Goal: Task Accomplishment & Management: Manage account settings

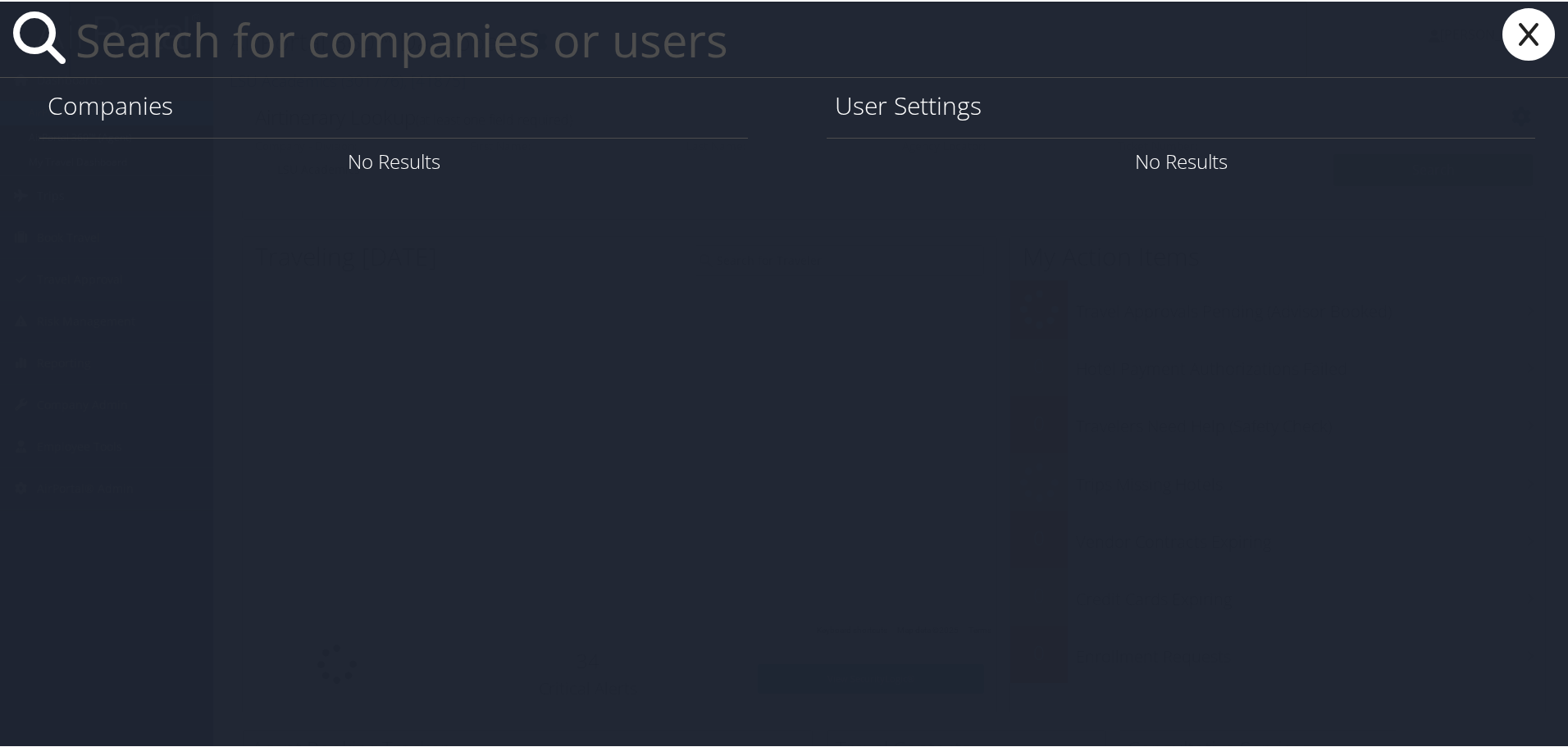
paste input "[EMAIL_ADDRESS][DOMAIN_NAME]"
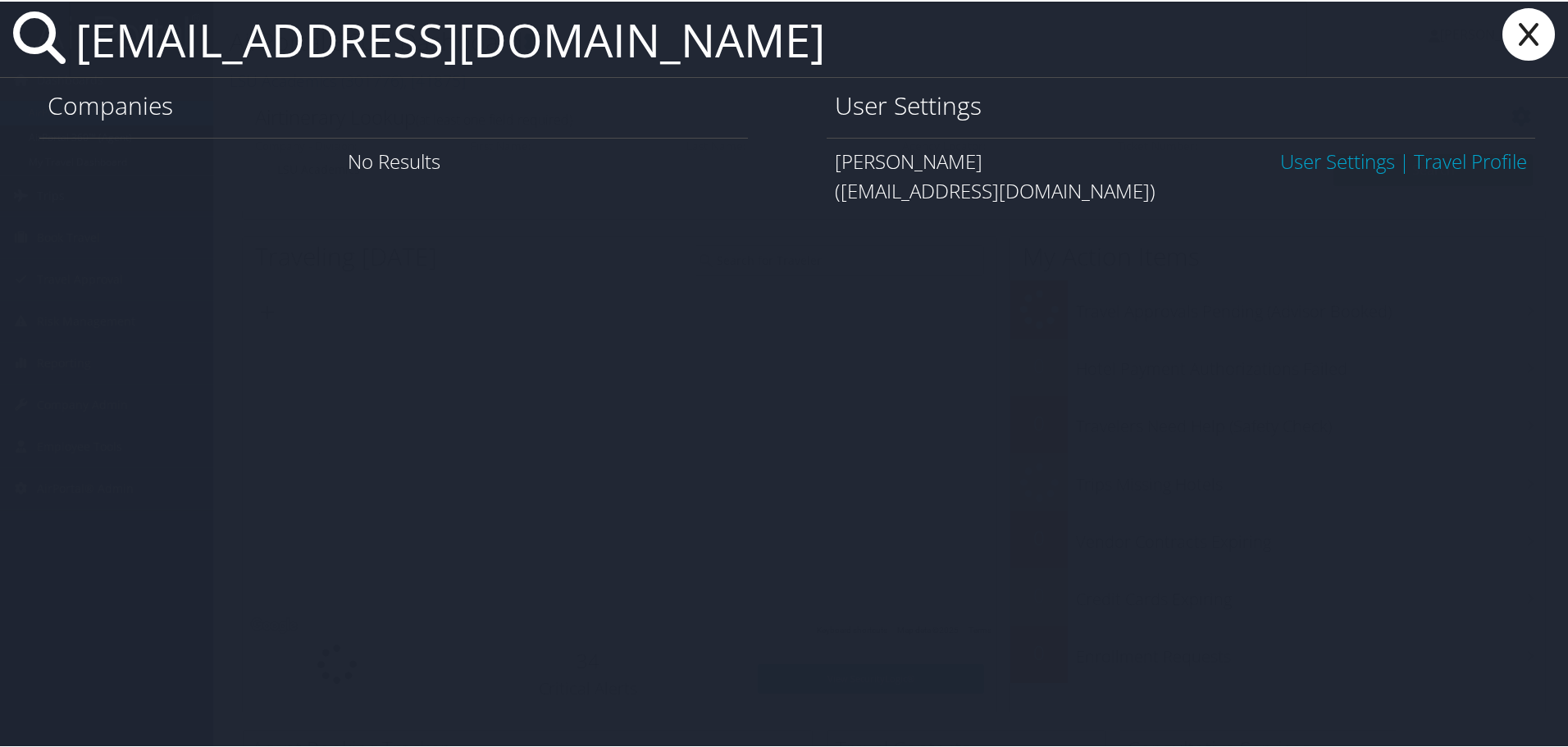
type input "[EMAIL_ADDRESS][DOMAIN_NAME]"
click at [1288, 166] on link "User Settings" at bounding box center [1337, 160] width 115 height 27
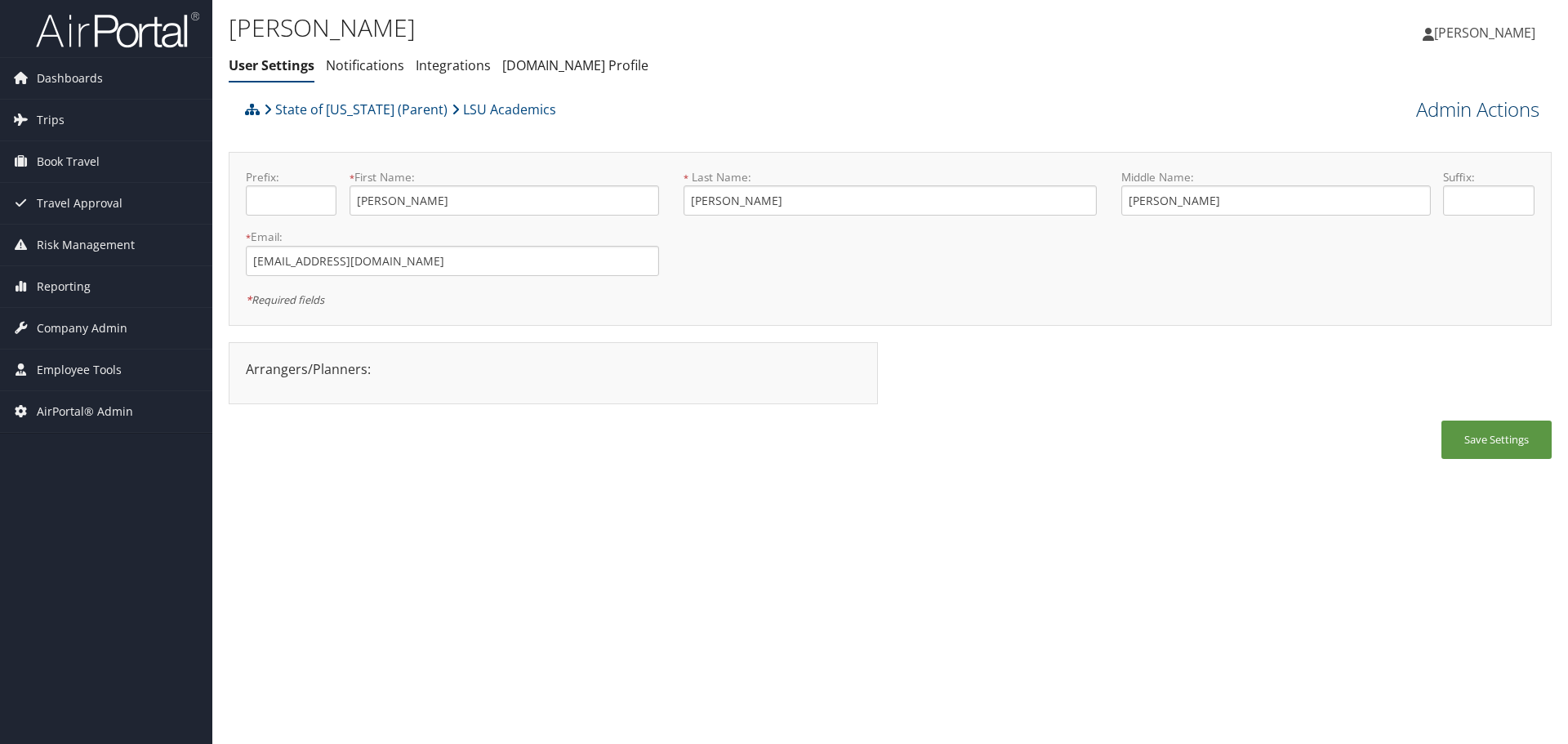
click at [1466, 101] on link "Admin Actions" at bounding box center [1477, 109] width 123 height 28
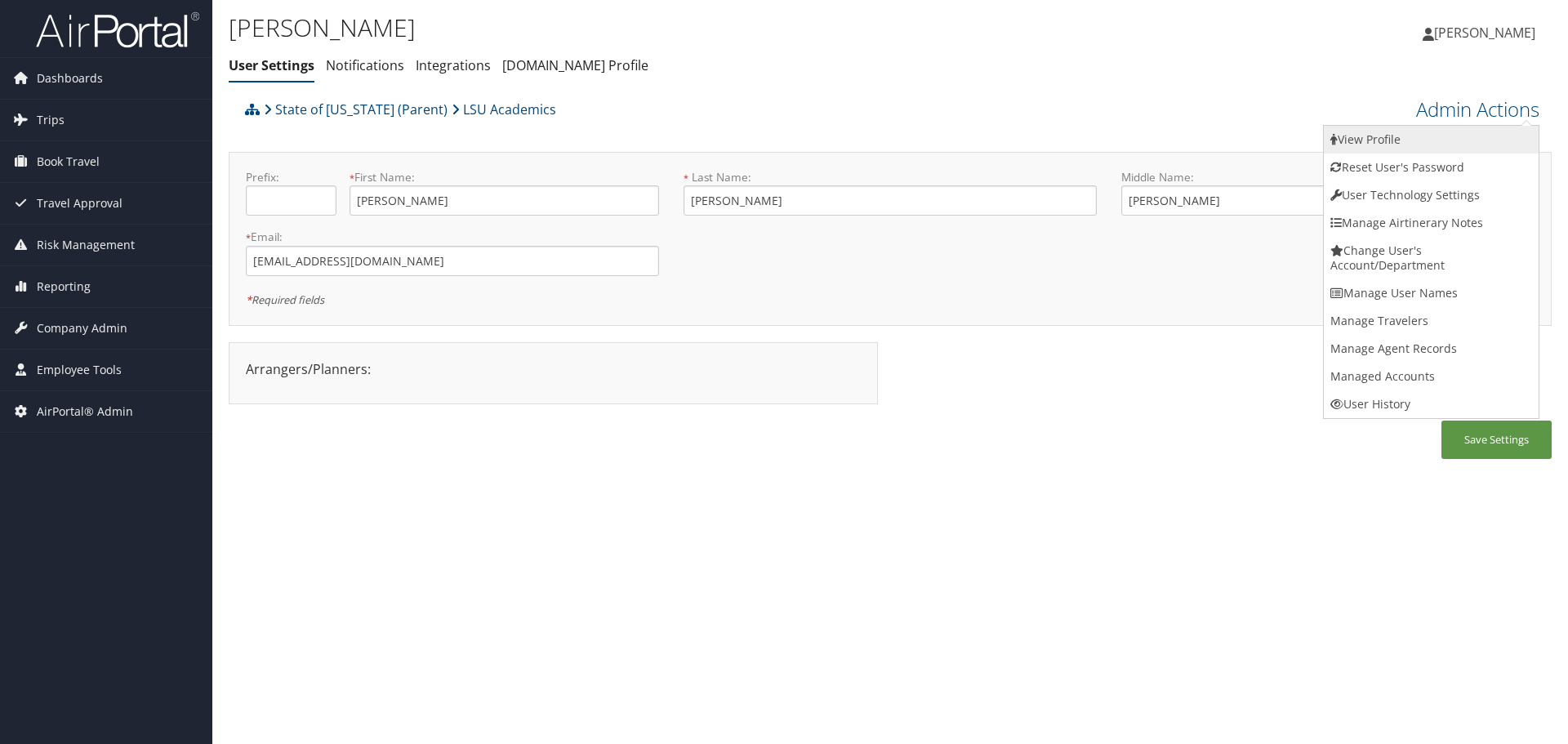
click at [1460, 129] on link "View Profile" at bounding box center [1431, 139] width 215 height 28
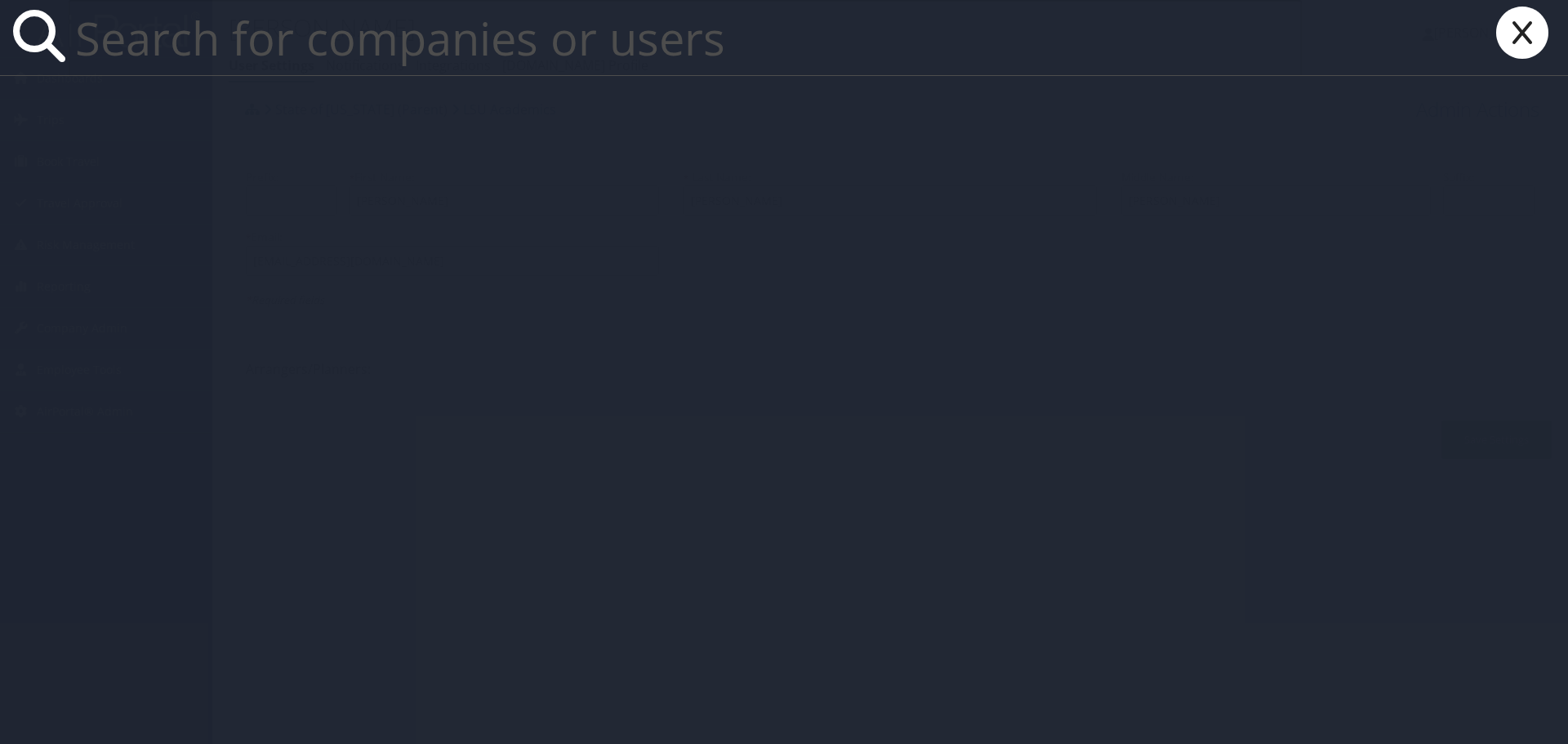
paste input "tdurrand@lsu.edu"
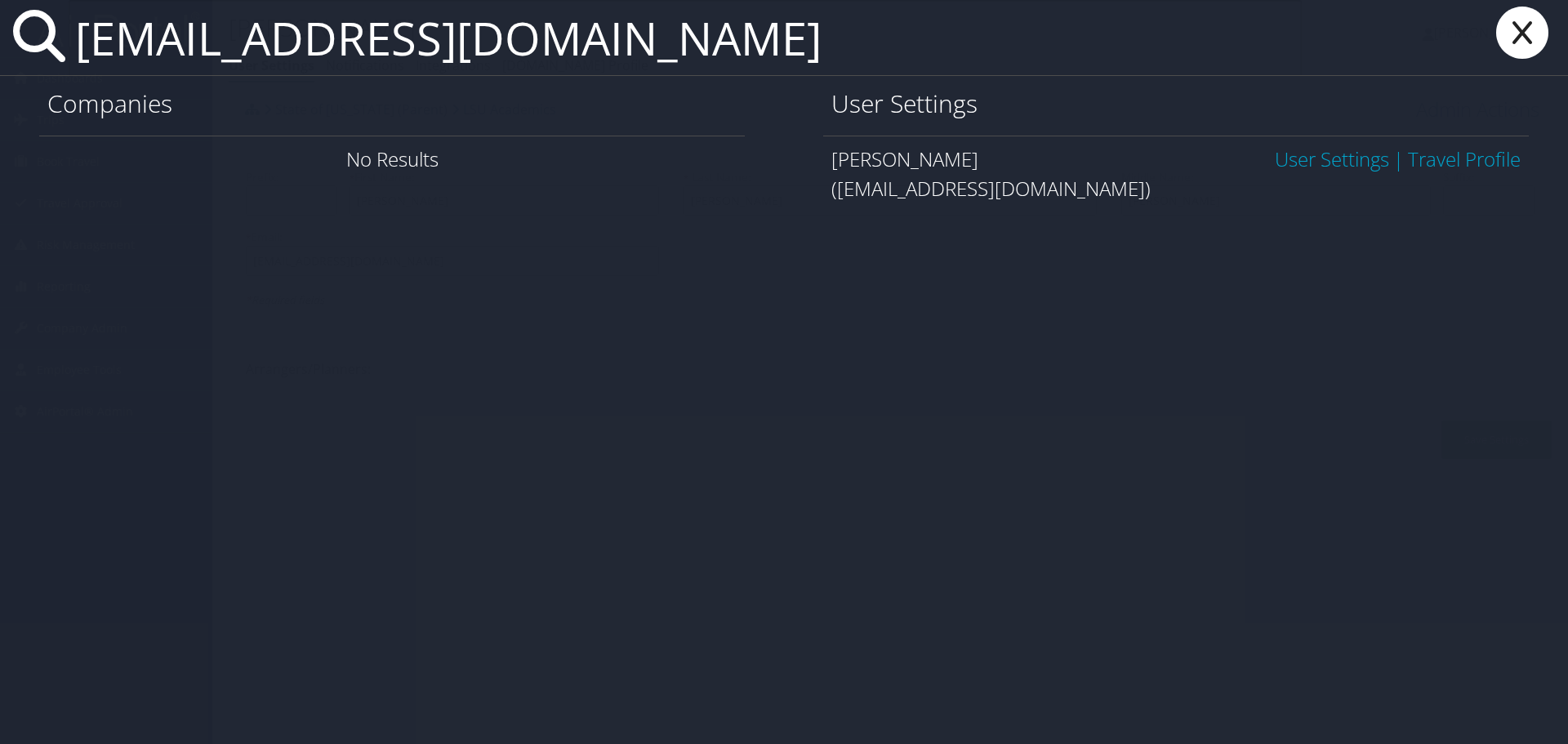
type input "tdurrand@lsu.edu"
click at [1289, 164] on link "User Settings" at bounding box center [1332, 159] width 114 height 27
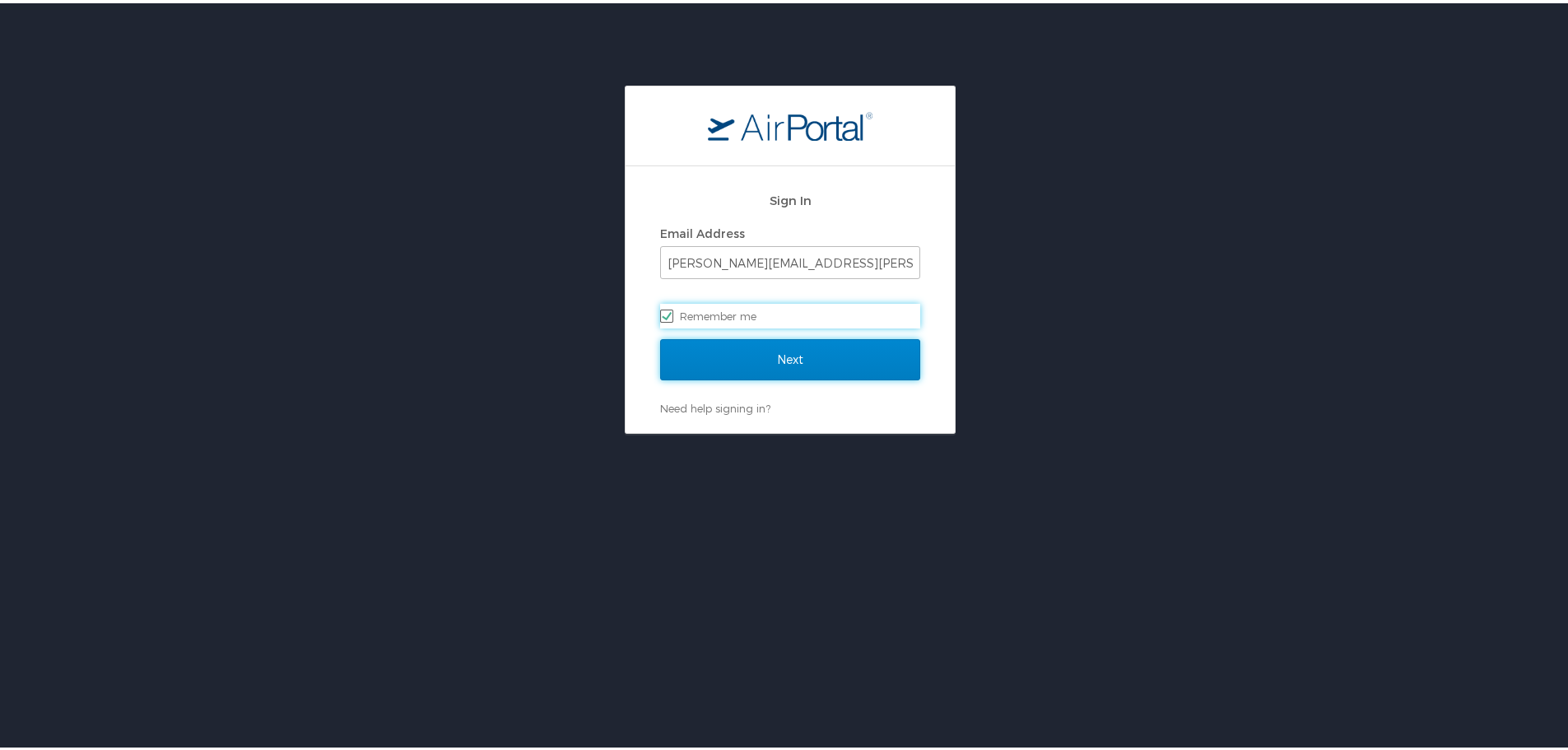
click at [802, 348] on input "Next" at bounding box center [790, 356] width 260 height 41
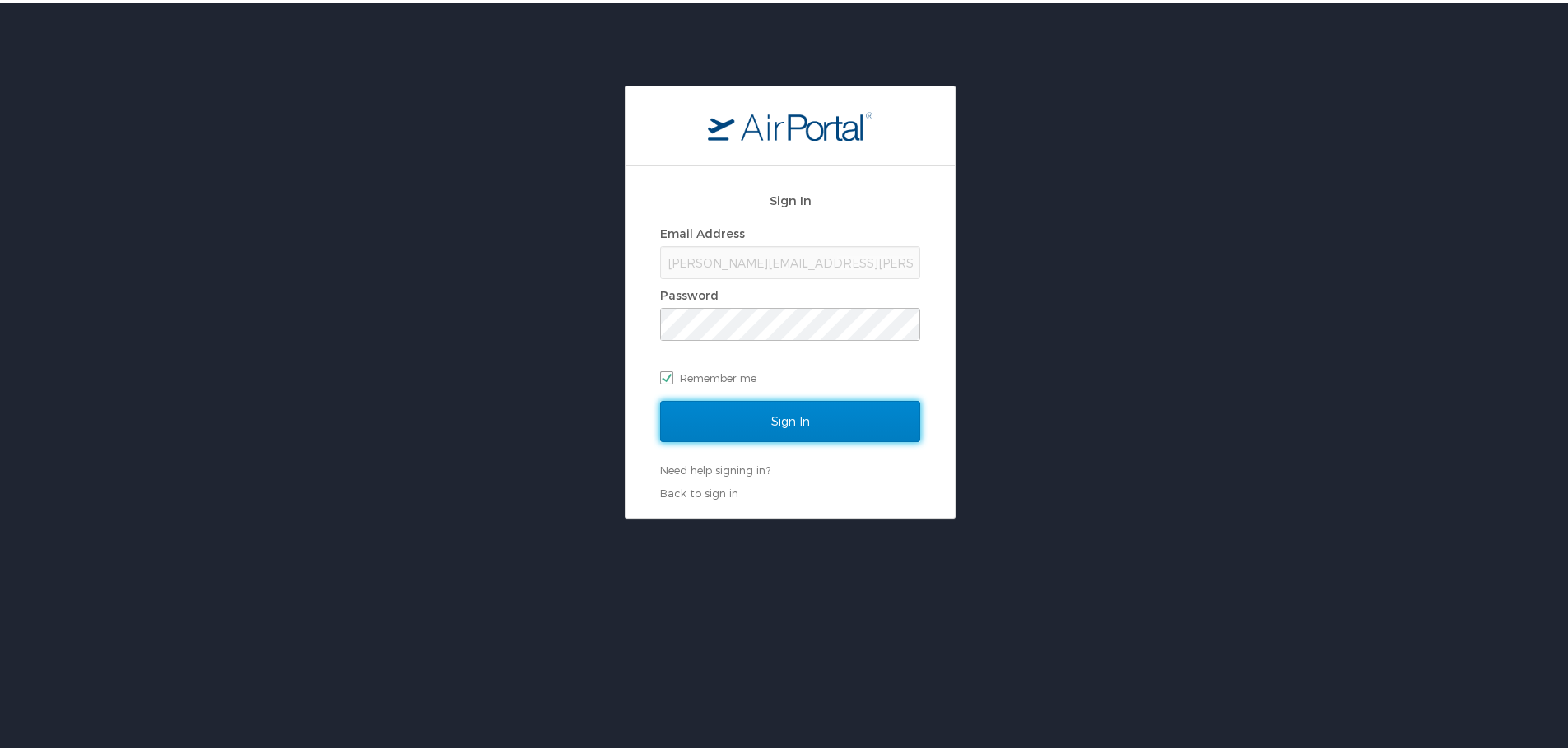
click at [788, 418] on input "Sign In" at bounding box center [790, 418] width 260 height 41
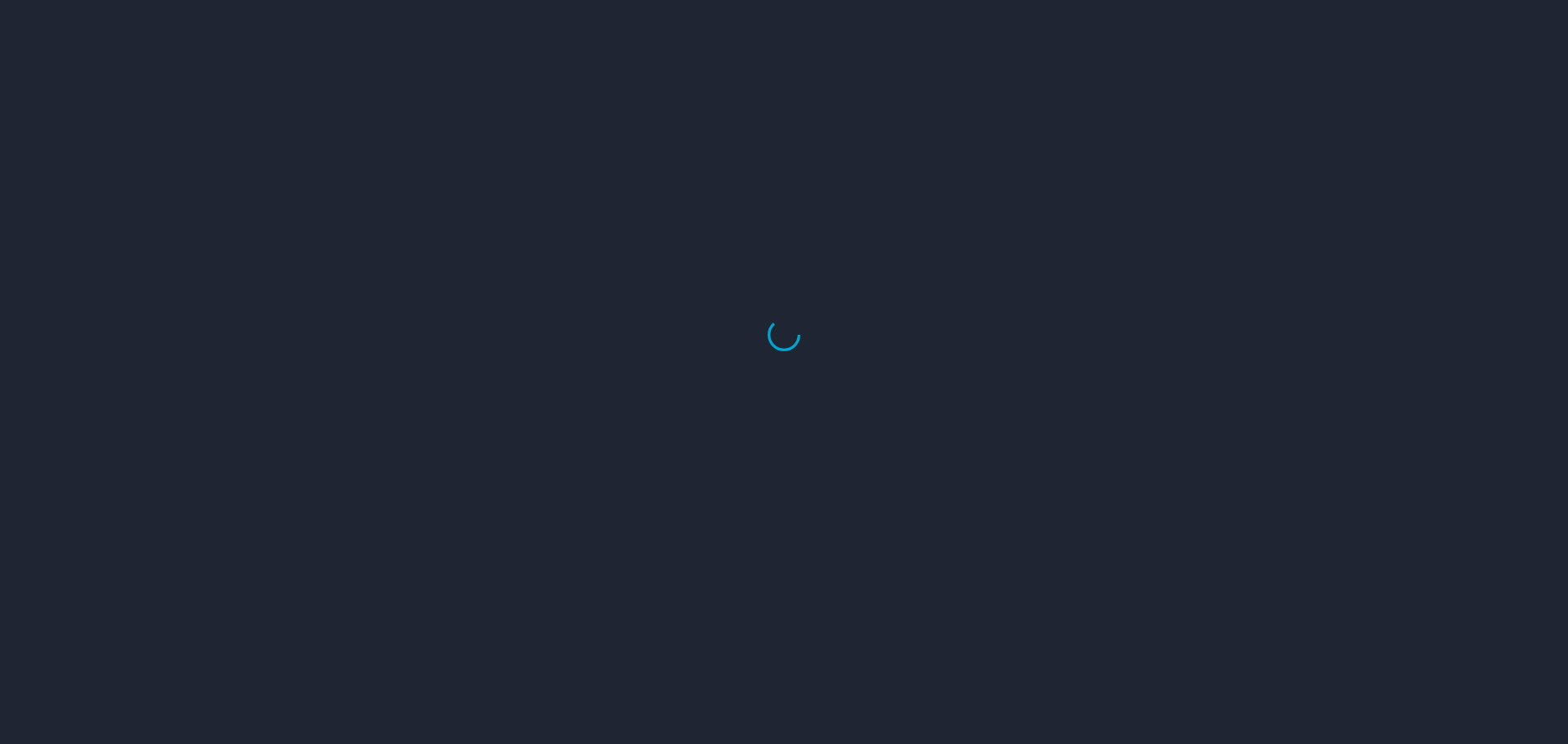
select select "US"
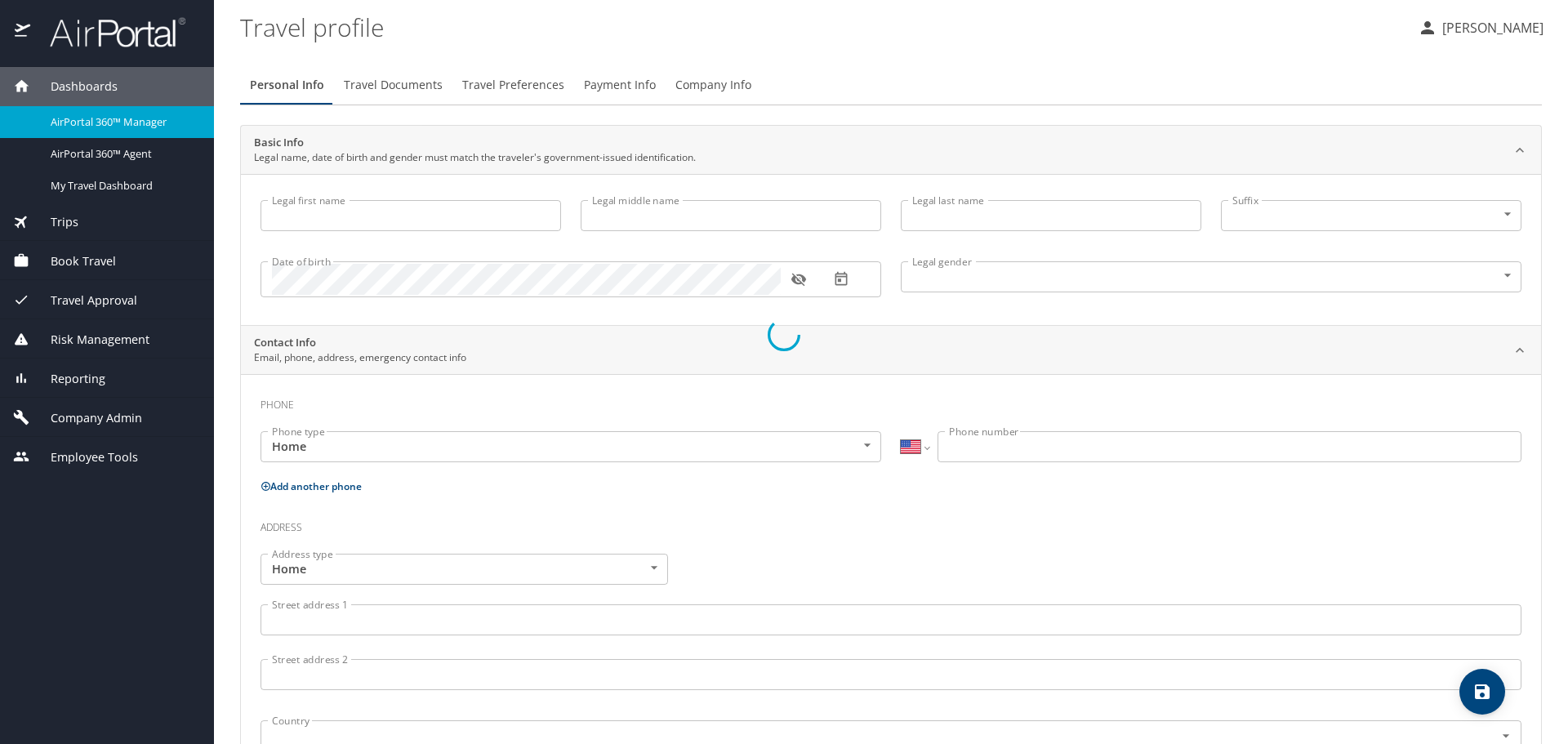
type input "[PERSON_NAME]"
type input "Female"
select select "US"
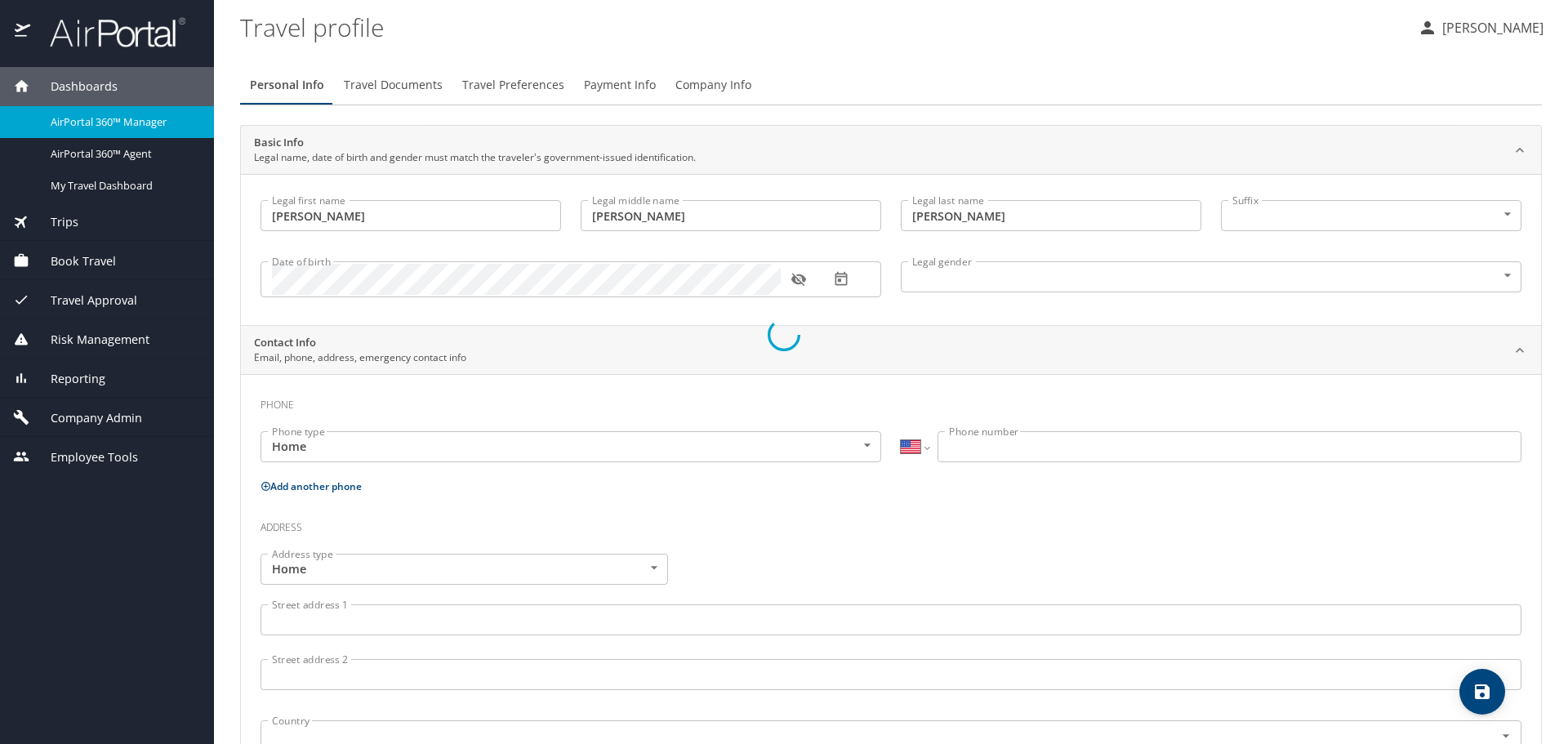
select select "US"
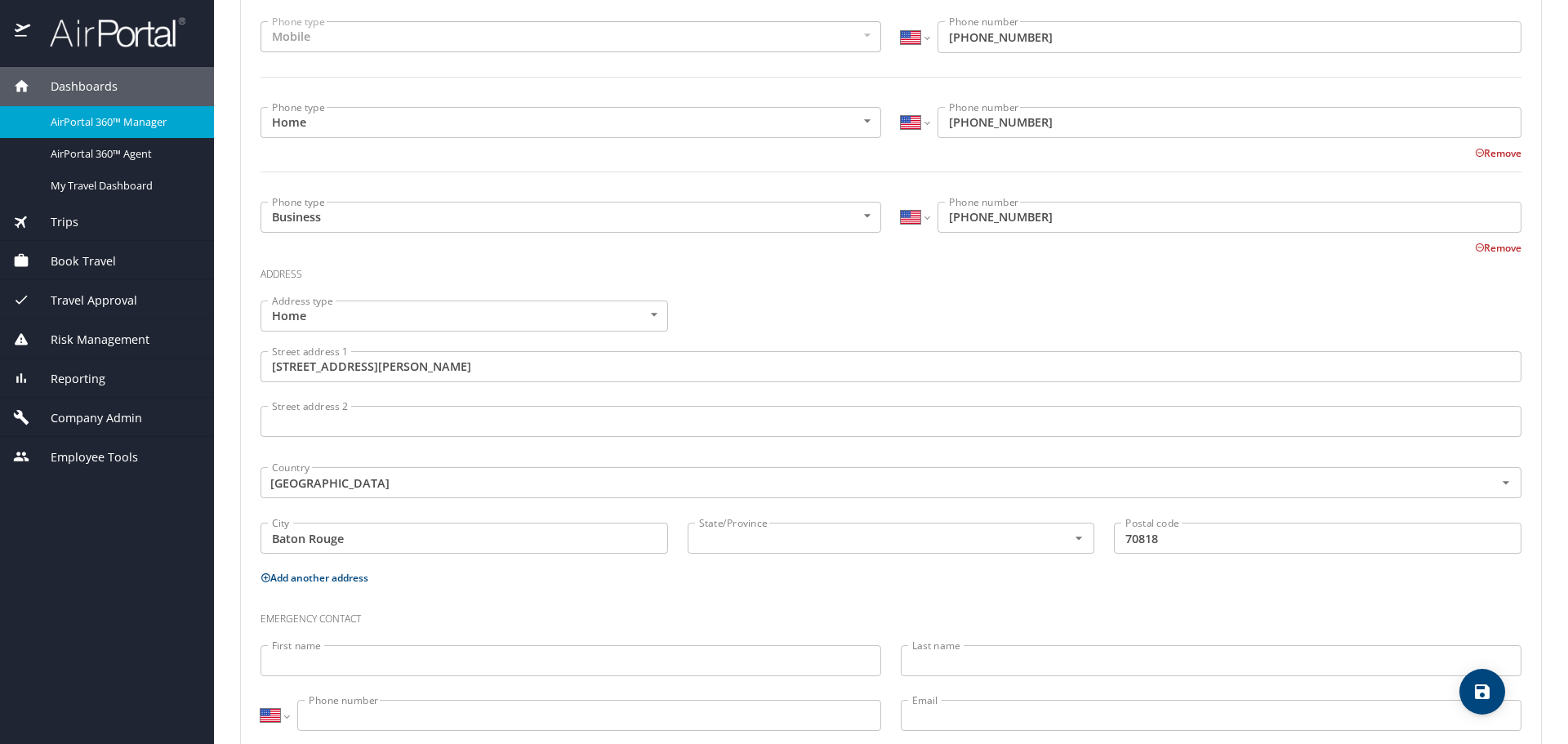
scroll to position [492, 0]
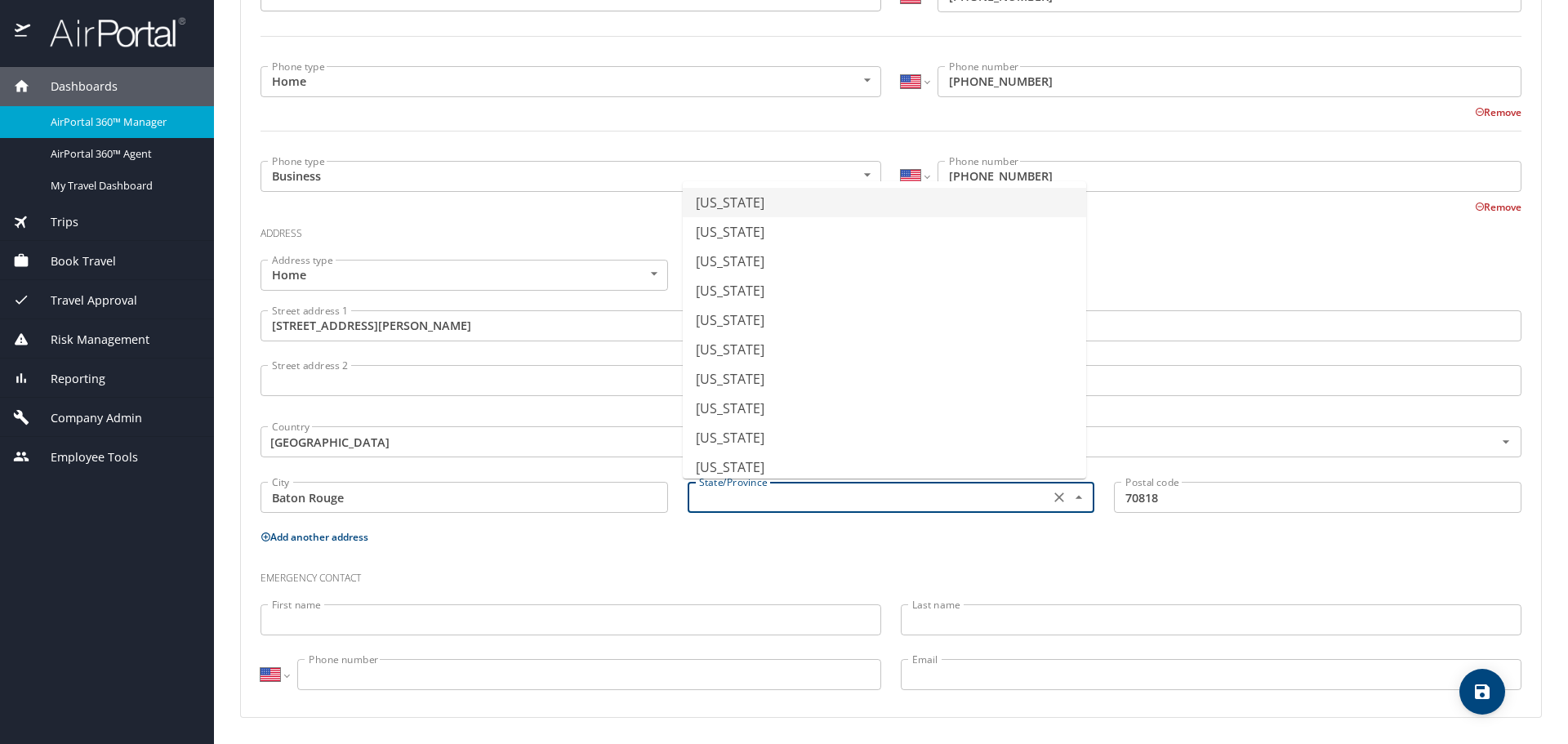
click at [817, 502] on input "text" at bounding box center [867, 497] width 350 height 22
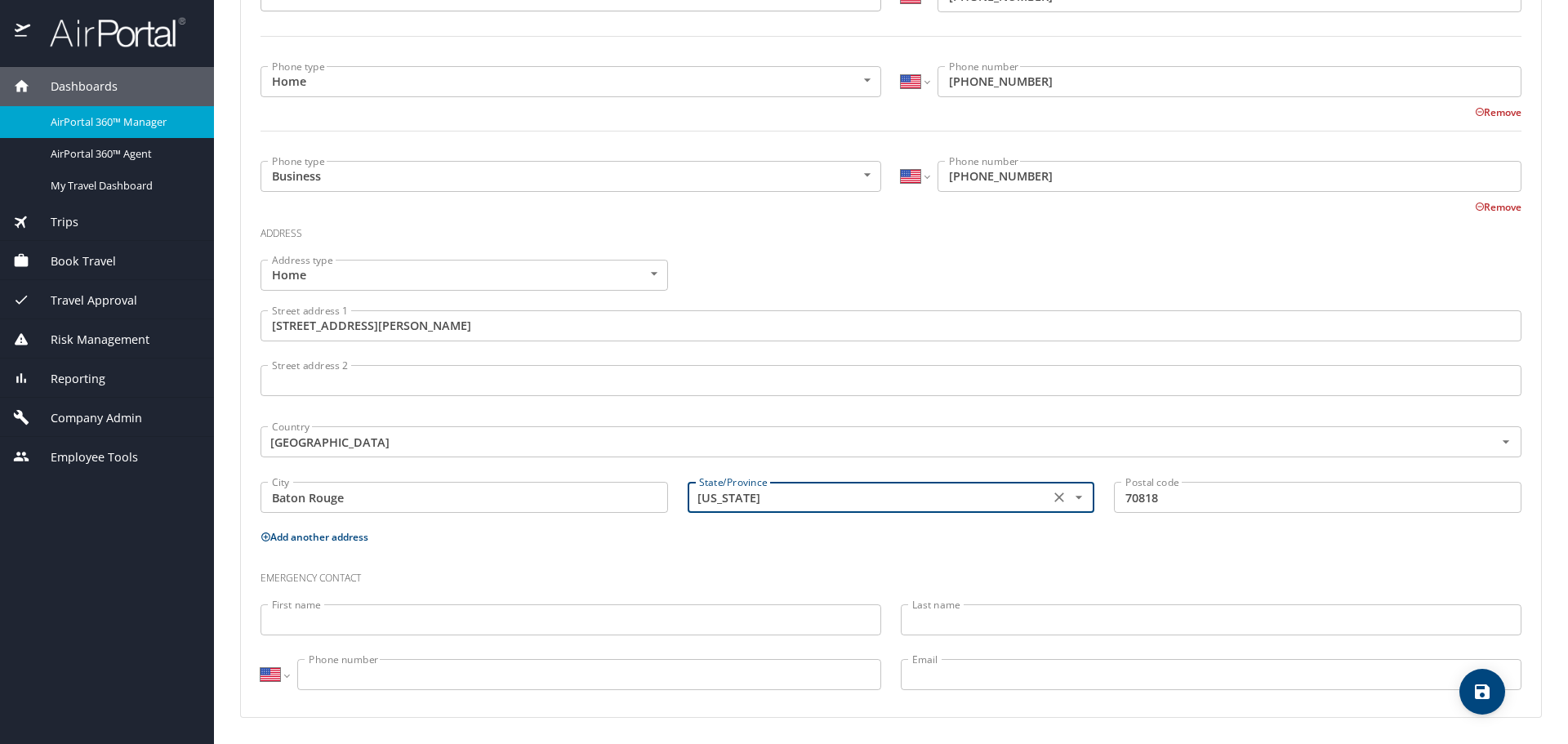
type input "Louisiana"
drag, startPoint x: 840, startPoint y: 574, endPoint x: 1124, endPoint y: 602, distance: 285.4
click at [841, 574] on h3 "Emergency contact" at bounding box center [891, 573] width 1261 height 28
click at [1483, 688] on icon "save" at bounding box center [1483, 692] width 20 height 20
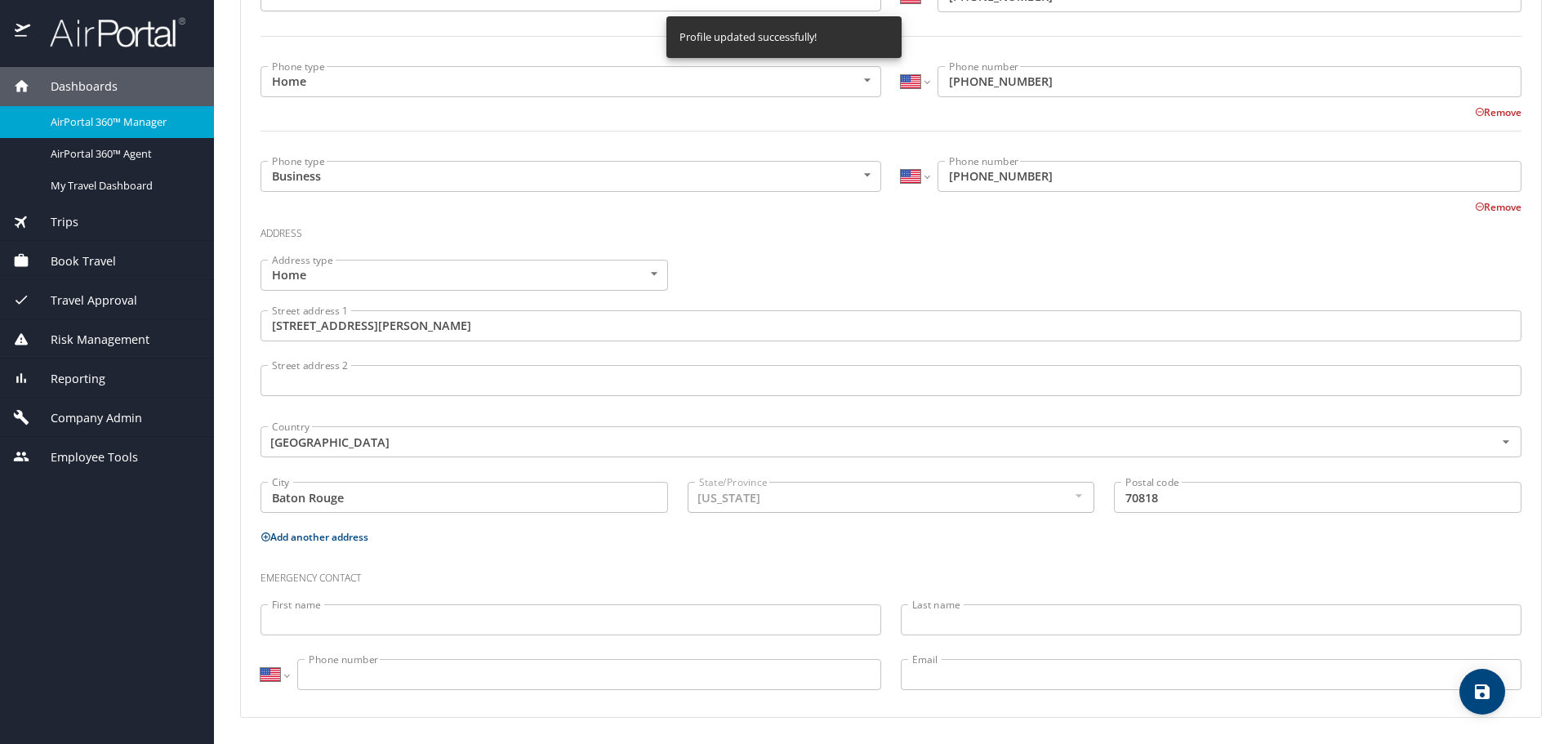
select select "US"
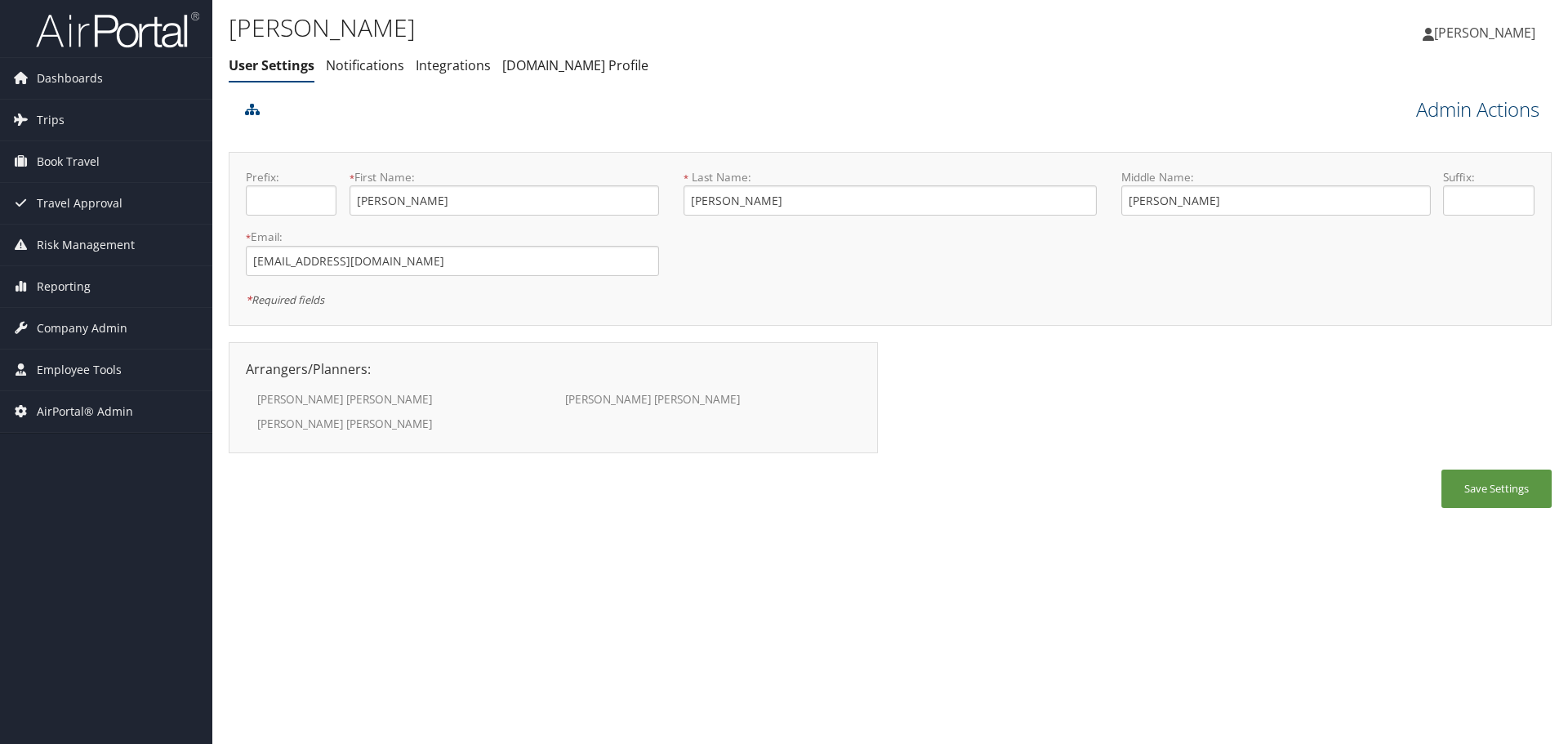
drag, startPoint x: 0, startPoint y: 0, endPoint x: 1439, endPoint y: 115, distance: 1443.6
click at [1439, 115] on link "Admin Actions" at bounding box center [1477, 109] width 123 height 28
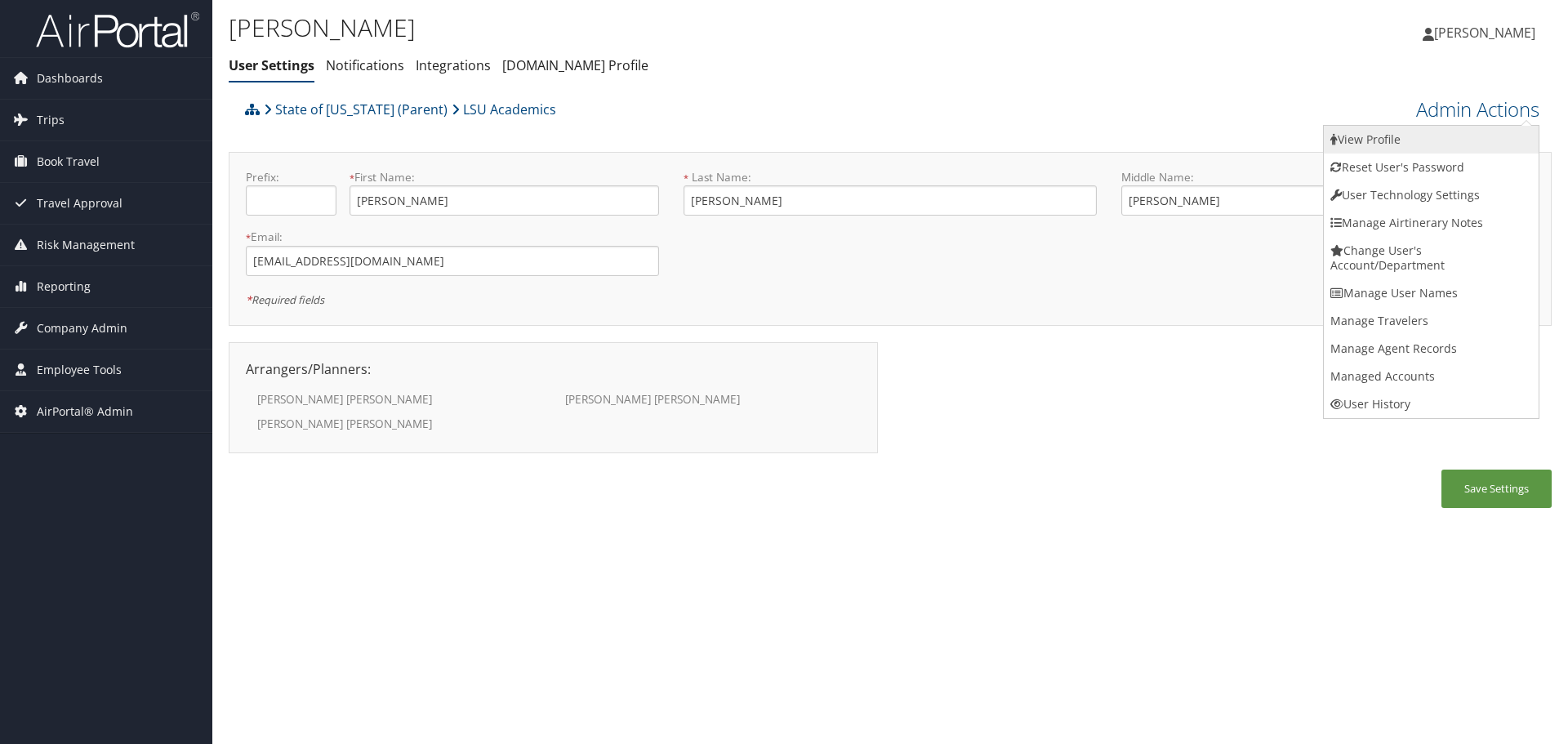
click at [1444, 138] on link "View Profile" at bounding box center [1431, 139] width 215 height 28
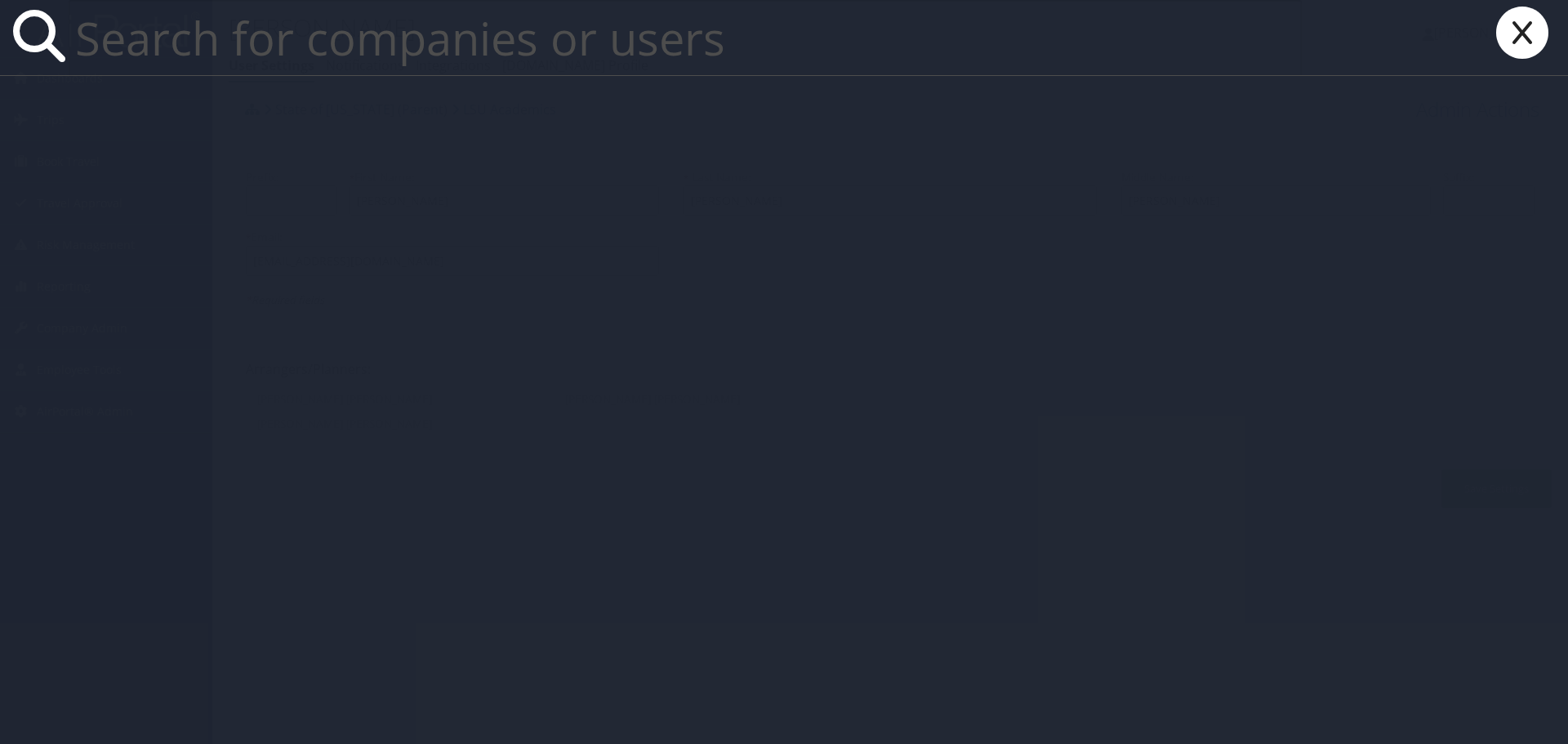
paste input "rallen@lsu.edu"
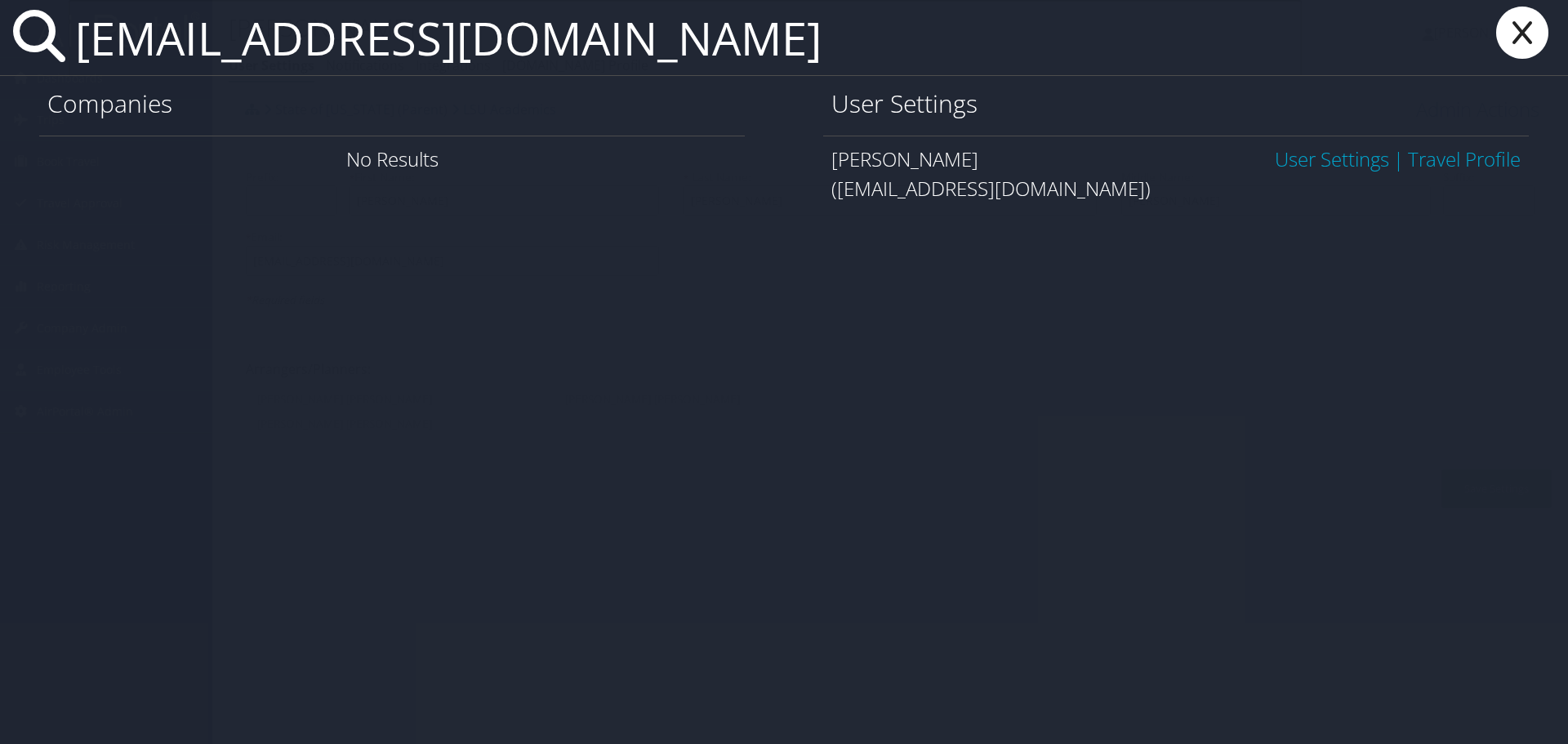
type input "rallen@lsu.edu"
click at [1315, 161] on link "User Settings" at bounding box center [1332, 159] width 114 height 27
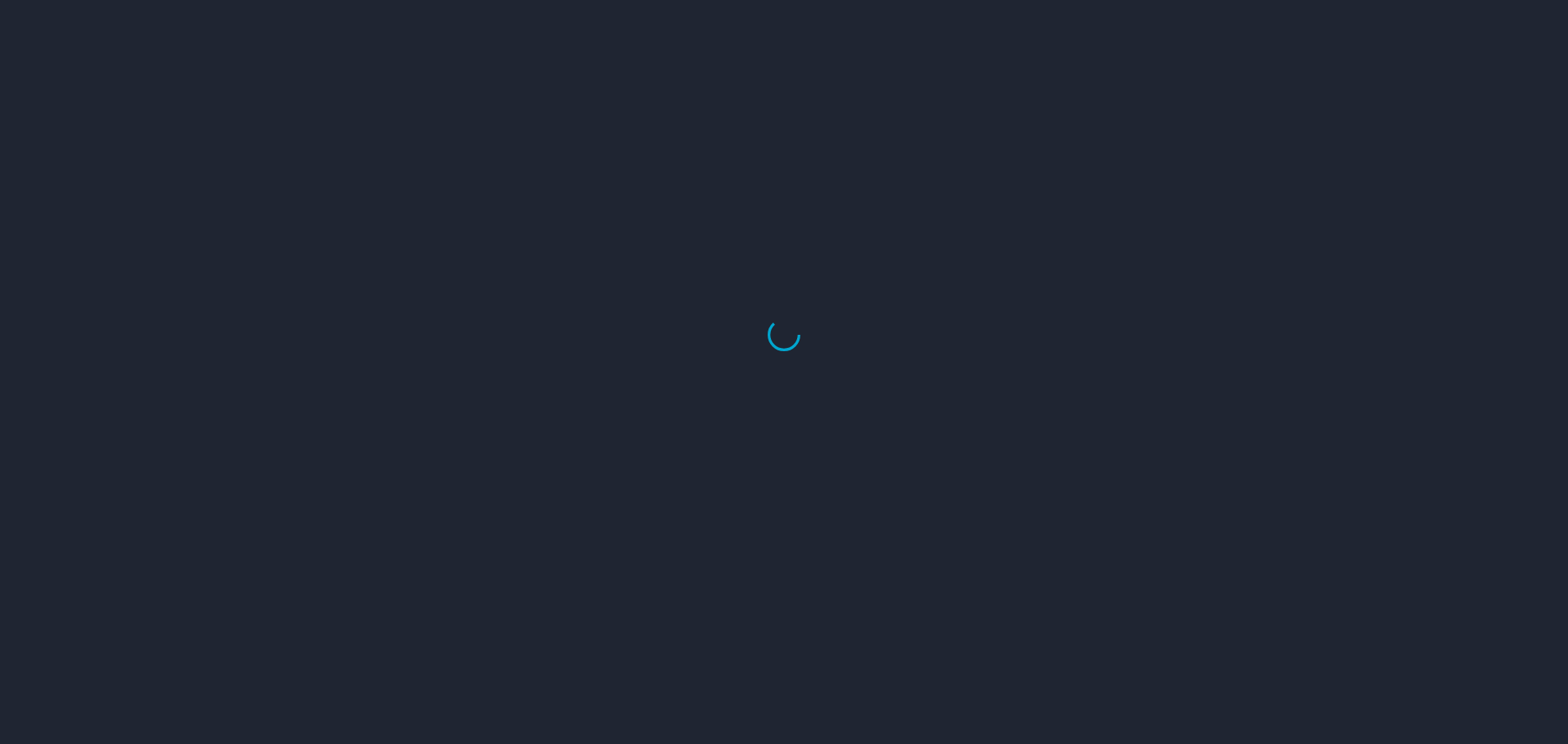
select select "US"
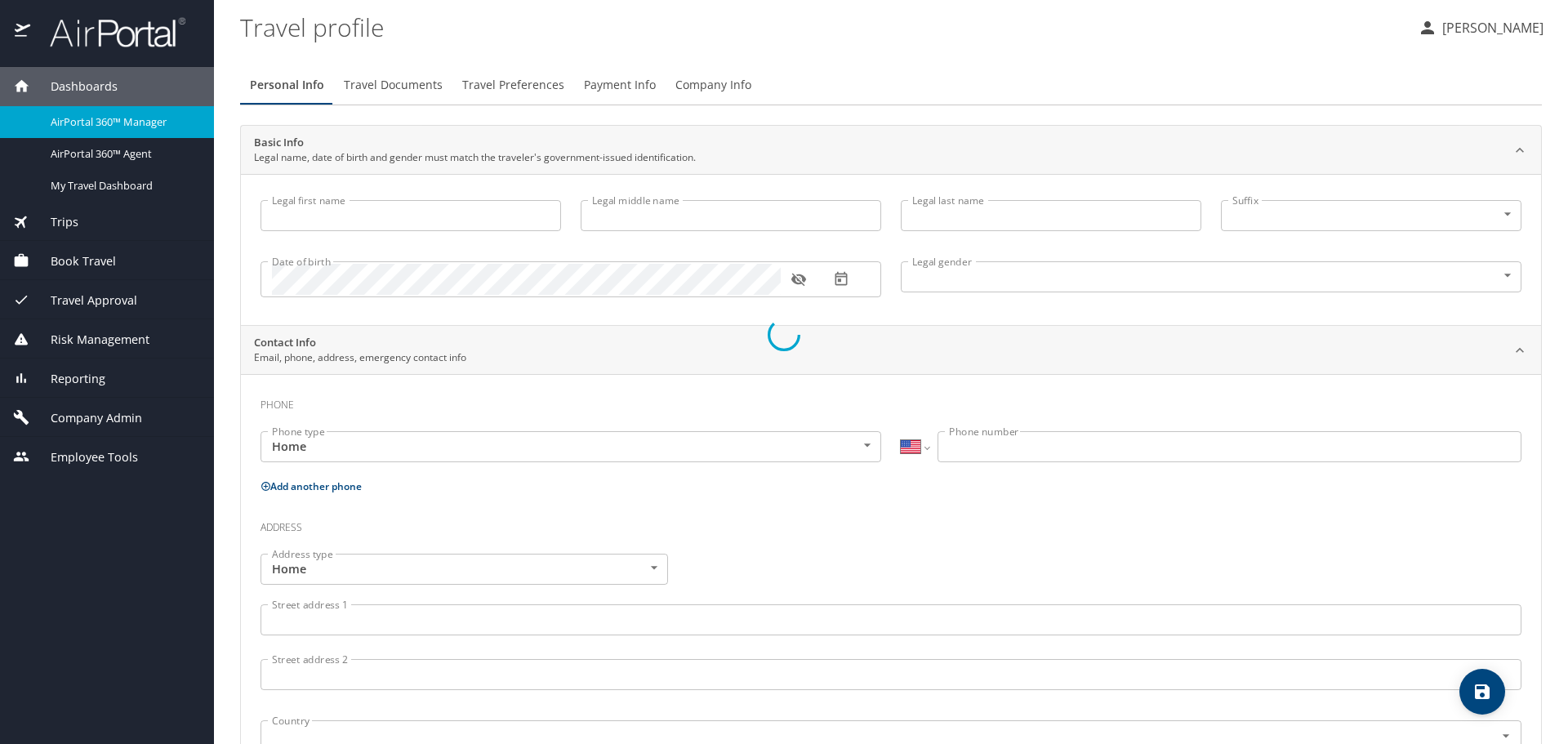
type input "[PERSON_NAME]"
type input "Durand"
type input "Male"
type input "Mitsi R."
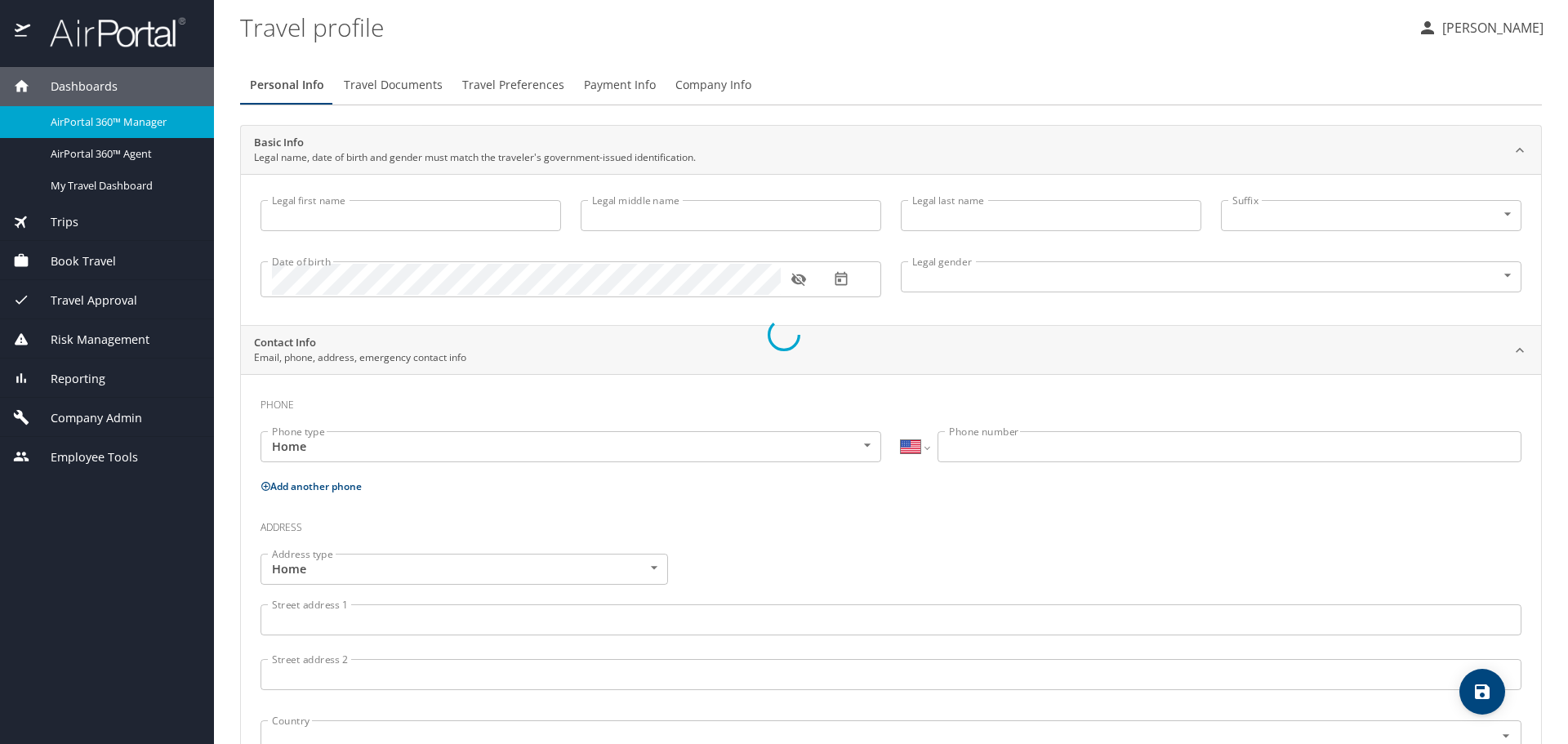
type input "Durand"
type input "(425) 327-9988"
select select "US"
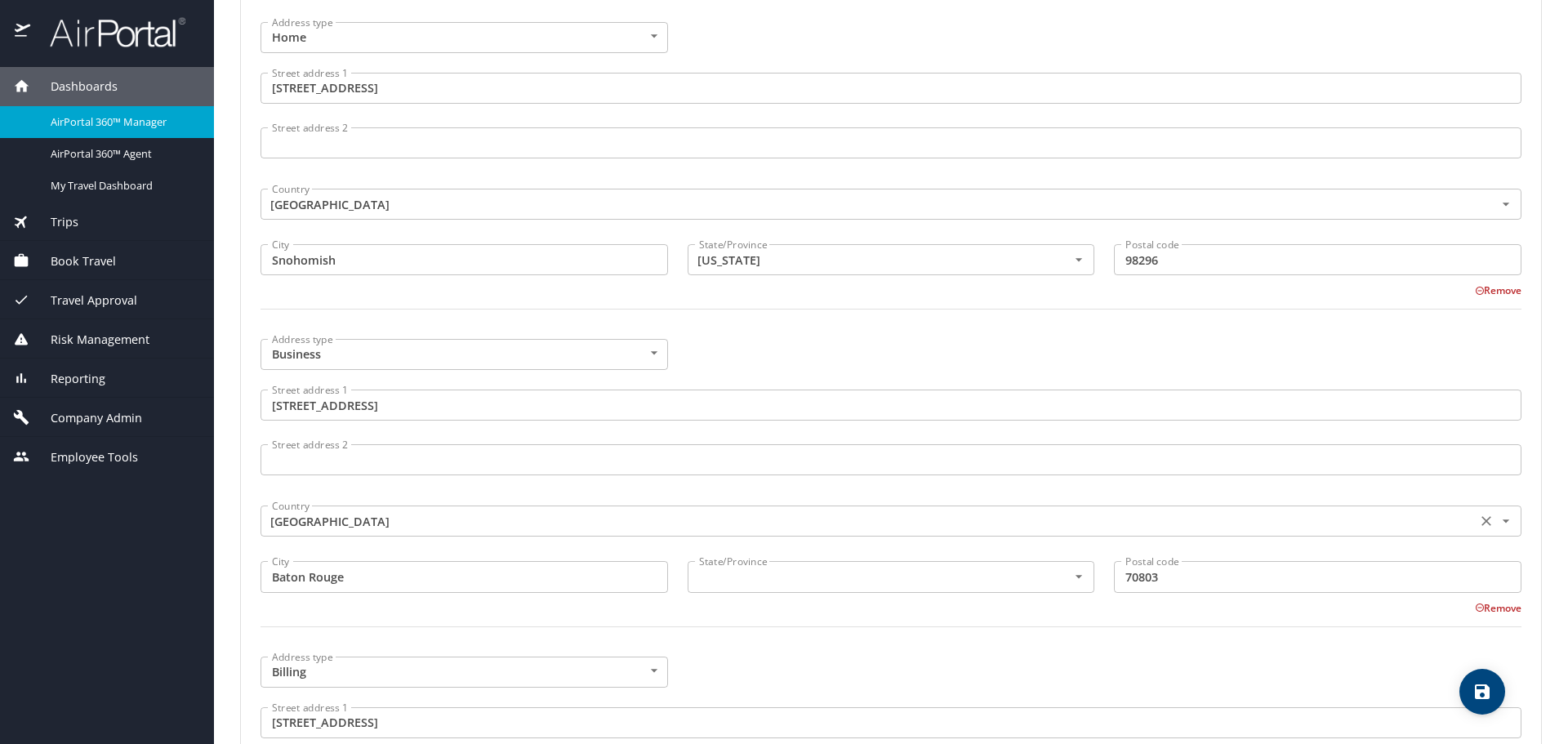
scroll to position [735, 0]
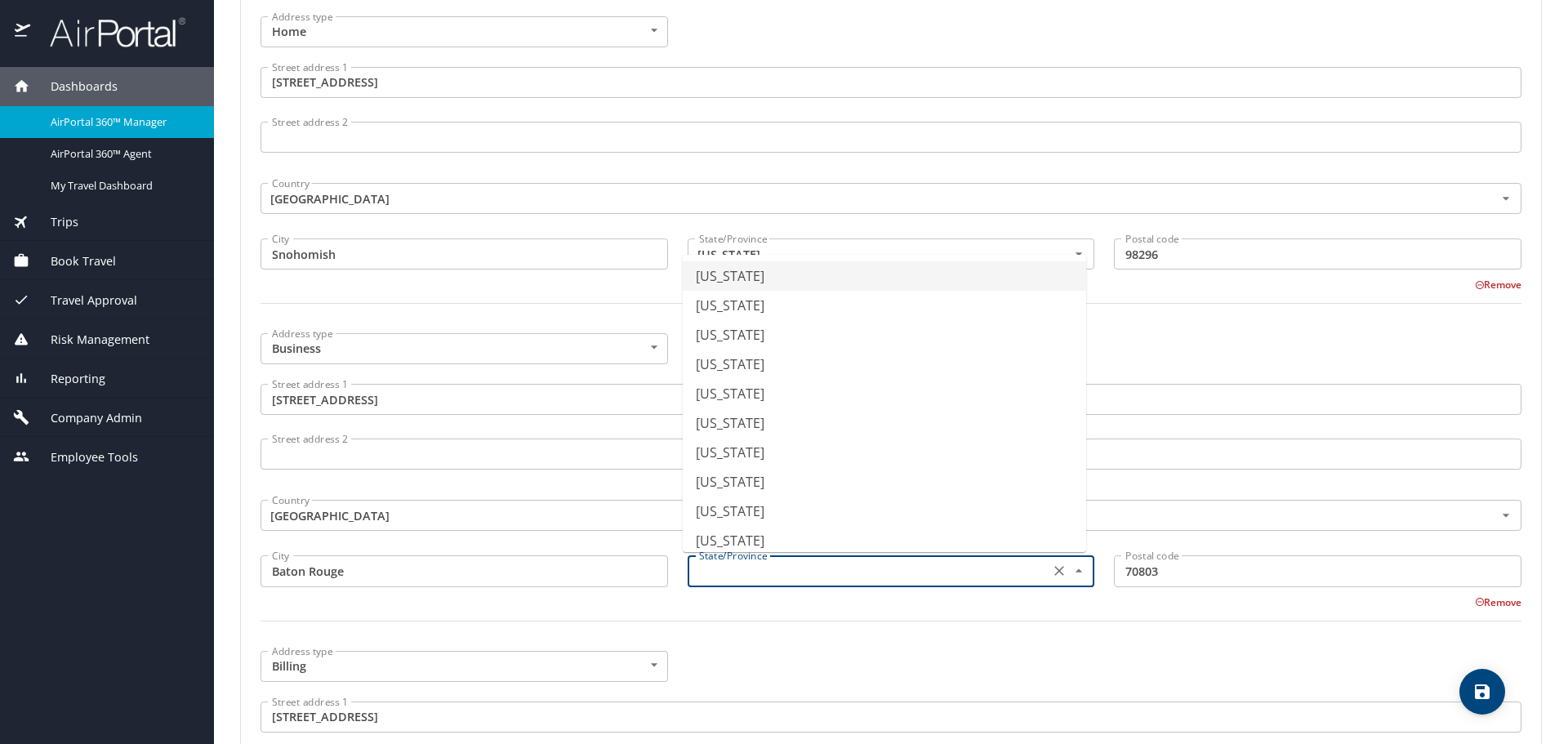
click at [853, 562] on input "text" at bounding box center [867, 571] width 350 height 22
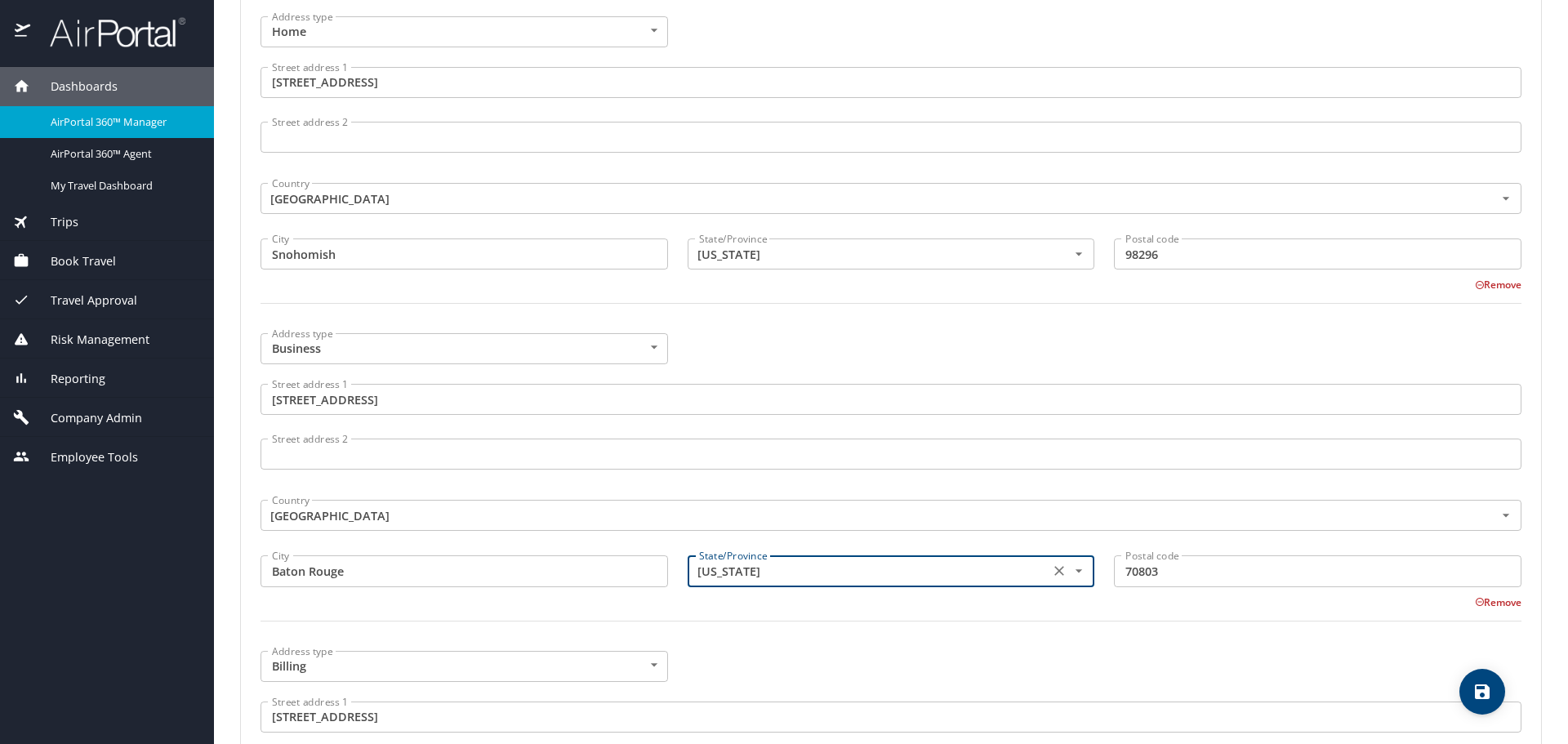
type input "Louisiana"
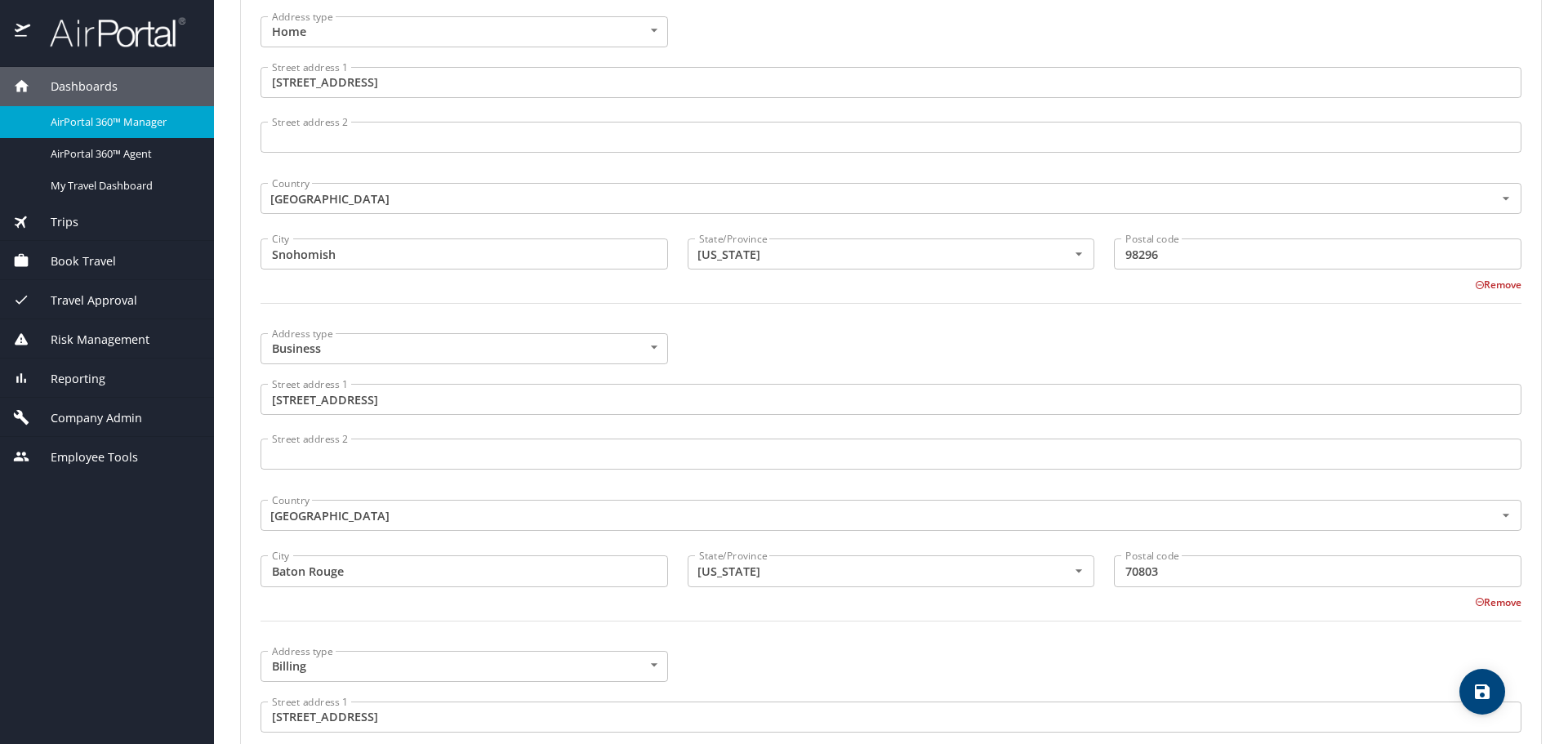
click at [831, 637] on div at bounding box center [891, 631] width 1280 height 40
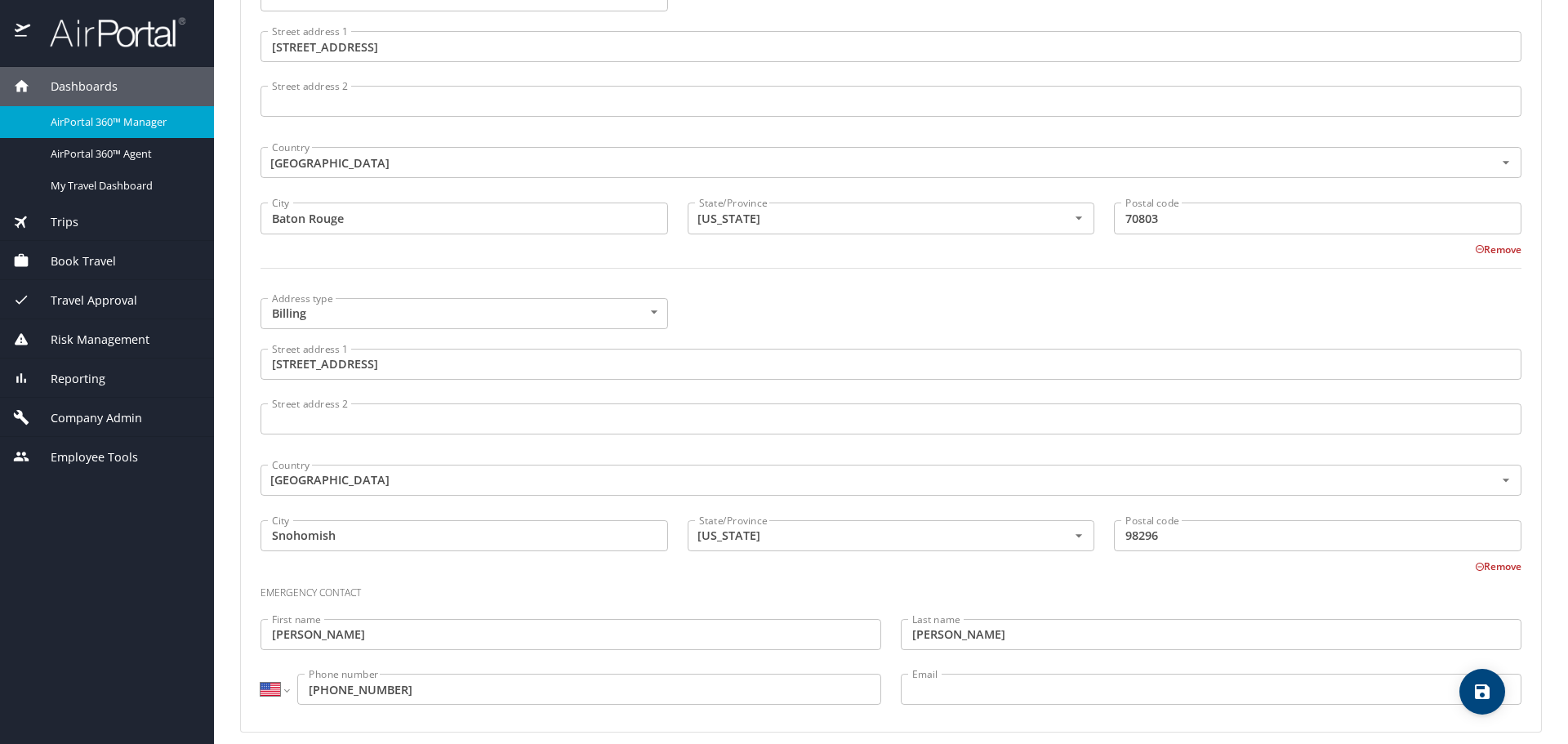
scroll to position [1102, 0]
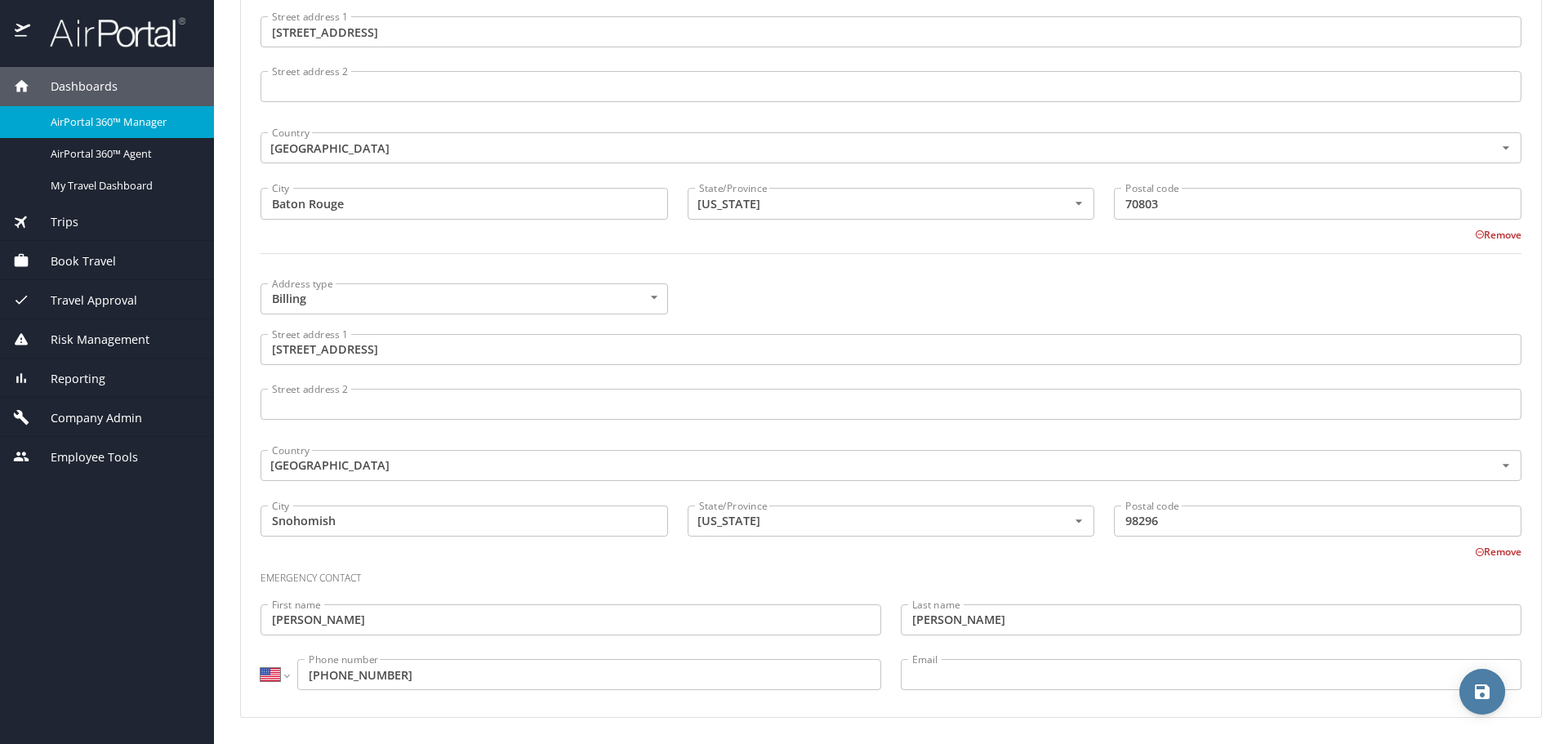
click at [1488, 698] on icon "save" at bounding box center [1483, 691] width 14 height 14
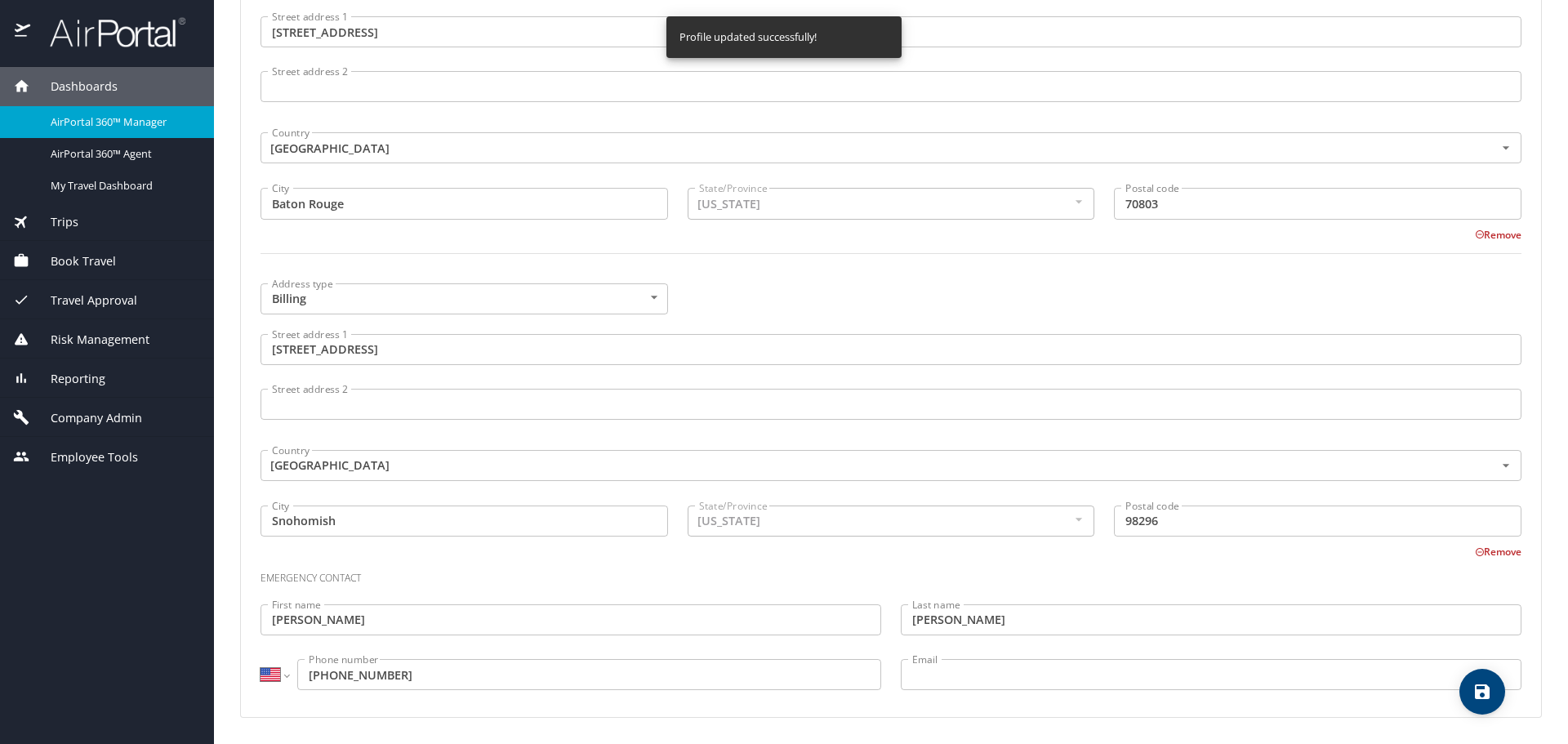
select select "US"
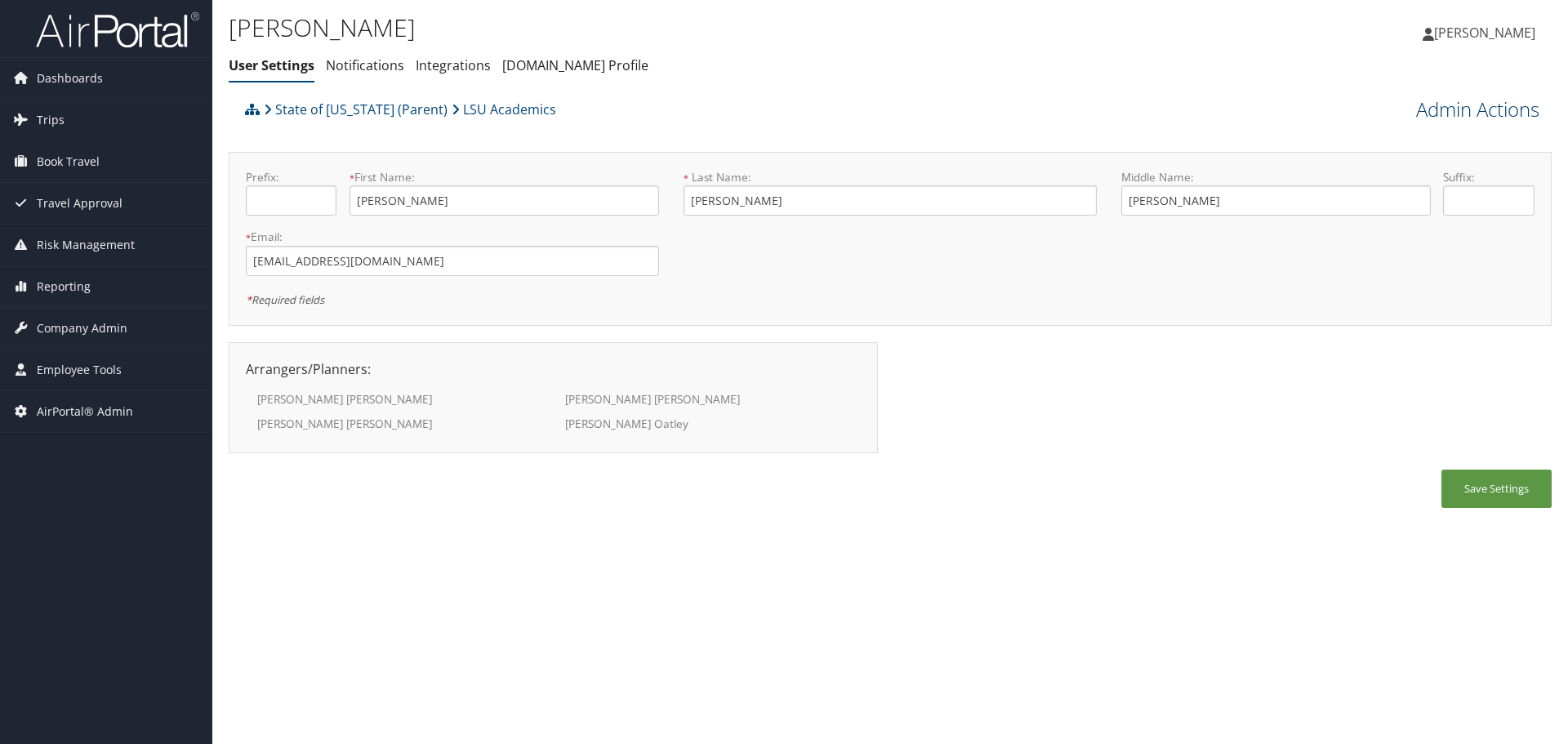
click at [1447, 116] on link "Admin Actions" at bounding box center [1477, 109] width 123 height 28
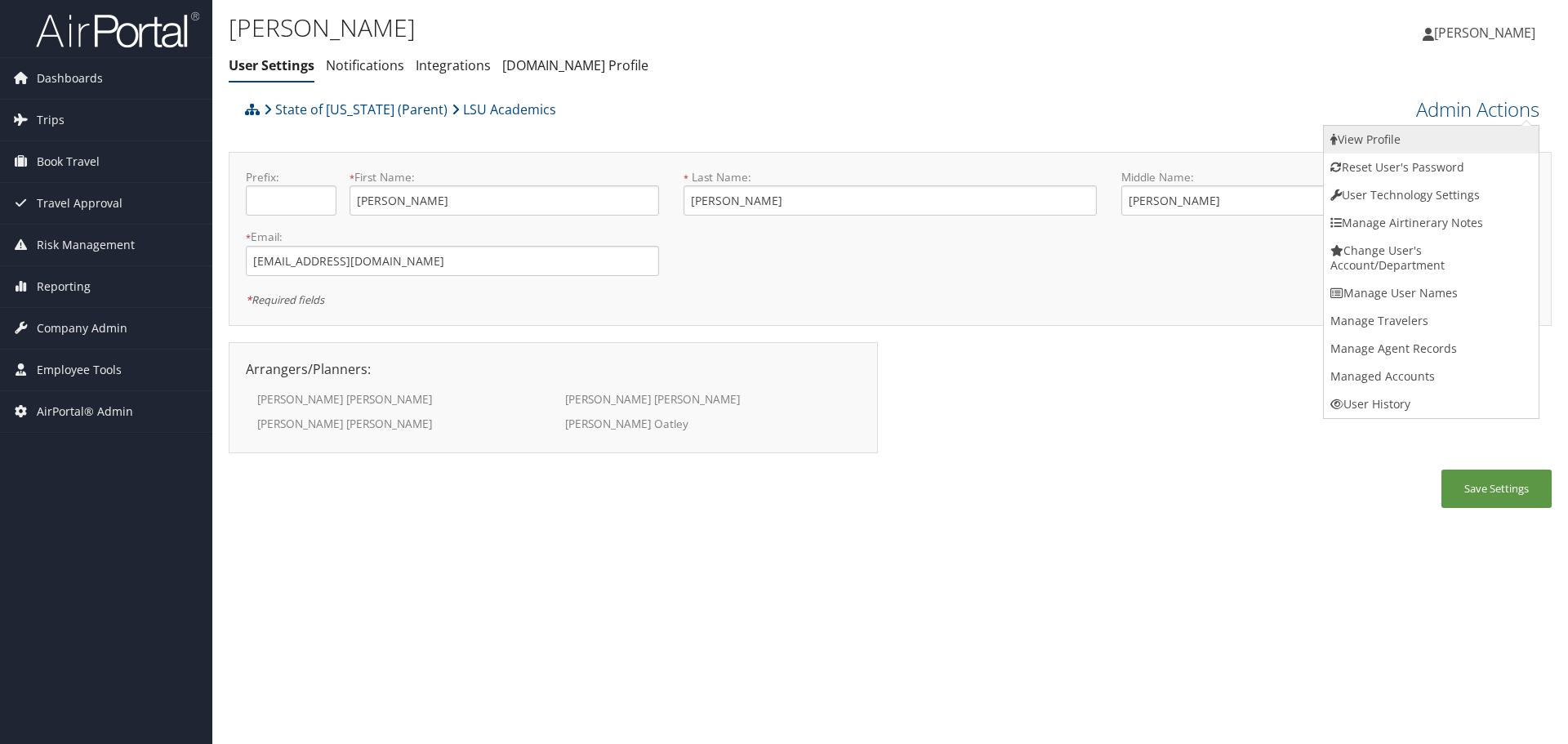
click at [1449, 129] on link "View Profile" at bounding box center [1431, 139] width 215 height 28
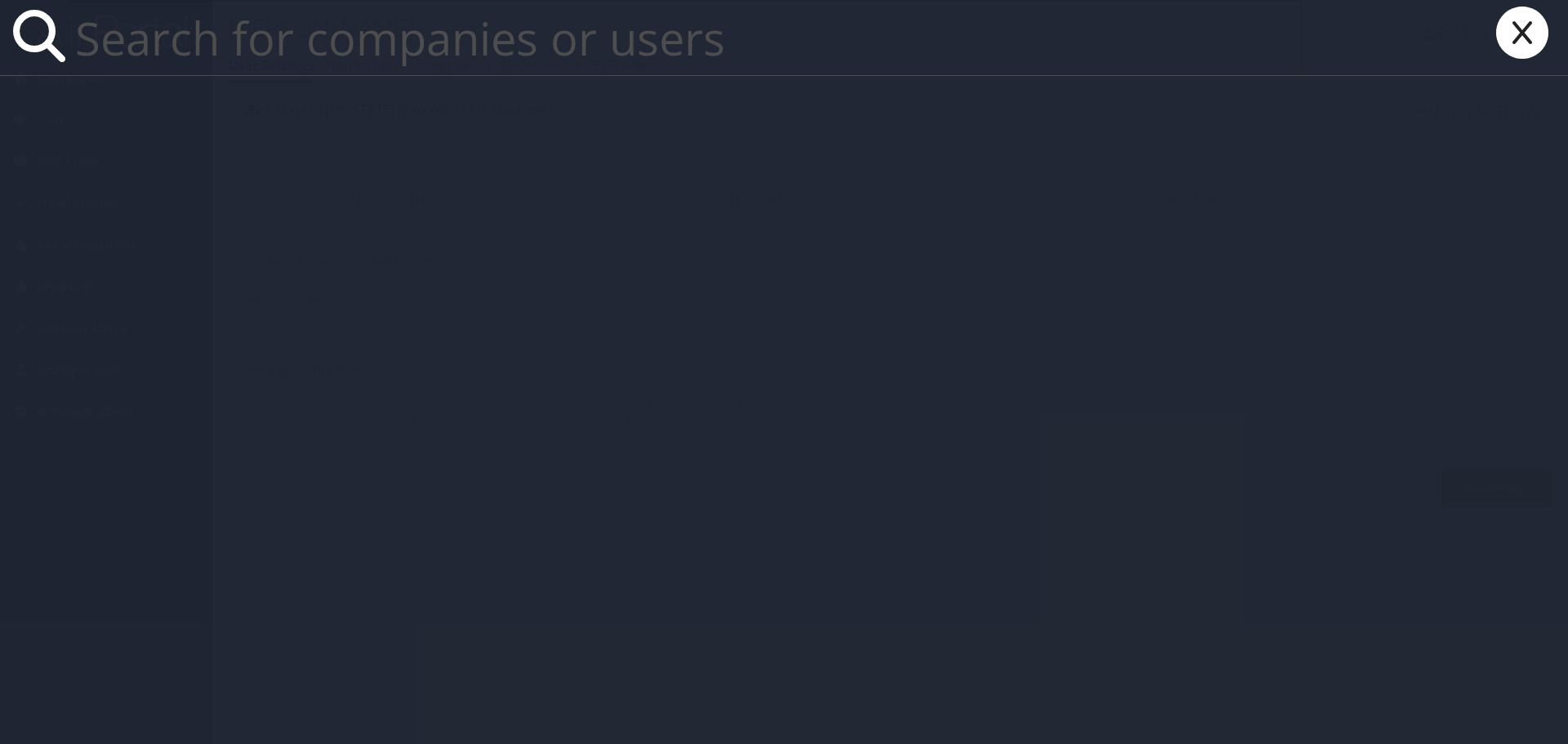
paste input "[EMAIL_ADDRESS][DOMAIN_NAME]"
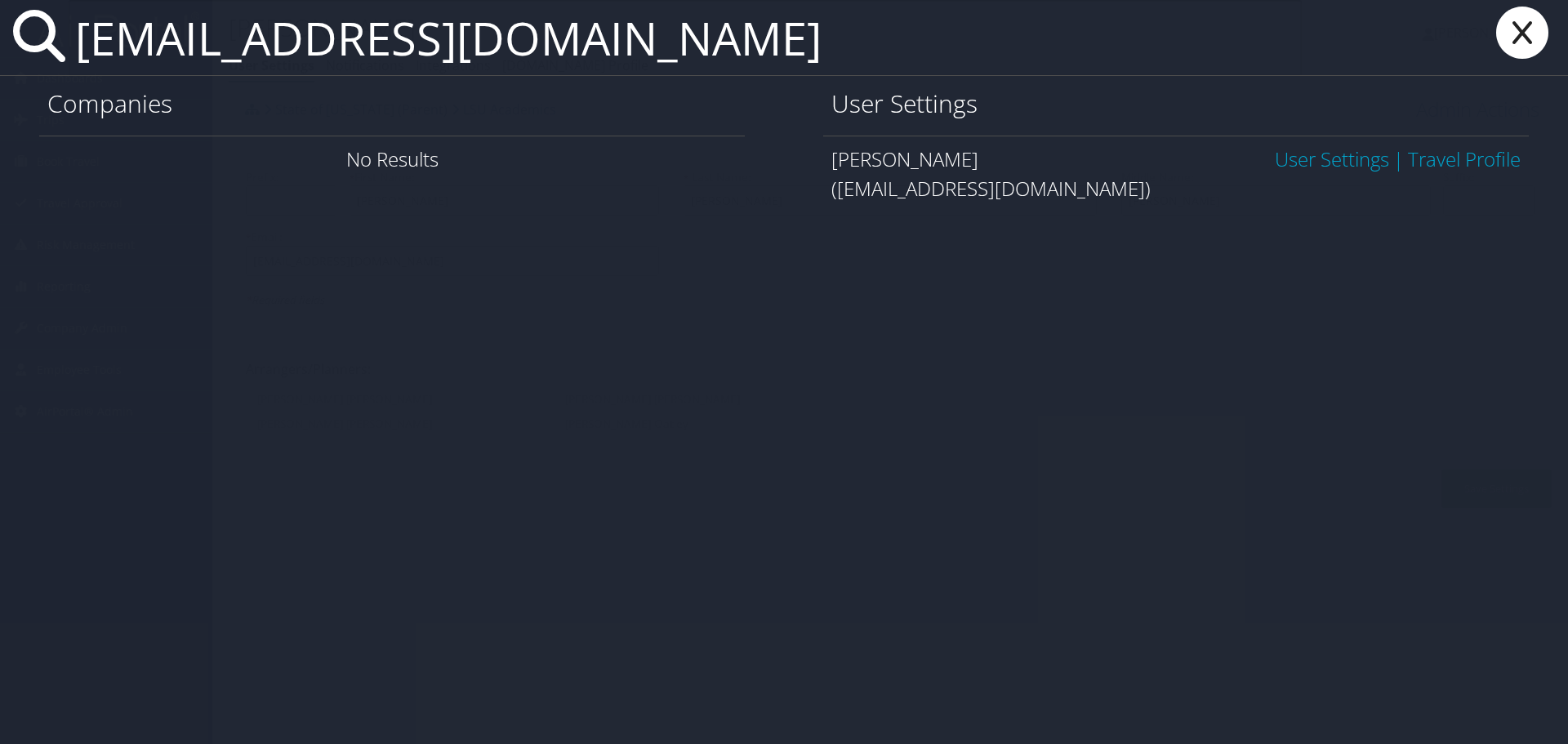
type input "[EMAIL_ADDRESS][DOMAIN_NAME]"
click at [1305, 163] on link "User Settings" at bounding box center [1332, 159] width 114 height 27
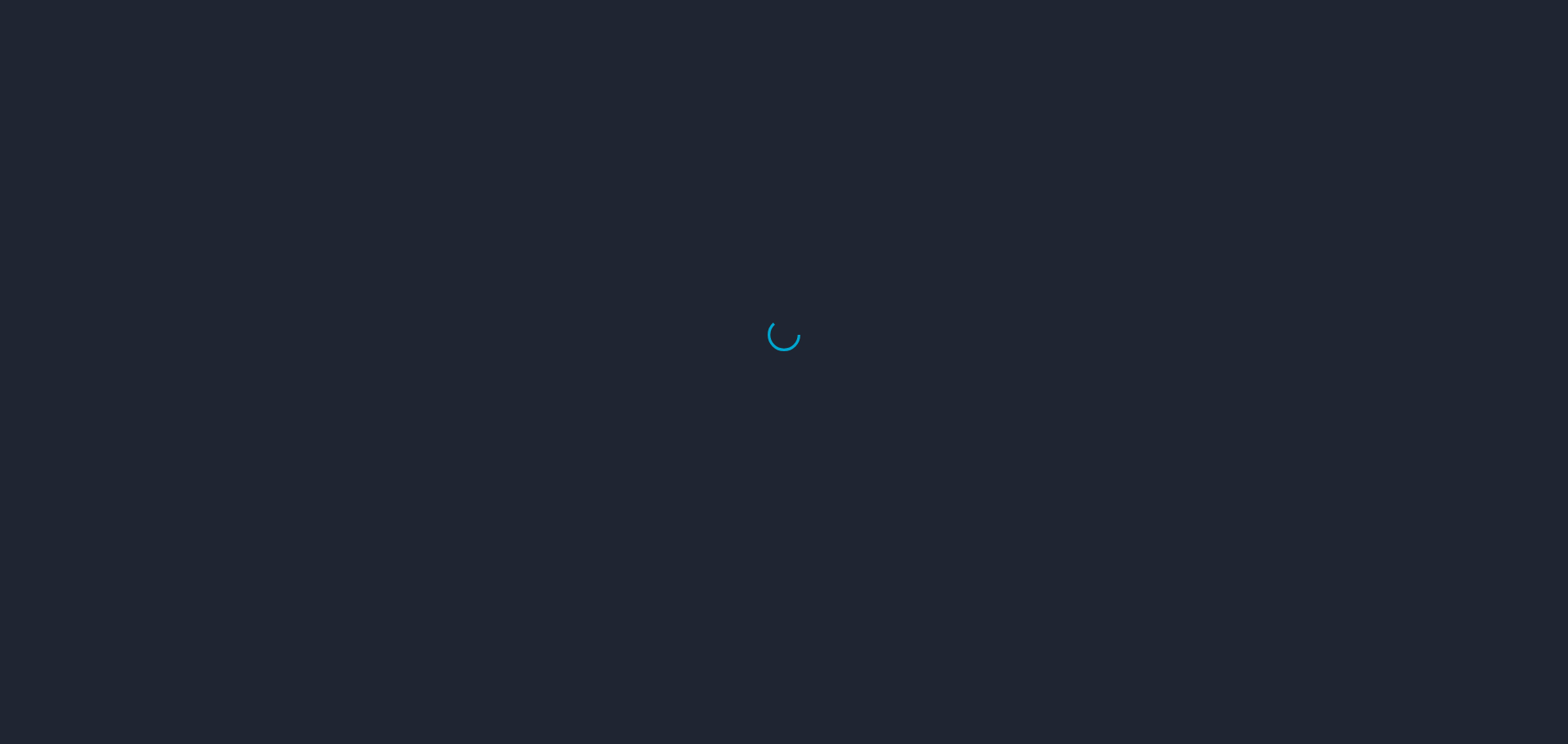
select select "US"
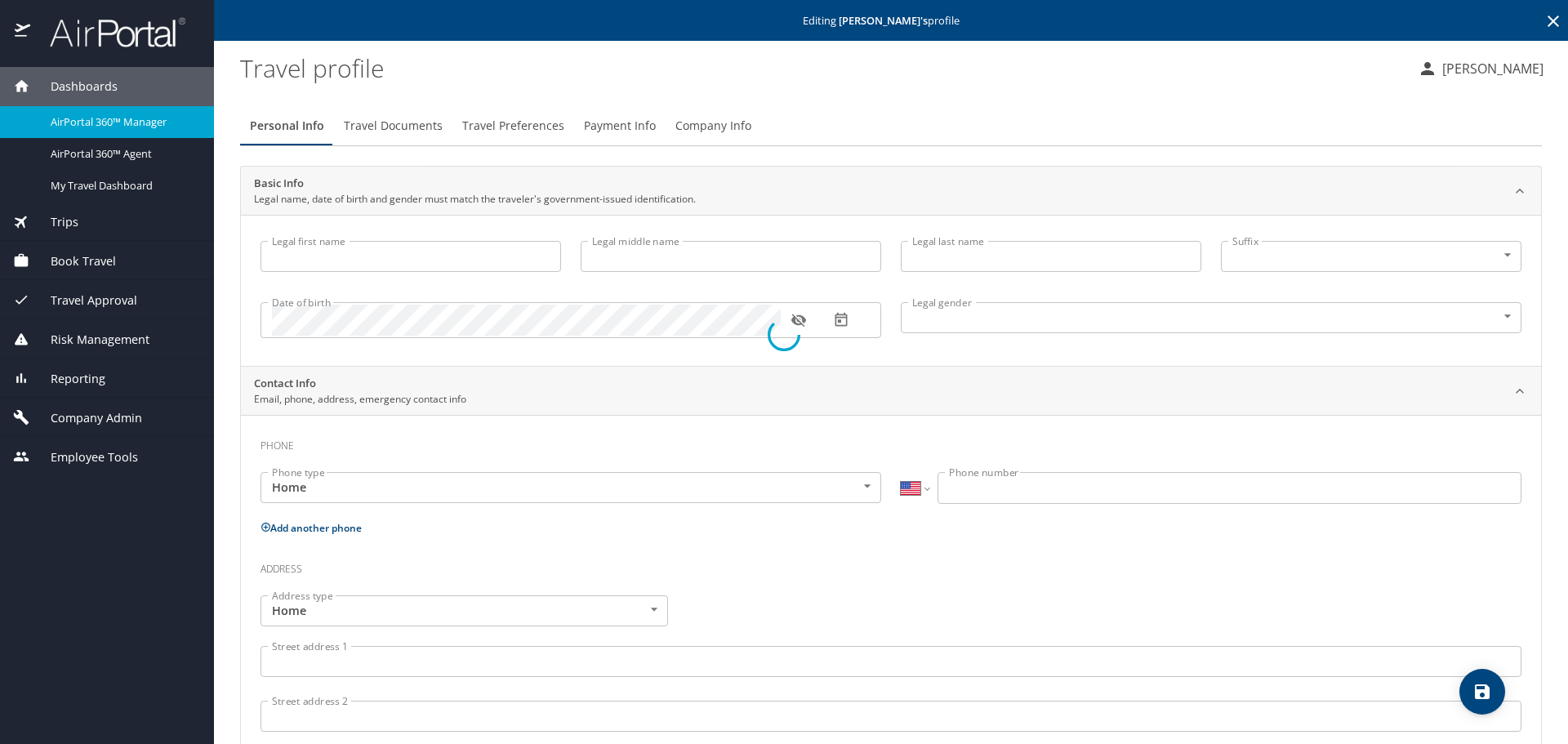
type input "[PERSON_NAME]"
type input "[DEMOGRAPHIC_DATA]"
type input "[PERSON_NAME]"
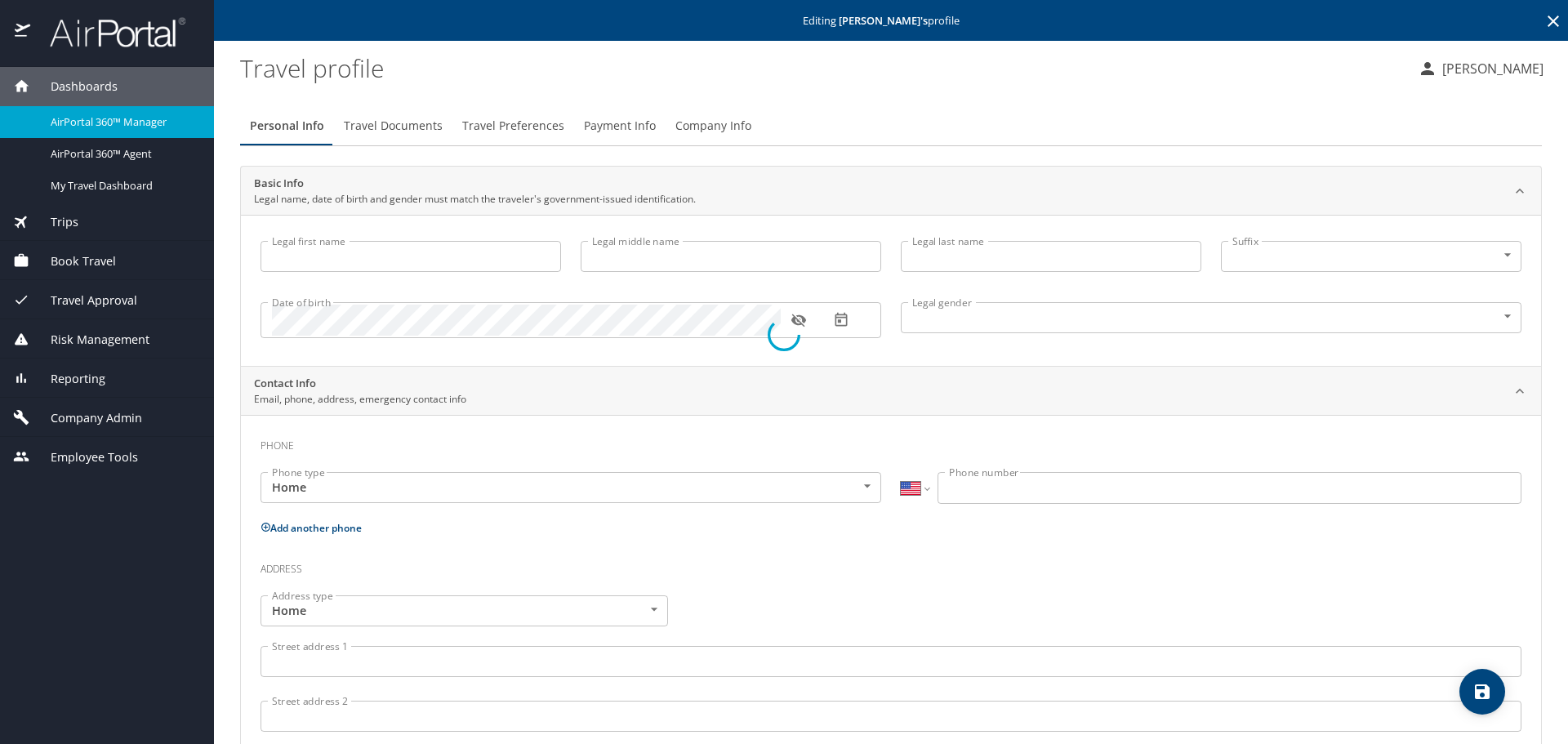
type input "[PERSON_NAME]"
select select "ZZ"
type input "[PHONE_NUMBER]"
select select "US"
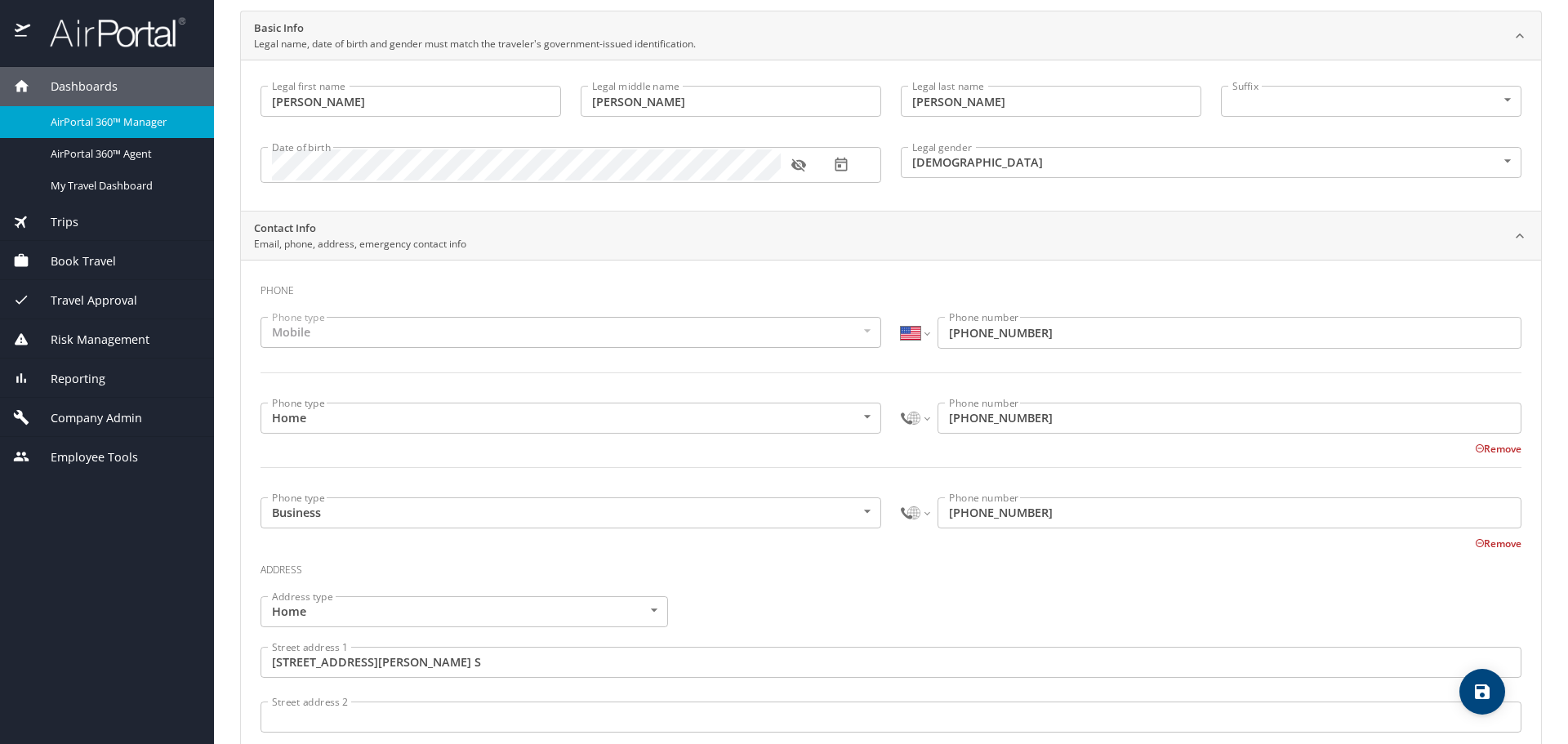
scroll to position [164, 0]
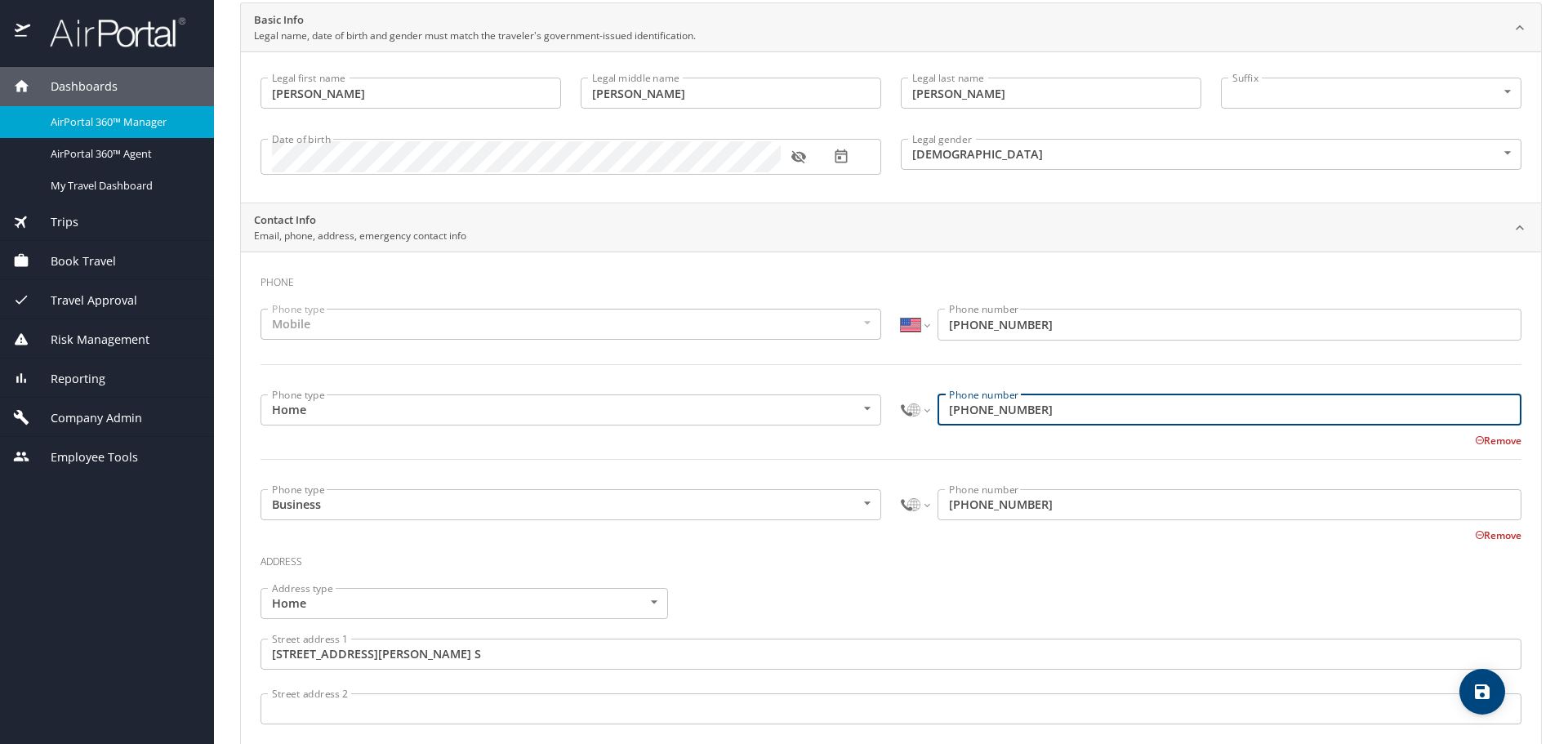
drag, startPoint x: 1053, startPoint y: 403, endPoint x: 895, endPoint y: 426, distance: 159.7
click at [895, 426] on div "International Afghanistan Åland Islands Albania Algeria American Samoa Andorra …" at bounding box center [1211, 412] width 640 height 55
click at [913, 407] on select "International Afghanistan Åland Islands Albania Algeria American Samoa Andorra …" at bounding box center [914, 410] width 28 height 31
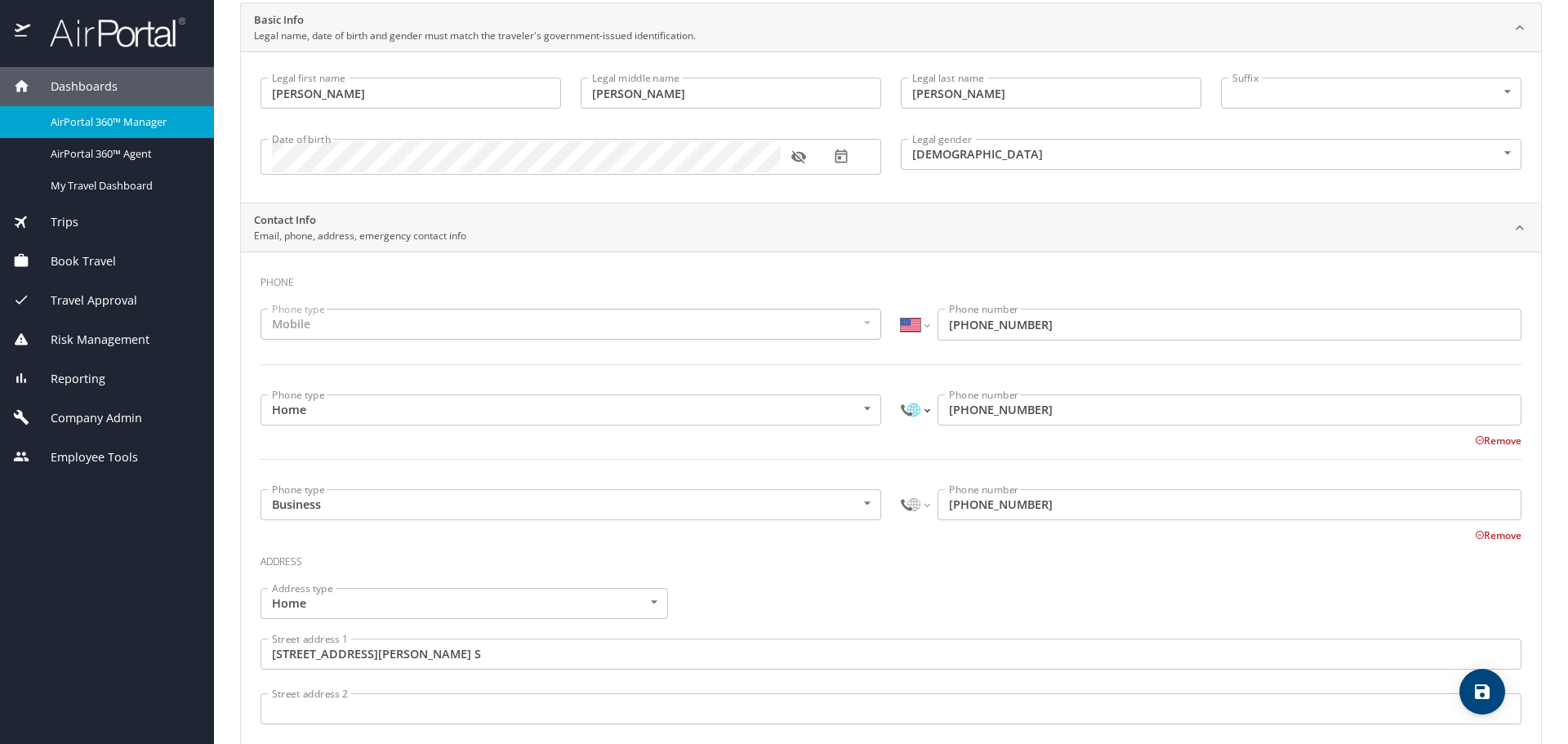
select select "US"
click at [901, 394] on select "International Afghanistan Åland Islands Albania Algeria American Samoa Andorra …" at bounding box center [914, 410] width 28 height 31
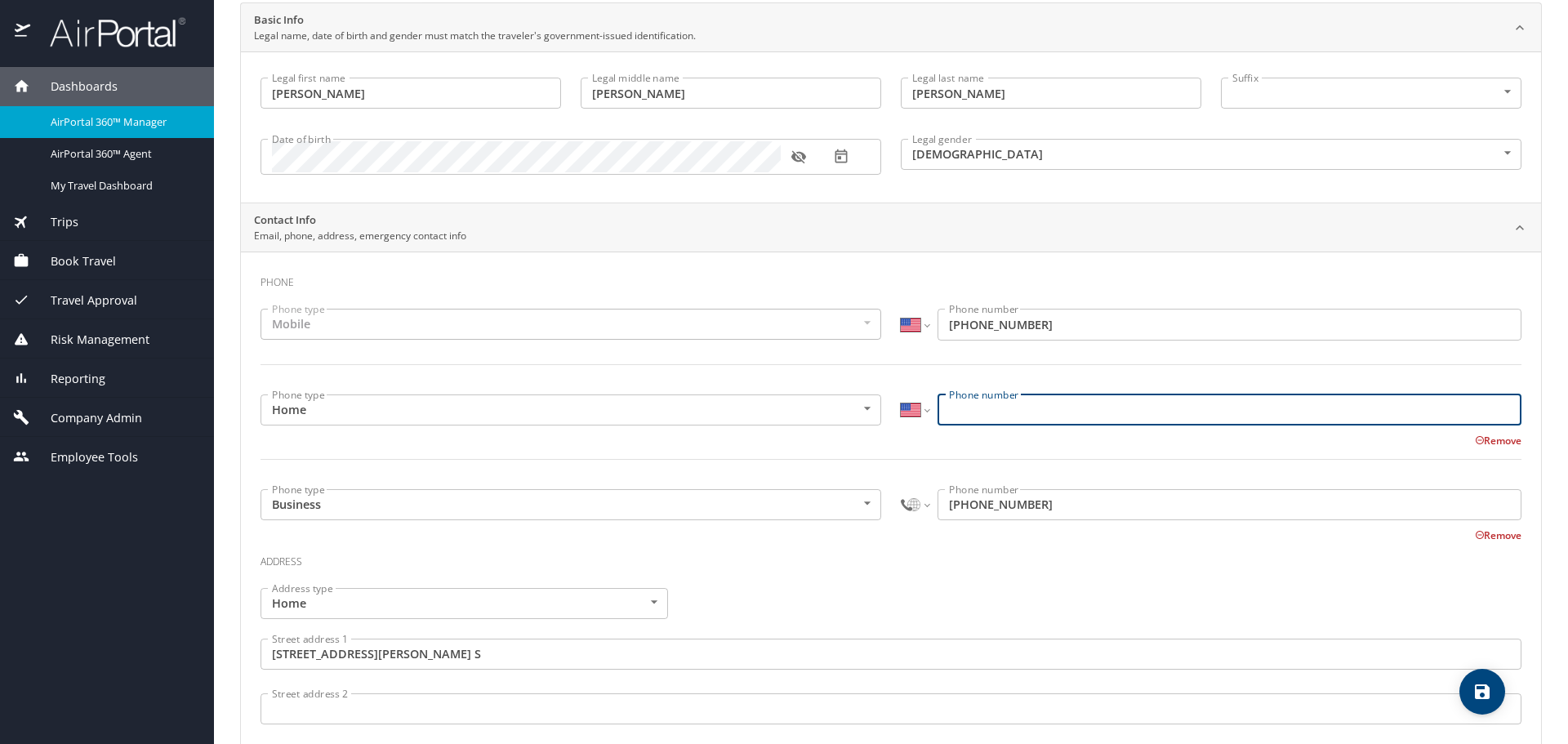
paste input "(612) 798-0953"
type input "(612) 798-0953"
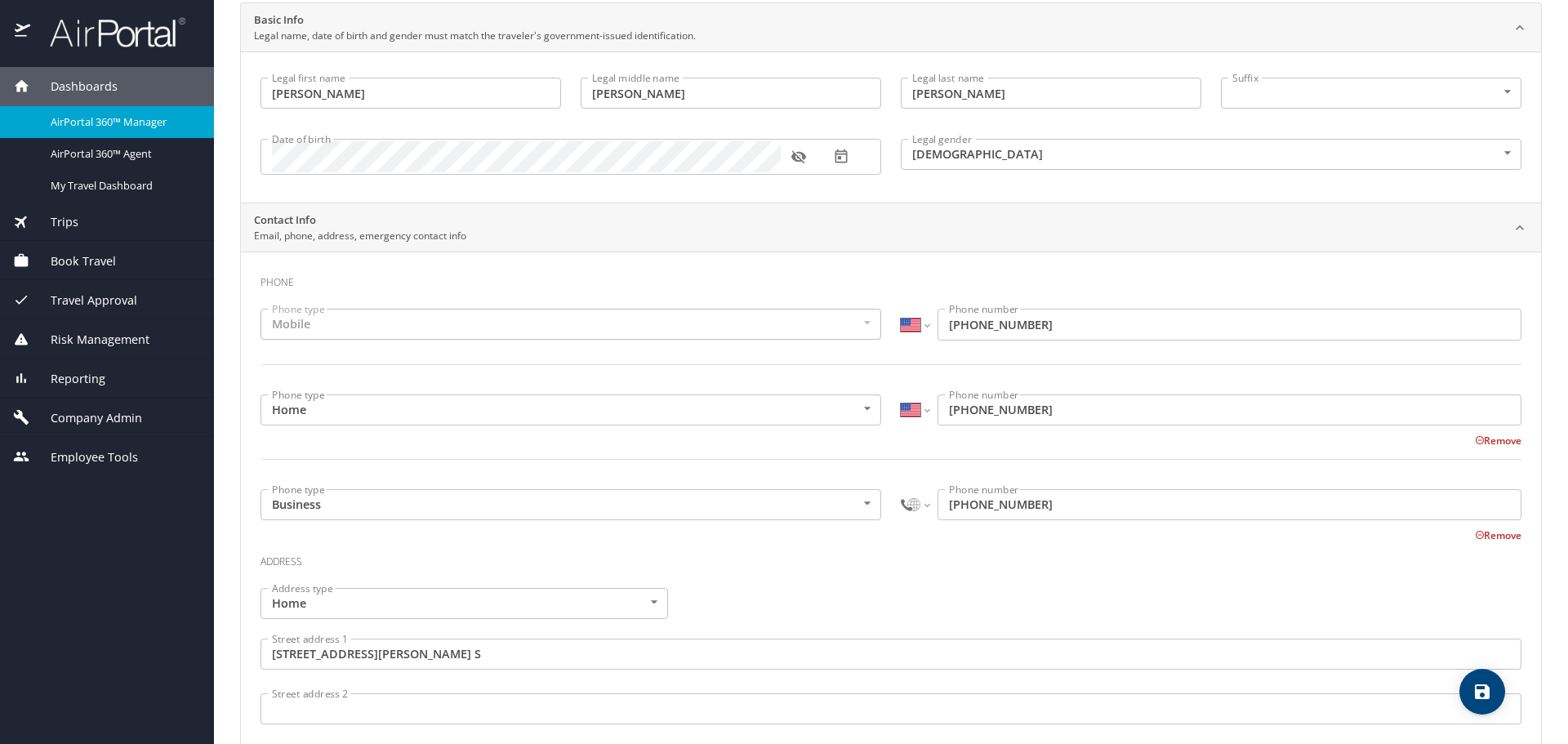
drag, startPoint x: 1028, startPoint y: 557, endPoint x: 1033, endPoint y: 513, distance: 44.3
click at [1028, 556] on h3 "Address" at bounding box center [891, 557] width 1261 height 28
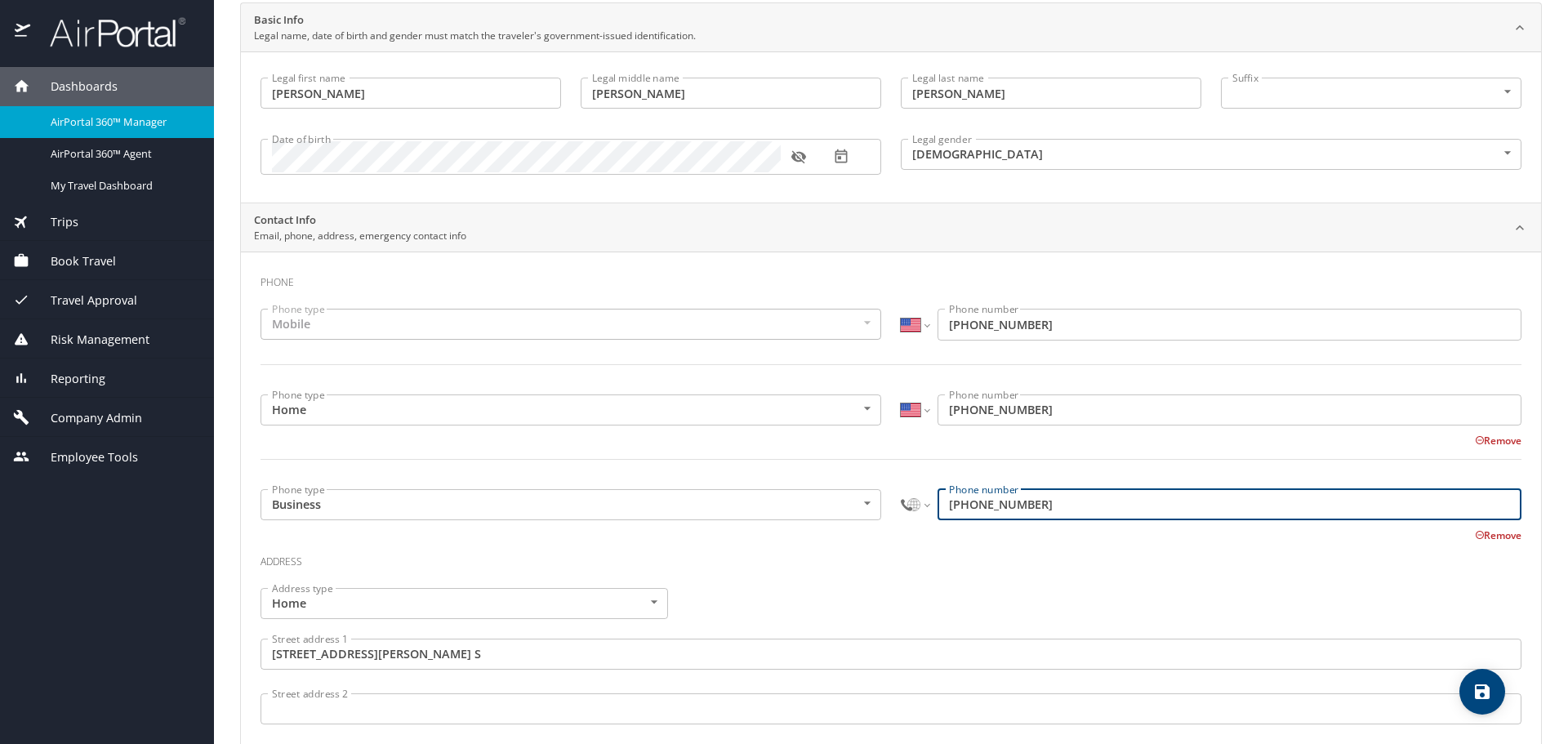
drag, startPoint x: 1044, startPoint y: 502, endPoint x: 806, endPoint y: 491, distance: 238.3
click at [806, 491] on div "Phone type Business Business Phone type International Afghanistan Åland Islands…" at bounding box center [891, 511] width 1280 height 65
click at [904, 509] on select "International [GEOGRAPHIC_DATA] [GEOGRAPHIC_DATA] [GEOGRAPHIC_DATA] [GEOGRAPHIC…" at bounding box center [914, 504] width 28 height 31
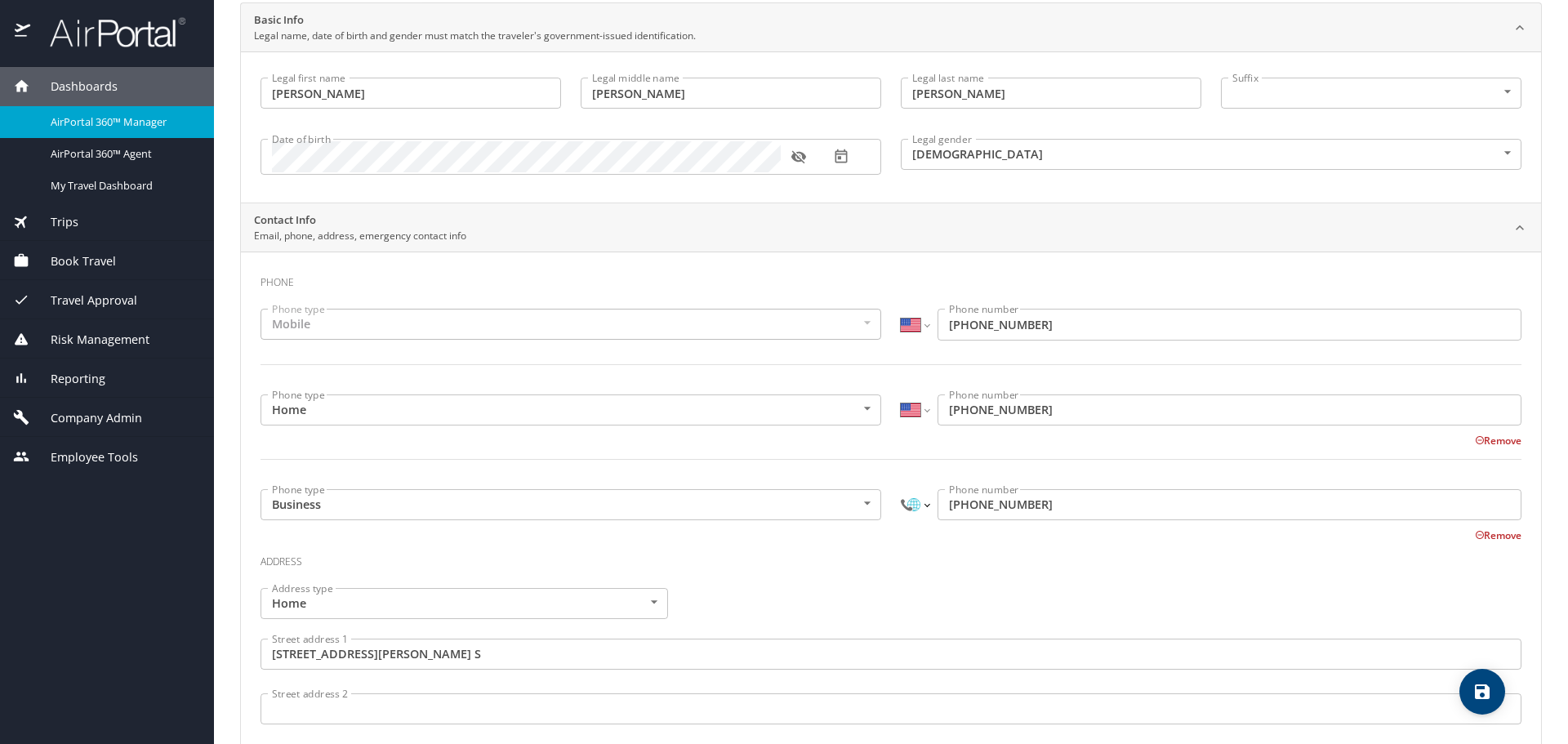
select select "US"
click at [901, 489] on select "International [GEOGRAPHIC_DATA] [GEOGRAPHIC_DATA] [GEOGRAPHIC_DATA] [GEOGRAPHIC…" at bounding box center [914, 504] width 28 height 31
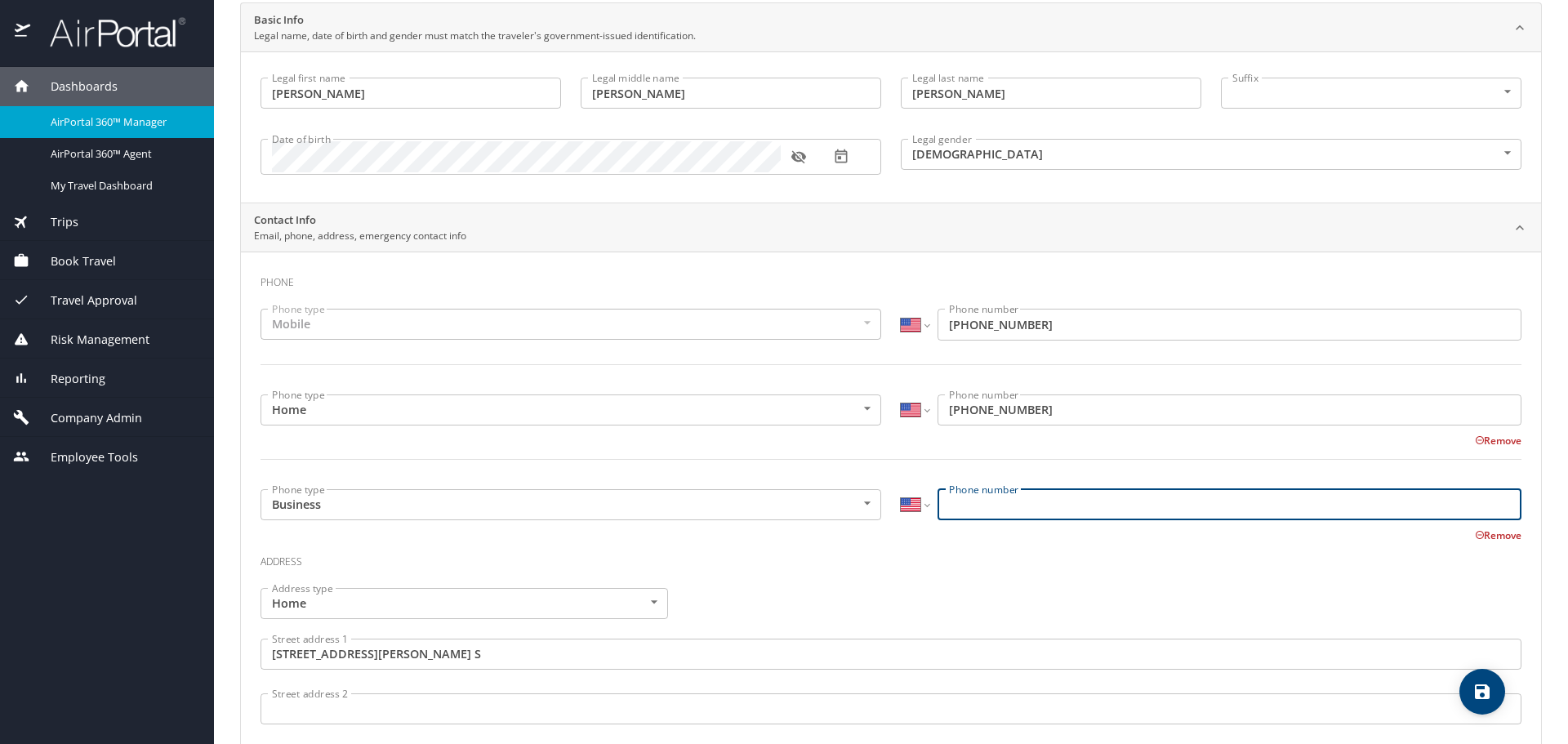
paste input "(612) 481-0329"
type input "(612) 481-0329"
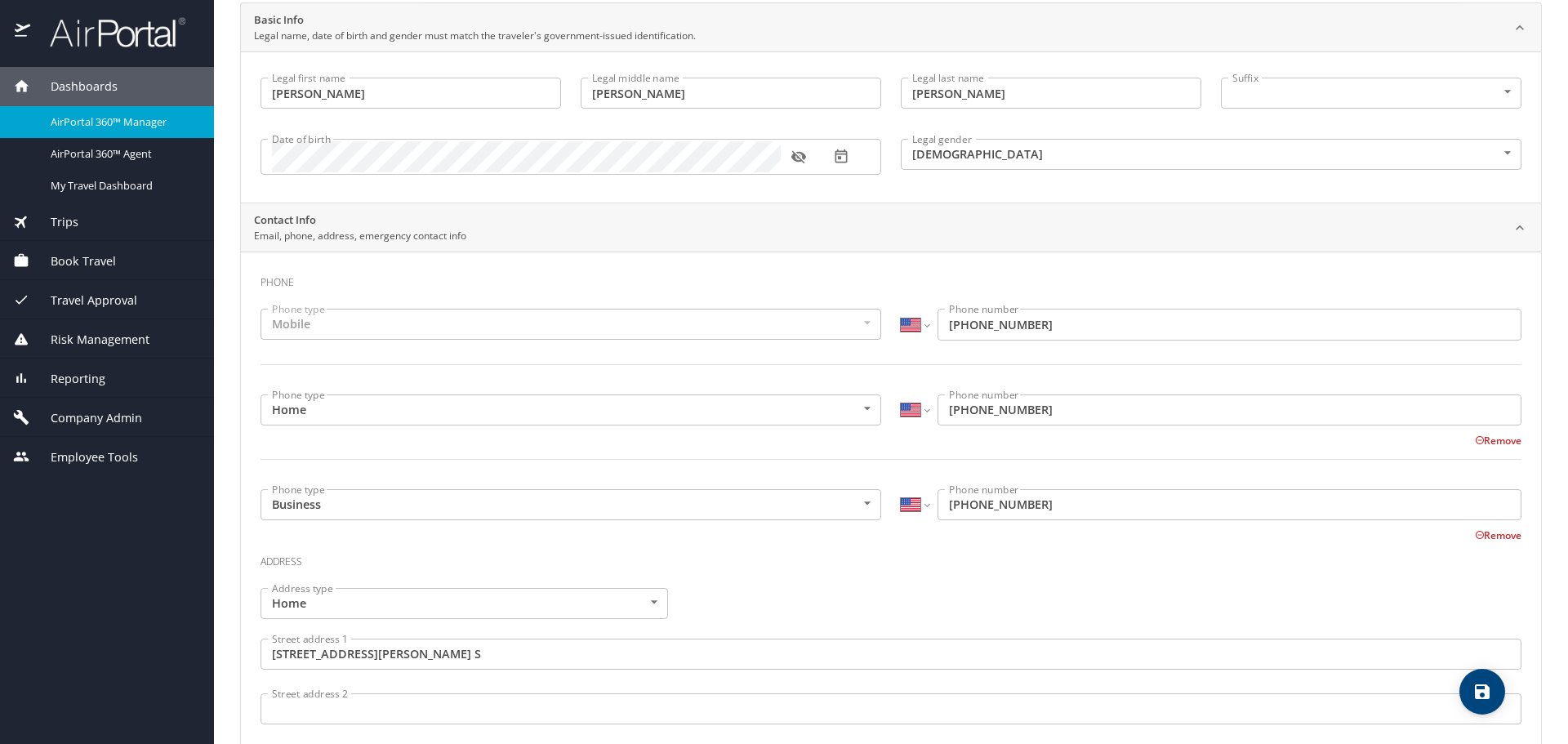
click at [1030, 600] on div "Address type Home Home Address type Street address 1 5028 Newton Ave. S Street …" at bounding box center [891, 740] width 1280 height 326
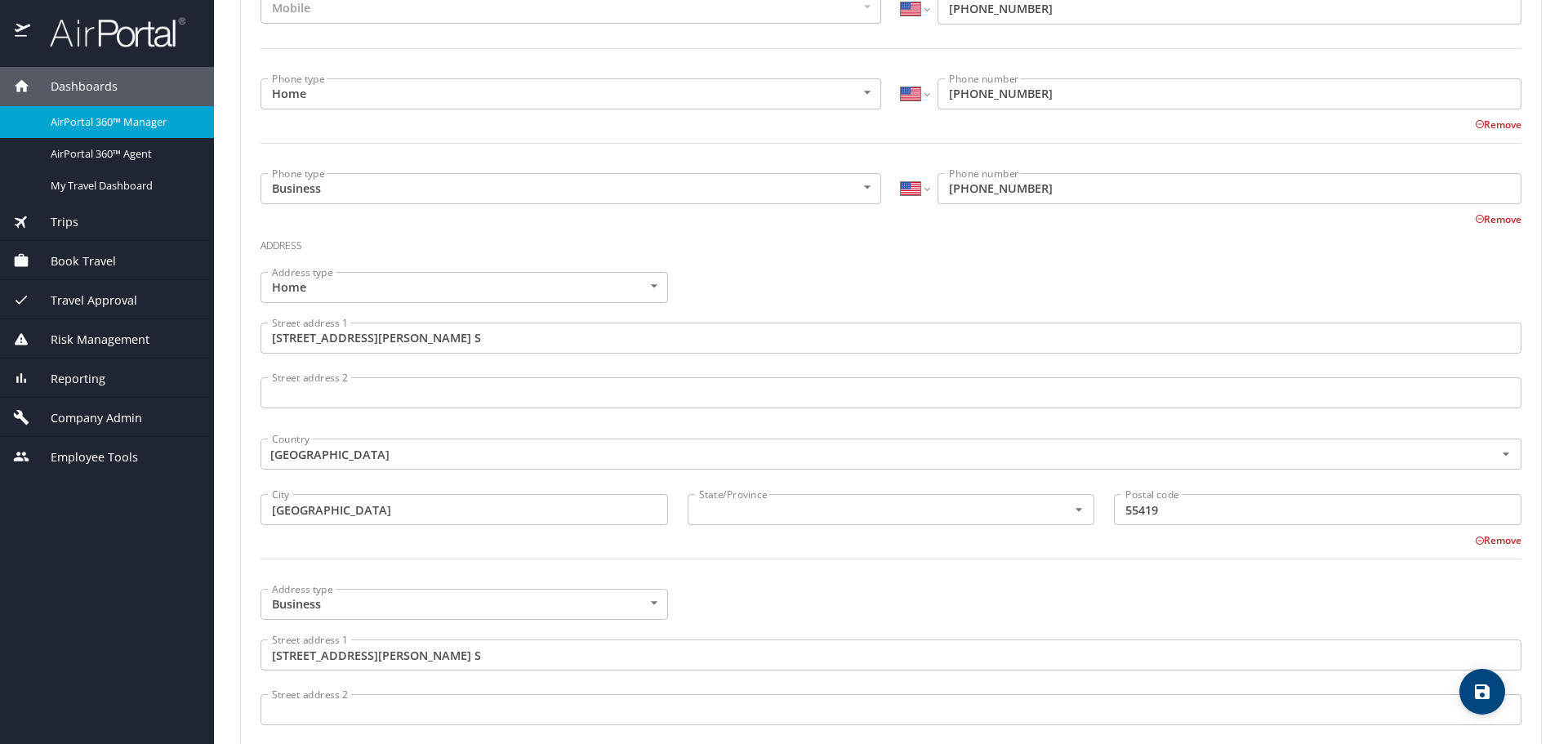
scroll to position [490, 0]
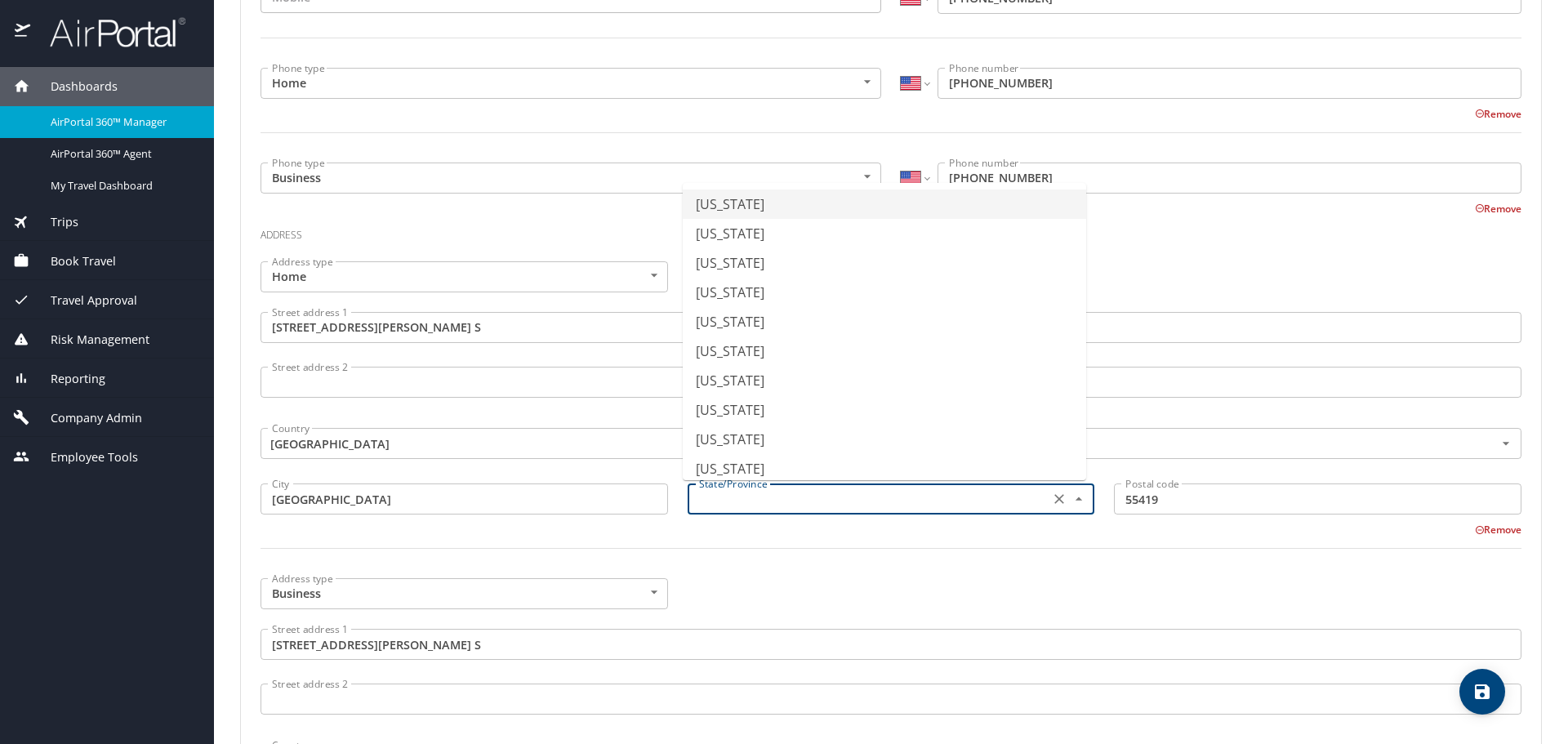
click at [913, 492] on input "text" at bounding box center [867, 499] width 350 height 22
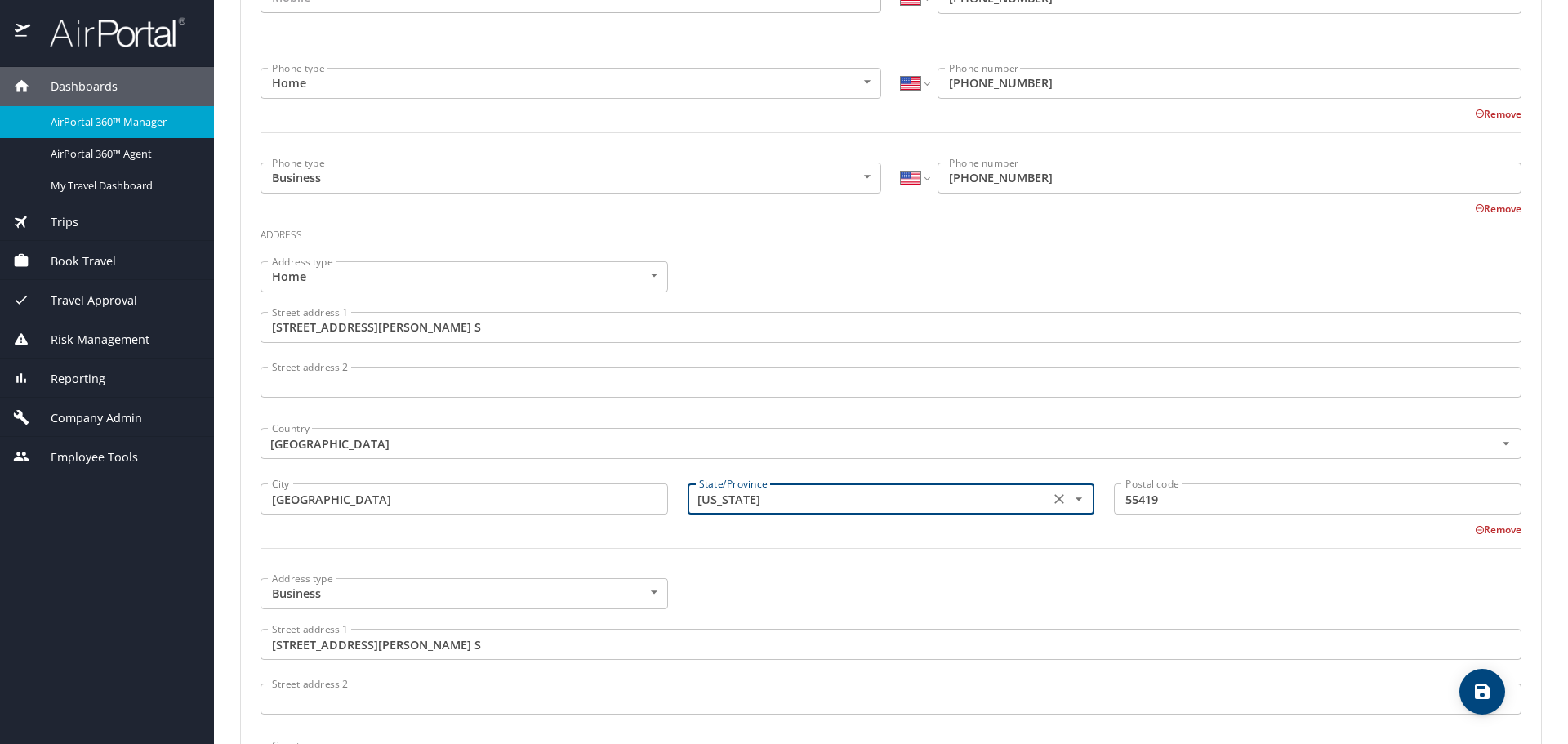
type input "[US_STATE]"
click at [878, 576] on div at bounding box center [891, 558] width 1280 height 40
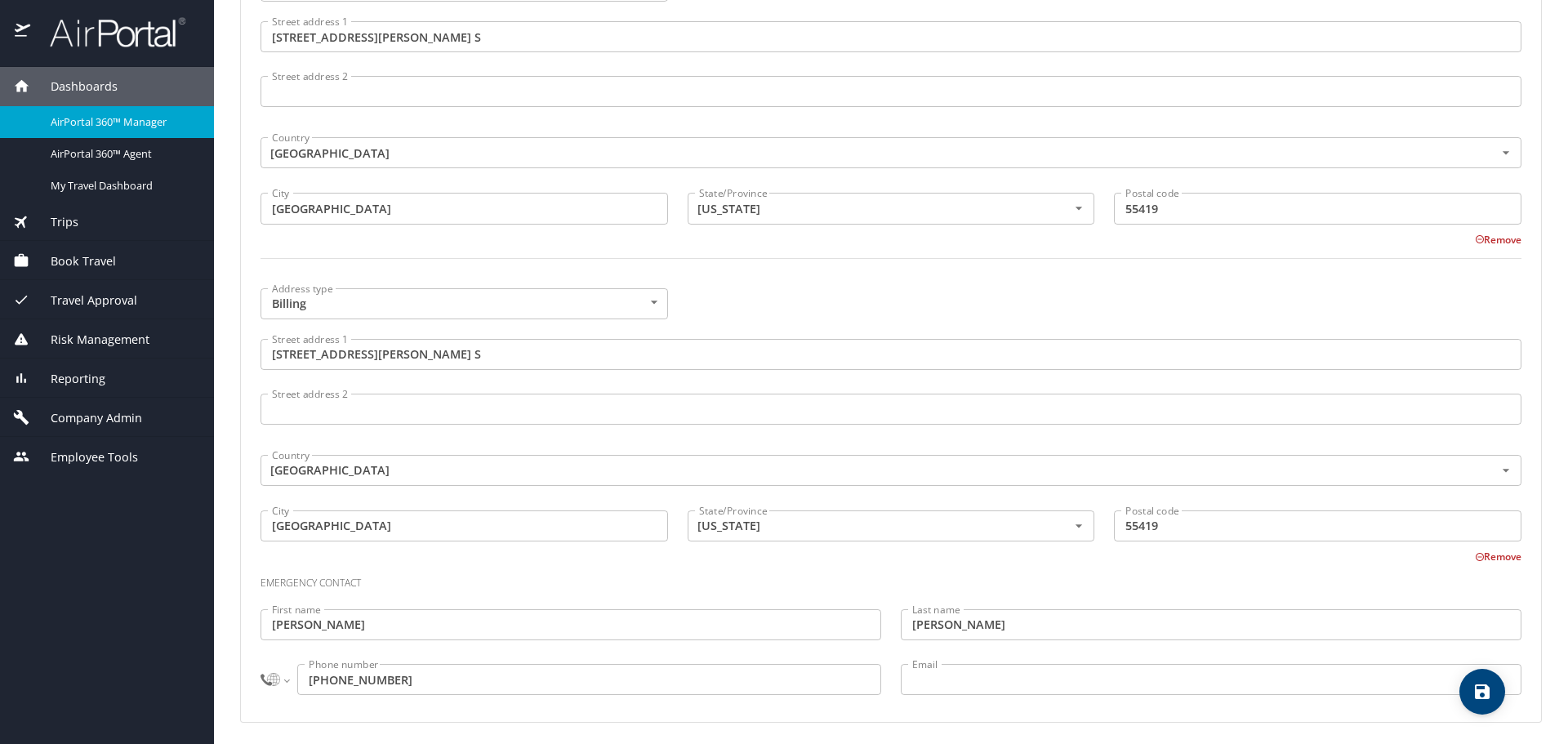
scroll to position [1102, 0]
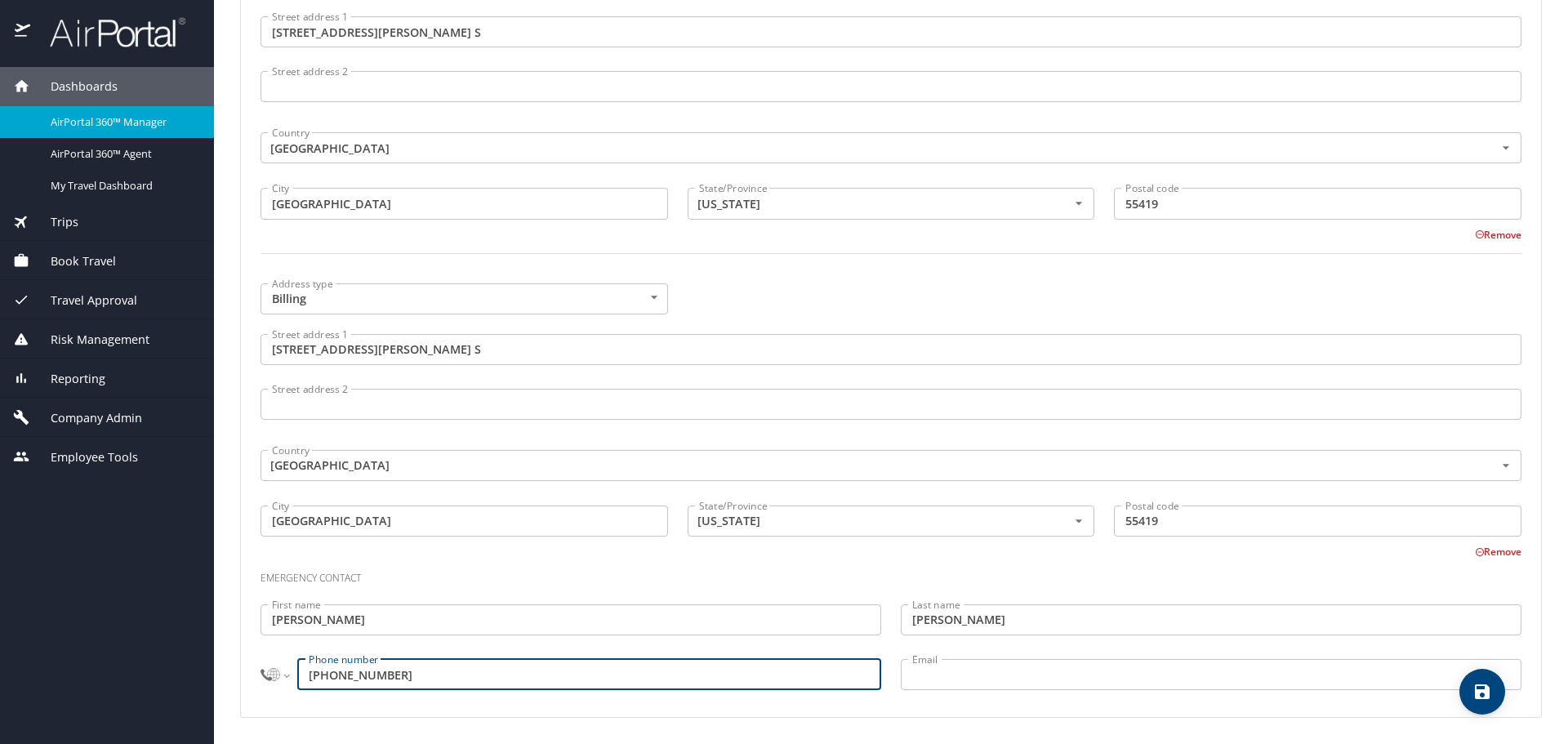
drag, startPoint x: 414, startPoint y: 674, endPoint x: 250, endPoint y: 673, distance: 164.0
click at [250, 673] on div "Phone Phone type Mobile Mobile Phone type International Afghanistan Åland Islan…" at bounding box center [891, 14] width 1300 height 1404
click at [283, 673] on select "International Afghanistan Åland Islands Albania Algeria American Samoa Andorra …" at bounding box center [274, 674] width 28 height 31
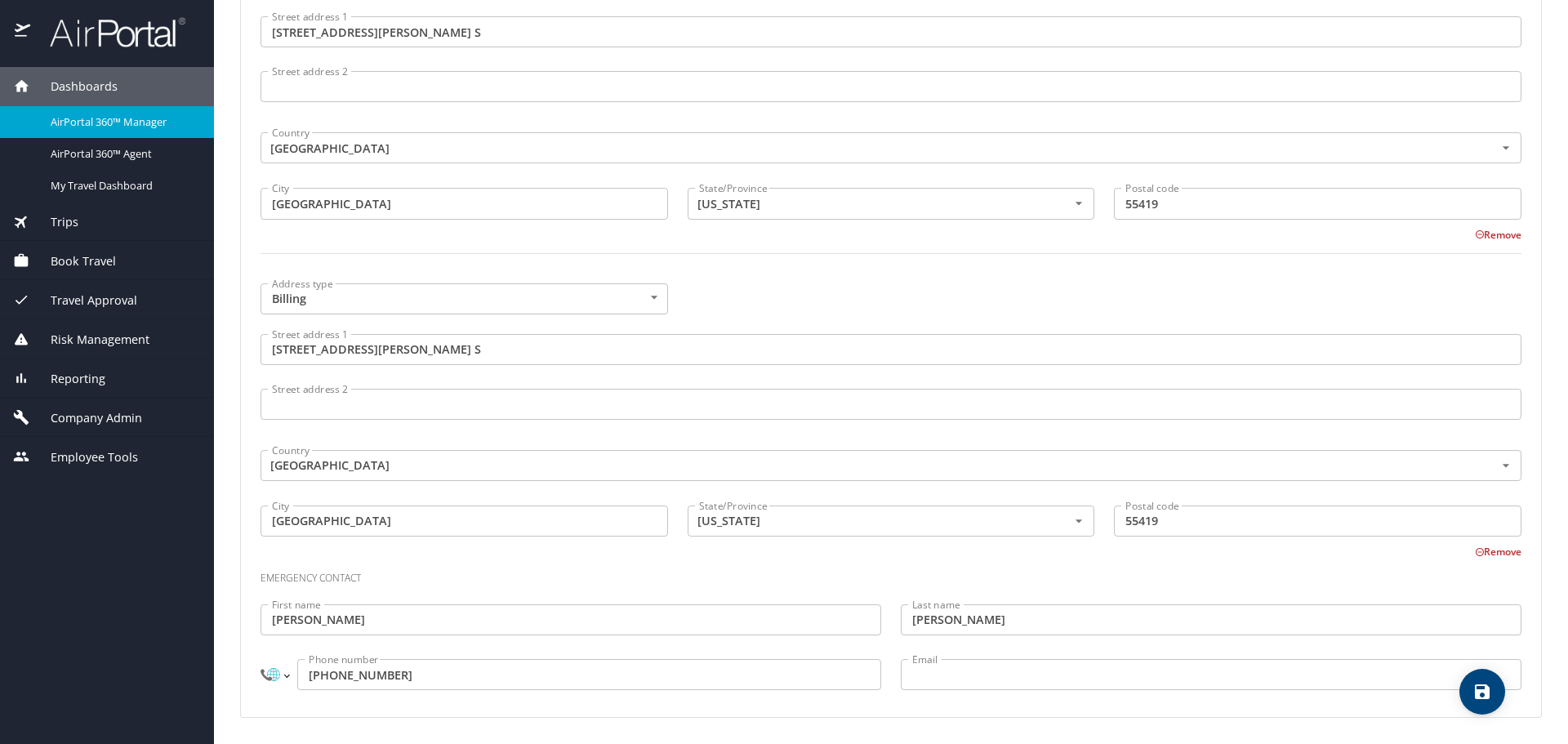
select select "US"
click at [261, 659] on select "International Afghanistan Åland Islands Albania Algeria American Samoa Andorra …" at bounding box center [274, 674] width 28 height 31
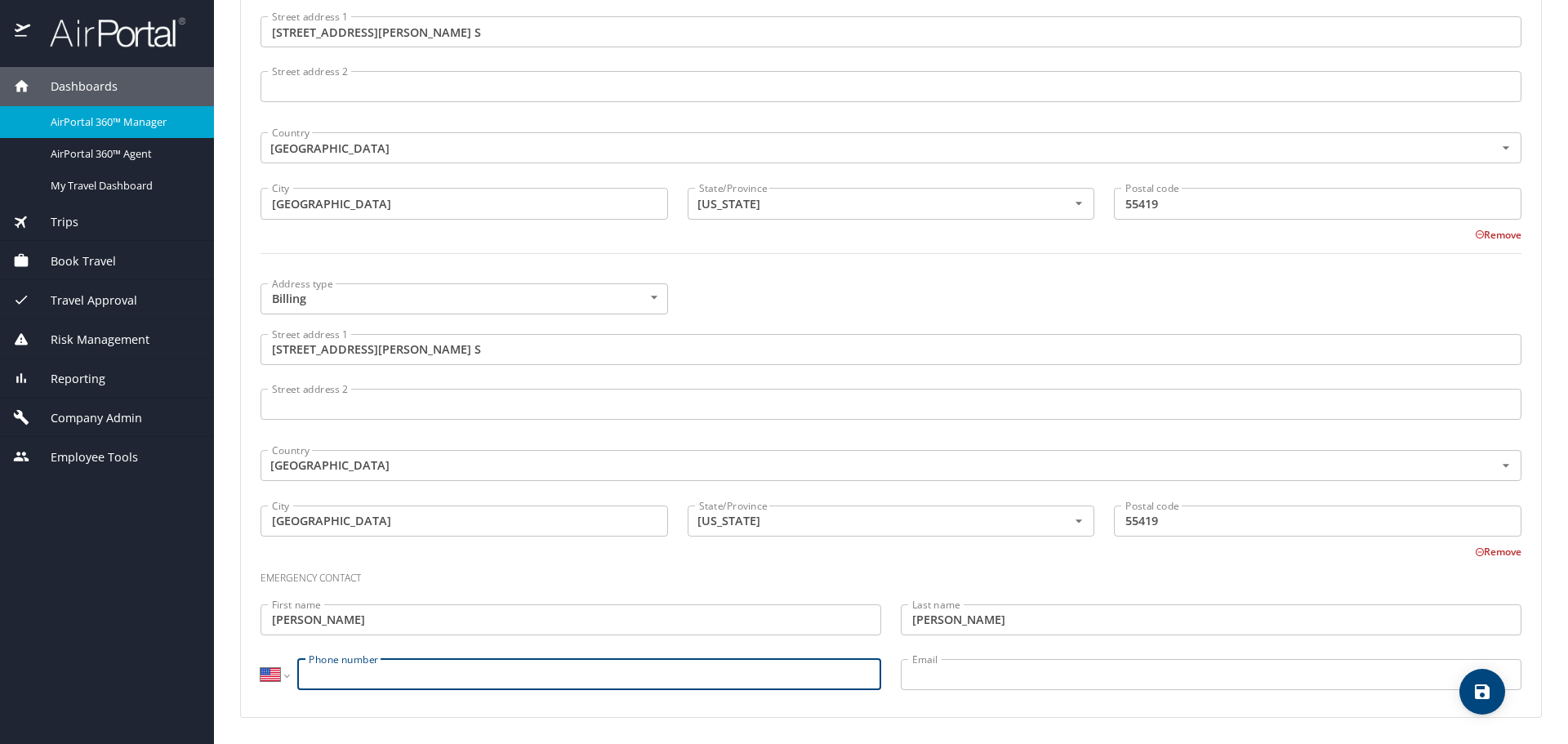
paste input "(612) 719-8803"
type input "(612) 719-8803"
click at [557, 577] on h3 "Emergency contact" at bounding box center [891, 573] width 1261 height 28
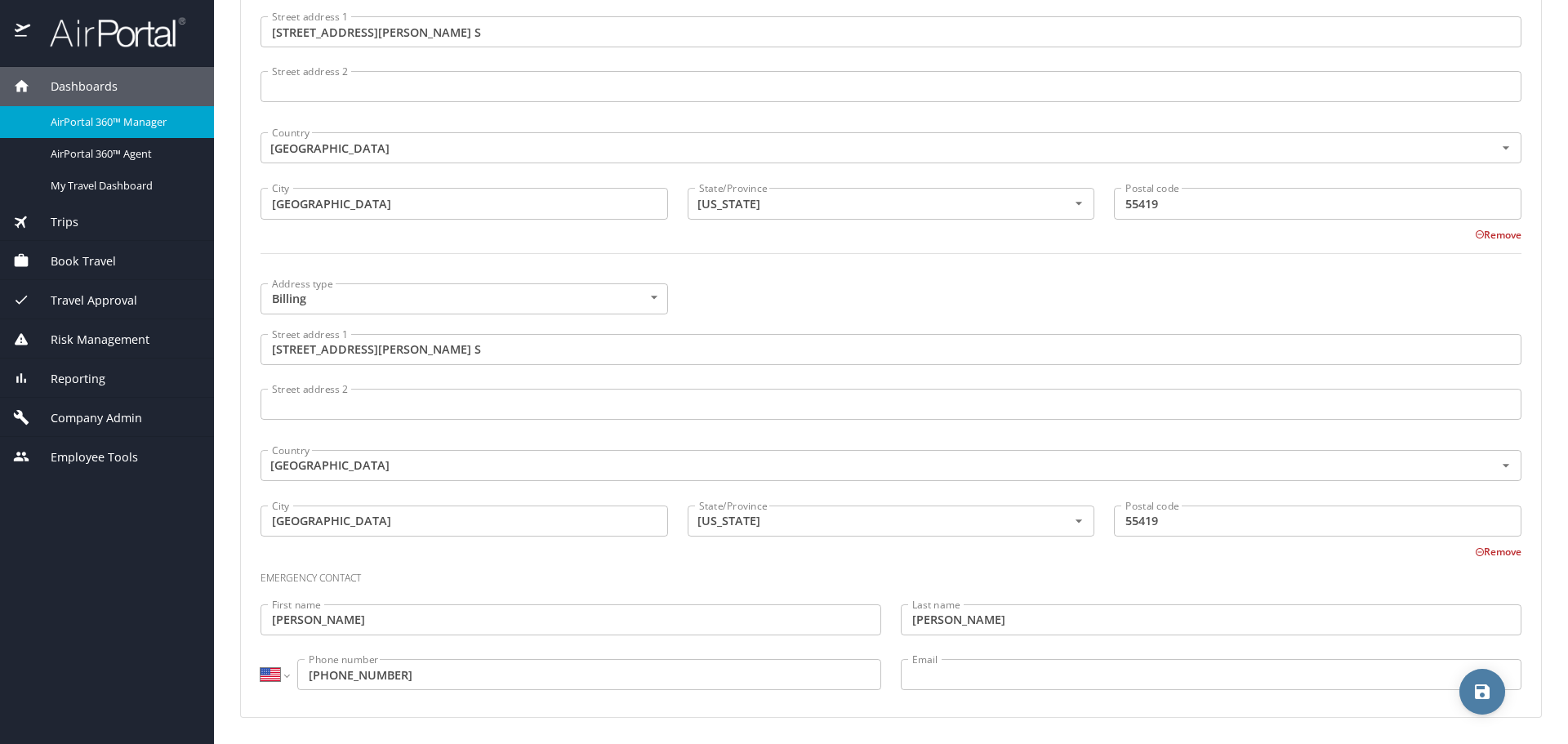
click at [1476, 695] on icon "save" at bounding box center [1483, 691] width 14 height 14
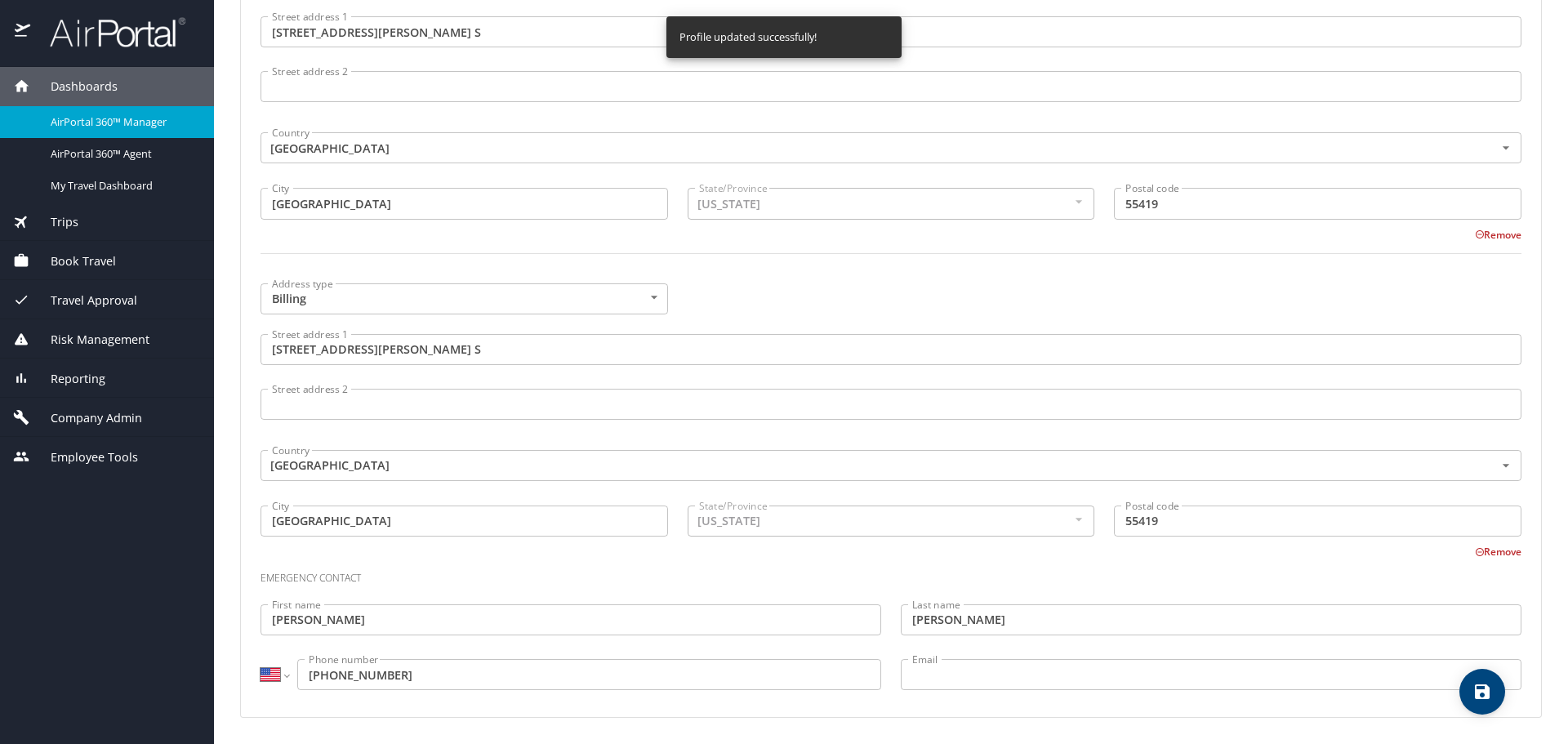
select select "US"
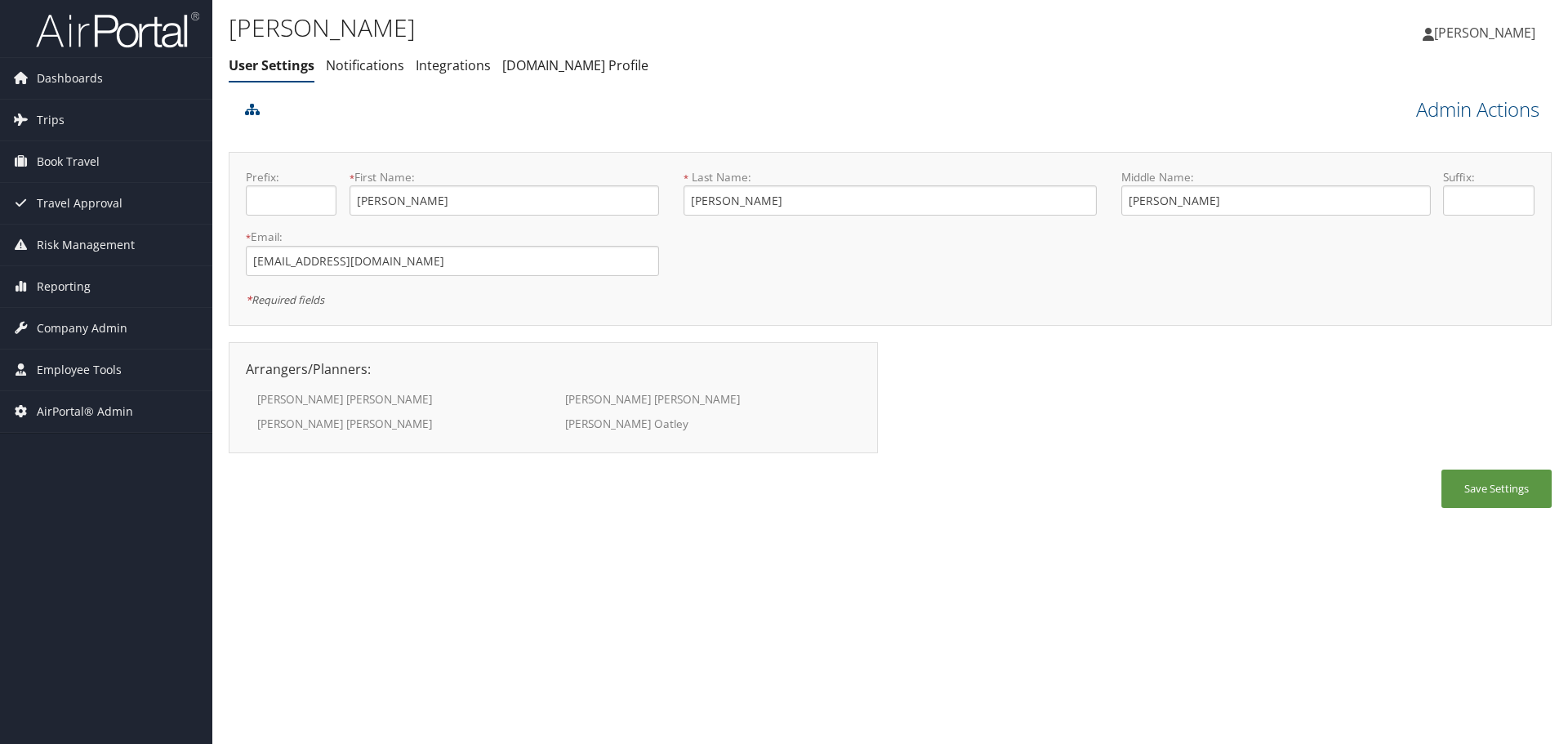
click at [1457, 106] on link "Admin Actions" at bounding box center [1477, 109] width 123 height 28
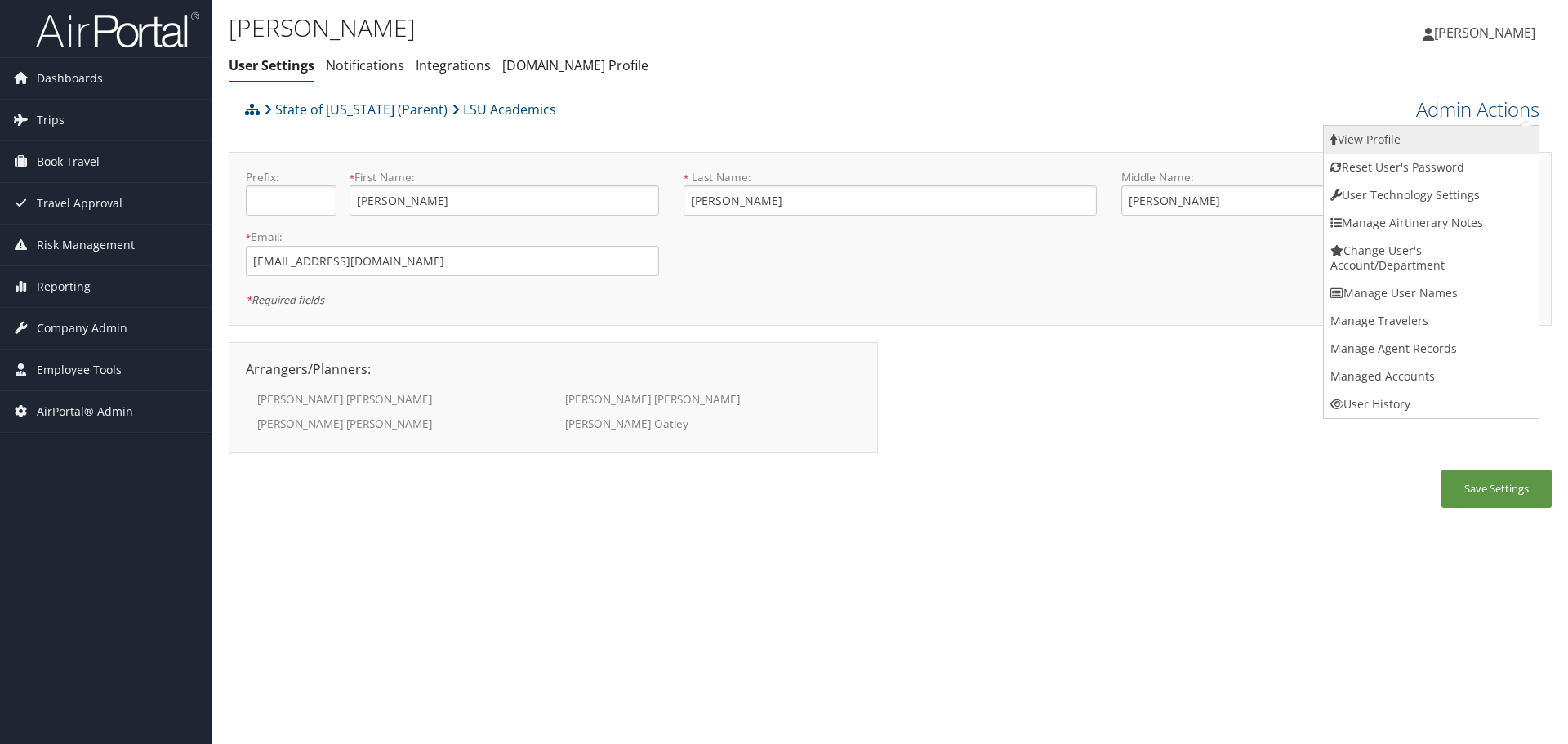
click at [1461, 126] on link "View Profile" at bounding box center [1431, 139] width 215 height 28
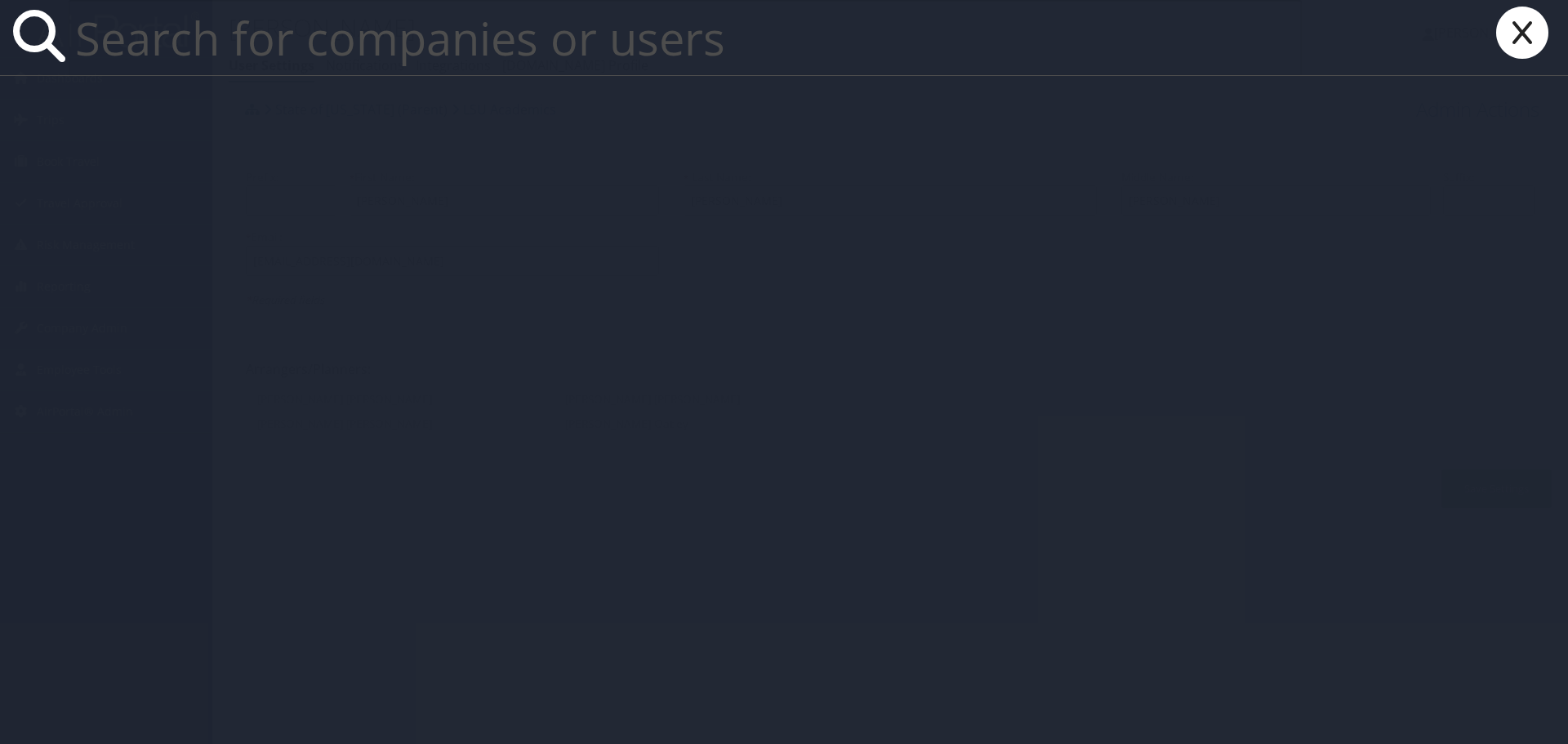
paste input "[EMAIL_ADDRESS][DOMAIN_NAME]"
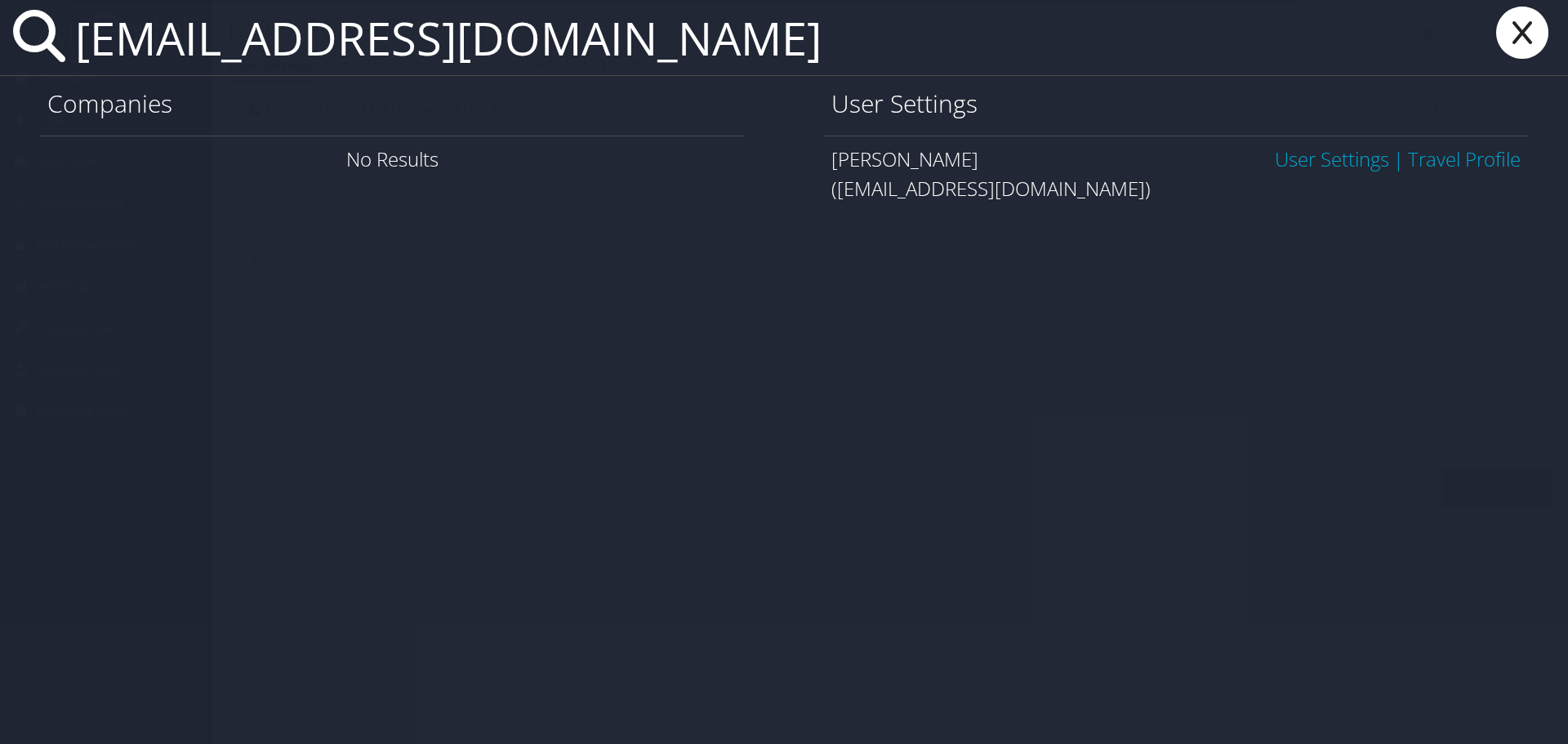
type input "[EMAIL_ADDRESS][DOMAIN_NAME]"
click at [1298, 159] on link "User Settings" at bounding box center [1332, 159] width 114 height 27
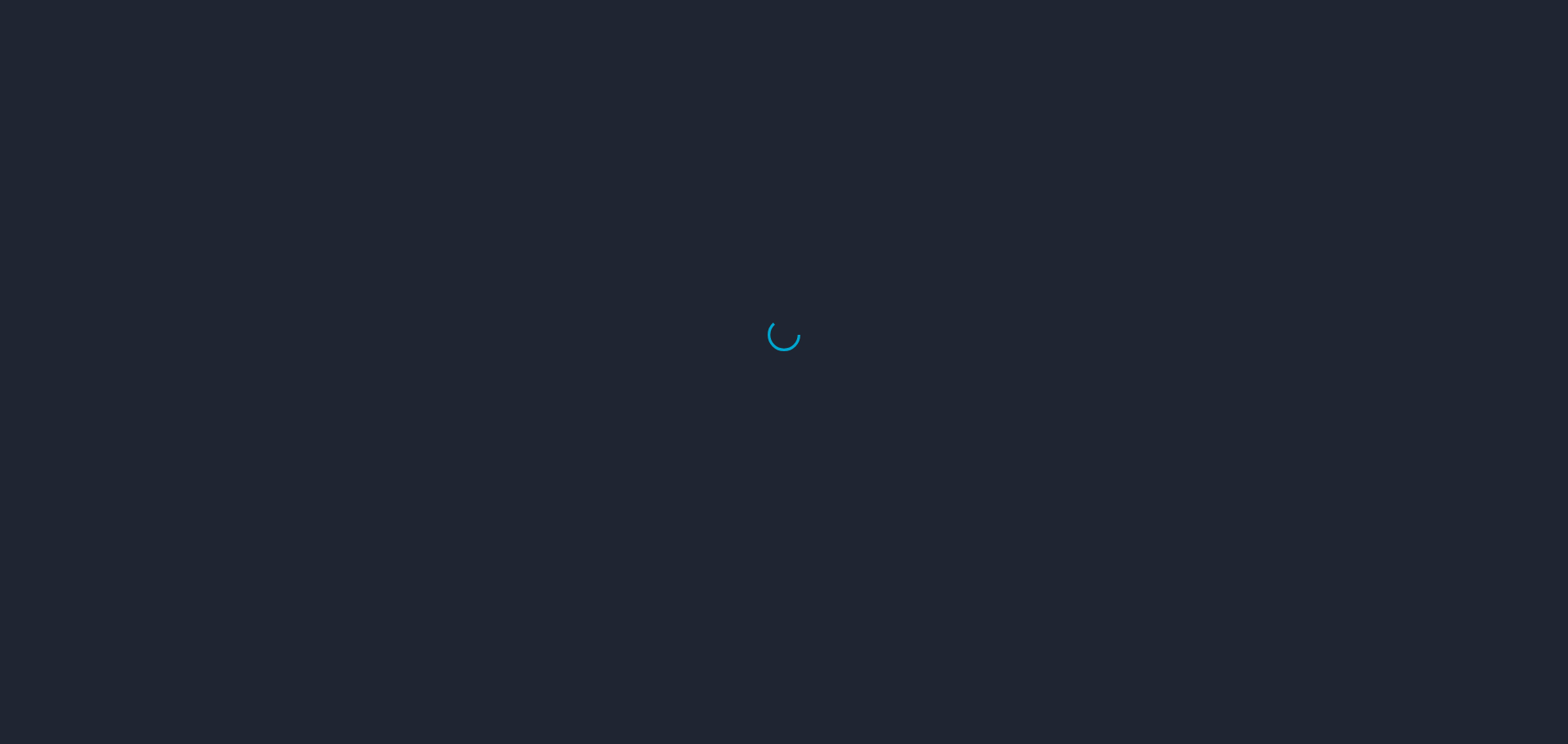
select select "US"
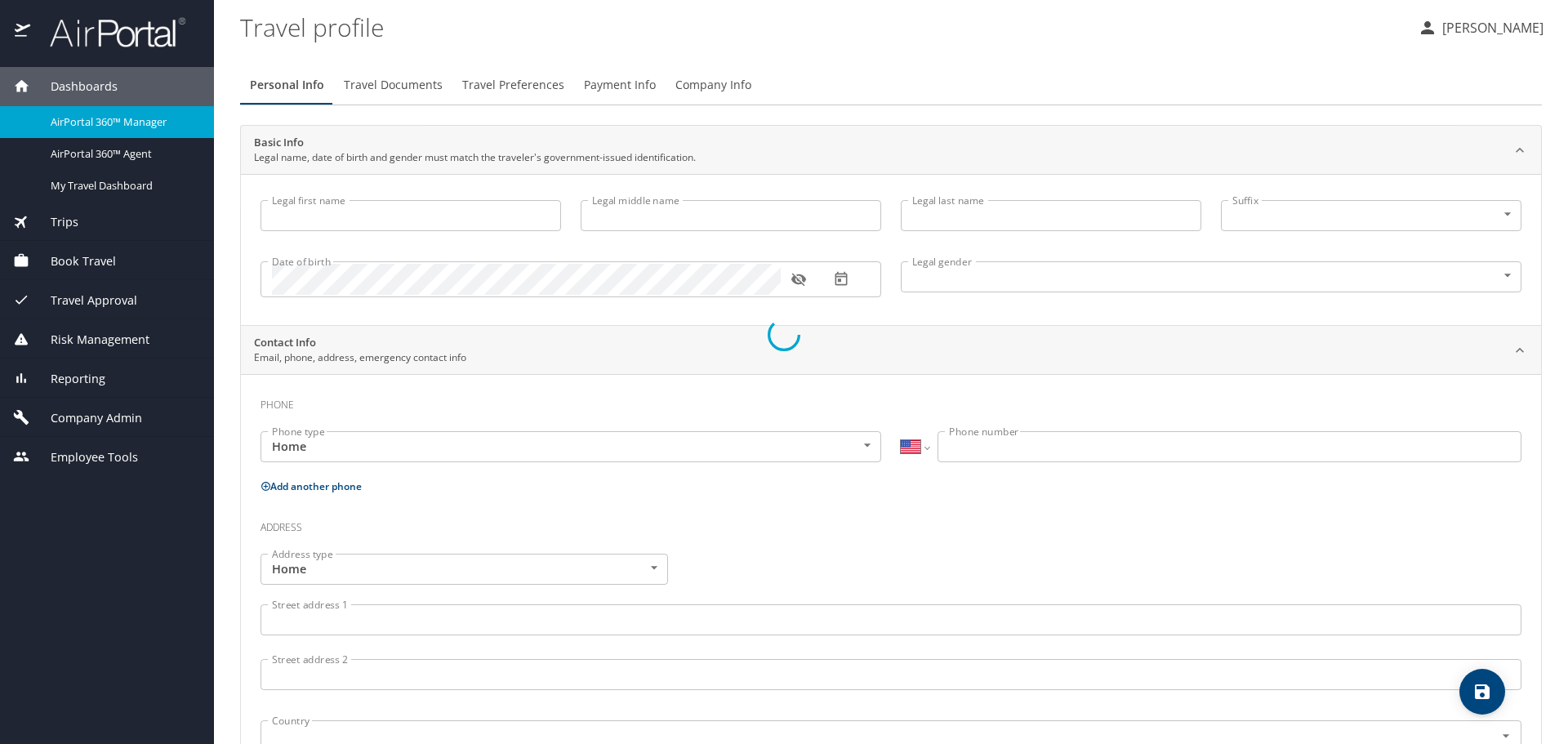
type input "[PERSON_NAME]"
type input "Female"
type input "Jesus"
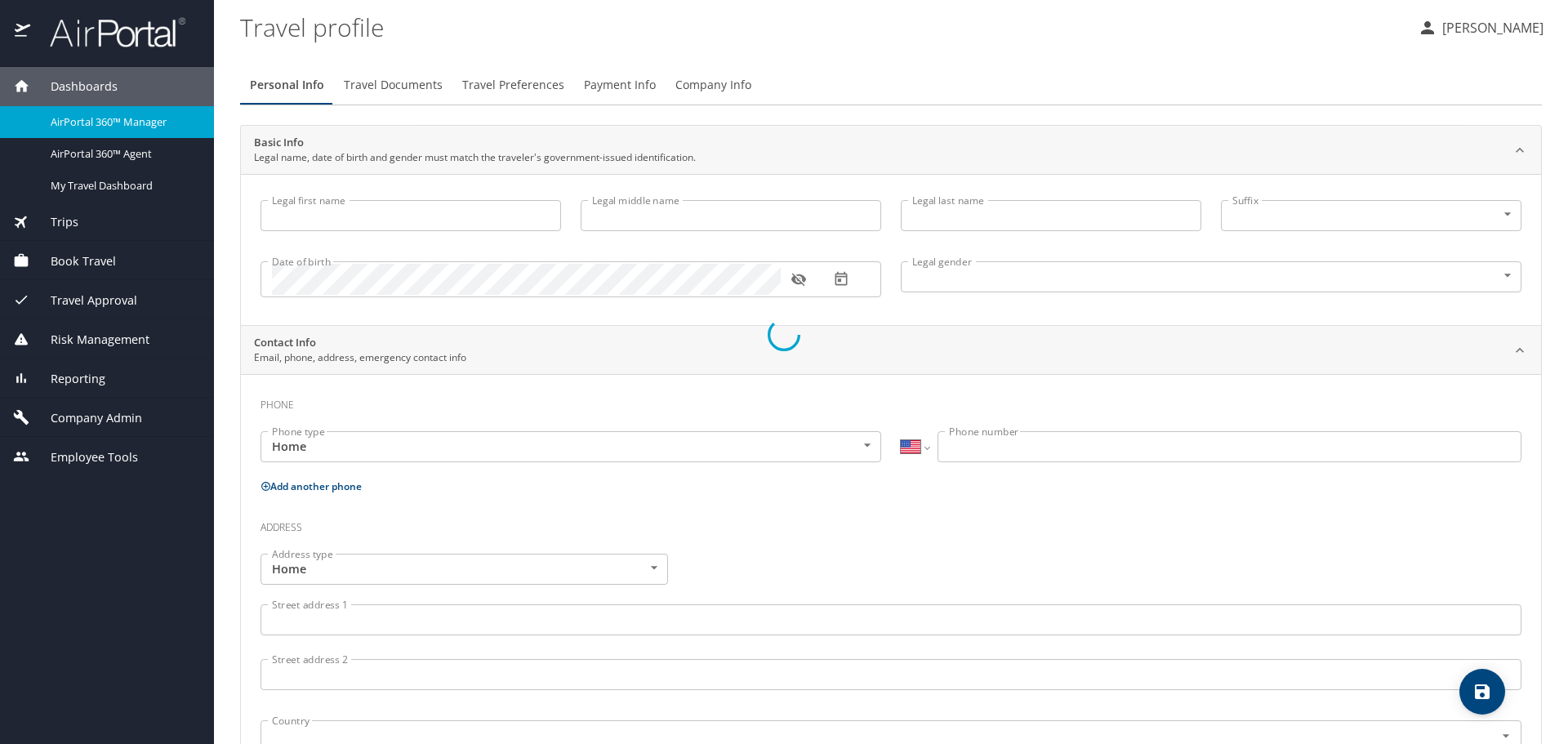
type input "Varela"
type input "(305) 904-9515"
select select "US"
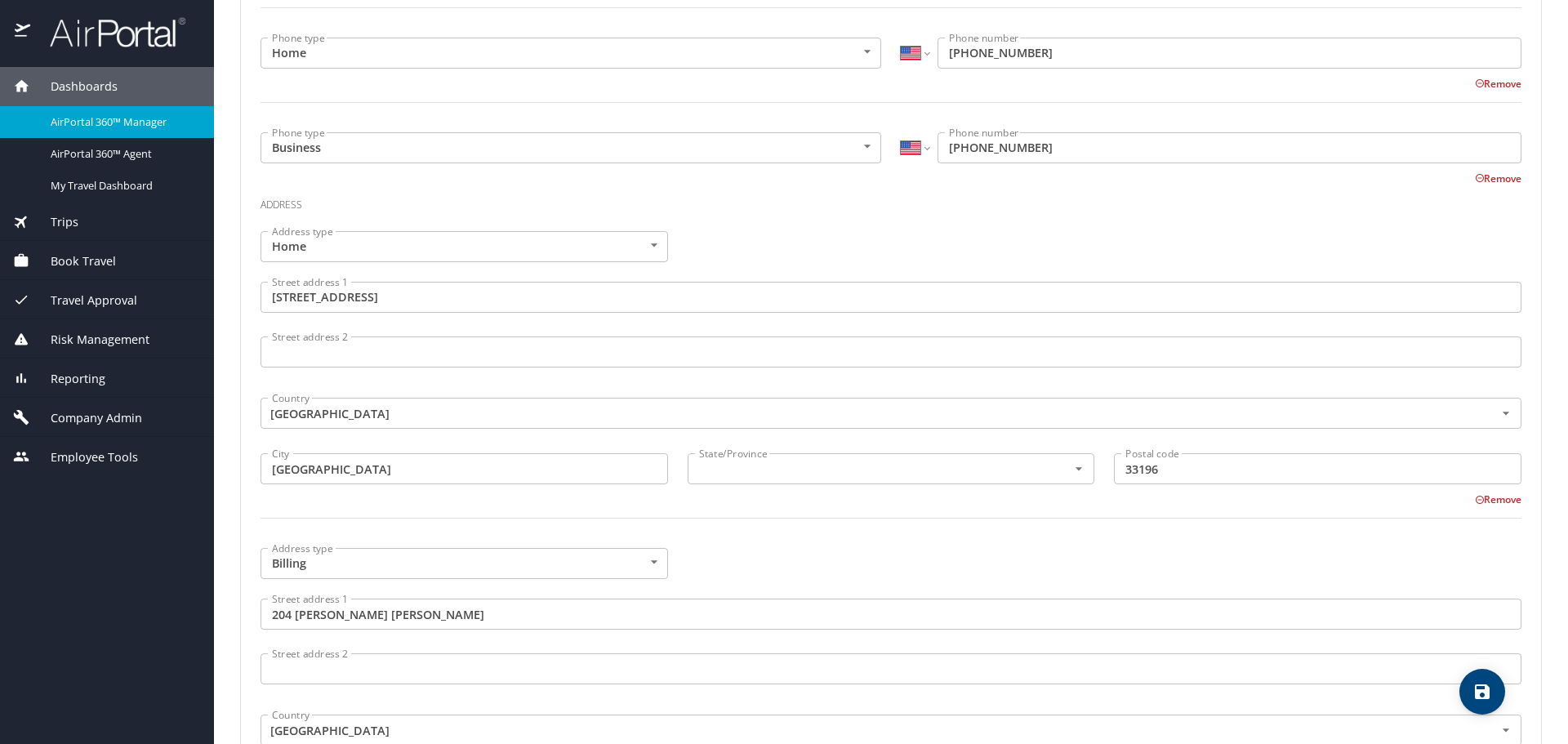
scroll to position [571, 0]
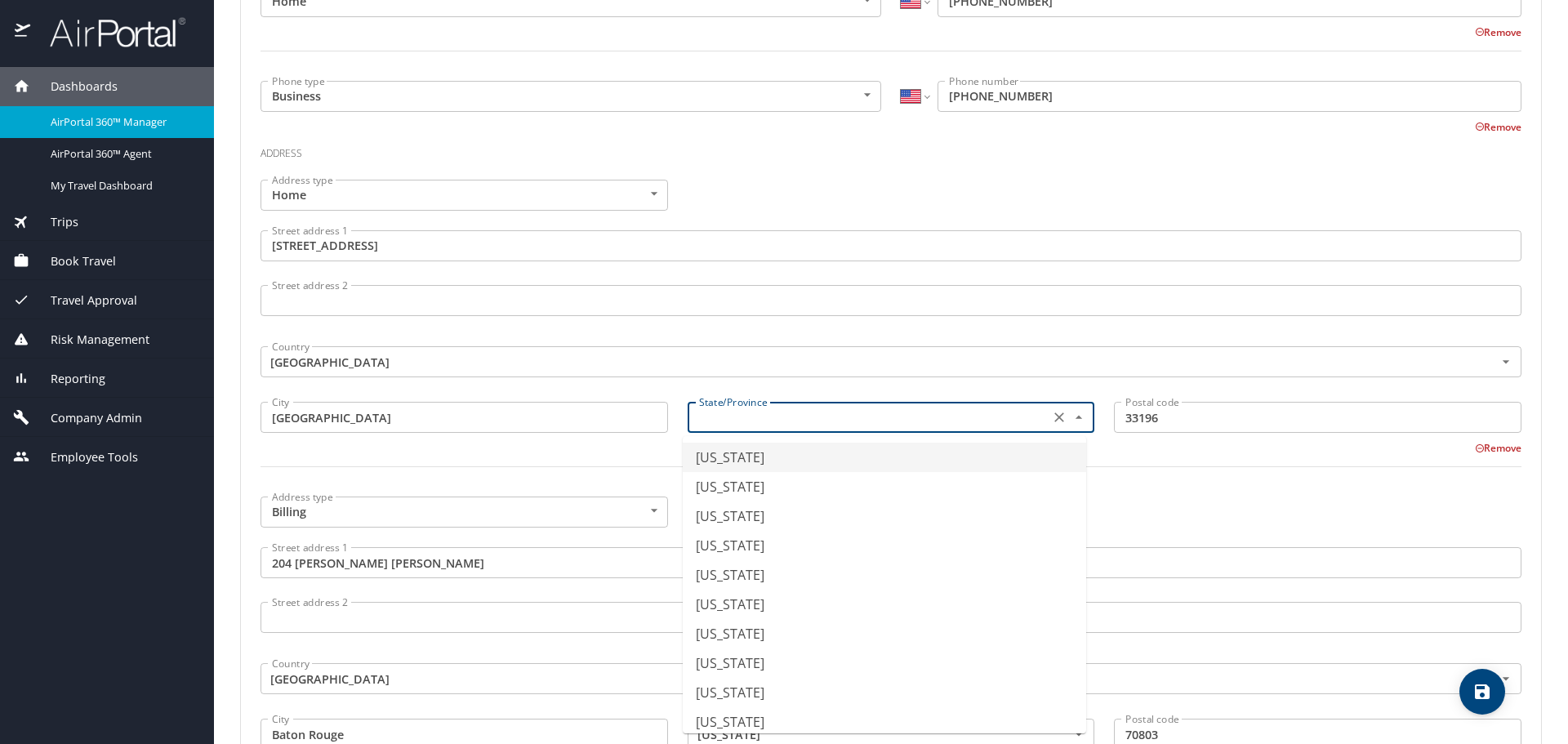
click at [773, 412] on input "text" at bounding box center [867, 417] width 350 height 22
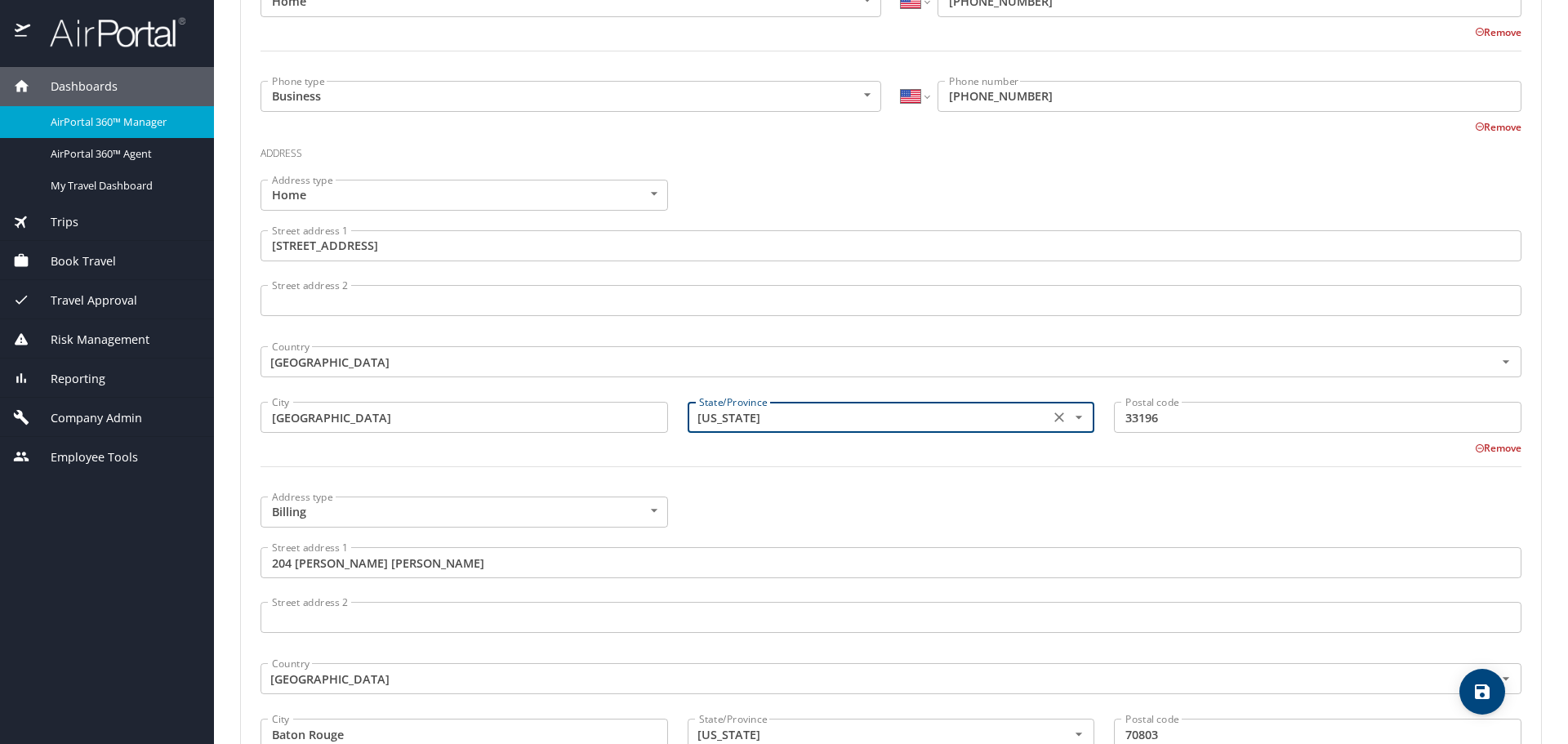
type input "[US_STATE]"
click at [817, 482] on div at bounding box center [891, 476] width 1280 height 40
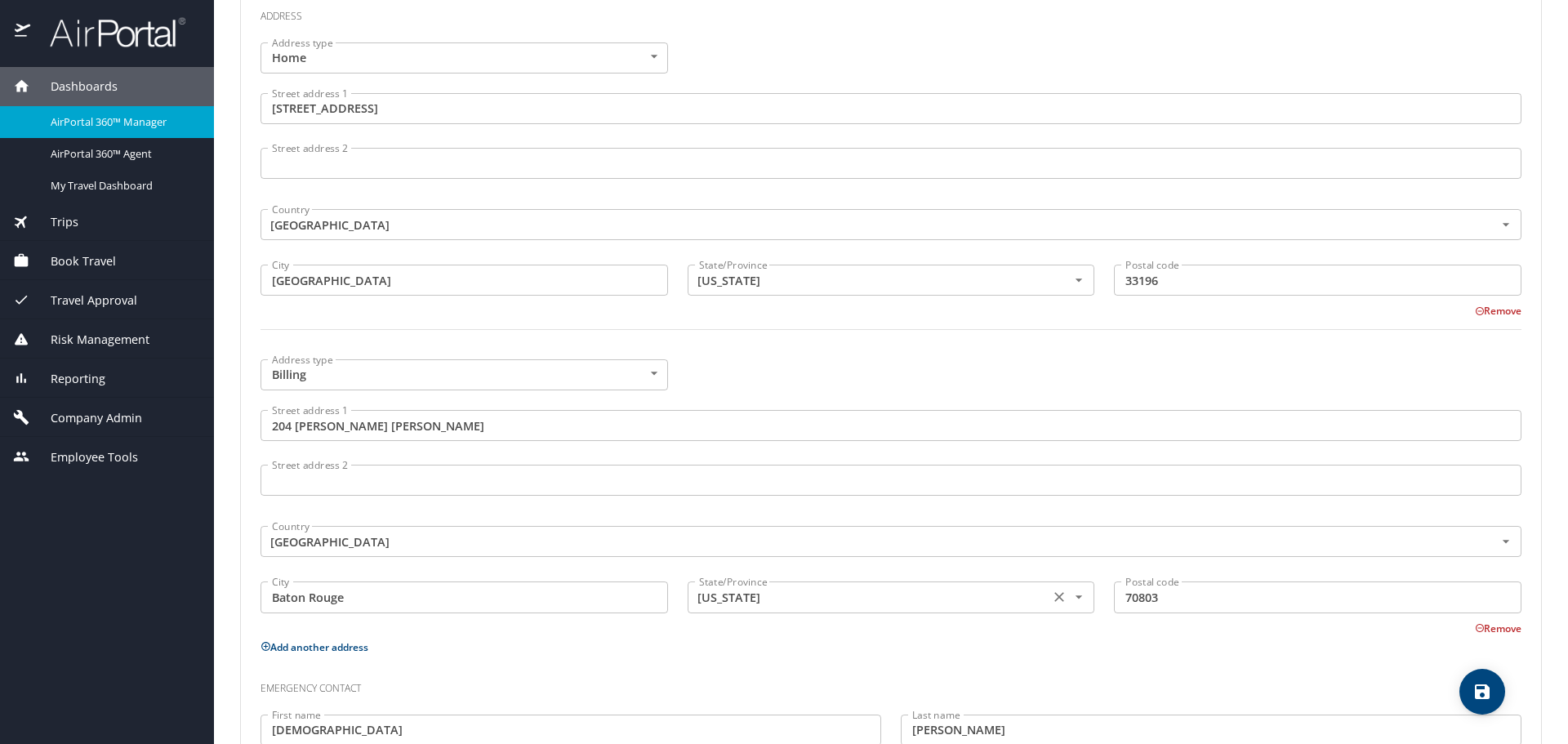
scroll to position [819, 0]
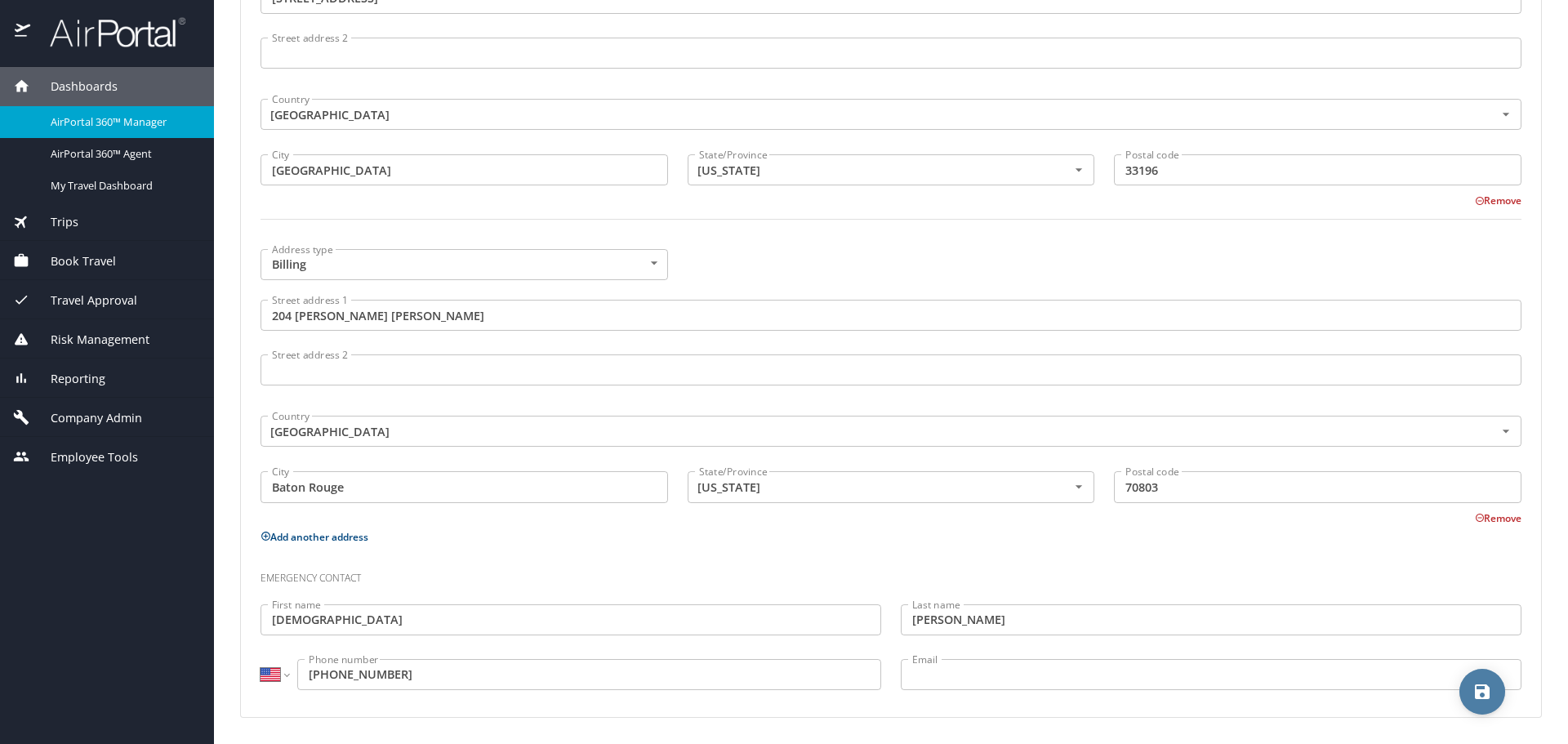
click at [1470, 692] on span "save" at bounding box center [1482, 692] width 46 height 20
select select "US"
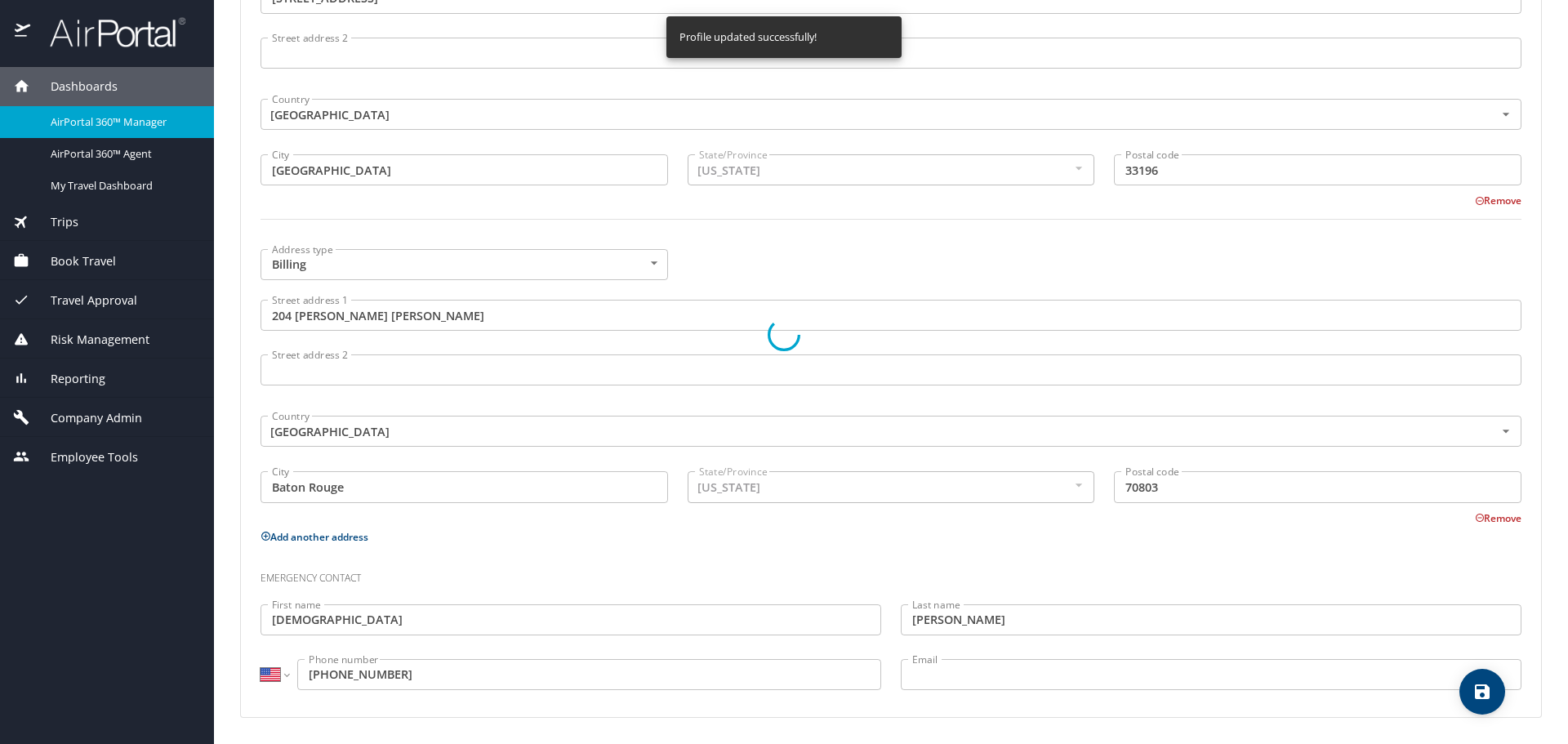
select select "US"
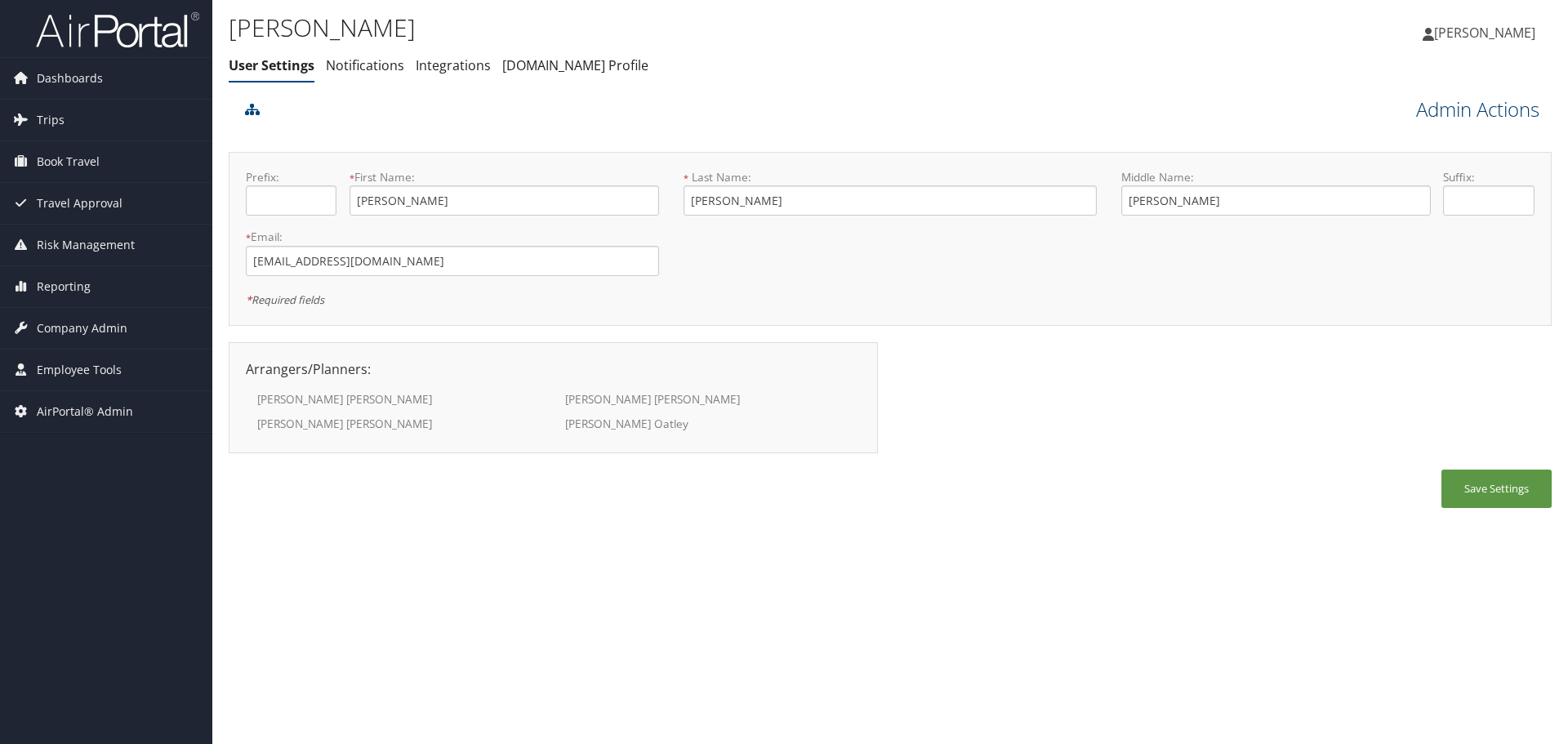
click at [1446, 116] on link "Admin Actions" at bounding box center [1477, 109] width 123 height 28
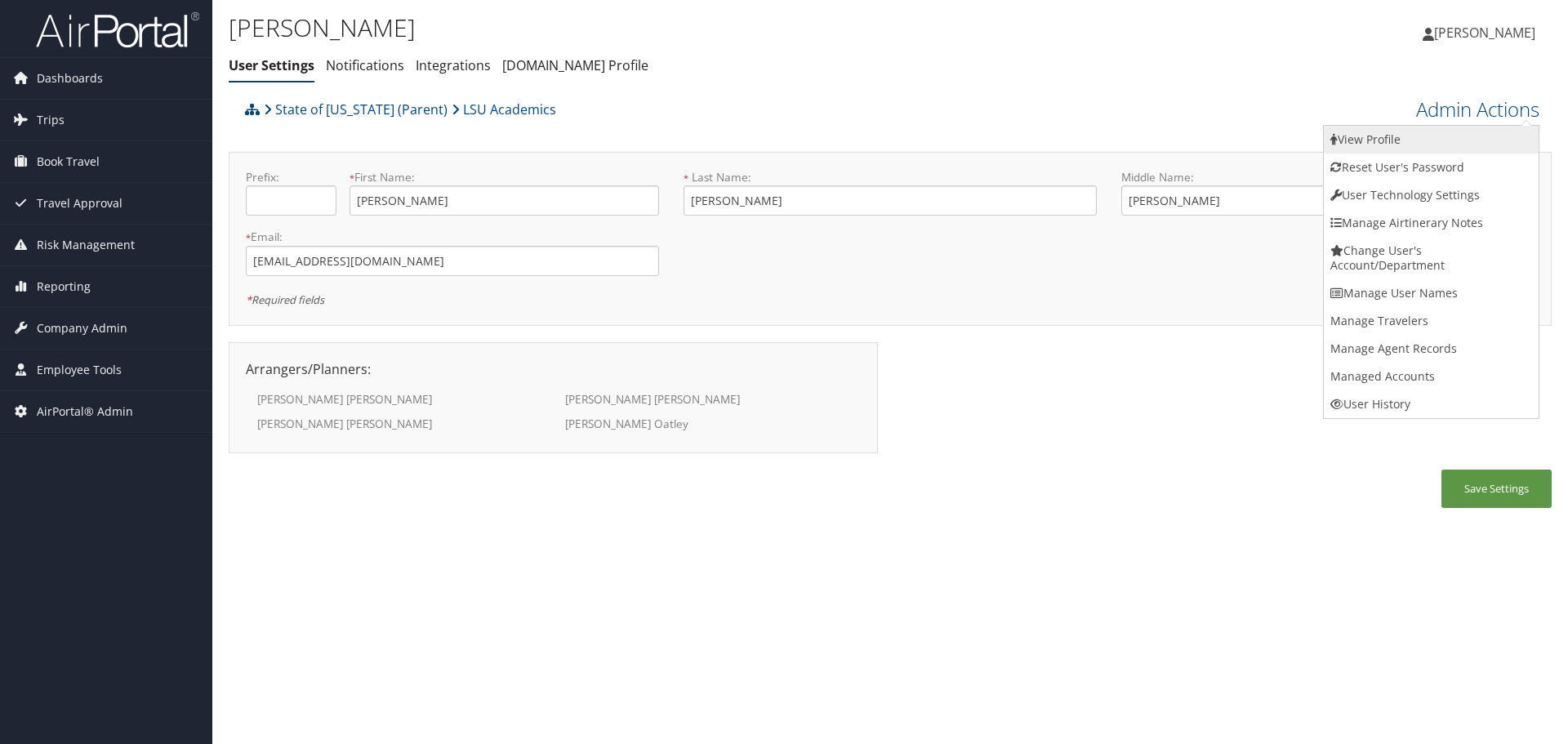
click at [1449, 131] on link "View Profile" at bounding box center [1431, 139] width 215 height 28
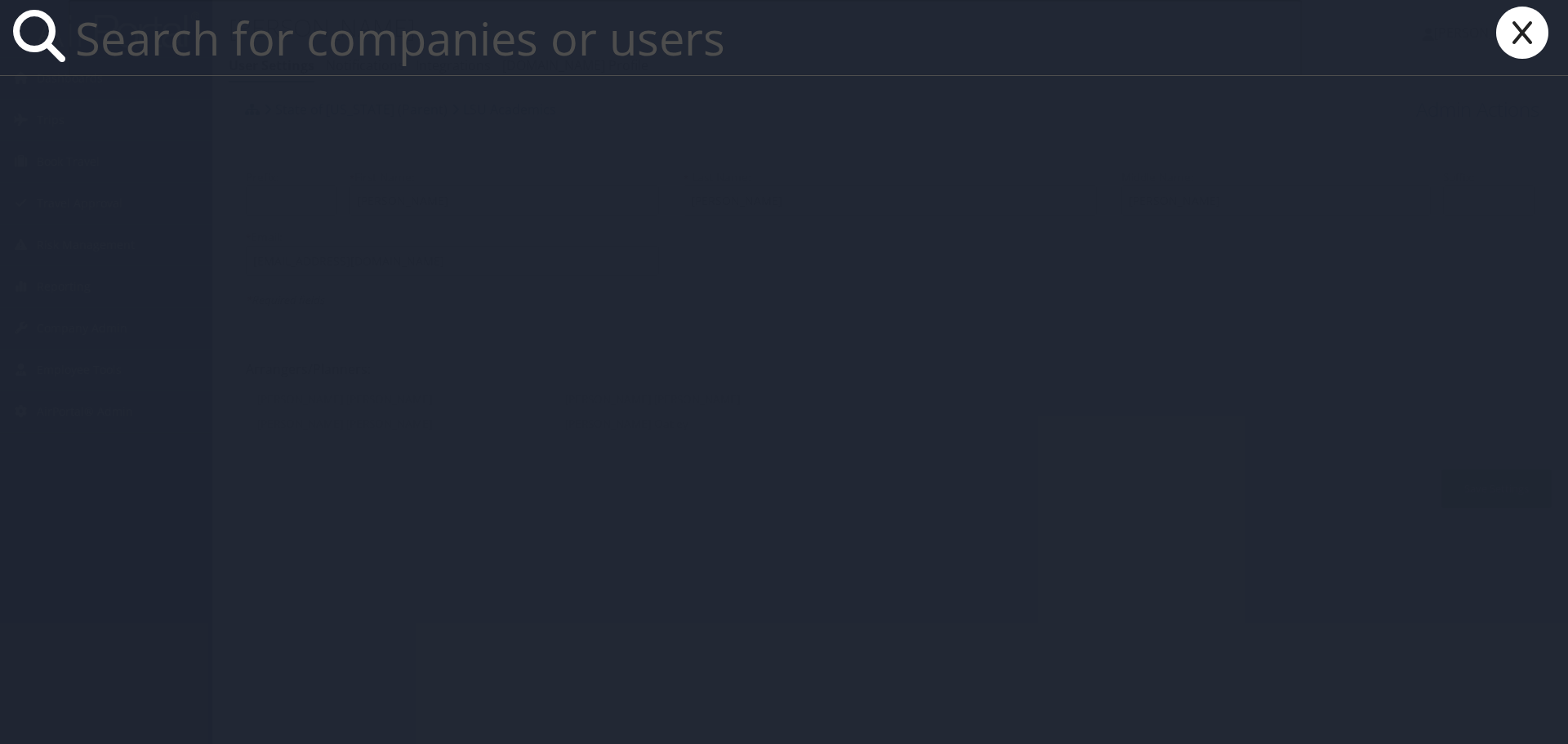
paste input "mboud22@lsu.edu"
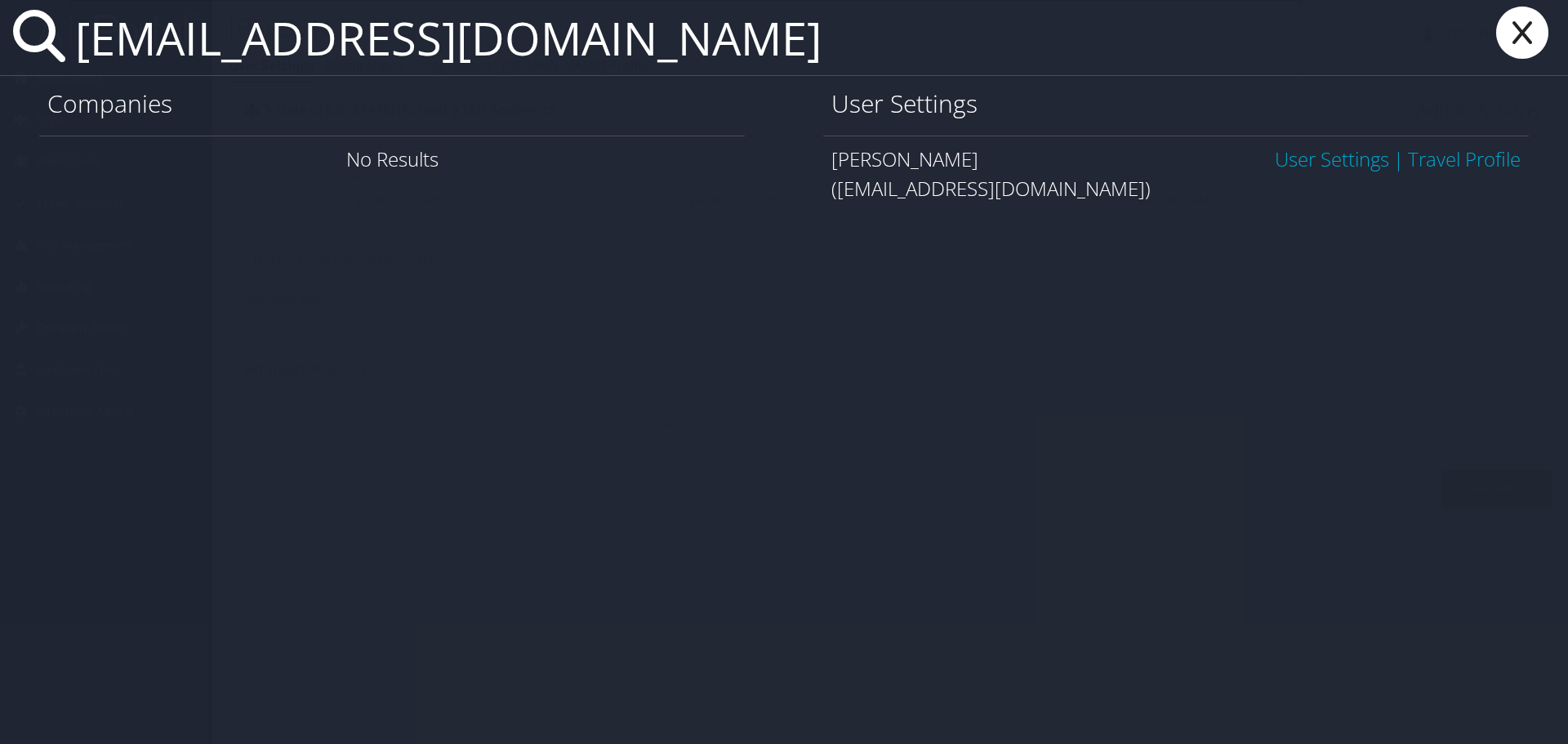
type input "mboud22@lsu.edu"
click at [1323, 153] on link "User Settings" at bounding box center [1332, 159] width 114 height 27
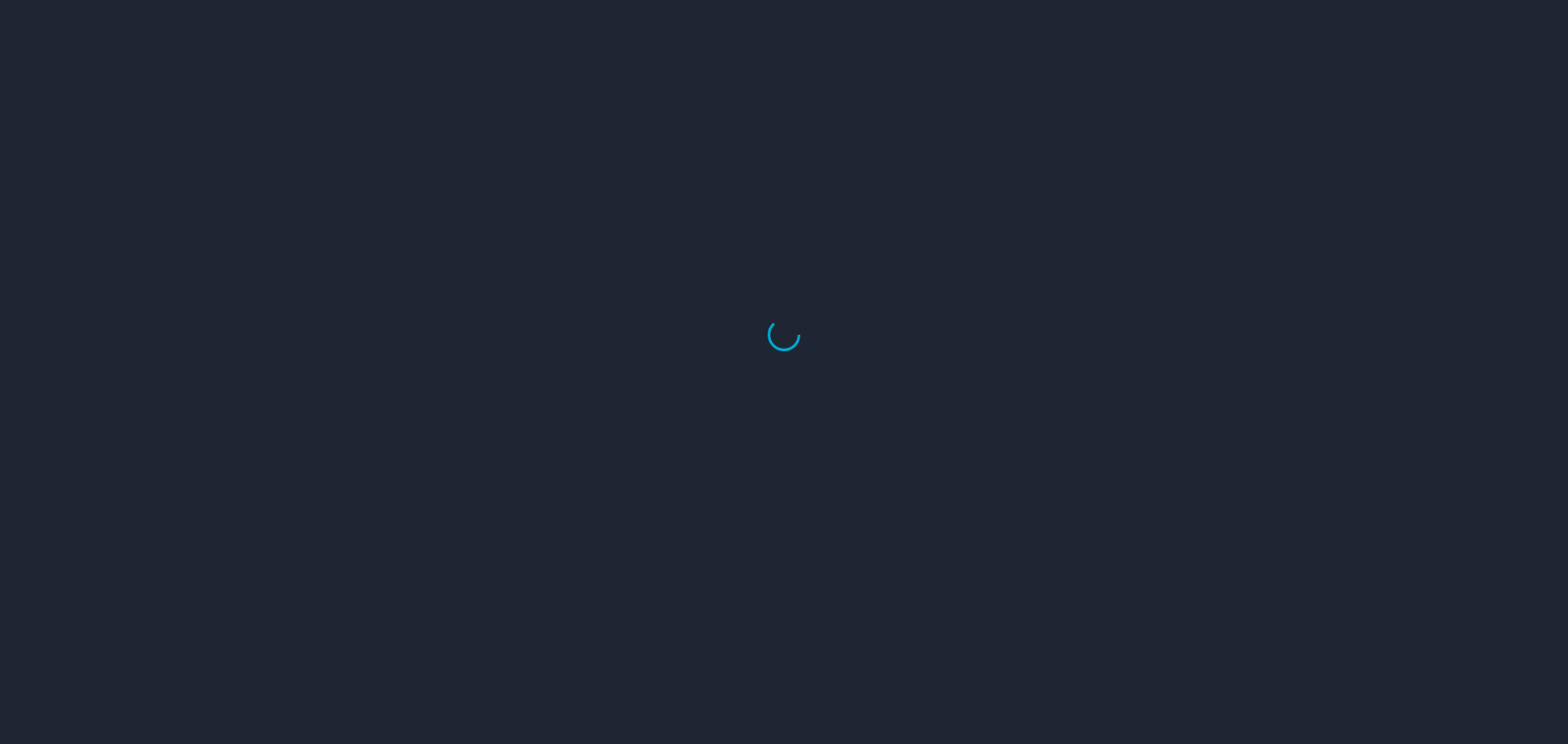
select select "US"
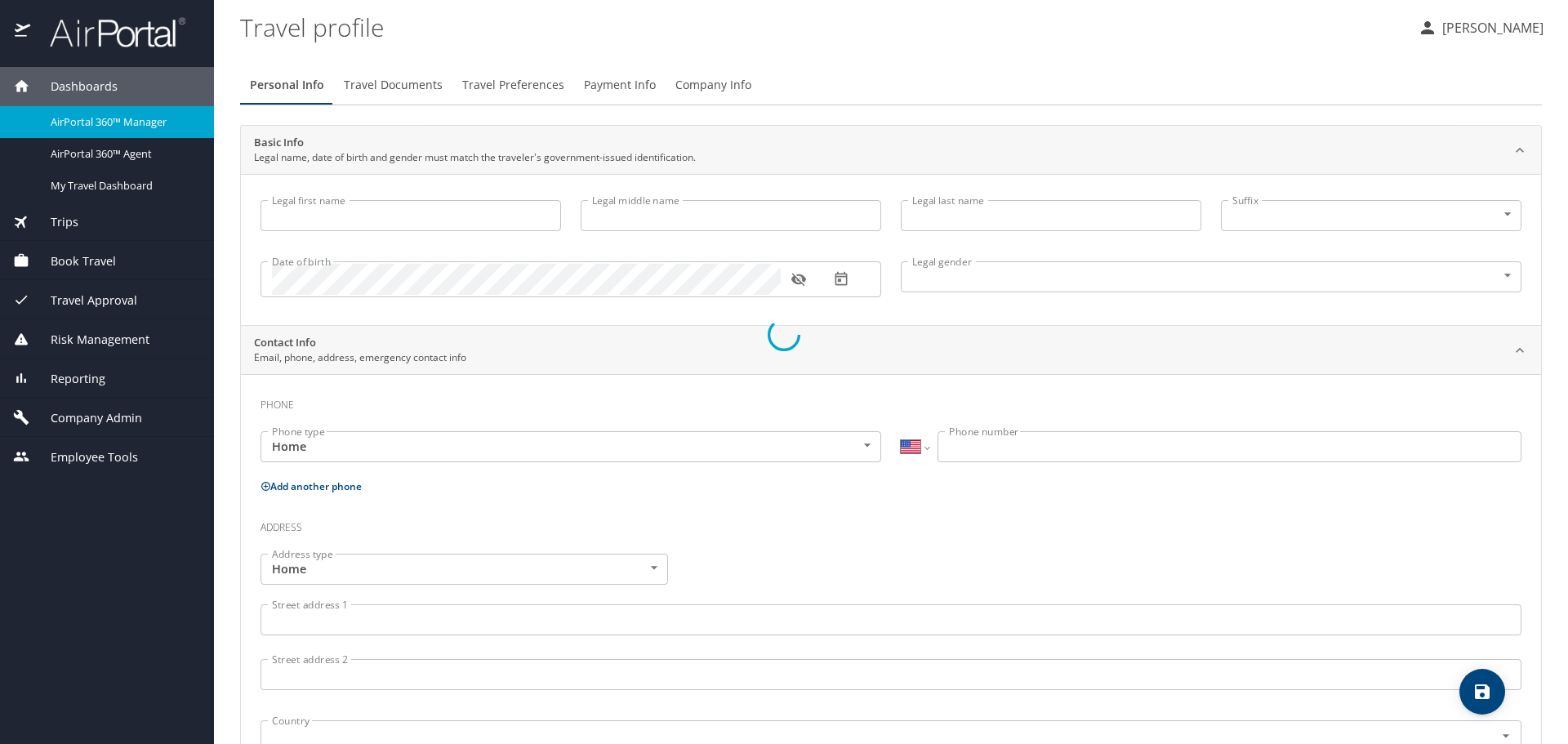
type input "[PERSON_NAME]"
type input "[DEMOGRAPHIC_DATA]"
type input "[PERSON_NAME]"
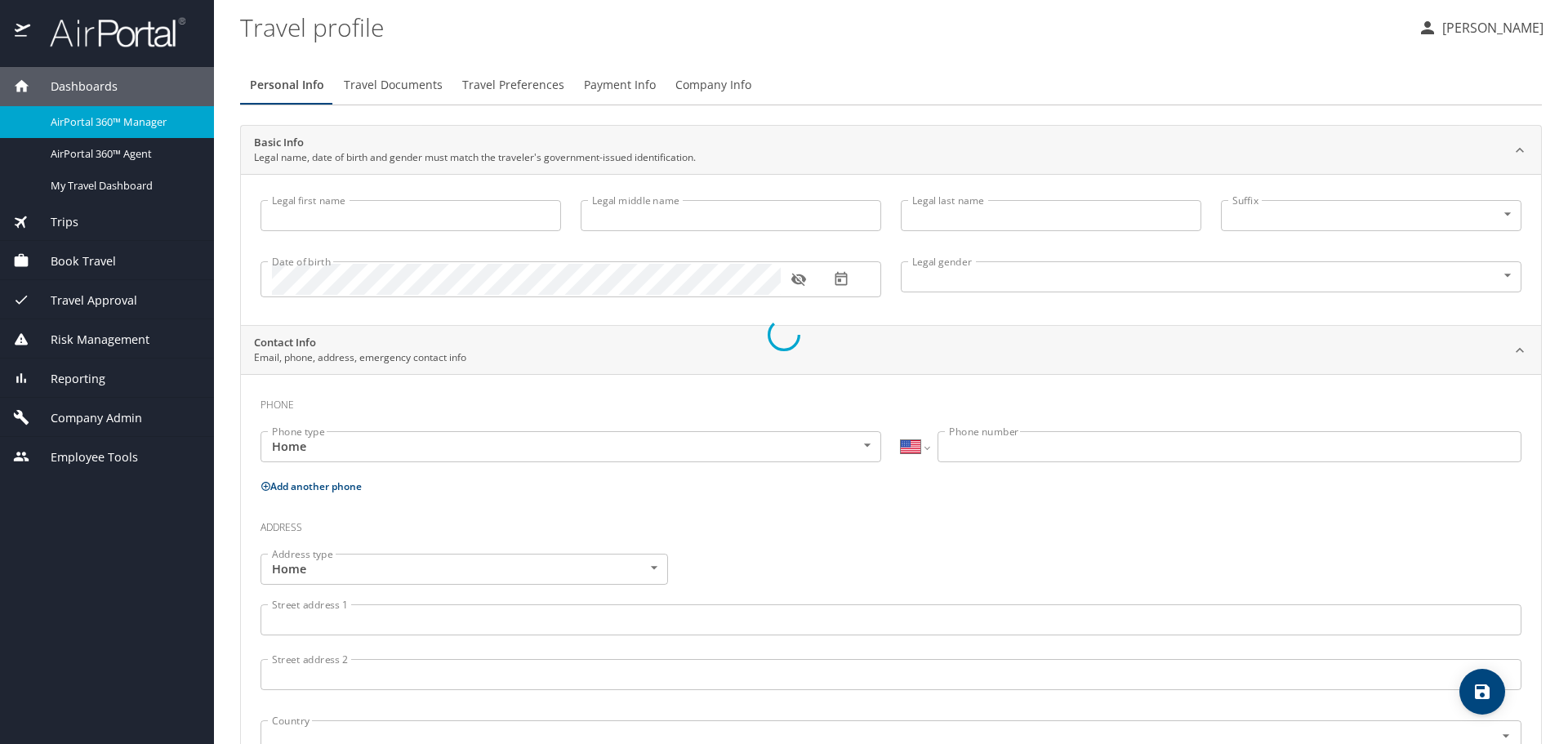
type input "[PERSON_NAME]"
select select "PH"
type input "65779505"
select select "US"
select select "PH"
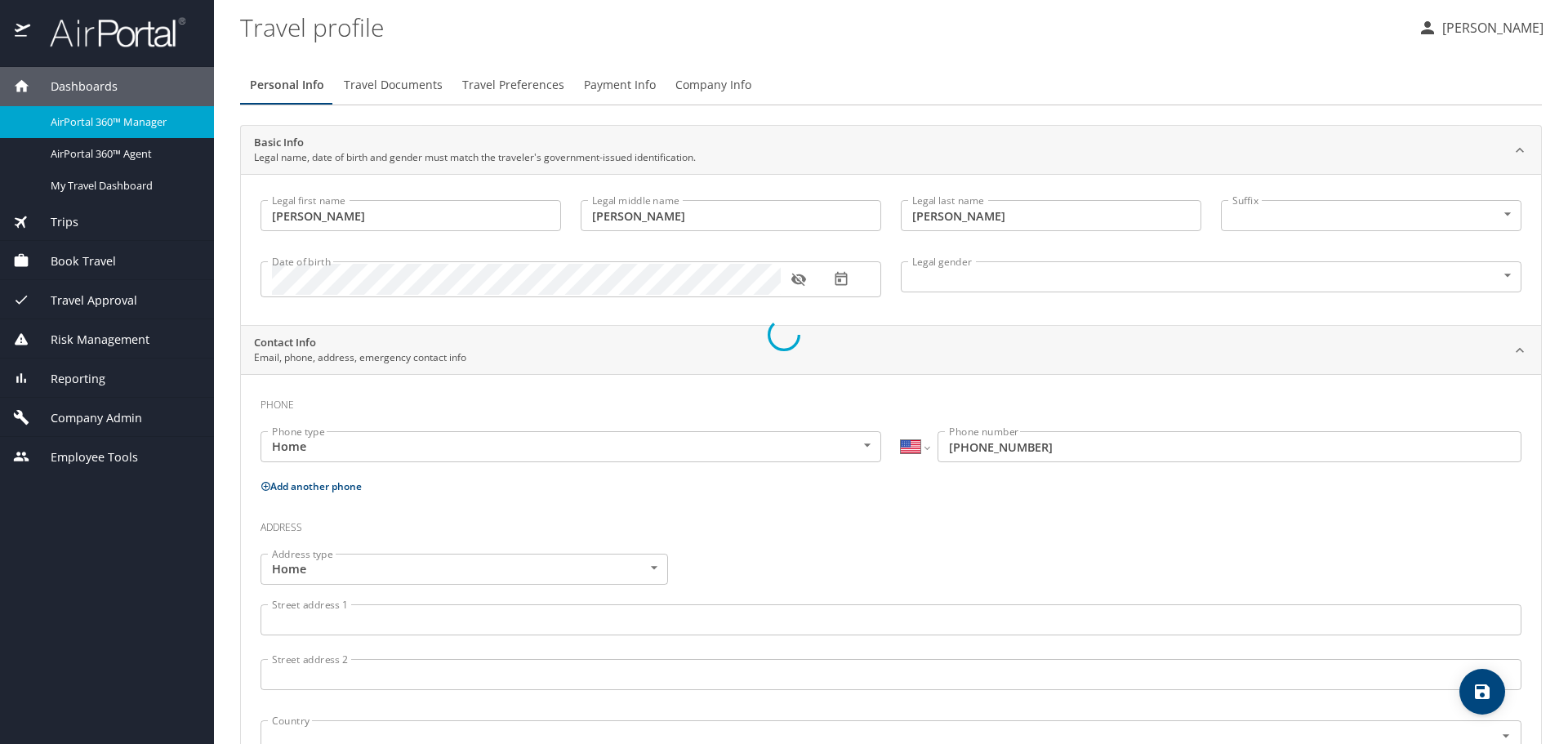
select select "NL"
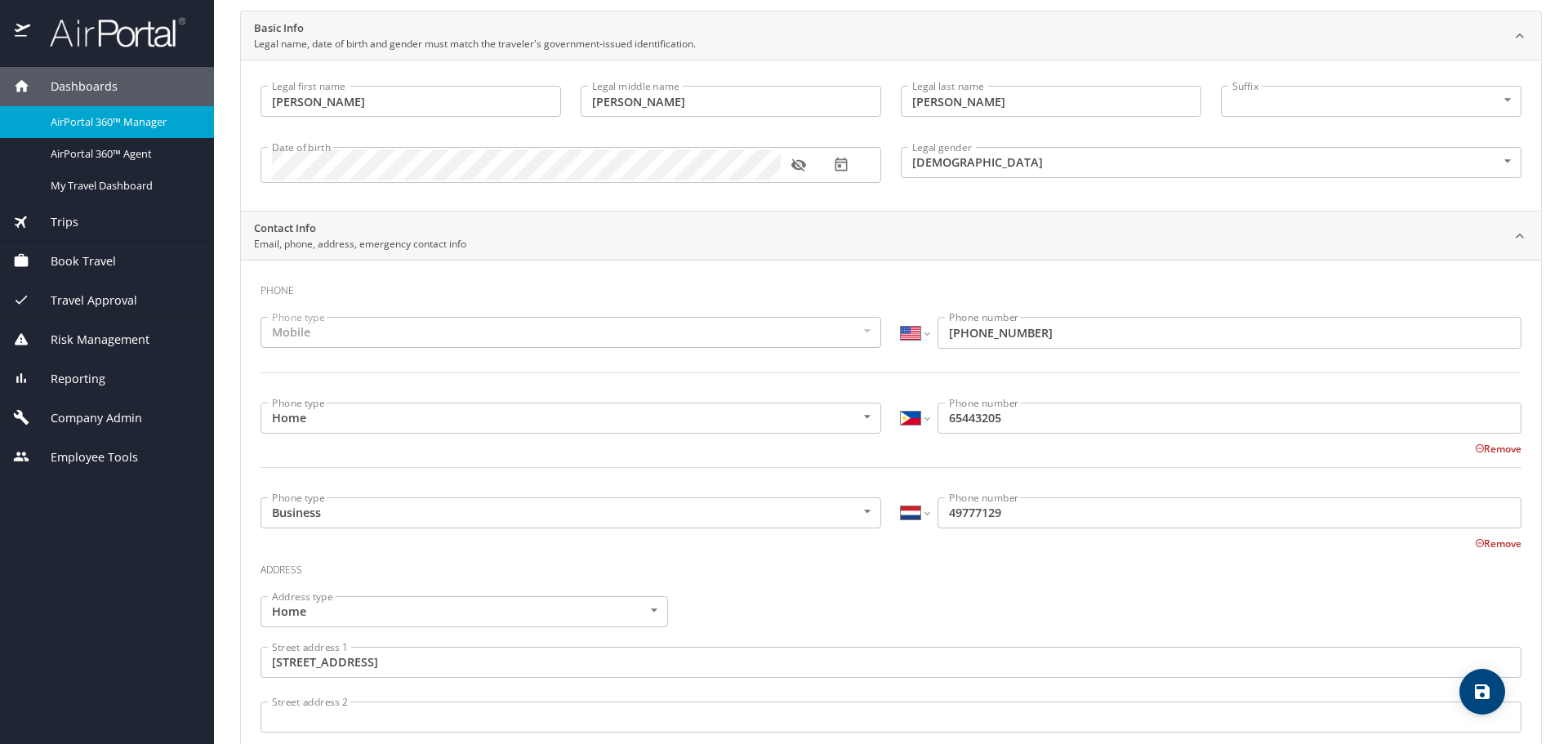
scroll to position [164, 0]
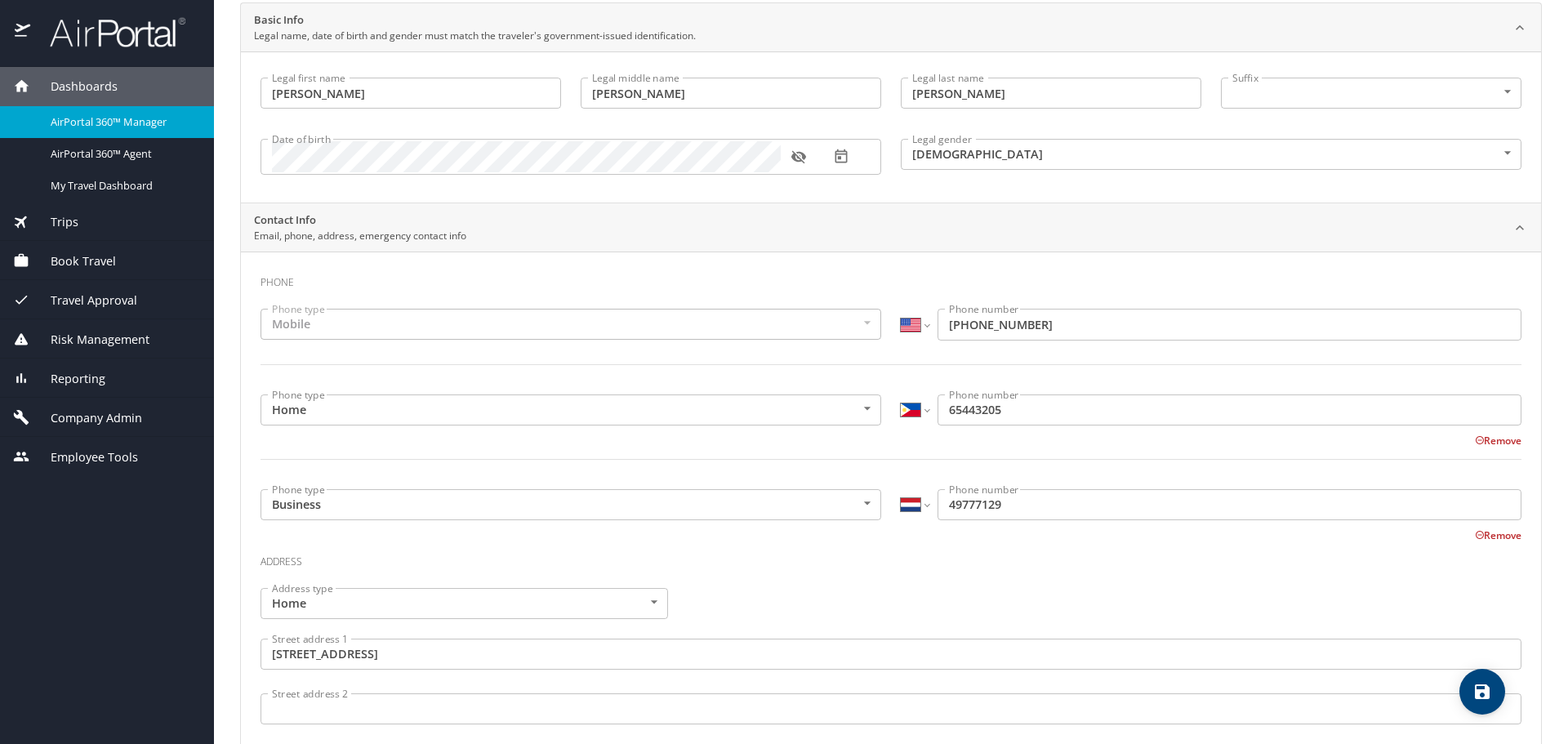
click at [840, 567] on h3 "Address" at bounding box center [891, 557] width 1261 height 28
click at [903, 421] on select "International [GEOGRAPHIC_DATA] [GEOGRAPHIC_DATA] [GEOGRAPHIC_DATA] [GEOGRAPHIC…" at bounding box center [914, 410] width 28 height 31
click at [903, 421] on select "International Afghanistan Åland Islands Albania Algeria American Samoa Andorra …" at bounding box center [914, 410] width 28 height 31
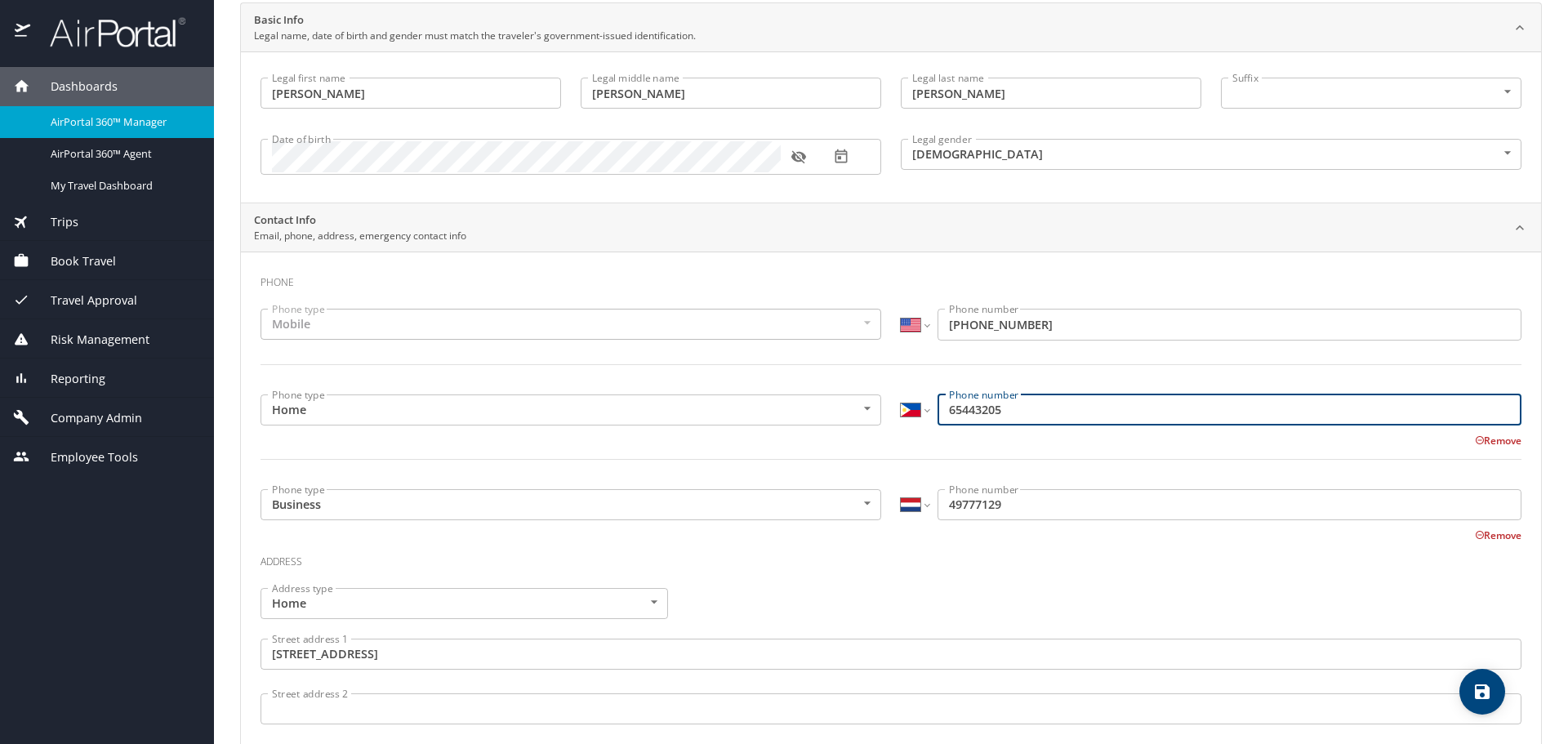
click at [943, 403] on input "65443205" at bounding box center [1230, 410] width 584 height 31
type input "6365443205"
click at [904, 413] on select "International Afghanistan Åland Islands Albania Algeria American Samoa Andorra …" at bounding box center [914, 410] width 28 height 31
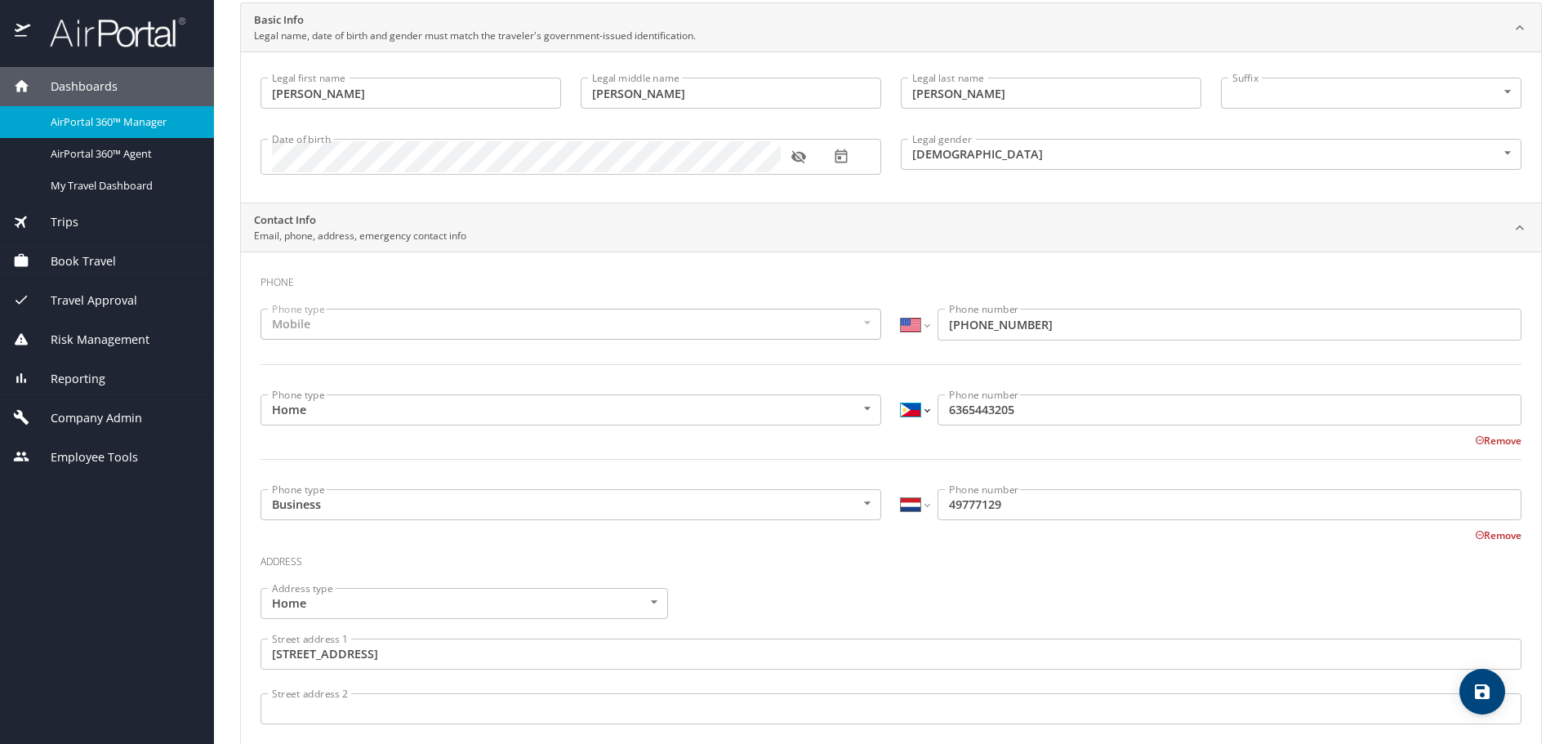
select select "US"
click at [901, 394] on select "International Afghanistan Åland Islands Albania Algeria American Samoa Andorra …" at bounding box center [914, 410] width 28 height 31
type input "(636) 544-3205"
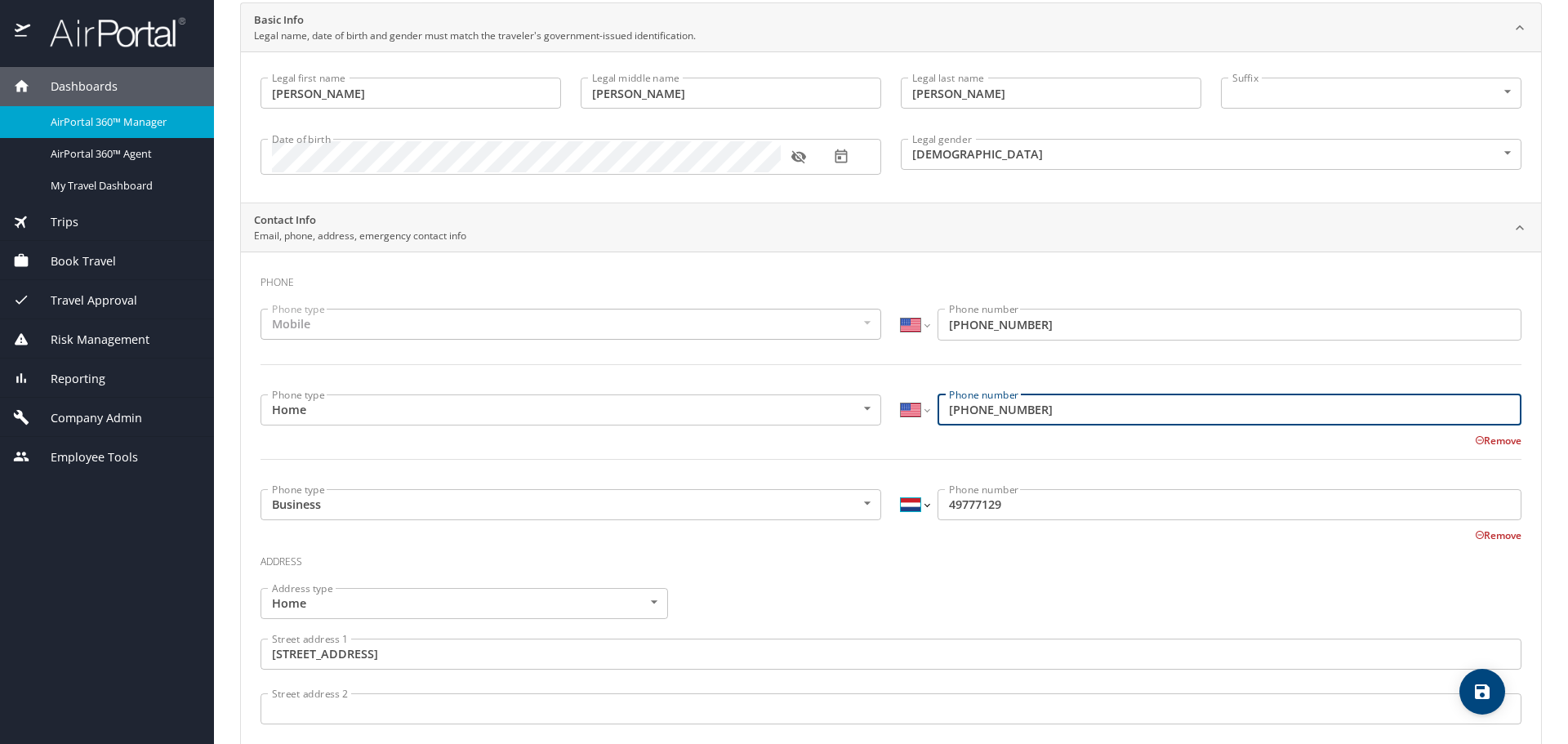
click at [901, 504] on select "International Afghanistan Åland Islands Albania Algeria American Samoa Andorra …" at bounding box center [914, 504] width 28 height 31
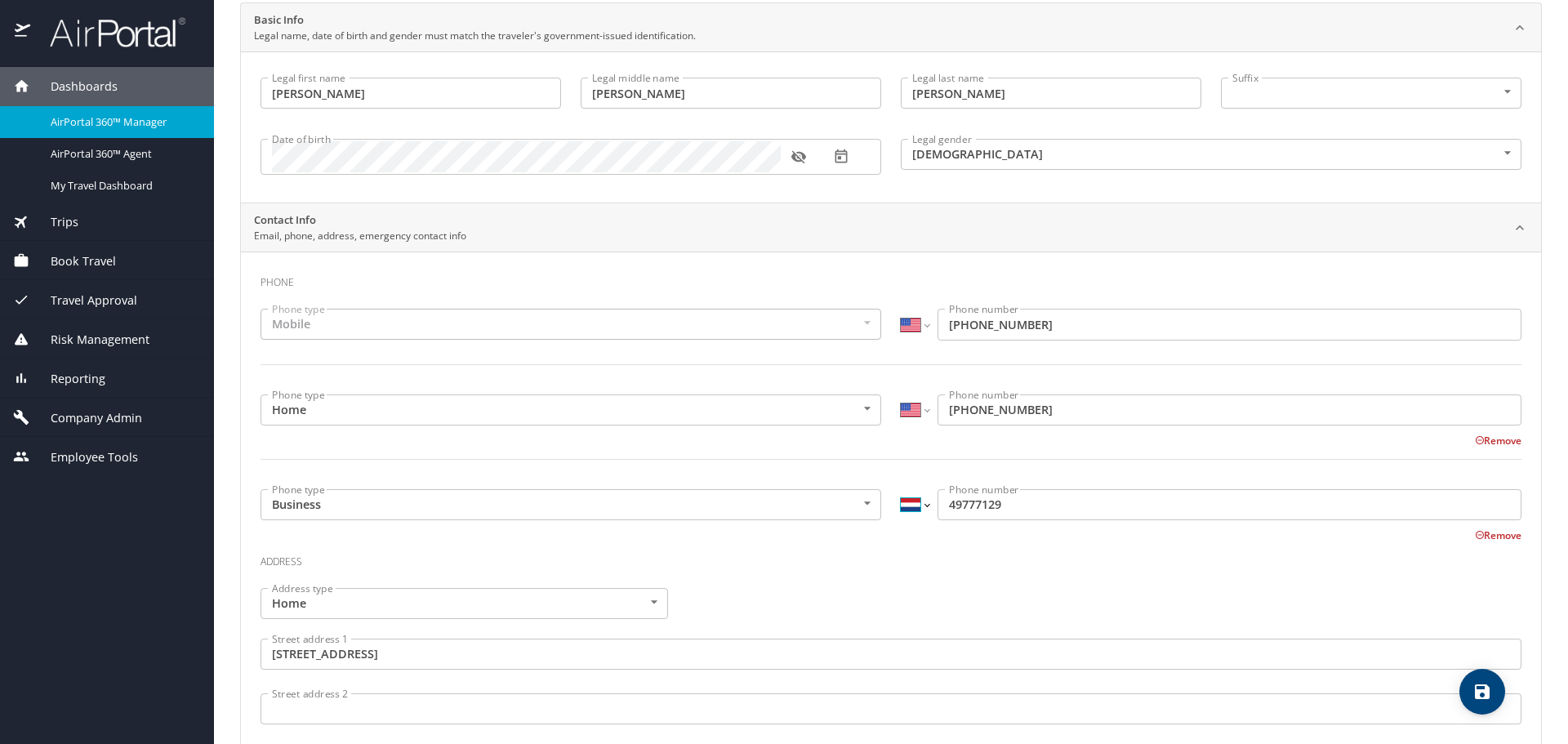
click at [901, 504] on select "International Afghanistan Åland Islands Albania Algeria American Samoa Andorra …" at bounding box center [914, 504] width 28 height 31
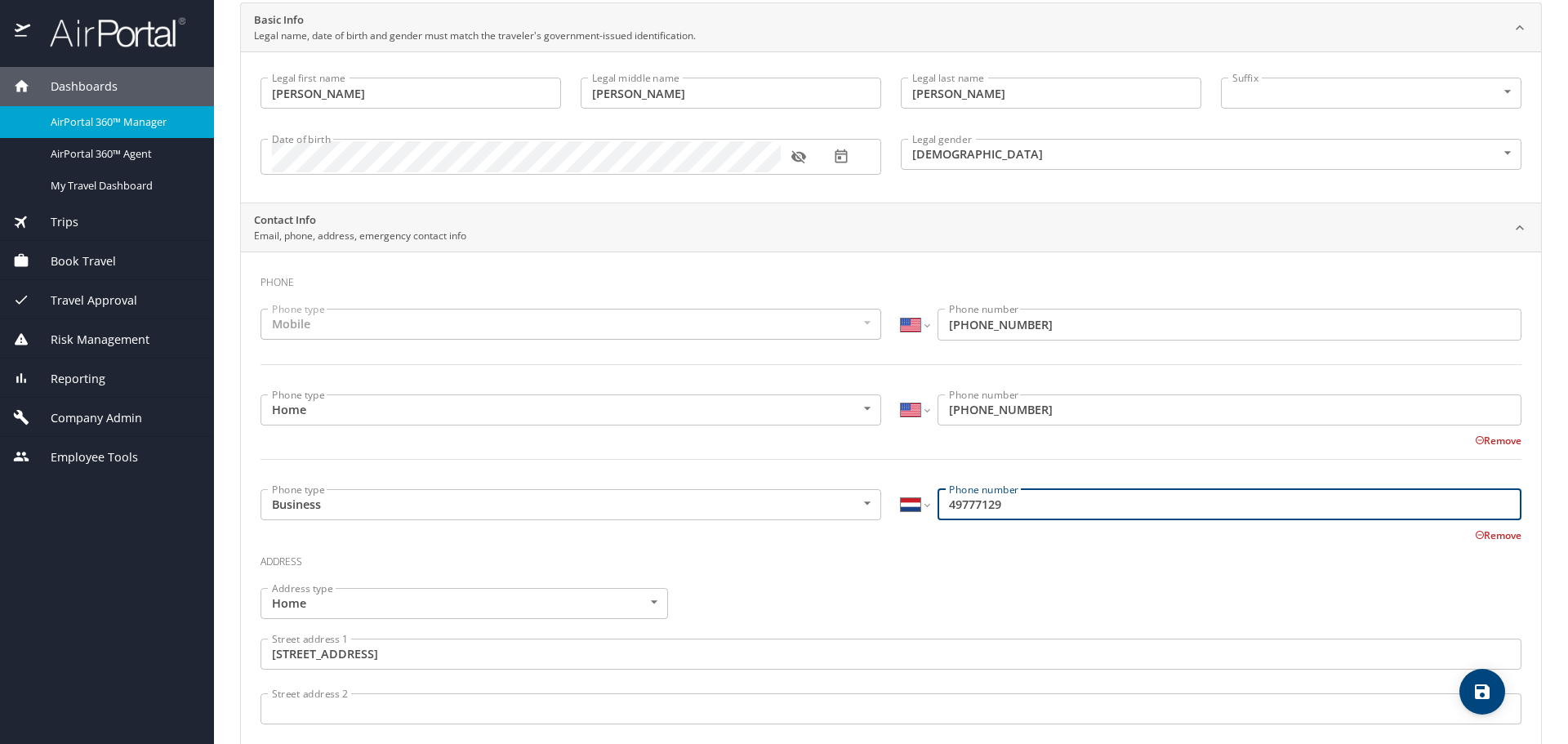
click at [938, 503] on input "49777129" at bounding box center [1230, 504] width 584 height 31
type input "3149777129"
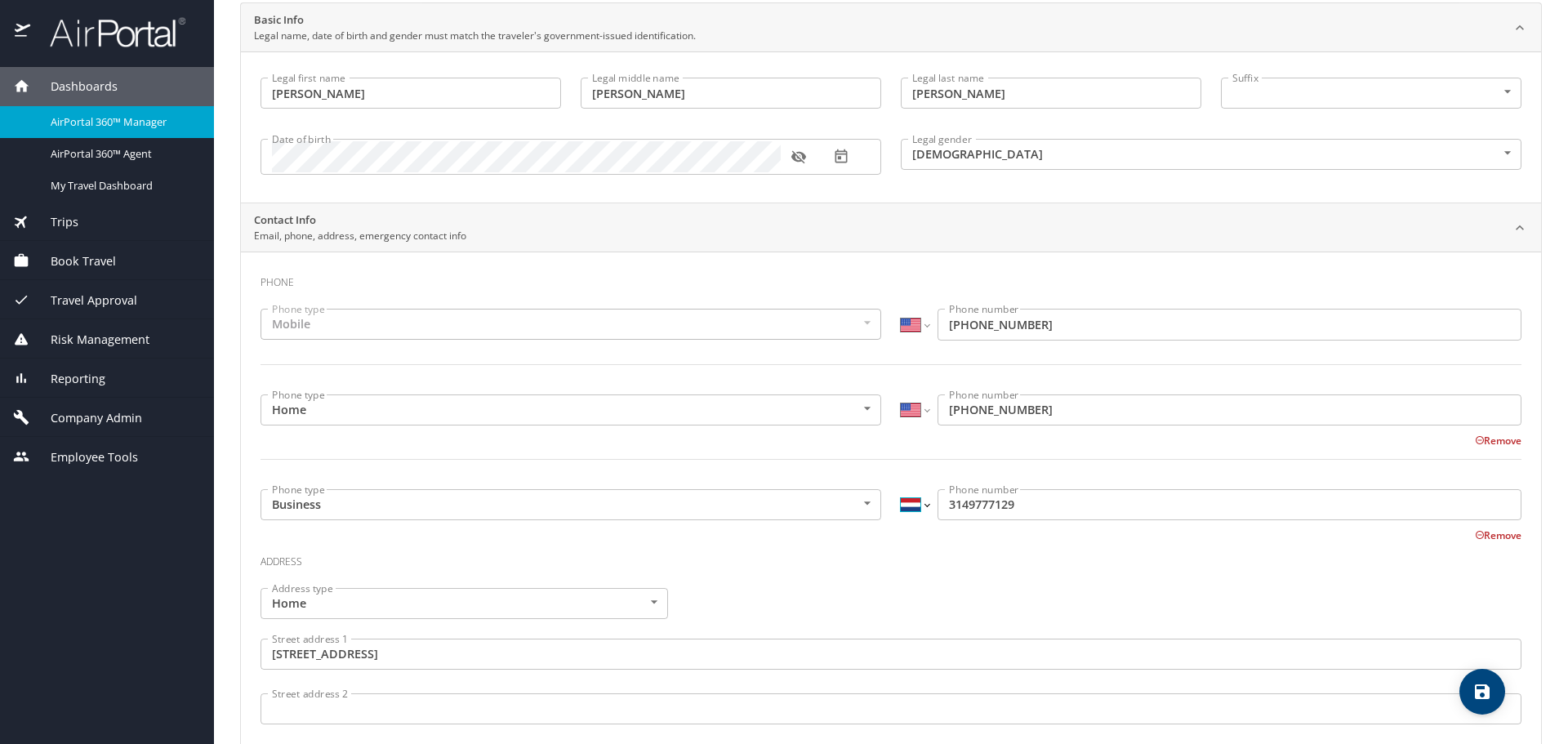
click at [911, 507] on select "International Afghanistan Åland Islands Albania Algeria American Samoa Andorra …" at bounding box center [914, 504] width 28 height 31
select select "US"
click at [901, 489] on select "International Afghanistan Åland Islands Albania Algeria American Samoa Andorra …" at bounding box center [914, 504] width 28 height 31
type input "(314) 977-7129"
click at [948, 571] on div "Address" at bounding box center [891, 565] width 1261 height 44
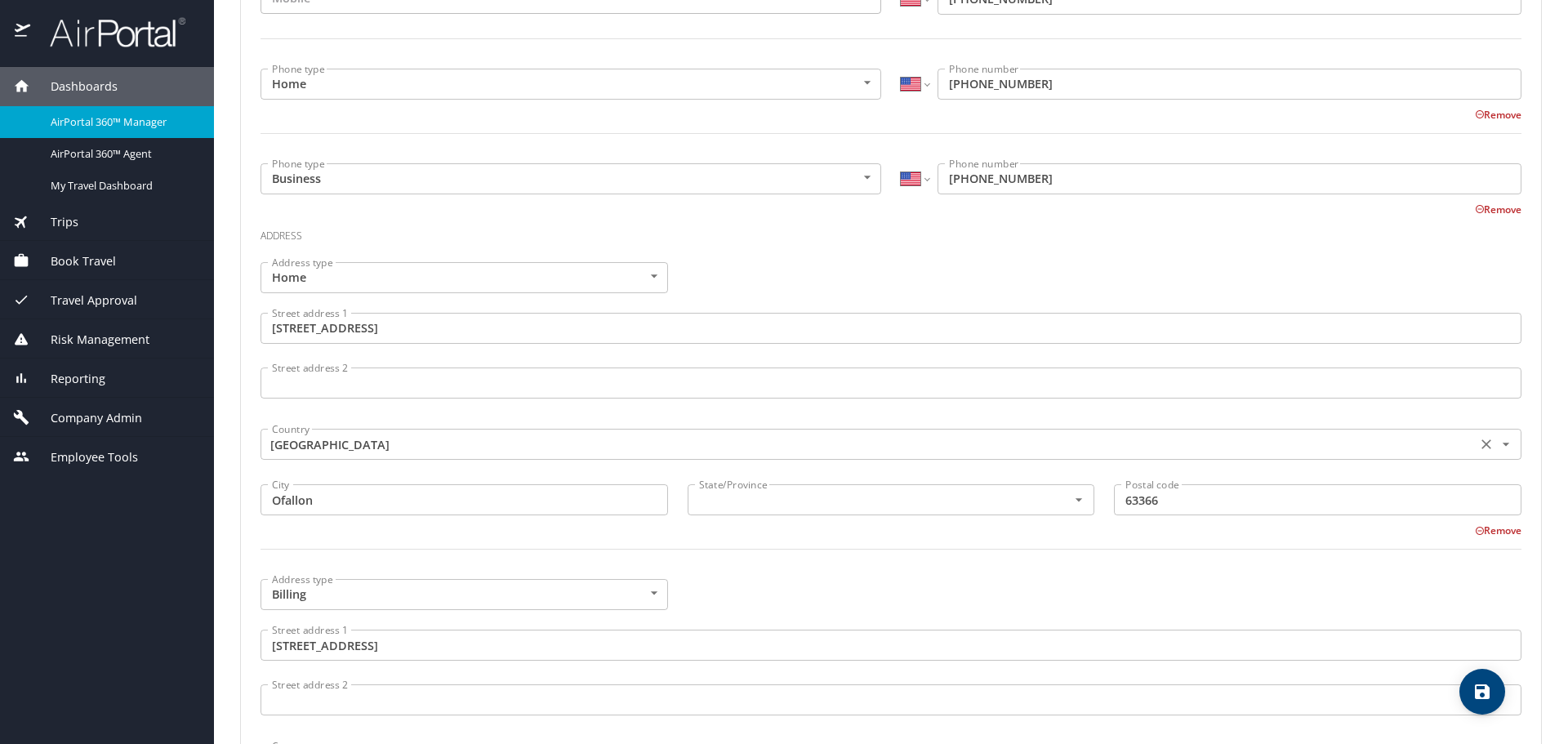
scroll to position [490, 0]
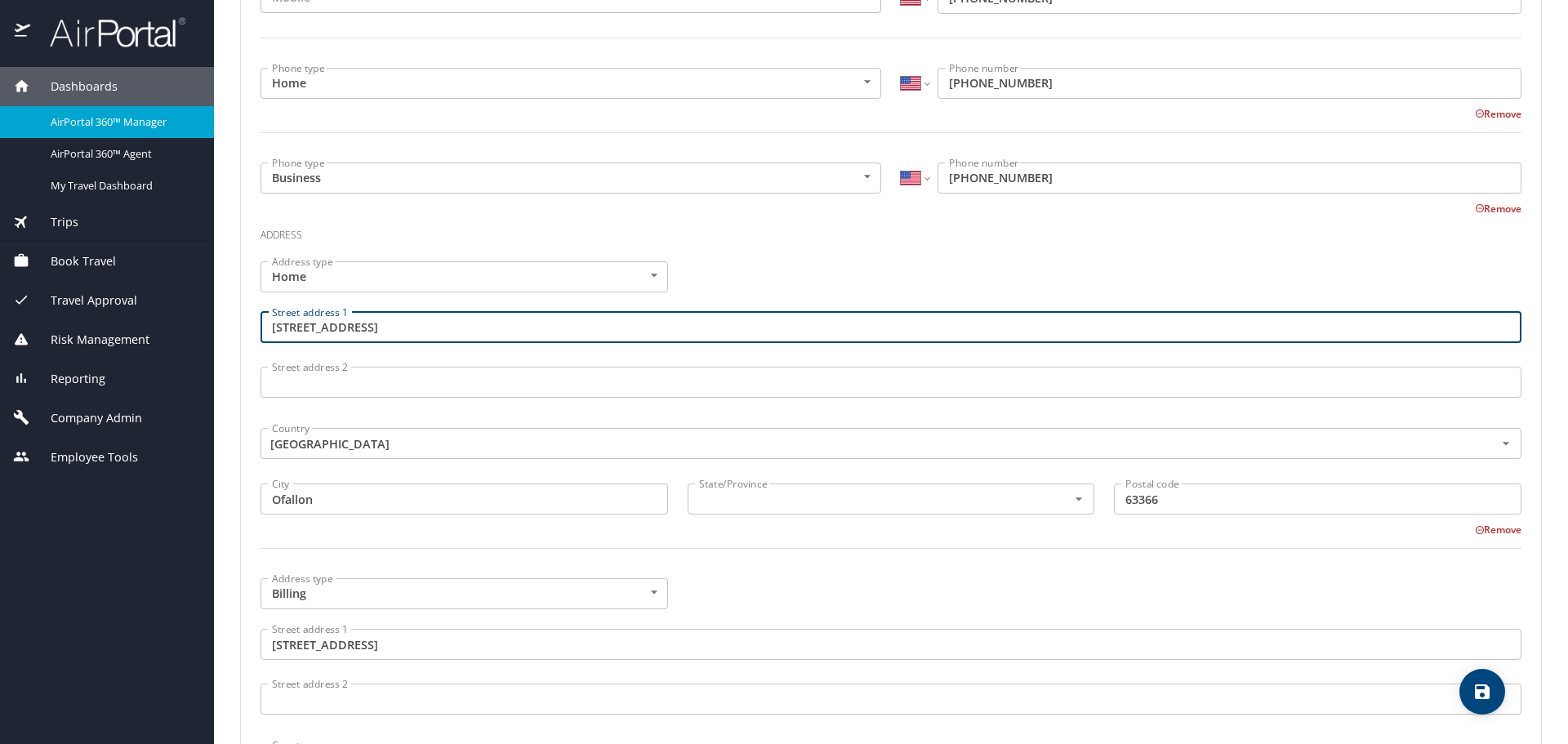
drag, startPoint x: 434, startPoint y: 332, endPoint x: 230, endPoint y: 312, distance: 205.0
click at [230, 312] on main "Editing Michael Parkinson 's profile Travel profile Bethany Madsen Personal Inf…" at bounding box center [891, 372] width 1354 height 744
click at [819, 503] on input "text" at bounding box center [867, 499] width 350 height 22
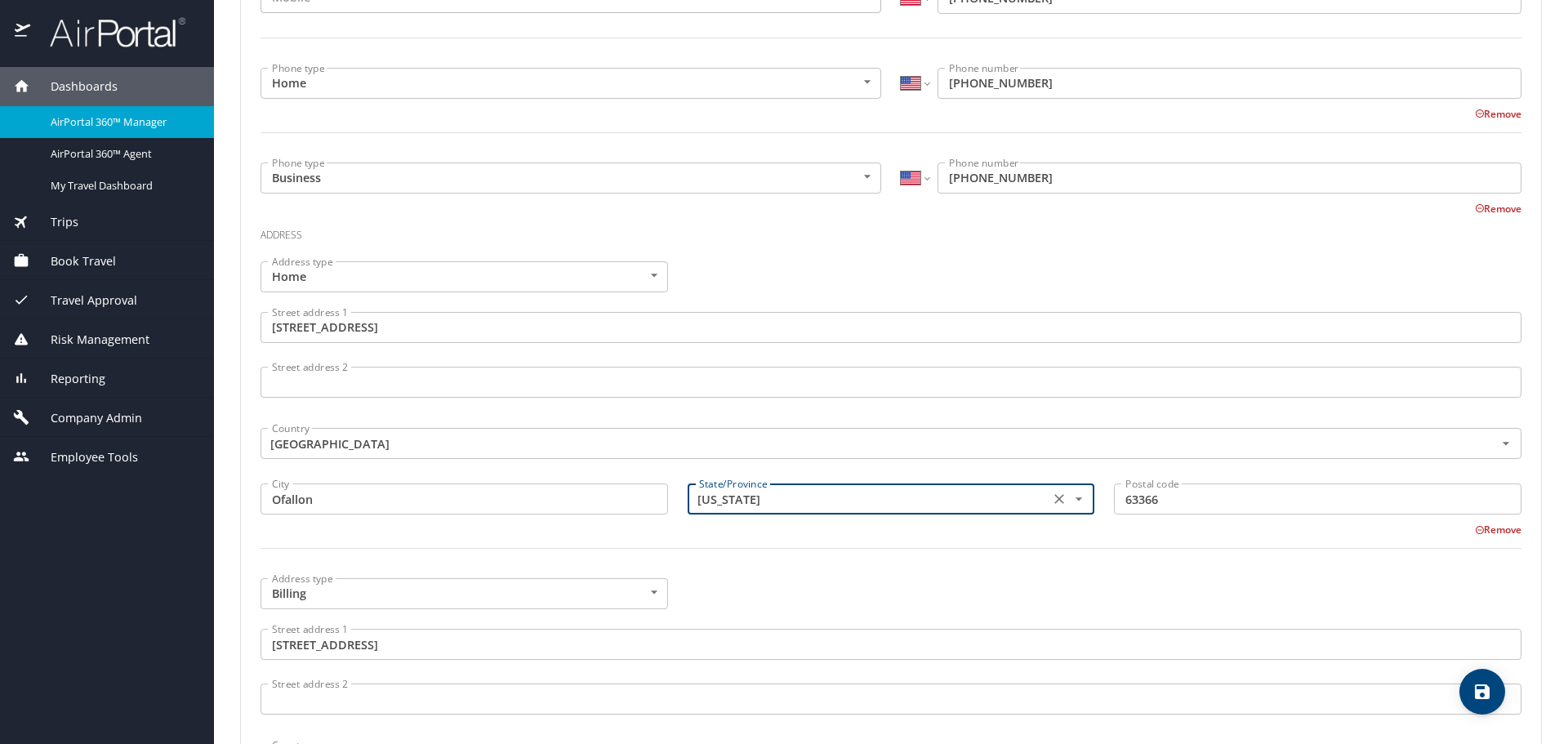
type input "Missouri"
click at [816, 554] on div at bounding box center [891, 558] width 1280 height 40
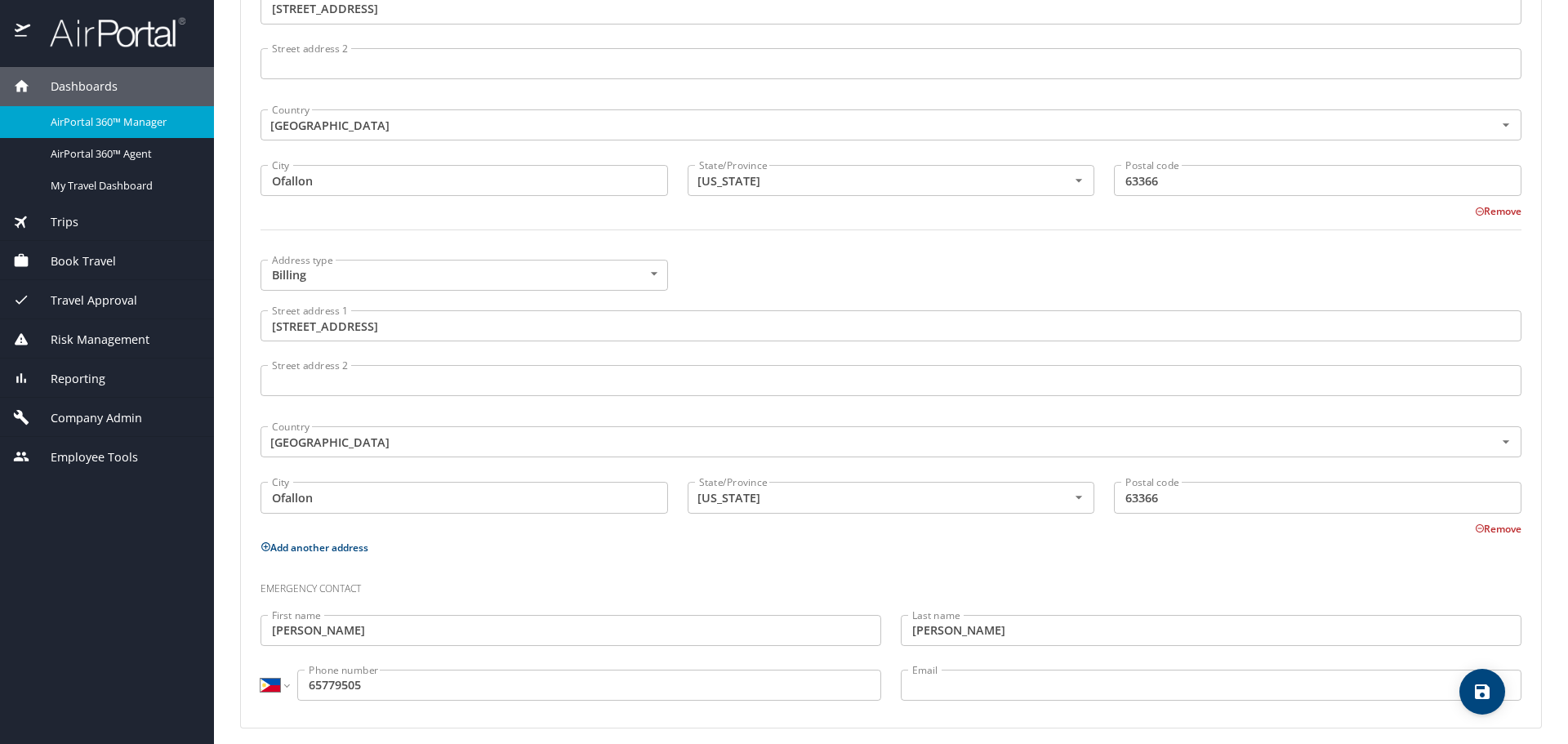
scroll to position [819, 0]
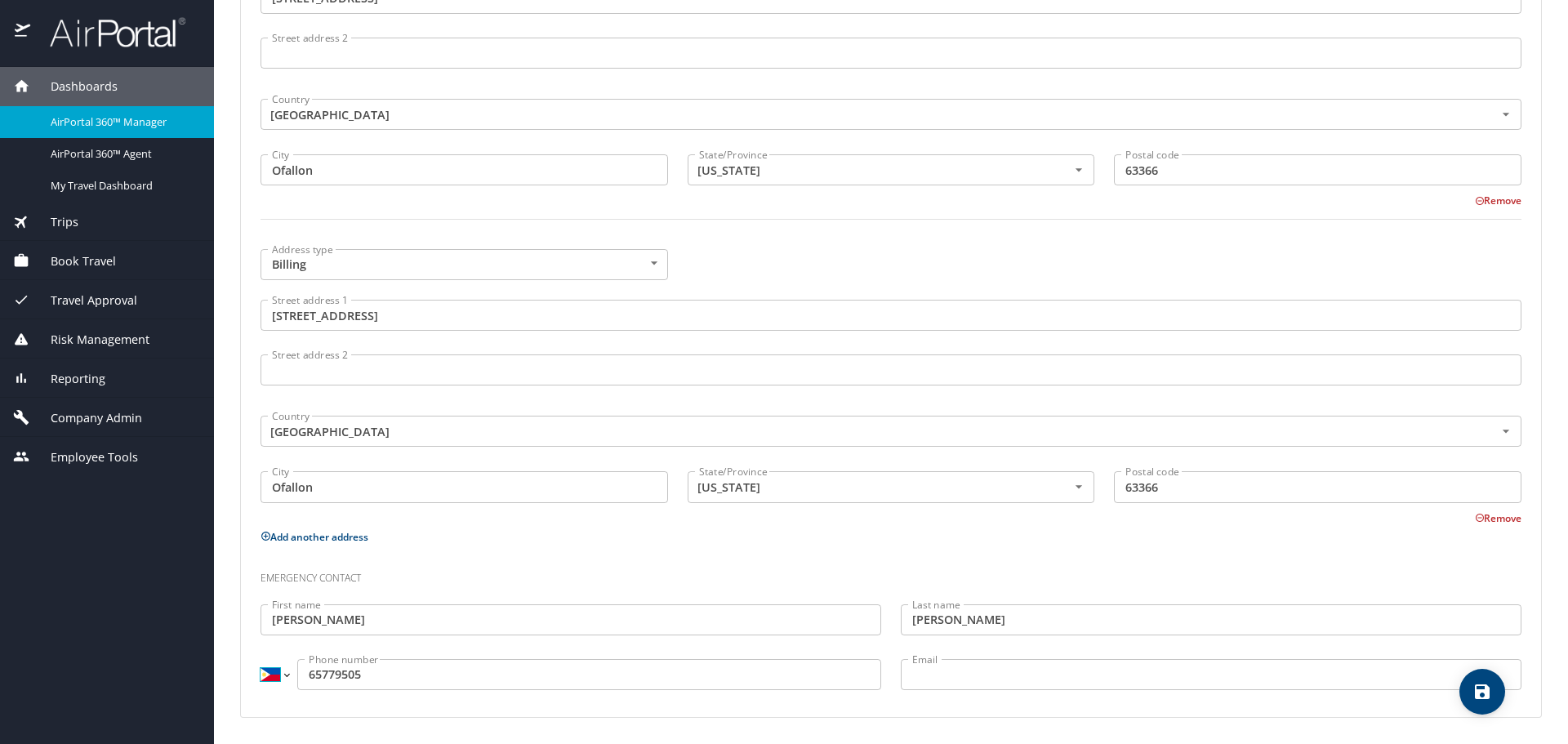
click at [278, 681] on select "International Afghanistan Åland Islands Albania Algeria American Samoa Andorra …" at bounding box center [274, 674] width 28 height 31
drag, startPoint x: 278, startPoint y: 681, endPoint x: 331, endPoint y: 671, distance: 53.9
click at [278, 681] on select "International Afghanistan Åland Islands Albania Algeria American Samoa Andorra …" at bounding box center [274, 674] width 28 height 31
click at [301, 677] on input "65779505" at bounding box center [590, 674] width 584 height 31
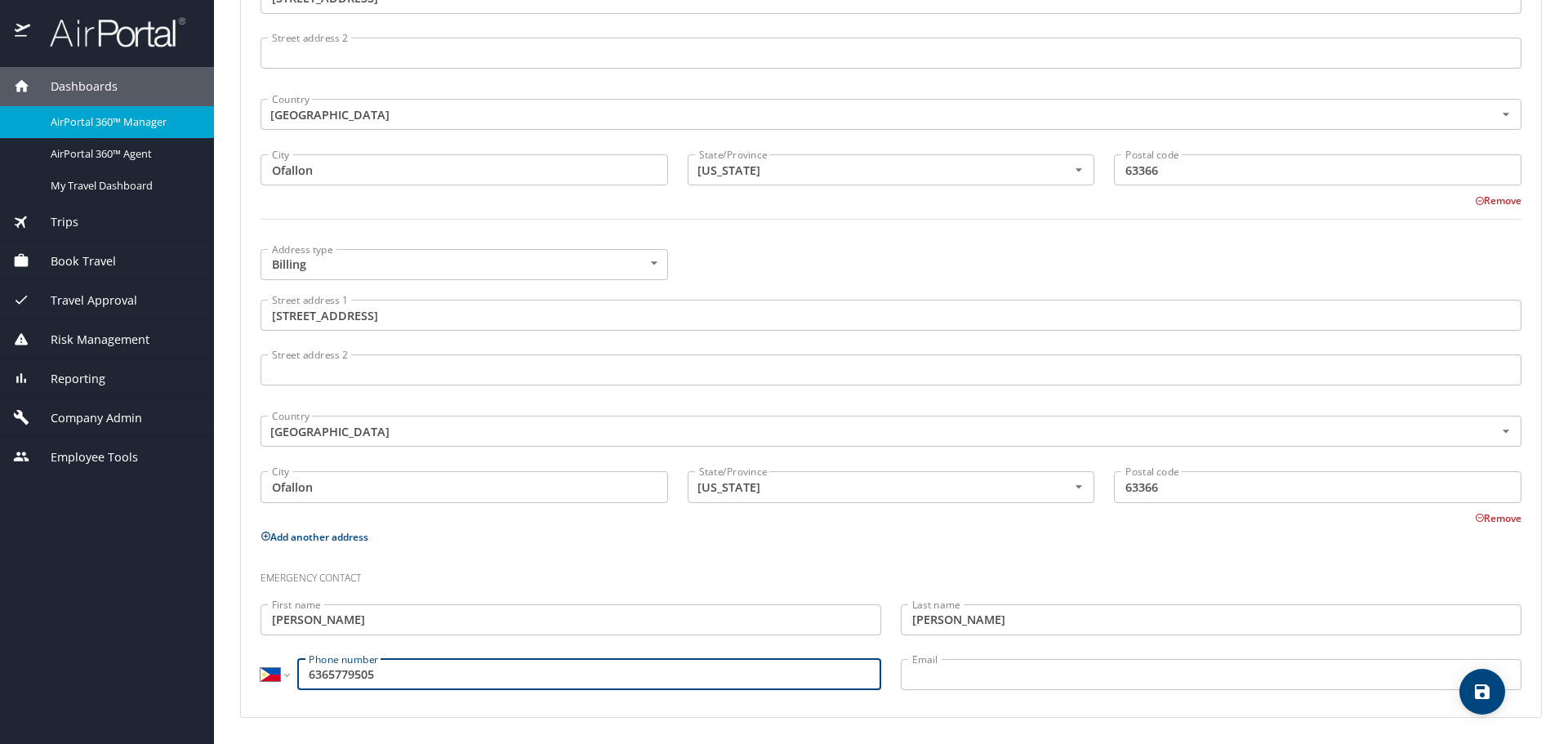
type input "6365779505"
click at [281, 674] on select "International Afghanistan Åland Islands Albania Algeria American Samoa Andorra …" at bounding box center [274, 674] width 28 height 31
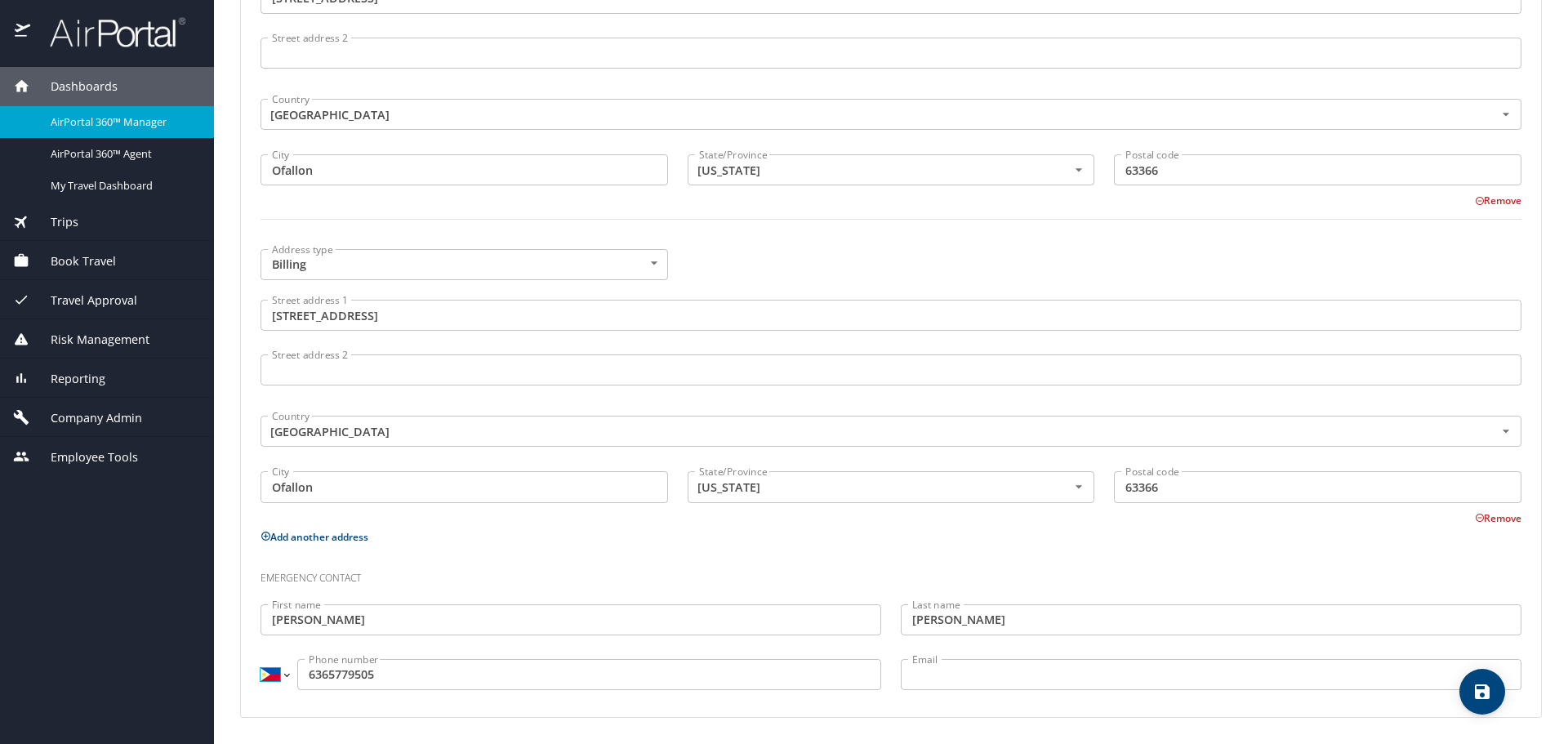
select select "US"
click at [261, 659] on select "International Afghanistan Åland Islands Albania Algeria American Samoa Andorra …" at bounding box center [274, 674] width 28 height 31
type input "(636) 577-9505"
drag, startPoint x: 526, startPoint y: 542, endPoint x: 953, endPoint y: 577, distance: 428.4
click at [528, 541] on p "Add another address" at bounding box center [891, 536] width 1261 height 21
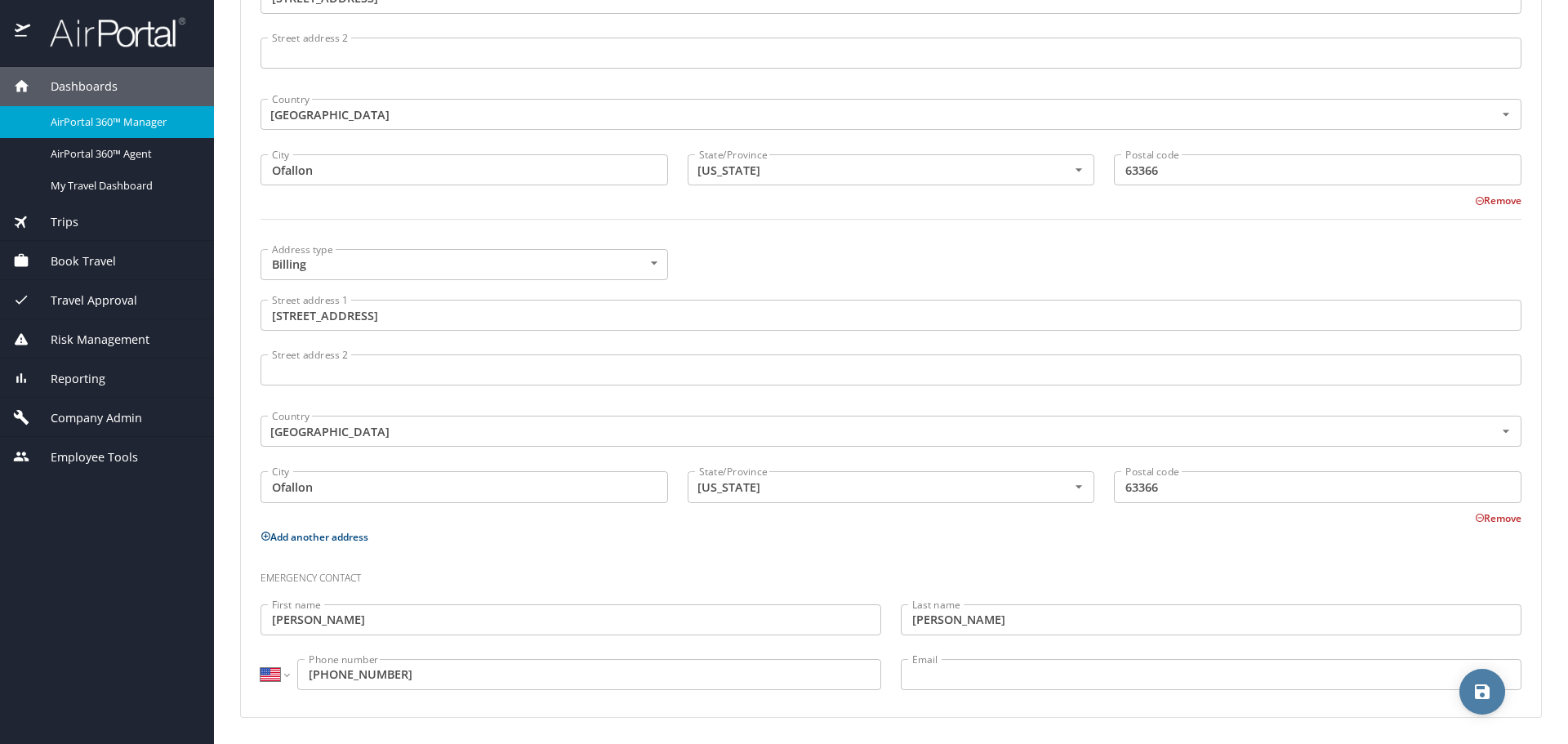
click at [1487, 691] on icon "save" at bounding box center [1483, 691] width 14 height 14
select select "US"
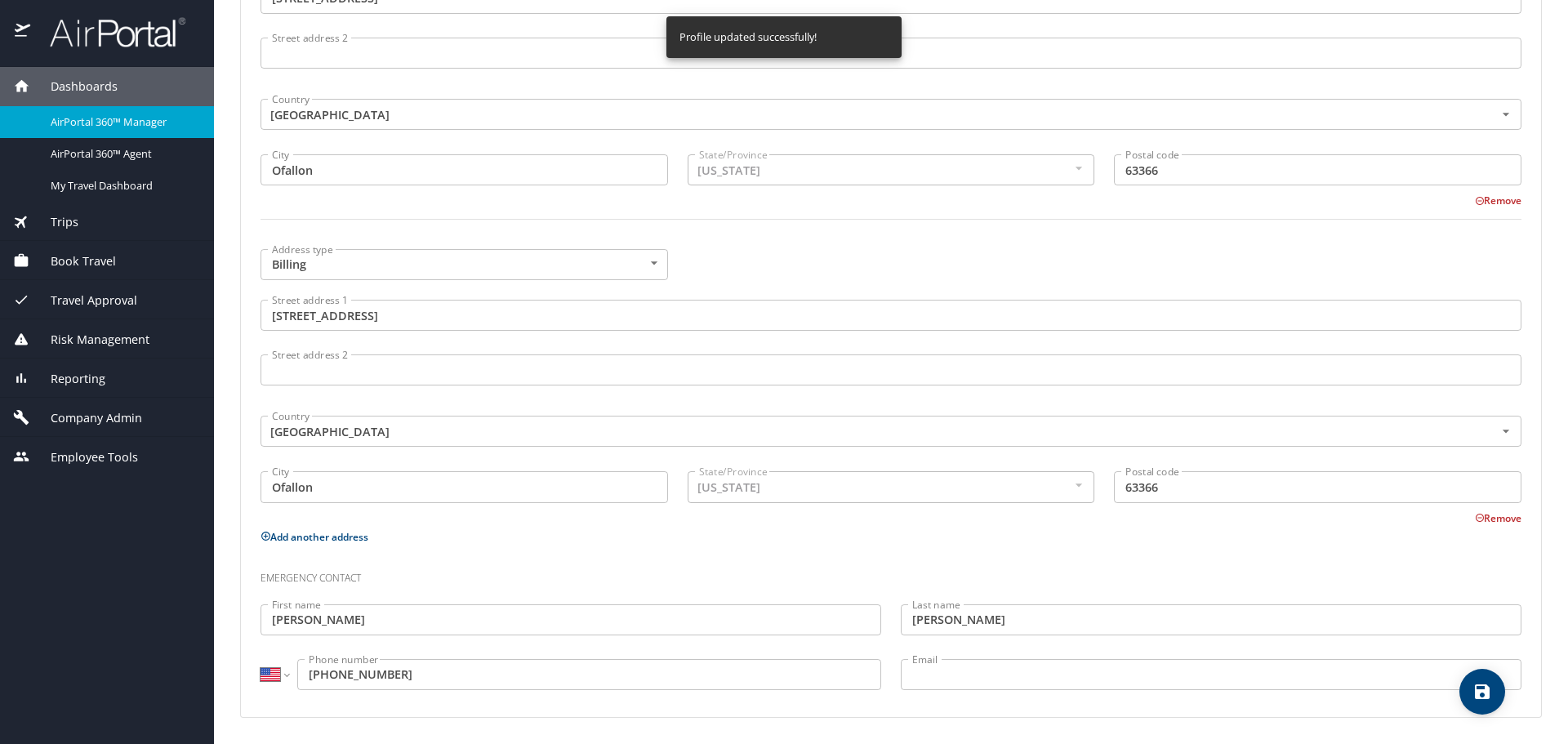
select select "US"
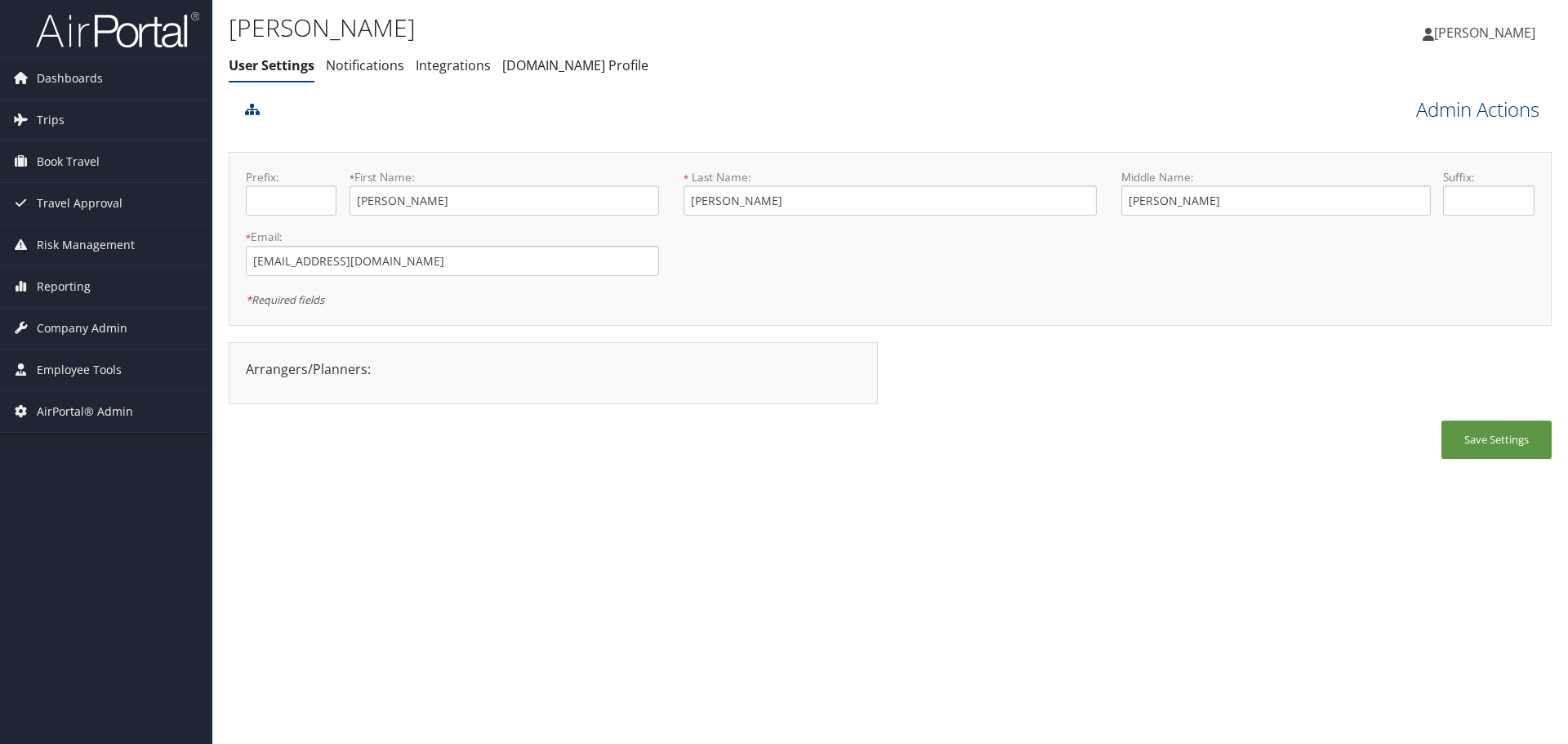
click at [1439, 112] on link "Admin Actions" at bounding box center [1477, 109] width 123 height 28
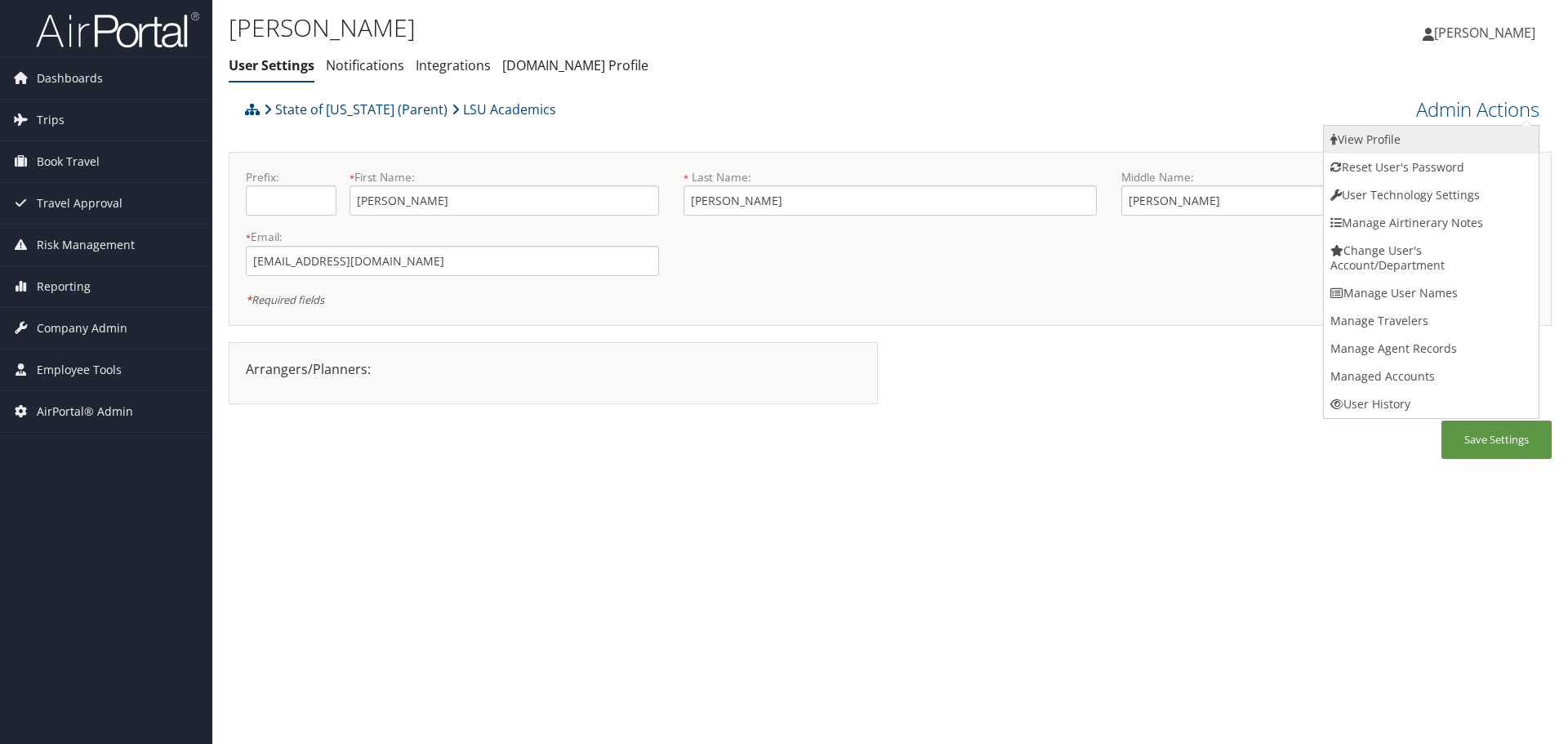
click at [1437, 137] on link "View Profile" at bounding box center [1431, 139] width 215 height 28
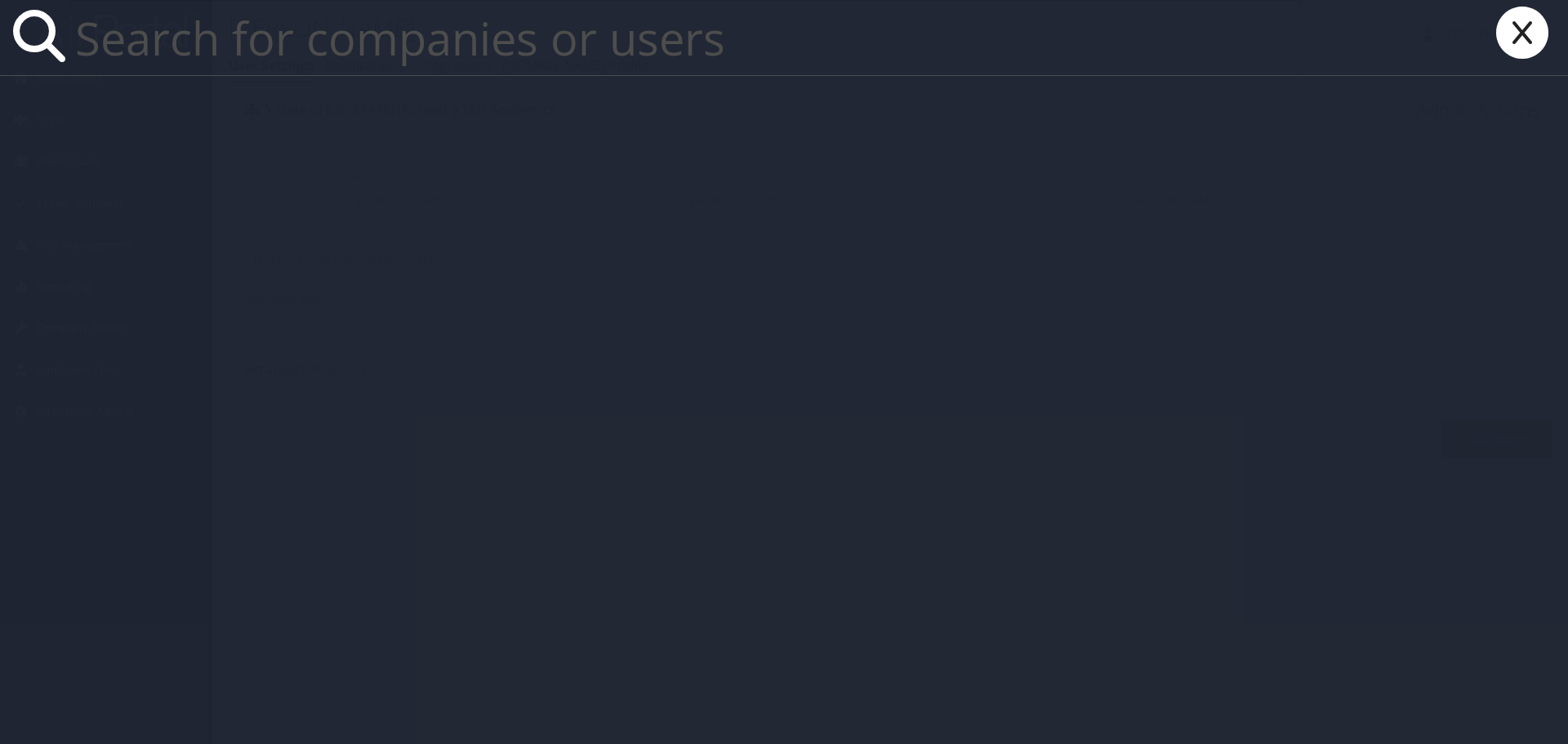
paste input "acascio@lsu.edu."
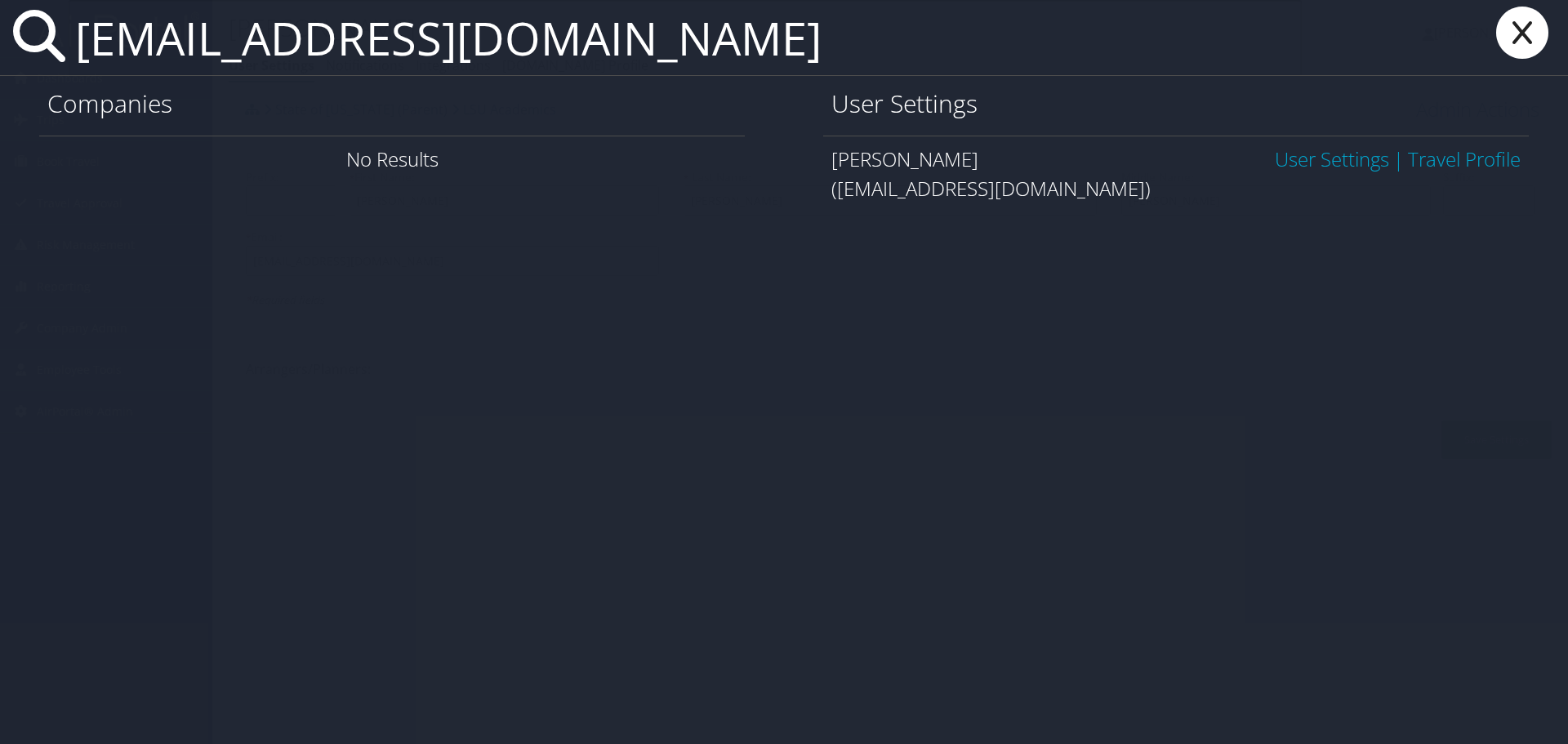
type input "acascio@lsu.edu"
click at [1312, 160] on link "User Settings" at bounding box center [1332, 159] width 114 height 27
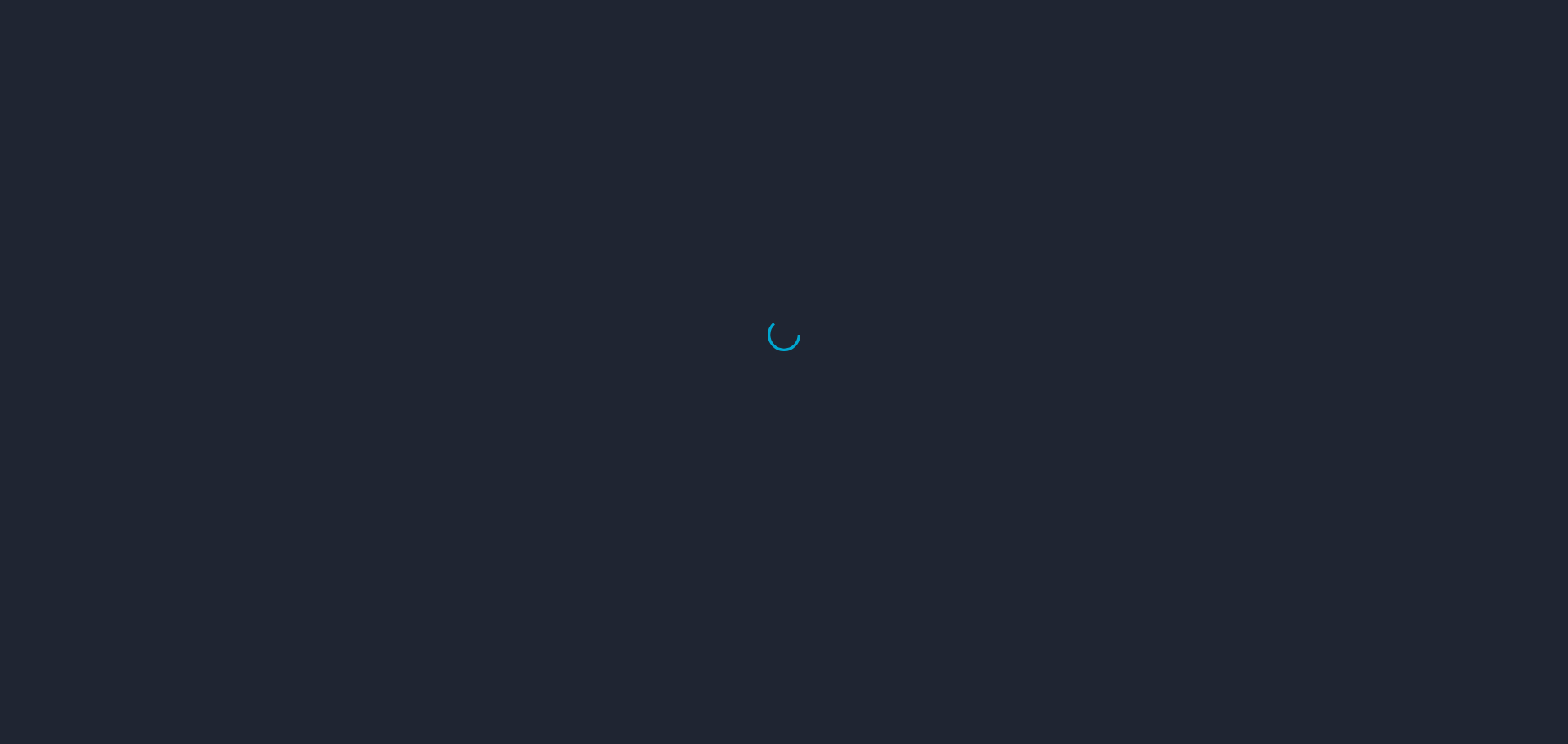
select select "US"
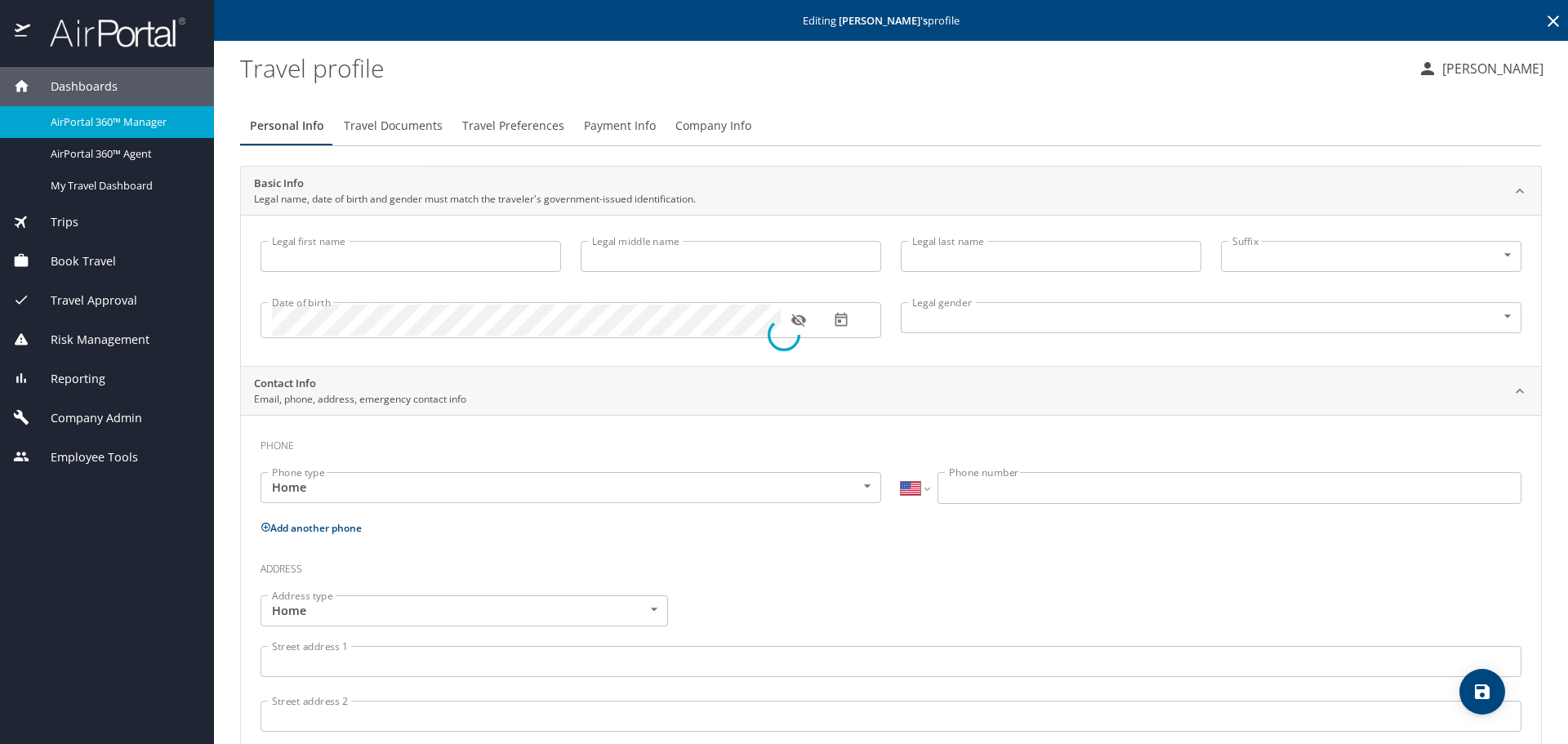
type input "[PERSON_NAME]"
type input "[DEMOGRAPHIC_DATA]"
select select "US"
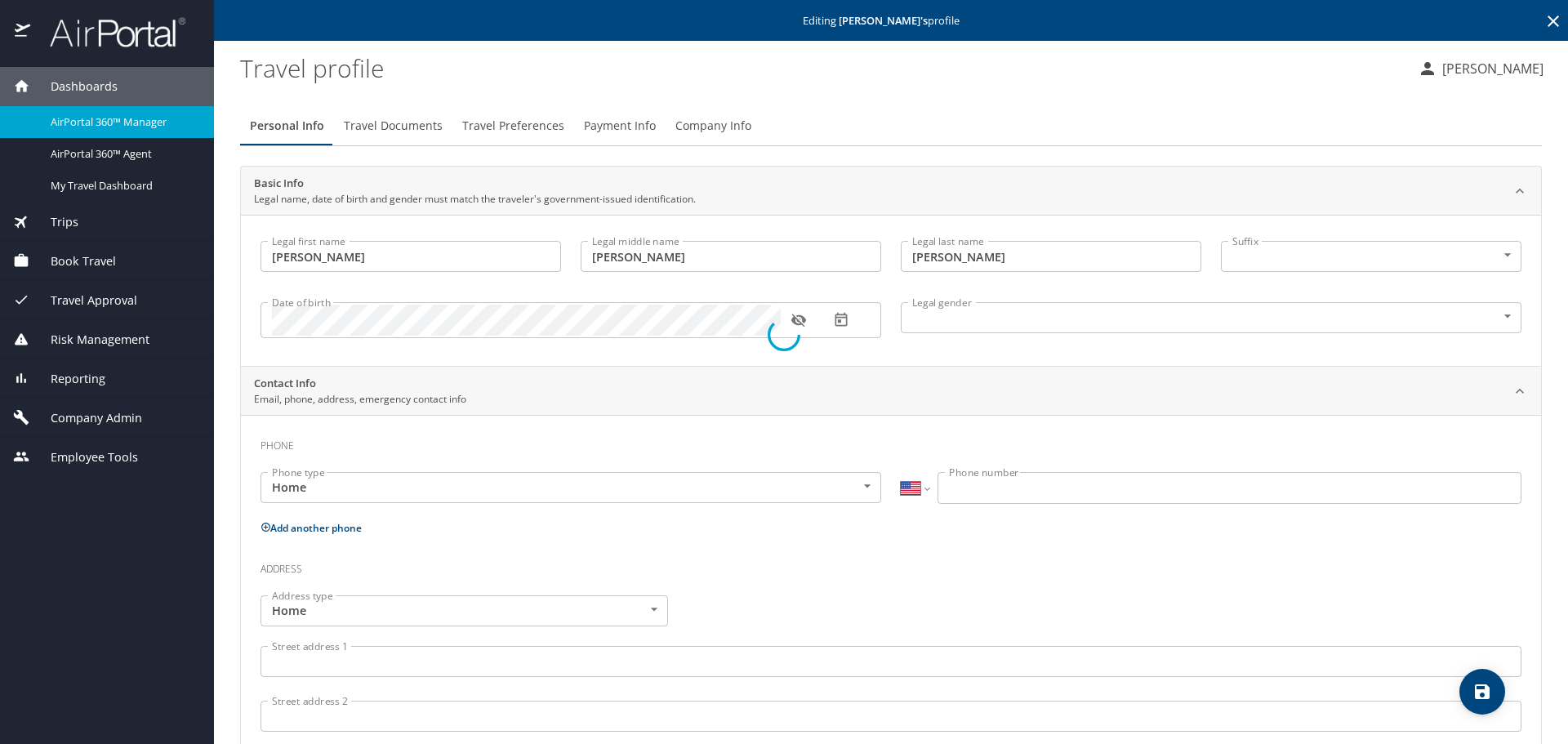
select select "US"
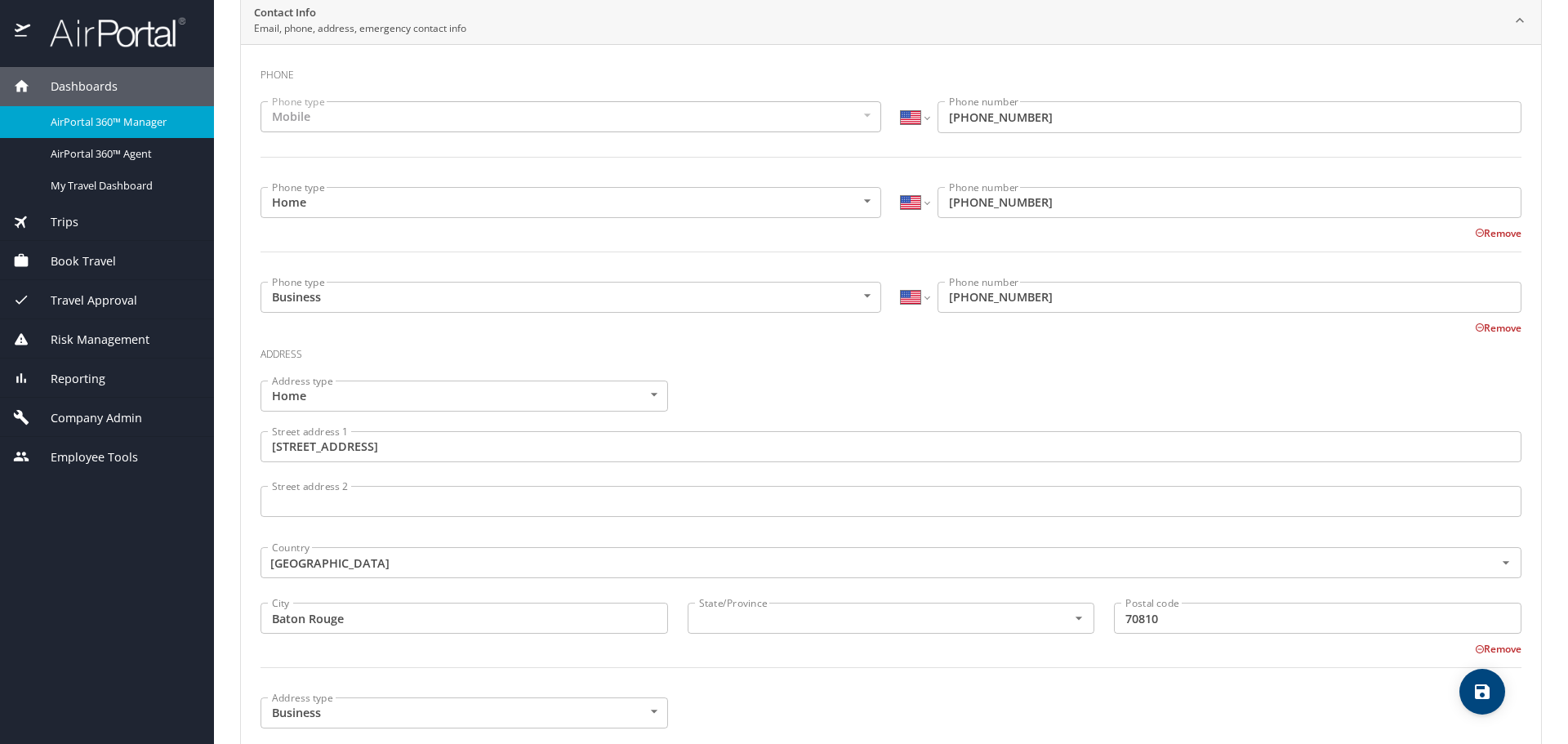
scroll to position [571, 0]
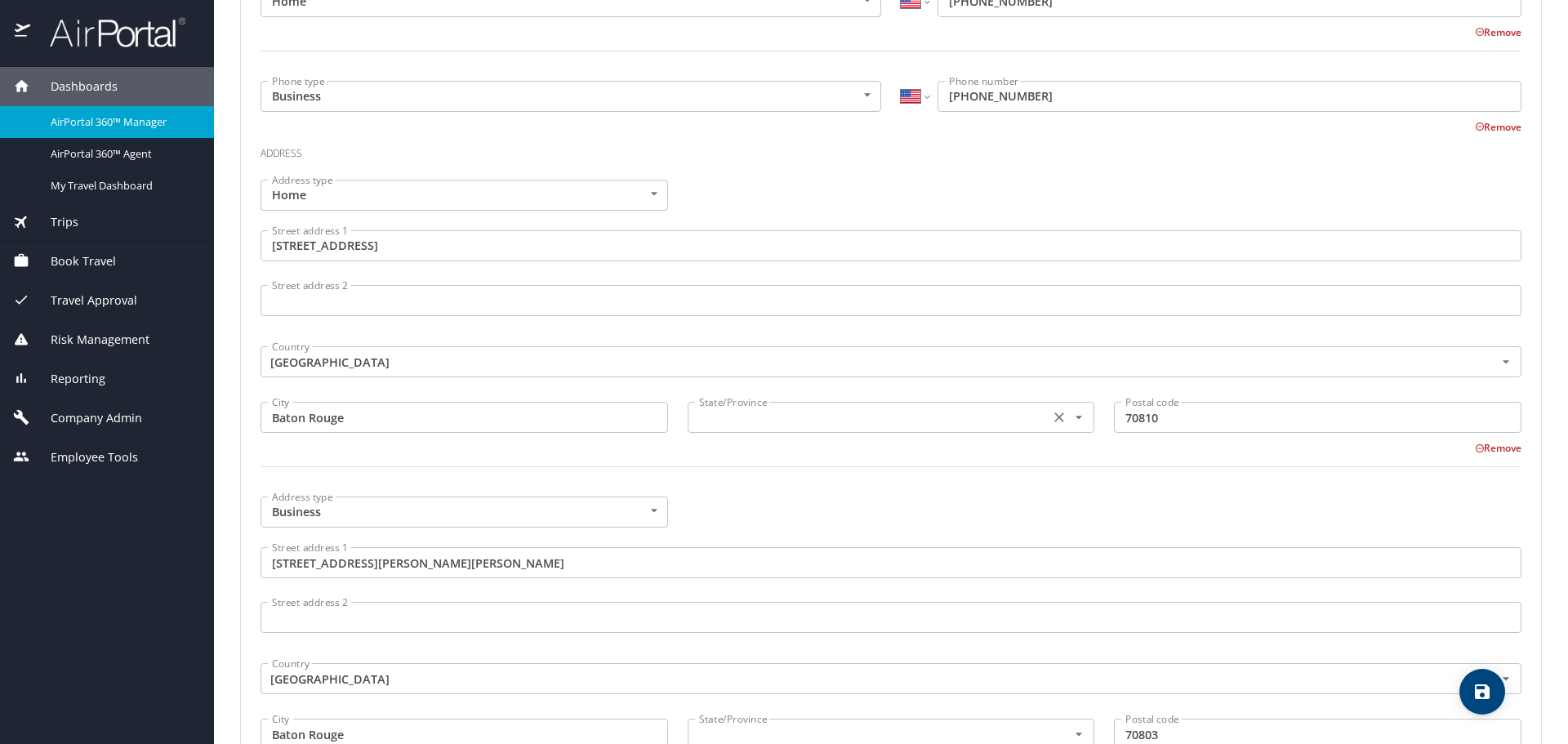
click at [794, 432] on div "State/Province" at bounding box center [891, 417] width 407 height 31
type input "[US_STATE]"
click at [839, 492] on div at bounding box center [891, 476] width 1280 height 40
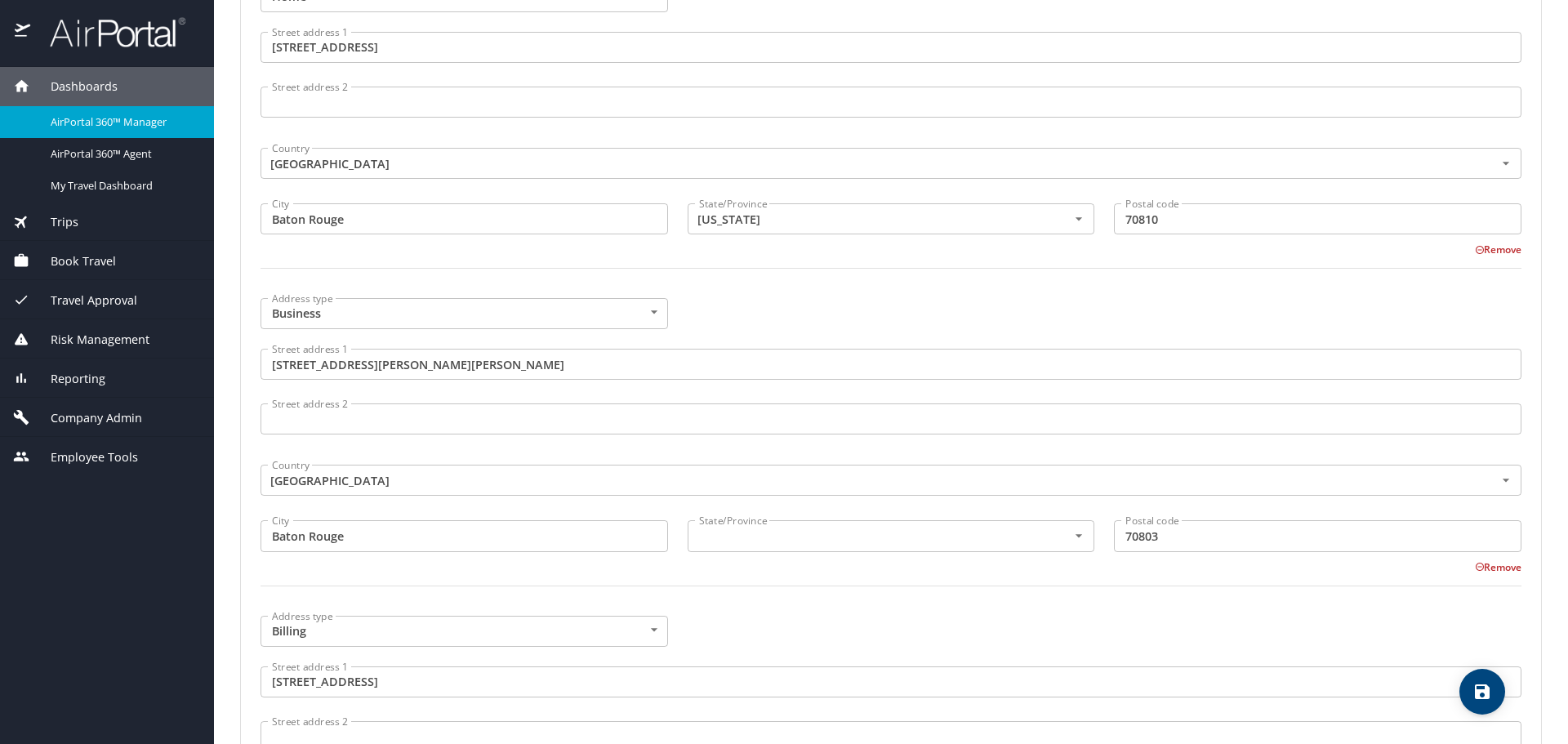
scroll to position [816, 0]
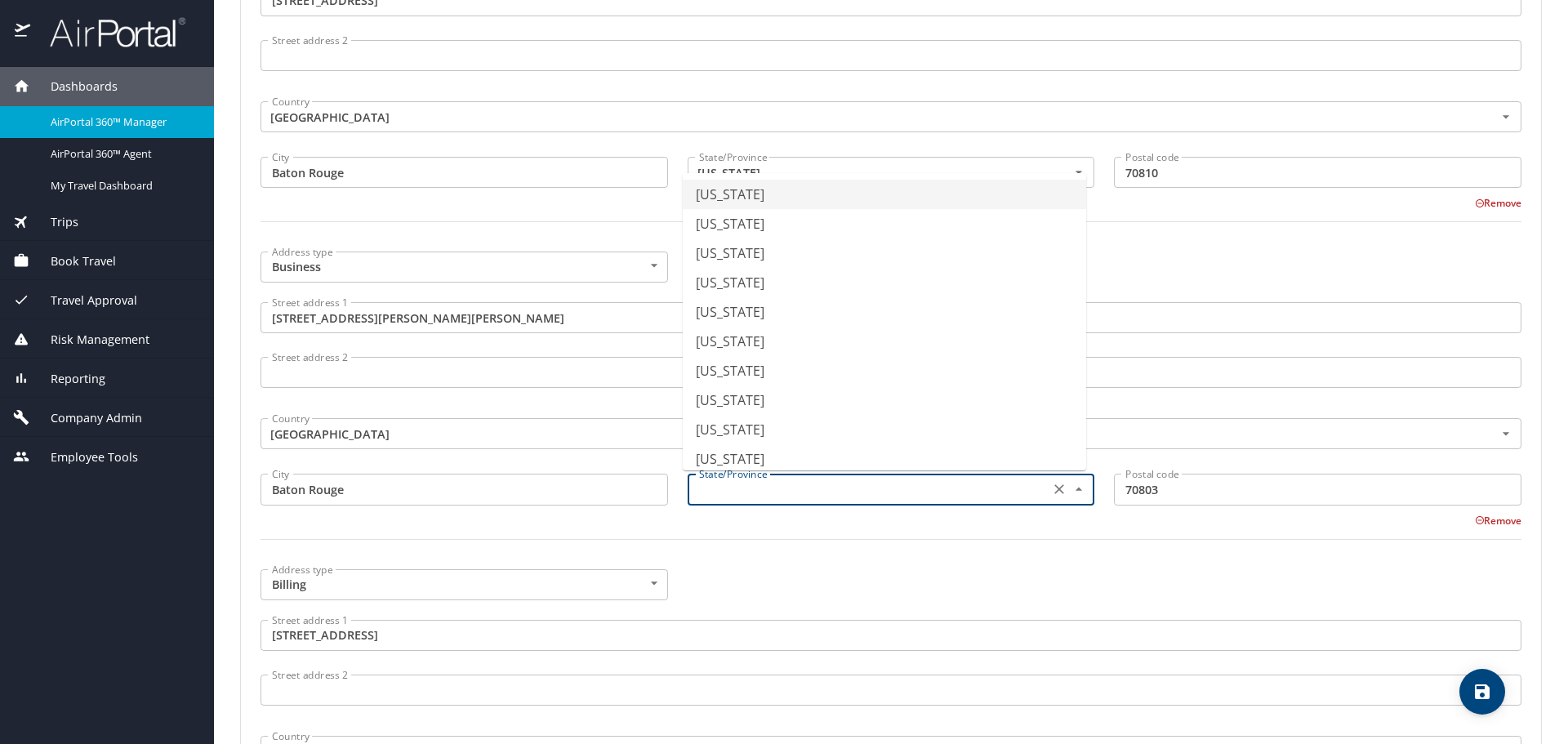
click at [816, 492] on input "text" at bounding box center [867, 489] width 350 height 22
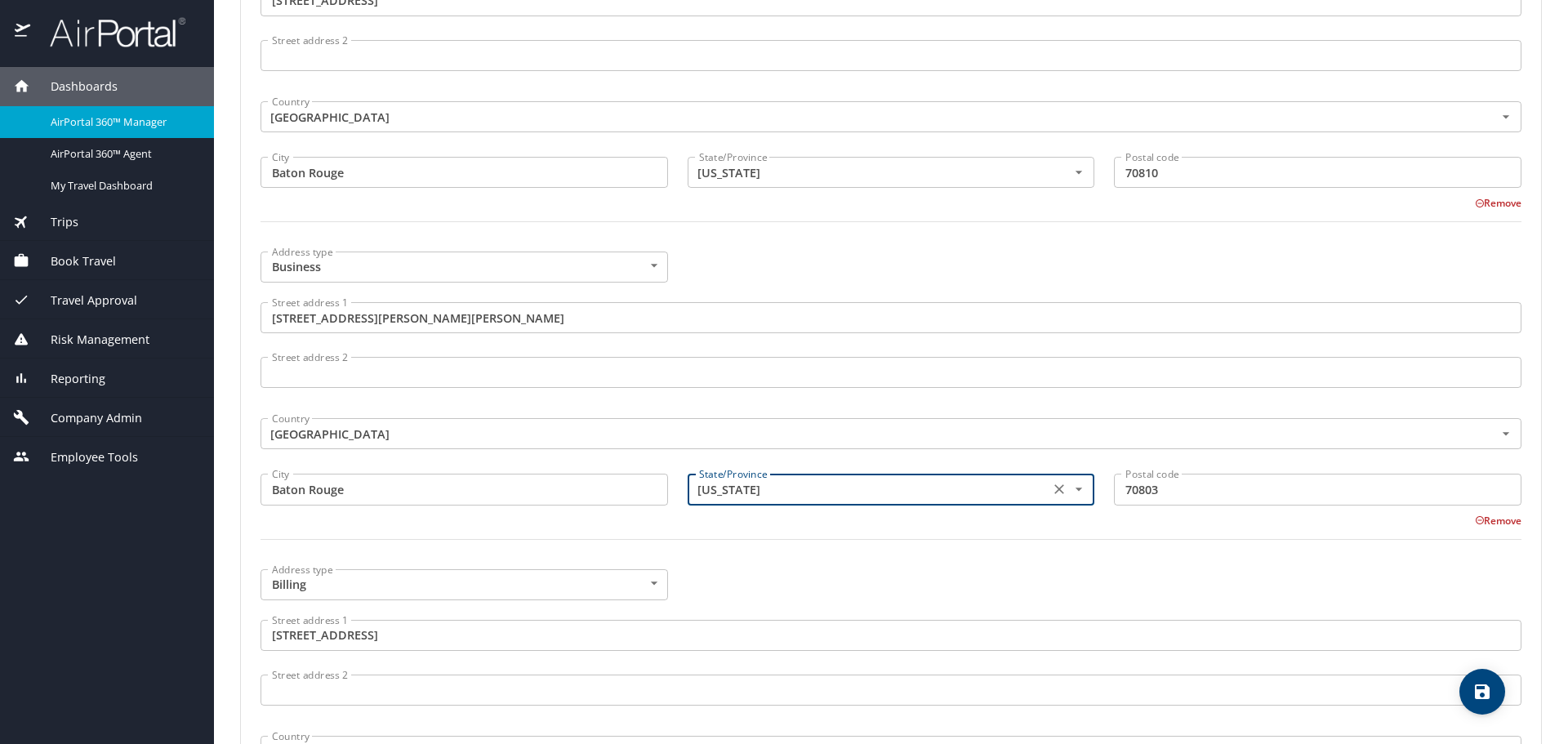
type input "[US_STATE]"
click at [833, 542] on div at bounding box center [891, 549] width 1280 height 40
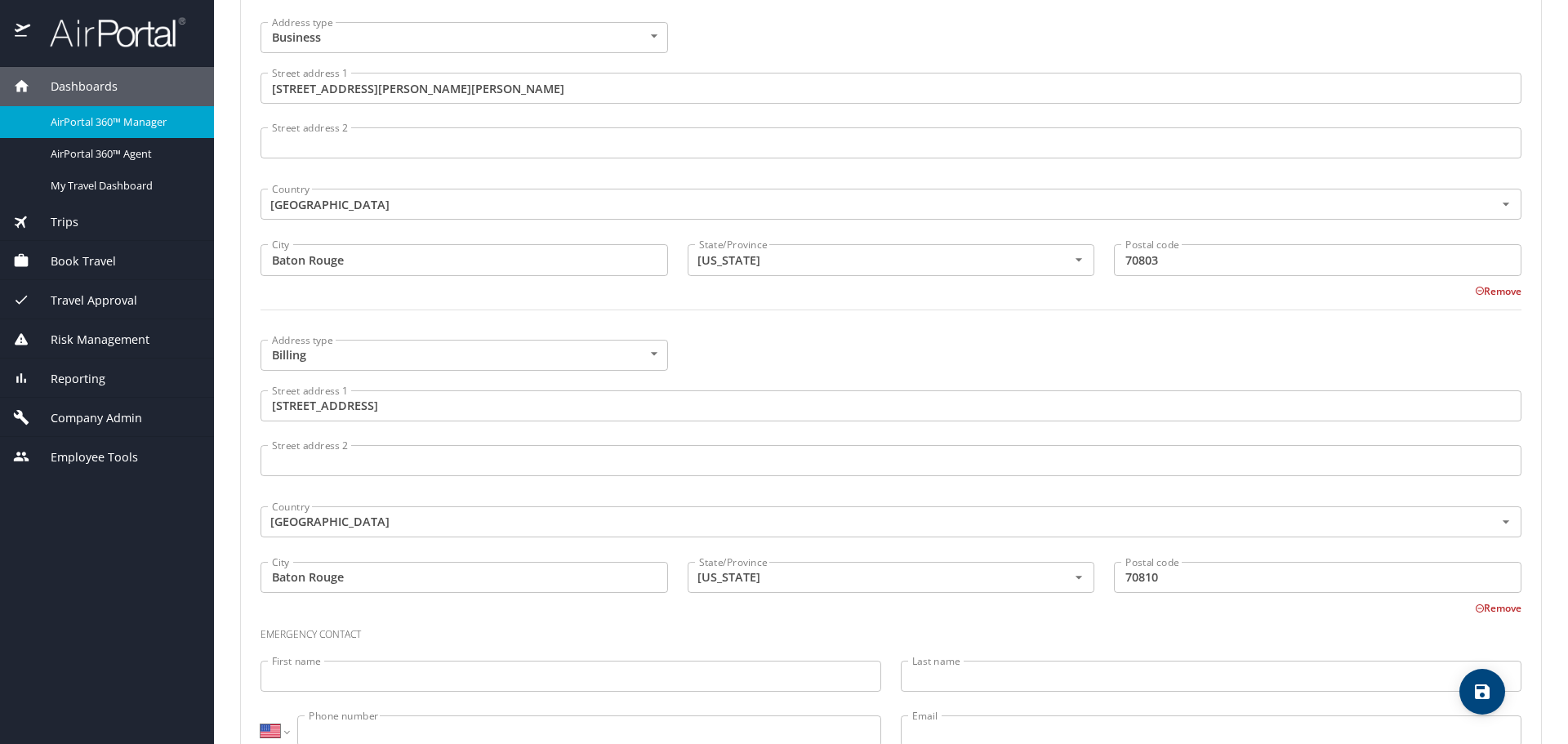
scroll to position [1102, 0]
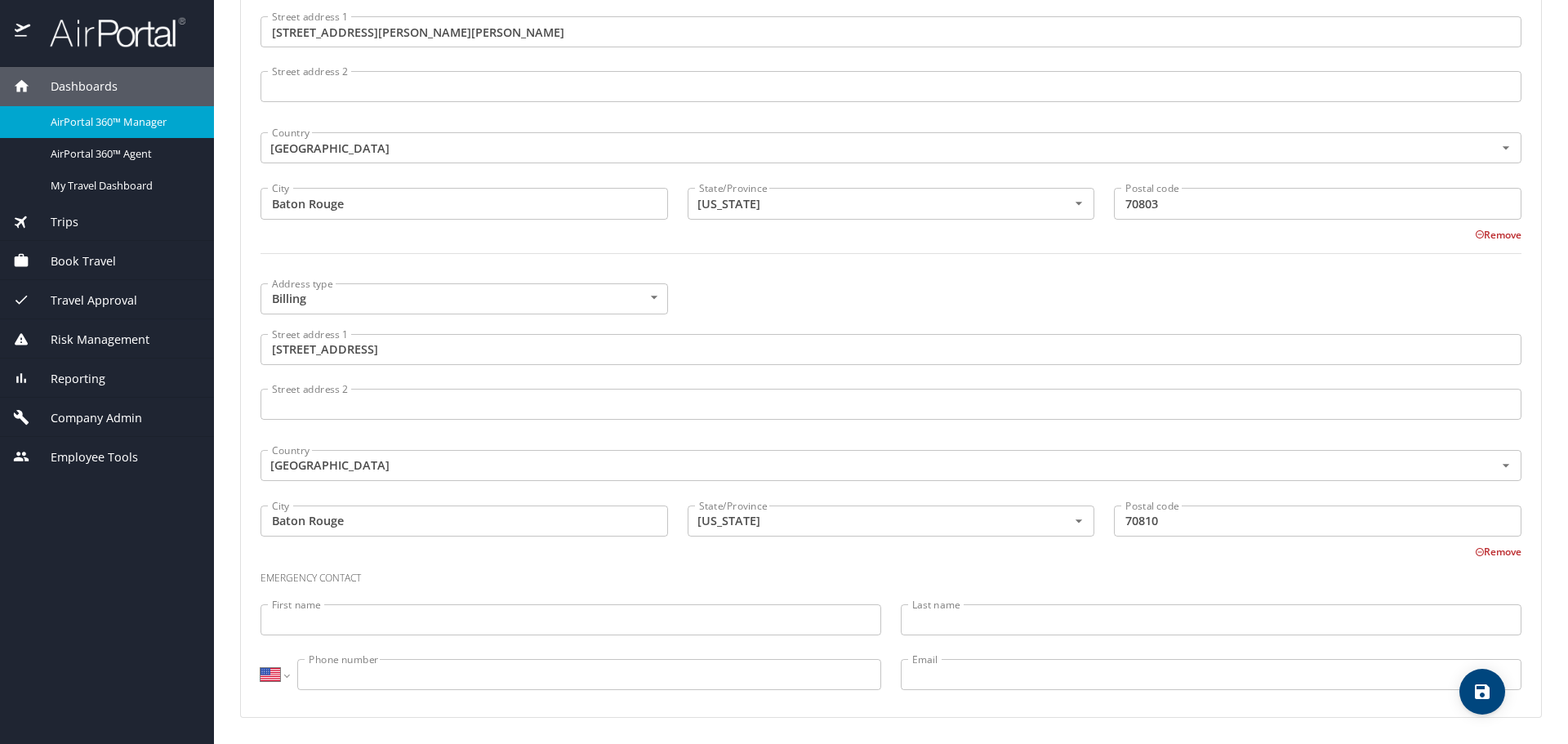
click at [1489, 686] on icon "save" at bounding box center [1483, 691] width 14 height 14
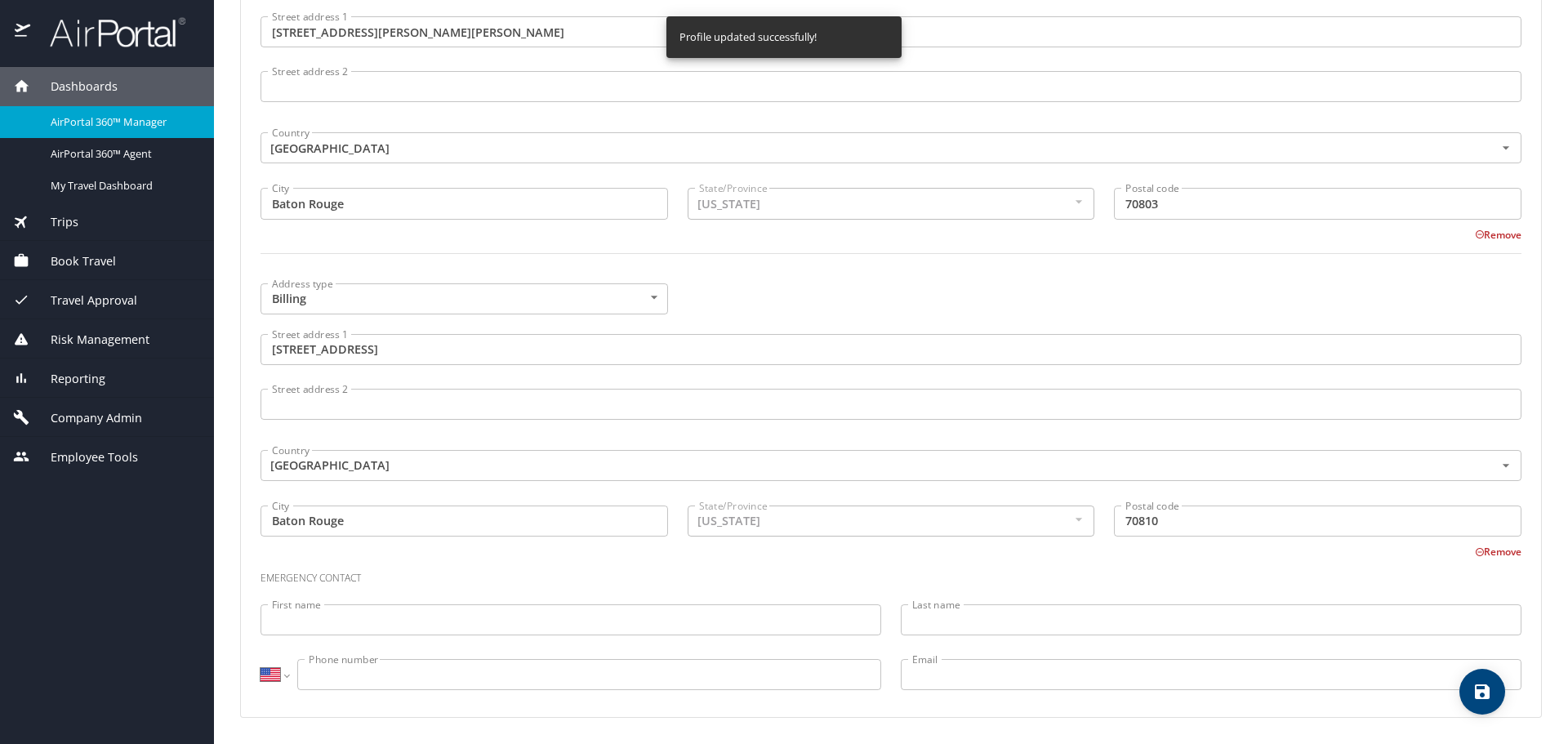
select select "US"
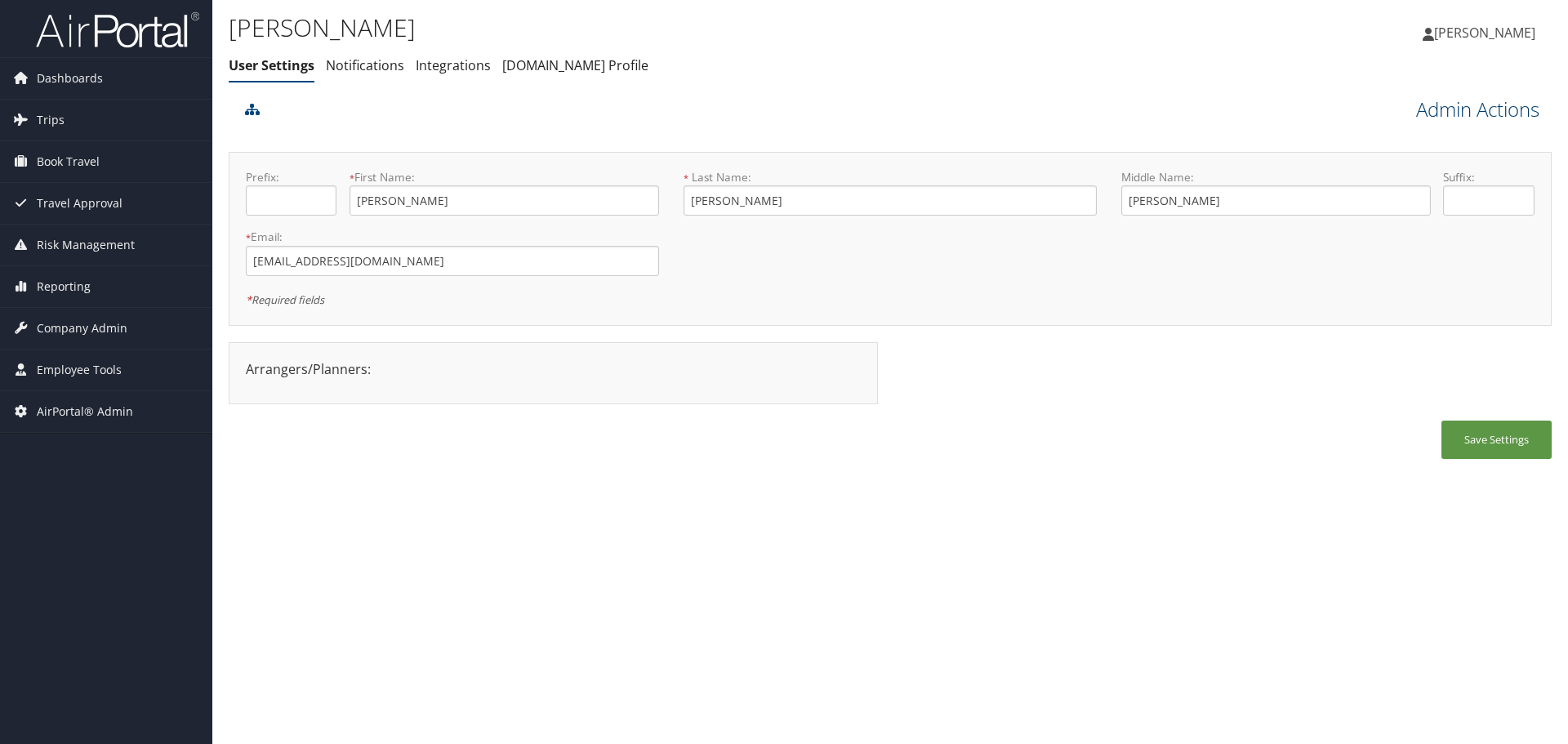
click at [1431, 110] on link "Admin Actions" at bounding box center [1477, 109] width 123 height 28
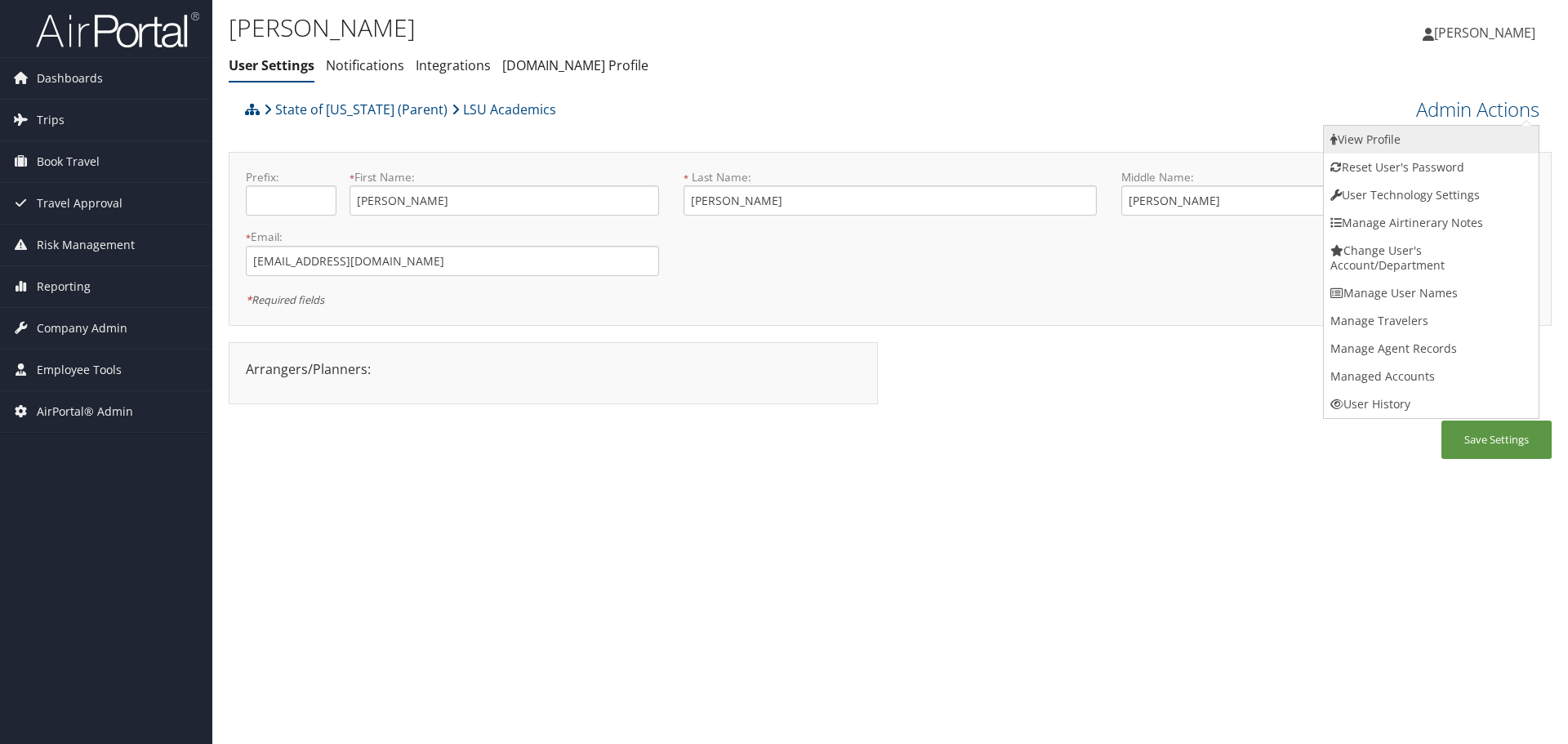
click at [1427, 132] on link "View Profile" at bounding box center [1431, 139] width 215 height 28
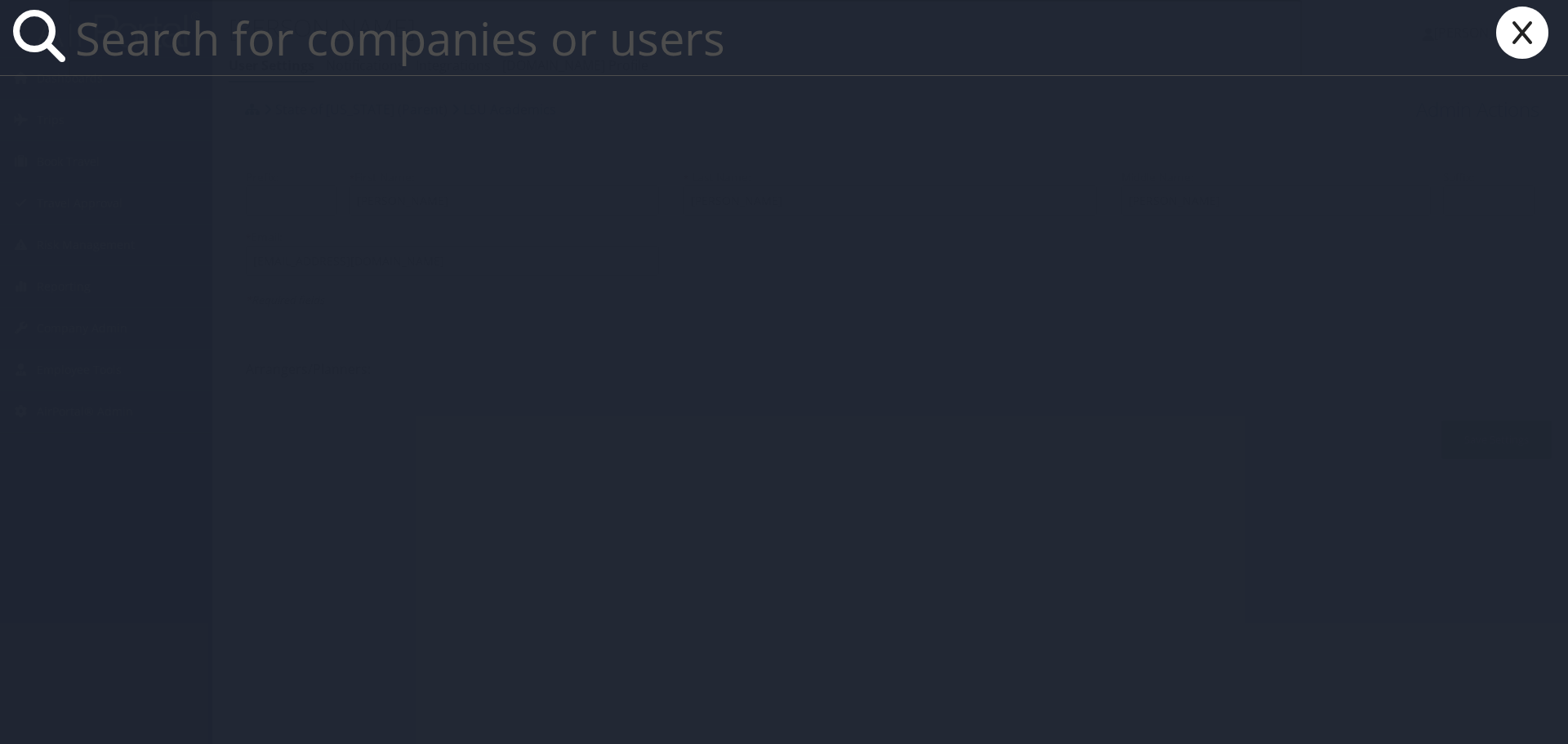
paste input "[EMAIL_ADDRESS][DOMAIN_NAME]"
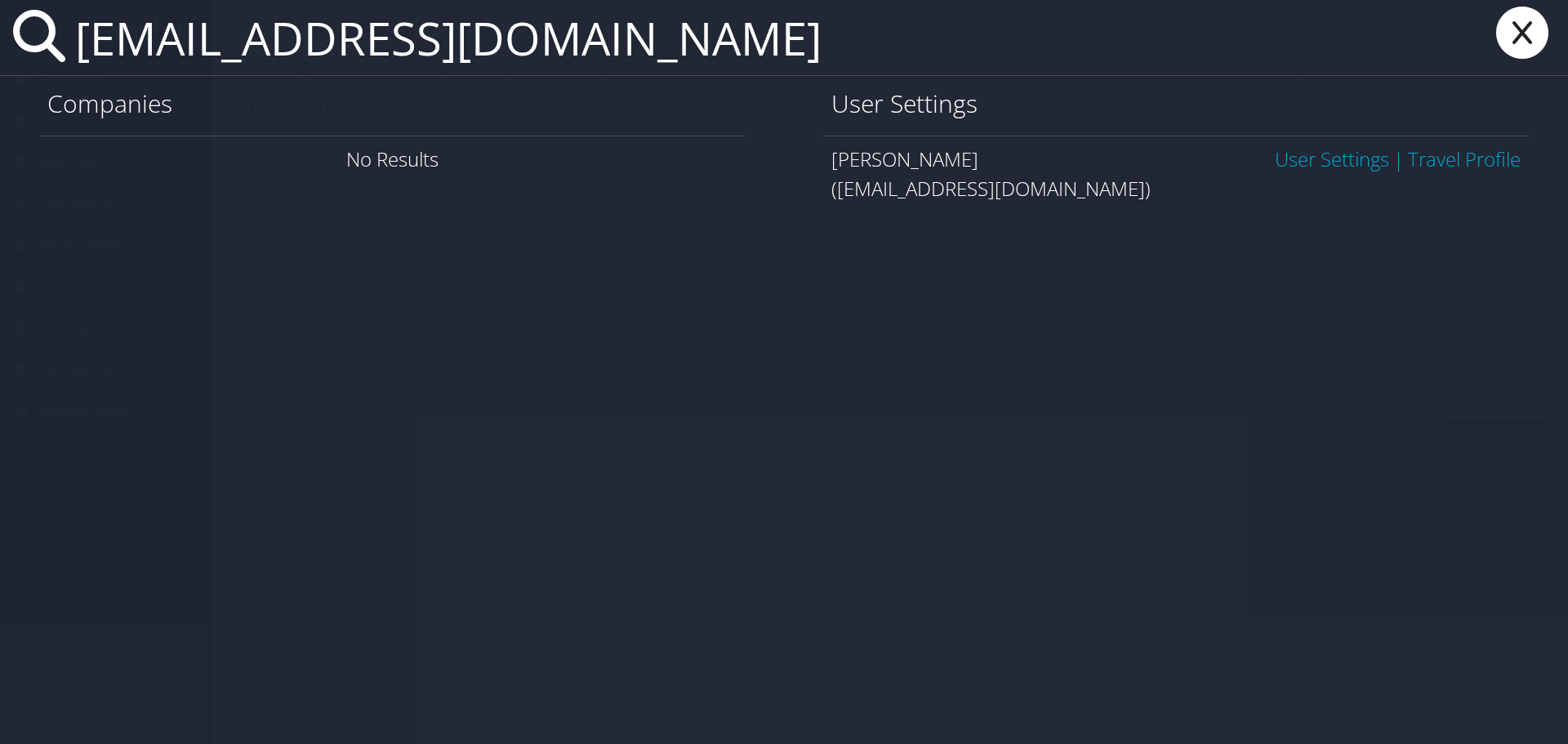
type input "[EMAIL_ADDRESS][DOMAIN_NAME]"
click at [1307, 162] on link "User Settings" at bounding box center [1332, 159] width 114 height 27
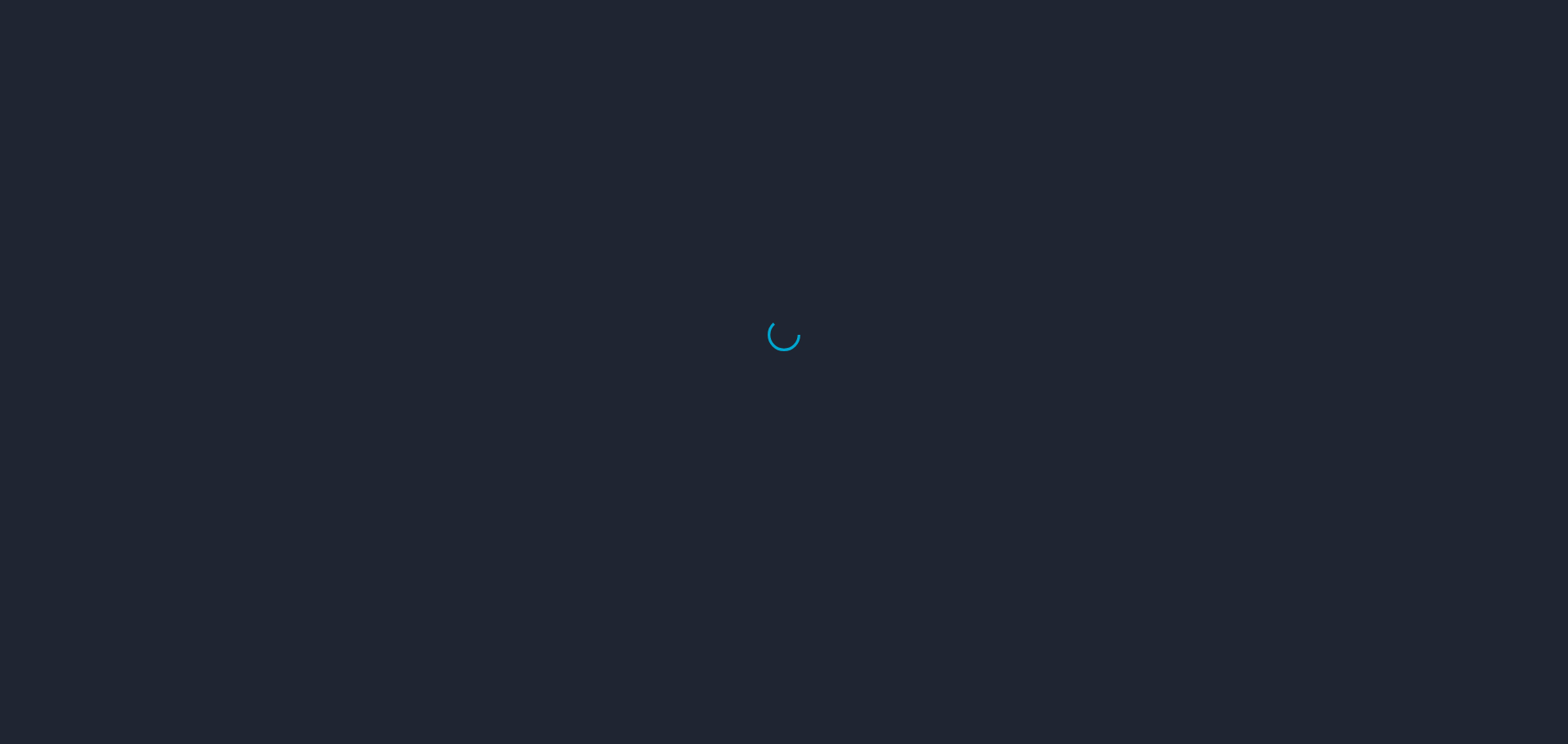
select select "US"
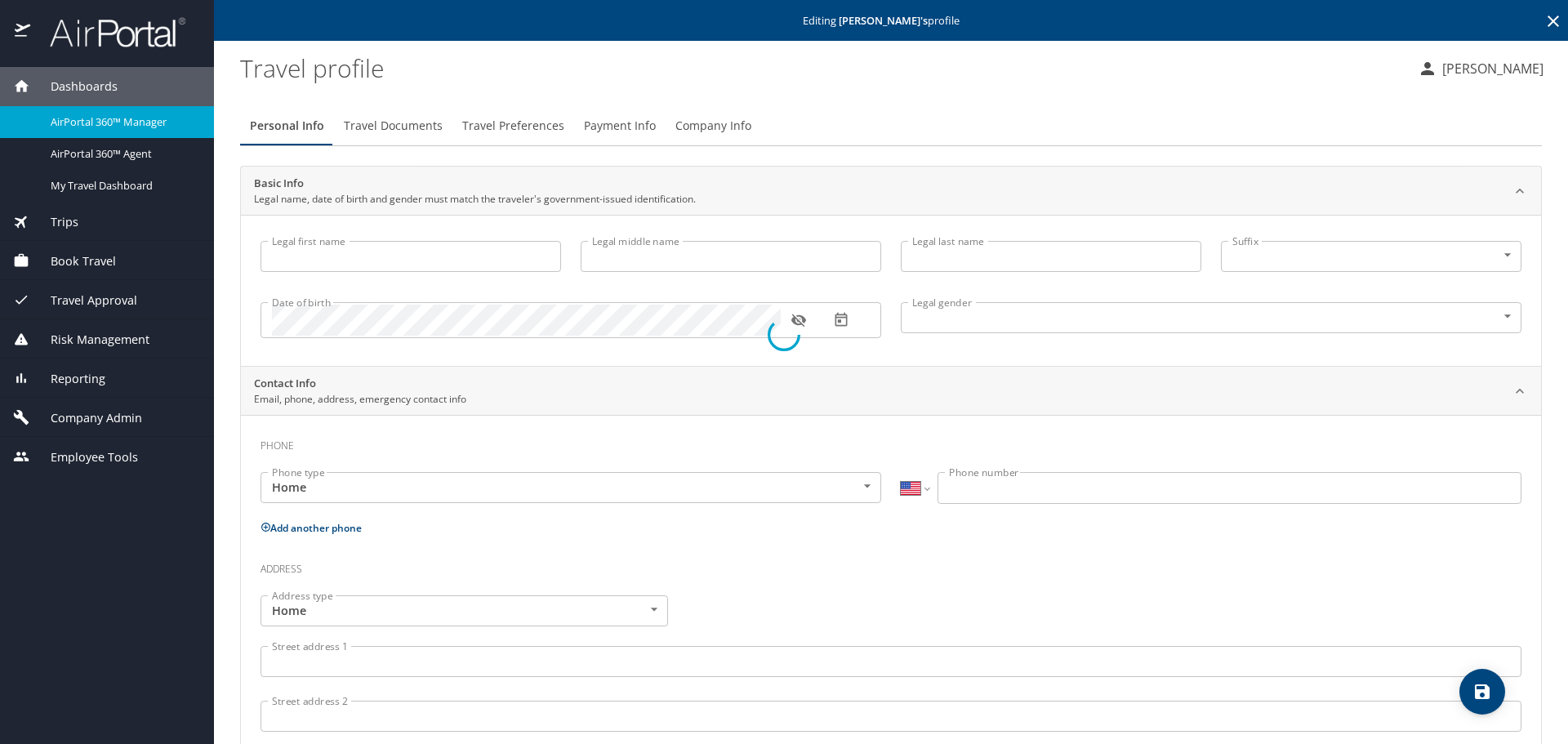
type input "[PERSON_NAME]"
type input "Gary"
type input "Female"
select select "US"
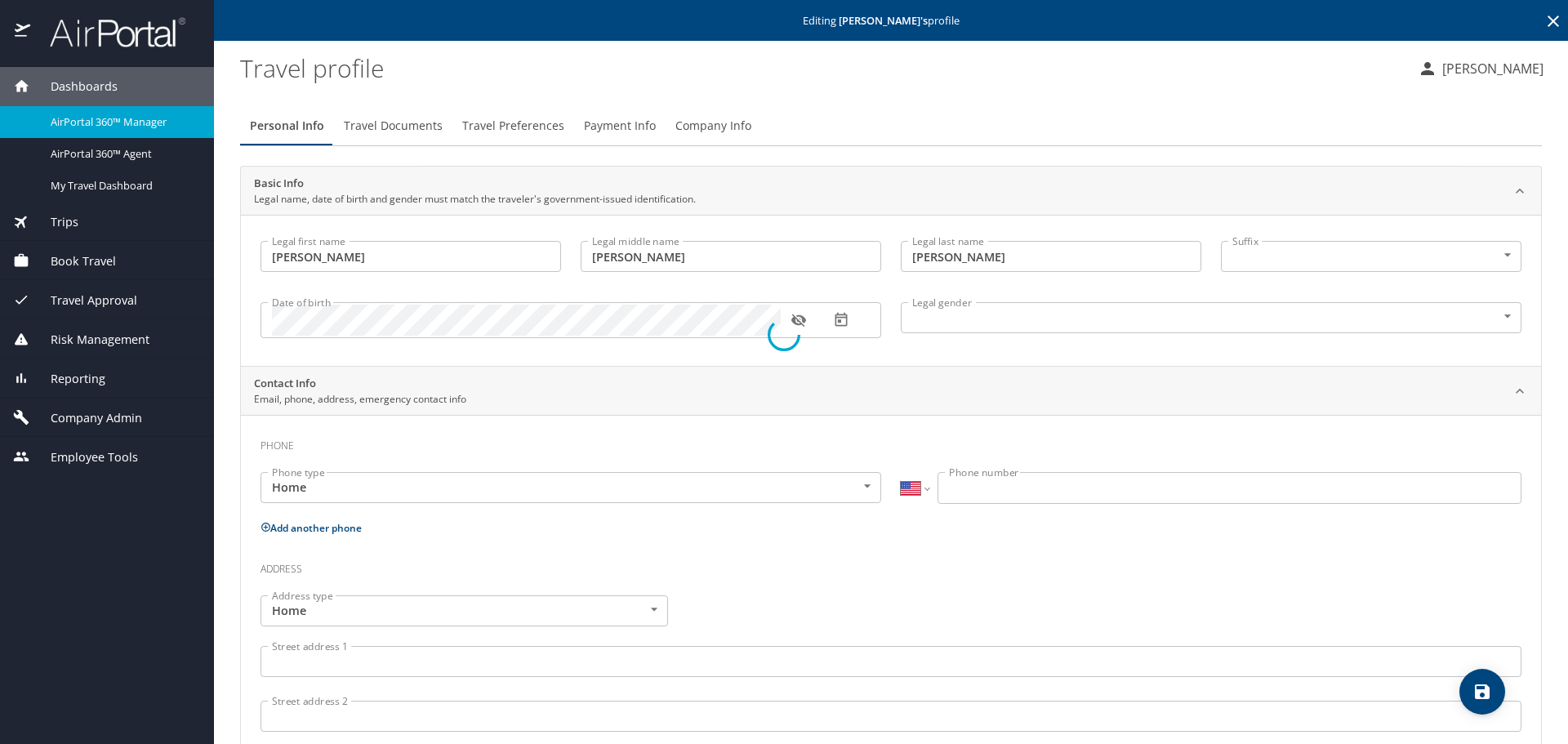
select select "US"
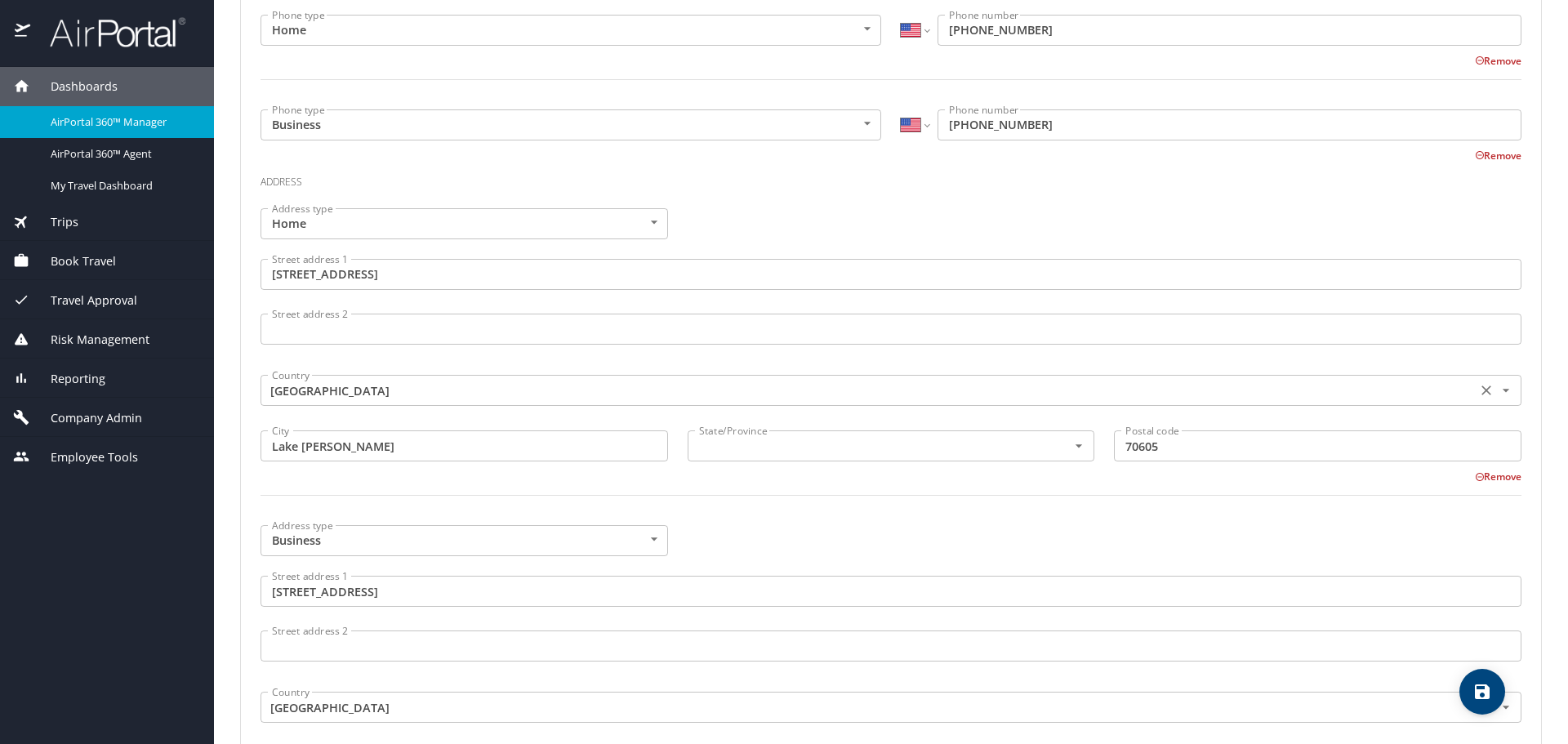
scroll to position [571, 0]
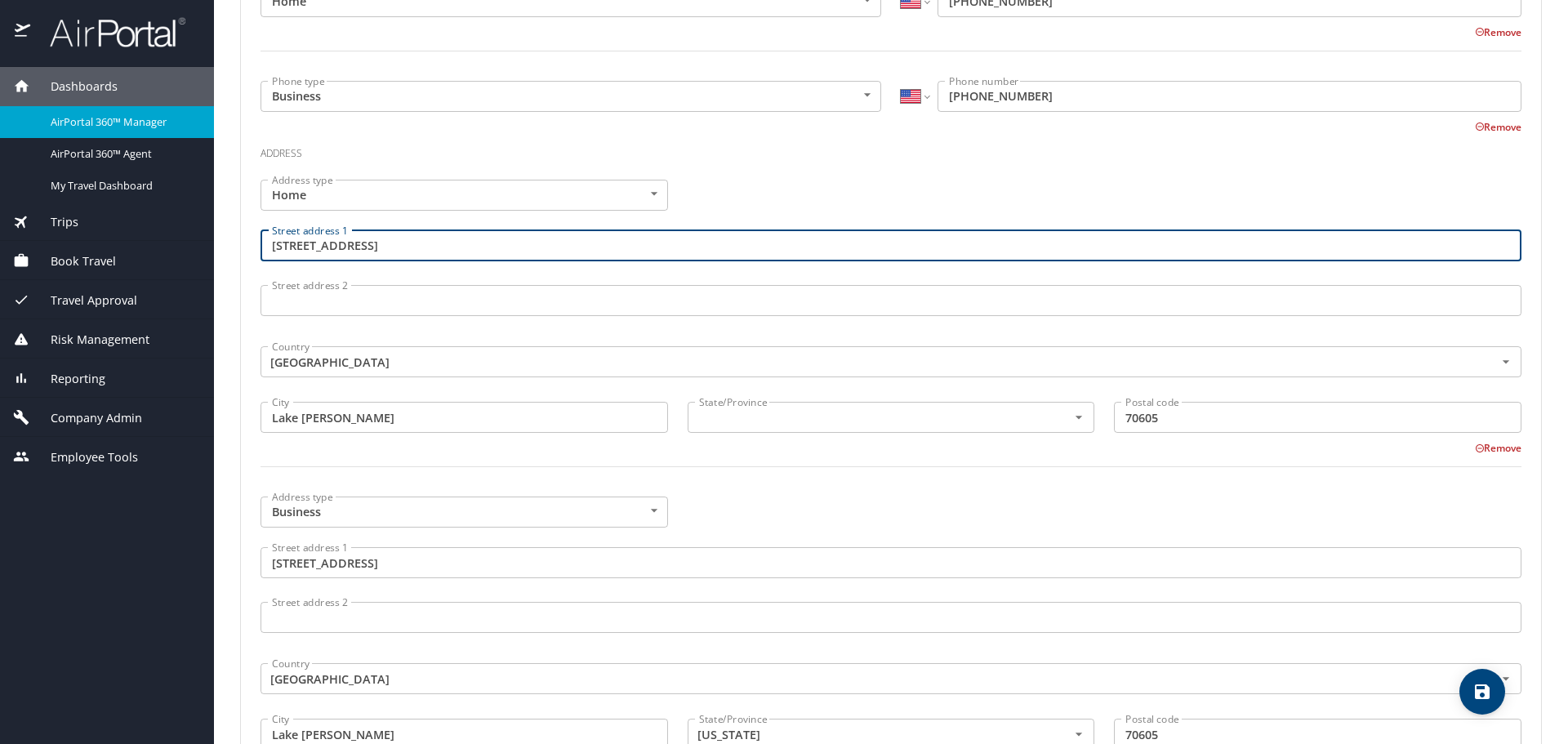
drag, startPoint x: 405, startPoint y: 244, endPoint x: 236, endPoint y: 238, distance: 169.1
click at [236, 238] on main "Editing Alison Gary 's profile Travel profile Bethany Madsen Personal Info Trav…" at bounding box center [891, 372] width 1354 height 744
click at [770, 422] on input "text" at bounding box center [867, 417] width 350 height 22
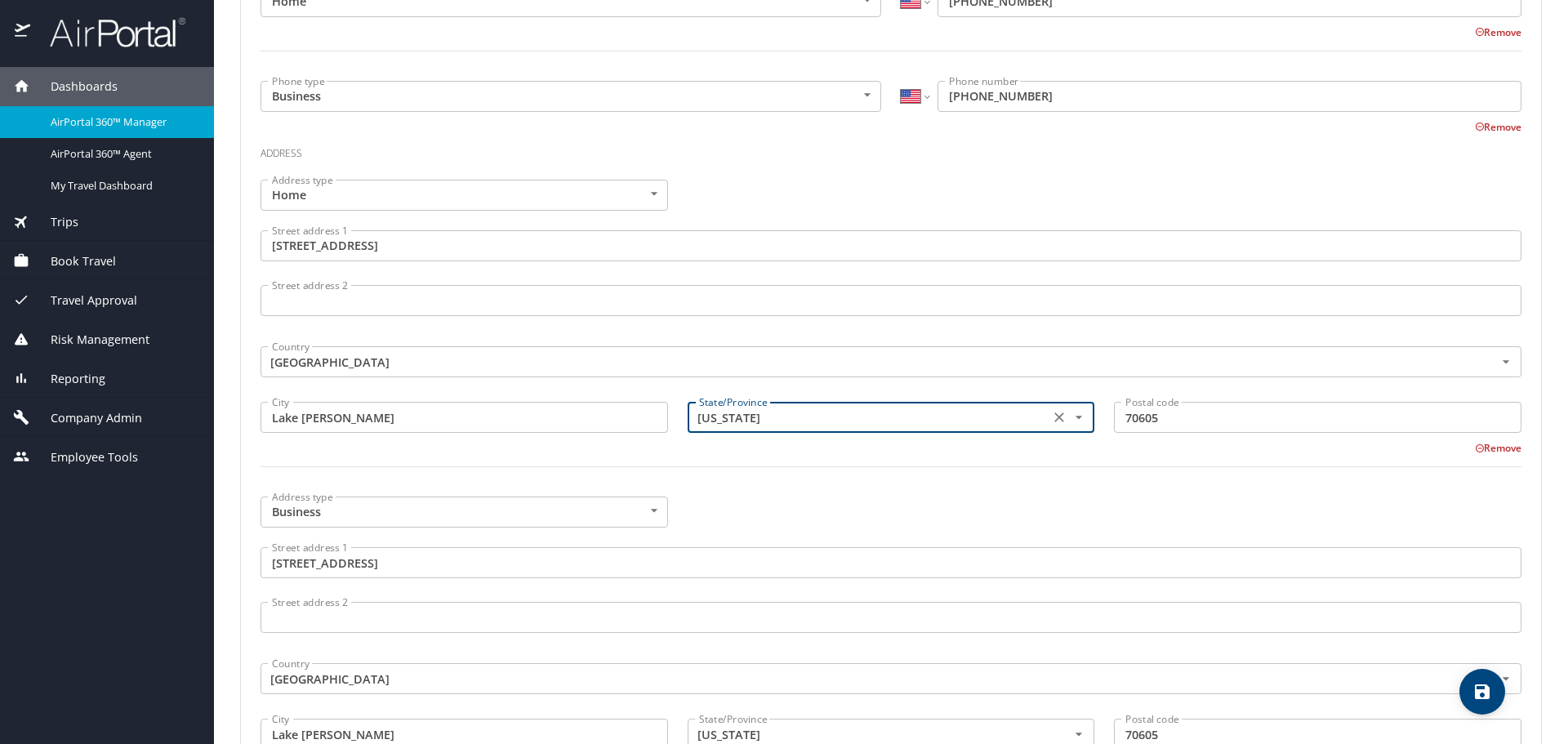
type input "Louisiana"
click at [764, 477] on div at bounding box center [891, 476] width 1280 height 40
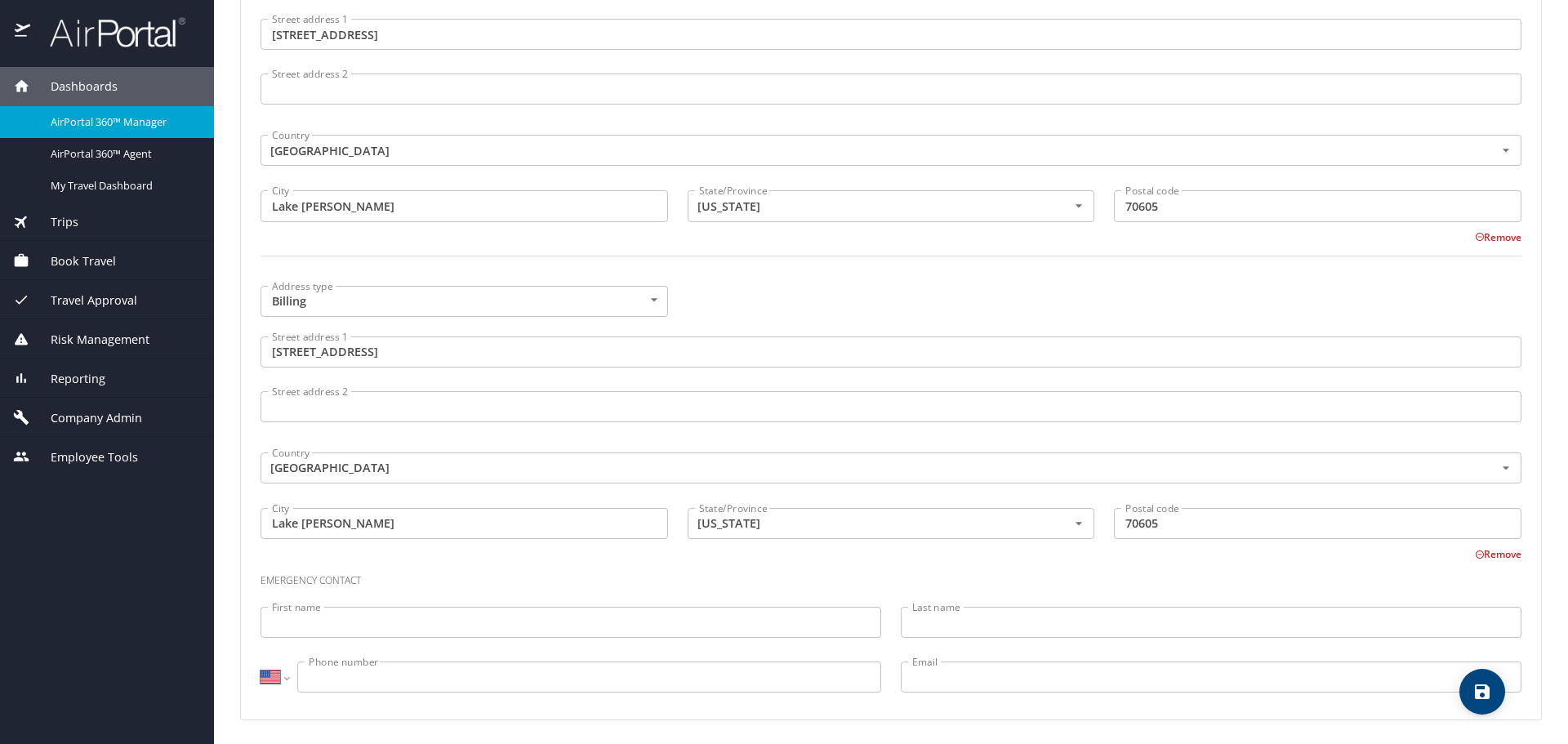
scroll to position [1102, 0]
click at [1474, 693] on icon "save" at bounding box center [1483, 692] width 20 height 20
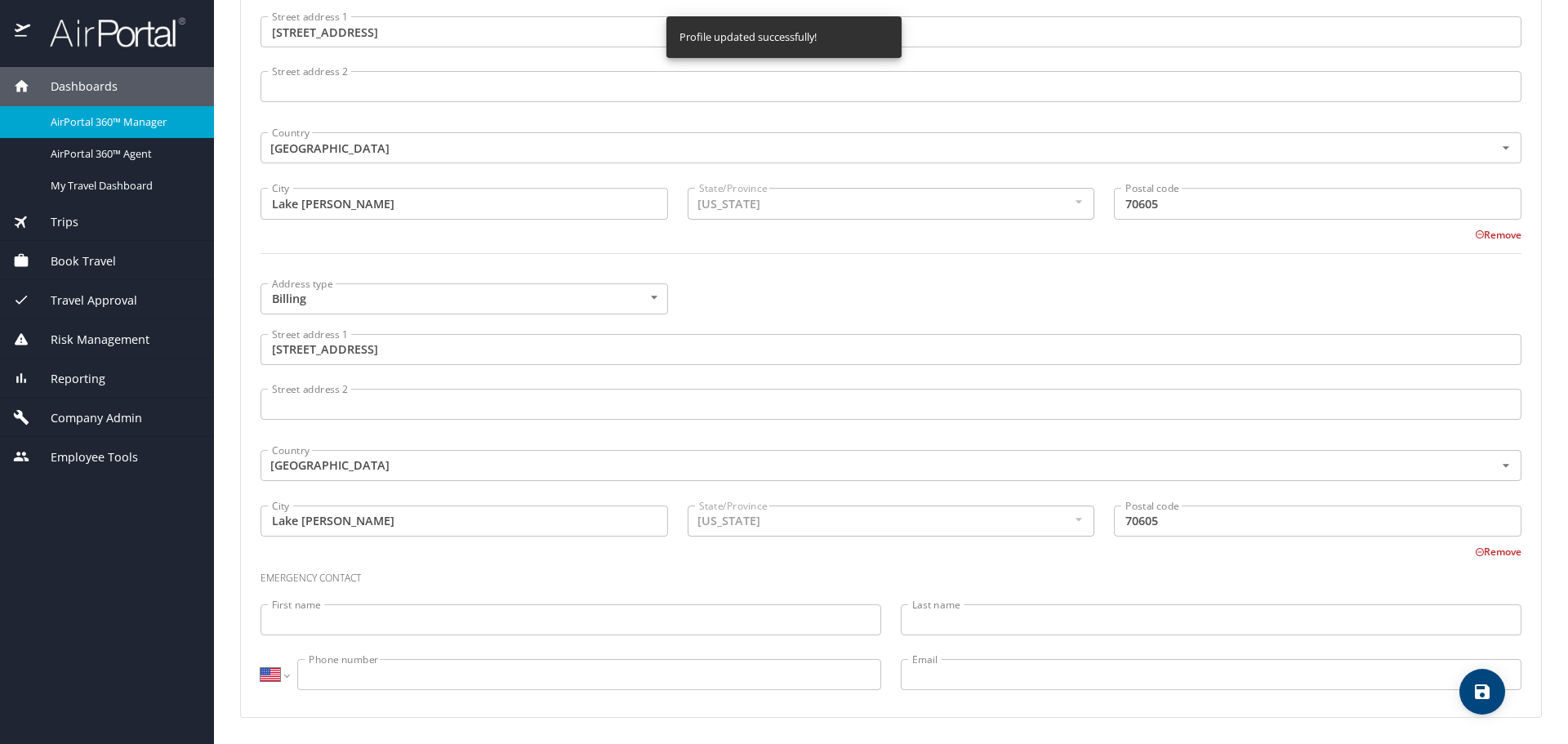
select select "US"
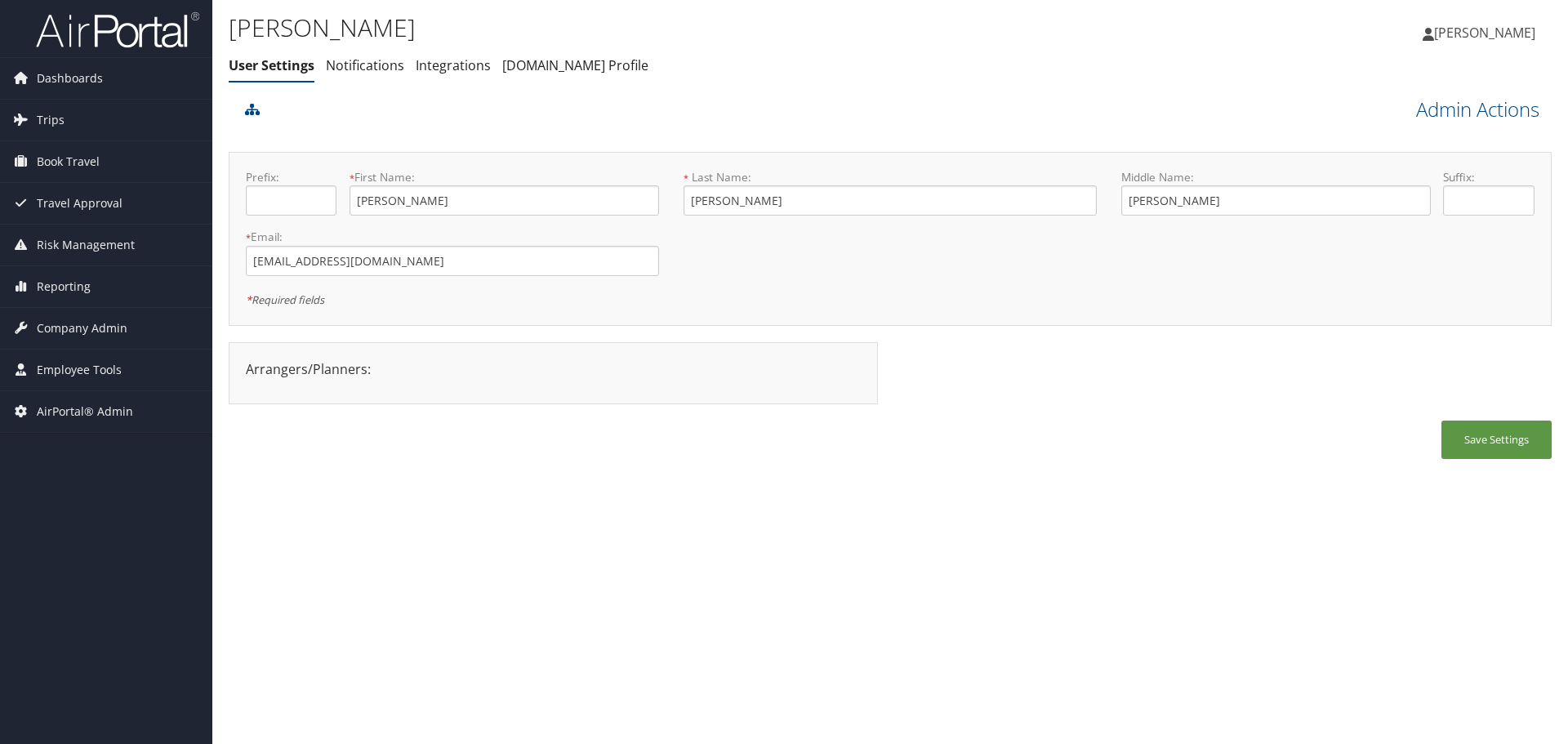
click at [1442, 101] on link "Admin Actions" at bounding box center [1477, 109] width 123 height 28
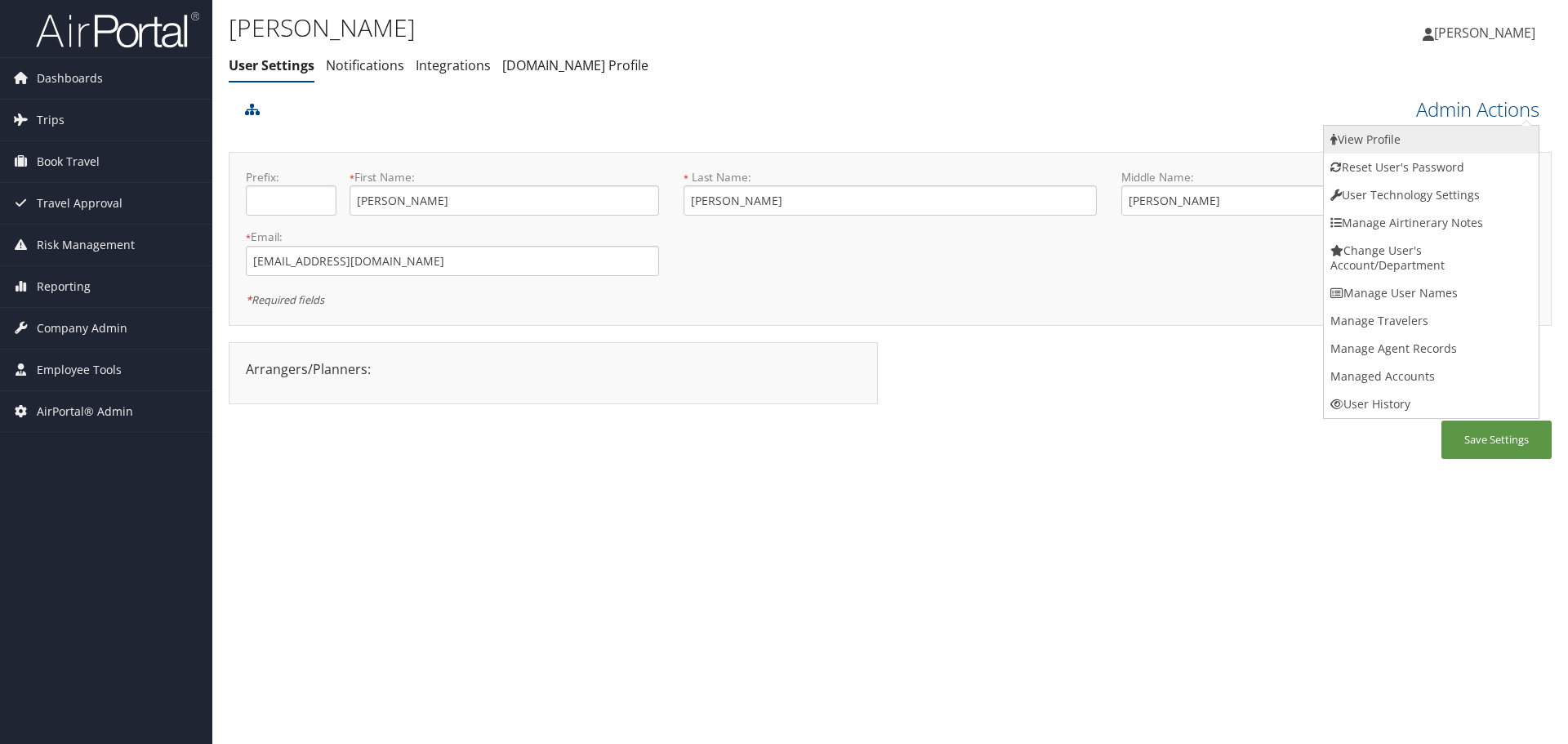
click at [1444, 128] on link "View Profile" at bounding box center [1431, 139] width 215 height 28
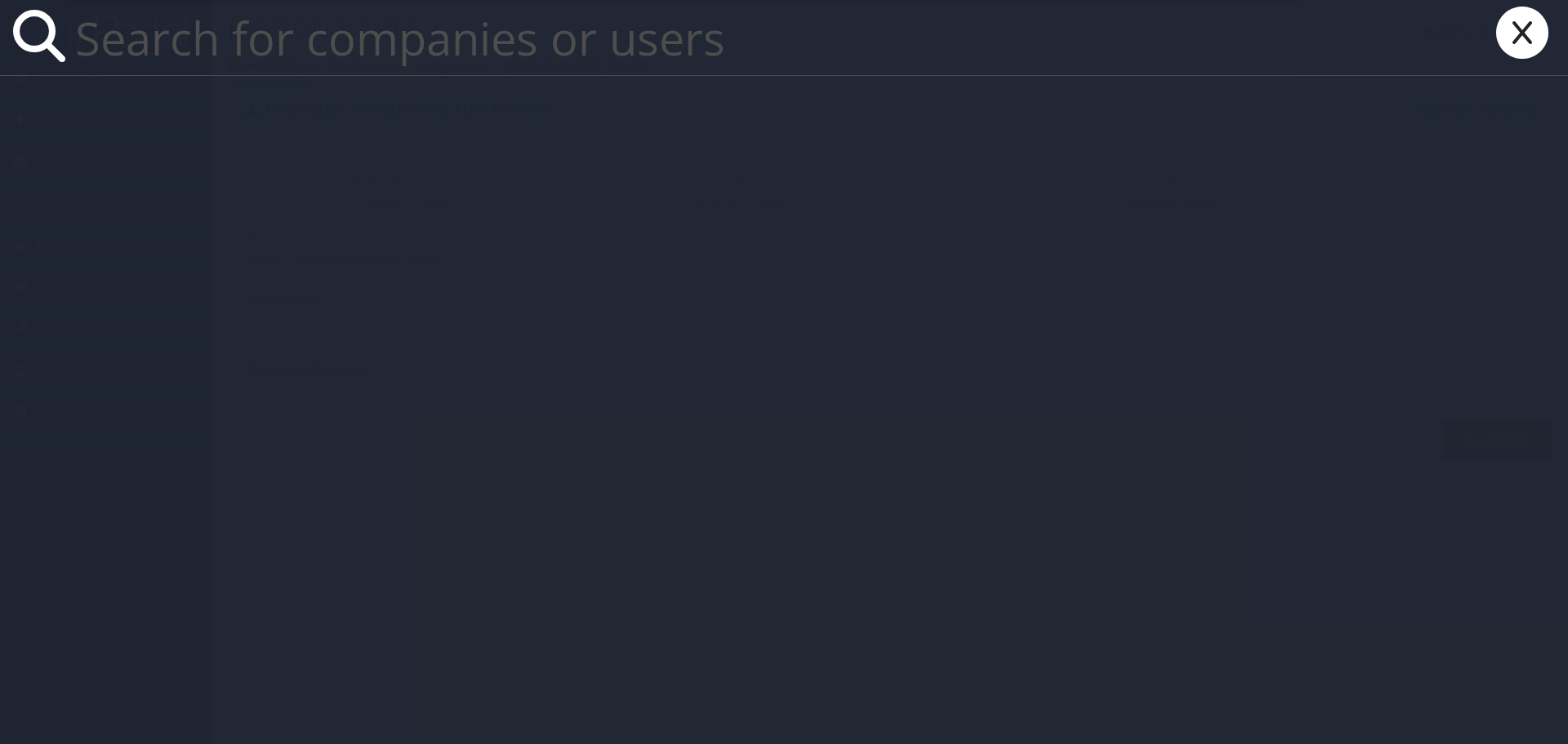
paste input "[EMAIL_ADDRESS][DOMAIN_NAME]"
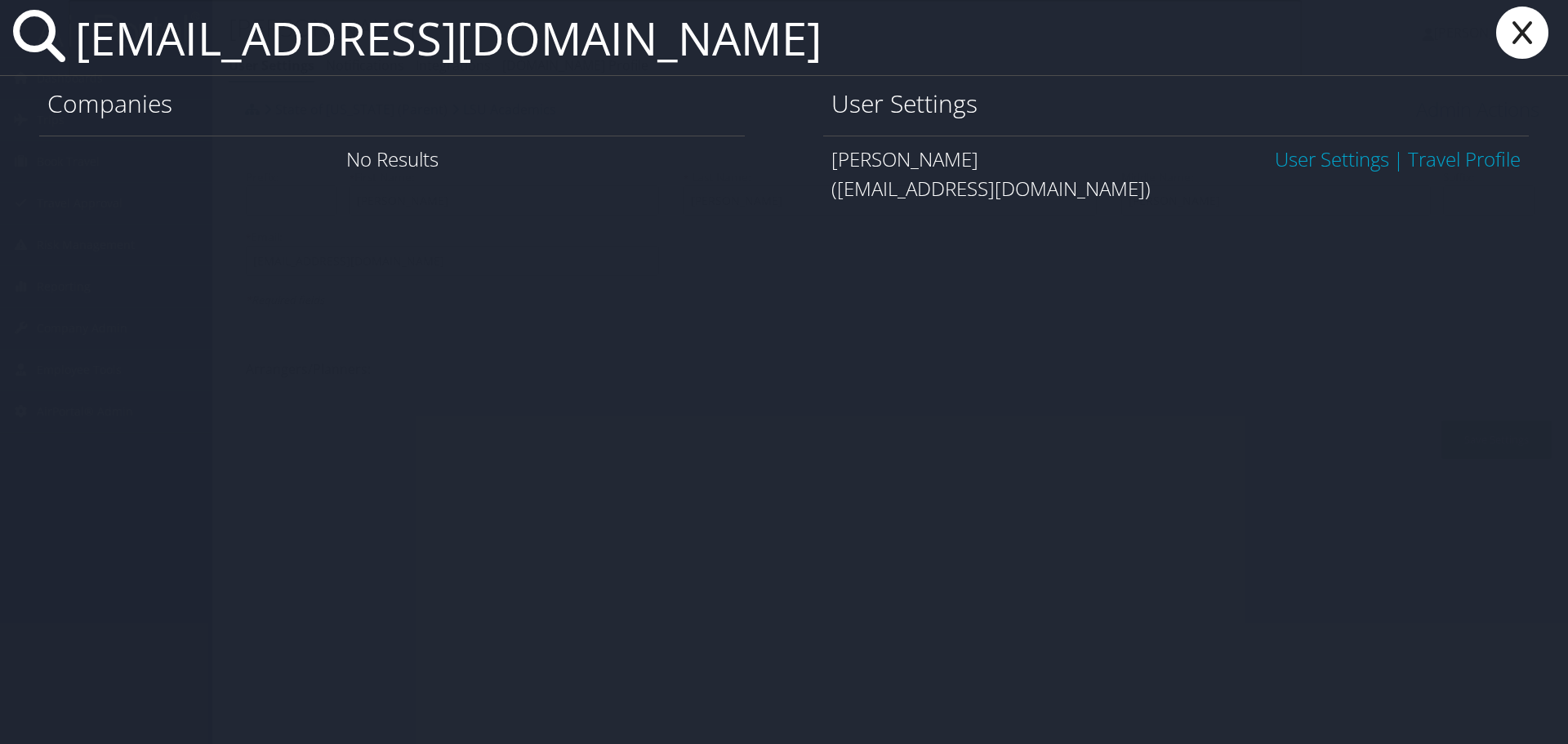
type input "[EMAIL_ADDRESS][DOMAIN_NAME]"
click at [1329, 156] on link "User Settings" at bounding box center [1332, 159] width 114 height 27
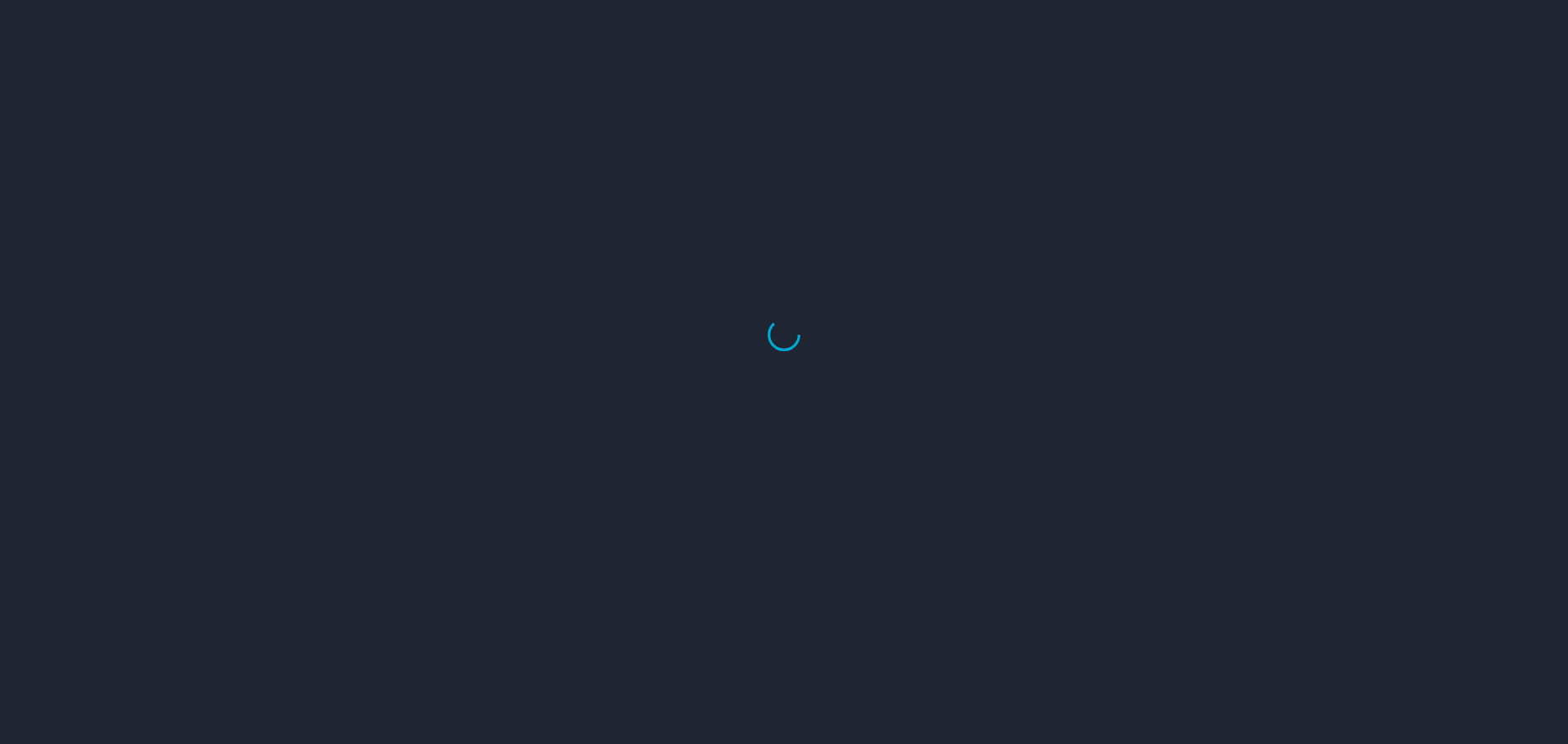
select select "US"
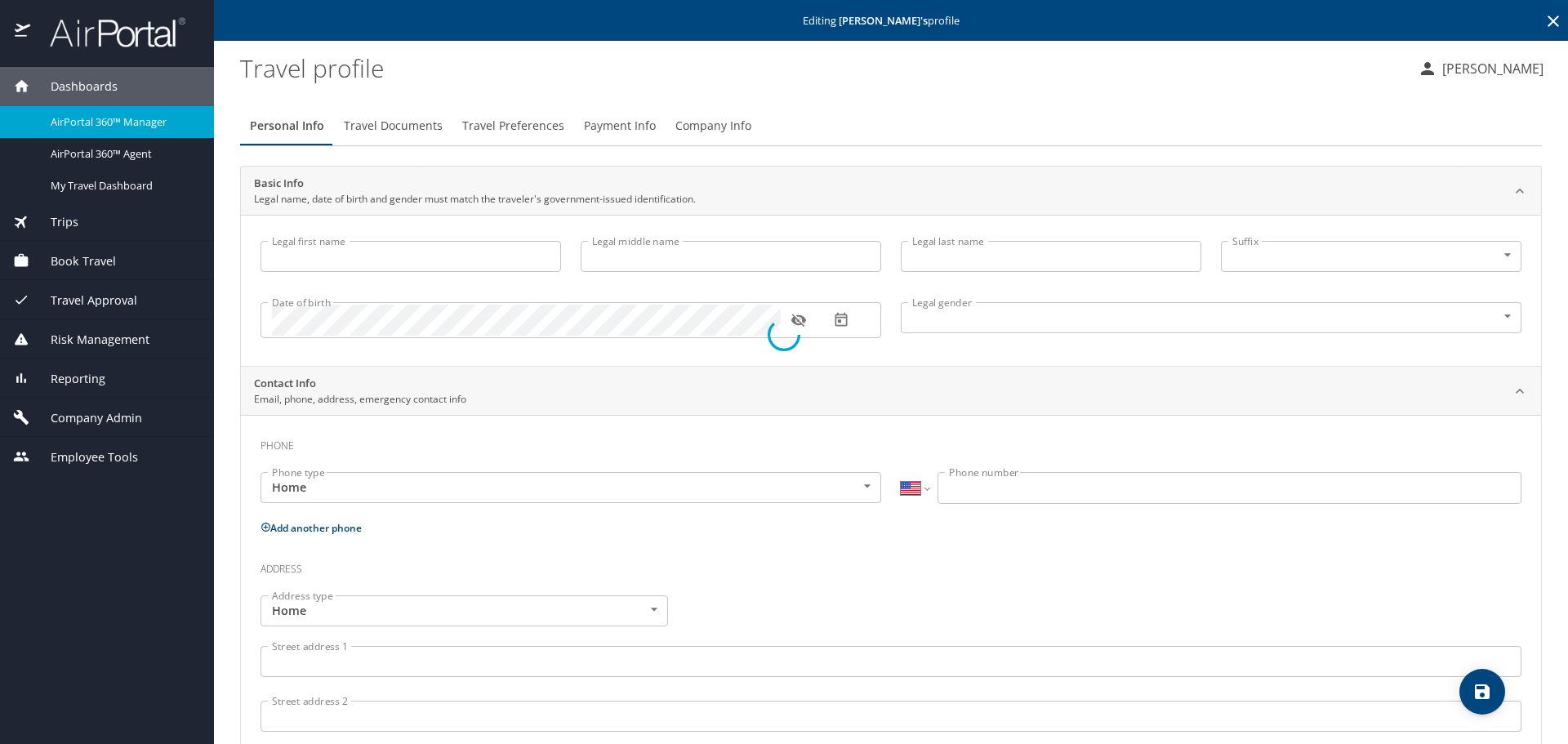
type input "[PERSON_NAME]"
type input "Blake"
type input "Harris"
type input "Male"
select select "US"
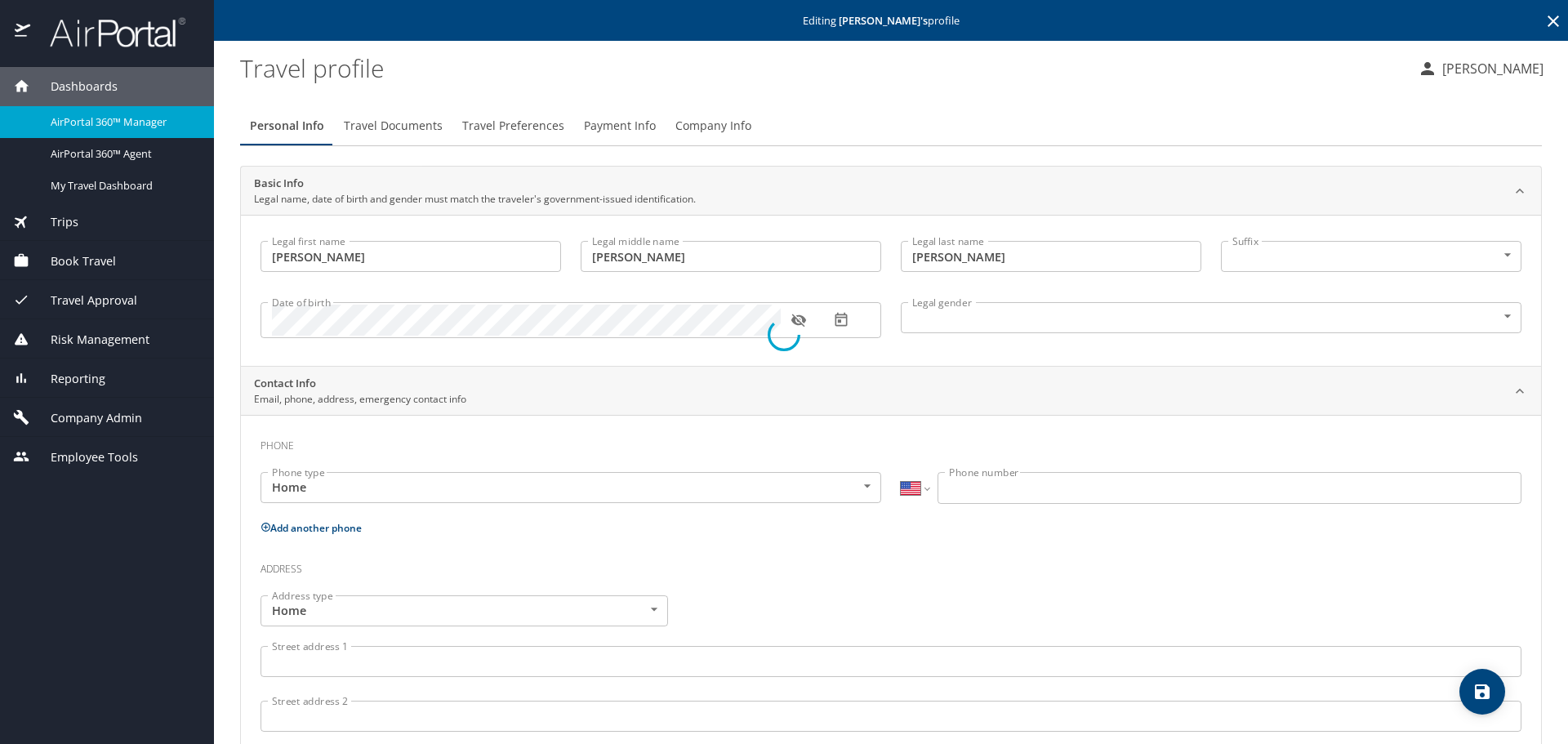
select select "KR"
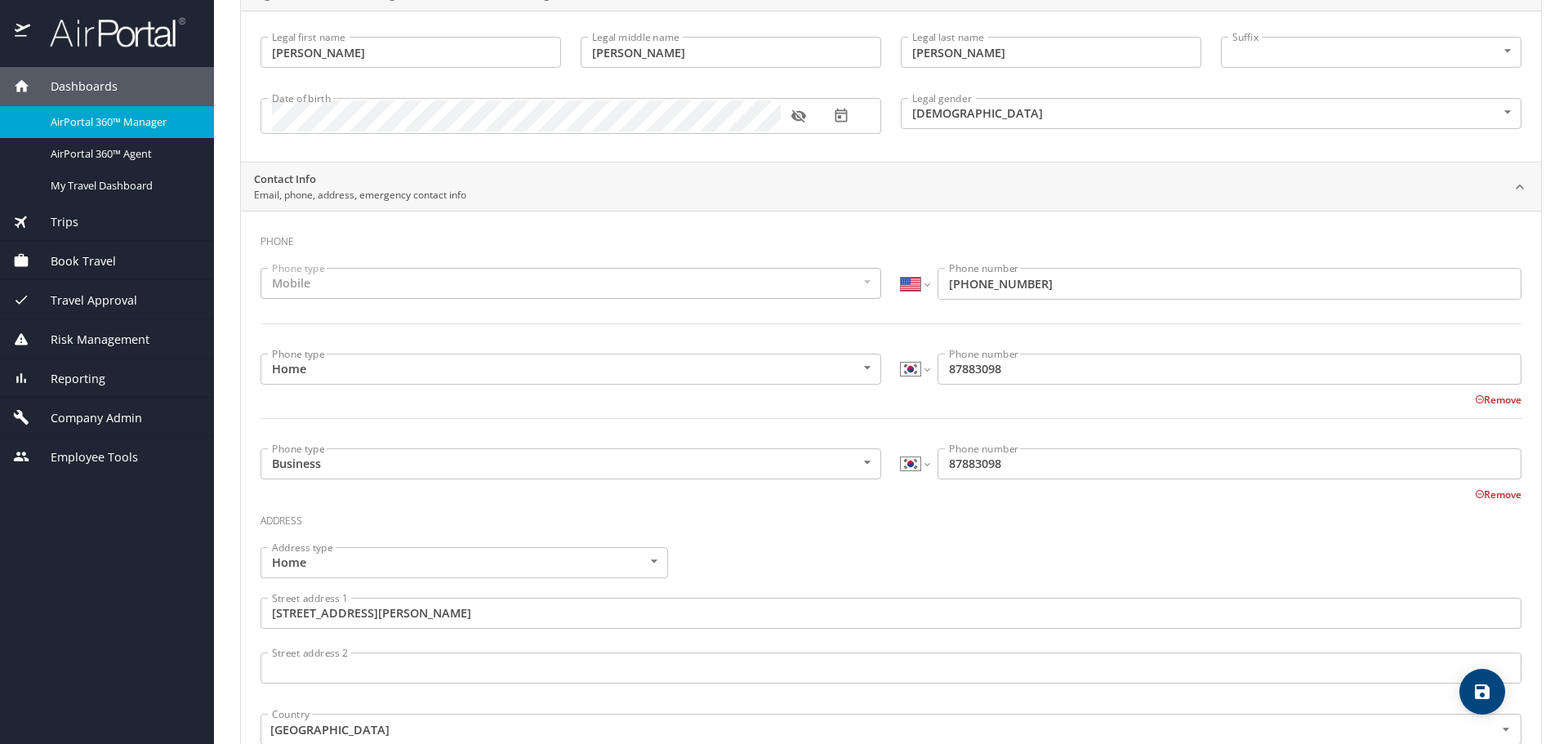
scroll to position [245, 0]
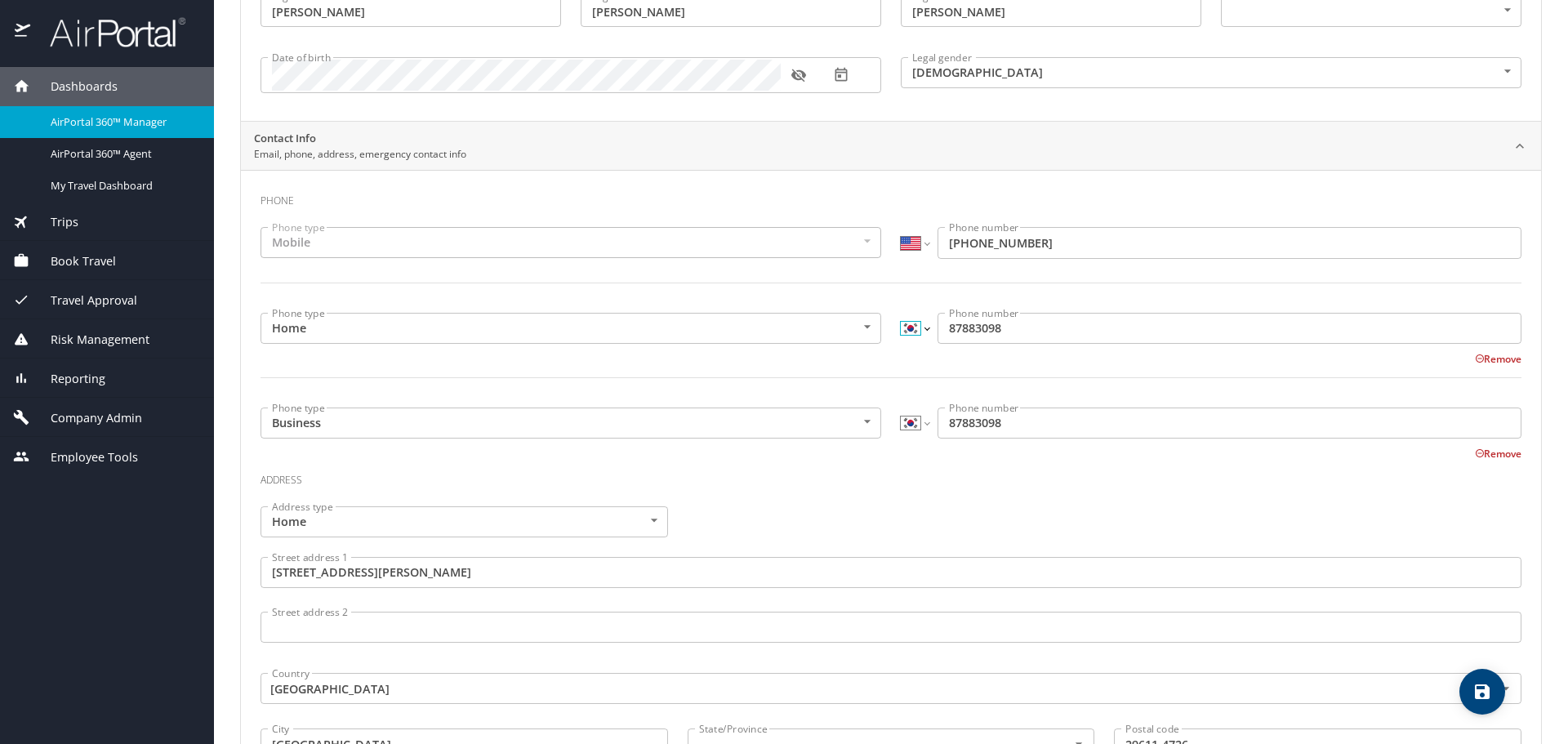
click at [908, 334] on select "International [GEOGRAPHIC_DATA] [GEOGRAPHIC_DATA] [GEOGRAPHIC_DATA] [GEOGRAPHIC…" at bounding box center [914, 328] width 28 height 31
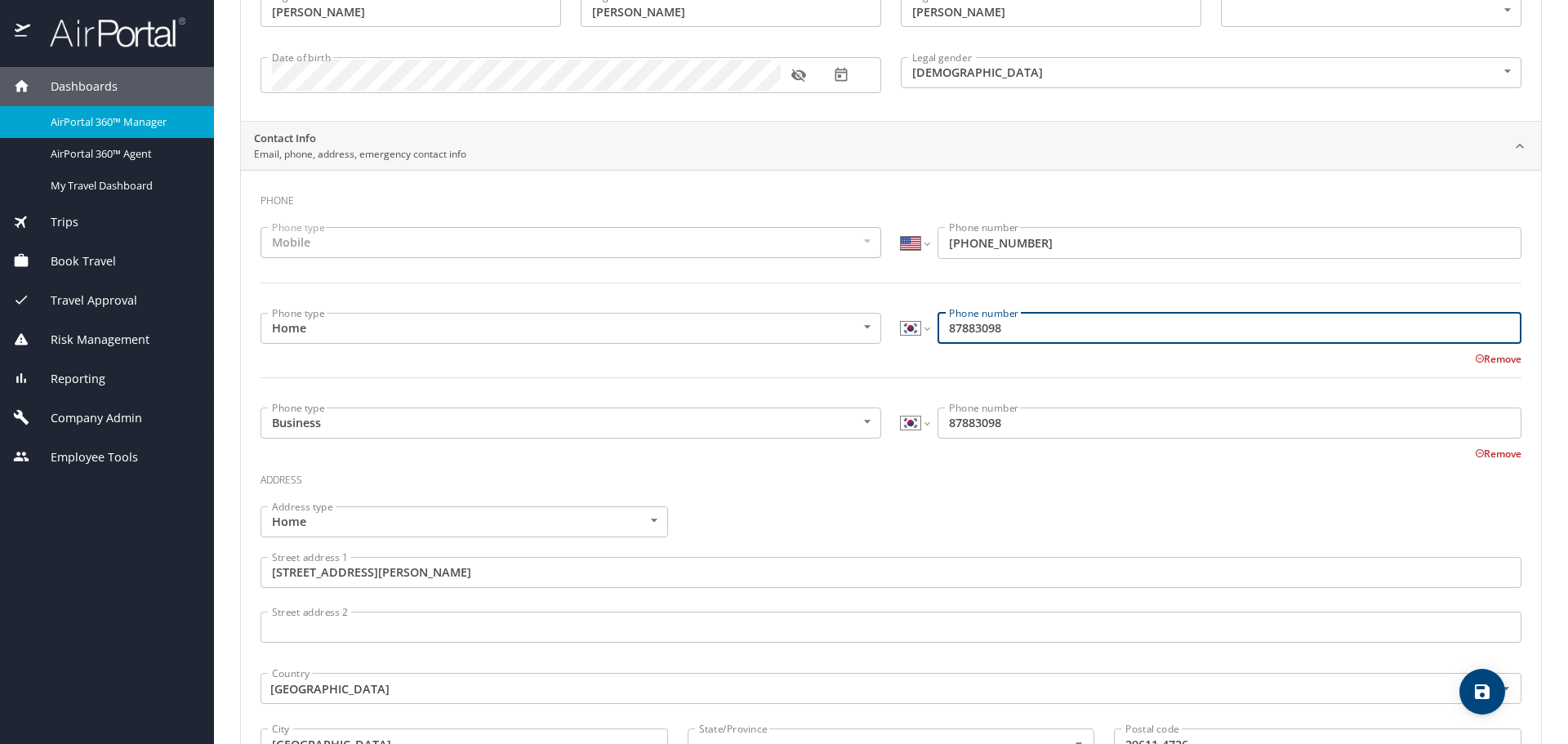
click at [939, 324] on input "87883098" at bounding box center [1230, 328] width 584 height 31
type input "8287883098"
click at [915, 323] on select "International Afghanistan Åland Islands Albania Algeria American Samoa Andorra …" at bounding box center [914, 328] width 28 height 31
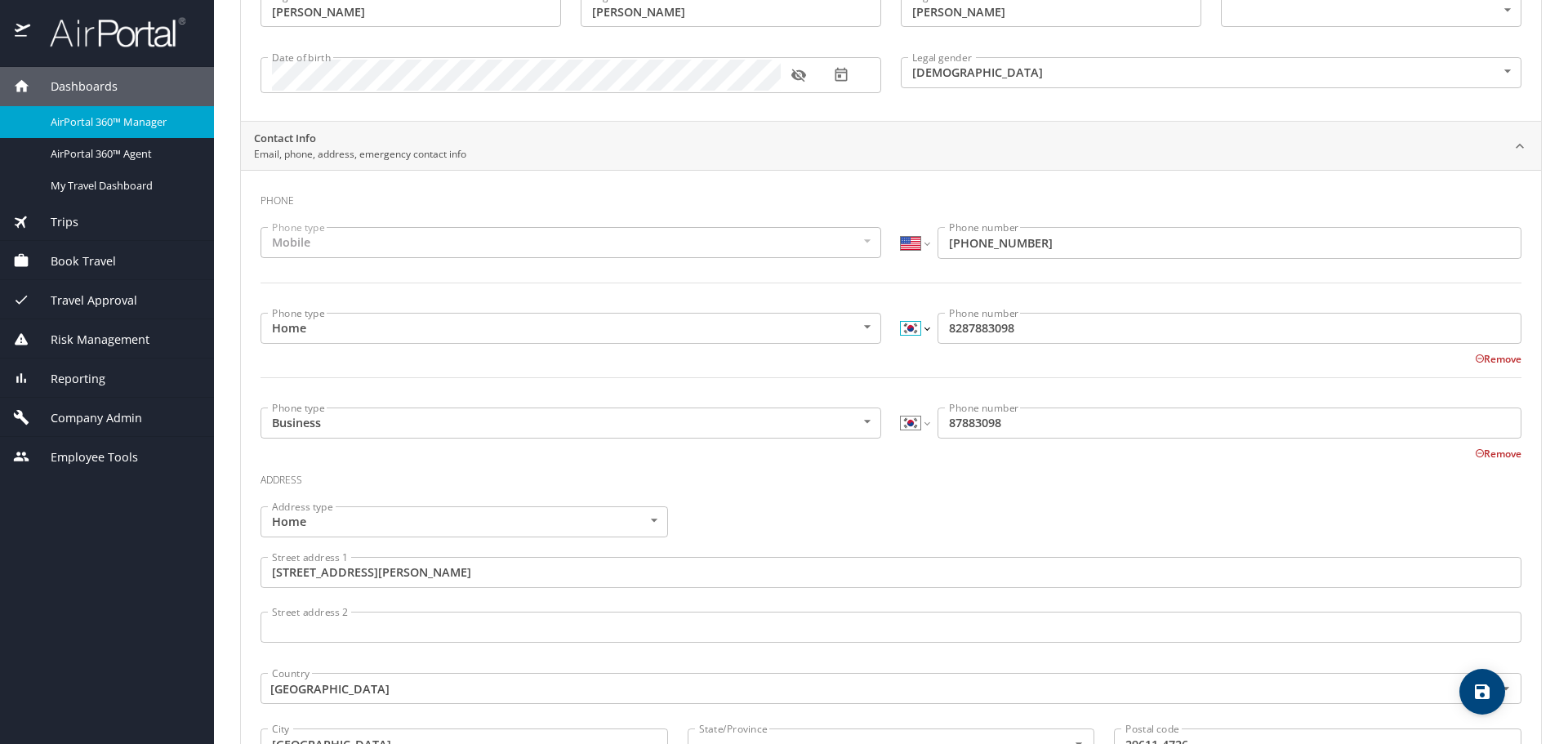
select select "US"
click at [901, 313] on select "International Afghanistan Åland Islands Albania Algeria American Samoa Andorra …" at bounding box center [914, 328] width 28 height 31
type input "(828) 788-3098"
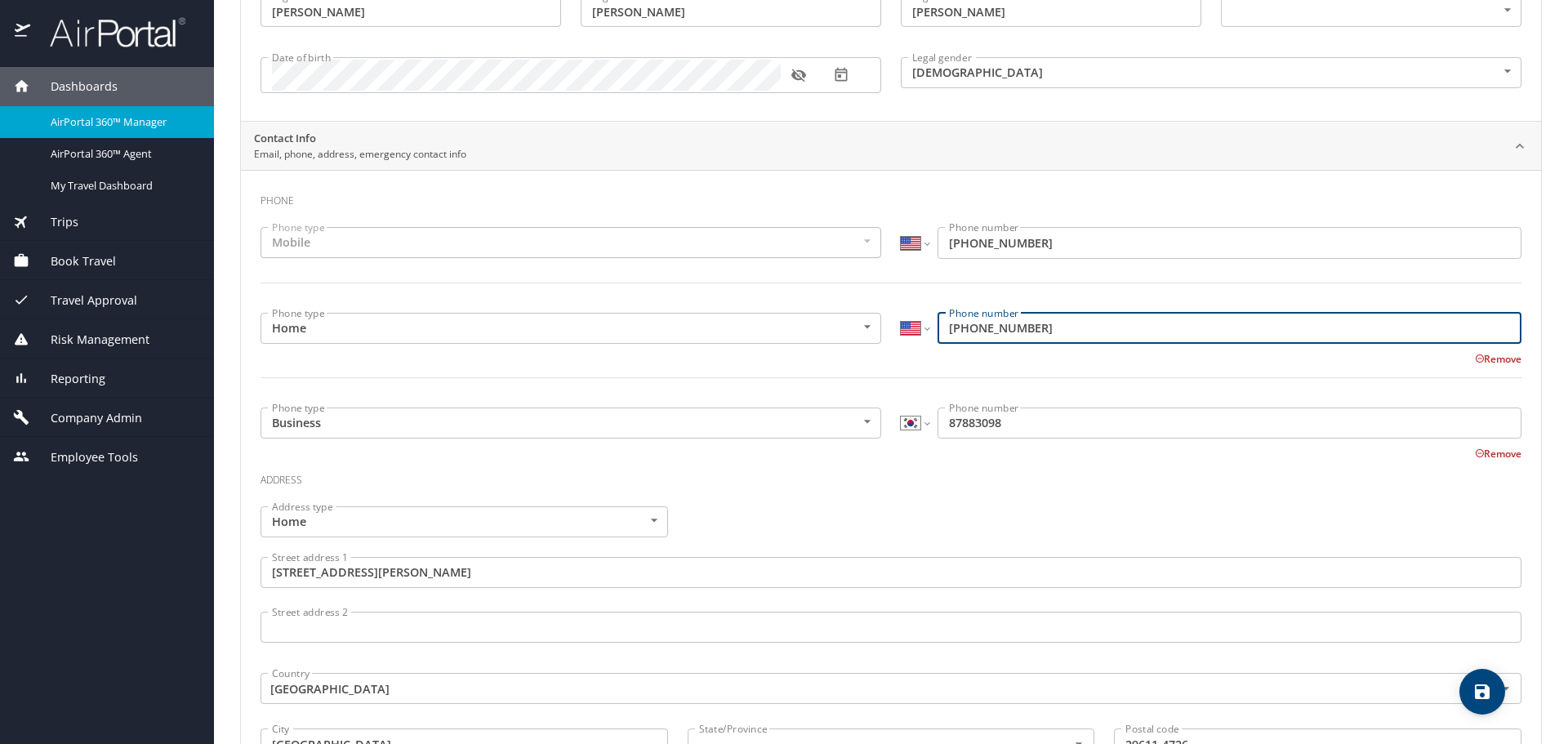
click at [941, 417] on input "87883098" at bounding box center [1230, 422] width 584 height 31
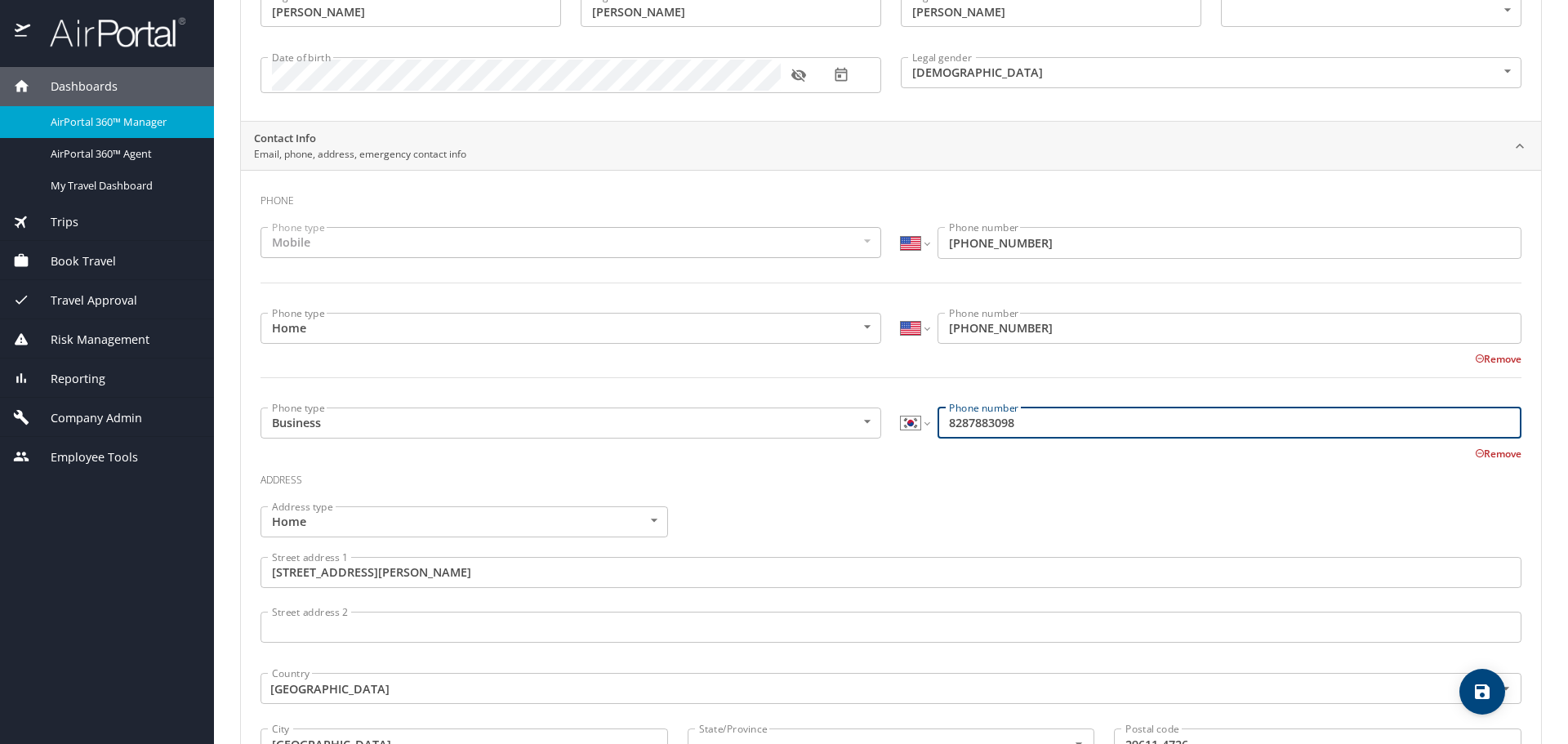
type input "8287883098"
click at [913, 423] on select "International Afghanistan Åland Islands Albania Algeria American Samoa Andorra …" at bounding box center [914, 422] width 28 height 31
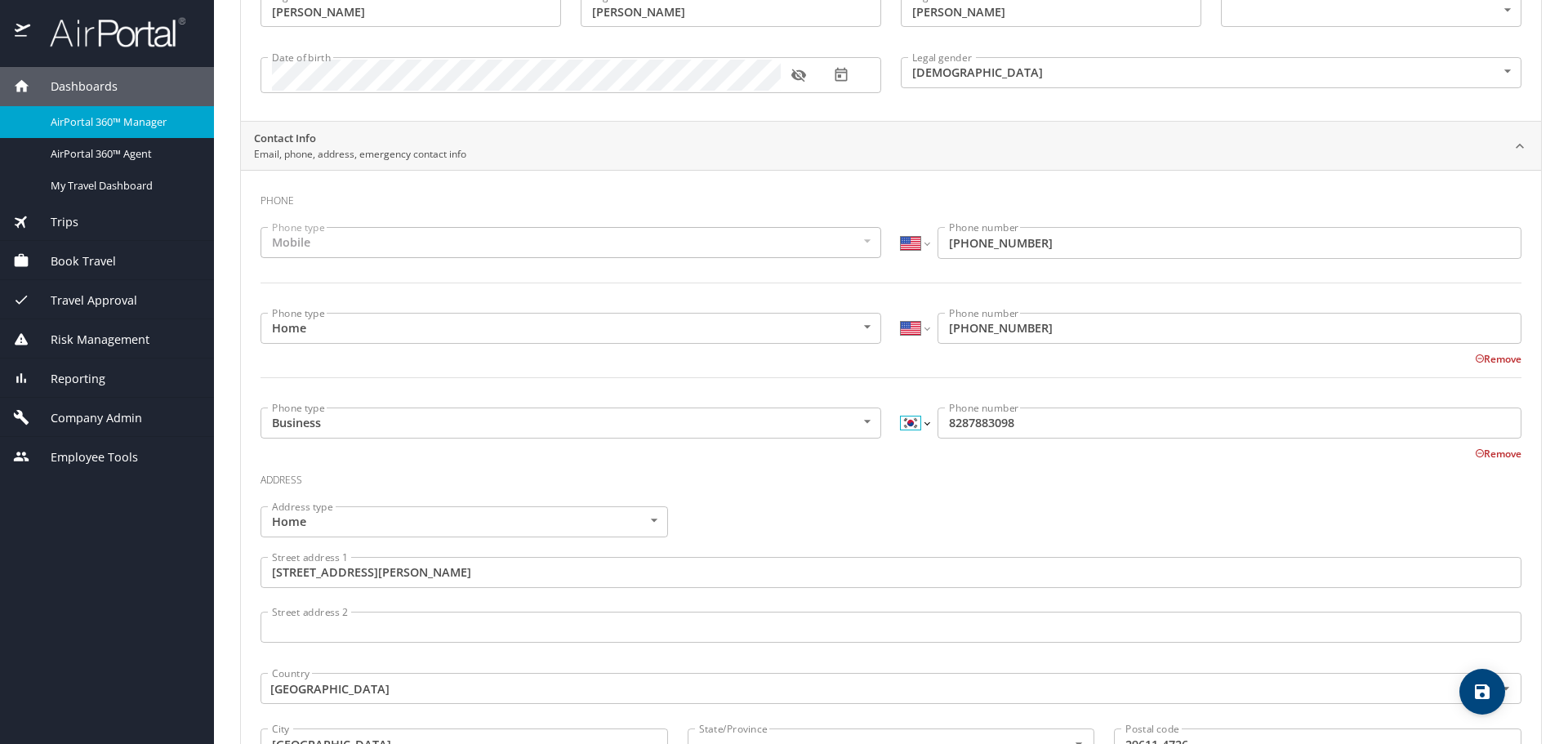
select select "US"
click at [901, 407] on select "International Afghanistan Åland Islands Albania Algeria American Samoa Andorra …" at bounding box center [914, 422] width 28 height 31
type input "(828) 788-3098"
click at [900, 463] on h3 "Address" at bounding box center [891, 475] width 1261 height 28
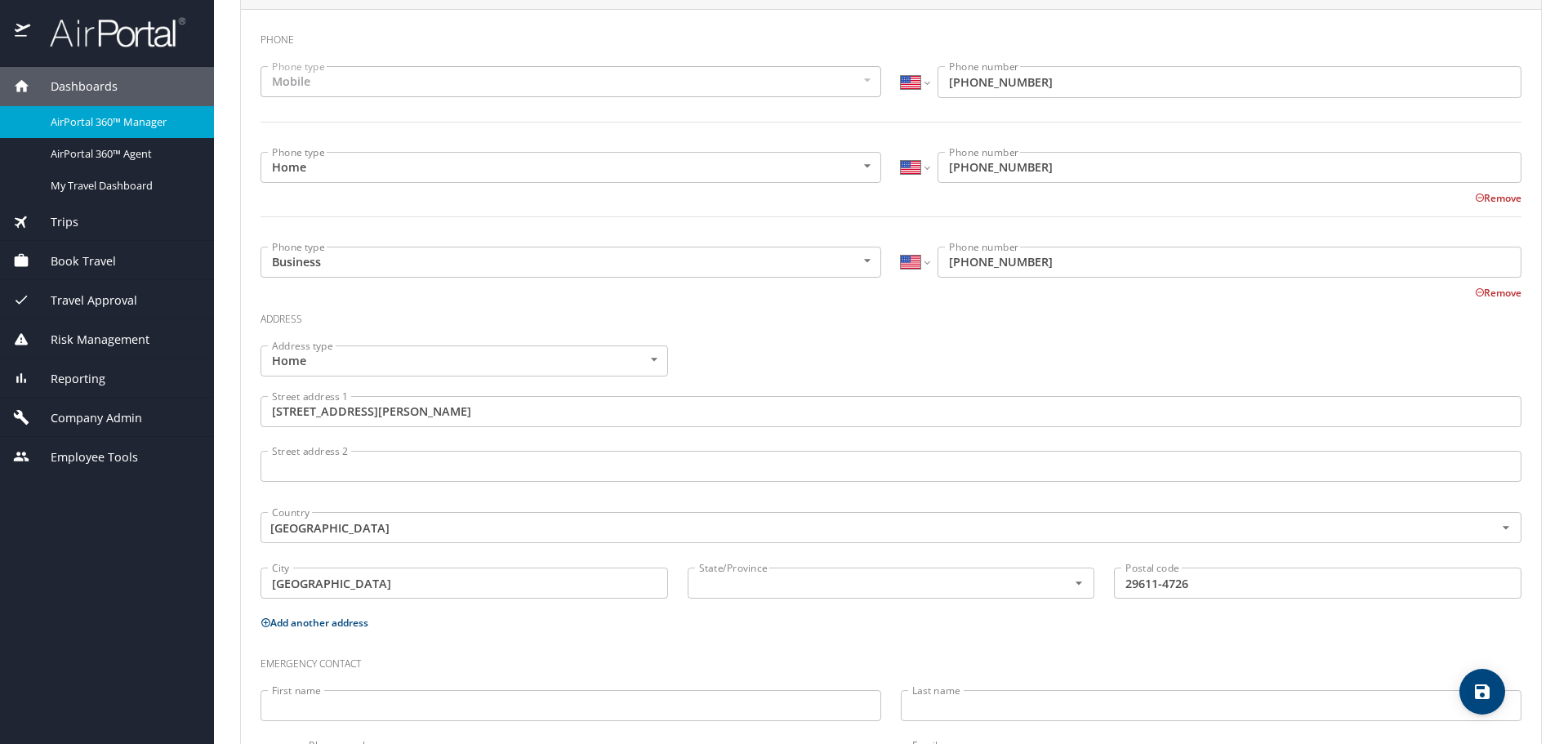
scroll to position [492, 0]
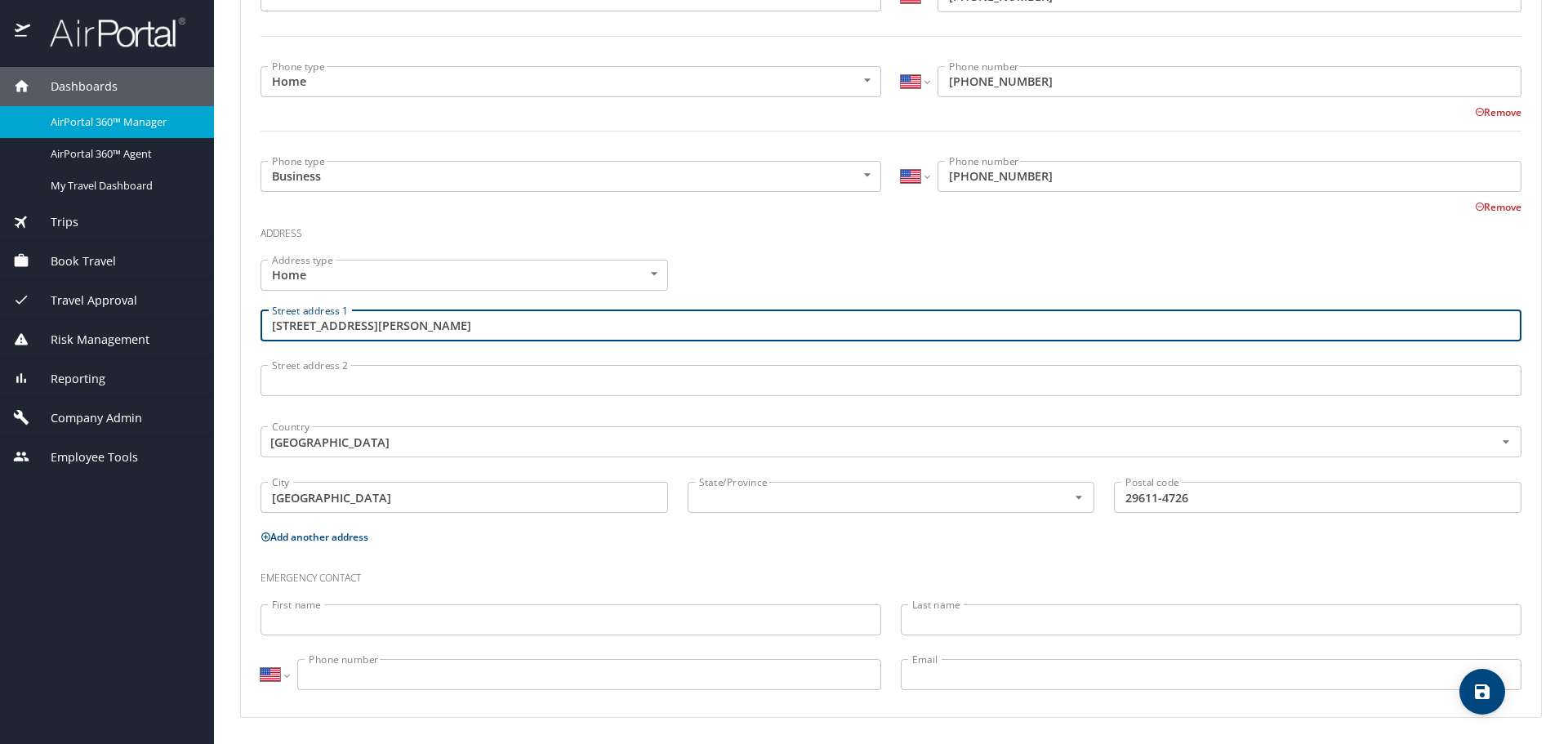
drag, startPoint x: 394, startPoint y: 309, endPoint x: 266, endPoint y: 323, distance: 128.8
click at [266, 323] on input "25 Draper St Apt 101" at bounding box center [891, 325] width 1261 height 31
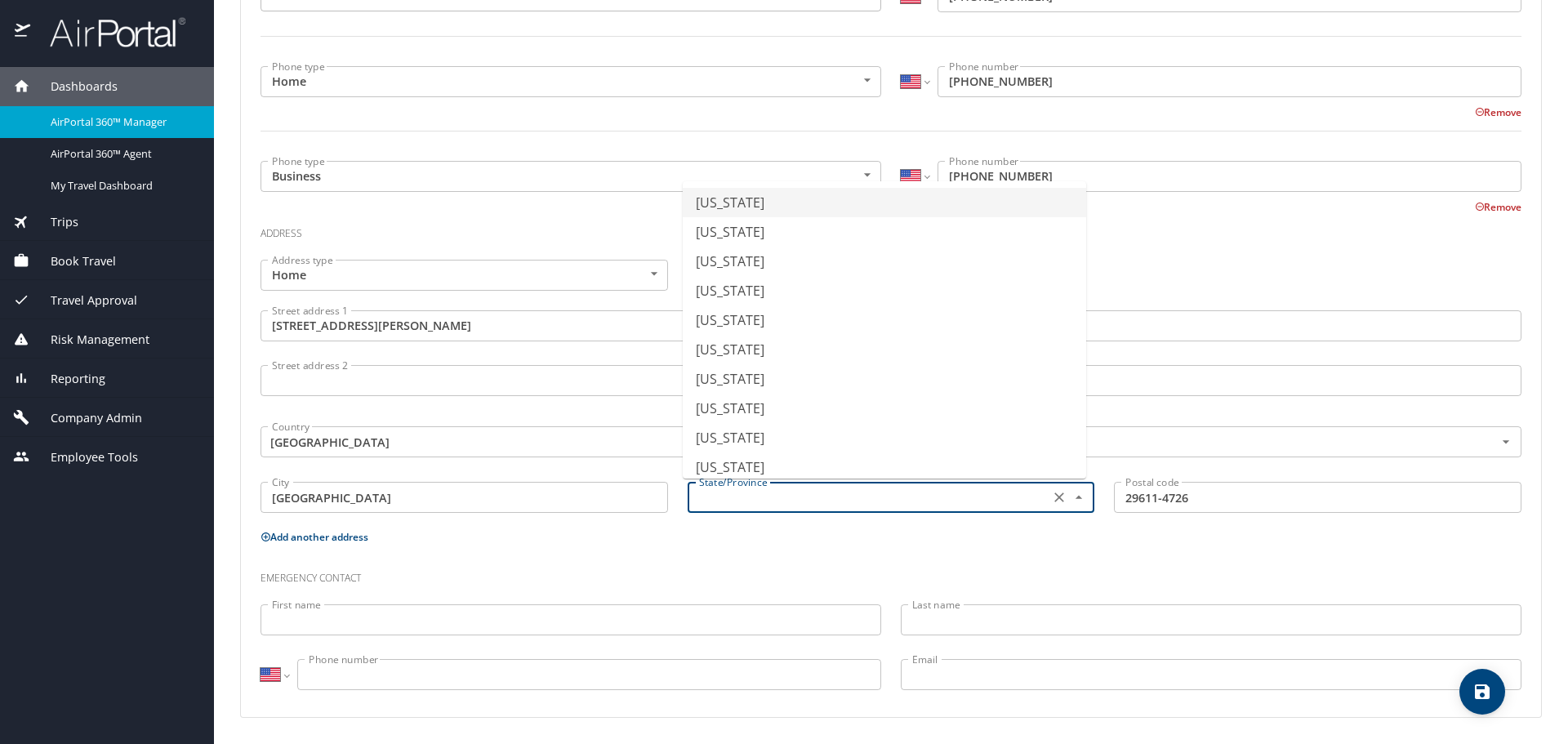
click at [765, 492] on input "text" at bounding box center [867, 497] width 350 height 22
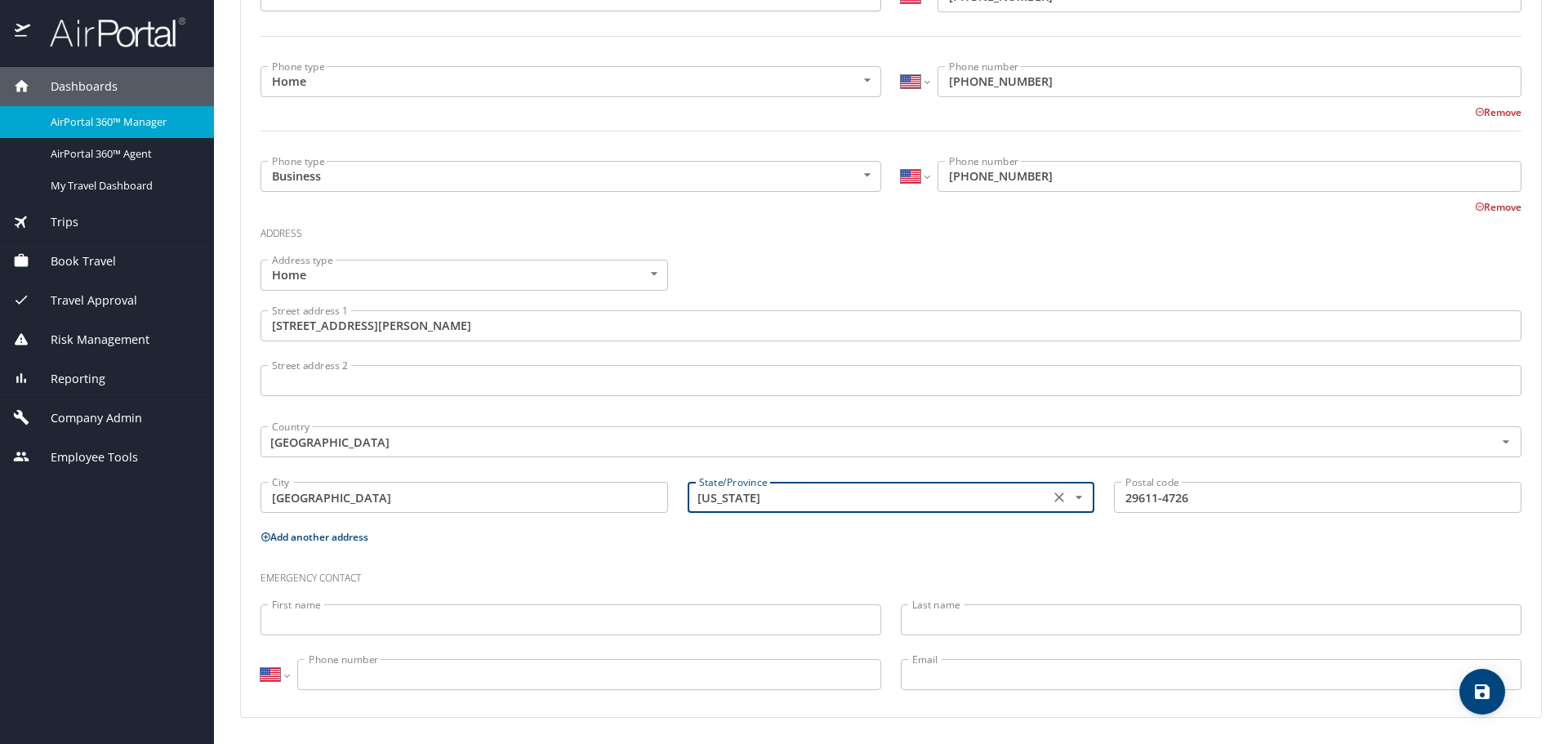
type input "South Carolina"
click at [1463, 683] on span "save" at bounding box center [1482, 692] width 46 height 20
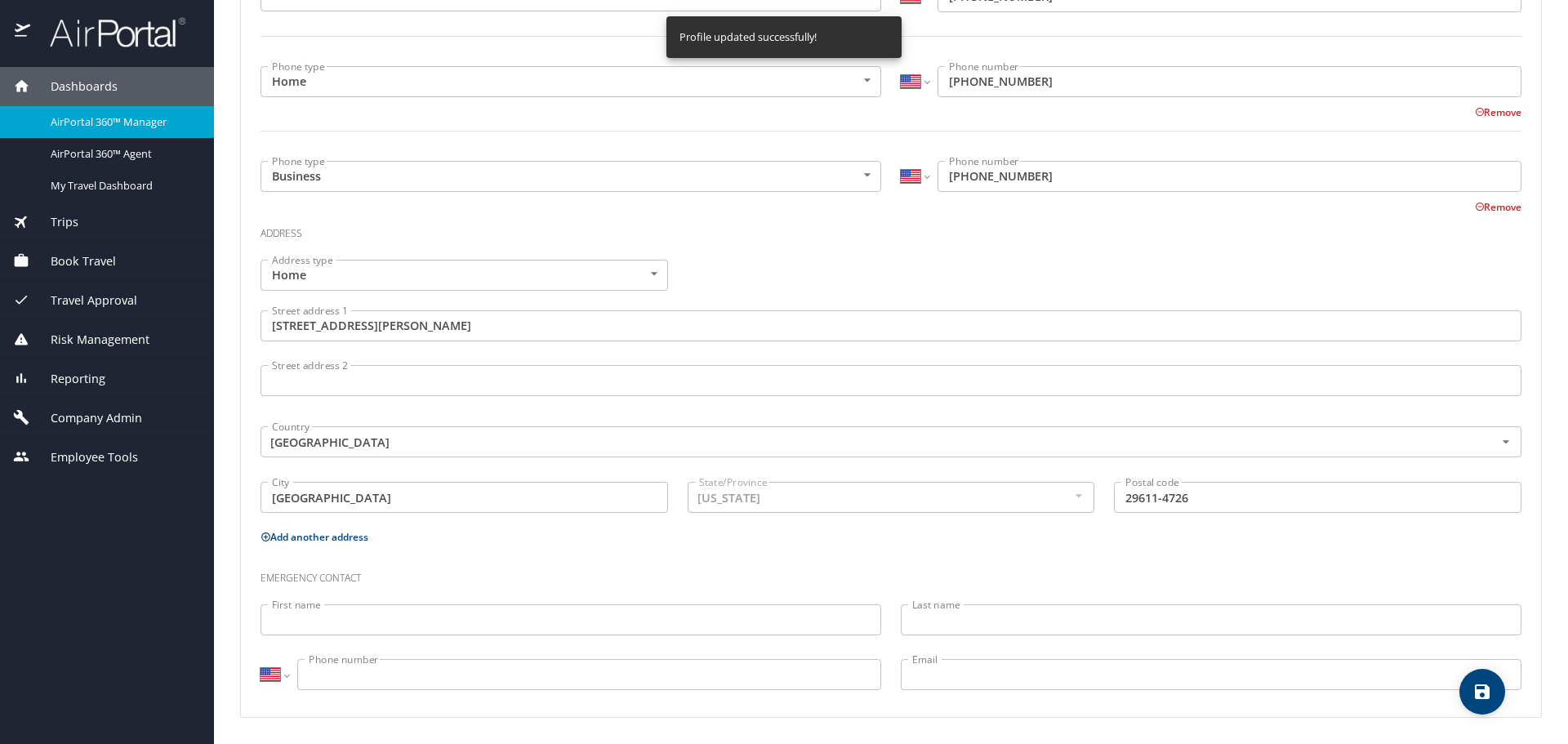
select select "US"
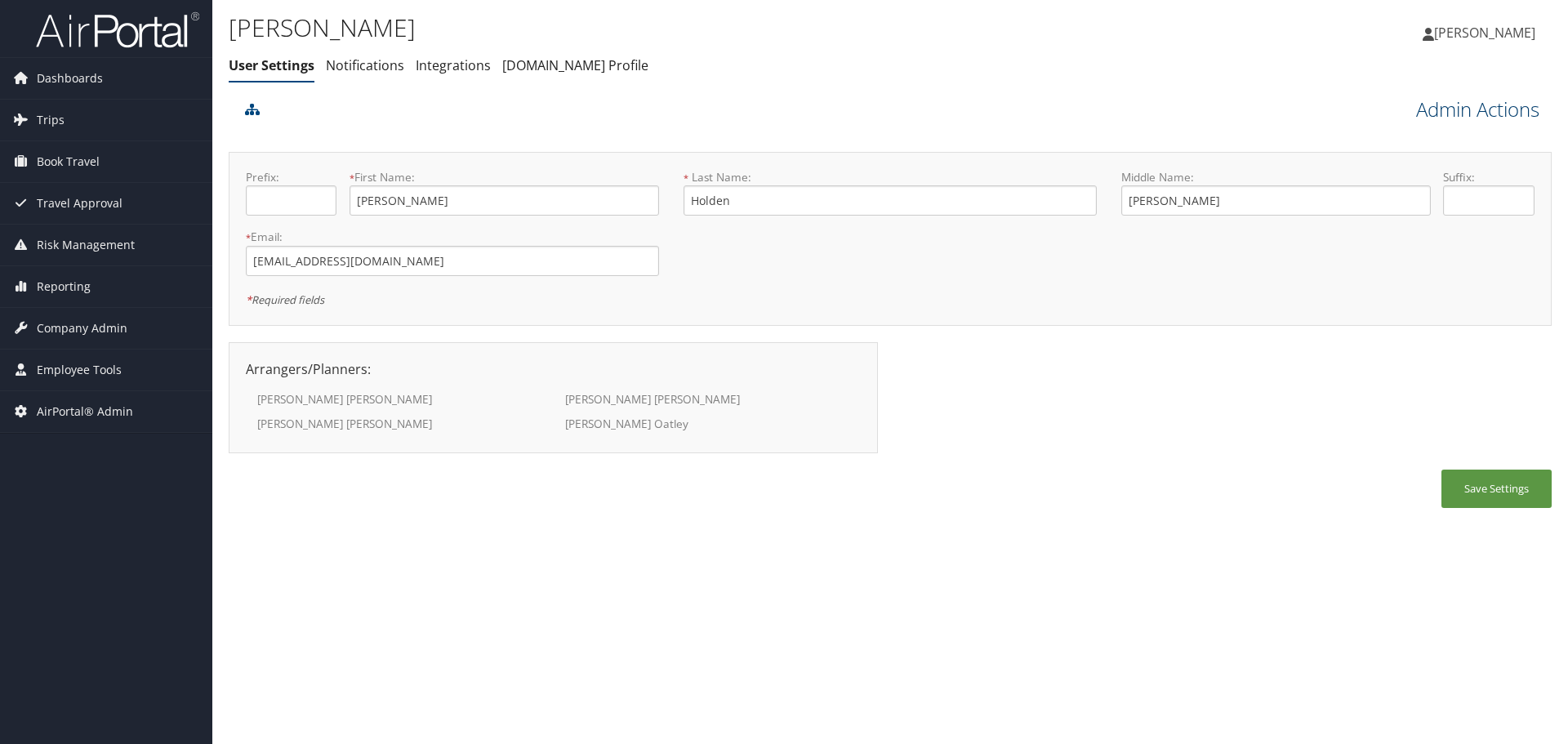
drag, startPoint x: 0, startPoint y: 0, endPoint x: 1476, endPoint y: 111, distance: 1480.2
click at [1476, 111] on link "Admin Actions" at bounding box center [1477, 109] width 123 height 28
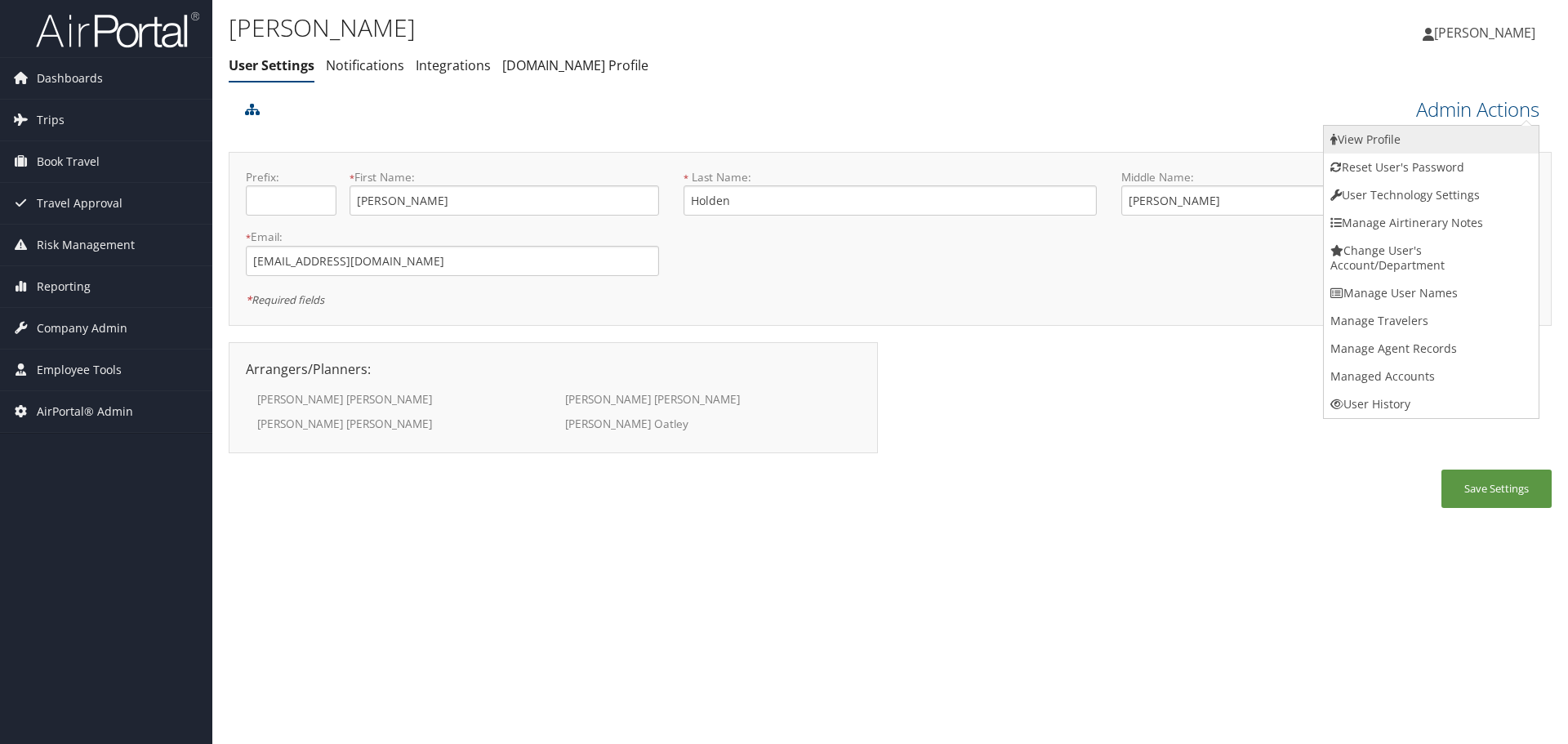
click at [1479, 145] on link "View Profile" at bounding box center [1431, 139] width 215 height 28
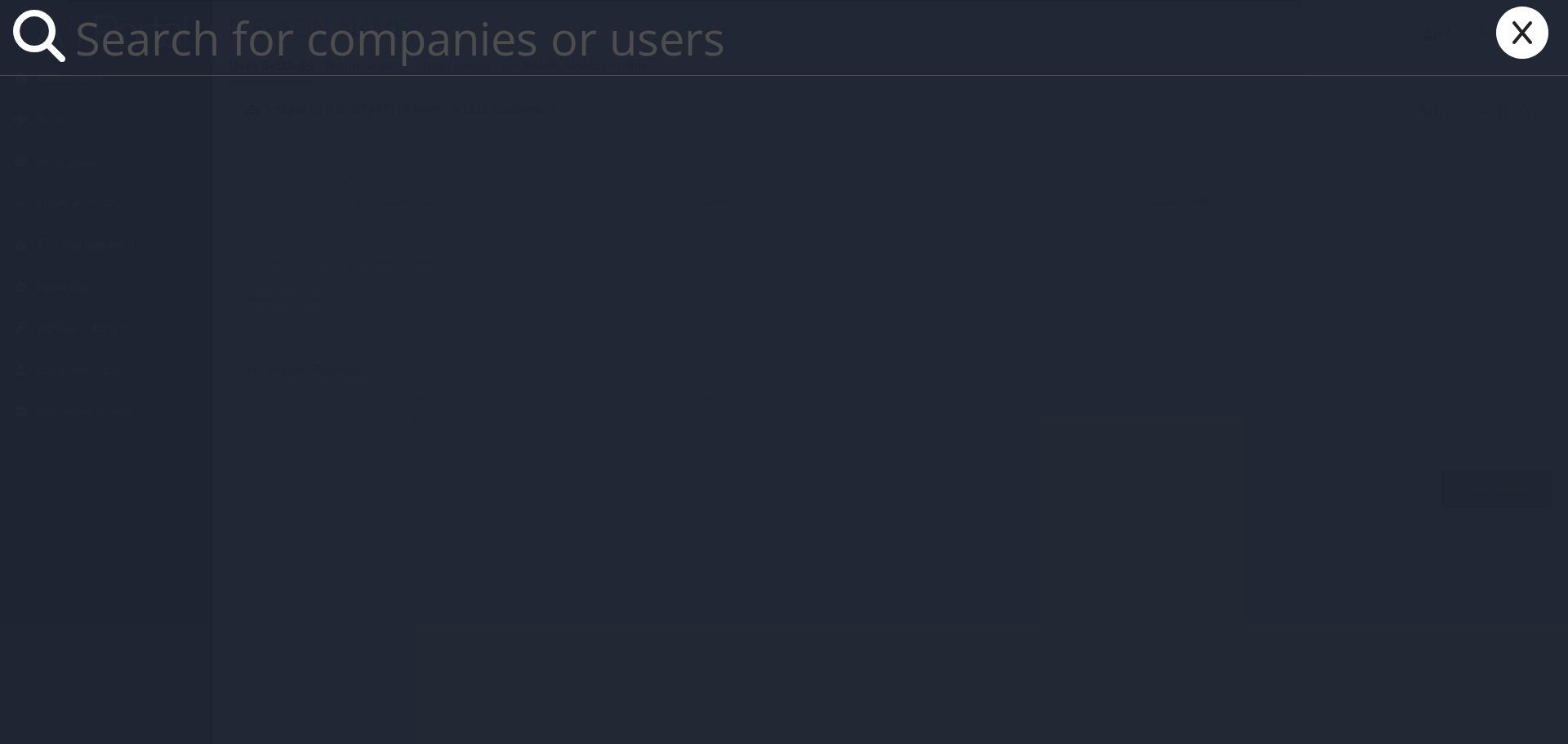
paste input "[EMAIL_ADDRESS][DOMAIN_NAME]"
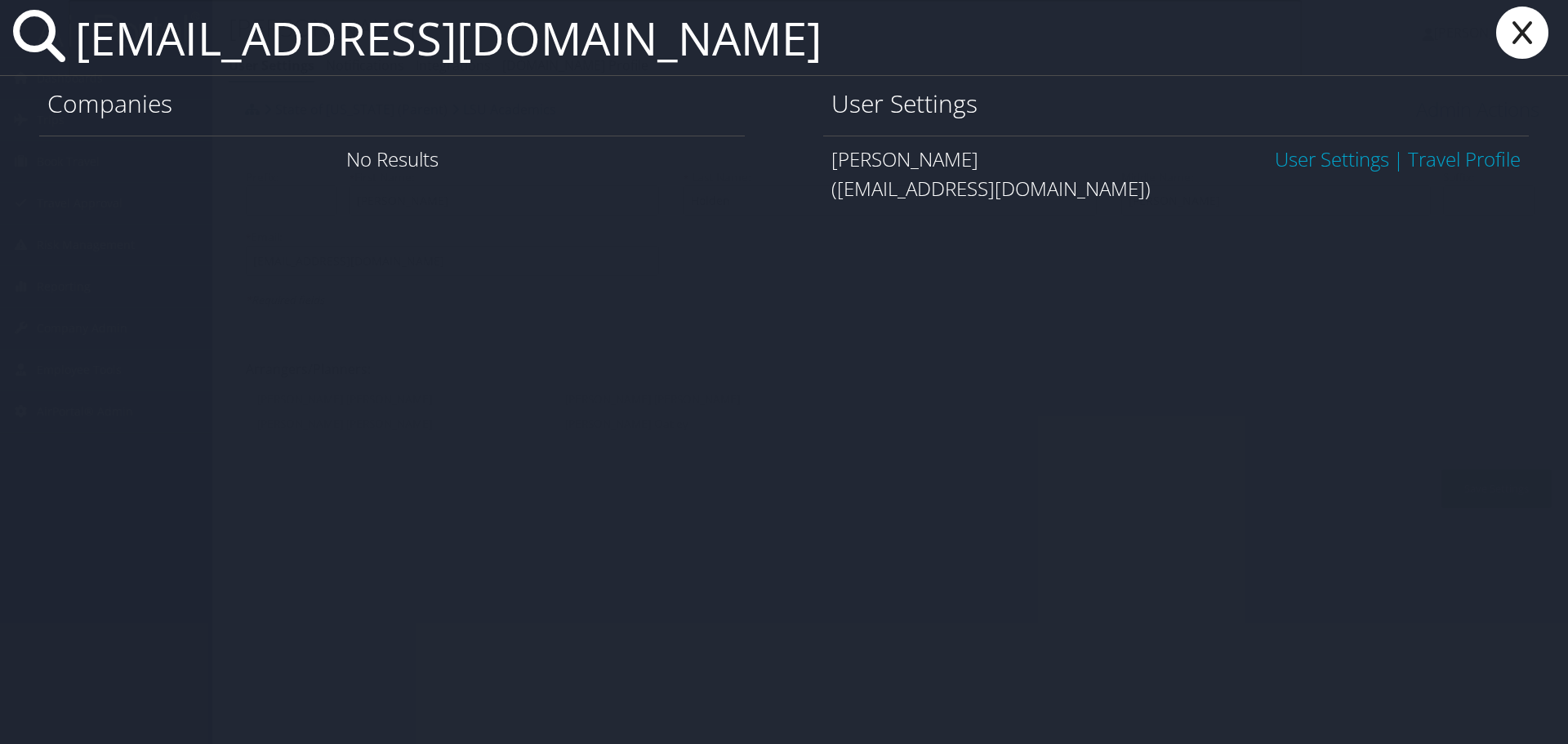
type input "[EMAIL_ADDRESS][DOMAIN_NAME]"
click at [1332, 161] on link "User Settings" at bounding box center [1332, 159] width 114 height 27
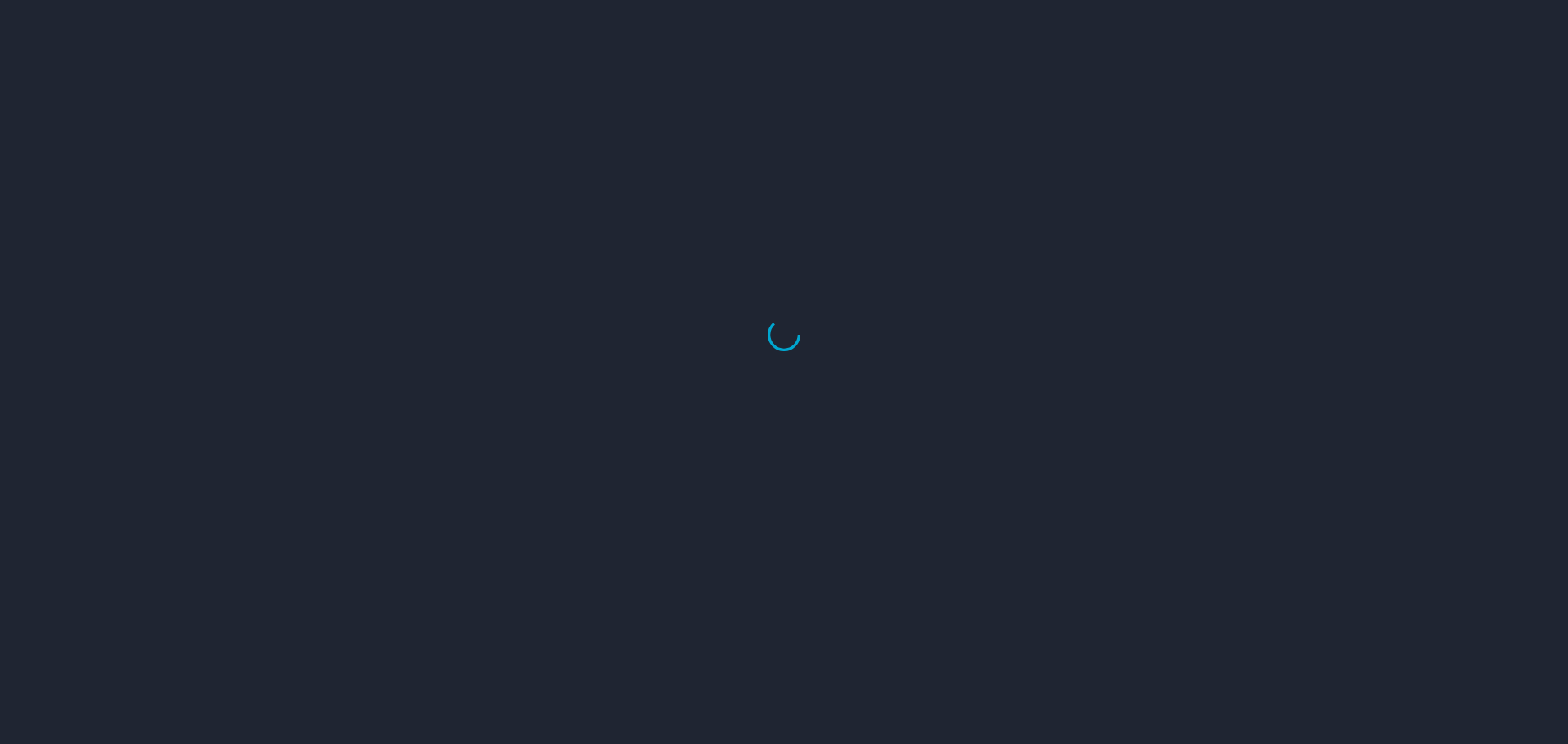
select select "US"
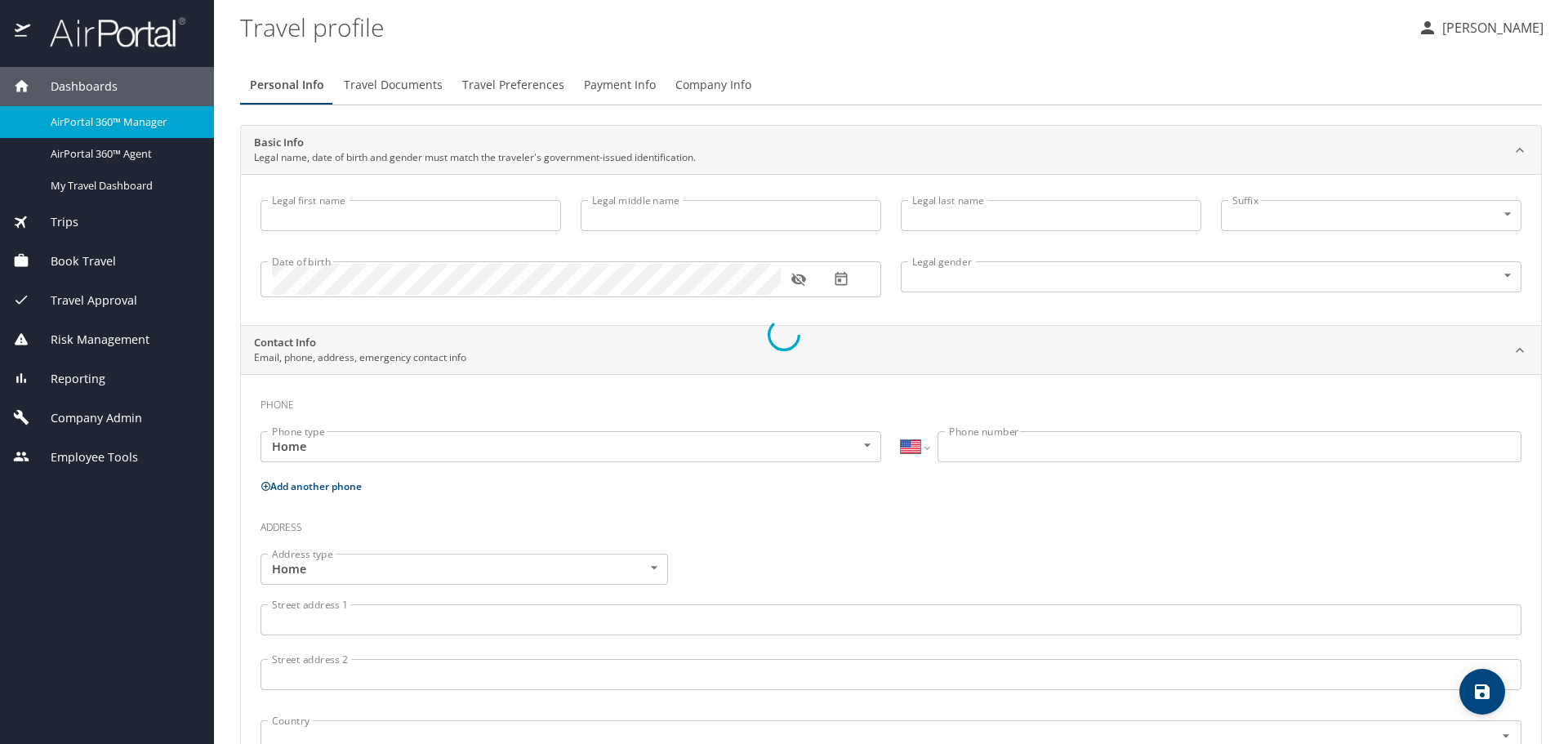
type input "[PERSON_NAME]"
type input "Holden"
type input "[DEMOGRAPHIC_DATA]"
type input "[PERSON_NAME]"
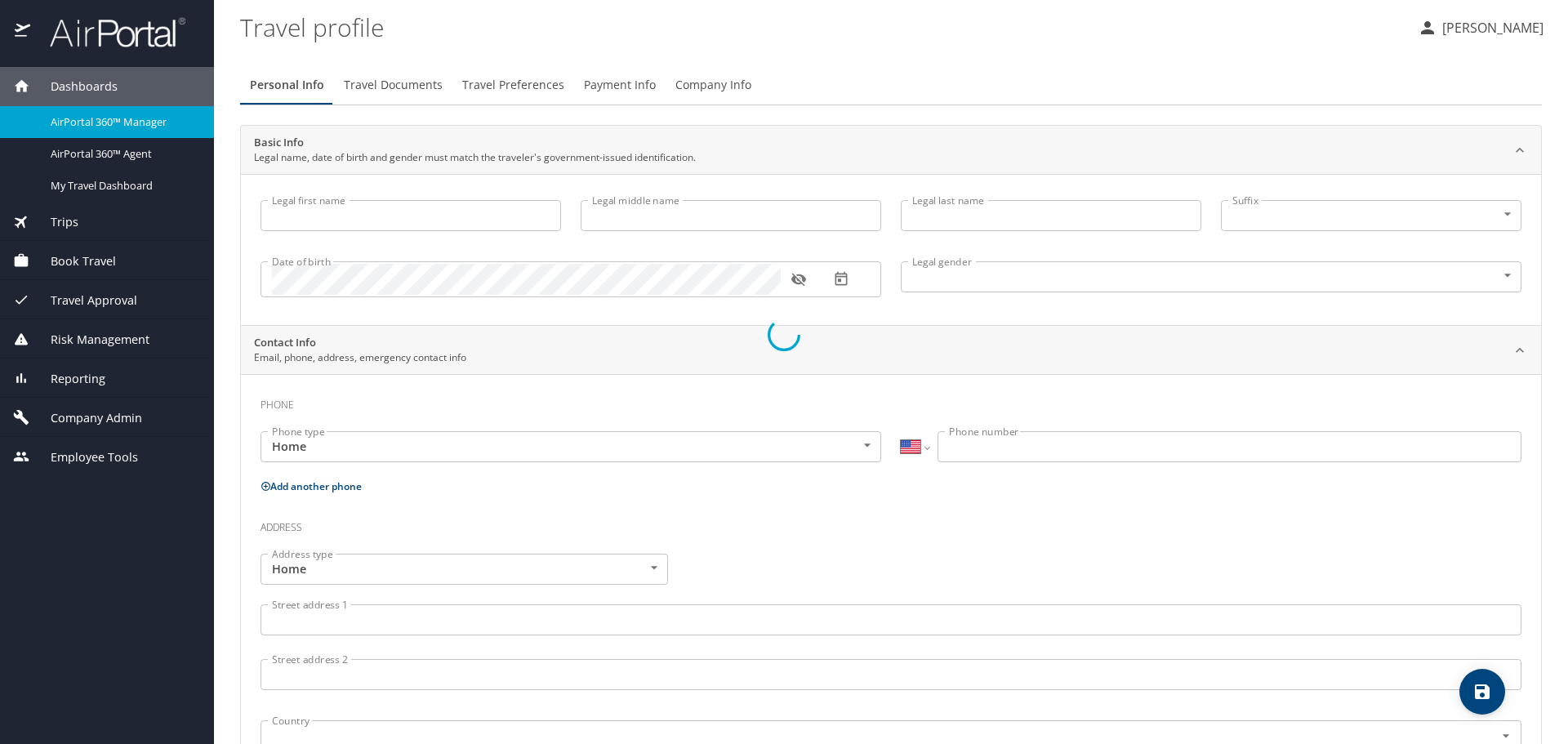
type input "[PERSON_NAME]"
select select "EG"
type input "4057409363"
select select "US"
select select "EG"
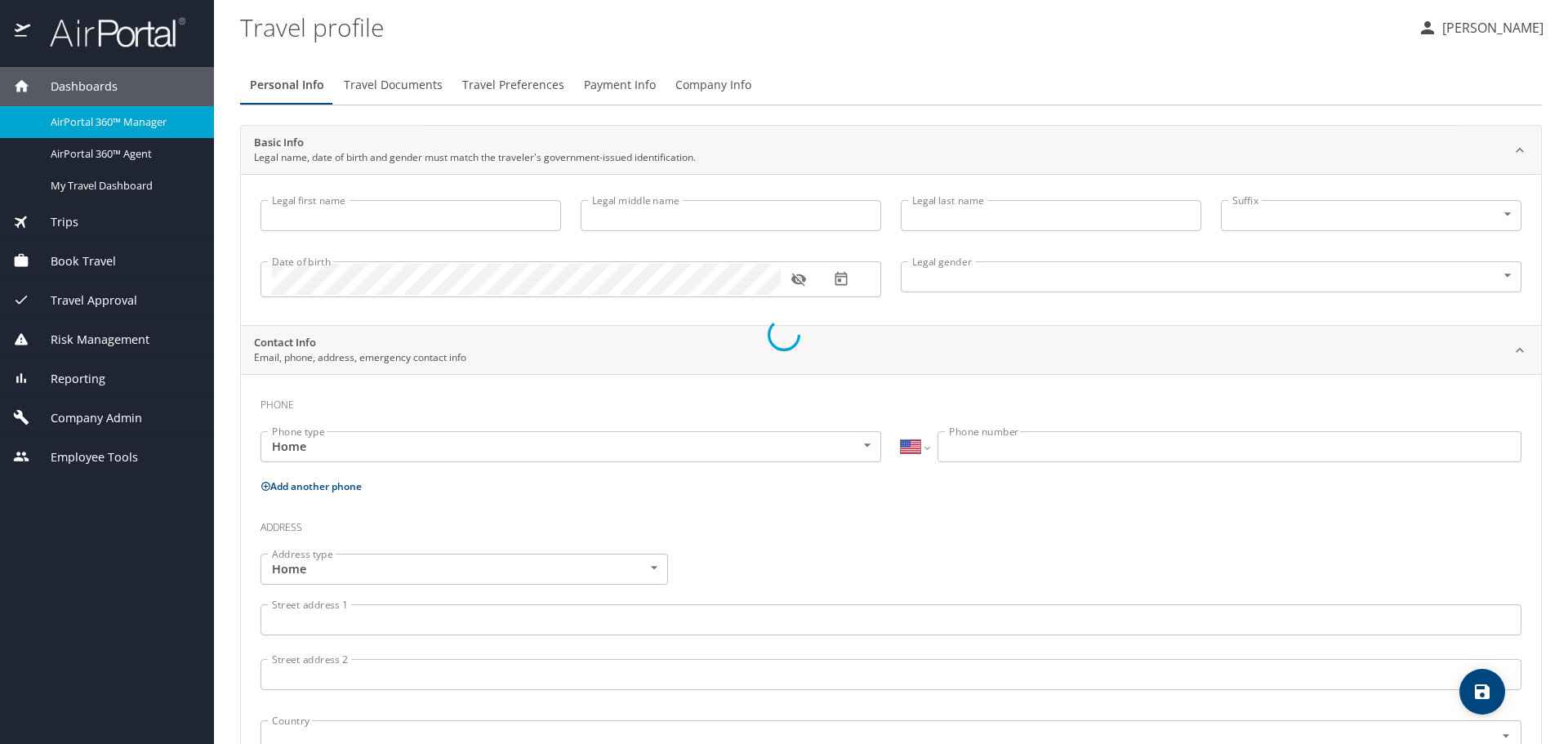
select select "EG"
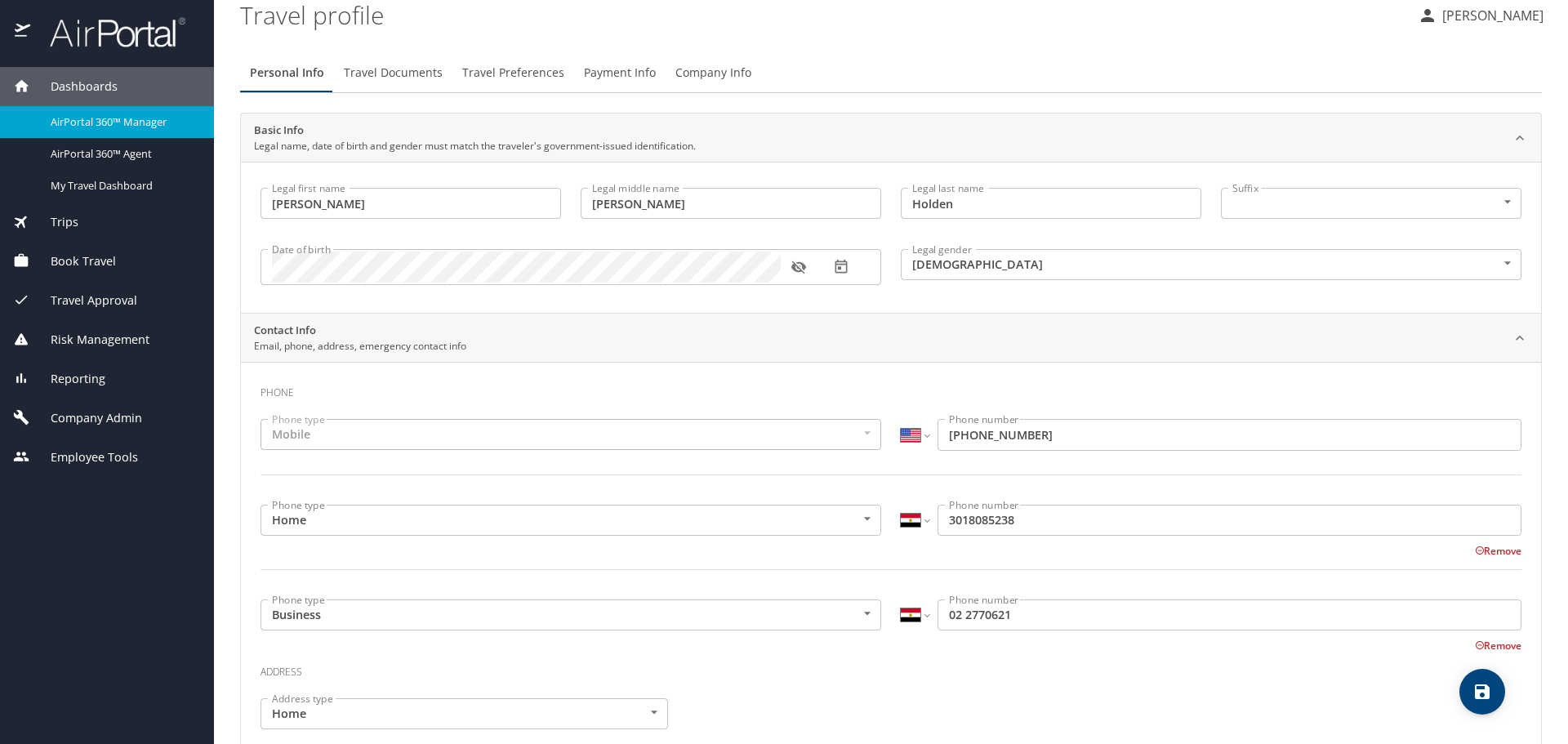
scroll to position [164, 0]
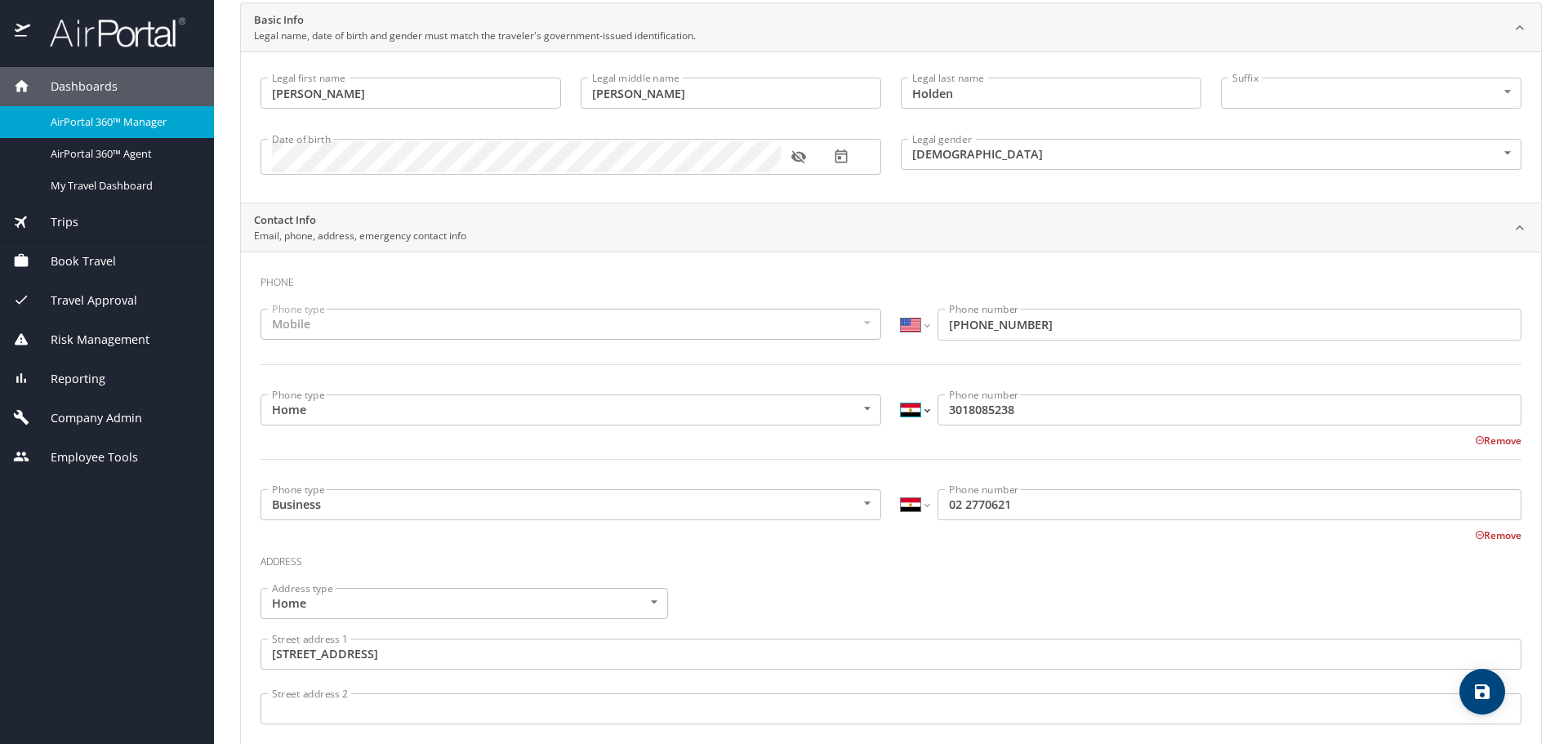
click at [902, 403] on select "International Afghanistan Åland Islands Albania Algeria American Samoa Andorra …" at bounding box center [914, 410] width 28 height 31
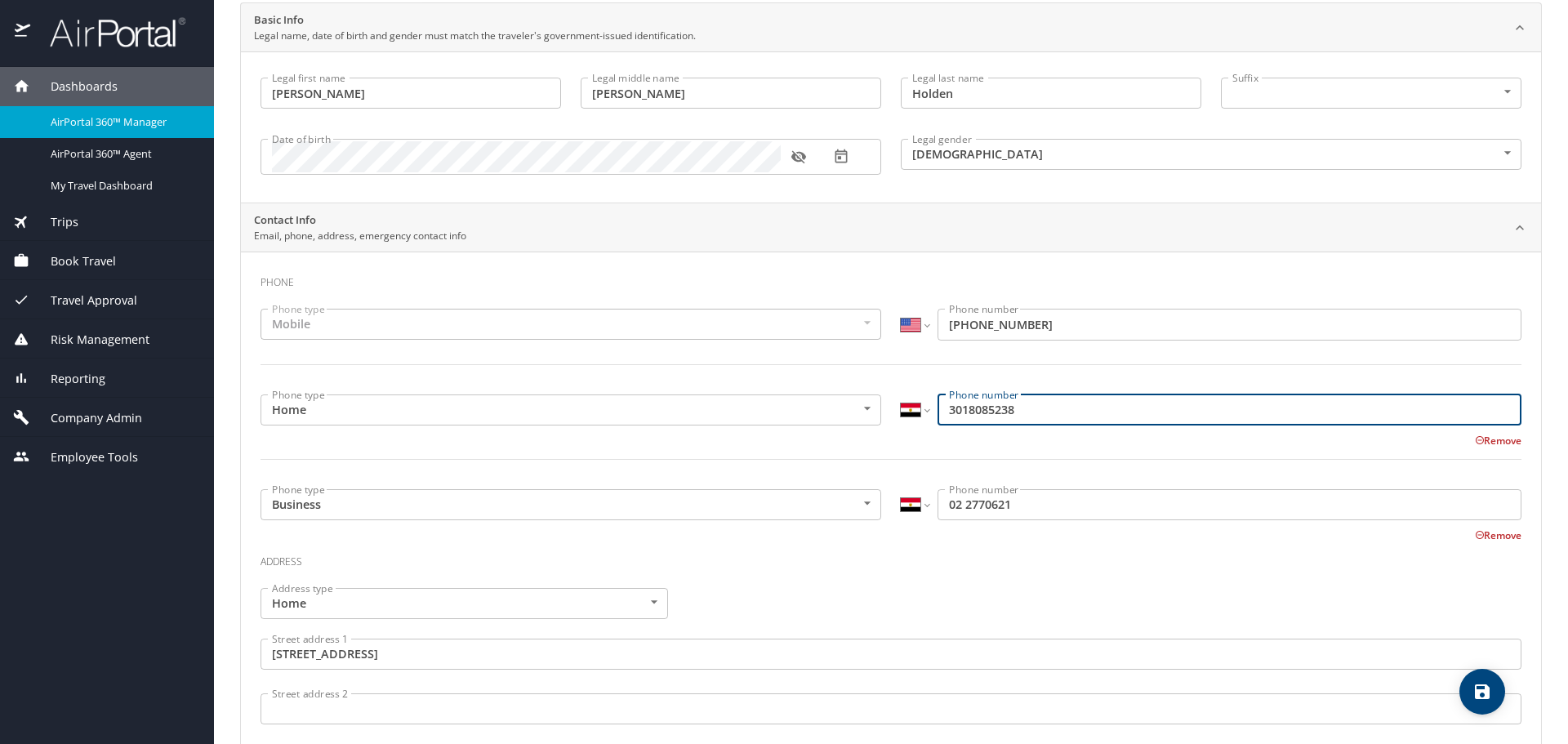
click at [938, 410] on input "3018085238" at bounding box center [1230, 410] width 584 height 31
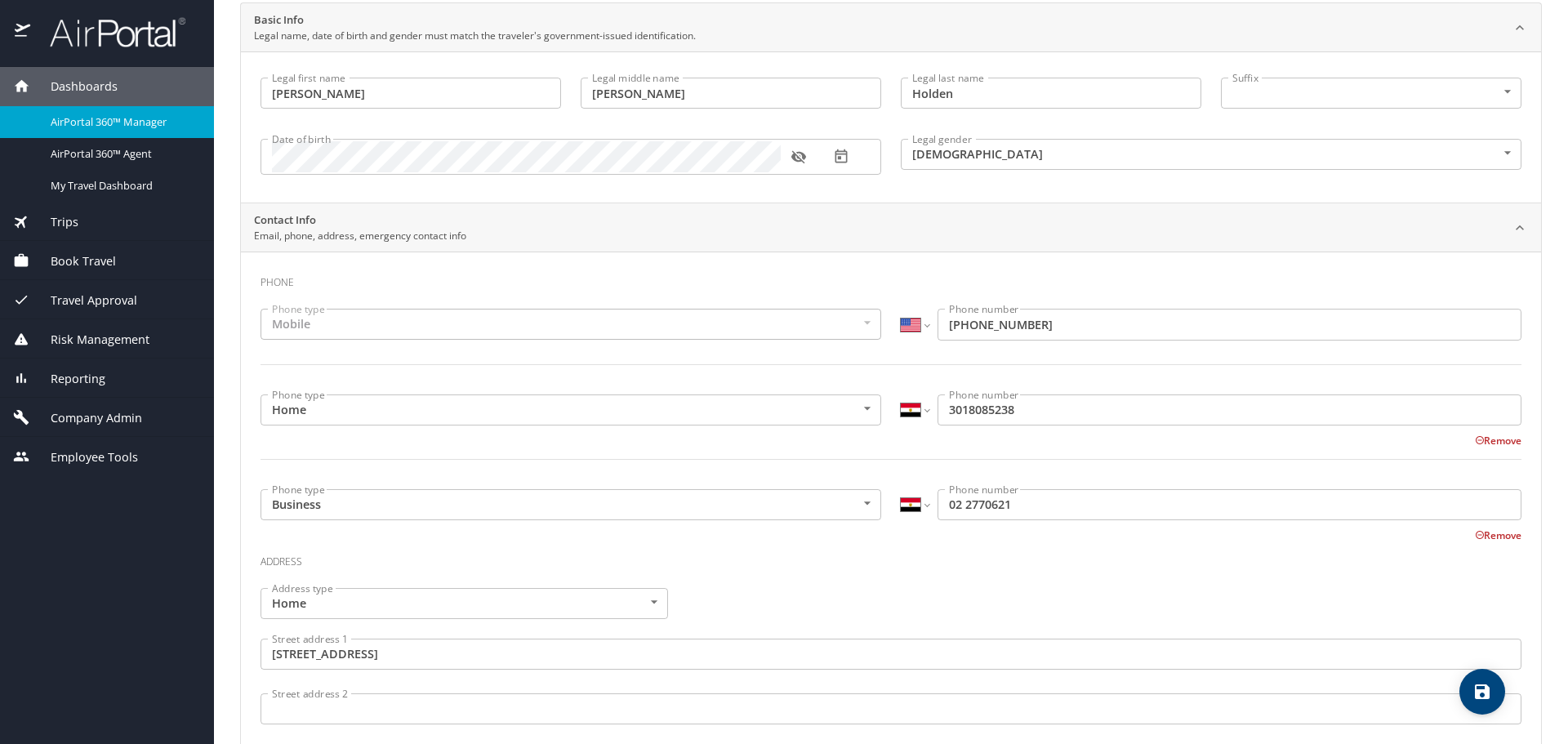
click at [891, 412] on div "International Afghanistan Åland Islands Albania Algeria American Samoa Andorra …" at bounding box center [1211, 412] width 640 height 55
click at [903, 413] on select "International Afghanistan Åland Islands Albania Algeria American Samoa Andorra …" at bounding box center [914, 410] width 28 height 31
select select "US"
click at [901, 394] on select "International Afghanistan Åland Islands Albania Algeria American Samoa Andorra …" at bounding box center [914, 410] width 28 height 31
type input "(301) 808-5238"
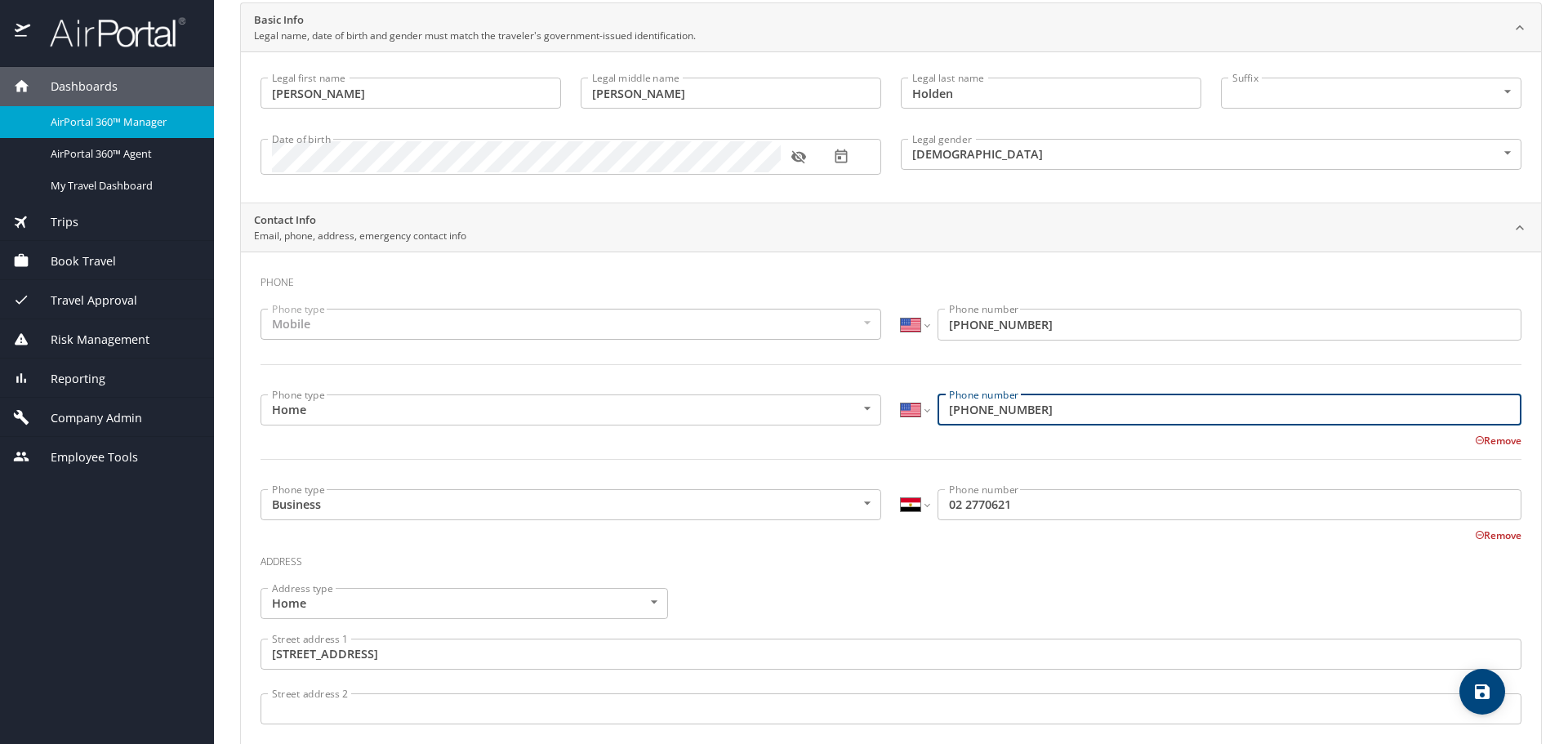
click at [946, 509] on input "02 2770621" at bounding box center [1230, 504] width 584 height 31
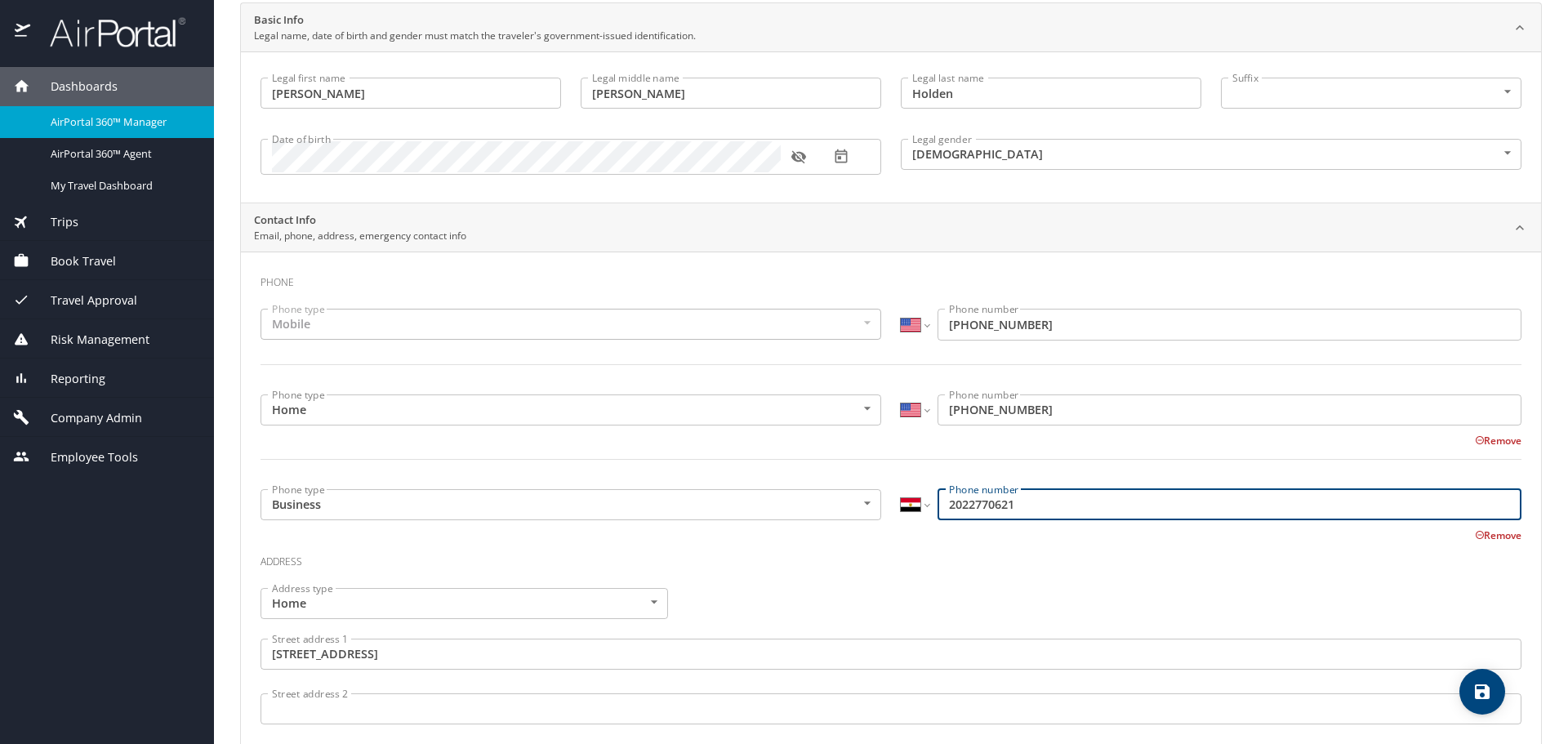
type input "2022770621"
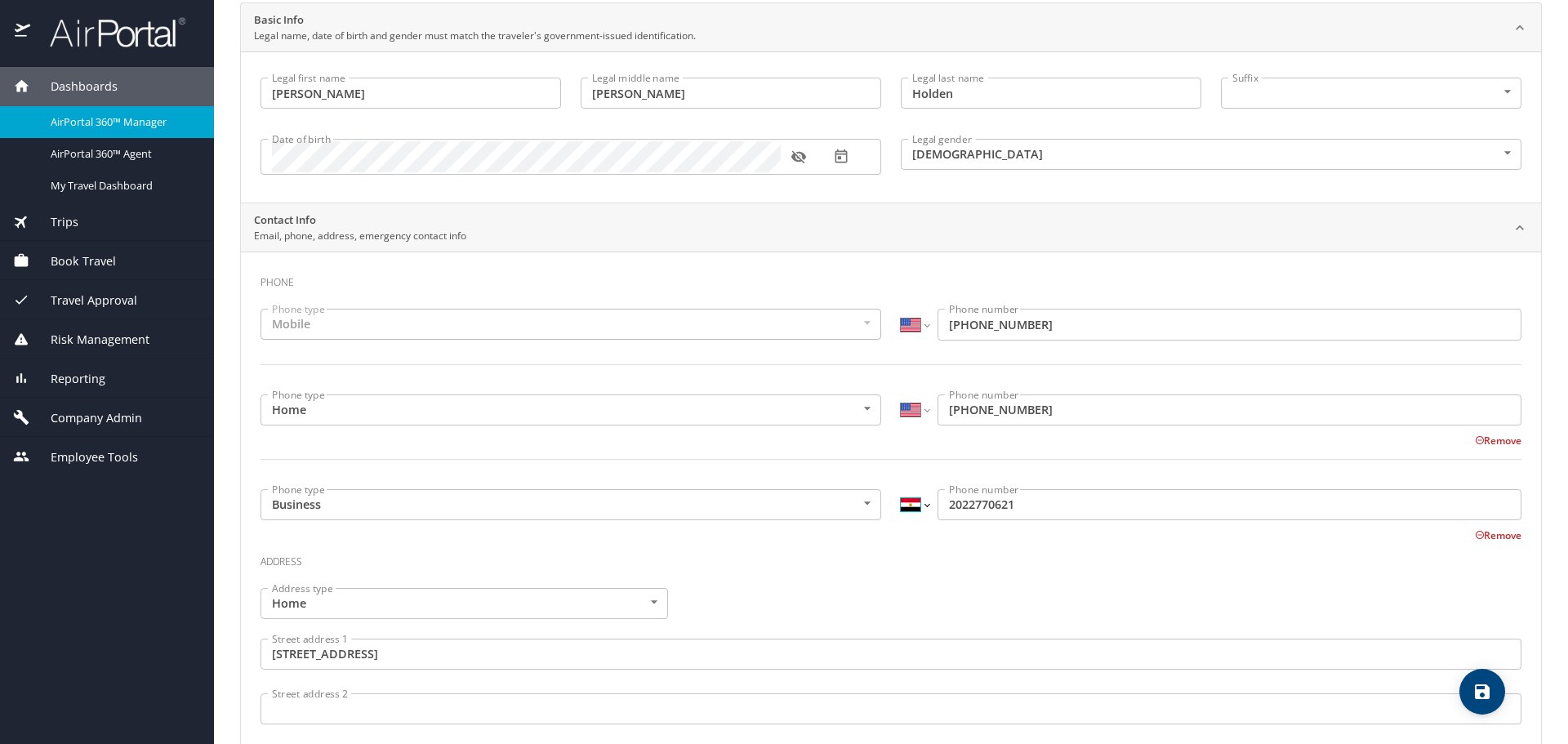
click at [915, 508] on select "International Afghanistan Åland Islands Albania Algeria American Samoa Andorra …" at bounding box center [914, 504] width 28 height 31
select select "US"
click at [901, 489] on select "International Afghanistan Åland Islands Albania Algeria American Samoa Andorra …" at bounding box center [914, 504] width 28 height 31
type input "(202) 277-0621"
click at [937, 541] on div "Remove" at bounding box center [881, 534] width 1280 height 20
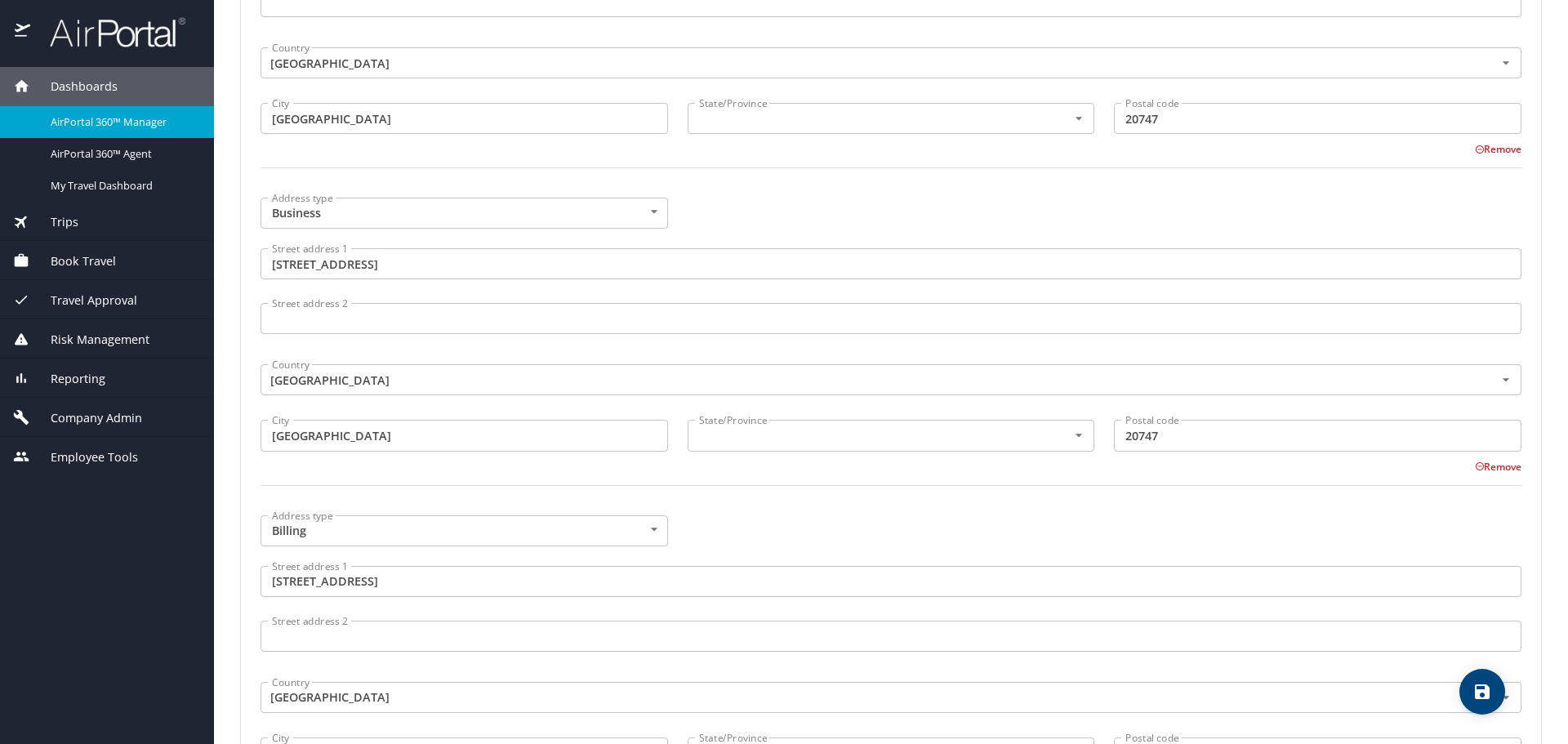
scroll to position [816, 0]
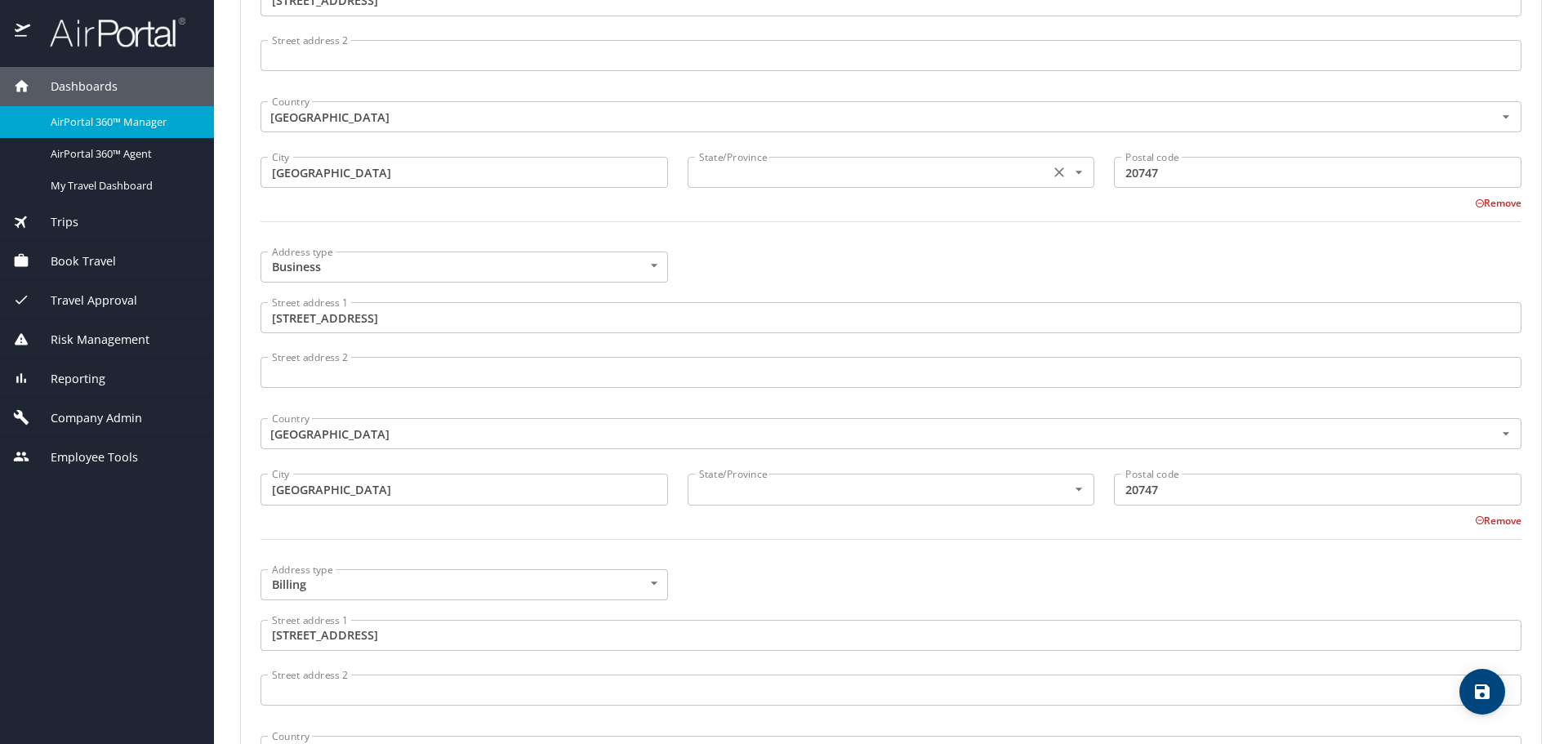
click at [845, 173] on input "text" at bounding box center [867, 173] width 350 height 22
type input "Maryland"
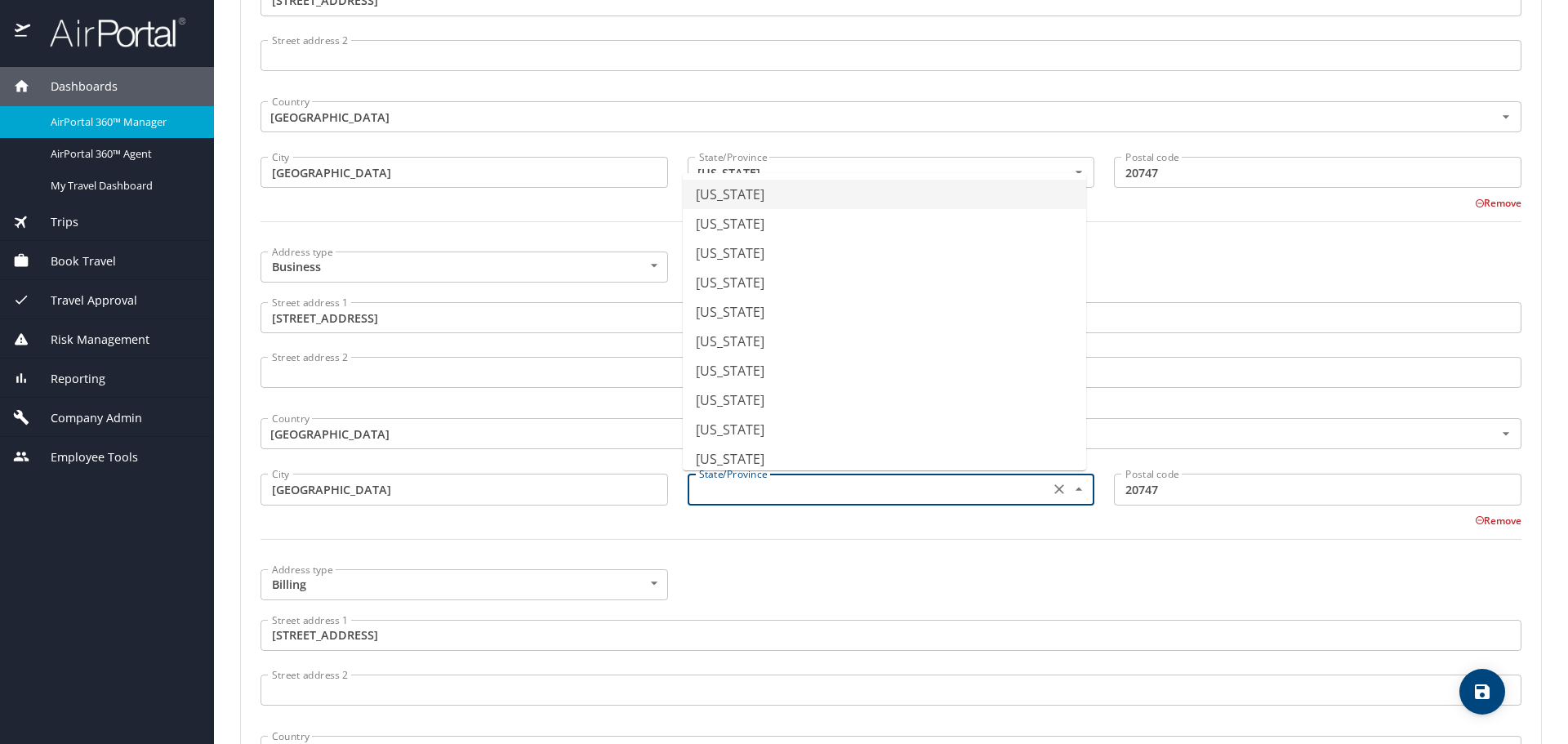
click at [827, 484] on input "text" at bounding box center [867, 489] width 350 height 22
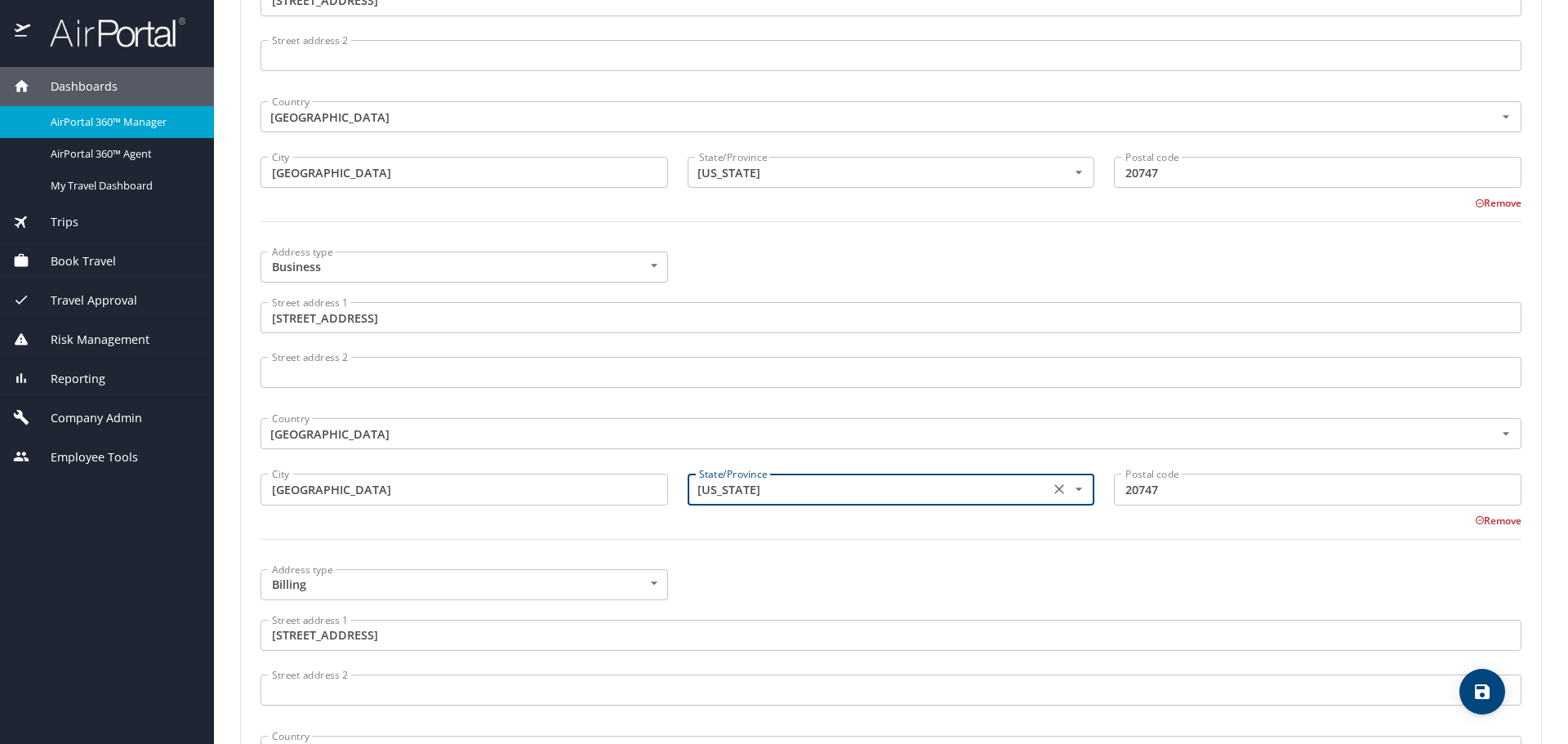
type input "Maryland"
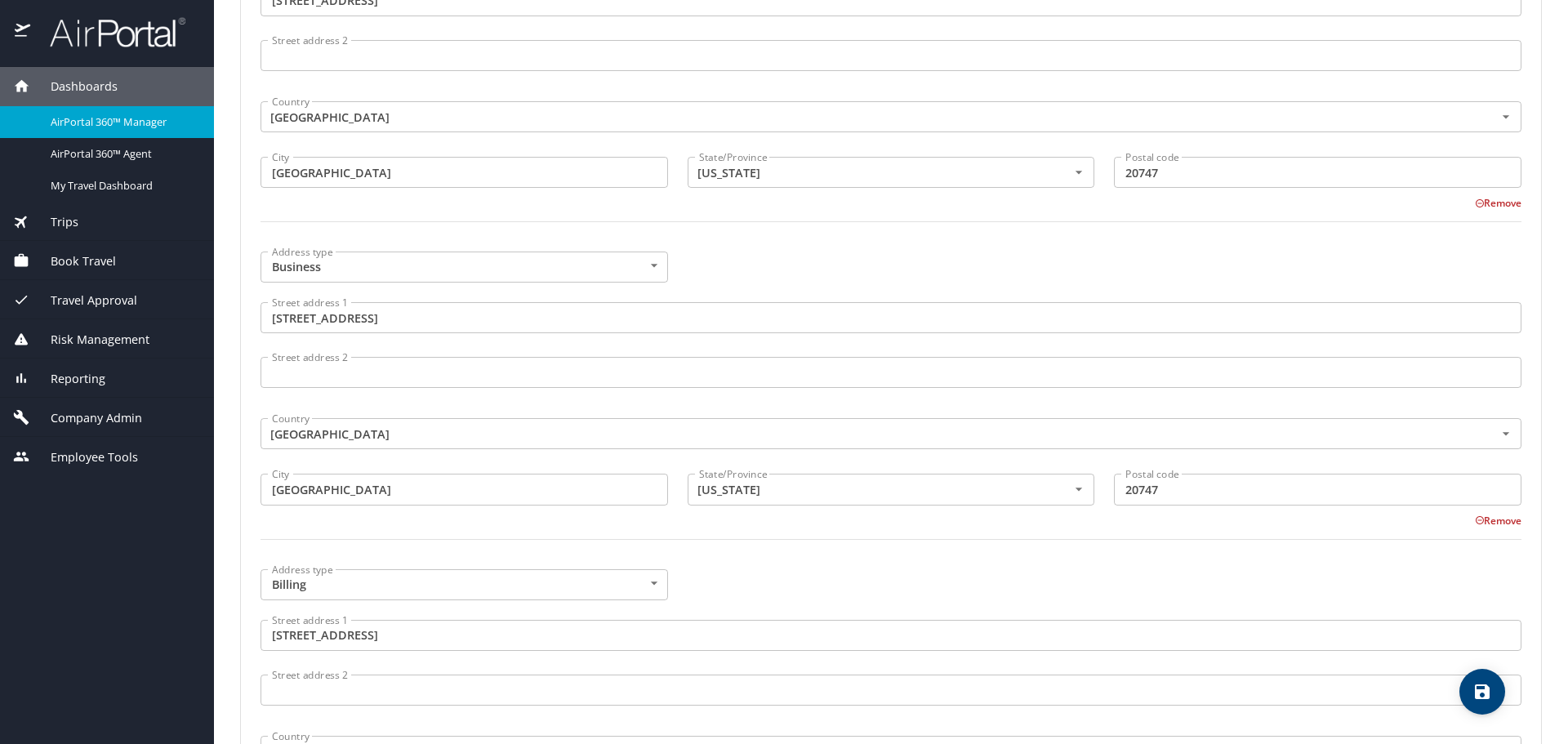
click at [784, 542] on div at bounding box center [891, 549] width 1280 height 40
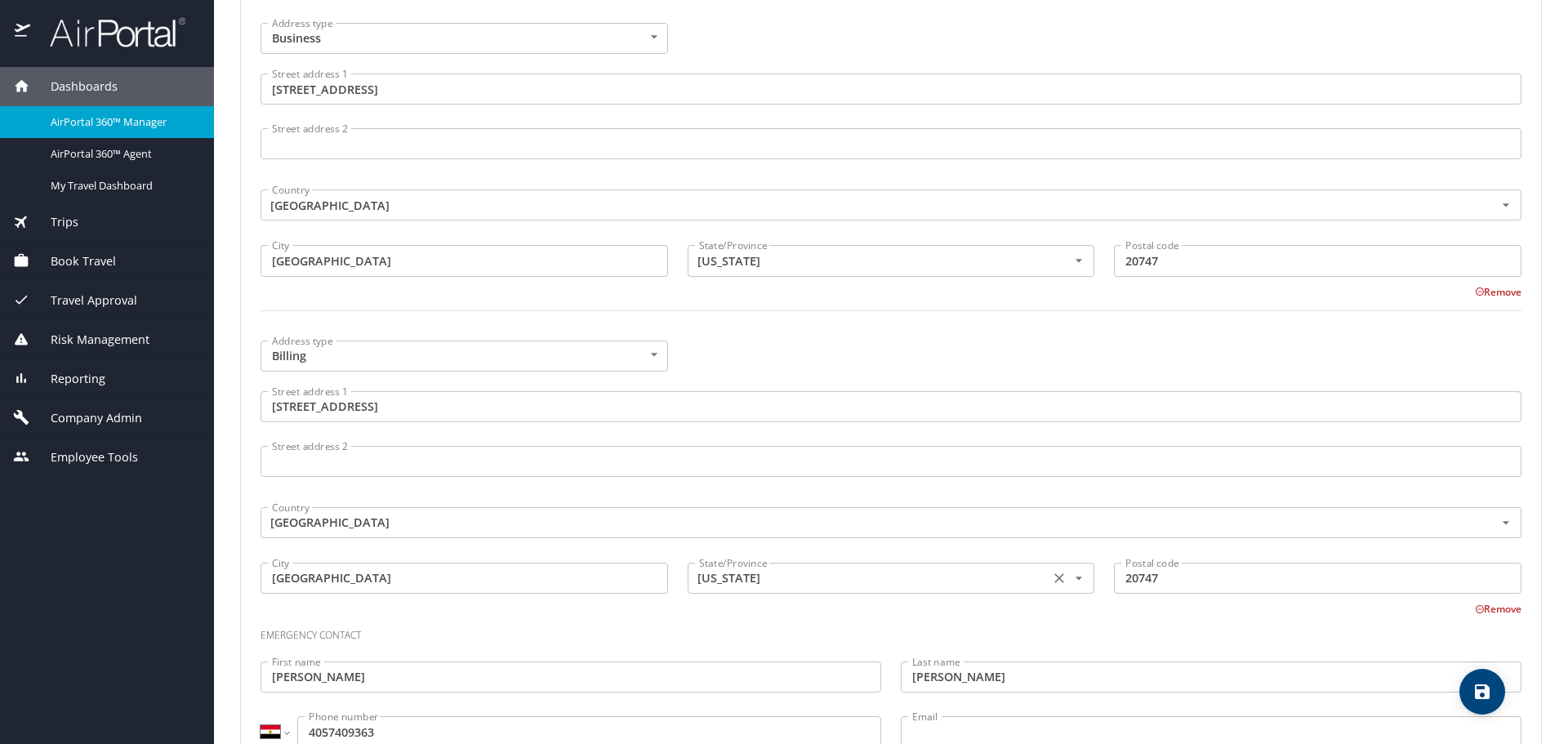
scroll to position [1102, 0]
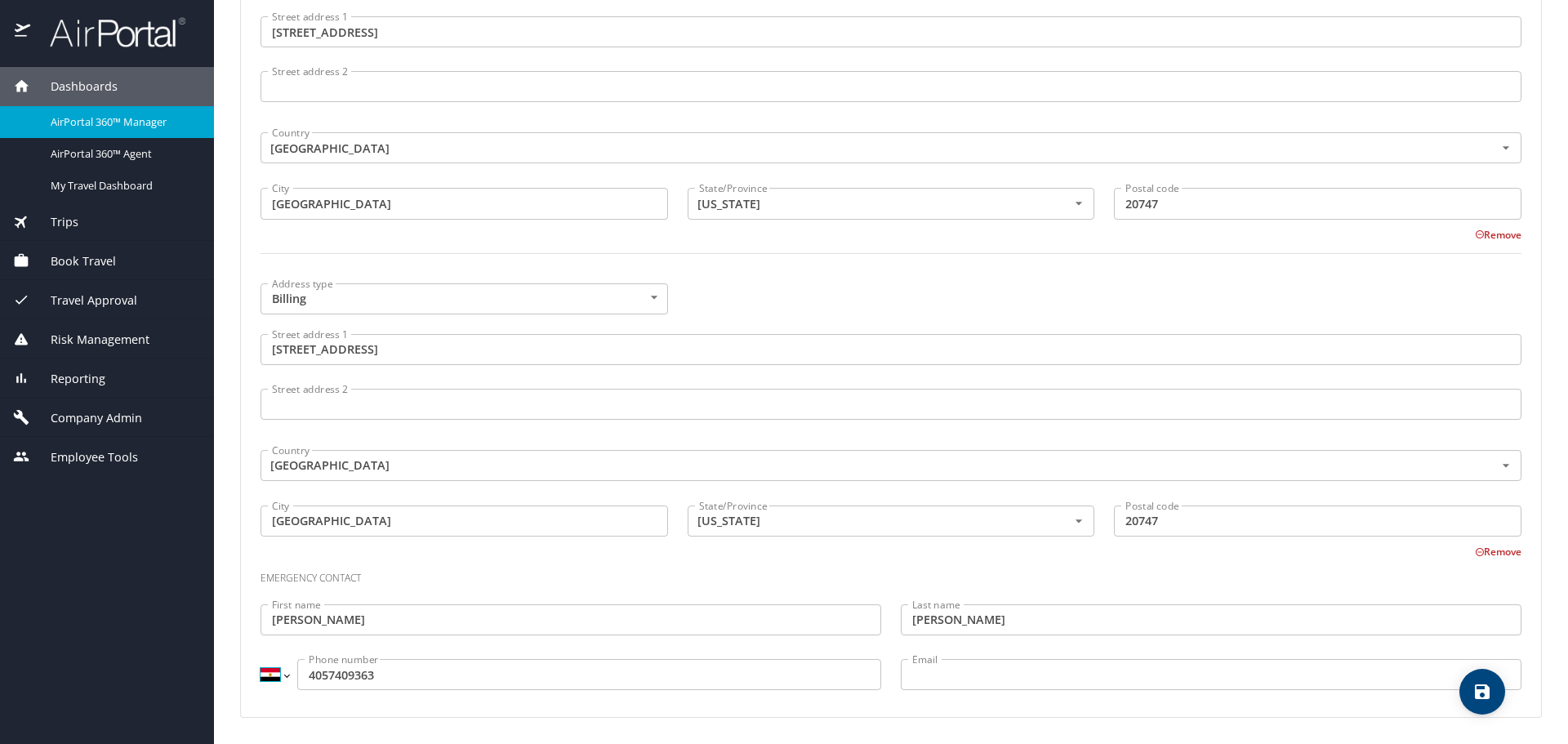
click at [276, 678] on select "International Afghanistan Åland Islands Albania Algeria American Samoa Andorra …" at bounding box center [274, 674] width 28 height 31
select select "US"
click at [261, 659] on select "International Afghanistan Åland Islands Albania Algeria American Samoa Andorra …" at bounding box center [274, 674] width 28 height 31
type input "(405) 740-9363"
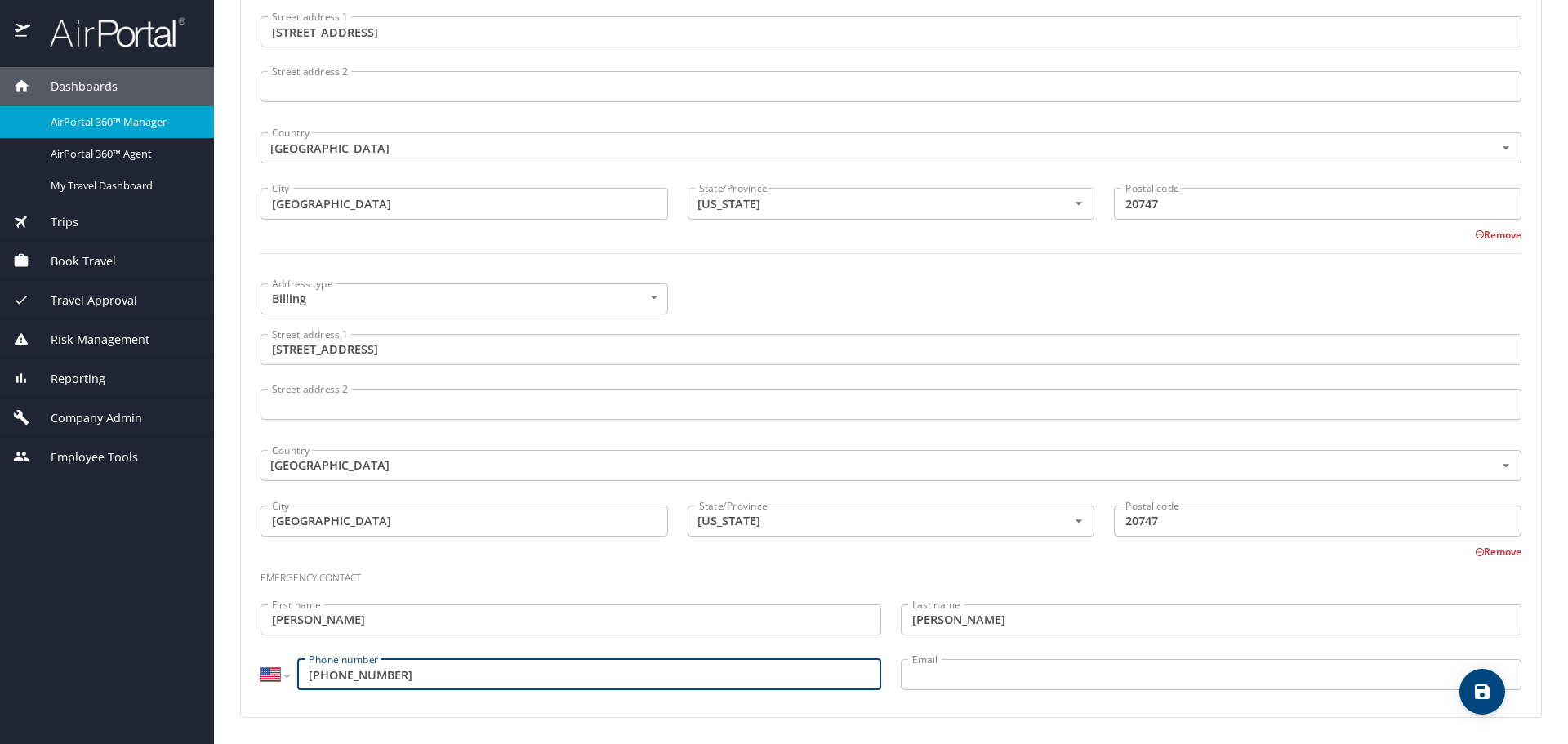
click at [664, 574] on h3 "Emergency contact" at bounding box center [891, 573] width 1261 height 28
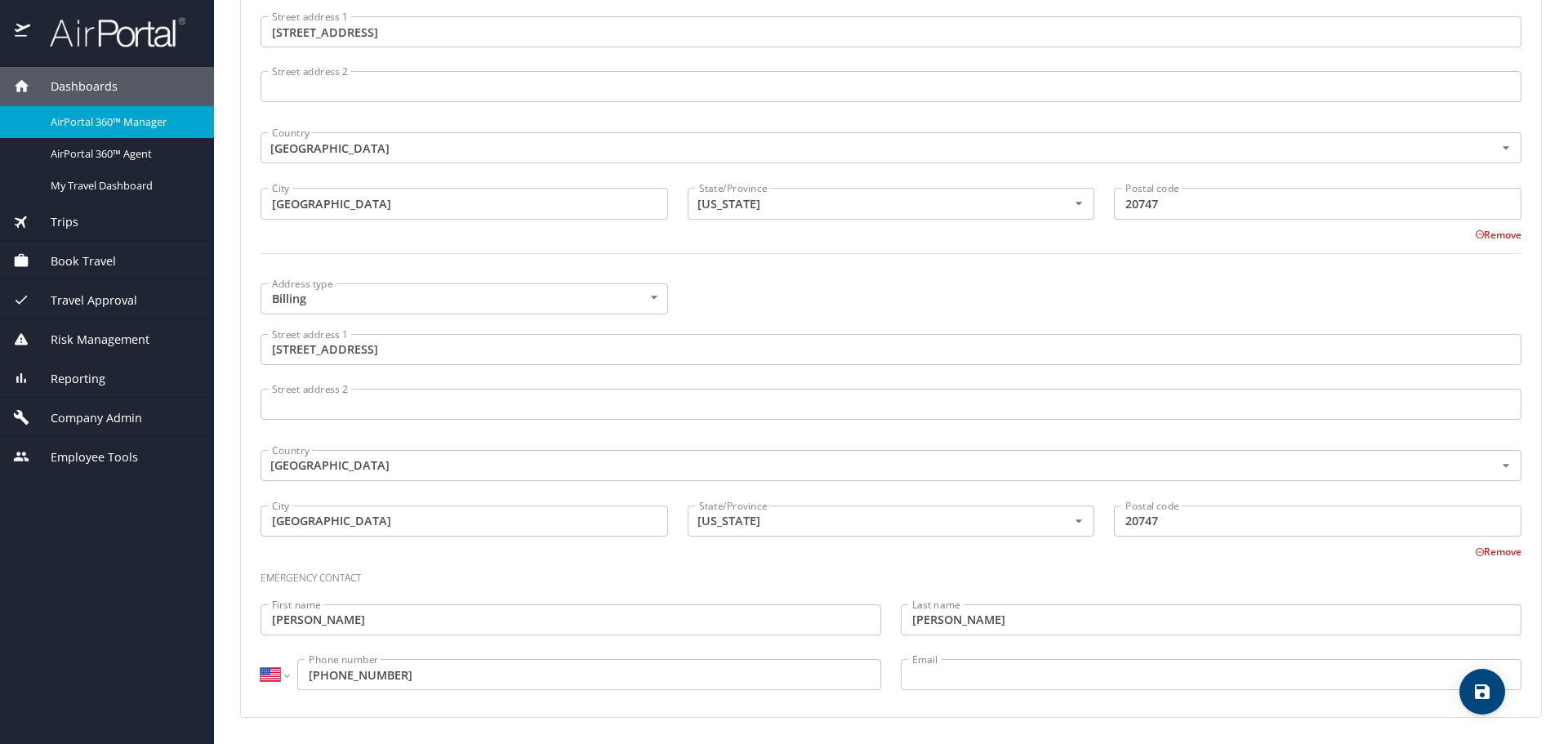
click at [1476, 698] on icon "save" at bounding box center [1483, 691] width 14 height 14
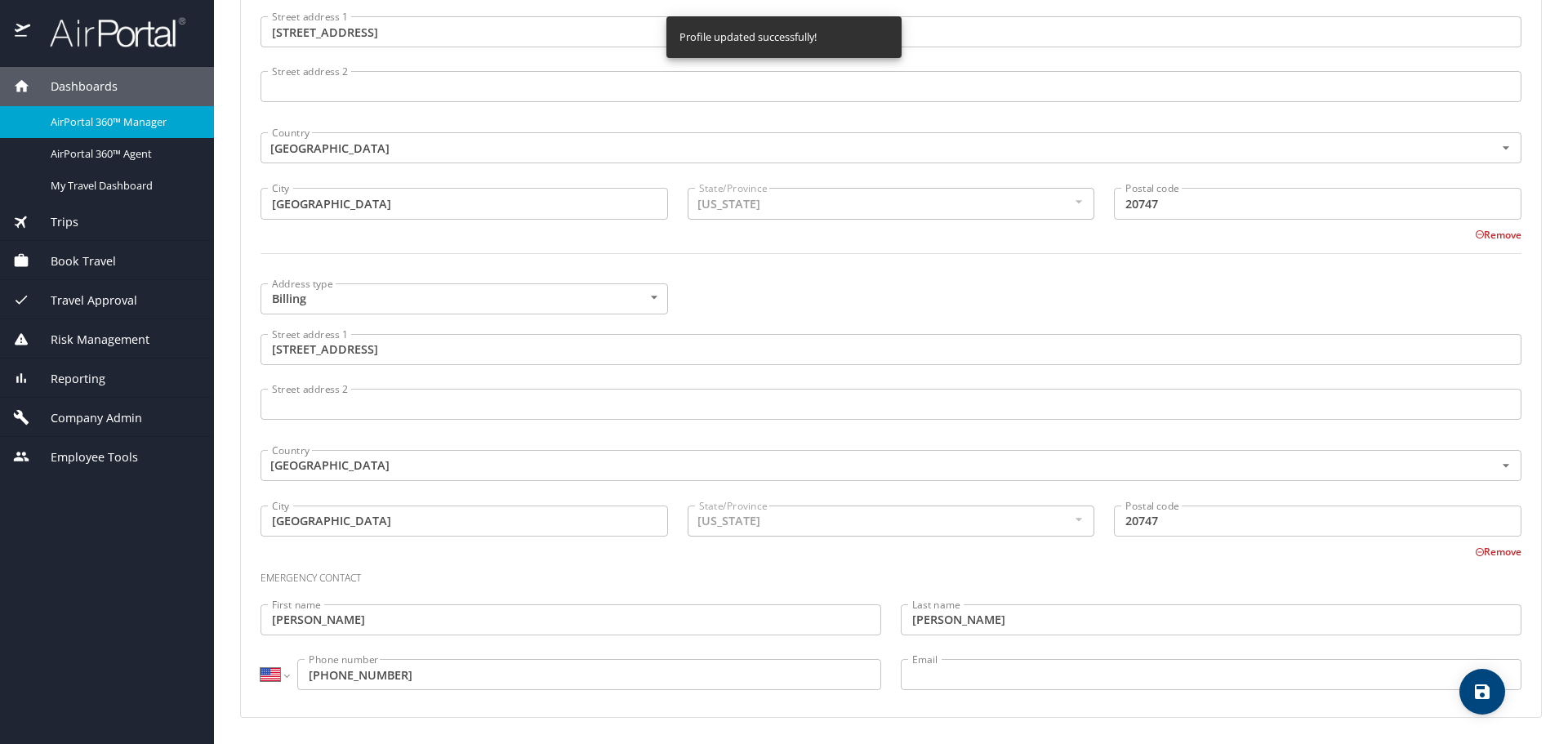
select select "US"
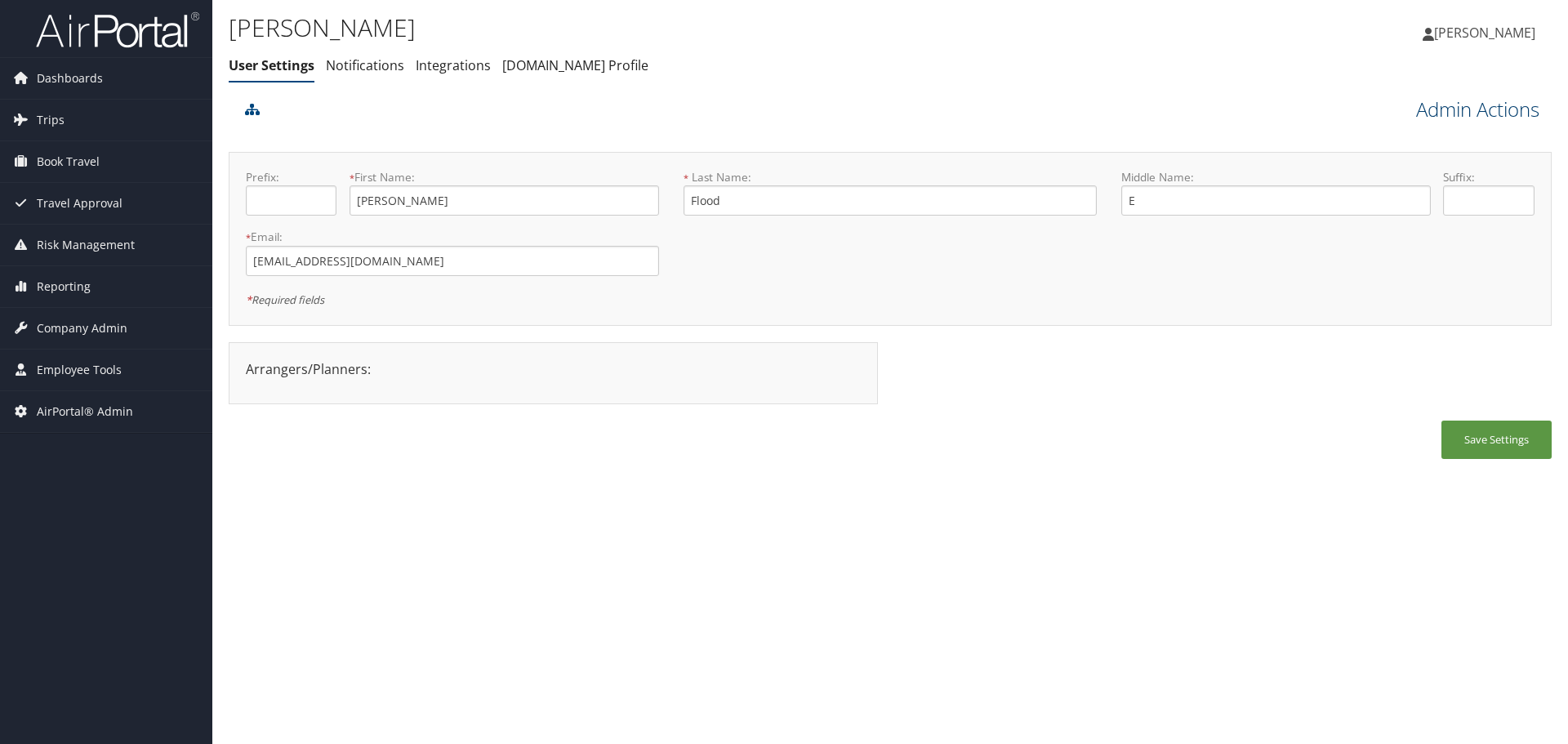
click at [1456, 108] on link "Admin Actions" at bounding box center [1477, 109] width 123 height 28
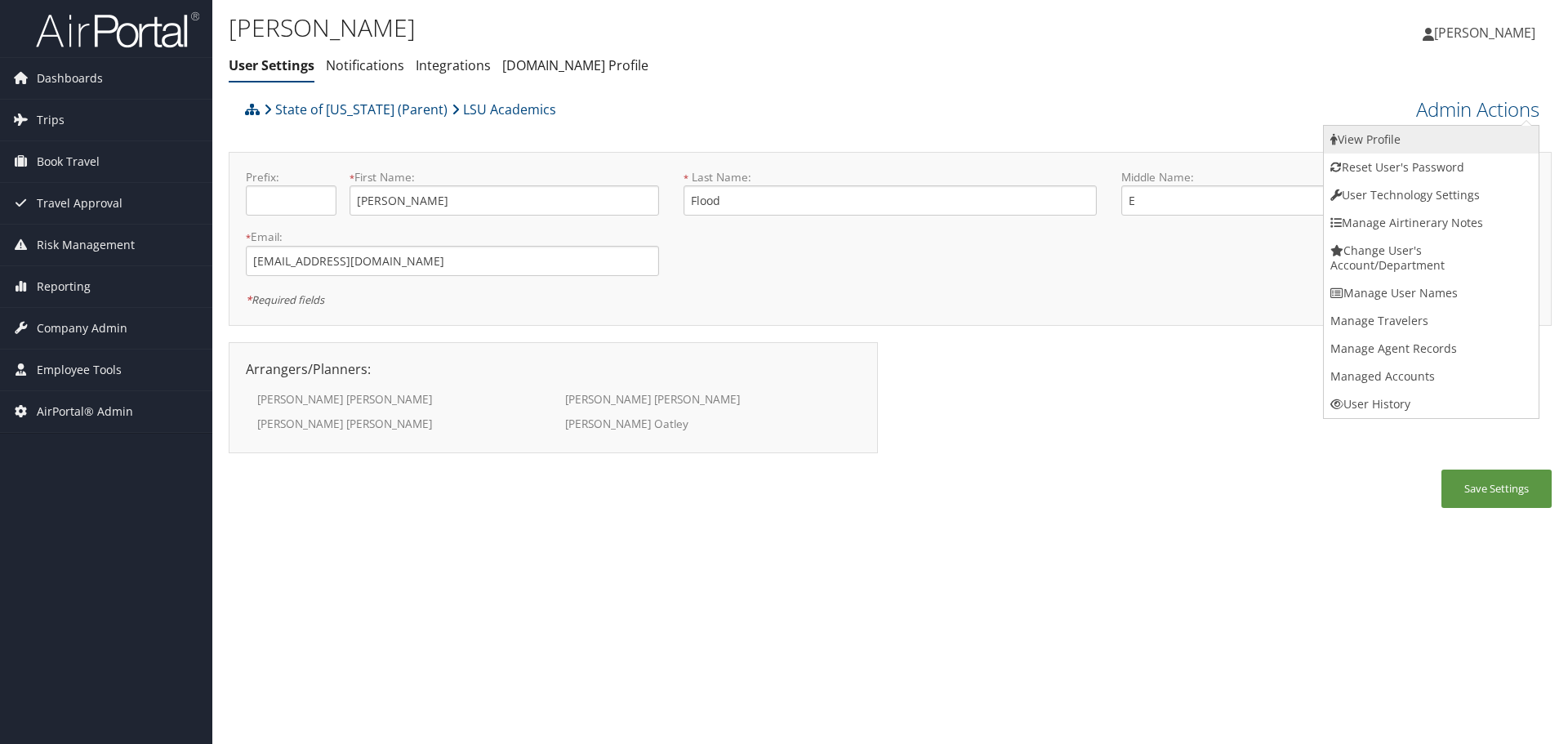
click at [1468, 139] on link "View Profile" at bounding box center [1431, 139] width 215 height 28
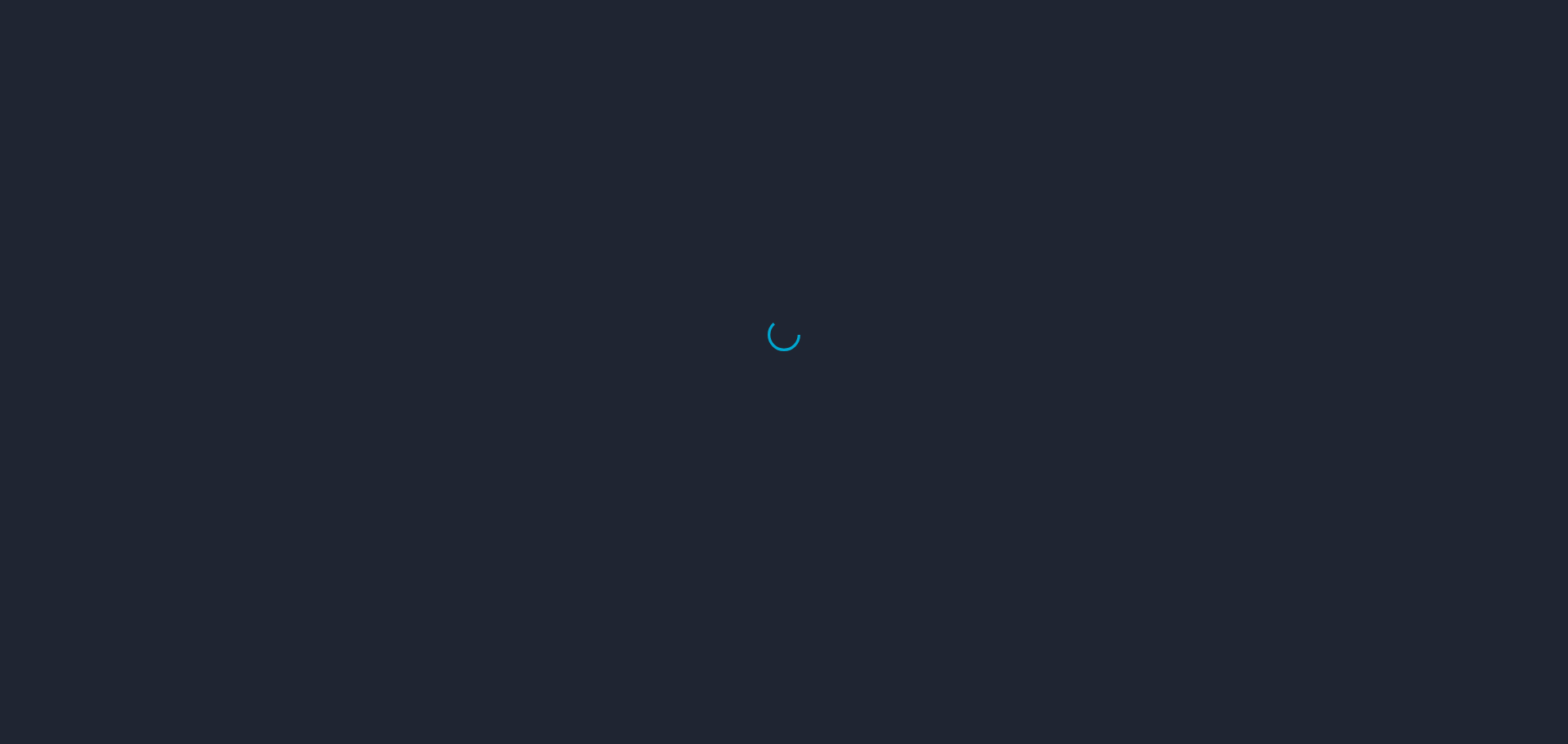
select select "US"
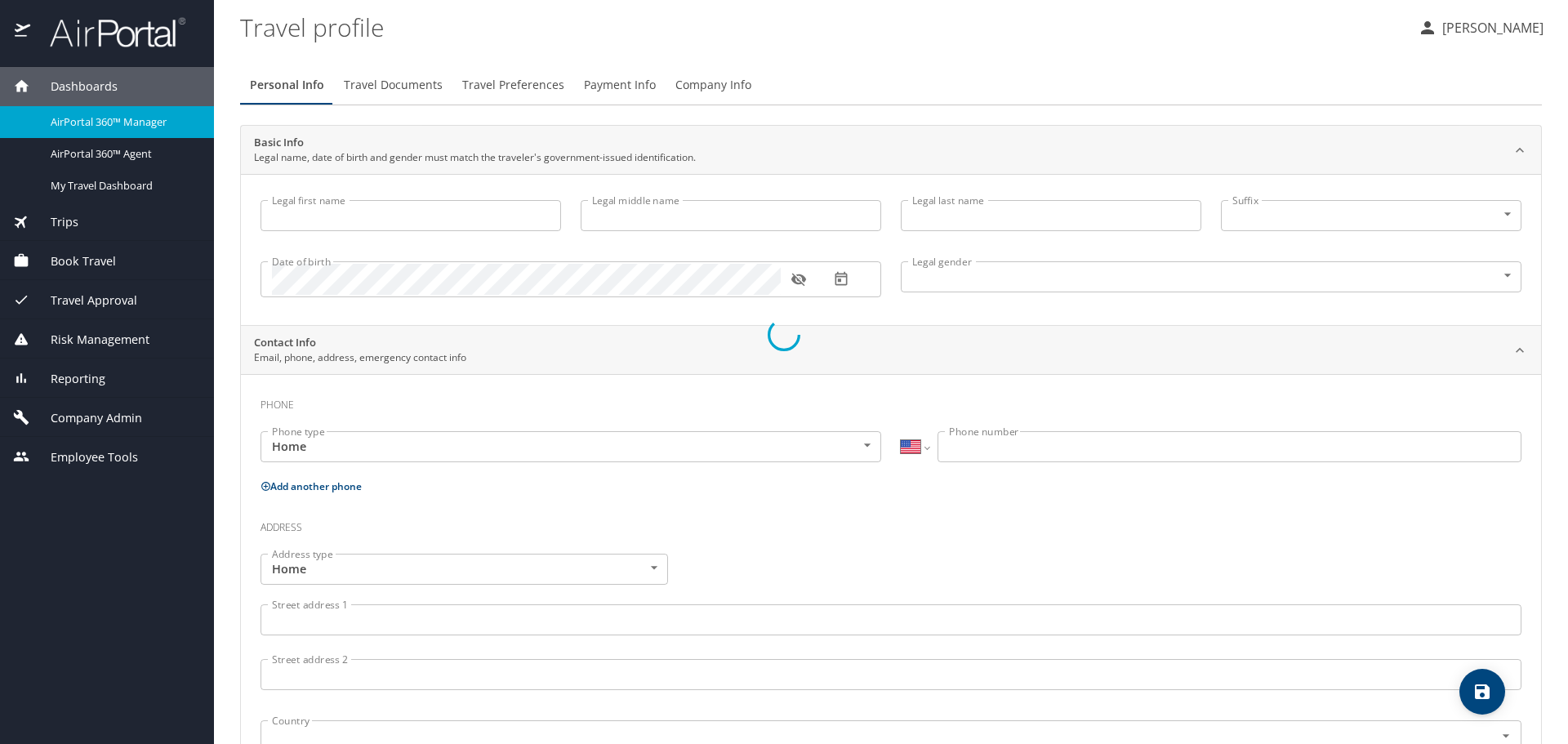
type input "[PERSON_NAME]"
type input "E"
type input "Flood"
type input "Male"
select select "US"
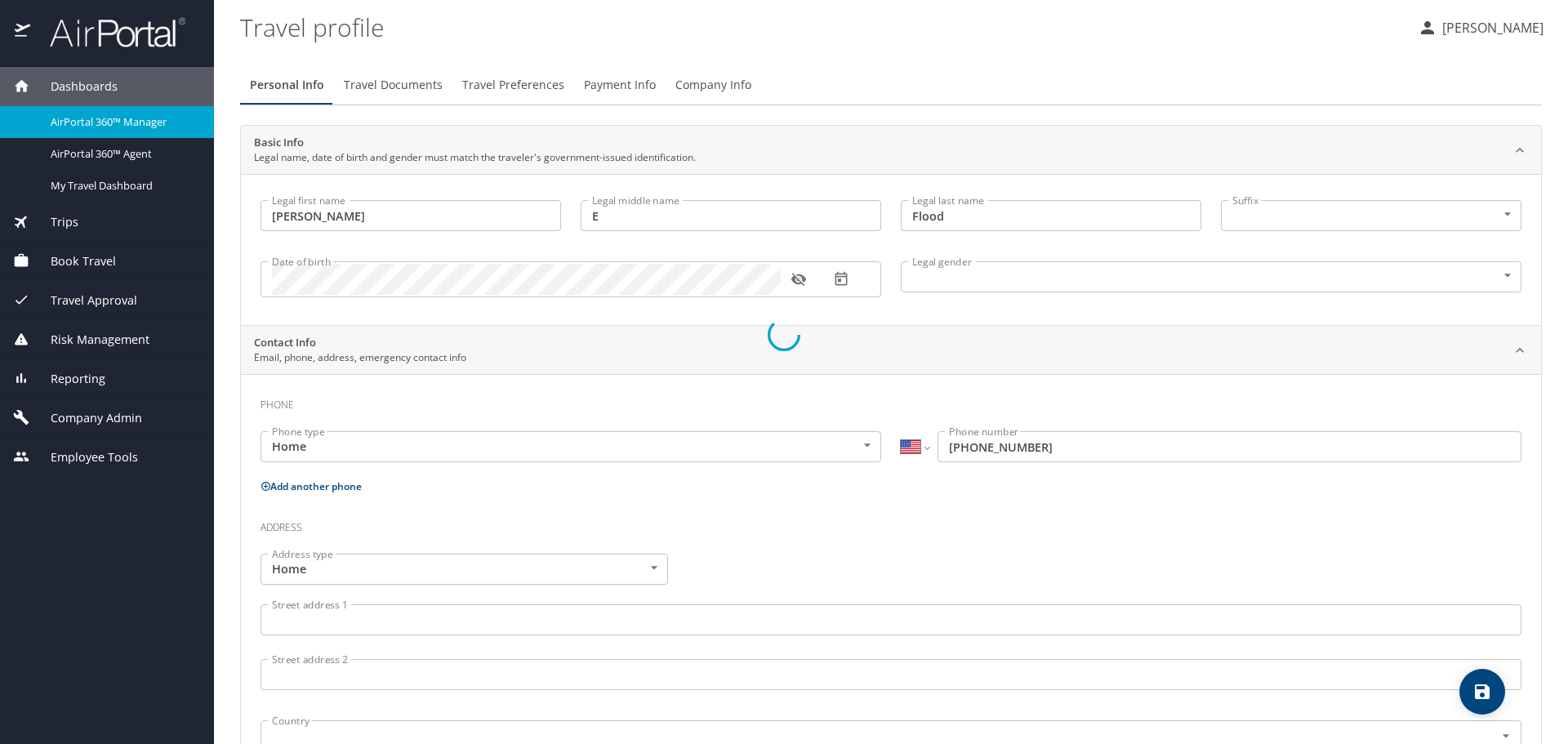
select select "PE"
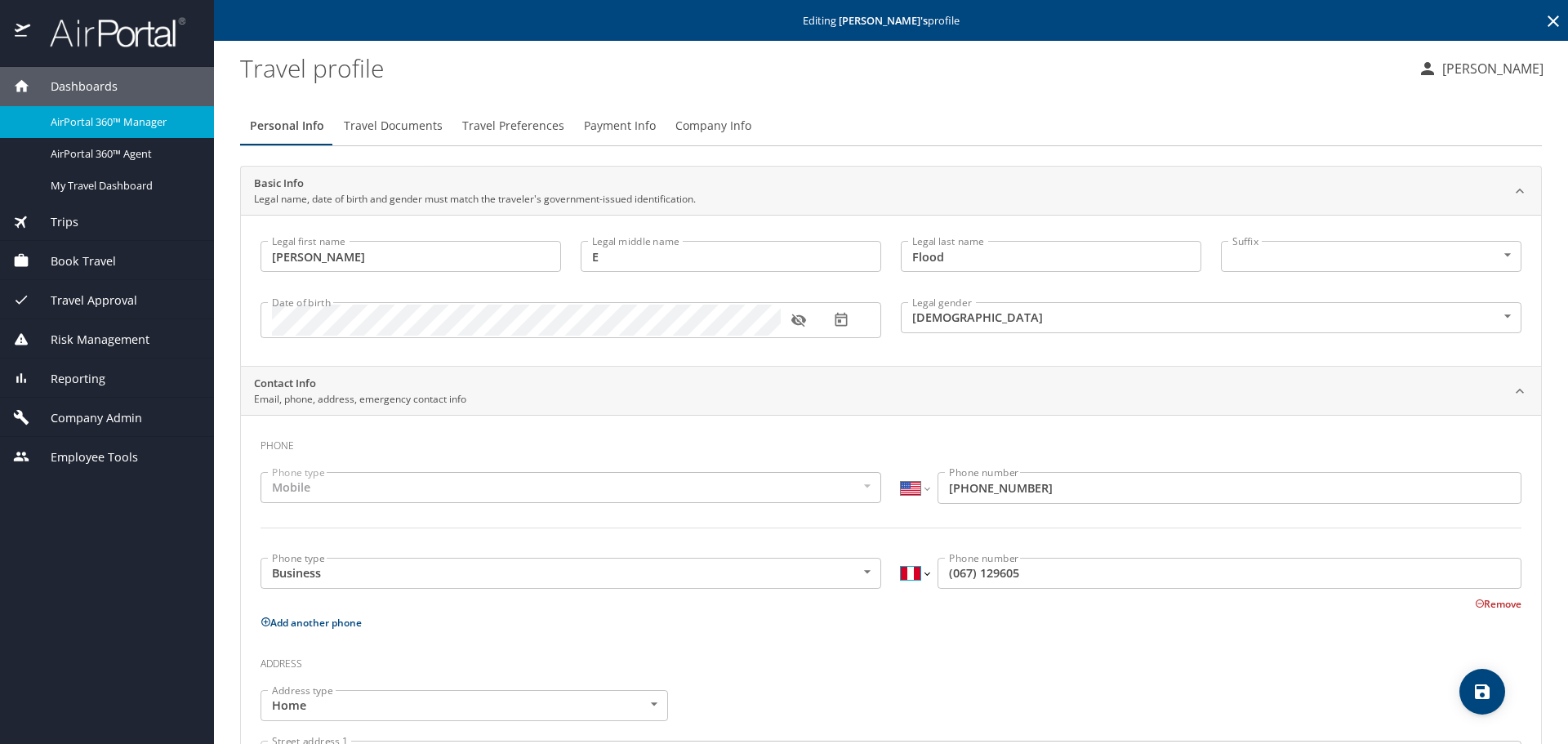
click at [913, 574] on select "International Afghanistan Åland Islands Albania Algeria American Samoa Andorra …" at bounding box center [914, 572] width 28 height 31
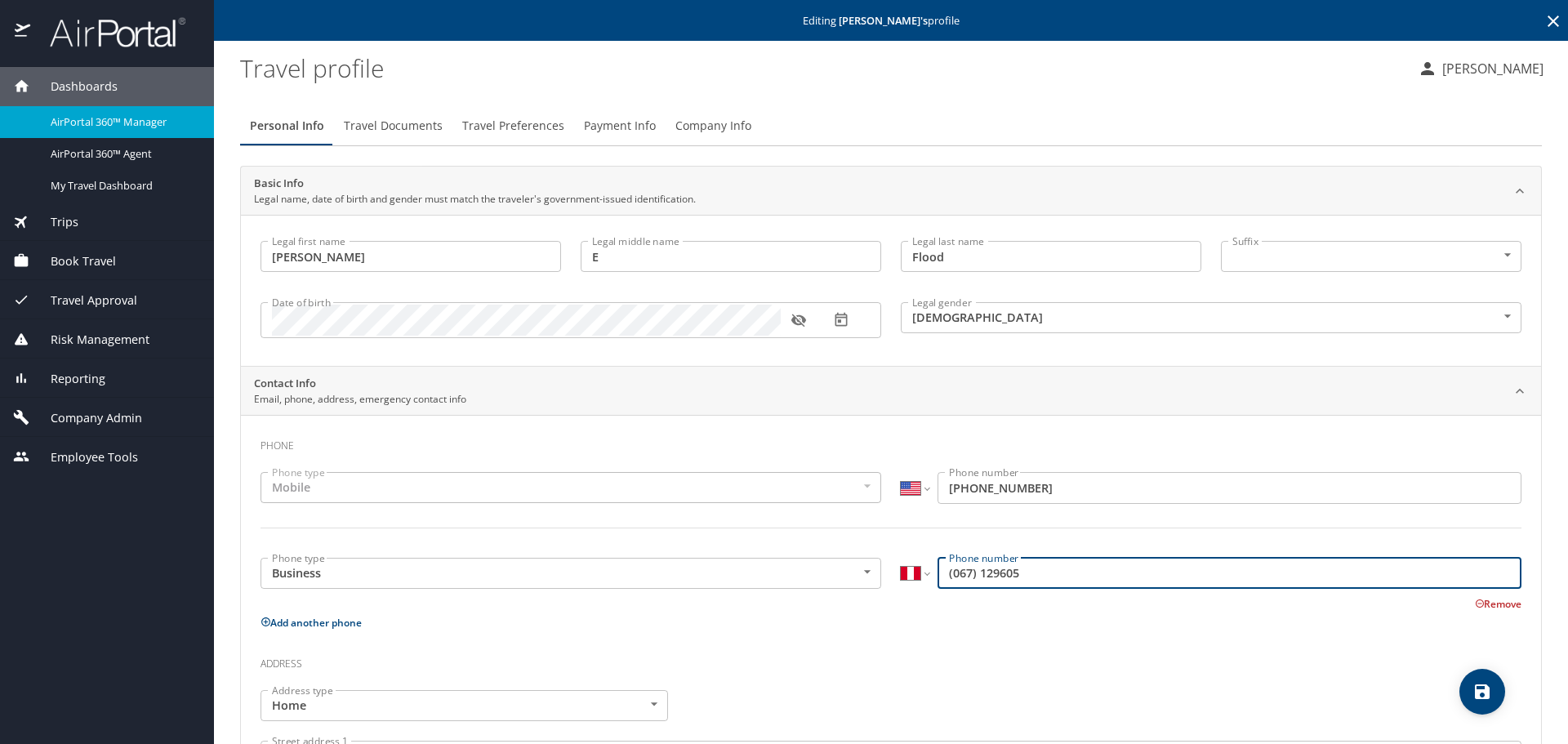
click at [941, 577] on input "(067) 129605" at bounding box center [1230, 572] width 584 height 31
type input "51 067 129605"
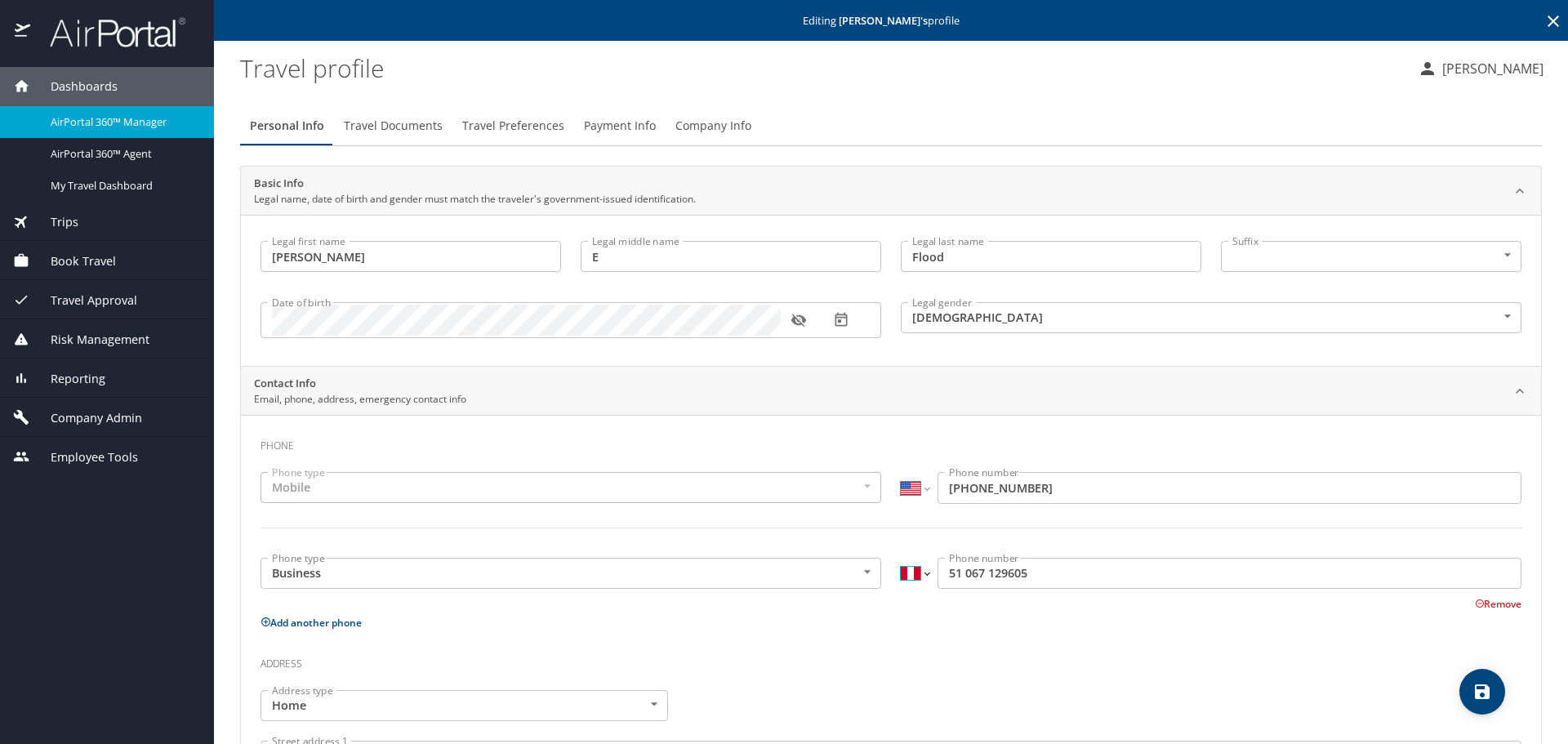
click at [911, 575] on select "International Afghanistan Åland Islands Albania Algeria American Samoa Andorra …" at bounding box center [914, 572] width 28 height 31
select select "US"
click at [901, 557] on select "International Afghanistan Åland Islands Albania Algeria American Samoa Andorra …" at bounding box center [914, 572] width 28 height 31
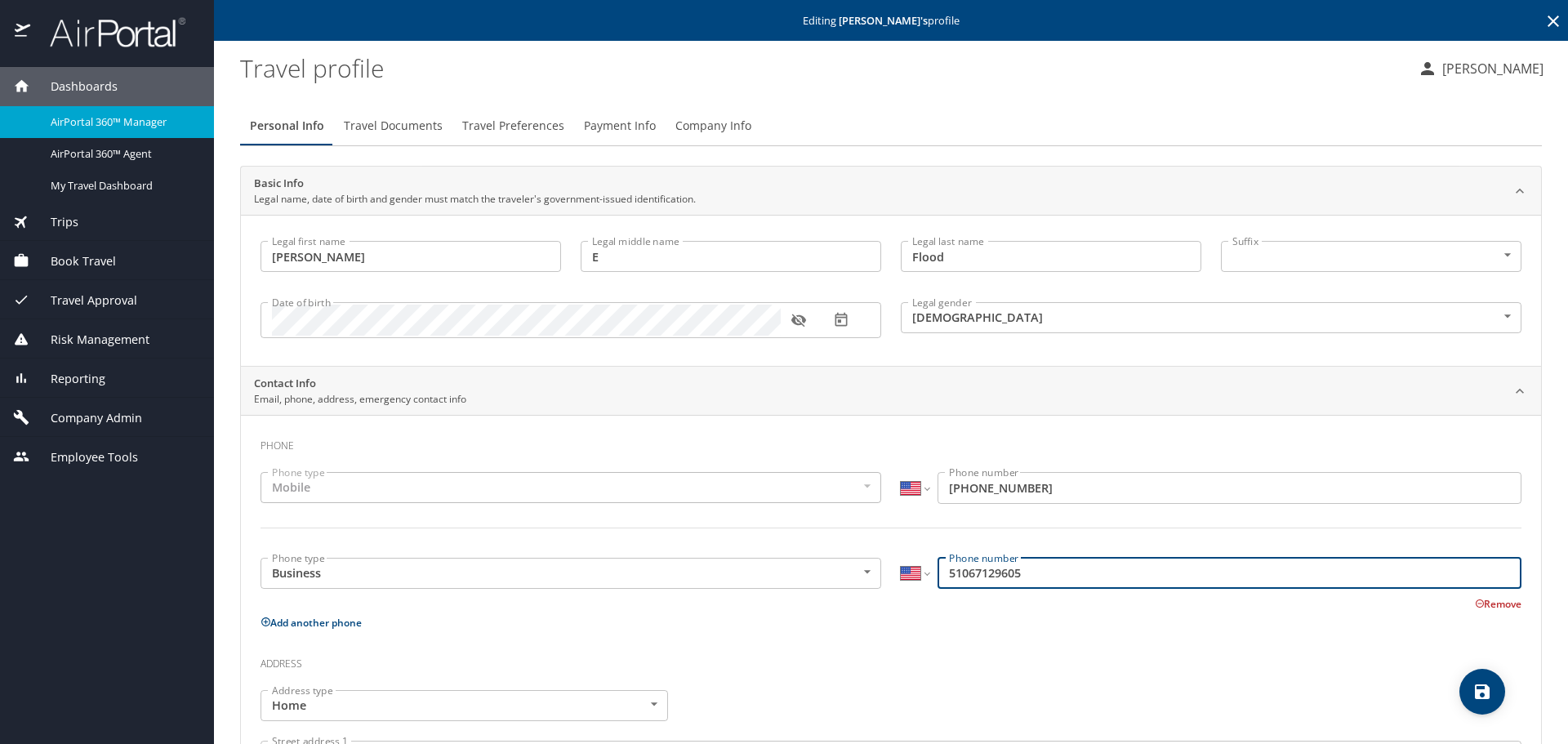
click at [960, 577] on input "51067129605" at bounding box center [1230, 572] width 584 height 31
type input "(516) 712-9605"
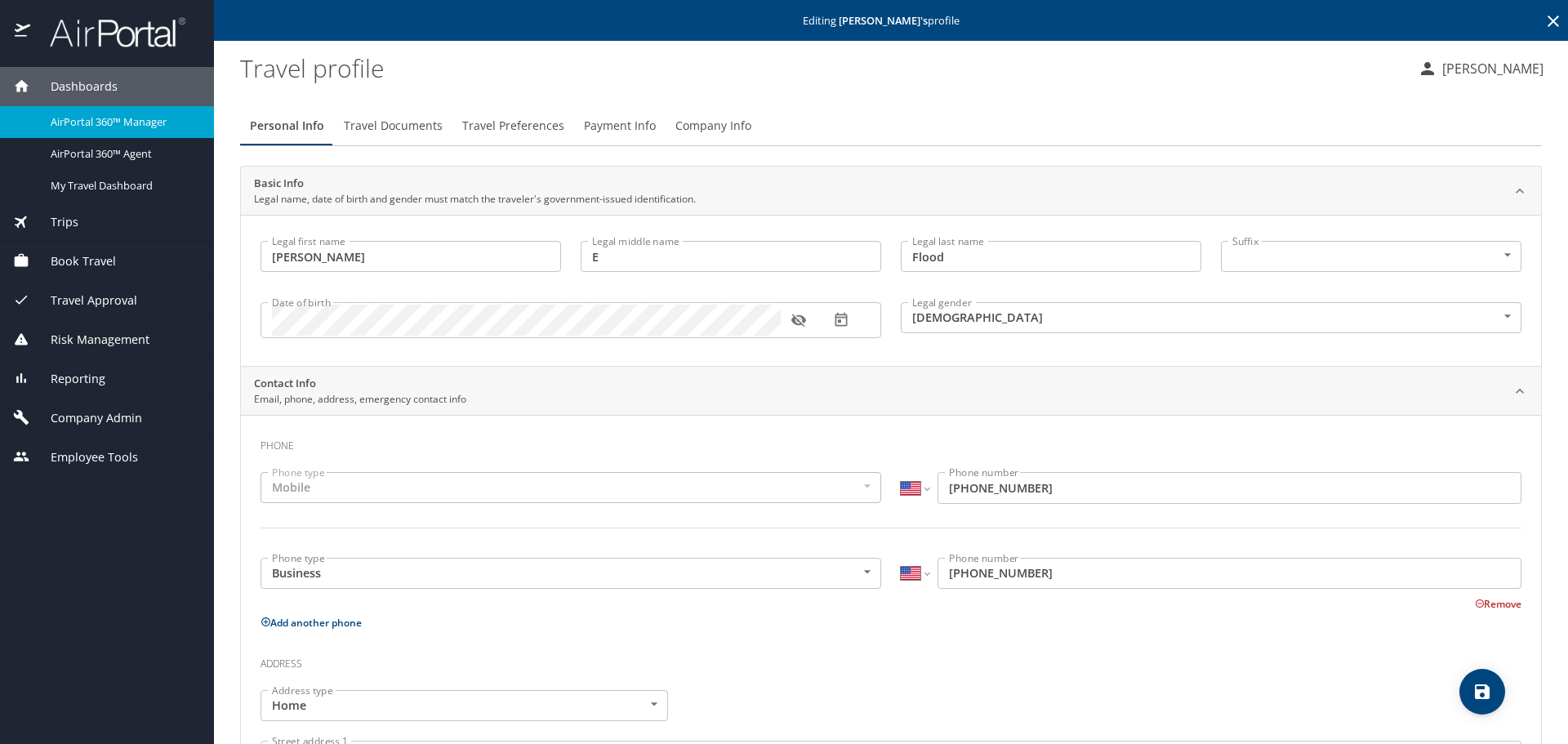
click at [977, 622] on p "Add another phone" at bounding box center [891, 622] width 1261 height 21
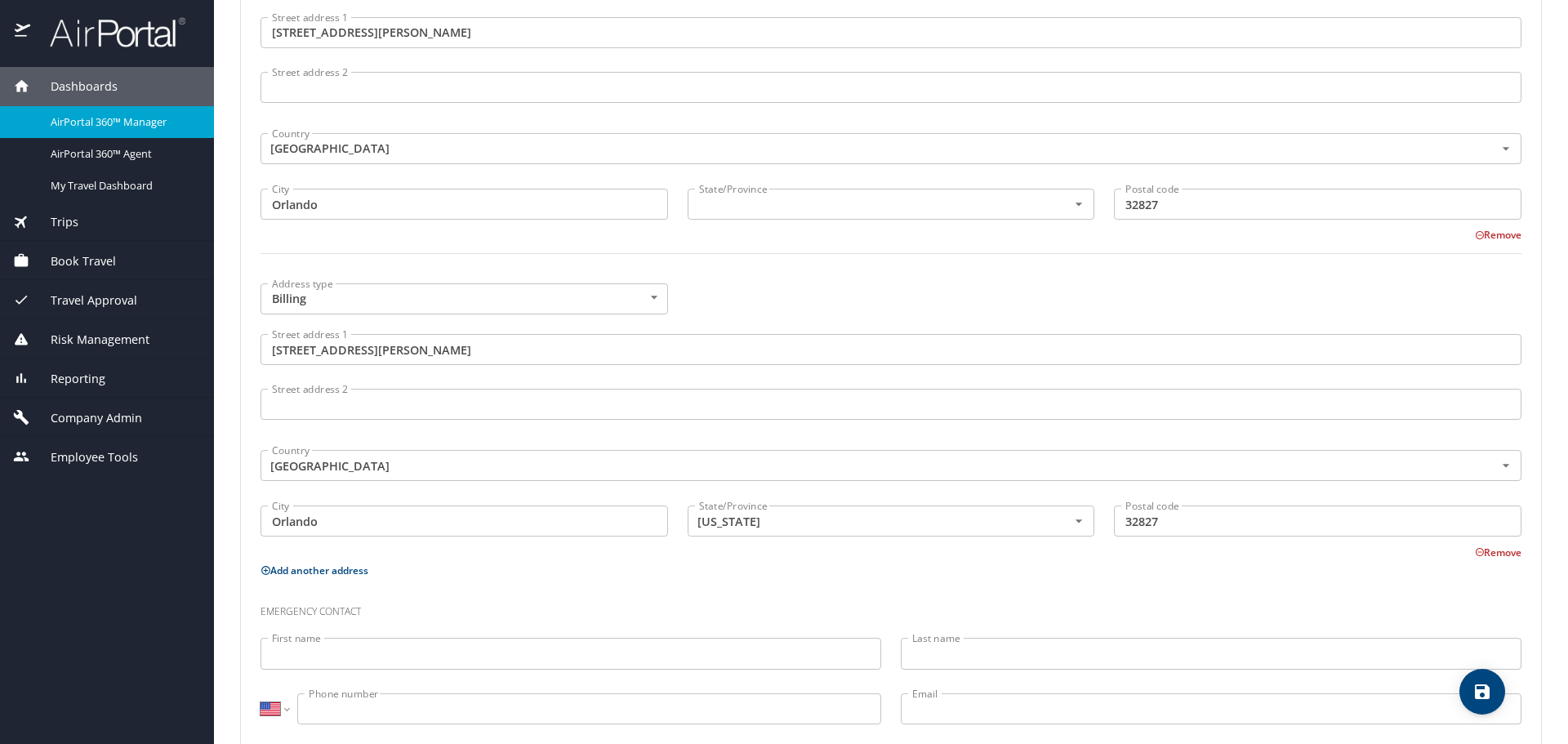
scroll to position [735, 0]
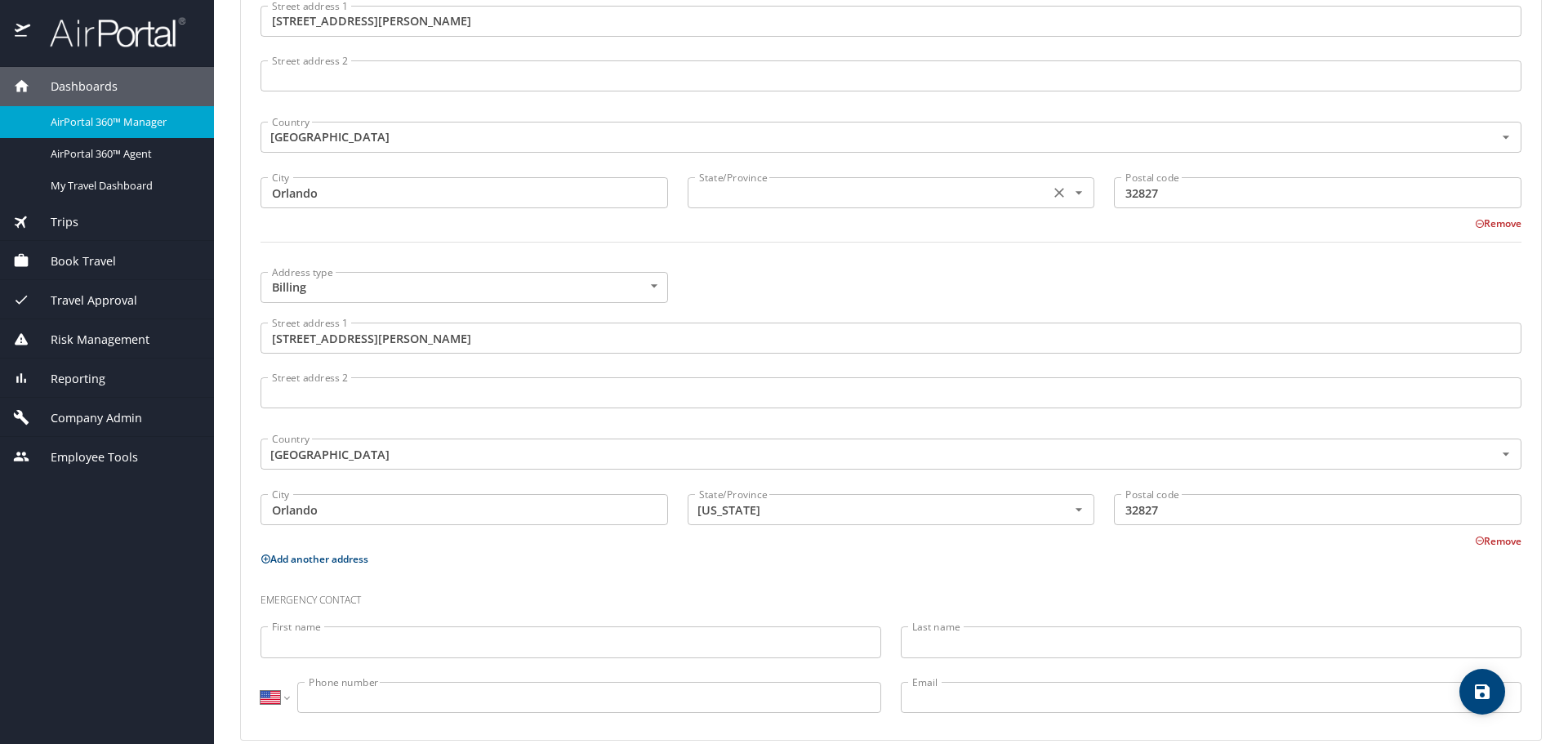
click at [801, 193] on input "text" at bounding box center [867, 193] width 350 height 22
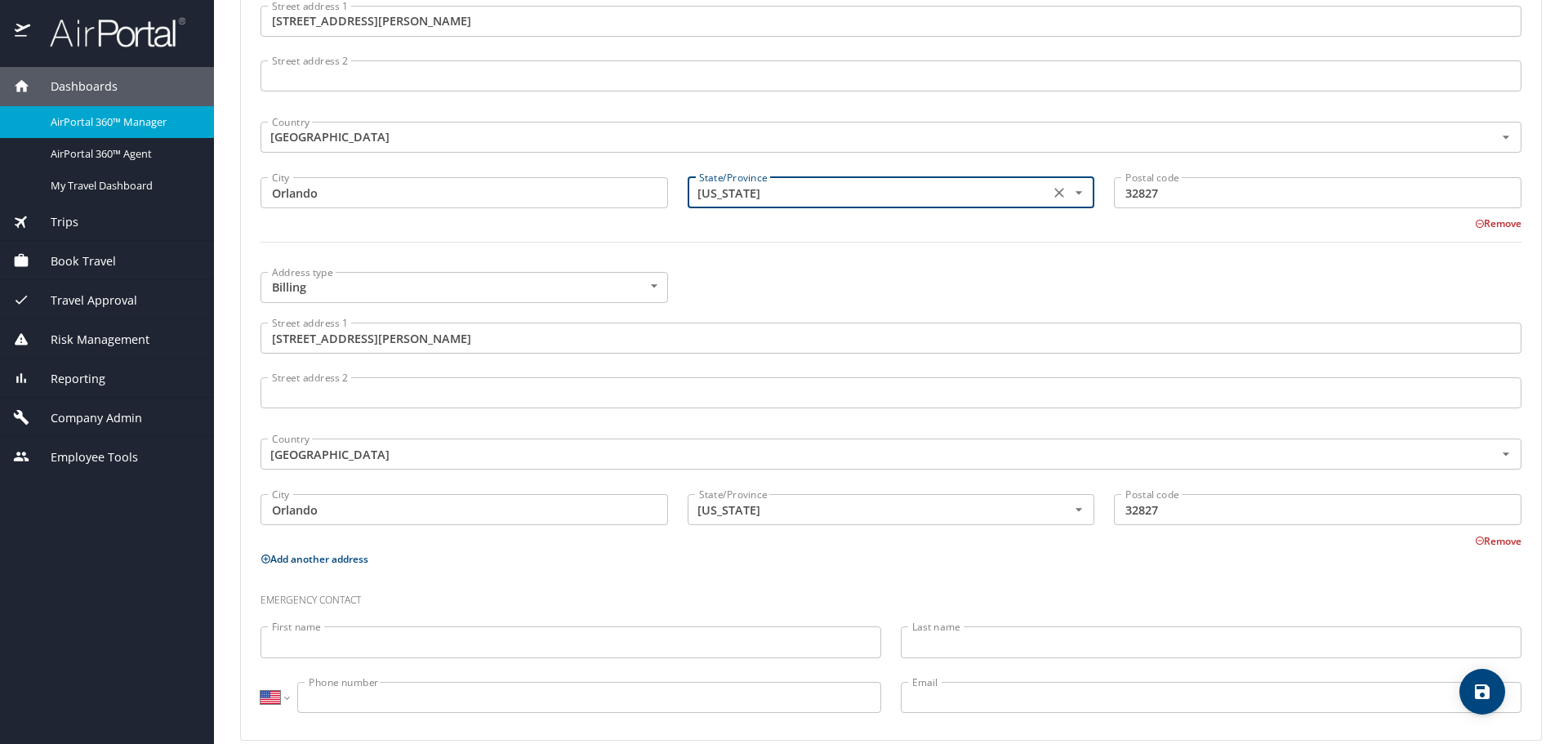
type input "Florida"
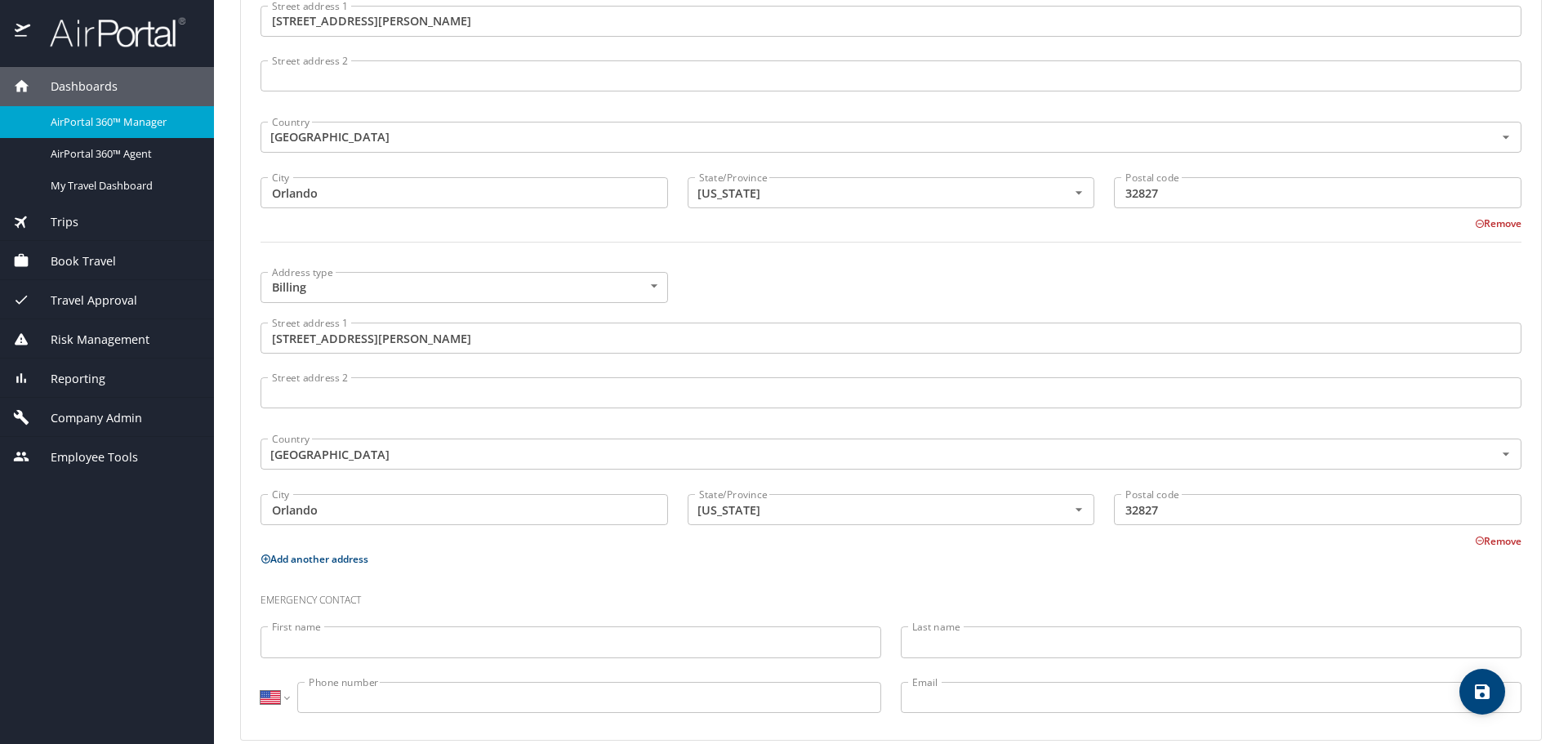
click at [836, 262] on div at bounding box center [891, 252] width 1280 height 40
click at [1488, 688] on icon "save" at bounding box center [1483, 691] width 14 height 14
select select "US"
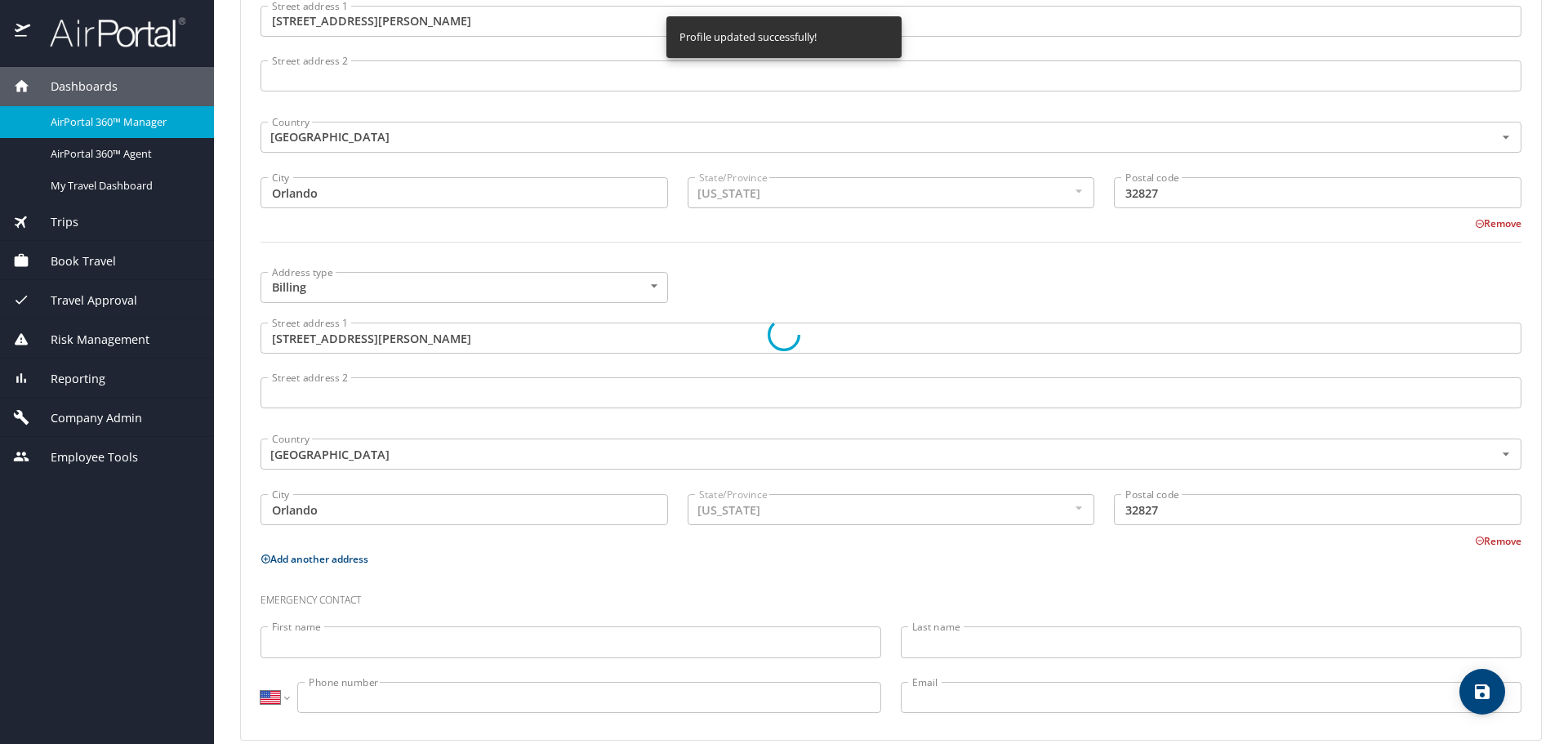
select select "US"
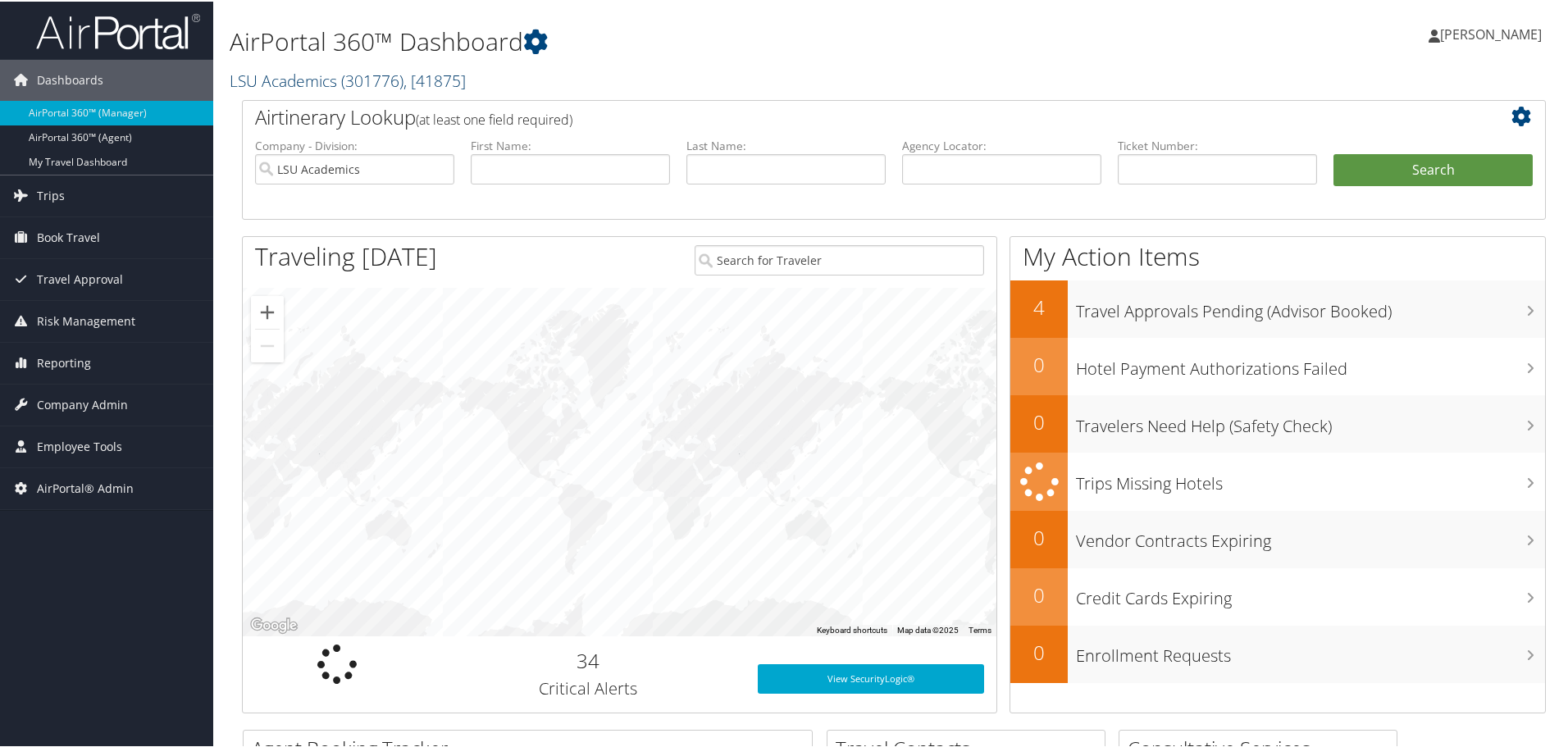
click at [334, 78] on link "LSU Academics ( 301776 ) , [ 41875 ]" at bounding box center [348, 78] width 237 height 23
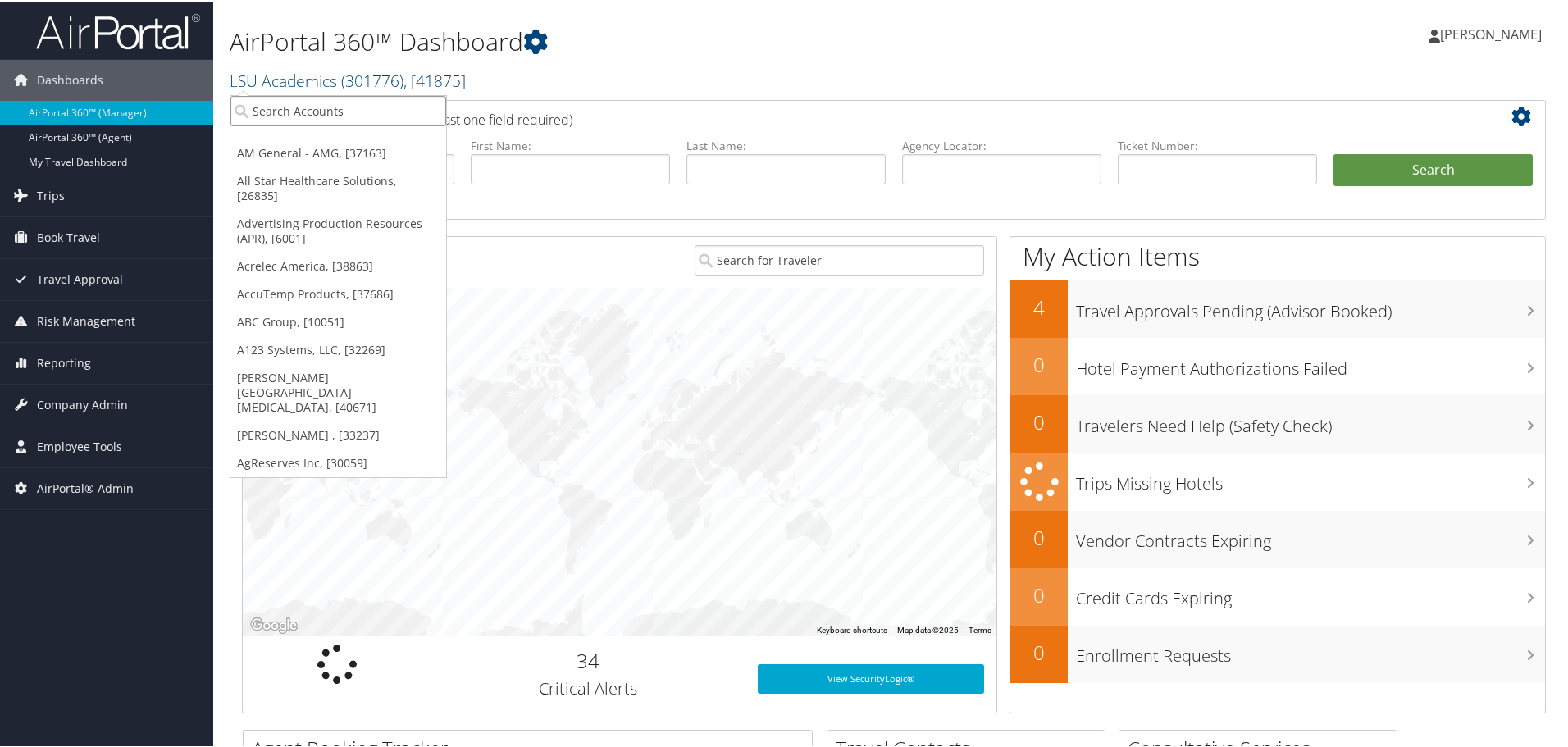
click at [318, 115] on input "search" at bounding box center [338, 109] width 216 height 31
type input "traeg"
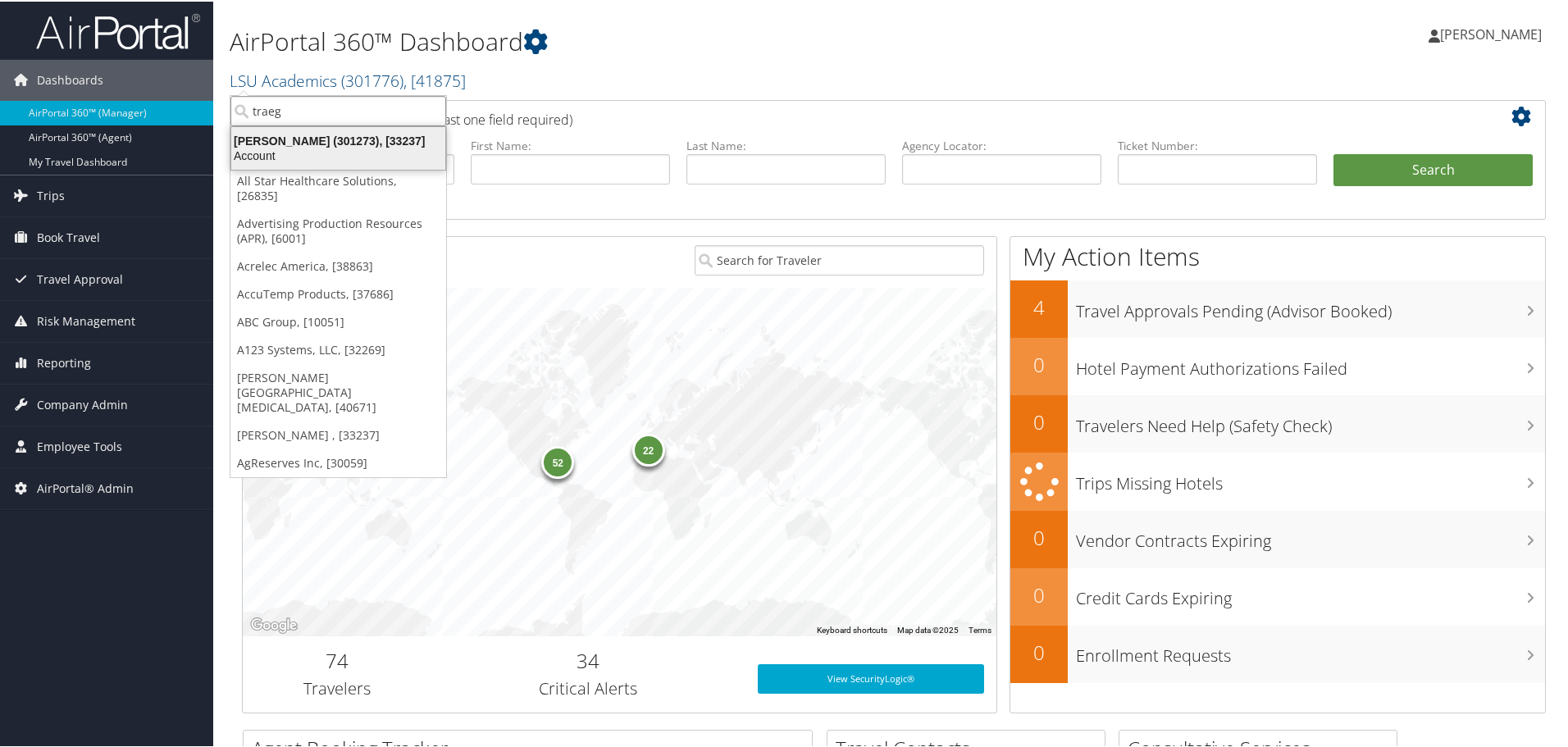
click at [317, 138] on div "[PERSON_NAME] (301273), [33237]" at bounding box center [338, 139] width 234 height 14
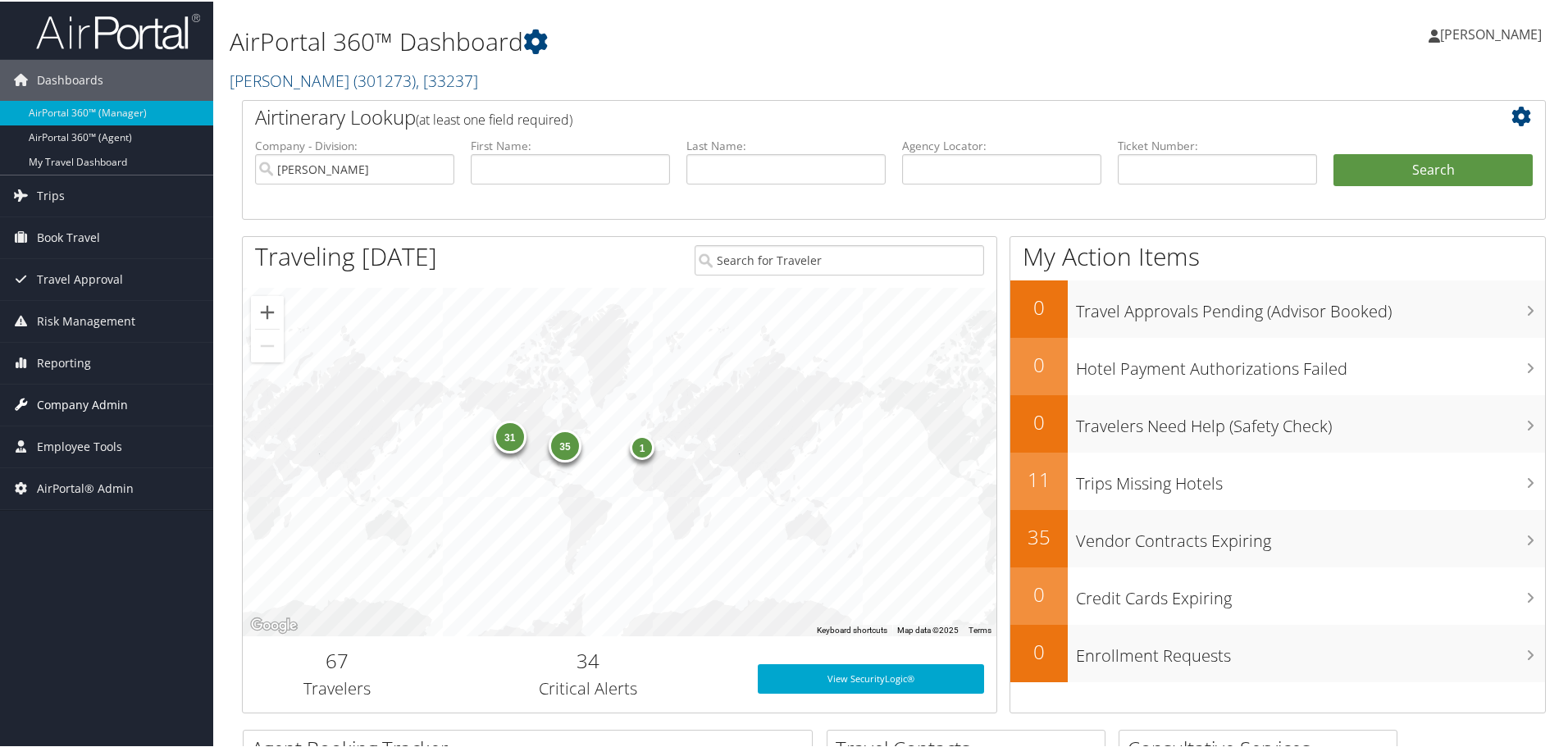
click at [52, 412] on span "Company Admin" at bounding box center [82, 402] width 91 height 41
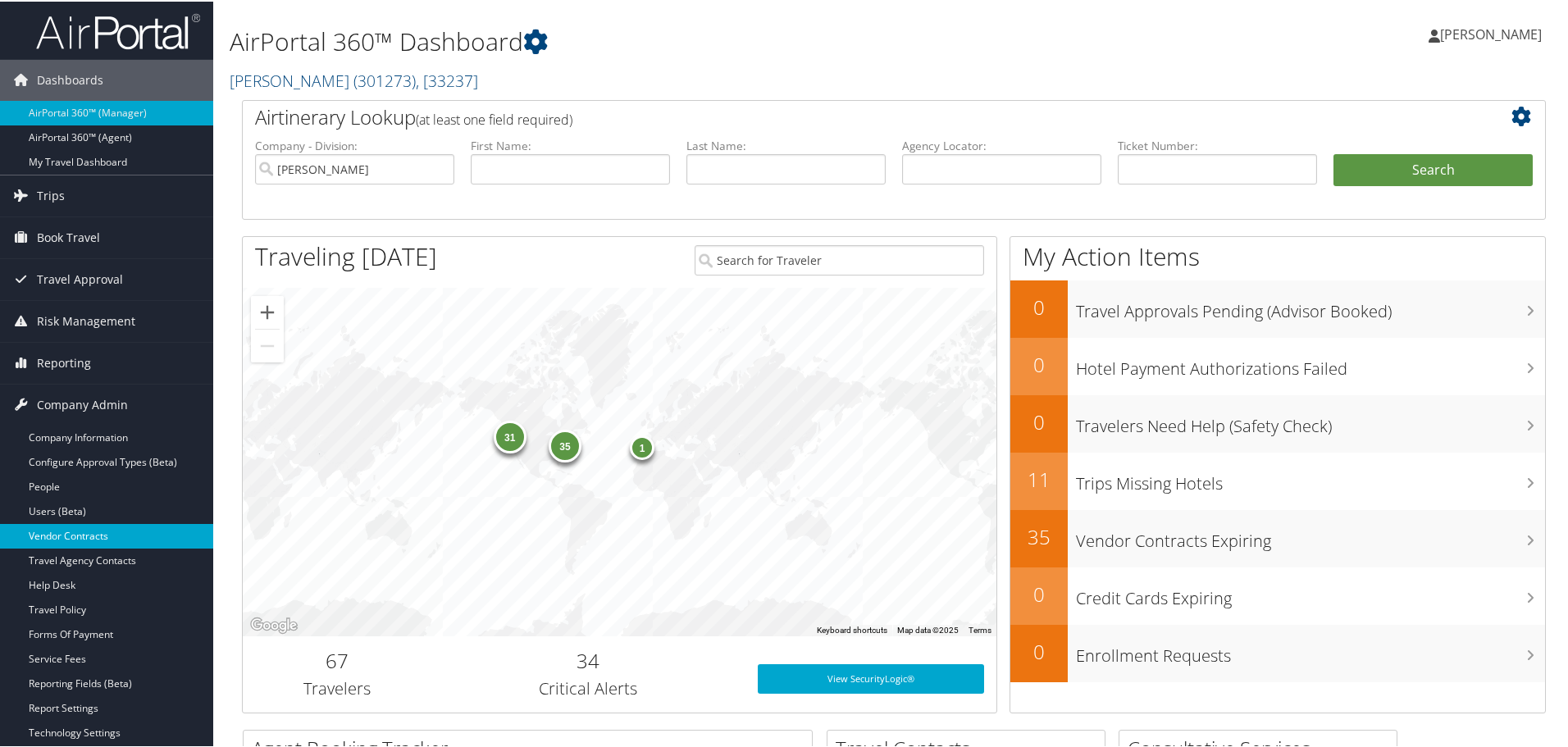
click at [70, 530] on link "Vendor Contracts" at bounding box center [107, 534] width 213 height 24
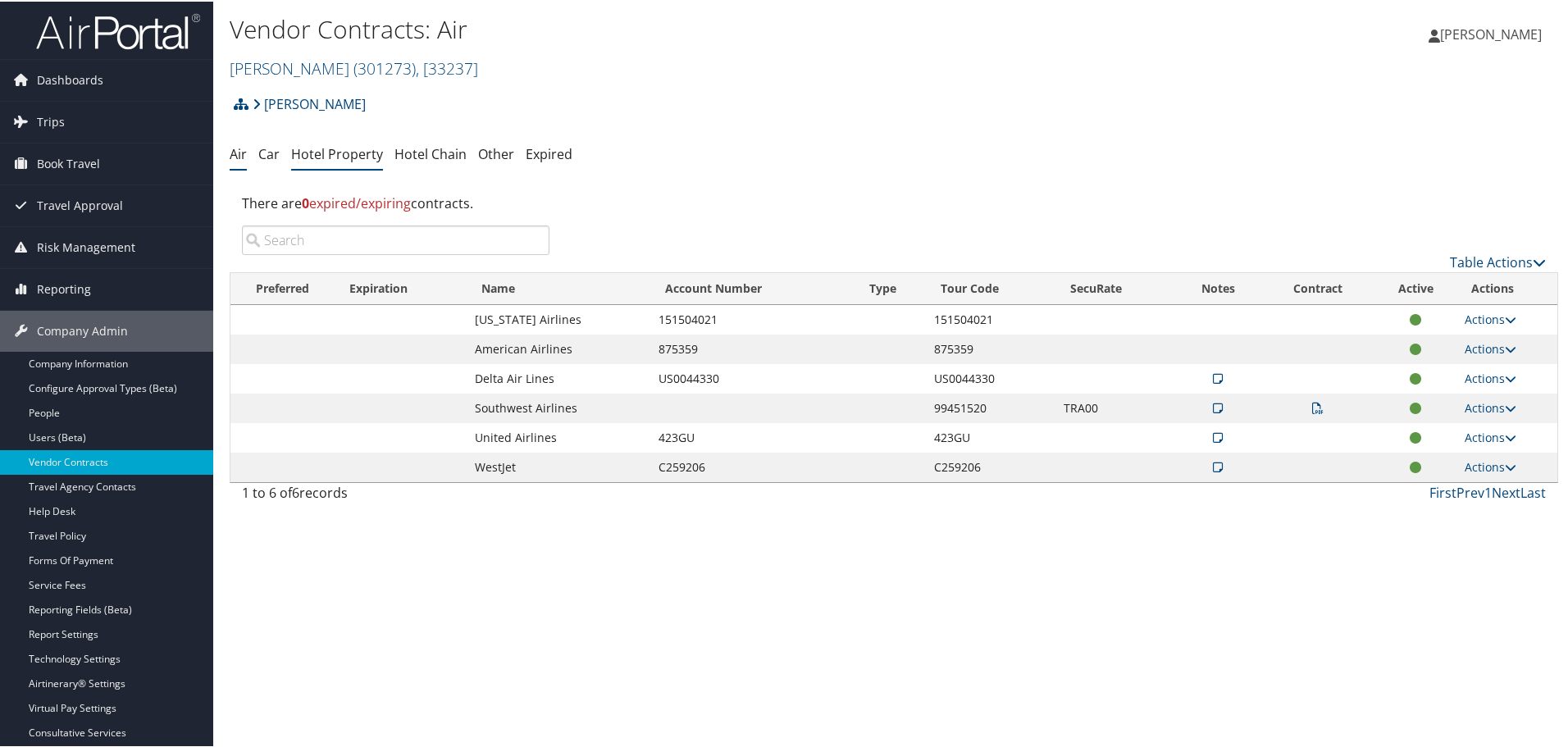
click at [327, 150] on link "Hotel Property" at bounding box center [338, 152] width 92 height 18
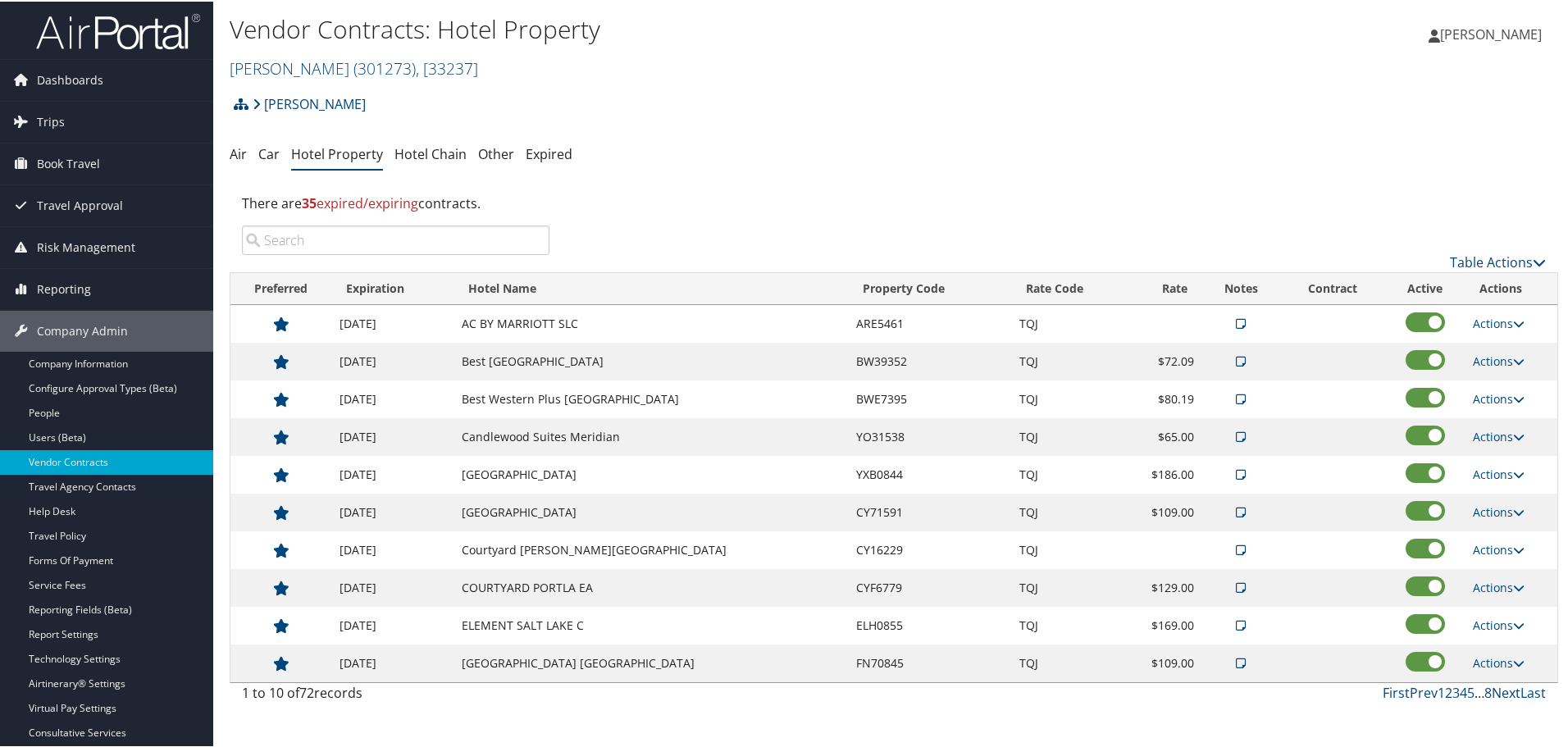
click at [1492, 688] on link "Next" at bounding box center [1506, 691] width 29 height 18
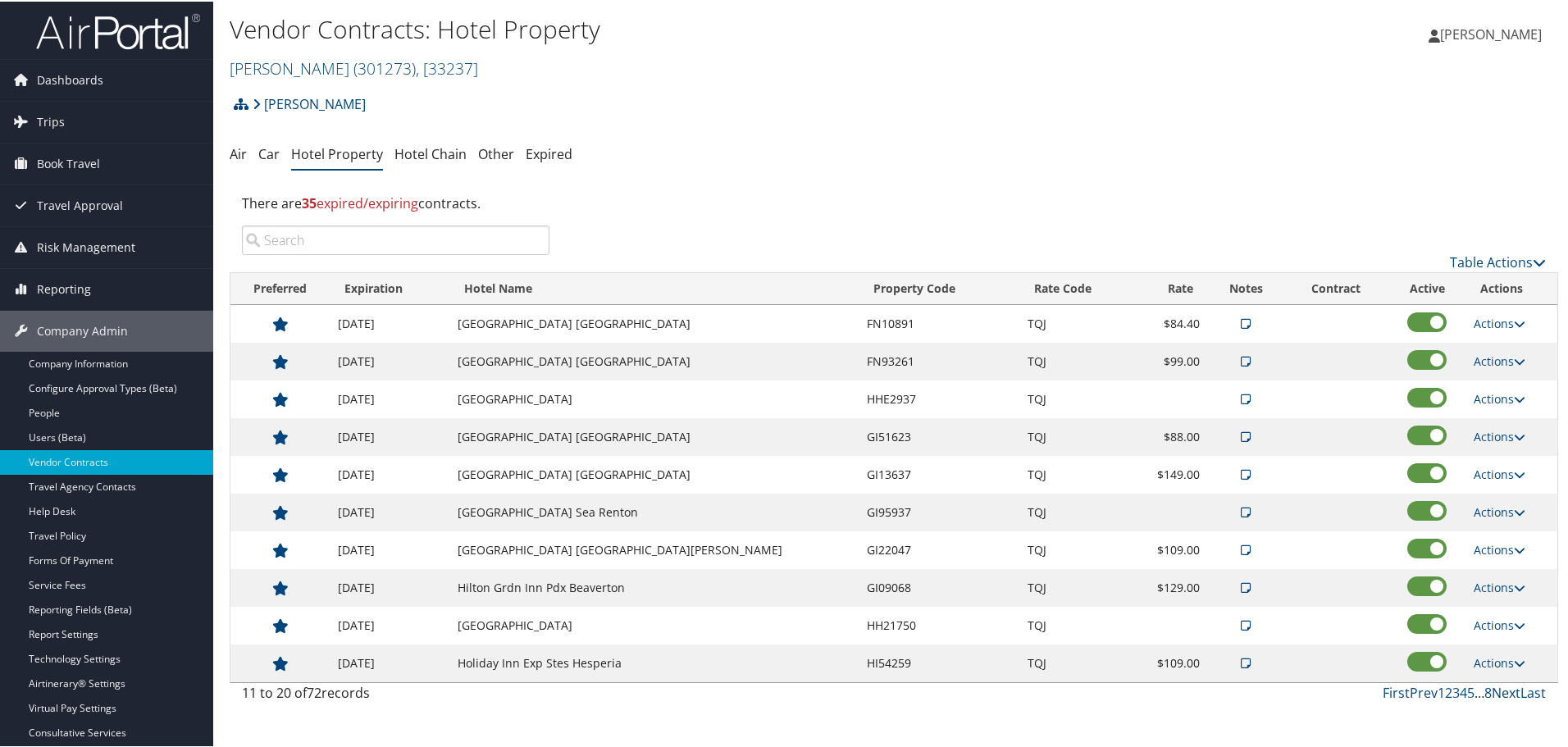
click at [1492, 688] on link "Next" at bounding box center [1506, 691] width 29 height 18
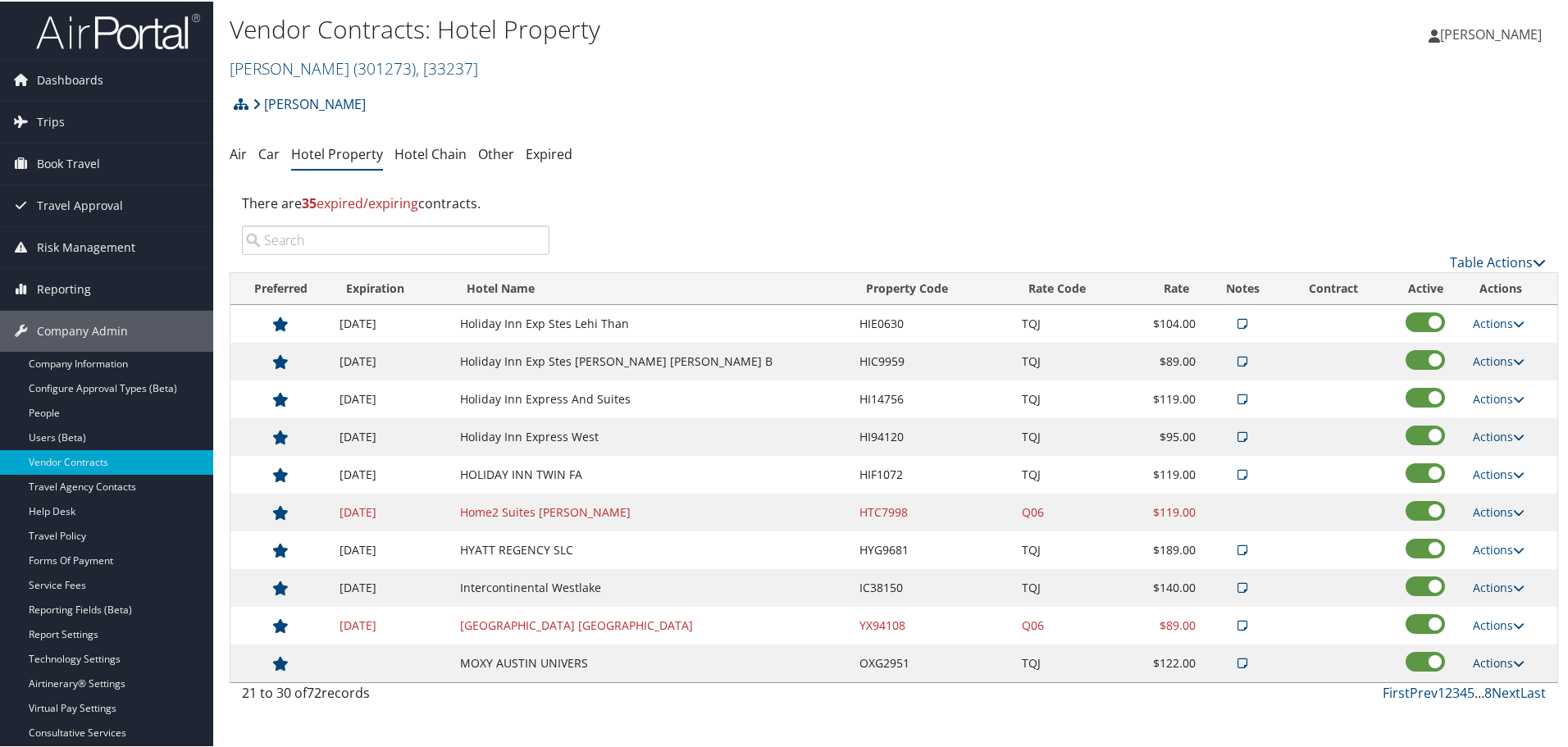
click at [1506, 657] on link "Actions" at bounding box center [1498, 660] width 51 height 15
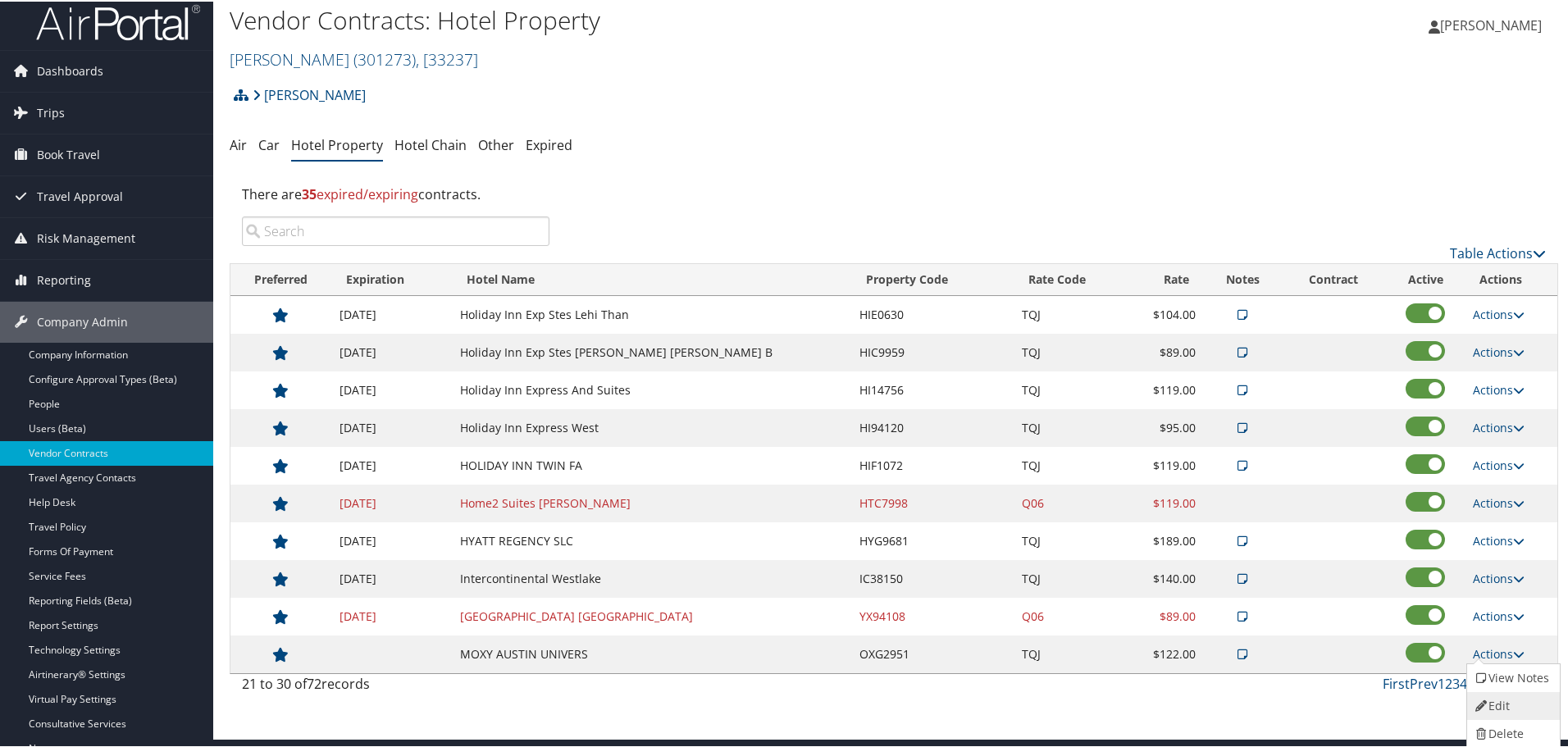
click at [1502, 703] on link "Edit" at bounding box center [1511, 704] width 88 height 28
select select "NLRA"
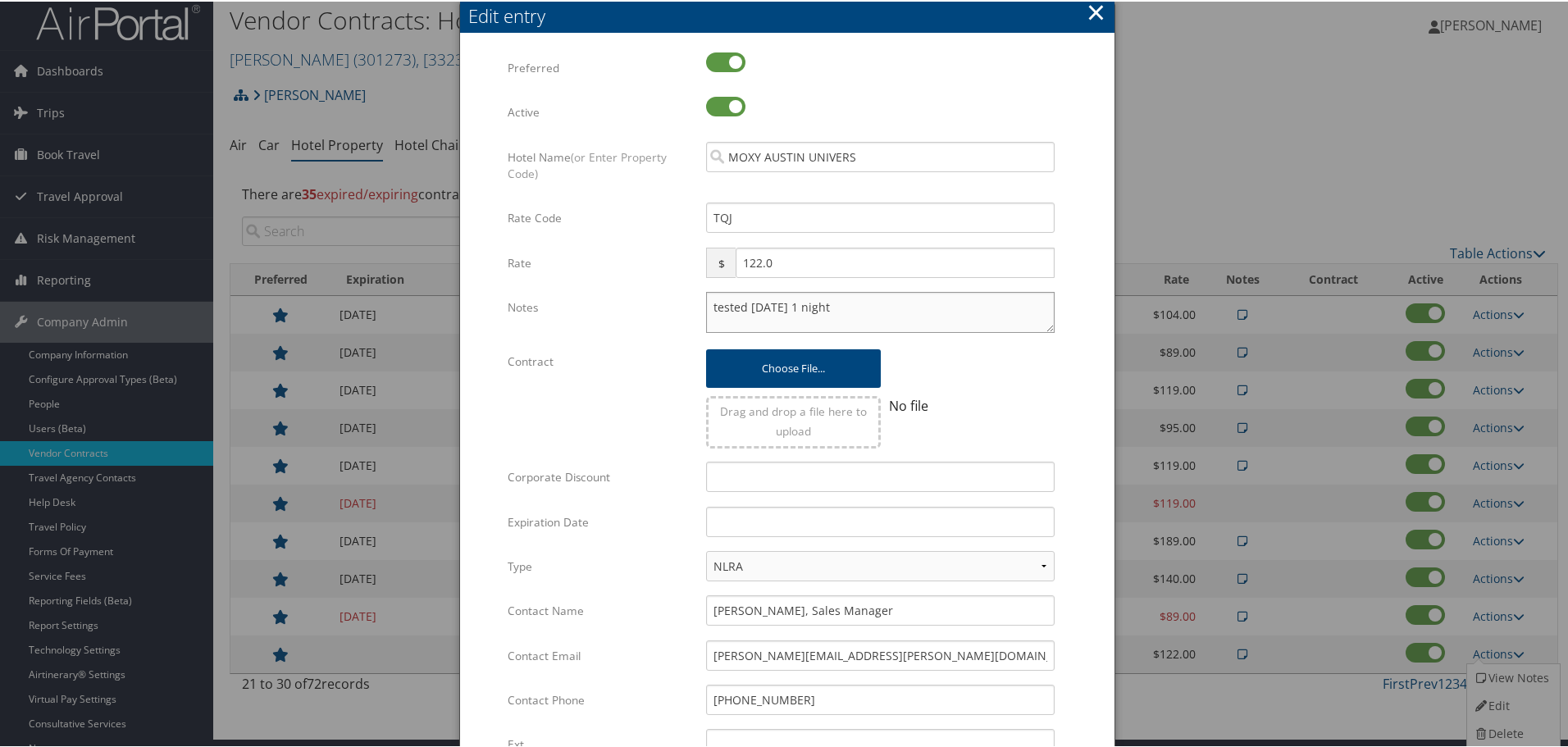
click at [707, 302] on textarea "tested oct 31 1 night" at bounding box center [880, 310] width 348 height 41
paste textarea "Rates tested in TP+ Aug 2025;"
type textarea "Rates tested in TP+ Aug 2025; tested oct 31 1 night"
click at [752, 513] on input "text" at bounding box center [880, 521] width 348 height 31
type input "12/31/2025"
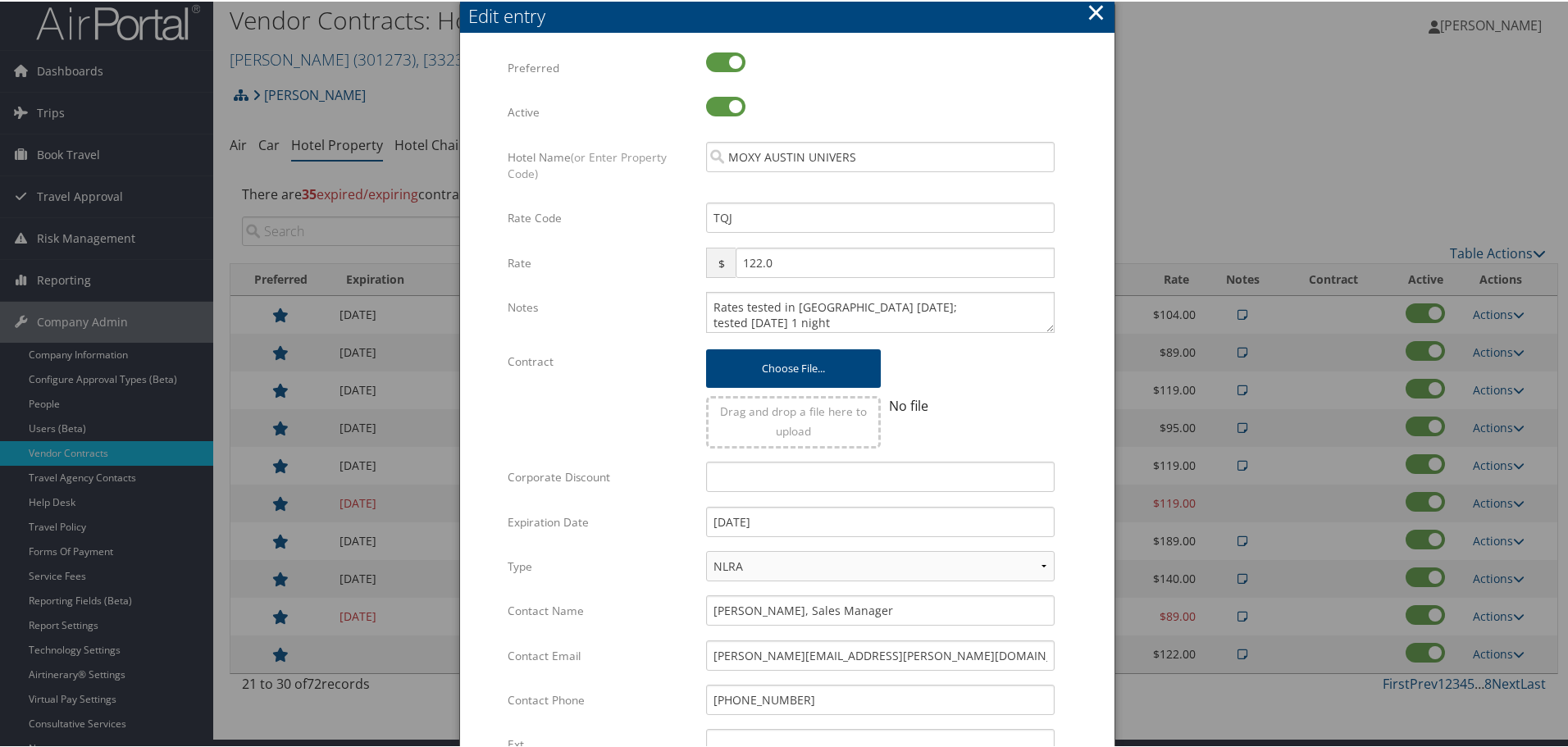
click at [1038, 417] on div "No file" at bounding box center [968, 416] width 174 height 60
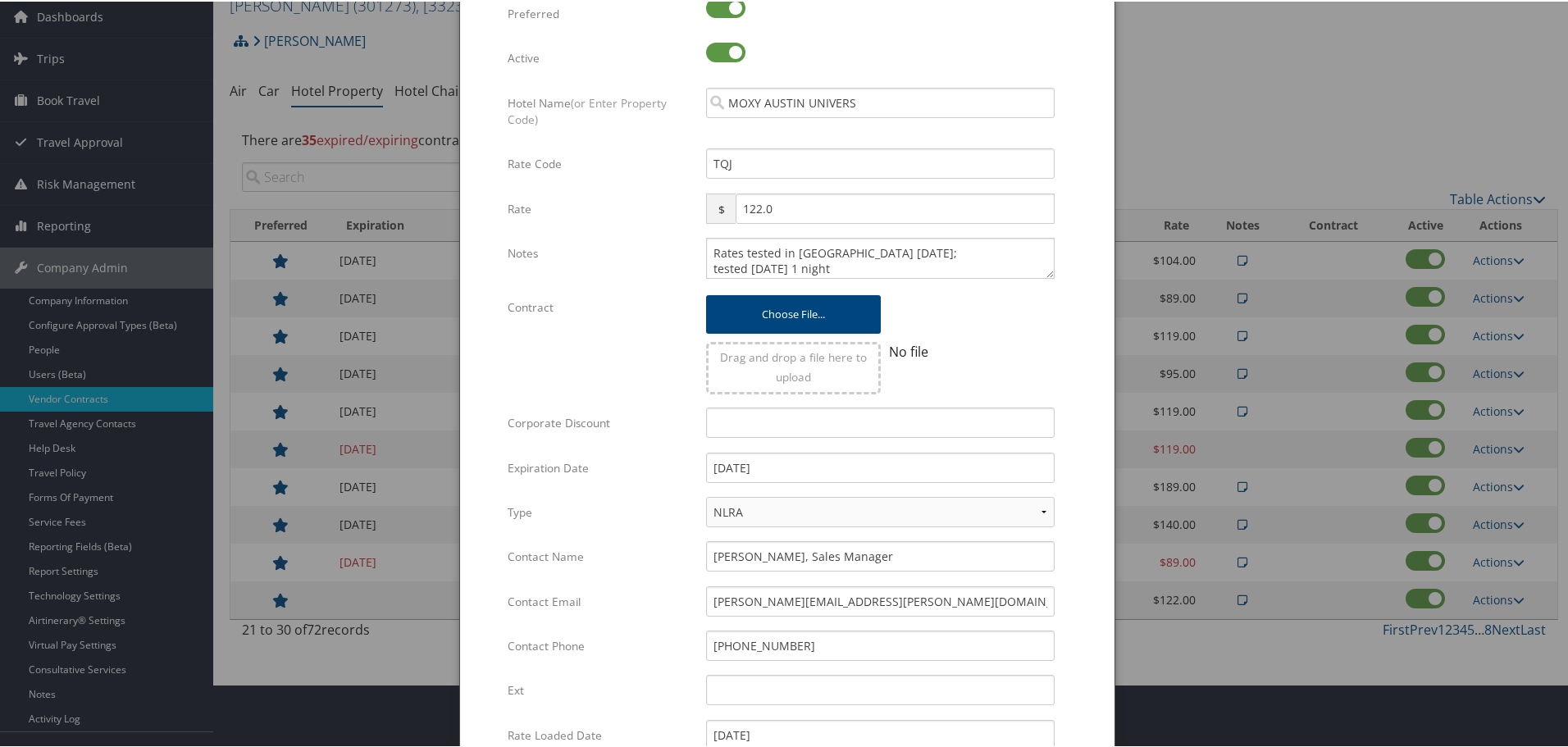
scroll to position [268, 0]
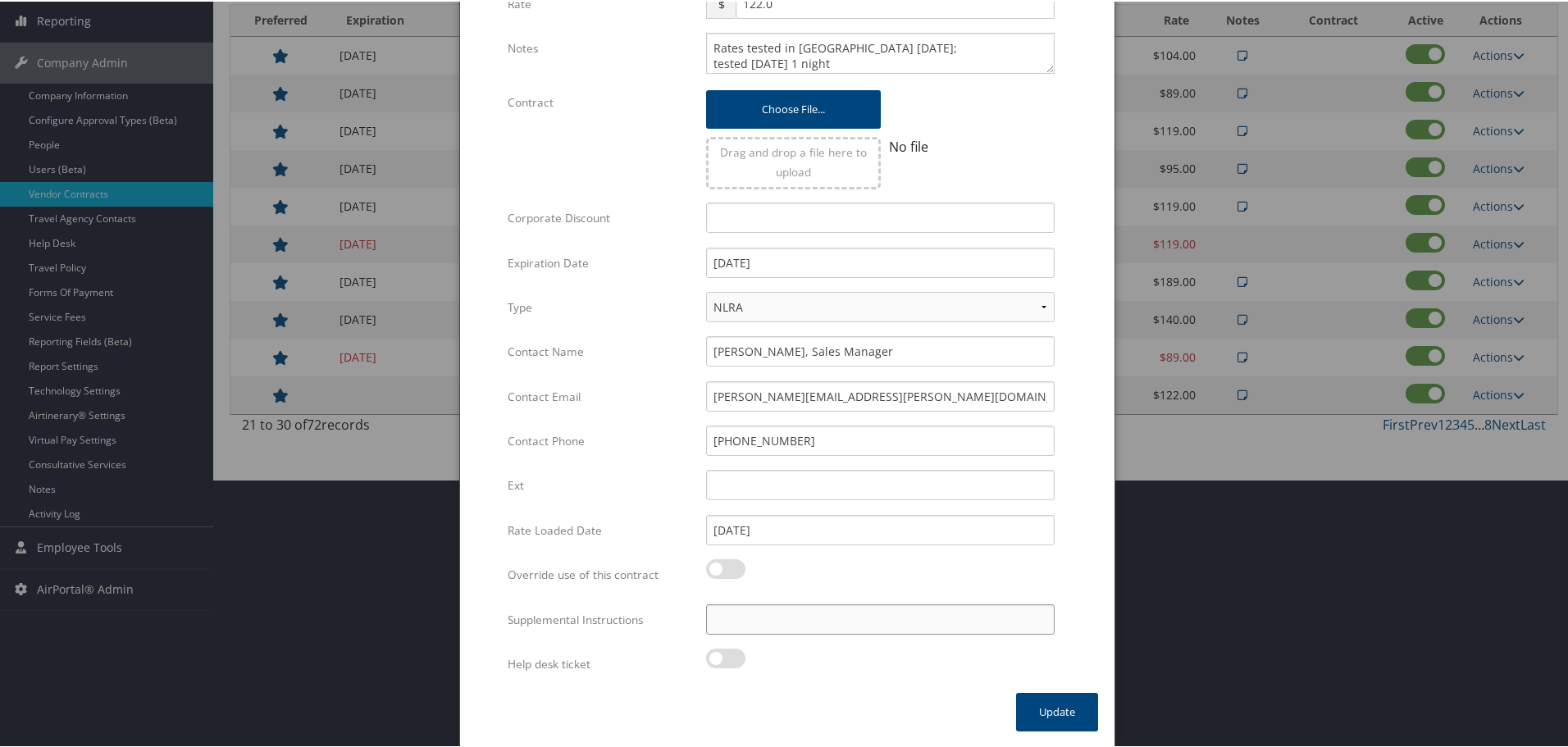
click at [801, 625] on input "Supplemental Instructions" at bounding box center [880, 618] width 348 height 31
paste input "SAB Prop ID -"
paste input "389913"
type input "SAB Prop ID - 389913"
click at [1055, 714] on button "Update" at bounding box center [1057, 710] width 82 height 39
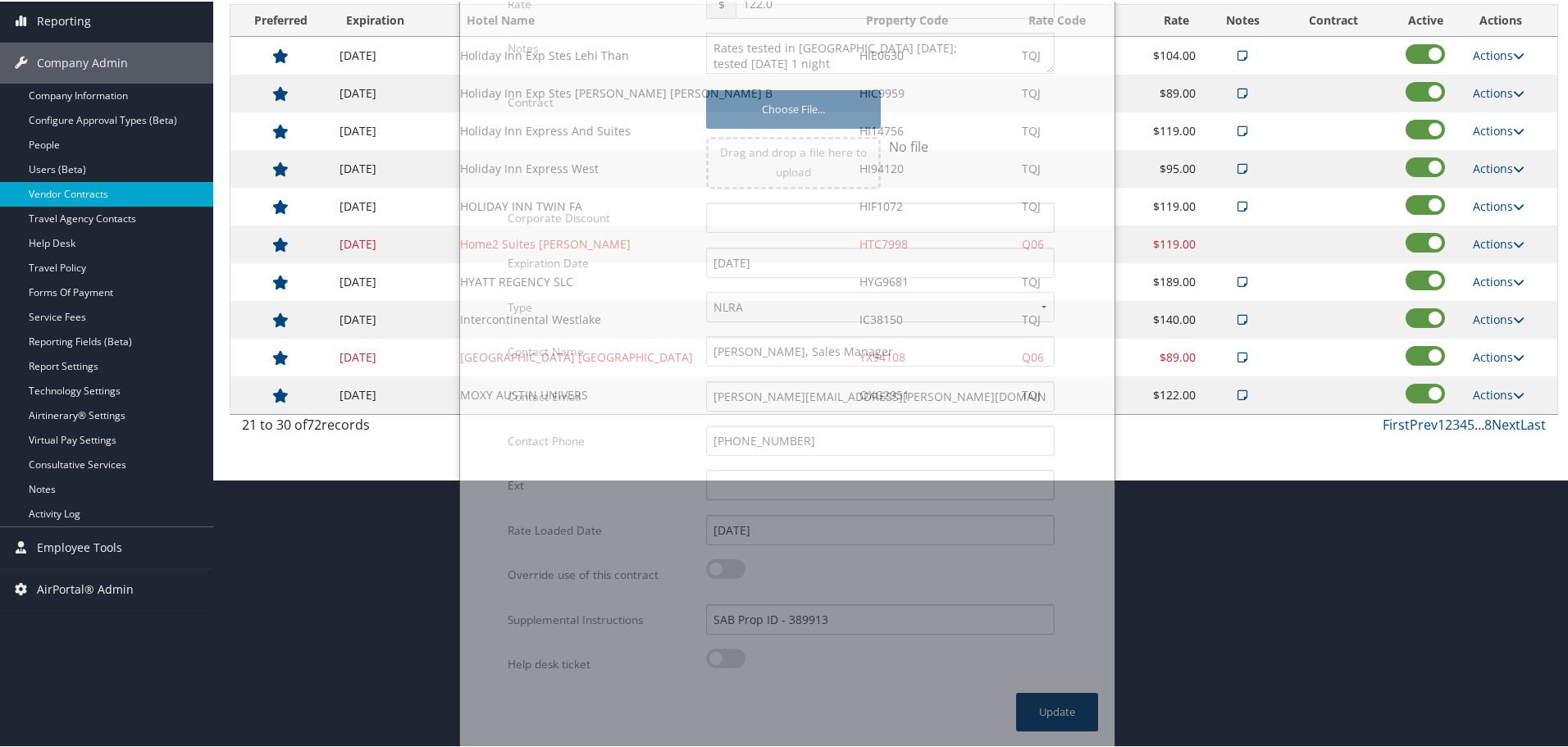
scroll to position [130, 0]
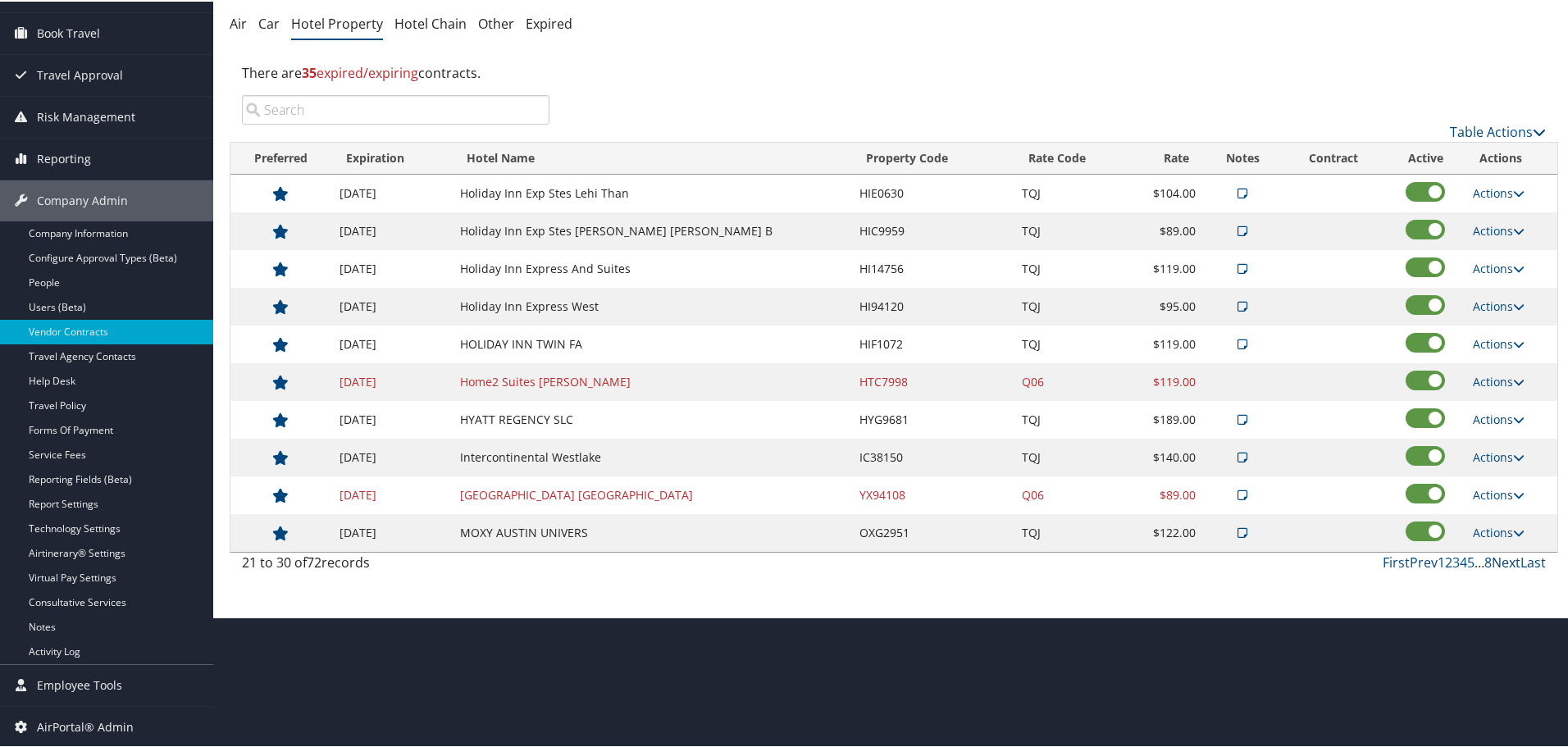
click at [1494, 560] on link "Next" at bounding box center [1506, 560] width 29 height 18
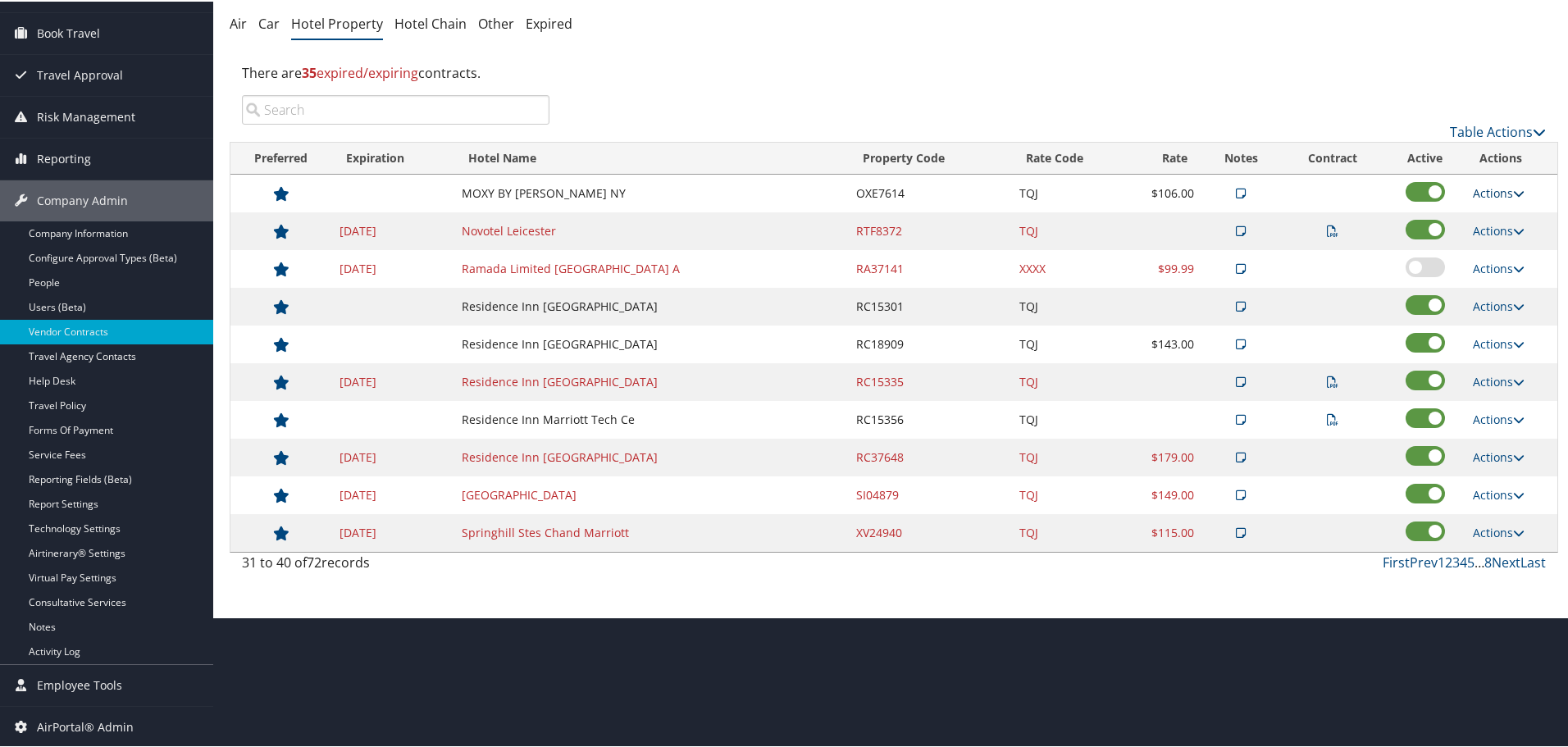
click at [1487, 188] on link "Actions" at bounding box center [1498, 190] width 51 height 15
click at [1510, 242] on link "Edit" at bounding box center [1511, 243] width 88 height 28
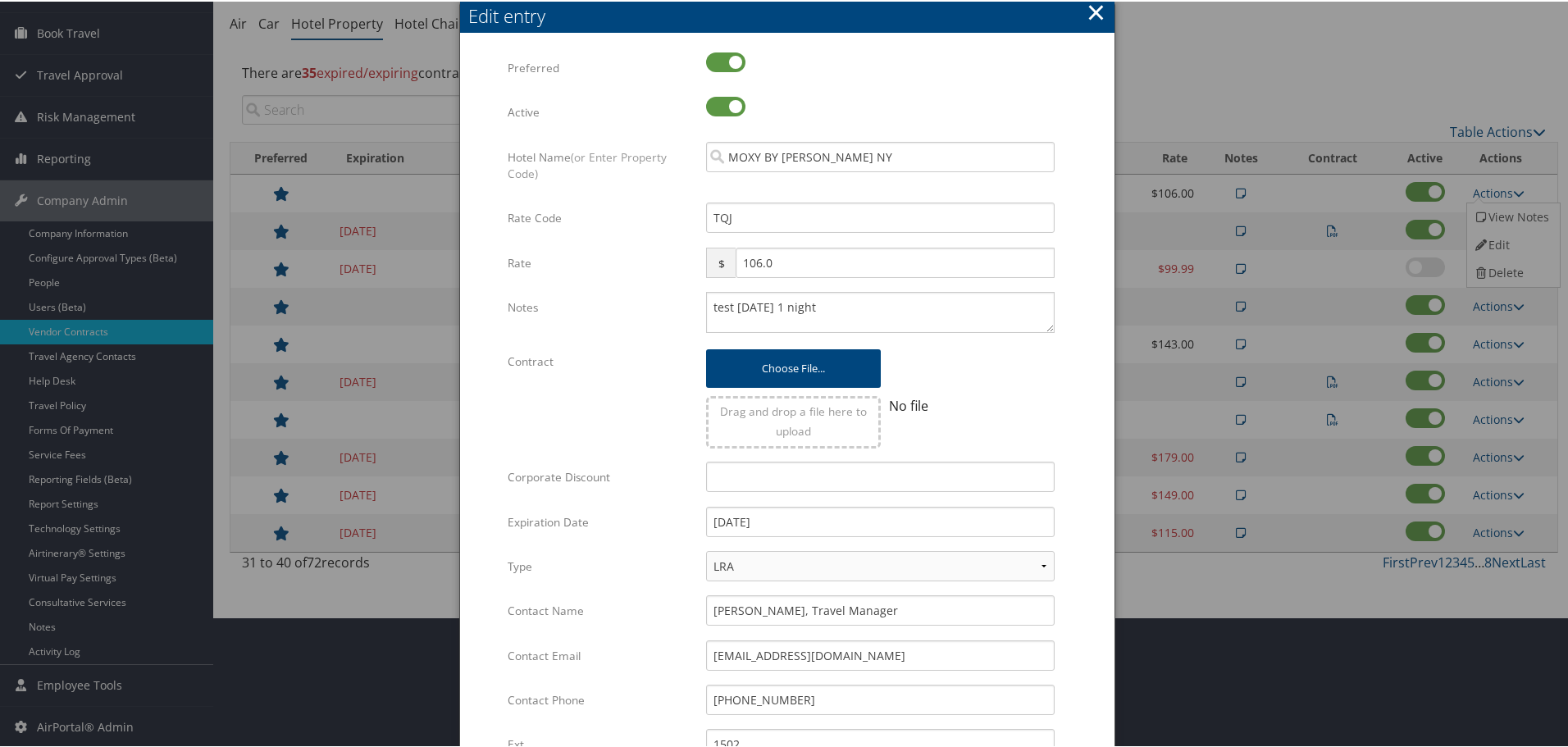
click at [702, 304] on div "test 31 oct 1 night Multiple values The selected items contain different values…" at bounding box center [880, 318] width 373 height 54
click at [711, 306] on textarea "test 31 oct 1 night" at bounding box center [880, 310] width 348 height 41
paste textarea "Rates tested in TP+ Aug 2025;"
type textarea "Rates tested in TP+ Aug 2025; test 31 oct 1 night"
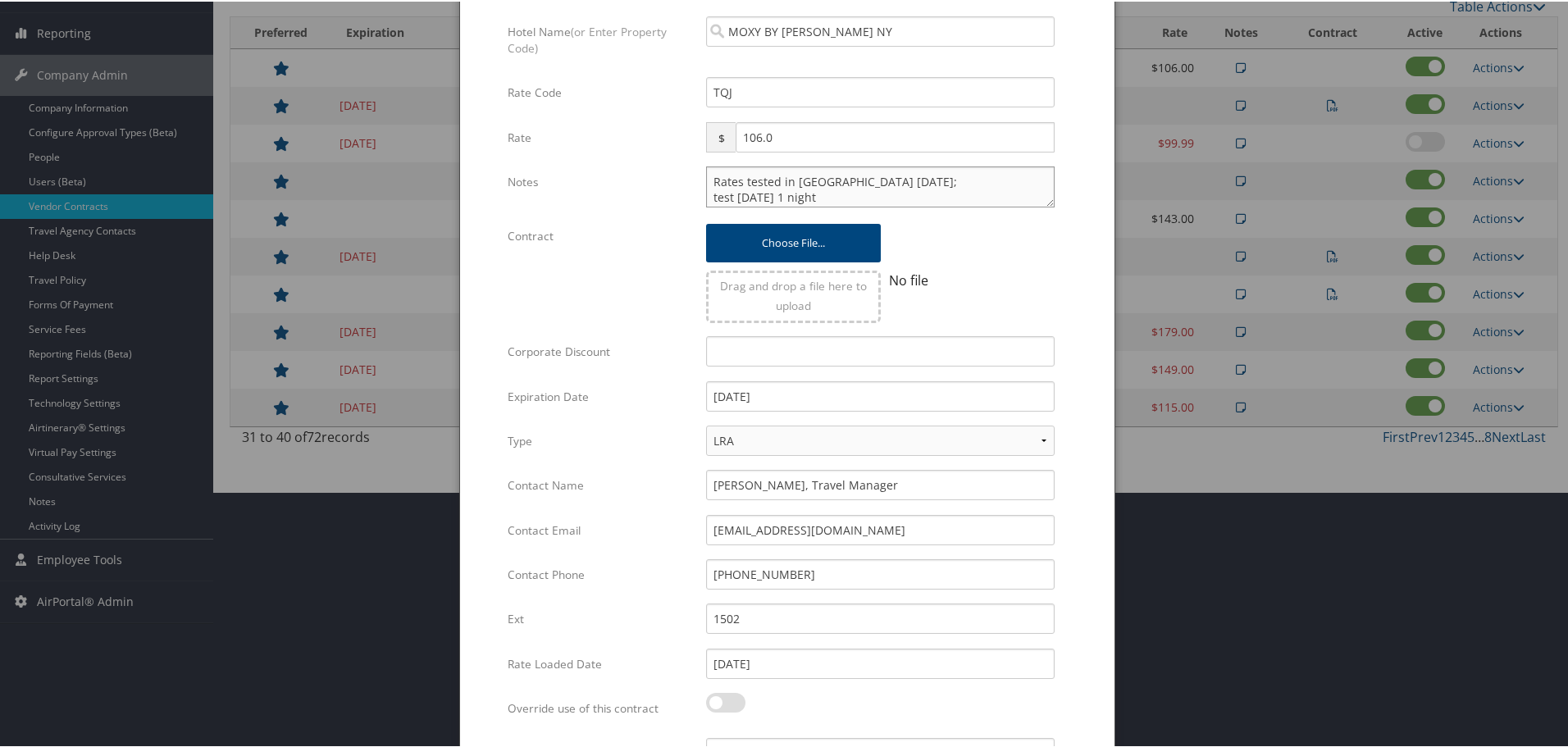
scroll to position [390, 0]
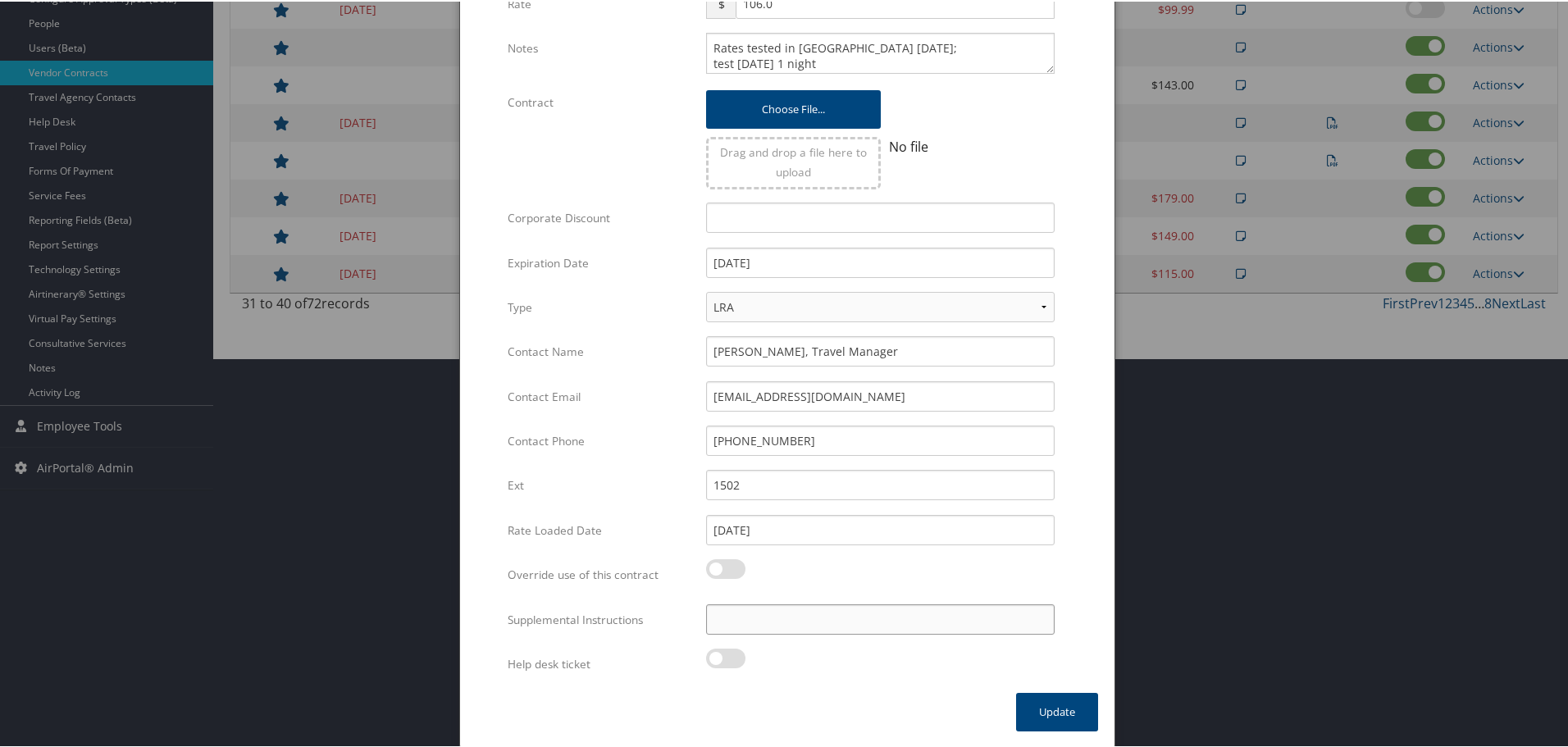
click at [832, 613] on input "Supplemental Instructions" at bounding box center [880, 618] width 348 height 31
paste input "SAB Prop ID -"
paste input "321916"
type input "SAB Prop ID - 321916"
click at [1056, 705] on button "Update" at bounding box center [1057, 710] width 82 height 39
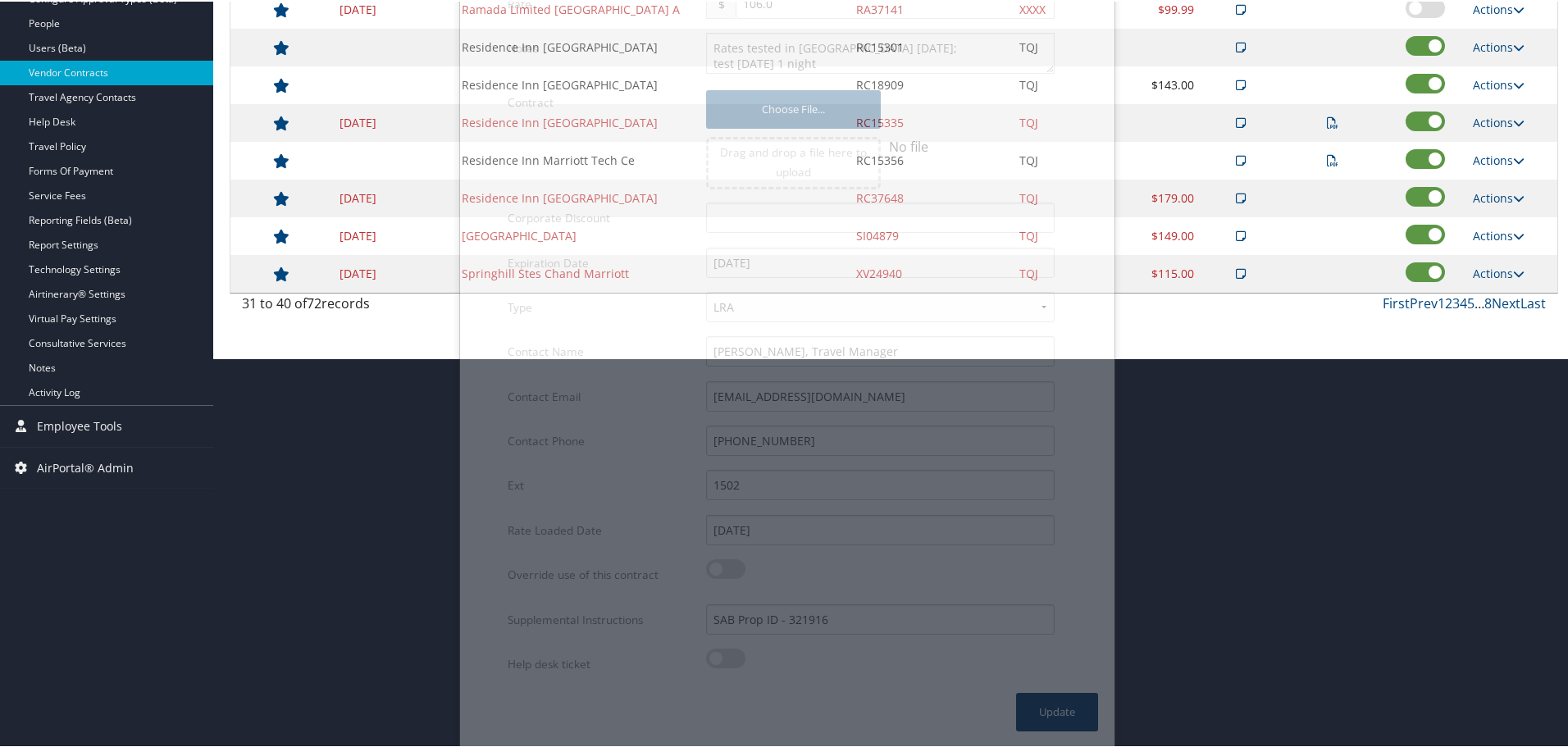
scroll to position [130, 0]
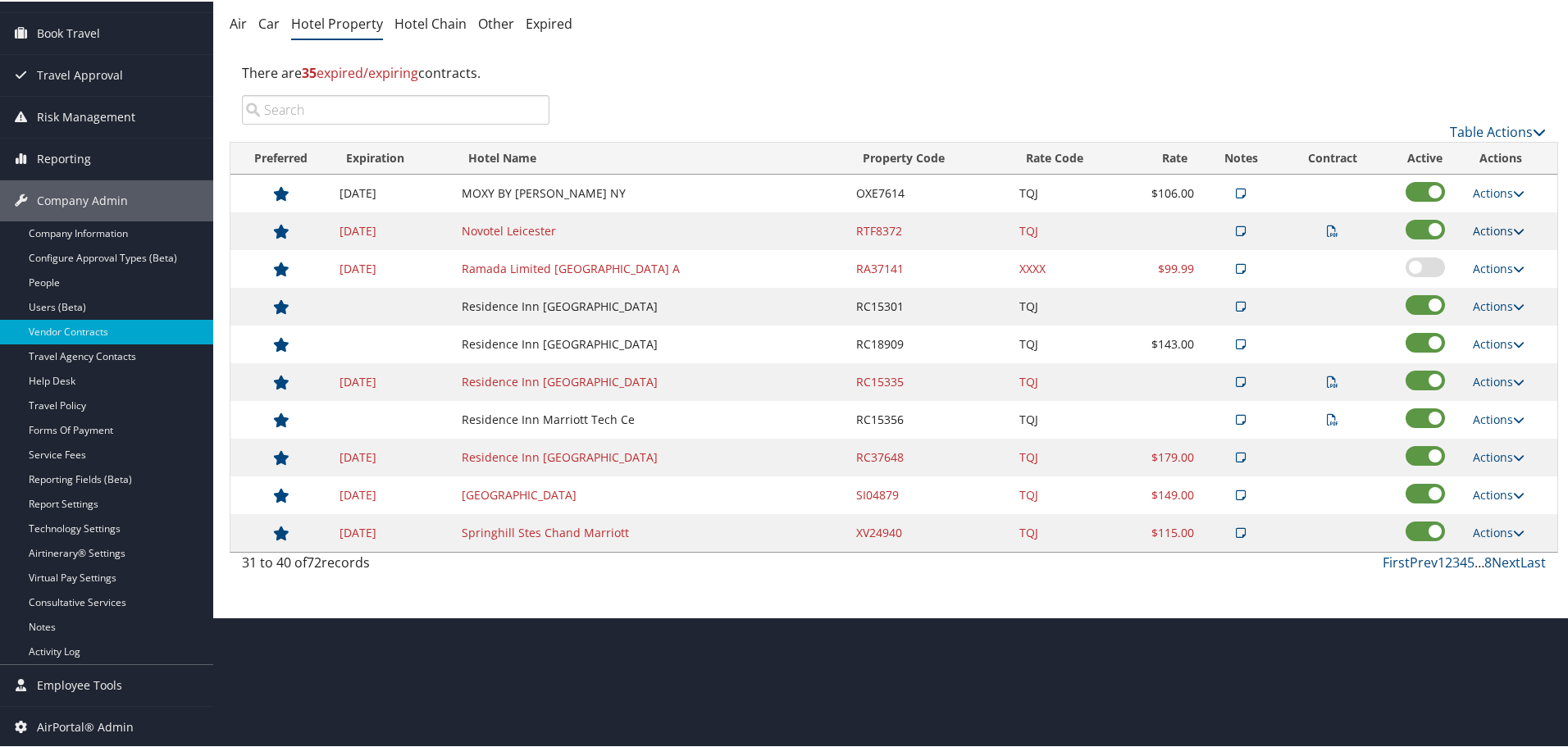
click at [1484, 228] on link "Actions" at bounding box center [1498, 228] width 51 height 15
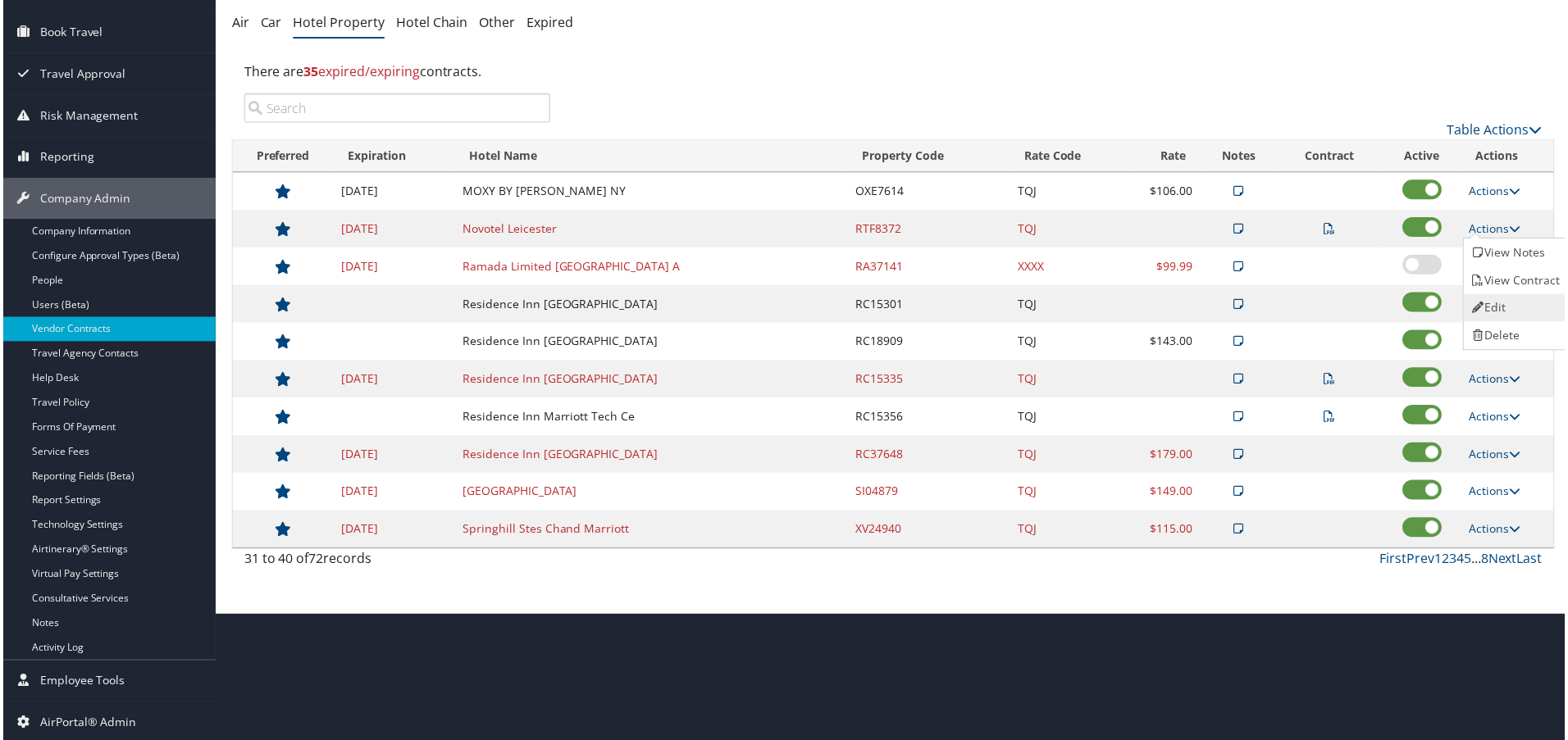
click at [1500, 299] on link "Edit" at bounding box center [1518, 309] width 103 height 28
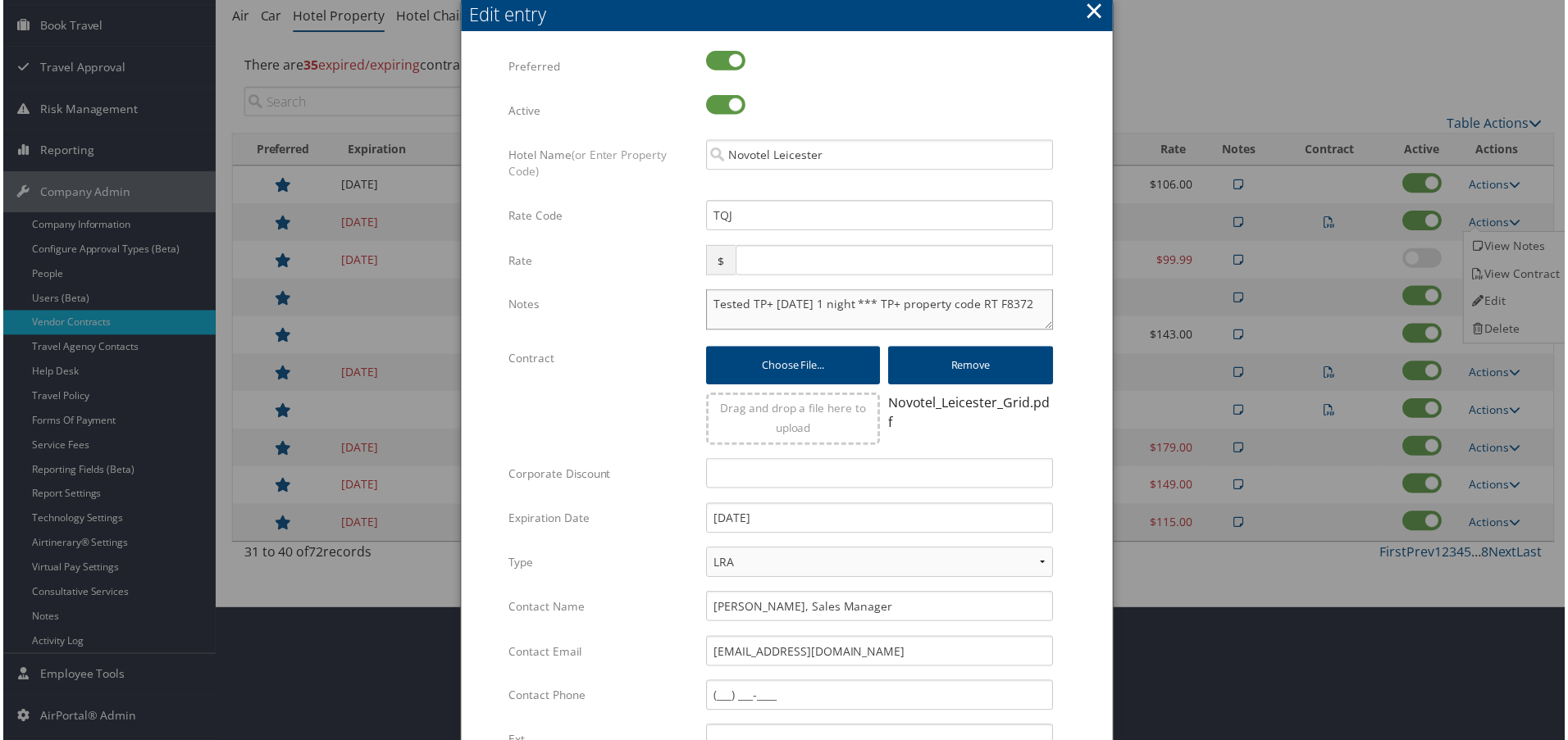
click at [706, 307] on textarea "Tested TP+ 24DEC 1 night *** TP+ property code RT F8372" at bounding box center [880, 310] width 348 height 41
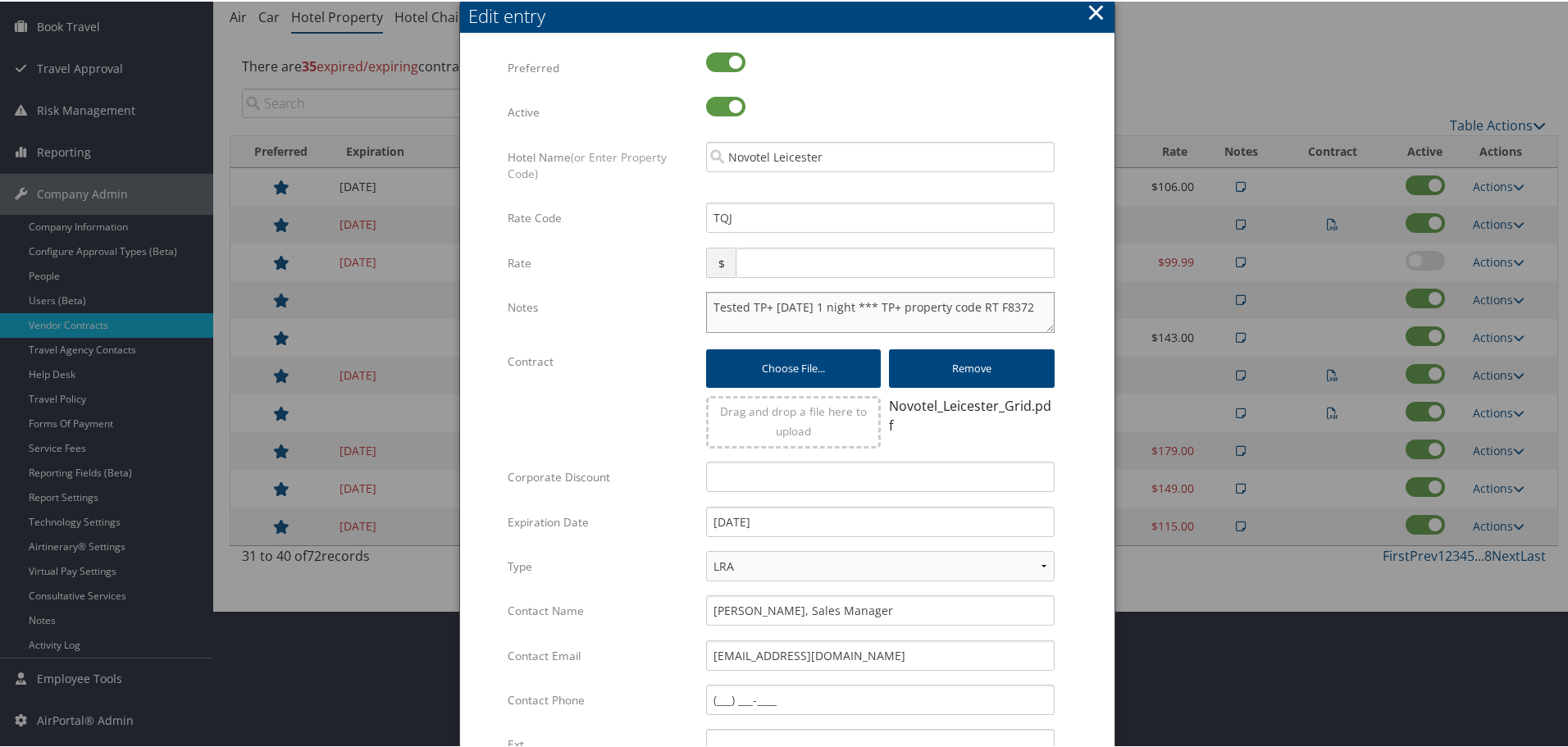
paste textarea "Rates tested in TP+ Aug 2025;"
type textarea "Rates tested in TP+ Aug 2025; Tested TP+ 24DEC 1 night *** TP+ property code RT…"
click at [882, 529] on input "[DATE]" at bounding box center [880, 521] width 348 height 31
type input "12/31/2025"
click at [1068, 534] on form "Multiple values The selected items contain different values for this input. To …" at bounding box center [787, 500] width 622 height 899
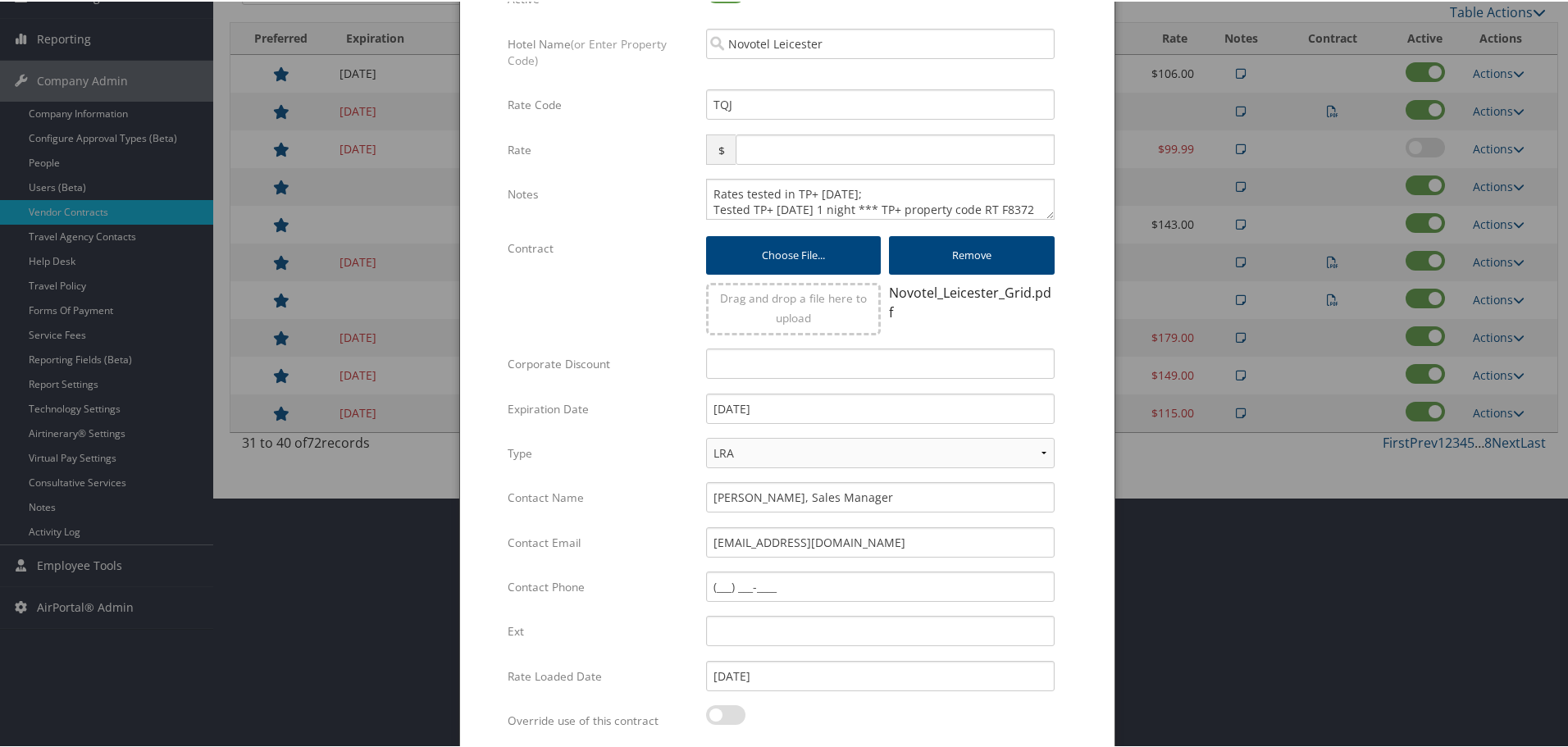
scroll to position [396, 0]
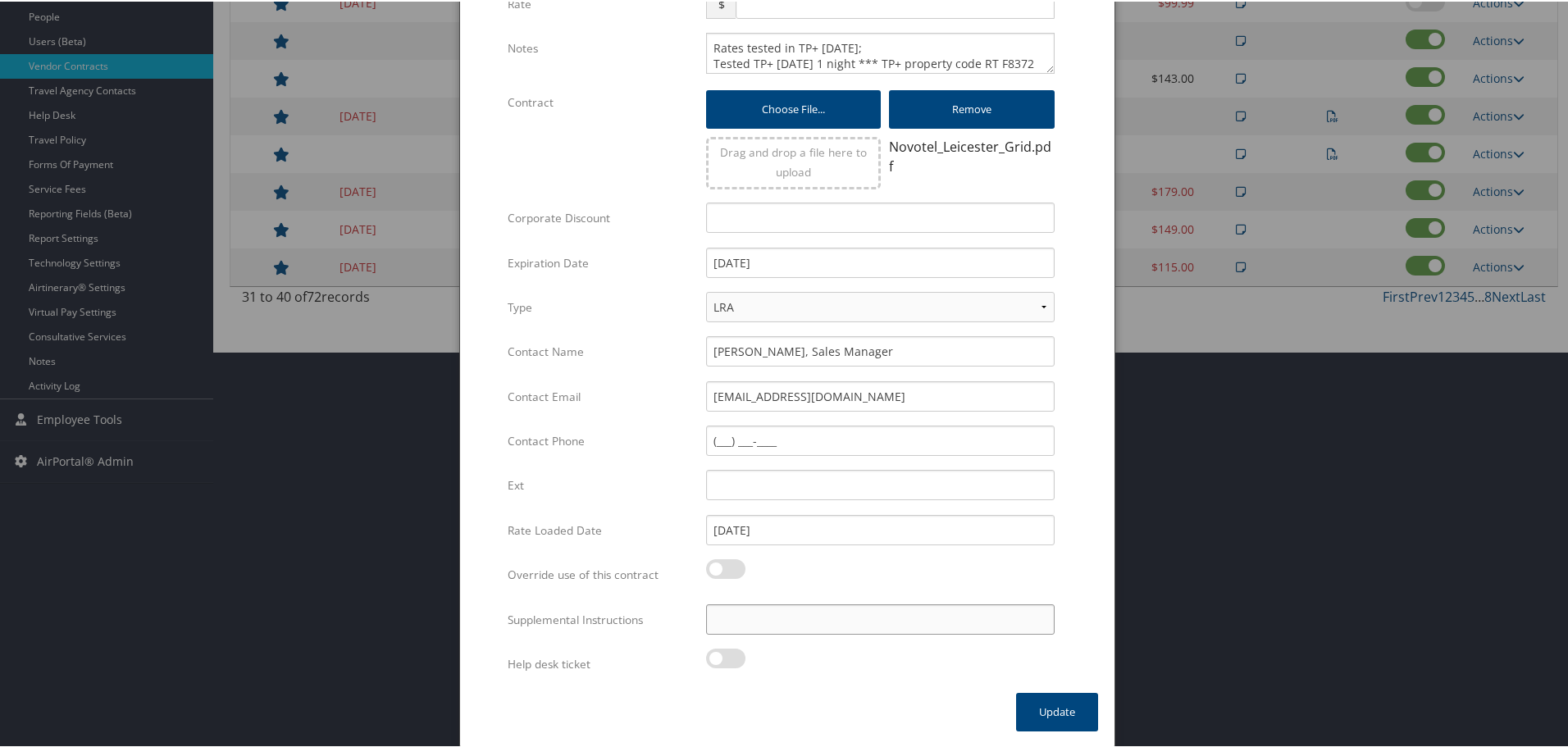
click at [801, 617] on input "Supplemental Instructions" at bounding box center [880, 618] width 348 height 31
paste input "SAB Prop ID -"
paste input "383859"
type input "SAB Prop ID - 383859"
click at [1063, 700] on button "Update" at bounding box center [1057, 710] width 82 height 39
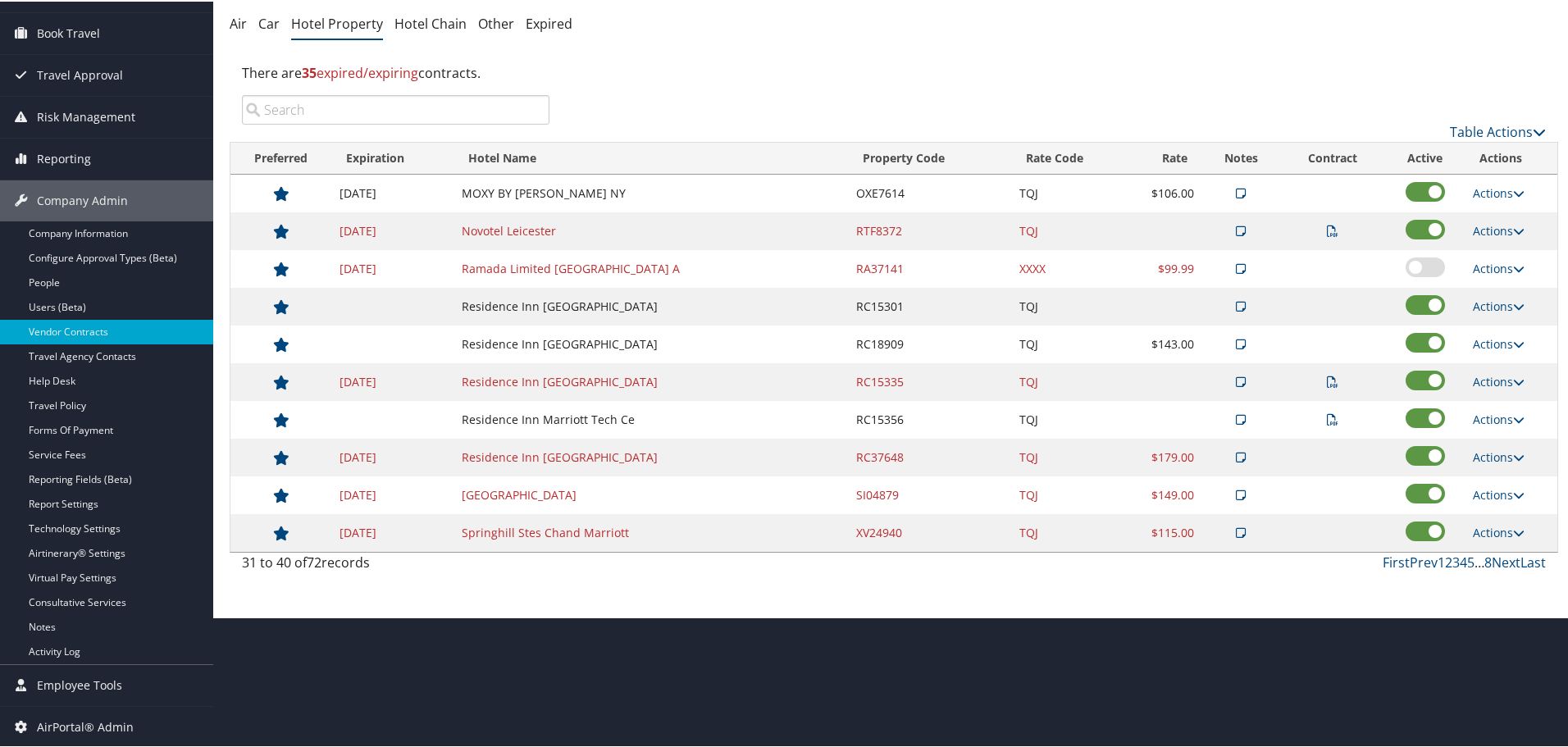
scroll to position [130, 0]
click at [1479, 300] on link "Actions" at bounding box center [1498, 304] width 51 height 15
click at [1494, 353] on link "Edit" at bounding box center [1511, 356] width 88 height 28
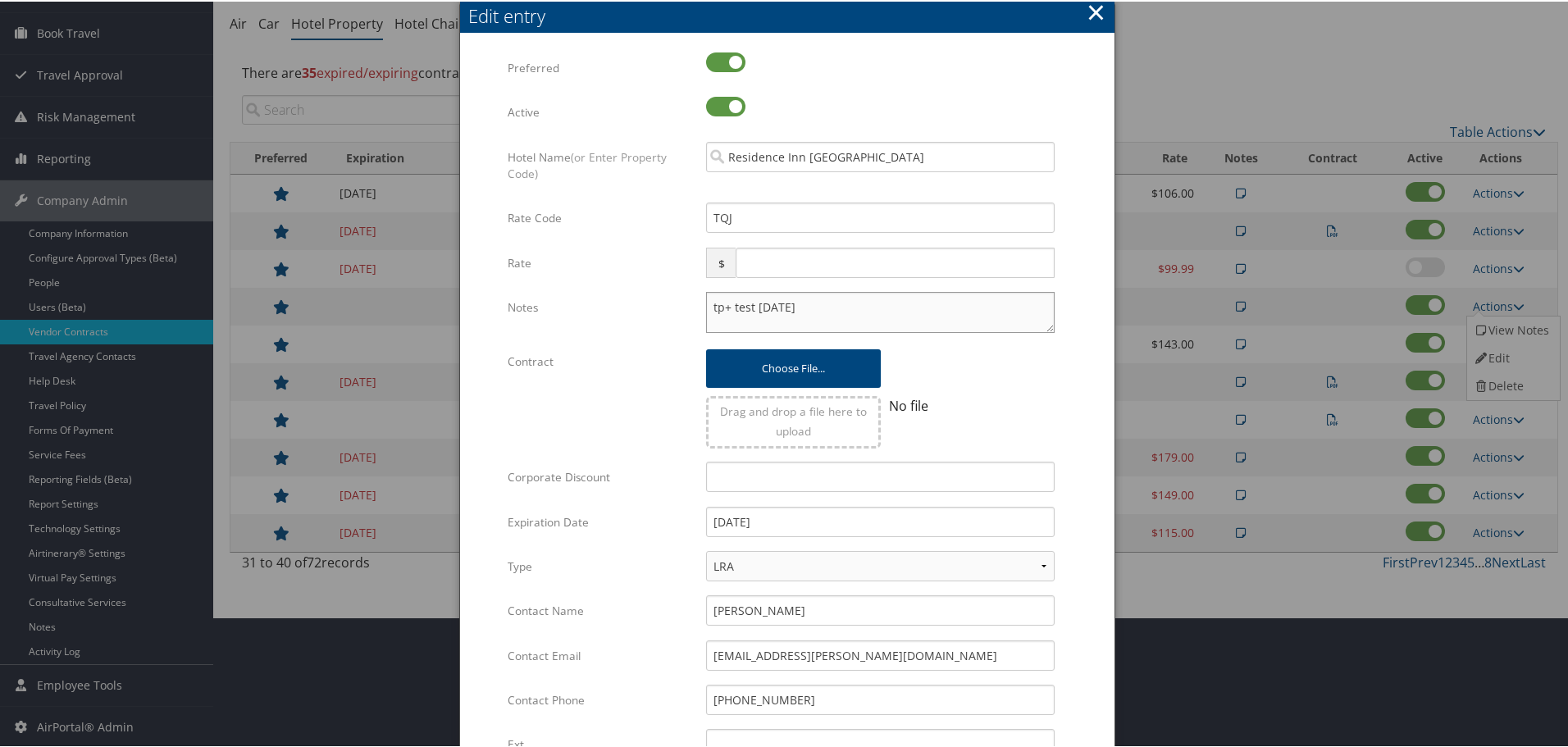
click at [706, 300] on textarea "tp+ test 24 dec" at bounding box center [880, 310] width 348 height 41
paste textarea "Rates tested in TP+ [DATE];"
type textarea "Rates tested in TP+ Aug 2025; tp+ test 24 dec"
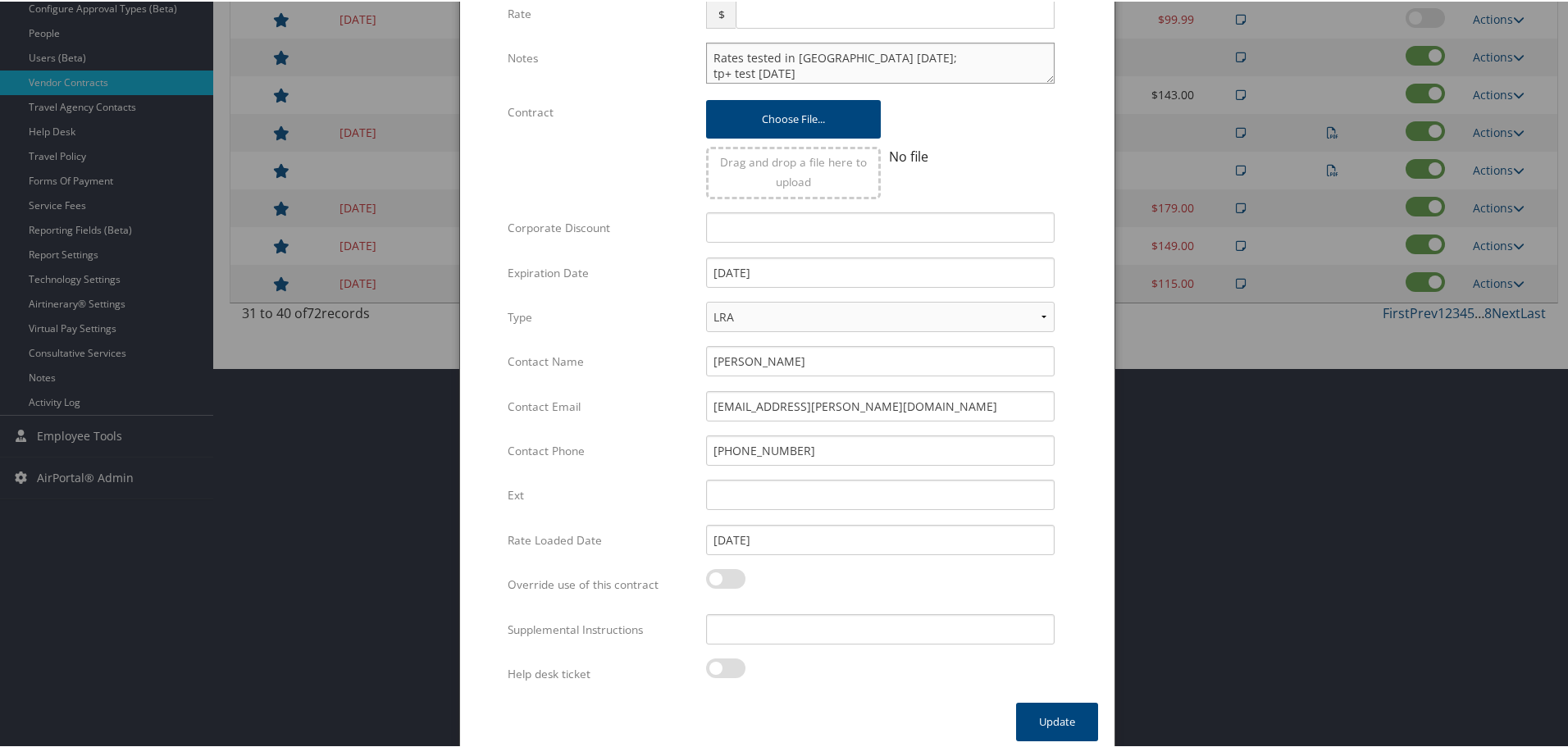
scroll to position [390, 0]
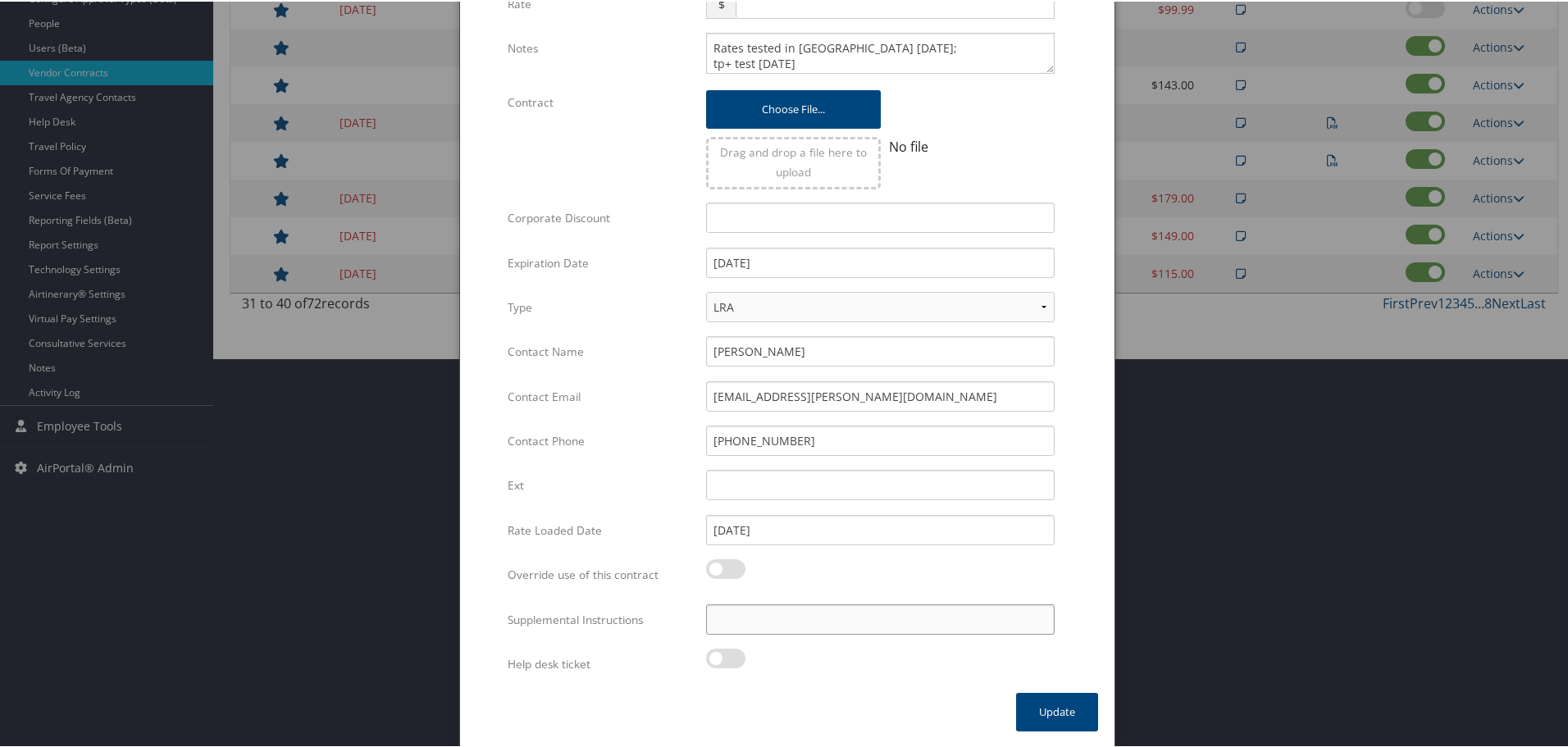
click at [862, 610] on input "Supplemental Instructions" at bounding box center [880, 618] width 348 height 31
paste input "SAB Prop ID -"
paste input "8525"
type input "SAB Prop ID - 8525"
click at [1058, 715] on button "Update" at bounding box center [1057, 710] width 82 height 39
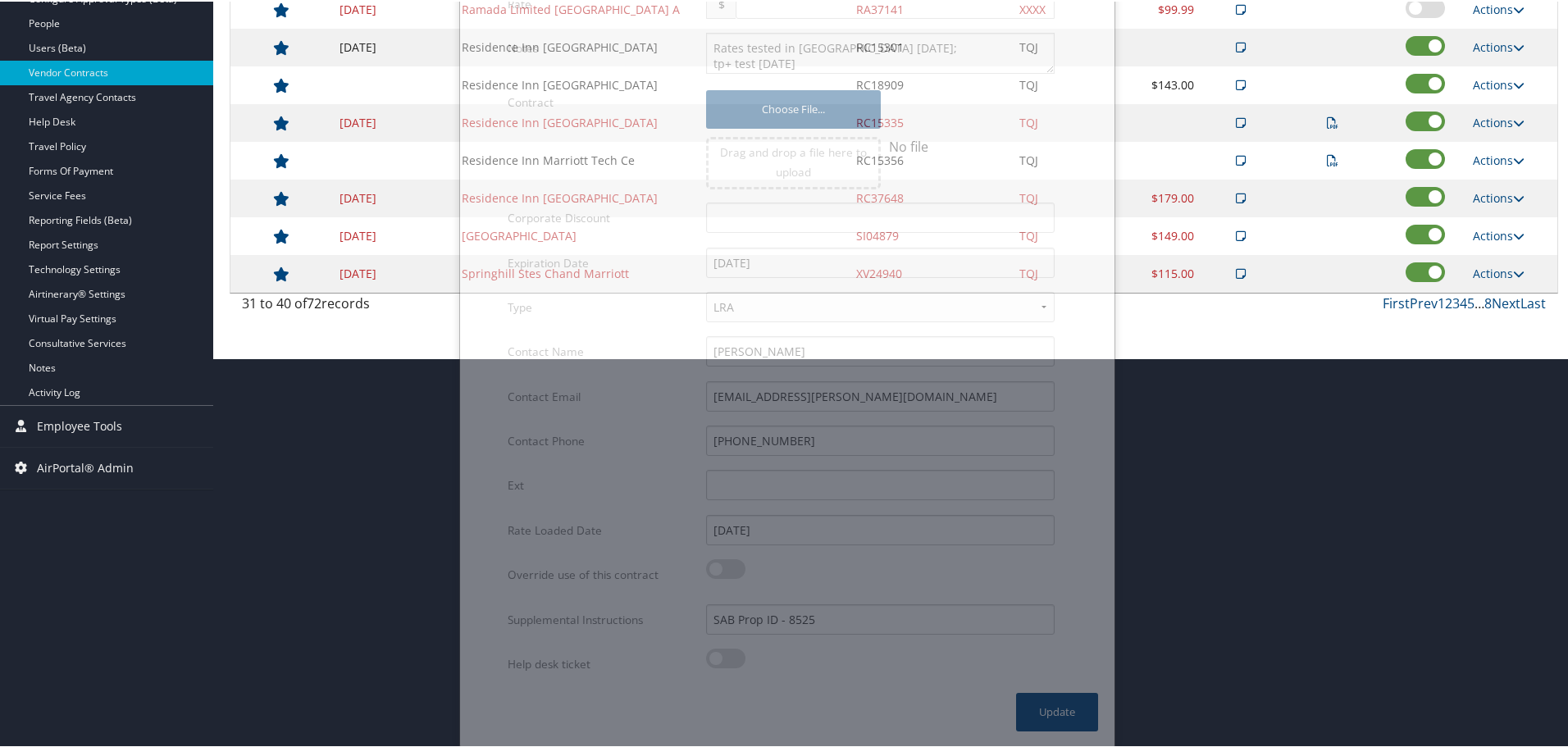
scroll to position [130, 0]
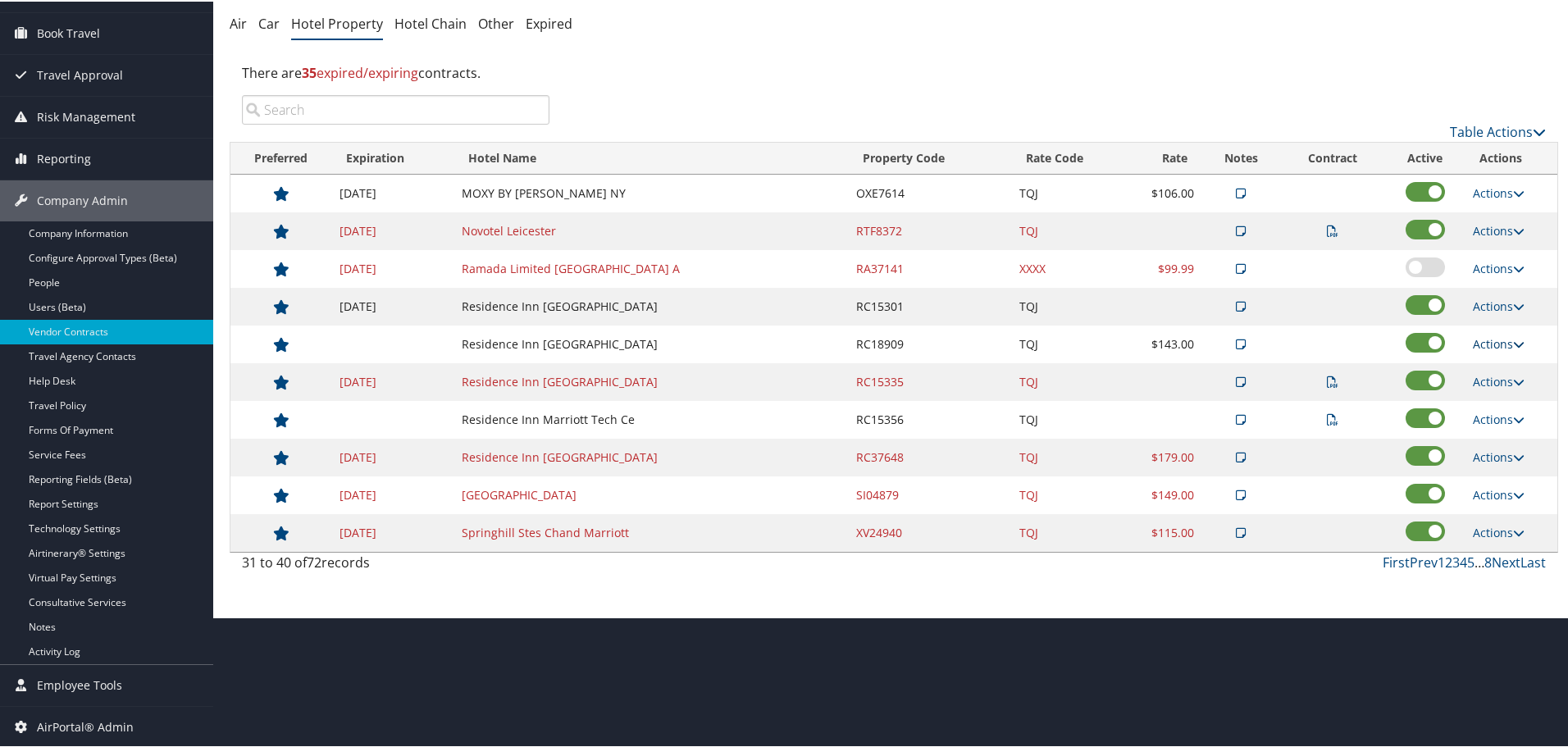
click at [1477, 339] on link "Actions" at bounding box center [1498, 342] width 51 height 15
click at [1485, 390] on icon at bounding box center [1481, 394] width 14 height 12
select select "NLRA"
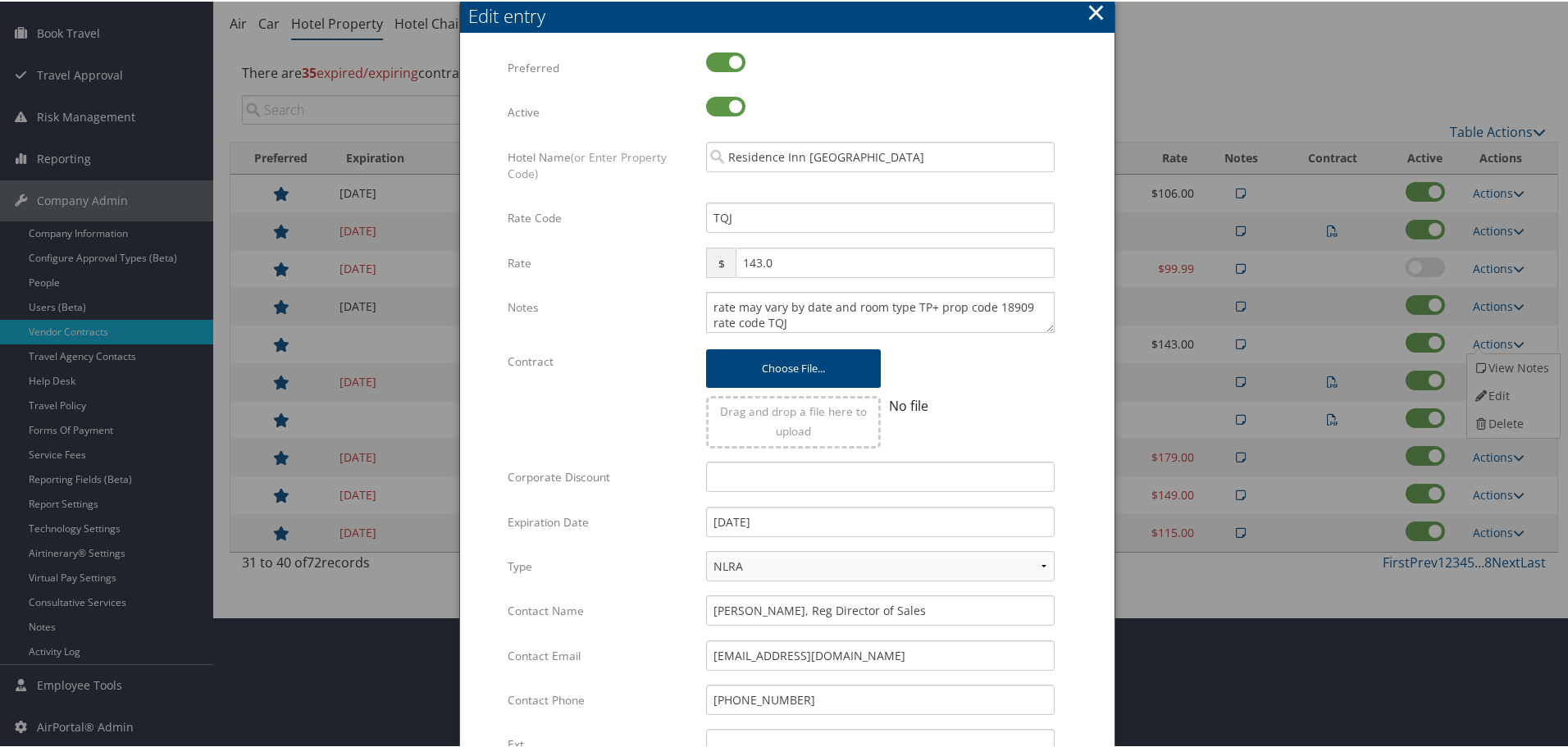
click at [701, 302] on div "rate may vary by date and room type TP+ prop code 18909 rate code TQJ Multiple …" at bounding box center [880, 318] width 373 height 54
click at [706, 302] on textarea "rate may vary by date and room type TP+ prop code 18909 rate code TQJ" at bounding box center [880, 310] width 348 height 41
paste textarea "Rates tested in TP+ [DATE];"
type textarea "Rates tested in TP+ Aug 2025; rate may vary by date and room type TP+ prop code…"
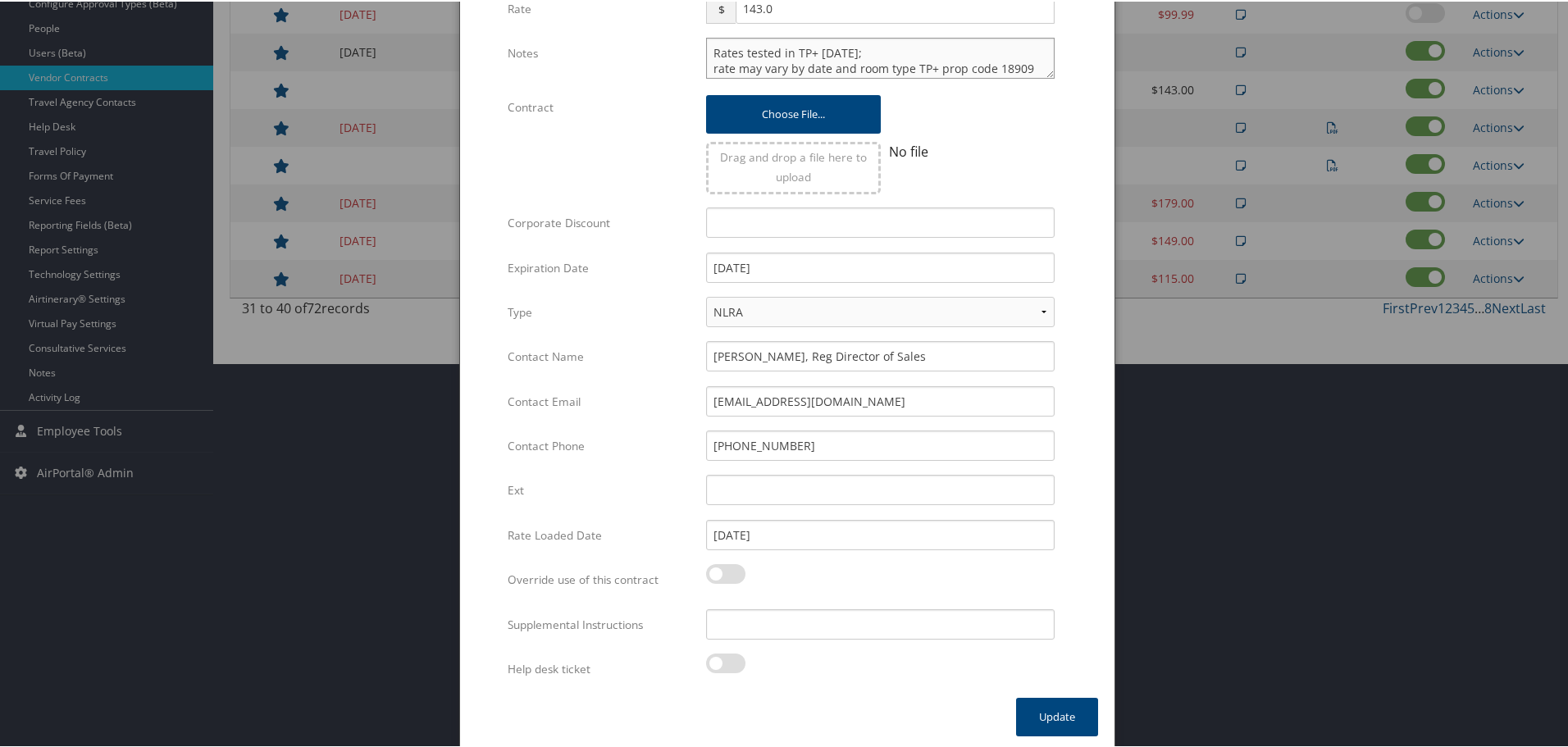
scroll to position [390, 0]
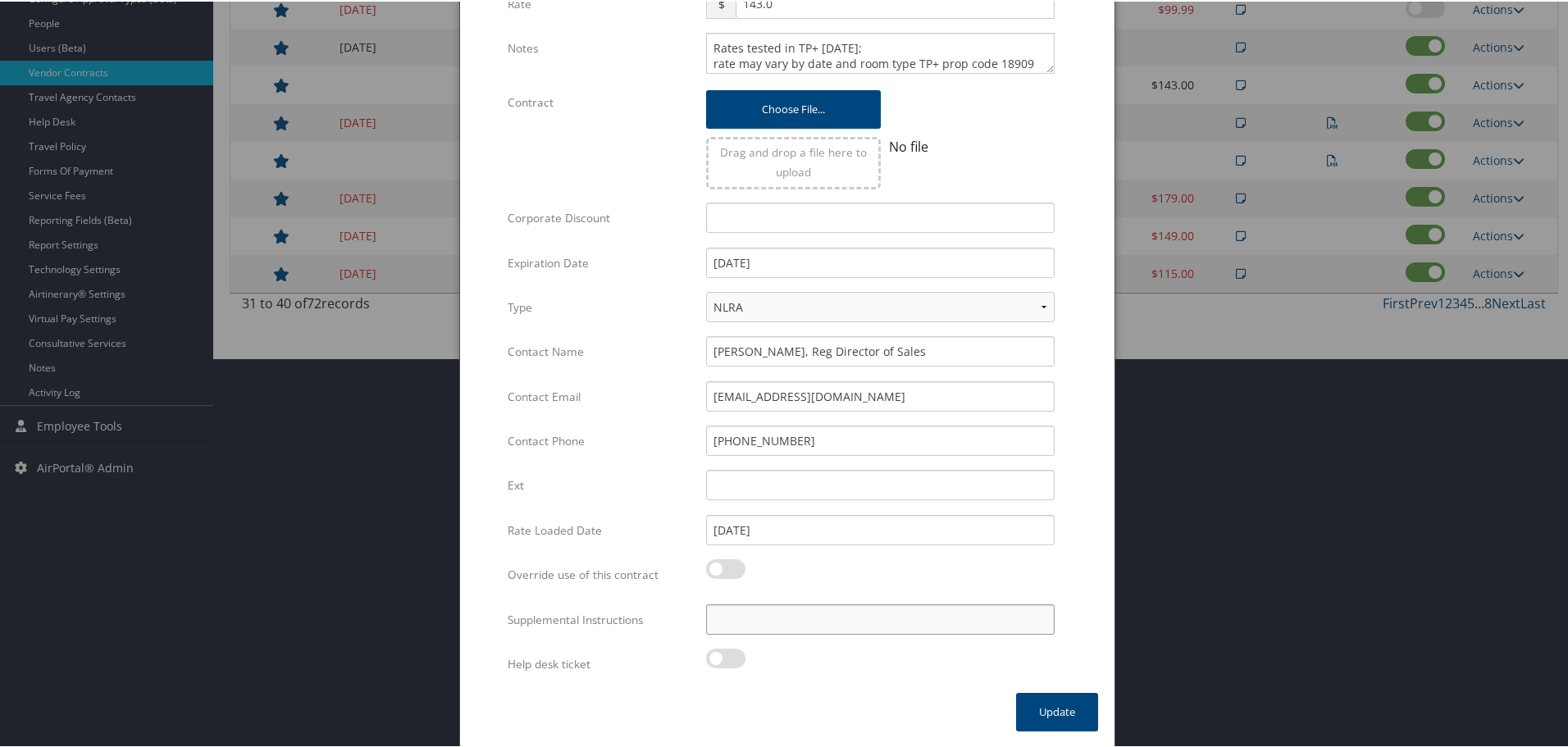
click at [821, 618] on input "Supplemental Instructions" at bounding box center [880, 618] width 348 height 31
paste input "SAB Prop ID -"
paste input "48741"
type input "SAB Prop ID - 48741"
click at [1048, 709] on button "Update" at bounding box center [1057, 710] width 82 height 39
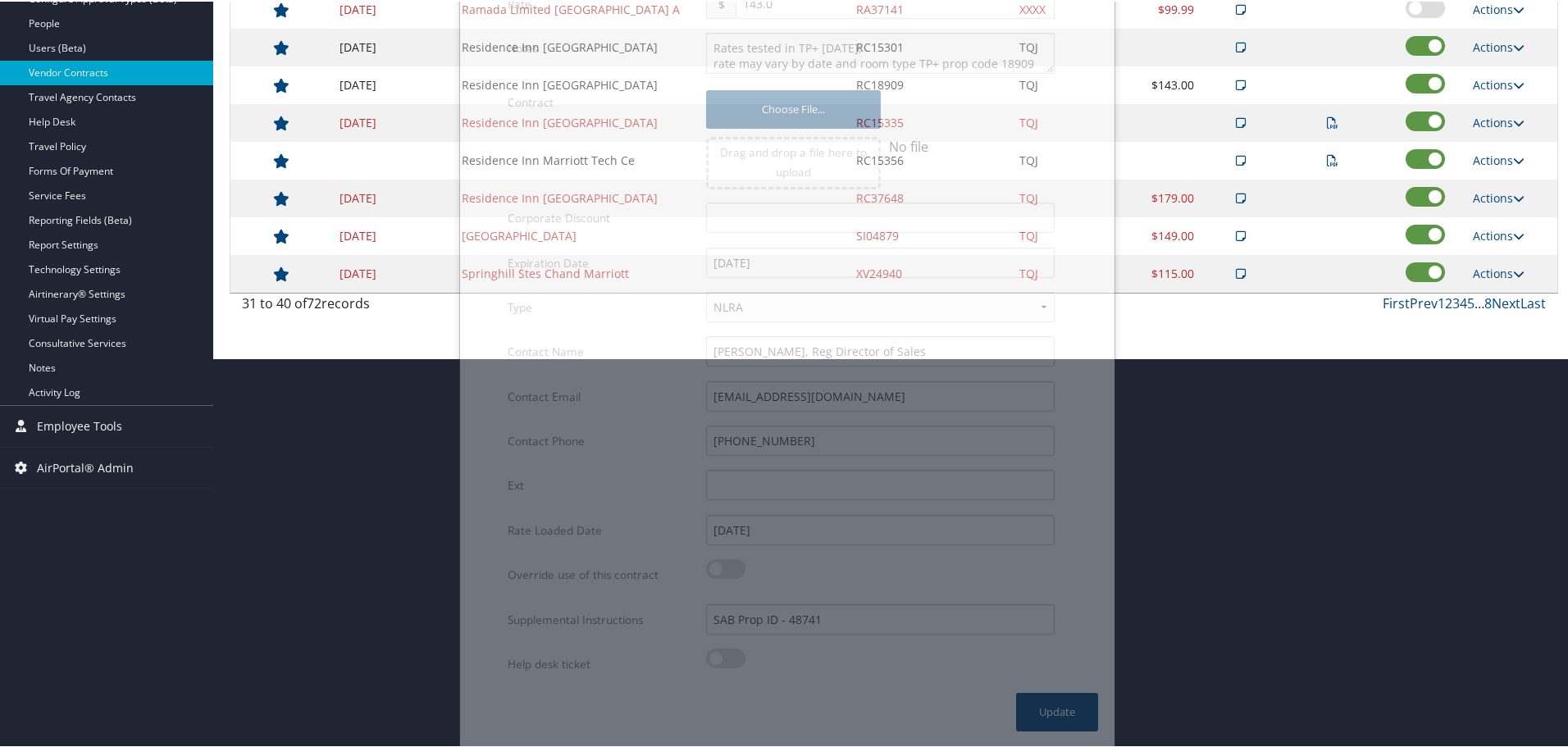
scroll to position [130, 0]
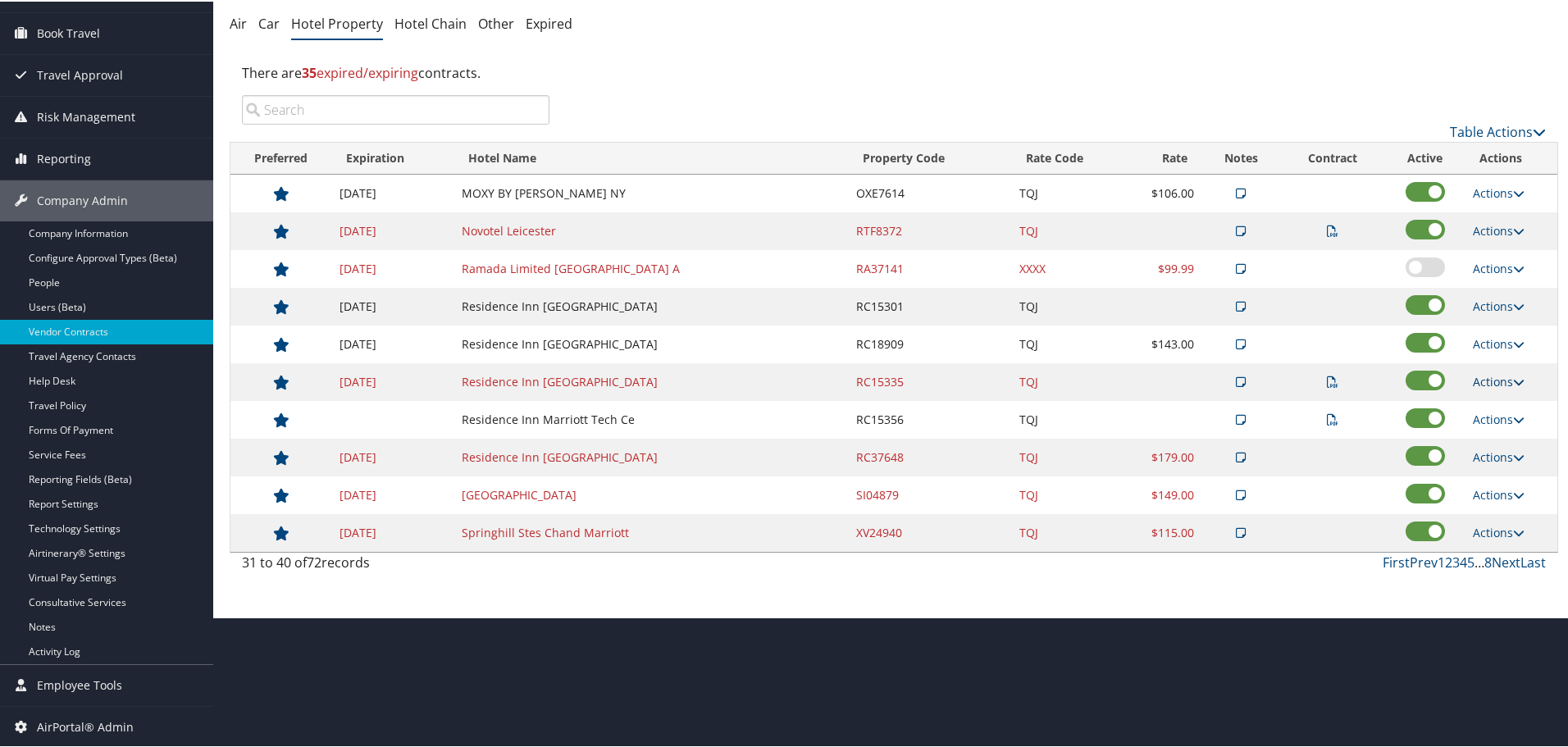
click at [1508, 379] on link "Actions" at bounding box center [1498, 379] width 51 height 15
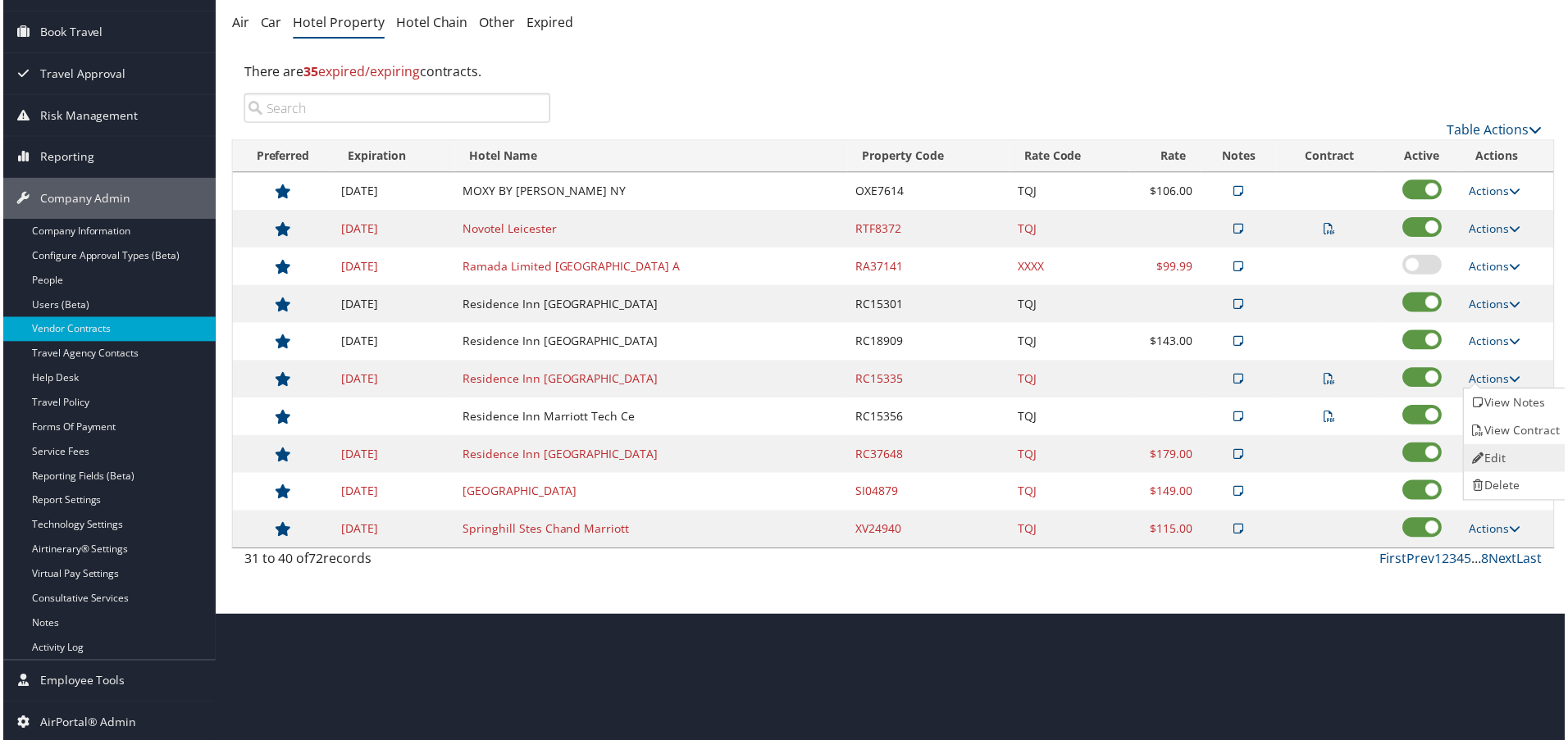
click at [1506, 452] on link "Edit" at bounding box center [1518, 459] width 103 height 28
select select "NLRA"
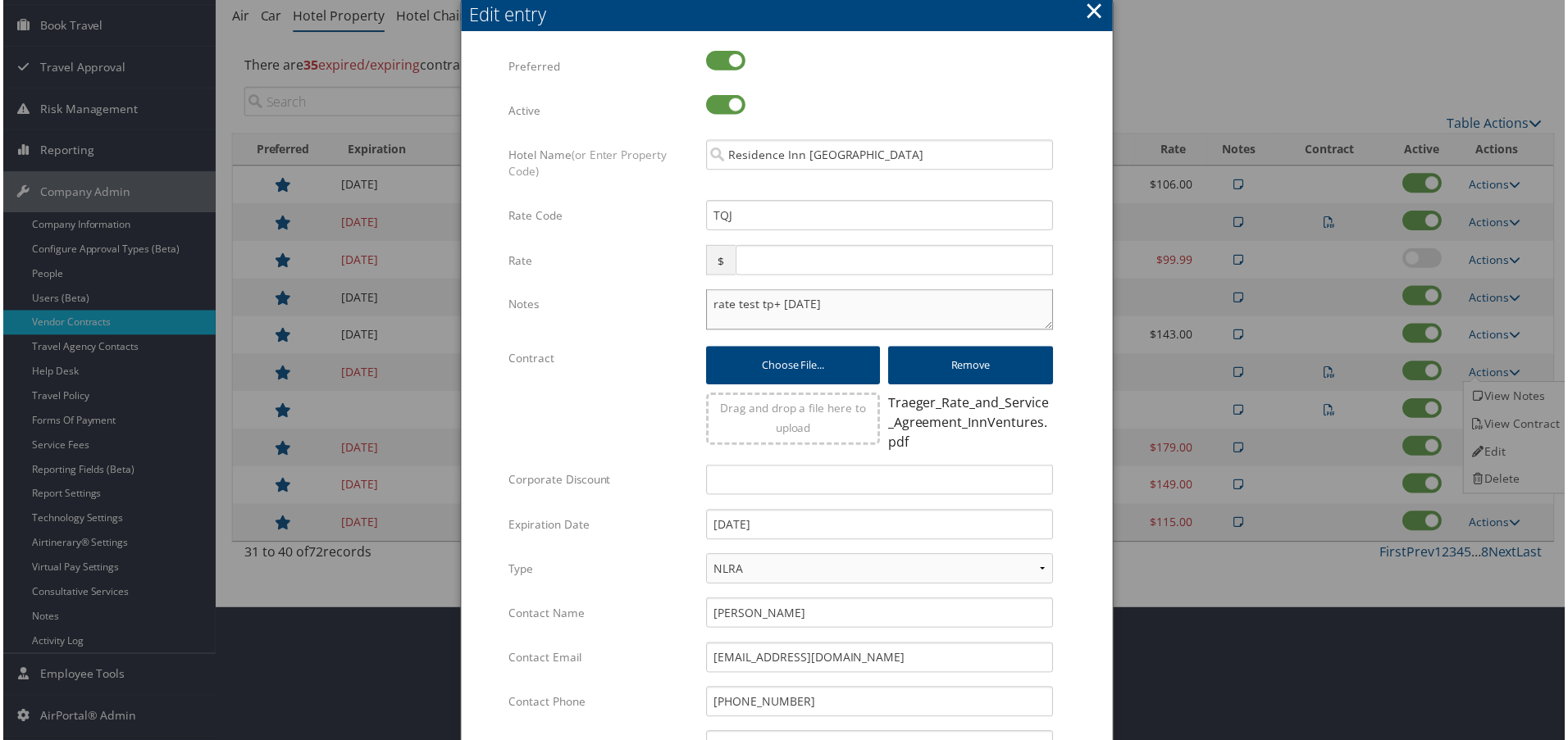
click at [707, 302] on textarea "rate test tp+ 24 dec" at bounding box center [880, 310] width 348 height 41
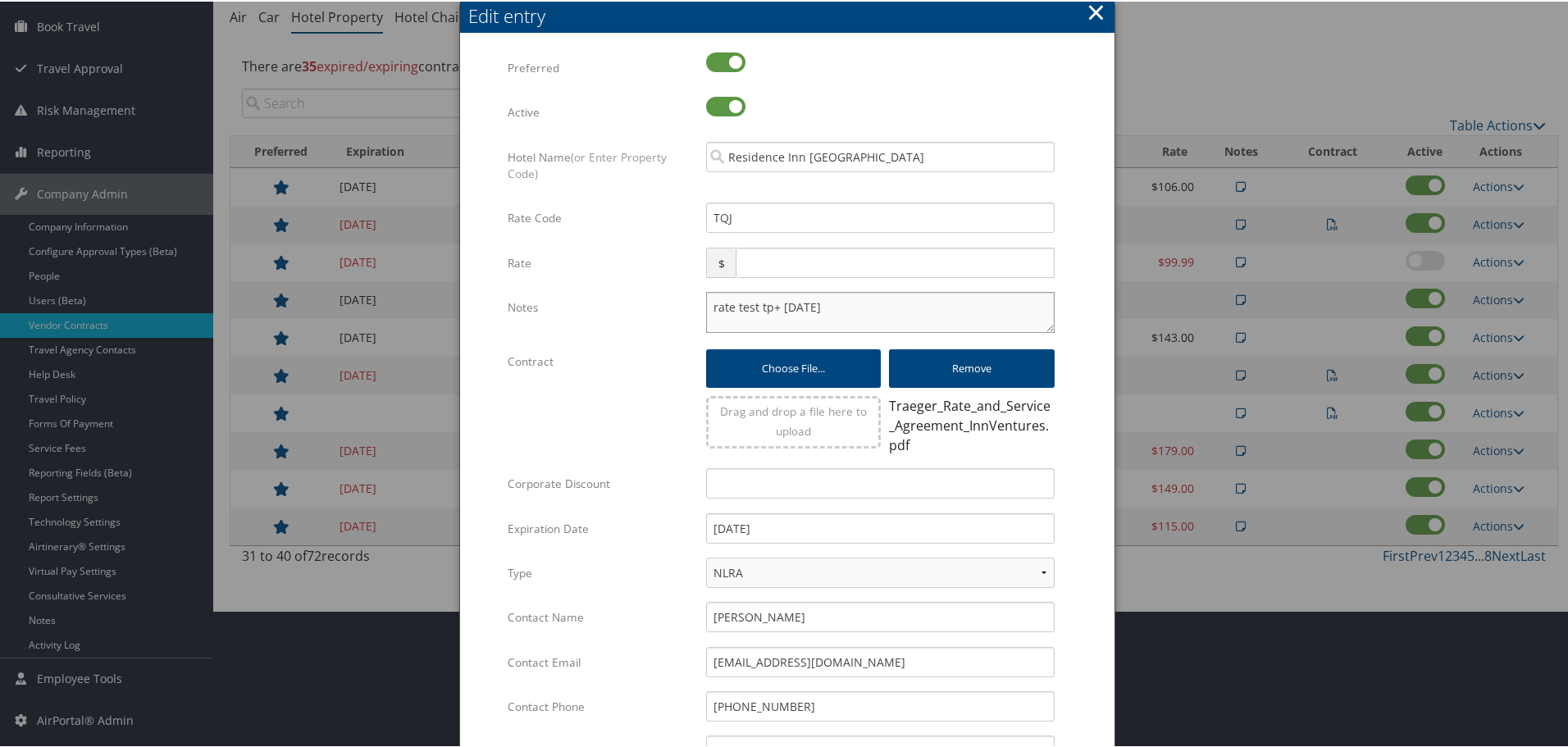
paste textarea "Rates tested in TP+ [DATE];"
type textarea "Rates tested in TP+ Aug 2025; rate test tp+ 24 dec"
click at [798, 533] on input "12/31/2024" at bounding box center [880, 527] width 348 height 31
type input "12/31/2025"
click at [1095, 600] on div "Multiple values The selected items contain different values for this input. To …" at bounding box center [787, 495] width 654 height 923
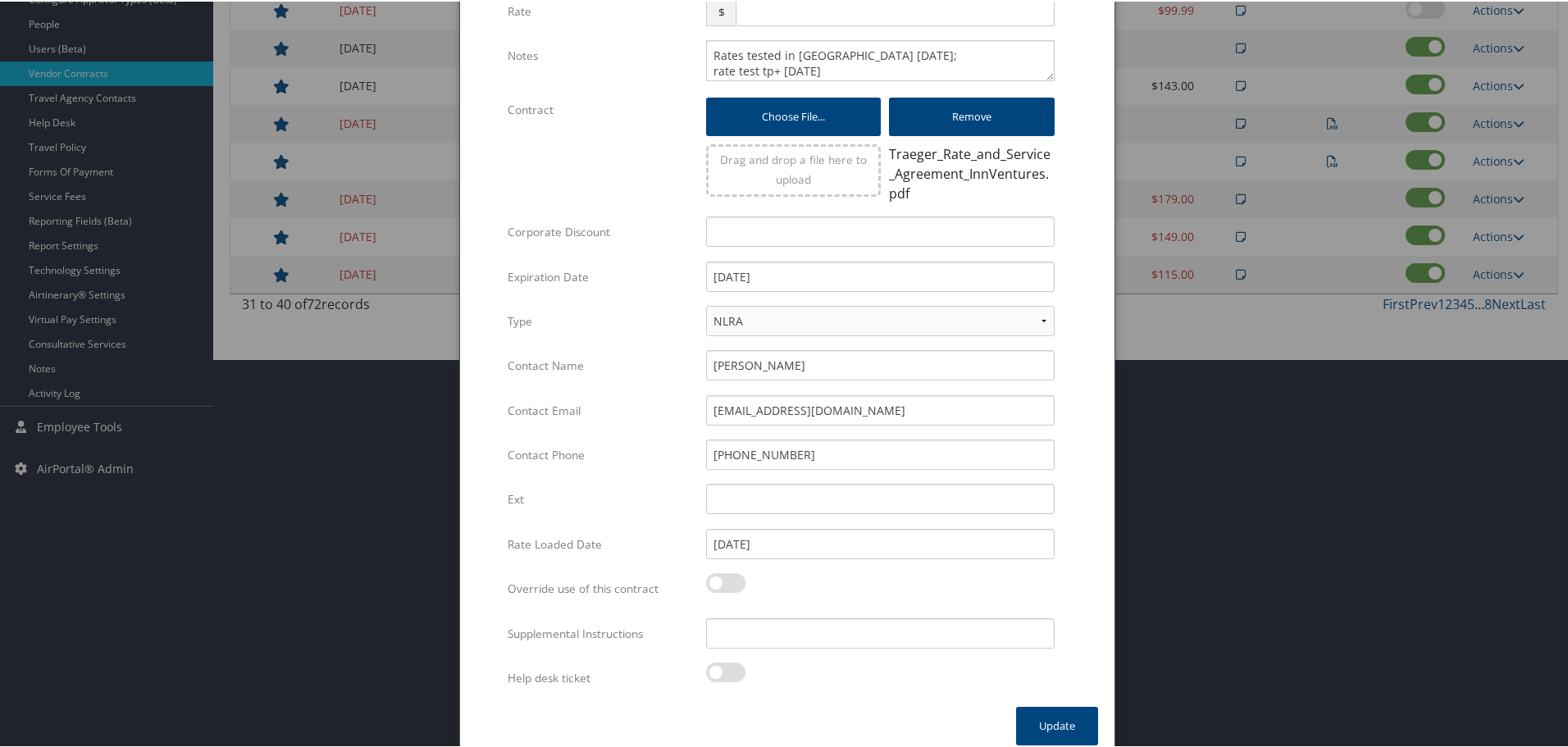
scroll to position [402, 0]
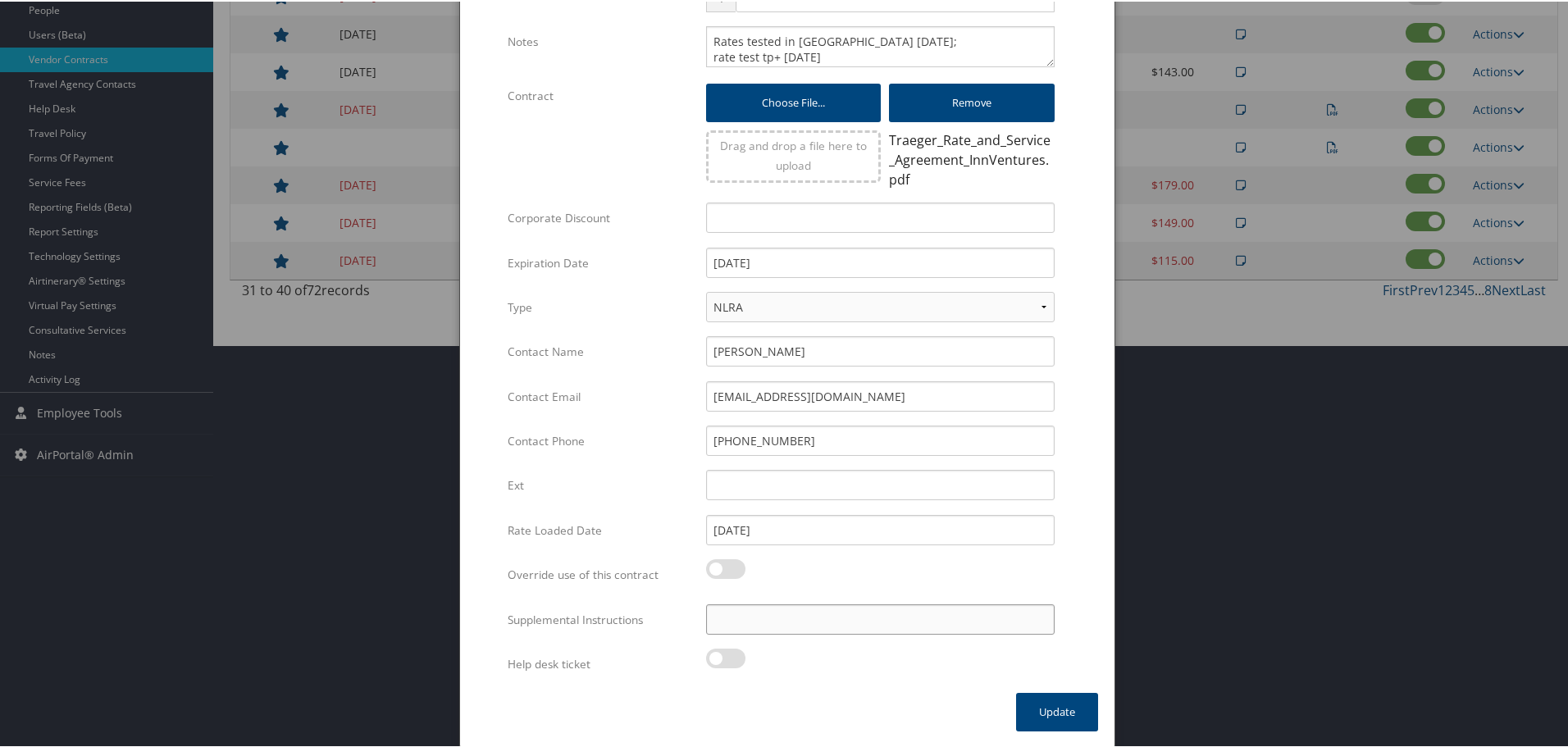
click at [784, 622] on input "Supplemental Instructions" at bounding box center [880, 618] width 348 height 31
paste input "SAB Prop ID -"
paste input "8530"
type input "SAB Prop ID - 8530"
click at [1053, 710] on button "Update" at bounding box center [1057, 710] width 82 height 39
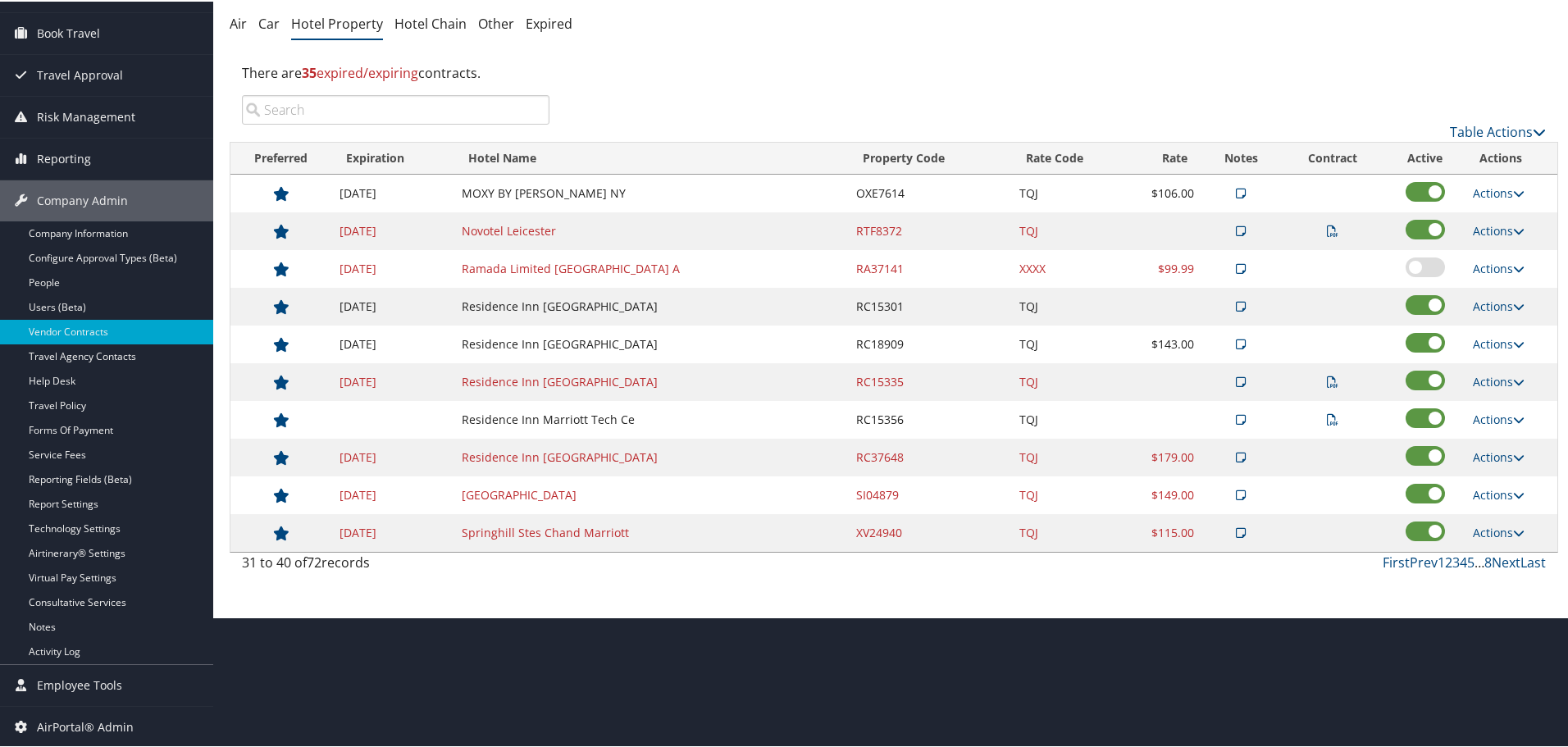
scroll to position [130, 0]
click at [1492, 419] on link "Actions" at bounding box center [1498, 417] width 51 height 15
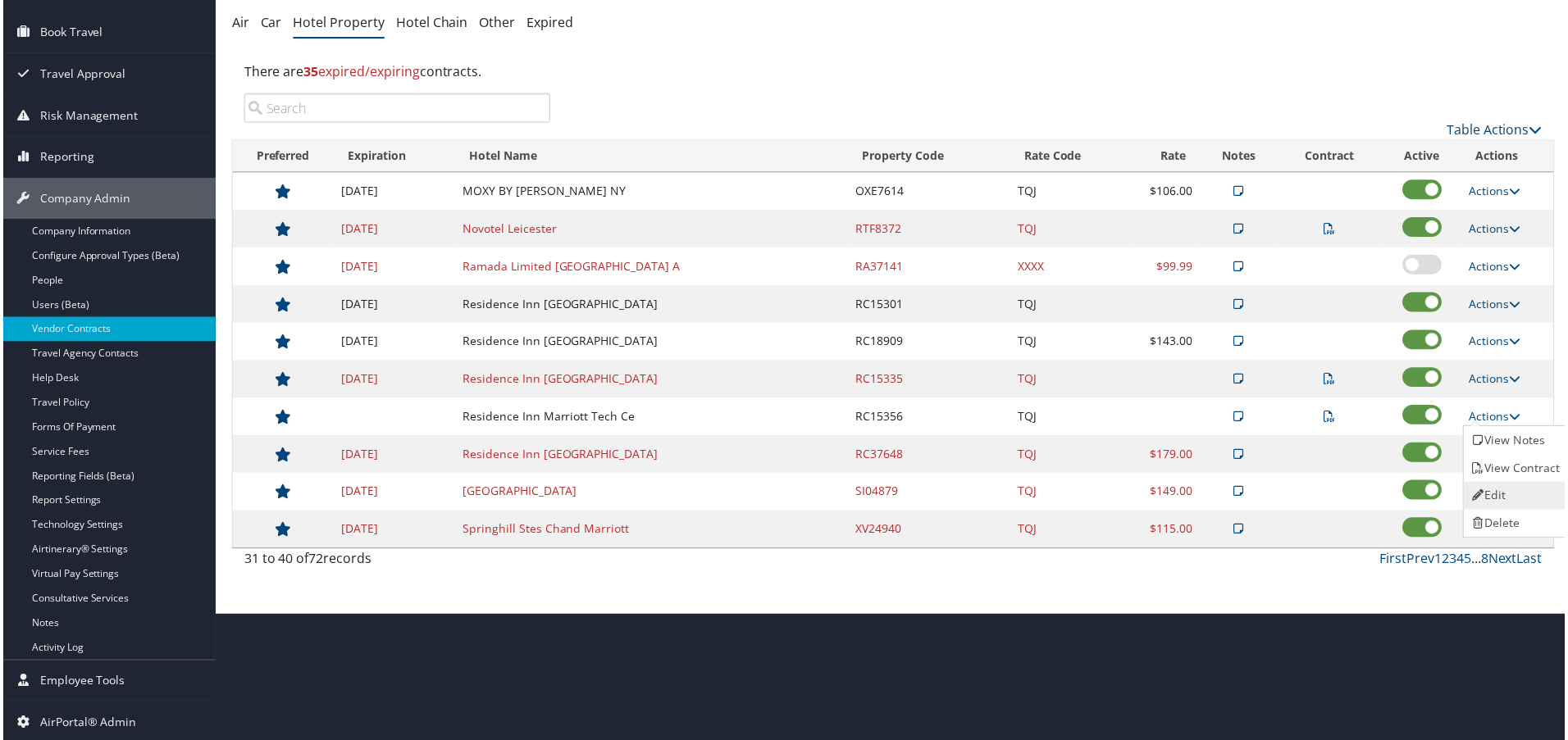
click at [1509, 484] on link "Edit" at bounding box center [1518, 497] width 103 height 28
select select "NLRA"
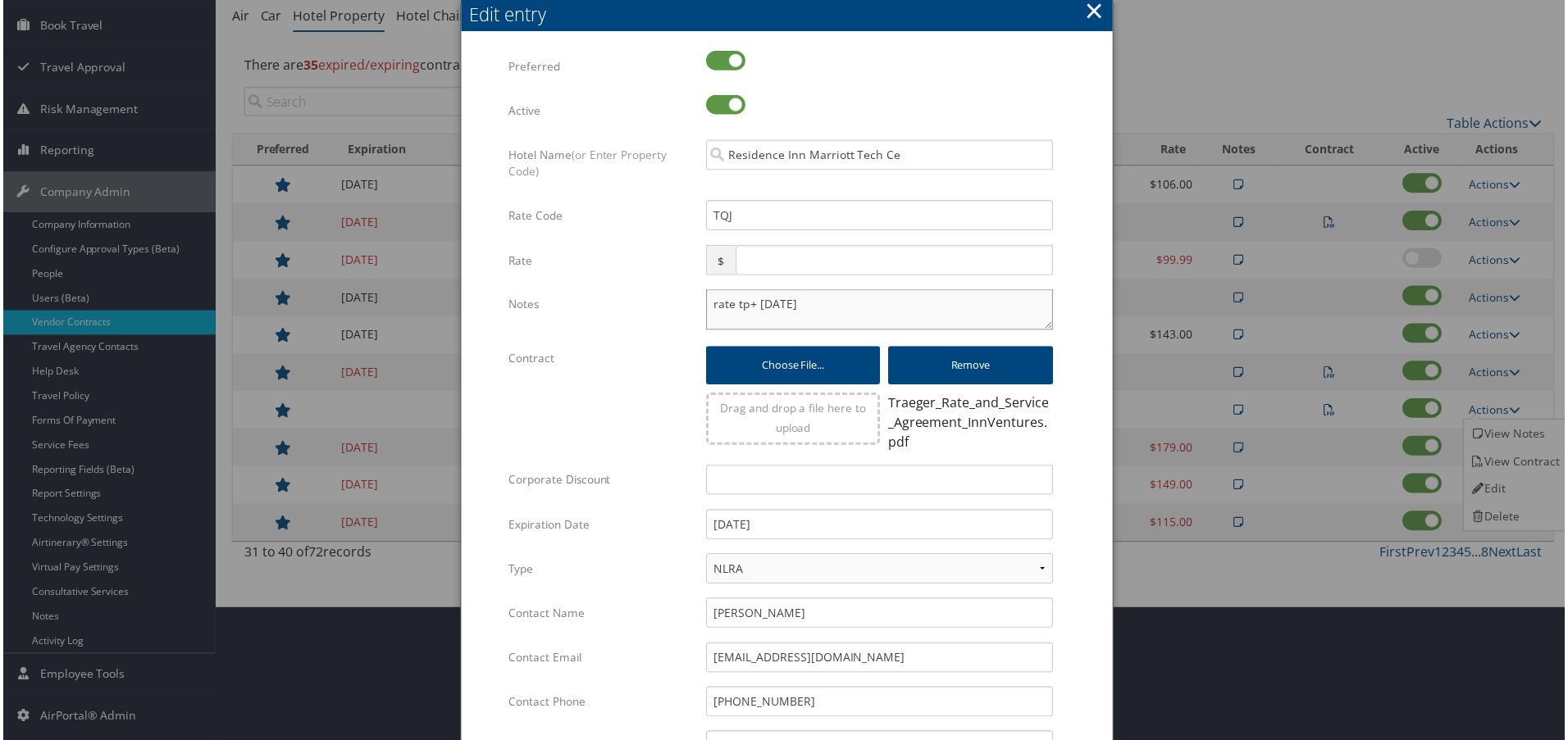
click at [707, 304] on textarea "rate tp+ 24 dec" at bounding box center [880, 310] width 348 height 41
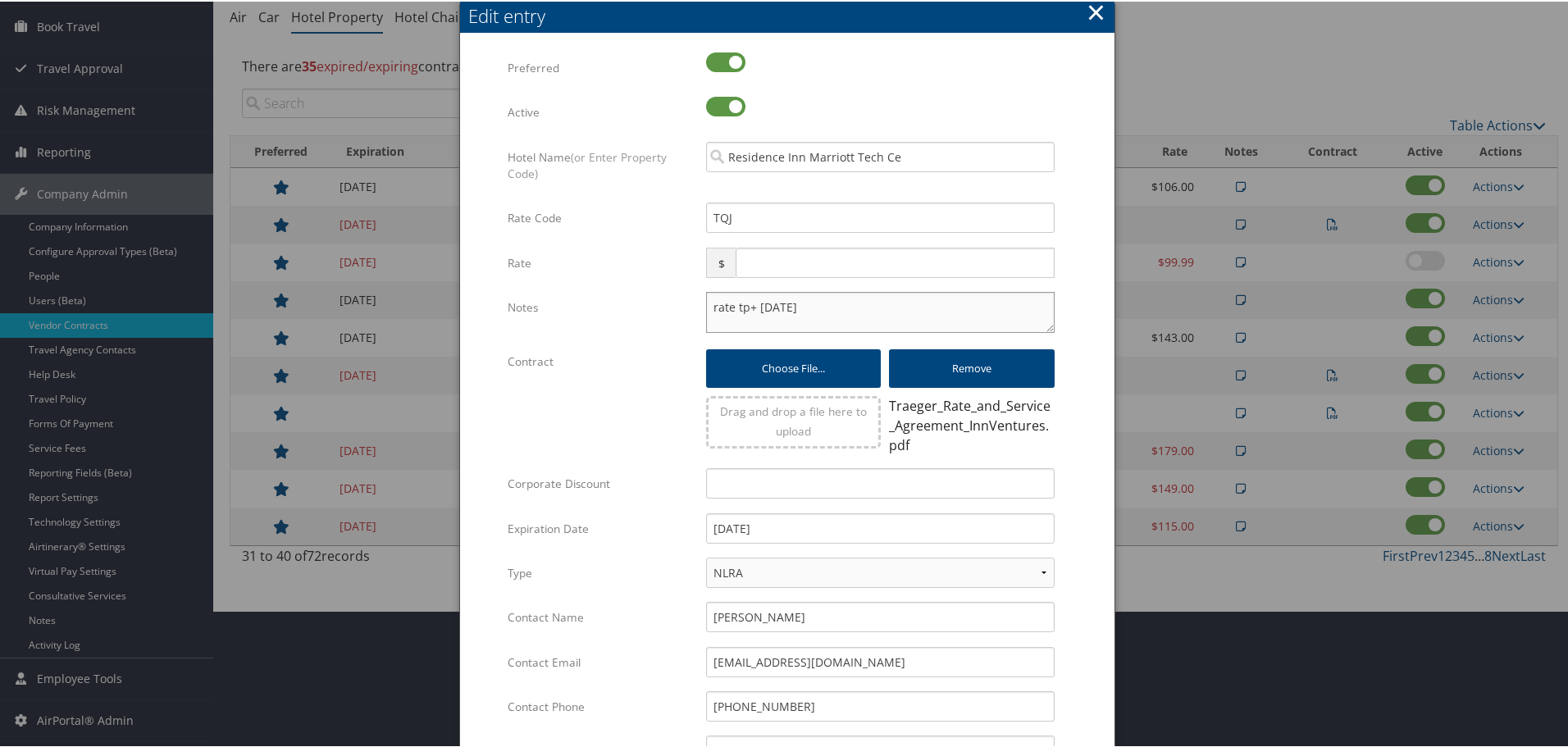
paste textarea "Rates tested in TP+ [DATE];"
type textarea "Rates tested in TP+ Aug 2025; rate tp+ 24 dec"
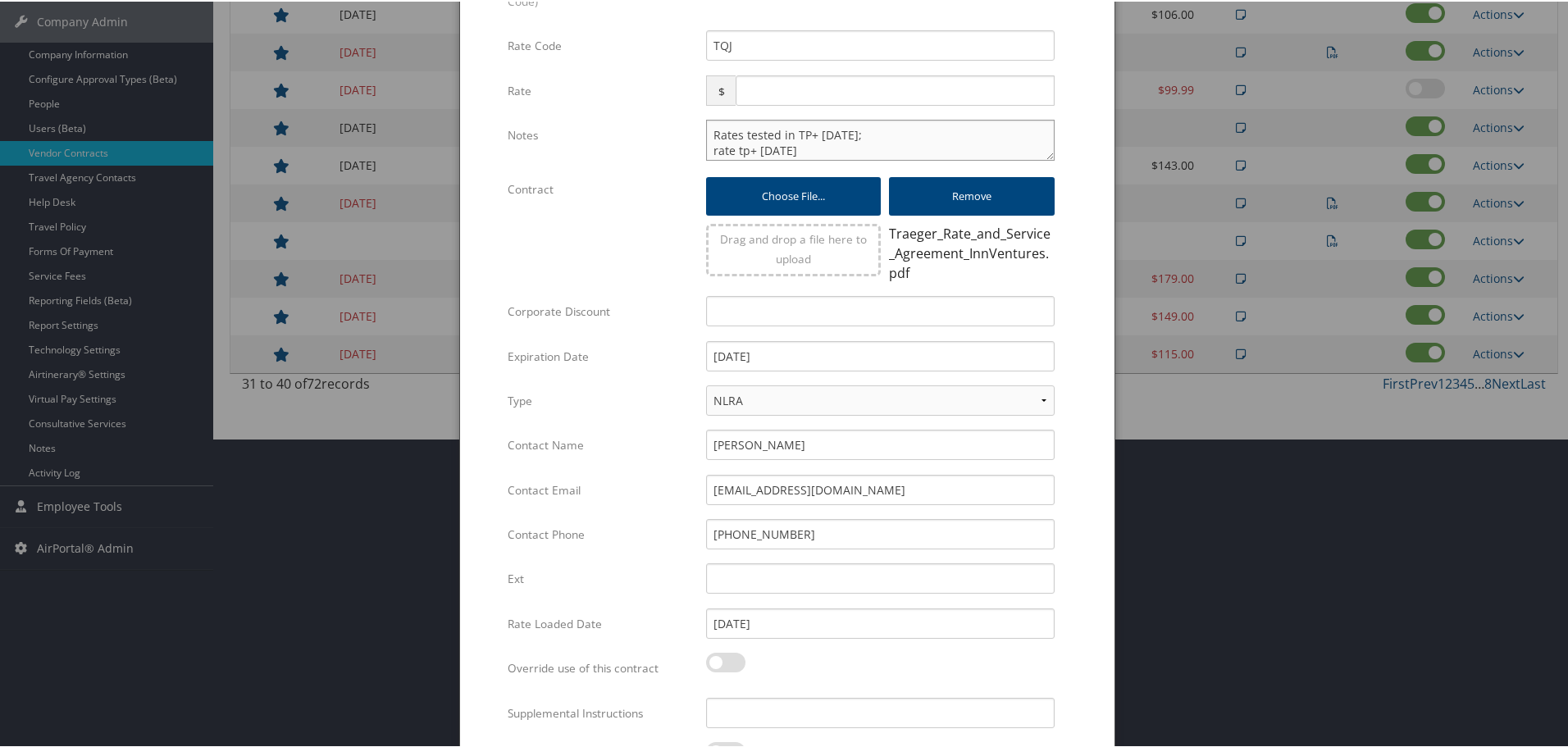
scroll to position [402, 0]
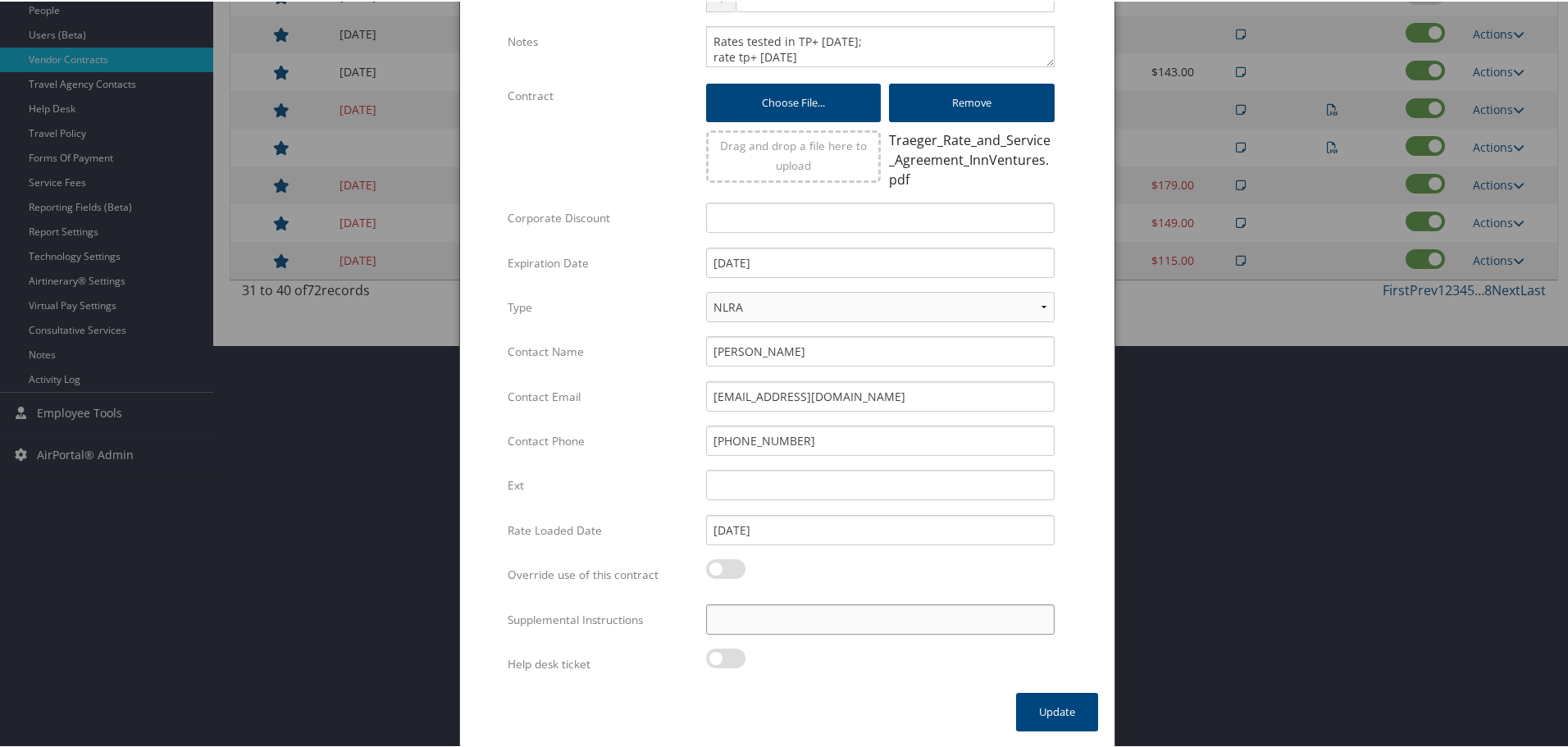
click at [860, 618] on input "Supplemental Instructions" at bounding box center [880, 618] width 348 height 31
paste input "SAB Prop ID -"
paste input "4821"
type input "SAB Prop ID - 4821"
click at [1053, 709] on button "Update" at bounding box center [1057, 710] width 82 height 39
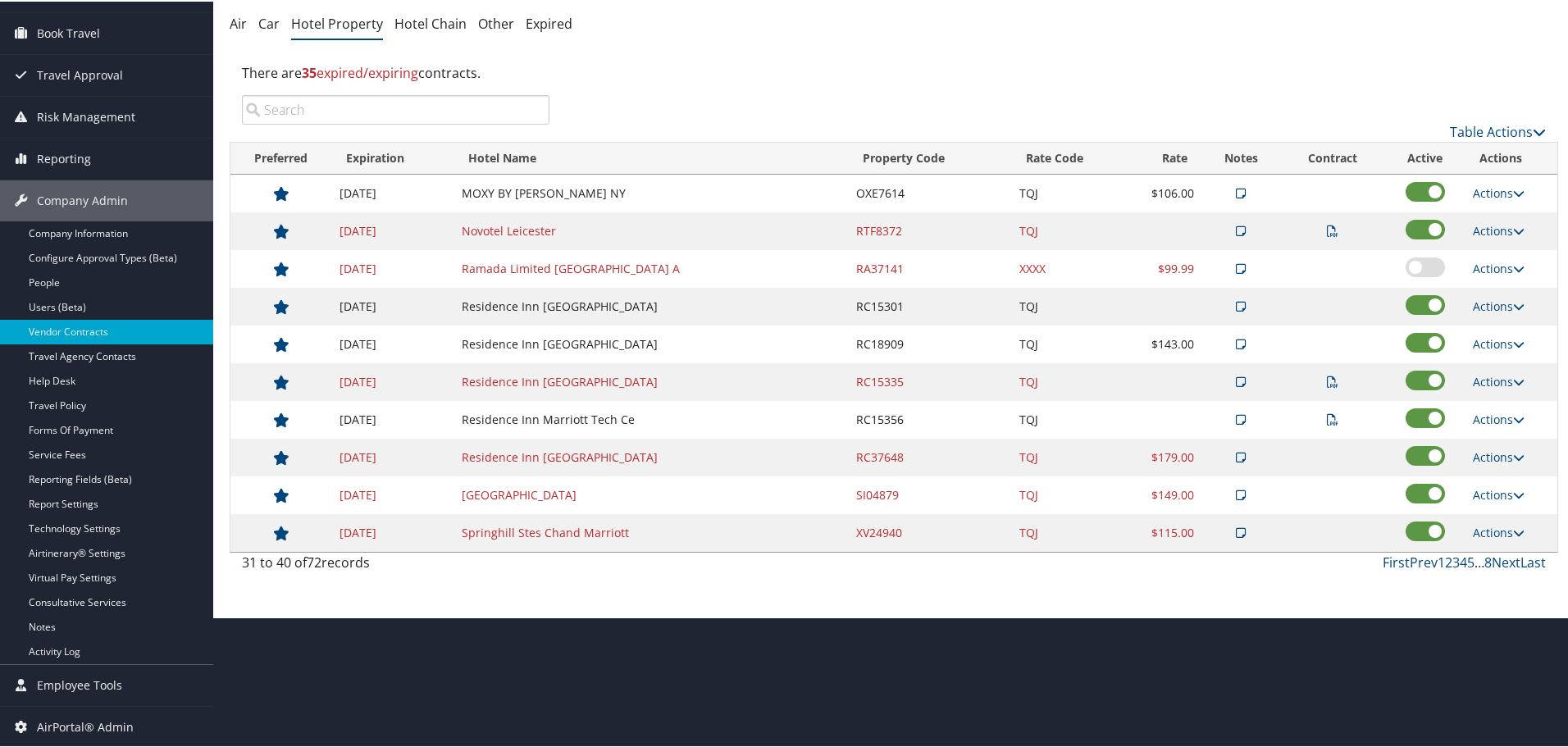
scroll to position [130, 0]
click at [1489, 453] on link "Actions" at bounding box center [1498, 455] width 51 height 15
click at [1499, 500] on link "Edit" at bounding box center [1511, 507] width 88 height 28
select select "NLRA"
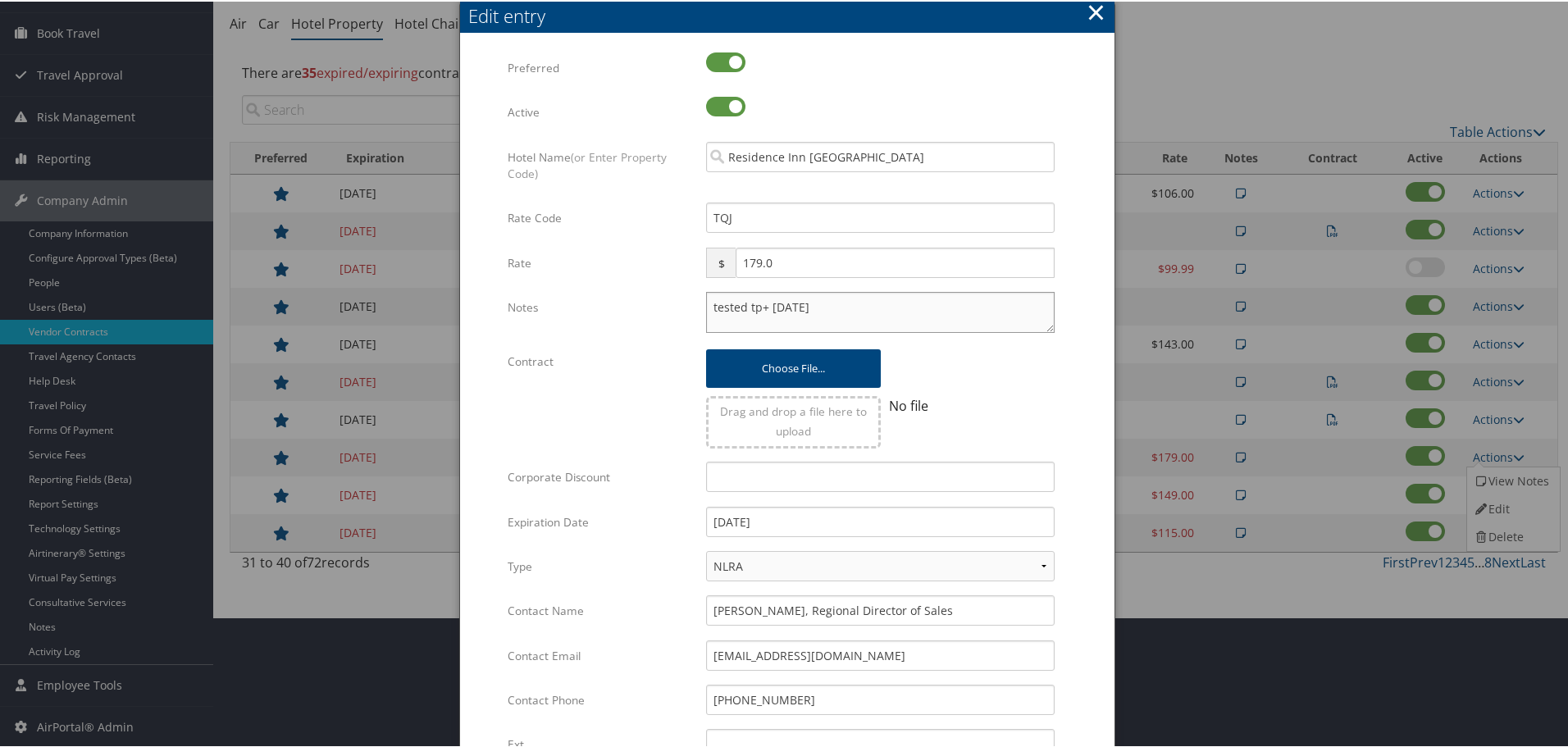
click at [706, 304] on textarea "tested tp+ 24 dec" at bounding box center [880, 310] width 348 height 41
paste textarea "Rates tested in TP+ [DATE];"
type textarea "Rates tested in TP+ Aug 2025; tested tp+ 24 dec"
click at [855, 521] on input "12/31/2024" at bounding box center [880, 521] width 348 height 31
type input "12/31/2025"
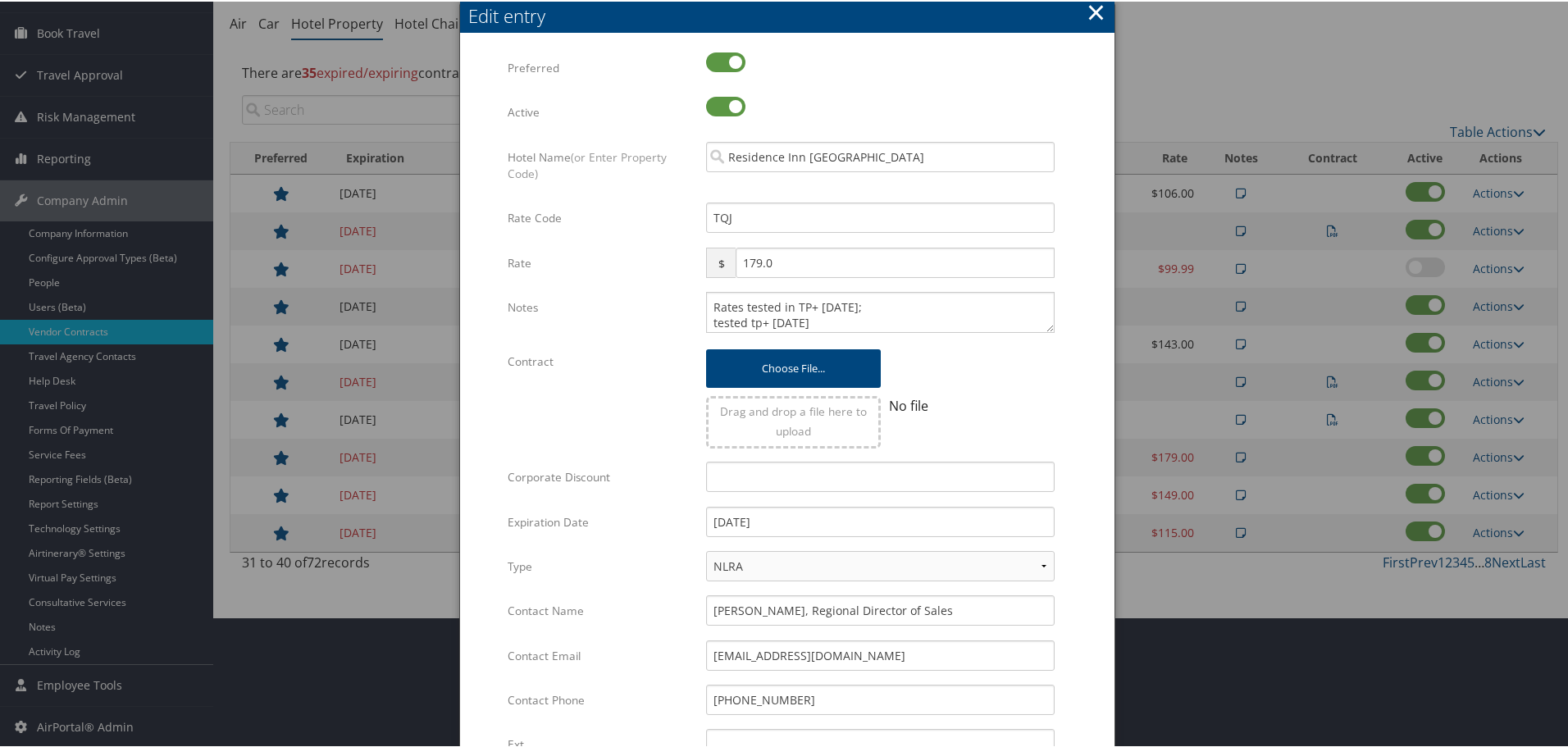
click at [1062, 420] on div "Choose file... Remove Drag and drop a file here to upload No file Multiple valu…" at bounding box center [880, 402] width 373 height 115
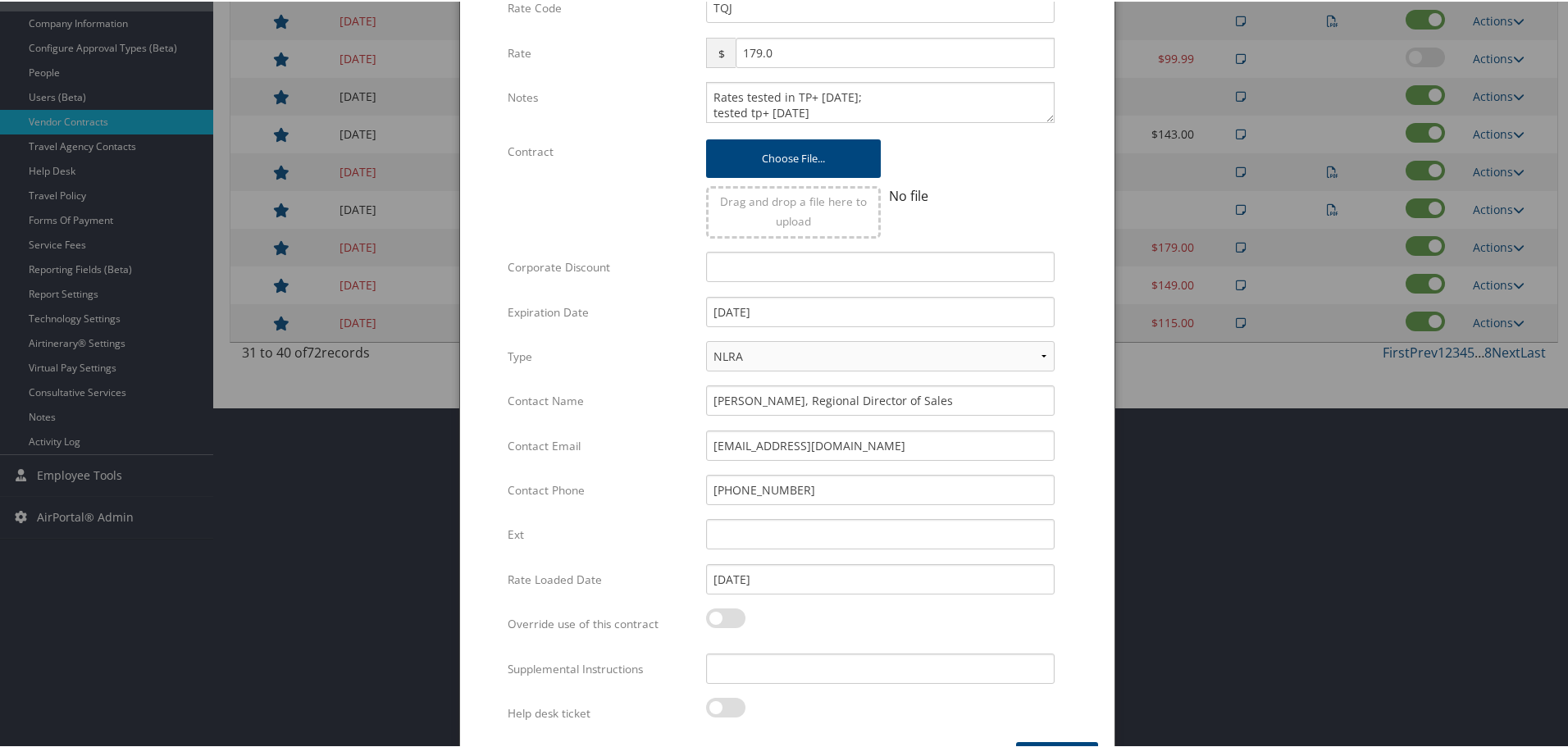
scroll to position [390, 0]
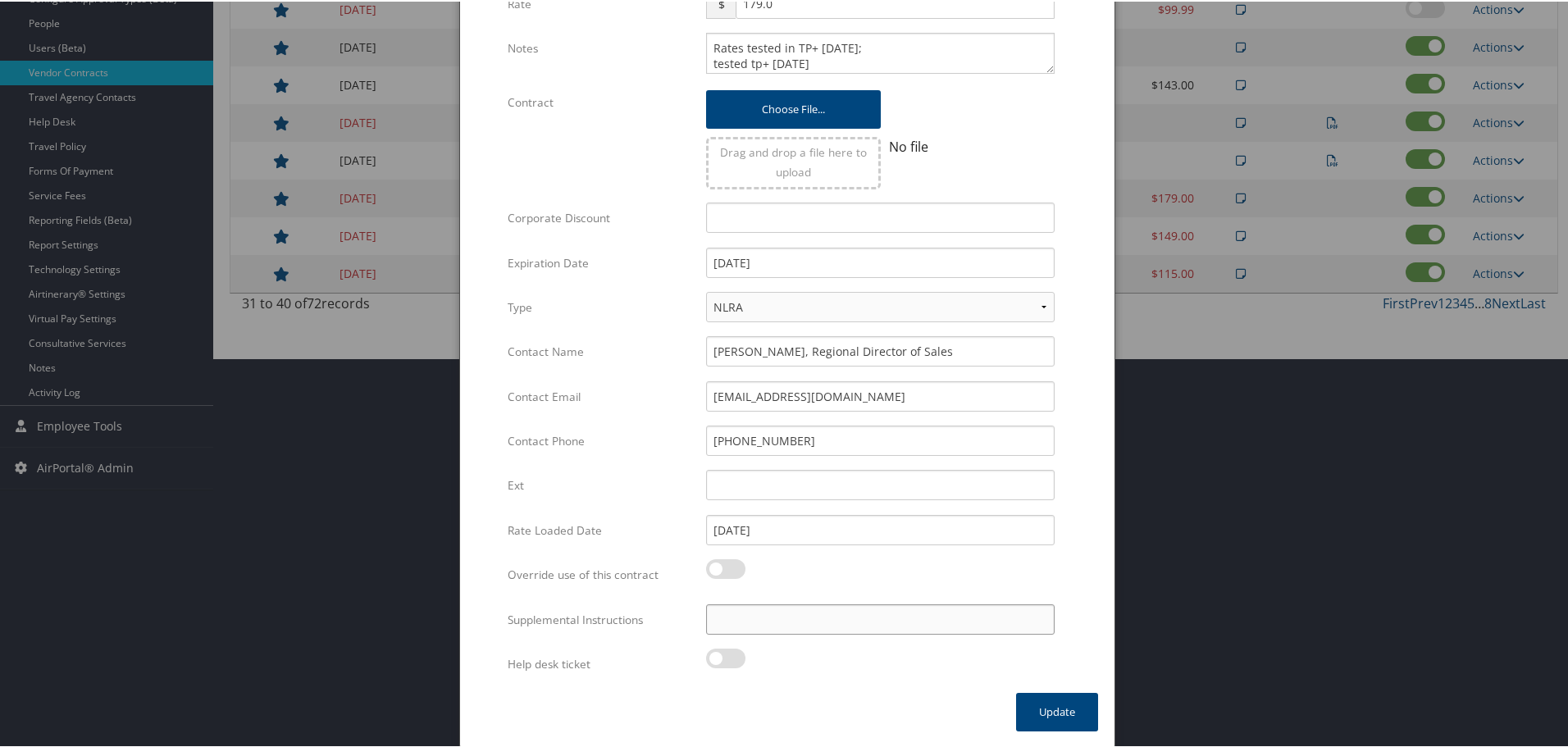
click at [855, 617] on input "Supplemental Instructions" at bounding box center [880, 618] width 348 height 31
paste input "SAB Prop ID -"
paste input "59877"
type input "SAB Prop ID - 59877"
click at [1071, 712] on button "Update" at bounding box center [1057, 710] width 82 height 39
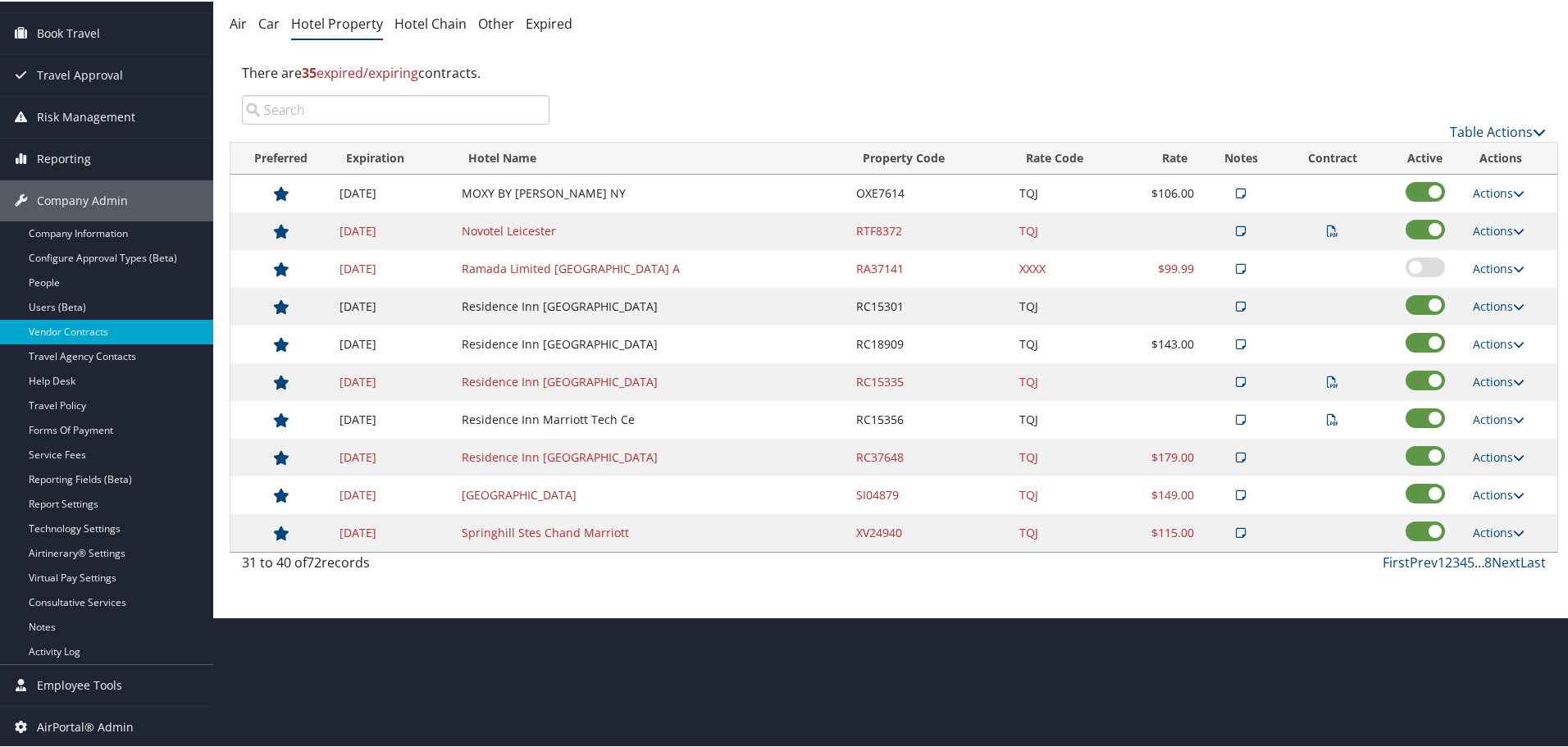
scroll to position [130, 0]
click at [1491, 497] on link "Actions" at bounding box center [1498, 493] width 51 height 15
click at [1503, 541] on link "Edit" at bounding box center [1511, 545] width 88 height 28
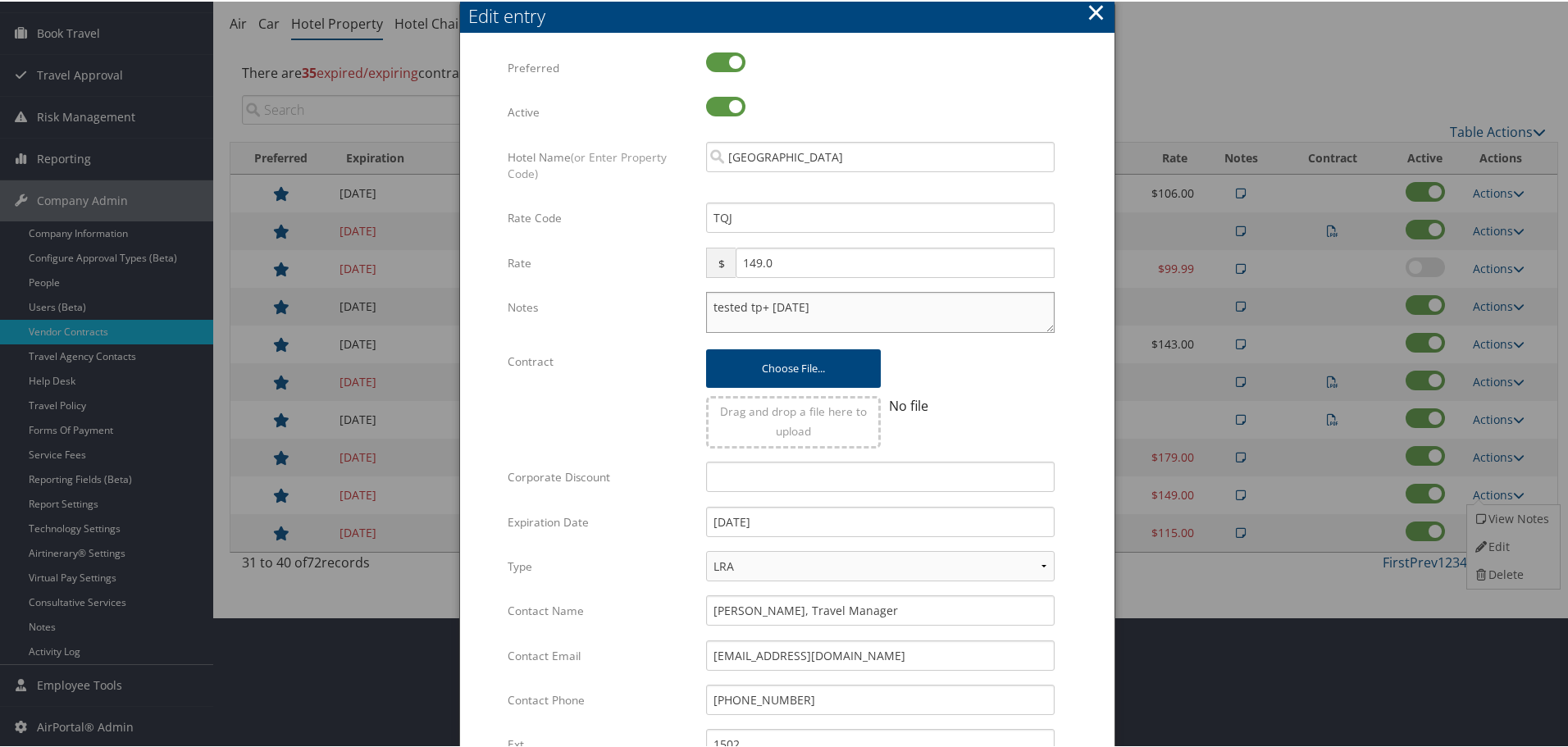
click at [706, 303] on textarea "tested tp+ 24 dec" at bounding box center [880, 310] width 348 height 41
paste textarea "Rates tested in TP+ [DATE];"
type textarea "Rates tested in TP+ Aug 2025; tested tp+ 24 dec"
click at [812, 540] on div "12/31/2024 Multiple values The selected items contain different values for this…" at bounding box center [880, 527] width 373 height 43
click at [822, 525] on input "12/31/2024" at bounding box center [880, 521] width 348 height 31
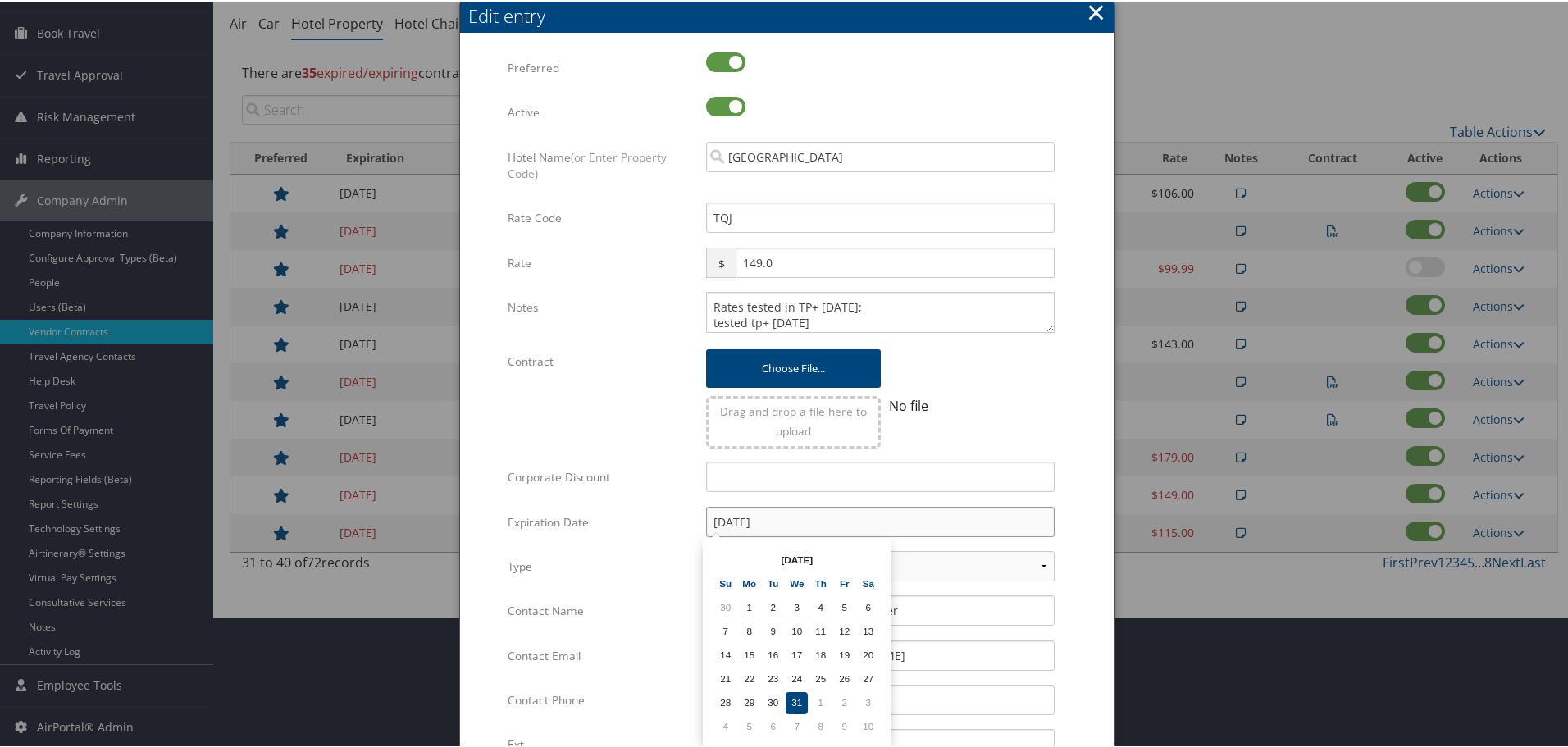
type input "[DATE]"
click at [1081, 516] on form "Multiple values The selected items contain different values for this input. To …" at bounding box center [787, 500] width 622 height 899
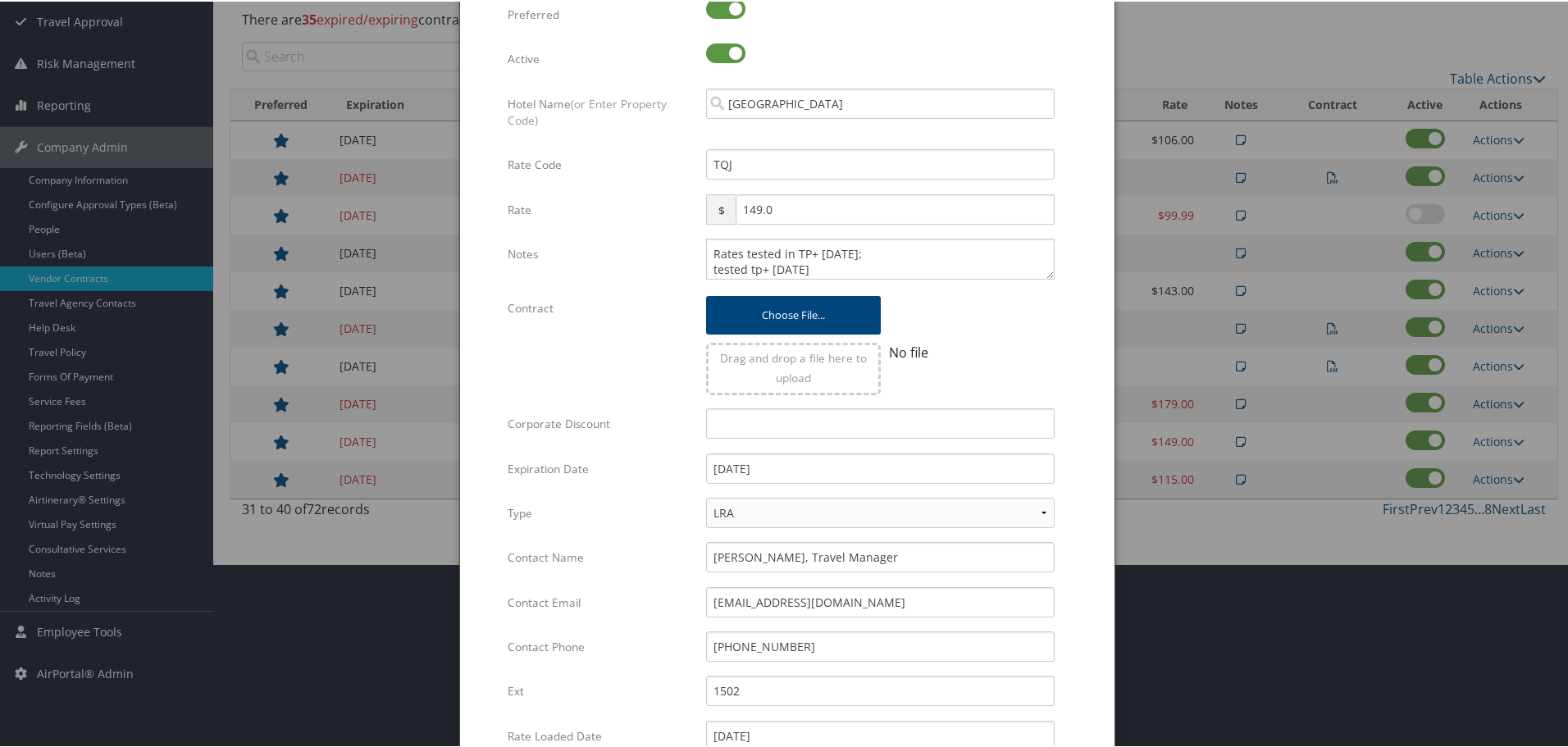
scroll to position [390, 0]
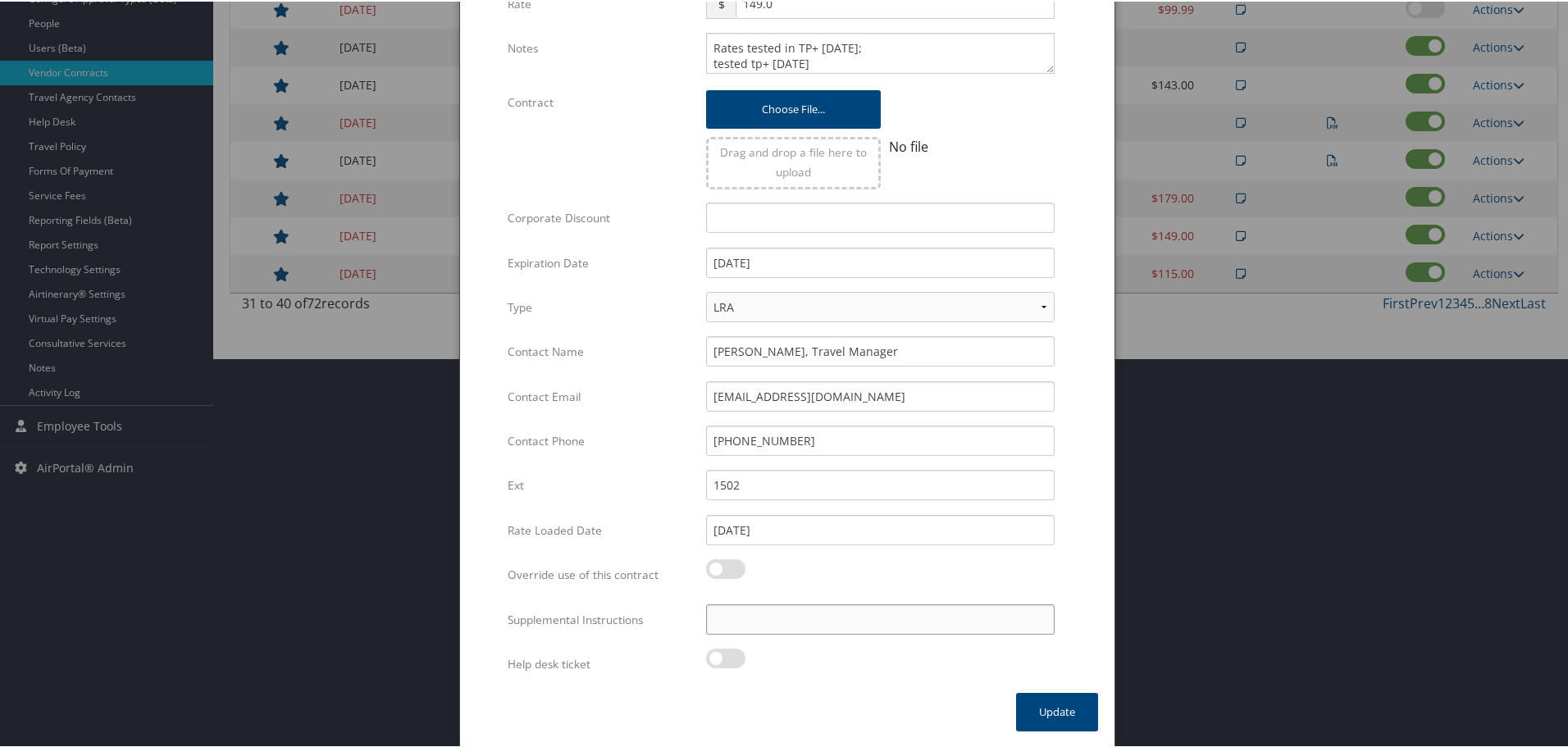
click at [860, 623] on input "Supplemental Instructions" at bounding box center [880, 618] width 348 height 31
paste input "SAB Prop ID -"
paste input "9273"
type input "SAB Prop ID - 9273"
click at [1053, 712] on button "Update" at bounding box center [1057, 710] width 82 height 39
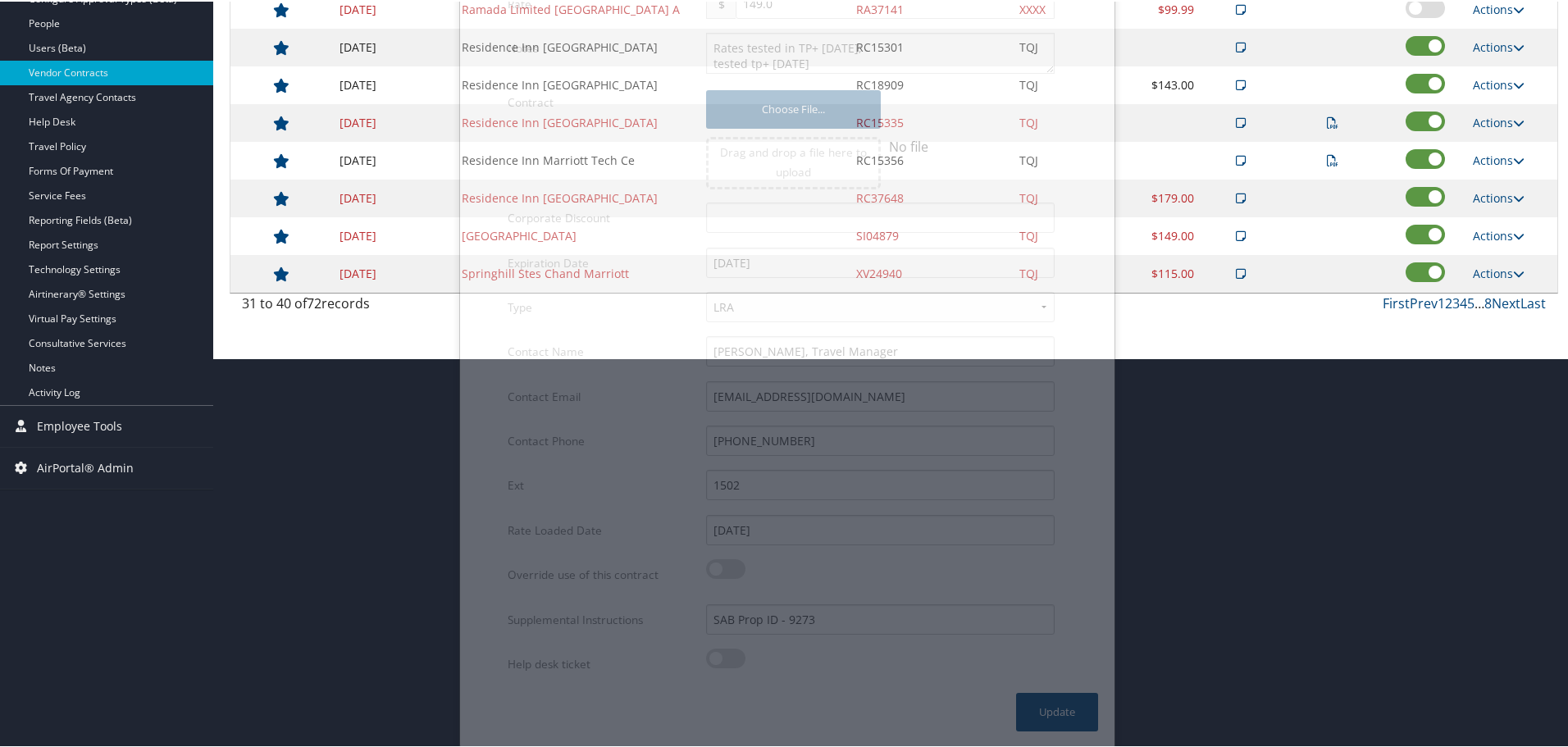
scroll to position [130, 0]
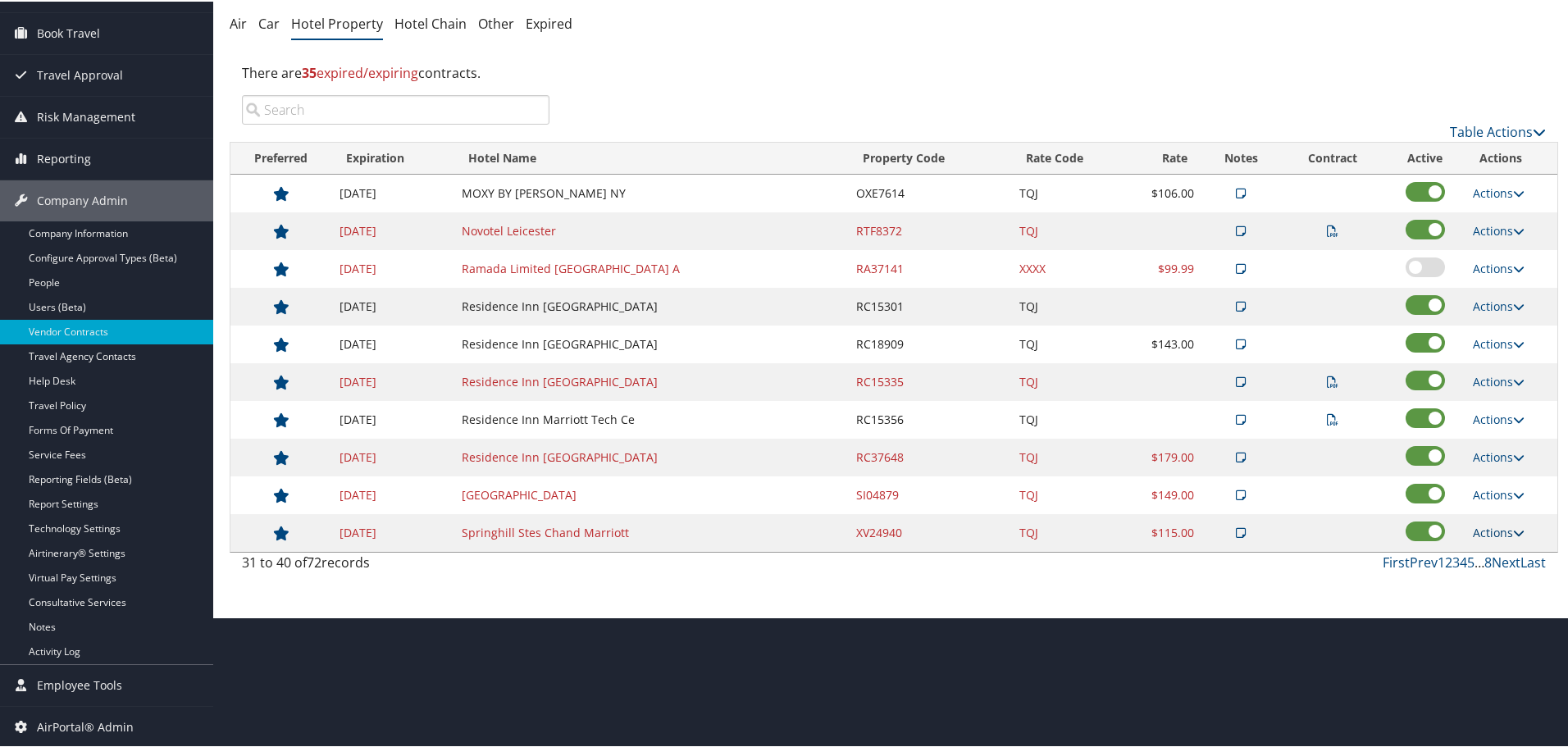
click at [1495, 525] on link "Actions" at bounding box center [1498, 530] width 51 height 15
click at [1513, 577] on link "Edit" at bounding box center [1511, 582] width 88 height 28
select select "NLRA"
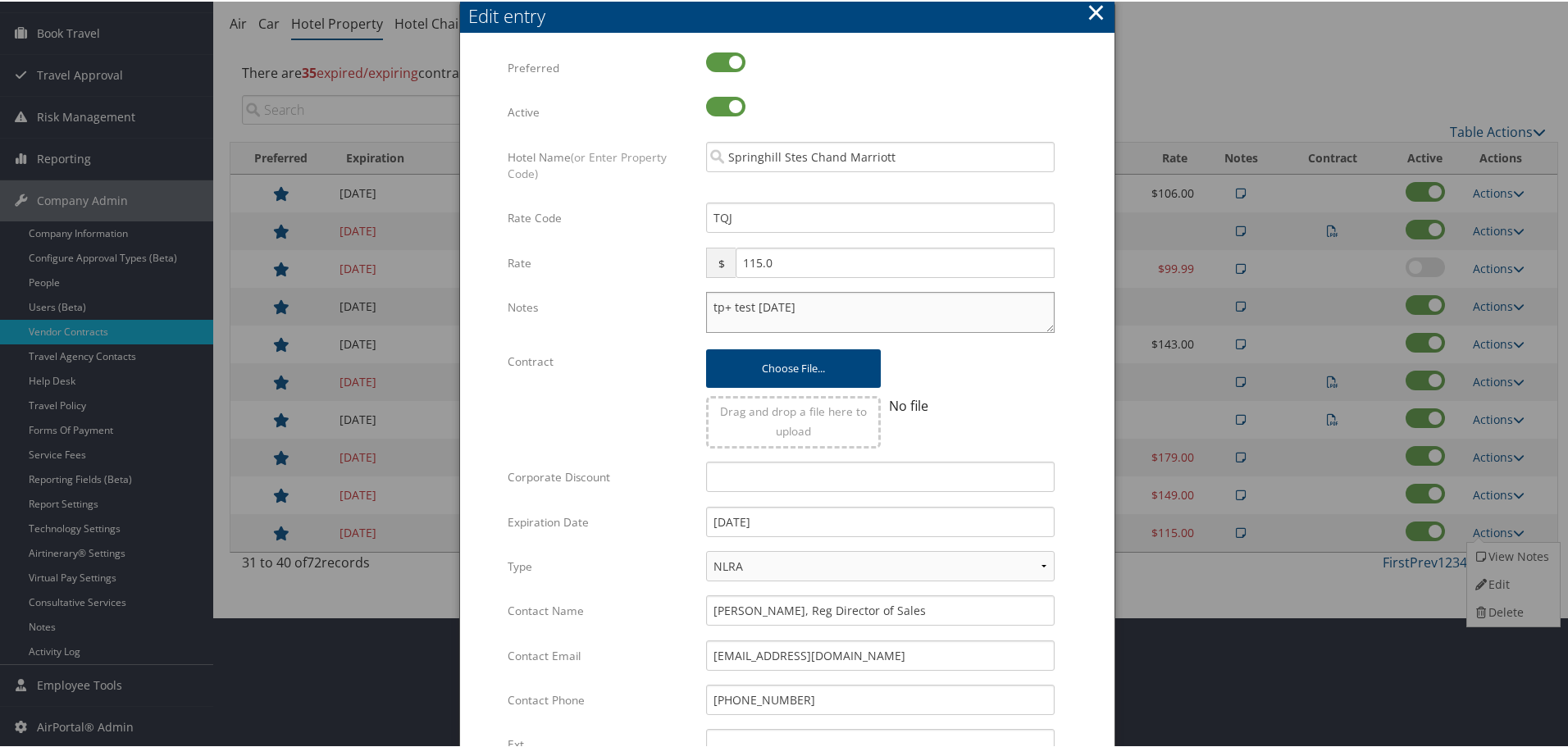
click at [707, 307] on textarea "tp+ test 24 dec" at bounding box center [880, 310] width 348 height 41
paste textarea "Rates tested in TP+ [DATE];"
type textarea "Rates tested in TP+ Aug 2025; tp+ test 24 dec"
click at [859, 531] on input "12/31/2024" at bounding box center [880, 521] width 348 height 31
type input "[DATE]"
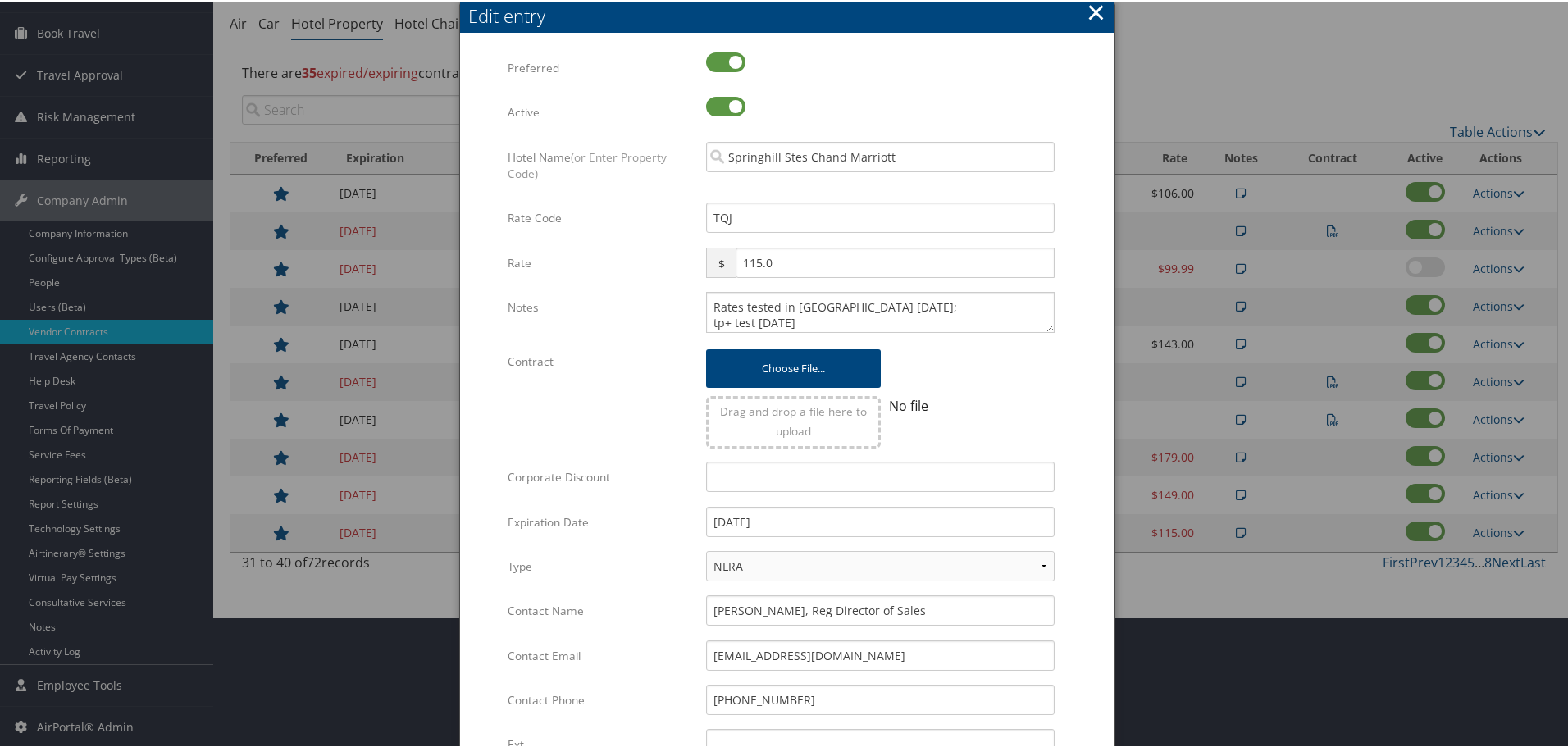
click at [1072, 499] on form "Multiple values The selected items contain different values for this input. To …" at bounding box center [787, 500] width 622 height 899
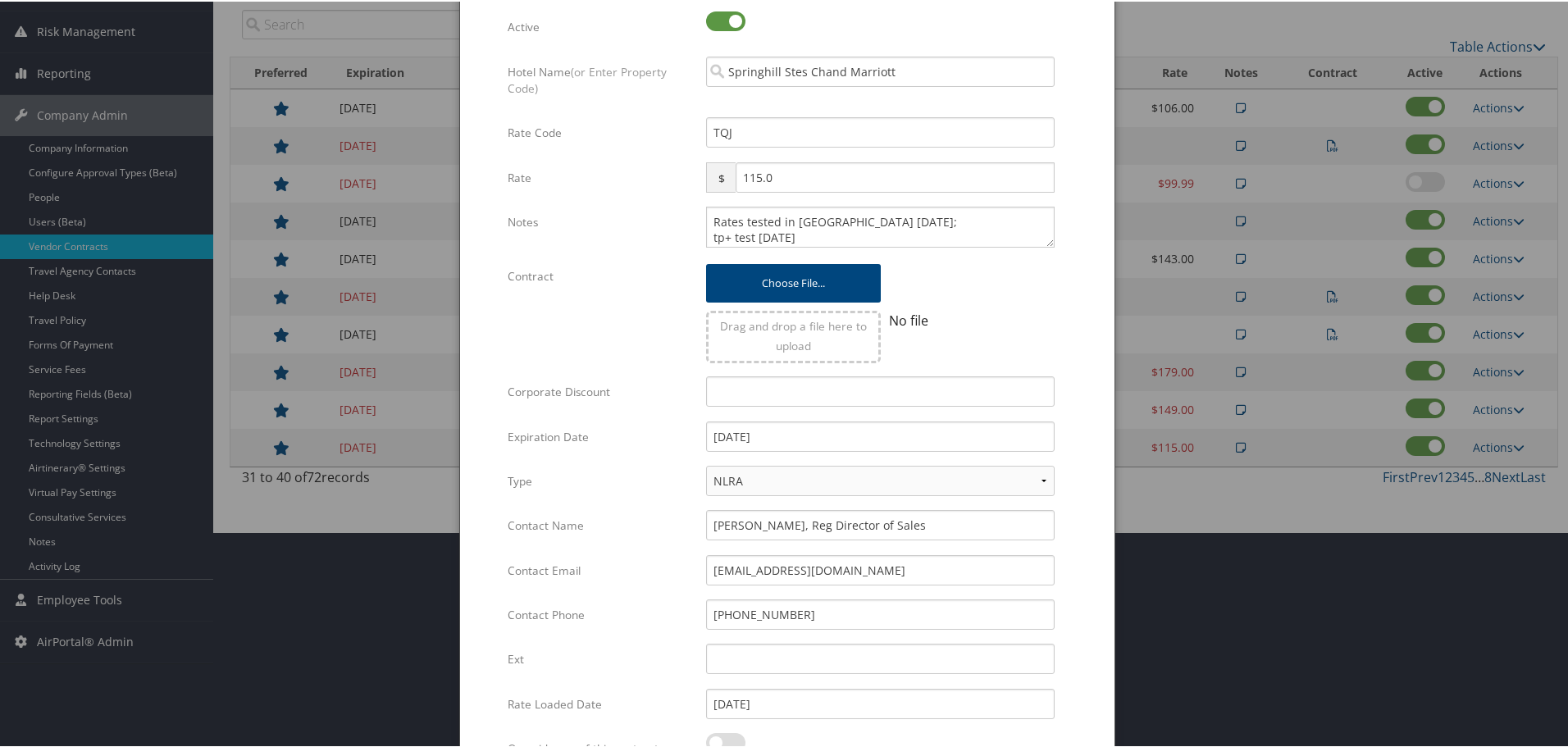
scroll to position [390, 0]
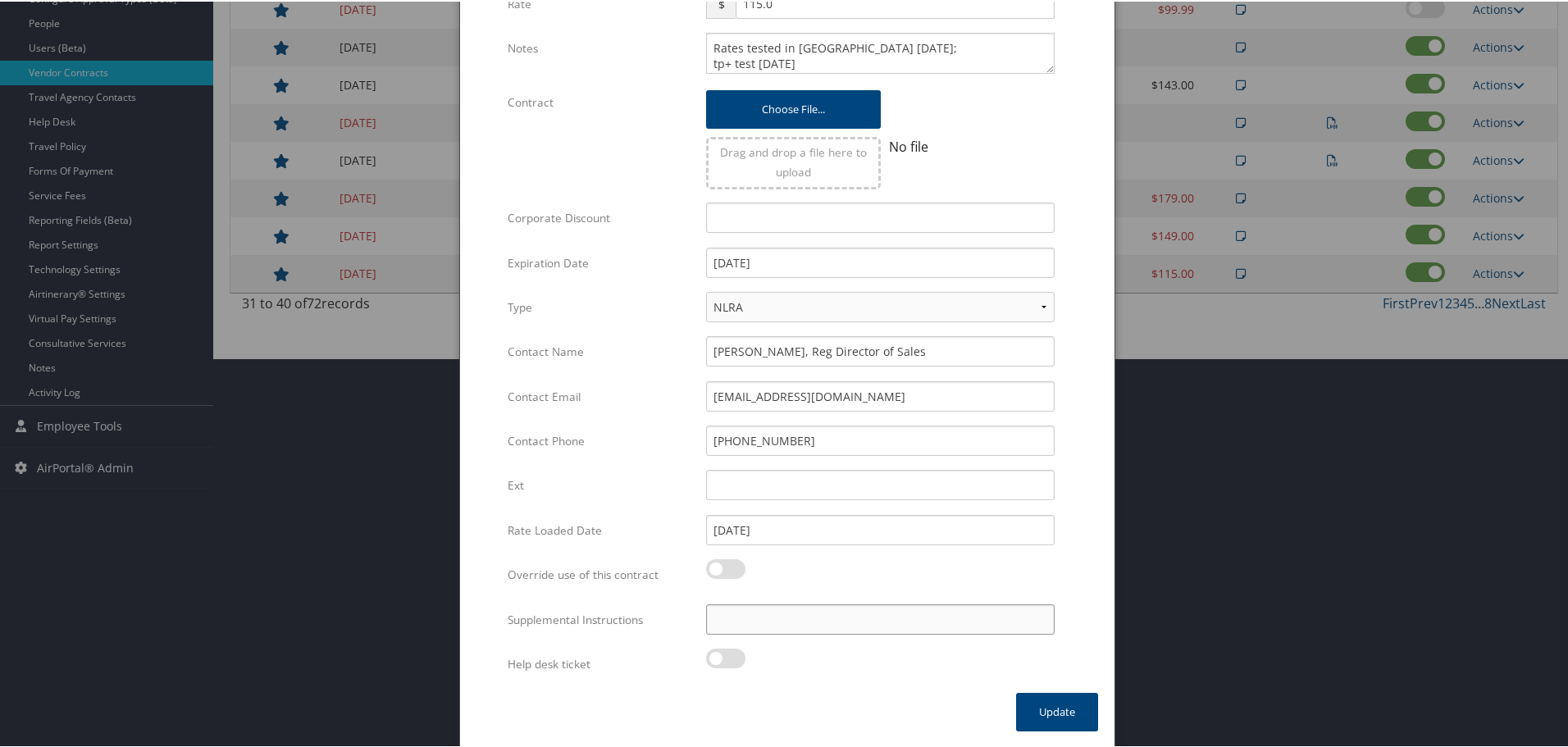
click at [880, 615] on input "Supplemental Instructions" at bounding box center [880, 618] width 348 height 31
paste input "SAB Prop ID -"
paste input "50170"
type input "SAB Prop ID - 50170"
click at [1037, 703] on button "Update" at bounding box center [1057, 710] width 82 height 39
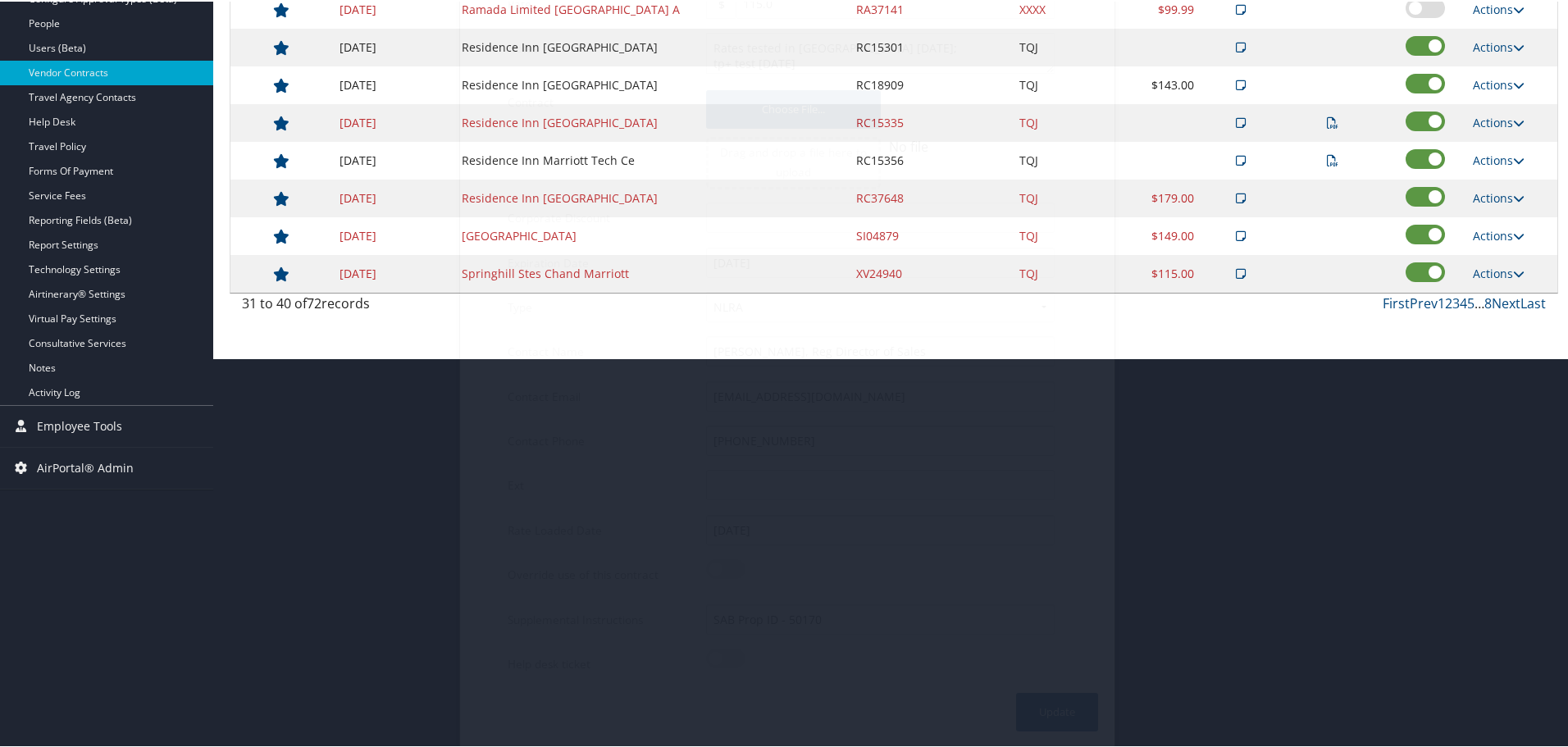
scroll to position [130, 0]
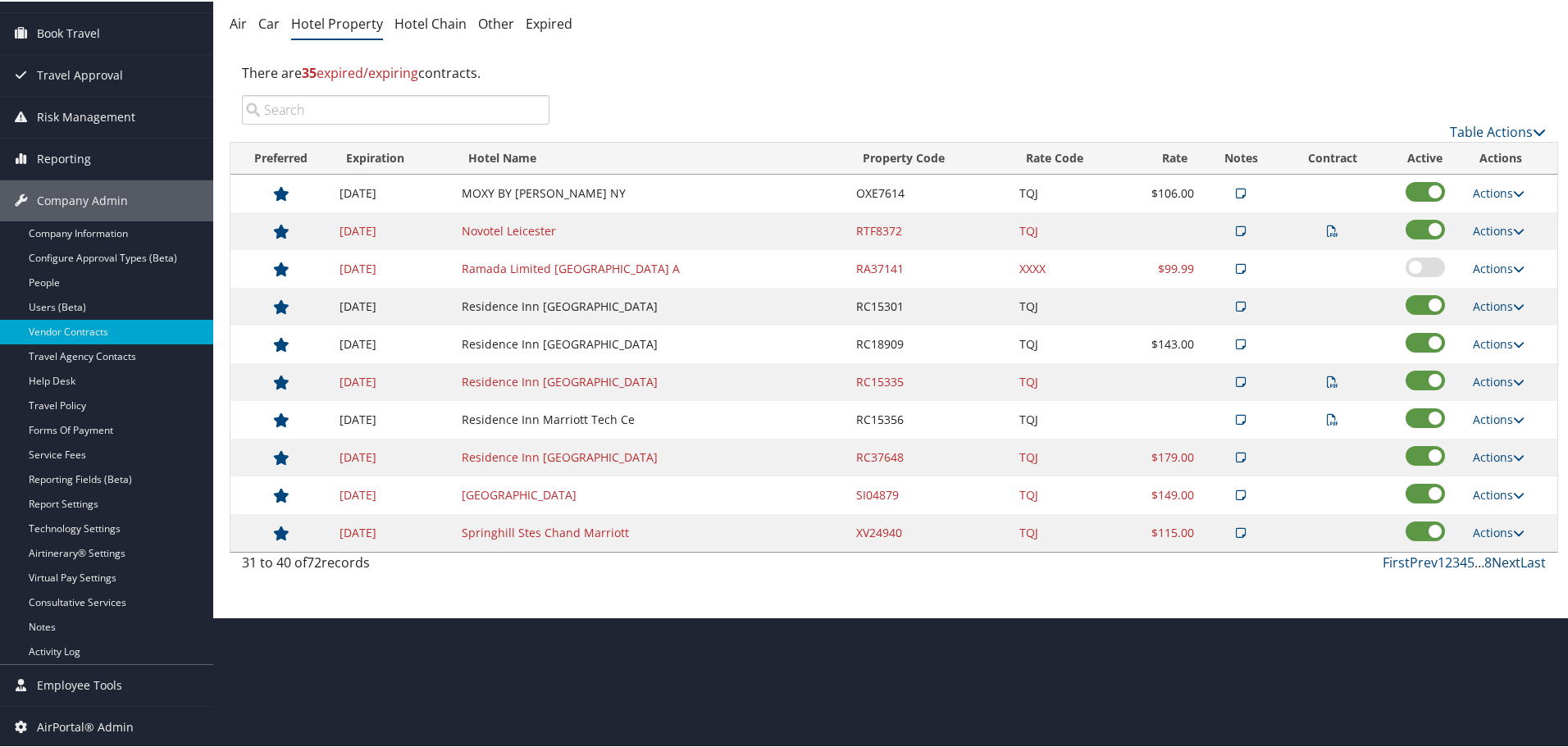
click at [1497, 555] on link "Next" at bounding box center [1506, 560] width 29 height 18
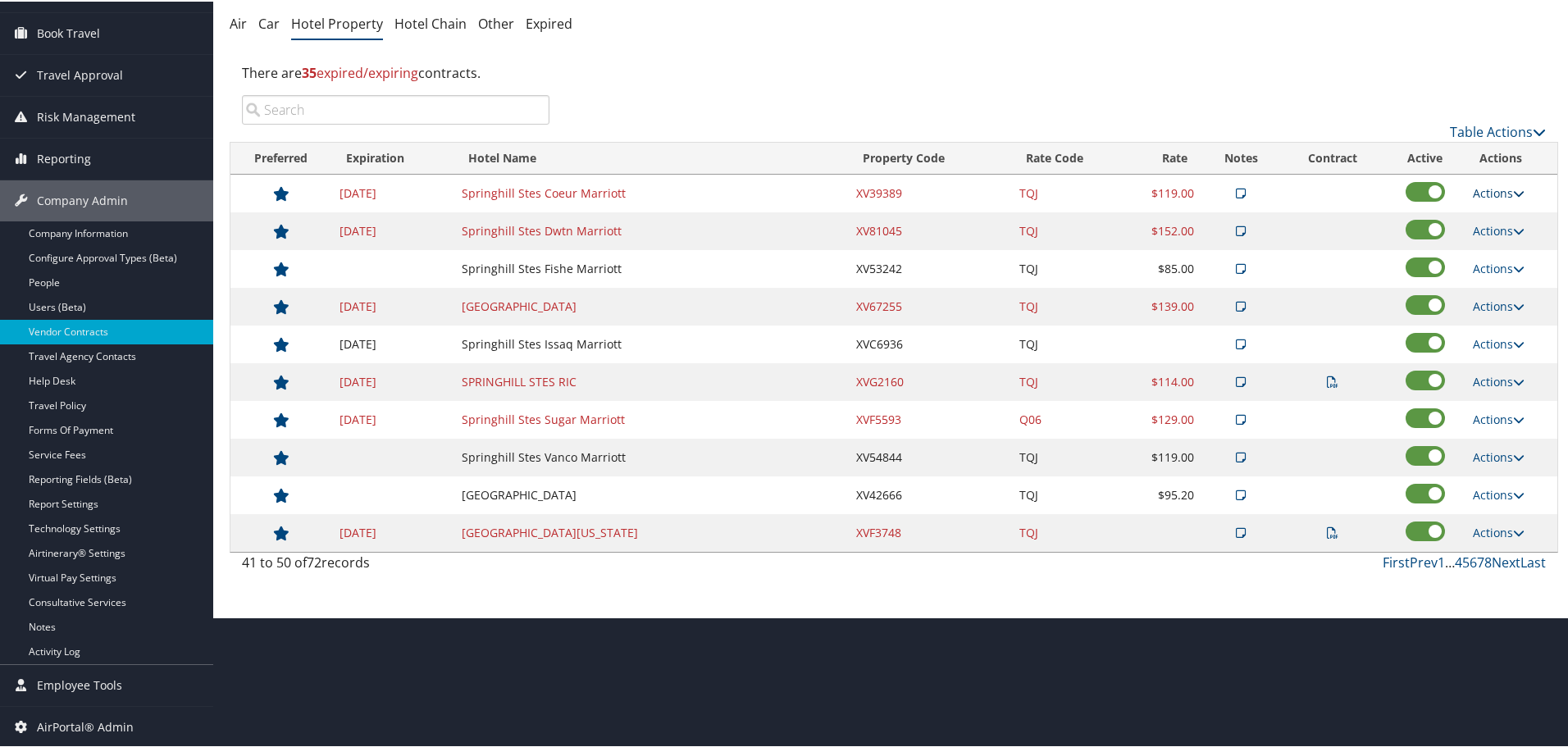
click at [1494, 190] on link "Actions" at bounding box center [1498, 190] width 51 height 15
click at [1492, 244] on link "Edit" at bounding box center [1511, 243] width 88 height 28
select select "NLRA"
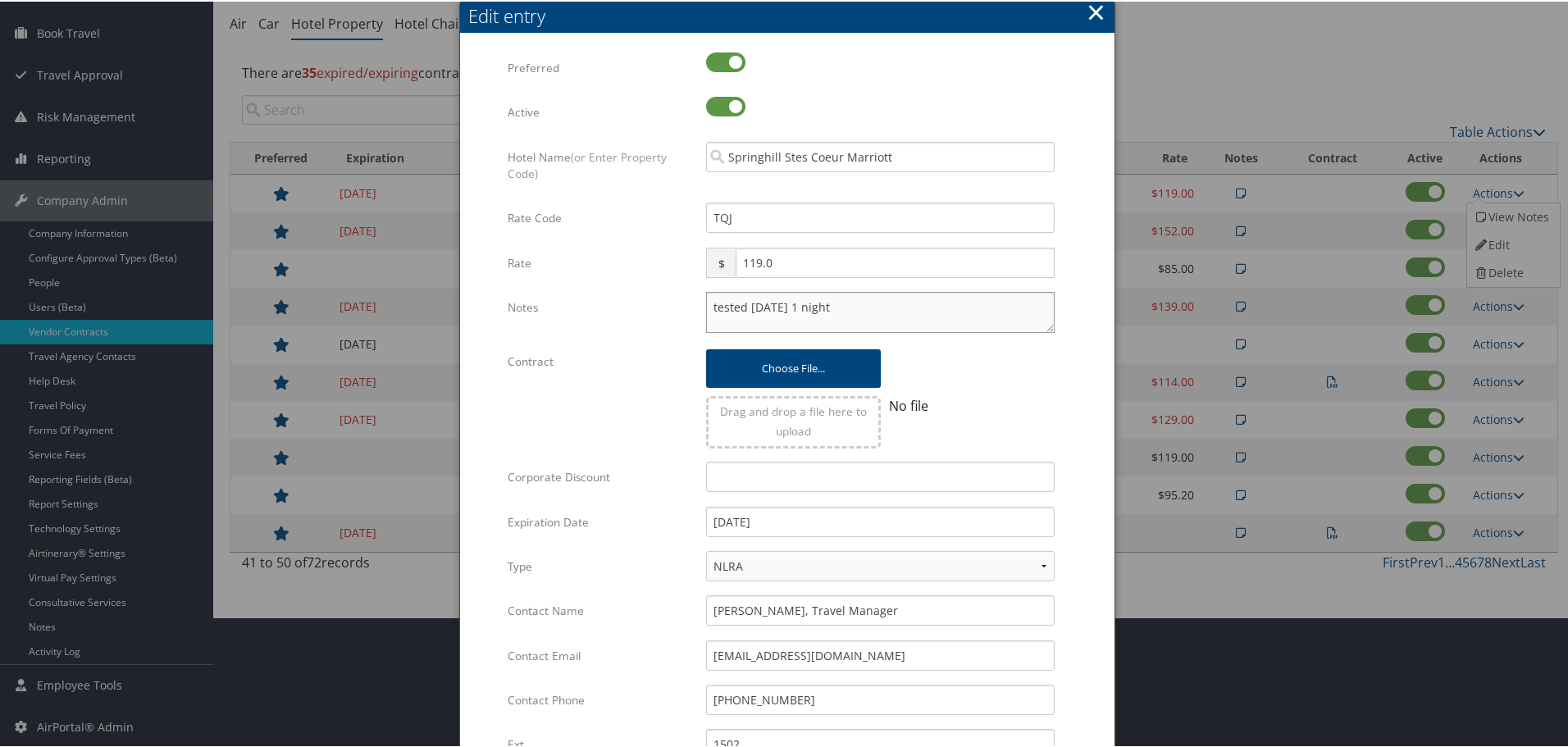
click at [710, 304] on textarea "tested 31 oct 1 night" at bounding box center [880, 310] width 348 height 41
paste textarea "Rates tested in TP+ [DATE];"
type textarea "Rates tested in TP+ Aug 2025; tested 31 oct 1 night"
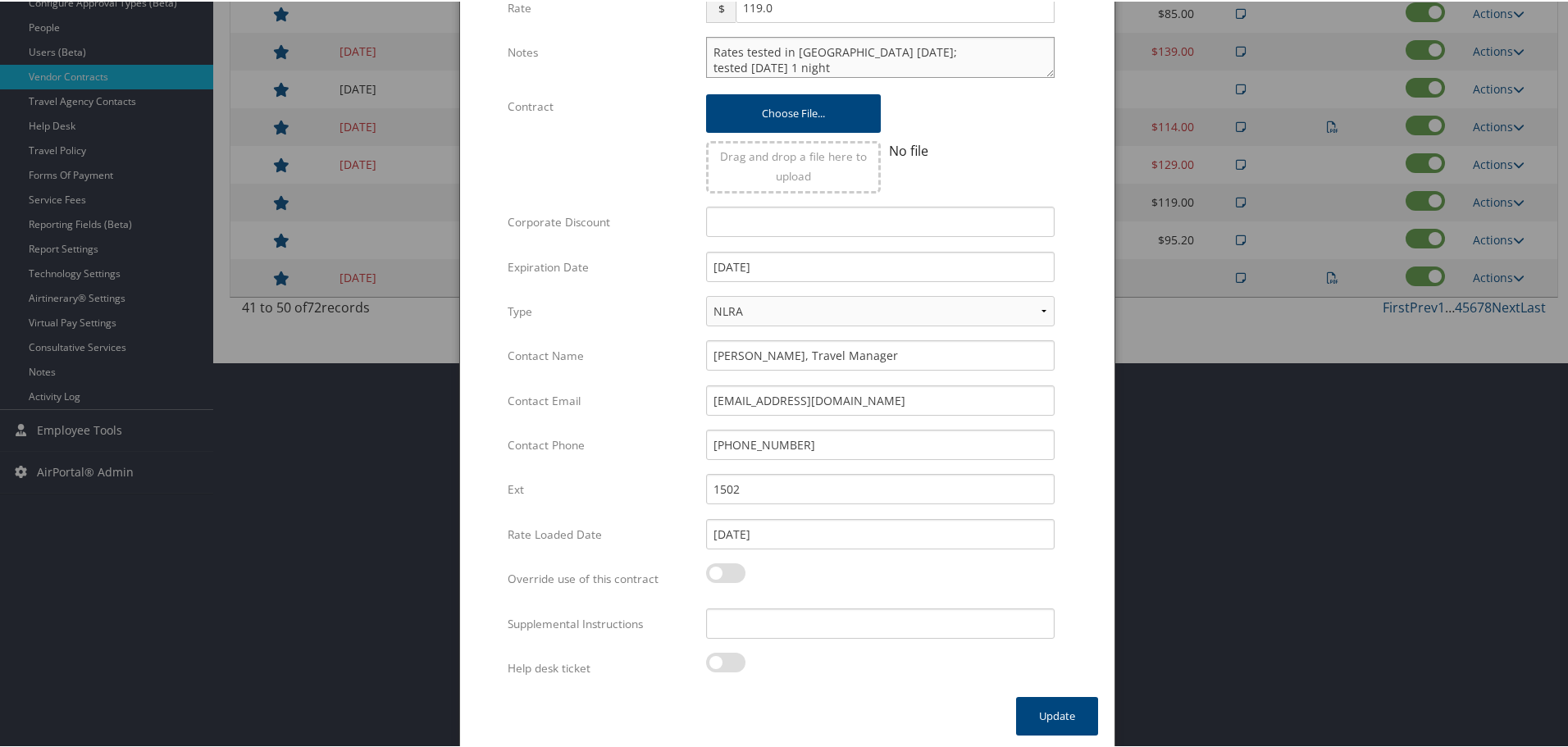
scroll to position [390, 0]
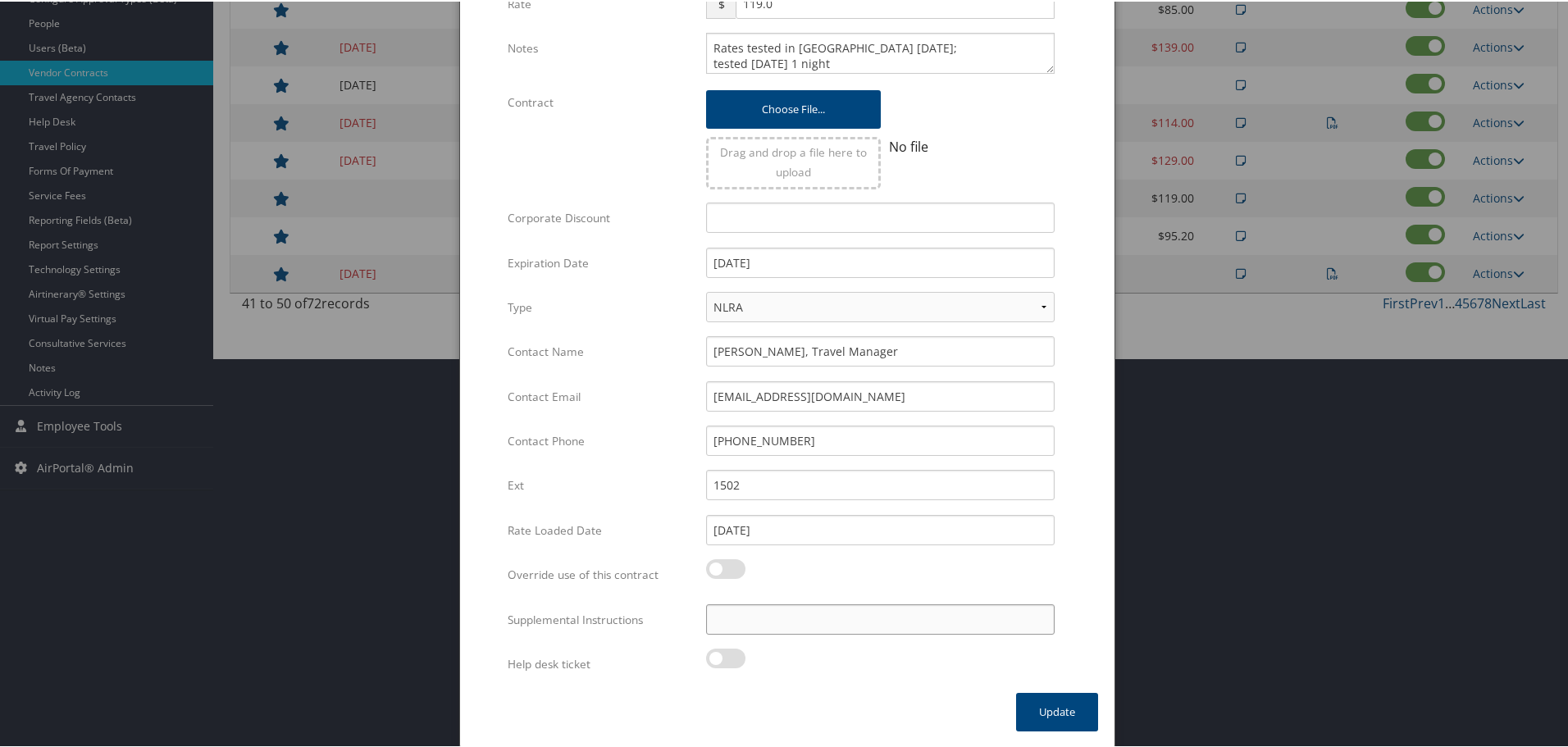
click at [811, 623] on input "Supplemental Instructions" at bounding box center [880, 618] width 348 height 31
paste input "SAB Prop ID -"
paste input "185799"
type input "SAB Prop ID - 185799"
click at [1025, 715] on button "Update" at bounding box center [1057, 710] width 82 height 39
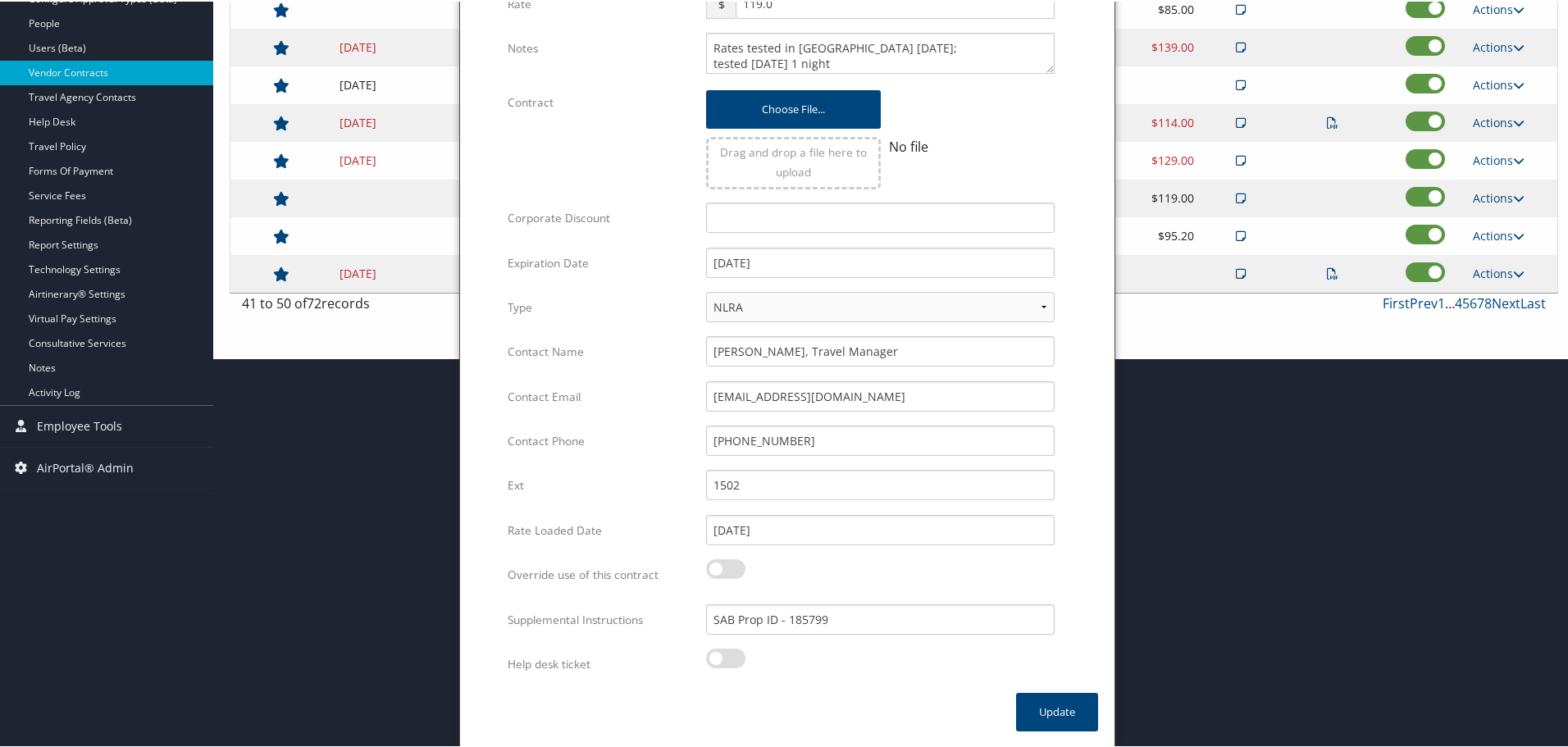
scroll to position [130, 0]
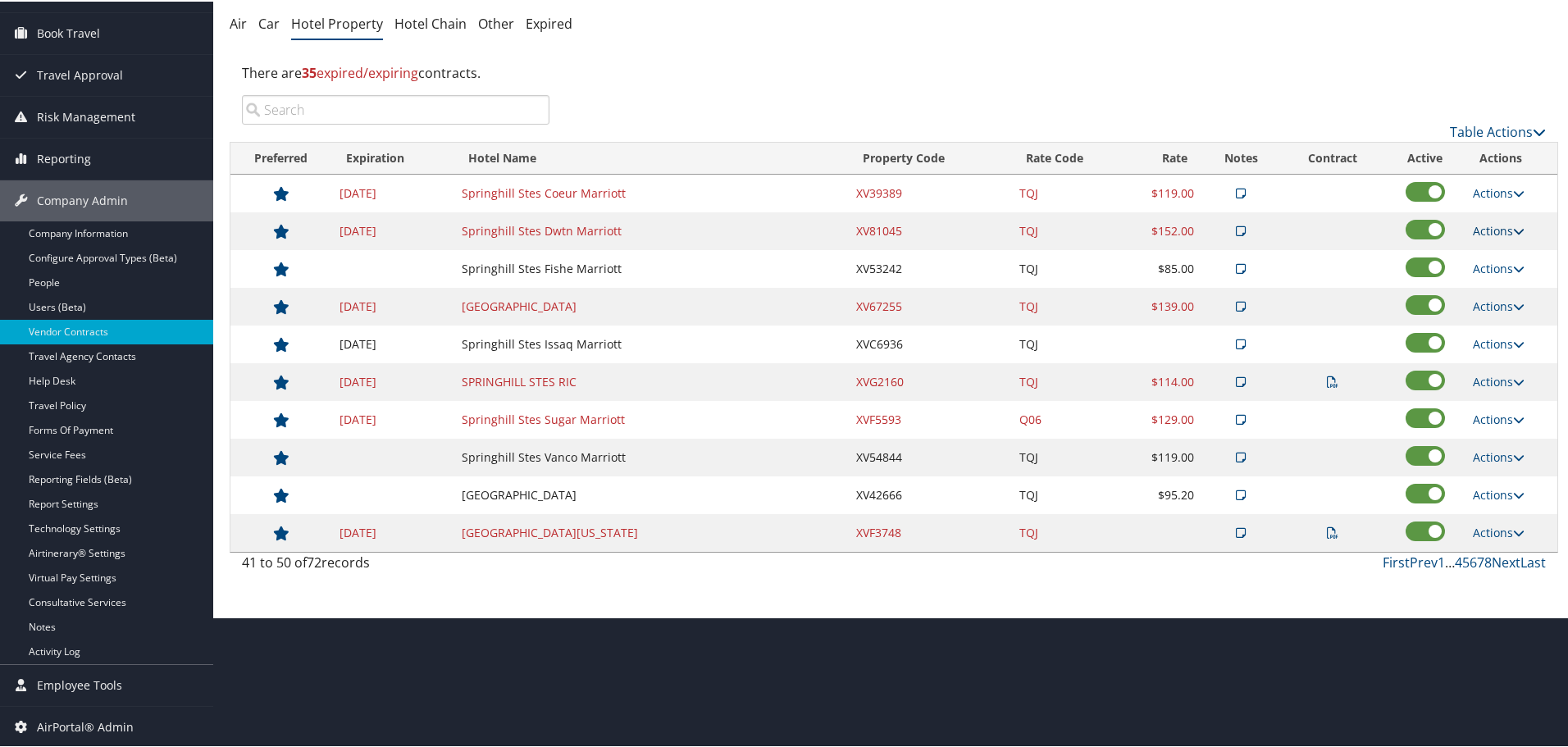
click at [1503, 231] on link "Actions" at bounding box center [1498, 228] width 51 height 15
click at [1500, 278] on link "Edit" at bounding box center [1511, 281] width 88 height 28
select select "NLRA"
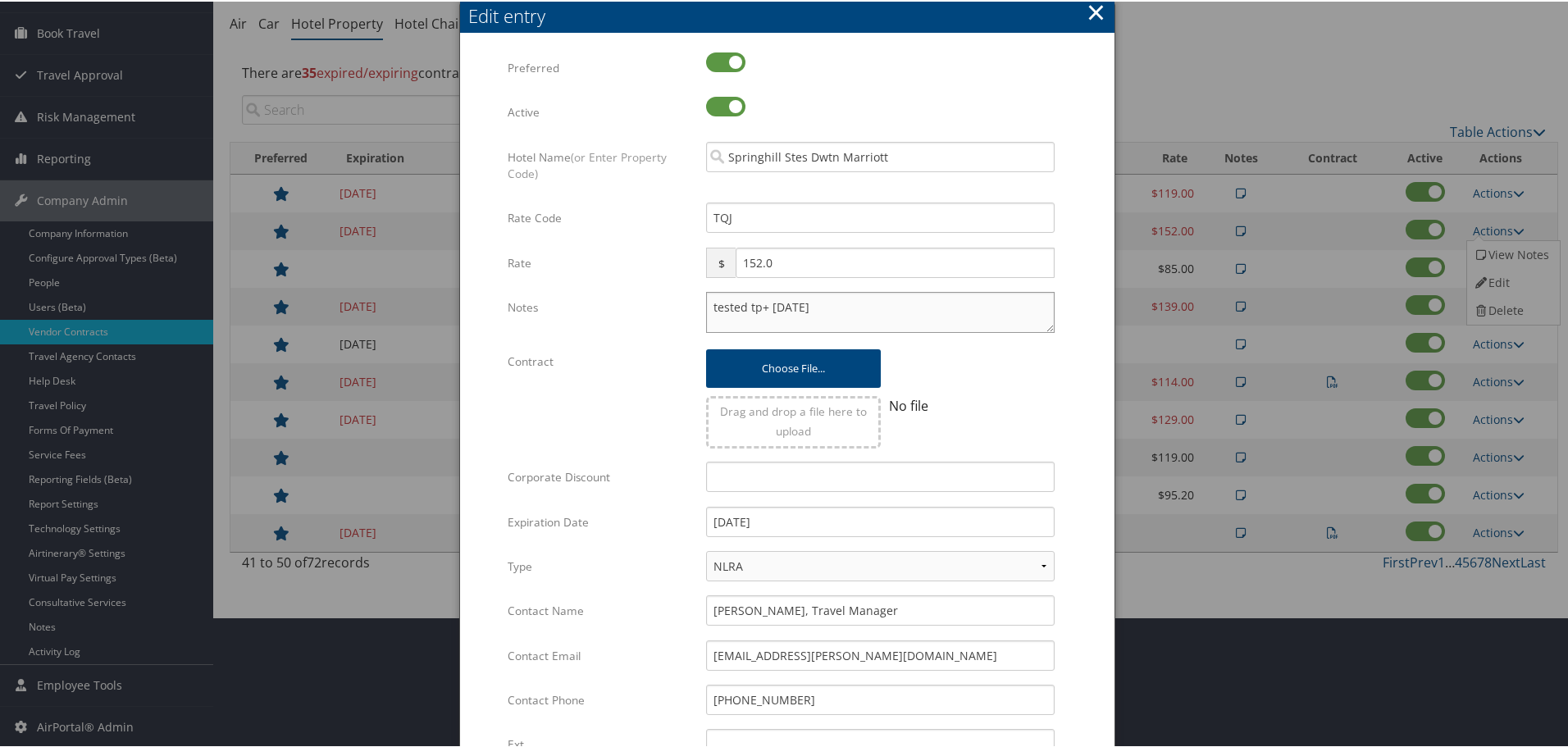
click at [706, 303] on textarea "tested tp+ 24 dec" at bounding box center [880, 310] width 348 height 41
paste textarea "Rates tested in TP+ [DATE];"
type textarea "Rates tested in TP+ Aug 2025; tested tp+ 24 dec"
click at [838, 526] on input "[DATE]" at bounding box center [880, 521] width 348 height 31
type input "[DATE]"
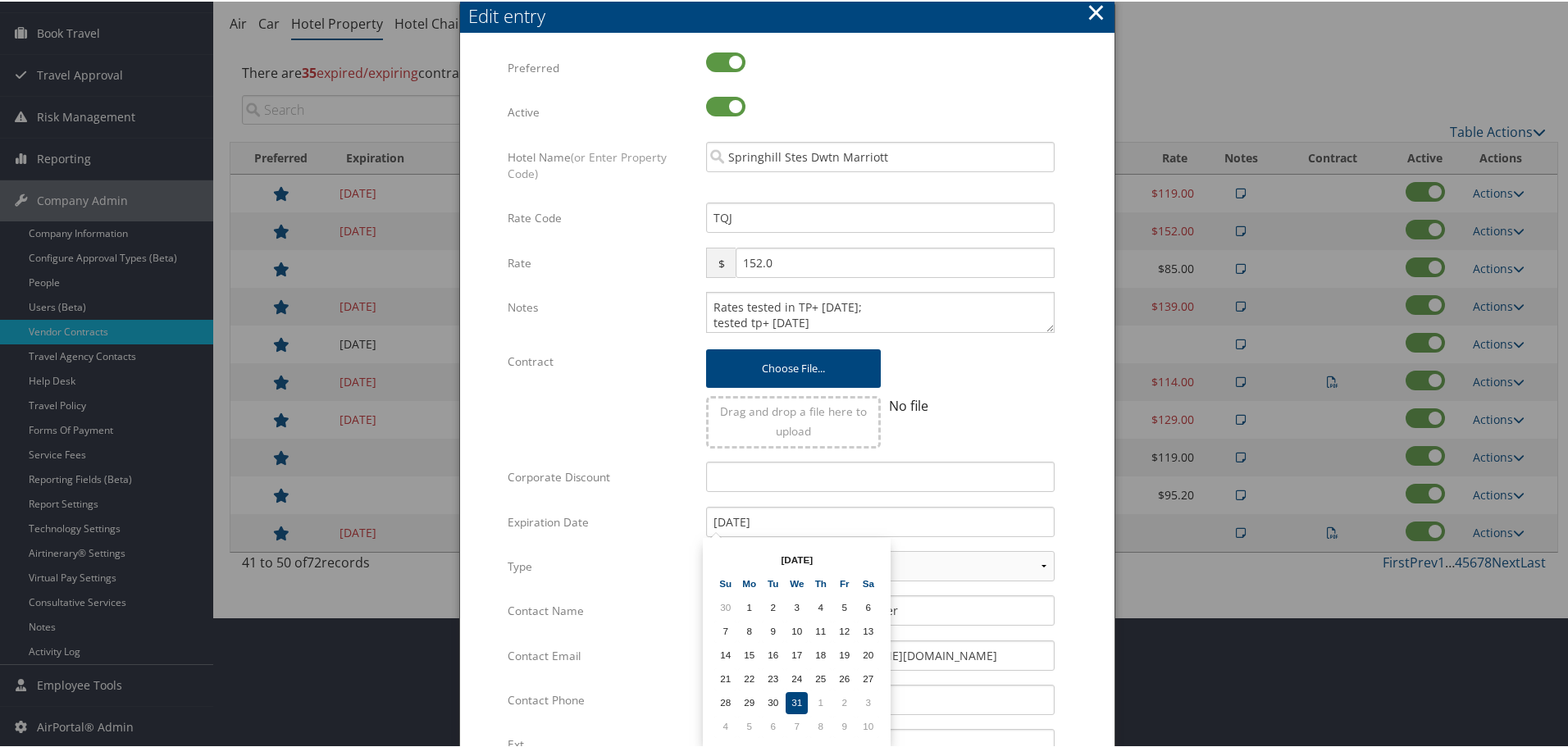
click at [1068, 549] on form "Multiple values The selected items contain different values for this input. To …" at bounding box center [787, 500] width 622 height 899
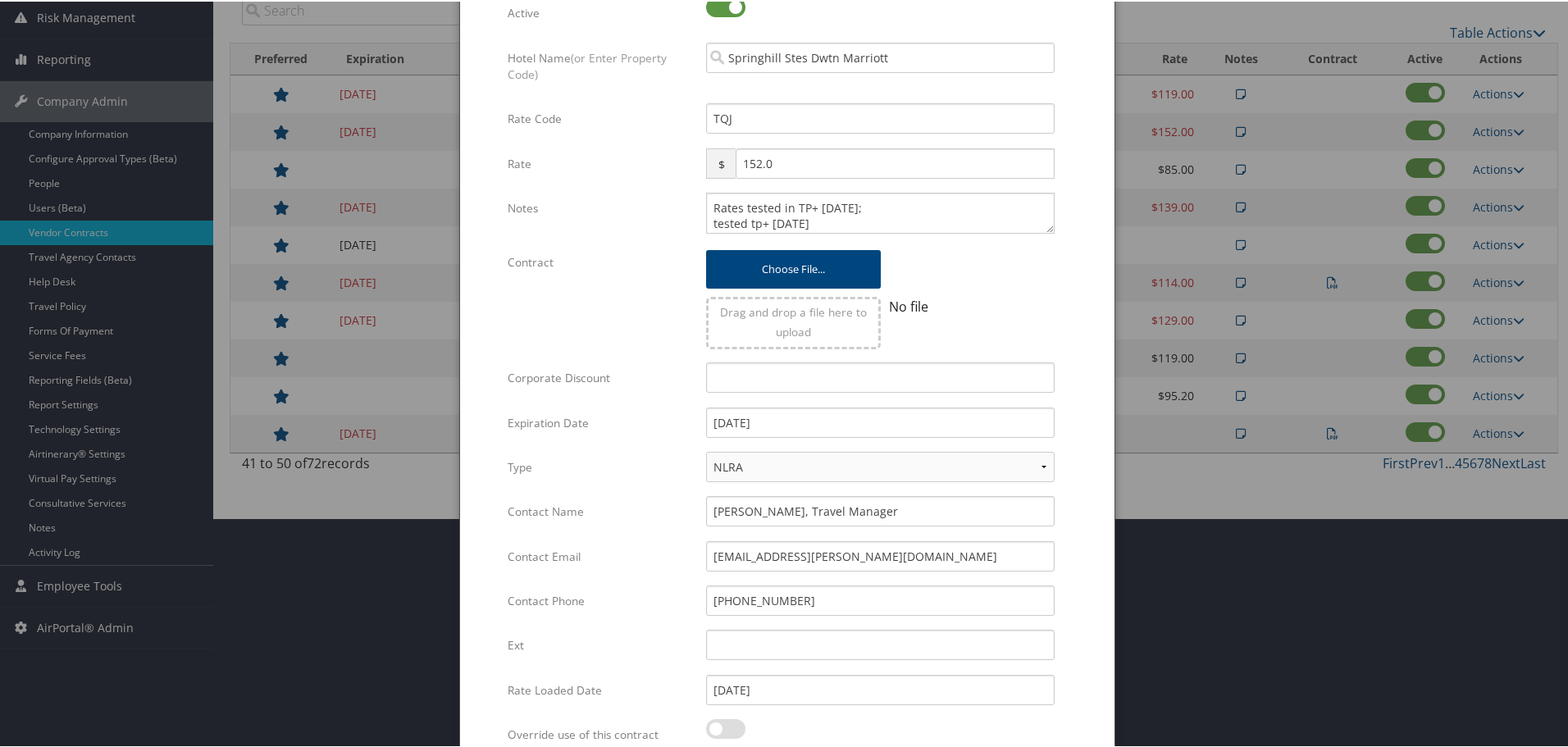
scroll to position [390, 0]
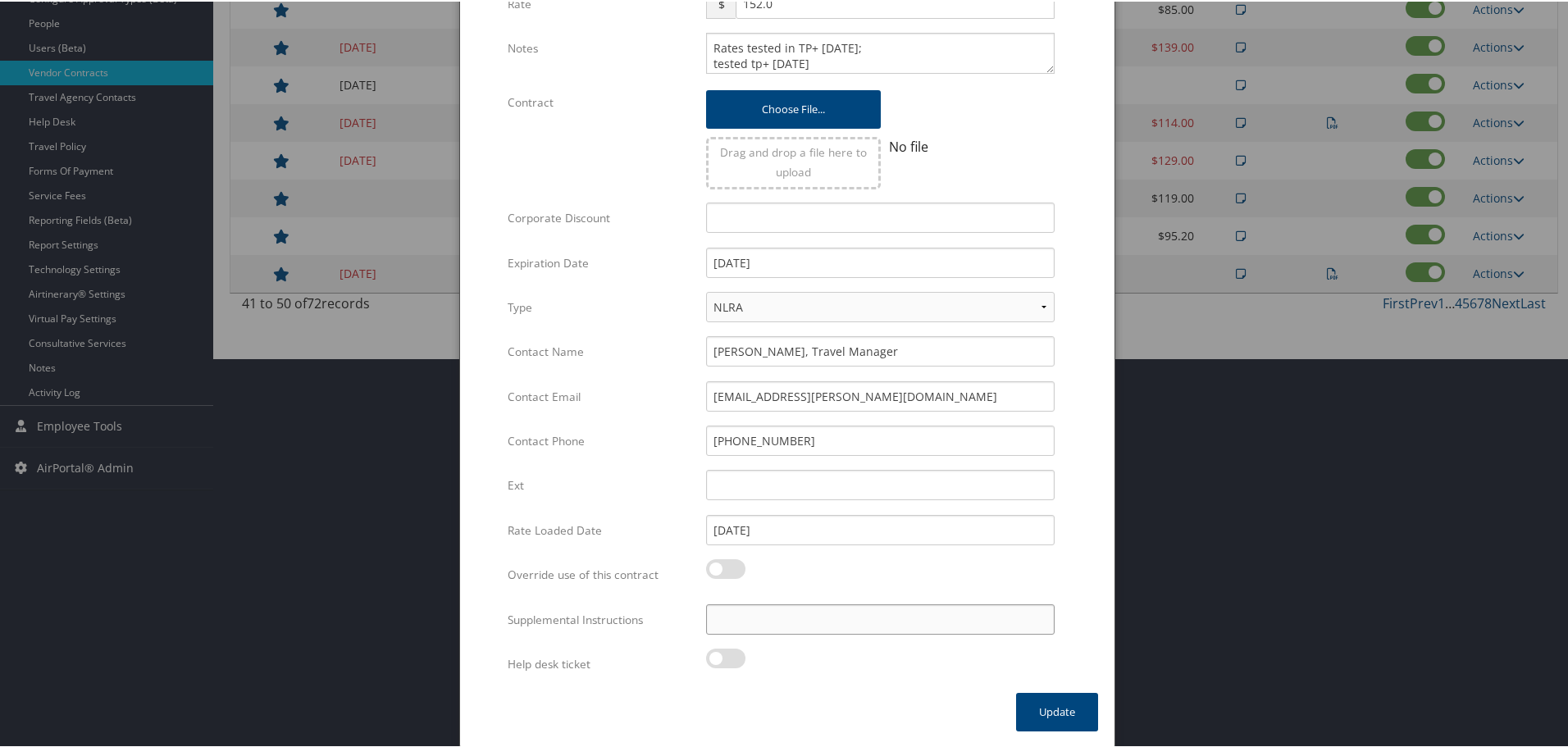
click at [886, 603] on input "Supplemental Instructions" at bounding box center [880, 618] width 348 height 31
paste input "SAB Prop ID -"
paste input "45"
type input "SAB Prop ID - 45"
click at [1067, 708] on button "Update" at bounding box center [1057, 710] width 82 height 39
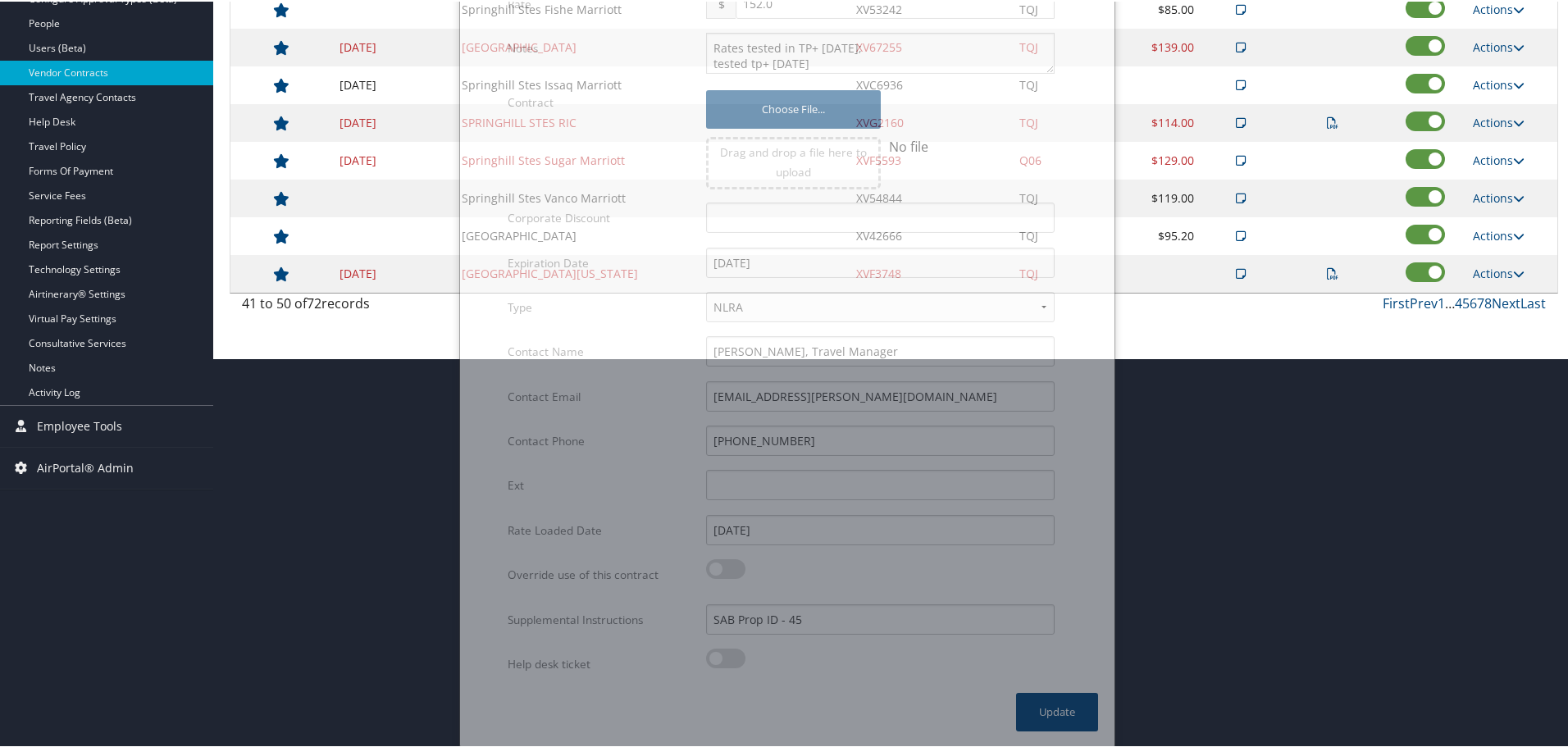
scroll to position [130, 0]
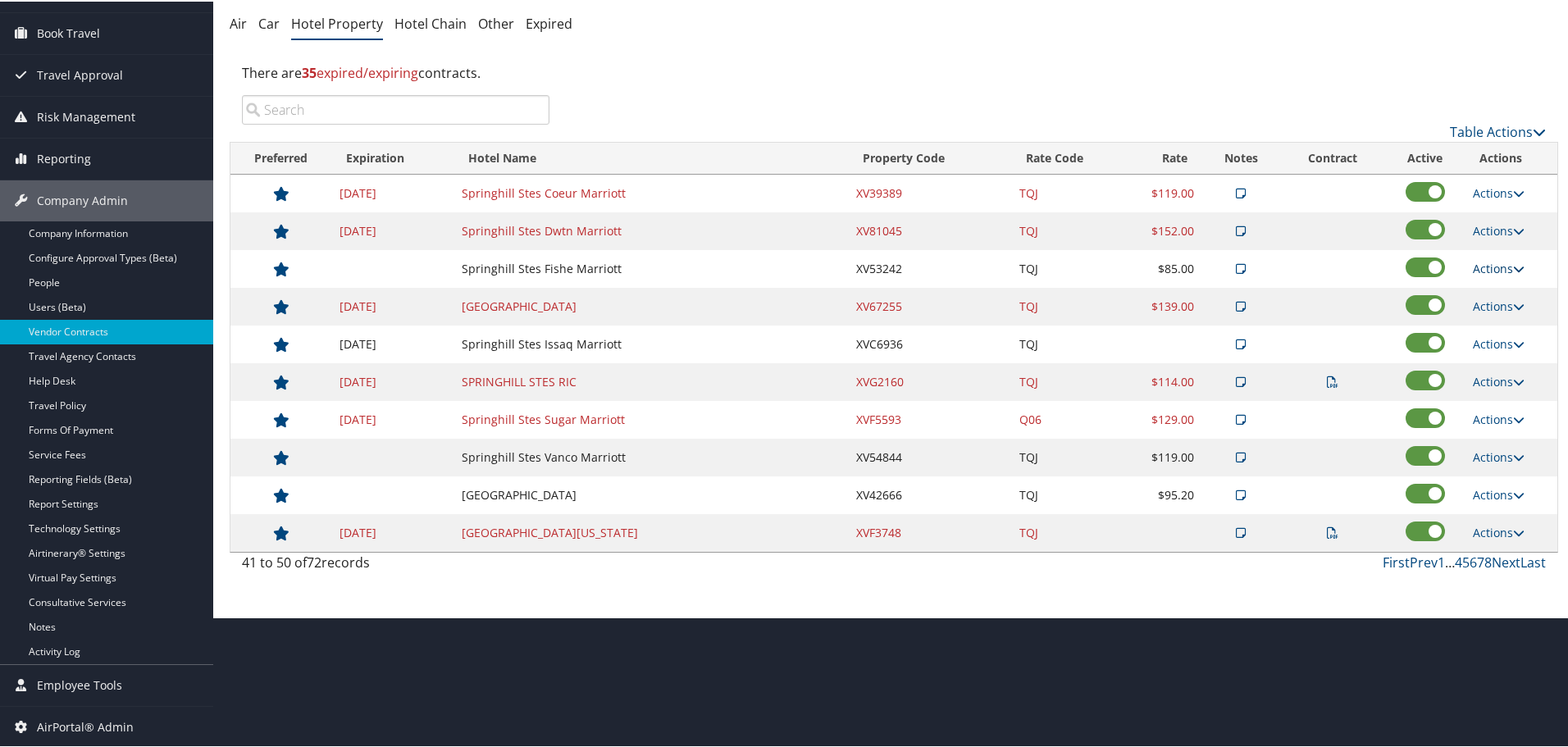
click at [1489, 269] on link "Actions" at bounding box center [1498, 266] width 51 height 15
click at [1473, 314] on link "Edit" at bounding box center [1511, 318] width 88 height 28
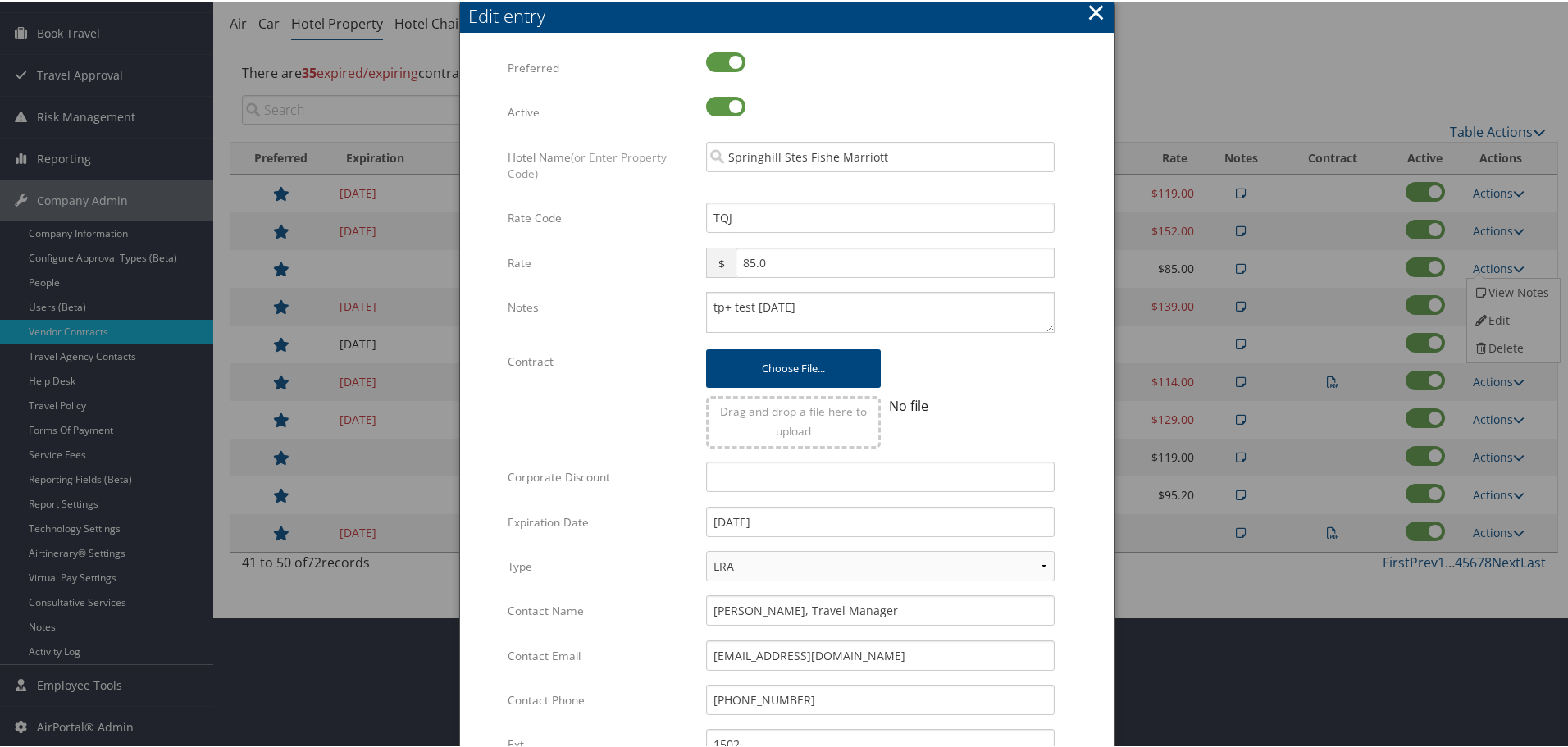
click at [702, 305] on div "tp+ test 24 dec Multiple values The selected items contain different values for…" at bounding box center [880, 318] width 373 height 54
click at [707, 309] on textarea "tp+ test 24 dec" at bounding box center [880, 310] width 348 height 41
paste textarea "Rates tested in TP+ [DATE];"
type textarea "Rates tested in TP+ Aug 2025; tp+ test 24 dec"
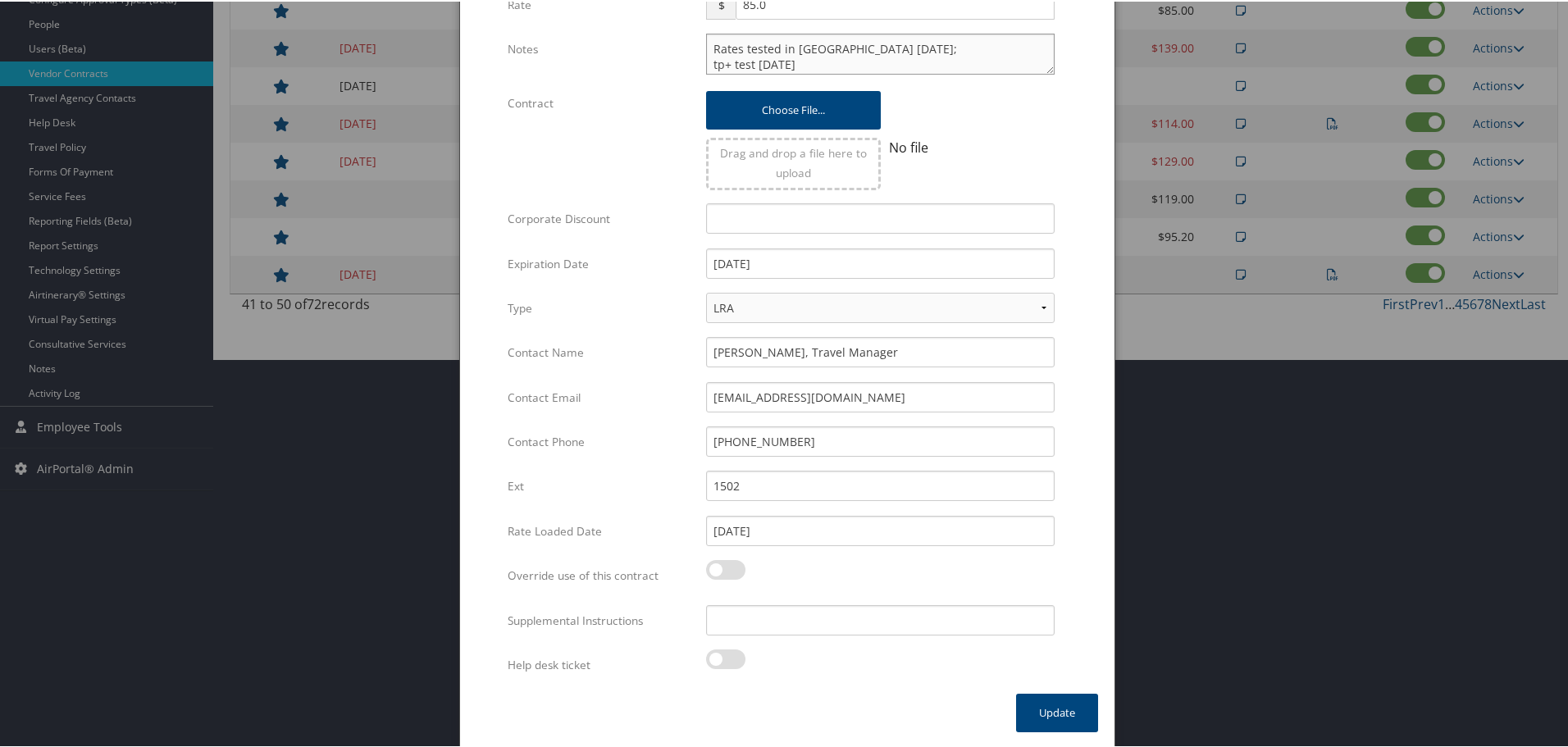
scroll to position [390, 0]
click at [820, 604] on input "Supplemental Instructions" at bounding box center [880, 618] width 348 height 31
paste input "SAB Prop ID -"
paste input "28387"
type input "SAB Prop ID - 28387"
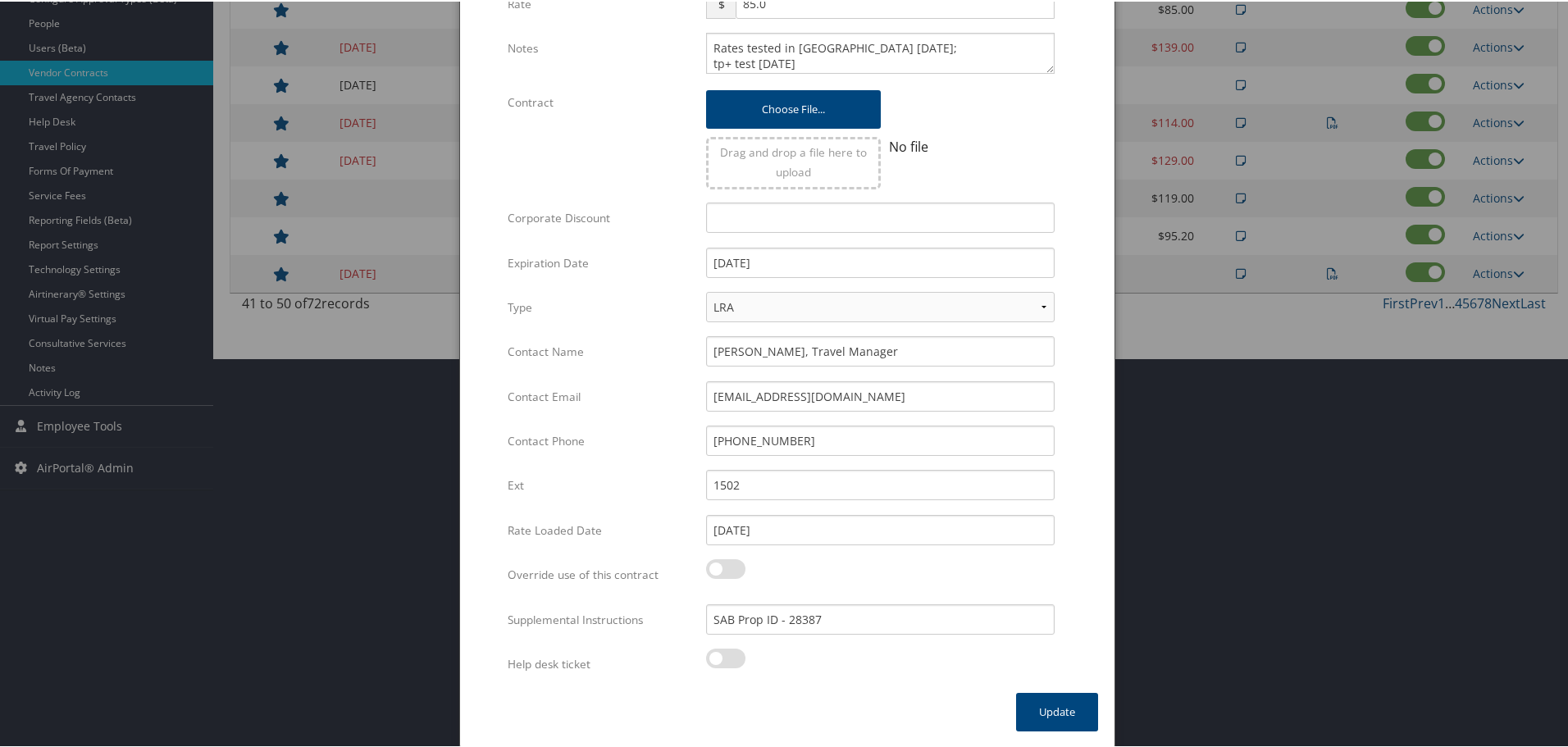
click at [1096, 712] on div "Update" at bounding box center [1056, 718] width 115 height 55
click at [1065, 711] on button "Update" at bounding box center [1057, 710] width 82 height 39
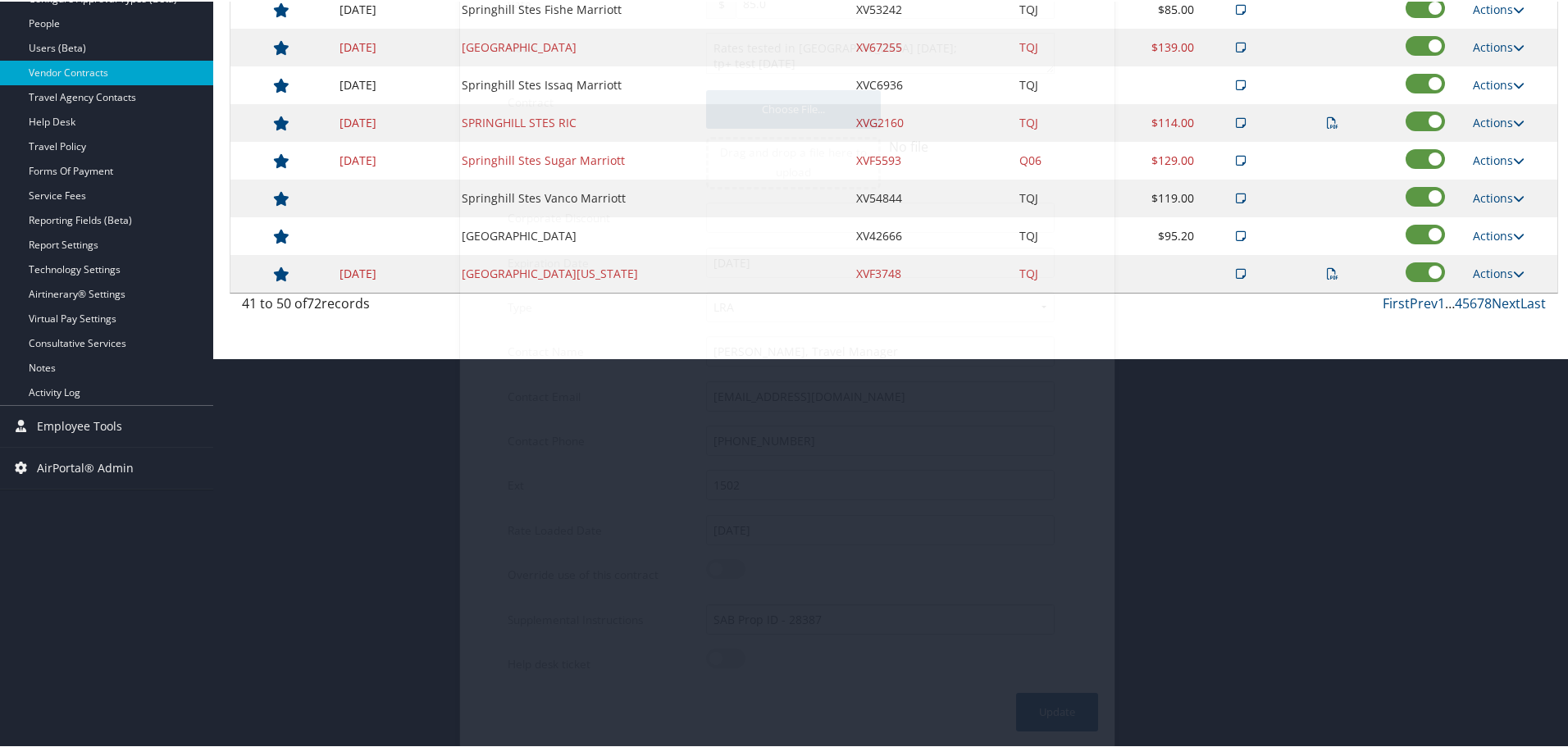
scroll to position [130, 0]
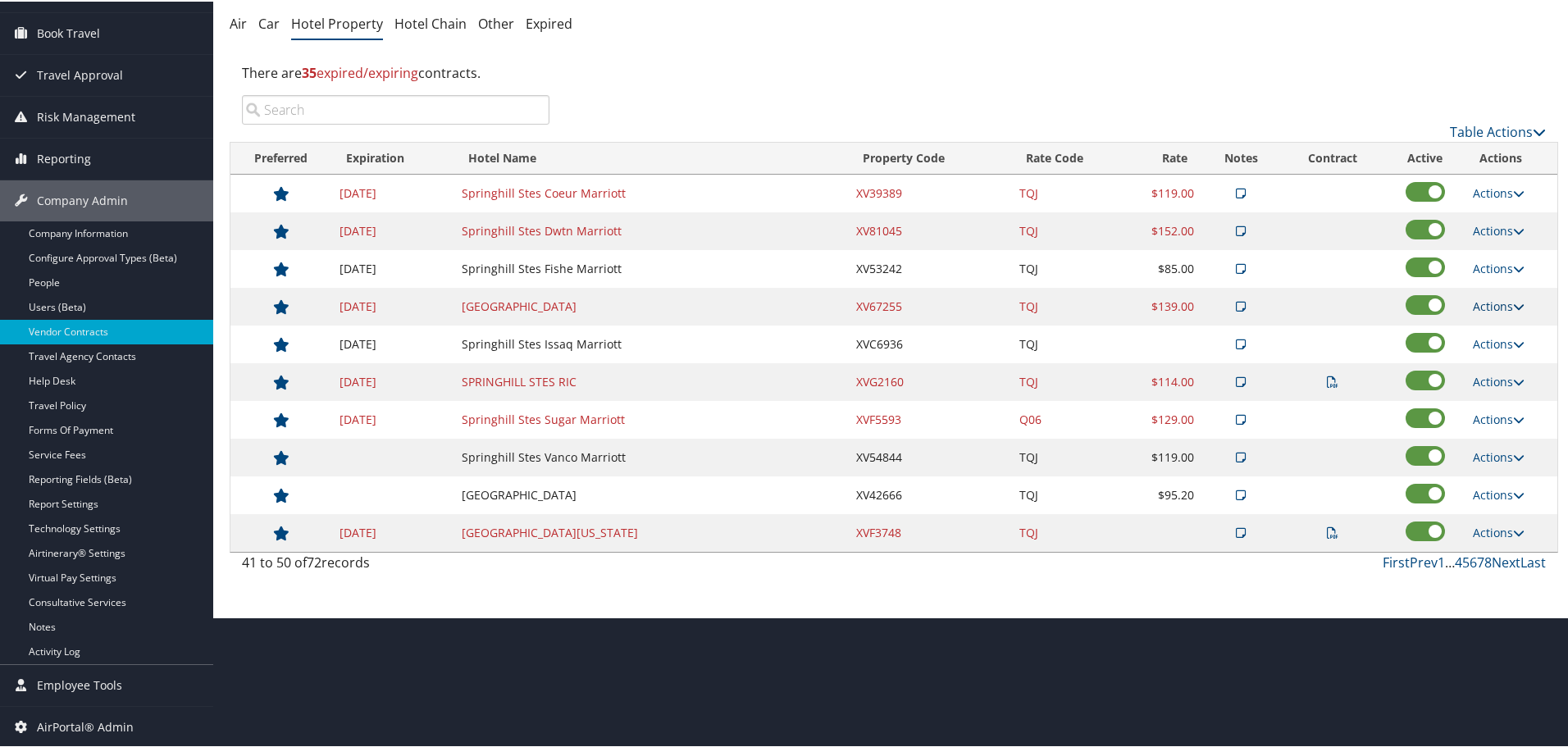
click at [1496, 302] on link "Actions" at bounding box center [1498, 304] width 51 height 15
drag, startPoint x: 1491, startPoint y: 342, endPoint x: 1490, endPoint y: 353, distance: 11.0
click at [1491, 324] on td "Actions View Notes Edit Delete" at bounding box center [1511, 305] width 93 height 38
click at [1516, 300] on icon at bounding box center [1518, 305] width 12 height 12
click at [1499, 352] on link "Edit" at bounding box center [1511, 356] width 88 height 28
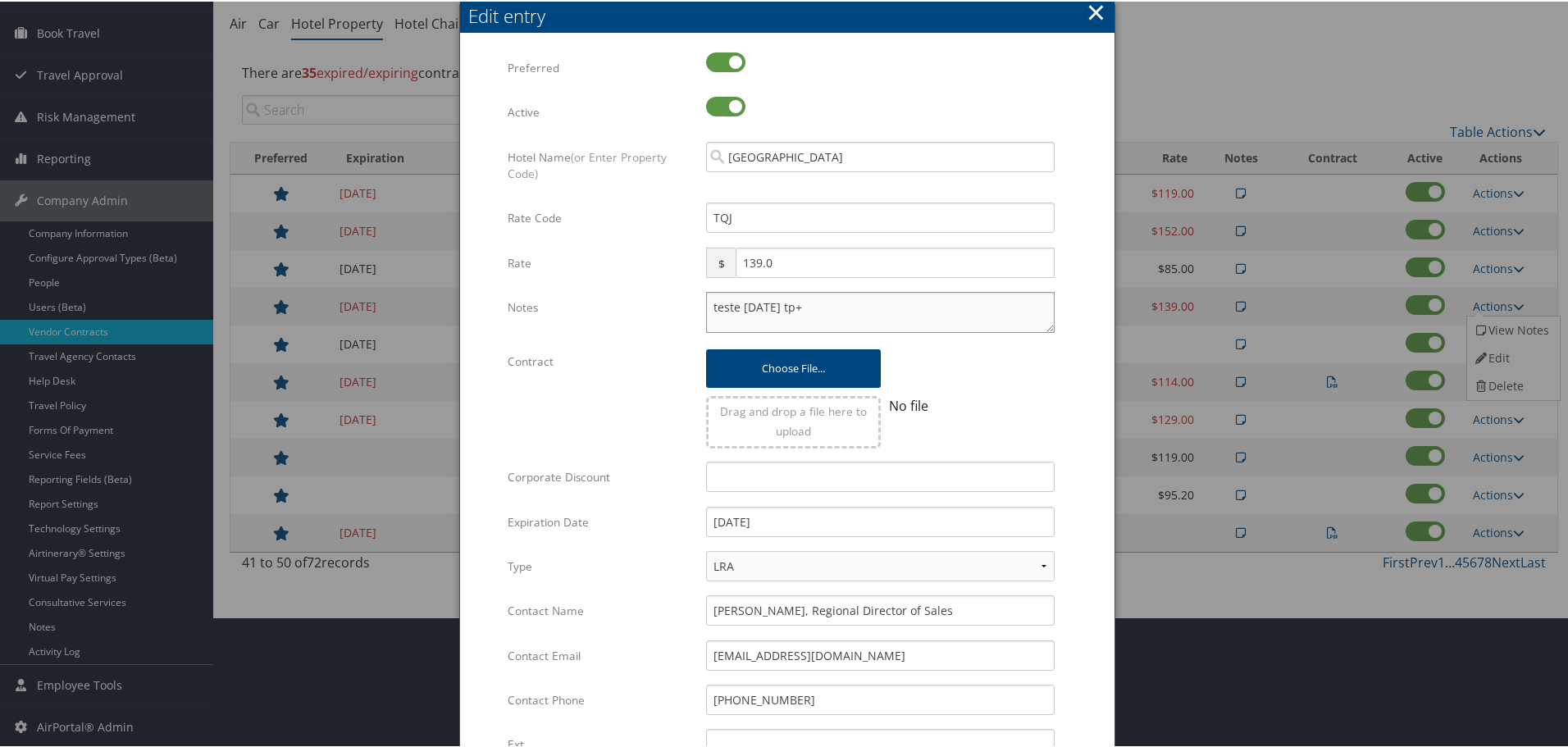
click at [707, 308] on textarea "teste 24 dec tp+" at bounding box center [880, 310] width 348 height 41
paste textarea "Rates tested in TP+ [DATE];"
type textarea "Rates tested in TP+ Aug 2025; teste 24 dec tp+"
click at [798, 522] on input "12/31/2024" at bounding box center [880, 521] width 348 height 31
type input "[DATE]"
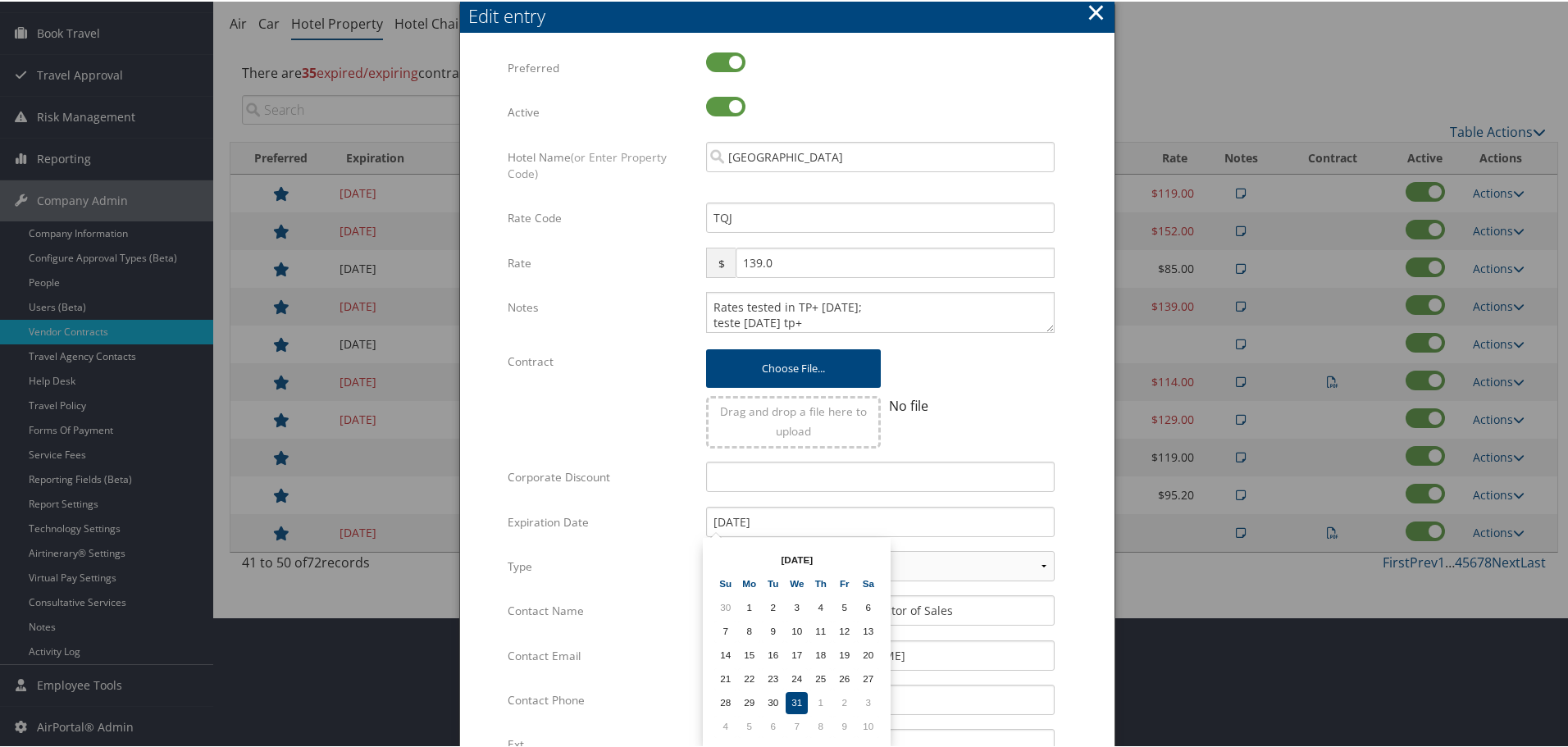
click at [1064, 520] on form "Multiple values The selected items contain different values for this input. To …" at bounding box center [787, 500] width 622 height 899
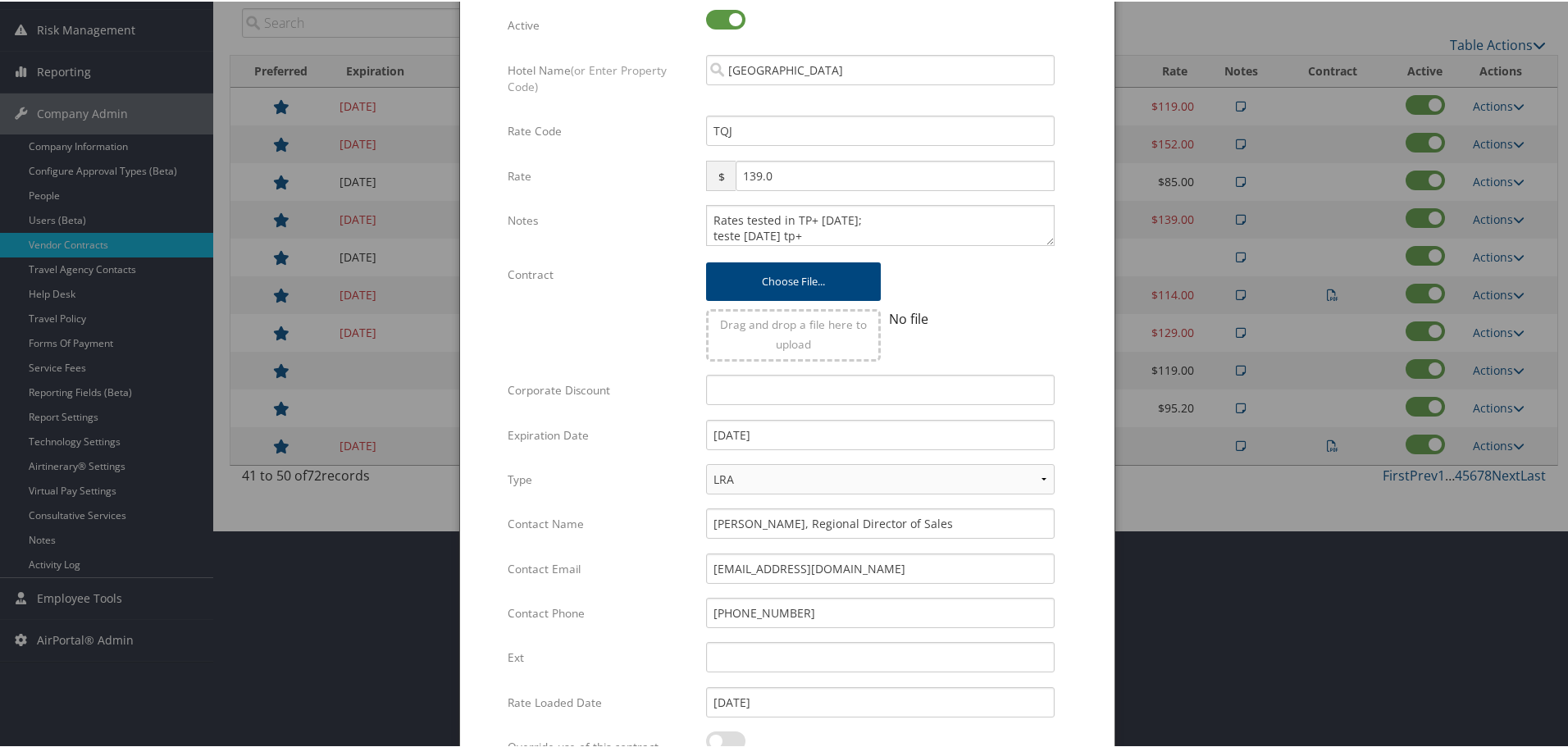
scroll to position [390, 0]
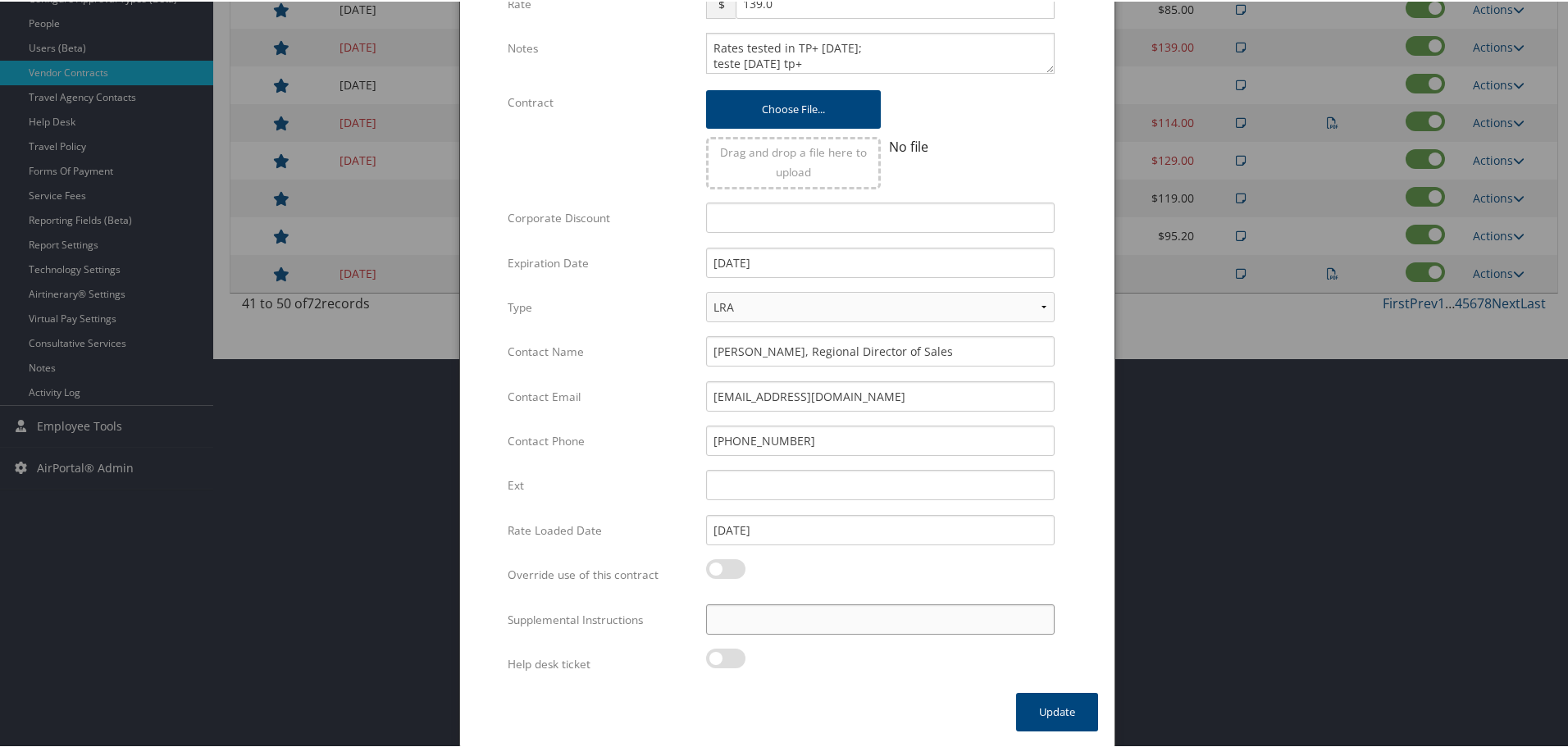
click at [788, 613] on input "Supplemental Instructions" at bounding box center [880, 618] width 348 height 31
paste input "SAB Prop ID -"
paste input "8892"
type input "SAB Prop ID - 8892"
click at [1046, 713] on button "Update" at bounding box center [1057, 710] width 82 height 39
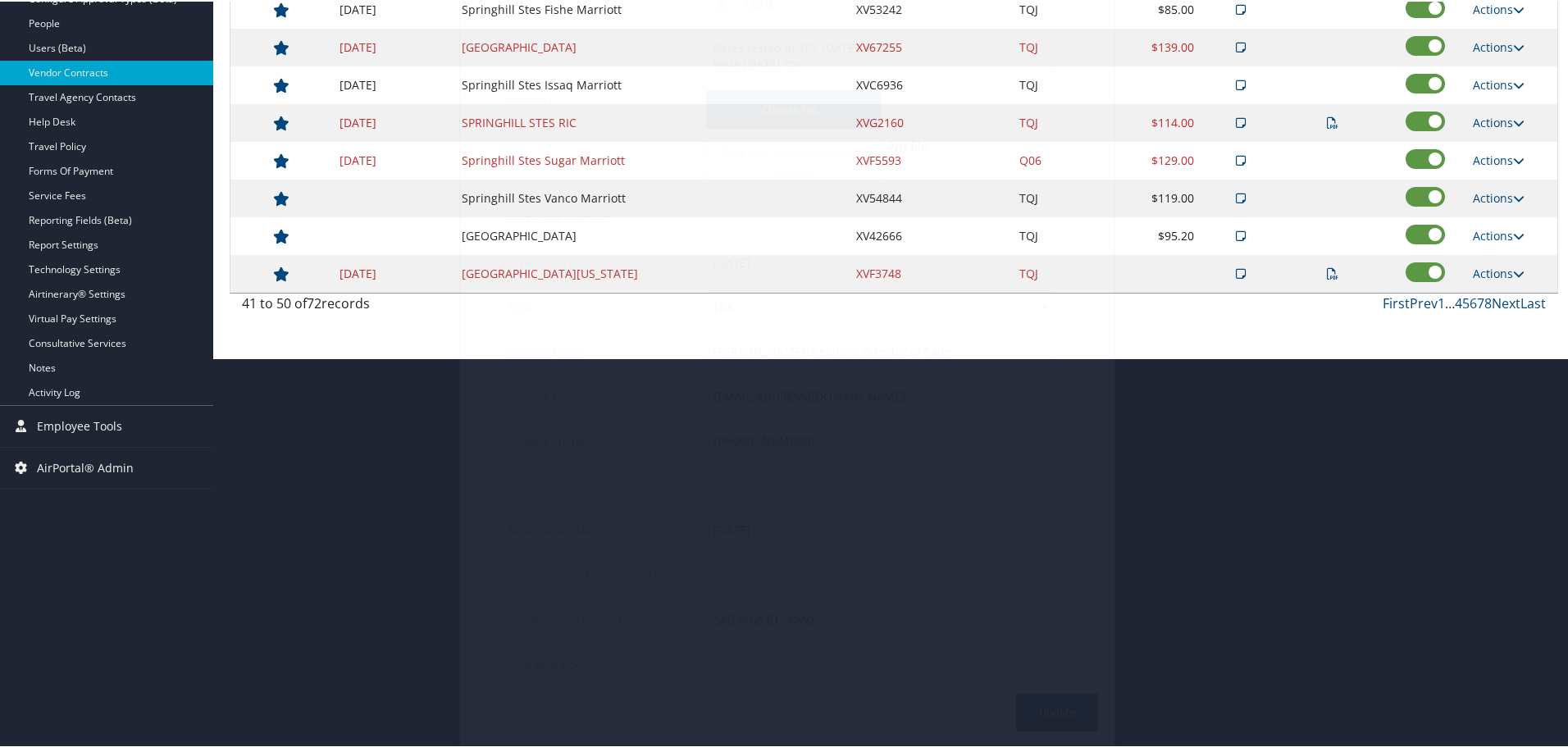
scroll to position [130, 0]
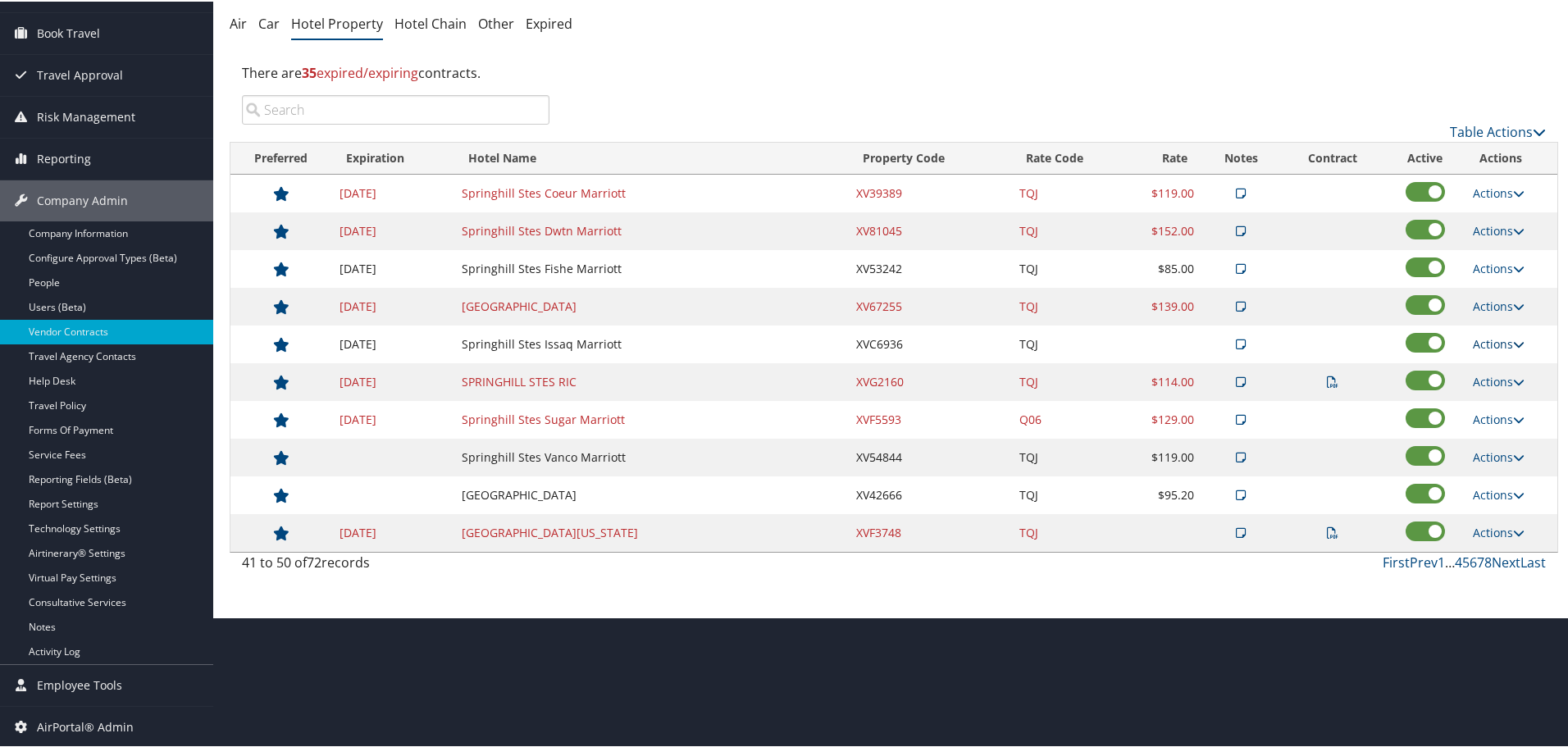
click at [1474, 338] on link "Actions" at bounding box center [1498, 342] width 51 height 15
click at [1490, 397] on link "Edit" at bounding box center [1511, 394] width 88 height 28
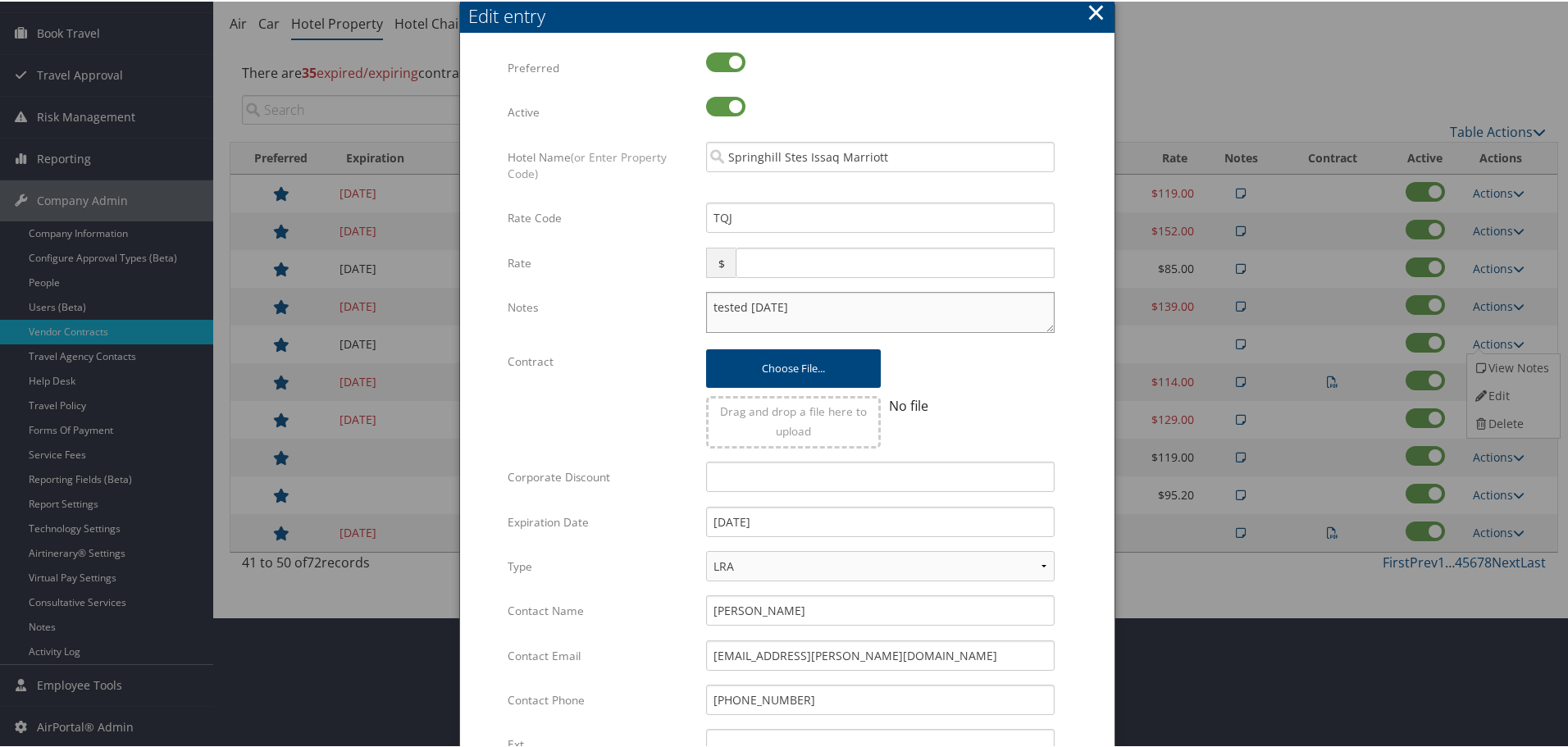
click at [706, 300] on textarea "tested 3.20.25" at bounding box center [880, 310] width 348 height 41
paste textarea "Rates tested in TP+ [DATE];"
type textarea "Rates tested in TP+ Aug 2025; tested 3.20.25"
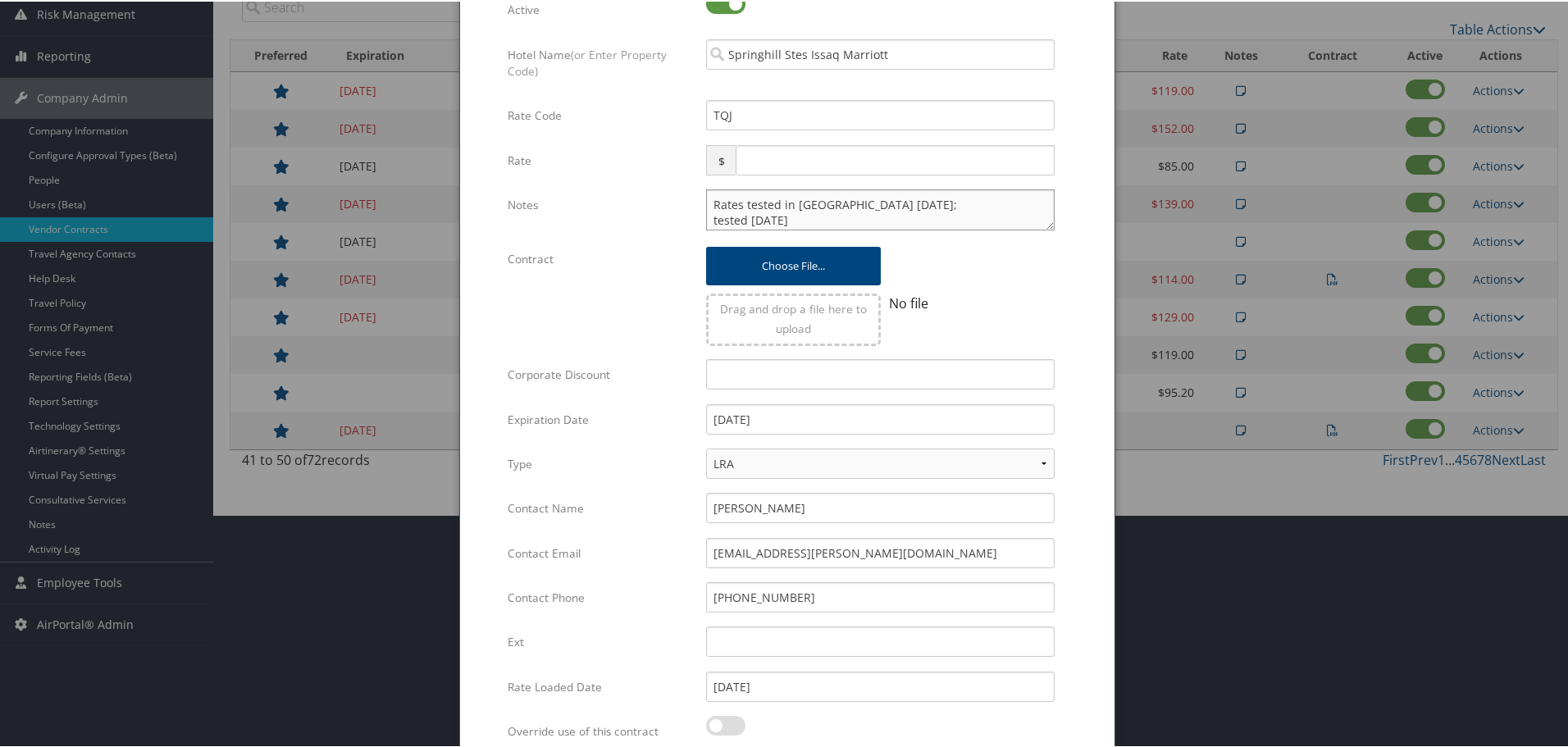
scroll to position [390, 0]
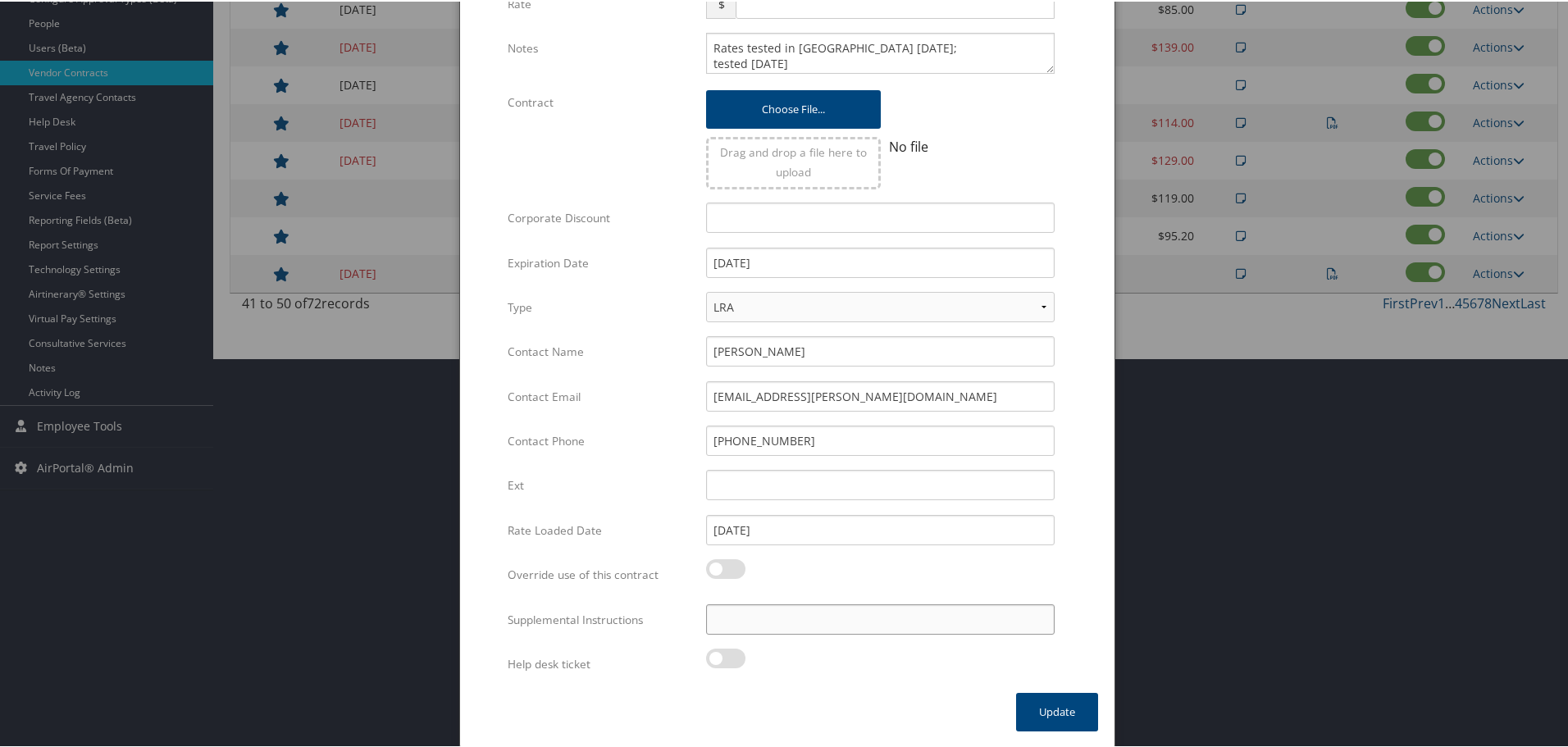
click at [823, 609] on input "Supplemental Instructions" at bounding box center [880, 618] width 348 height 31
paste input "SAB Prop ID -"
paste input "310304"
type input "SAB Prop ID - 310304"
click at [1053, 706] on button "Update" at bounding box center [1057, 710] width 82 height 39
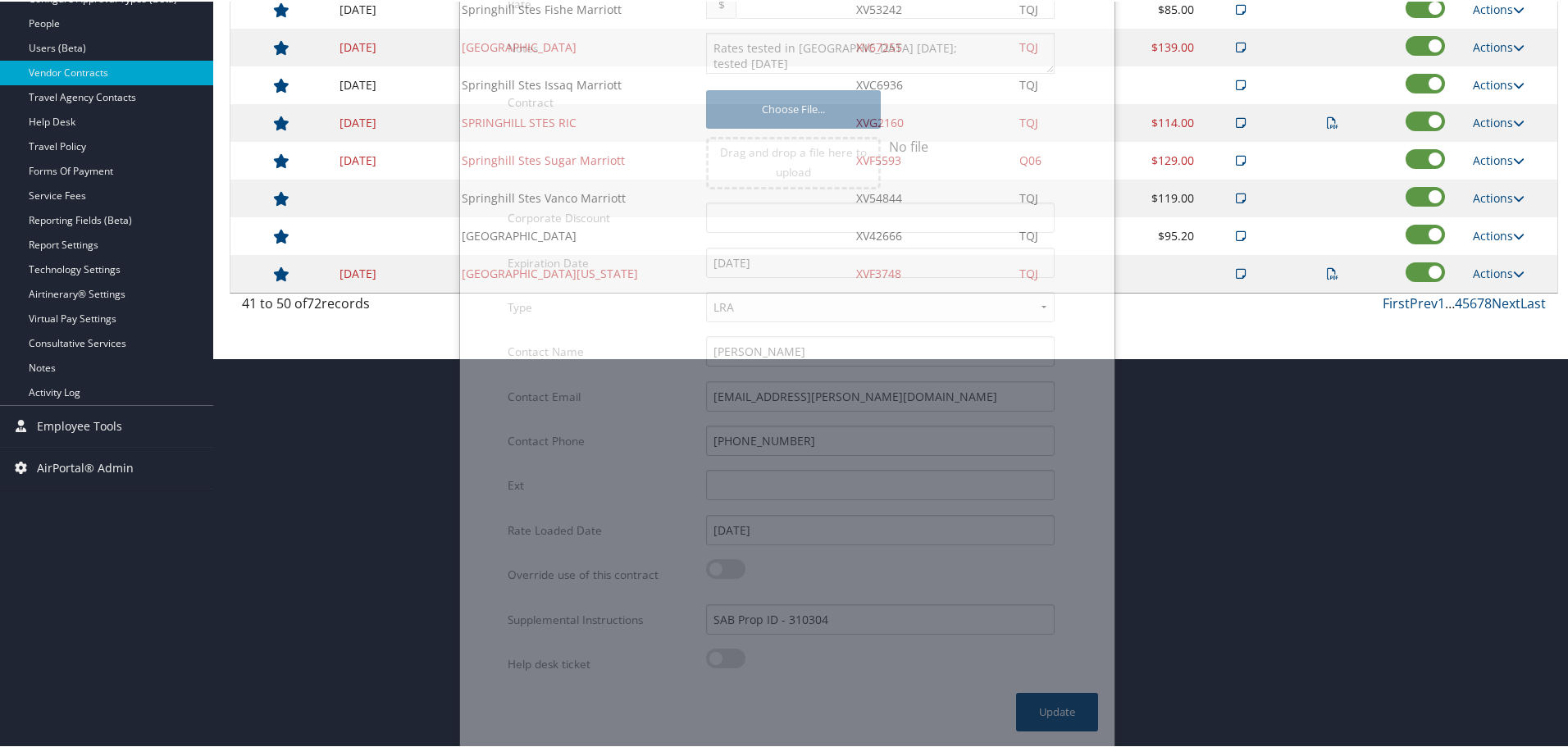
scroll to position [130, 0]
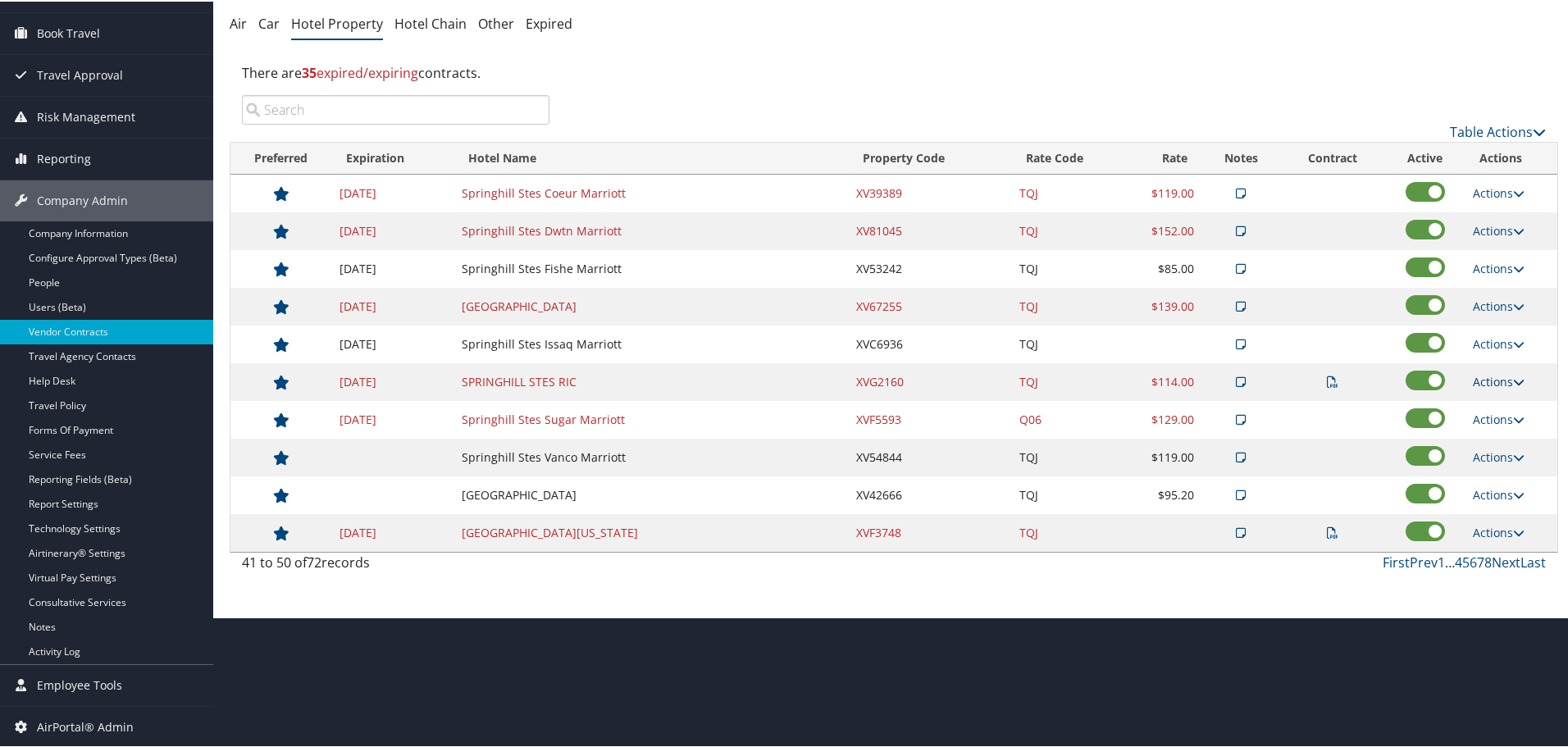
click at [1489, 379] on link "Actions" at bounding box center [1498, 379] width 51 height 15
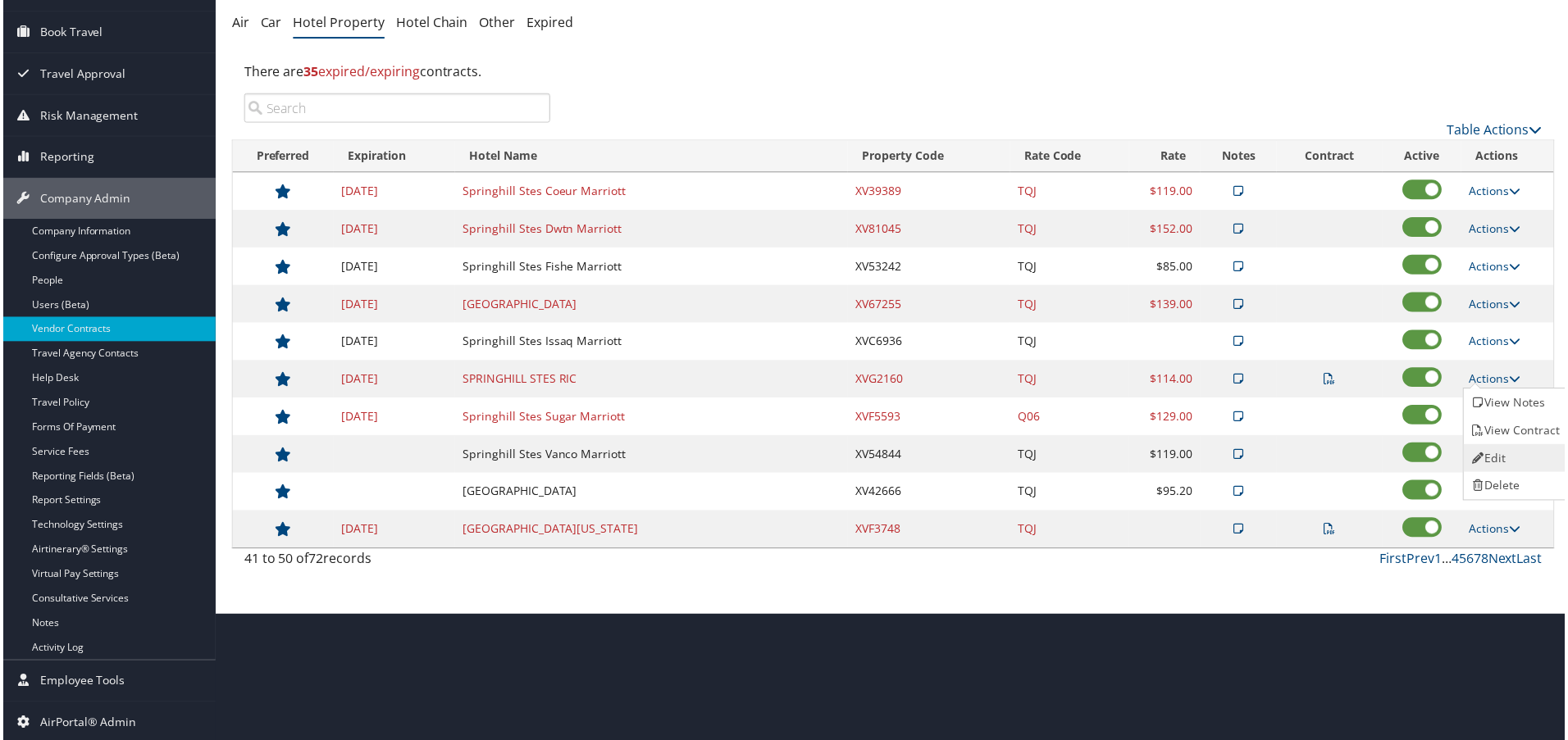
click at [1511, 446] on link "Edit" at bounding box center [1518, 459] width 103 height 28
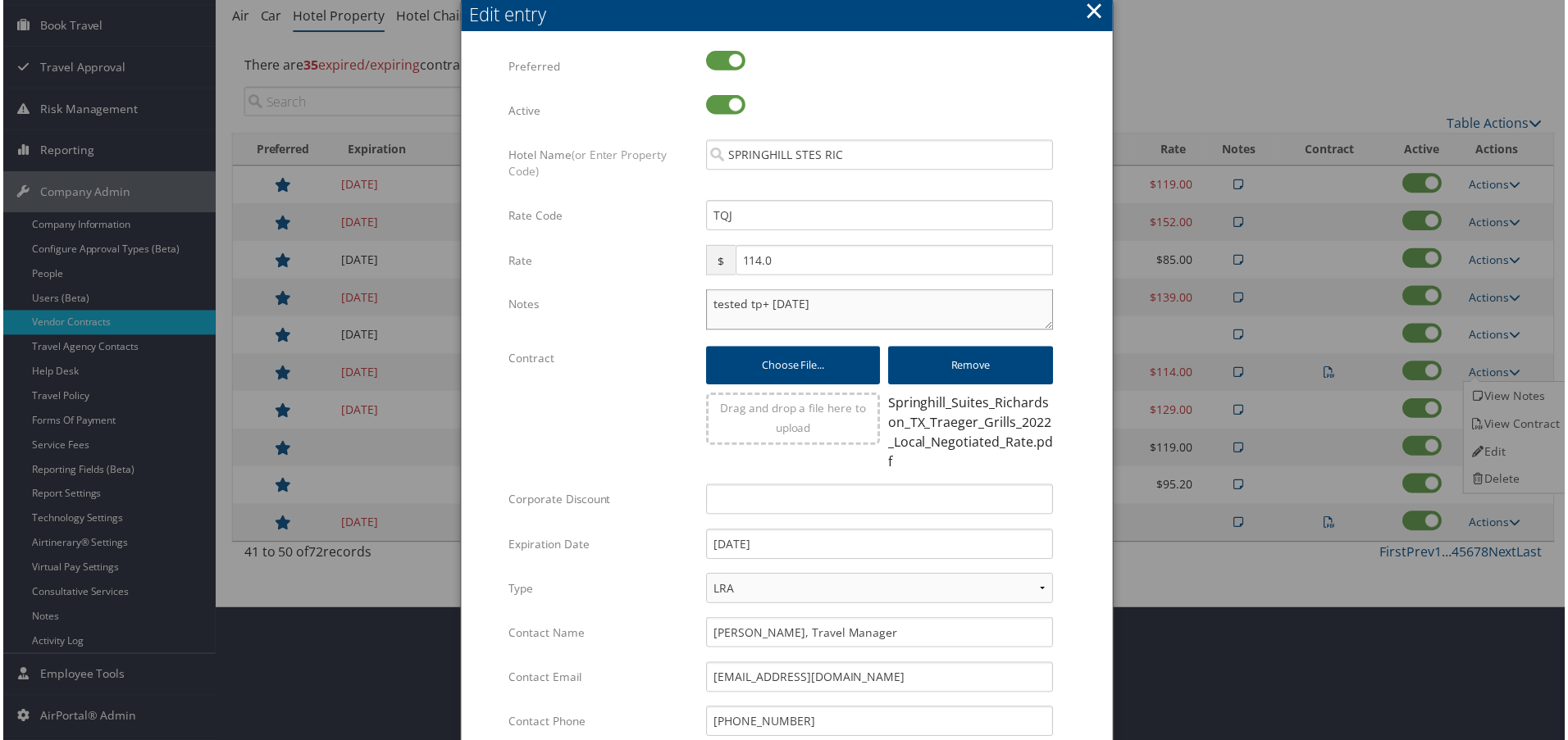
click at [706, 301] on textarea "tested tp+ 24 dec" at bounding box center [880, 310] width 348 height 41
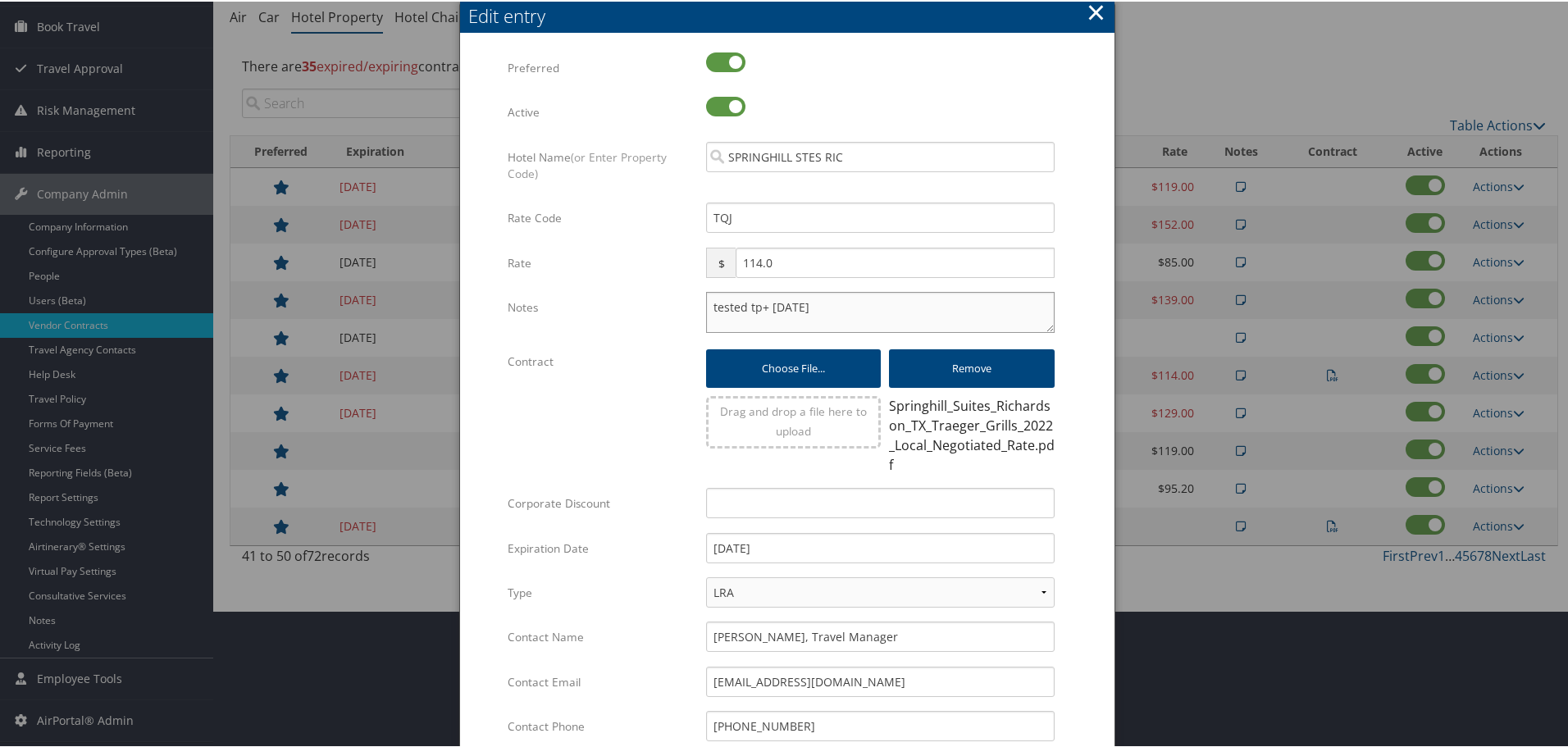
paste textarea "Rates tested in TP+ [DATE];"
type textarea "Rates tested in TP+ Aug 2025; tested tp+ 24 dec"
click at [792, 554] on input "12/31/2024" at bounding box center [880, 547] width 348 height 31
type input "[DATE]"
click at [1095, 531] on div "Multiple values The selected items contain different values for this input. To …" at bounding box center [787, 505] width 654 height 943
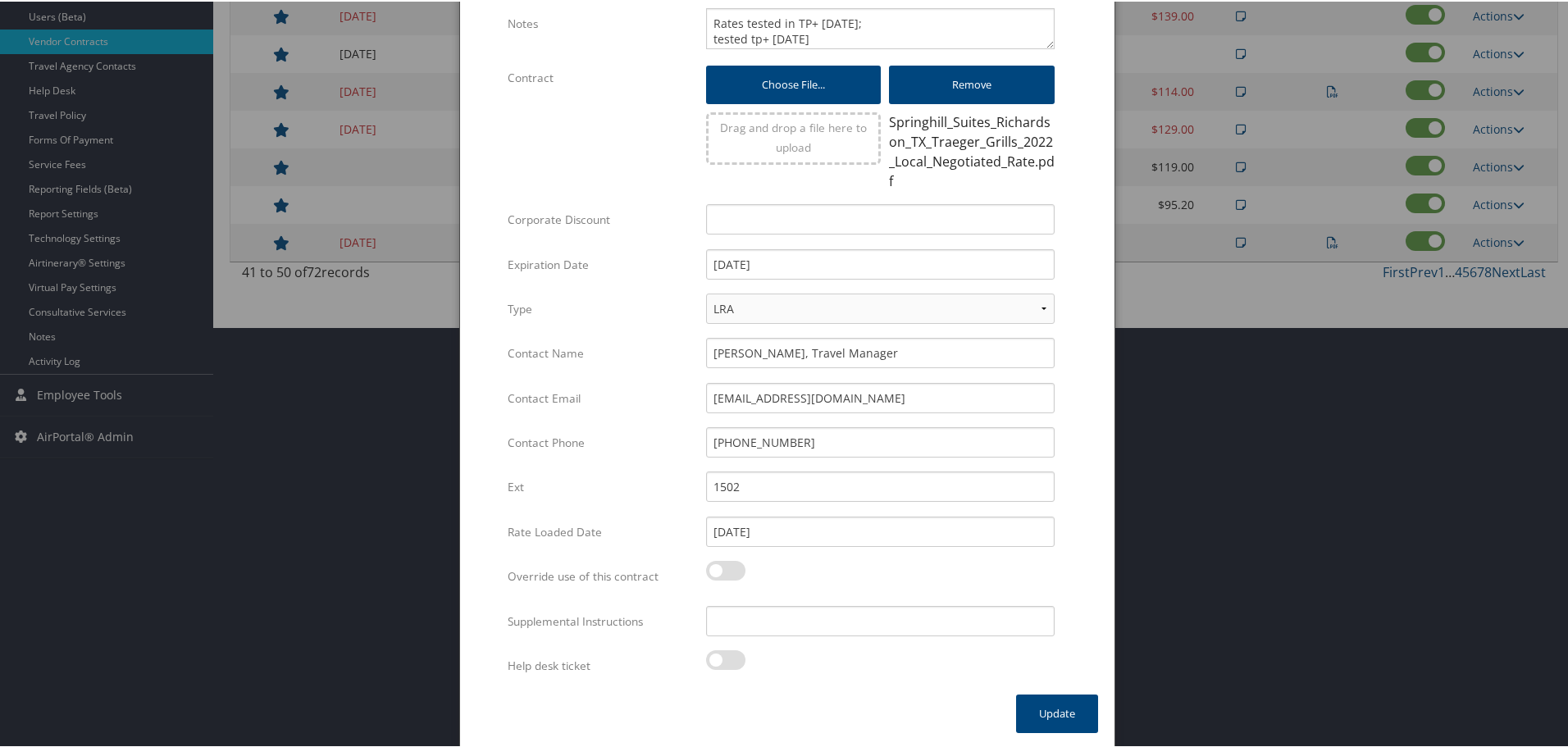
scroll to position [422, 0]
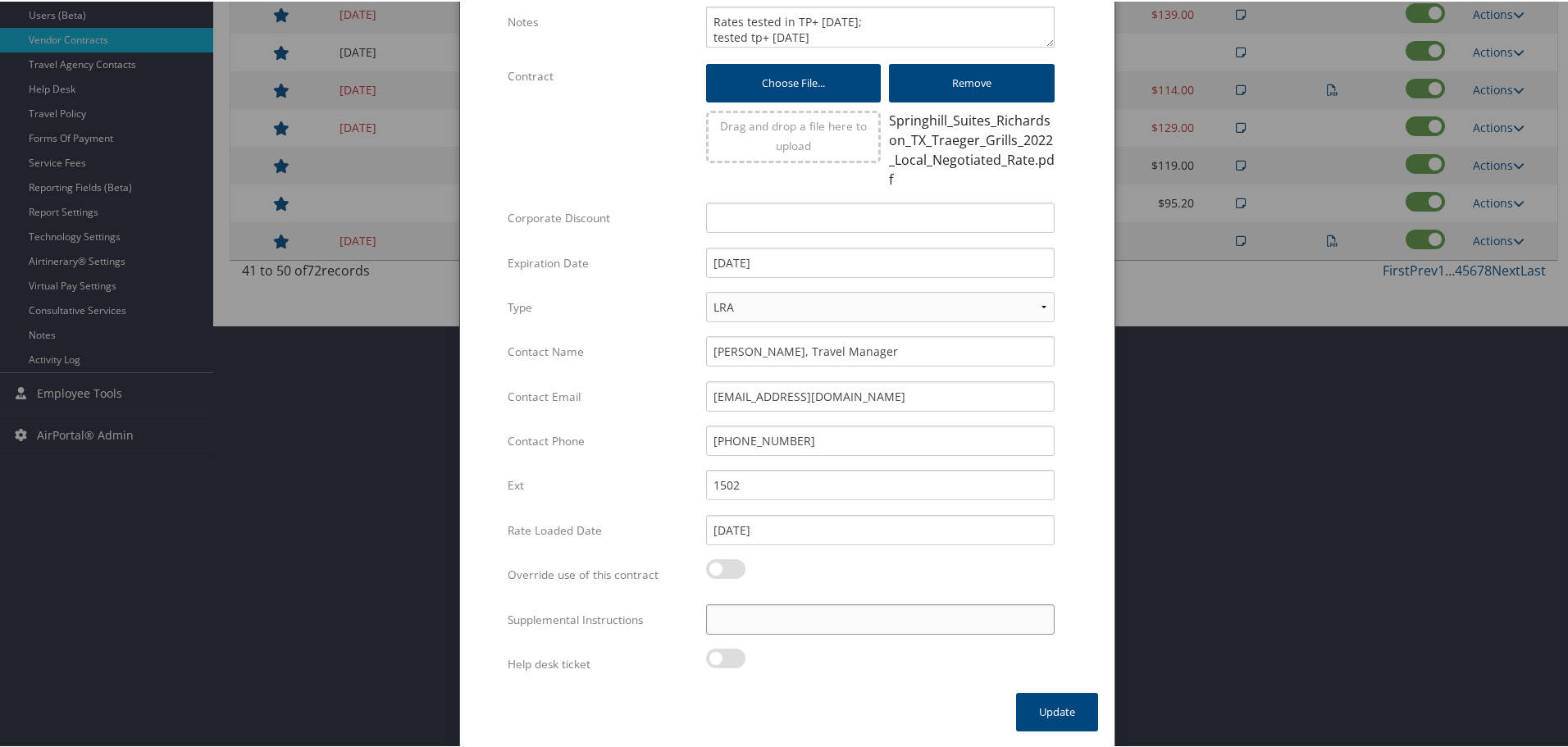
click at [865, 619] on input "Supplemental Instructions" at bounding box center [880, 618] width 348 height 31
paste input "SAB Prop ID -"
paste input "388848"
type input "SAB Prop ID - 388848"
click at [1044, 711] on button "Update" at bounding box center [1057, 710] width 82 height 39
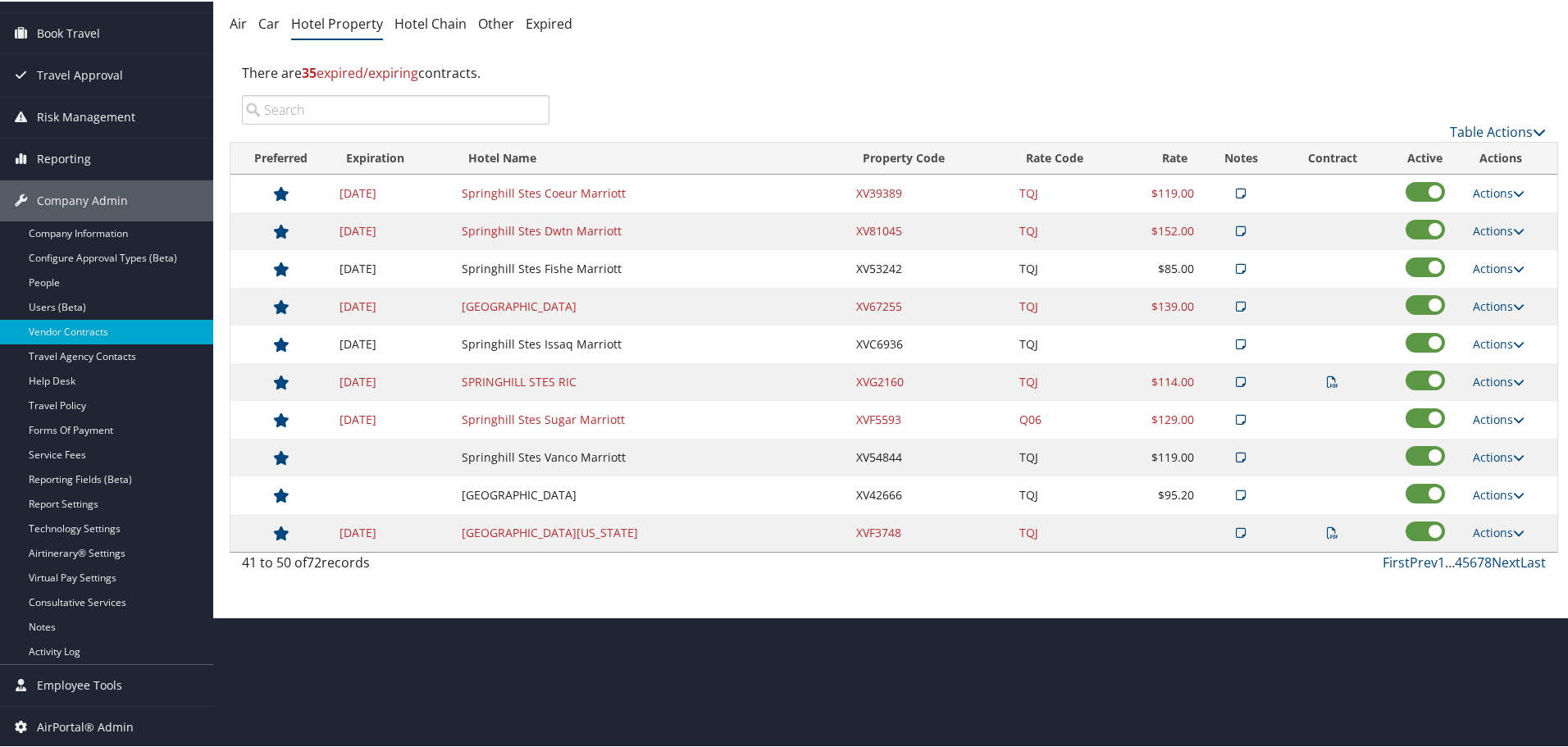
scroll to position [130, 0]
click at [1484, 413] on link "Actions" at bounding box center [1498, 417] width 51 height 15
click at [1499, 467] on link "Edit" at bounding box center [1511, 469] width 88 height 28
select select "NLRA"
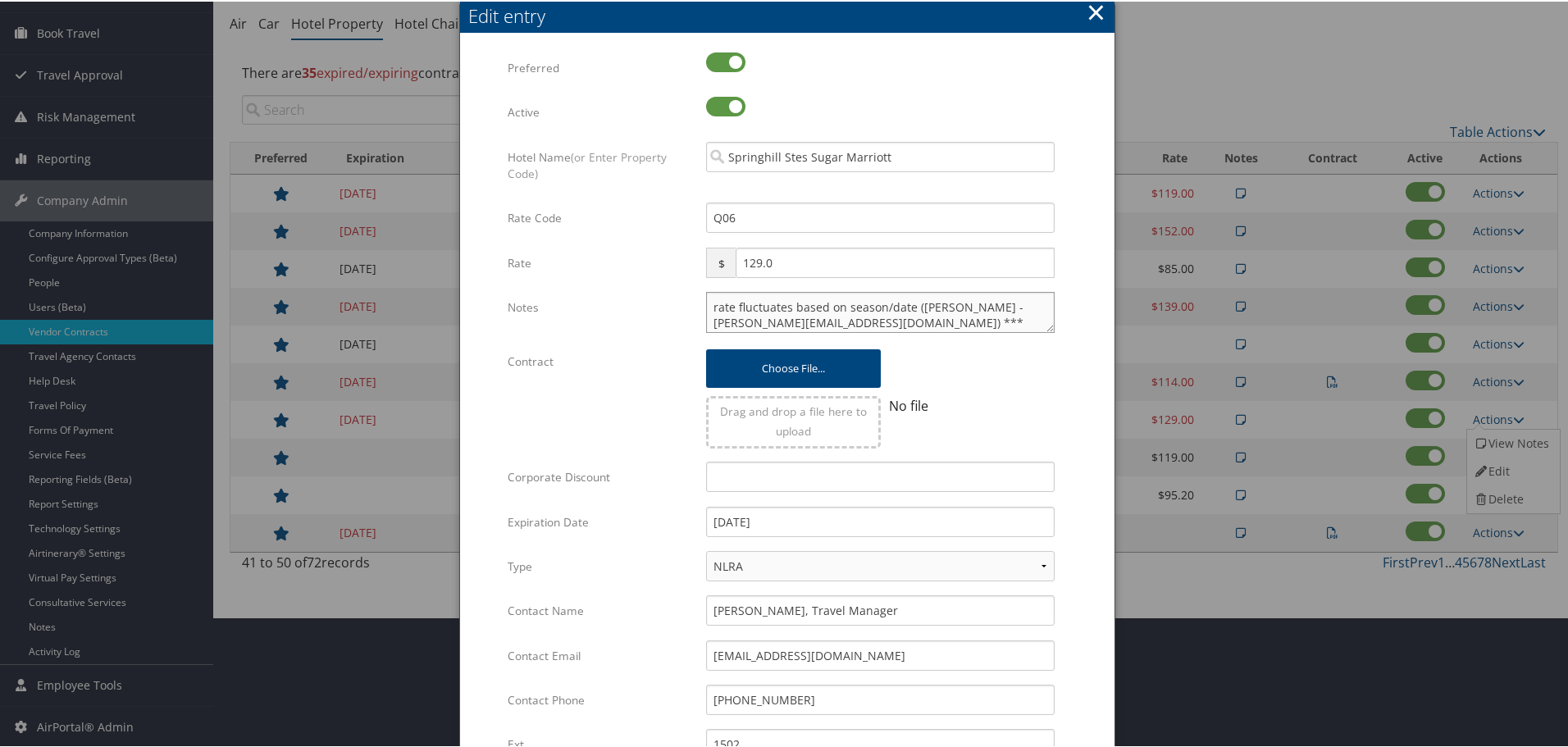
click at [706, 304] on textarea "rate fluctuates based on season/date (McKenzie Anderson - makenzie.anderson@mar…" at bounding box center [880, 310] width 348 height 41
paste textarea "Rates tested in TP+ [DATE];"
type textarea "Rates tested in TP+ Aug 2025; rate fluctuates based on season/date (McKenzie An…"
click at [841, 524] on input "12/31/2022" at bounding box center [880, 521] width 348 height 31
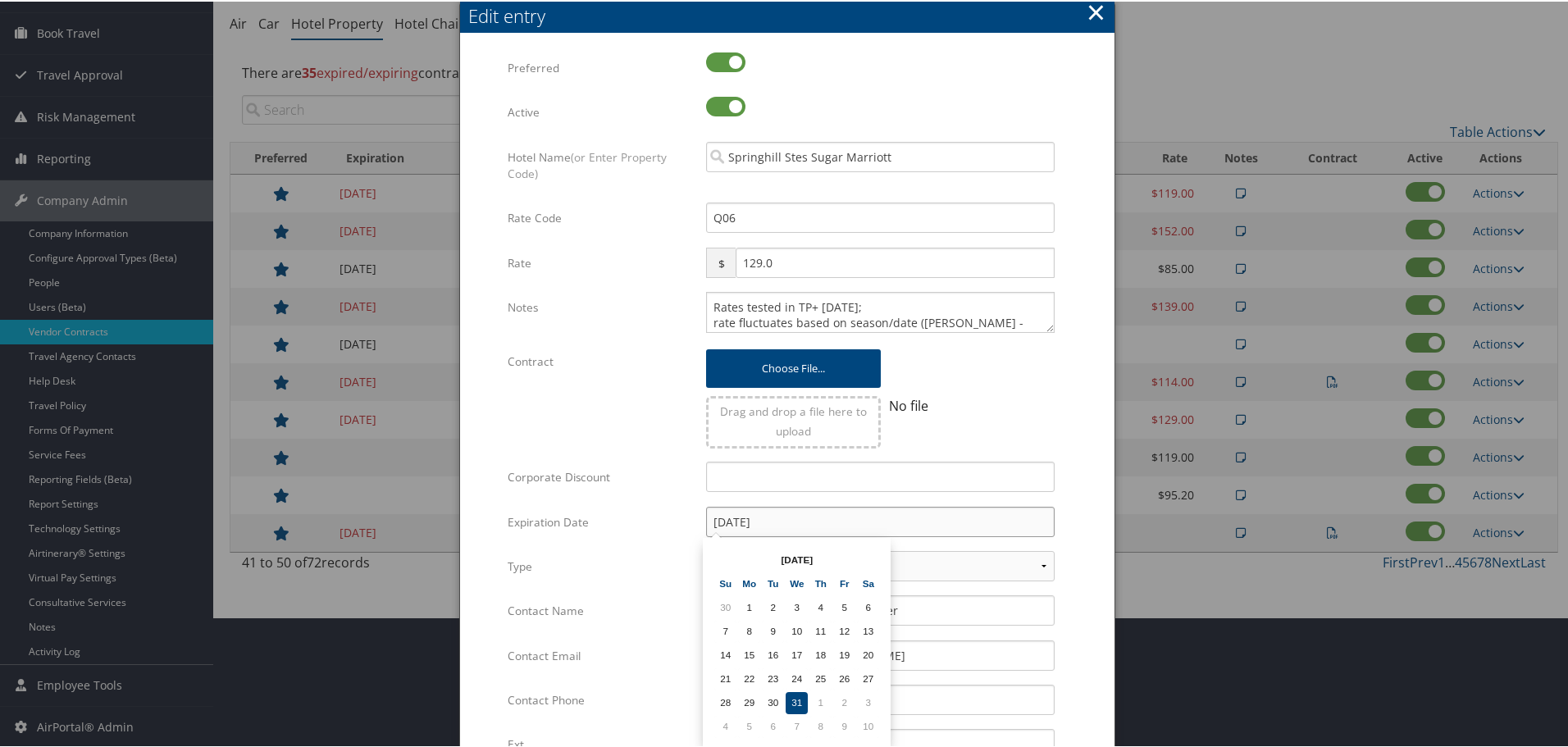
type input "[DATE]"
drag, startPoint x: 1090, startPoint y: 513, endPoint x: 1041, endPoint y: 521, distance: 49.6
click at [1090, 513] on form "Multiple values The selected items contain different values for this input. To …" at bounding box center [787, 500] width 622 height 899
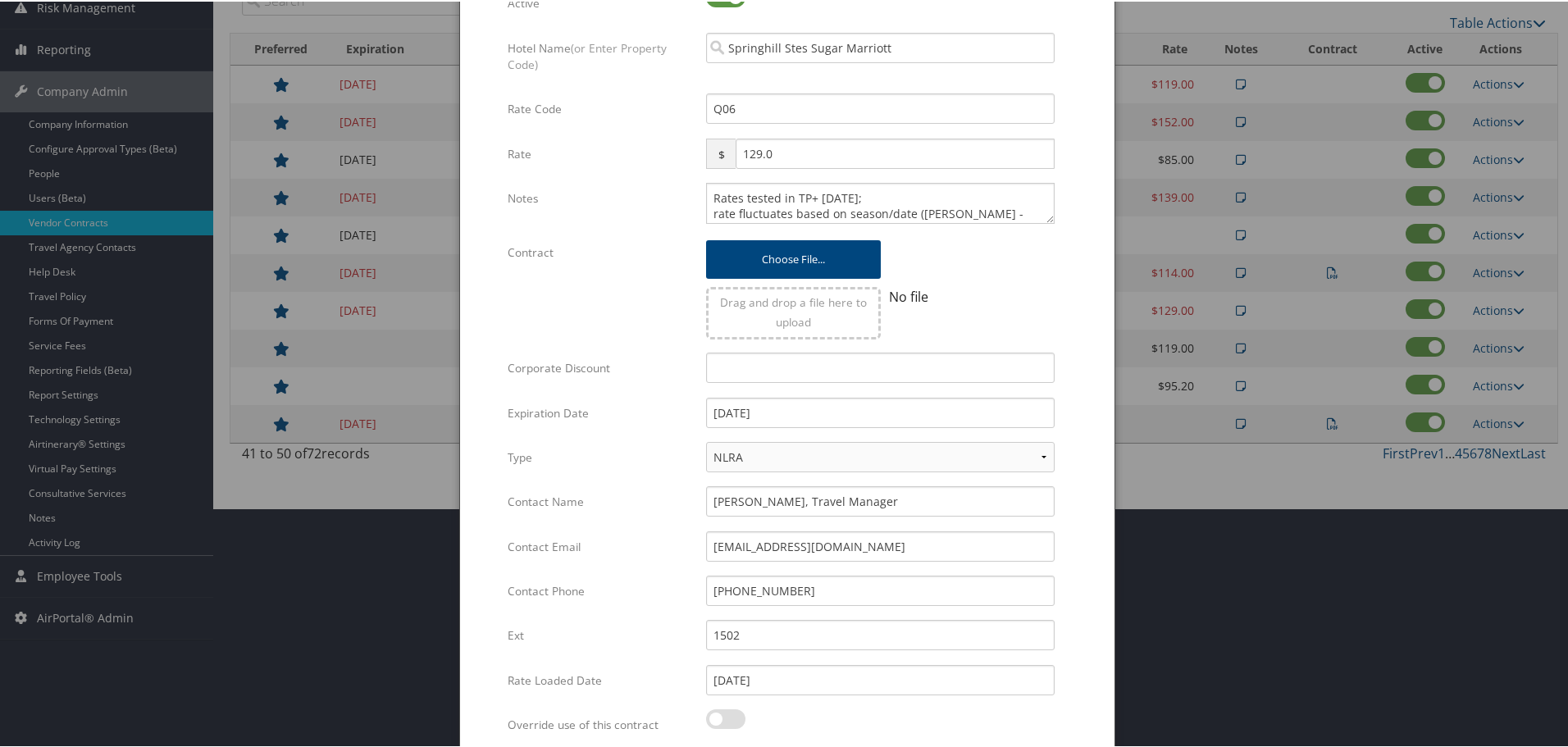
scroll to position [390, 0]
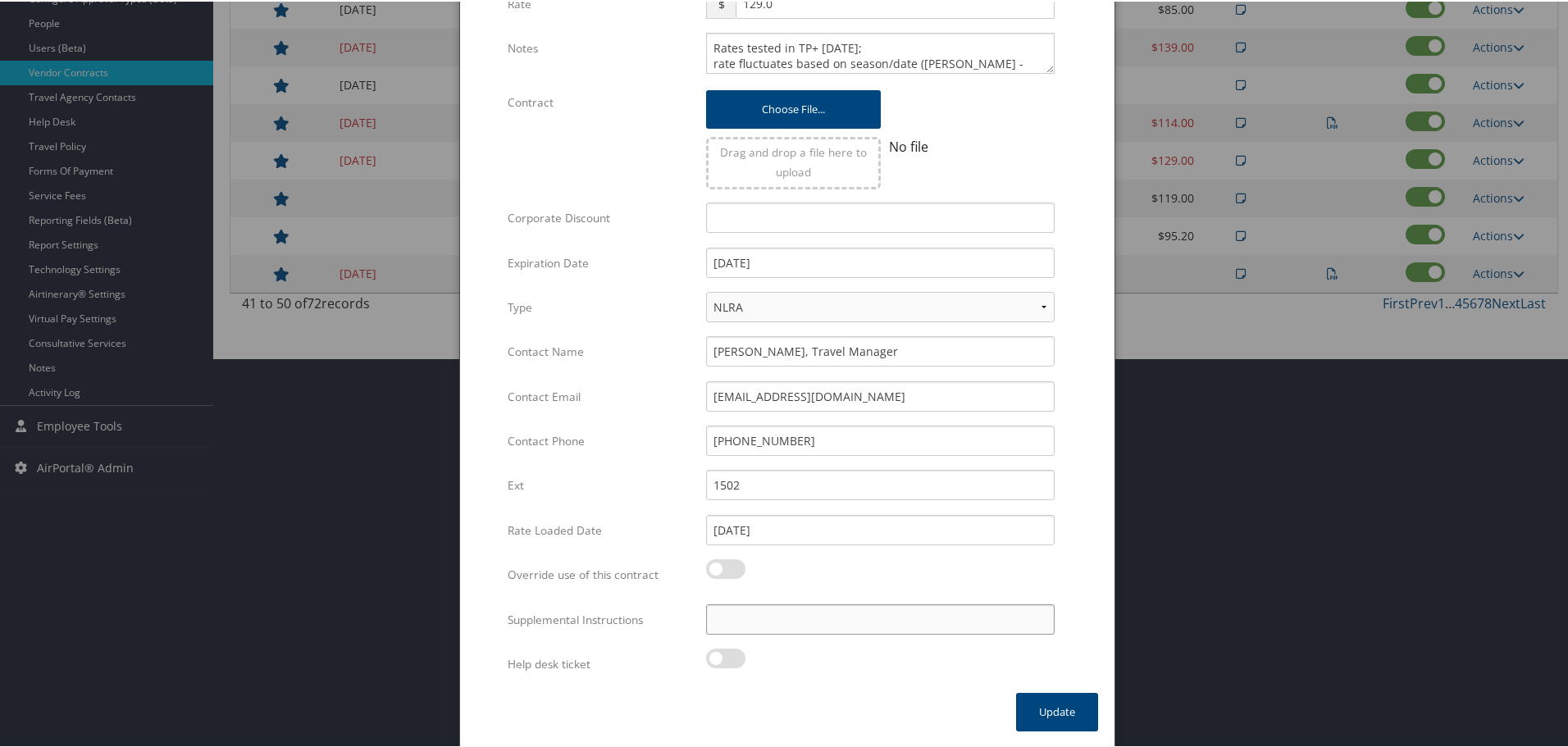
click at [842, 610] on input "Supplemental Instructions" at bounding box center [880, 618] width 348 height 31
paste input "SAB Prop ID -"
paste input "328118"
type input "SAB Prop ID - 328118"
click at [1053, 714] on button "Update" at bounding box center [1057, 710] width 82 height 39
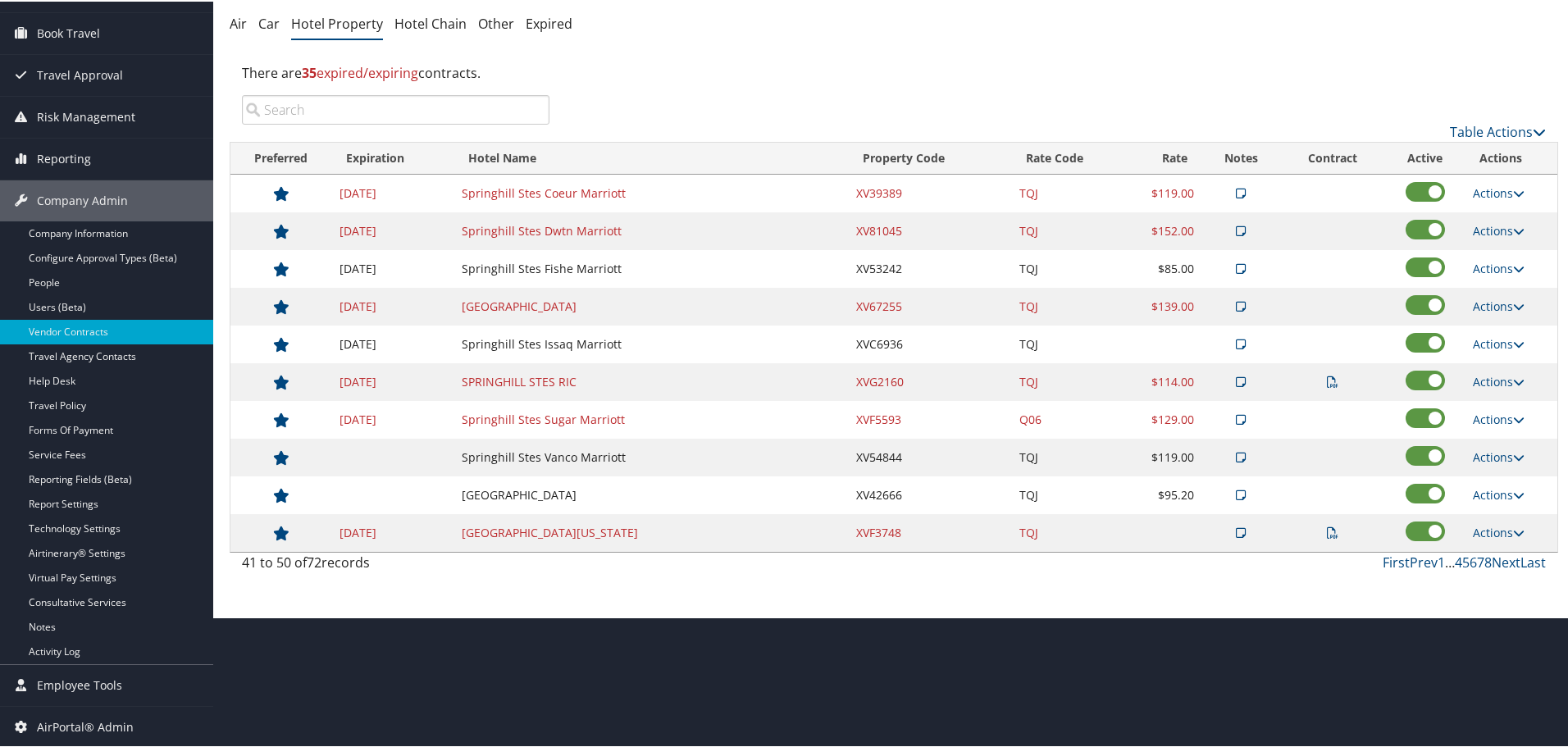
scroll to position [130, 0]
click at [1489, 448] on link "Actions" at bounding box center [1498, 455] width 51 height 15
click at [1509, 503] on link "Edit" at bounding box center [1511, 507] width 88 height 28
select select "NLRA"
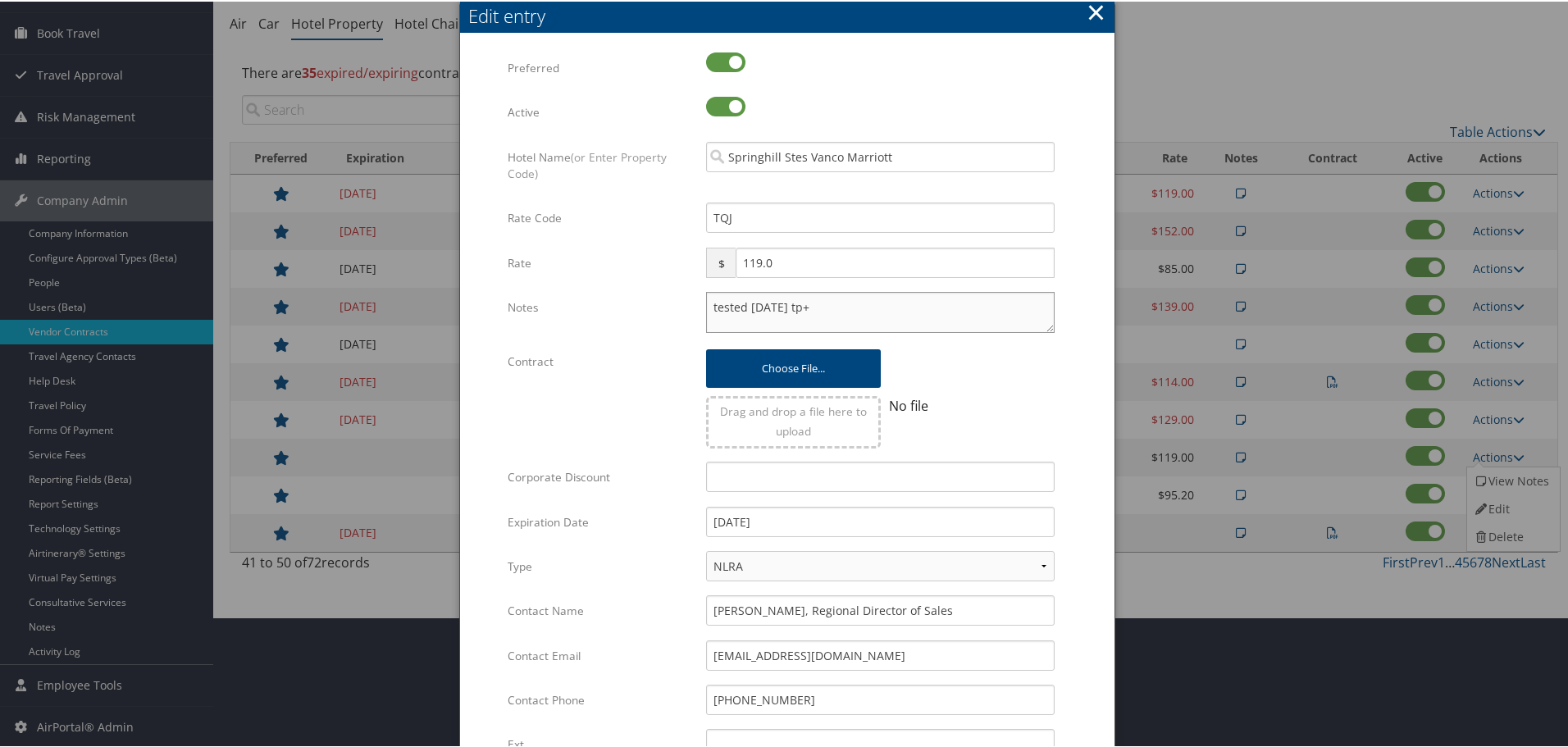
click at [706, 303] on textarea "tested 24 dec tp+" at bounding box center [880, 310] width 348 height 41
paste textarea "Rates tested in TP+ [DATE];"
type textarea "Rates tested in TP+ Aug 2025; tested 24 dec tp+"
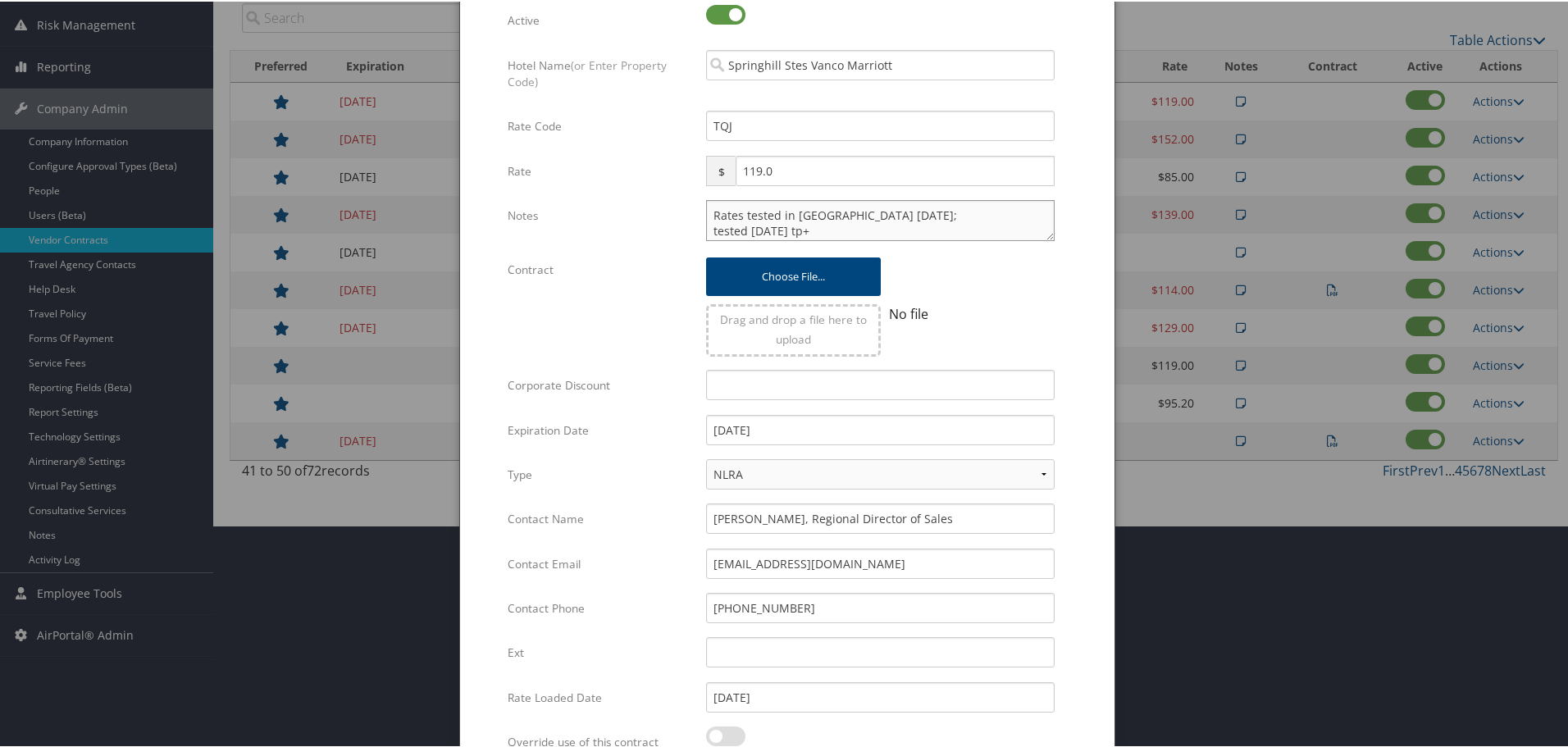
scroll to position [390, 0]
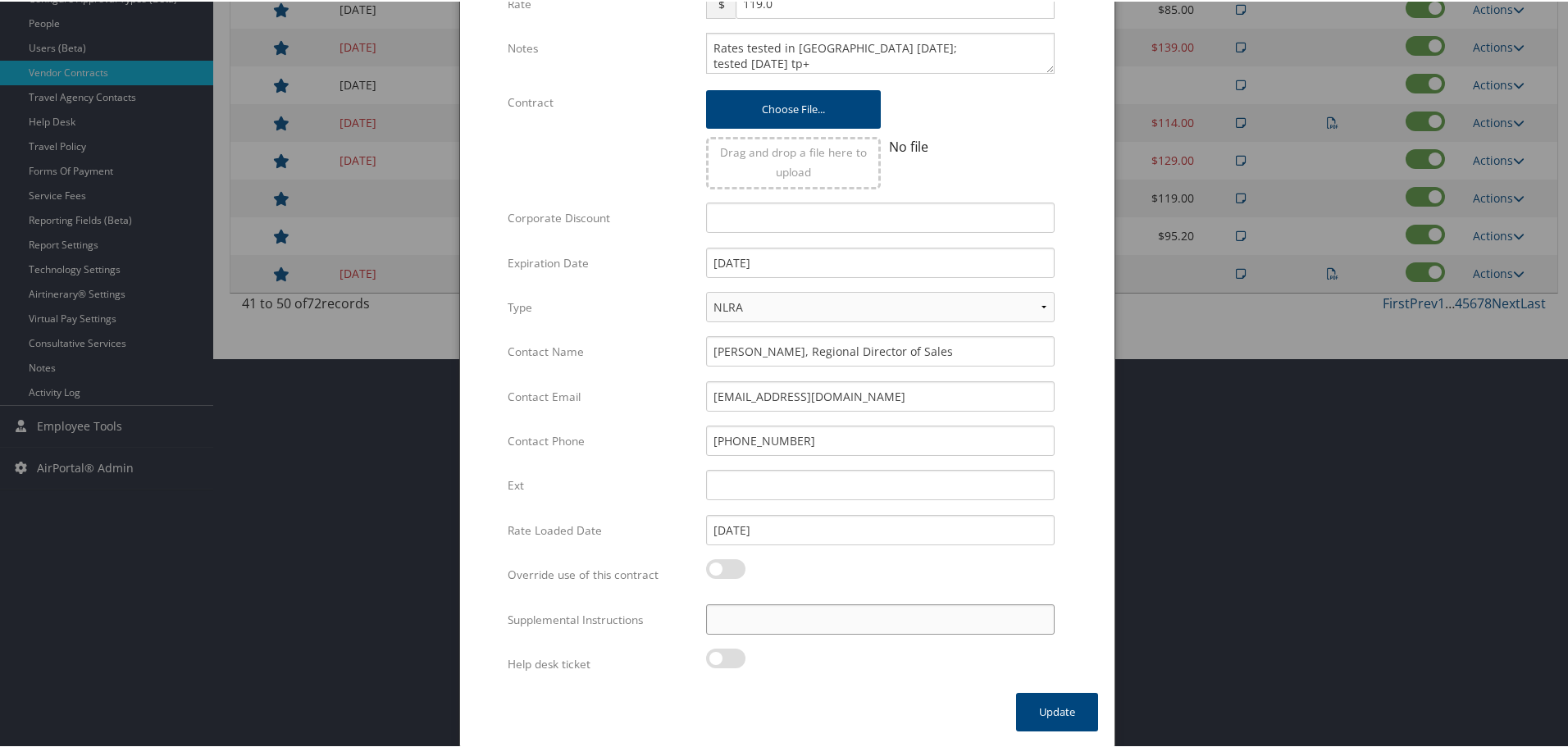
click at [790, 610] on input "Supplemental Instructions" at bounding box center [880, 618] width 348 height 31
paste input "SAB Prop ID -"
paste input "18015"
type input "SAB Prop ID - 18015"
click at [1038, 702] on button "Update" at bounding box center [1057, 710] width 82 height 39
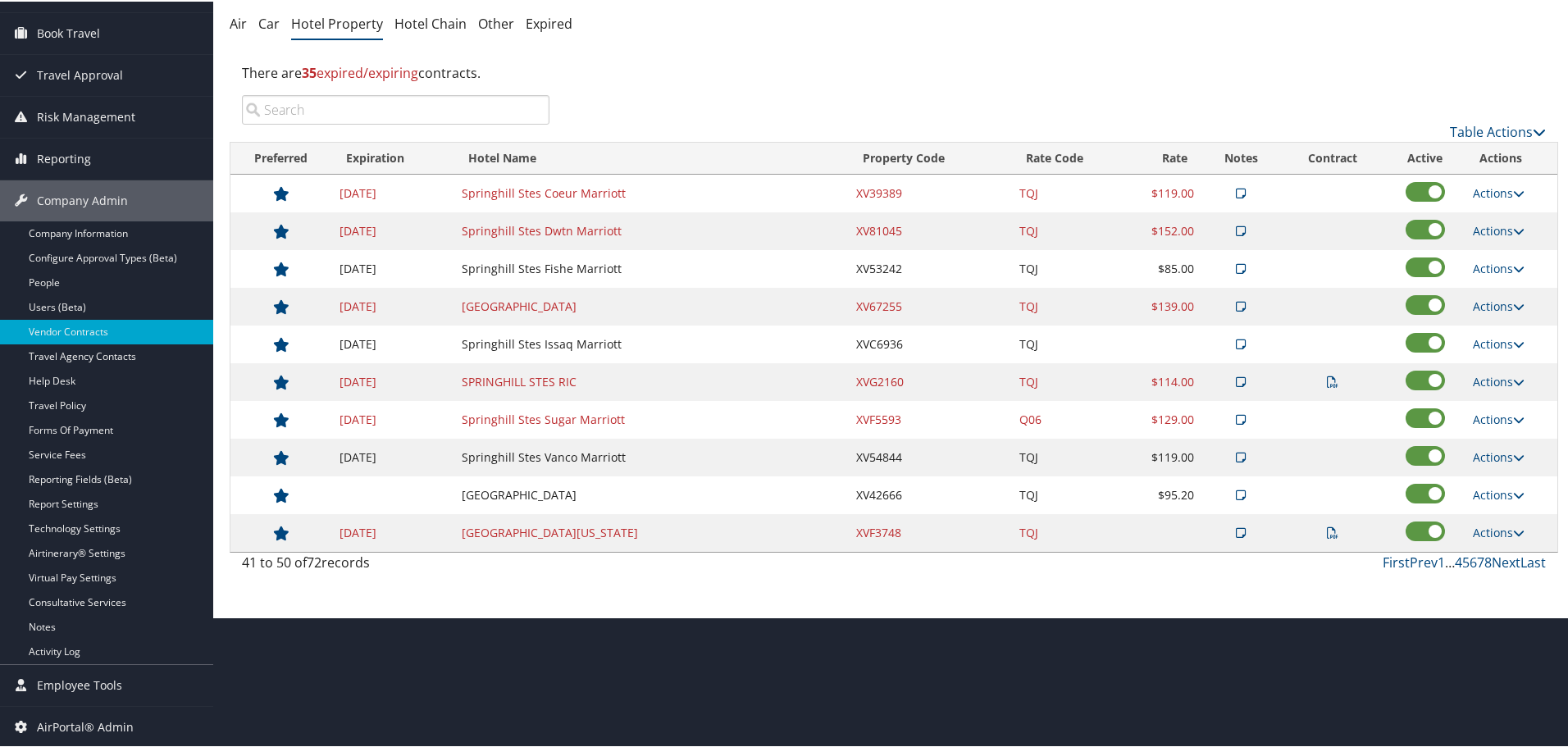
scroll to position [130, 0]
click at [1513, 495] on icon at bounding box center [1518, 493] width 12 height 12
click at [1493, 544] on link "Edit" at bounding box center [1511, 545] width 88 height 28
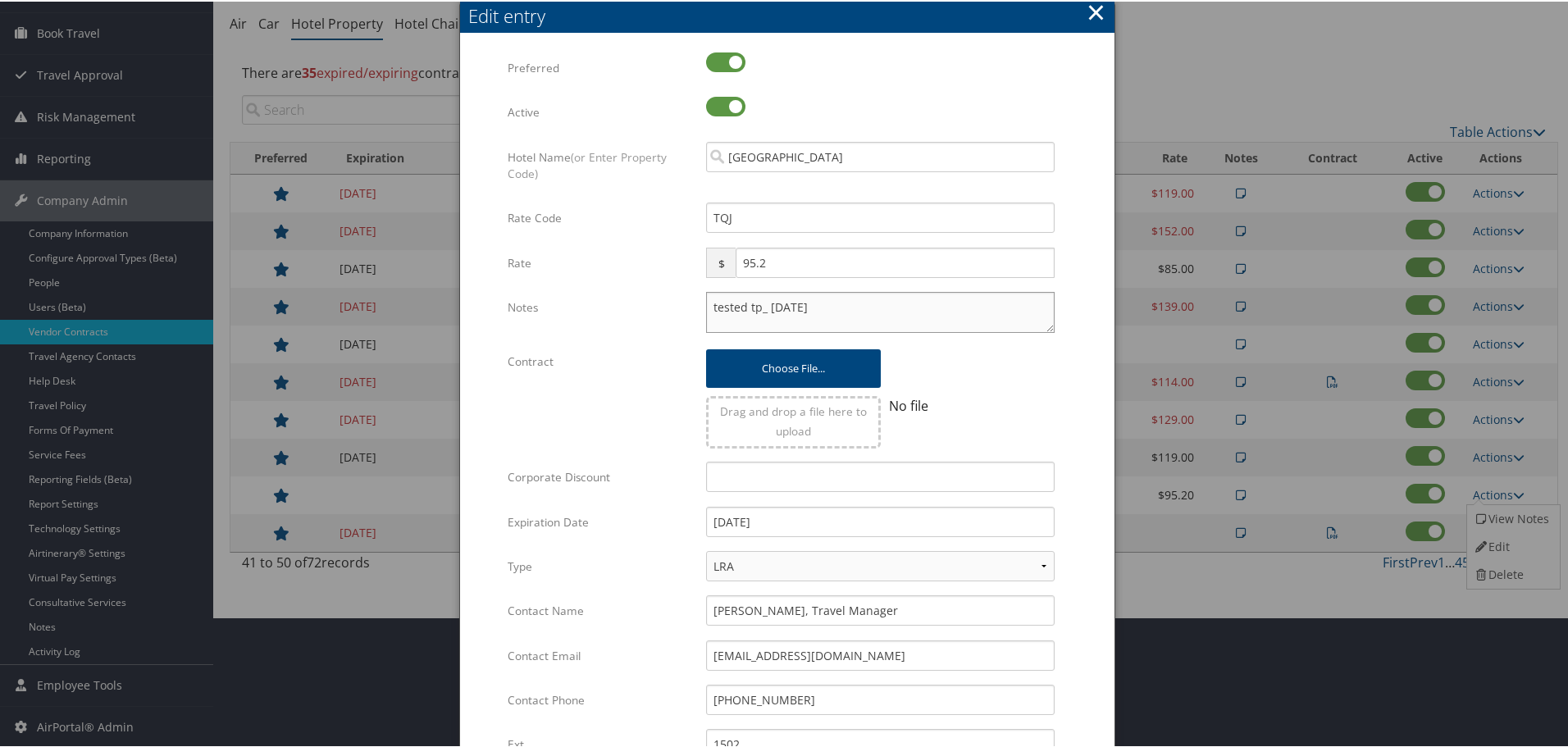
click at [706, 307] on textarea "tested tp_ 24 dec" at bounding box center [880, 310] width 348 height 41
paste textarea "Rates tested in TP+ [DATE];"
type textarea "Rates tested in TP+ Aug 2025; tested tp_ 24 dec"
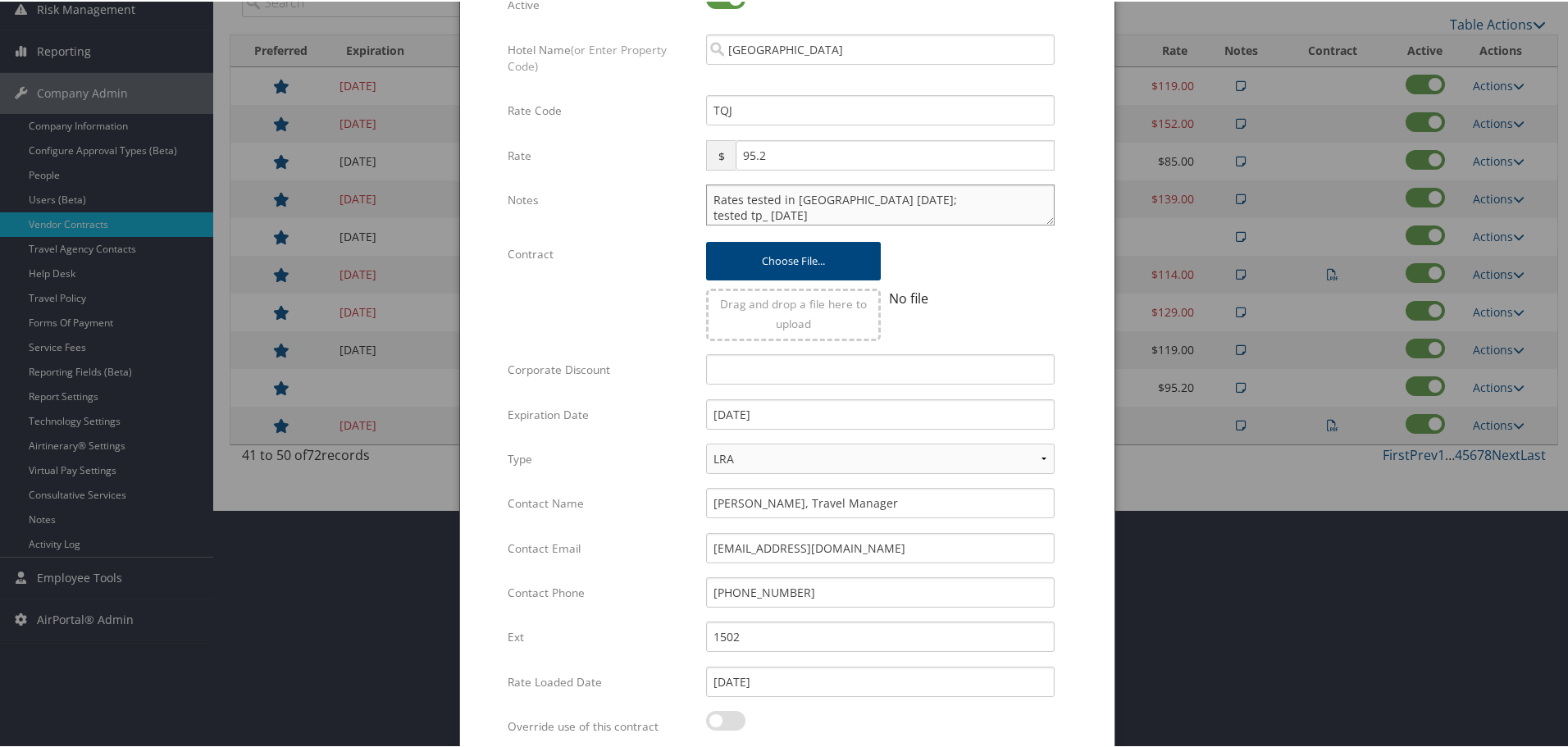
scroll to position [390, 0]
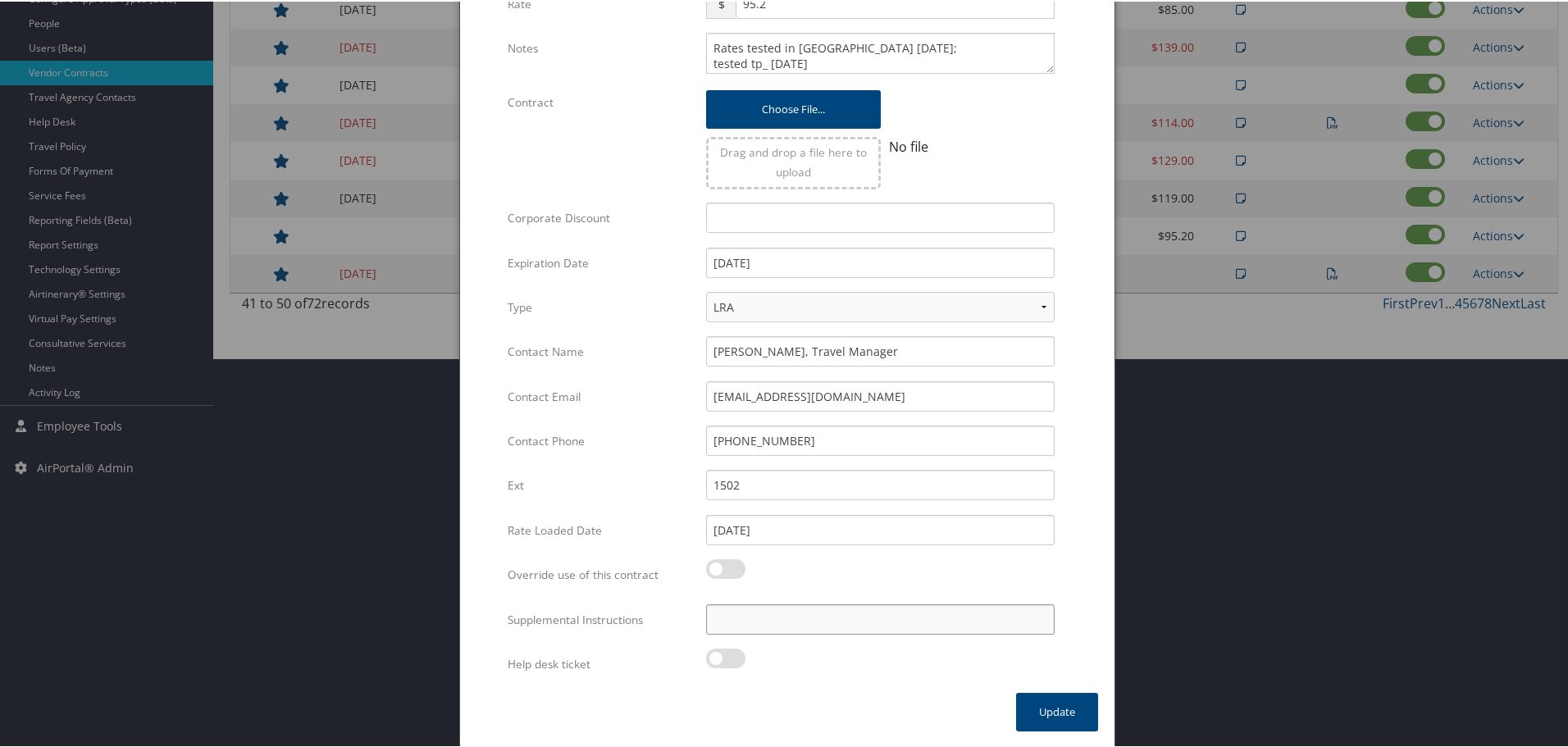
click at [819, 623] on input "Supplemental Instructions" at bounding box center [880, 618] width 348 height 31
paste input "SAB Prop ID -"
paste input "63013"
type input "SAB Prop ID - 63013"
click at [1049, 703] on button "Update" at bounding box center [1057, 710] width 82 height 39
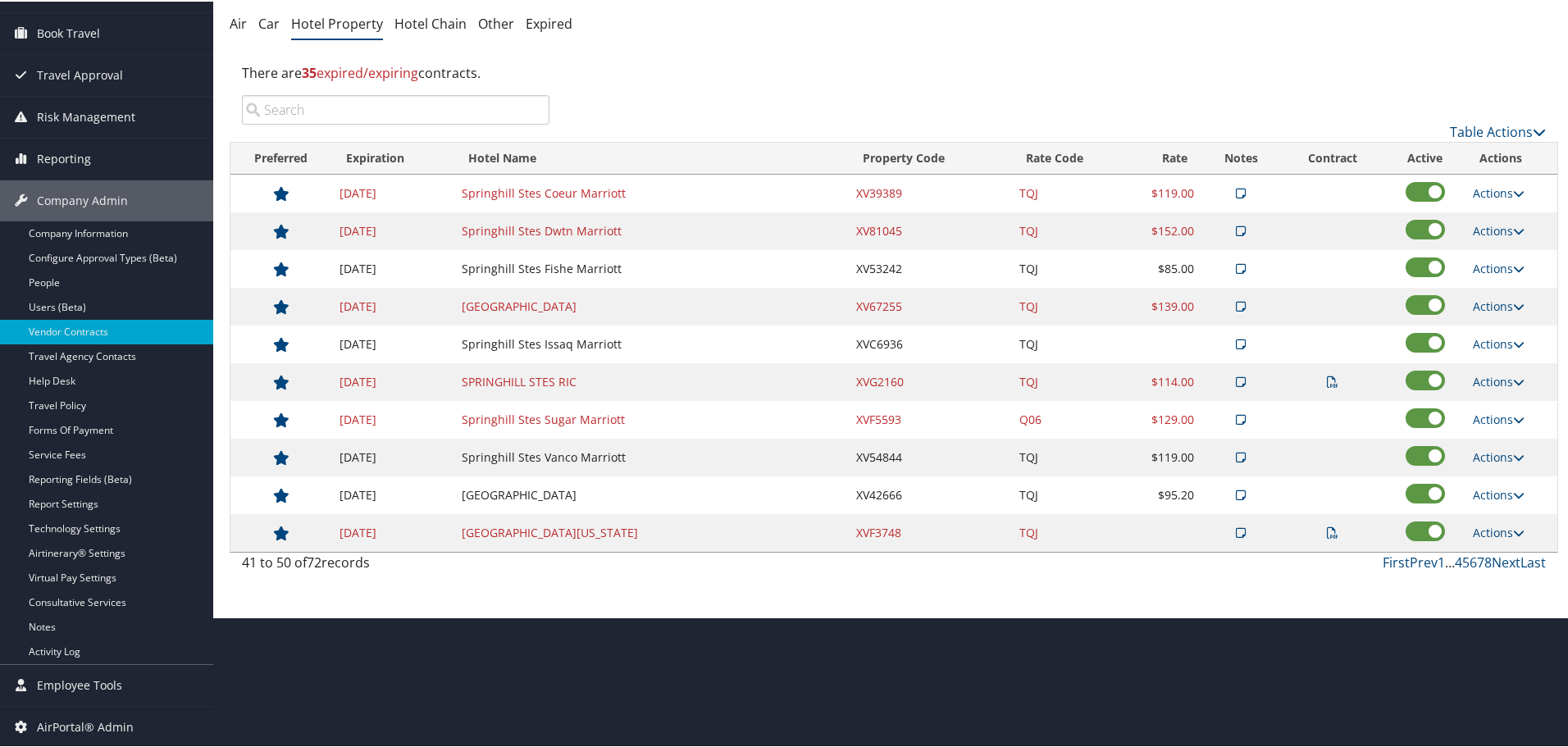
scroll to position [130, 0]
click at [1496, 527] on link "Actions" at bounding box center [1498, 530] width 51 height 15
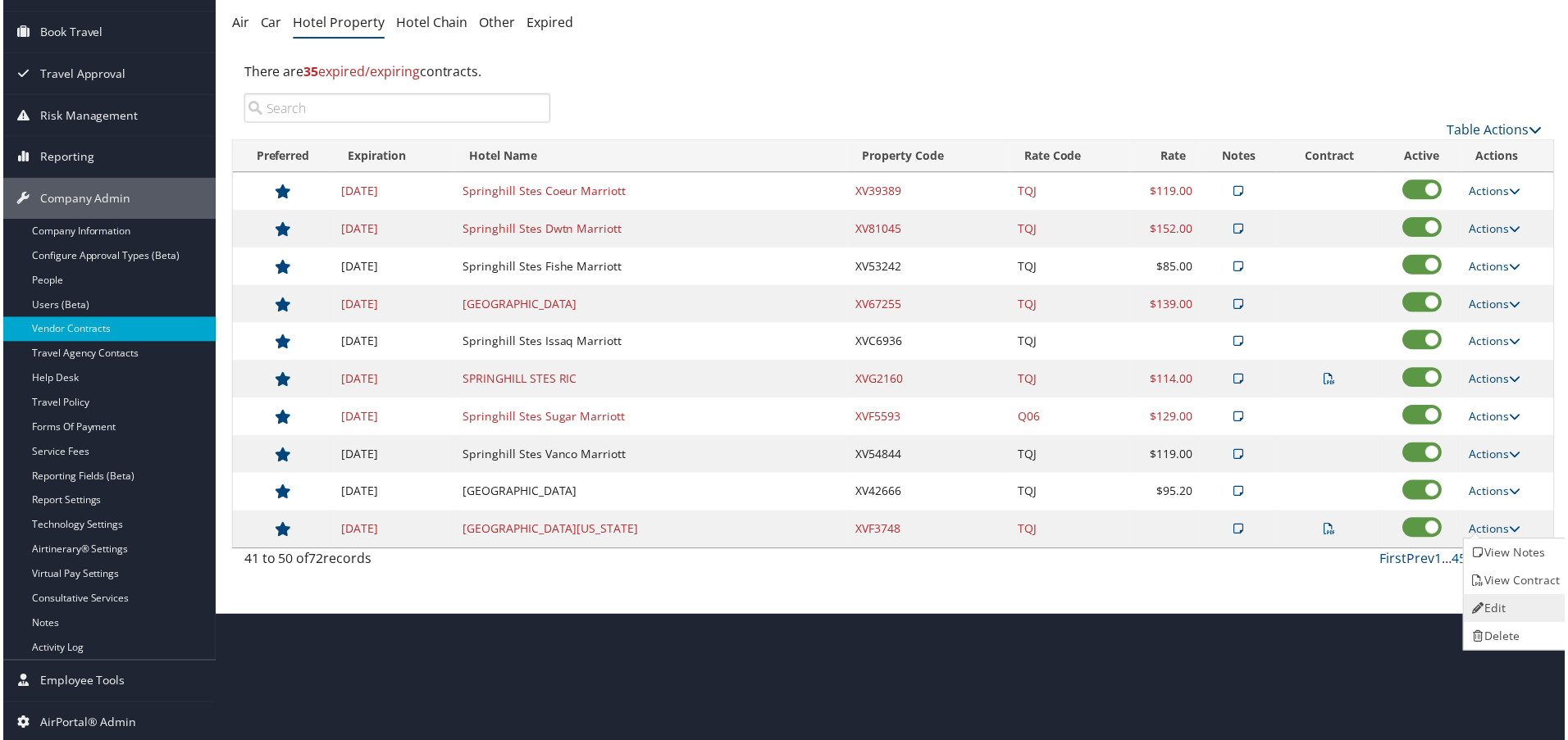
click at [1495, 597] on link "Edit" at bounding box center [1518, 610] width 103 height 28
select select "NLRA"
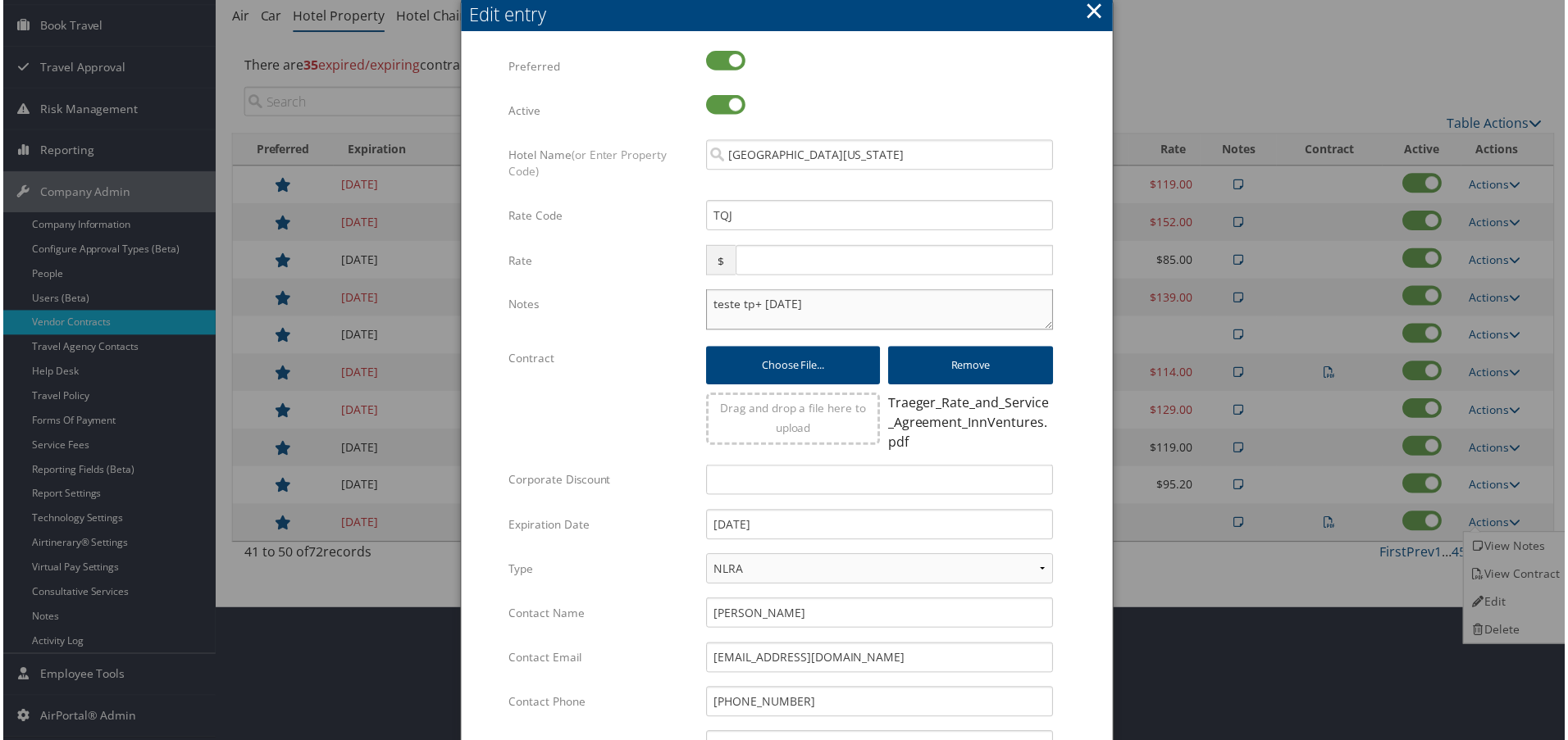
click at [706, 303] on textarea "teste tp+ 24 dec" at bounding box center [880, 310] width 348 height 41
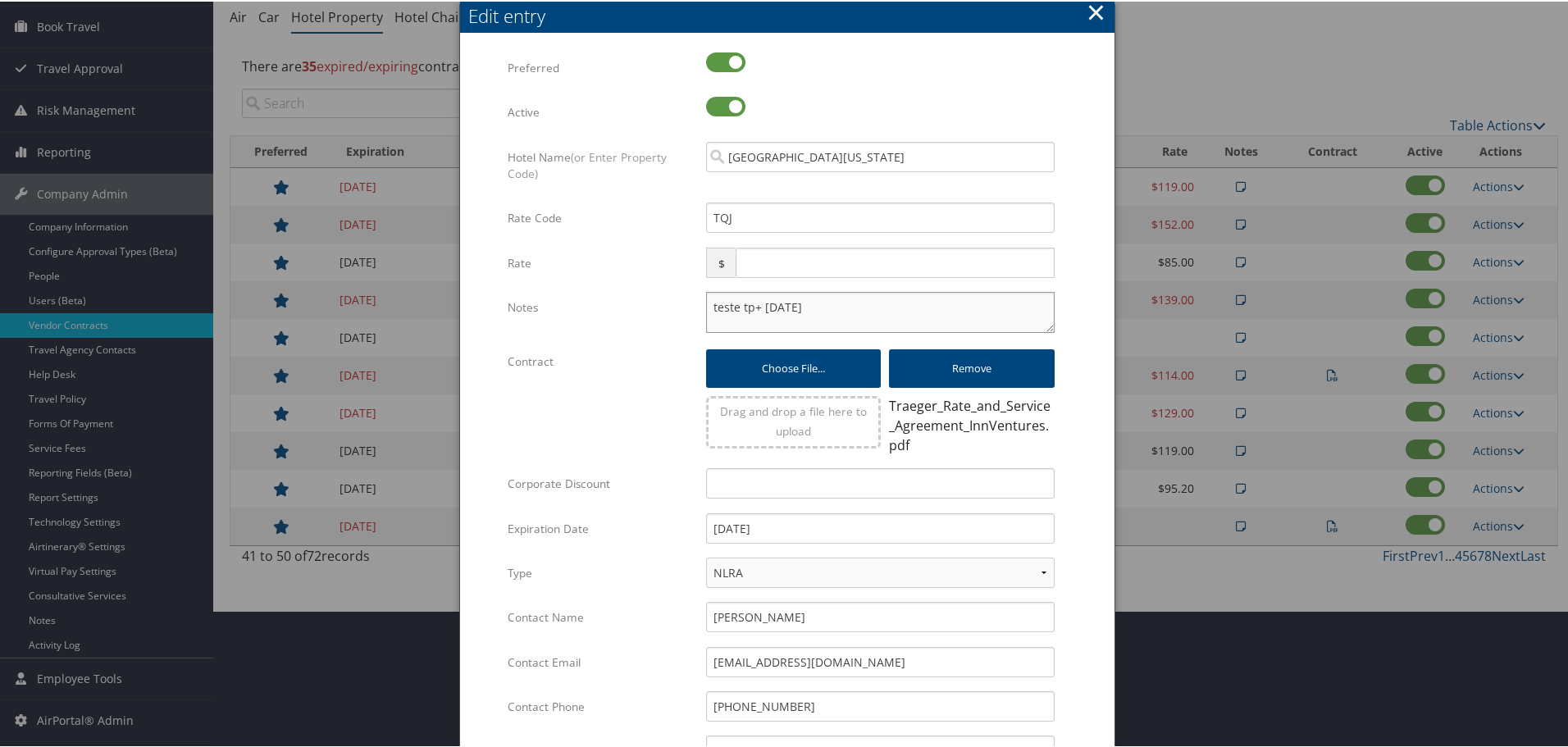
paste textarea "Rates tested in TP+ [DATE];"
type textarea "Rates tested in TP+ Aug 2025; teste tp+ 24 dec"
click at [814, 532] on input "12/31/2024" at bounding box center [880, 527] width 348 height 31
type input "[DATE]"
click at [1062, 519] on div "12/31/2025 Multiple values The selected items contain different values for this…" at bounding box center [880, 533] width 373 height 43
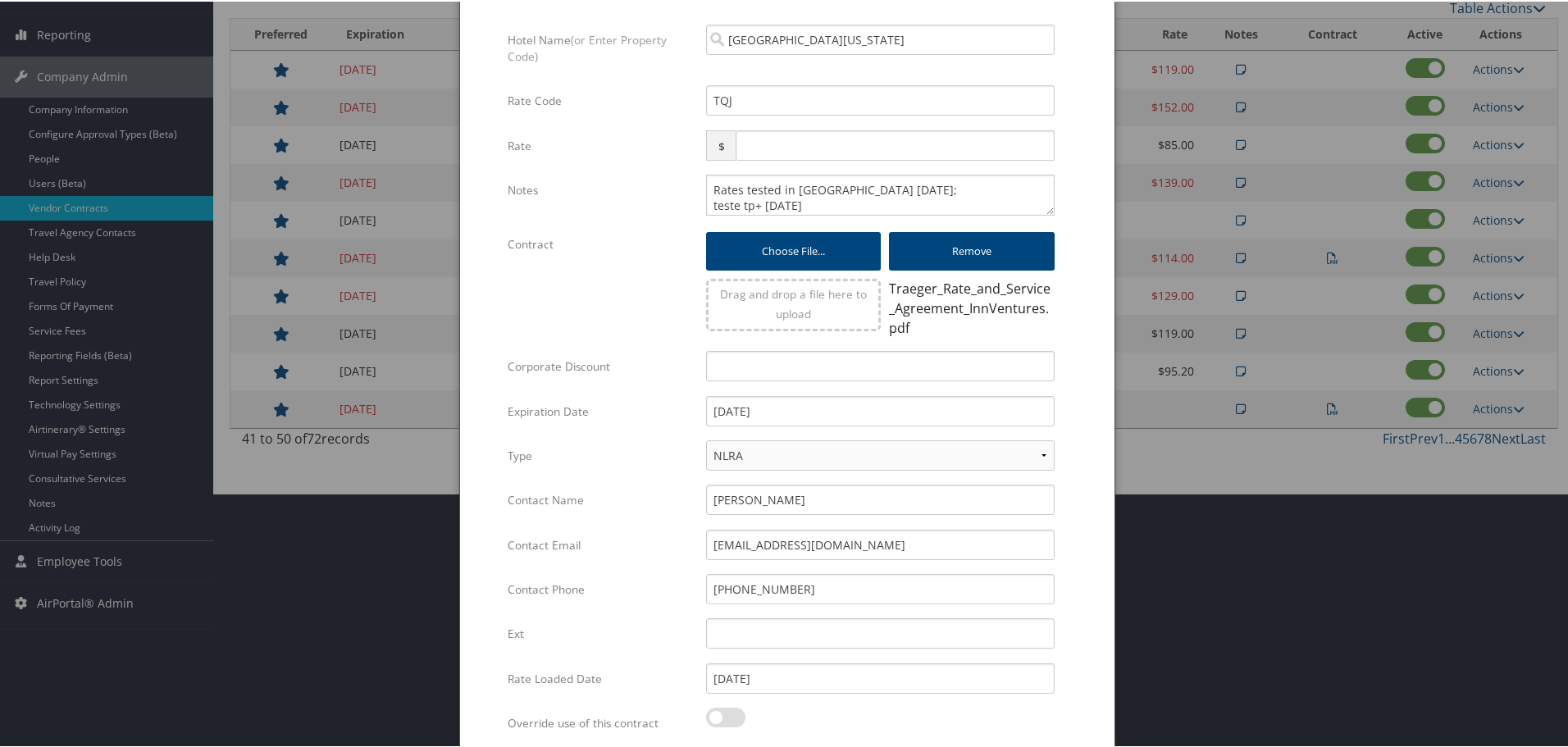
scroll to position [402, 0]
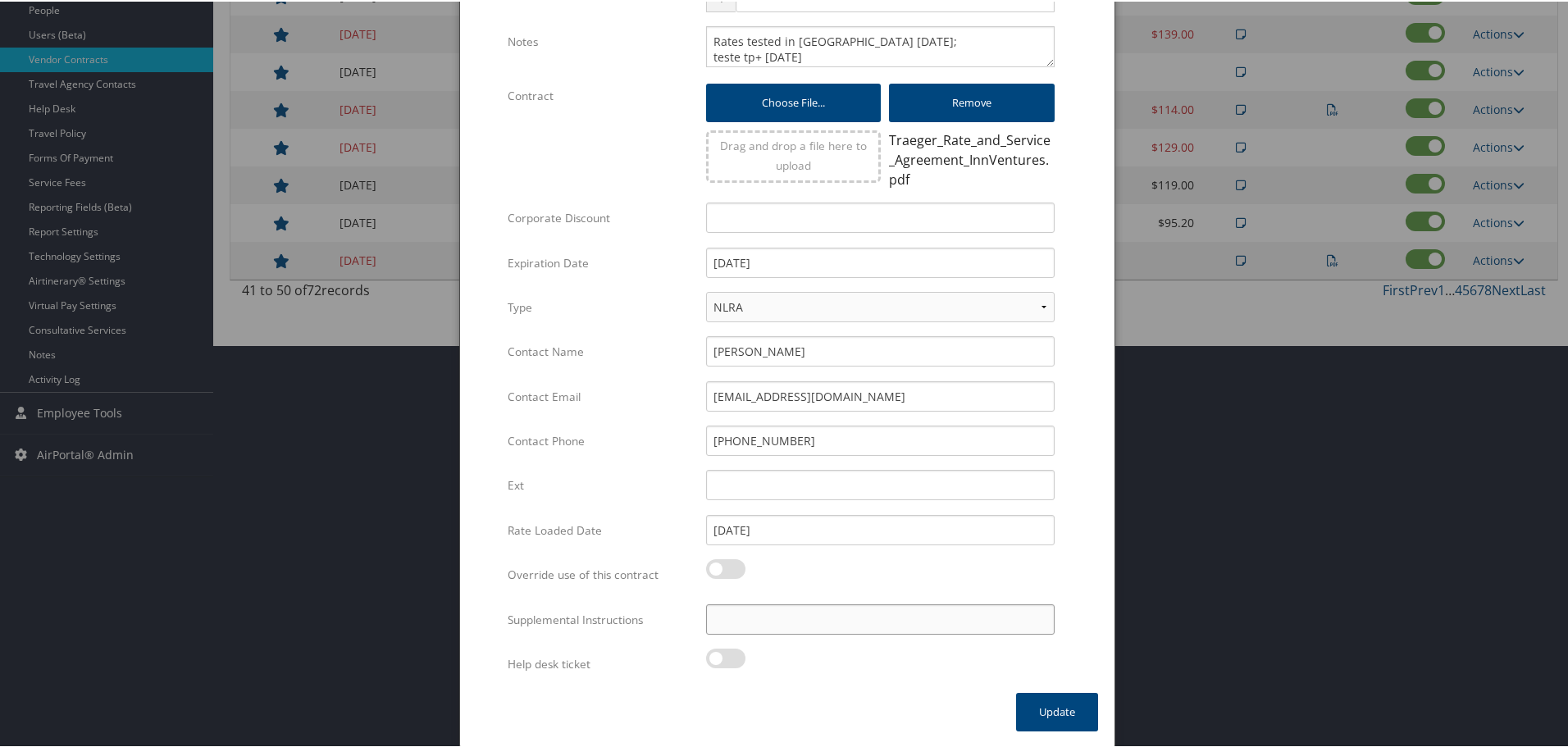
click at [883, 618] on input "Supplemental Instructions" at bounding box center [880, 618] width 348 height 31
paste input "SAB Prop ID -"
paste input "326933"
type input "SAB Prop ID - 326933"
drag, startPoint x: 1052, startPoint y: 709, endPoint x: 1035, endPoint y: 706, distance: 17.3
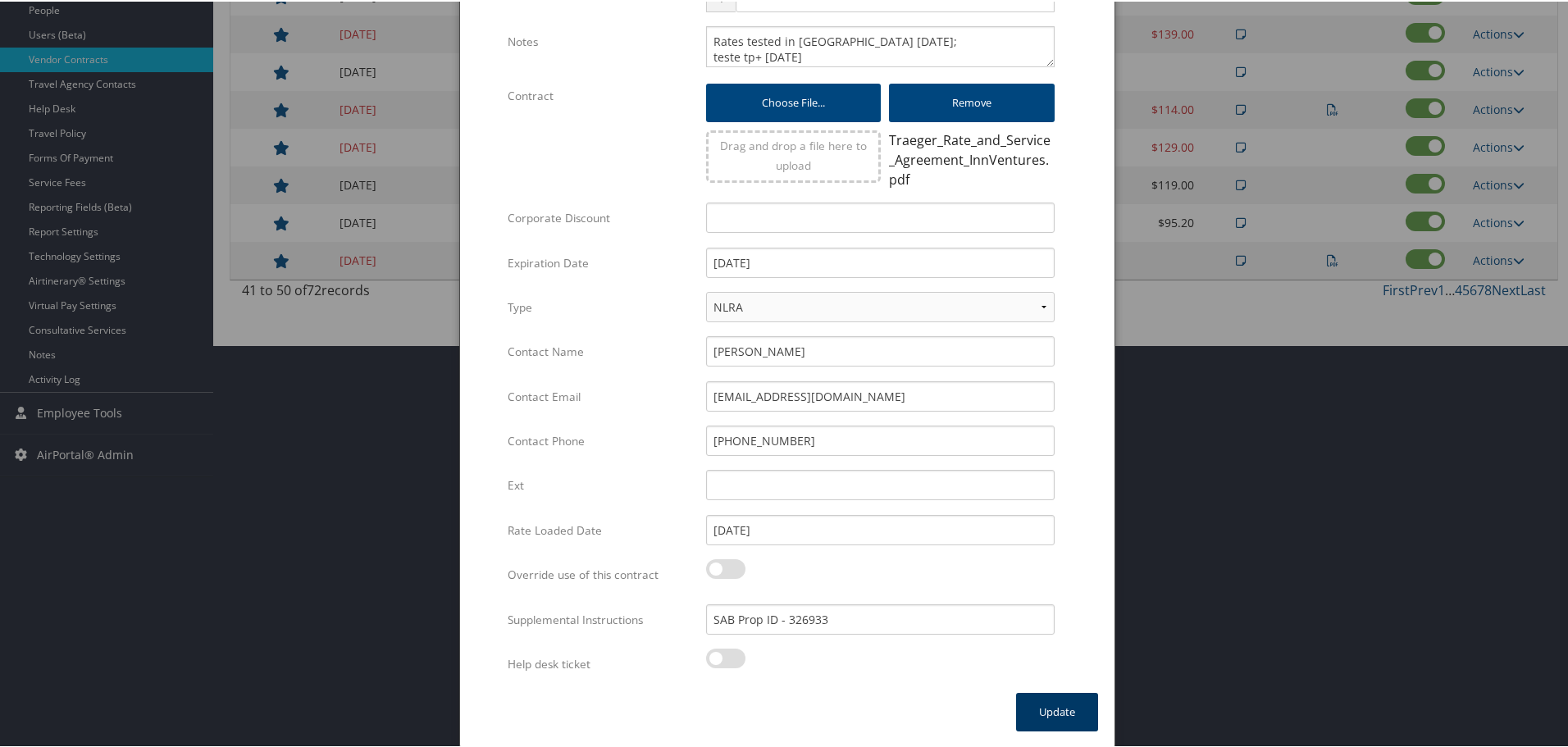
click at [1050, 709] on button "Update" at bounding box center [1057, 710] width 82 height 39
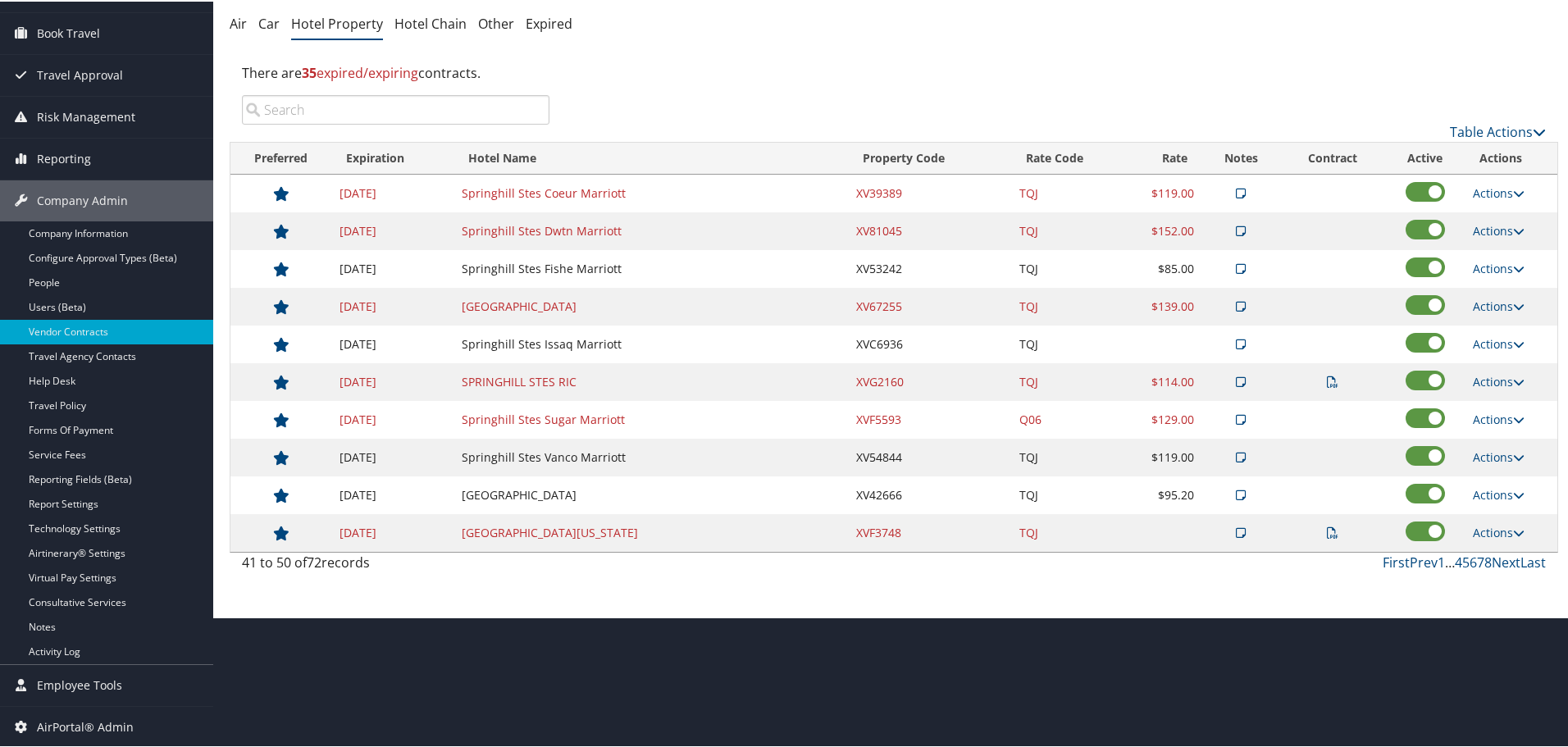
scroll to position [130, 0]
click at [1500, 559] on link "Next" at bounding box center [1506, 560] width 29 height 18
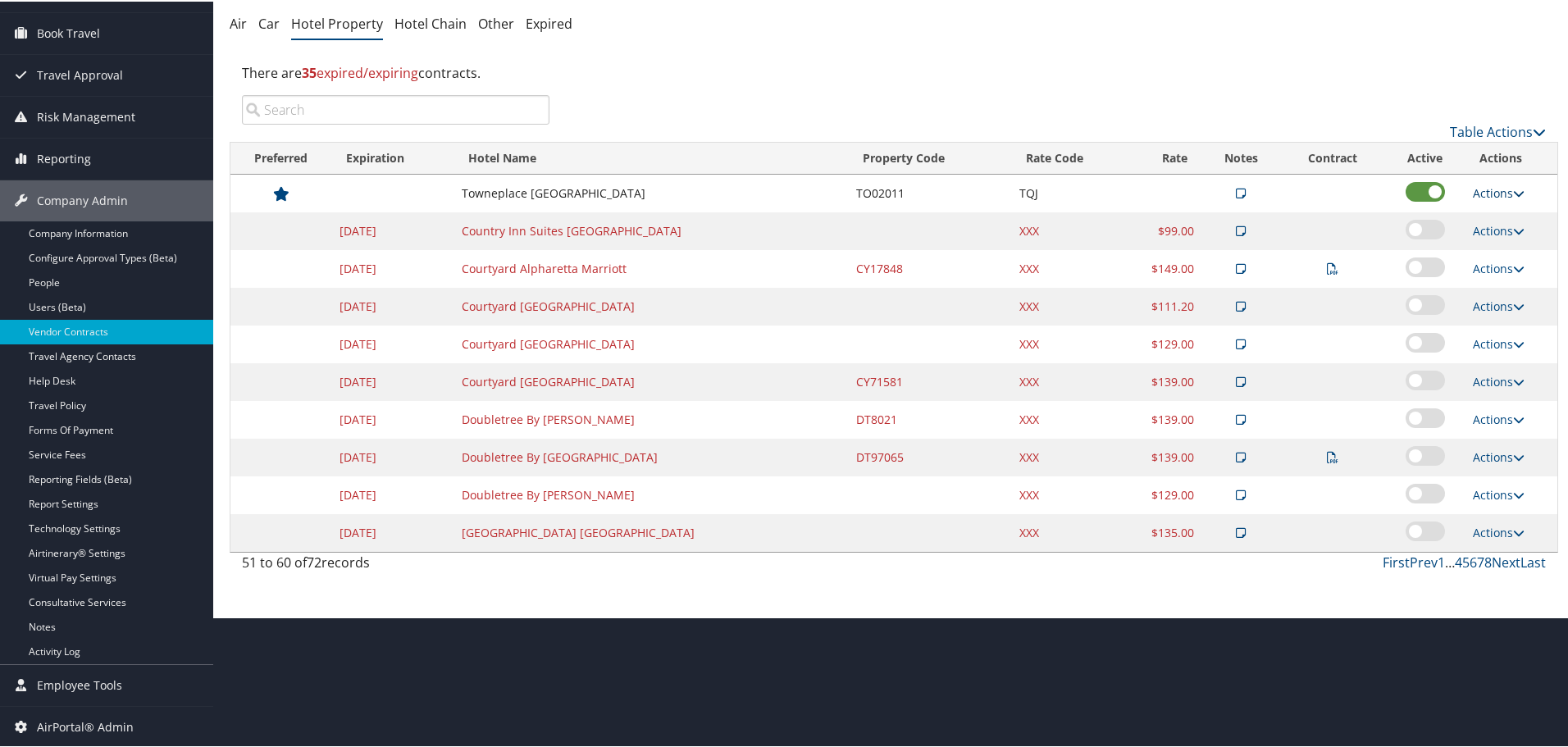
click at [1498, 190] on link "Actions" at bounding box center [1498, 190] width 51 height 15
click at [1503, 238] on link "Edit" at bounding box center [1511, 243] width 88 height 28
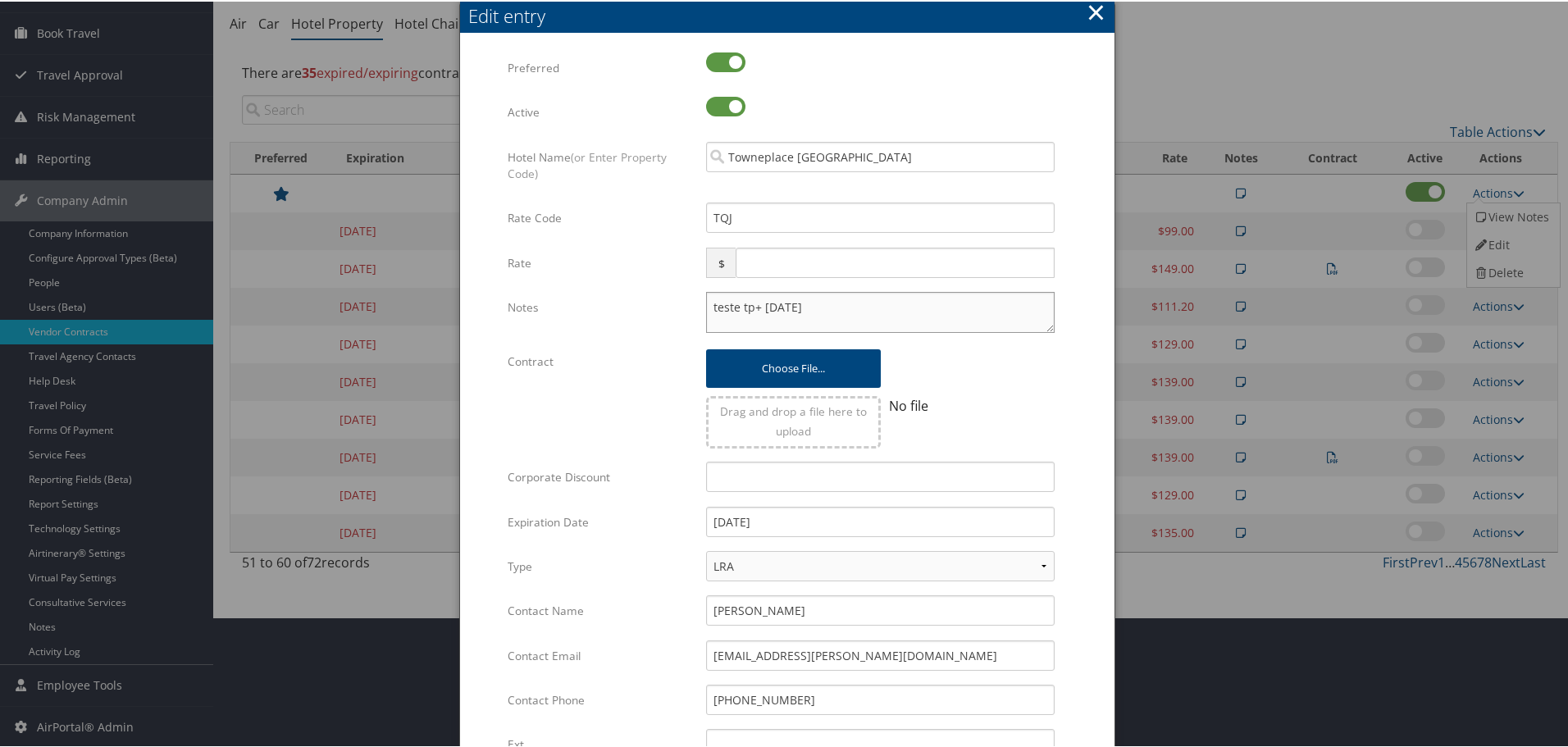
click at [706, 307] on textarea "teste tp+ 24 dec" at bounding box center [880, 310] width 348 height 41
paste textarea "Rates tested in TP+ [DATE];"
type textarea "Rates tested in TP+ Aug 2025; teste tp+ 24 dec"
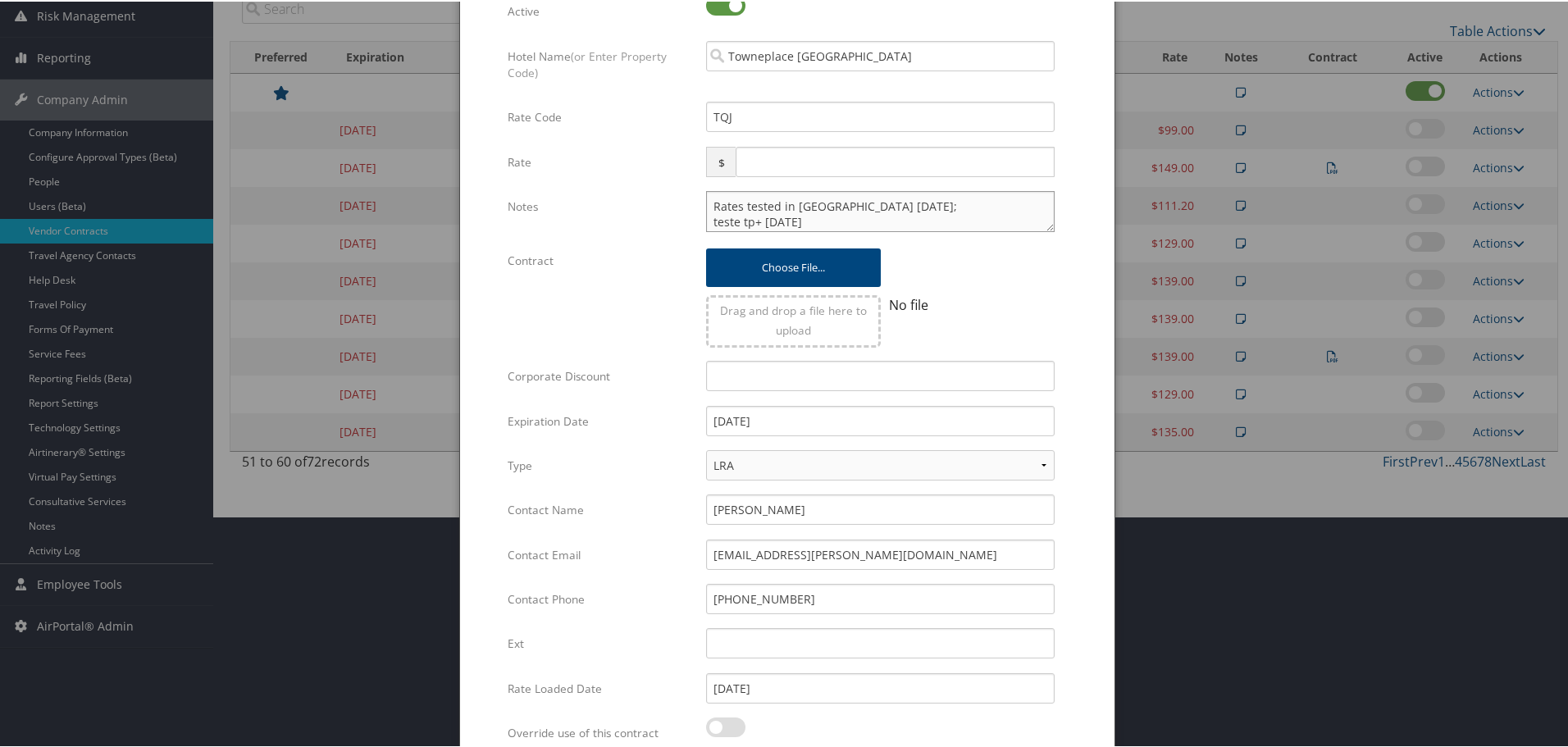
scroll to position [390, 0]
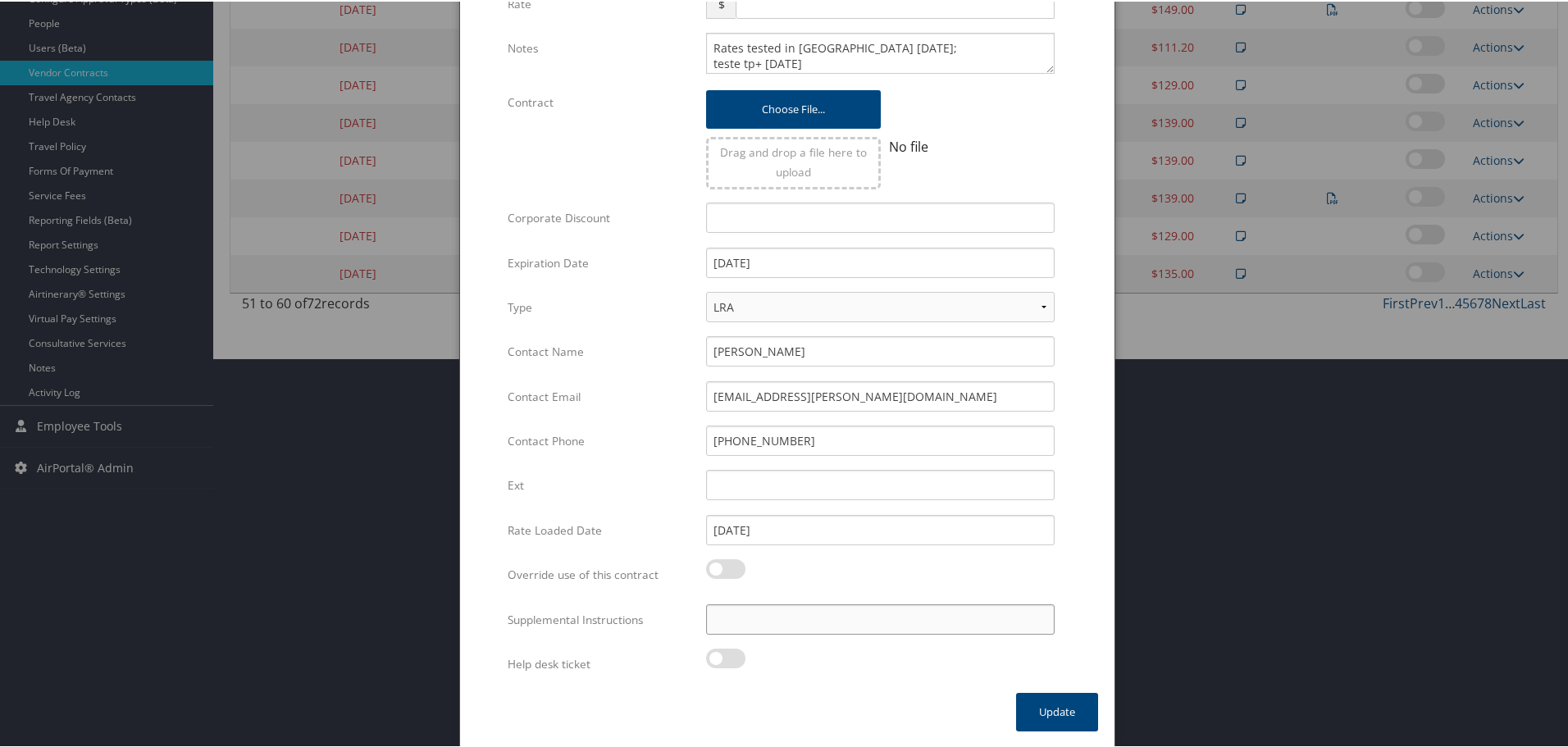
click at [792, 620] on input "Supplemental Instructions" at bounding box center [880, 618] width 348 height 31
paste input "SAB Prop ID -"
paste input "18009"
type input "SAB Prop ID - 18009"
click at [1062, 712] on button "Update" at bounding box center [1057, 710] width 82 height 39
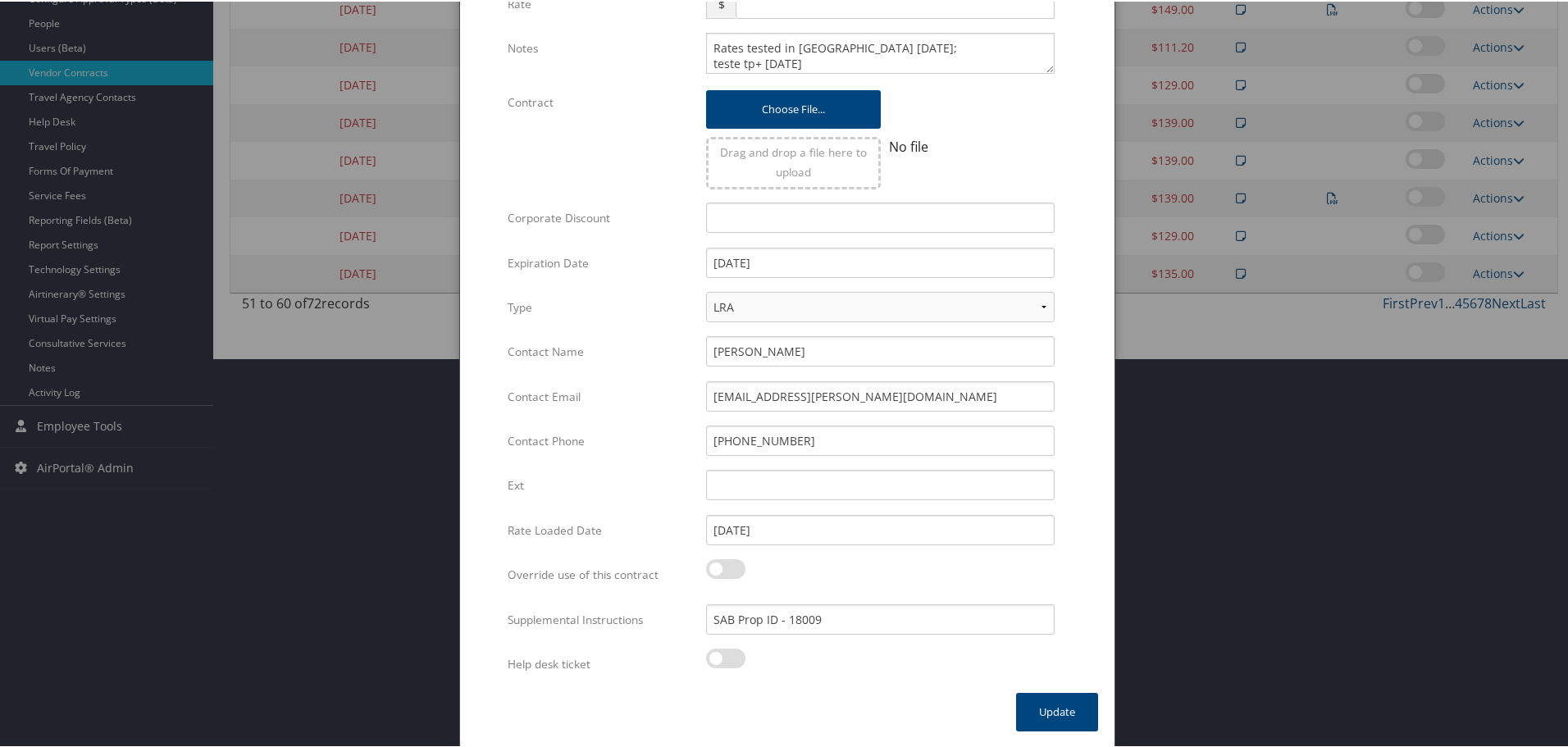
scroll to position [130, 0]
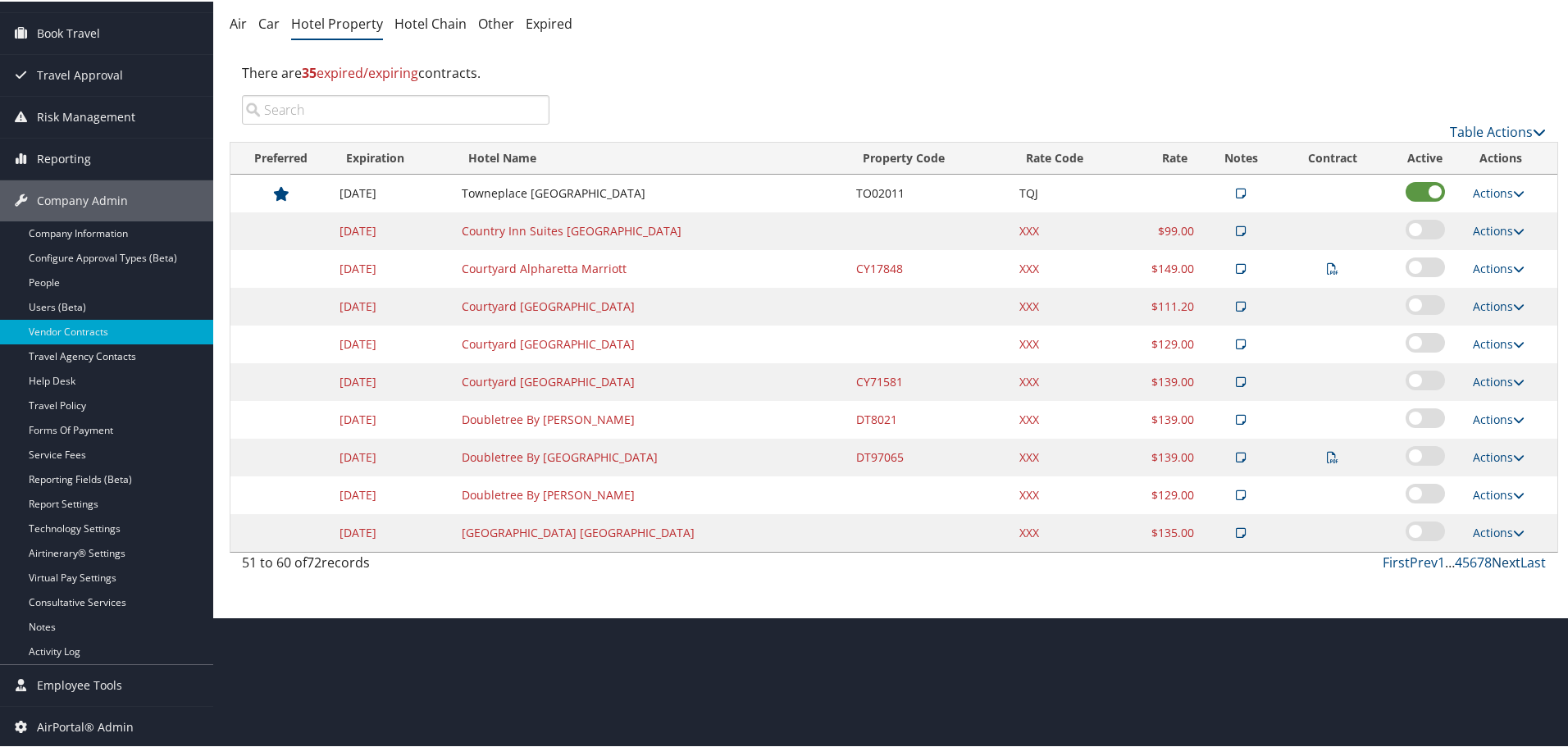
click at [1492, 561] on link "Next" at bounding box center [1506, 560] width 29 height 18
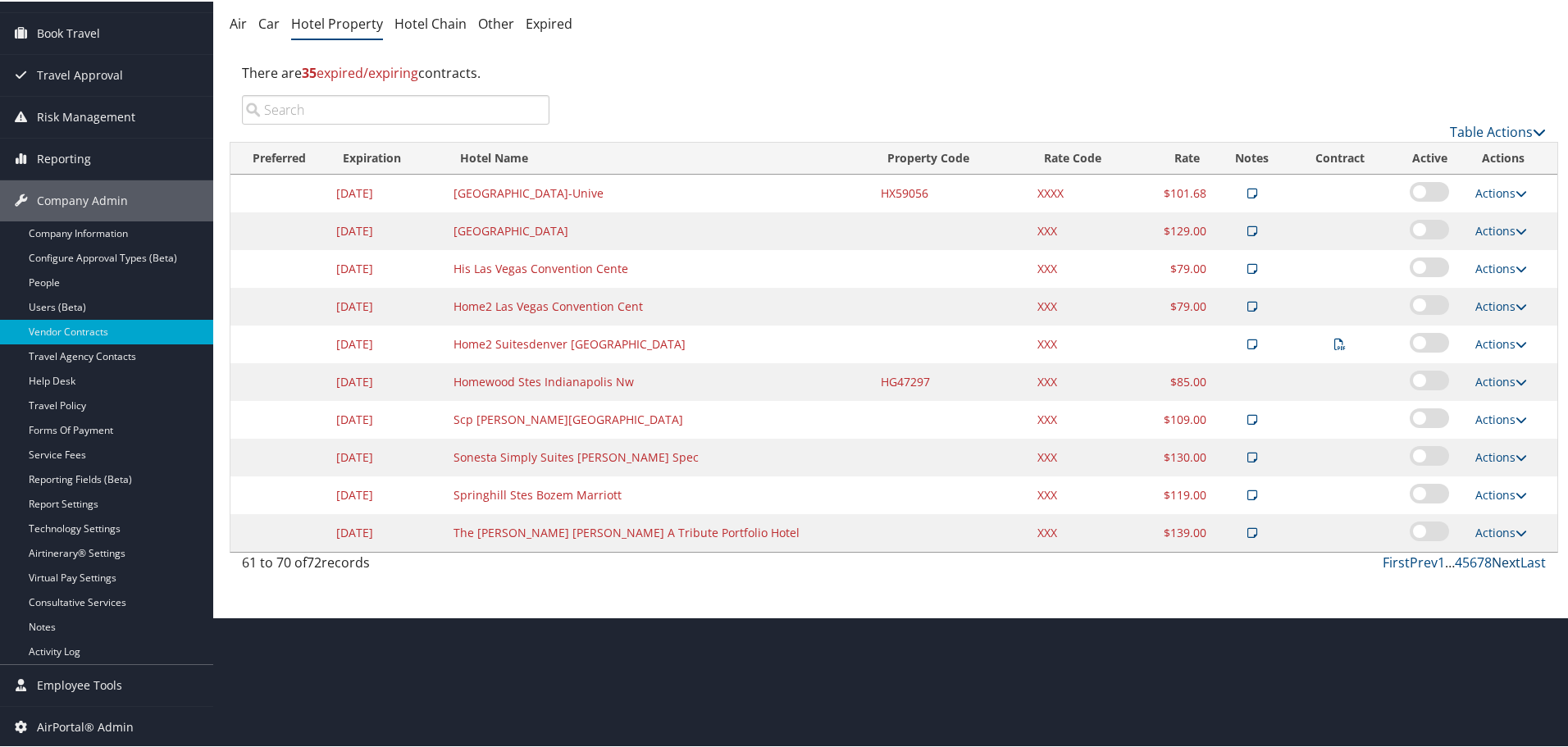
click at [1492, 561] on link "Next" at bounding box center [1506, 560] width 29 height 18
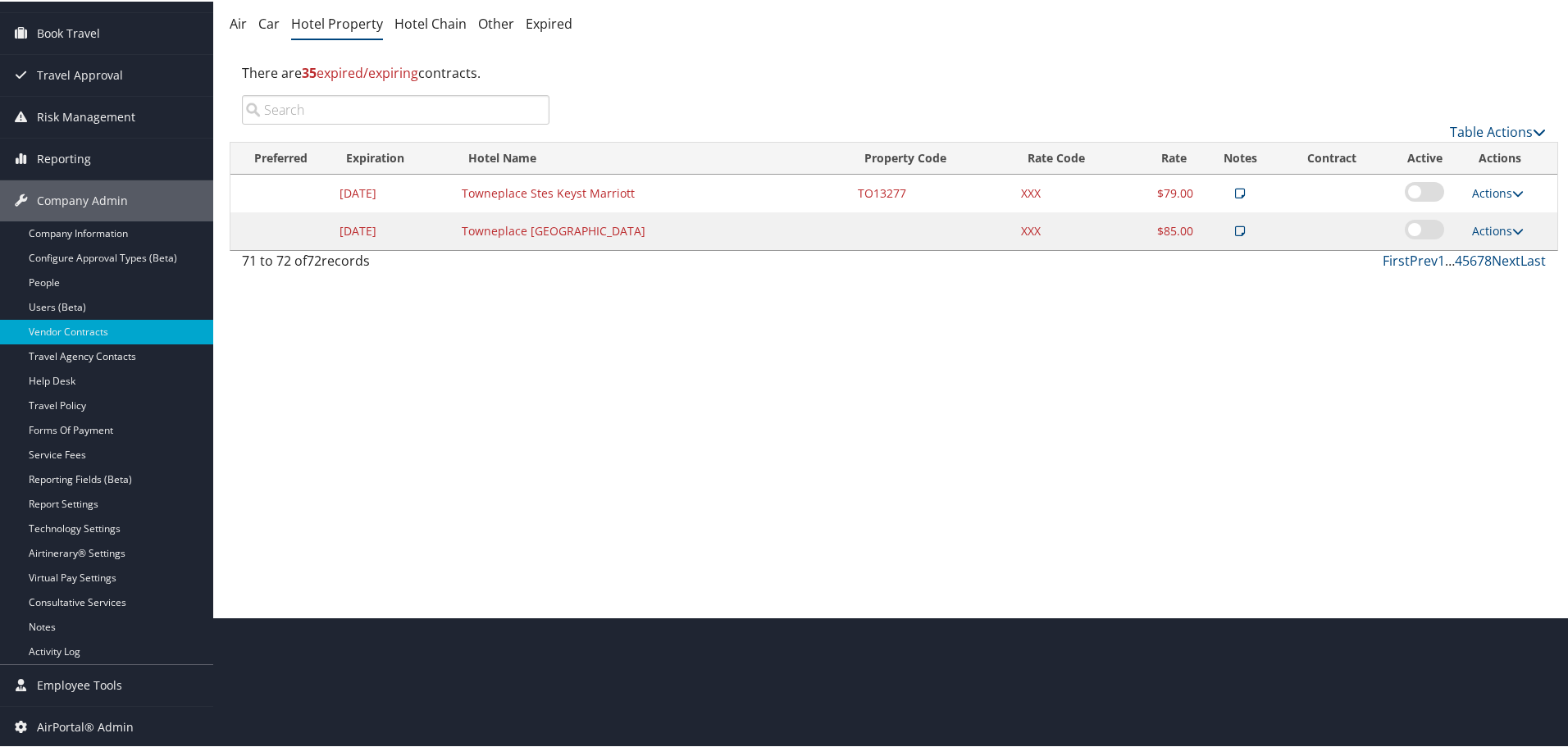
click at [424, 116] on input "search" at bounding box center [395, 108] width 308 height 30
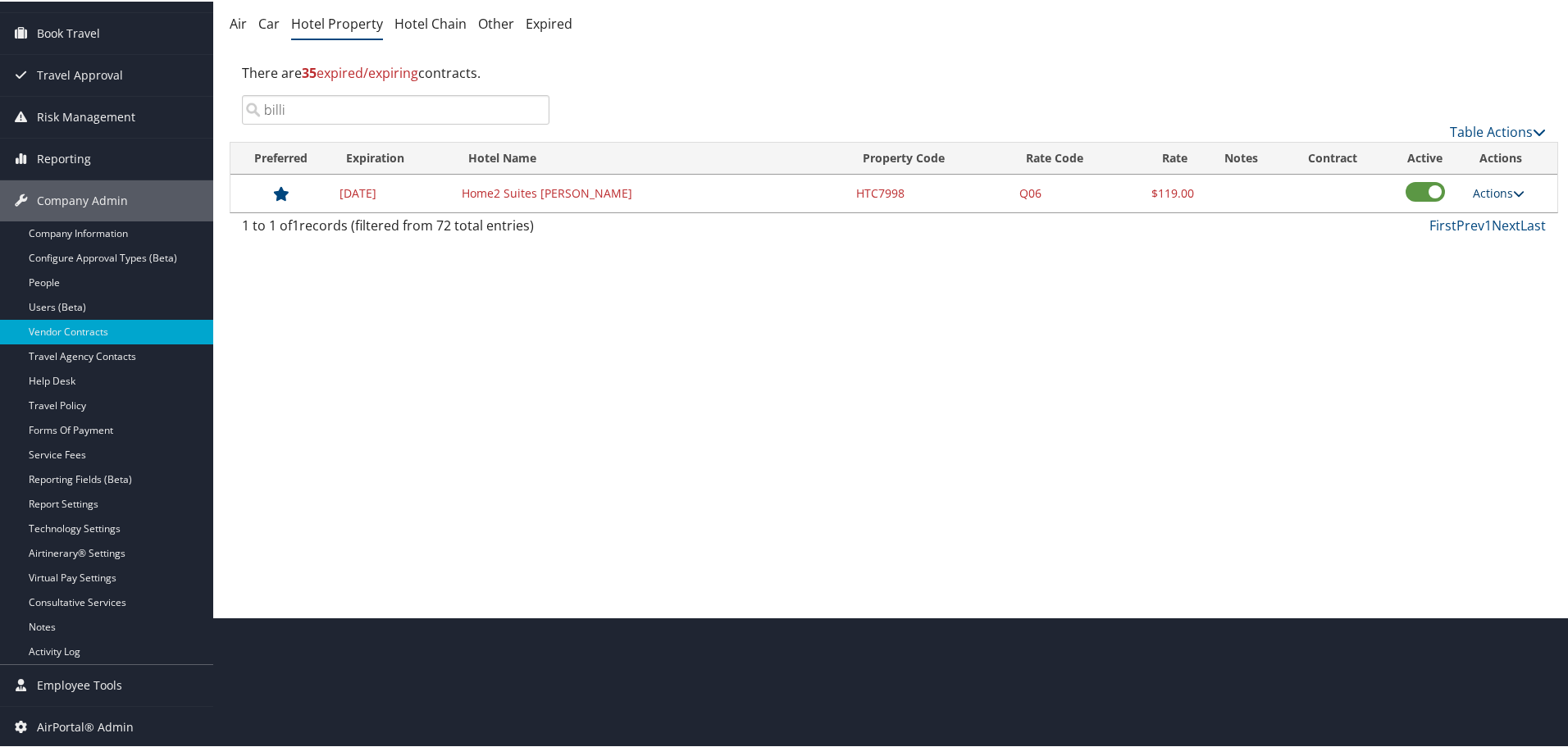
type input "billi"
click at [1504, 193] on link "Actions" at bounding box center [1498, 190] width 51 height 15
click at [1505, 217] on link "Edit" at bounding box center [1498, 215] width 63 height 28
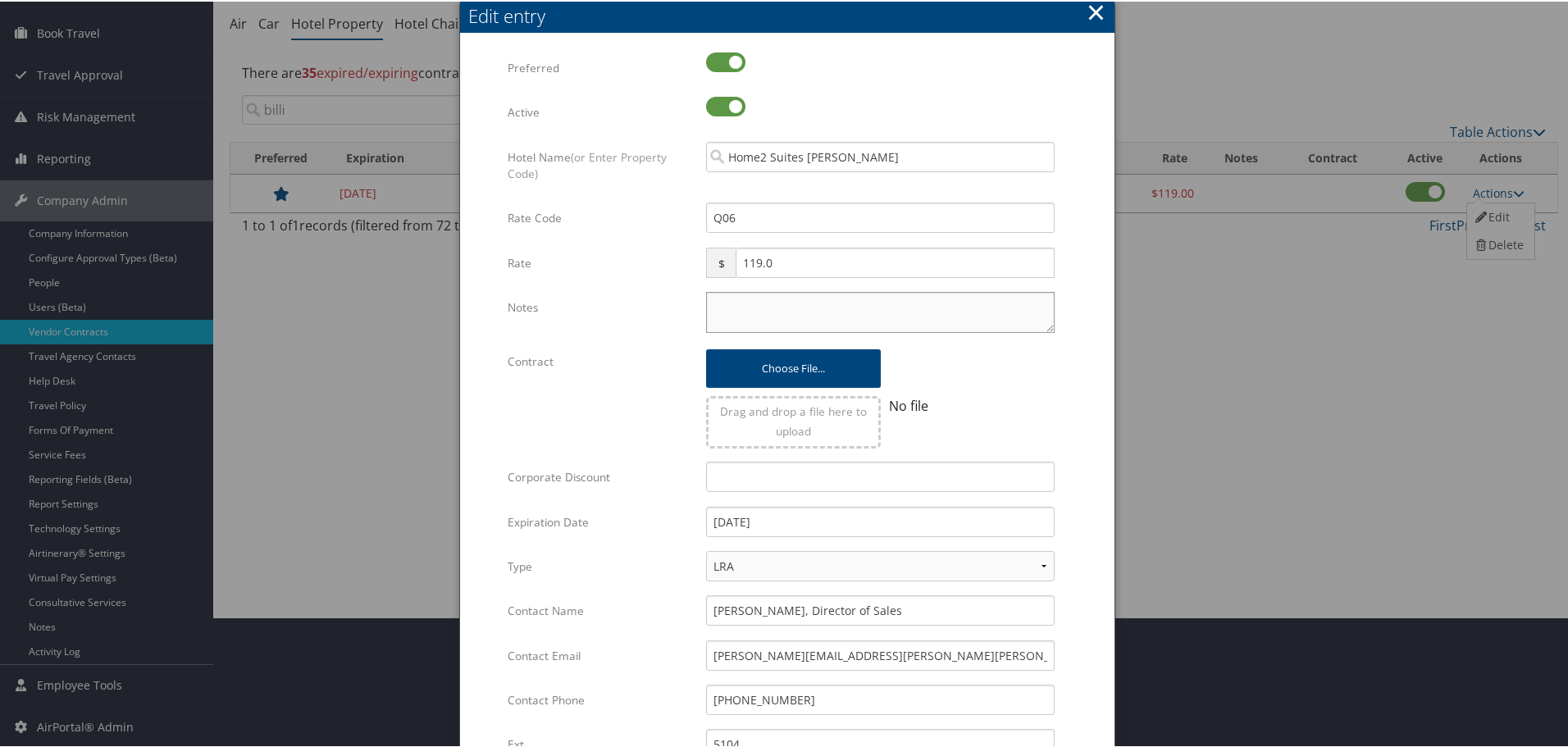
click at [736, 327] on textarea "Notes" at bounding box center [880, 310] width 348 height 41
paste textarea "Rates tested in TP+ [DATE];"
type textarea "Rates tested in TP+ [DATE];"
click at [798, 525] on input "12/31/2024" at bounding box center [880, 521] width 348 height 31
type input "[DATE]"
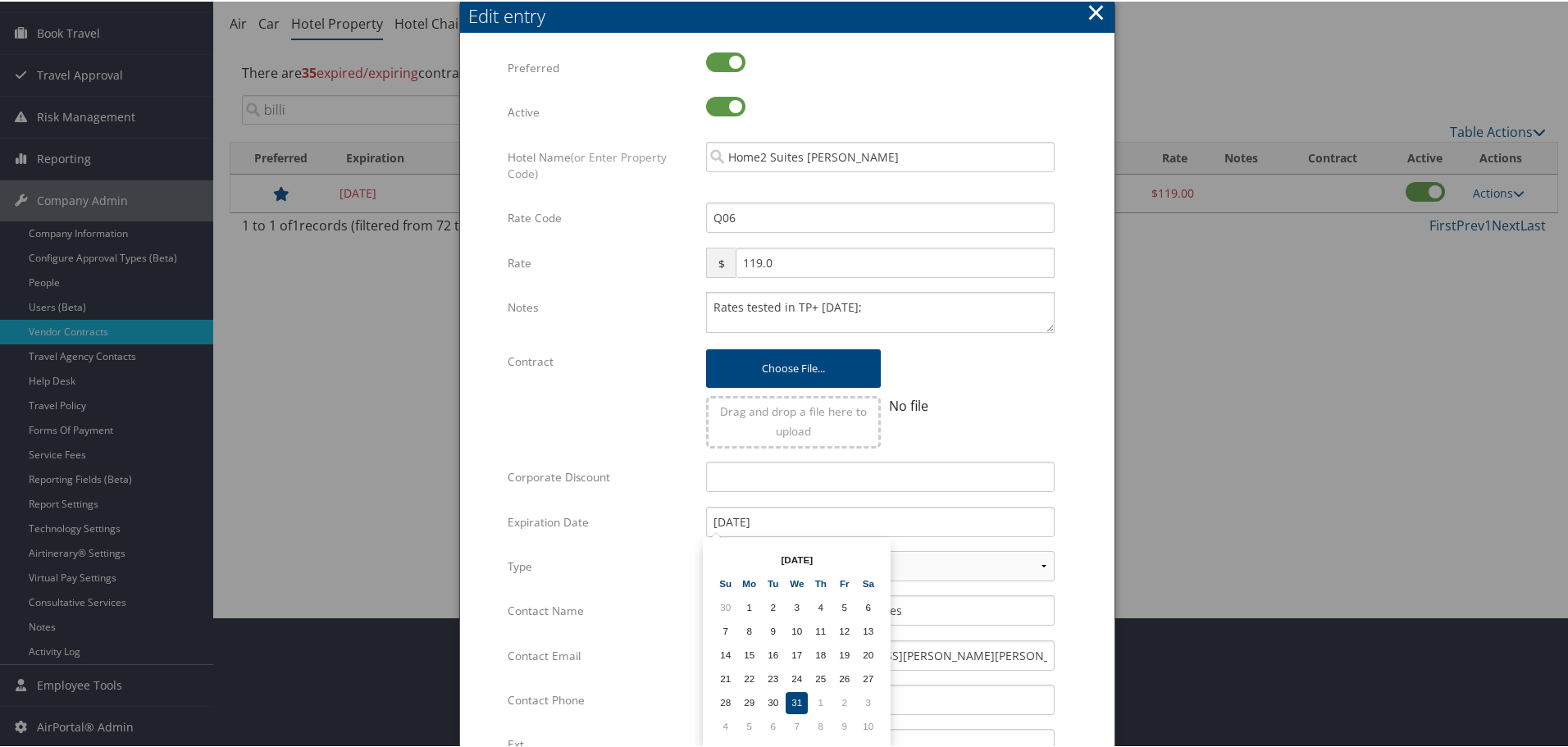
click at [1047, 428] on div "No file" at bounding box center [968, 416] width 174 height 60
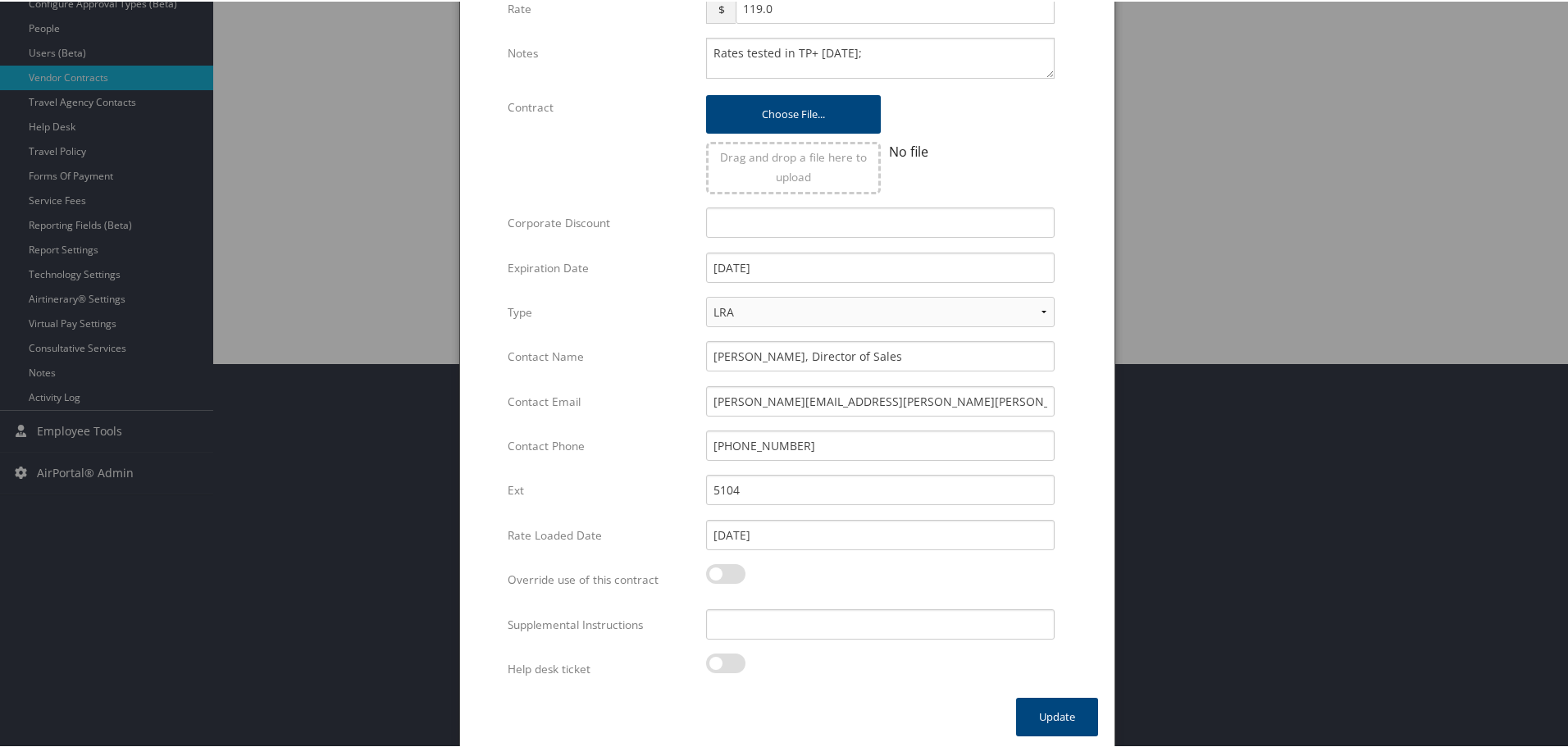
scroll to position [390, 0]
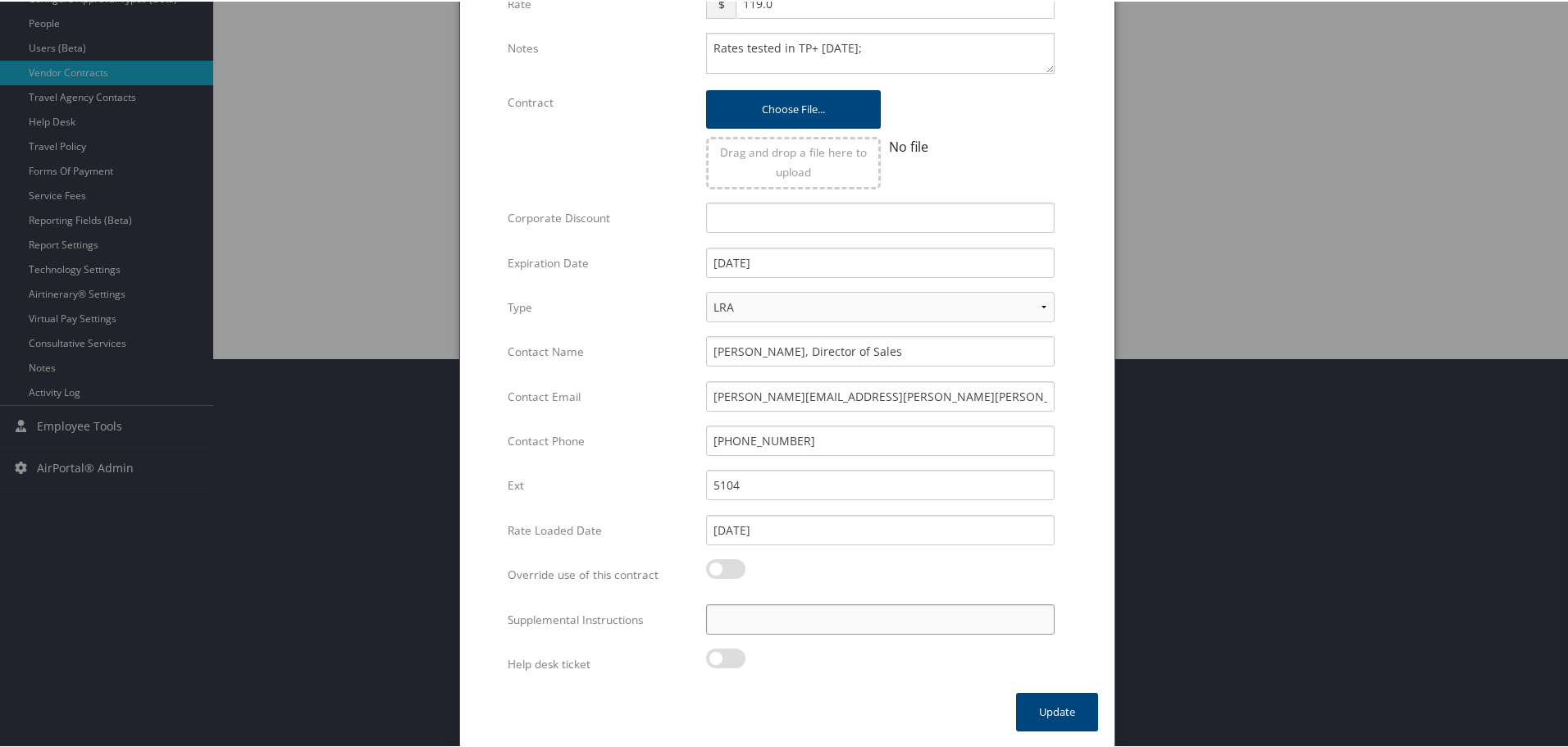
click at [871, 626] on input "Supplemental Instructions" at bounding box center [880, 618] width 348 height 31
paste input "SAB Prop ID -"
paste input "310907"
type input "SAB Prop ID - 310907"
click at [1049, 704] on button "Update" at bounding box center [1057, 710] width 82 height 39
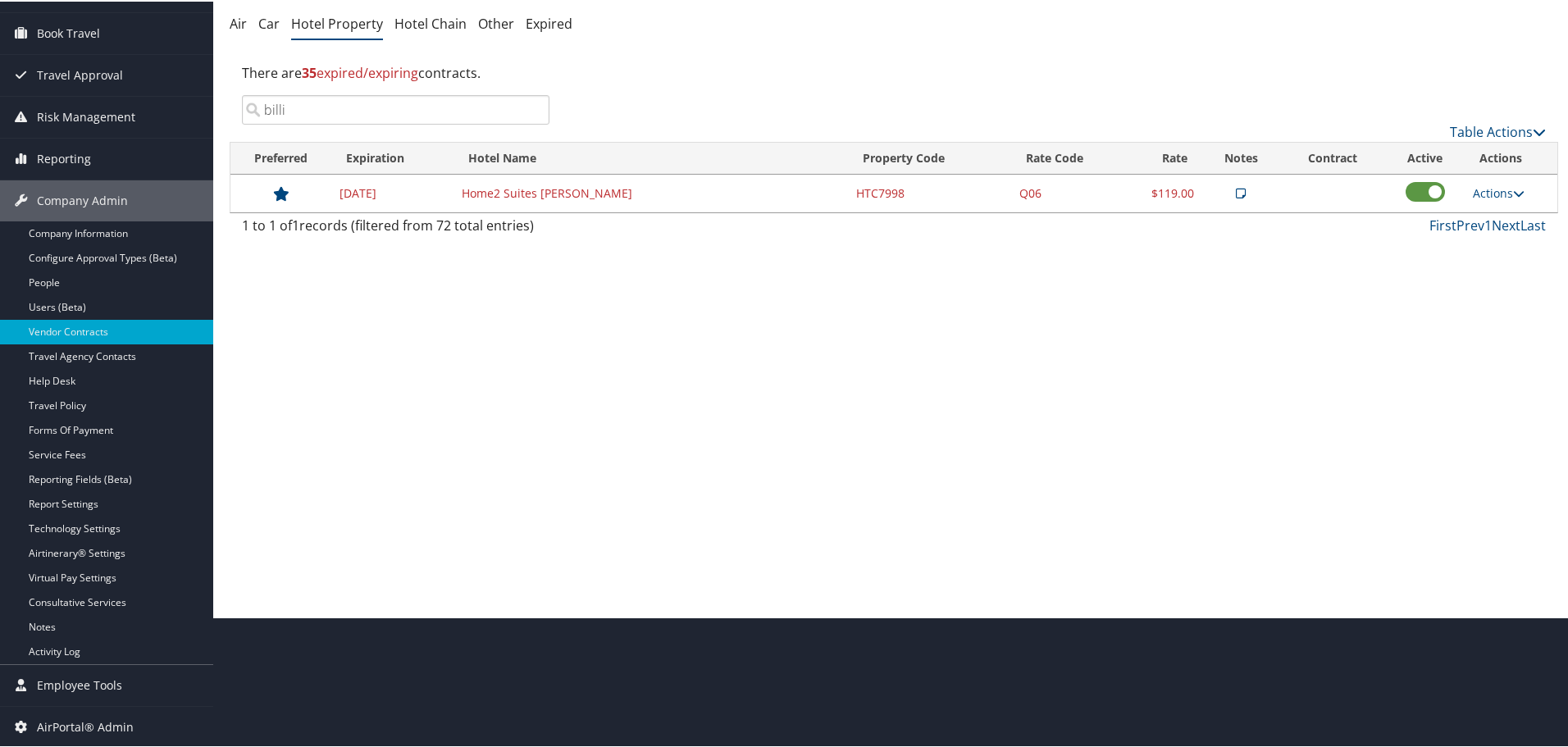
scroll to position [130, 0]
click at [424, 31] on li "Hotel Chain" at bounding box center [431, 23] width 72 height 30
click at [450, 23] on link "Hotel Chain" at bounding box center [431, 23] width 72 height 18
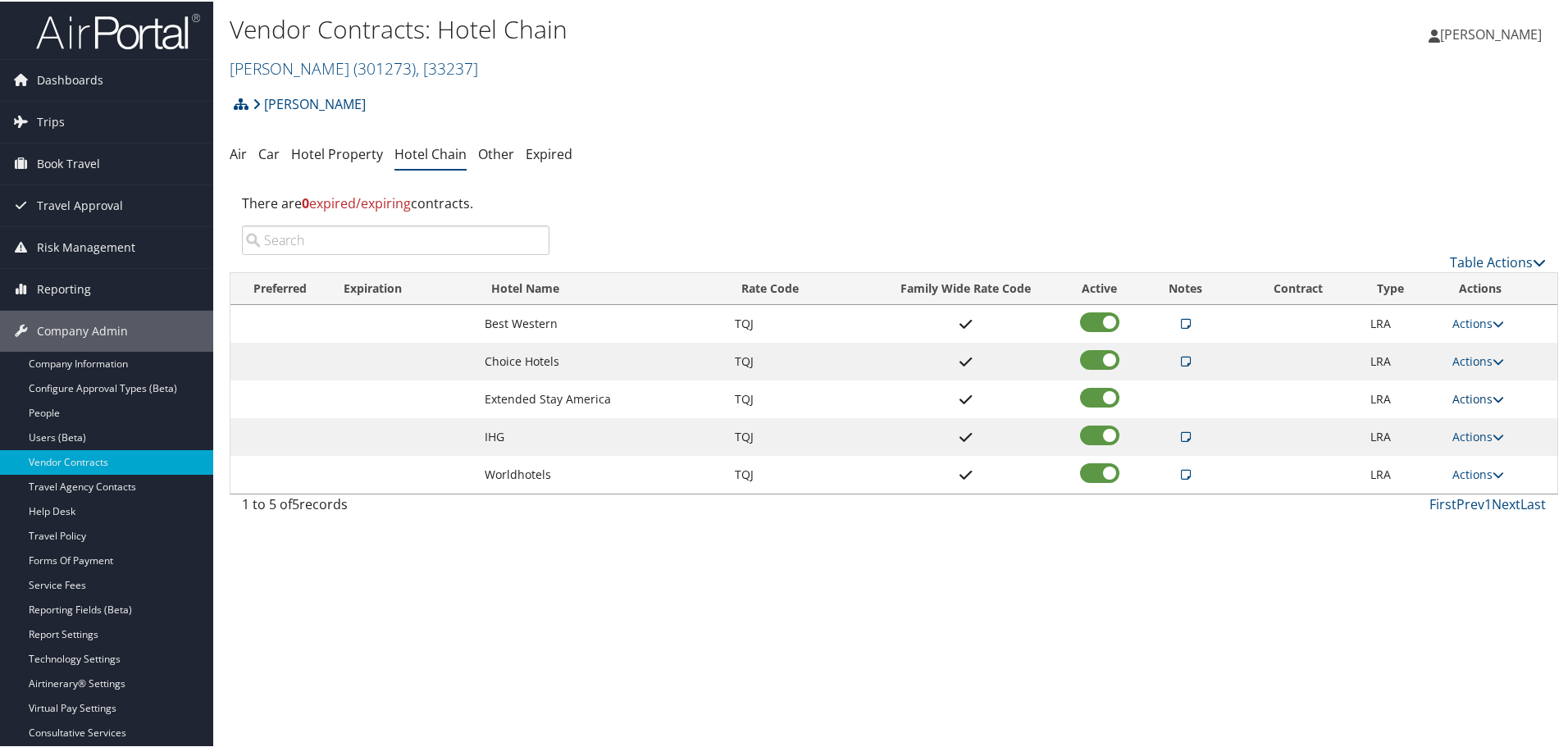
click at [1461, 401] on link "Actions" at bounding box center [1478, 397] width 51 height 15
click at [1476, 443] on link "Delete" at bounding box center [1479, 448] width 63 height 28
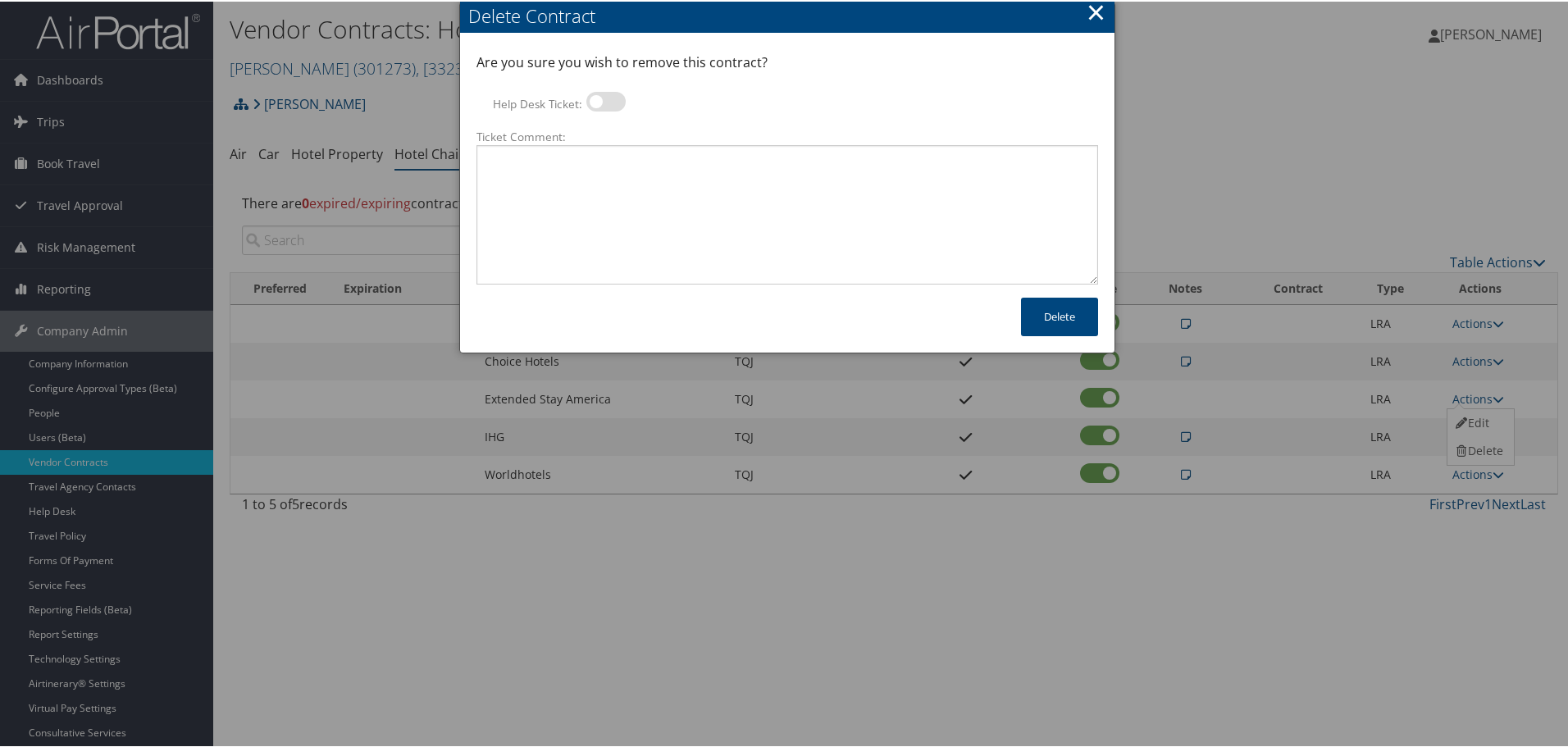
click at [602, 98] on label at bounding box center [607, 100] width 40 height 20
click at [602, 98] on input "Help Desk Ticket:" at bounding box center [600, 103] width 11 height 11
checkbox input "true"
click at [626, 169] on textarea "Ticket Comment:" at bounding box center [787, 213] width 622 height 139
paste textarea "Rates no longer active; remove from profile and preferred status."
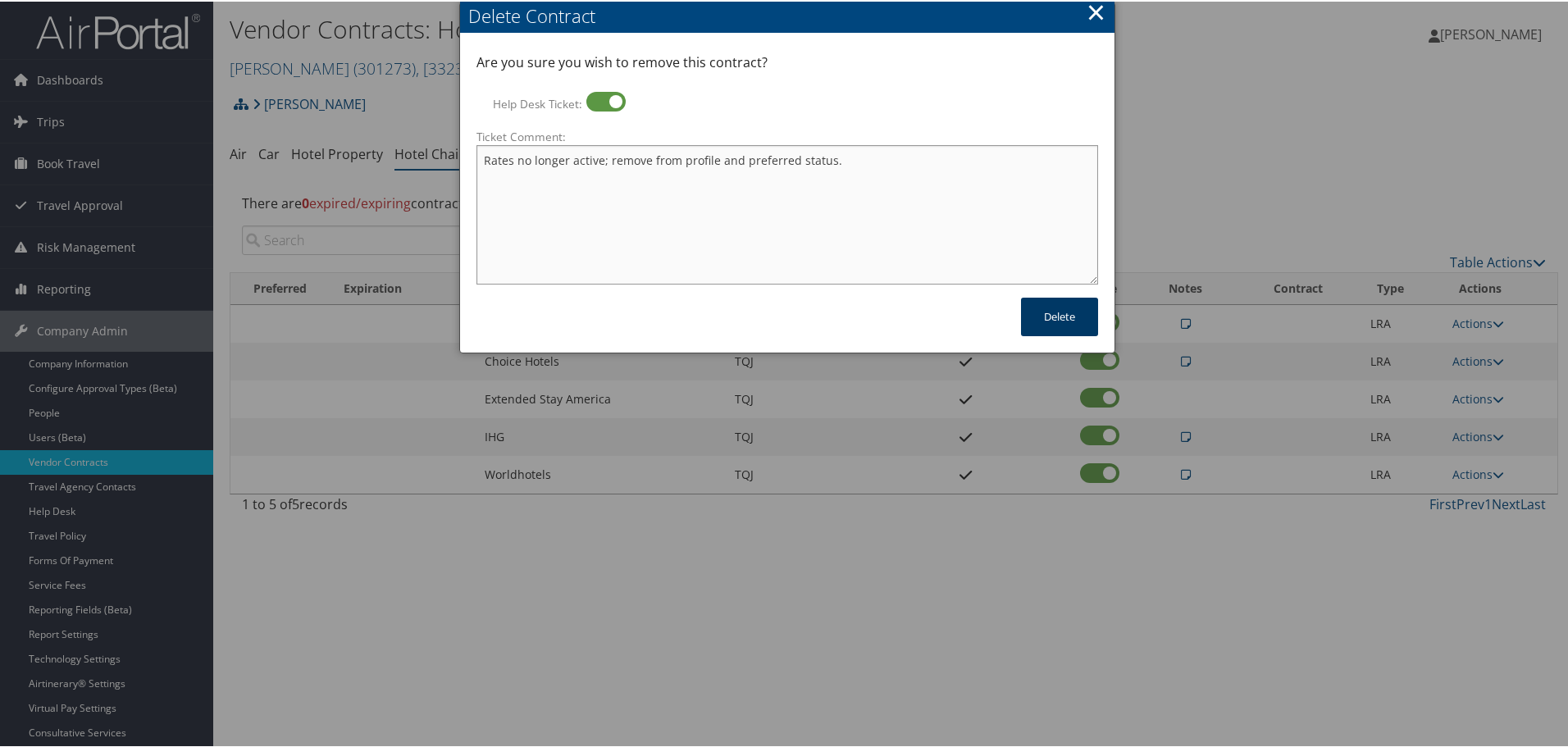
type textarea "Rates no longer active; remove from profile and preferred status."
click at [1043, 302] on button "Delete" at bounding box center [1059, 315] width 77 height 39
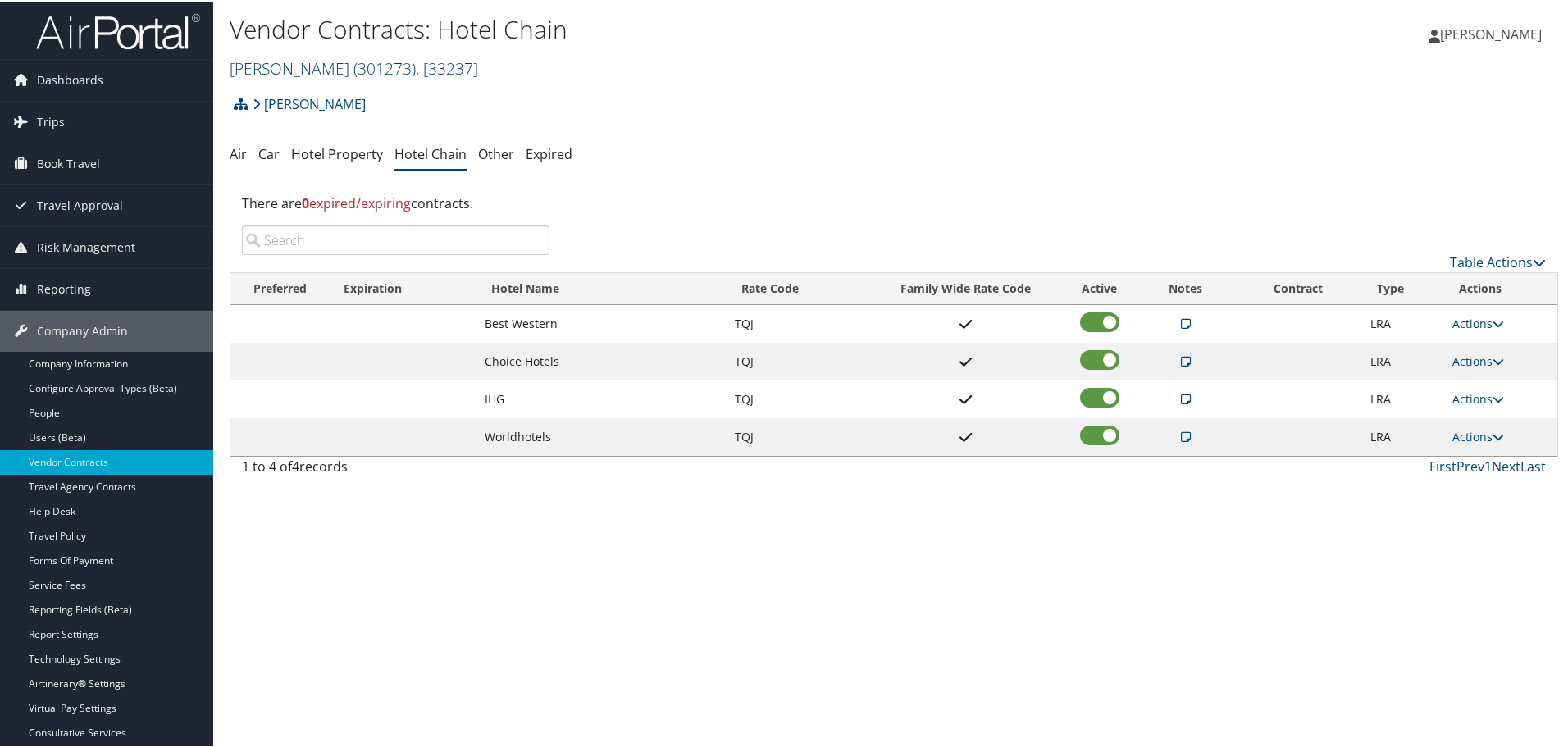
click at [416, 67] on span ", [ 33237 ]" at bounding box center [447, 67] width 62 height 23
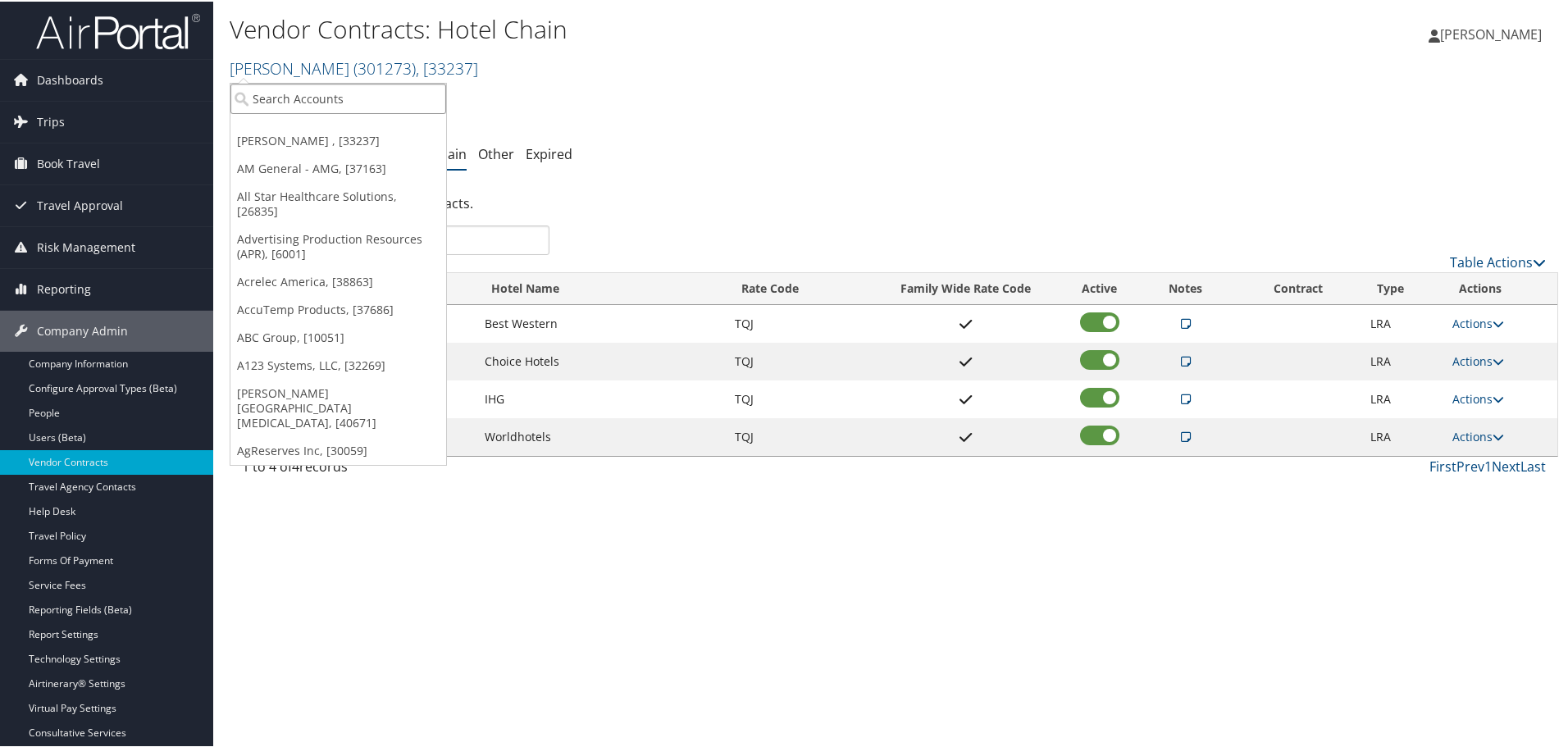
click at [360, 95] on input "search" at bounding box center [338, 97] width 216 height 31
type input "torch tech"
click at [337, 136] on div "Account" at bounding box center [376, 142] width 311 height 14
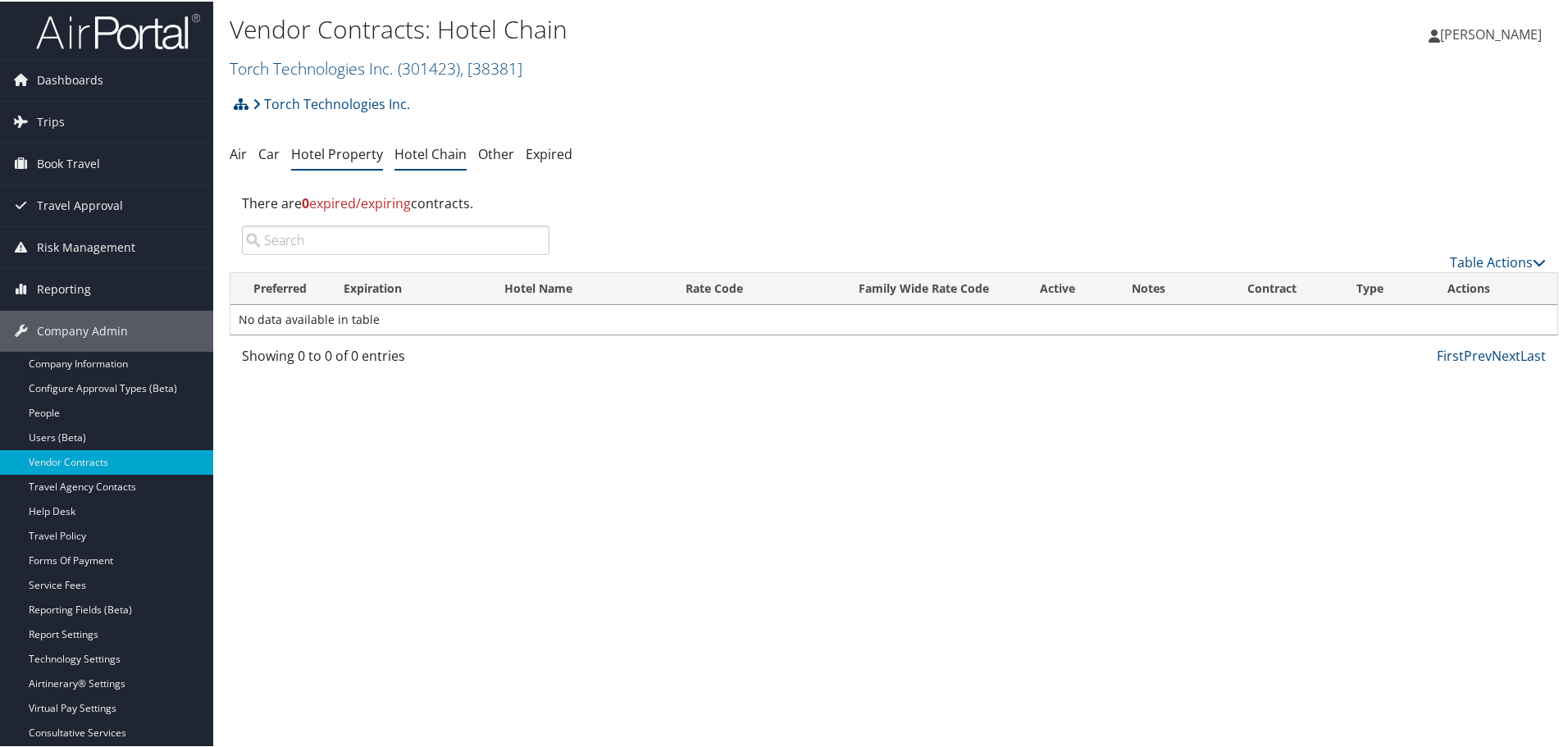
click at [347, 157] on link "Hotel Property" at bounding box center [338, 152] width 92 height 18
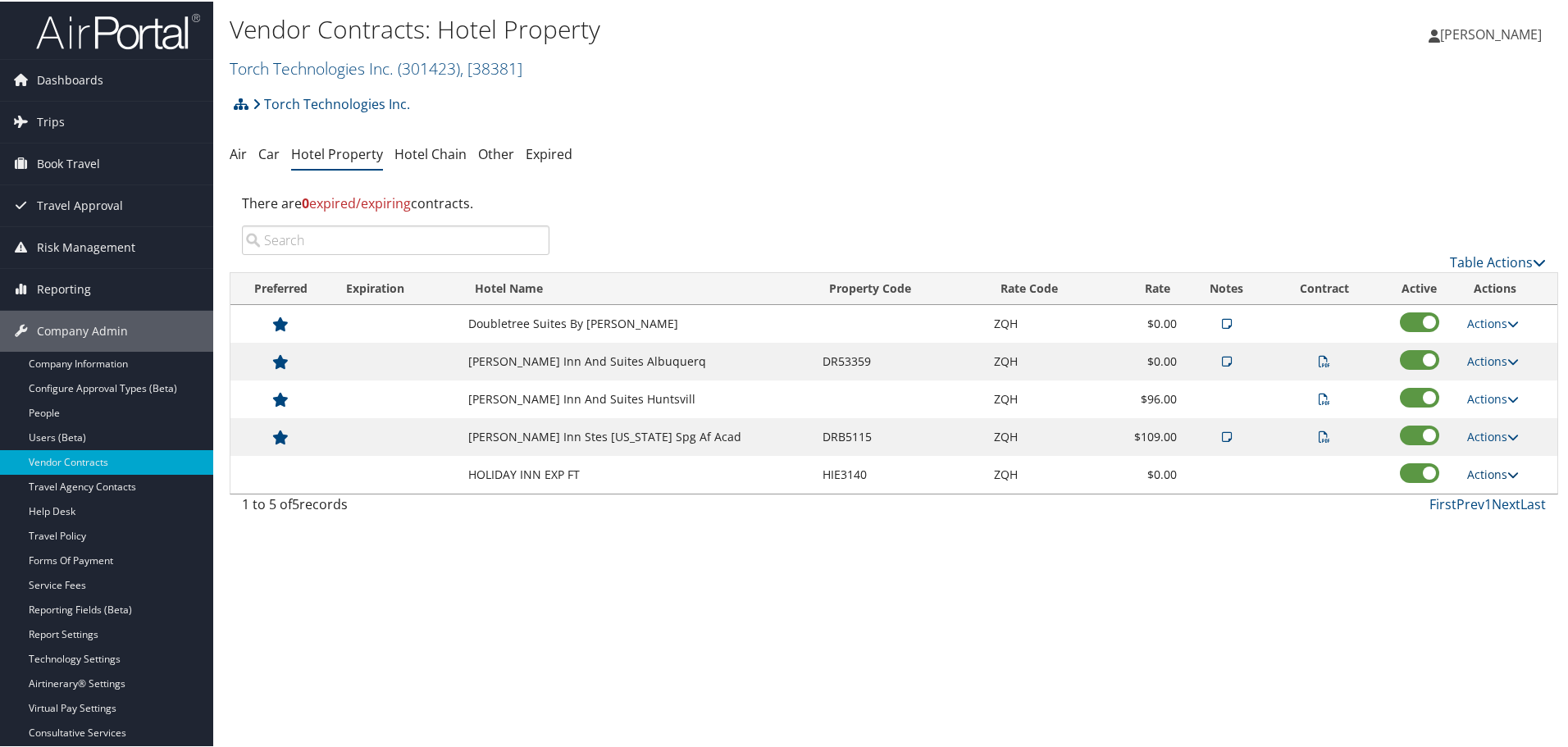
drag, startPoint x: 1493, startPoint y: 468, endPoint x: 1490, endPoint y: 477, distance: 9.5
click at [1493, 468] on link "Actions" at bounding box center [1492, 472] width 51 height 15
click at [1500, 497] on link "Edit" at bounding box center [1494, 496] width 63 height 28
select select "NLRA"
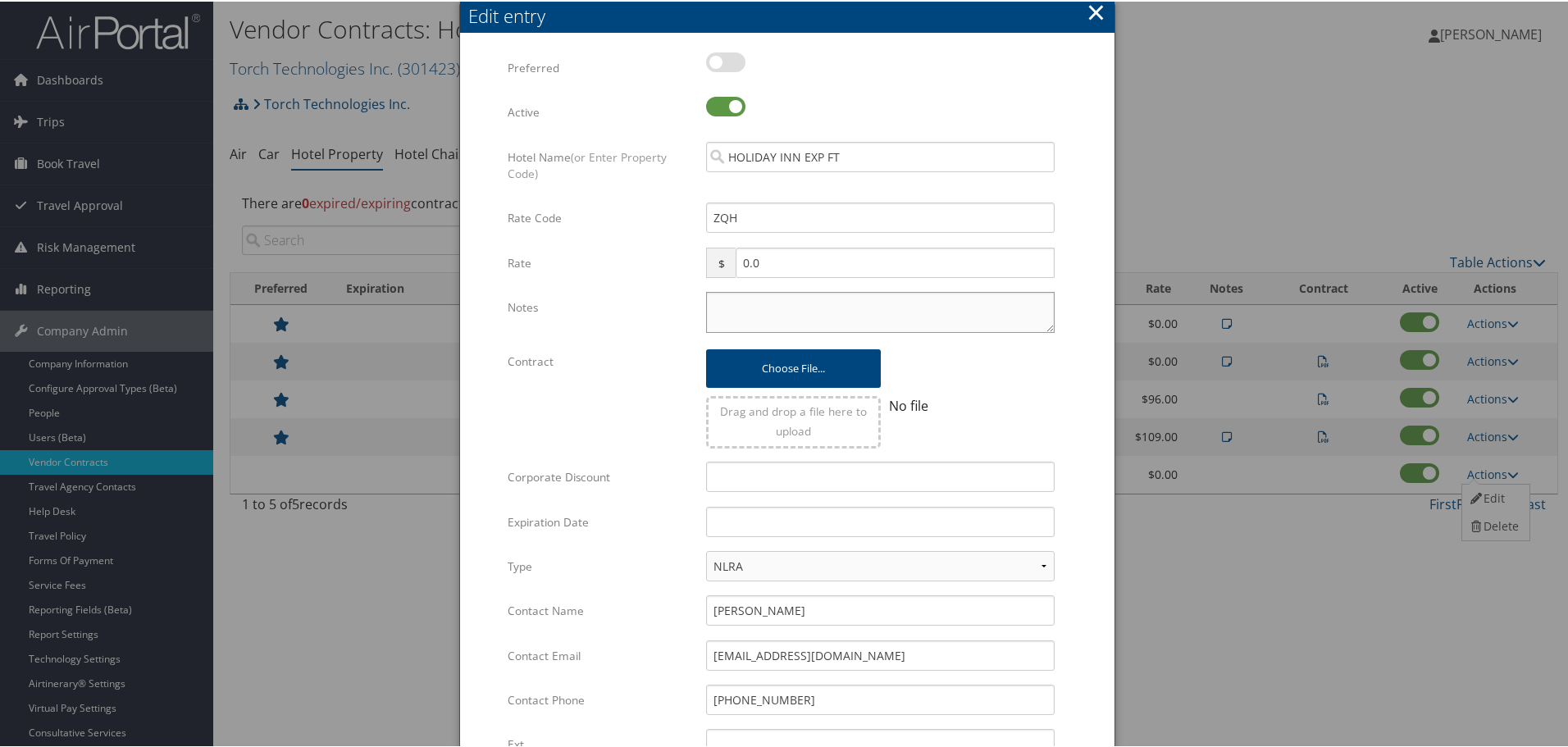
click at [747, 297] on textarea "Notes" at bounding box center [880, 310] width 348 height 41
paste textarea "Rates tested in TP+ Aug 2025;"
type textarea "Rates tested in TP+ Aug 2025;"
click at [755, 478] on input "Corporate Discount" at bounding box center [880, 475] width 348 height 31
click at [769, 521] on input "text" at bounding box center [880, 521] width 348 height 31
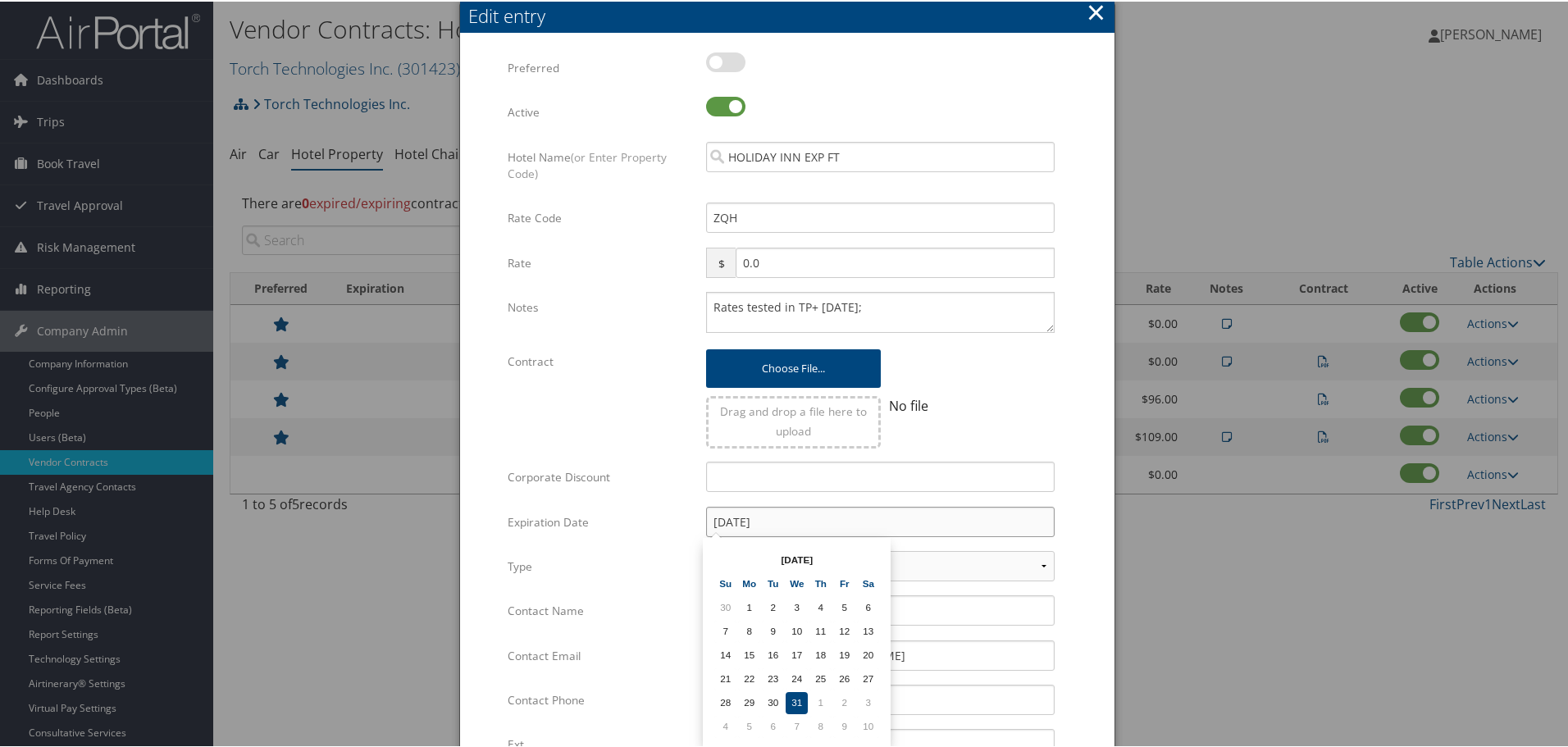
type input "12/31/2025"
click at [1099, 512] on div "Multiple values The selected items contain different values for this input. To …" at bounding box center [787, 493] width 654 height 917
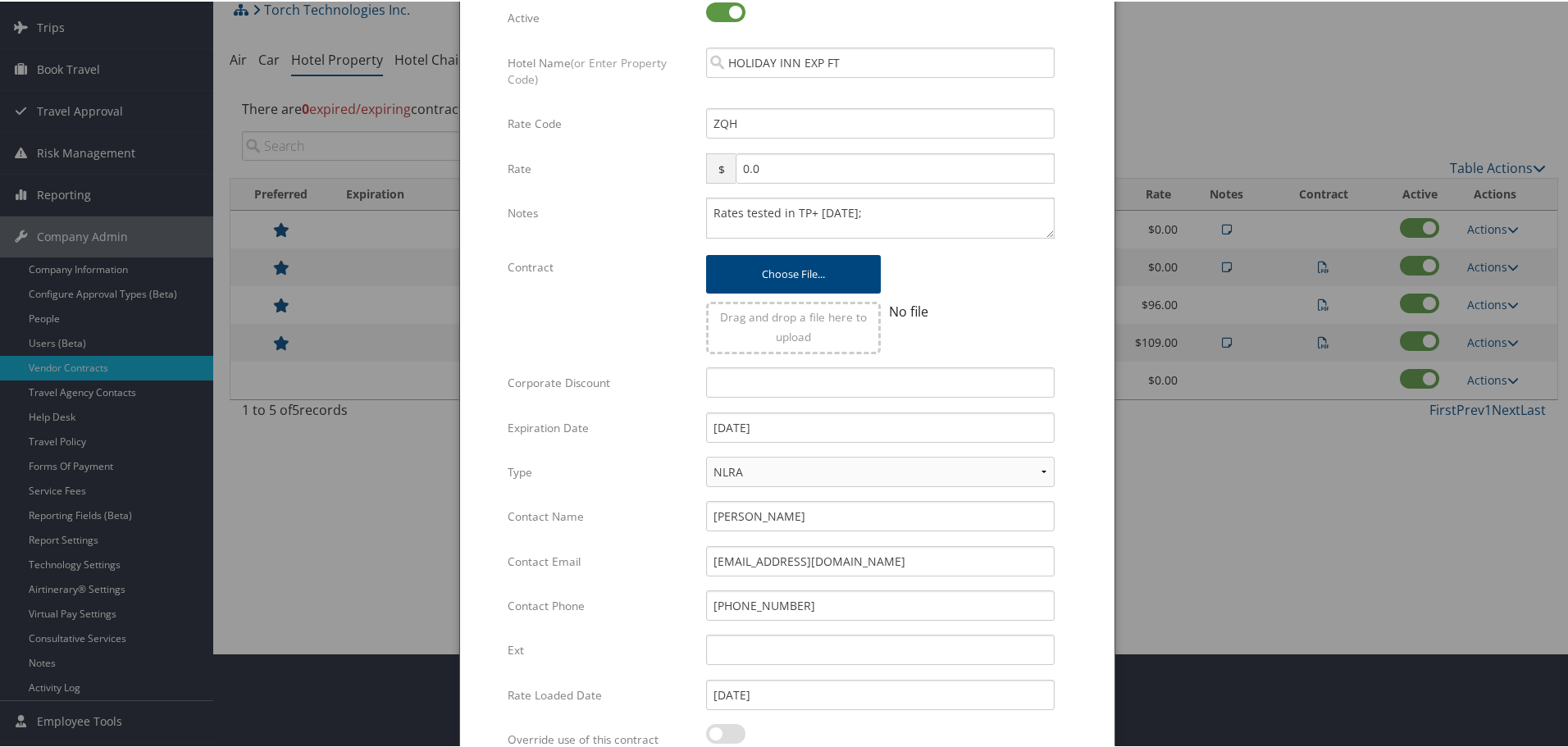
scroll to position [259, 0]
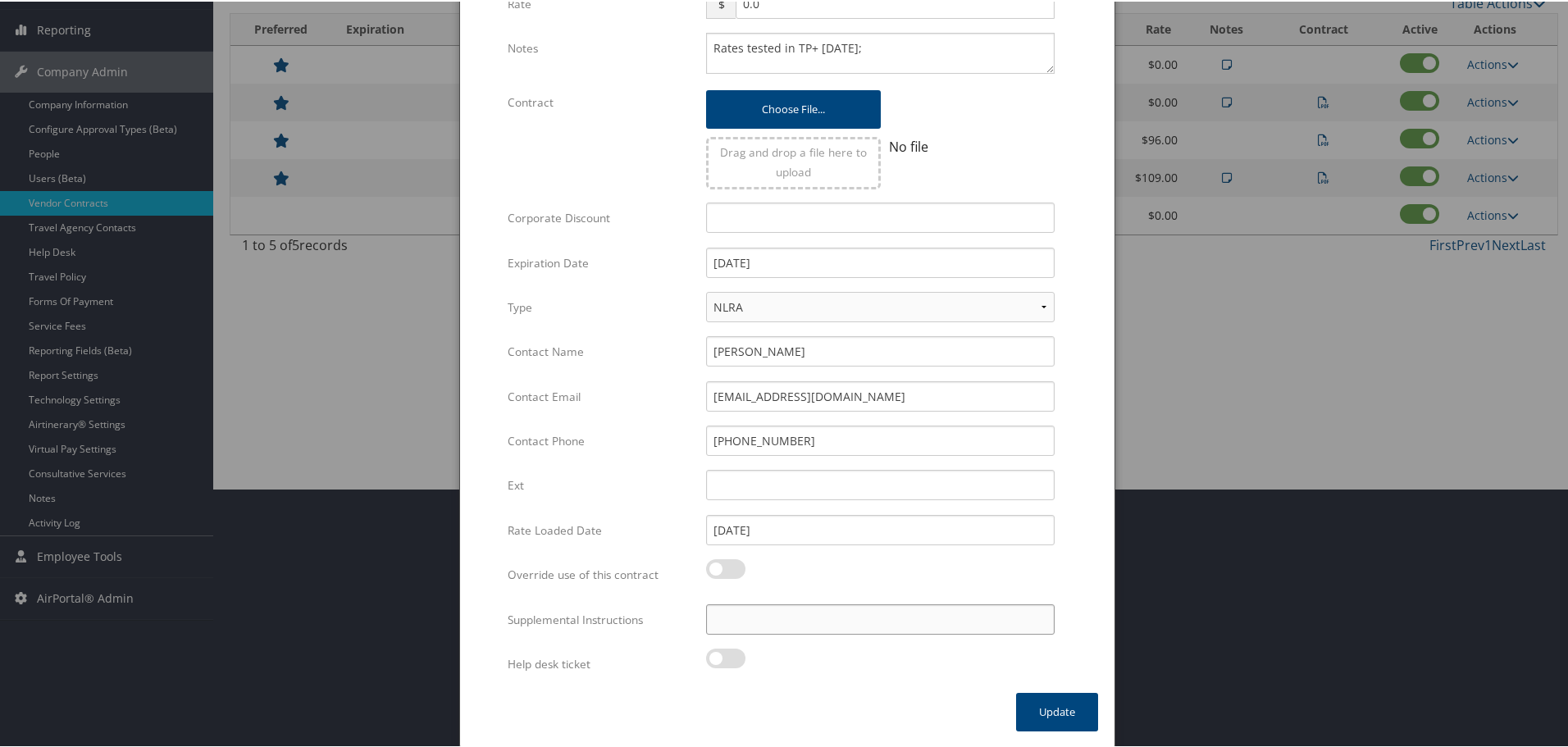
click at [827, 625] on input "Supplemental Instructions" at bounding box center [880, 618] width 348 height 31
paste input "SAB Prop ID -"
paste input "296441"
type input "SAB Prop ID - 296441"
click at [1052, 715] on button "Update" at bounding box center [1057, 710] width 82 height 39
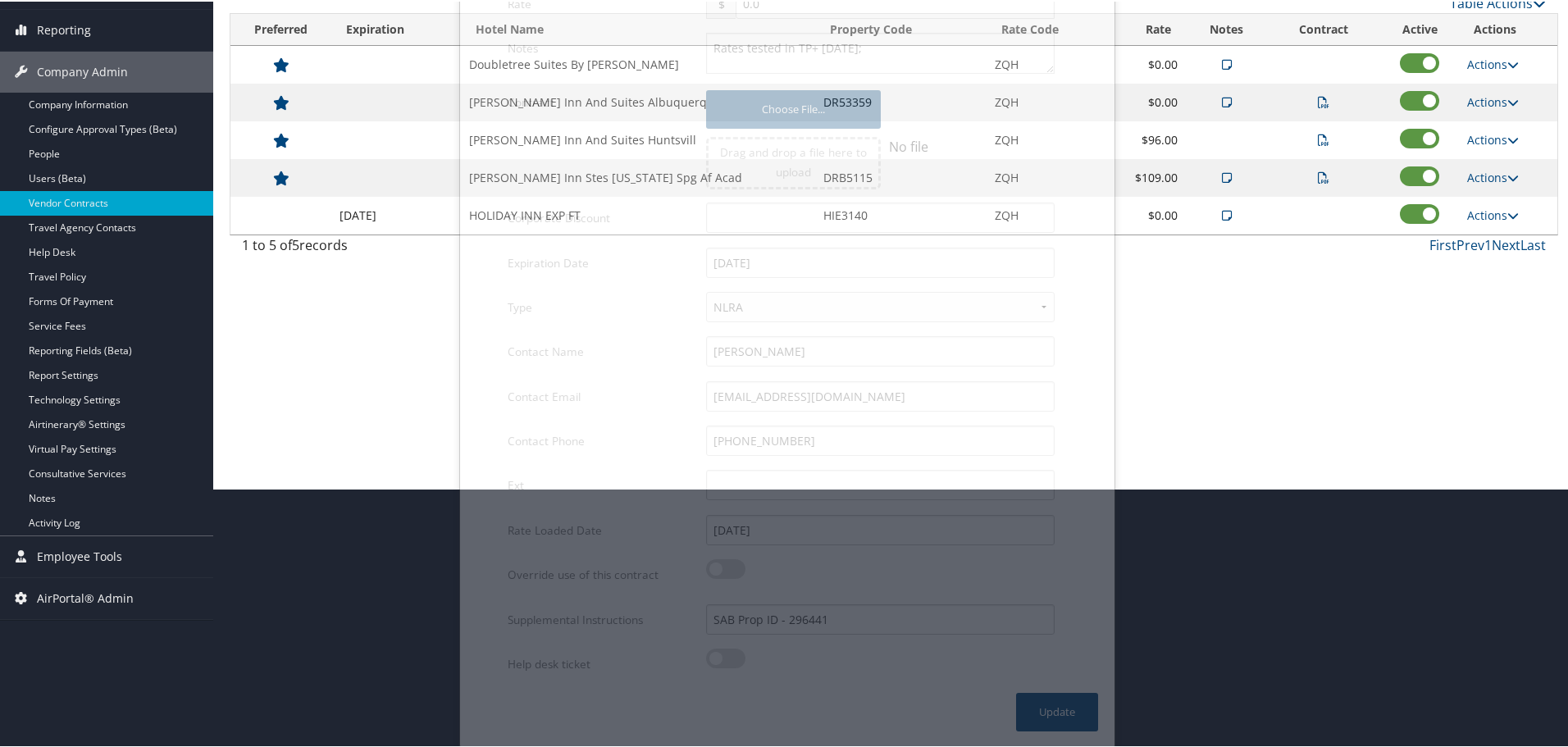
scroll to position [130, 0]
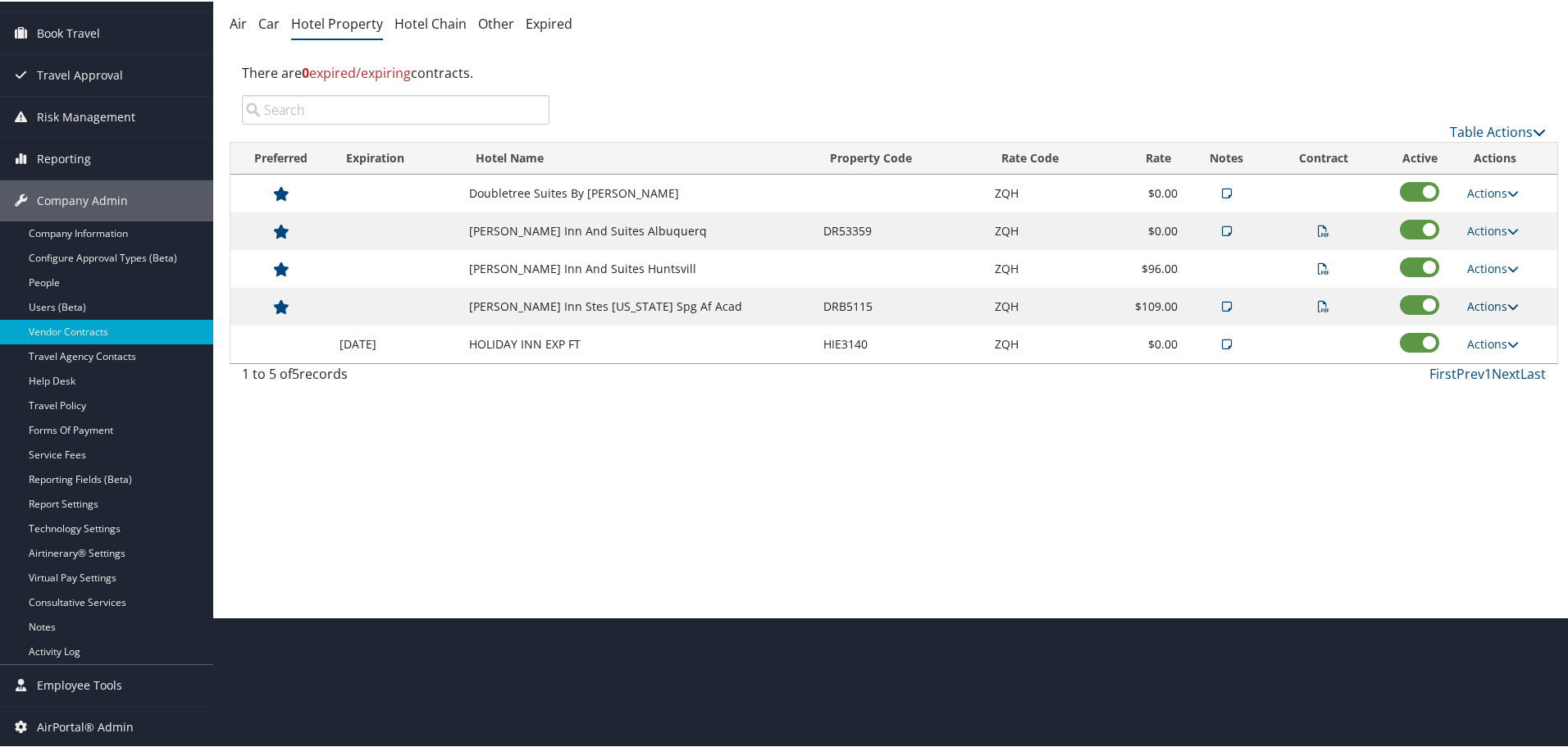
click at [1493, 300] on link "Actions" at bounding box center [1492, 304] width 51 height 15
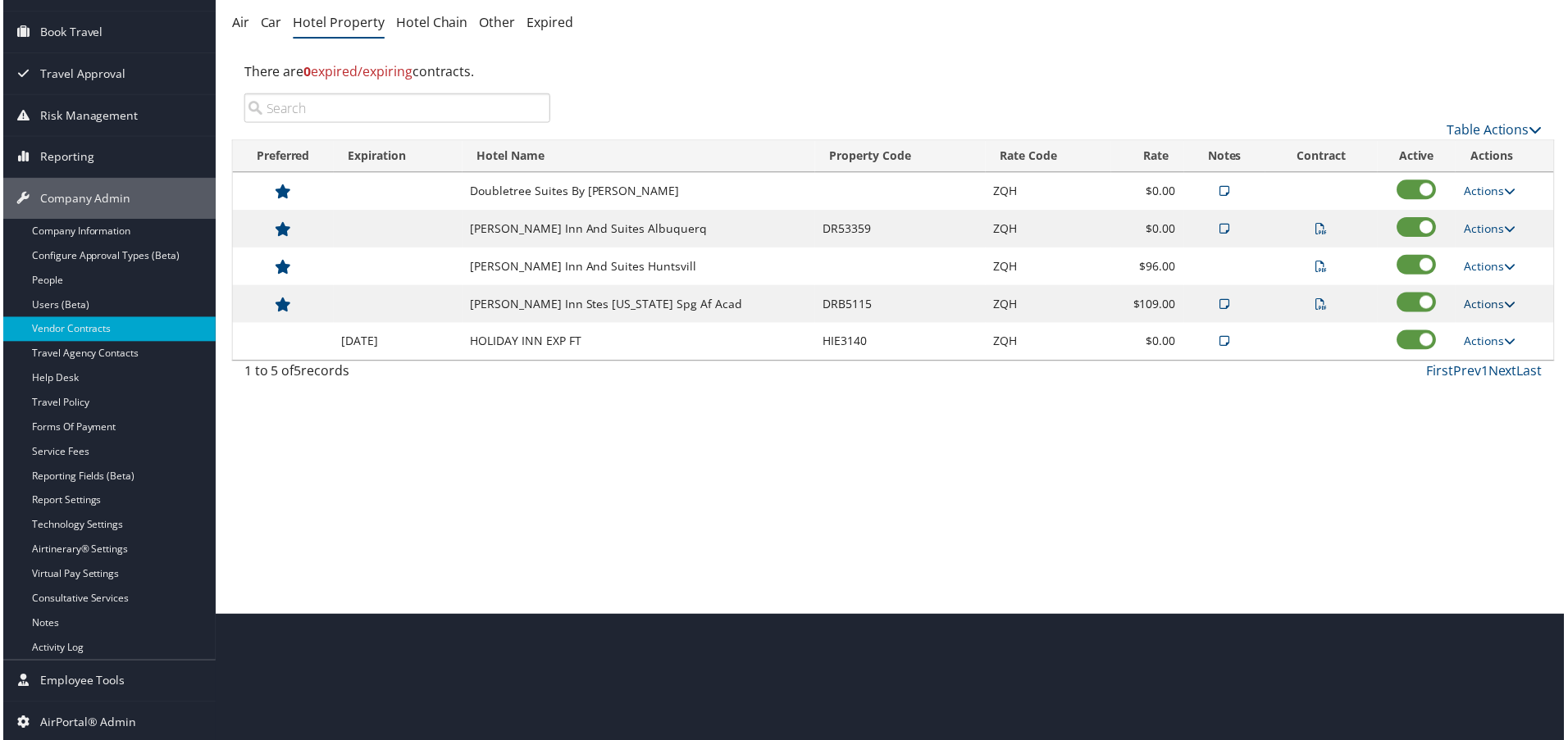
scroll to position [137, 0]
click at [1487, 399] on link "Delete" at bounding box center [1514, 412] width 103 height 28
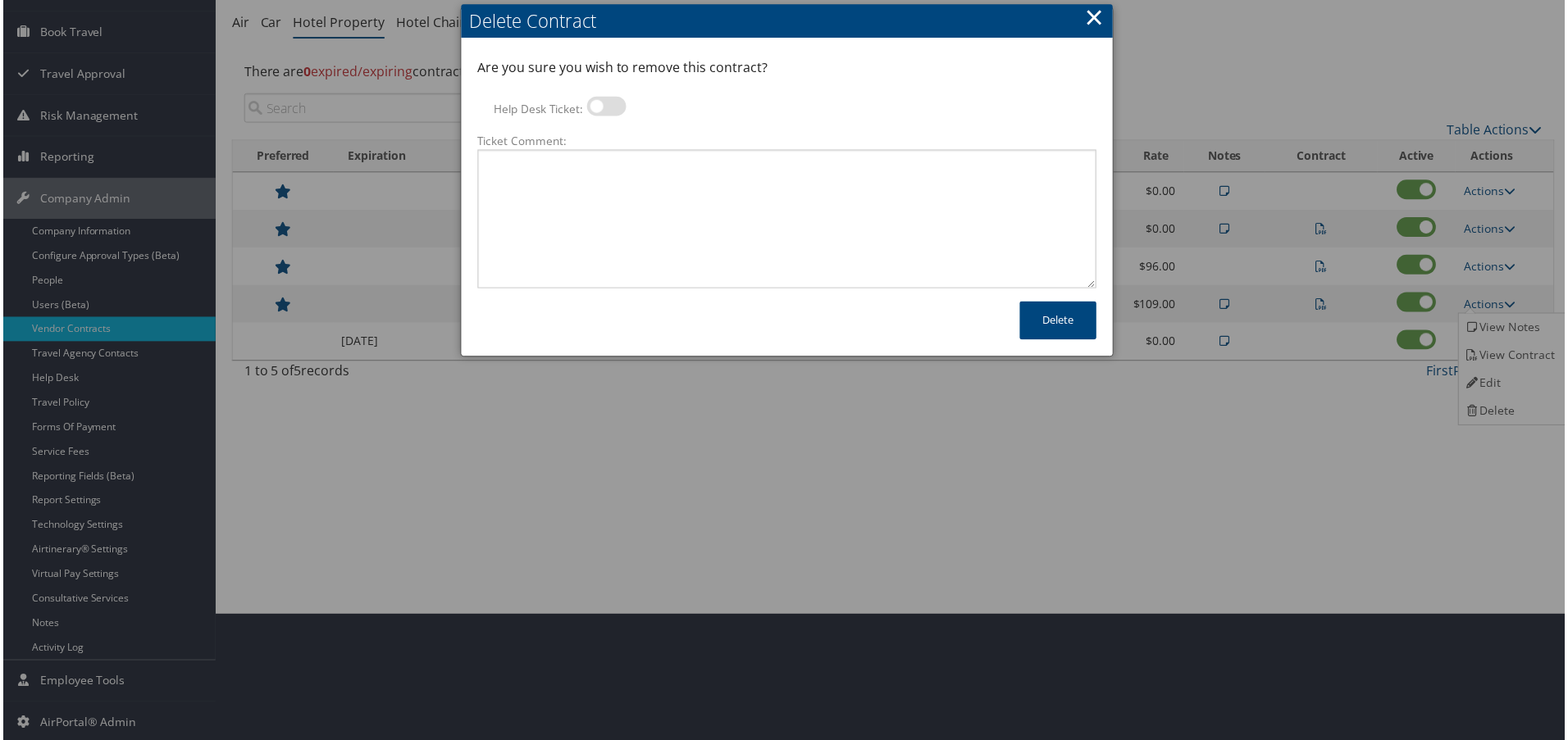
click at [606, 104] on label at bounding box center [607, 106] width 40 height 20
click at [605, 104] on input "Help Desk Ticket:" at bounding box center [600, 109] width 11 height 11
checkbox input "true"
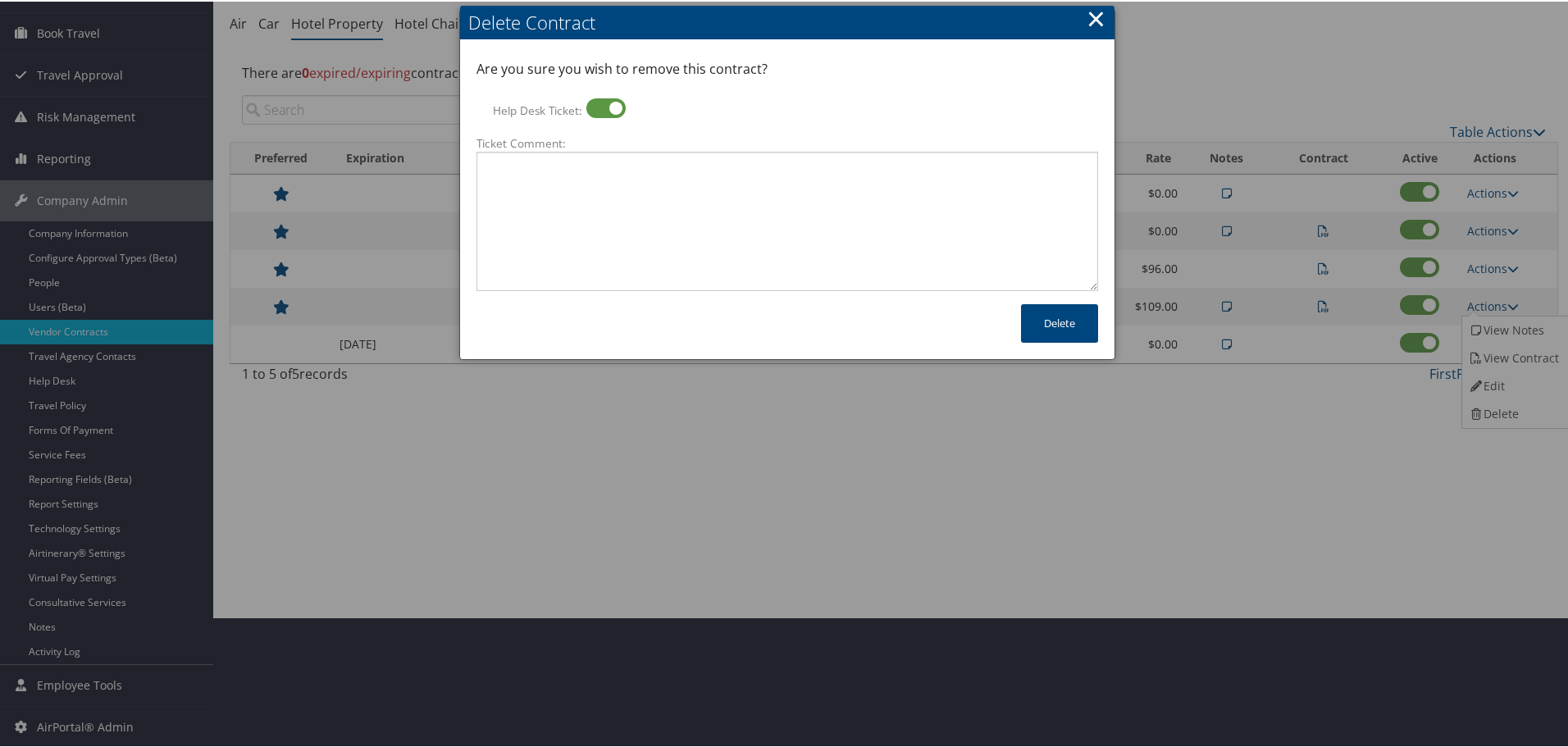
scroll to position [130, 0]
click at [588, 196] on textarea "Ticket Comment:" at bounding box center [787, 219] width 622 height 139
paste textarea "Rates no longer active; remove from profile and preferred status."
type textarea "Rates no longer active; remove from profile and preferred status."
click at [1036, 321] on button "Delete" at bounding box center [1059, 321] width 77 height 39
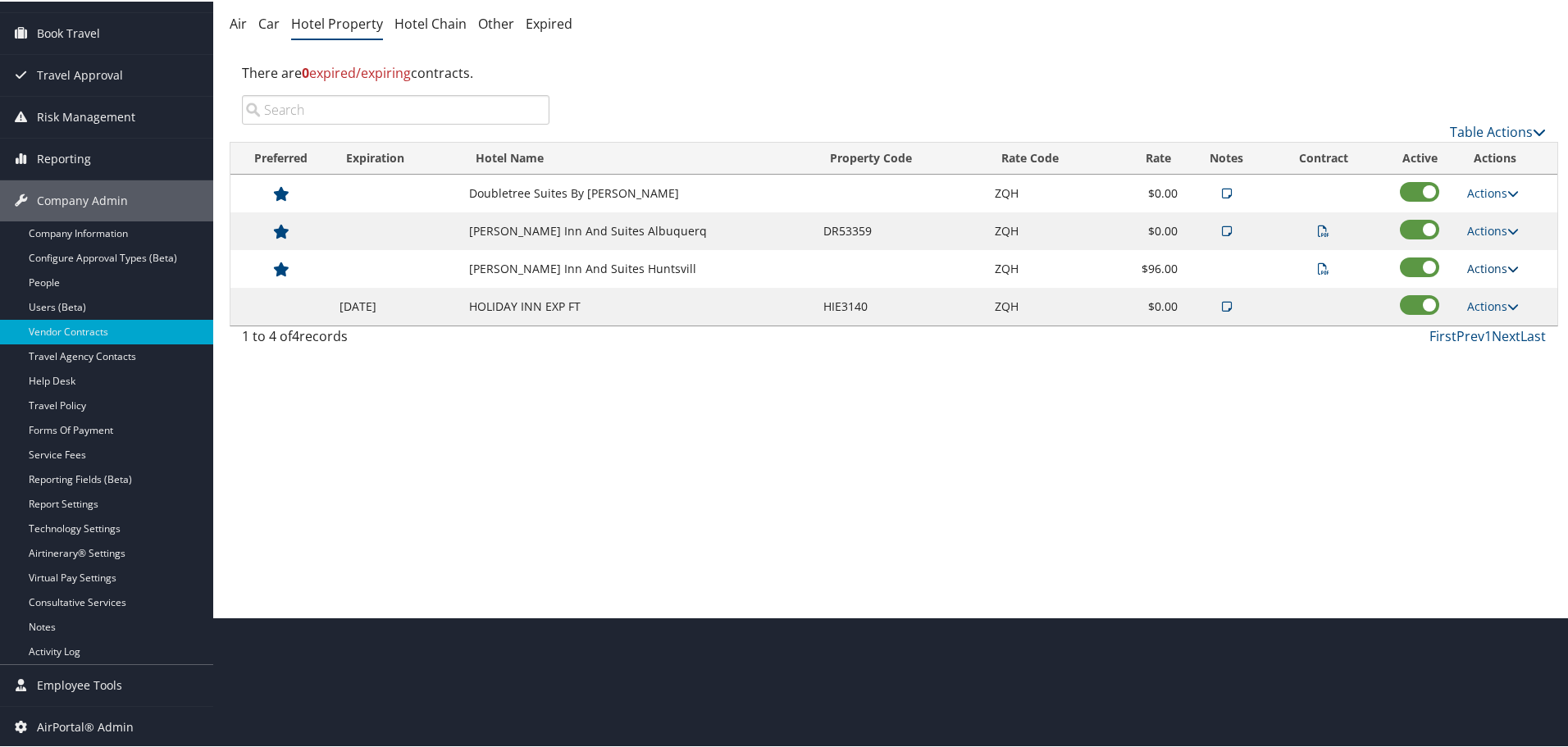
click at [1486, 270] on link "Actions" at bounding box center [1492, 266] width 51 height 15
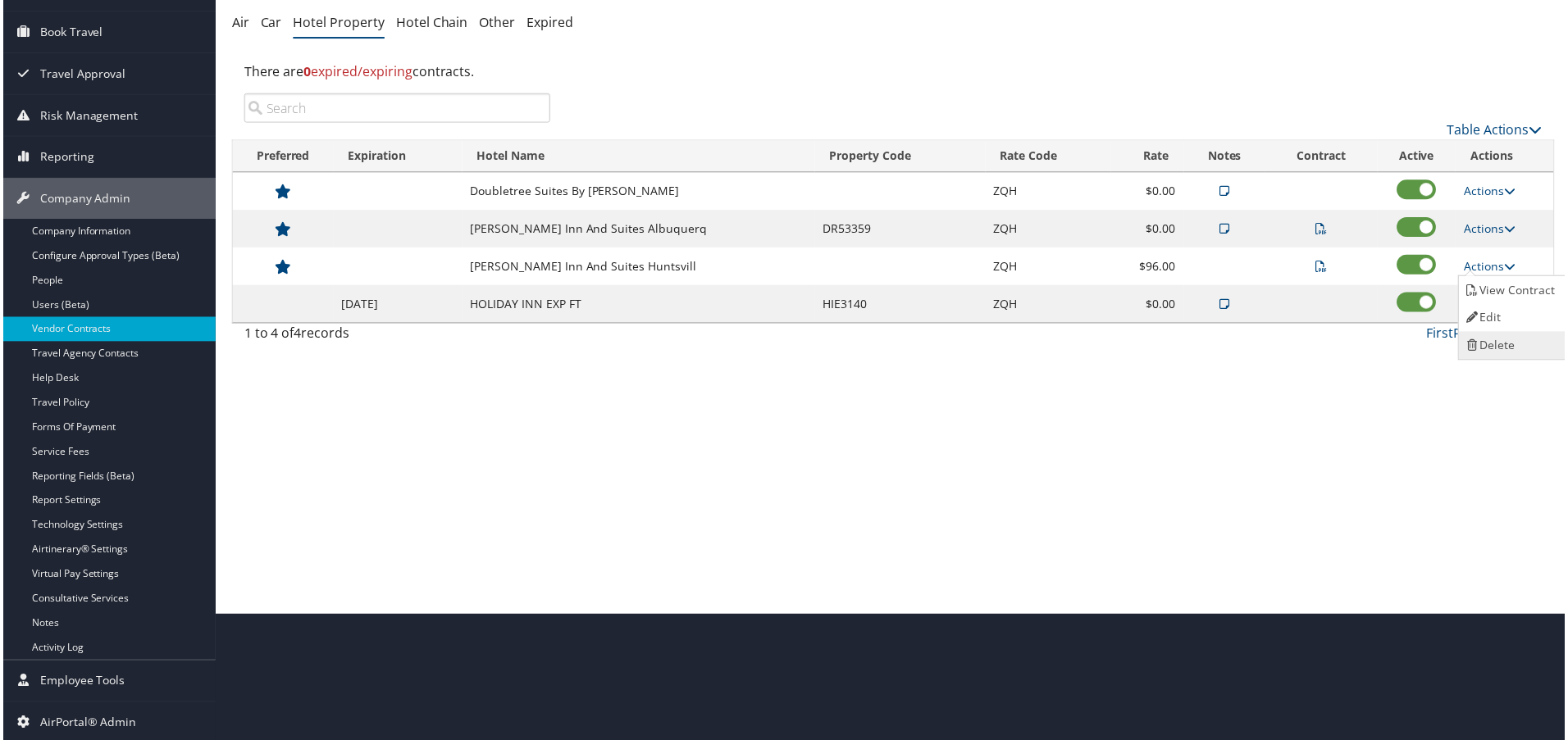
click at [1503, 344] on link "Delete" at bounding box center [1514, 347] width 103 height 28
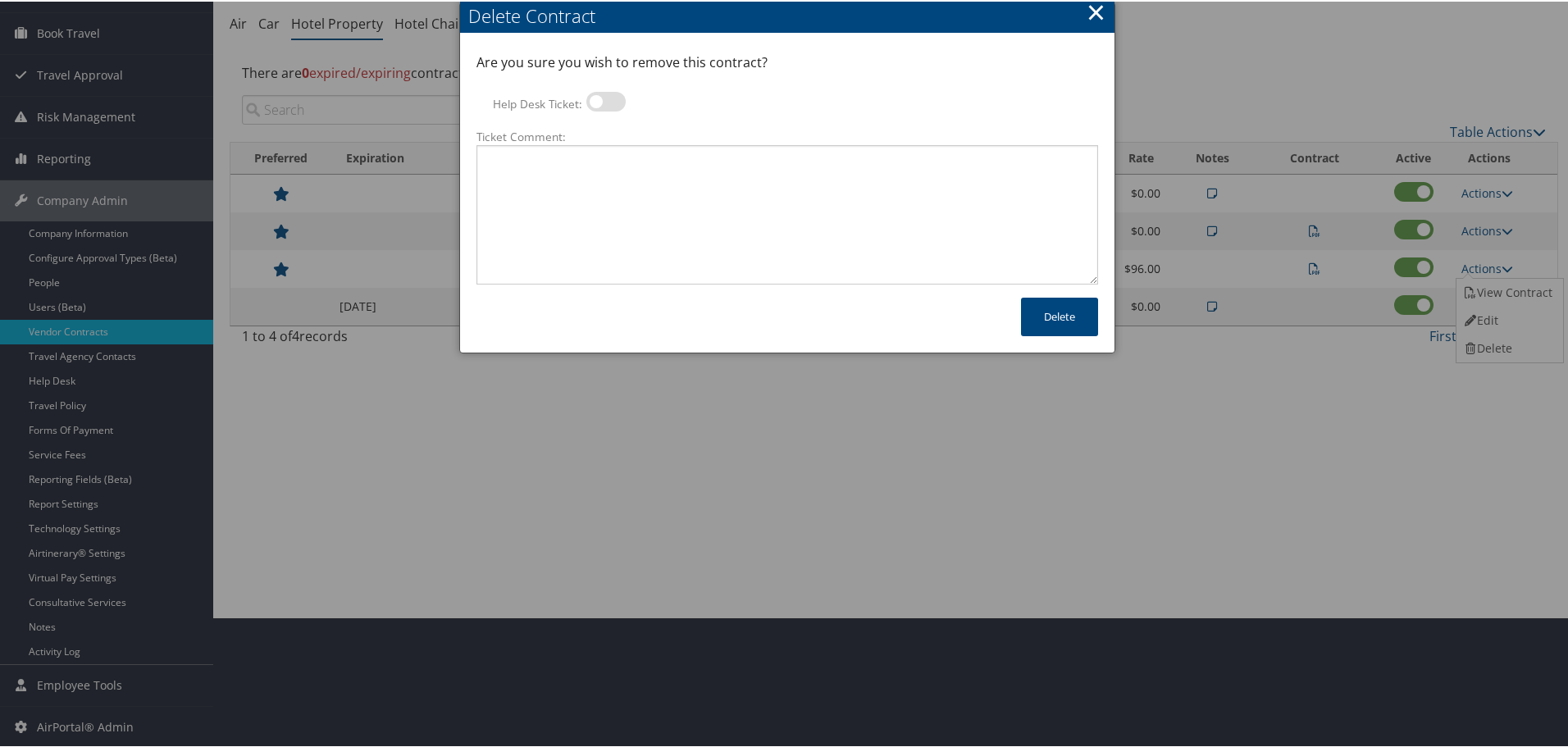
click at [591, 90] on label at bounding box center [607, 100] width 40 height 20
click at [595, 97] on input "Help Desk Ticket:" at bounding box center [600, 103] width 11 height 11
checkbox input "true"
click at [632, 181] on textarea "Ticket Comment:" at bounding box center [787, 213] width 622 height 139
paste textarea "Rates no longer active; remove from profile and preferred status."
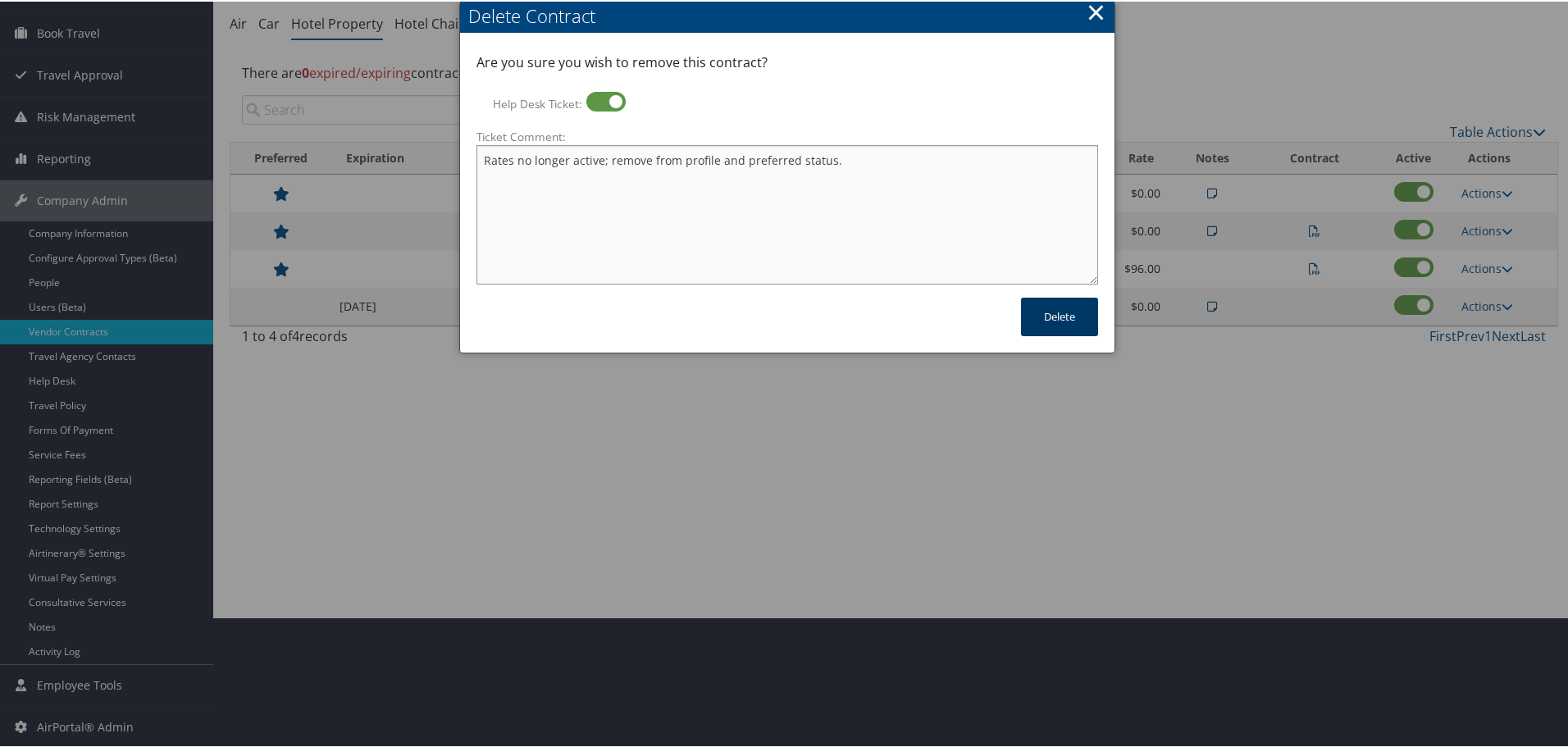
type textarea "Rates no longer active; remove from profile and preferred status."
click at [1061, 318] on button "Delete" at bounding box center [1059, 315] width 77 height 39
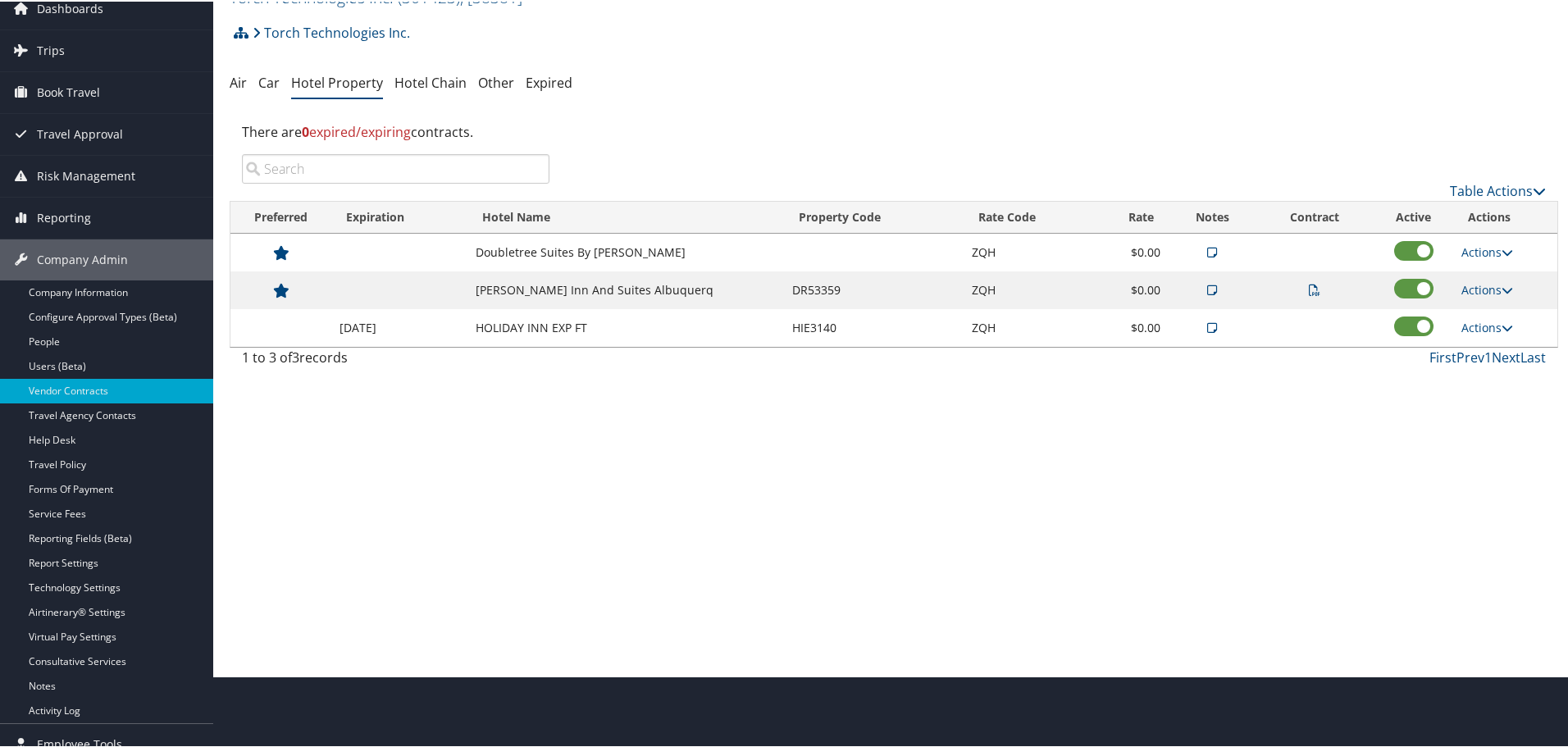
scroll to position [0, 0]
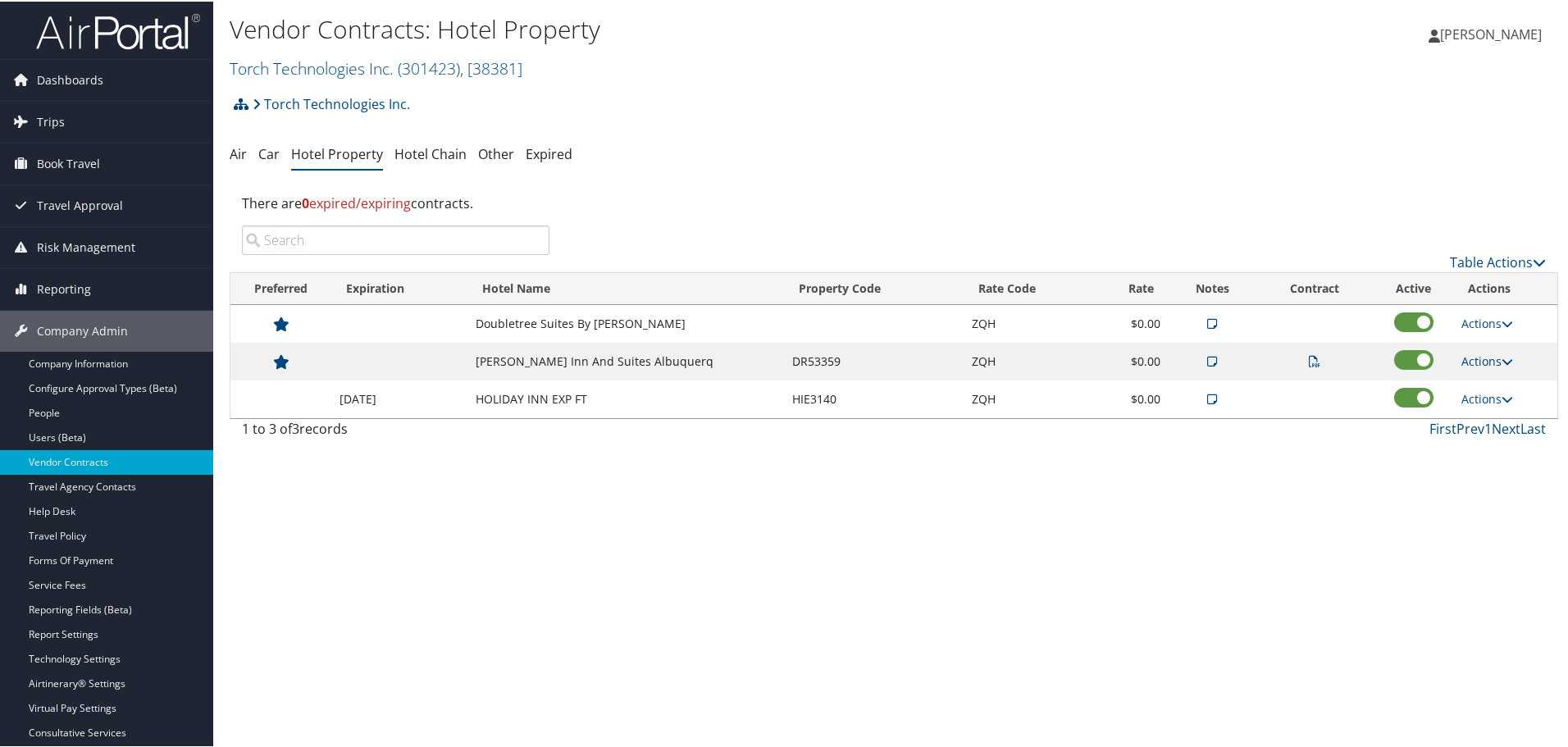
click at [1489, 356] on link "Actions" at bounding box center [1487, 359] width 51 height 15
click at [1507, 461] on link "Delete" at bounding box center [1508, 466] width 103 height 28
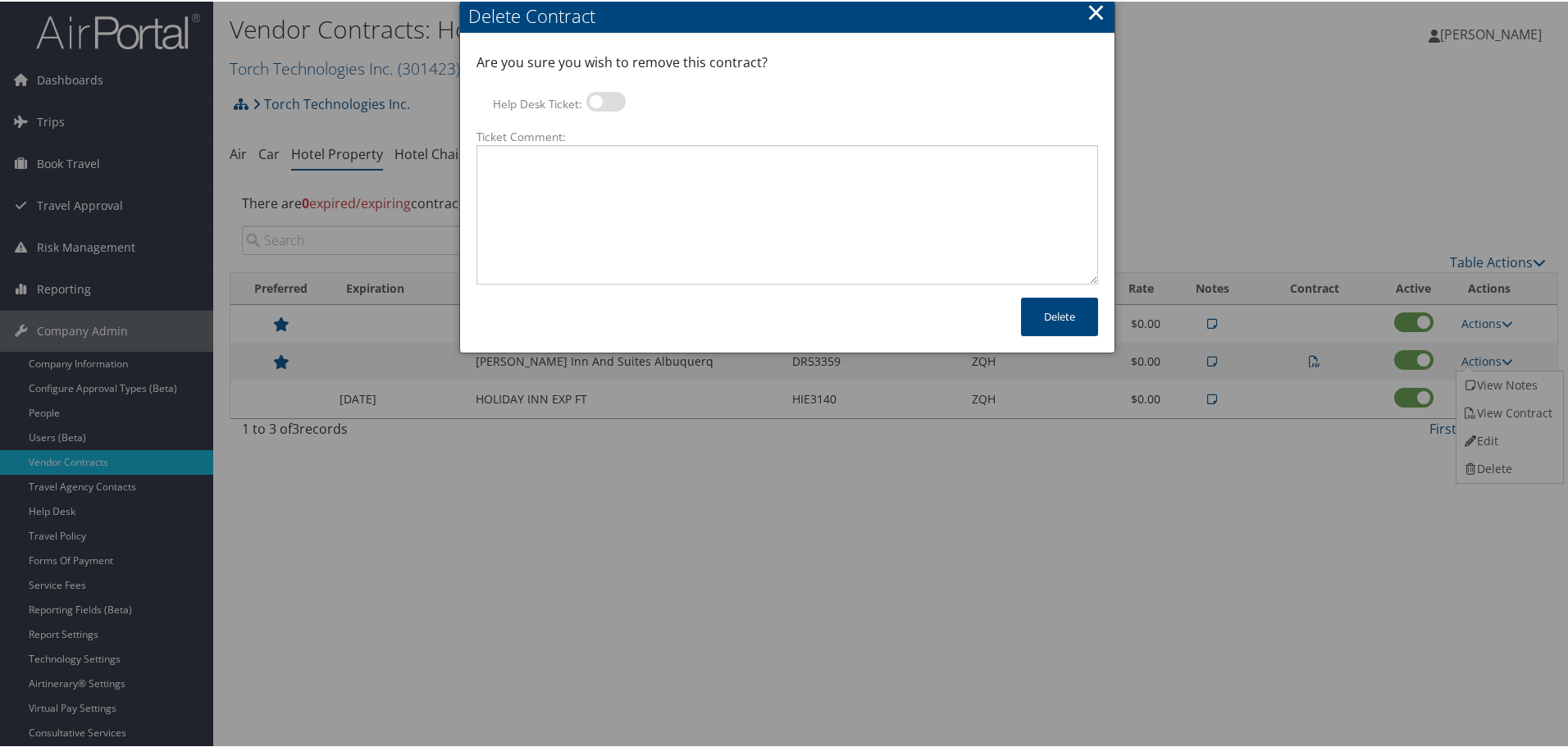
click at [591, 92] on label at bounding box center [607, 100] width 40 height 20
click at [595, 97] on input "Help Desk Ticket:" at bounding box center [600, 103] width 11 height 11
checkbox input "true"
click at [621, 186] on textarea "Ticket Comment:" at bounding box center [787, 213] width 622 height 139
paste textarea "Rates no longer active; remove from profile and preferred status."
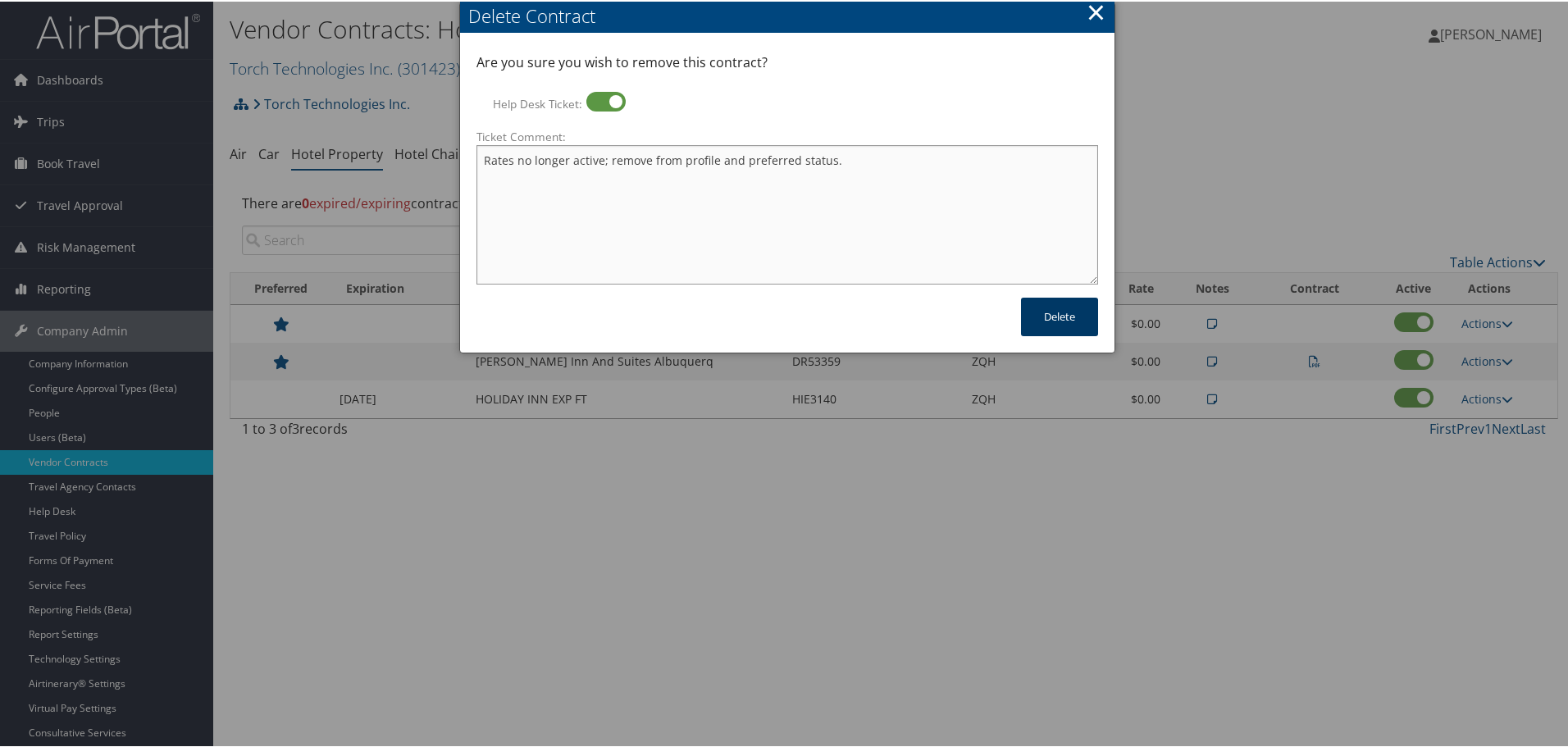
type textarea "Rates no longer active; remove from profile and preferred status."
click at [1058, 321] on button "Delete" at bounding box center [1059, 315] width 77 height 39
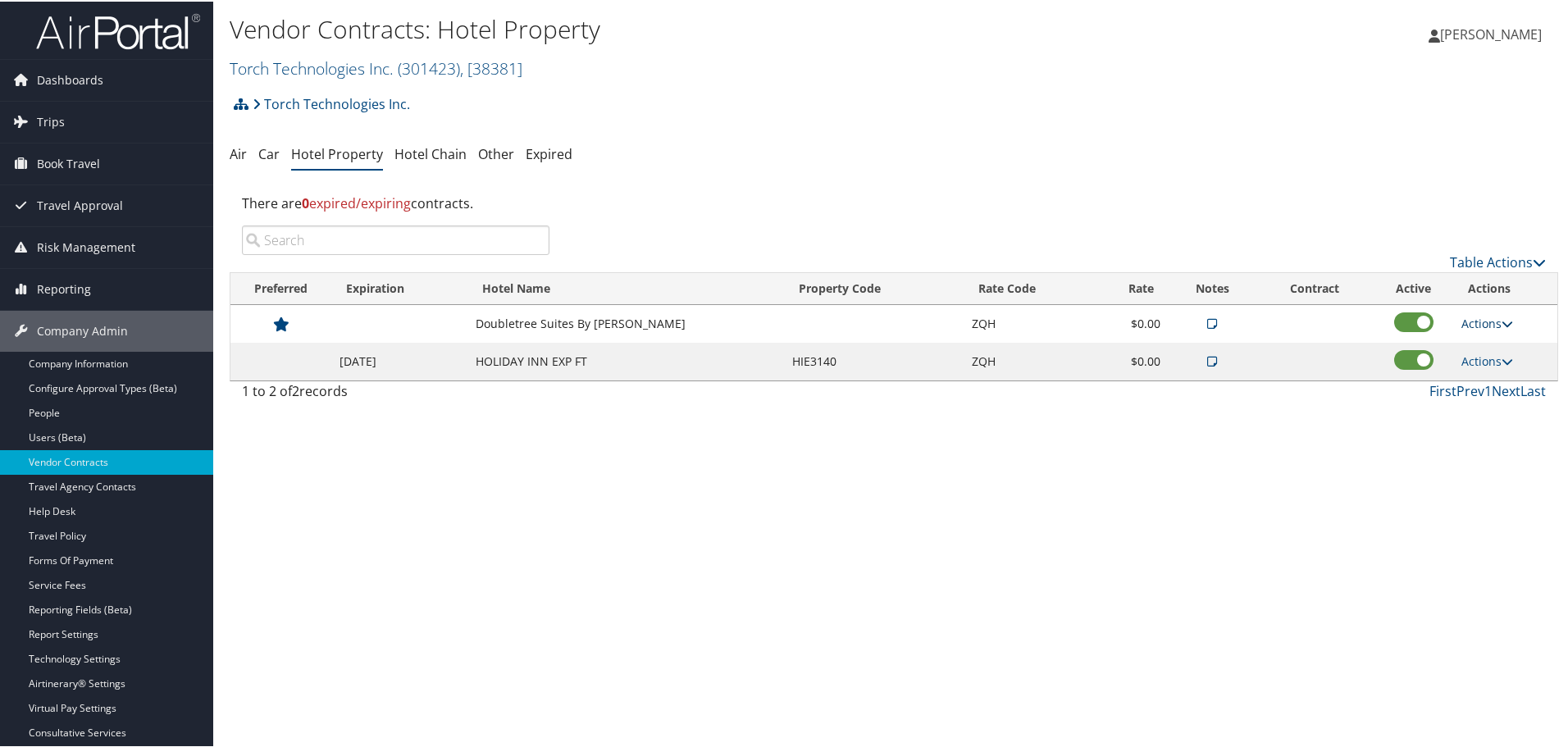
click at [1496, 319] on link "Actions" at bounding box center [1487, 321] width 51 height 15
click at [1484, 393] on link "Delete" at bounding box center [1500, 401] width 88 height 28
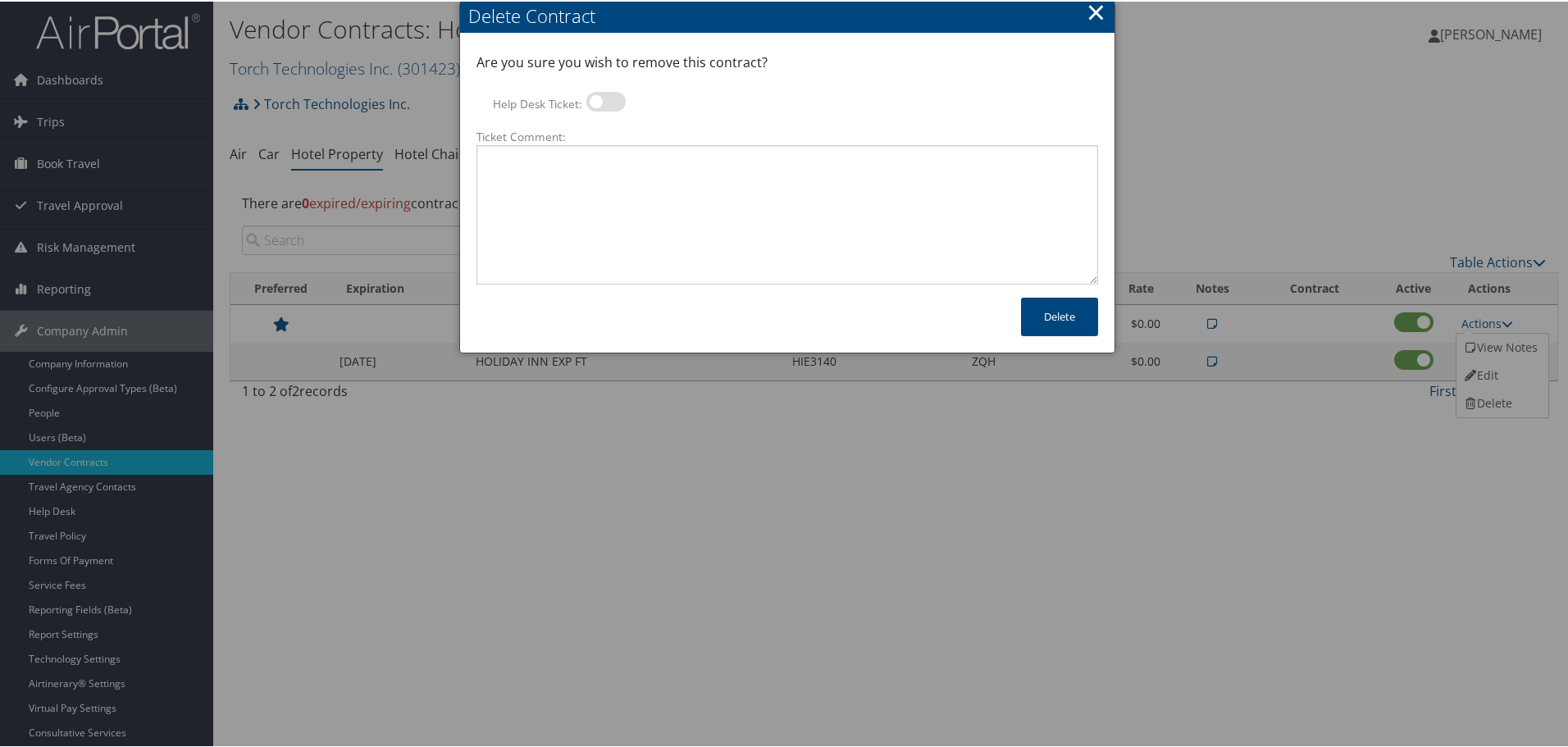
click at [610, 99] on label at bounding box center [607, 100] width 40 height 20
click at [605, 99] on input "Help Desk Ticket:" at bounding box center [600, 103] width 11 height 11
checkbox input "true"
click at [625, 189] on textarea "Ticket Comment:" at bounding box center [787, 213] width 622 height 139
paste textarea "Rates no longer active; remove from profile and preferred status."
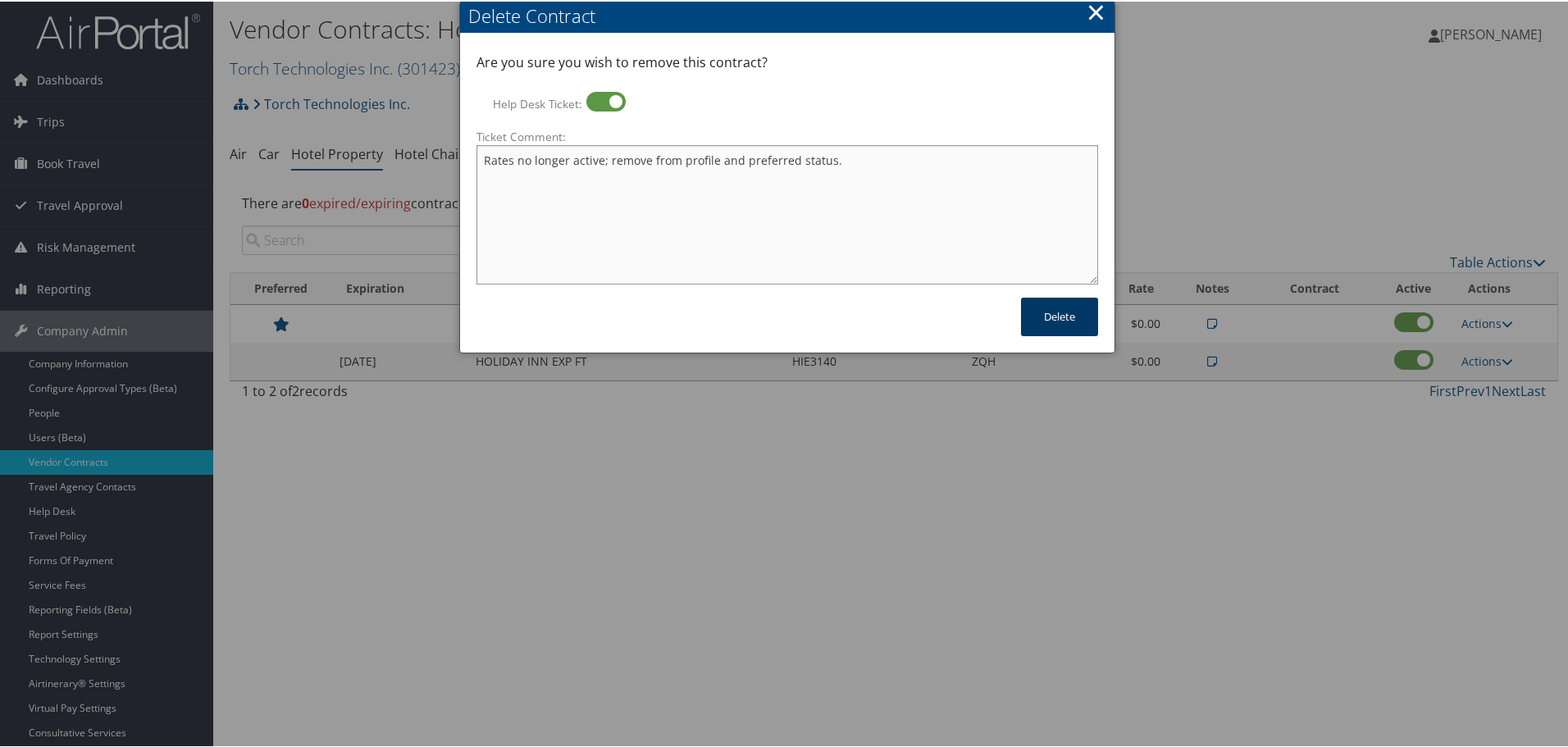
type textarea "Rates no longer active; remove from profile and preferred status."
click at [1060, 308] on button "Delete" at bounding box center [1059, 315] width 77 height 39
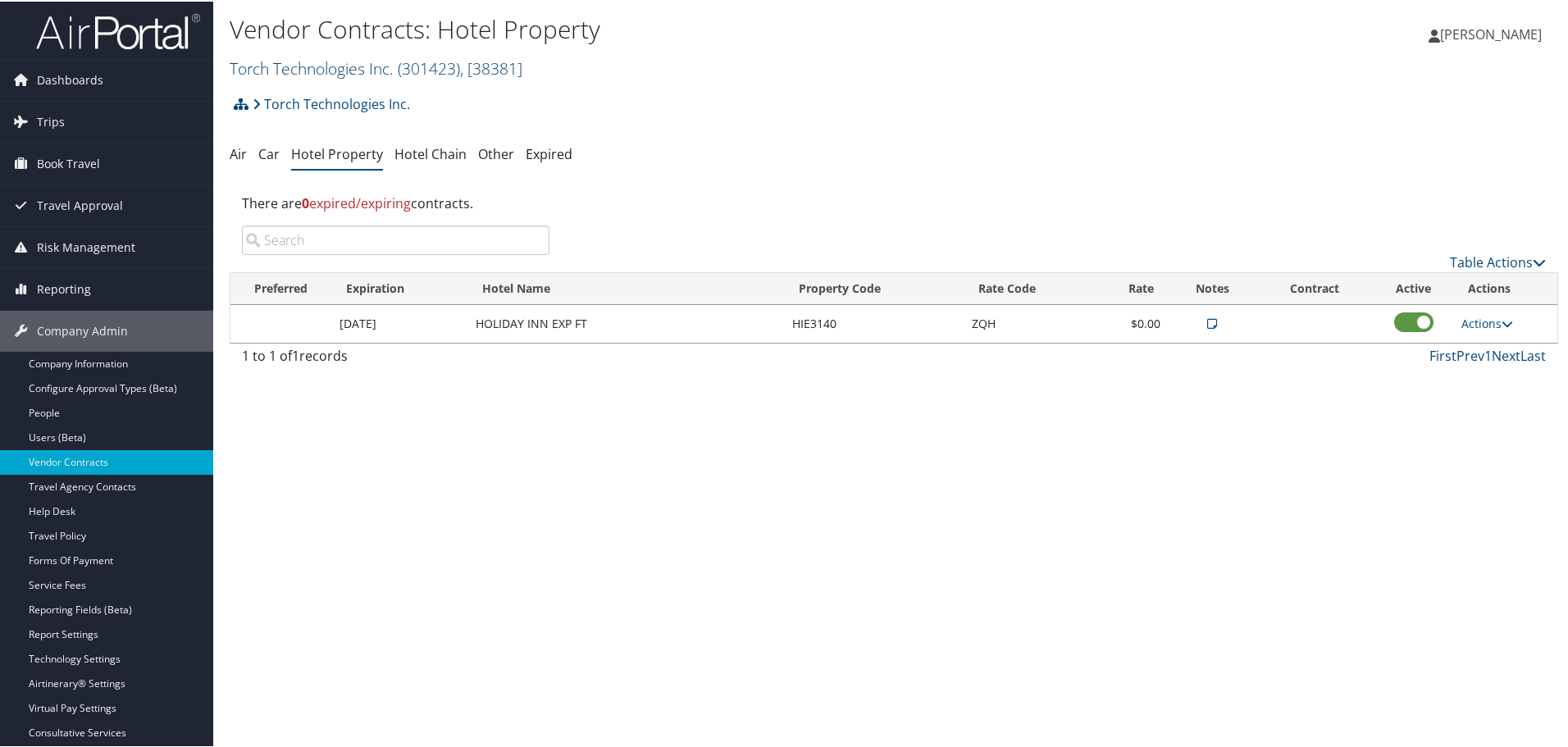
click at [371, 60] on link "Torch Technologies Inc. ( 301423 ) , [ 38381 ]" at bounding box center [376, 67] width 292 height 23
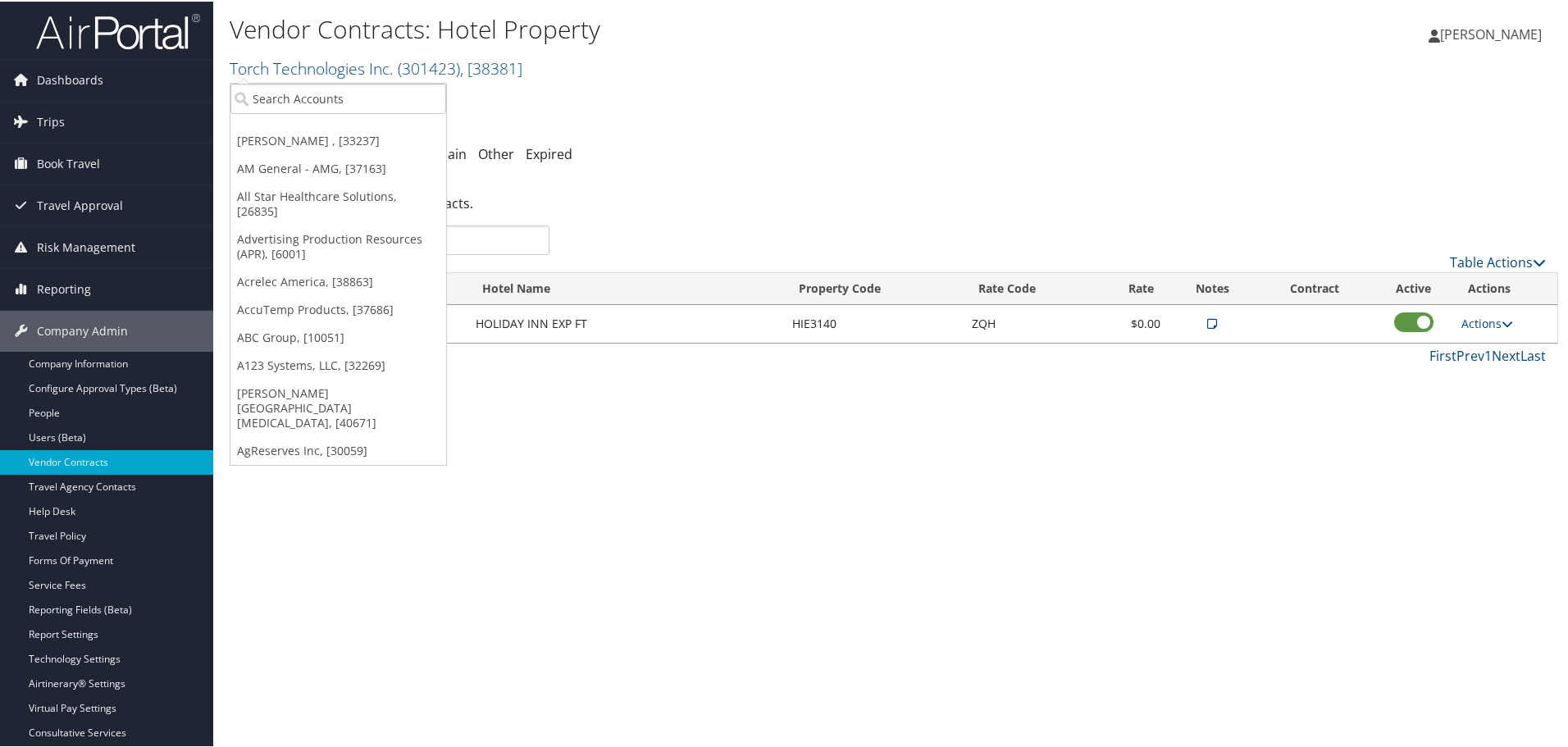
click at [355, 113] on ul "Traeger , [33237] AM General - AMG, [37163] All Star Healthcare Solutions, [268…" at bounding box center [338, 272] width 218 height 383
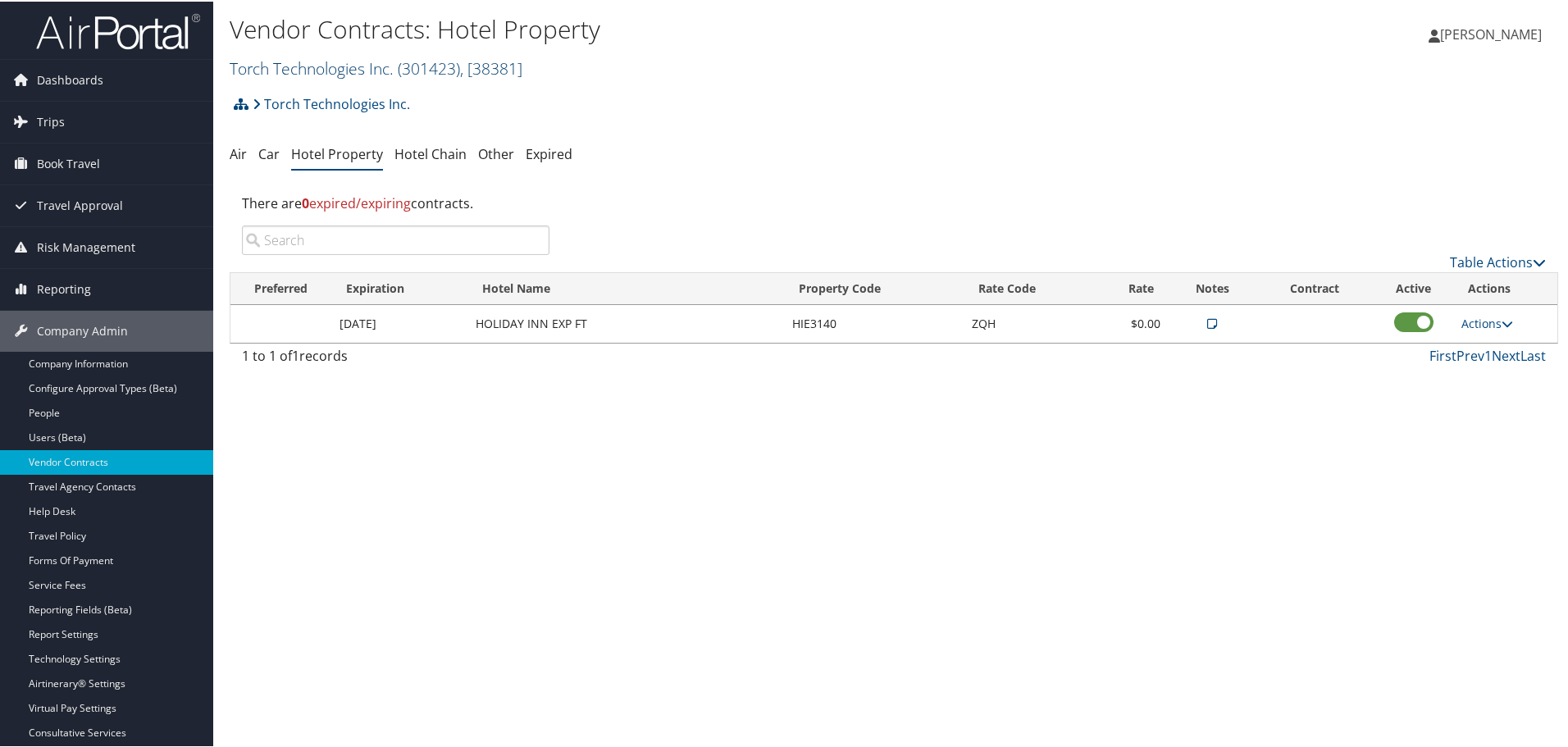
click at [431, 67] on span "( 301423 )" at bounding box center [429, 67] width 62 height 23
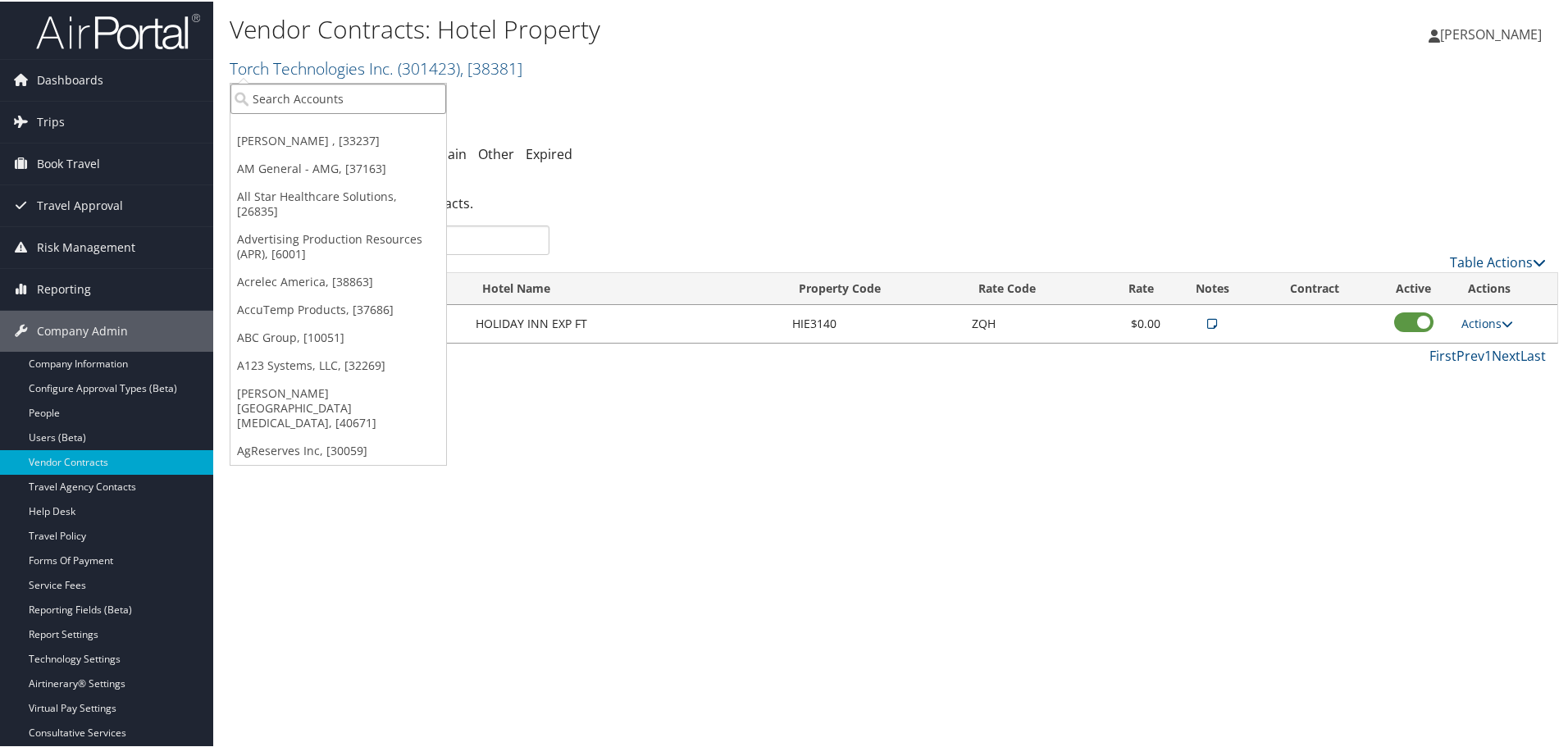
click at [346, 101] on input "search" at bounding box center [338, 97] width 216 height 31
type input "ti fl"
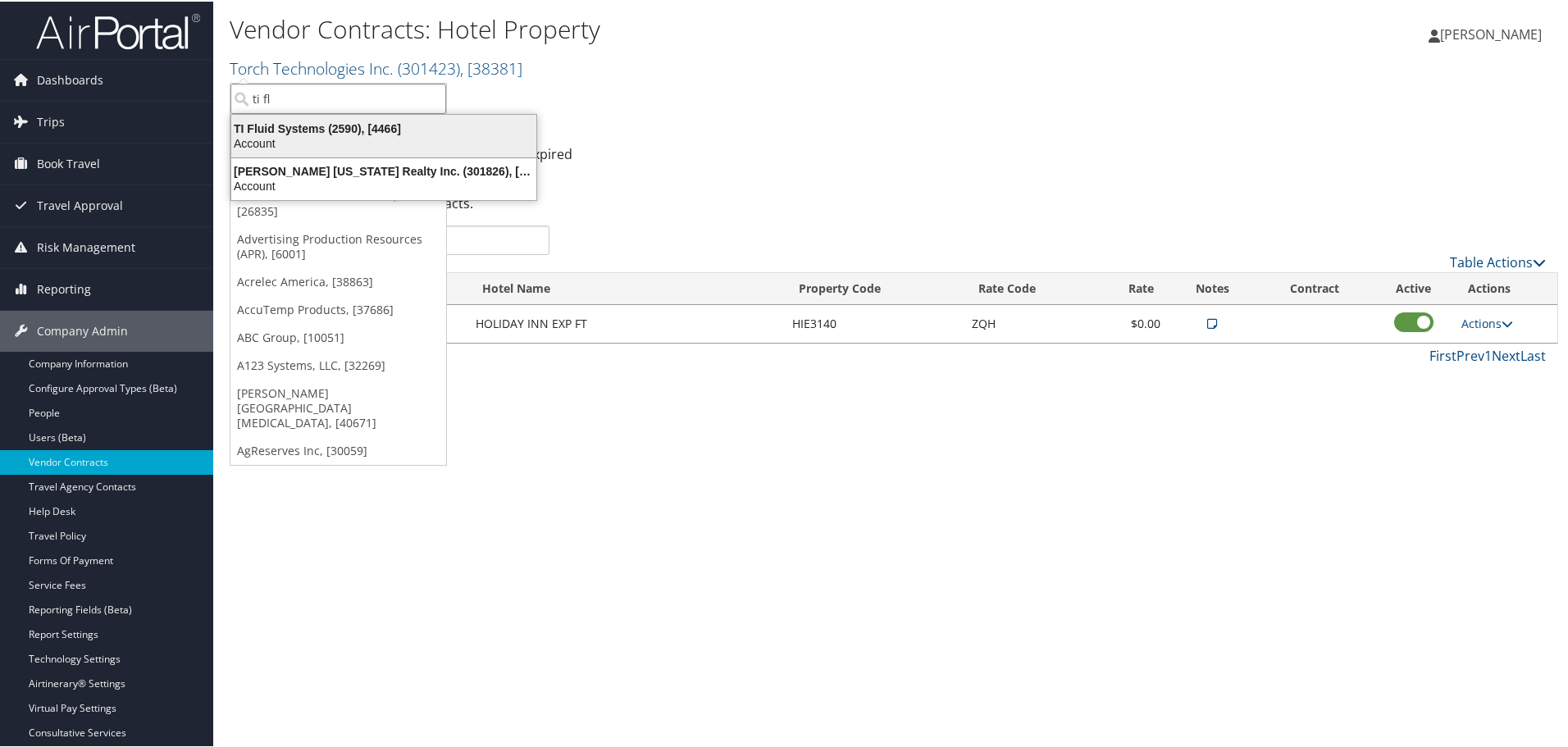
click at [376, 127] on div "TI Fluid Systems (2590), [4466]" at bounding box center [384, 127] width 325 height 14
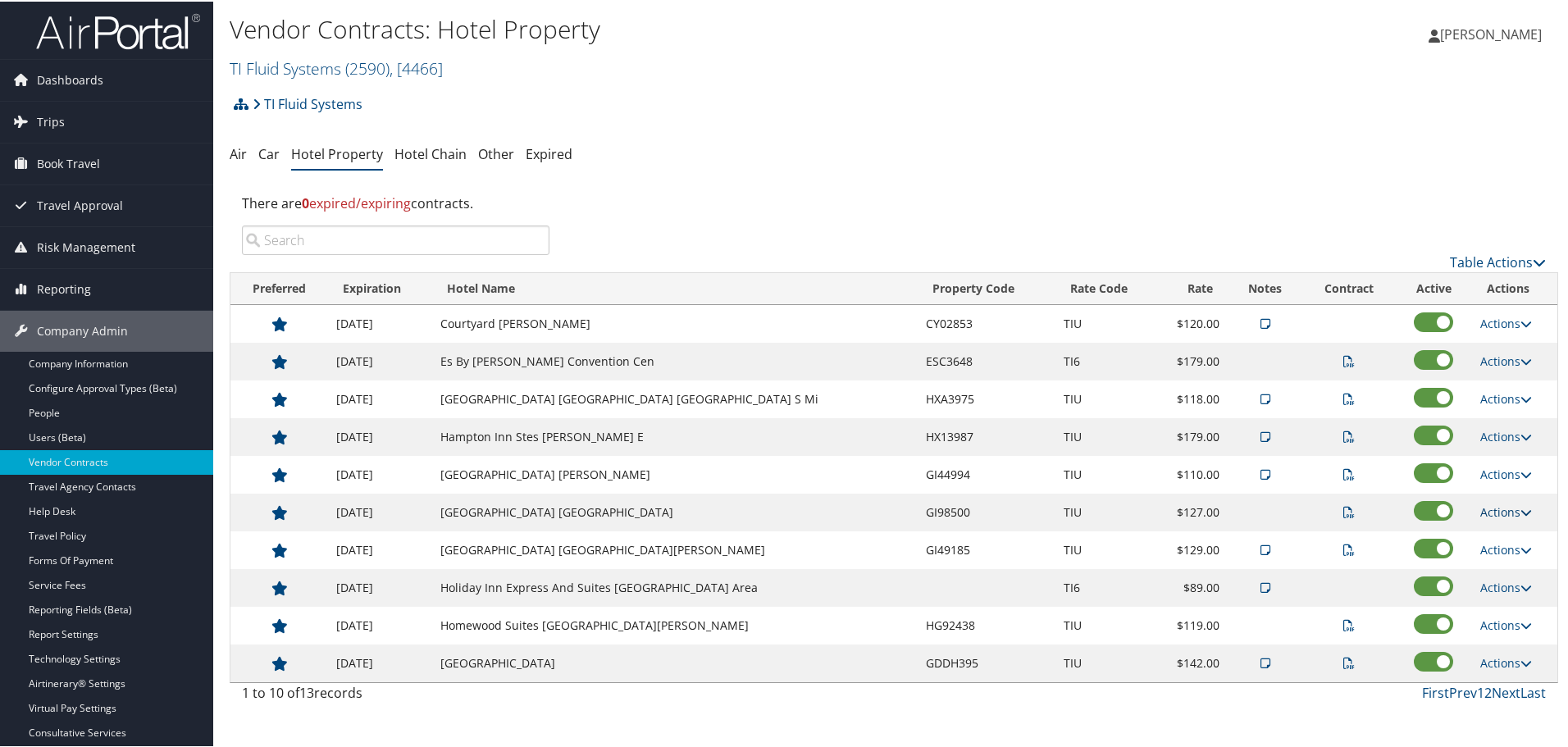
click at [1508, 512] on link "Actions" at bounding box center [1506, 510] width 51 height 15
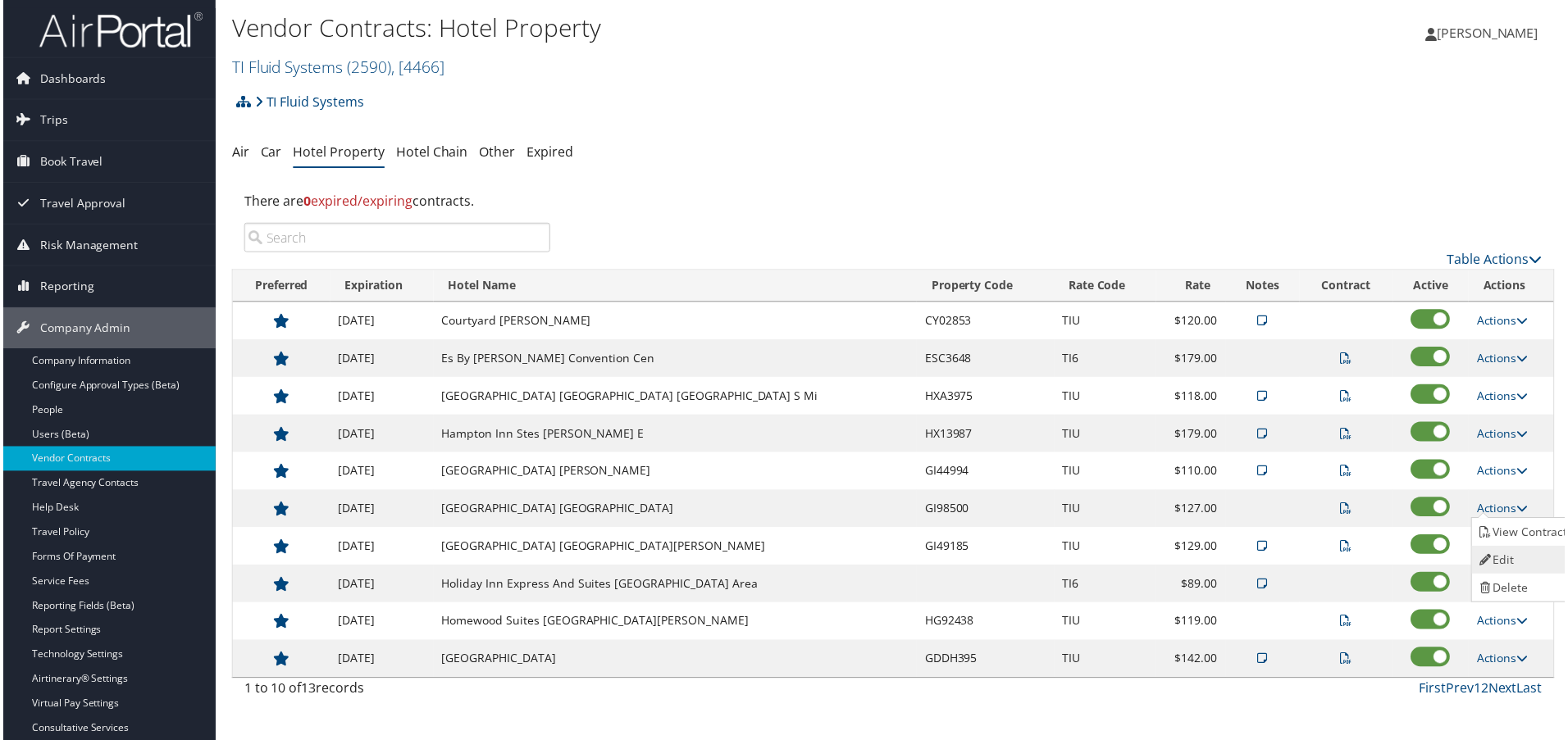
click at [1524, 563] on link "Edit" at bounding box center [1526, 562] width 103 height 28
select select "NLRA"
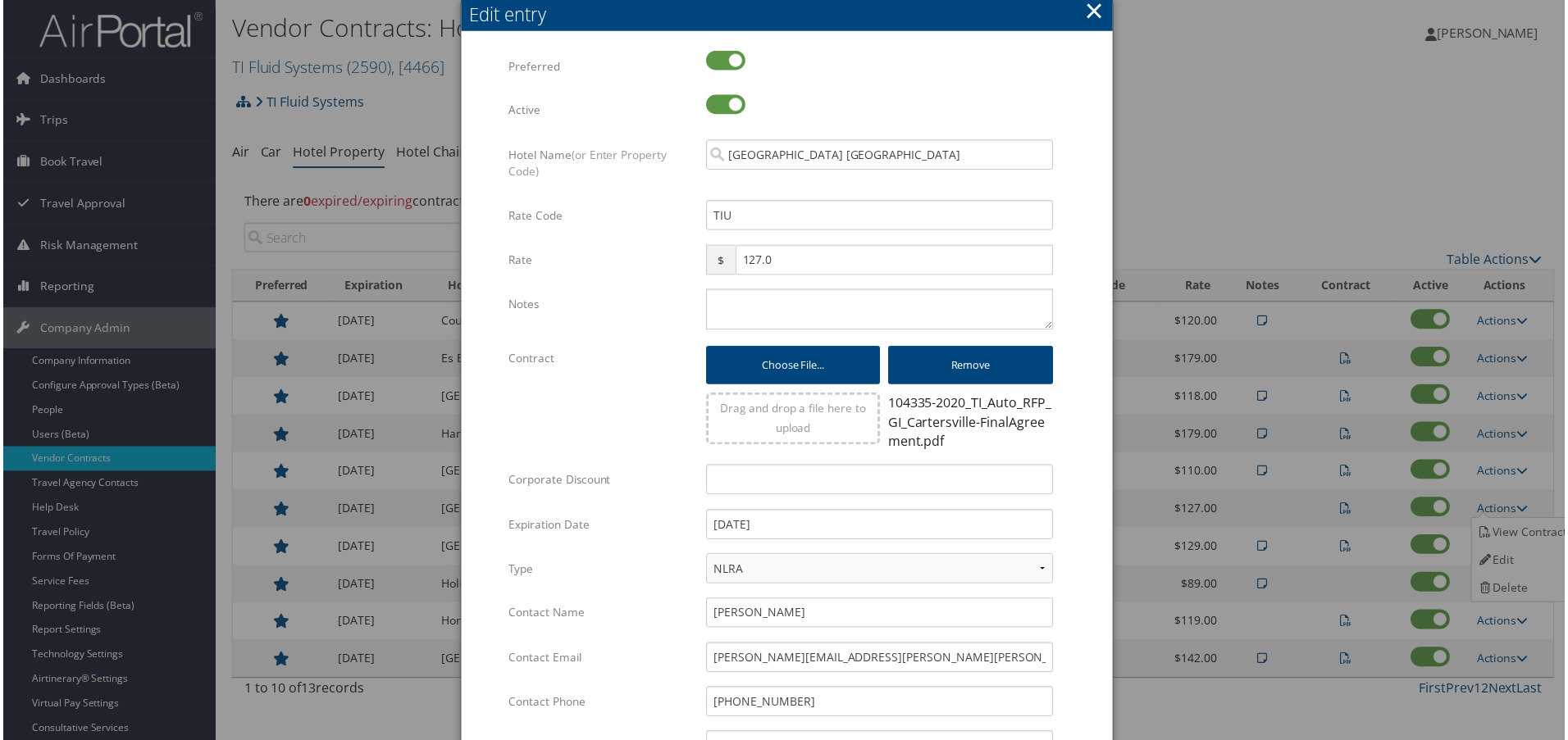
click at [1095, 16] on button "×" at bounding box center [1096, 11] width 19 height 32
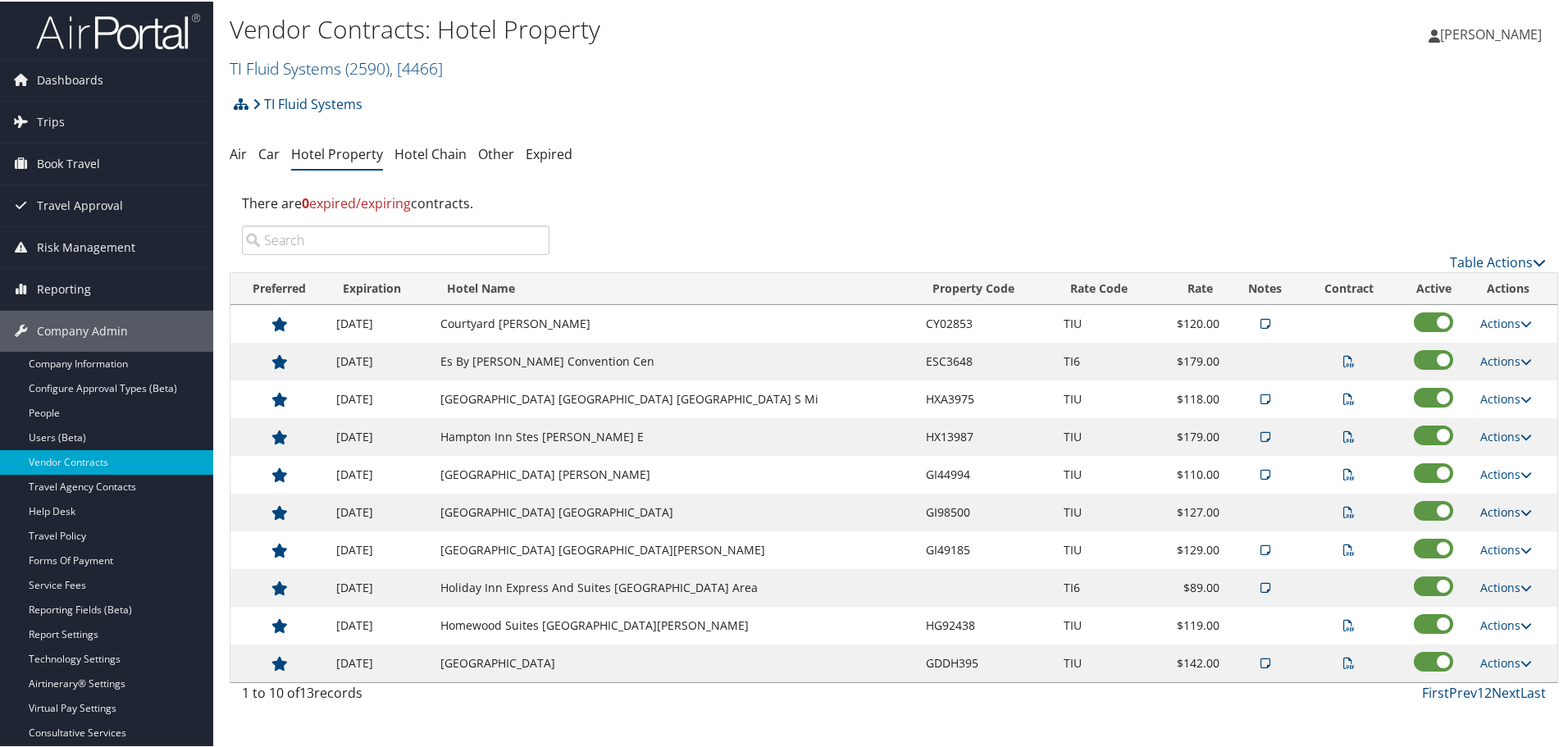
click at [1495, 512] on link "Actions" at bounding box center [1506, 510] width 51 height 15
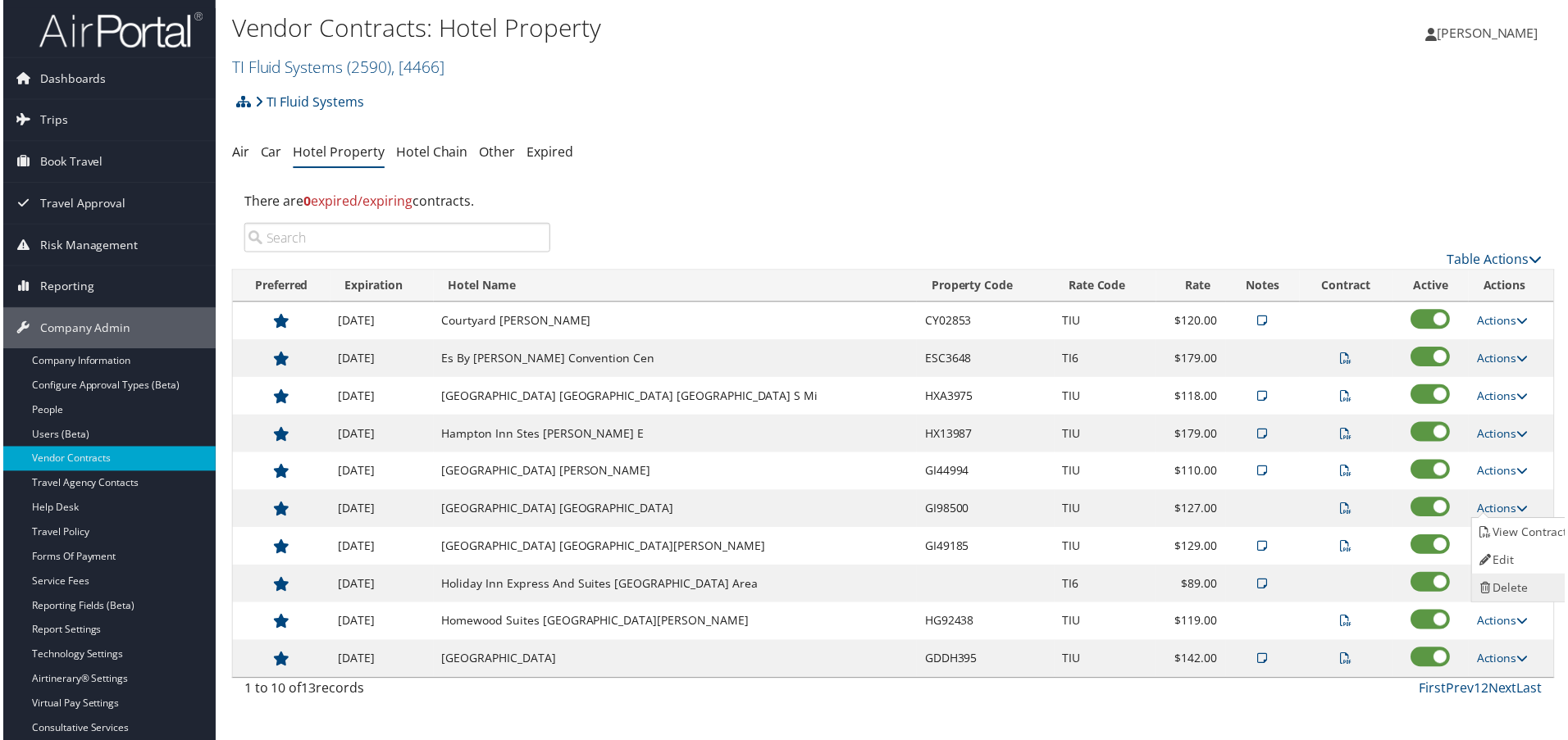
click at [1517, 587] on link "Delete" at bounding box center [1526, 590] width 103 height 28
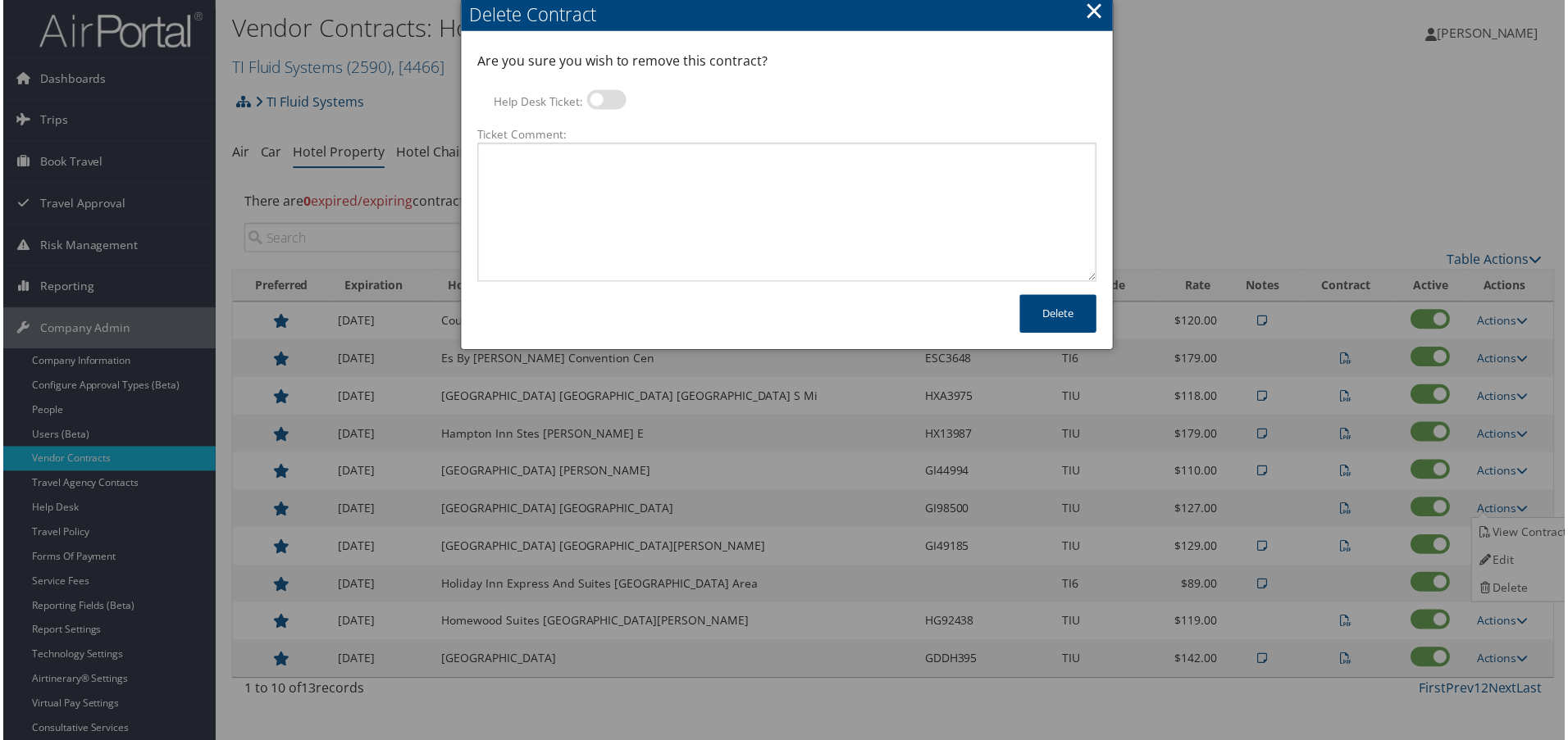
click at [602, 97] on label at bounding box center [607, 100] width 40 height 20
click at [602, 97] on input "Help Desk Ticket:" at bounding box center [600, 103] width 11 height 11
checkbox input "true"
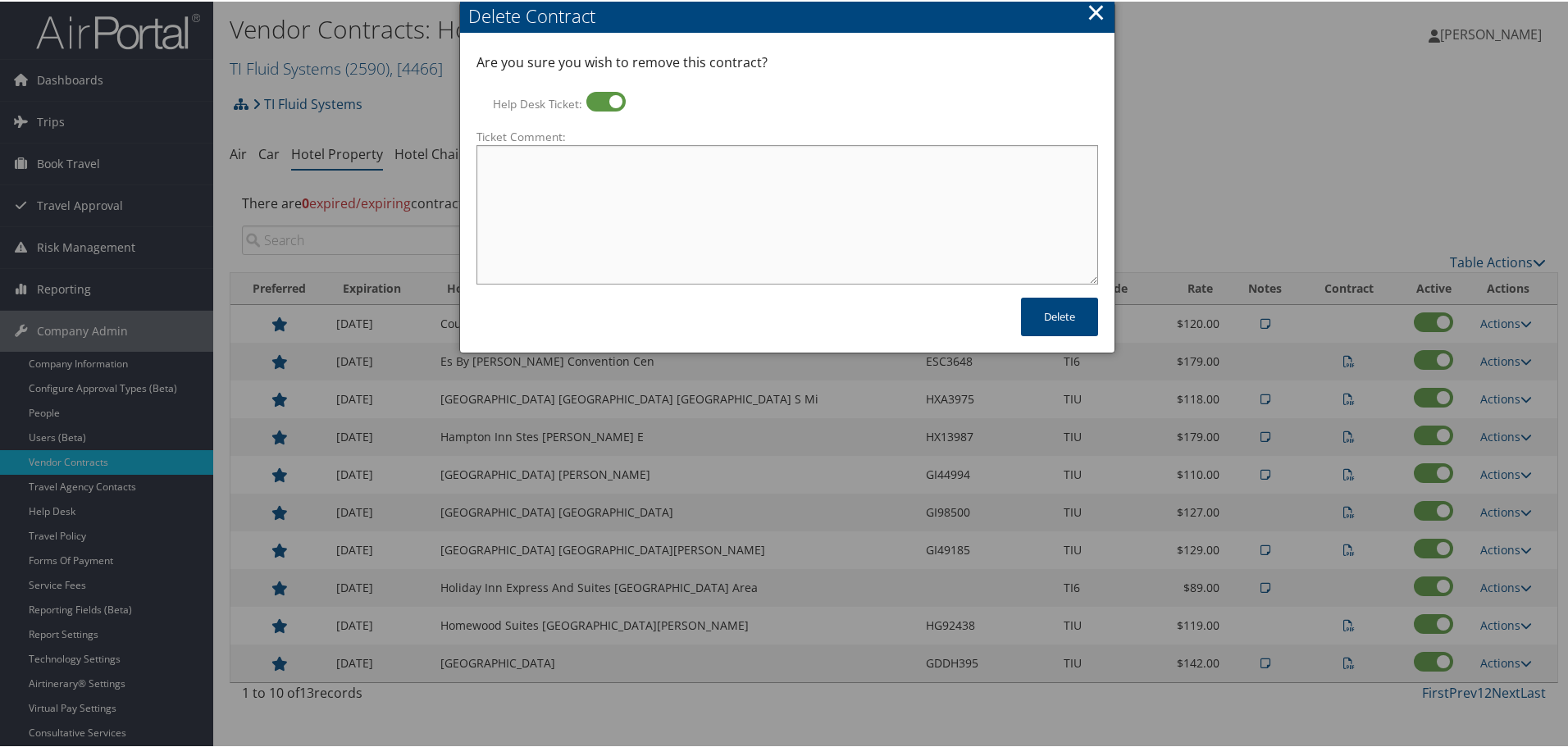
click at [629, 185] on textarea "Ticket Comment:" at bounding box center [787, 213] width 622 height 139
paste textarea "Rates no longer active; remove from profile and preferred status."
type textarea "Rates no longer active; remove from profile and preferred status."
click at [1049, 312] on button "Delete" at bounding box center [1059, 315] width 77 height 39
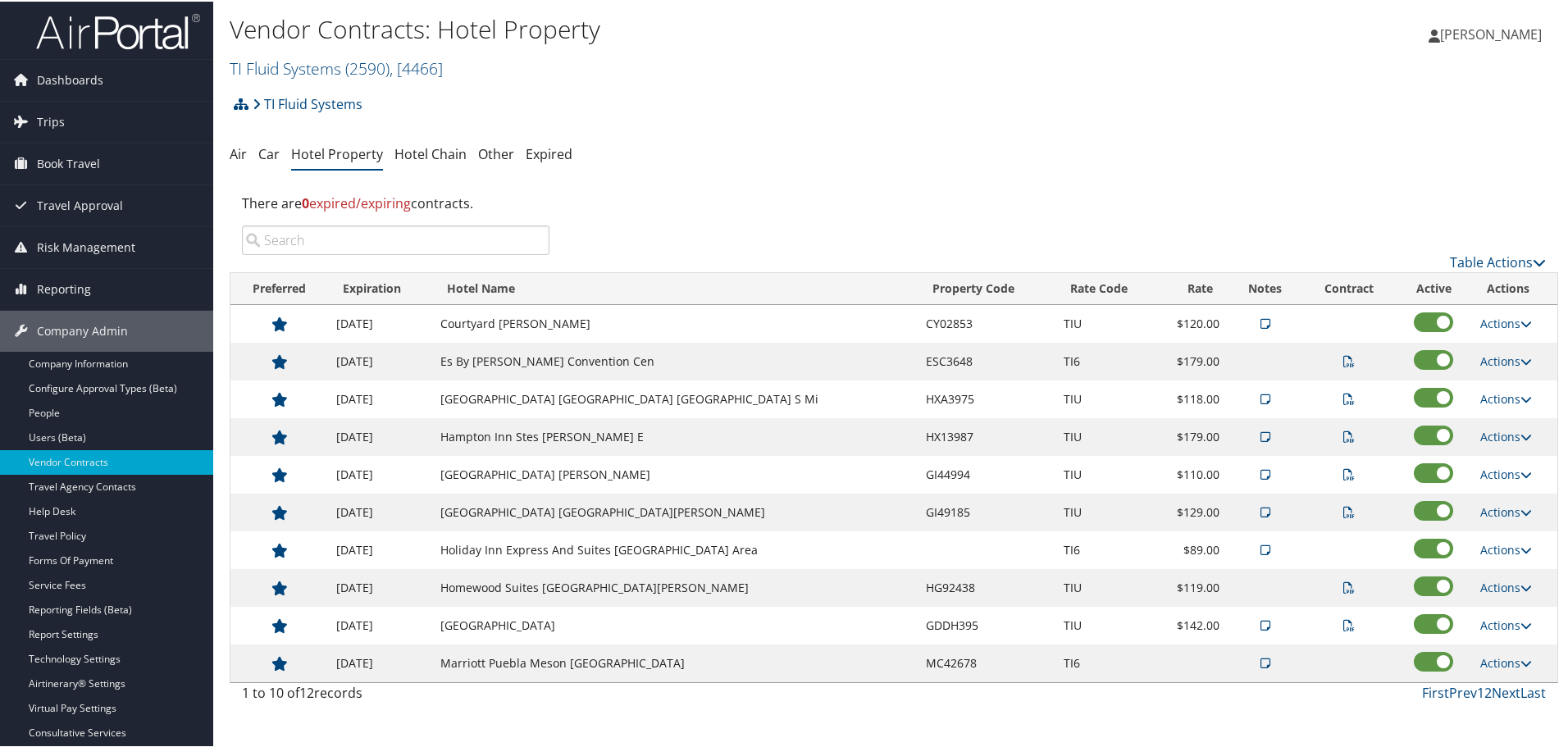
click at [942, 467] on td "GI44994" at bounding box center [987, 473] width 138 height 38
click at [1524, 473] on icon at bounding box center [1526, 473] width 12 height 12
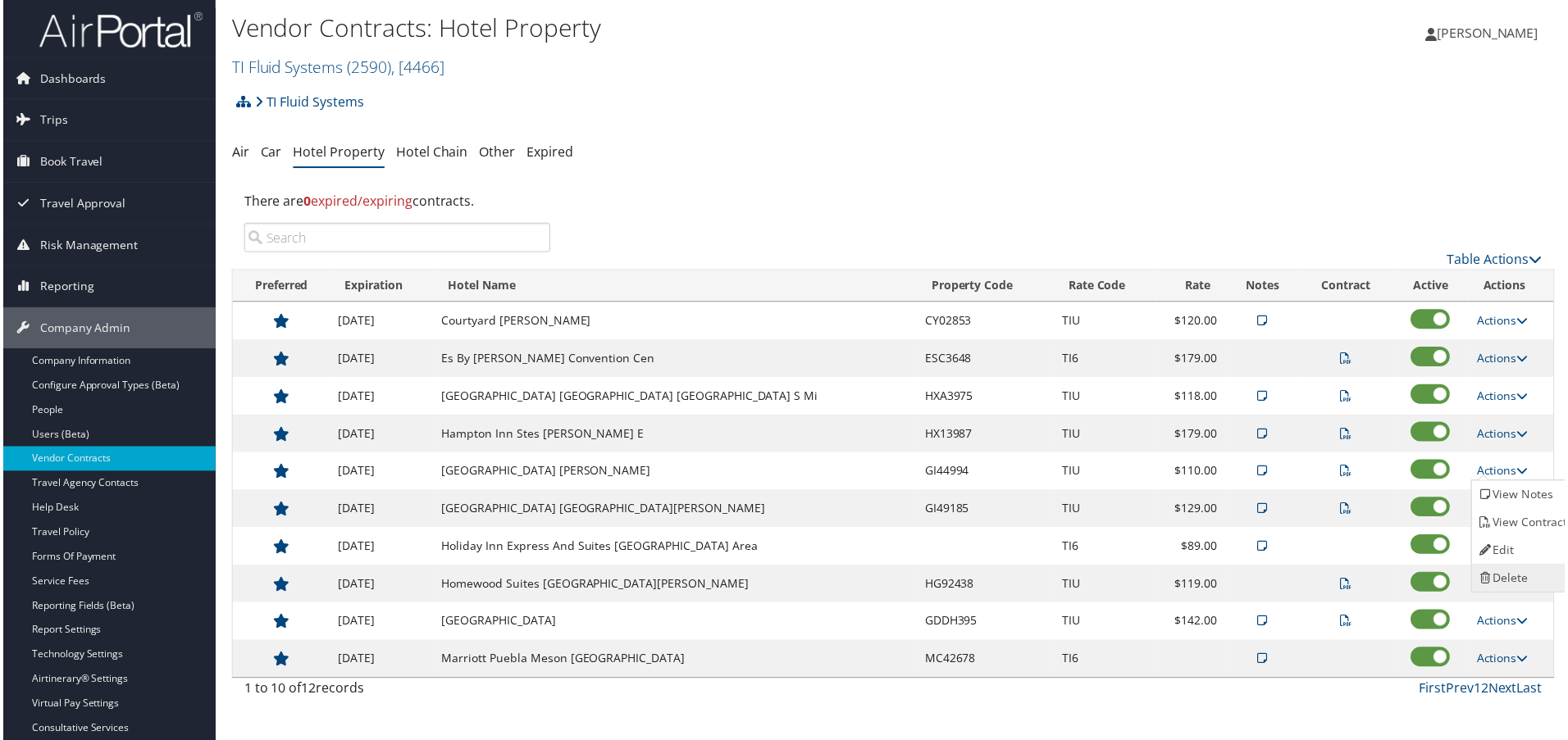
click at [1517, 578] on link "Delete" at bounding box center [1526, 580] width 103 height 28
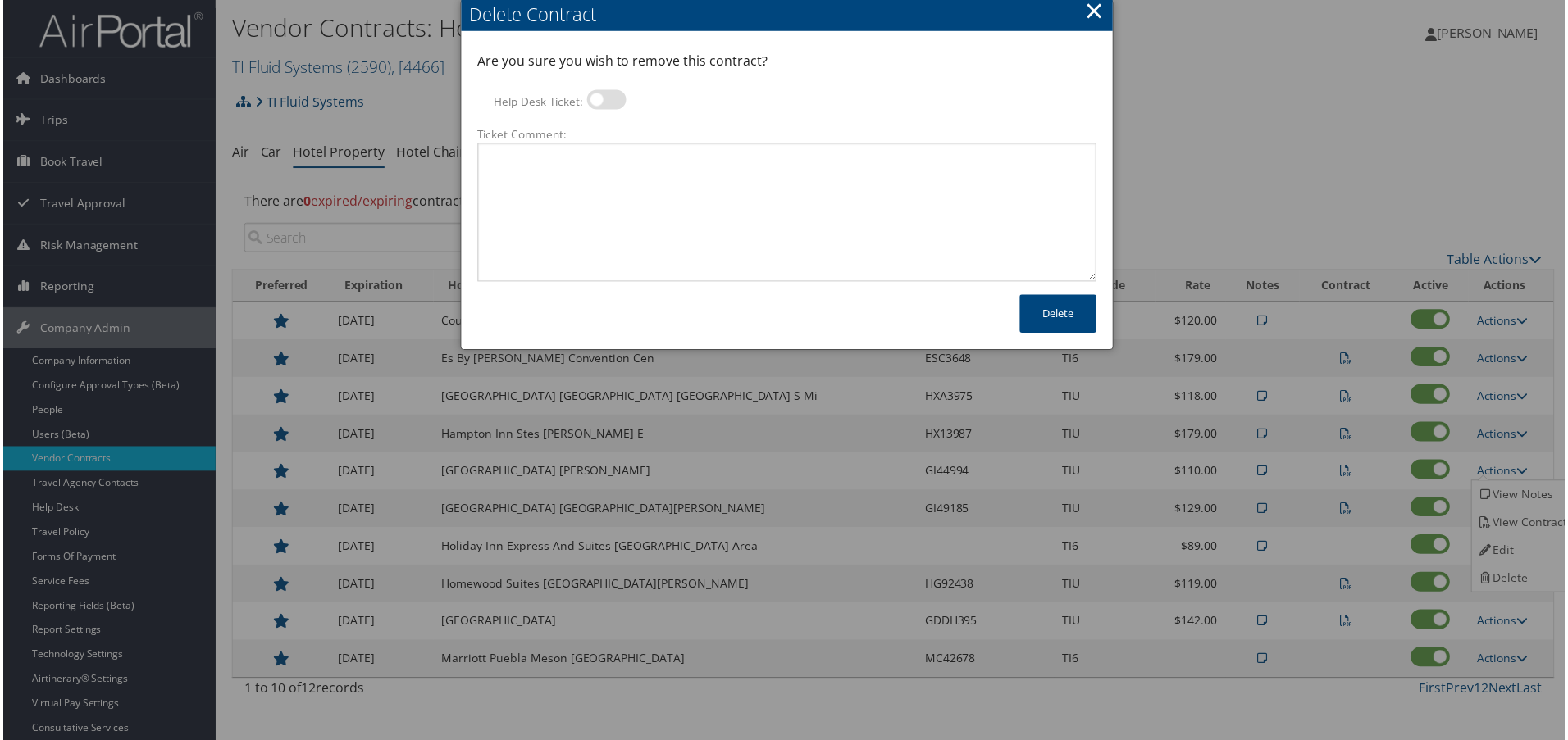
click at [589, 95] on label at bounding box center [607, 100] width 40 height 20
click at [595, 97] on input "Help Desk Ticket:" at bounding box center [600, 103] width 11 height 11
checkbox input "true"
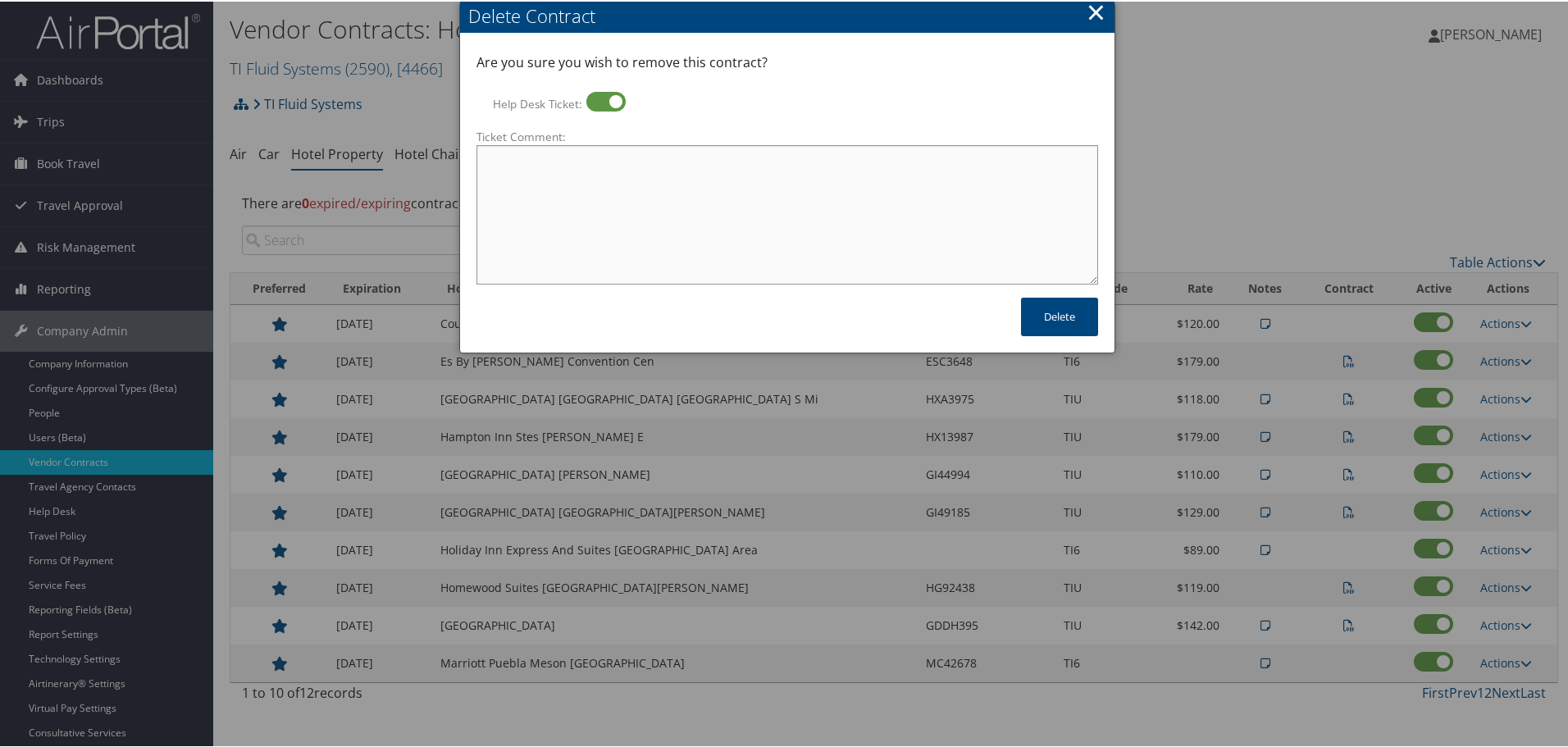
click at [594, 190] on textarea "Ticket Comment:" at bounding box center [787, 213] width 622 height 139
paste textarea "Rates no longer active; remove from profile and preferred status."
type textarea "Rates no longer active; remove from profile and preferred status."
click at [1043, 305] on button "Delete" at bounding box center [1059, 315] width 77 height 39
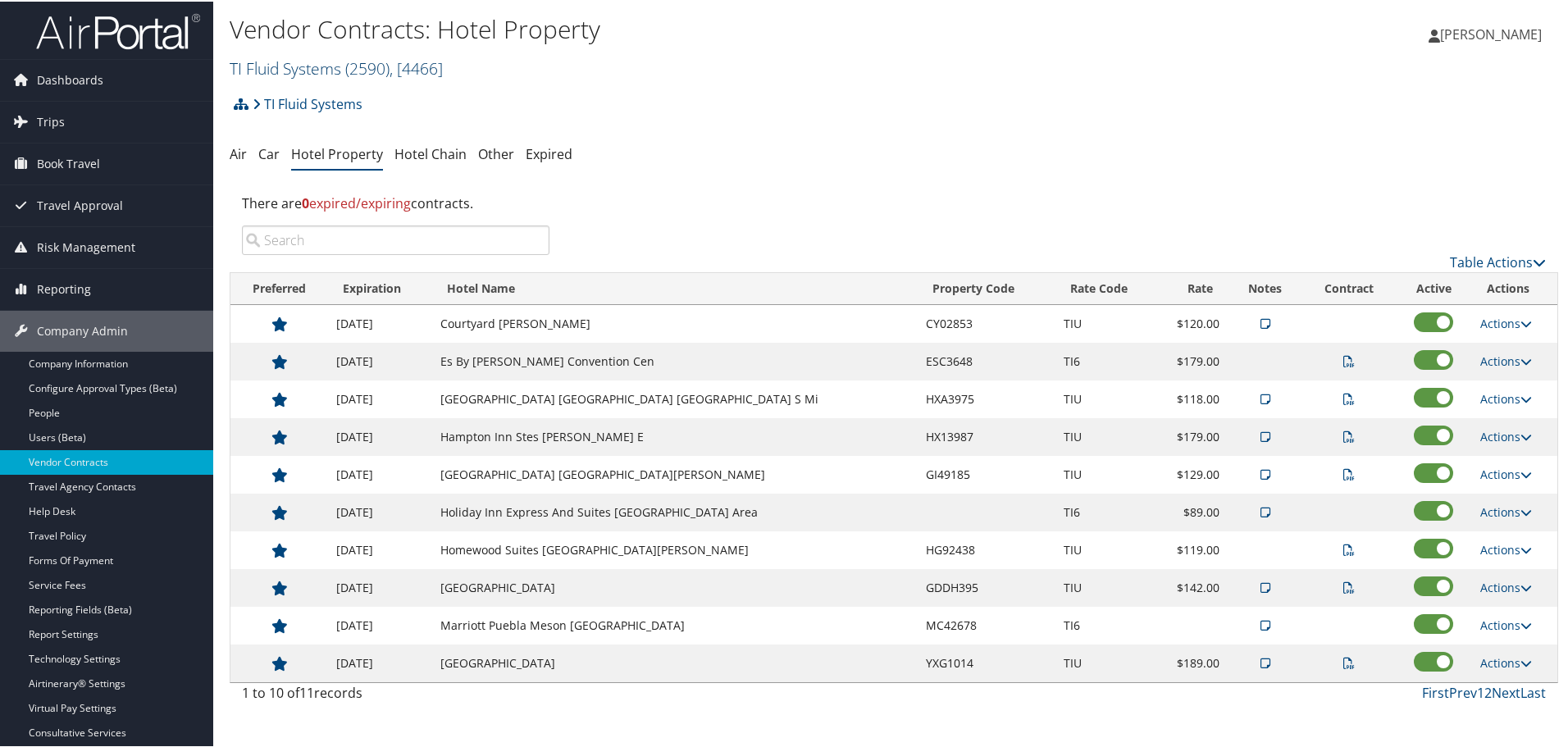
click at [419, 69] on span ", [ 4466 ]" at bounding box center [416, 67] width 53 height 23
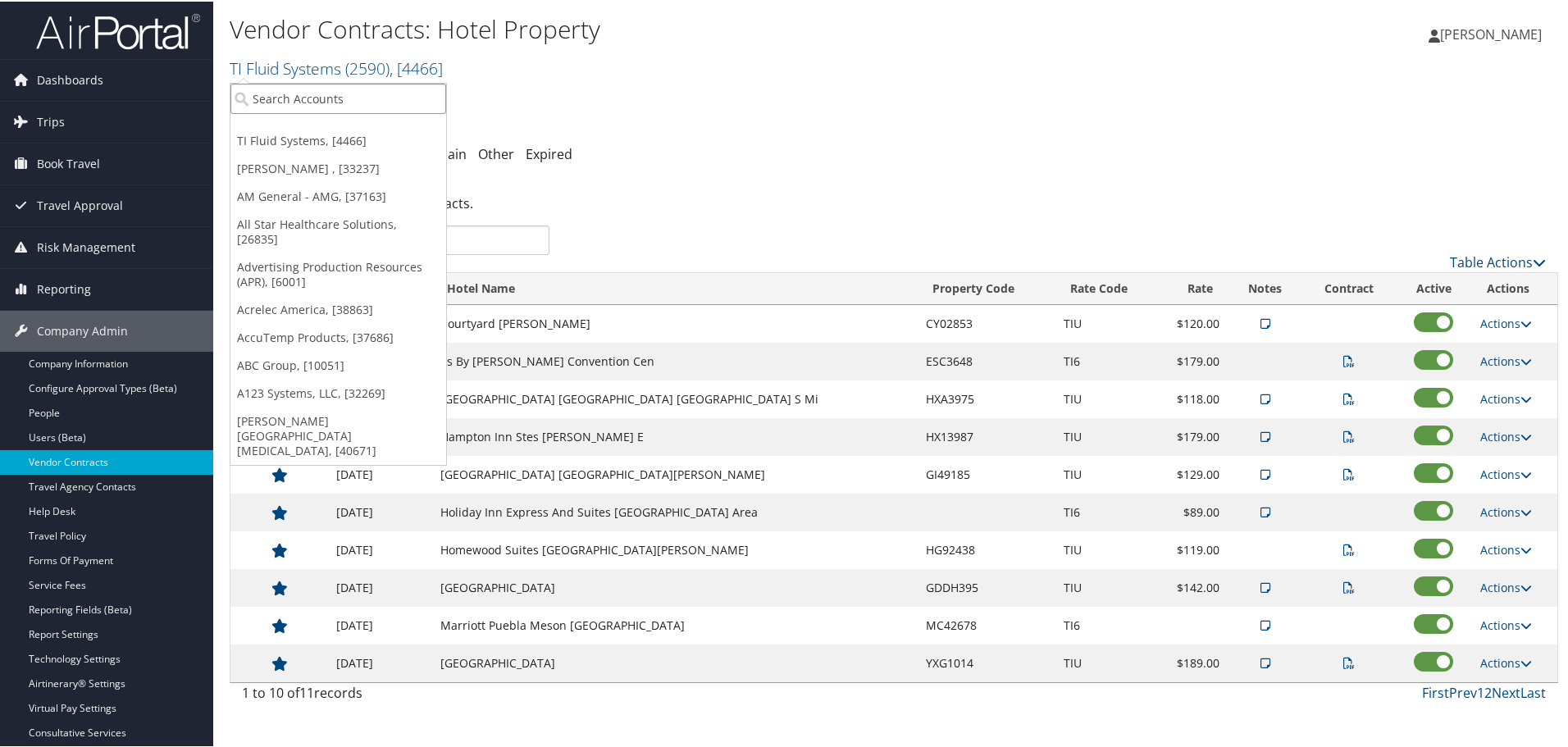
click at [385, 97] on input "search" at bounding box center [338, 97] width 216 height 31
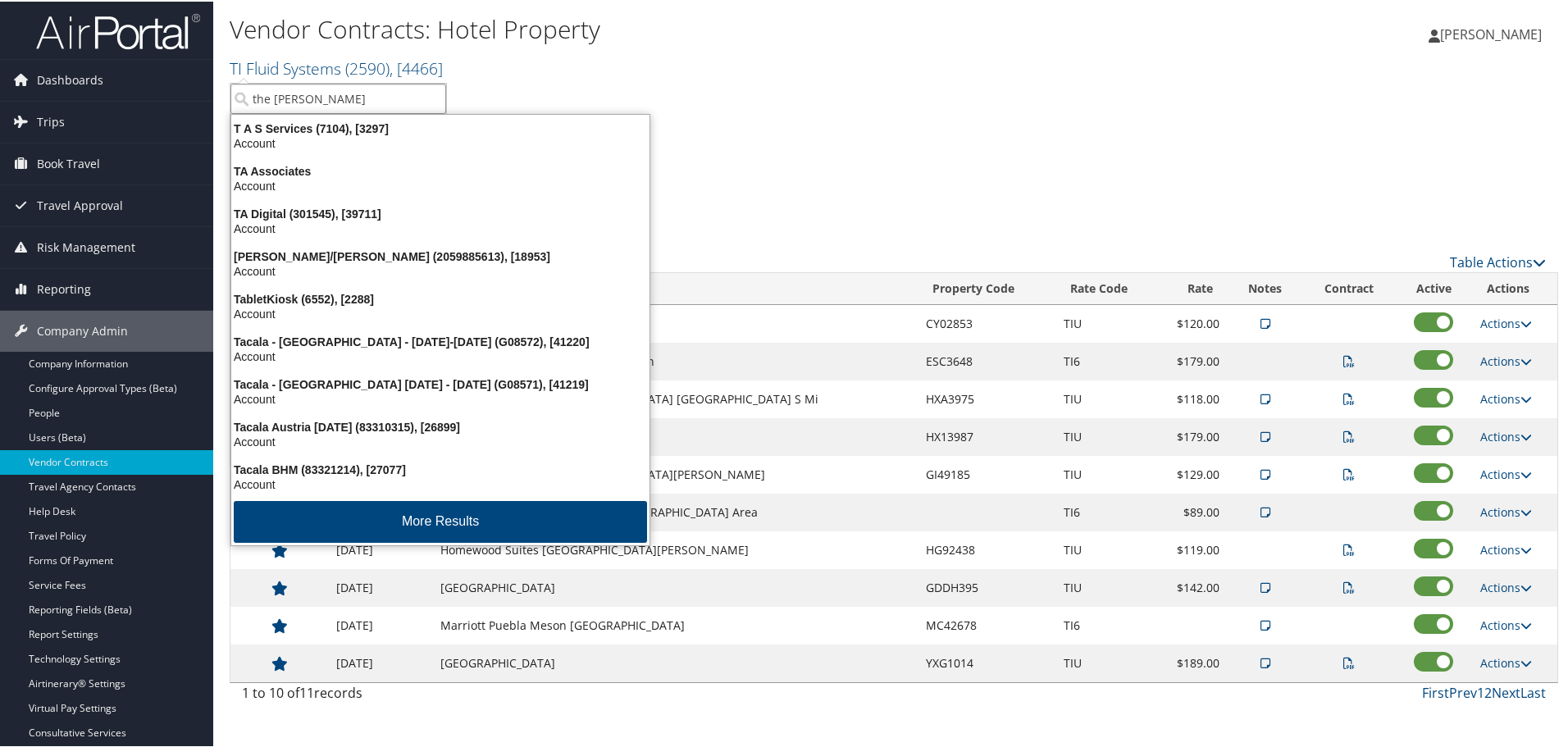
type input "the dunbart"
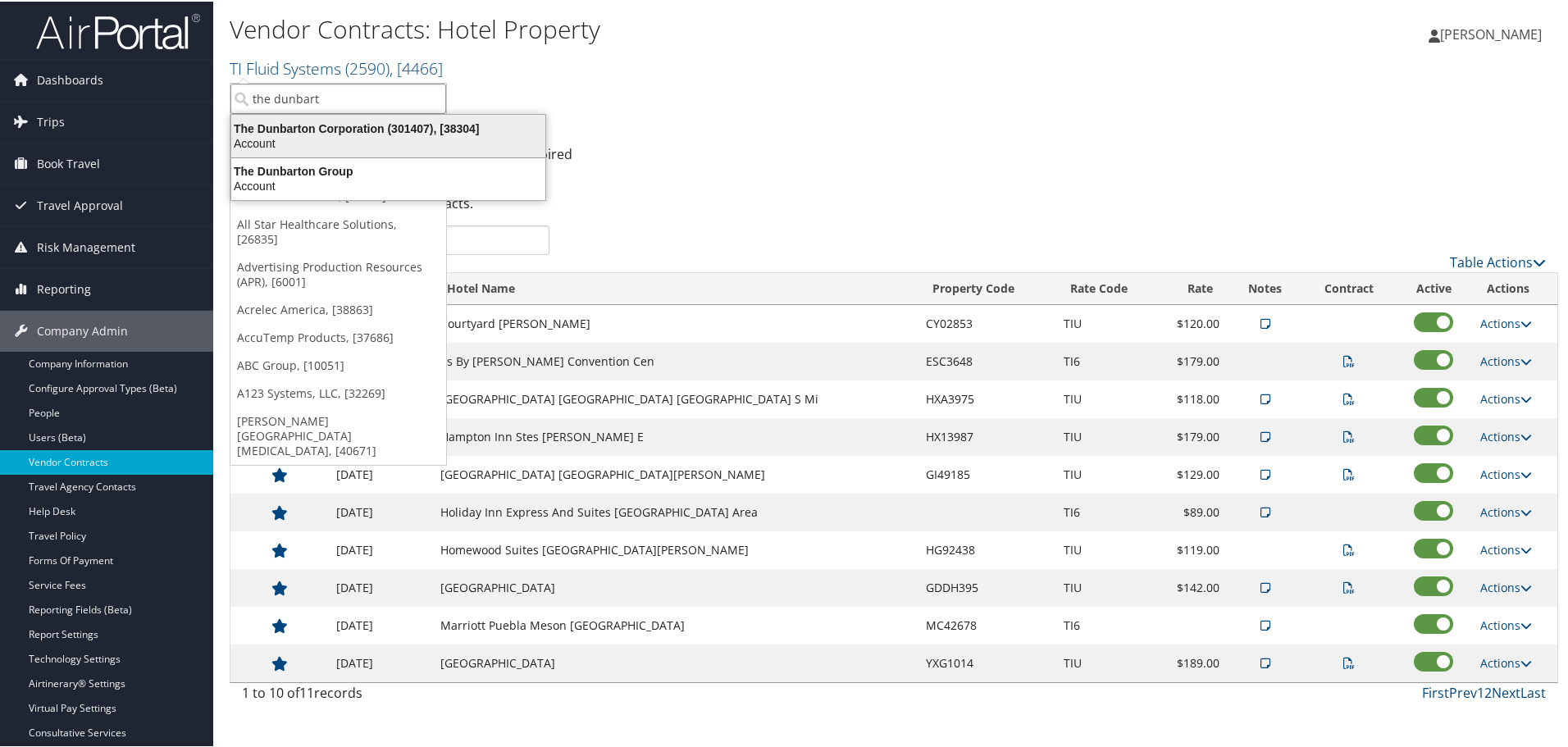
click at [399, 138] on div "Account" at bounding box center [388, 142] width 334 height 14
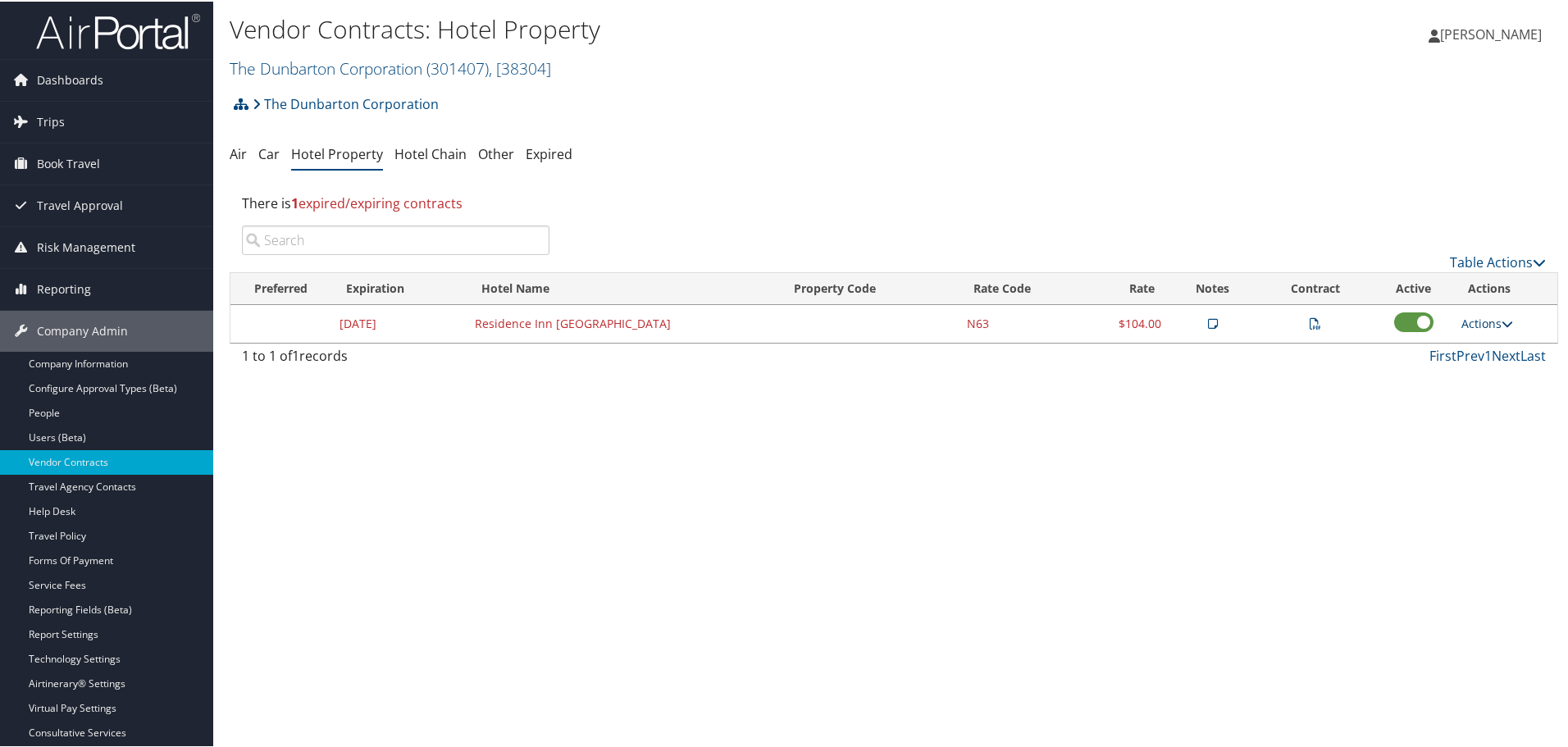
click at [1489, 322] on link "Actions" at bounding box center [1487, 321] width 51 height 15
click at [1486, 425] on link "Delete" at bounding box center [1508, 429] width 103 height 28
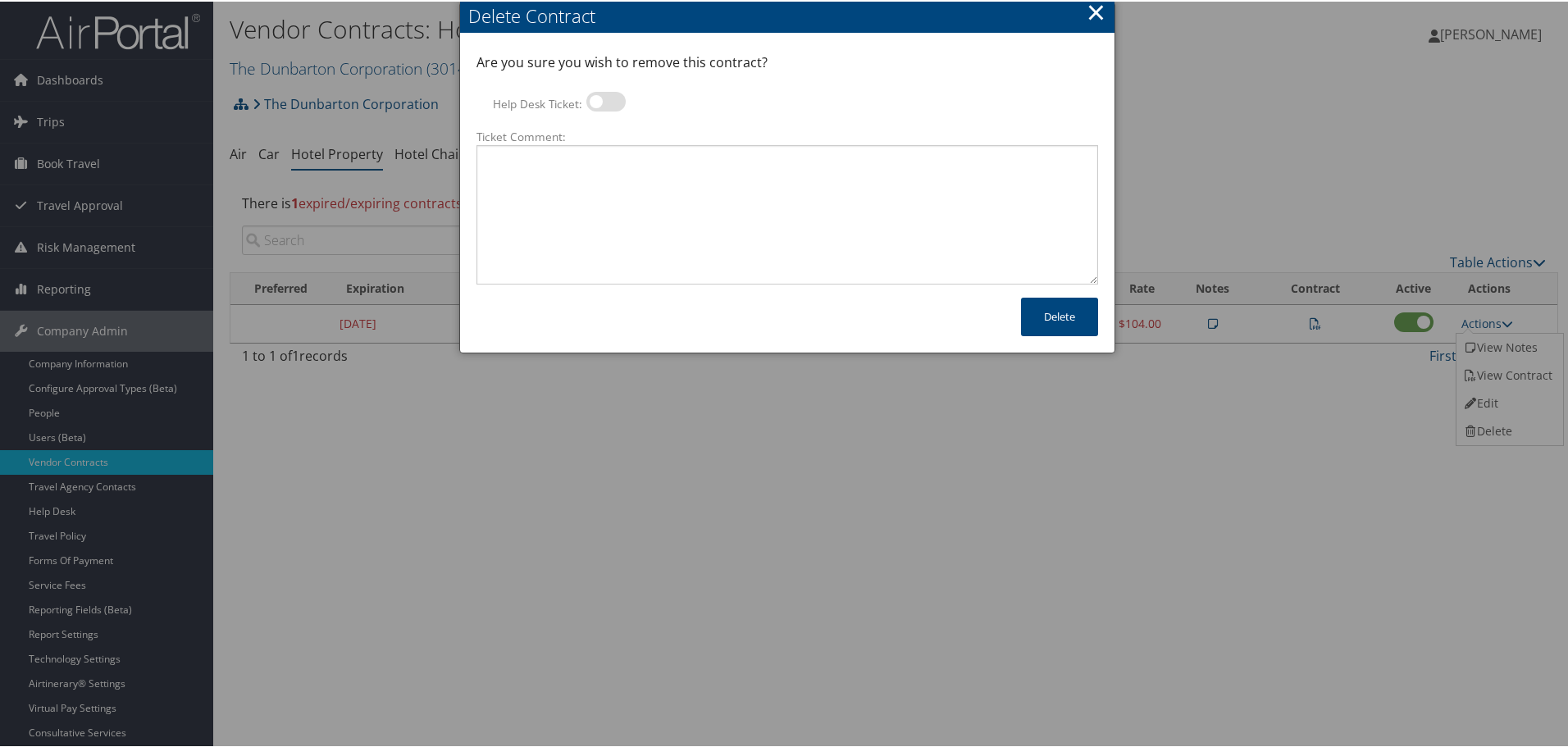
click at [607, 102] on label at bounding box center [607, 100] width 40 height 20
click at [605, 102] on input "Help Desk Ticket:" at bounding box center [600, 103] width 11 height 11
checkbox input "true"
click at [573, 173] on textarea "Ticket Comment:" at bounding box center [787, 213] width 622 height 139
paste textarea "Rates no longer active; remove from profile and preferred status."
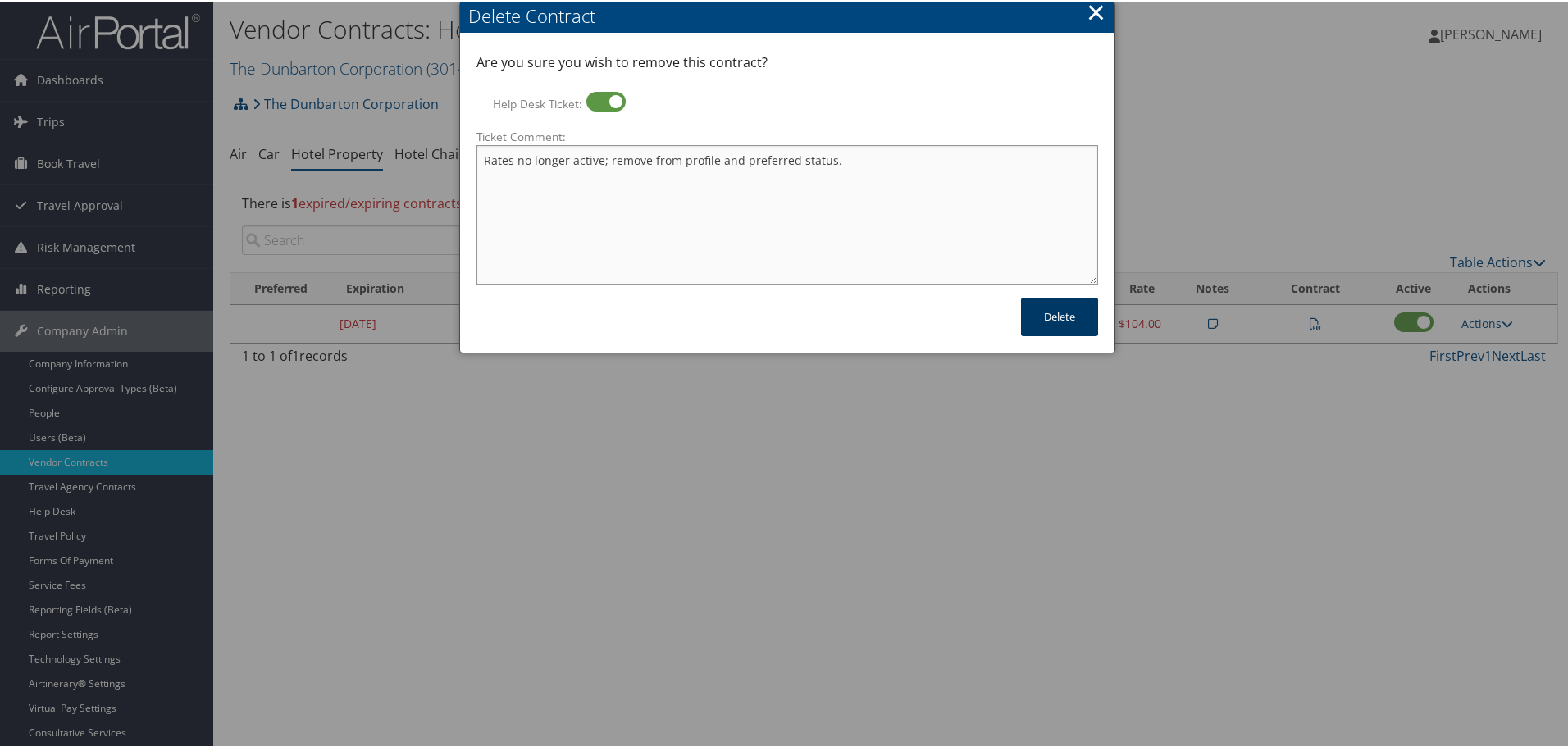
type textarea "Rates no longer active; remove from profile and preferred status."
click at [1039, 309] on button "Delete" at bounding box center [1059, 315] width 77 height 39
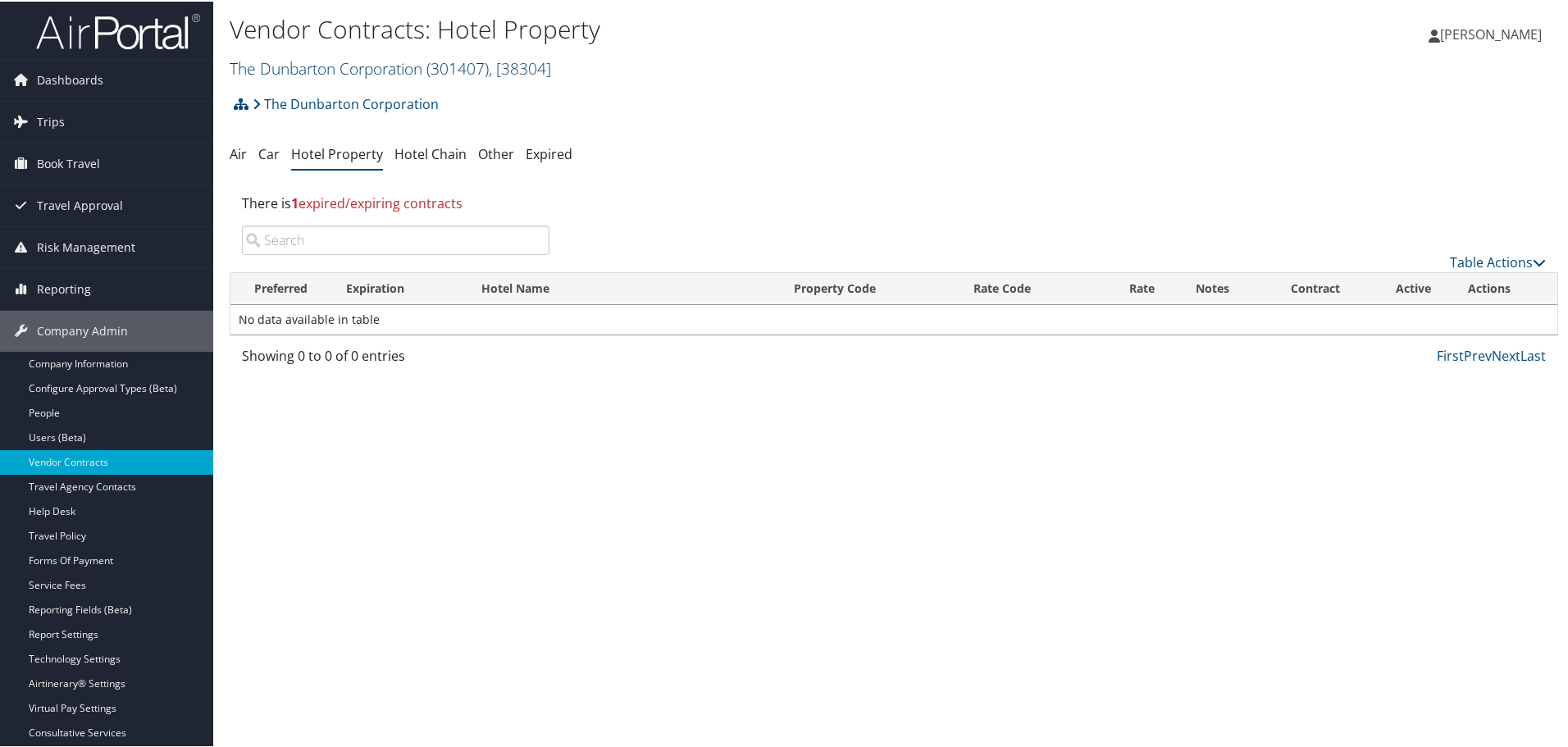
click at [510, 58] on span ", [ 38304 ]" at bounding box center [519, 67] width 62 height 23
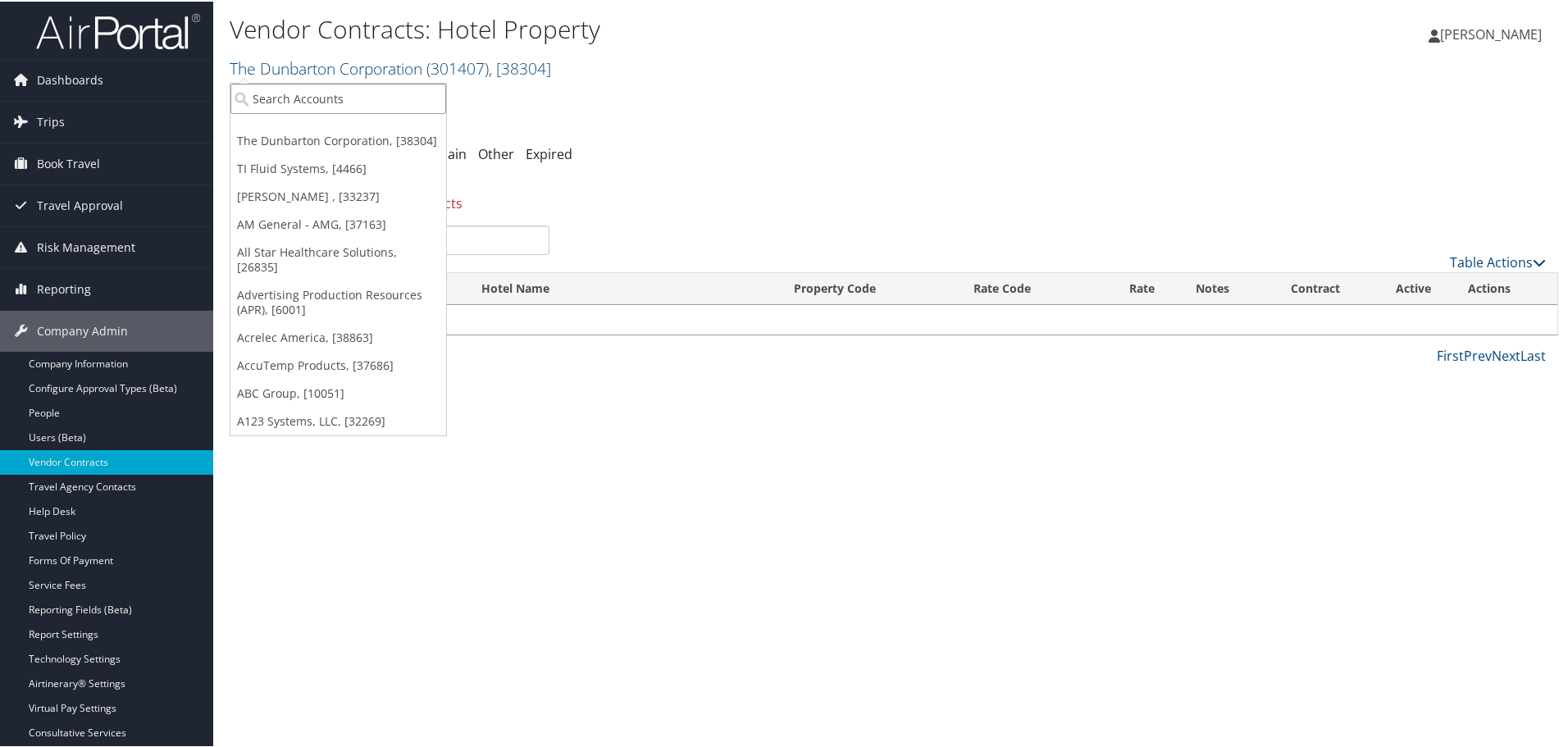
click at [394, 102] on input "search" at bounding box center [338, 97] width 216 height 31
type input "ti flui"
click at [377, 124] on div "TI Fluid Systems (2590), [4466]" at bounding box center [341, 127] width 240 height 14
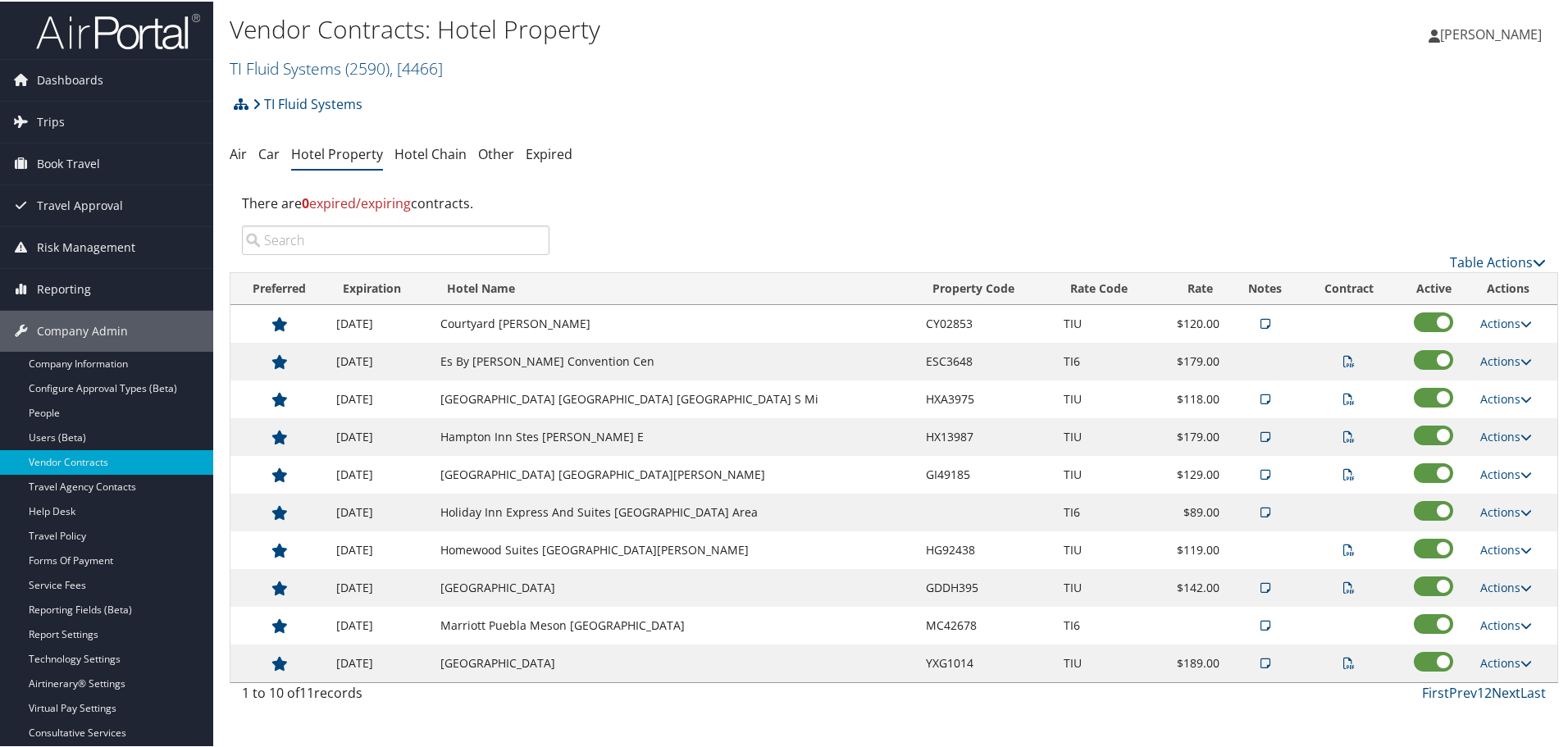
click at [1502, 690] on link "Next" at bounding box center [1506, 691] width 29 height 18
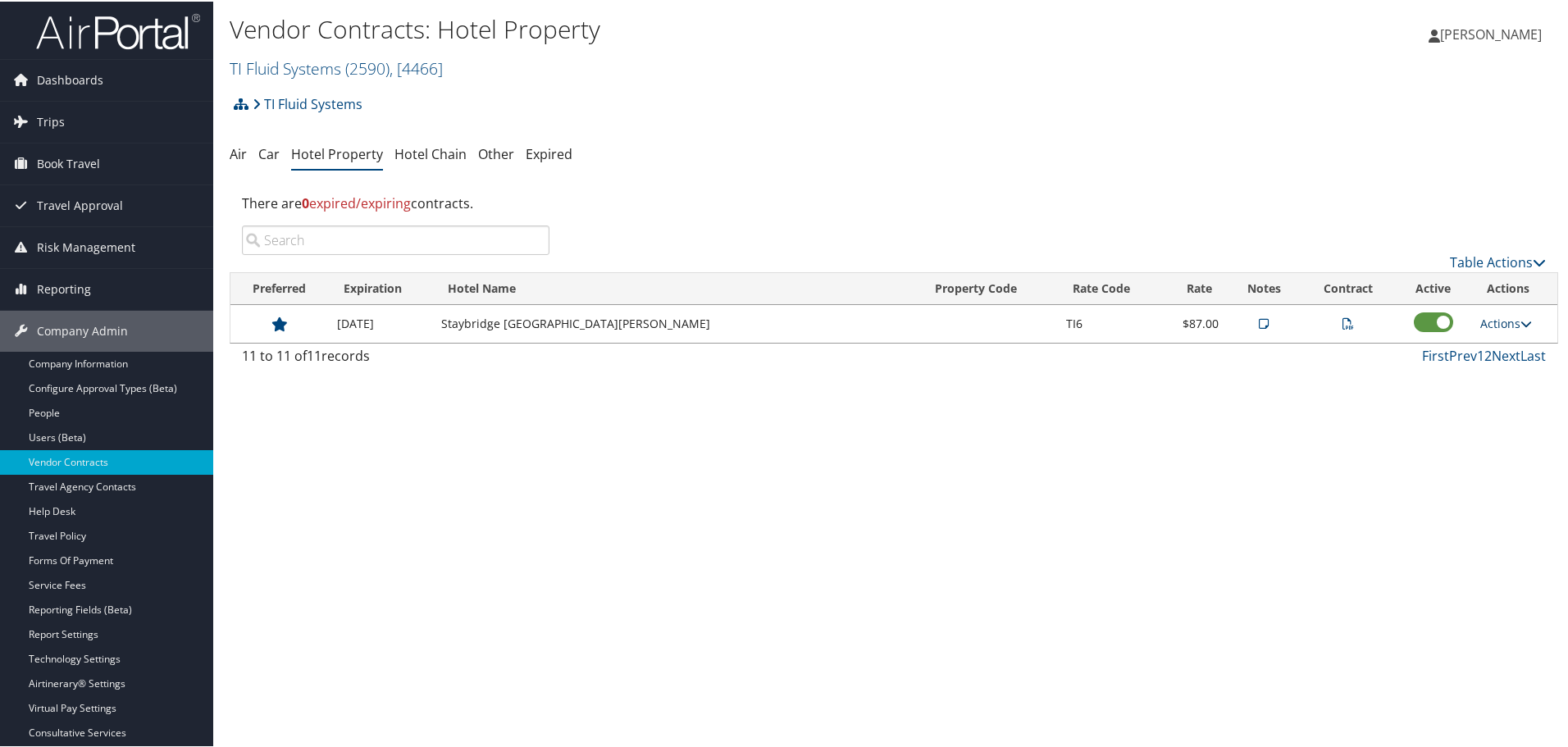
click at [1508, 320] on link "Actions" at bounding box center [1506, 321] width 51 height 15
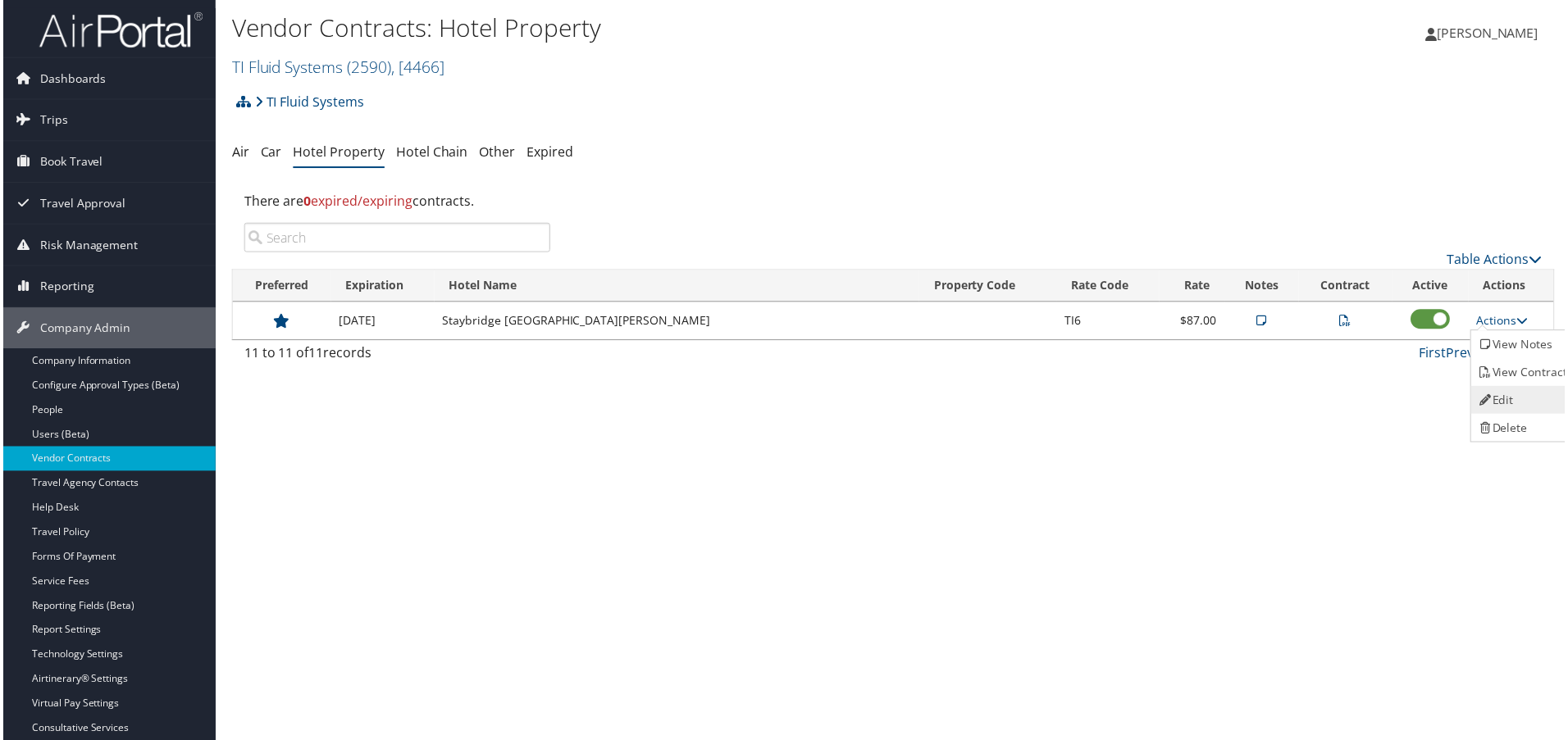
click at [1508, 393] on link "Edit" at bounding box center [1526, 402] width 103 height 28
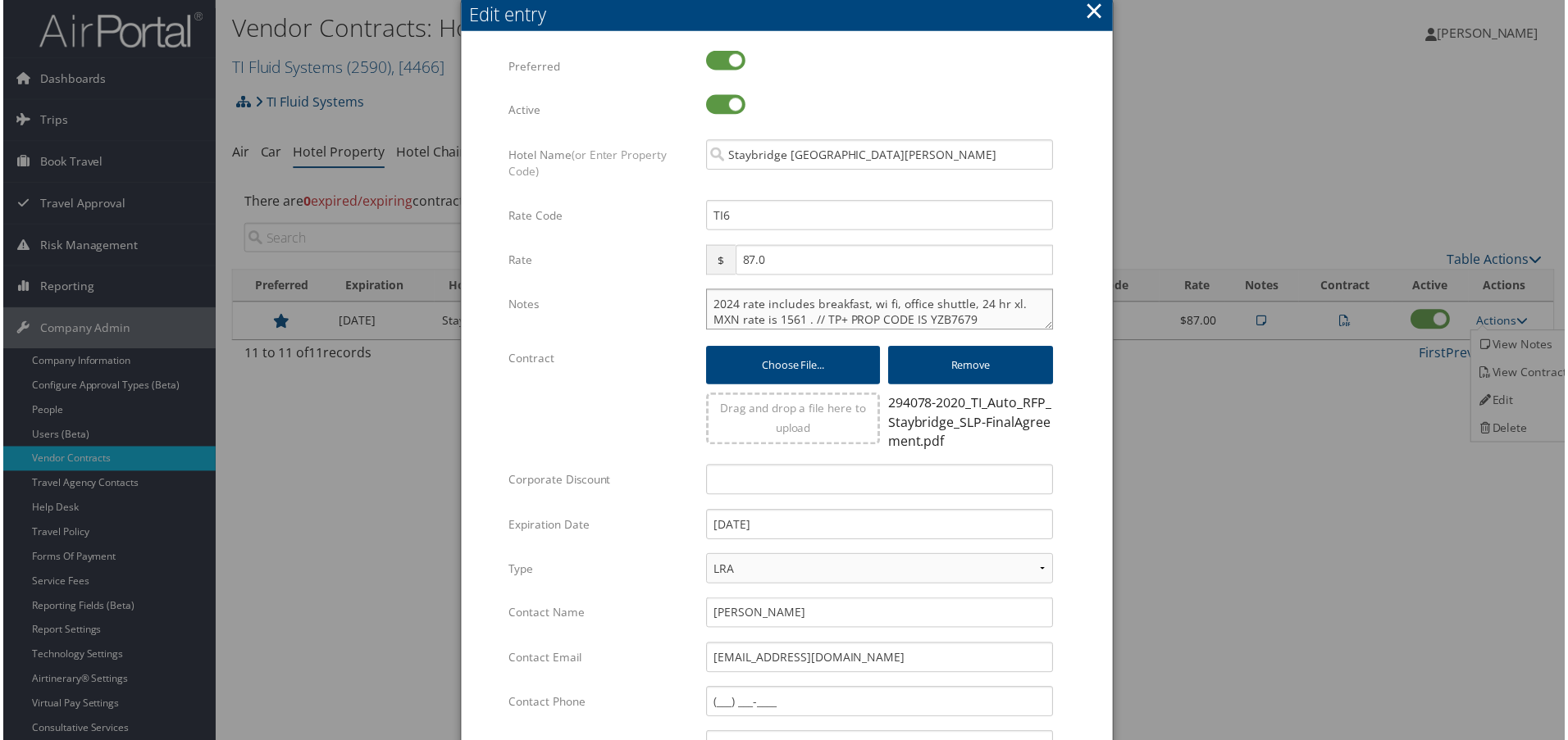
click at [707, 302] on textarea "2024 rate includes breakfast, wi fi, office shuttle, 24 hr xl. MXN rate is 1561…" at bounding box center [880, 310] width 348 height 41
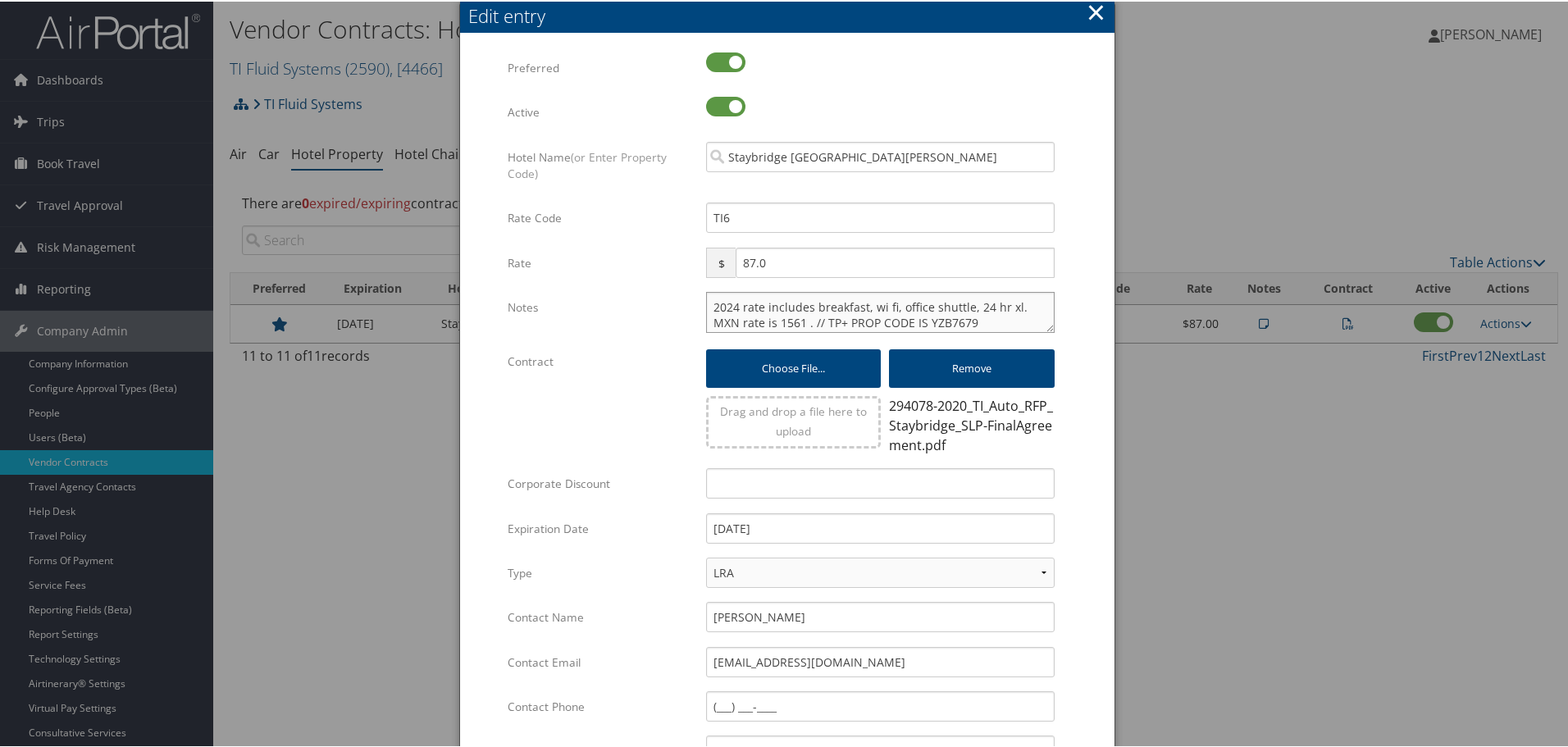
paste textarea "Rates tested in TP+ [DATE];"
type textarea "Rates tested in [GEOGRAPHIC_DATA] [DATE]; 2024 rate includes breakfast, wi fi, …"
click at [1080, 521] on form "Multiple values The selected items contain different values for this input. To …" at bounding box center [787, 503] width 622 height 907
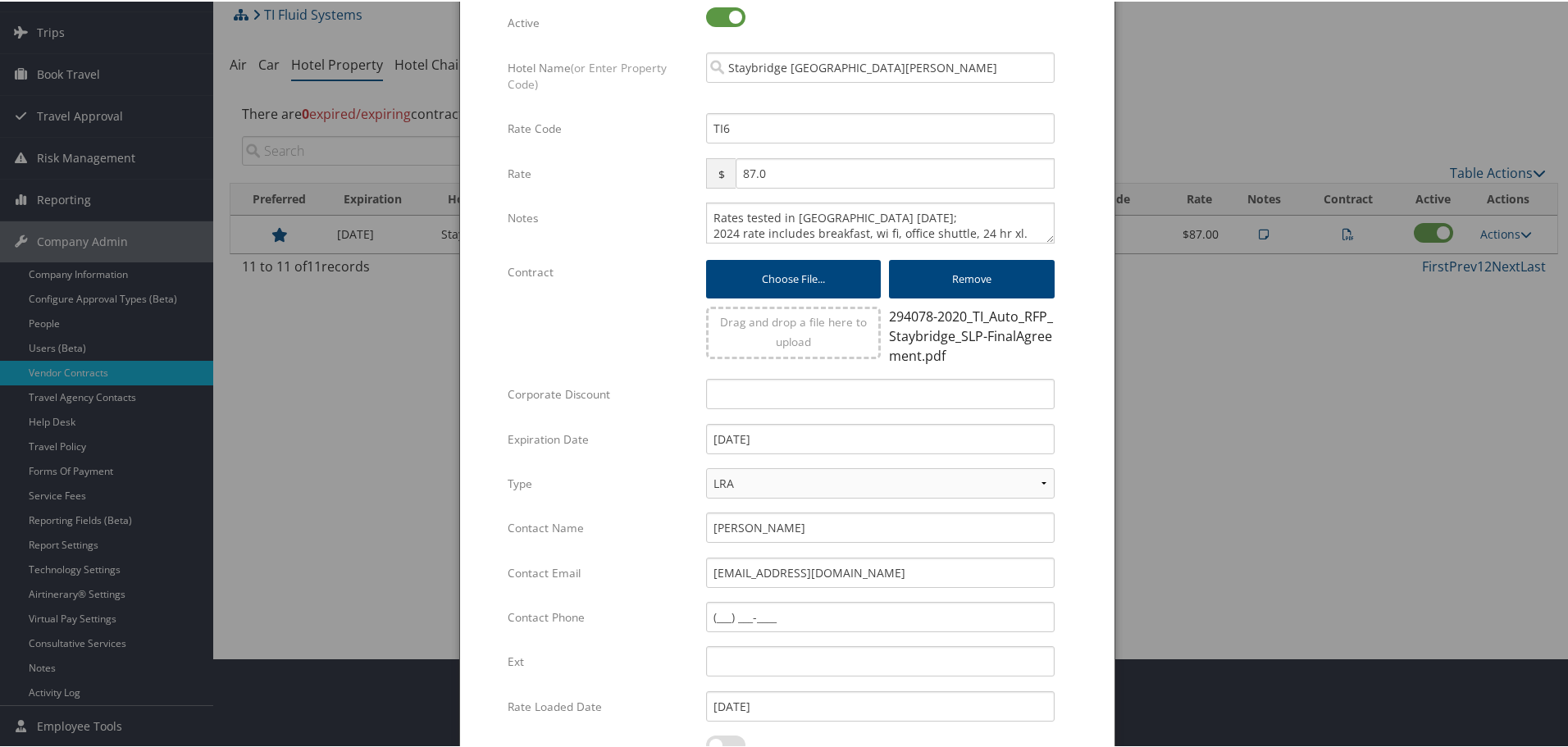
scroll to position [265, 0]
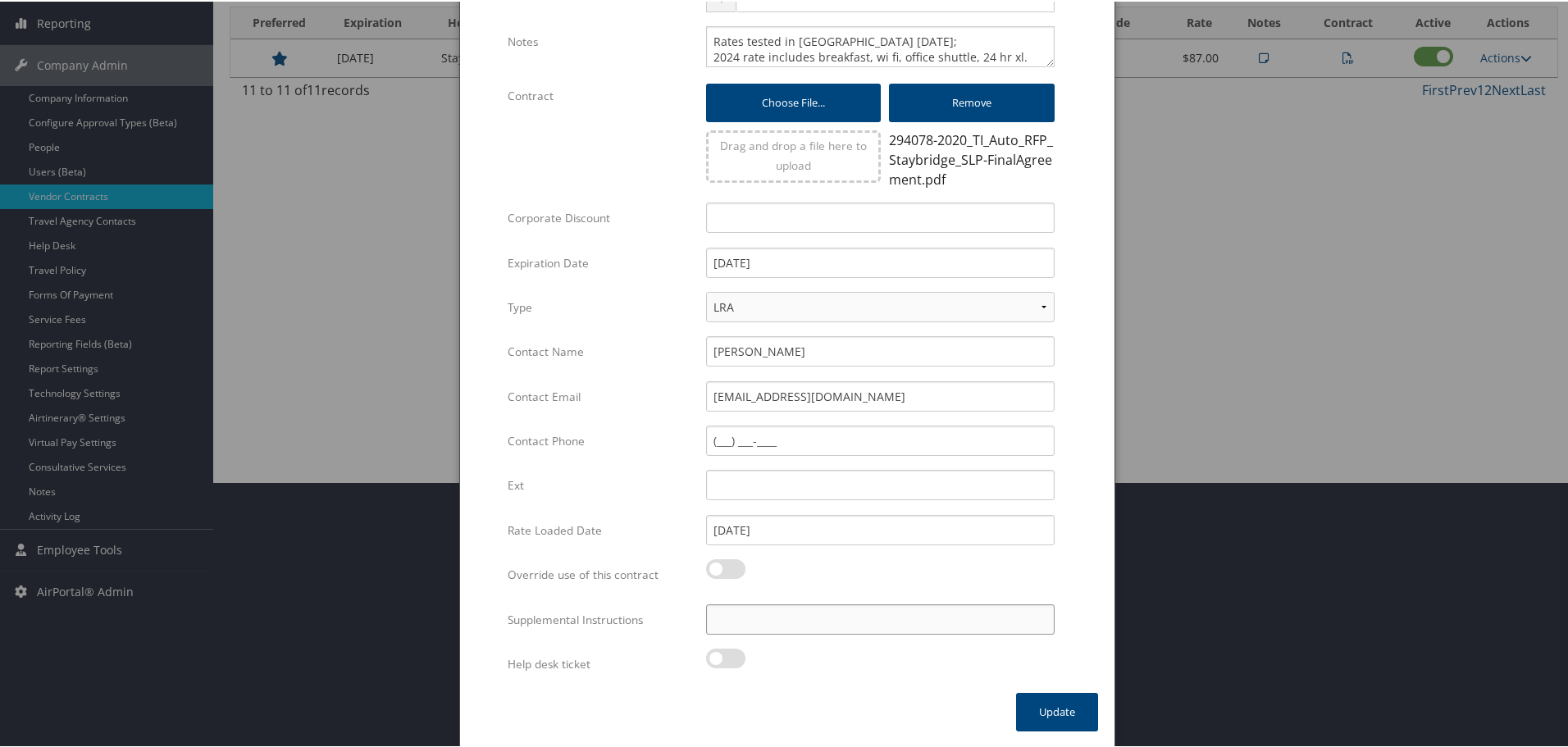
click at [821, 613] on input "Supplemental Instructions" at bounding box center [880, 618] width 348 height 31
paste input "SAB Prop ID -"
paste input "294078"
type input "SAB Prop ID - 294078"
click at [1044, 685] on div at bounding box center [880, 666] width 348 height 38
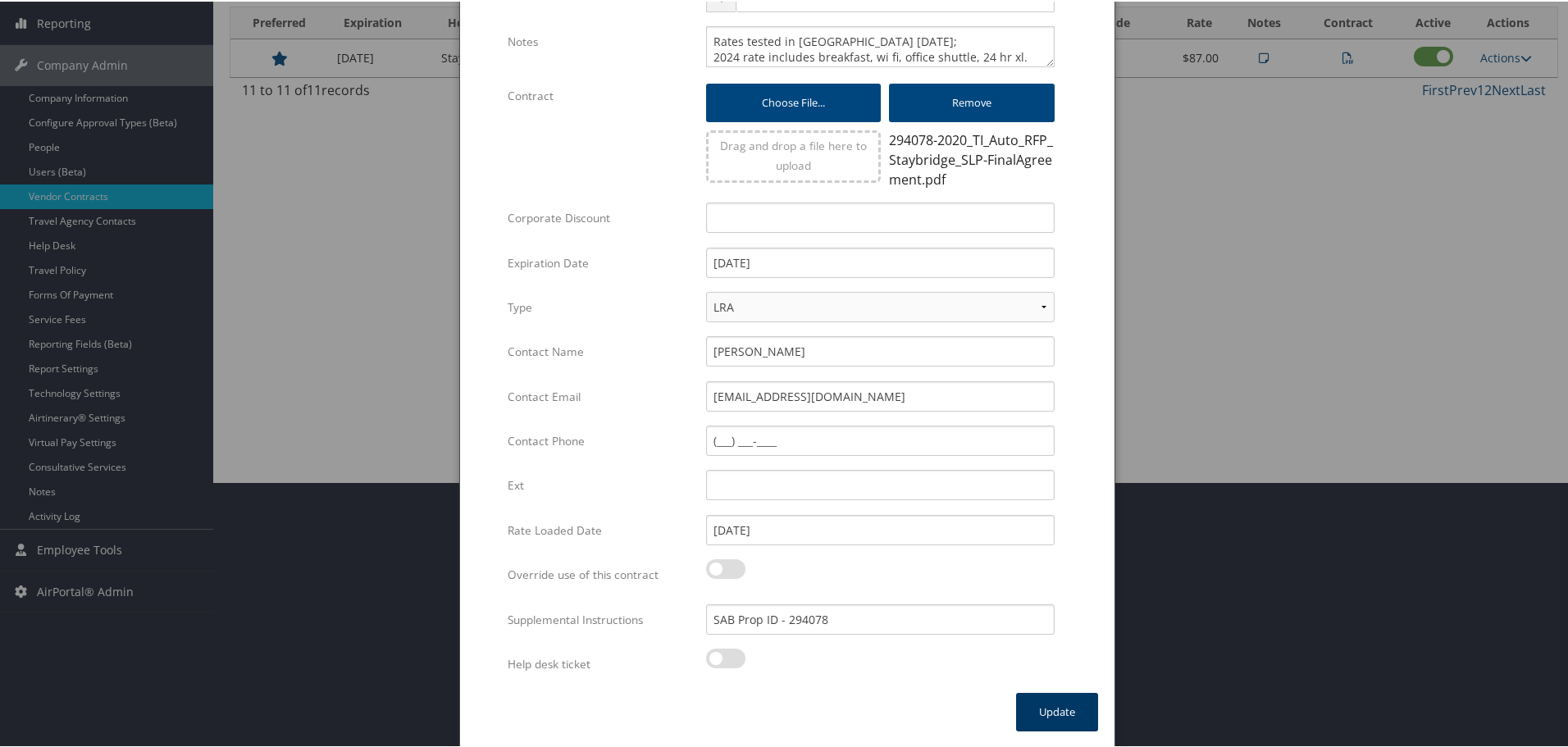
click at [1045, 704] on button "Update" at bounding box center [1057, 710] width 82 height 39
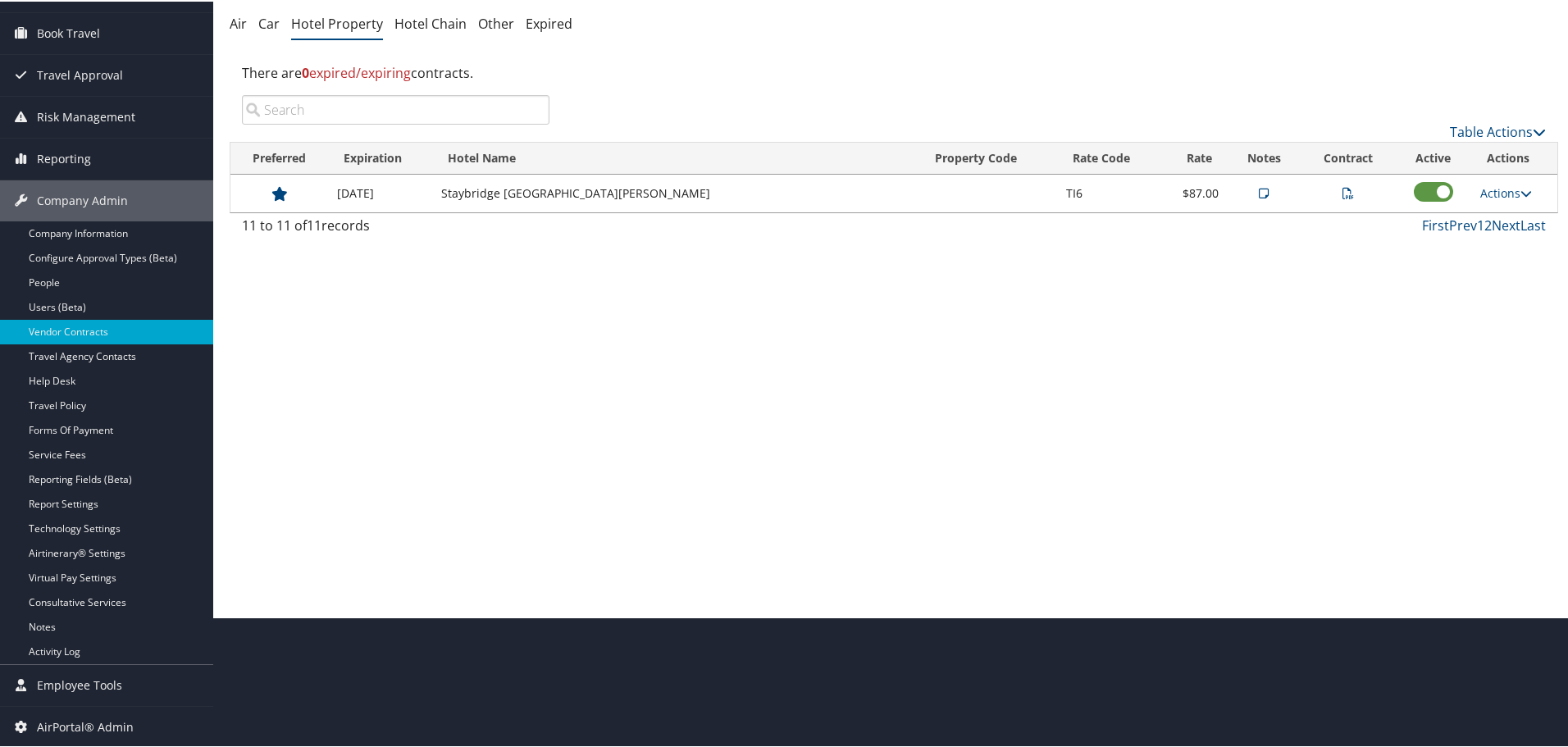
scroll to position [130, 0]
click at [1457, 224] on link "Prev" at bounding box center [1462, 224] width 28 height 18
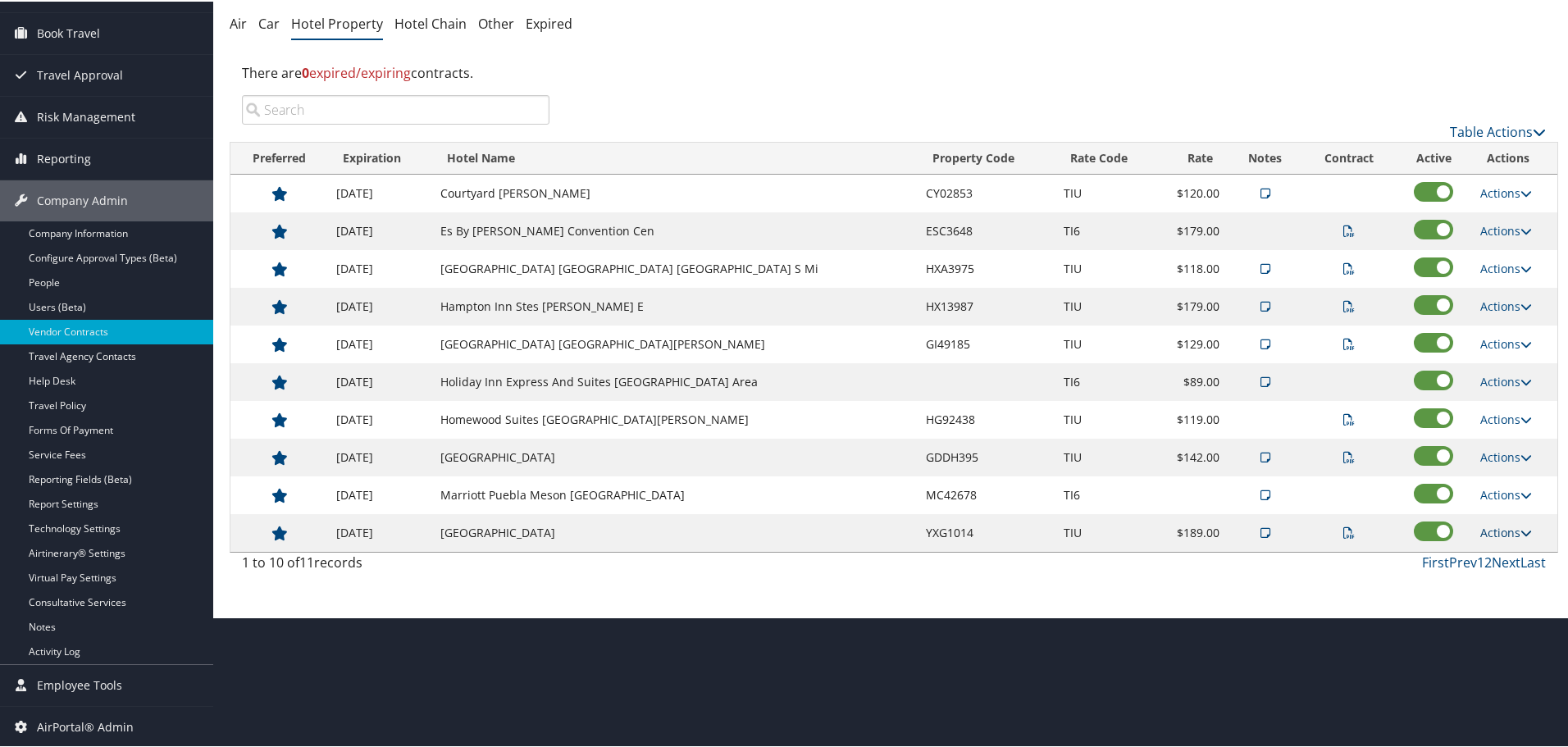
click at [1512, 530] on link "Actions" at bounding box center [1506, 530] width 51 height 15
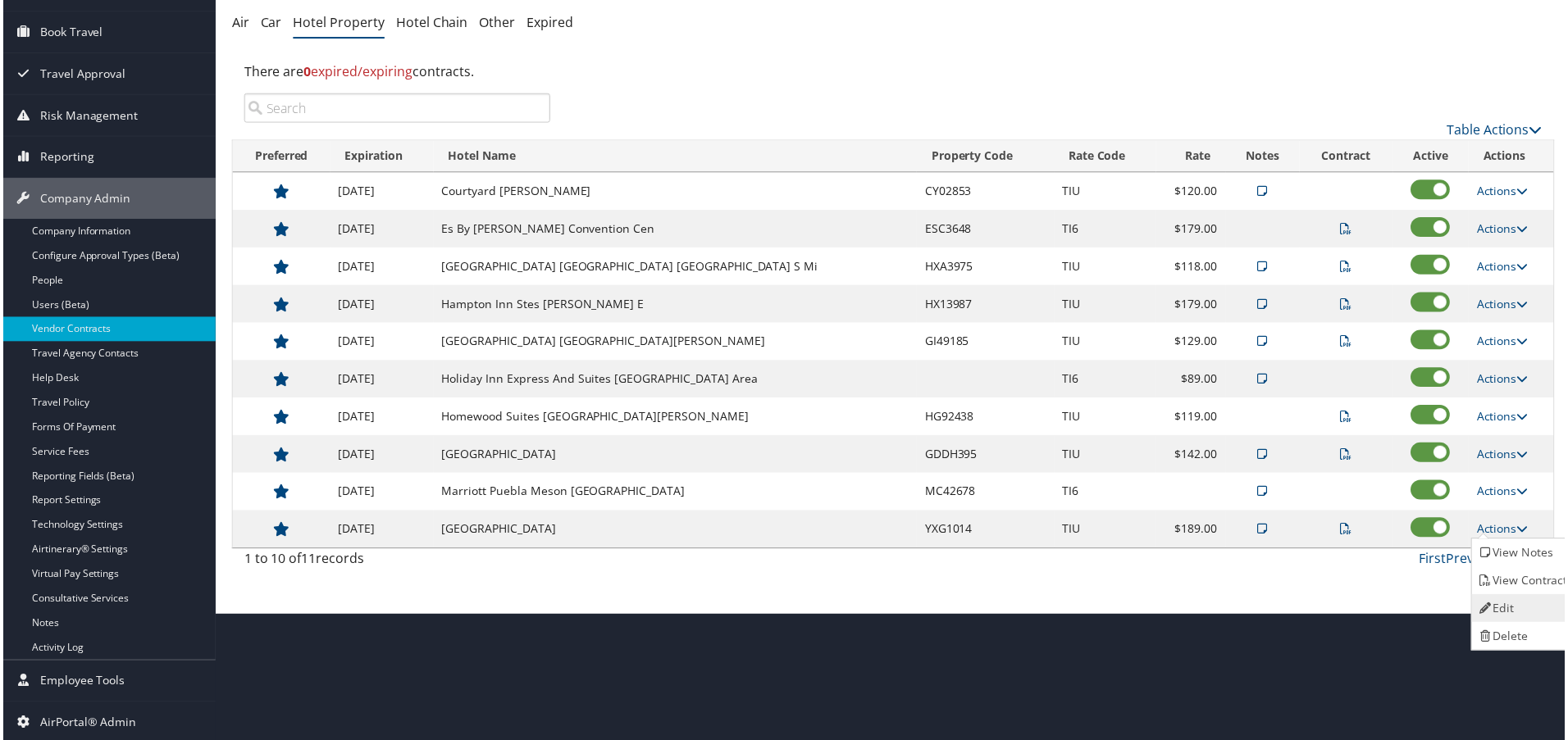
click at [1505, 606] on link "Edit" at bounding box center [1526, 610] width 103 height 28
select select "NLRA"
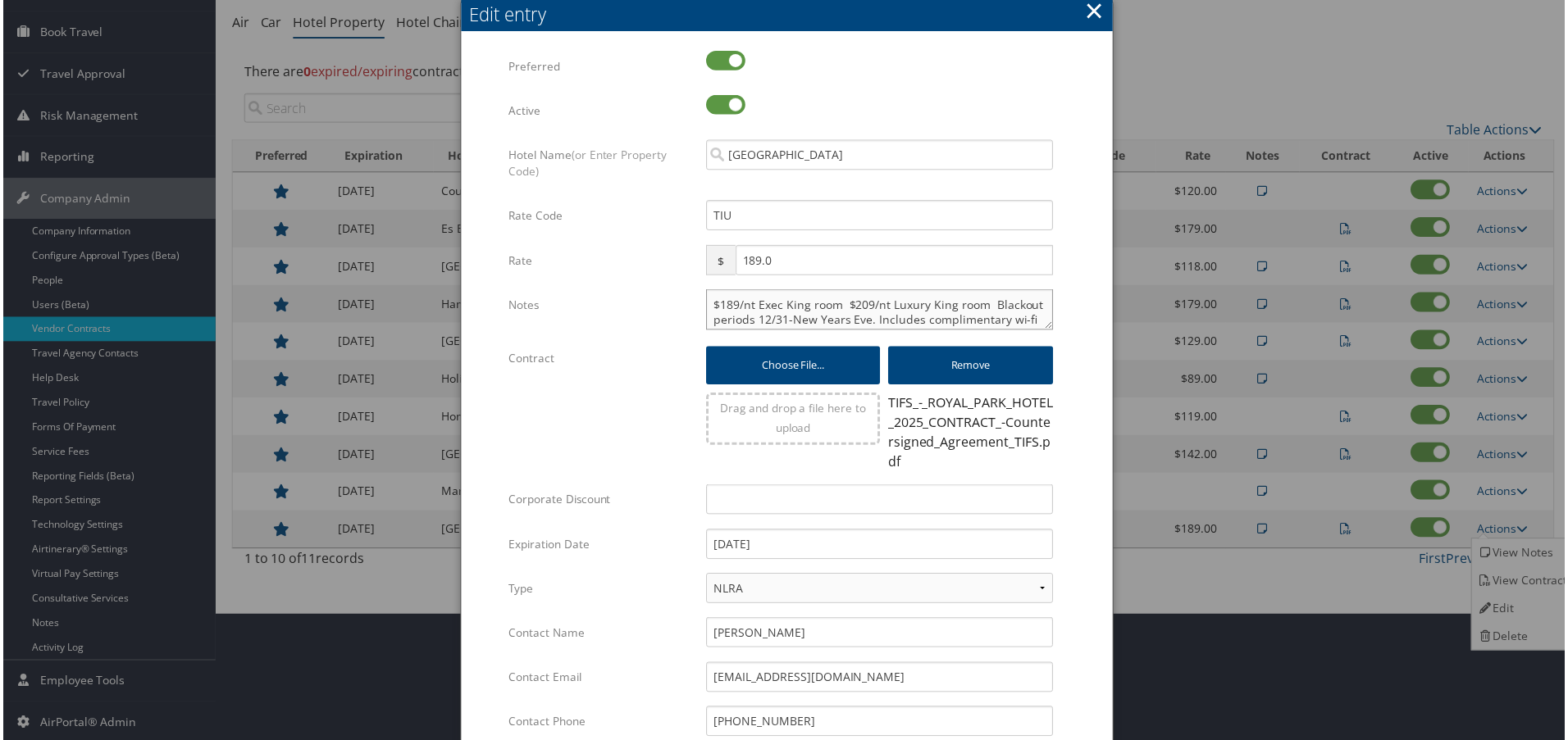
click at [710, 304] on textarea "$189/nt Exec King room $209/nt Luxury King room Blackout periods 12/31-New Year…" at bounding box center [880, 310] width 348 height 41
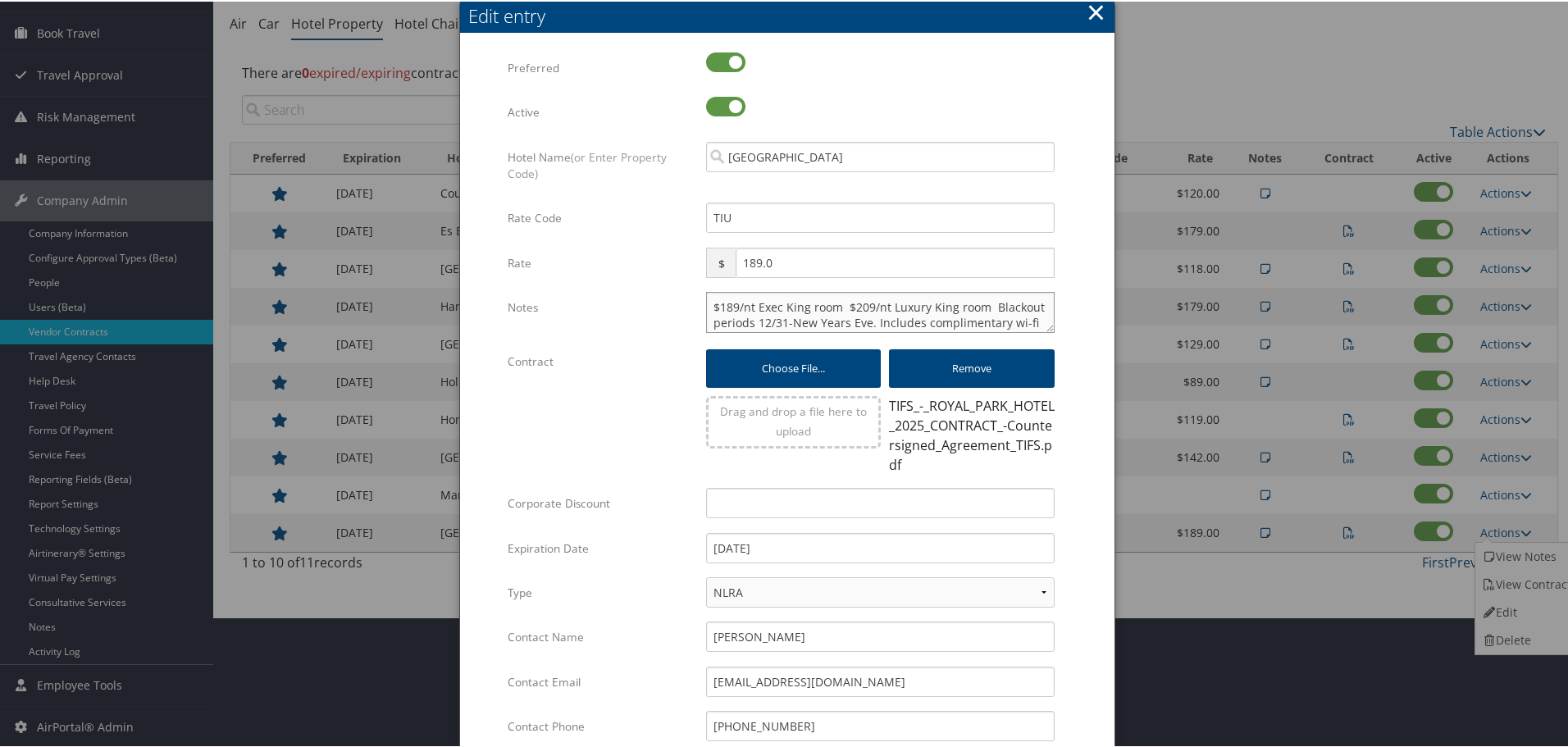
paste textarea "Rates tested in TP+ [DATE];"
type textarea "Rates tested in TP+ Aug 2025; $189/nt Exec King room $209/nt Luxury King room B…"
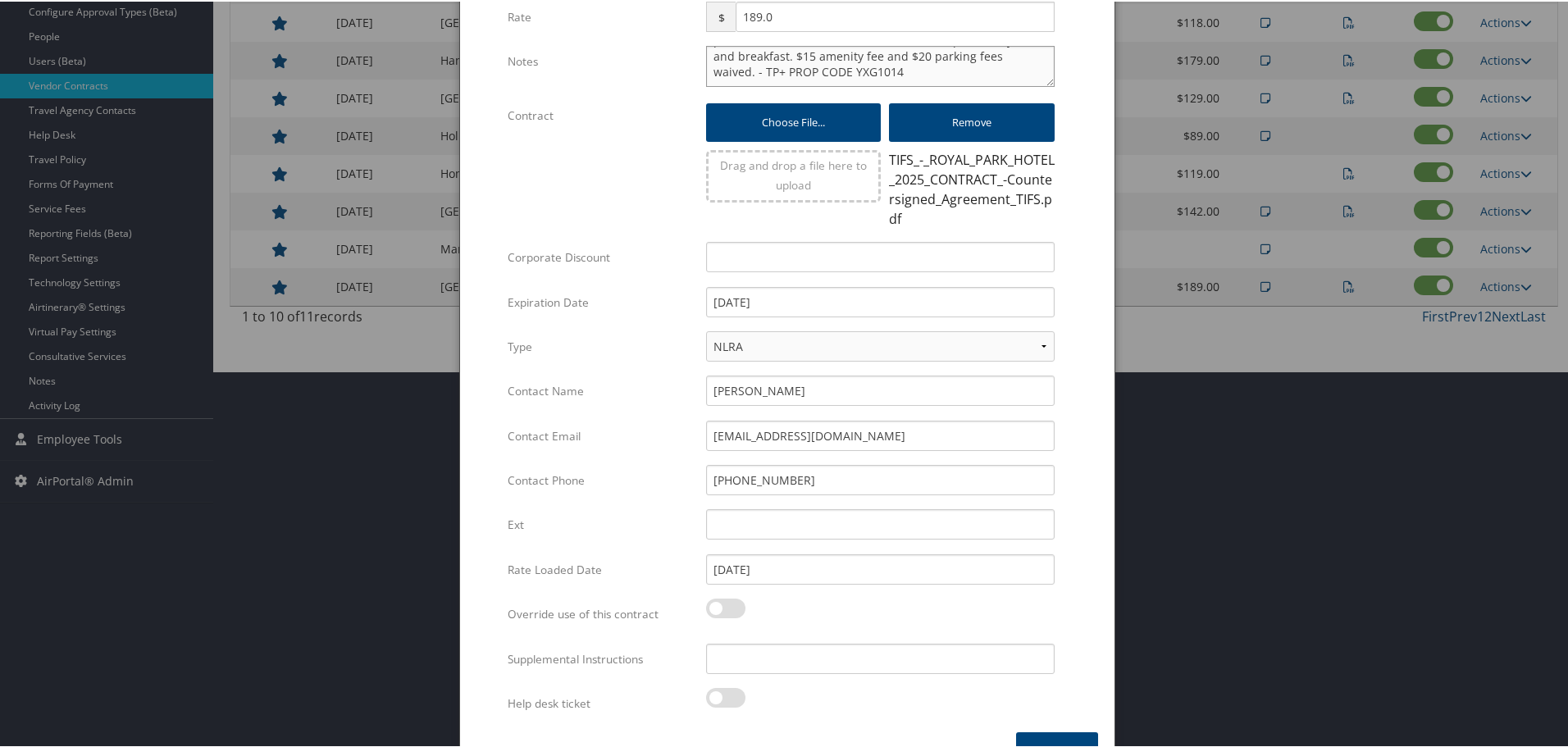
scroll to position [416, 0]
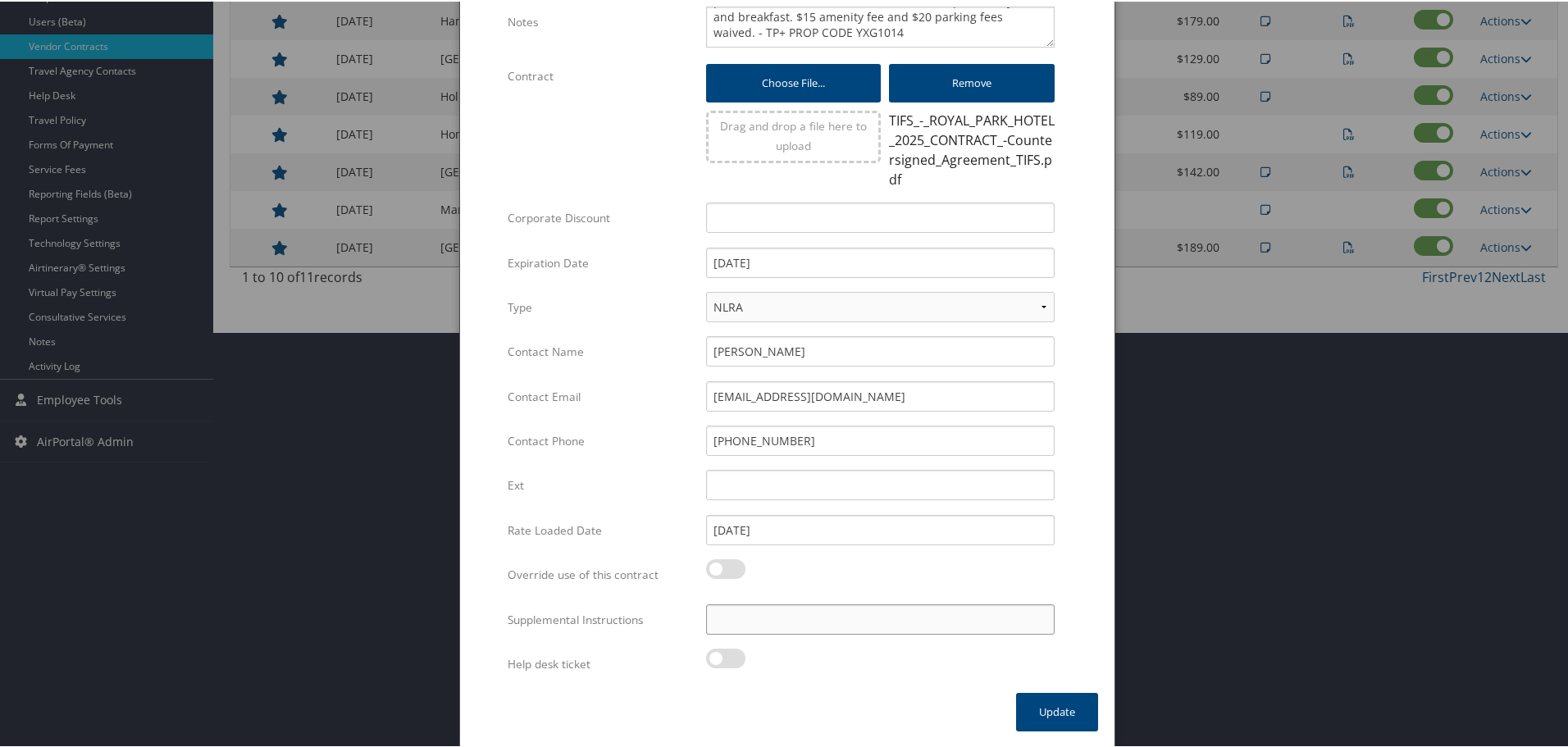
click at [948, 611] on input "Supplemental Instructions" at bounding box center [880, 618] width 348 height 31
paste input "SAB Prop ID -"
paste input "42725"
type input "SAB Prop ID - 42725"
click at [1045, 716] on button "Update" at bounding box center [1057, 710] width 82 height 39
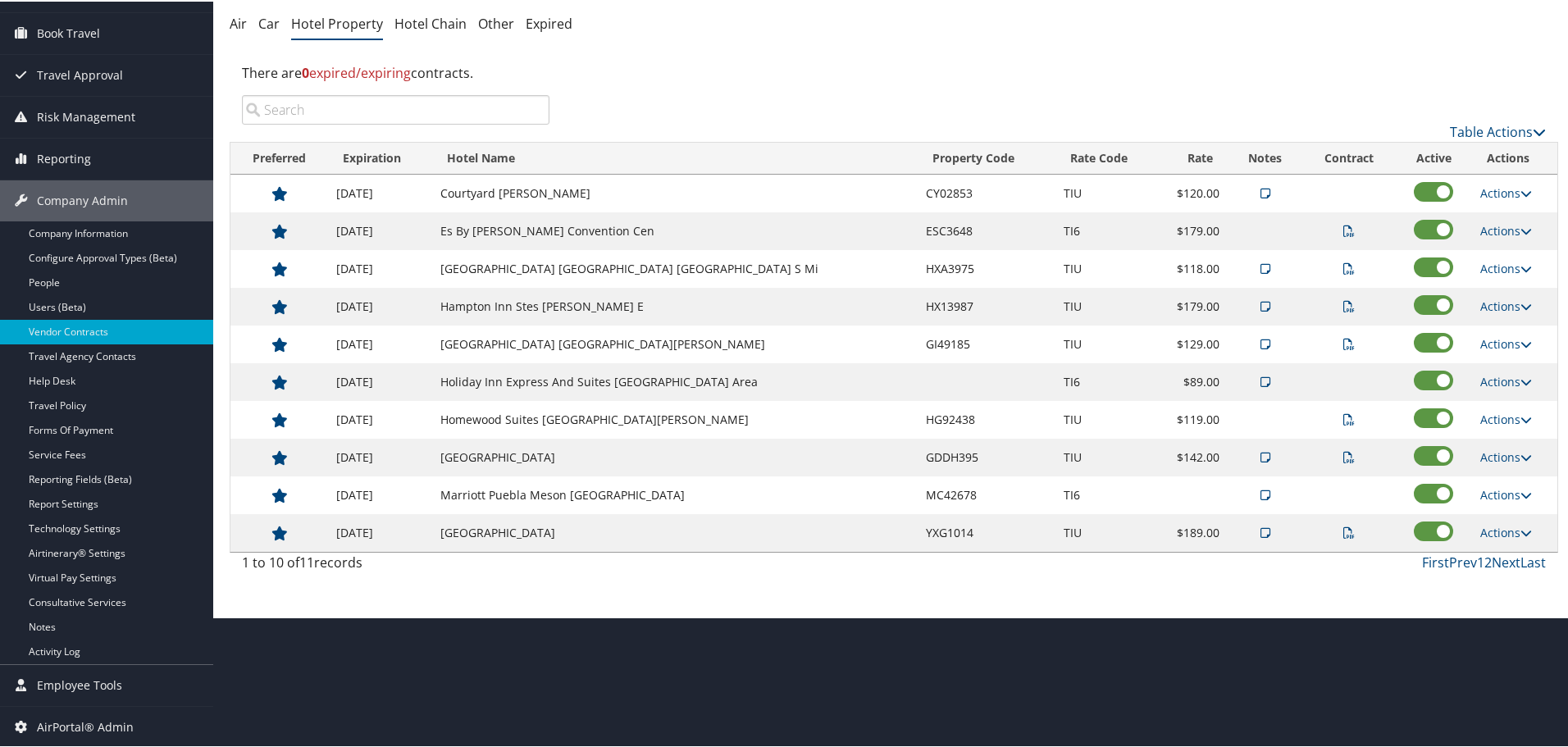
scroll to position [130, 0]
click at [1500, 493] on link "Actions" at bounding box center [1506, 493] width 51 height 15
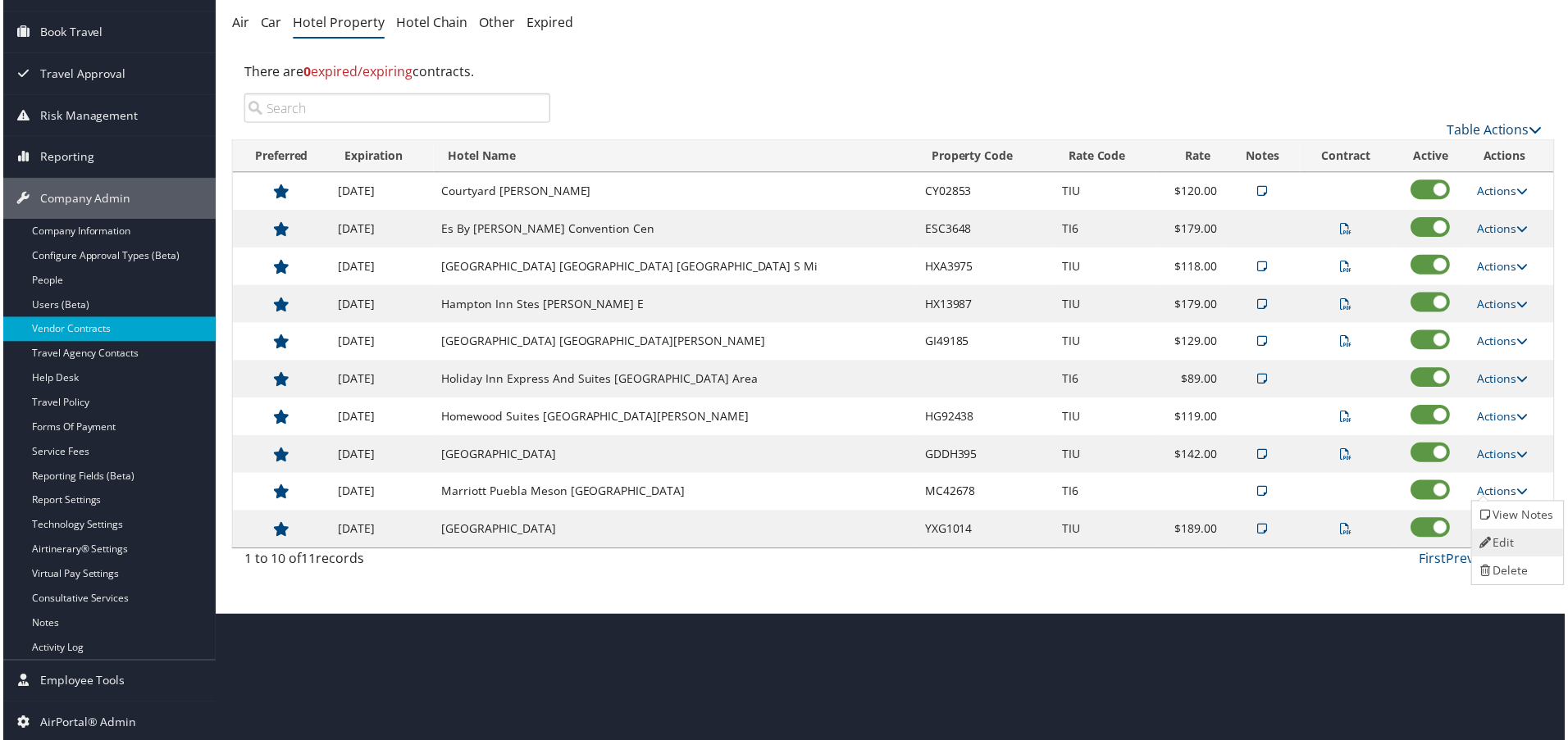
click at [1506, 541] on link "Edit" at bounding box center [1519, 545] width 88 height 28
select select "NLRA"
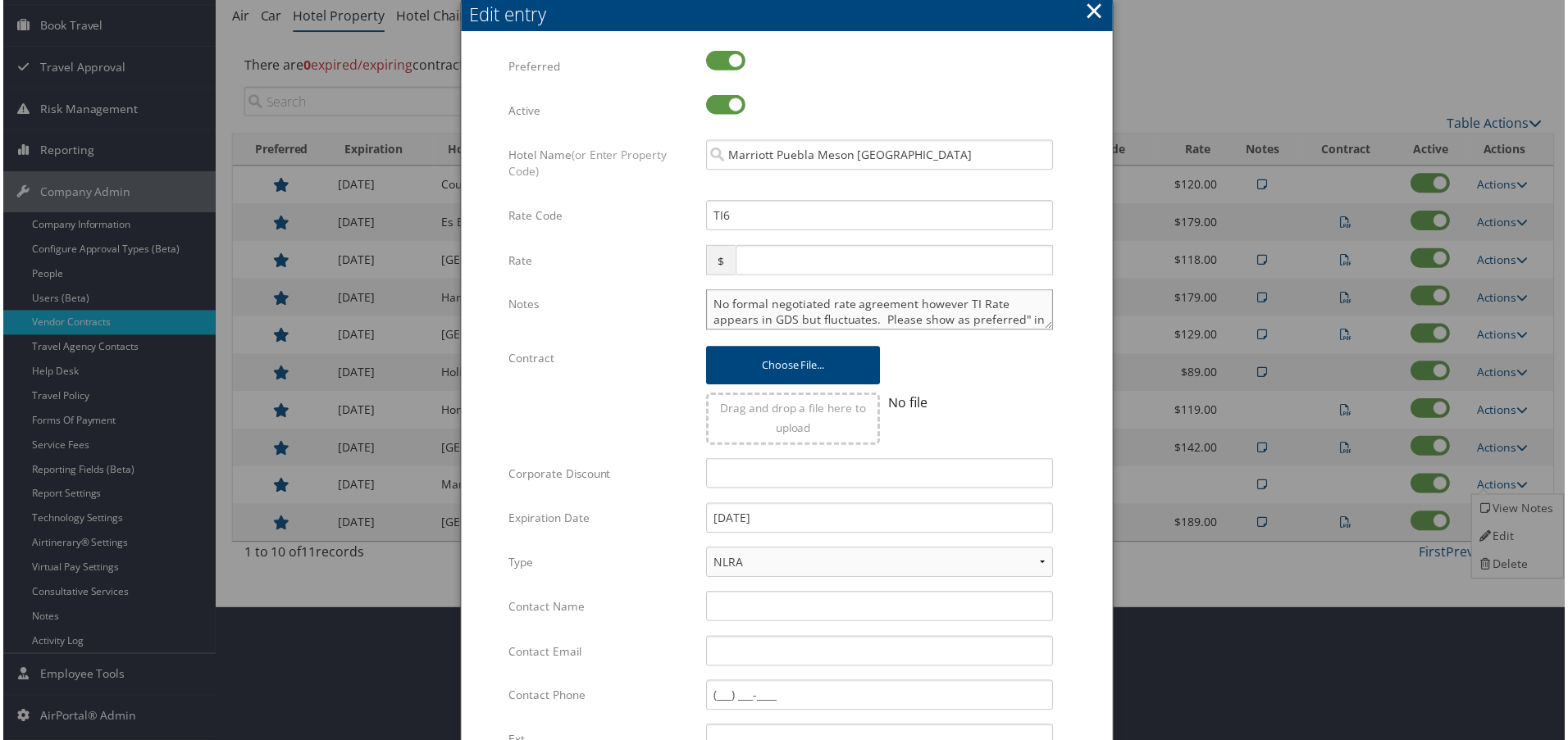
click at [706, 307] on textarea "No formal negotiated rate agreement however TI Rate appears in GDS but fluctuat…" at bounding box center [880, 310] width 348 height 41
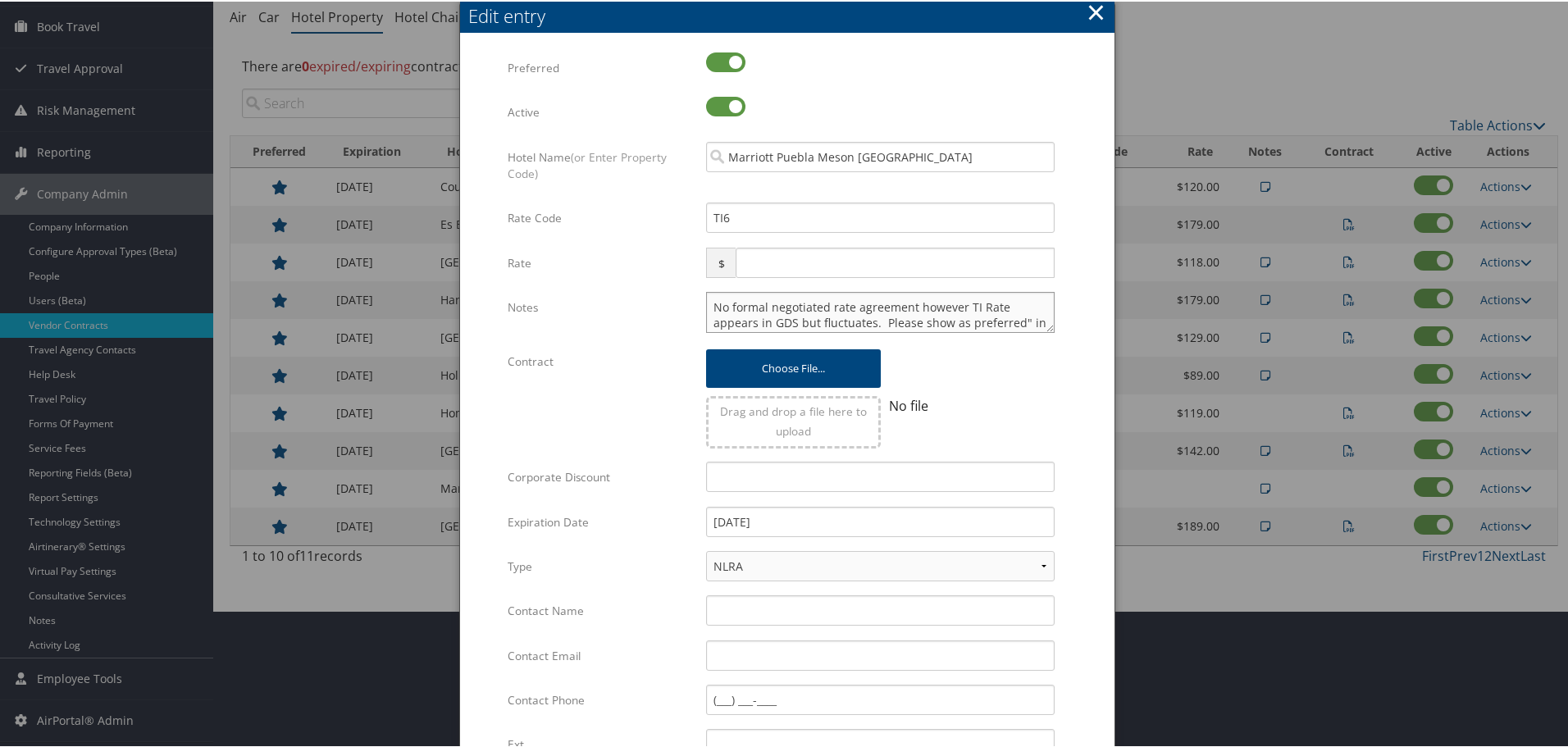
paste textarea "Rates tested in TP+ [DATE];"
type textarea "Rates tested in TP+ Aug 2025; No formal negotiated rate agreement however TI Ra…"
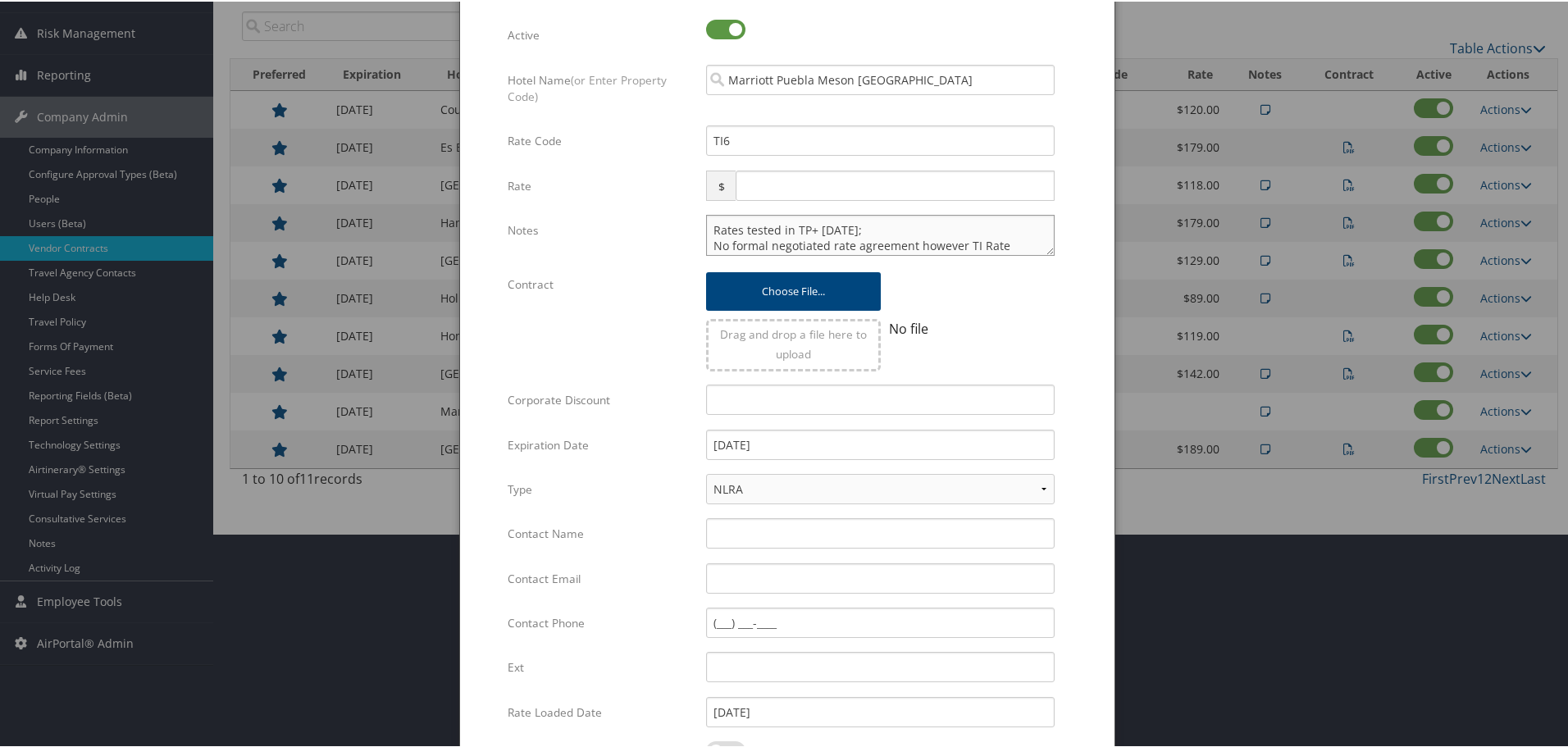
scroll to position [396, 0]
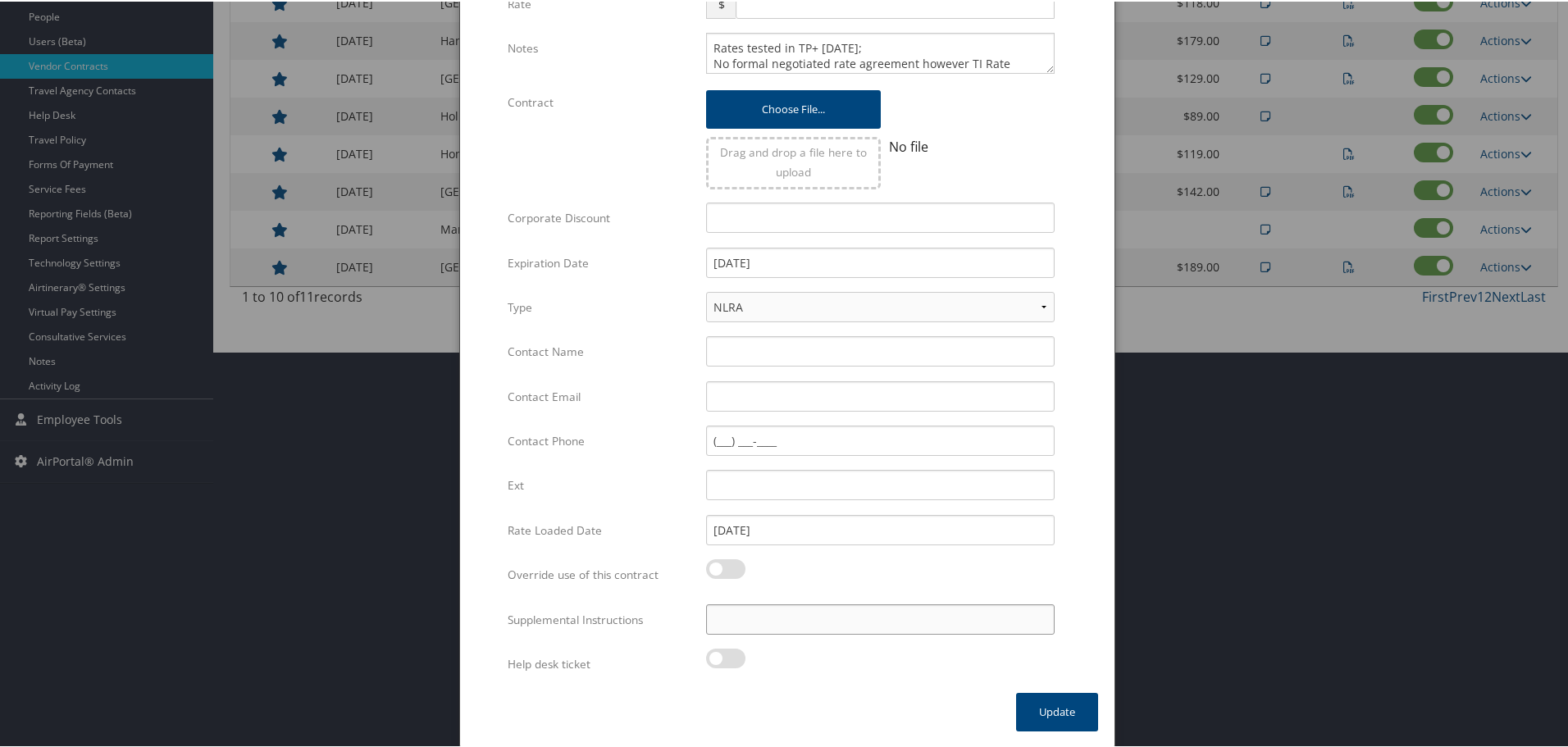
click at [775, 631] on input "Supplemental Instructions" at bounding box center [880, 618] width 348 height 31
paste input "SAB Prop ID -"
paste input "17770"
type input "SAB Prop ID - 17770"
click at [1060, 706] on button "Update" at bounding box center [1057, 710] width 82 height 39
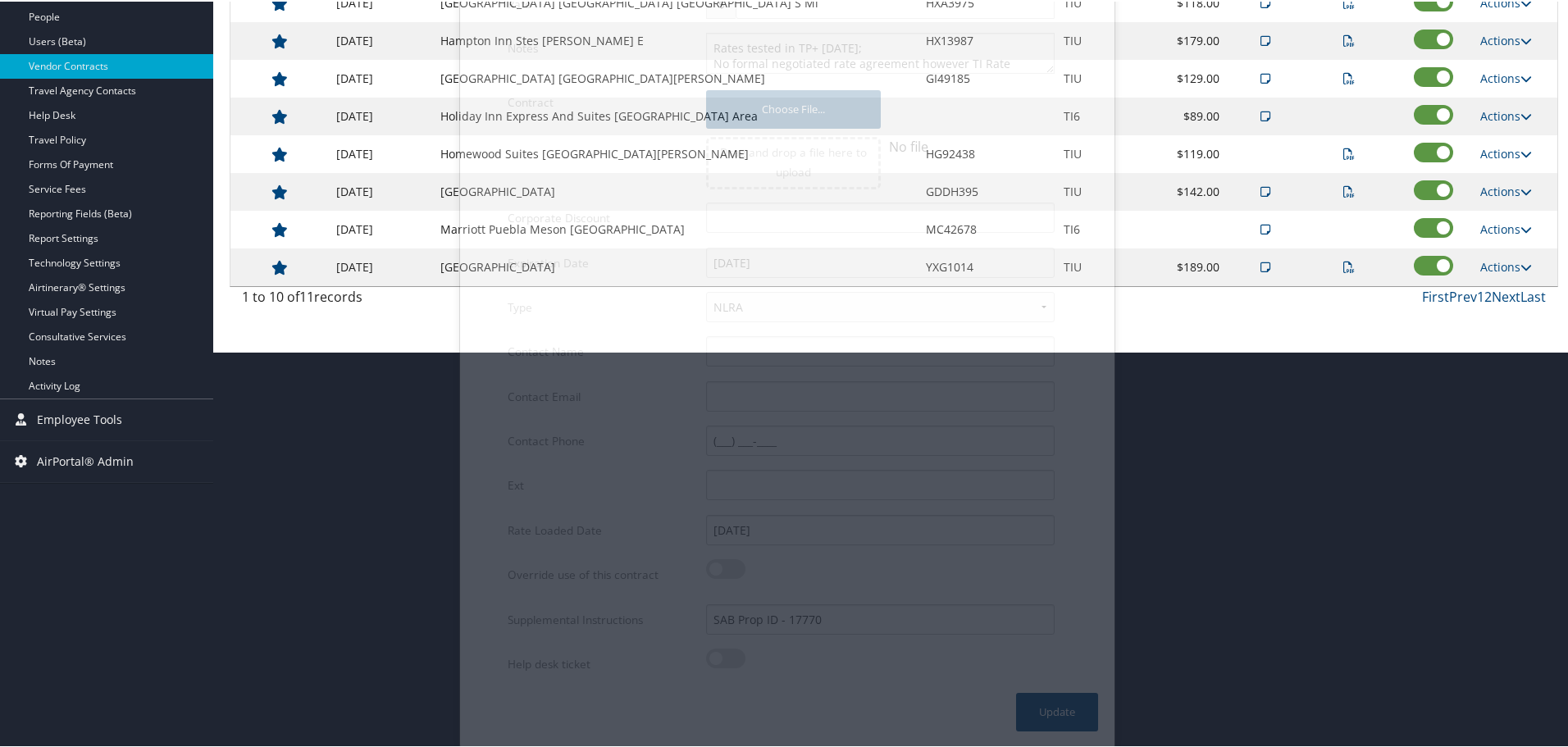
scroll to position [130, 0]
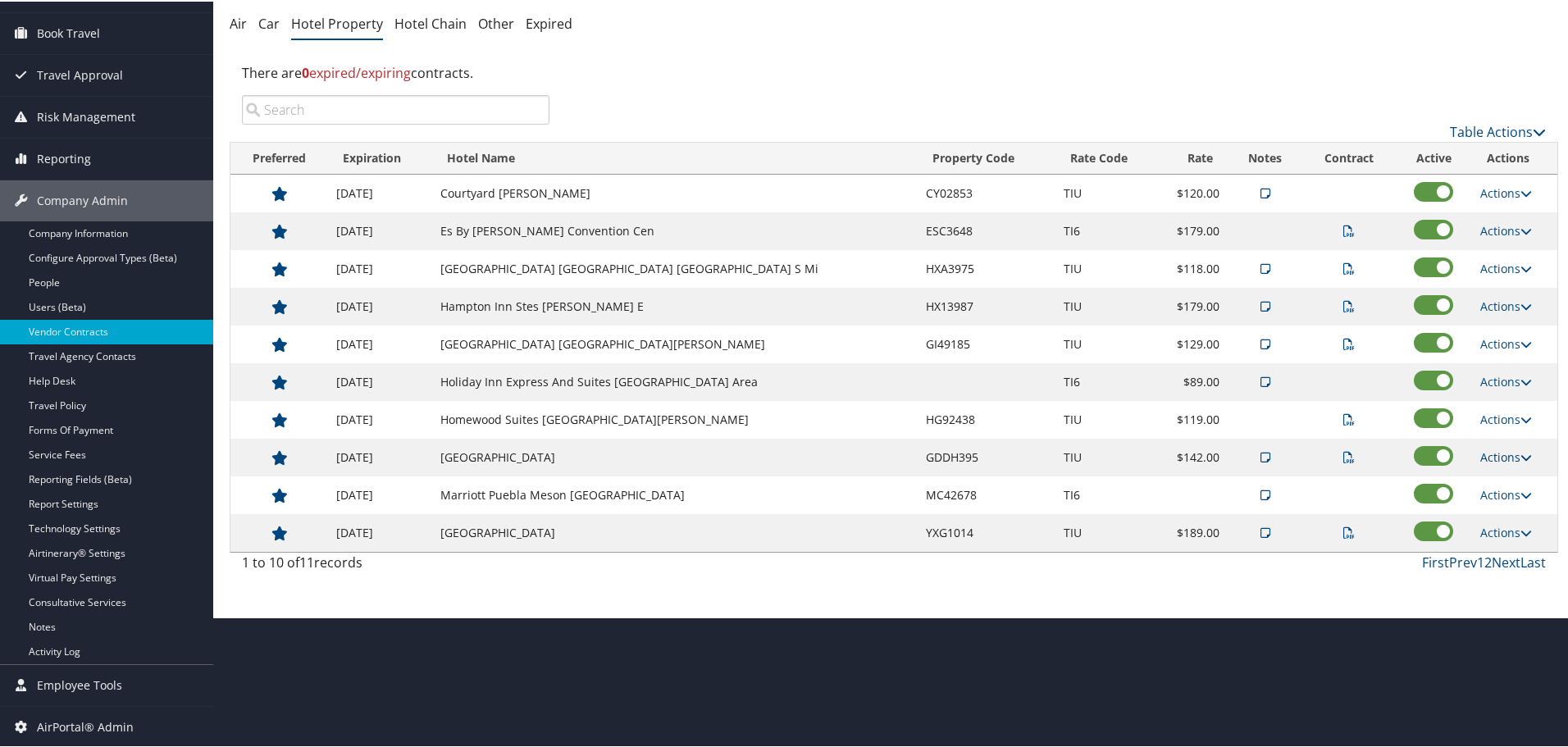
click at [1495, 452] on link "Actions" at bounding box center [1506, 455] width 51 height 15
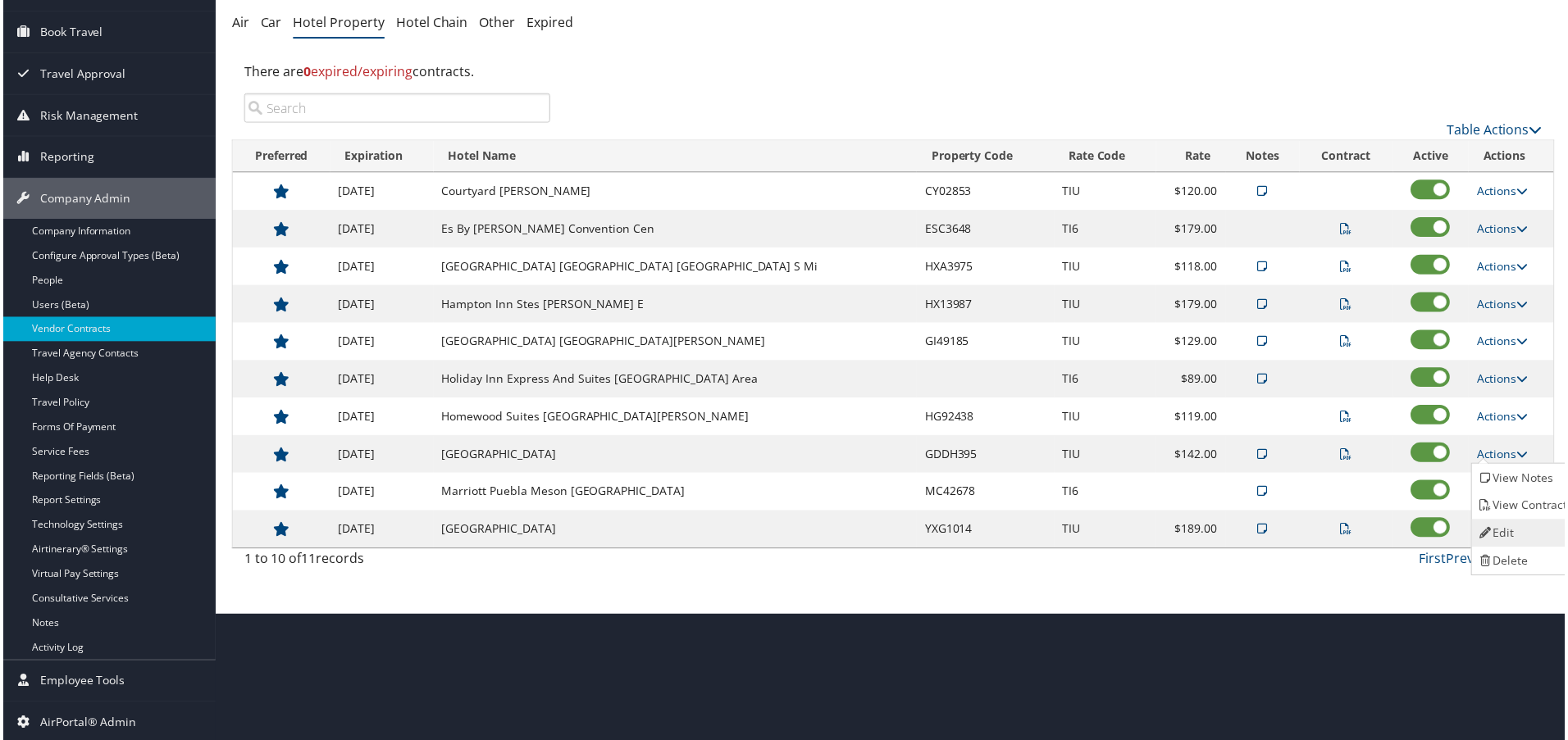
click at [1507, 522] on link "Edit" at bounding box center [1526, 535] width 103 height 28
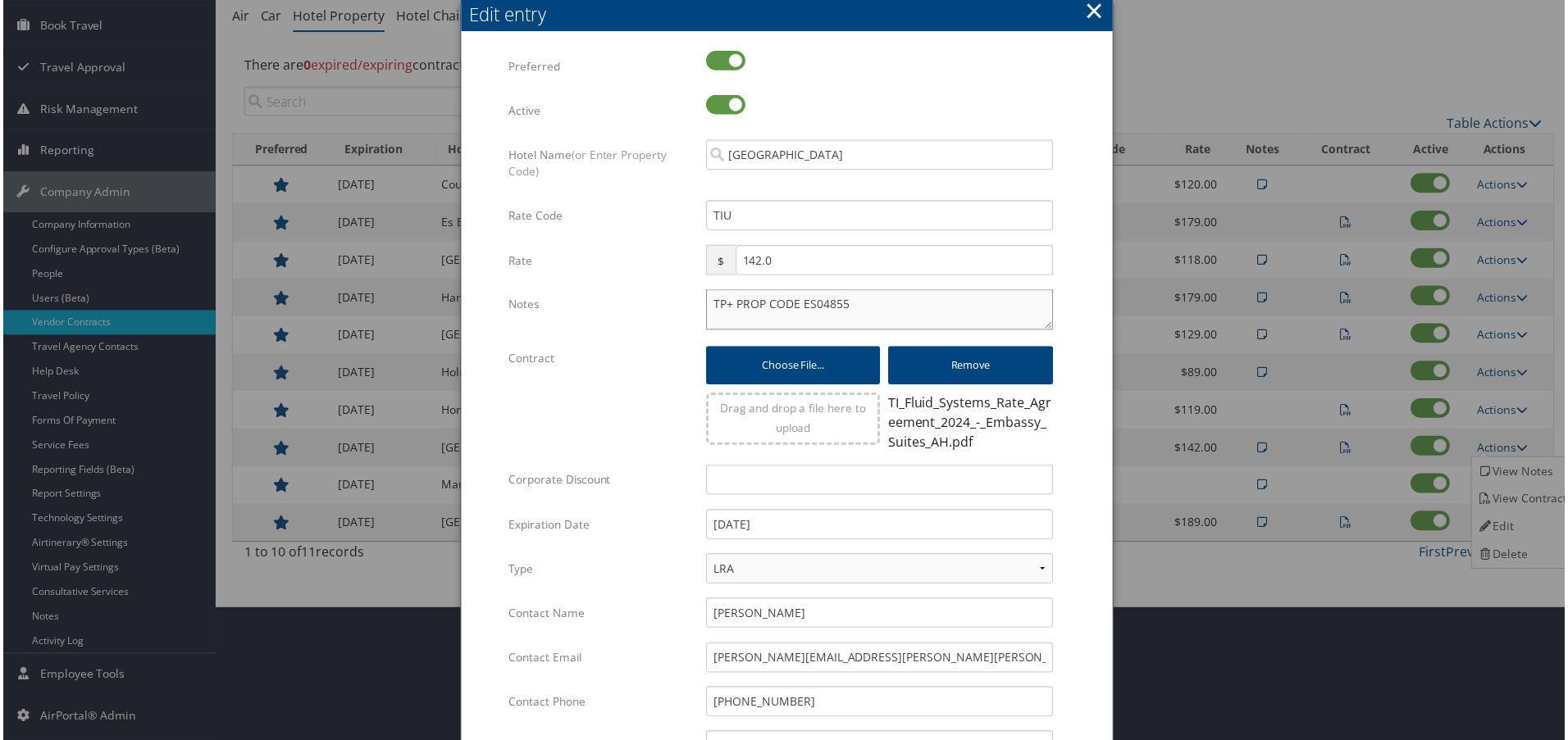
click at [707, 305] on textarea "TP+ PROP CODE ES04855" at bounding box center [880, 310] width 348 height 41
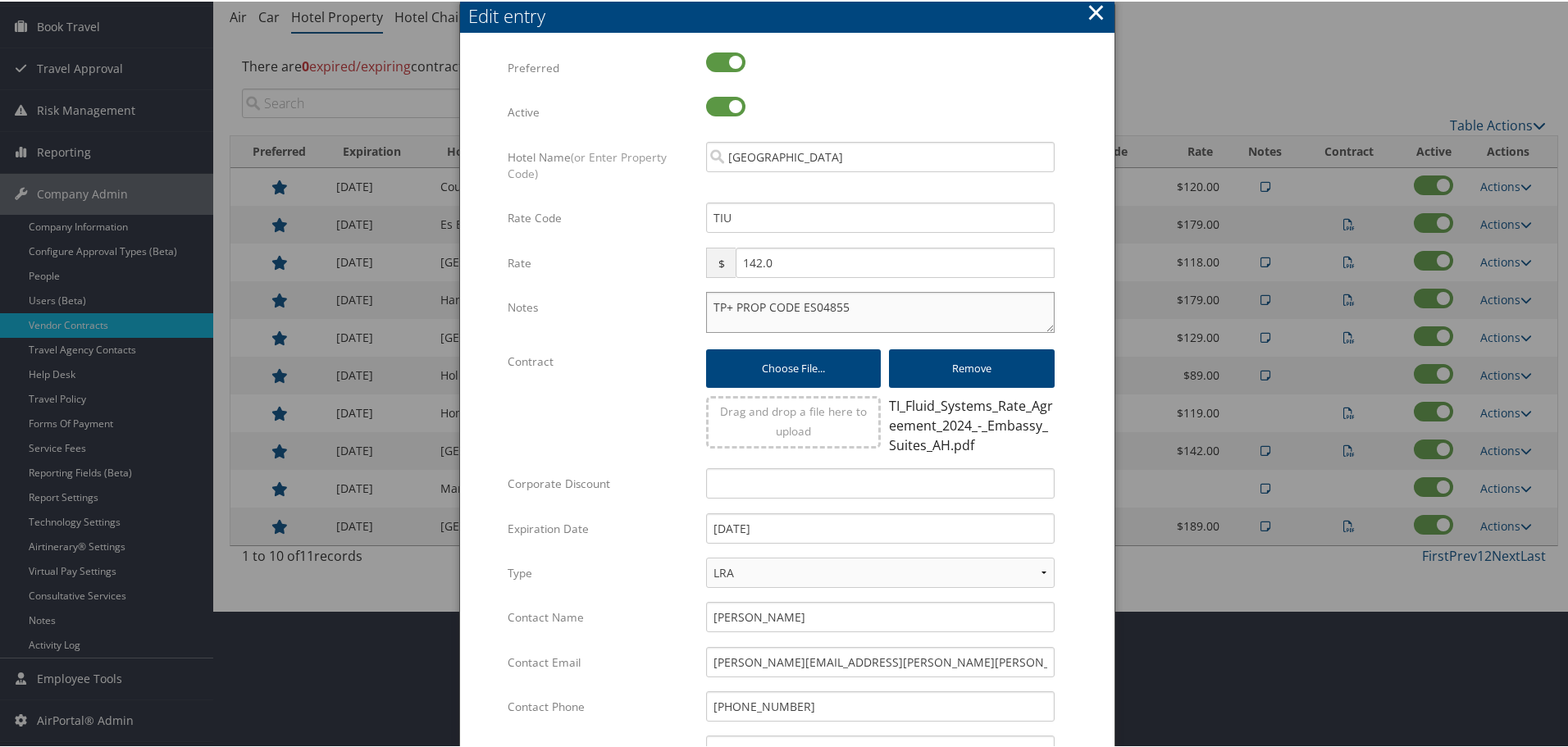
paste textarea "Rates tested in TP+ [DATE];"
type textarea "Rates tested in TP+ Aug 2025; TP+ PROP CODE ES04855"
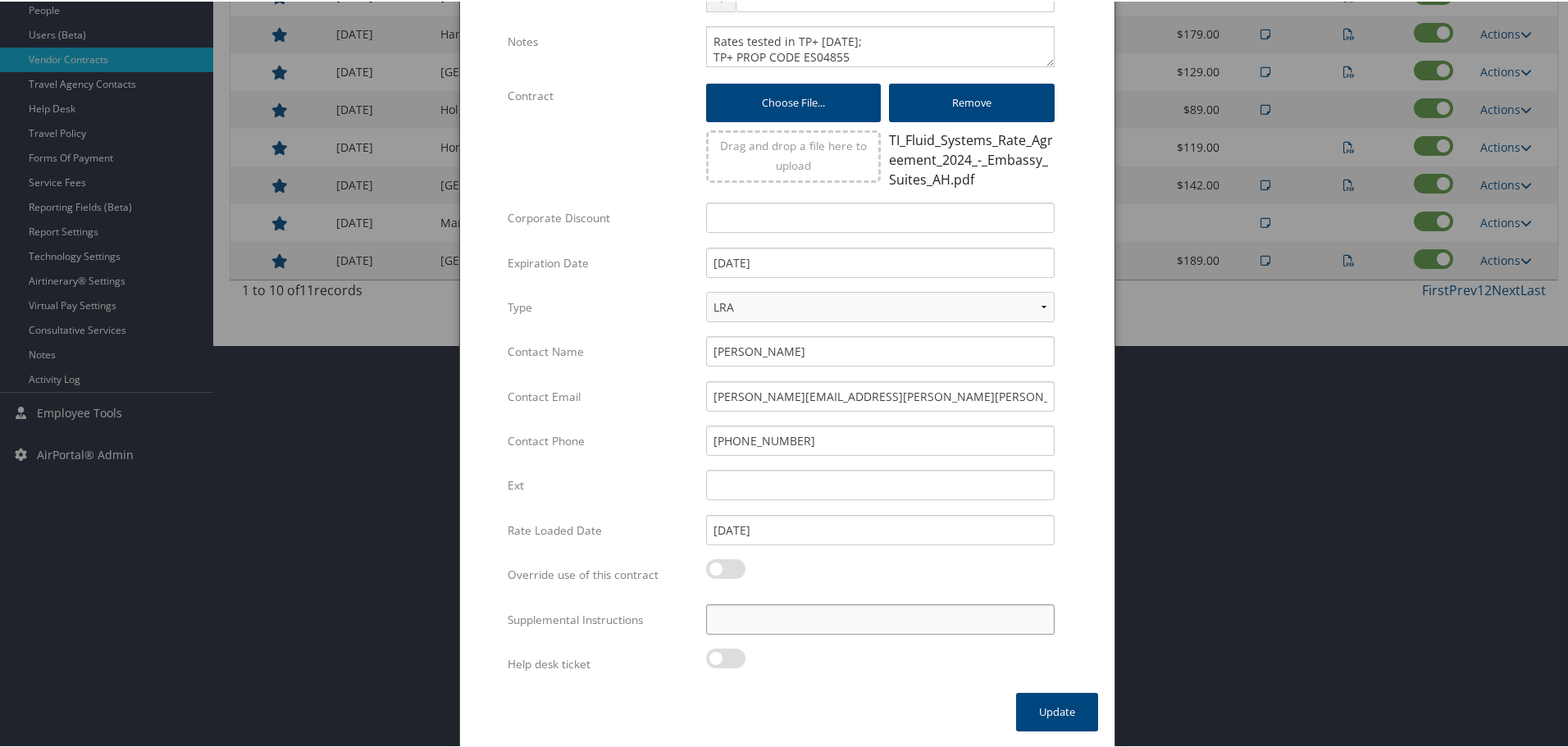
click at [824, 622] on input "Supplemental Instructions" at bounding box center [880, 618] width 348 height 31
paste input "SAB Prop ID -"
paste input "613160"
type input "SAB Prop ID - 613160"
click at [1053, 698] on button "Update" at bounding box center [1057, 710] width 82 height 39
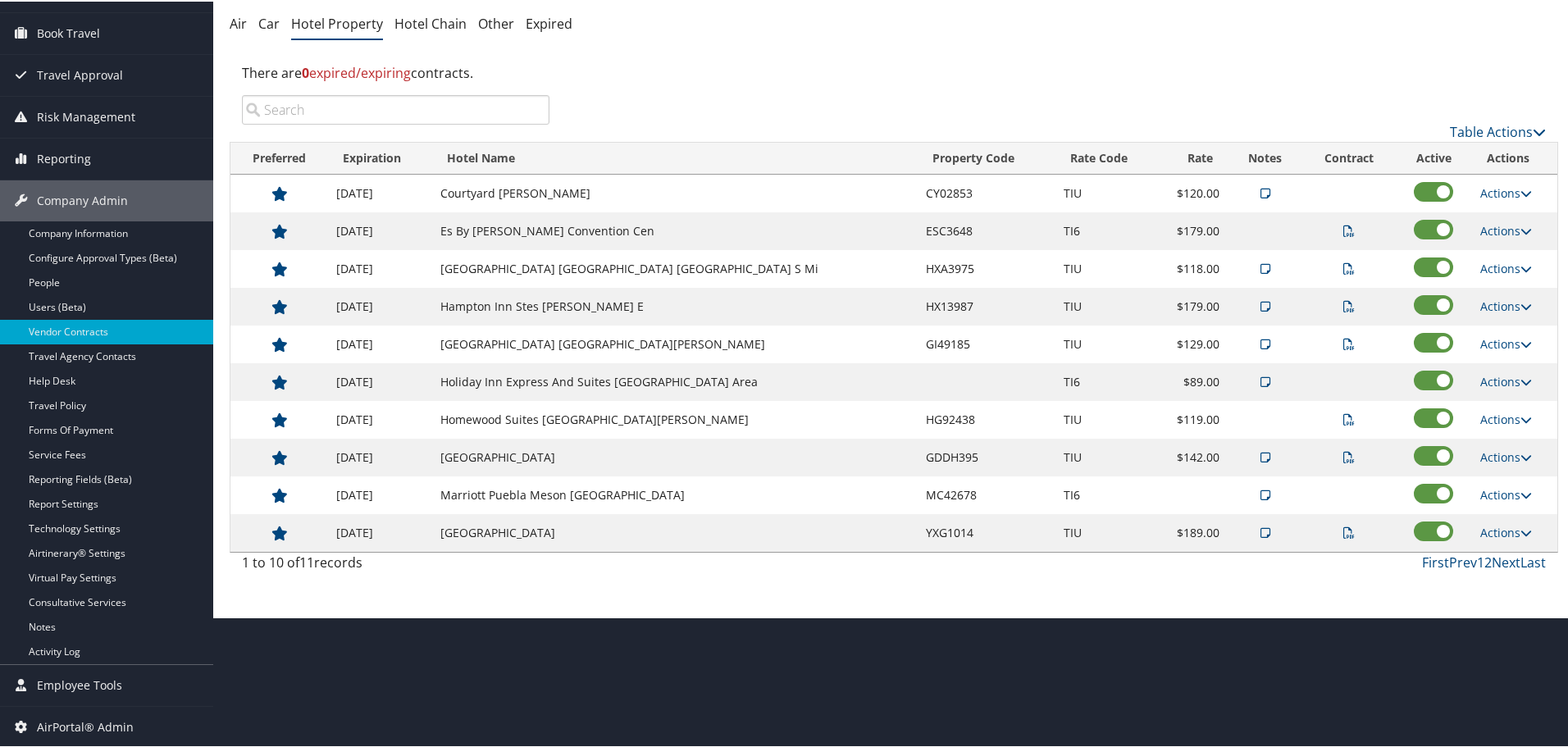
scroll to position [130, 0]
click at [1491, 416] on link "Actions" at bounding box center [1506, 417] width 51 height 15
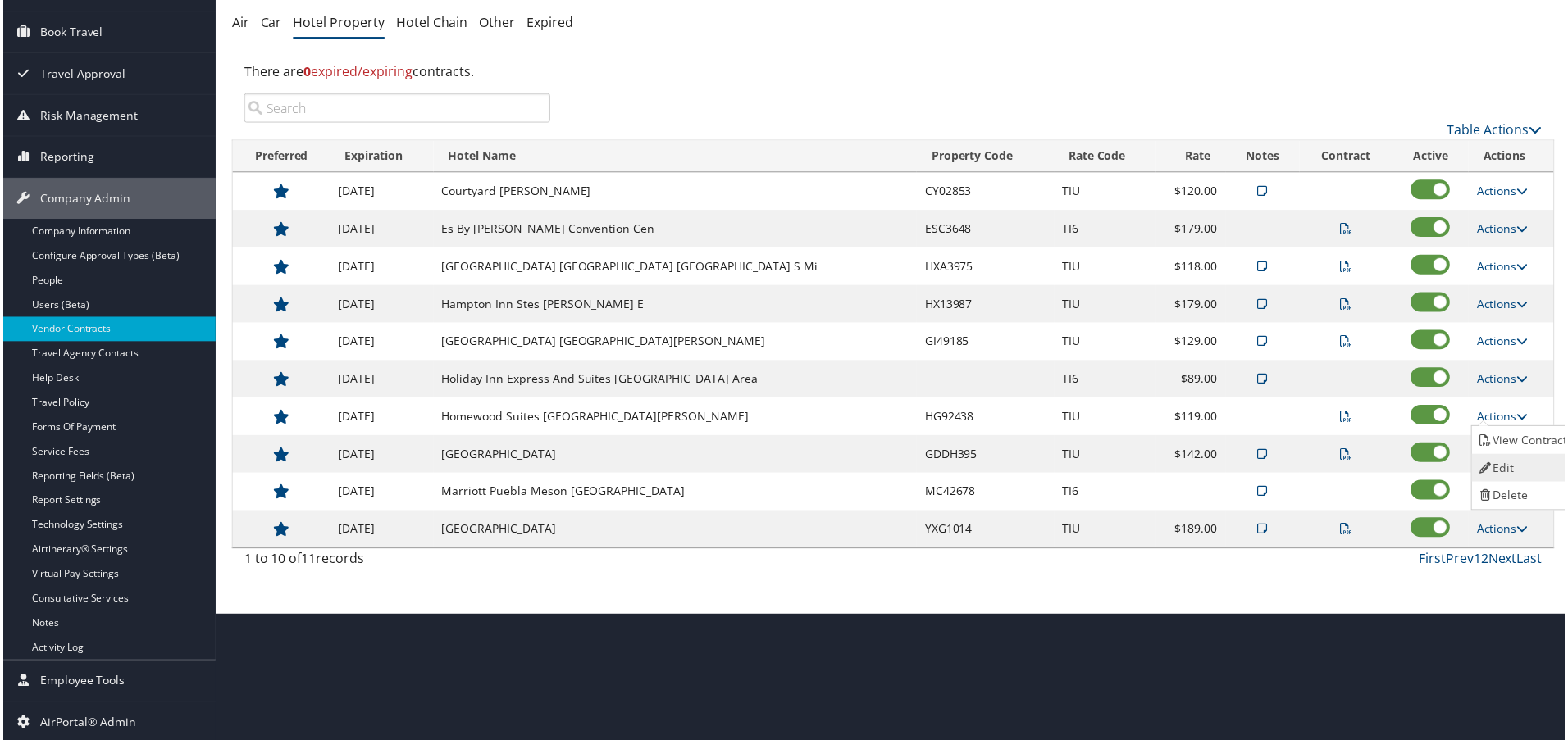
click at [1514, 465] on link "Edit" at bounding box center [1526, 469] width 103 height 28
select select "NLRA"
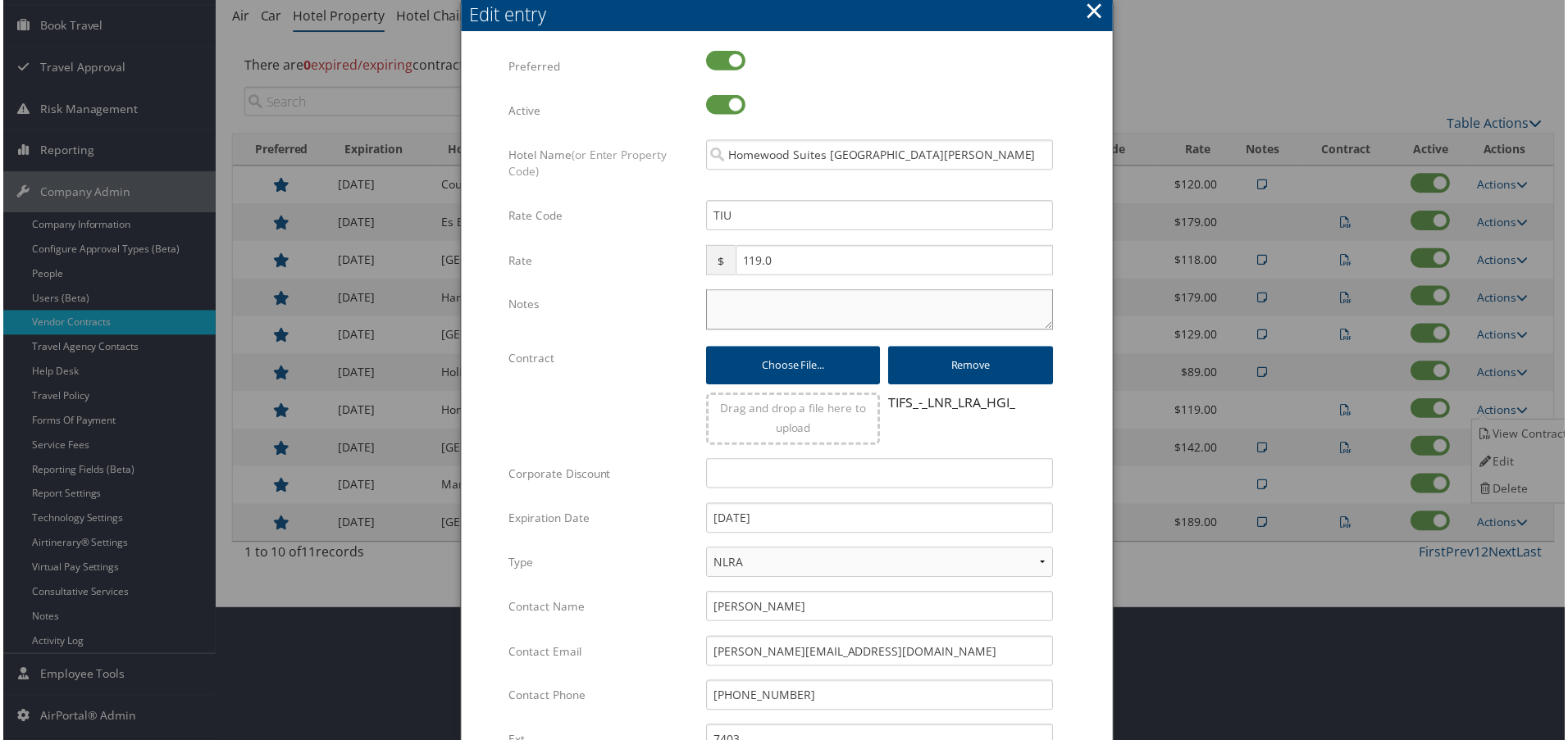
click at [730, 315] on textarea "Notes" at bounding box center [880, 310] width 348 height 41
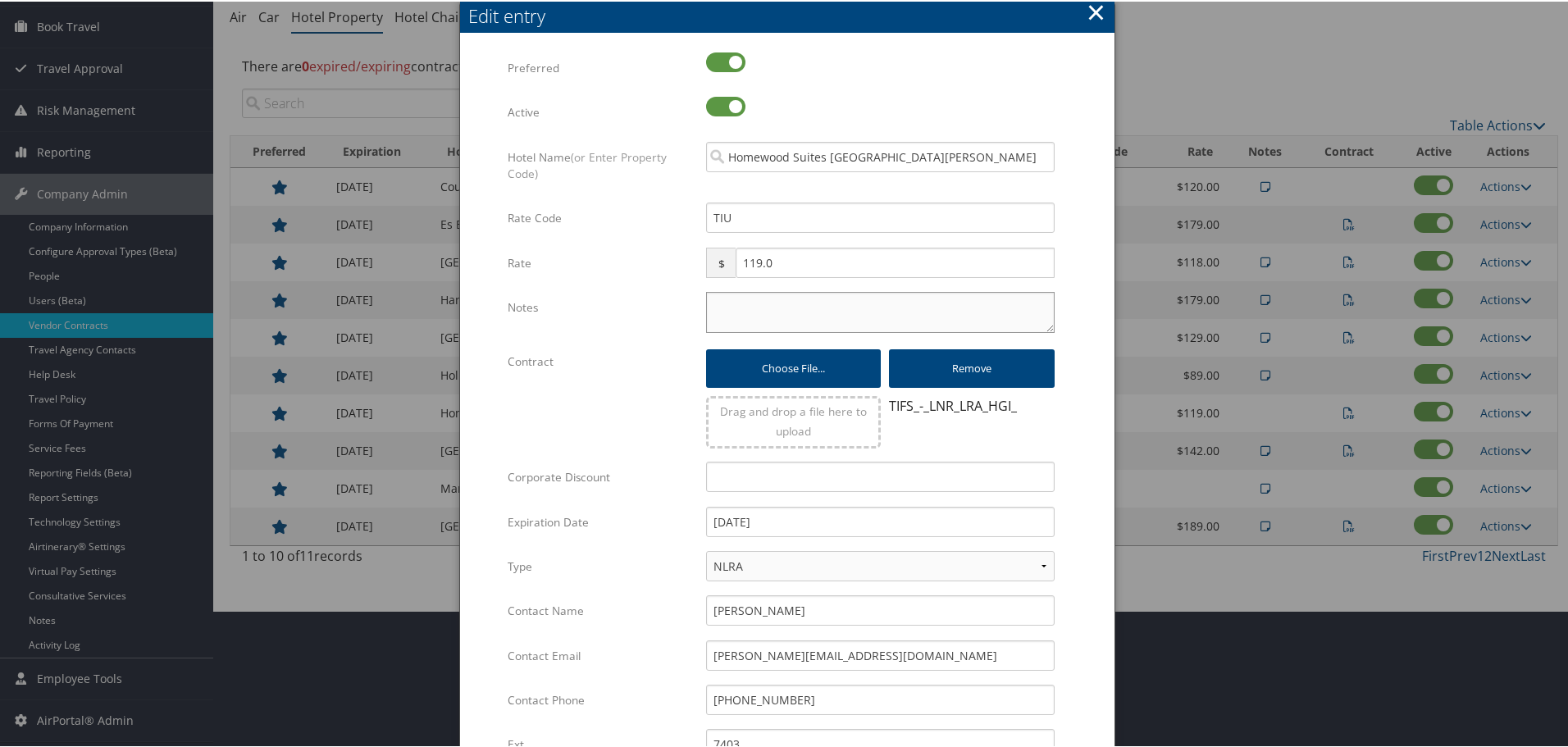
paste textarea "Rates tested in TP+ [DATE];"
type textarea "Rates tested in TP+ [DATE];"
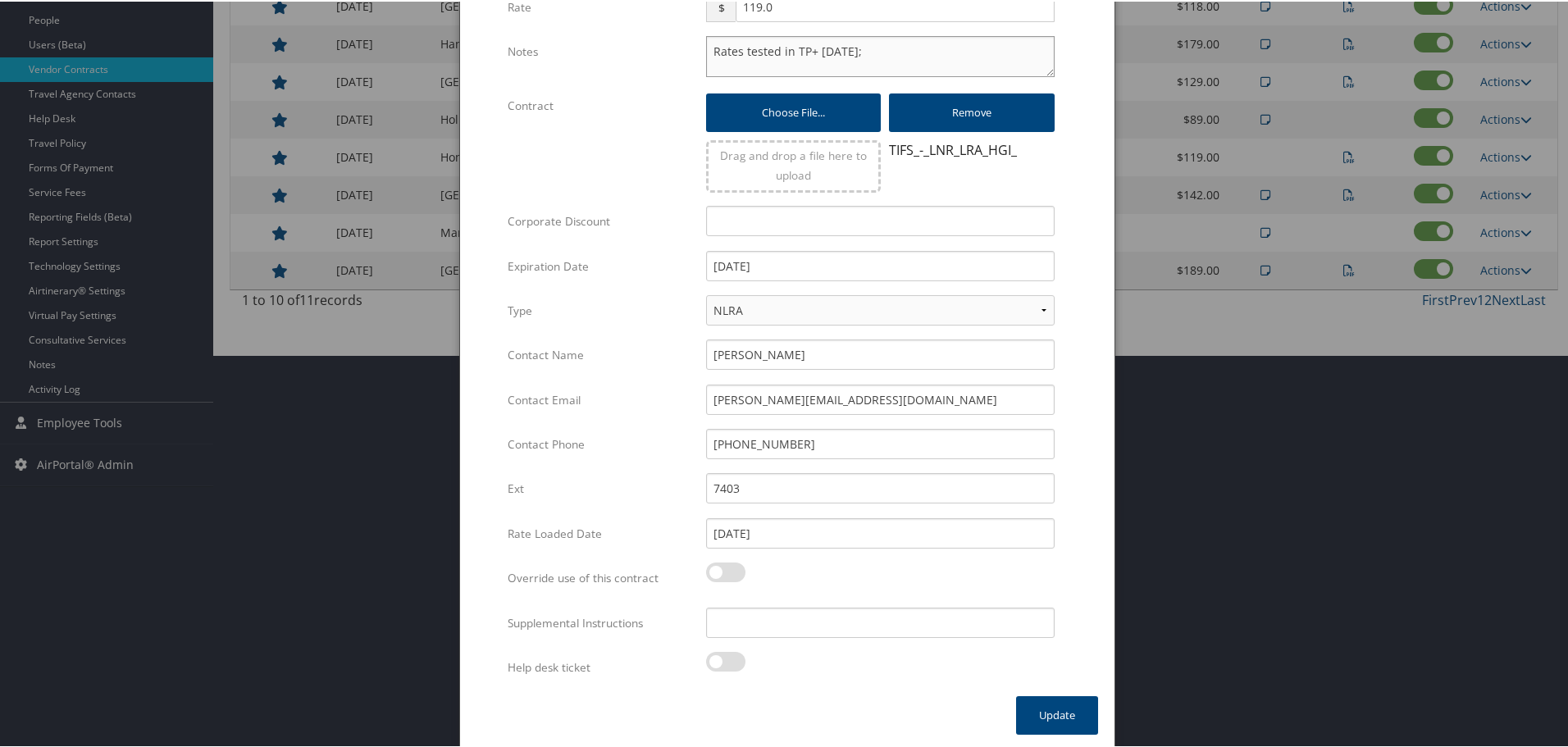
scroll to position [396, 0]
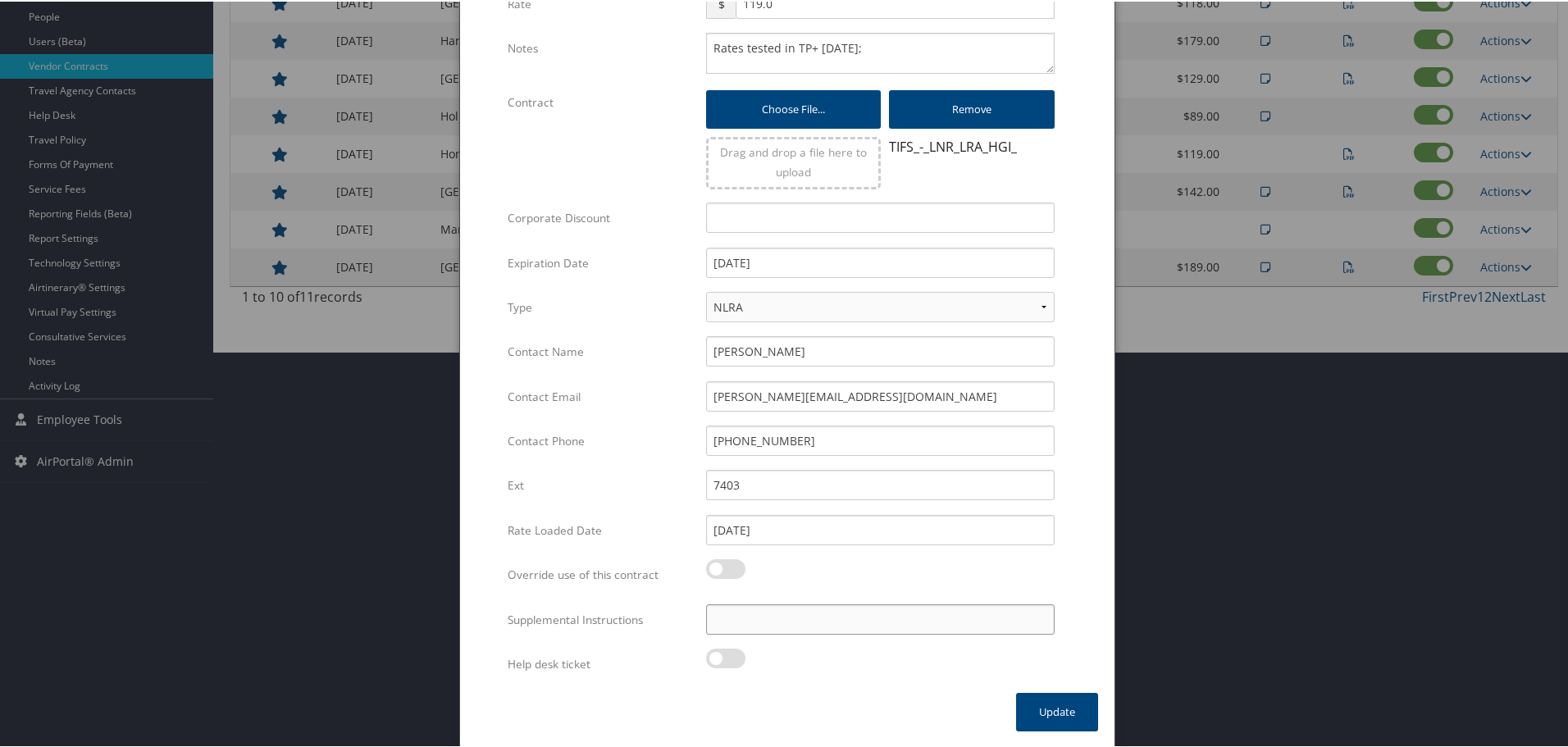
click at [782, 622] on input "Supplemental Instructions" at bounding box center [880, 618] width 348 height 31
paste input "SAB Prop ID -"
paste input "49129"
type input "SAB Prop ID - 49129"
click at [1030, 708] on button "Update" at bounding box center [1057, 710] width 82 height 39
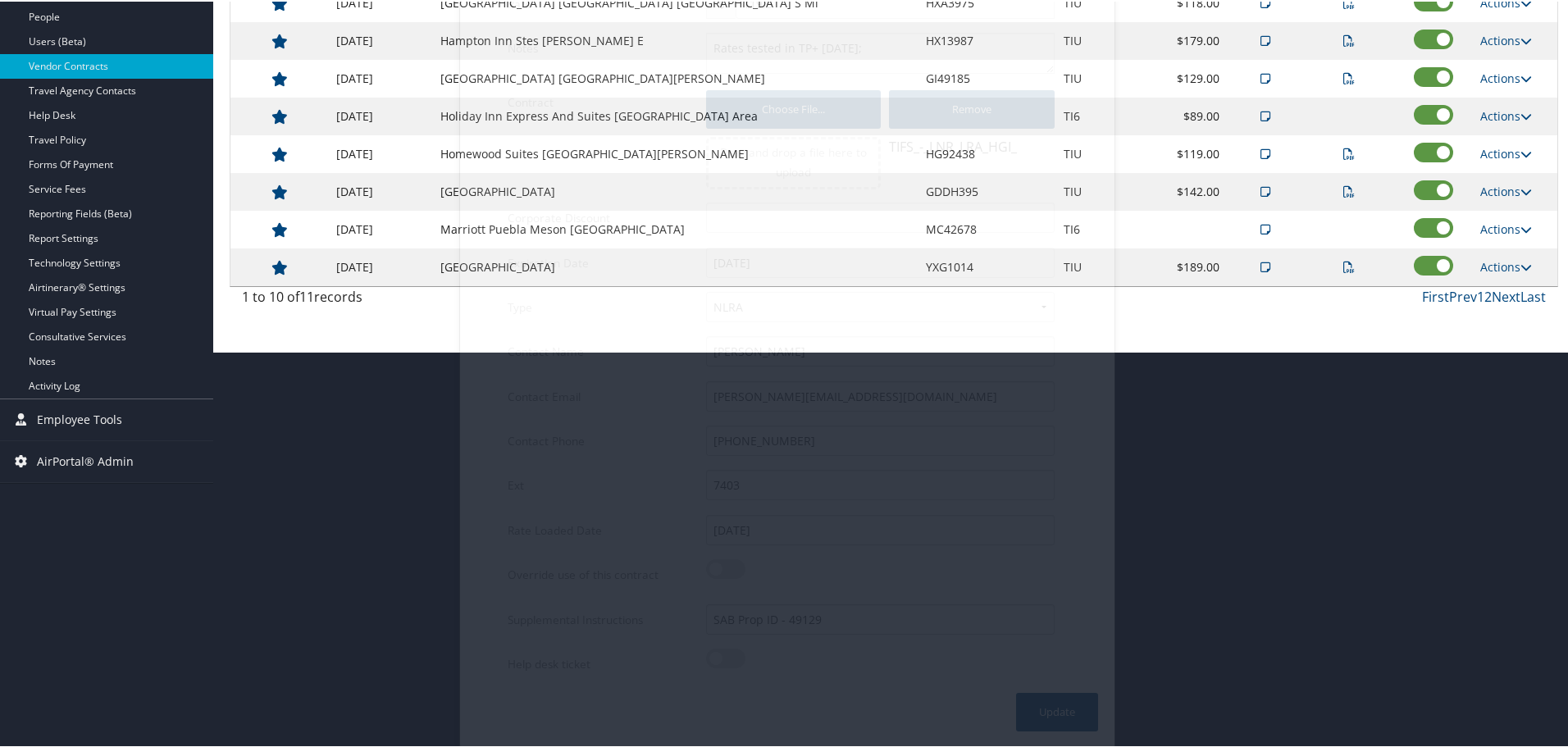
scroll to position [130, 0]
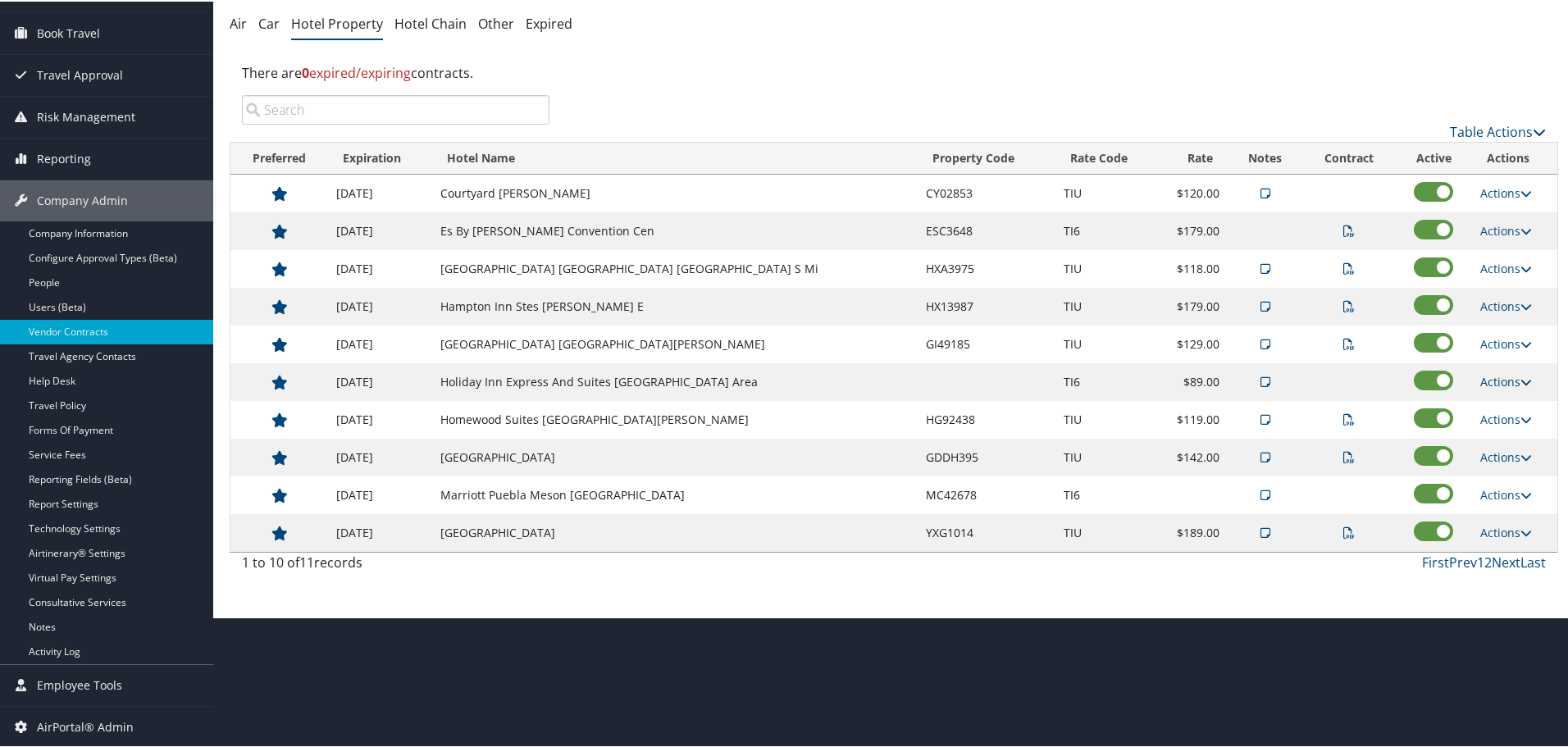
click at [1499, 373] on link "Actions" at bounding box center [1506, 379] width 51 height 15
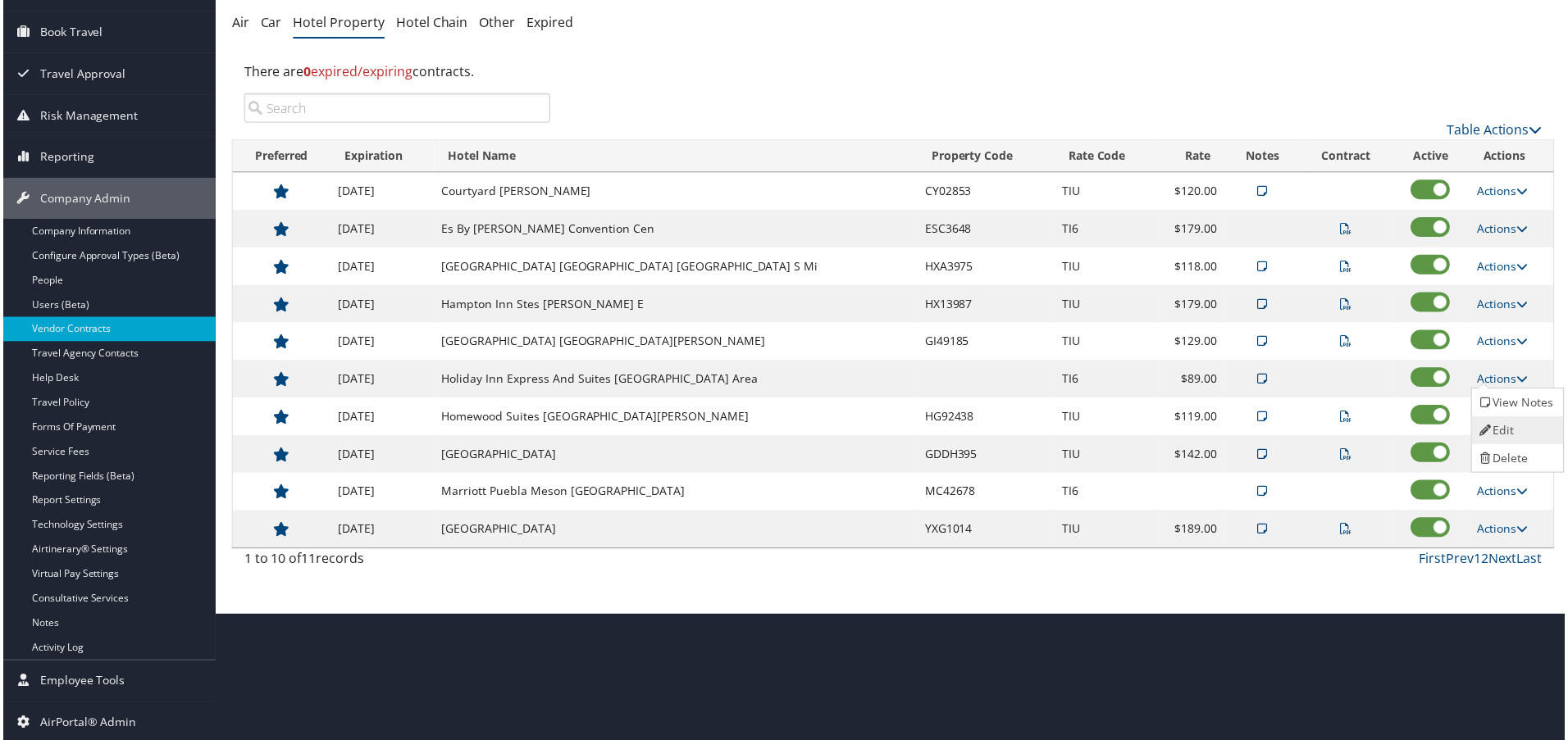
click at [1502, 424] on link "Edit" at bounding box center [1519, 431] width 88 height 28
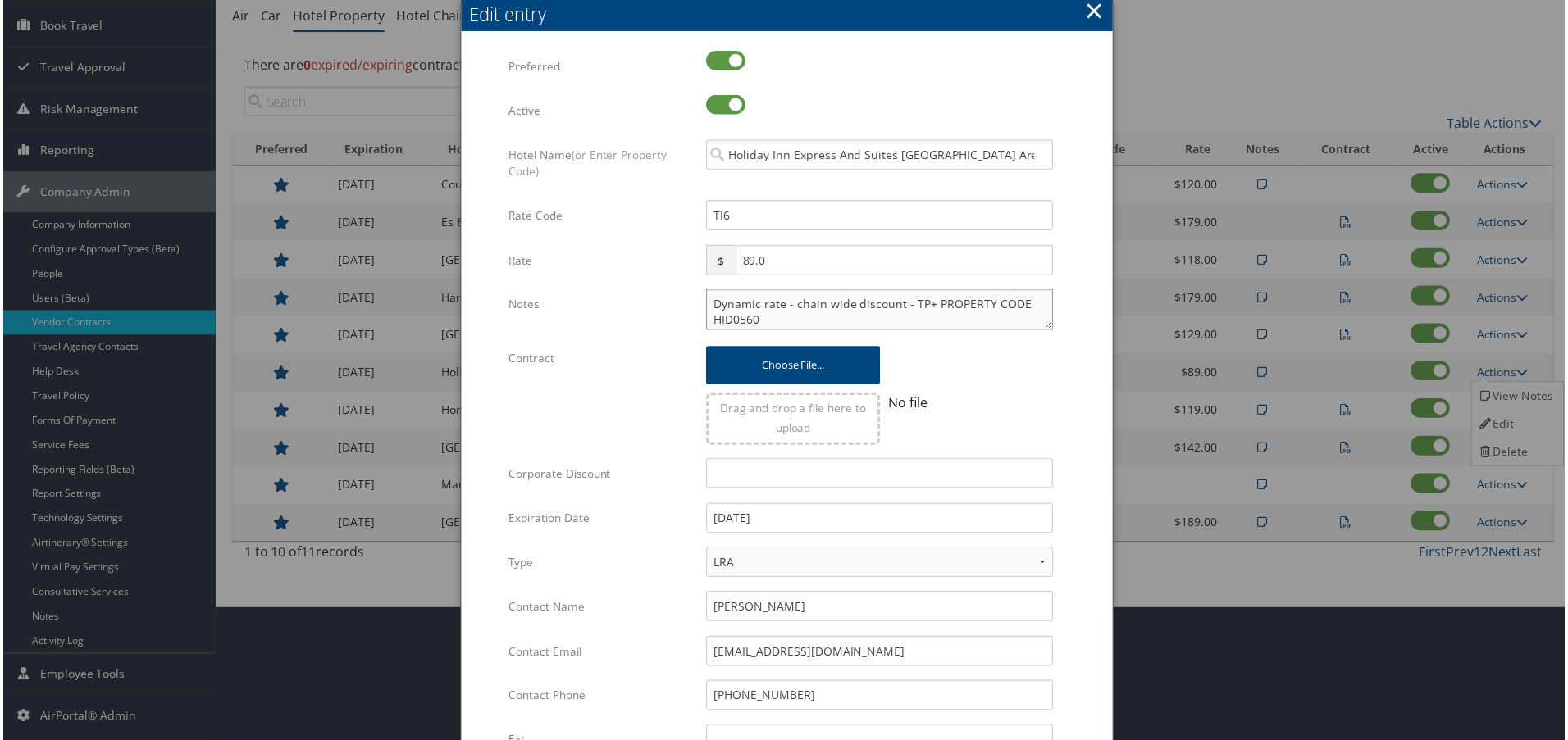
click at [706, 308] on textarea "Dynamic rate - chain wide discount - TP+ PROPERTY CODE HID0560" at bounding box center [880, 310] width 348 height 41
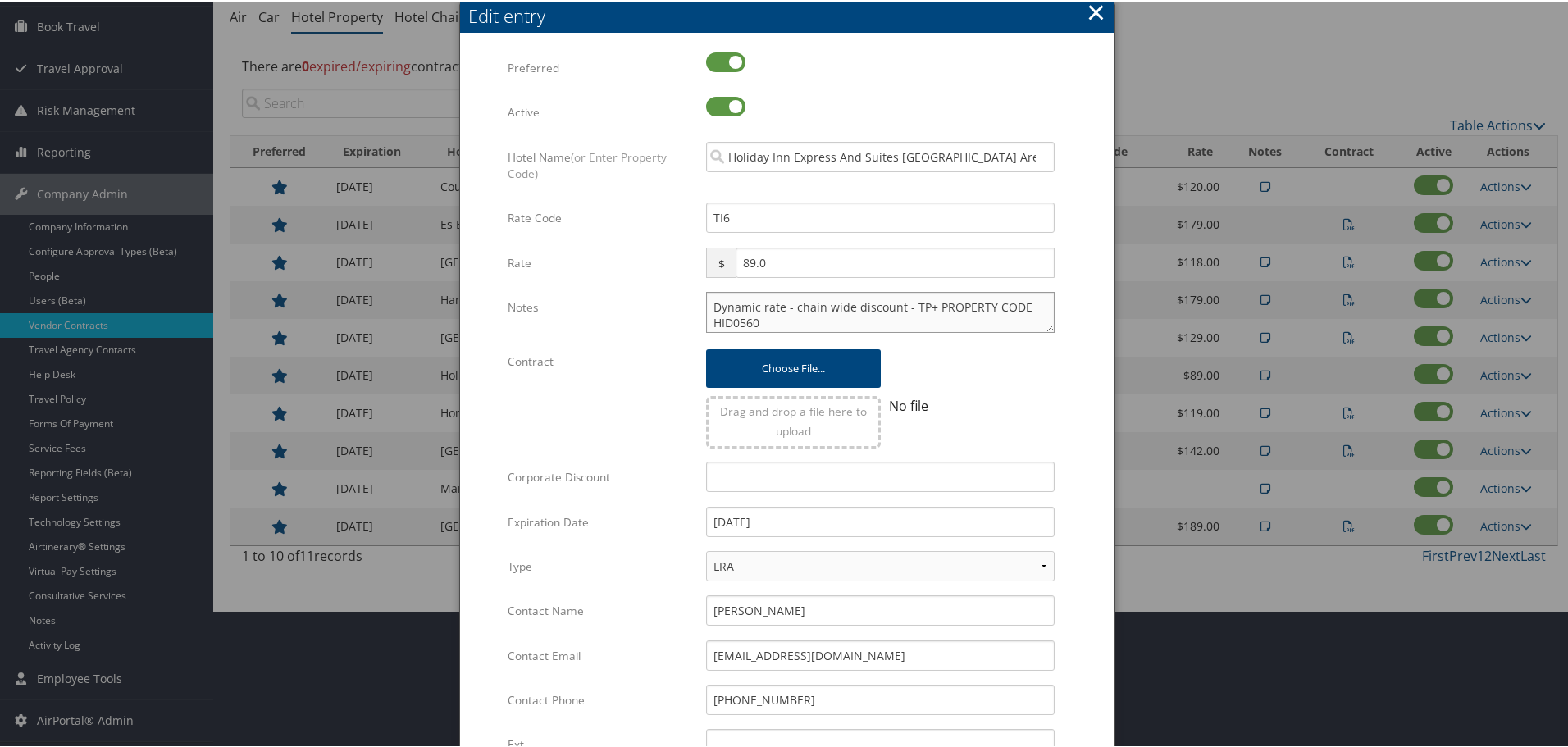
paste textarea "Rates tested in TP+ Aug 2025;"
type textarea "Rates tested in TP+ Aug 2025; Dynamic rate - chain wide discount - TP+ PROPERTY…"
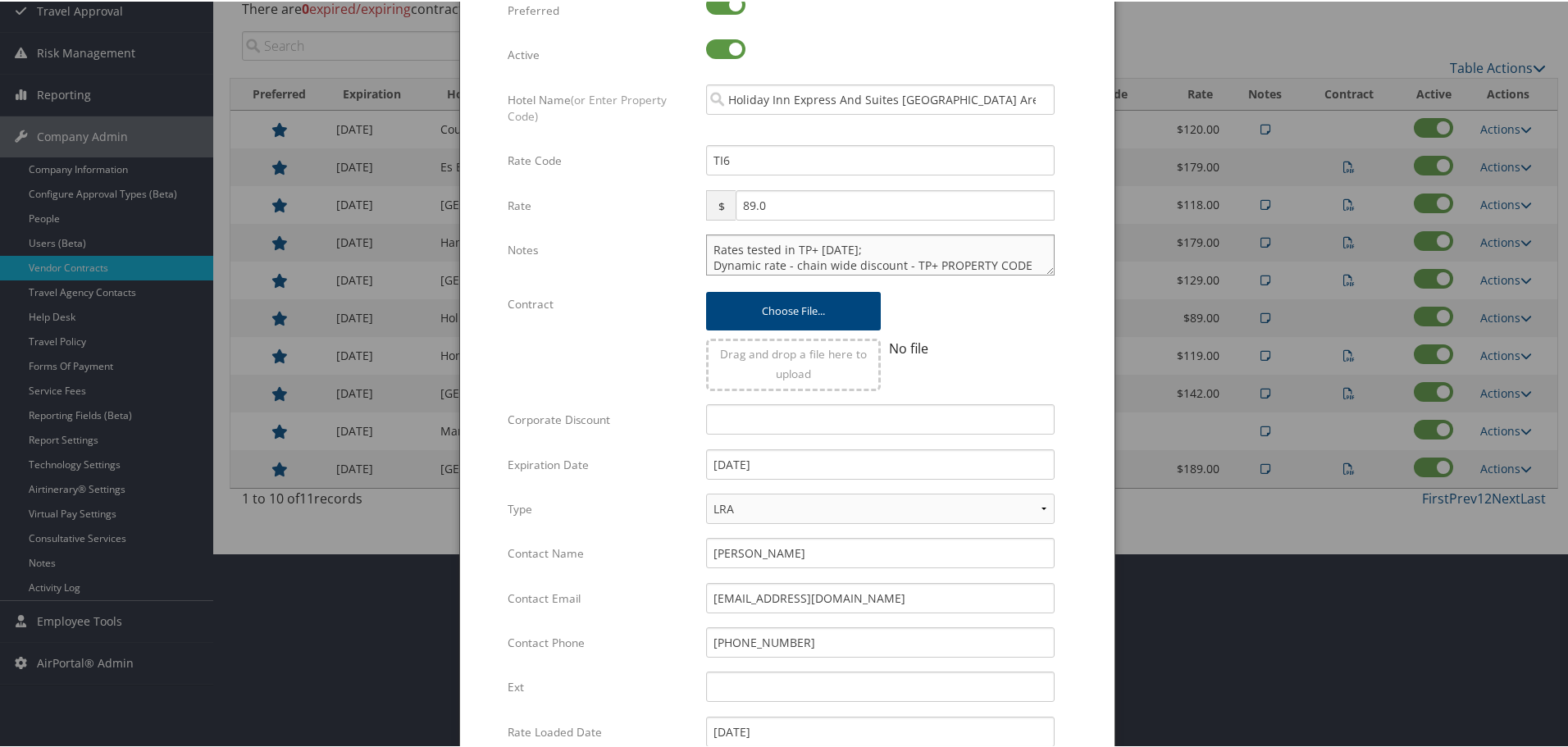
scroll to position [396, 0]
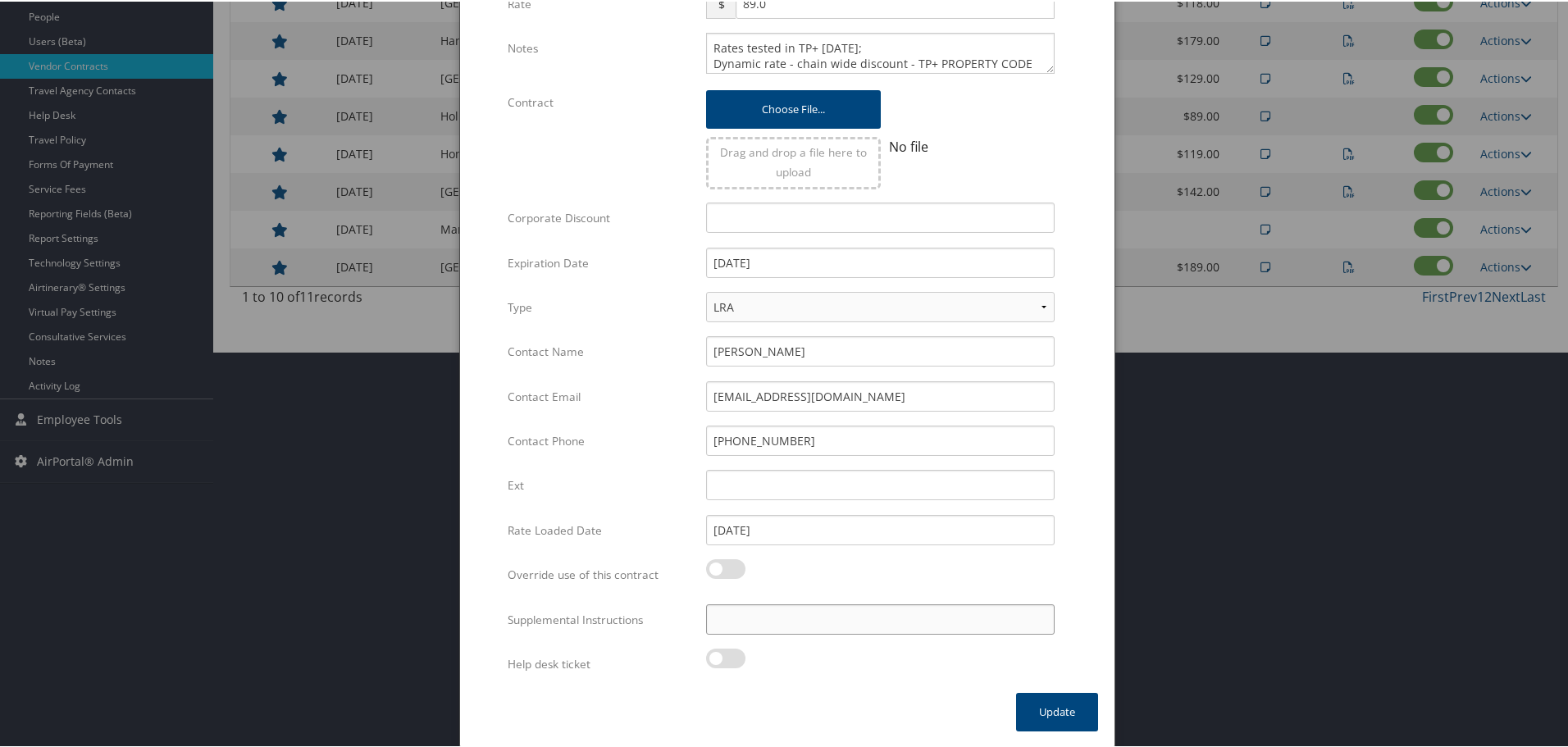
click at [829, 622] on input "Supplemental Instructions" at bounding box center [880, 618] width 348 height 31
paste input "SAB Prop ID -"
paste input "312667"
type input "SAB Prop ID - 312667"
click at [1044, 709] on button "Update" at bounding box center [1057, 710] width 82 height 39
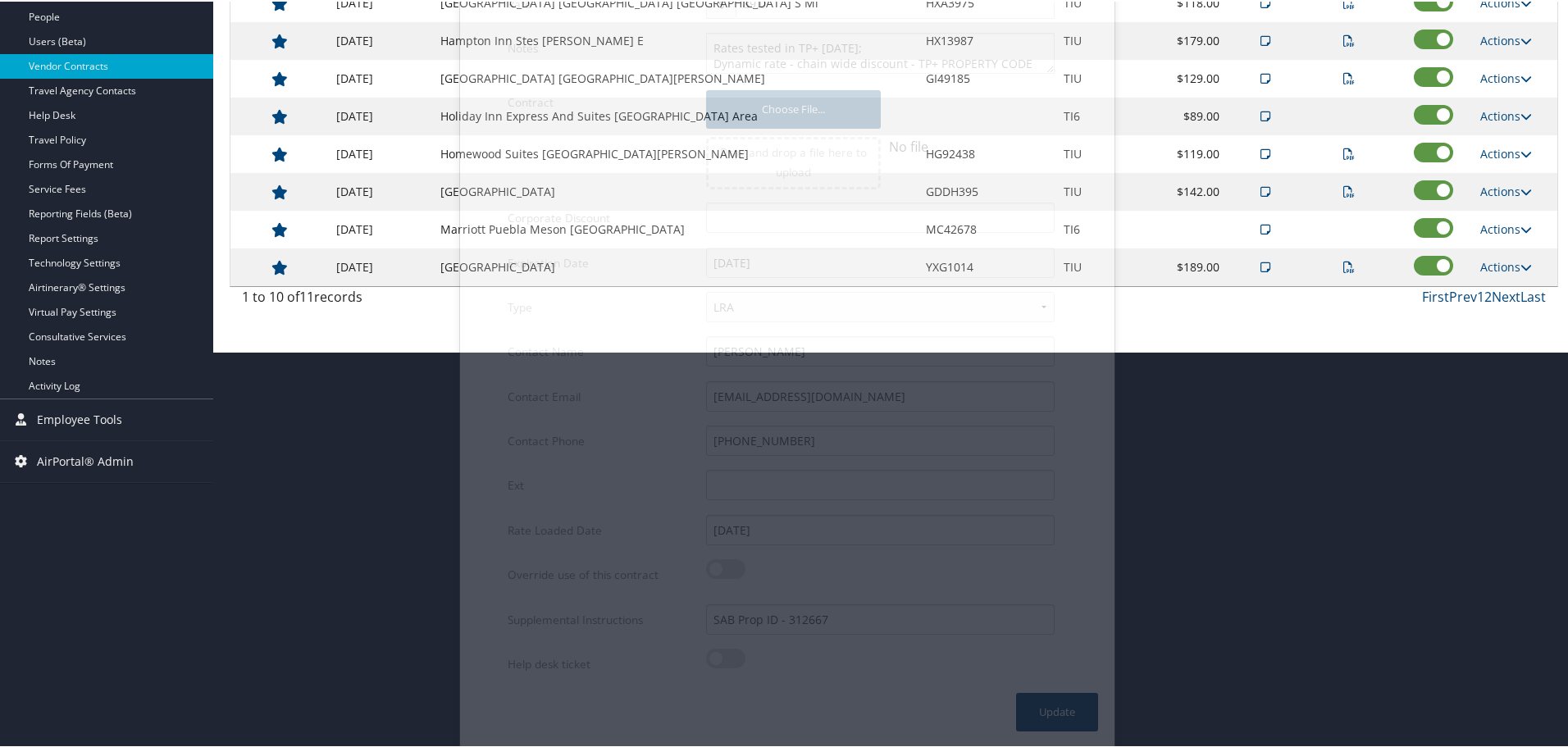
scroll to position [130, 0]
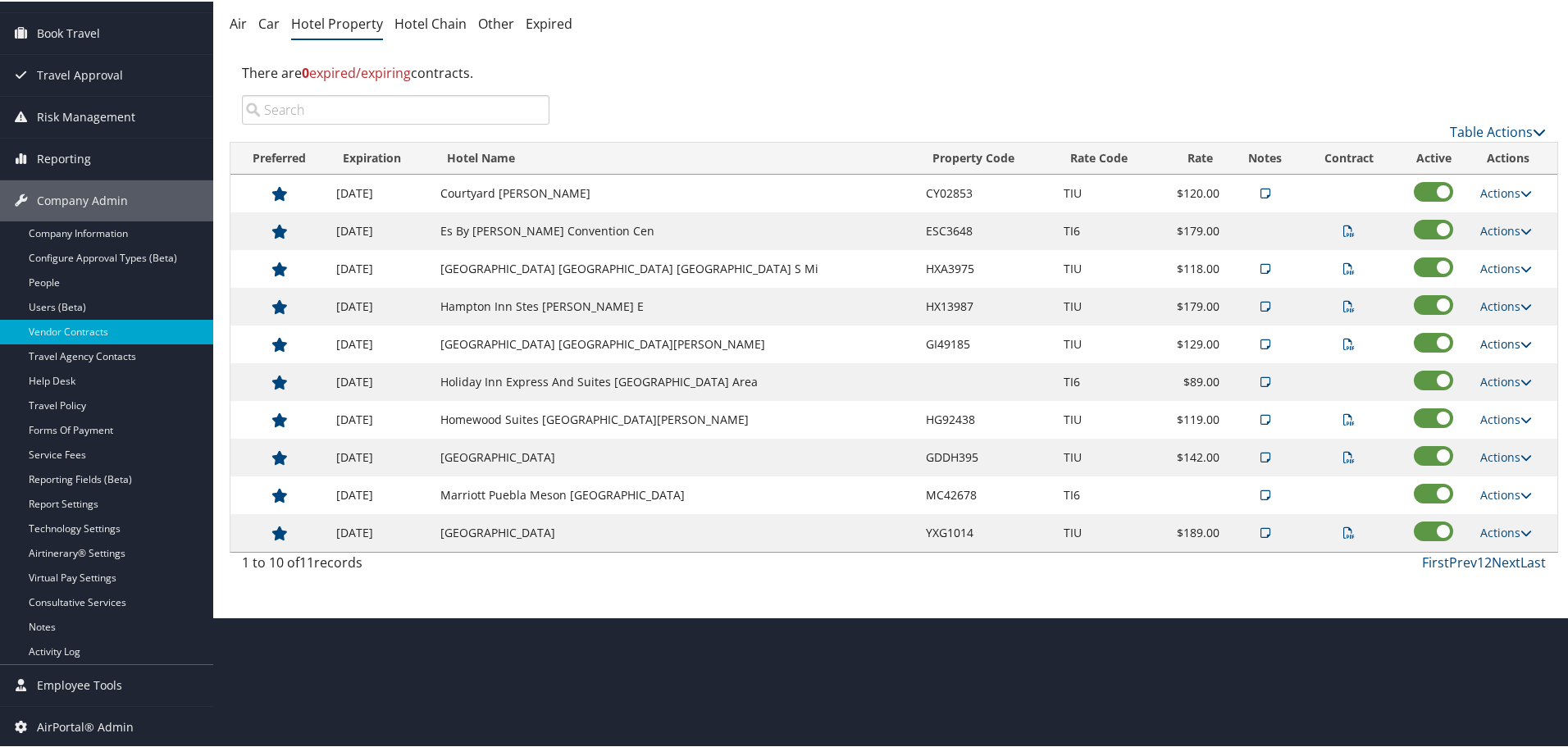
click at [1486, 344] on link "Actions" at bounding box center [1506, 342] width 51 height 15
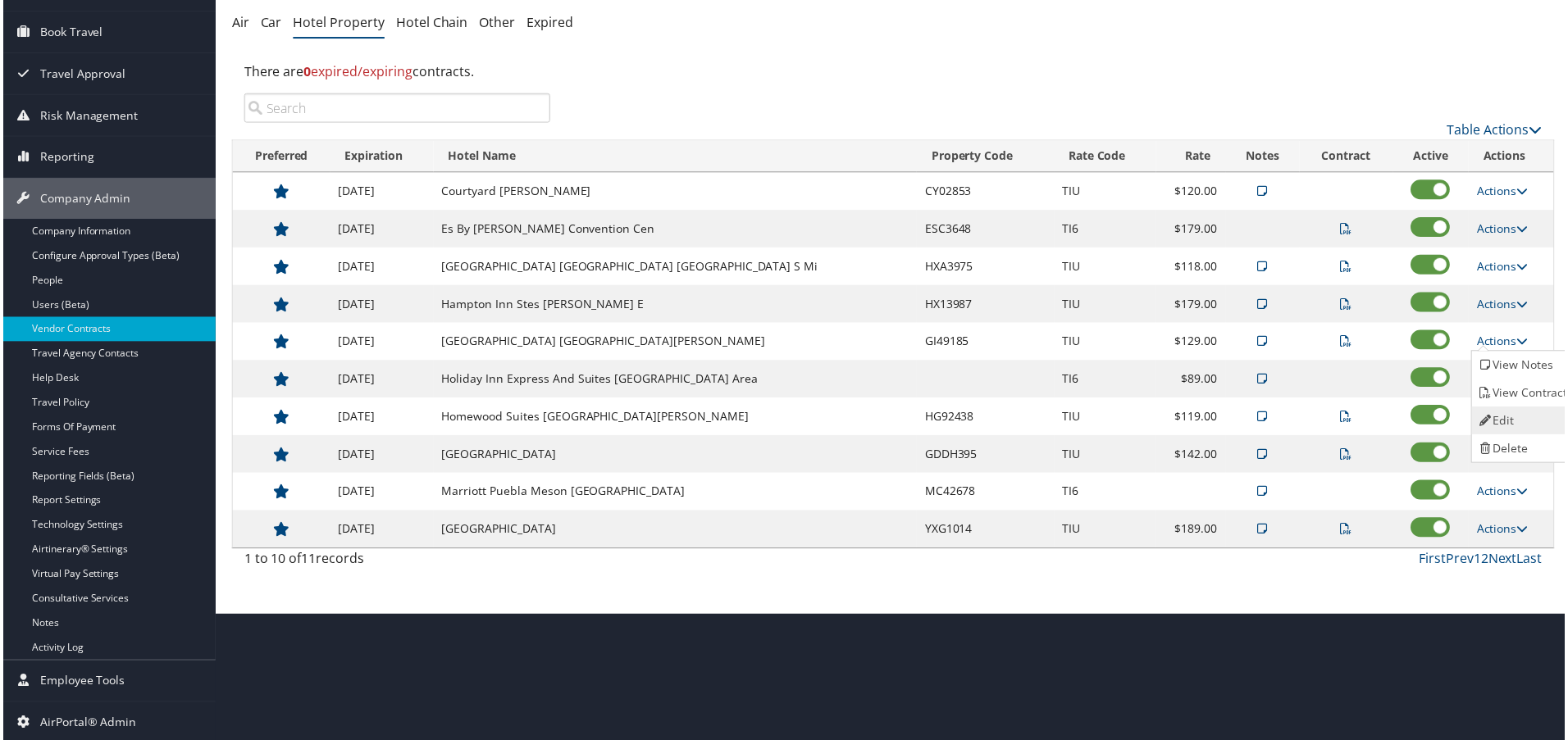
click at [1510, 408] on link "Edit" at bounding box center [1526, 421] width 103 height 28
select select "NLRA"
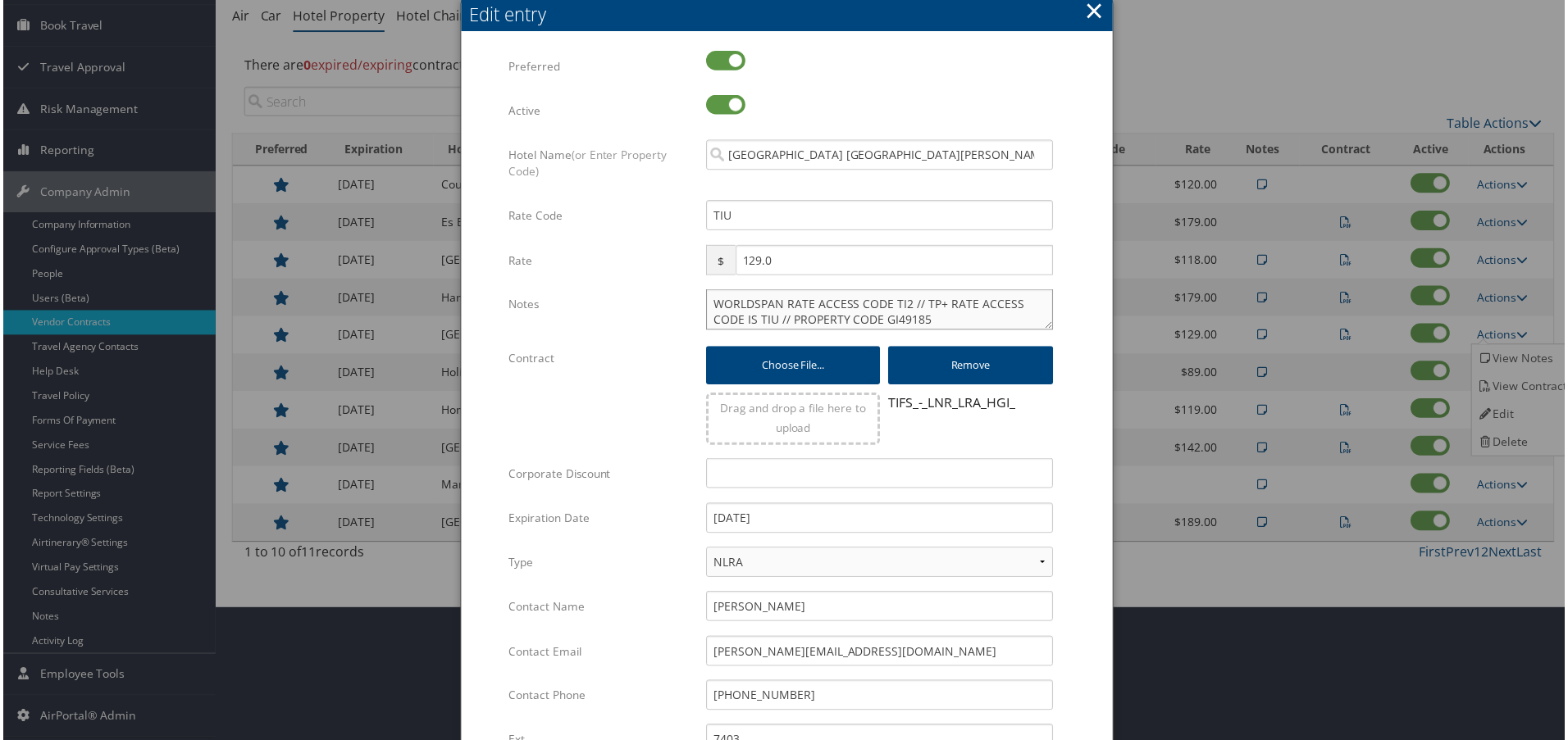
click at [707, 304] on textarea "WORLDSPAN RATE ACCESS CODE TI2 // TP+ RATE ACCESS CODE IS TIU // PROPERTY CODE …" at bounding box center [880, 310] width 348 height 41
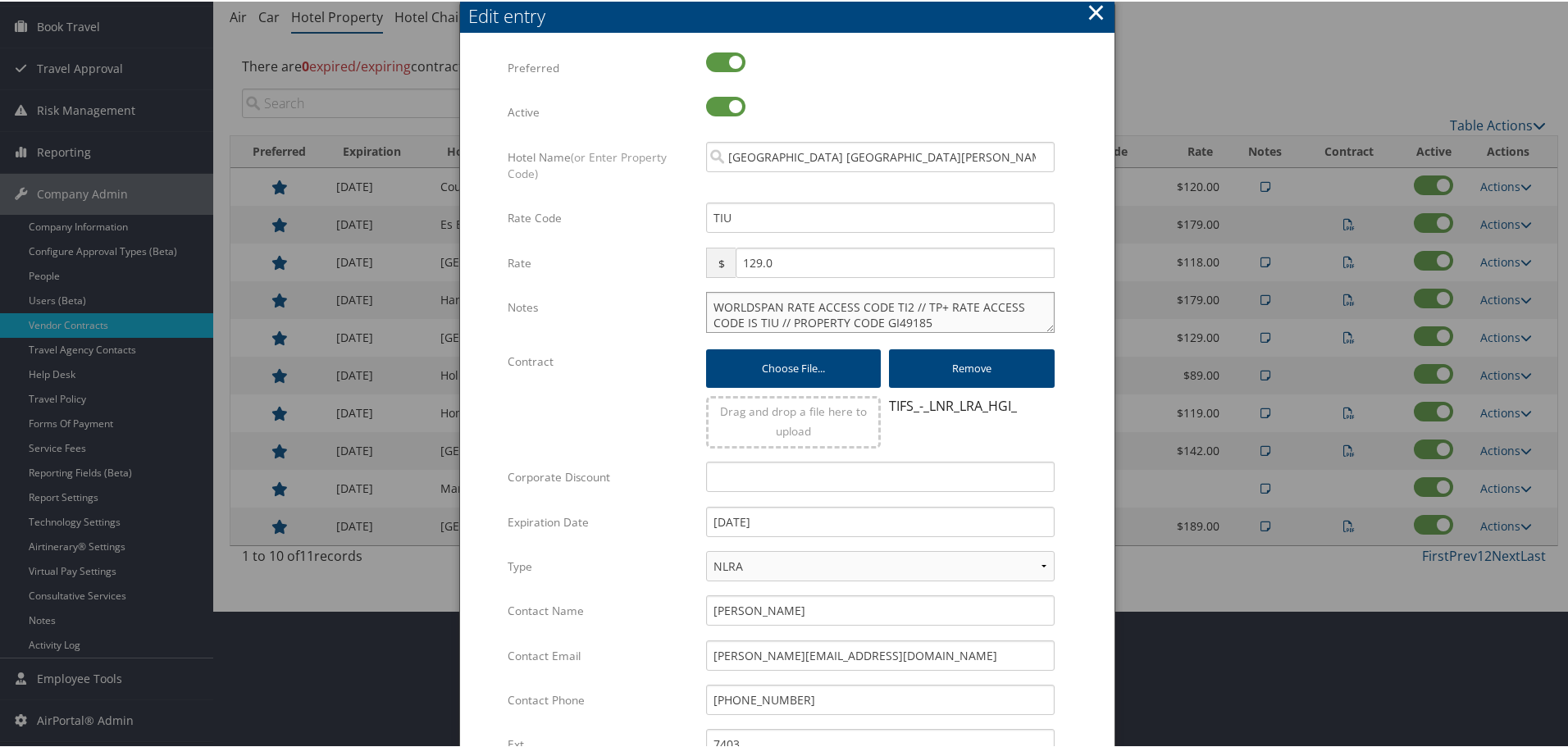
paste textarea "Rates tested in TP+ [DATE];"
type textarea "Rates tested in TP+ Aug 2025; WORLDSPAN RATE ACCESS CODE TI2 // TP+ RATE ACCESS…"
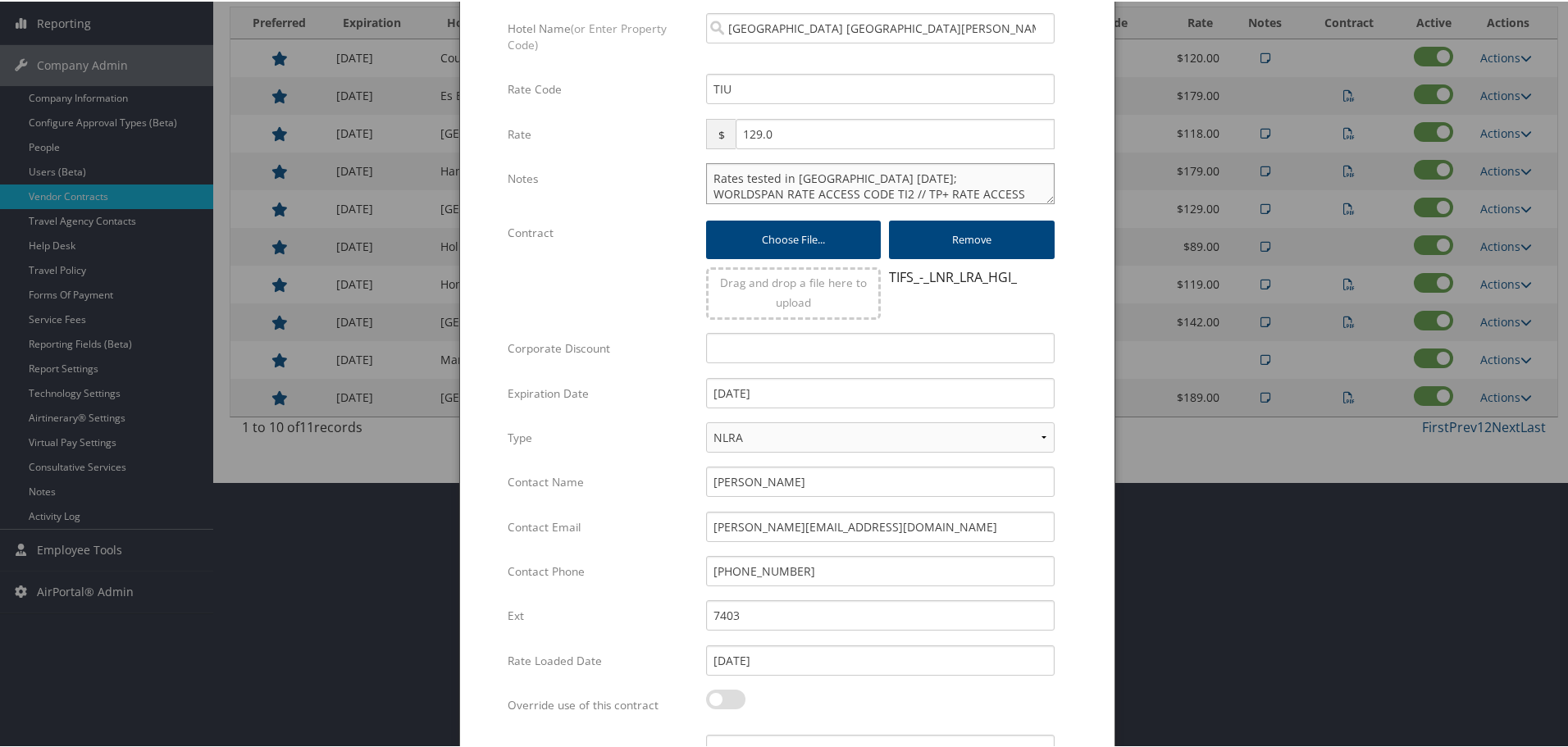
scroll to position [396, 0]
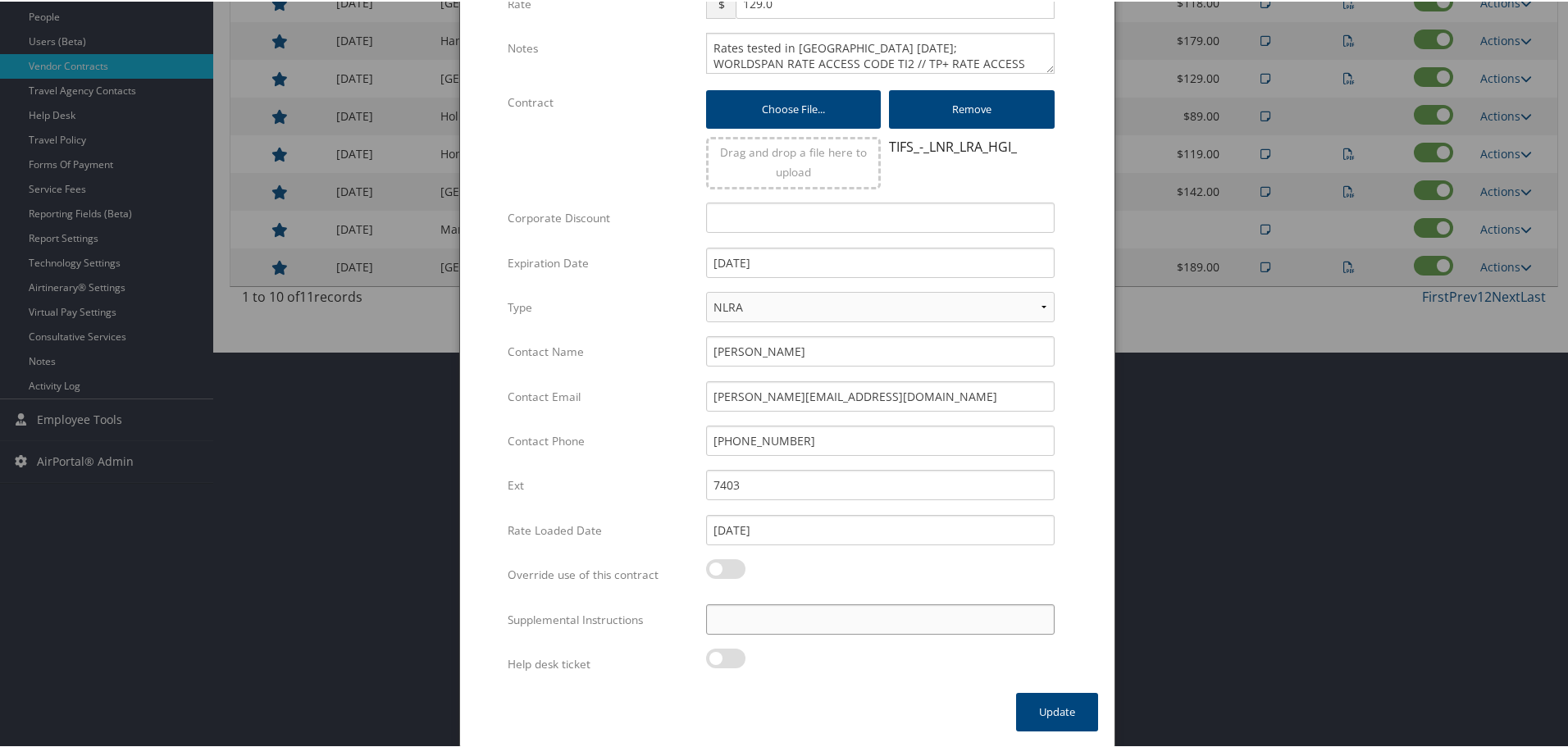
click at [819, 620] on input "Supplemental Instructions" at bounding box center [880, 618] width 348 height 31
paste input "SAB Prop ID -"
paste input "12434"
type input "SAB Prop ID - 12434"
click at [1056, 712] on button "Update" at bounding box center [1057, 710] width 82 height 39
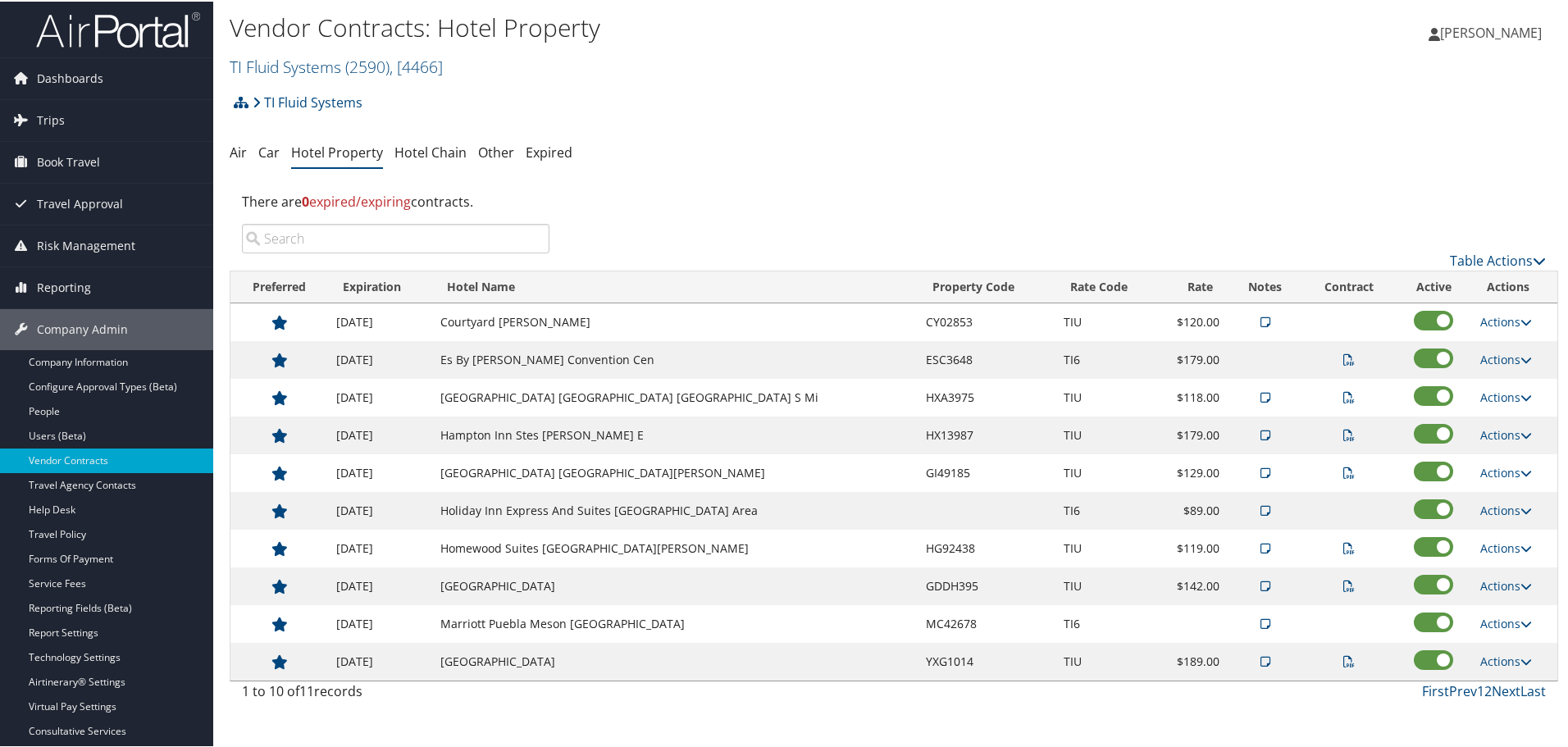
scroll to position [0, 0]
click at [1492, 436] on link "Actions" at bounding box center [1506, 434] width 51 height 15
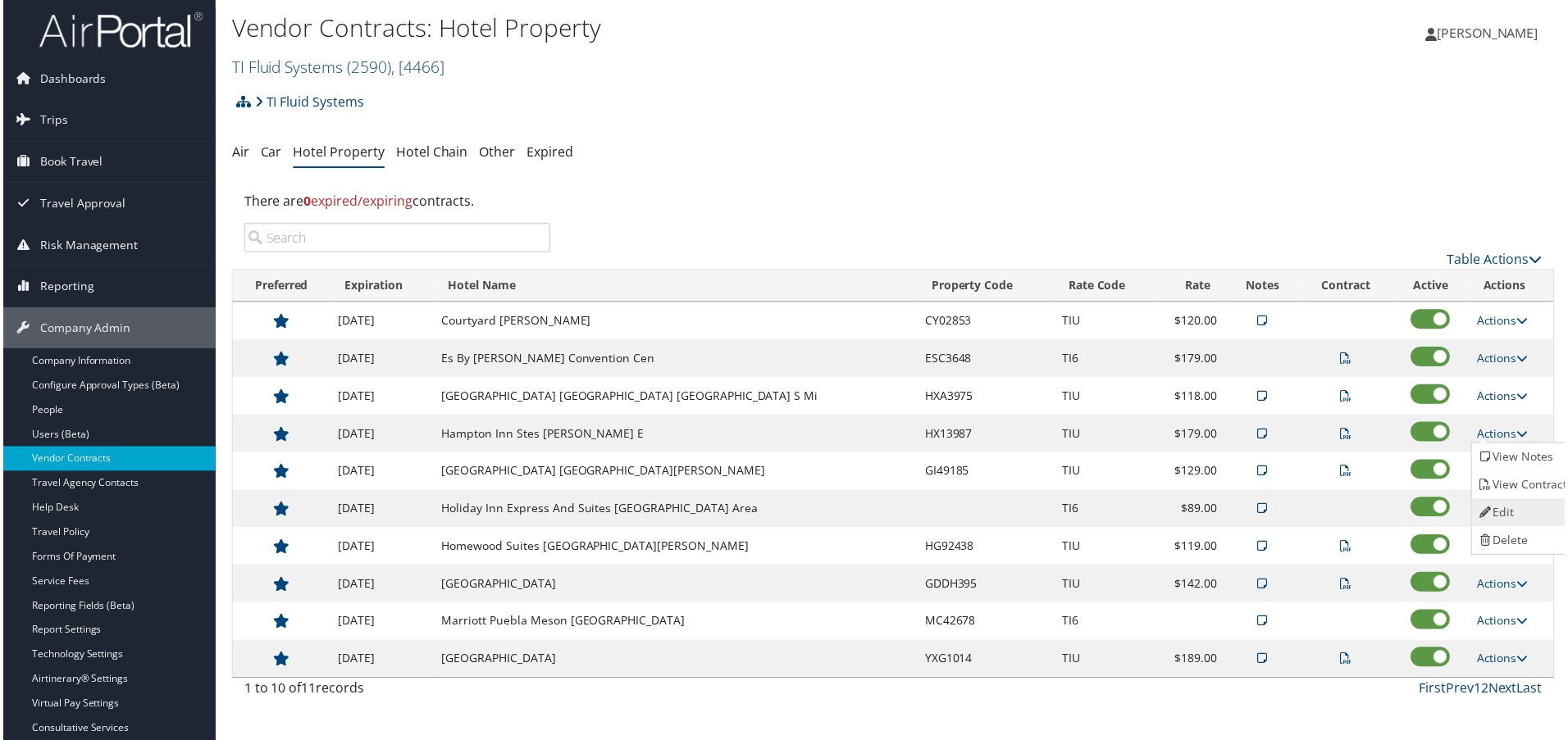
click at [1510, 505] on link "Edit" at bounding box center [1526, 514] width 103 height 28
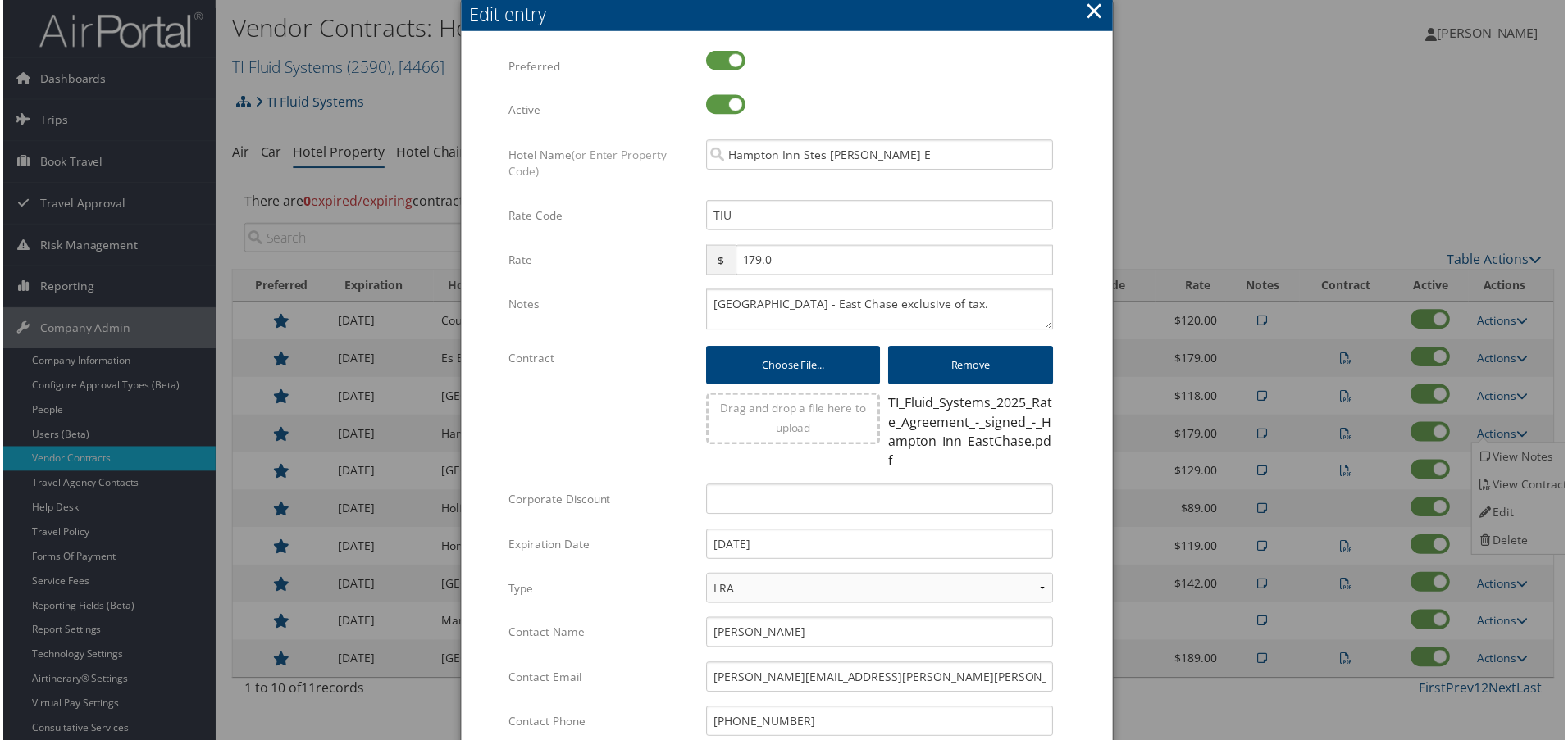
click at [701, 302] on div "Hampton Inn - East Chase exclusive of tax. Multiple values The selected items c…" at bounding box center [880, 318] width 373 height 54
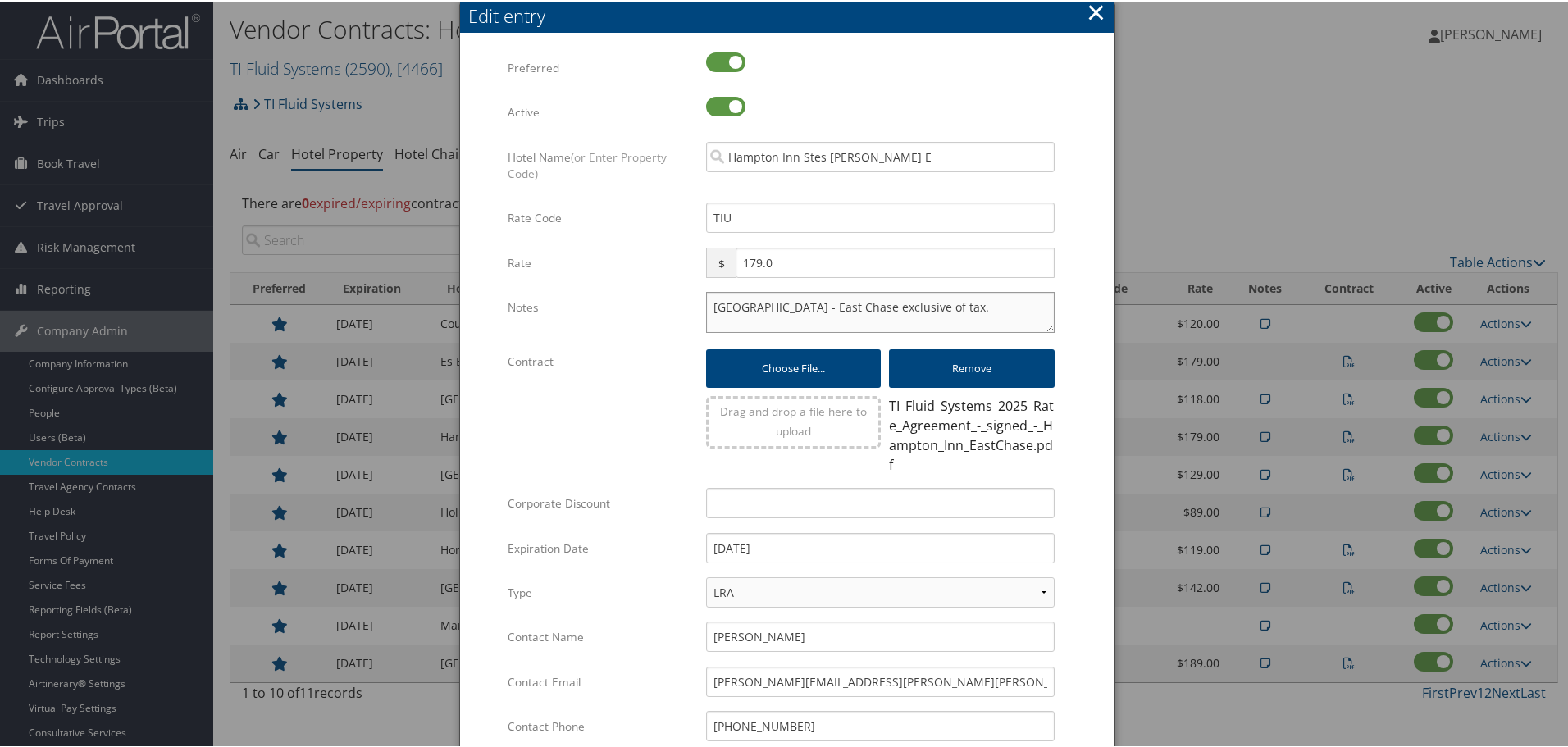
click at [713, 302] on textarea "Hampton Inn - East Chase exclusive of tax." at bounding box center [880, 310] width 348 height 41
paste textarea "Rates tested in TP+ [DATE];"
type textarea "Rates tested in TP+ Aug 2025; Hampton Inn - East Chase exclusive of tax."
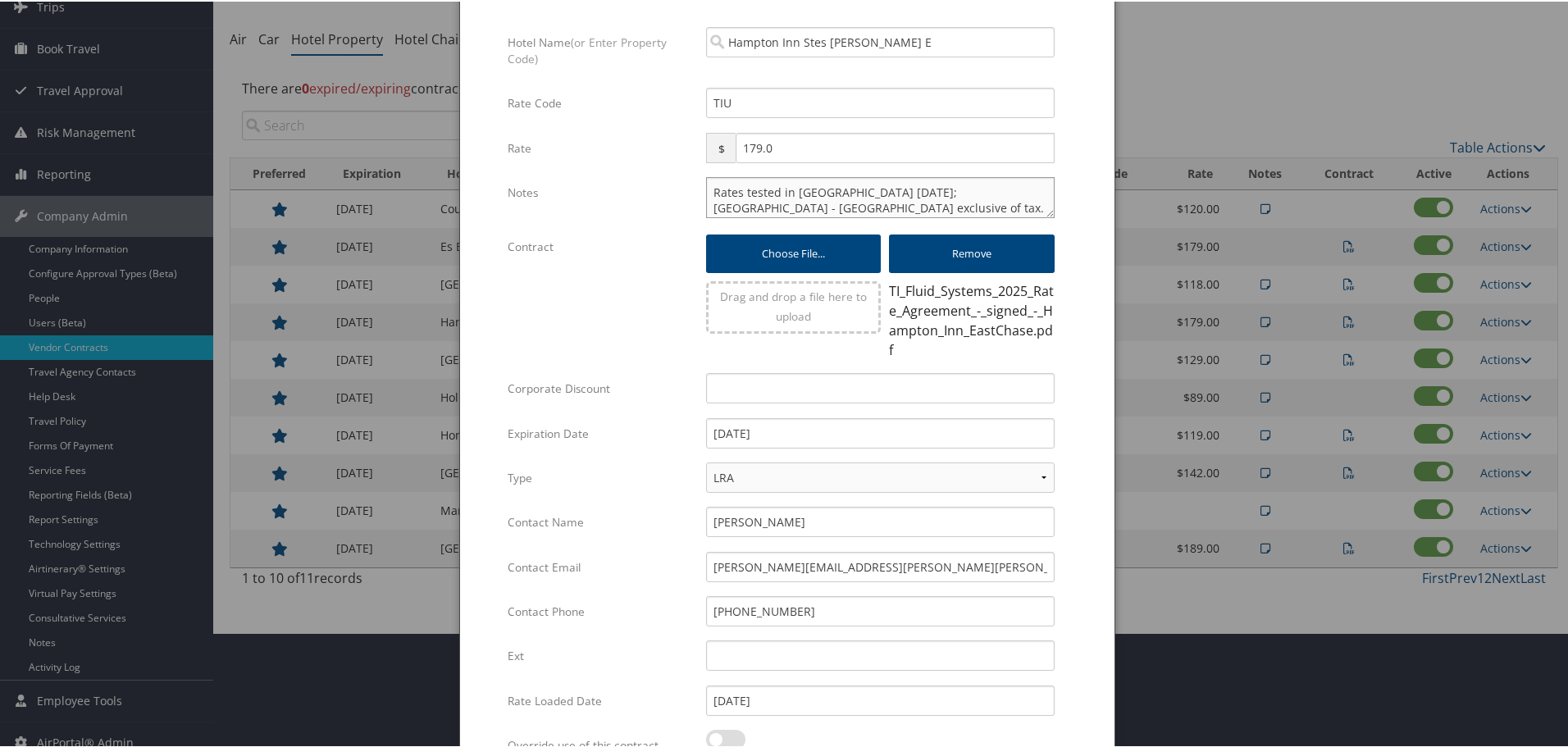
scroll to position [285, 0]
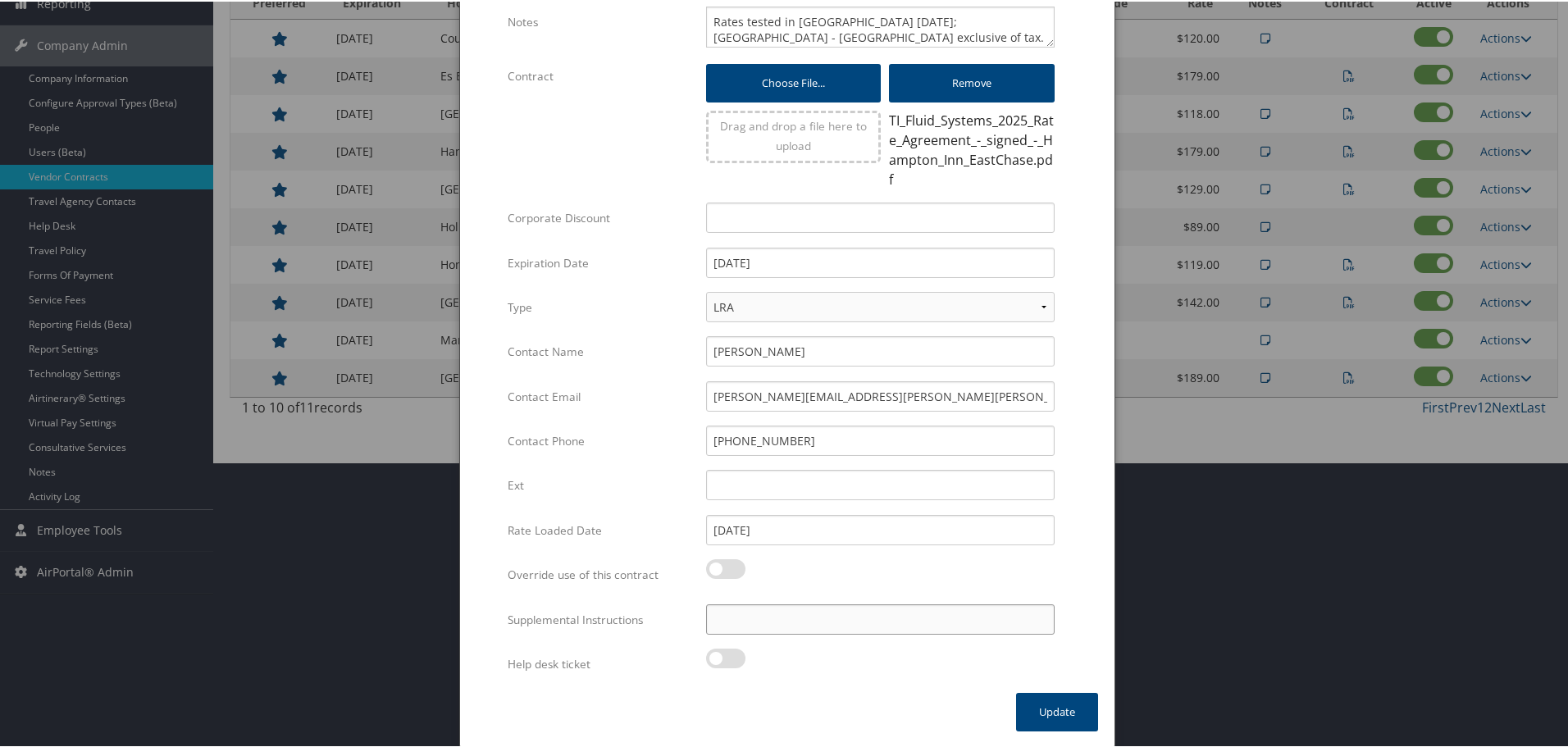
click at [836, 621] on input "Supplemental Instructions" at bounding box center [880, 618] width 348 height 31
paste input "SAB Prop ID -"
paste input "52764"
type input "SAB Prop ID - 52764"
click at [1053, 712] on button "Update" at bounding box center [1057, 710] width 82 height 39
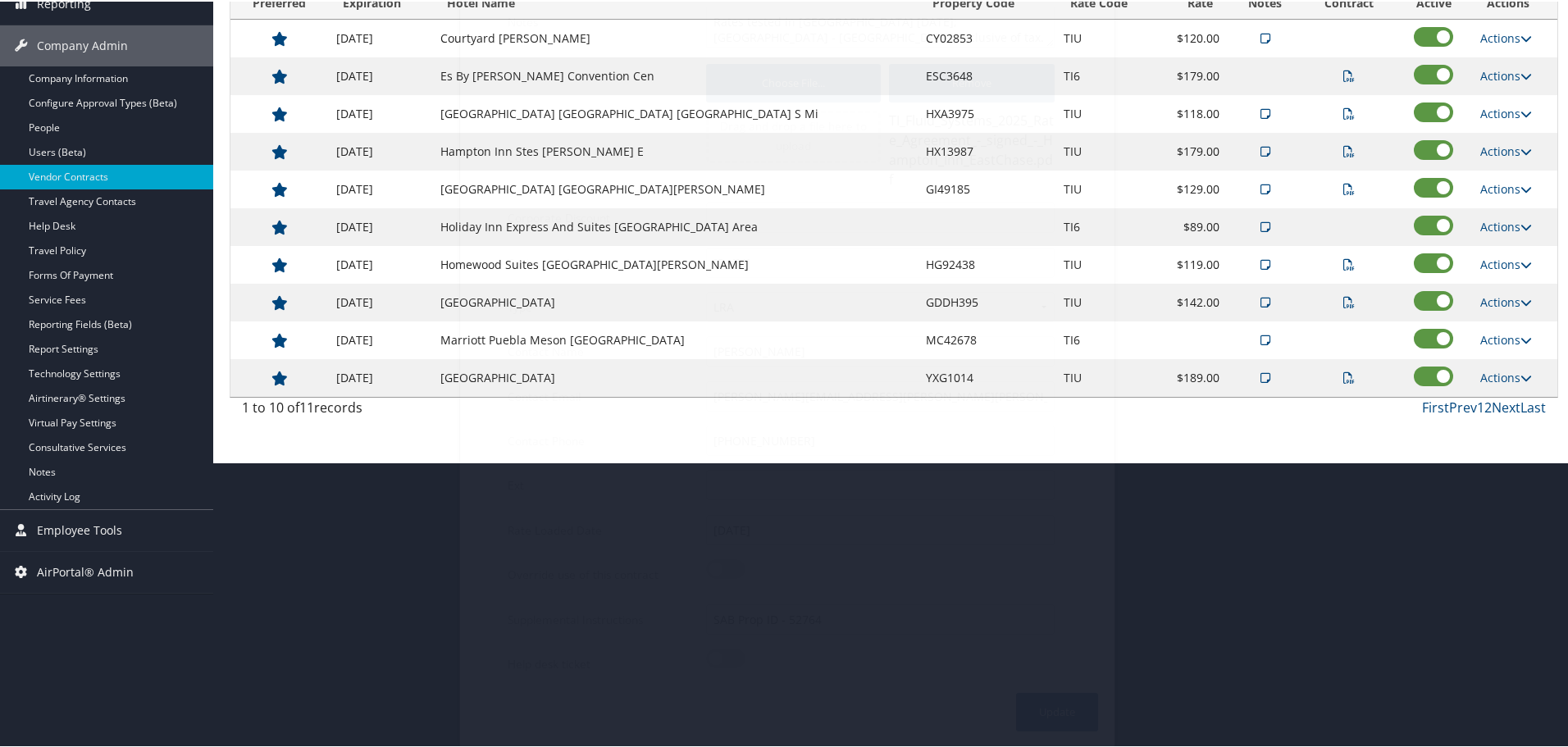
scroll to position [130, 0]
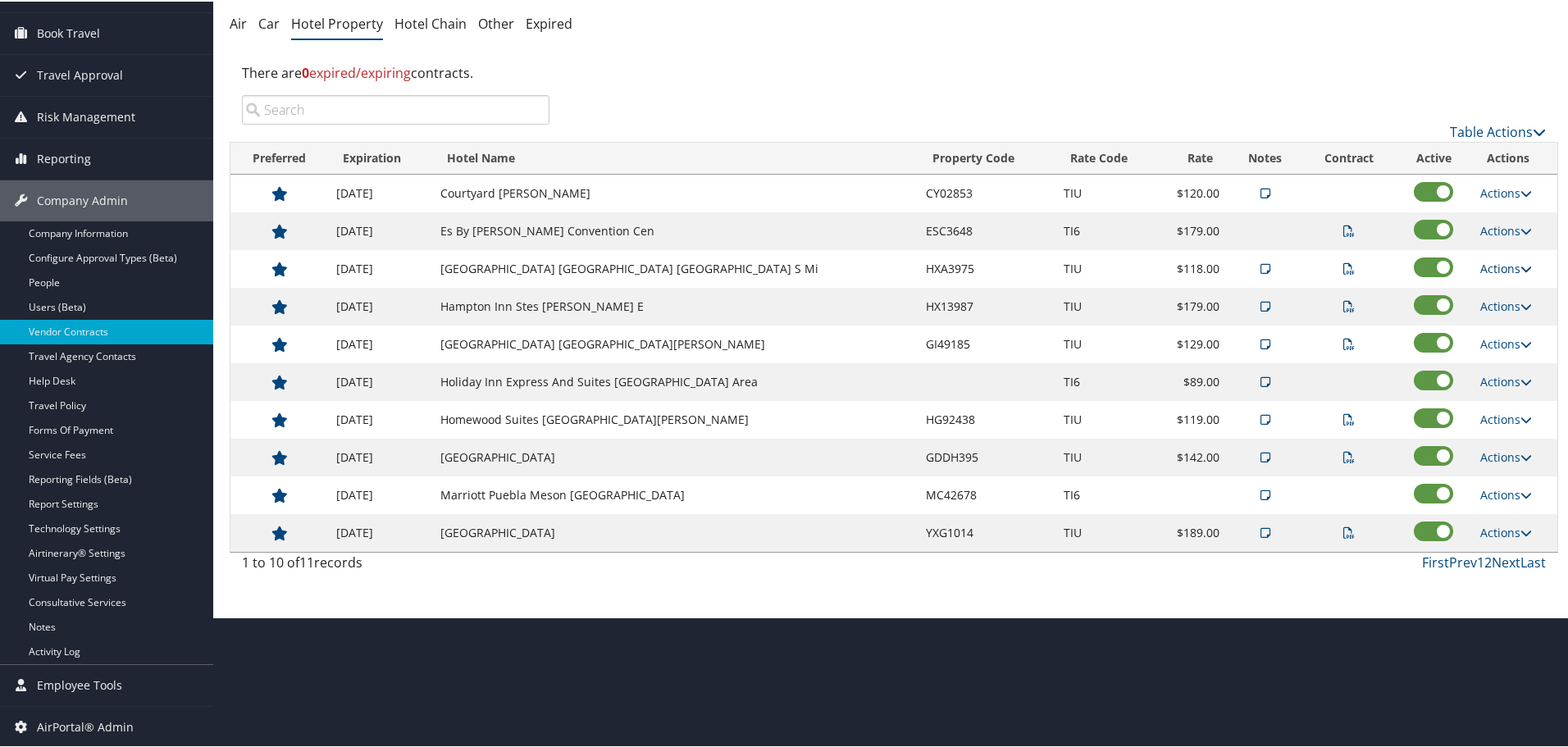
click at [1506, 263] on link "Actions" at bounding box center [1506, 266] width 51 height 15
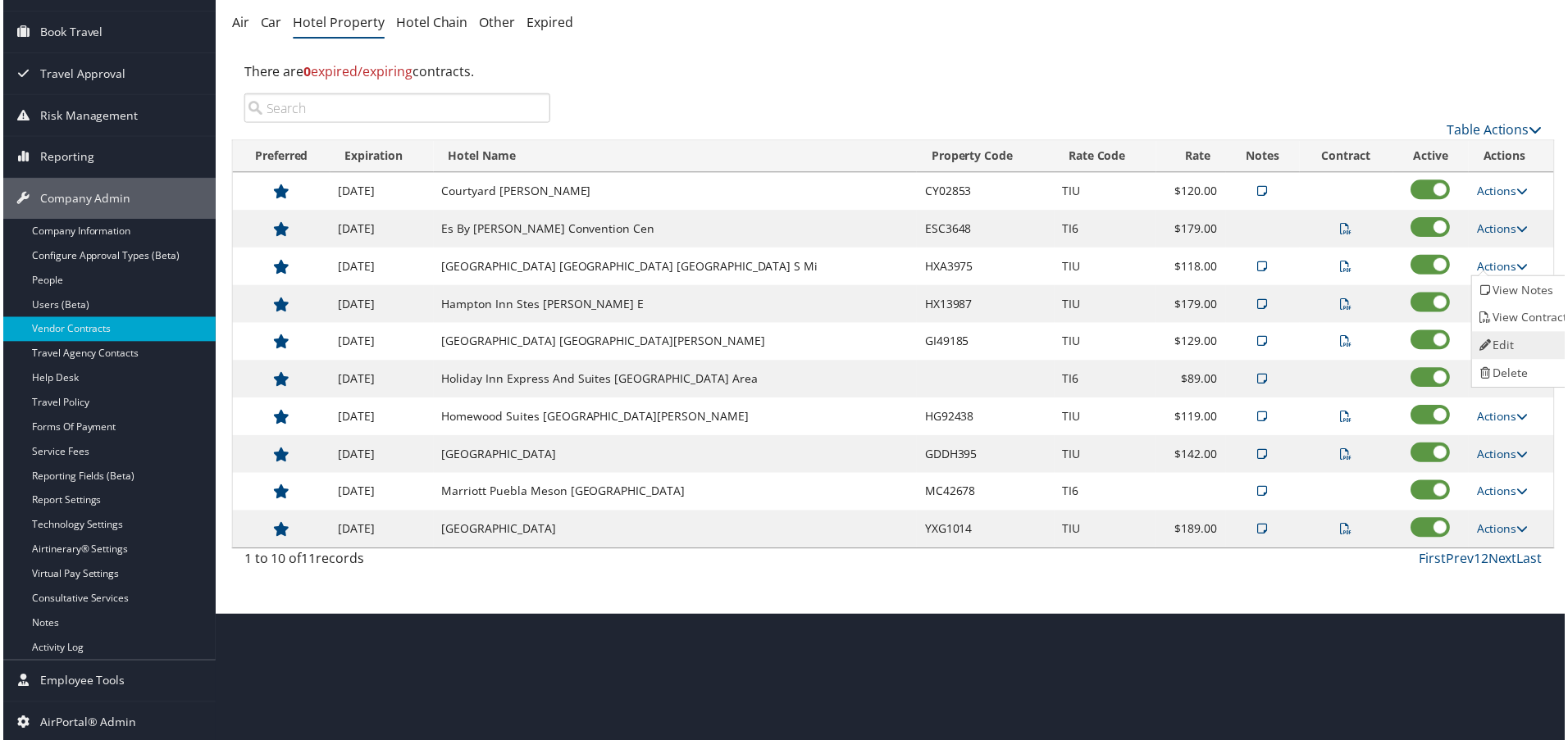
click at [1517, 338] on link "Edit" at bounding box center [1526, 347] width 103 height 28
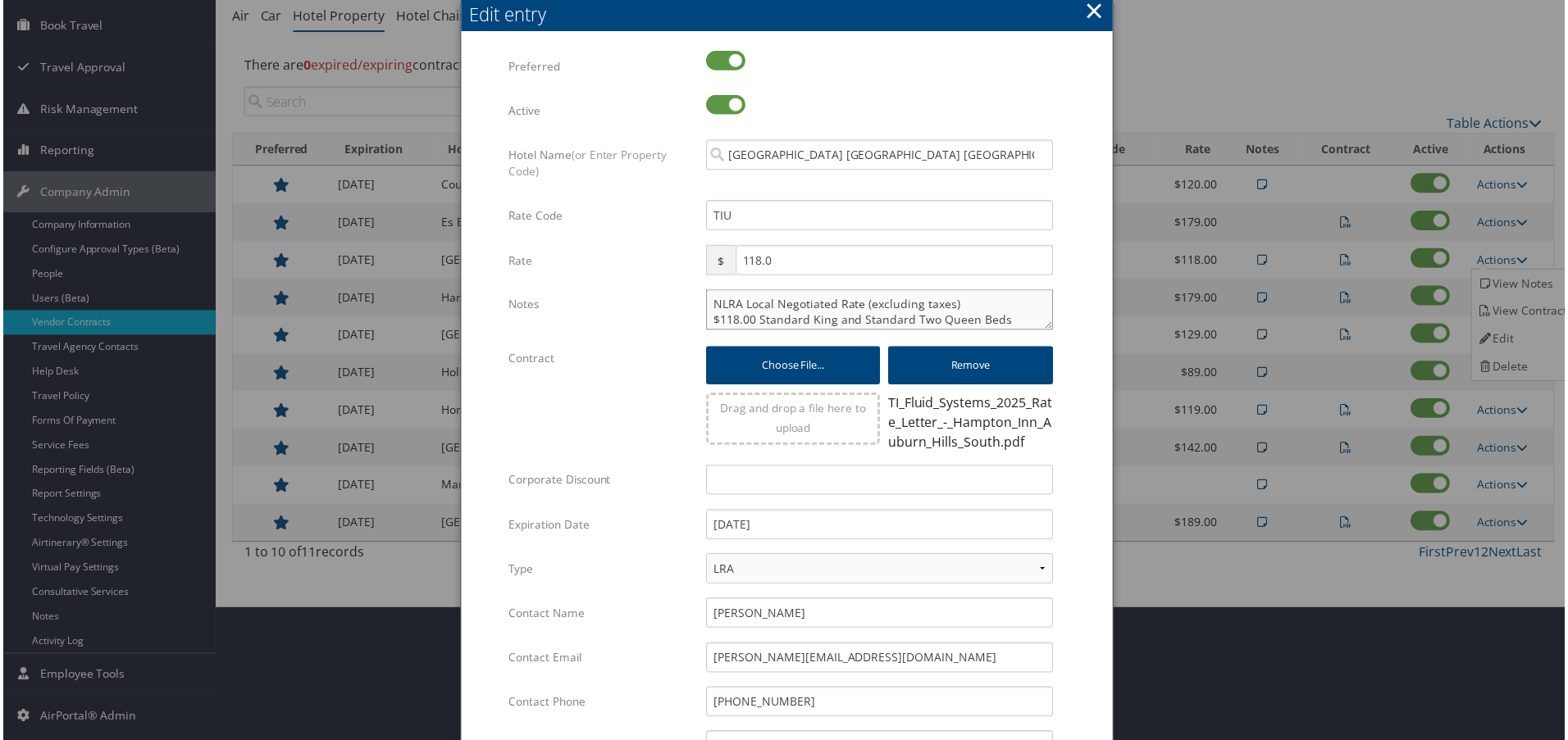
click at [707, 307] on textarea "NLRA Local Negotiated Rate (excluding taxes) $118.00 Standard King and Standard…" at bounding box center [880, 310] width 348 height 41
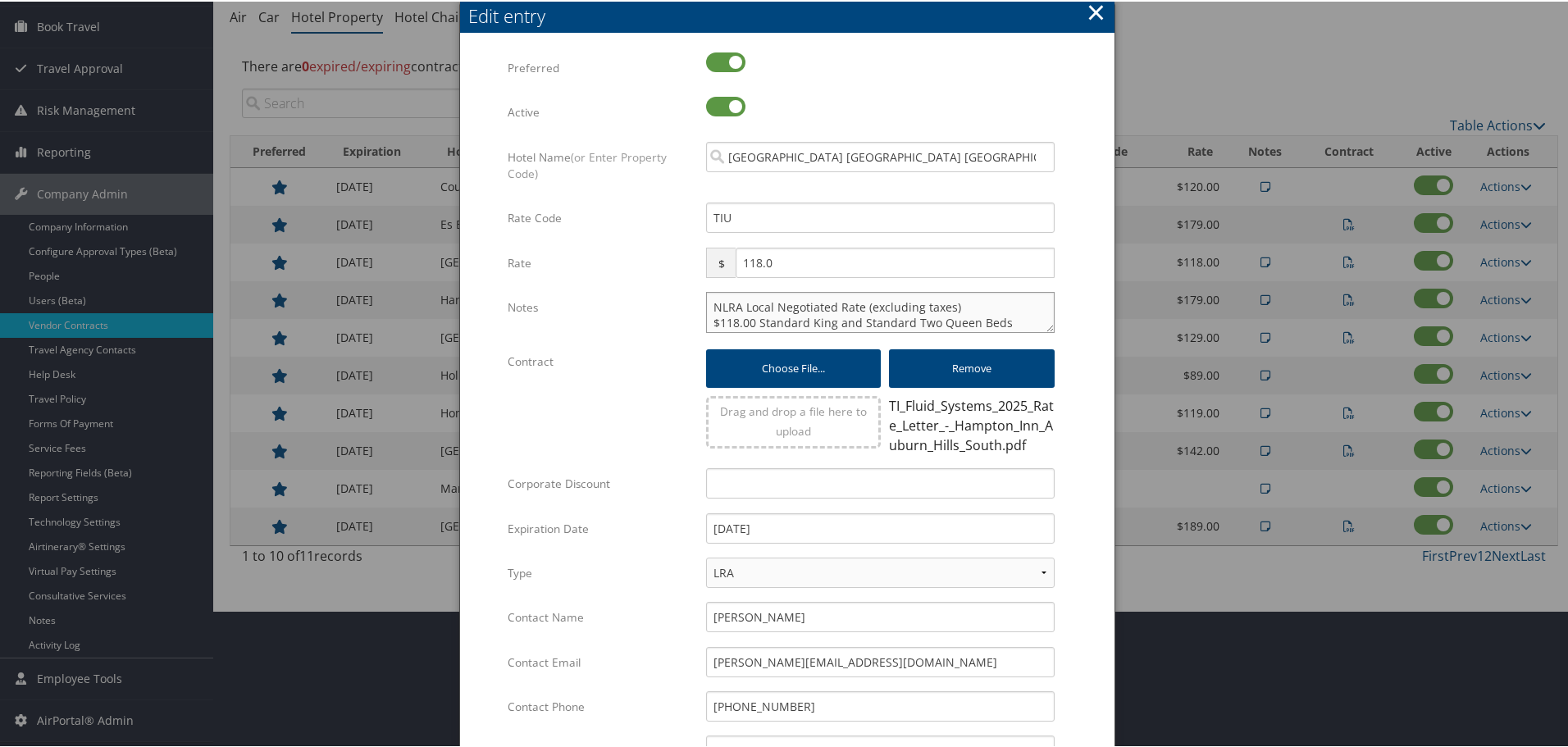
paste textarea "Rates tested in TP+ [DATE];"
type textarea "Rates tested in TP+ Aug 2025; NLRA Local Negotiated Rate (excluding taxes) $118…"
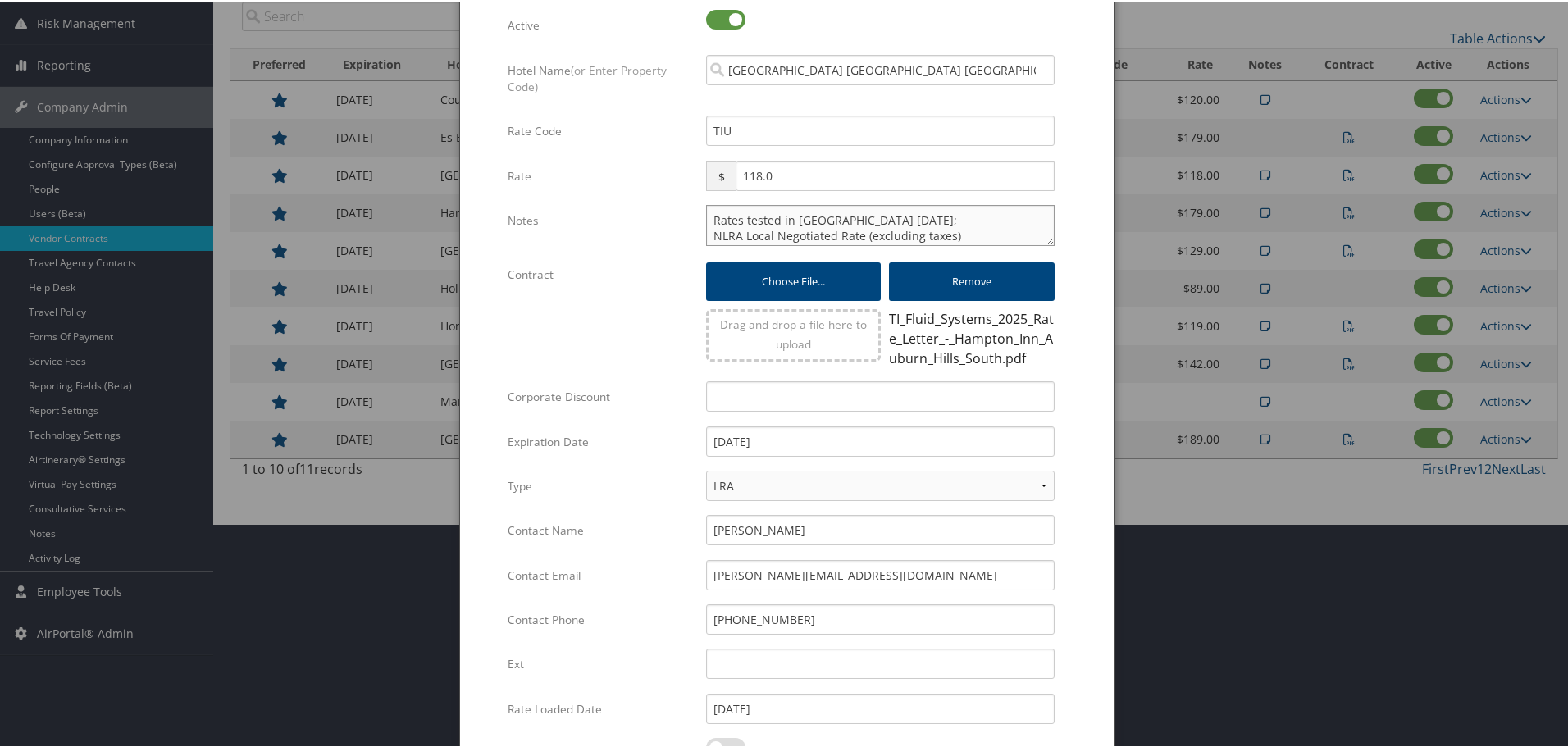
scroll to position [402, 0]
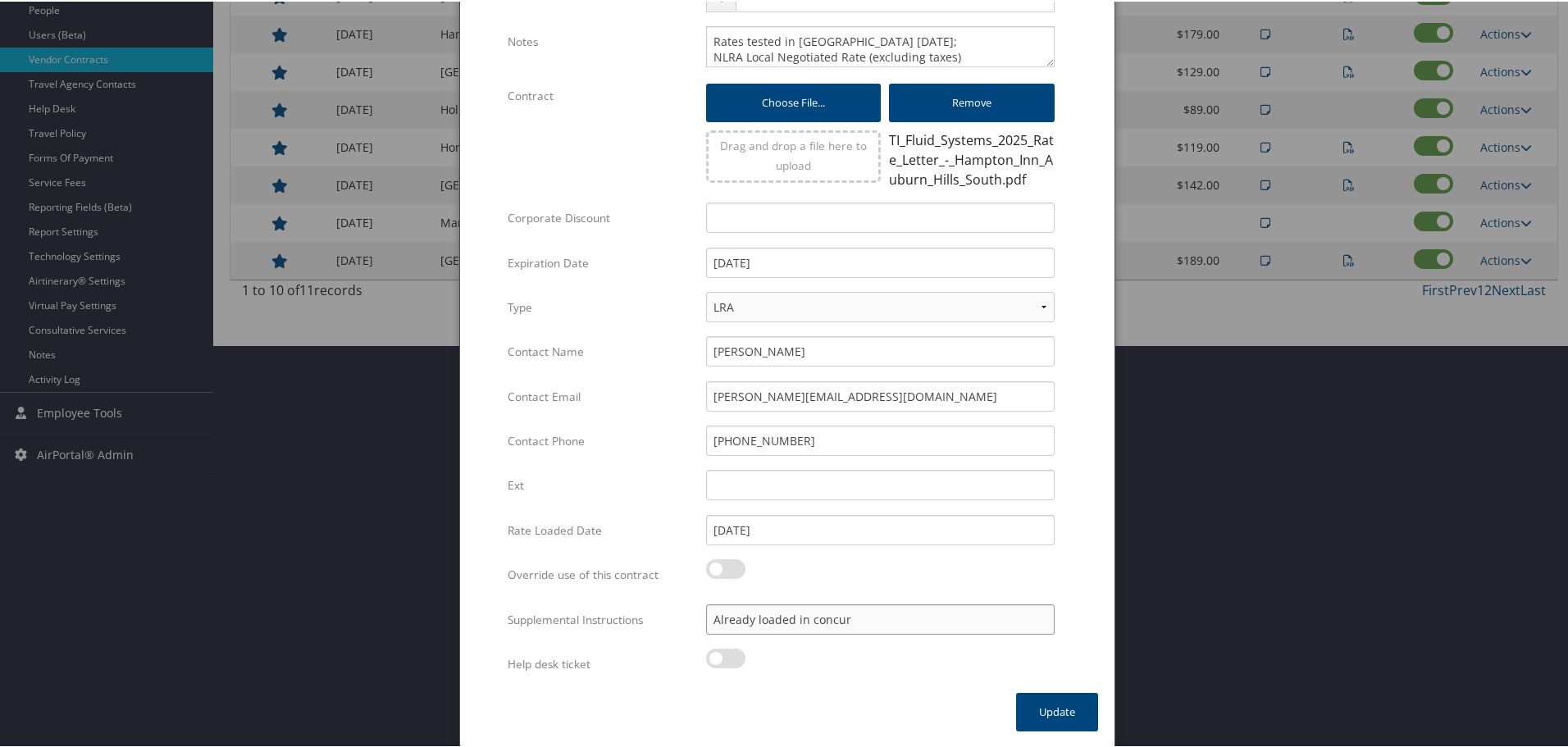
click at [709, 614] on input "Already loaded in concur" at bounding box center [880, 618] width 348 height 31
paste input "SAB Prop ID -"
paste input "174571"
type input "SAB Prop ID - 174571; Already loaded in concur"
click at [1047, 697] on button "Update" at bounding box center [1057, 710] width 82 height 39
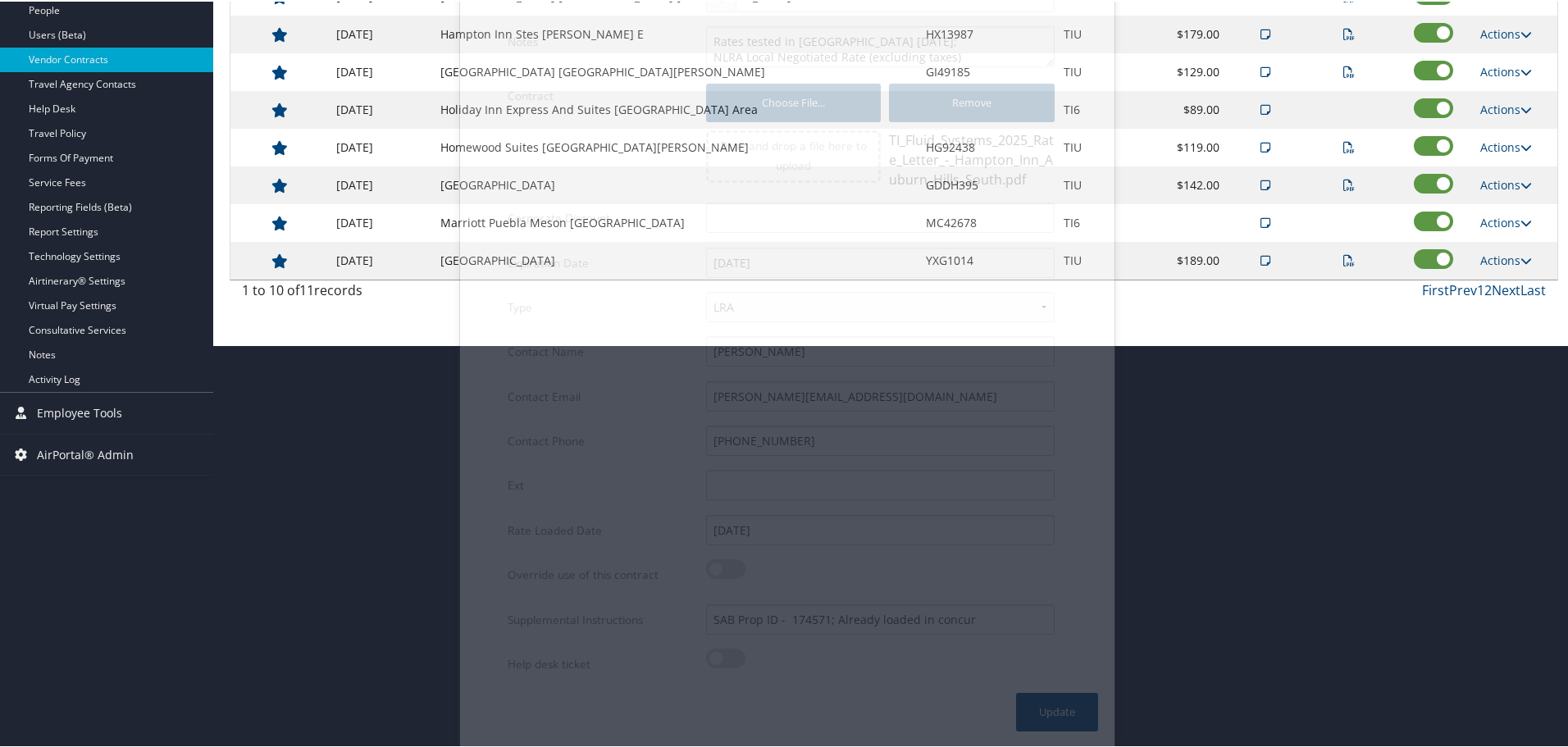
scroll to position [130, 0]
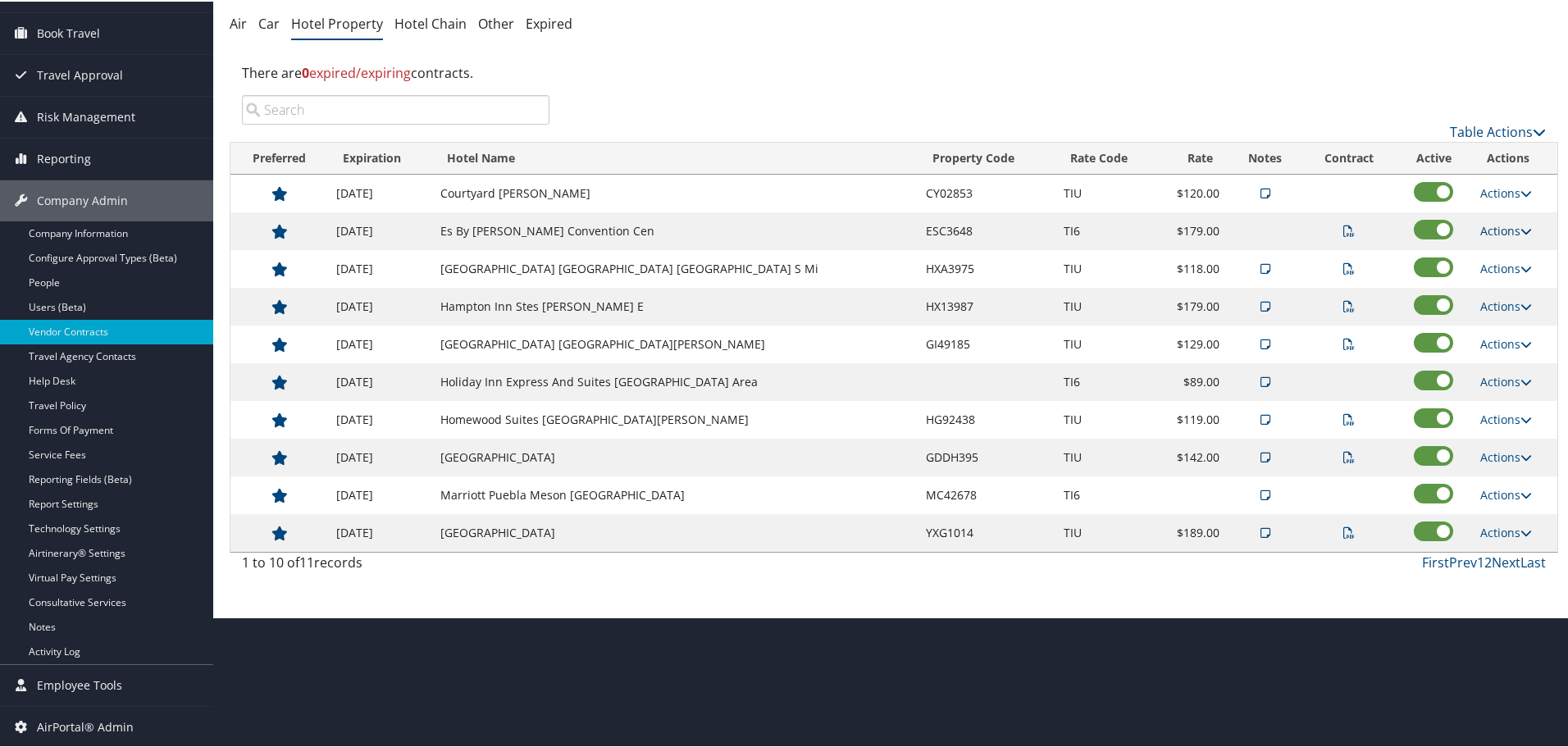
click at [1492, 229] on link "Actions" at bounding box center [1506, 228] width 51 height 15
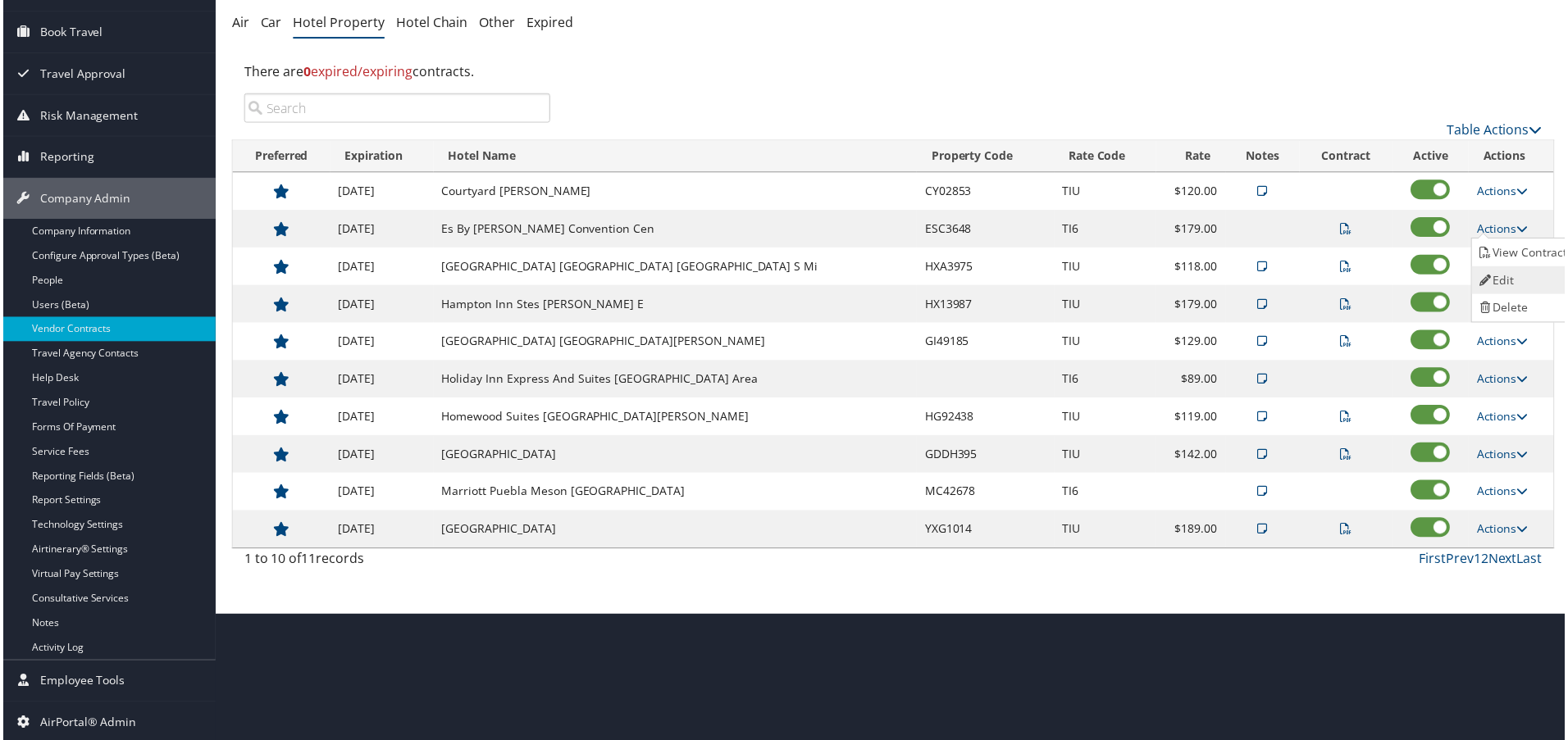
click at [1504, 272] on link "Edit" at bounding box center [1526, 281] width 103 height 28
select select "NLRA"
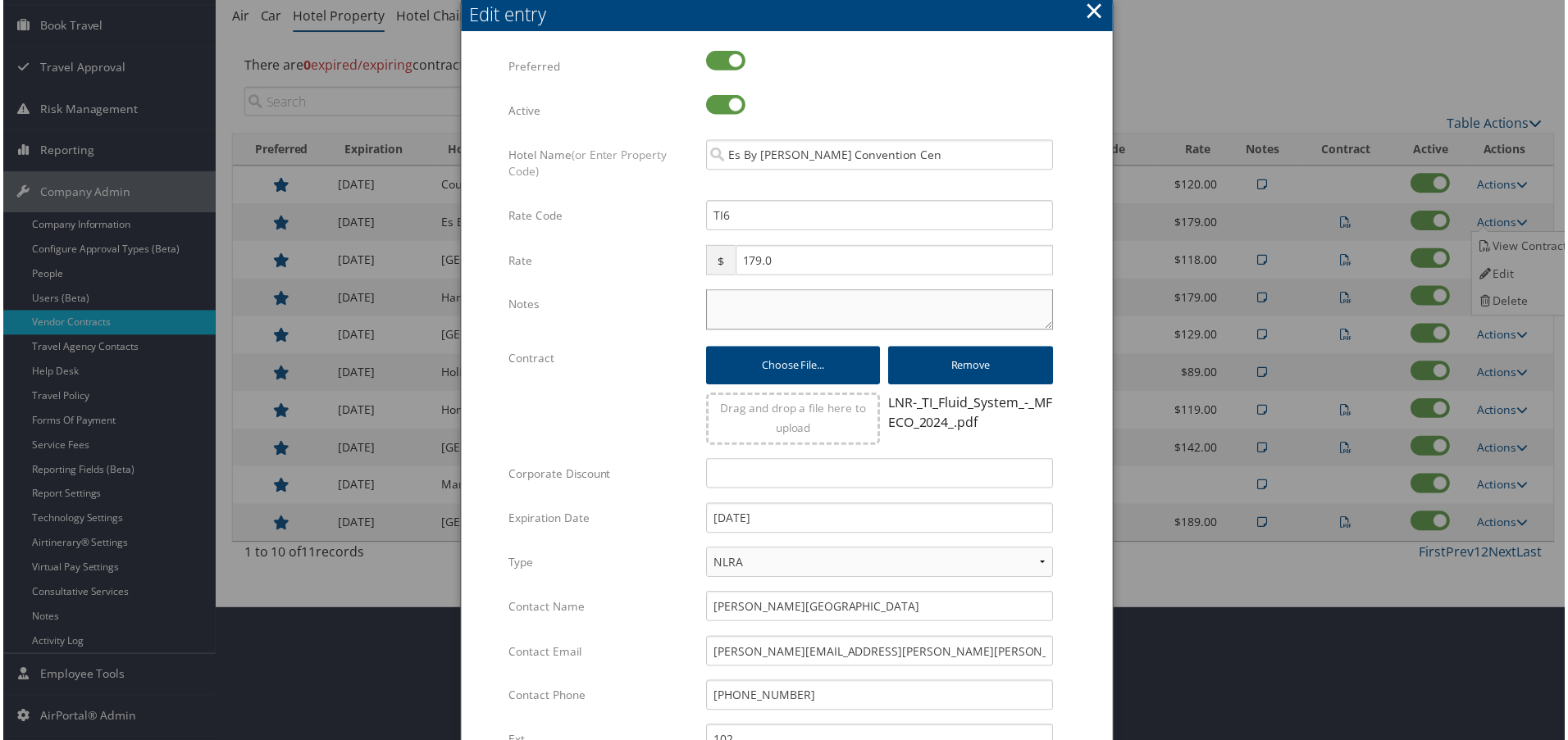
click at [740, 318] on textarea "Notes" at bounding box center [880, 310] width 348 height 41
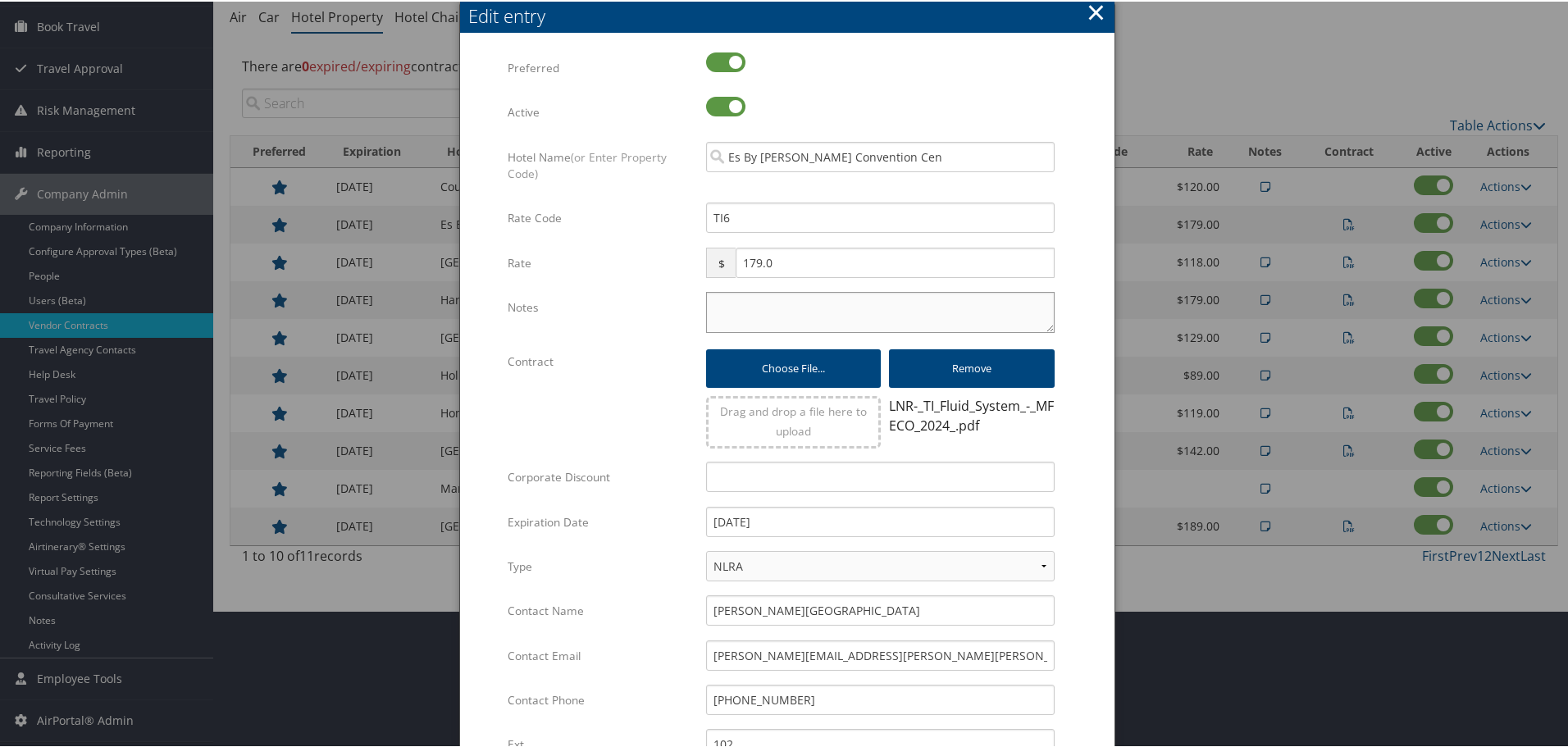
paste textarea "Rates tested in TP+ [DATE];"
type textarea "Rates tested in TP+ [DATE];"
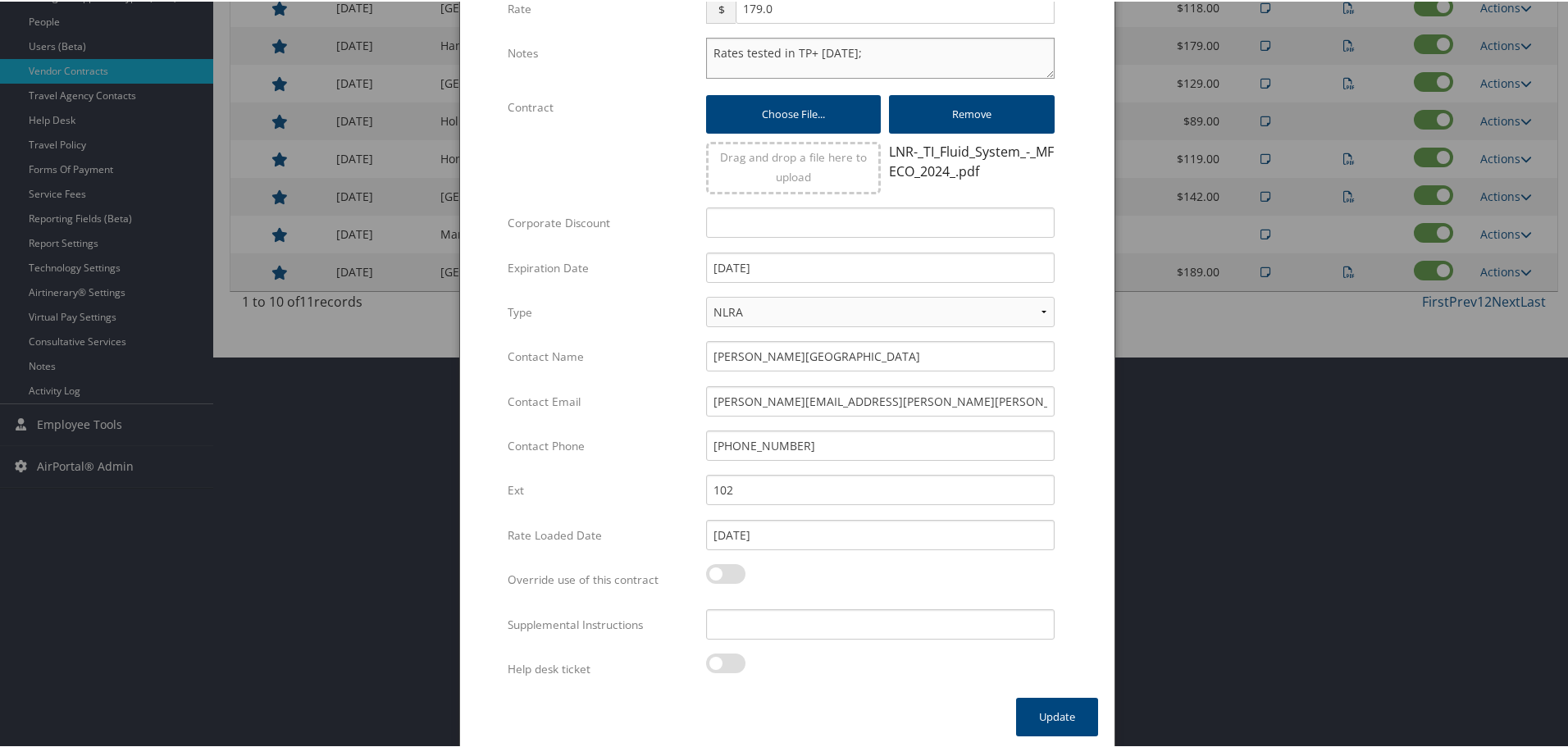
scroll to position [396, 0]
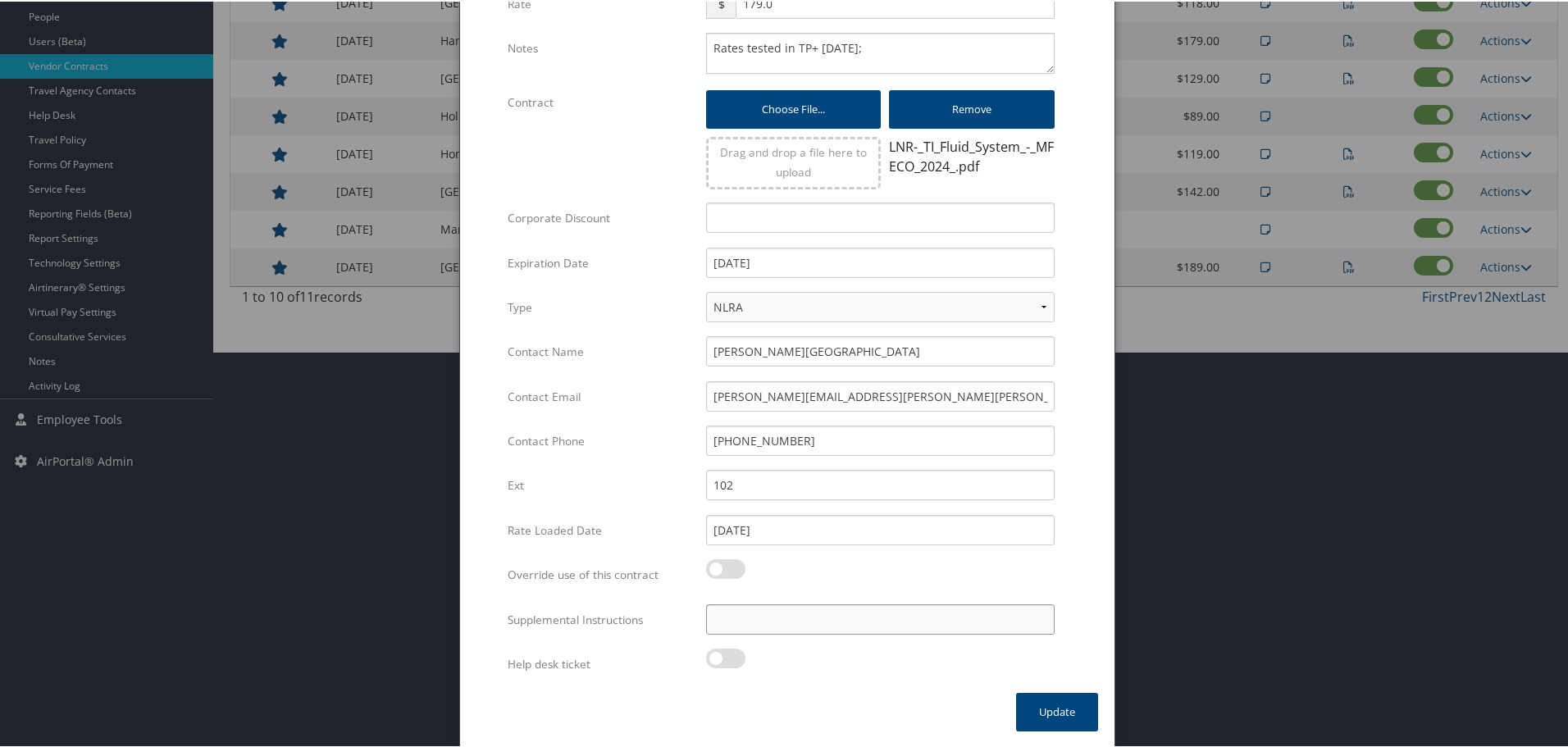
click at [807, 622] on input "Supplemental Instructions" at bounding box center [880, 618] width 348 height 31
paste input "SAB Prop ID -"
paste input "308267"
type input "SAB Prop ID - 308267"
click at [1041, 710] on button "Update" at bounding box center [1057, 710] width 82 height 39
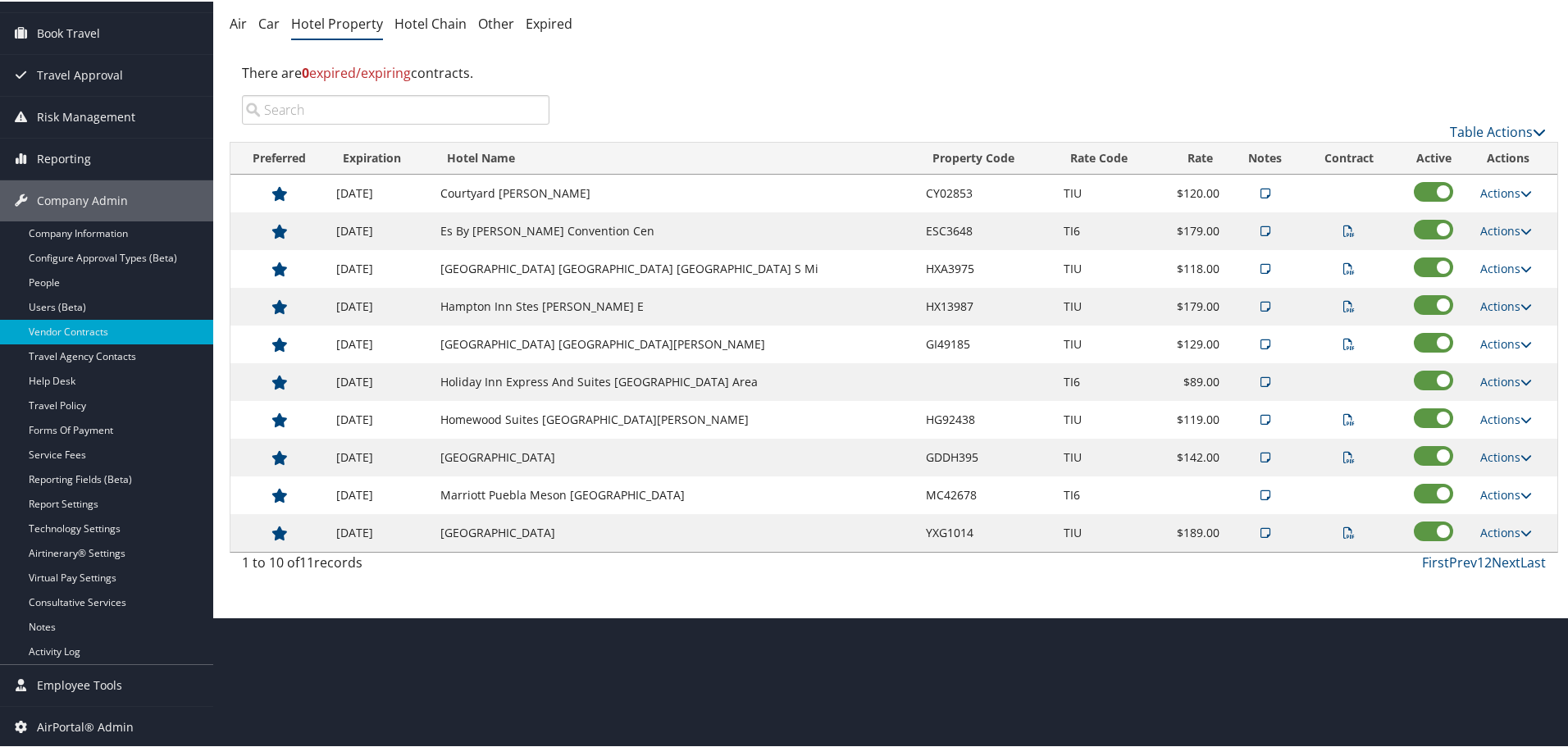
scroll to position [130, 0]
click at [1491, 187] on link "Actions" at bounding box center [1506, 190] width 51 height 15
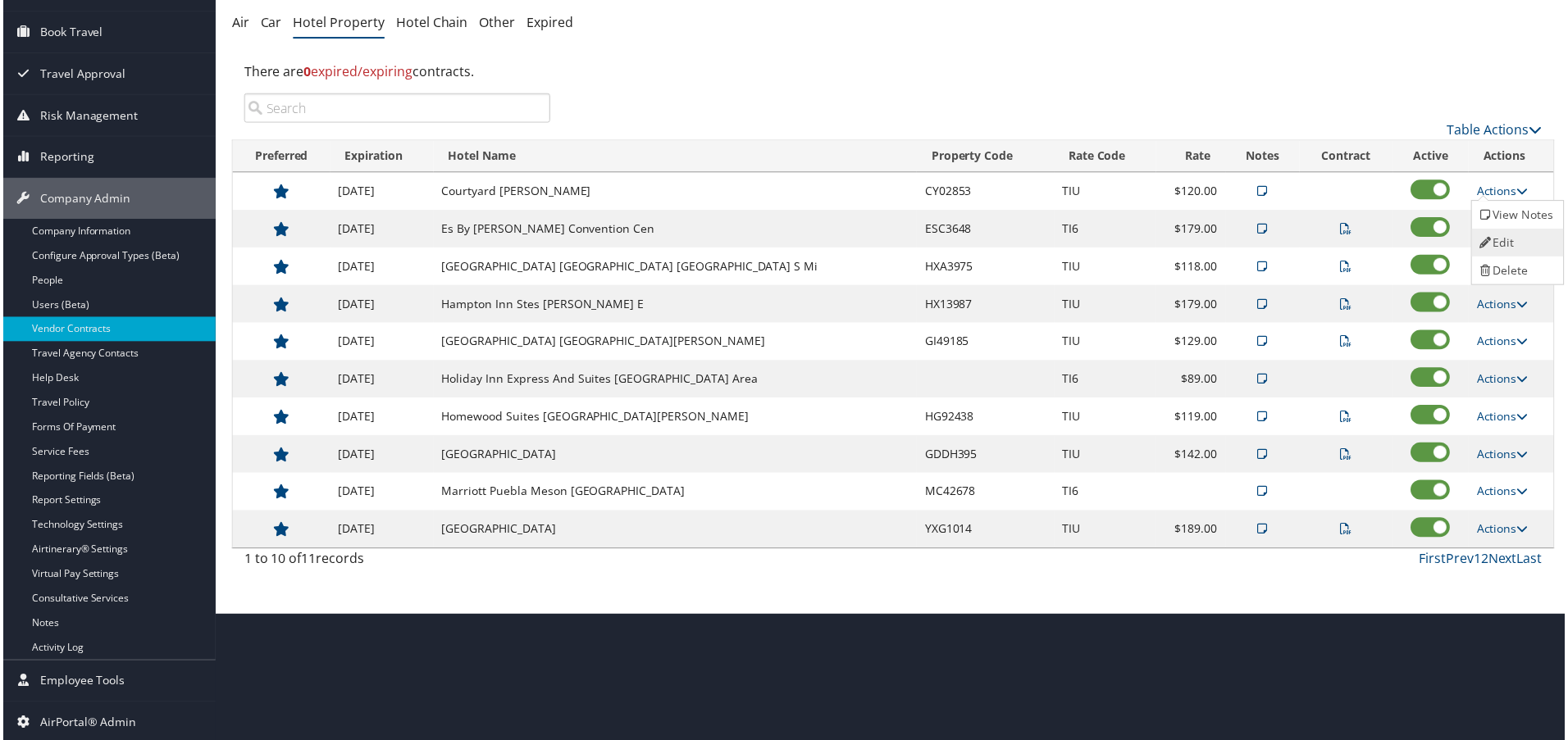
click at [1503, 231] on link "Edit" at bounding box center [1519, 243] width 88 height 28
select select "NLRA"
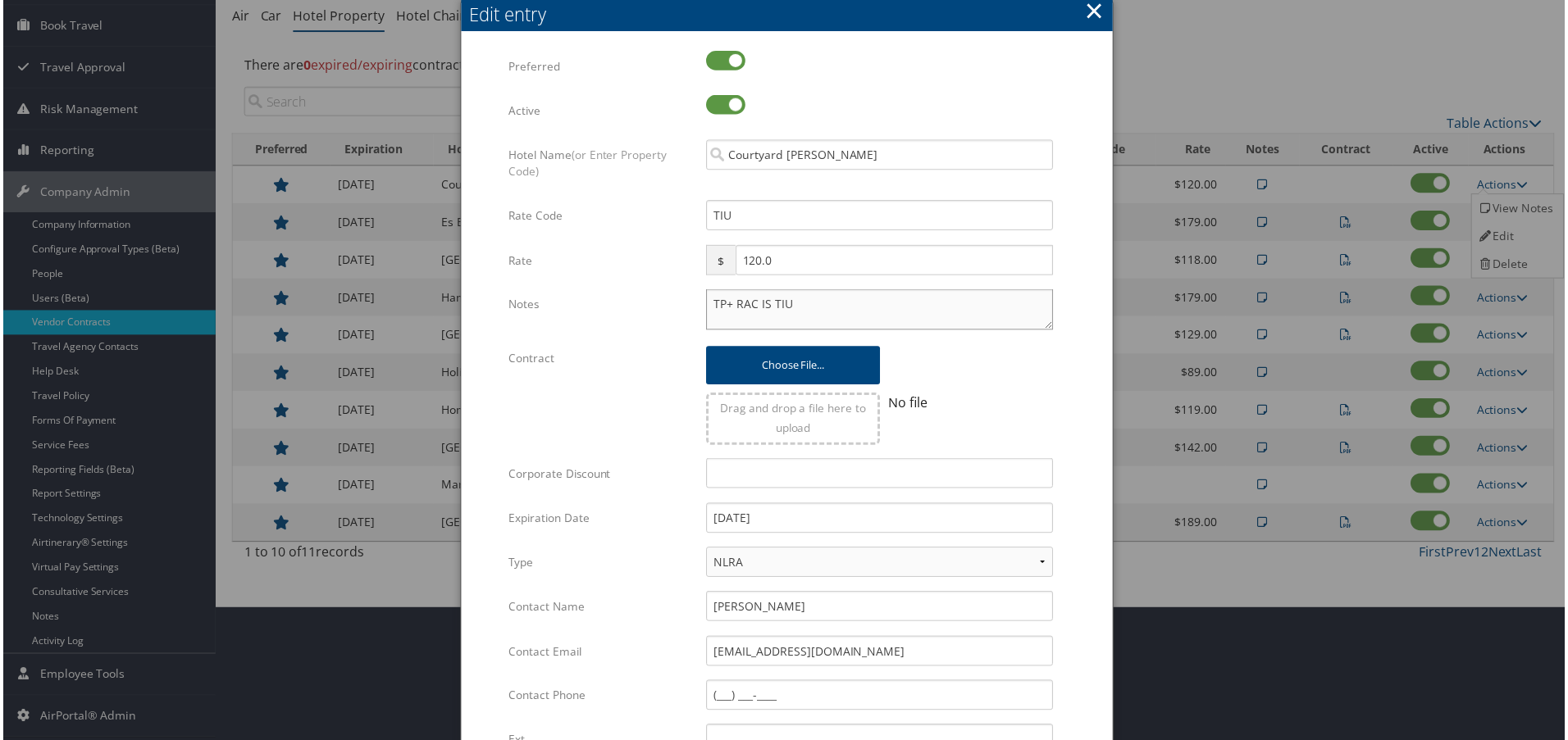
click at [706, 299] on textarea "TP+ RAC IS TIU" at bounding box center [880, 310] width 348 height 41
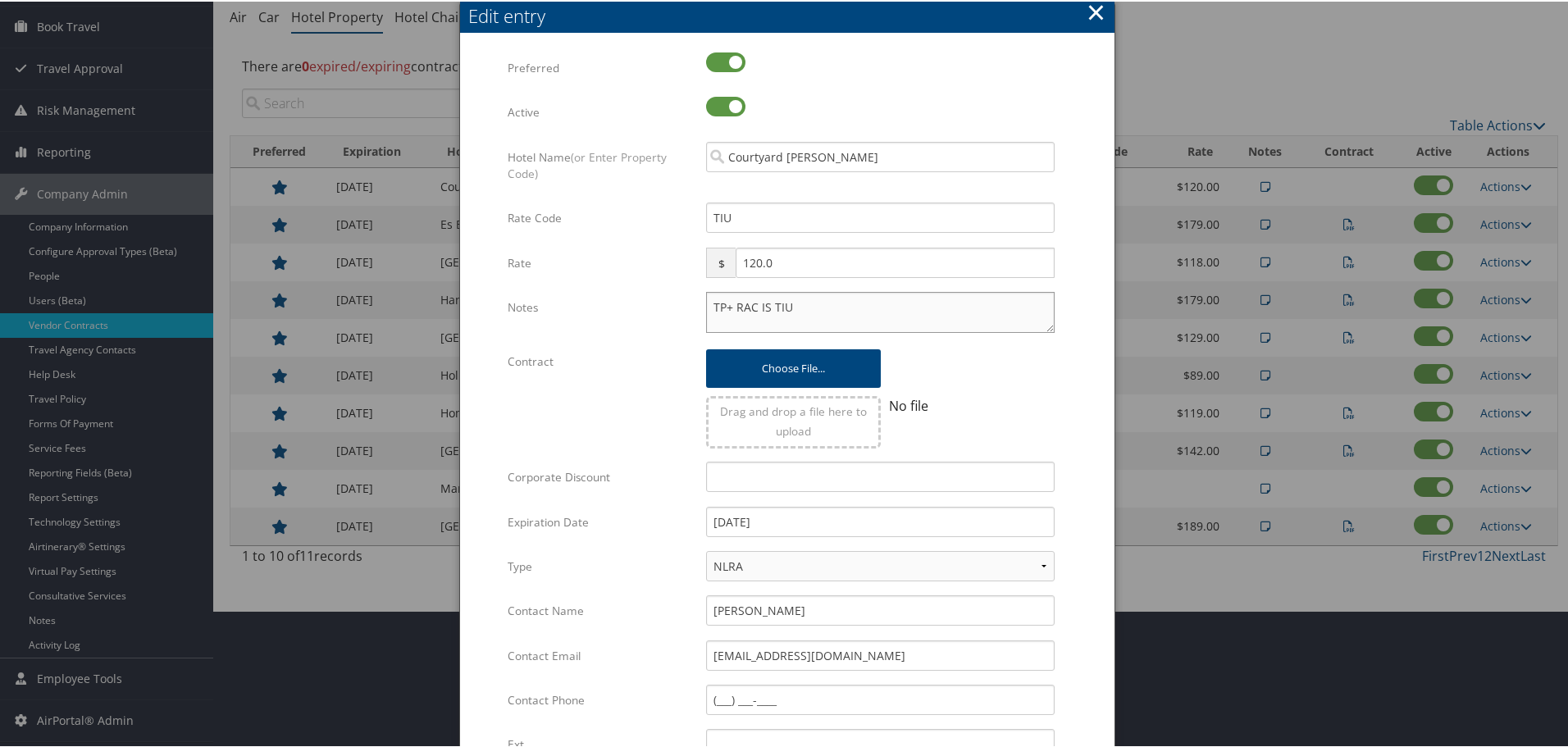
paste textarea "Rates tested in TP+ [DATE];"
type textarea "Rates tested in TP+ Aug 2025; TP+ RAC IS TIU"
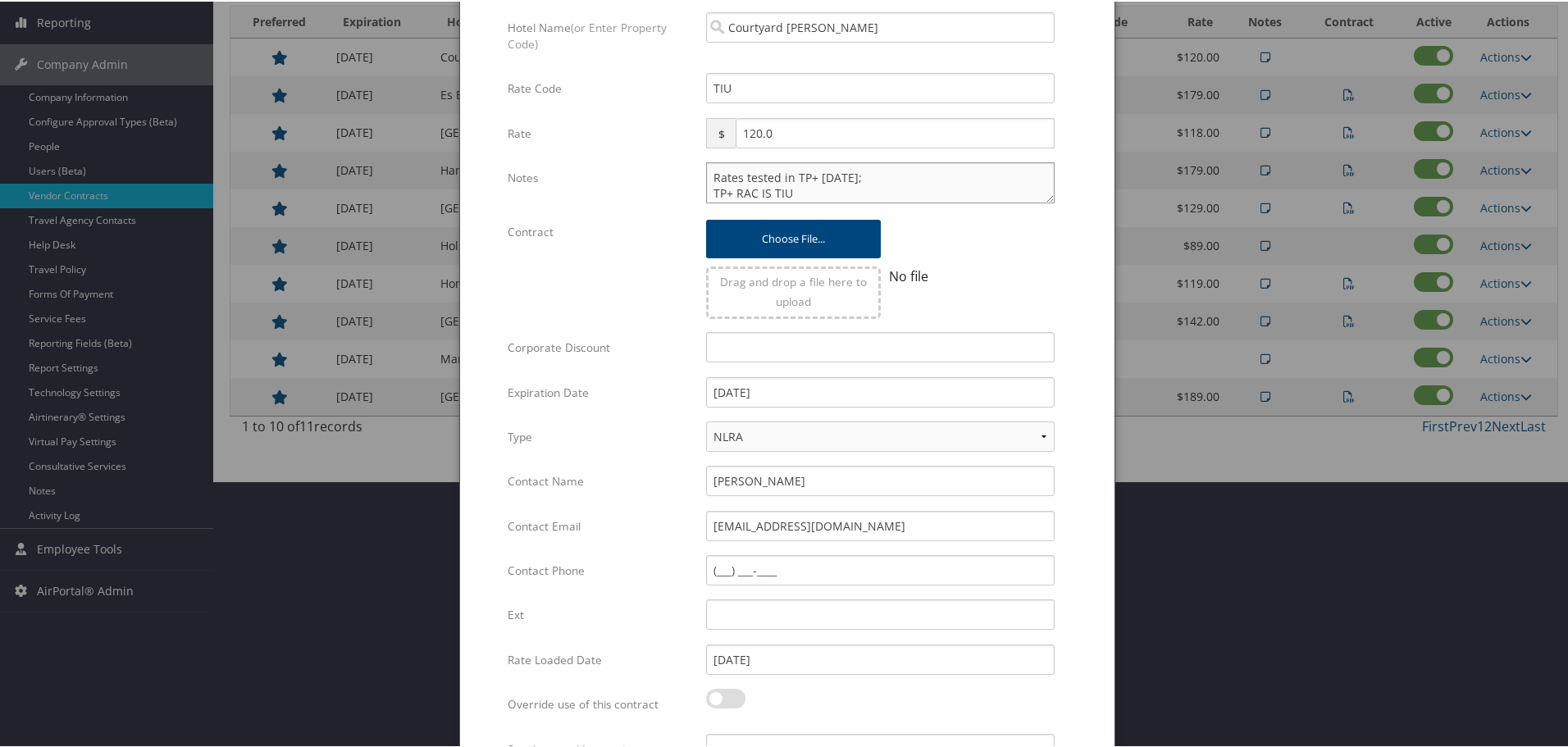
scroll to position [396, 0]
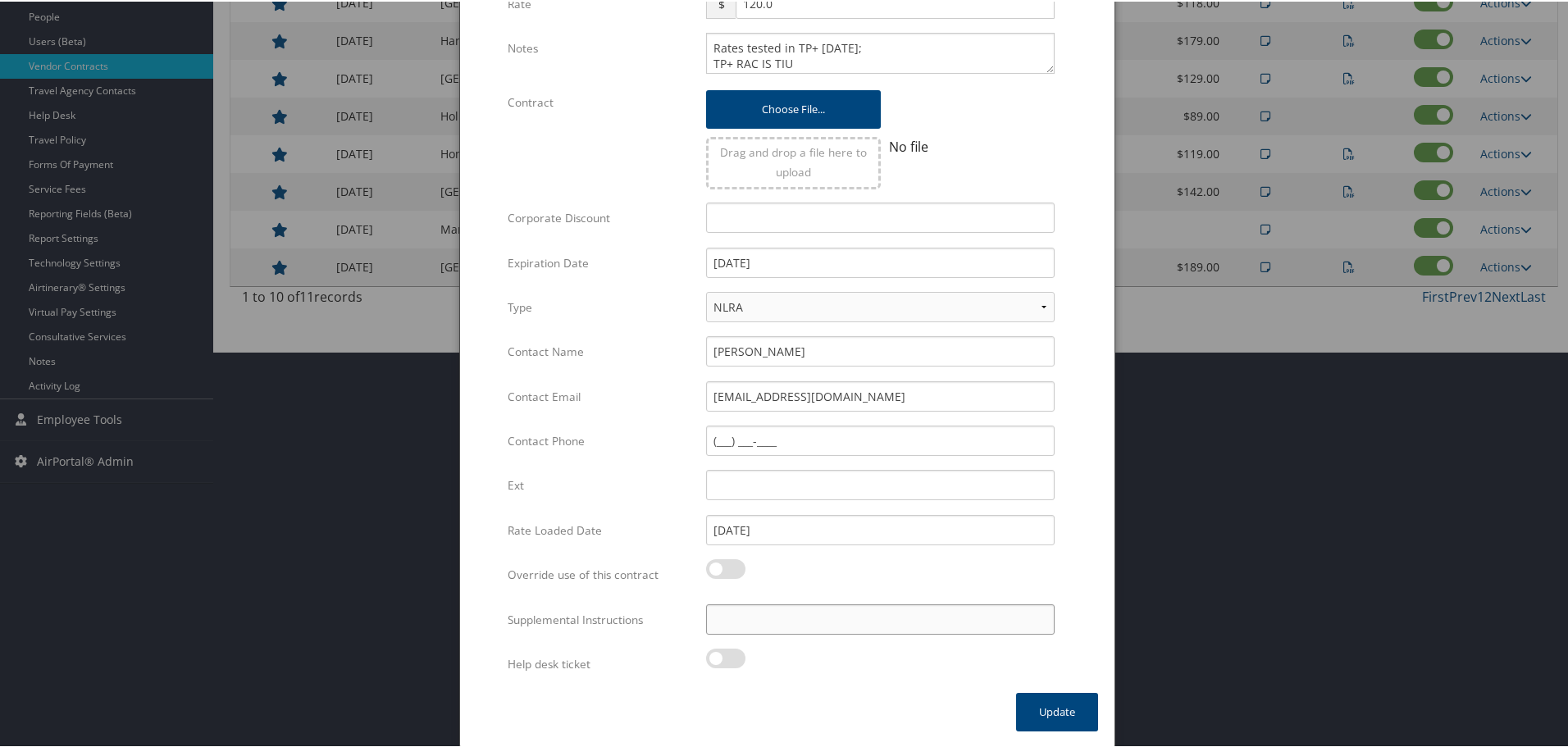
click at [854, 615] on input "Supplemental Instructions" at bounding box center [880, 618] width 348 height 31
paste input "SAB Prop ID -"
paste input "22312"
type input "SAB Prop ID - 22312"
click at [1066, 704] on button "Update" at bounding box center [1057, 710] width 82 height 39
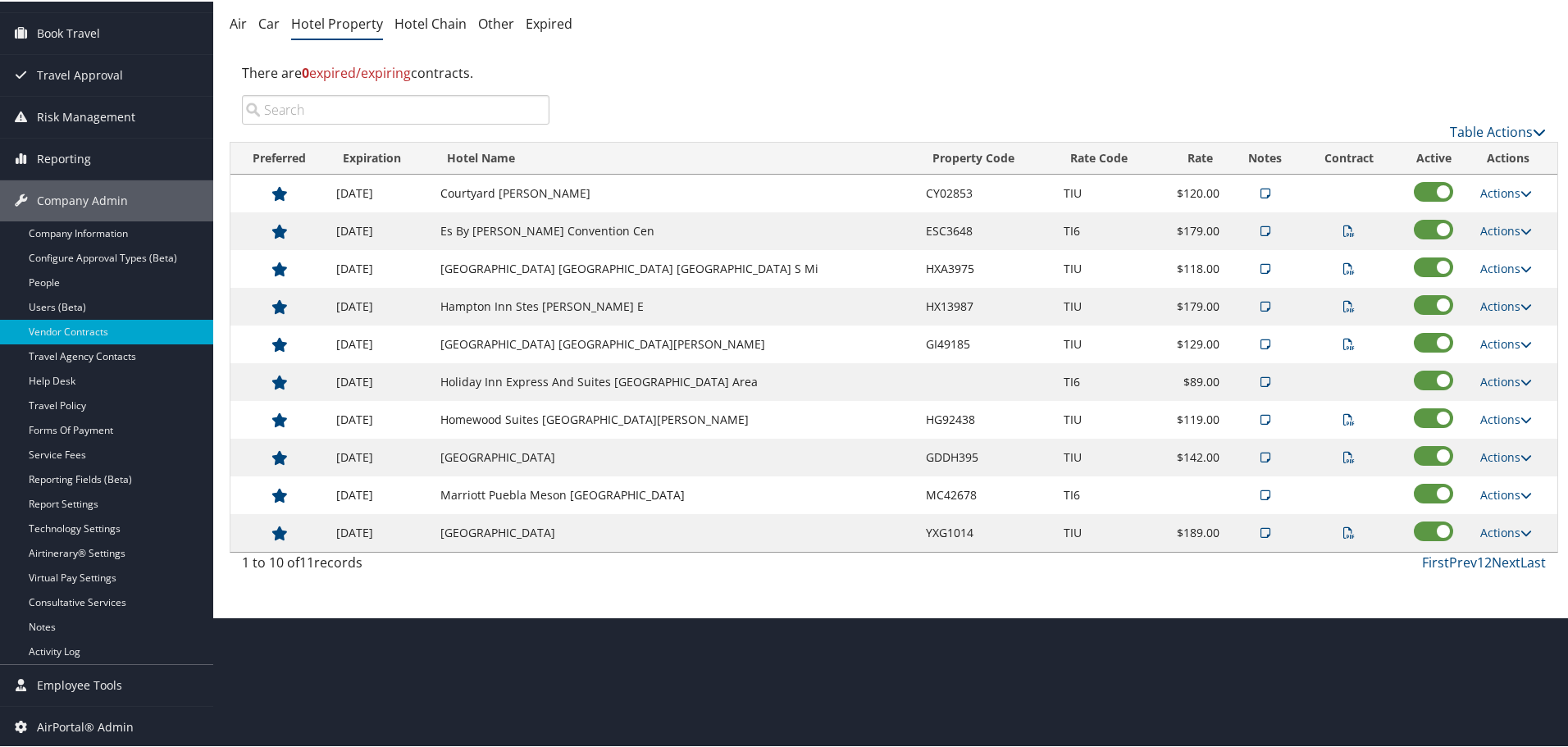
scroll to position [130, 0]
click at [425, 25] on link "Hotel Chain" at bounding box center [431, 23] width 72 height 18
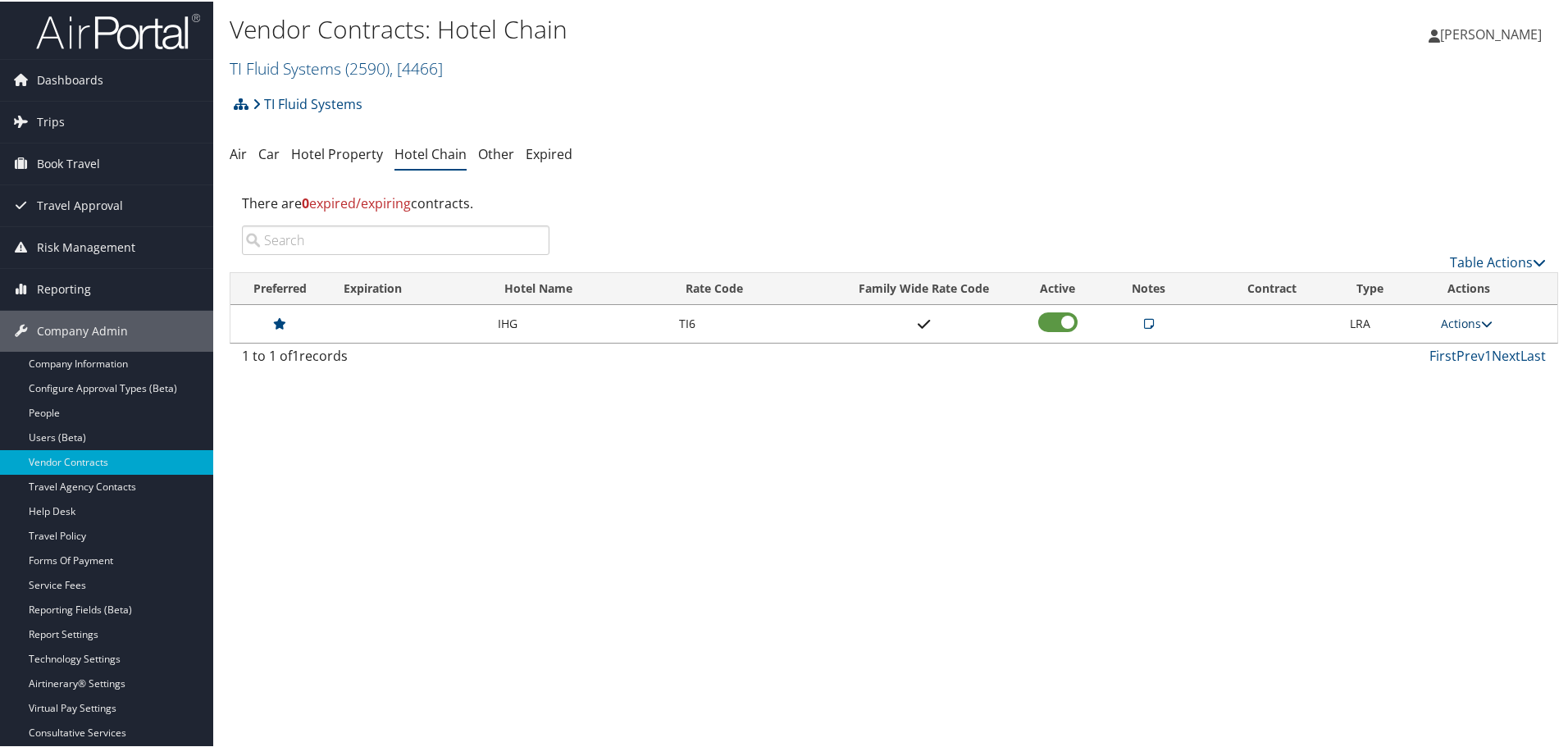
click at [1465, 319] on link "Actions" at bounding box center [1466, 321] width 51 height 15
click at [1480, 378] on link "Edit" at bounding box center [1480, 374] width 88 height 28
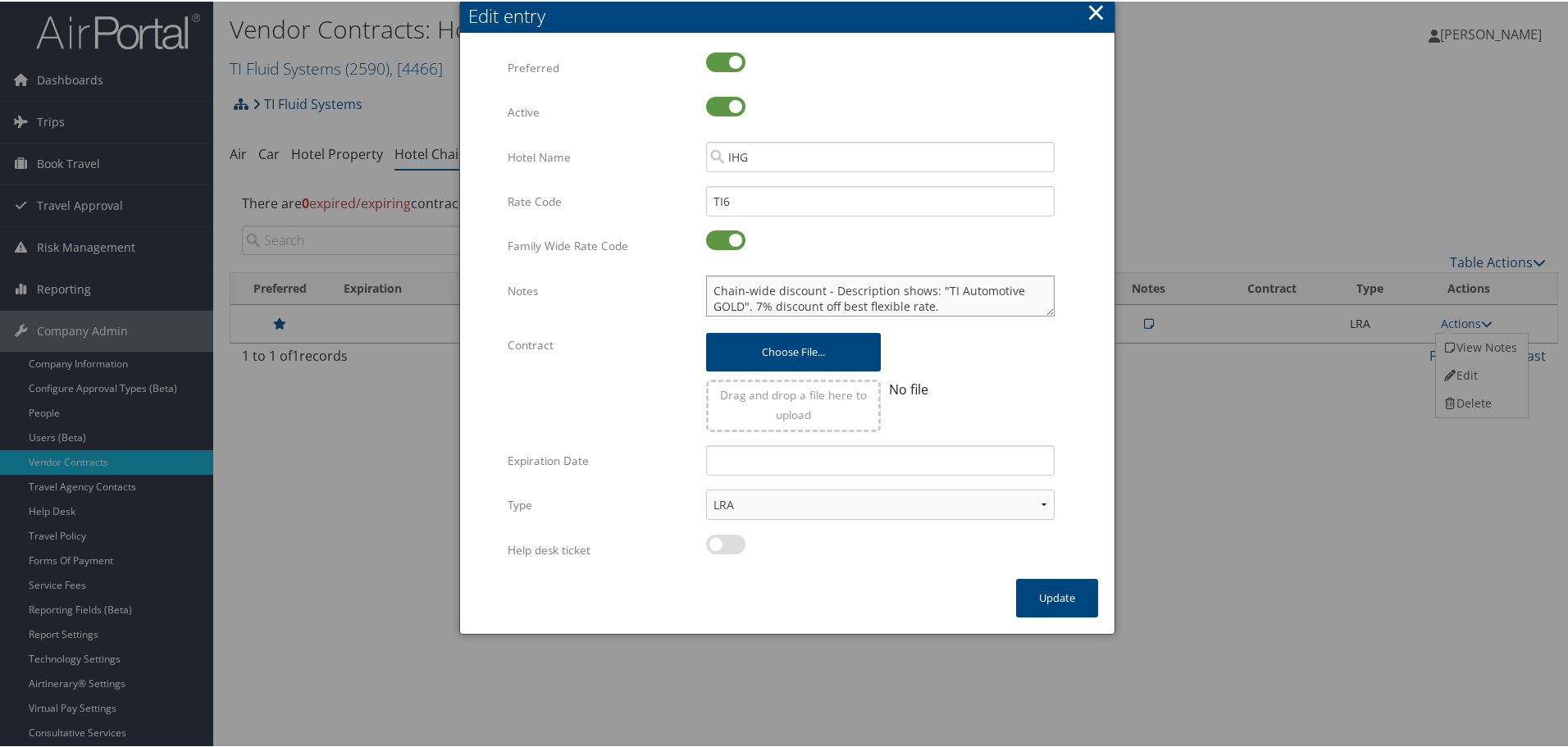
click at [706, 285] on textarea "Chain-wide discount - Description shows: "TI Automotive GOLD". 7% discount off …" at bounding box center [880, 293] width 348 height 41
paste textarea "Rates tested in TP+ [DATE];"
type textarea "Rates tested in TP+ [DATE]; Chain-wide discount - Description shows: "TI Automo…"
click at [1045, 595] on button "Update" at bounding box center [1057, 596] width 82 height 39
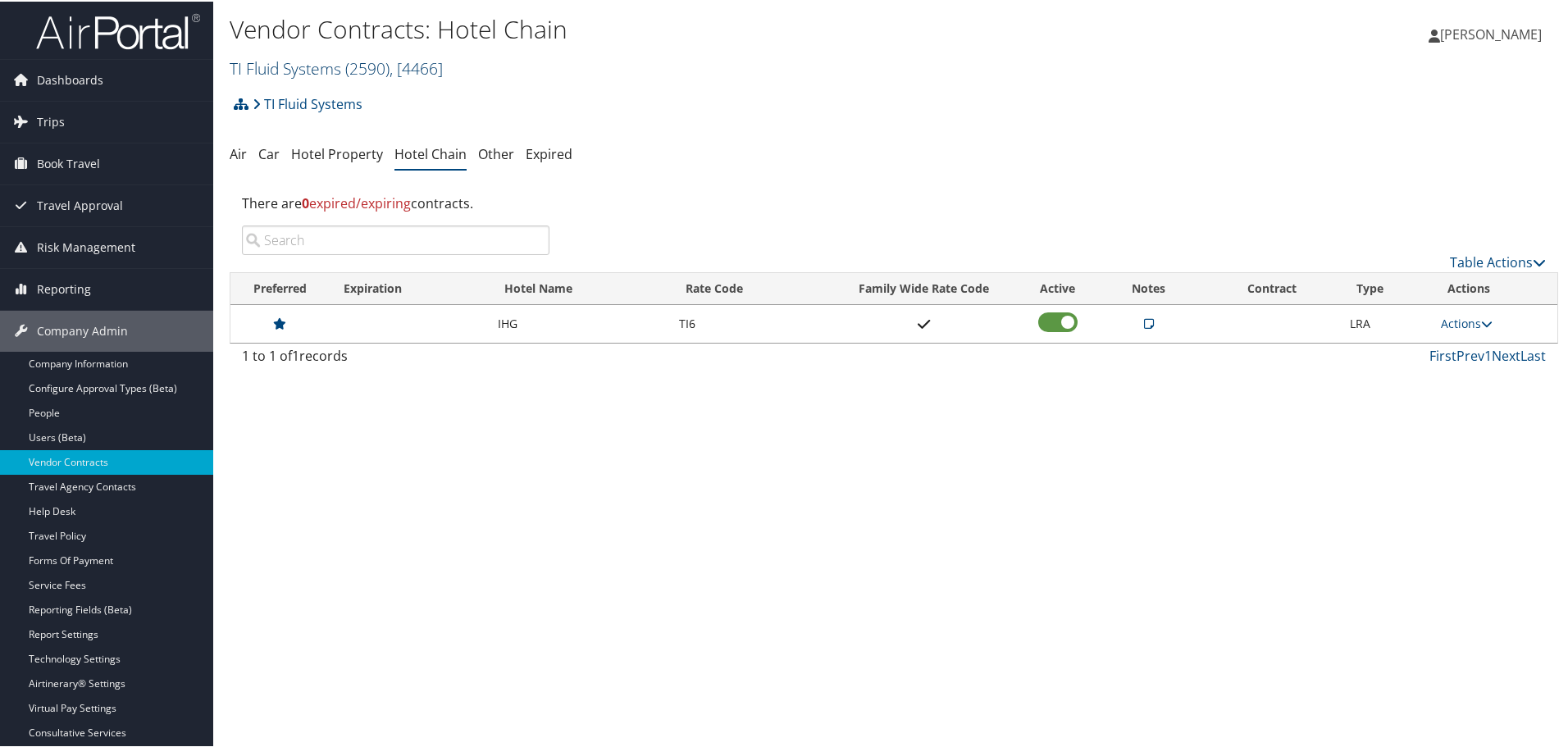
click at [421, 67] on span ", [ 4466 ]" at bounding box center [416, 67] width 53 height 23
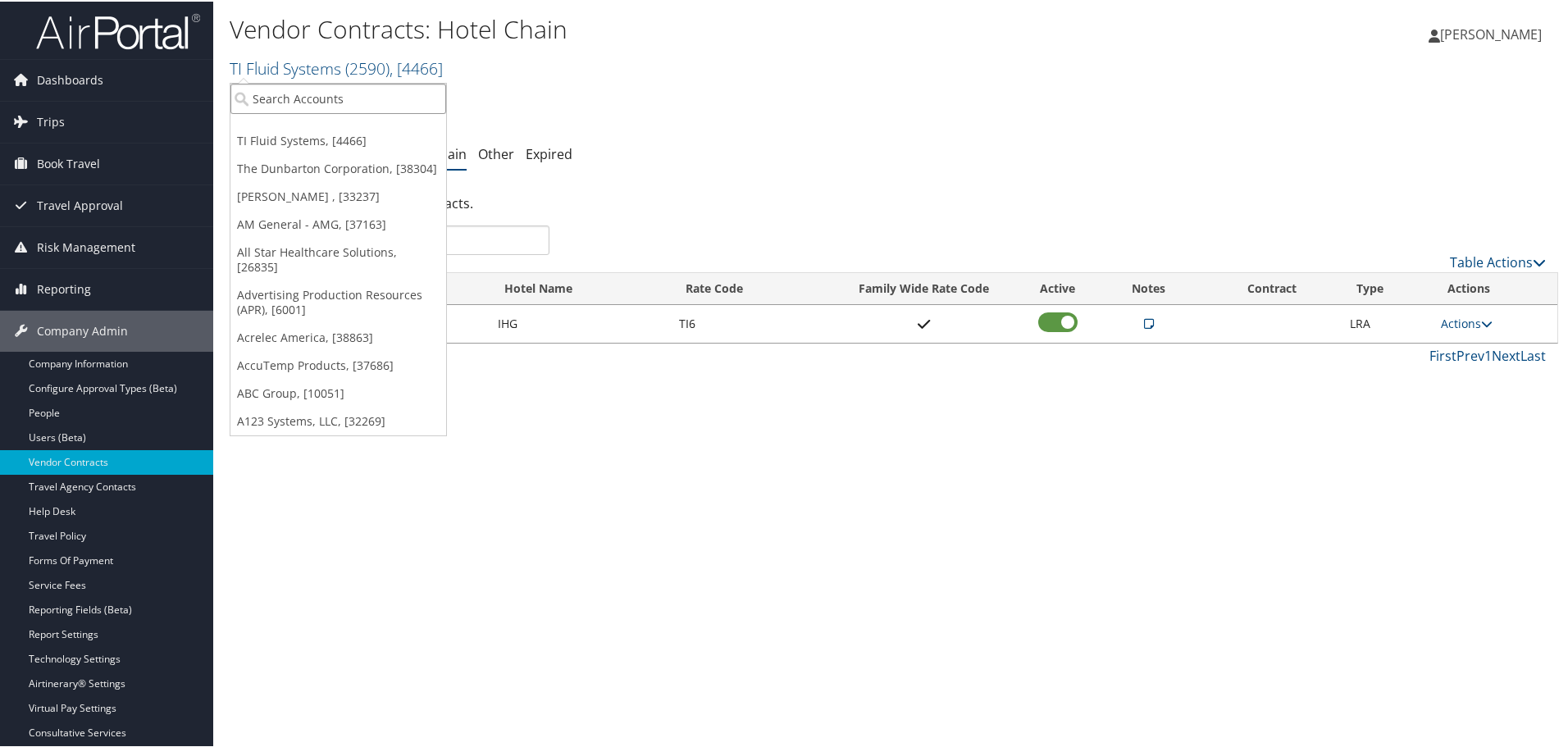
click at [371, 88] on input "search" at bounding box center [338, 97] width 216 height 31
type input "thomasart"
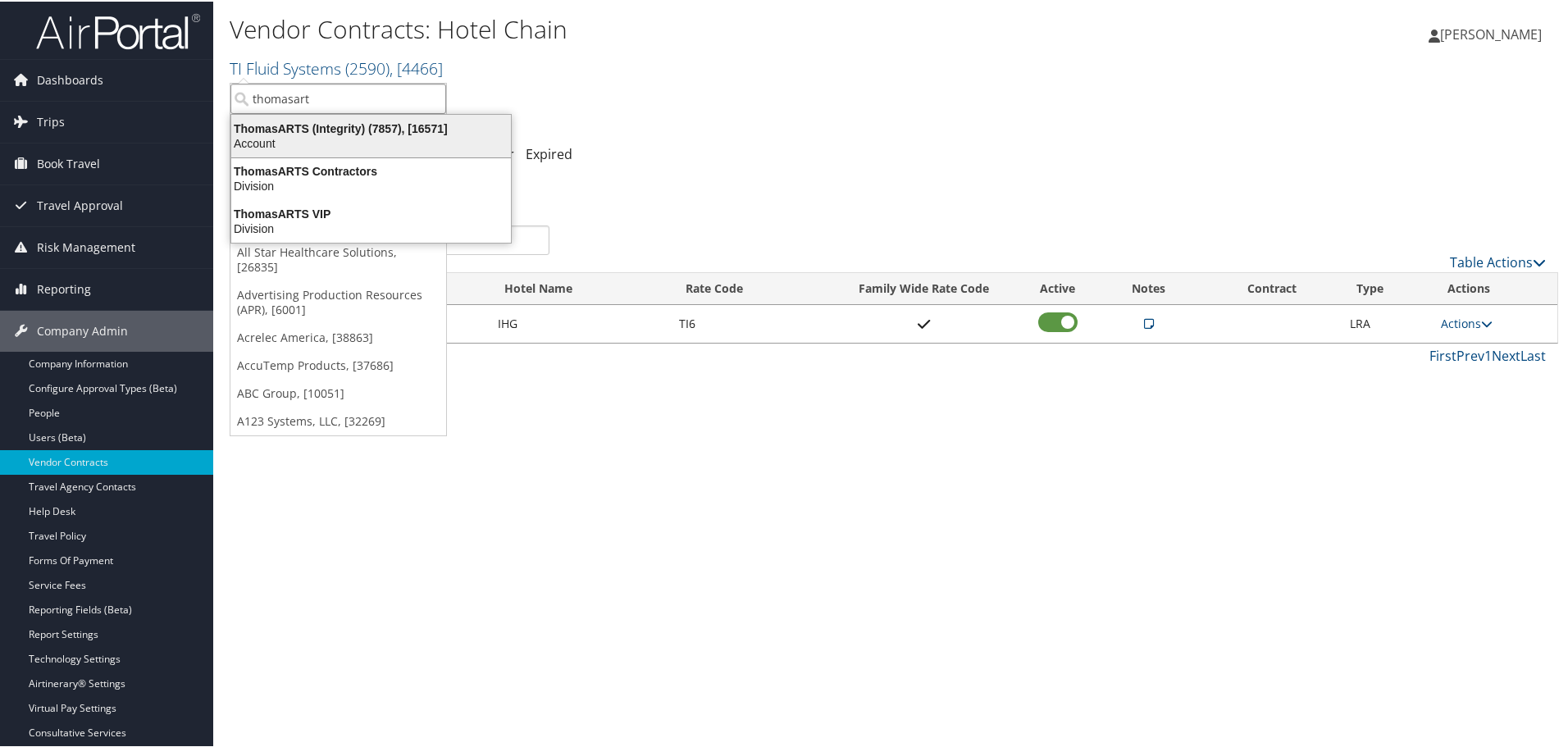
click at [361, 130] on div "ThomasARTS (Integrity) (7857), [16571]" at bounding box center [371, 127] width 300 height 14
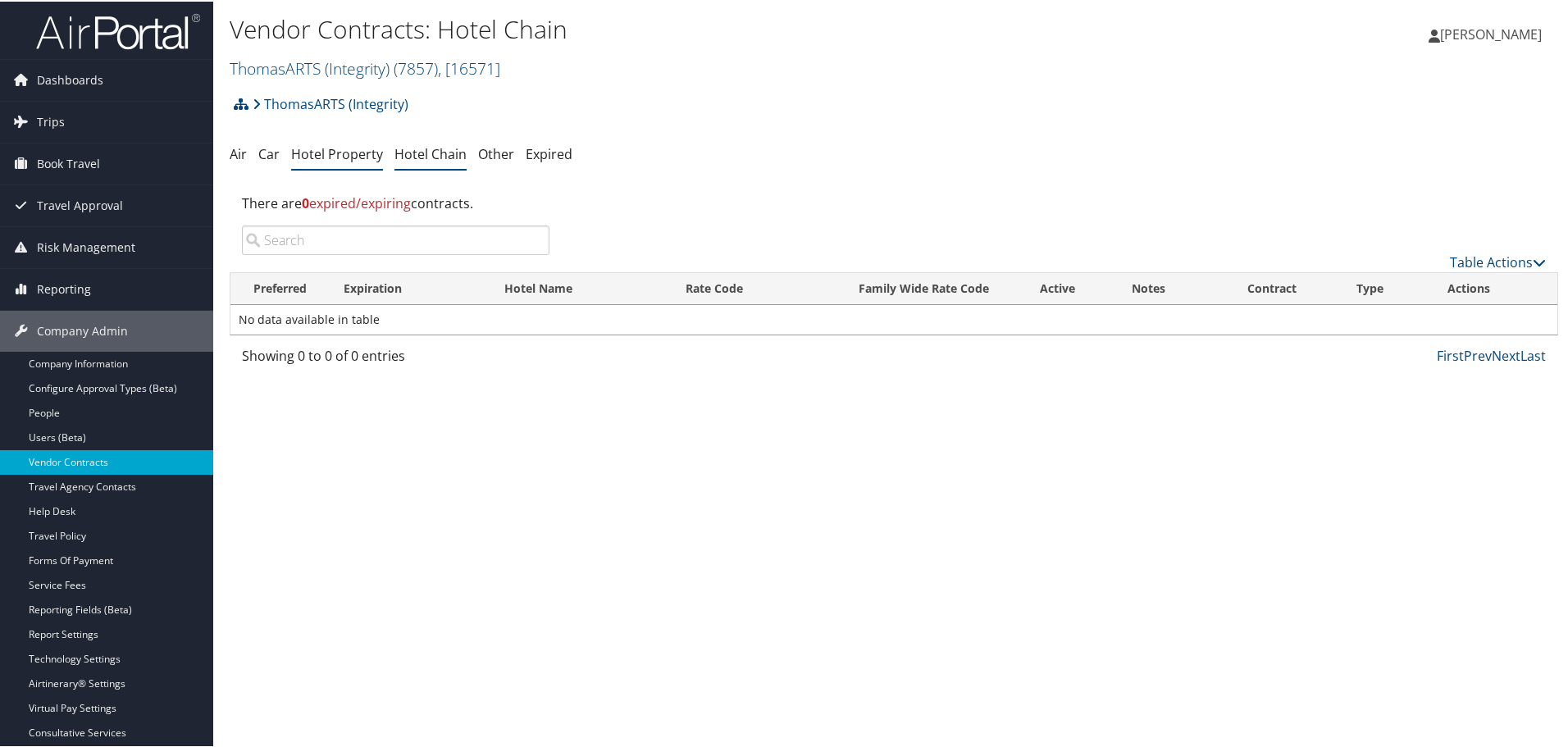
click at [330, 149] on link "Hotel Property" at bounding box center [338, 152] width 92 height 18
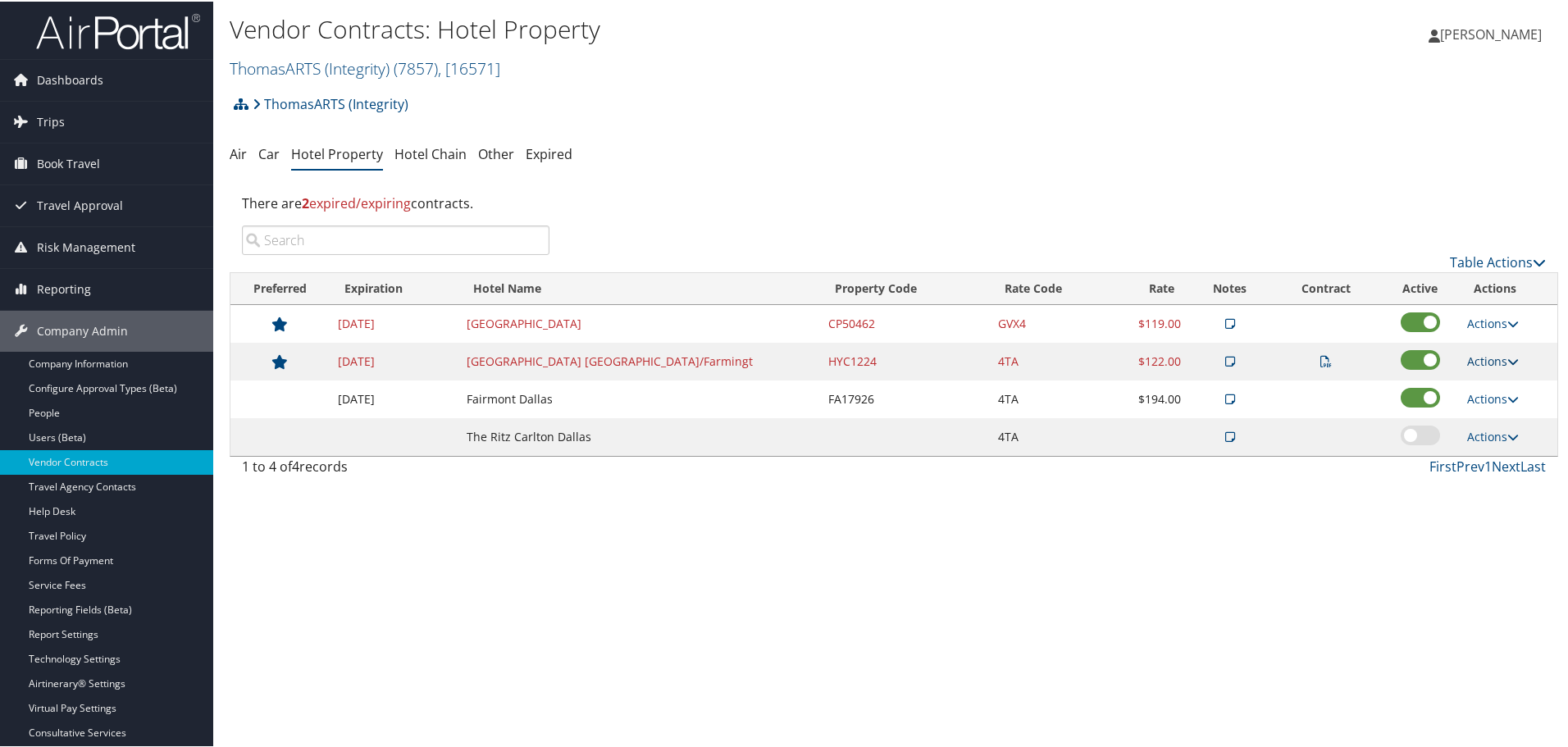
click at [1496, 360] on link "Actions" at bounding box center [1492, 359] width 51 height 15
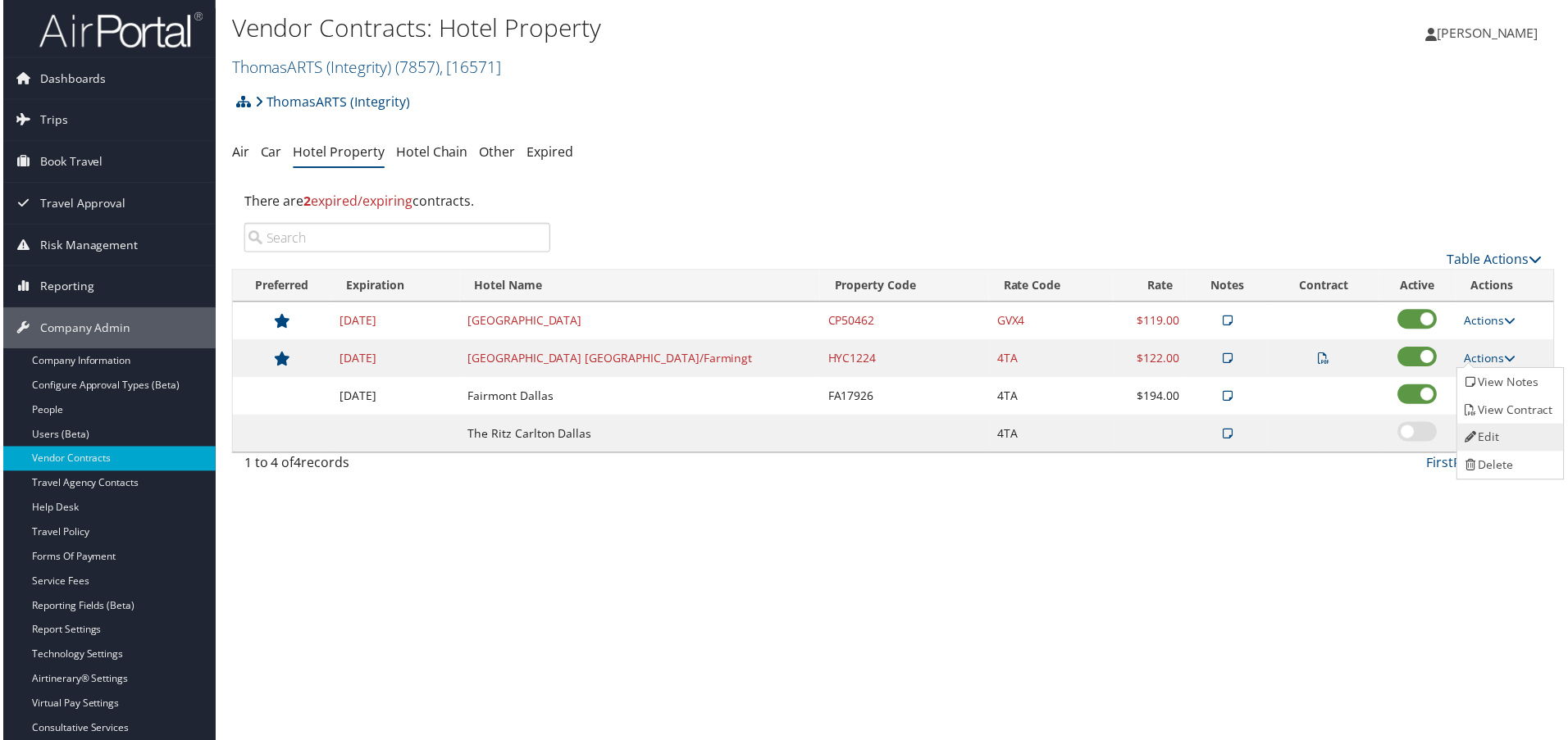
click at [1507, 433] on link "Edit" at bounding box center [1512, 439] width 103 height 28
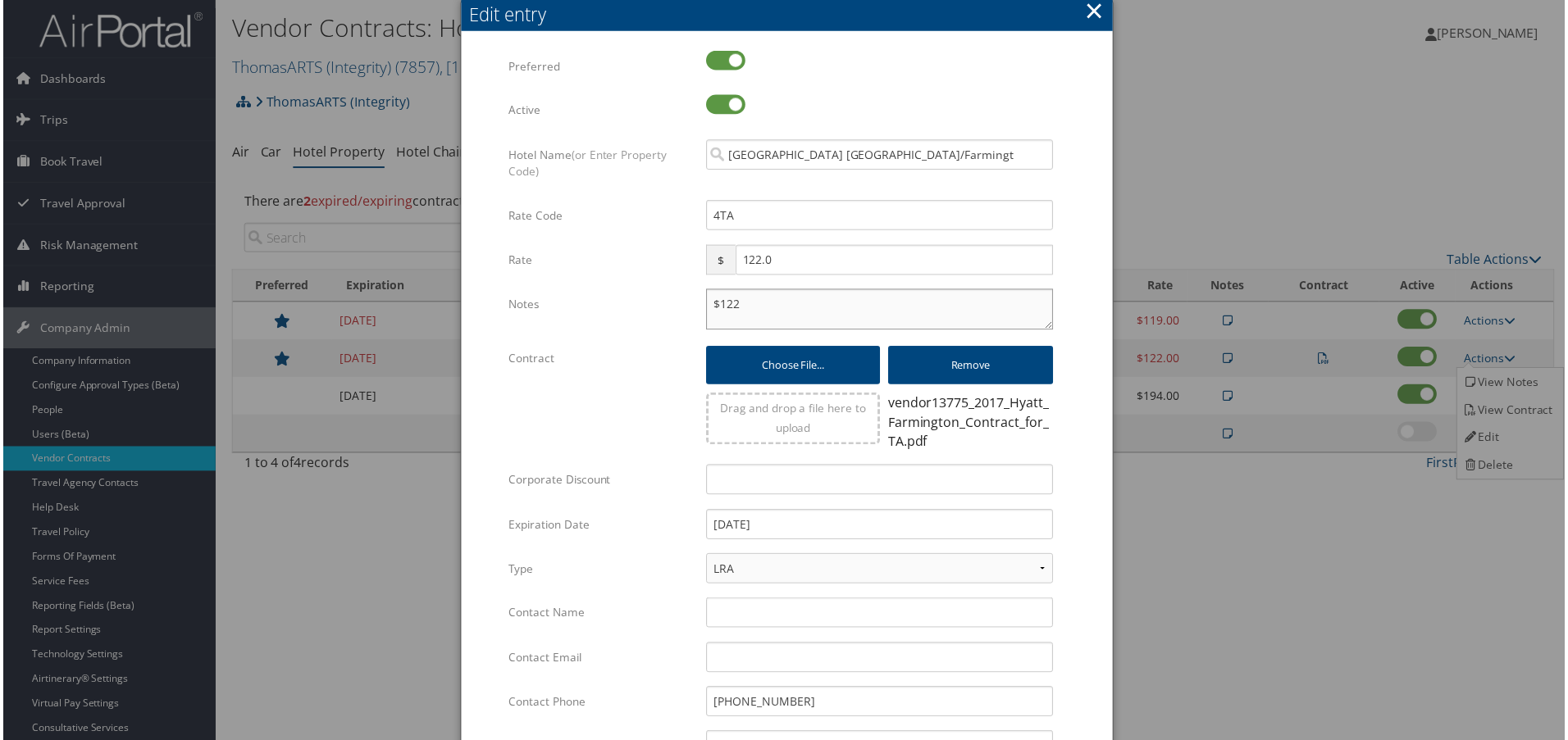
click at [706, 304] on textarea "$122" at bounding box center [880, 310] width 348 height 41
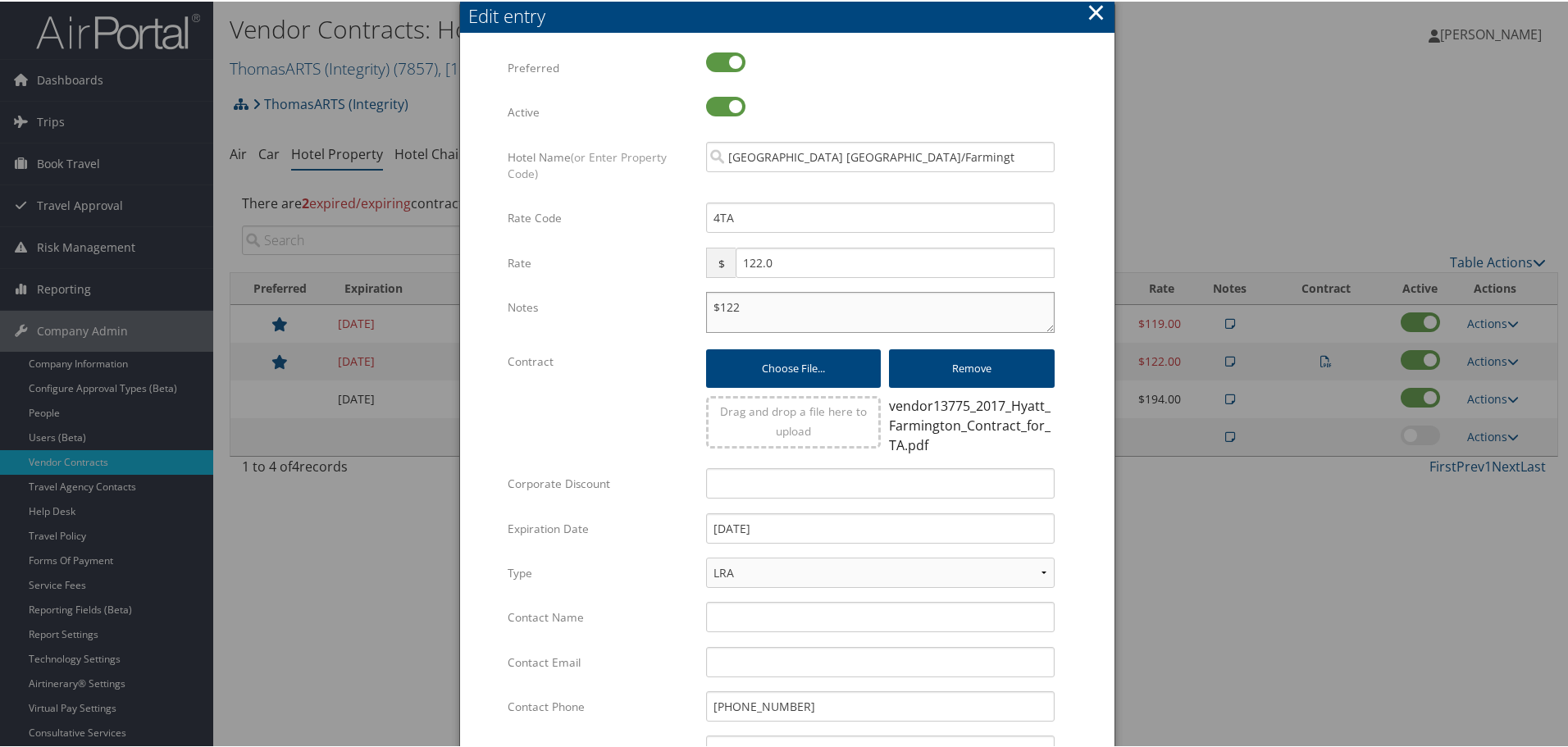
paste textarea "Rates tested in TP+ [DATE];"
type textarea "Rates tested in TP+ Aug 2025; $122"
drag, startPoint x: 821, startPoint y: 513, endPoint x: 624, endPoint y: 519, distance: 197.1
click at [624, 519] on div "Expiration Date 12/31/2019 Multiple values The selected items contain different…" at bounding box center [787, 533] width 560 height 44
type input "[DATE]"
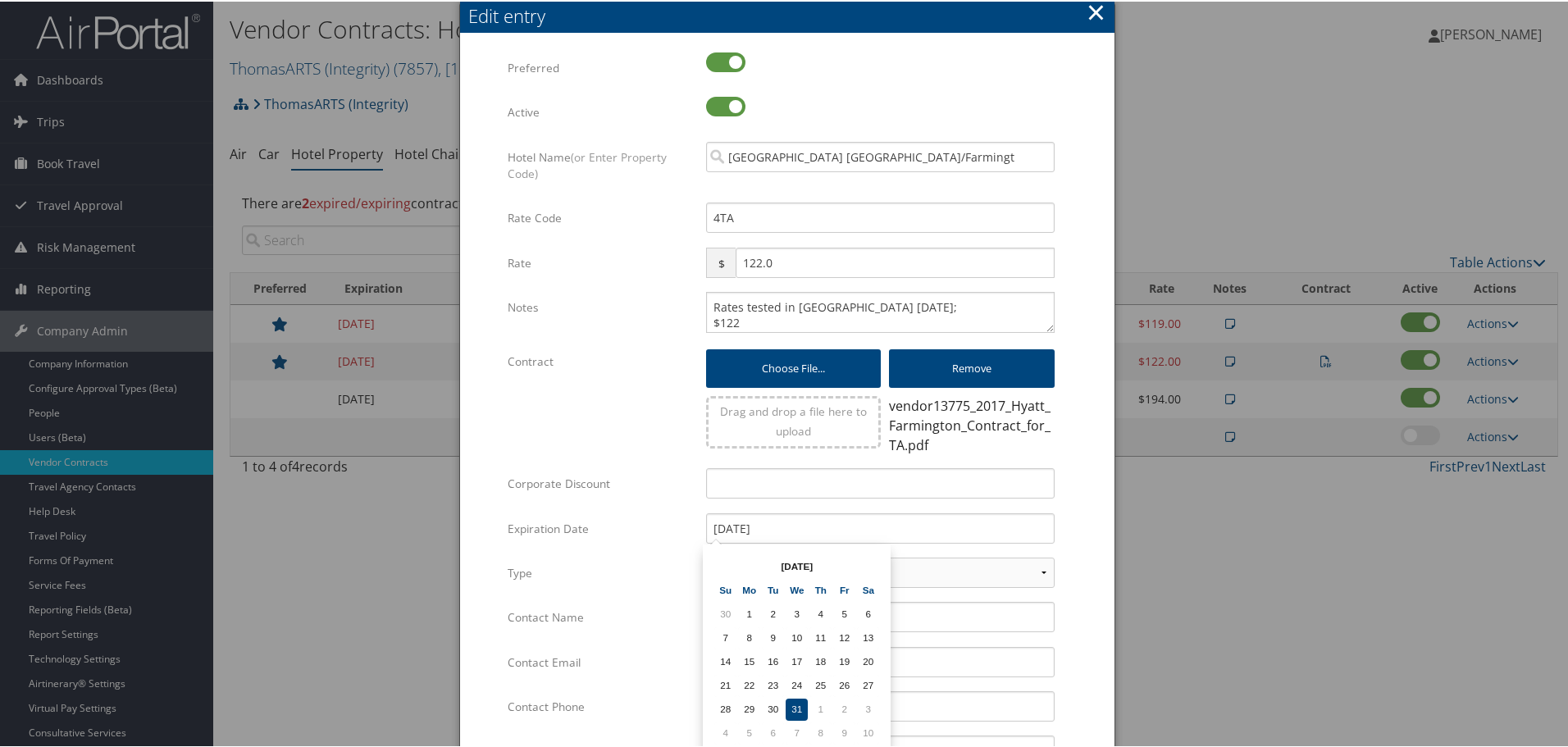
drag, startPoint x: 1089, startPoint y: 503, endPoint x: 1053, endPoint y: 507, distance: 36.2
click at [1087, 503] on form "Multiple values The selected items contain different values for this input. To …" at bounding box center [787, 503] width 622 height 907
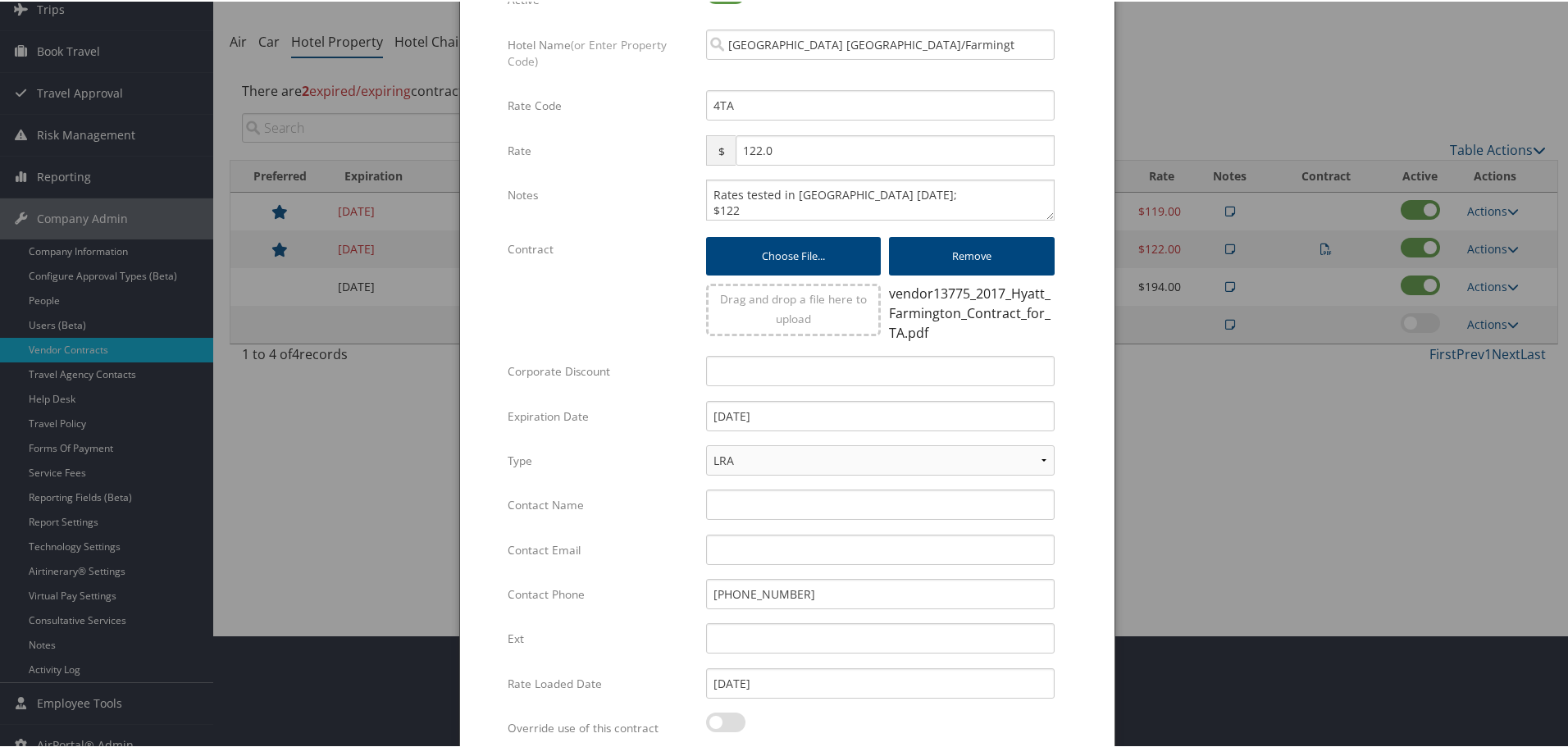
scroll to position [265, 0]
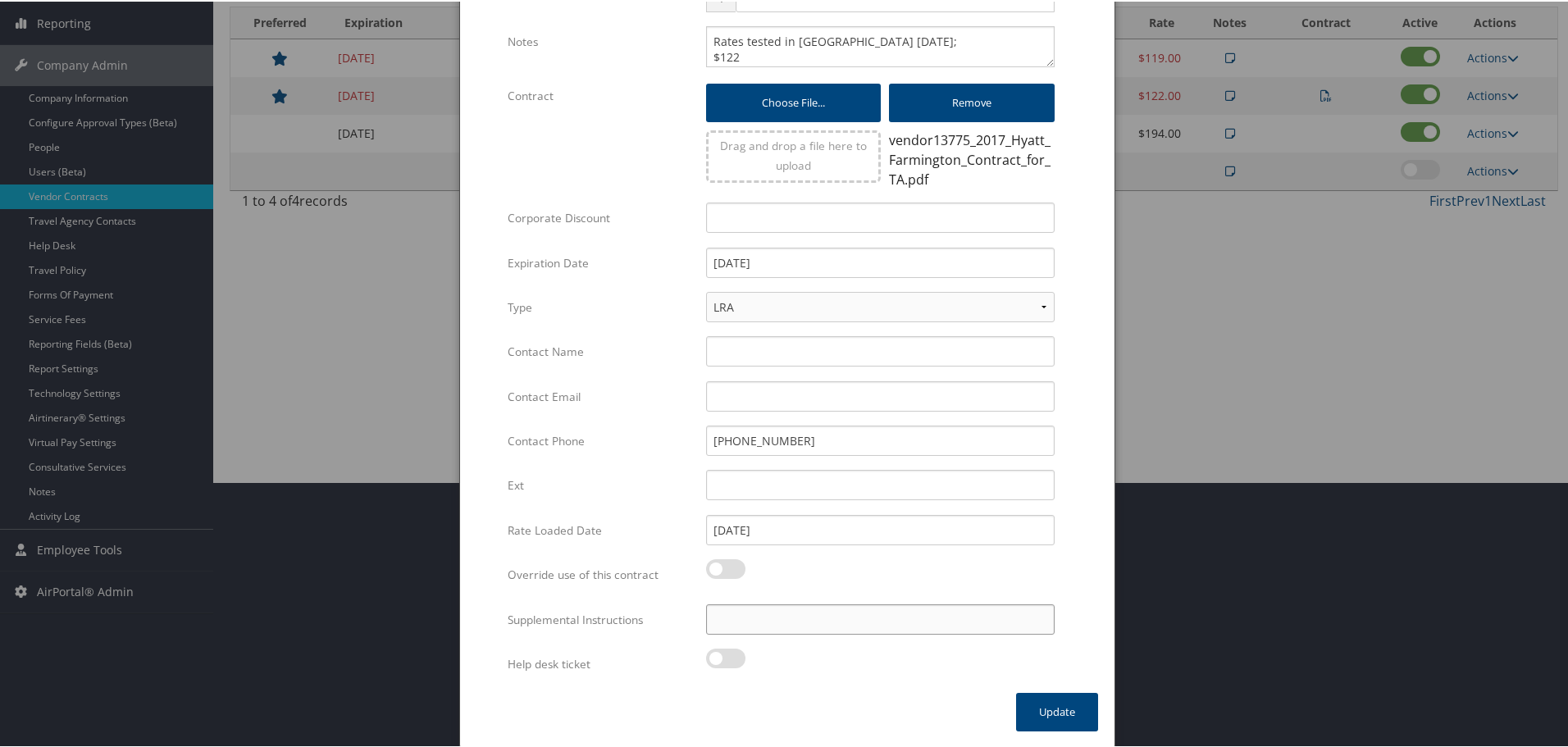
click at [838, 622] on input "Supplemental Instructions" at bounding box center [880, 618] width 348 height 31
paste input "SAB Prop ID -"
paste input "307224"
type input "SAB Prop ID - 307224"
click at [1043, 711] on button "Update" at bounding box center [1057, 710] width 82 height 39
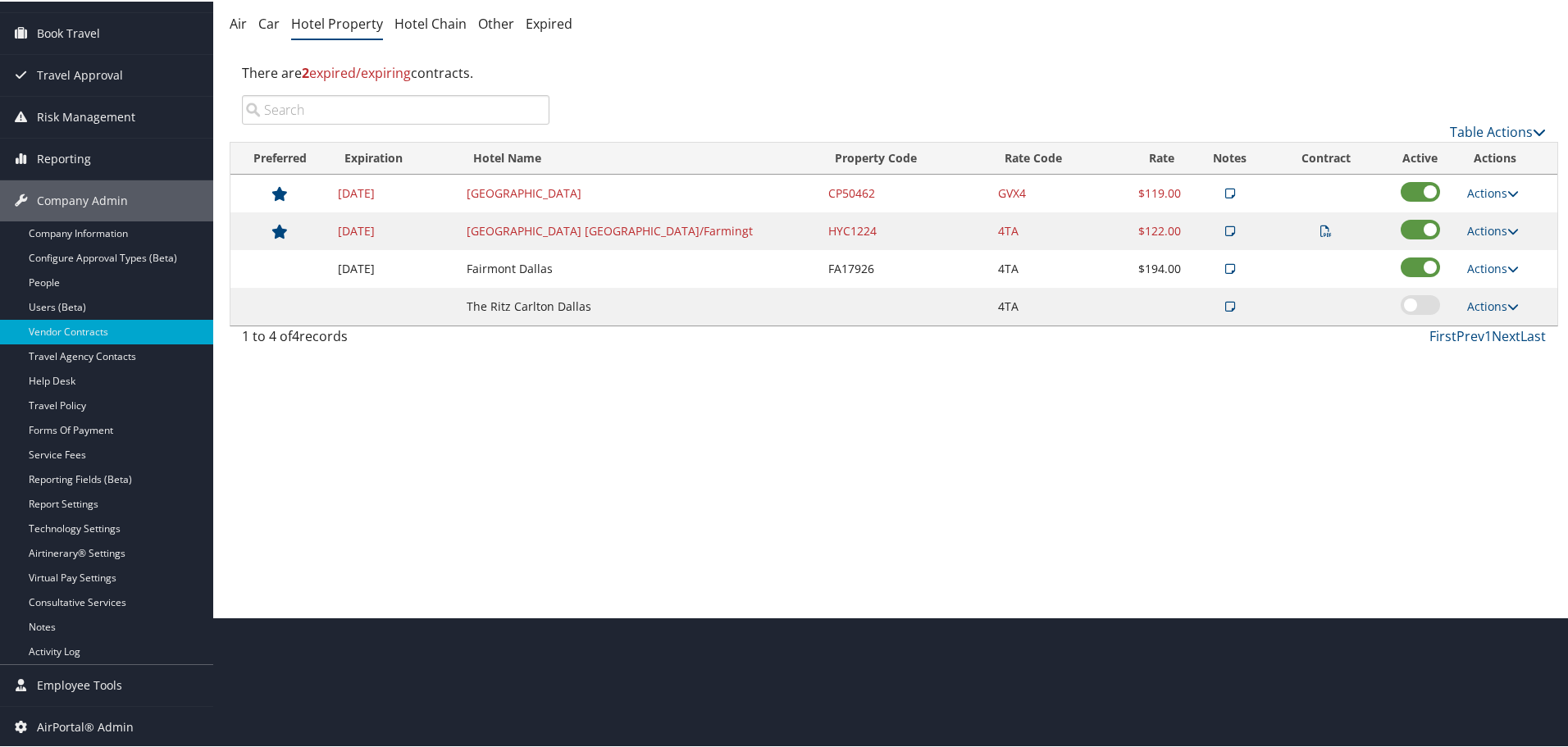
scroll to position [130, 0]
click at [1485, 256] on td "Actions View Notes Edit Delete" at bounding box center [1508, 267] width 98 height 38
click at [1489, 266] on link "Actions" at bounding box center [1492, 266] width 51 height 15
click at [1491, 318] on link "Edit" at bounding box center [1505, 318] width 88 height 28
select select "NLRA"
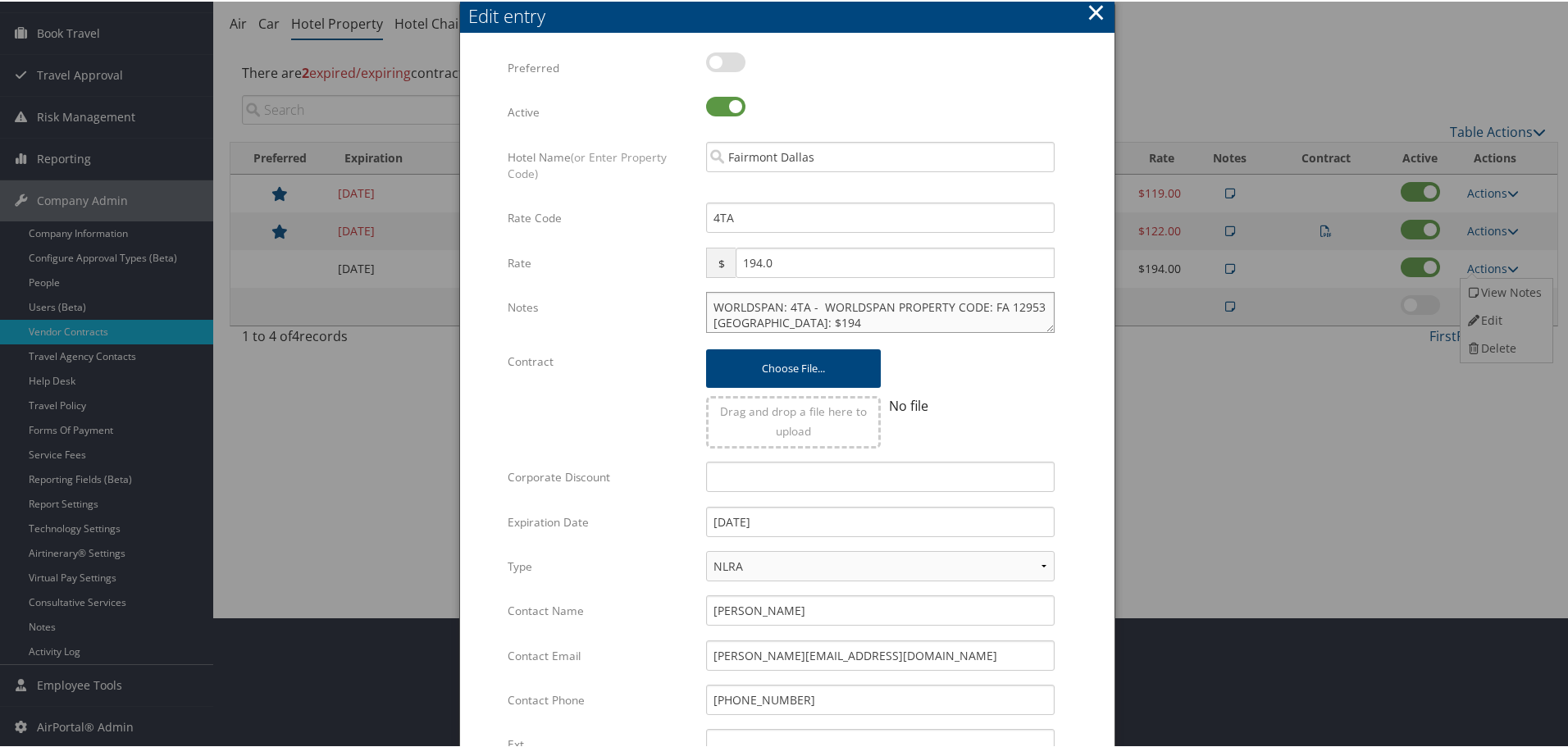
click at [712, 302] on textarea "WORLDSPAN: 4TA - WORLDSPAN PROPERTY CODE: FA 12953 Fairmont Room: $194 Deluxe R…" at bounding box center [880, 310] width 348 height 41
paste textarea "Rates tested in TP+ [DATE];"
type textarea "Rates tested in TP+ Aug 2025; WORLDSPAN: 4TA - WORLDSPAN PROPERTY CODE: FA 1295…"
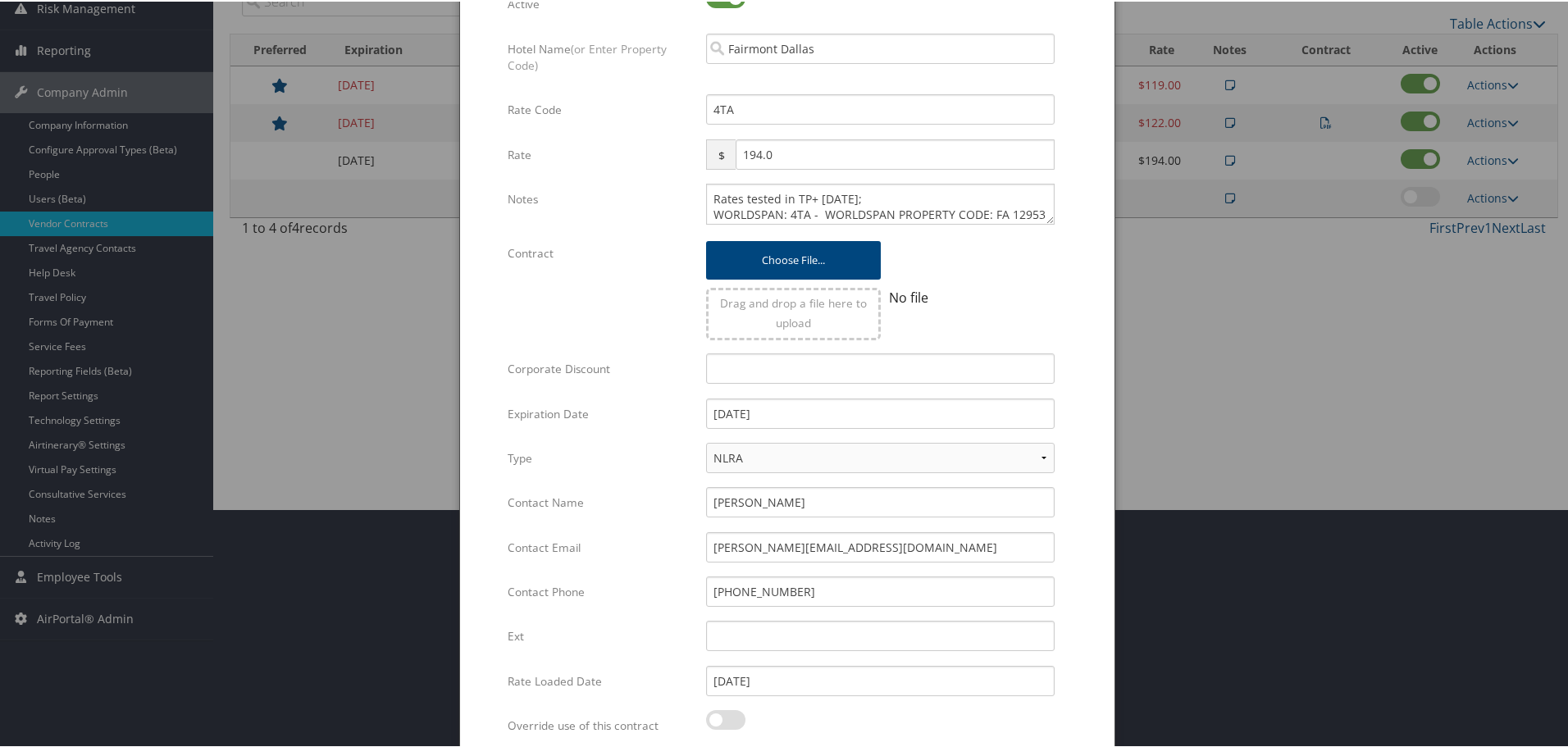
scroll to position [390, 0]
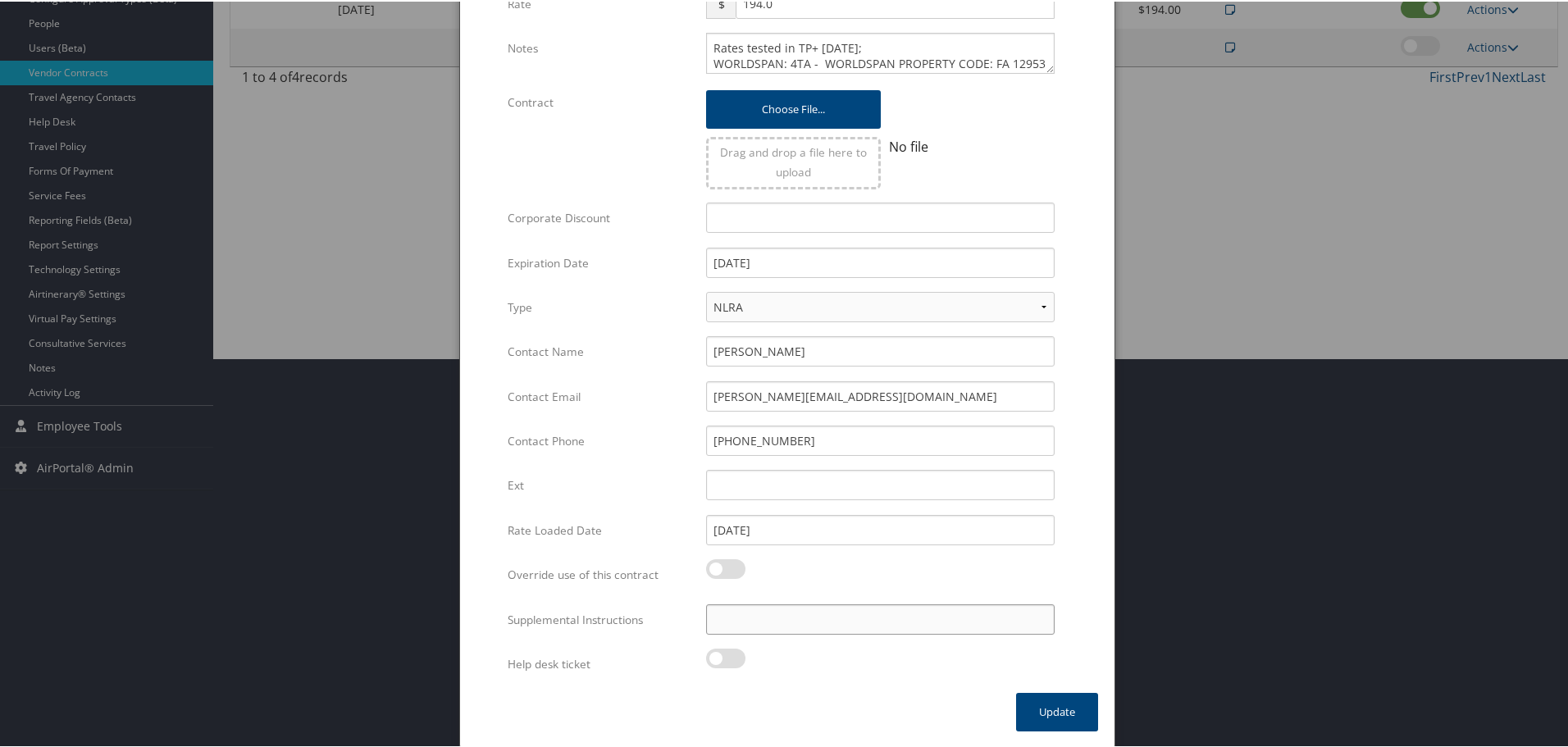
click at [836, 621] on input "Supplemental Instructions" at bounding box center [880, 618] width 348 height 31
paste input "SAB Prop ID -"
paste input "12953"
type input "SAB Prop ID - 12953"
click at [1035, 710] on button "Update" at bounding box center [1057, 710] width 82 height 39
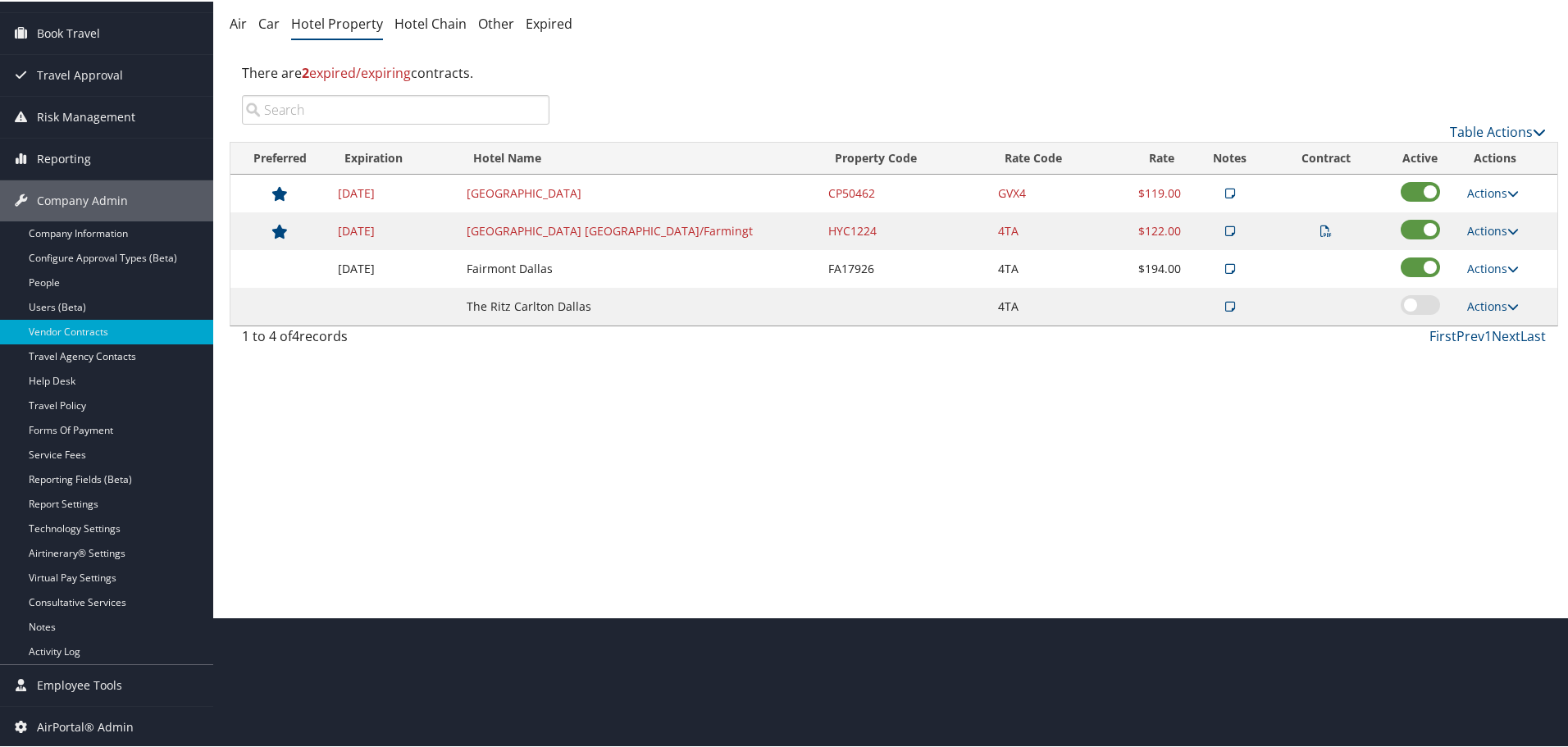
scroll to position [130, 0]
click at [1491, 192] on link "Actions" at bounding box center [1492, 190] width 51 height 15
click at [1487, 242] on link "Edit" at bounding box center [1505, 243] width 88 height 28
select select "NLRA"
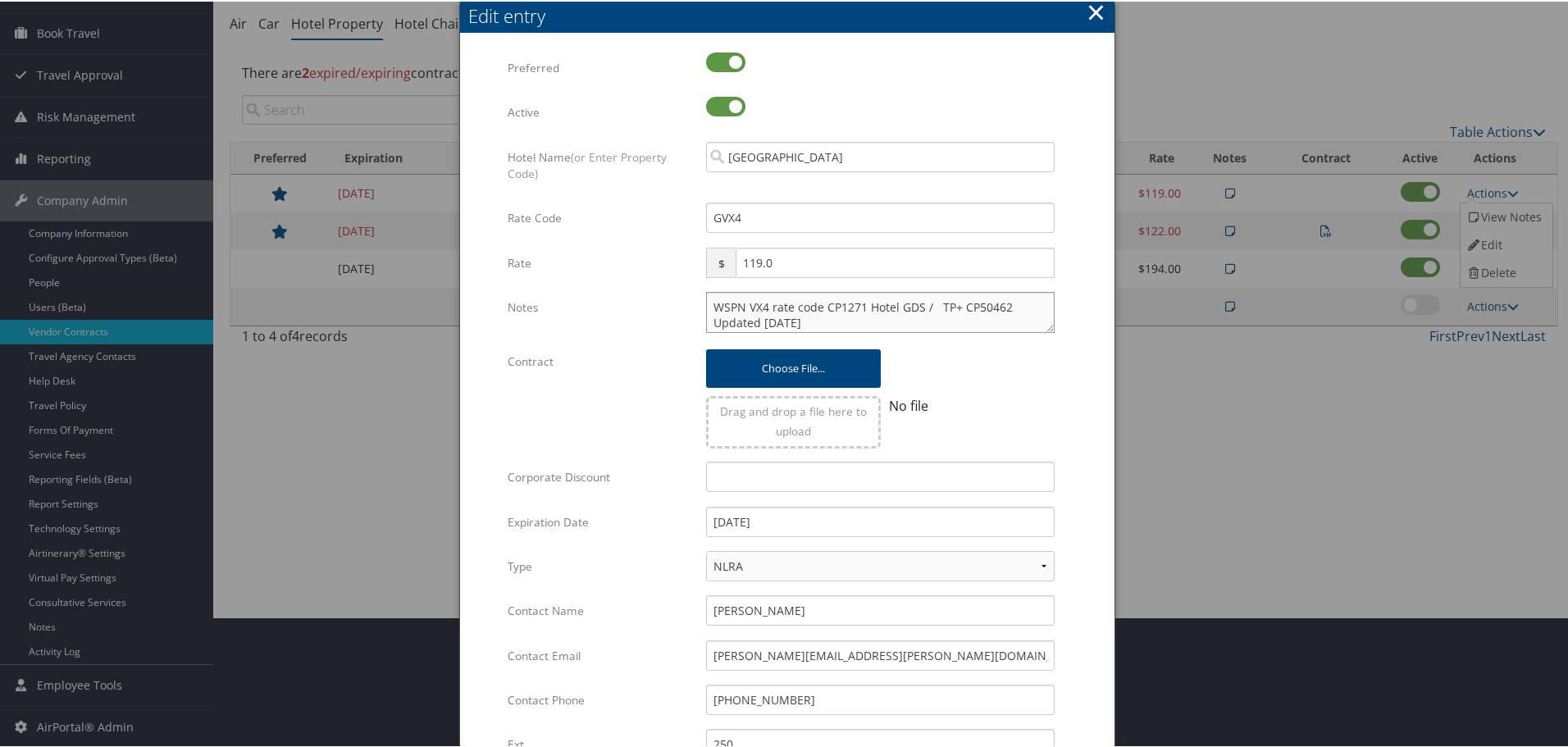
click at [706, 304] on textarea "WSPN VX4 rate code CP1271 Hotel GDS / TP+ CP50462 Updated 8/22/24" at bounding box center [880, 310] width 348 height 41
paste textarea "Rates tested in TP+ Aug 2025;"
type textarea "Rates tested in TP+ Aug 2025; WSPN VX4 rate code CP1271 Hotel GDS / TP+ CP50462…"
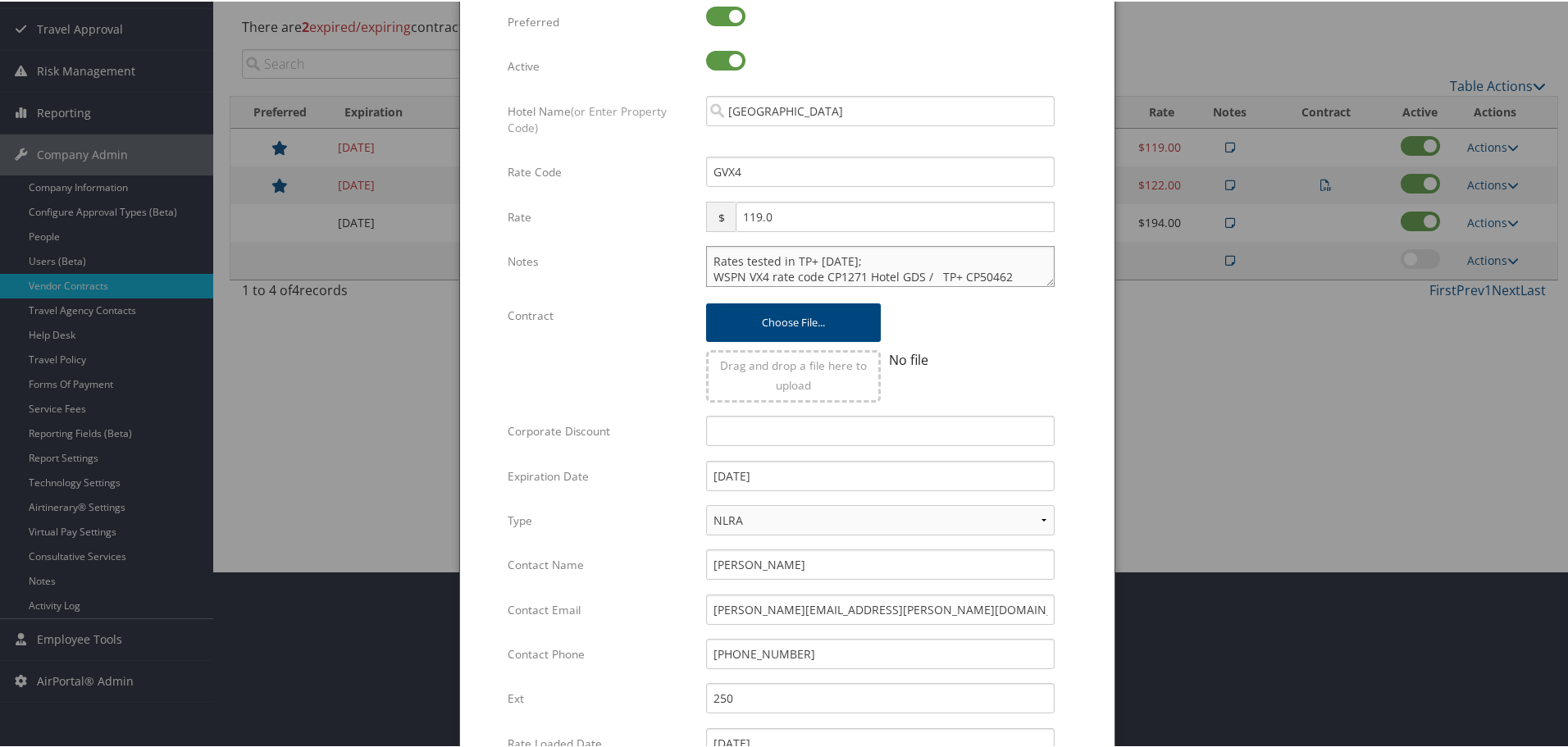
scroll to position [212, 0]
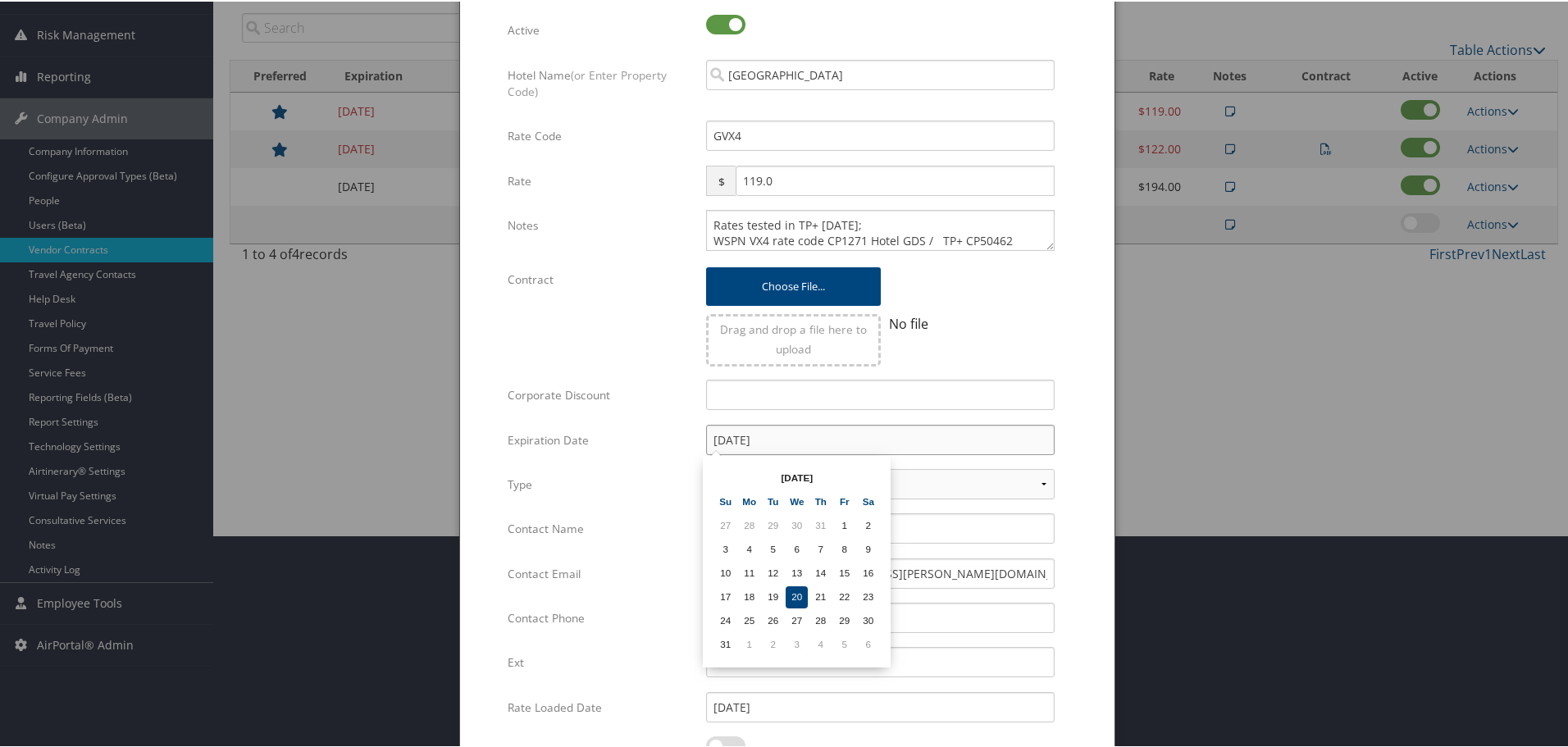
drag, startPoint x: 830, startPoint y: 442, endPoint x: 645, endPoint y: 458, distance: 185.7
click at [645, 458] on div "Expiration Date 08/20/2025 Multiple values The selected items contain different…" at bounding box center [787, 445] width 560 height 44
type input "12/31/2025"
click at [1098, 415] on div "Multiple values The selected items contain different values for this input. To …" at bounding box center [787, 410] width 654 height 917
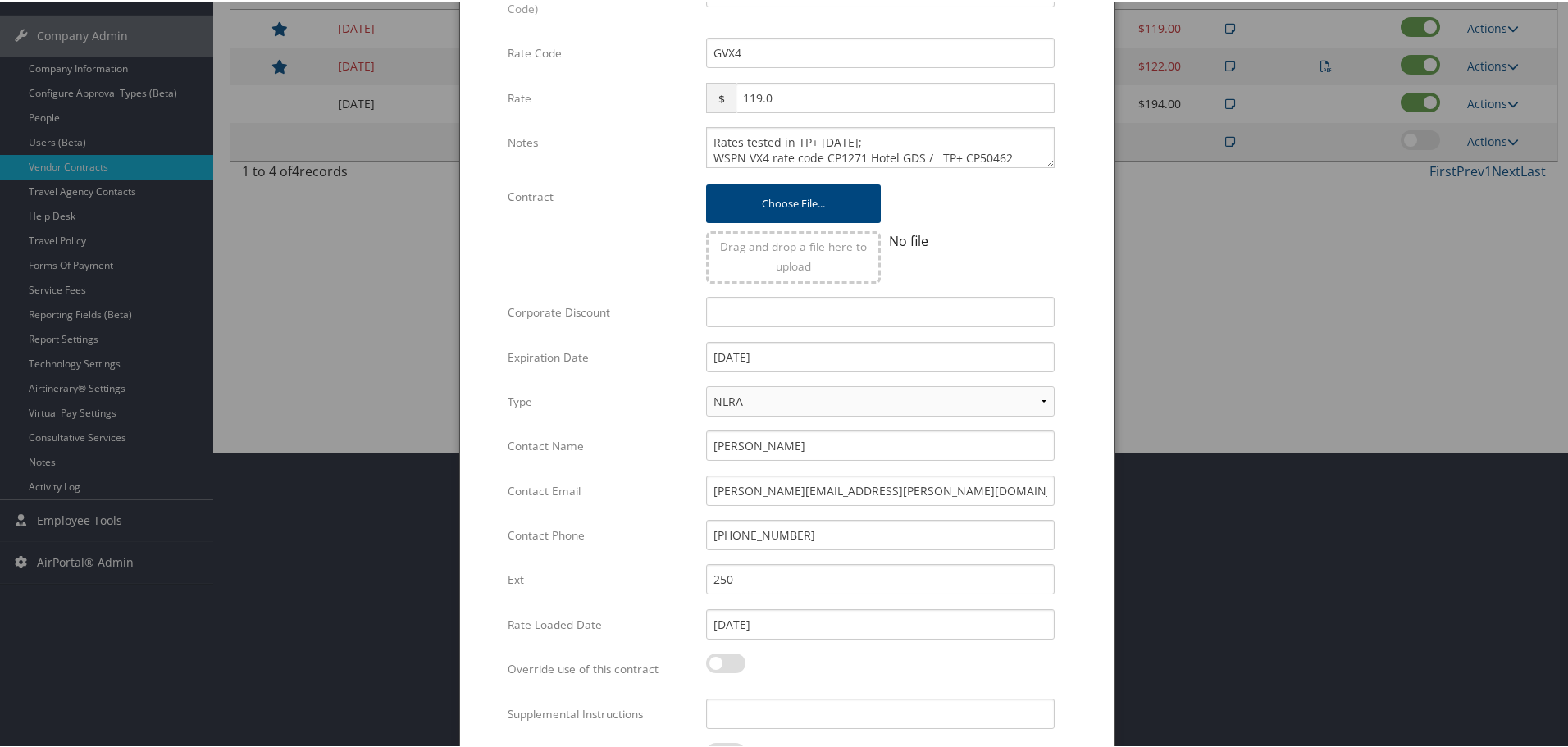
scroll to position [390, 0]
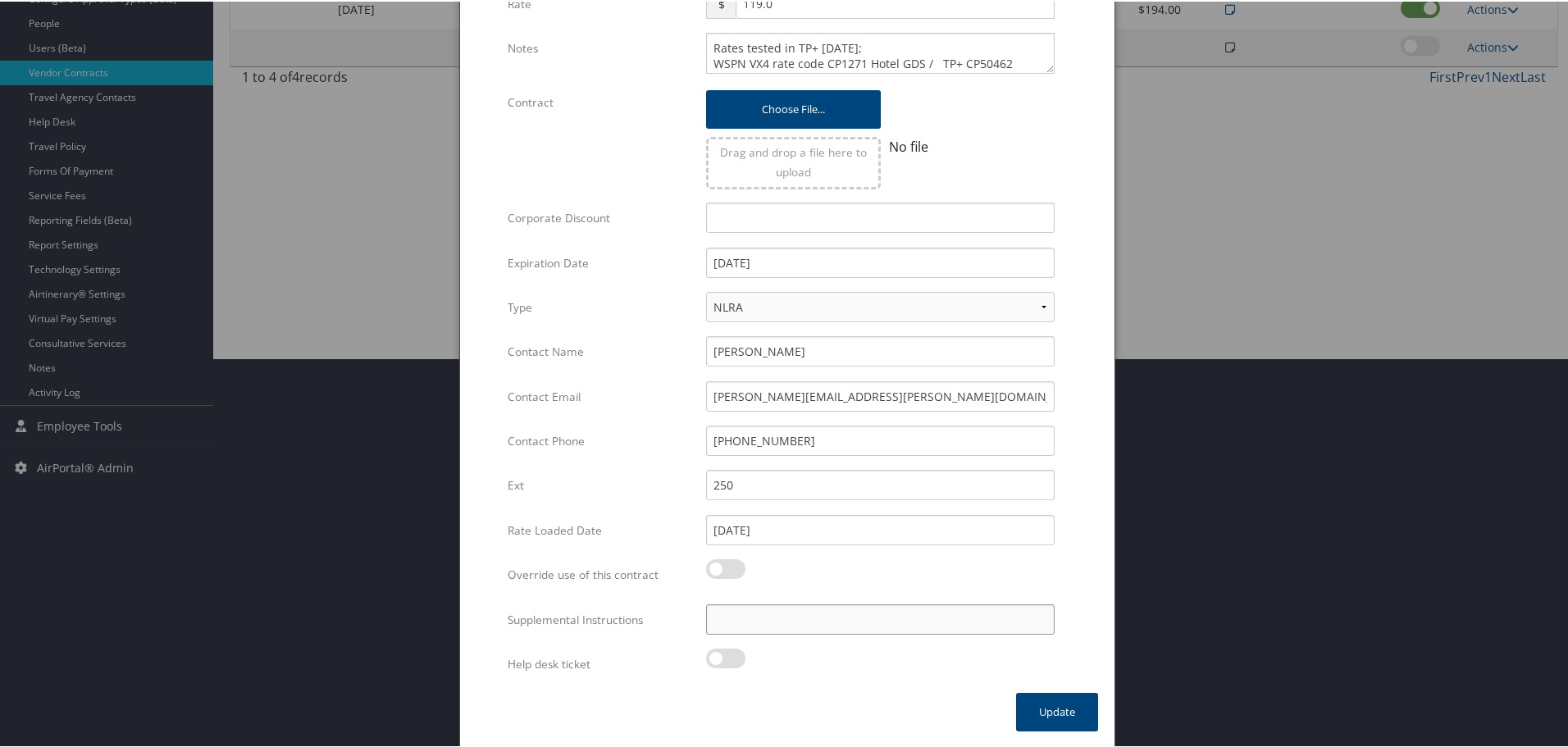
click at [811, 622] on input "Supplemental Instructions" at bounding box center [880, 618] width 348 height 31
paste input "SAB Prop ID -"
paste input "3985"
type input "SAB Prop ID - 3985"
click at [1049, 698] on button "Update" at bounding box center [1057, 710] width 82 height 39
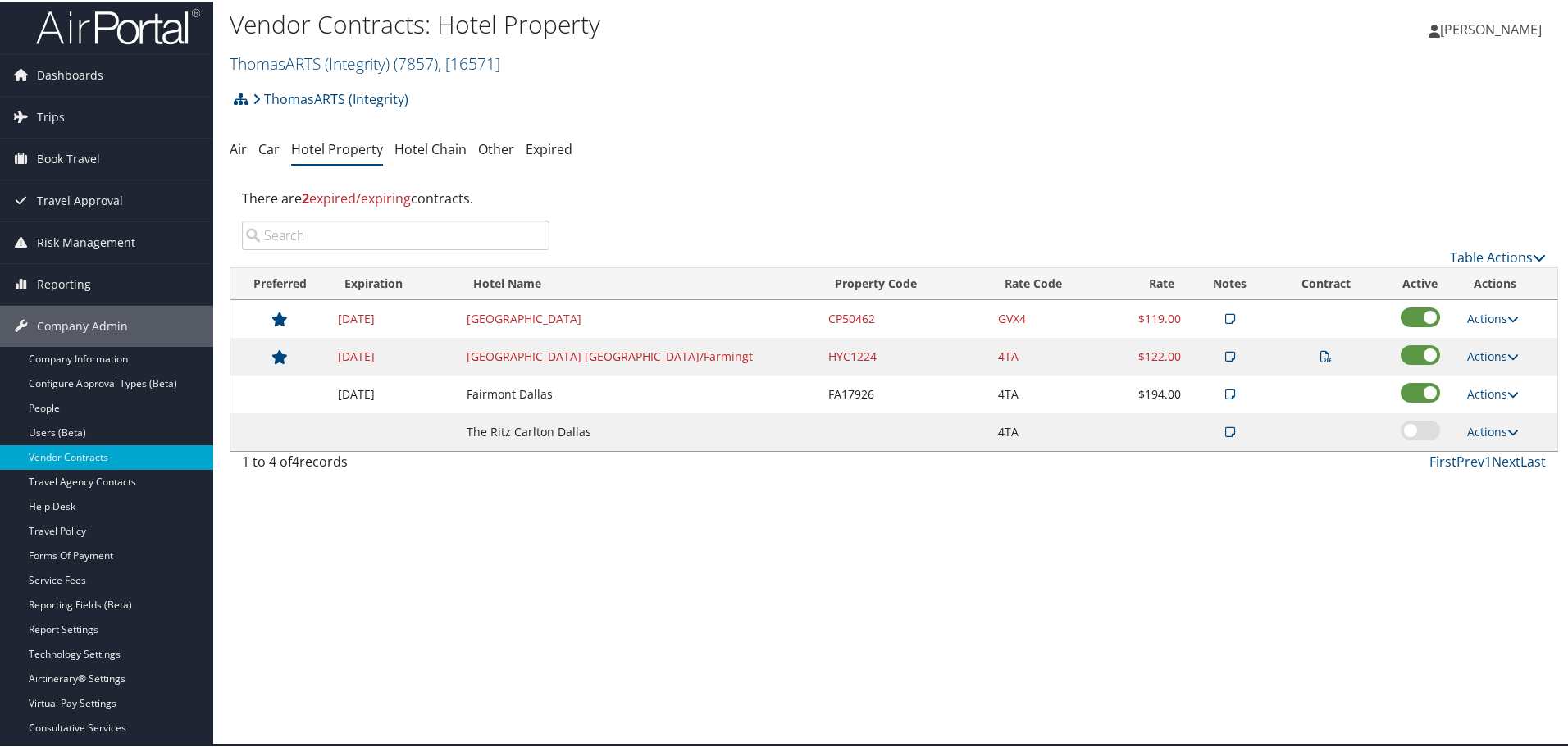
scroll to position [0, 0]
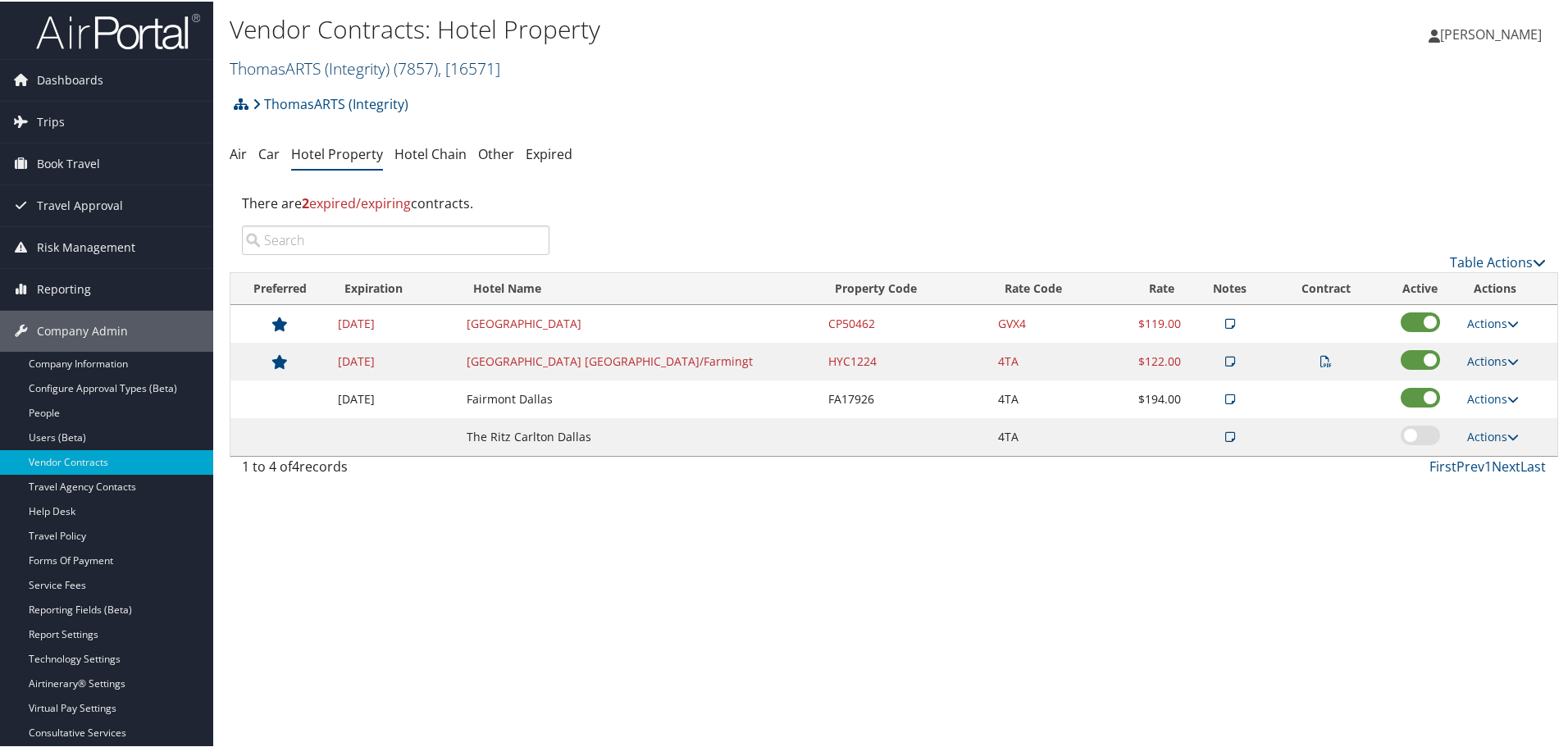
click at [438, 66] on span "( 7857 )" at bounding box center [415, 67] width 44 height 23
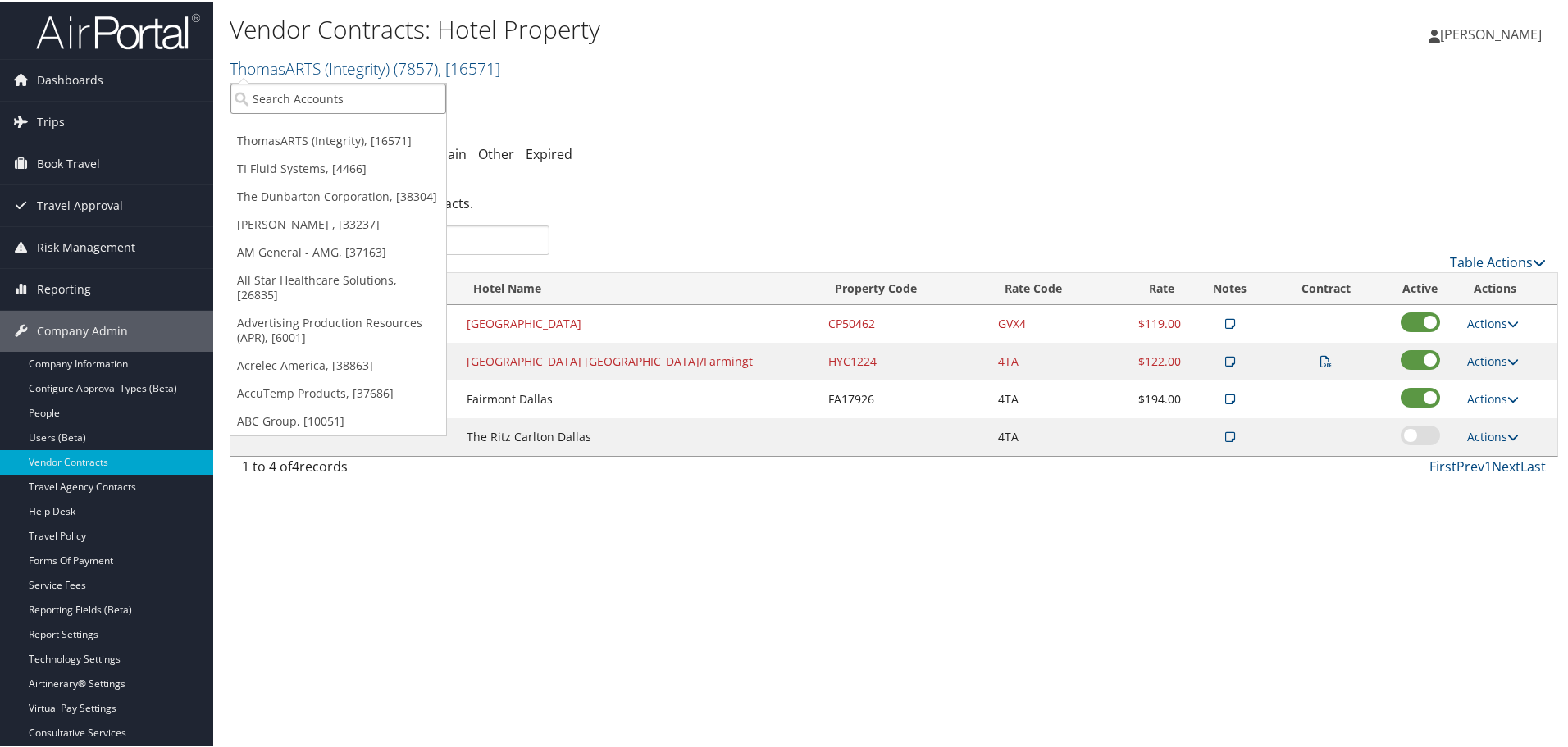
click at [365, 103] on input "search" at bounding box center [338, 97] width 216 height 31
type input "the children's h"
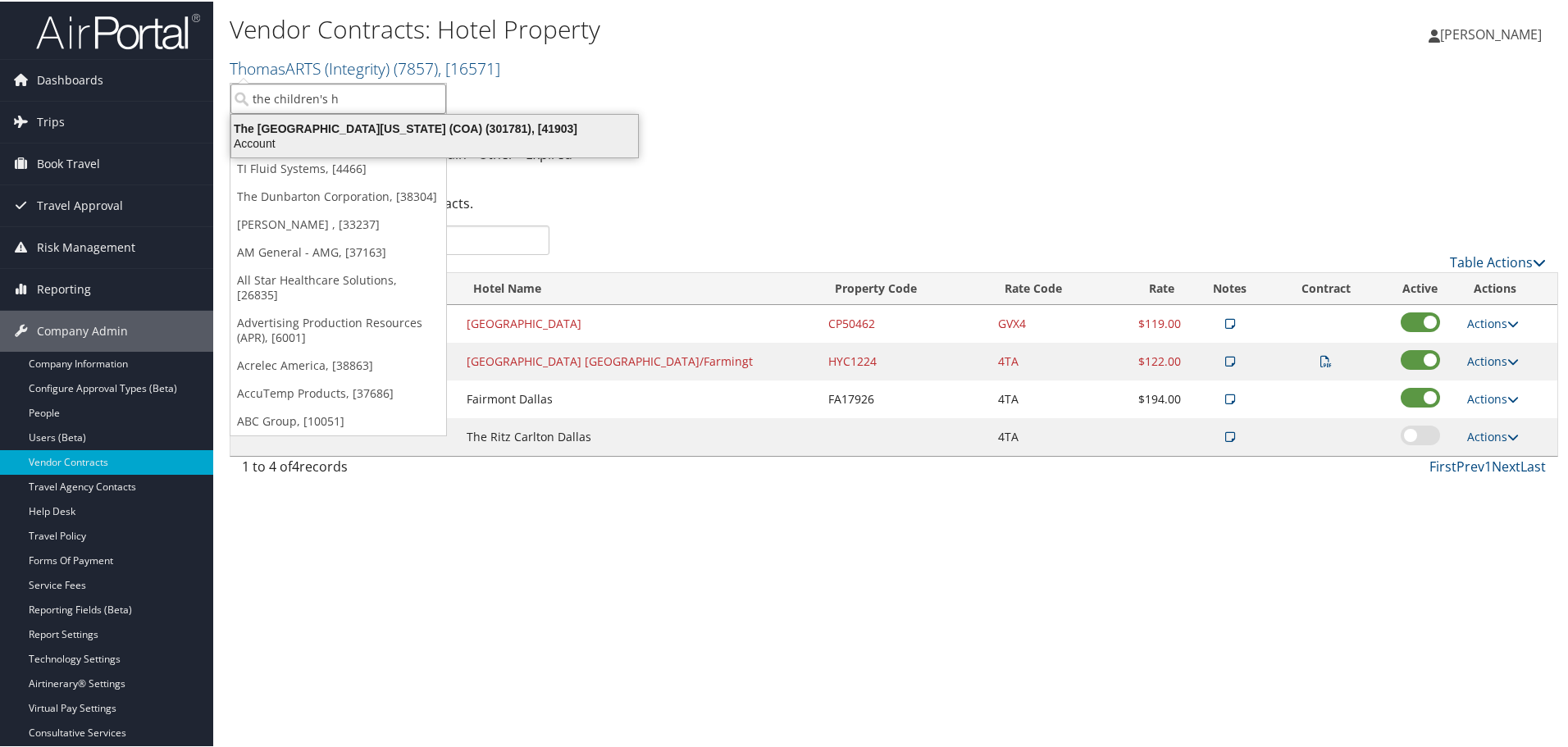
click at [372, 144] on div "Account" at bounding box center [434, 142] width 426 height 14
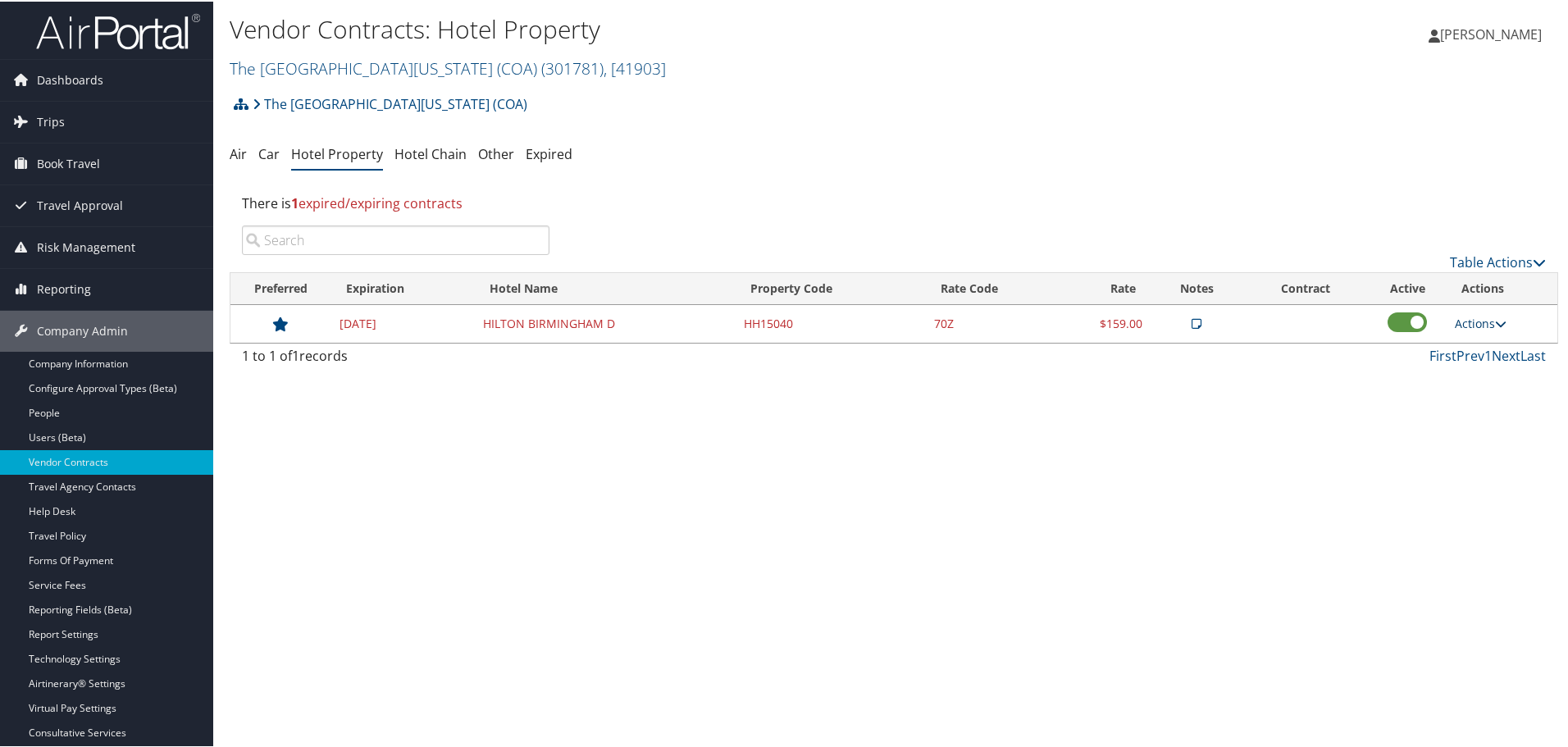
click at [1476, 325] on link "Actions" at bounding box center [1480, 321] width 51 height 15
click at [1491, 377] on link "Edit" at bounding box center [1494, 374] width 88 height 28
select select "NLRA"
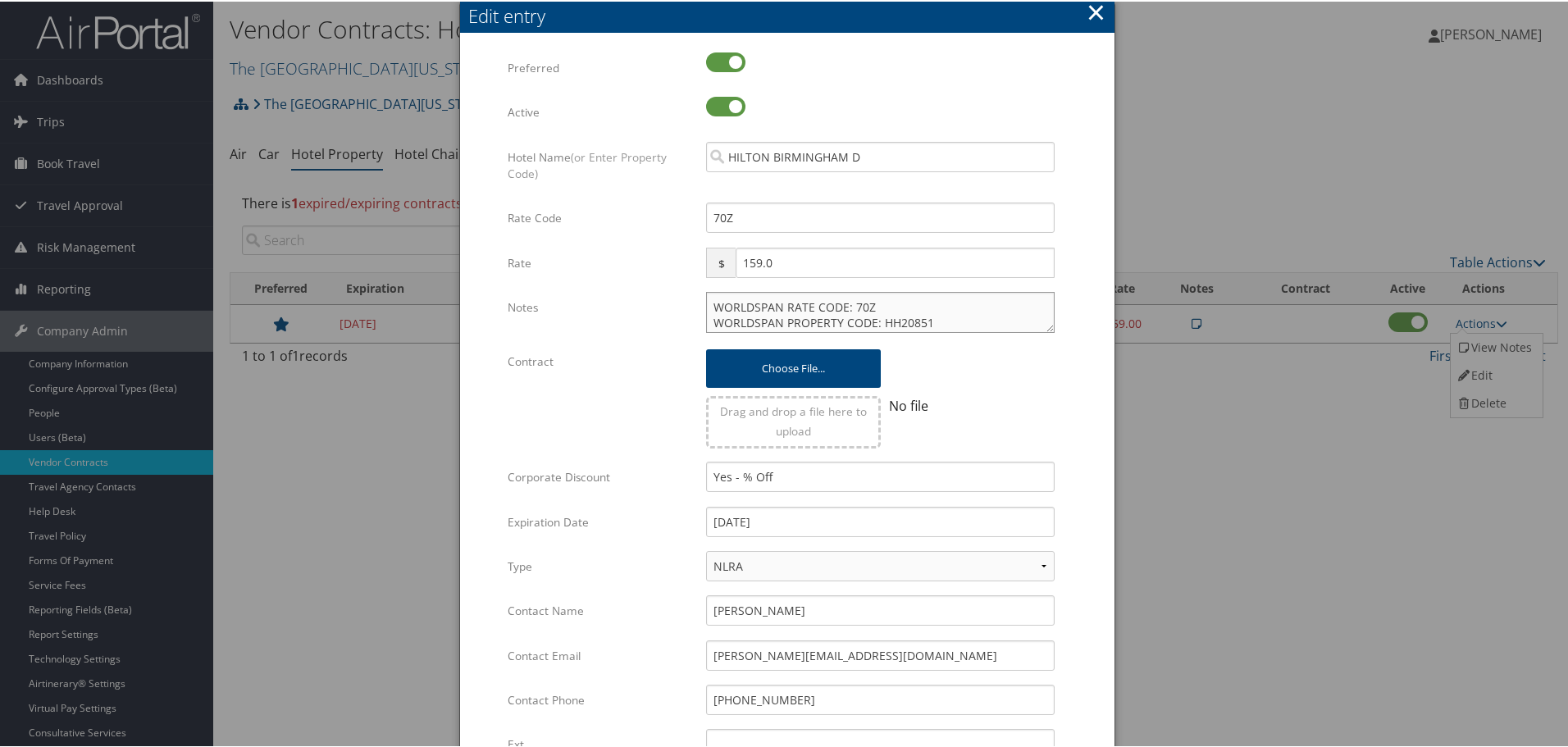
click at [709, 306] on textarea "WORLDSPAN RATE CODE: 70Z WORLDSPAN PROPERTY CODE: HH20851" at bounding box center [880, 310] width 348 height 41
paste textarea "Rates tested in TP+ [DATE];"
type textarea "Rates tested in TP+ [DATE]; WORLDSPAN RATE CODE: 70Z WORLDSPAN PROPERTY CODE: H…"
click at [866, 520] on input "[DATE]" at bounding box center [880, 521] width 348 height 31
type input "[DATE]"
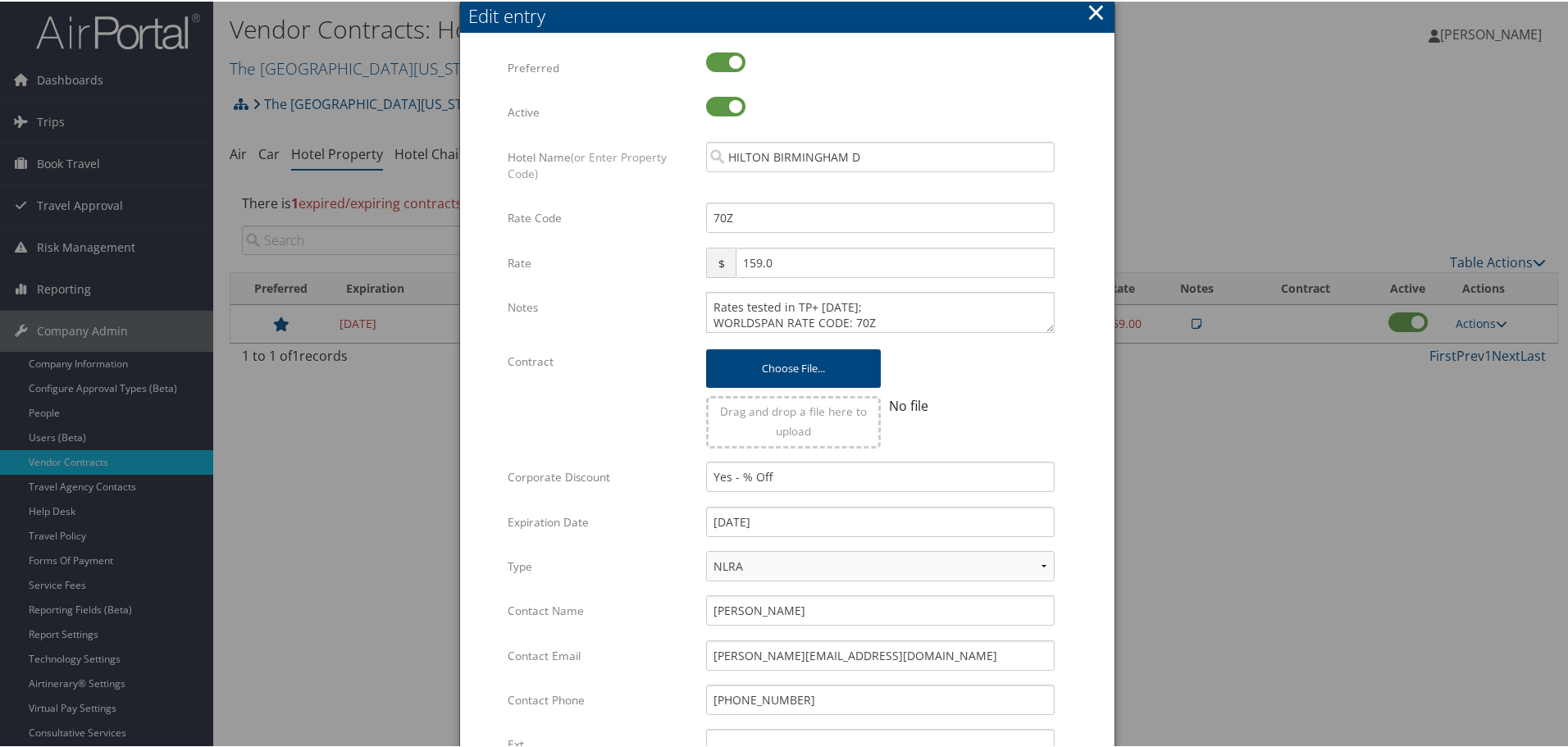
click at [1074, 470] on form "Multiple values The selected items contain different values for this input. To …" at bounding box center [787, 500] width 622 height 899
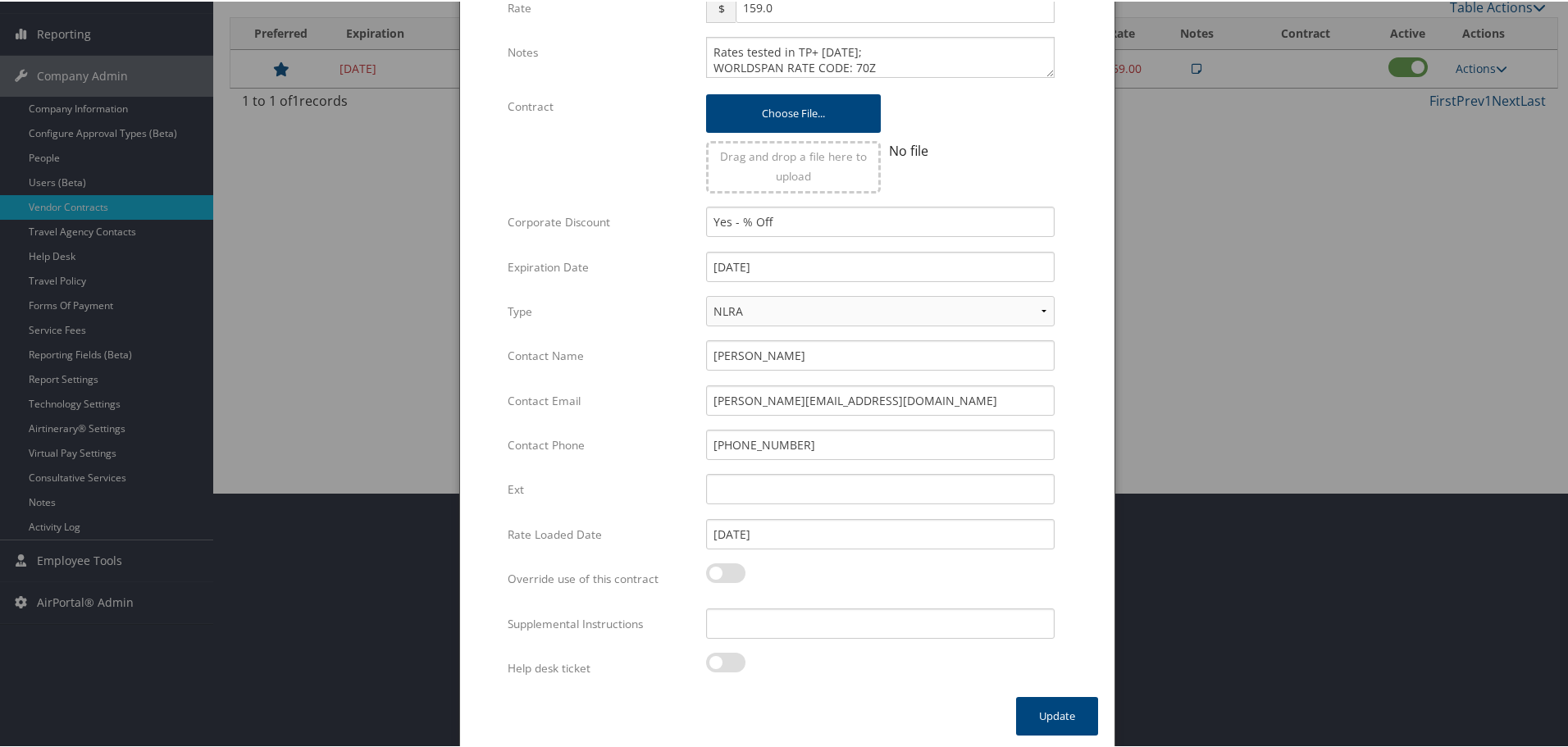
scroll to position [259, 0]
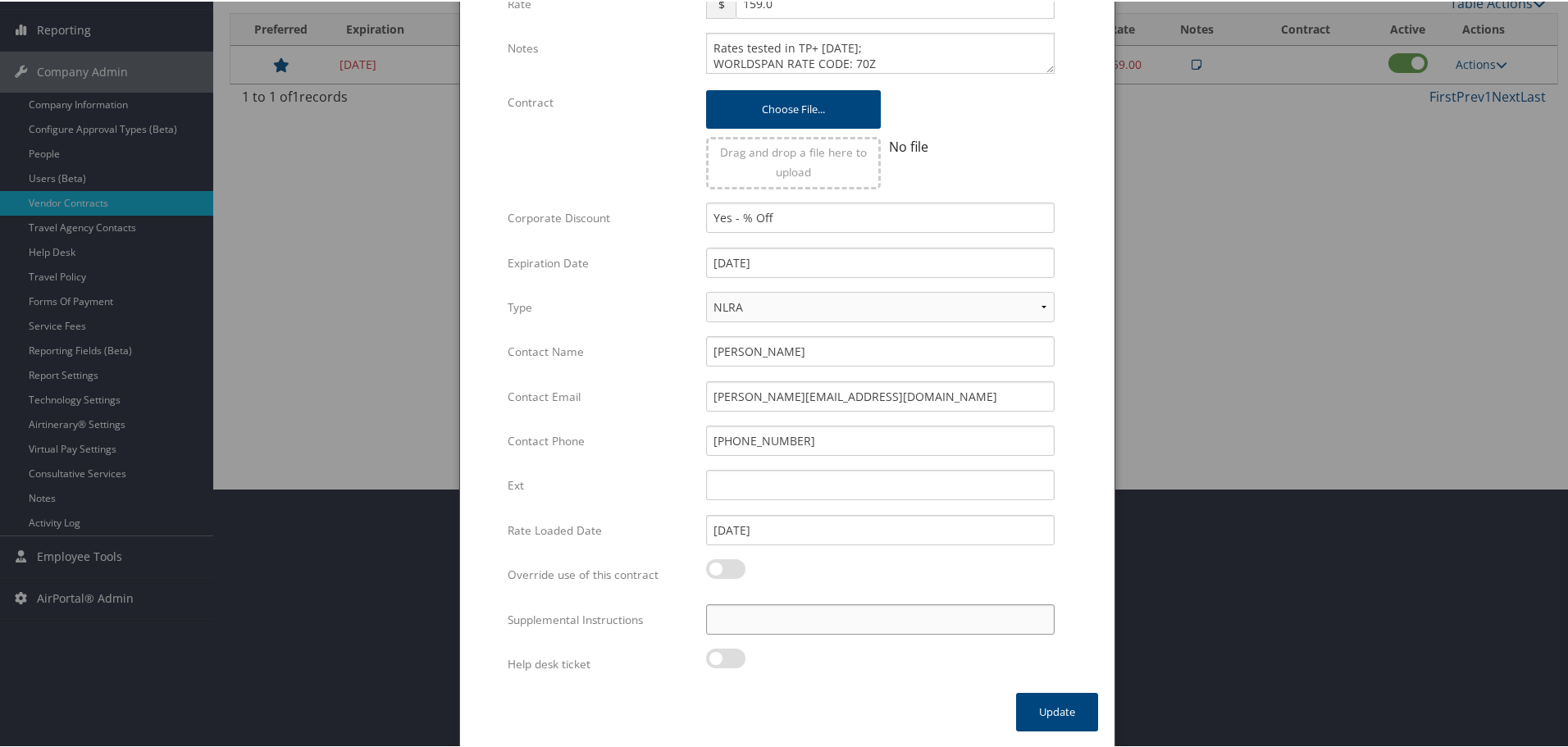
click at [783, 614] on input "Supplemental Instructions" at bounding box center [880, 618] width 348 height 31
paste input "SAB Prop ID -"
paste input "20851"
type input "SAB Prop ID - 20851"
drag, startPoint x: 917, startPoint y: 661, endPoint x: 1012, endPoint y: 693, distance: 100.2
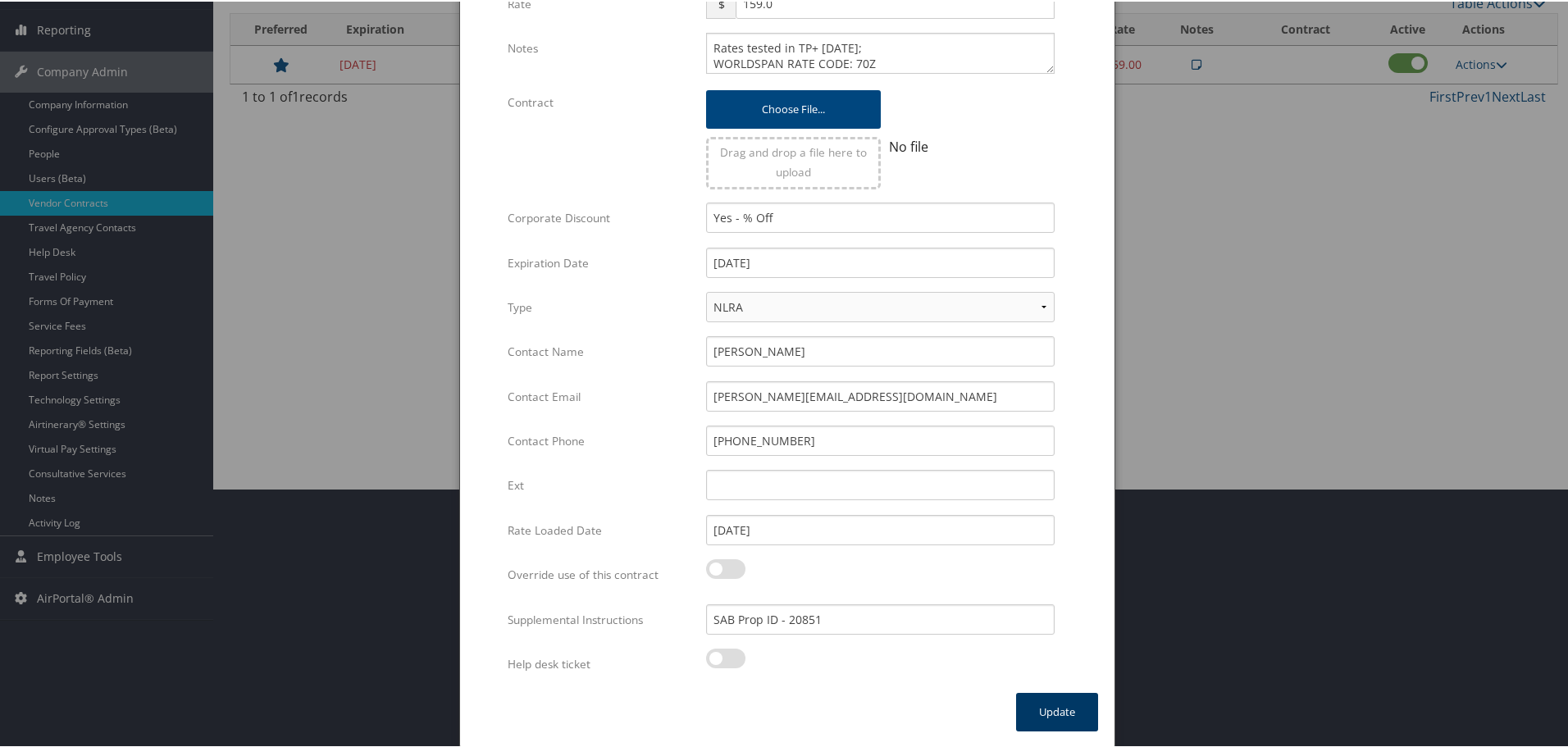
click at [934, 668] on div at bounding box center [880, 666] width 348 height 38
click at [1039, 709] on button "Update" at bounding box center [1057, 710] width 82 height 39
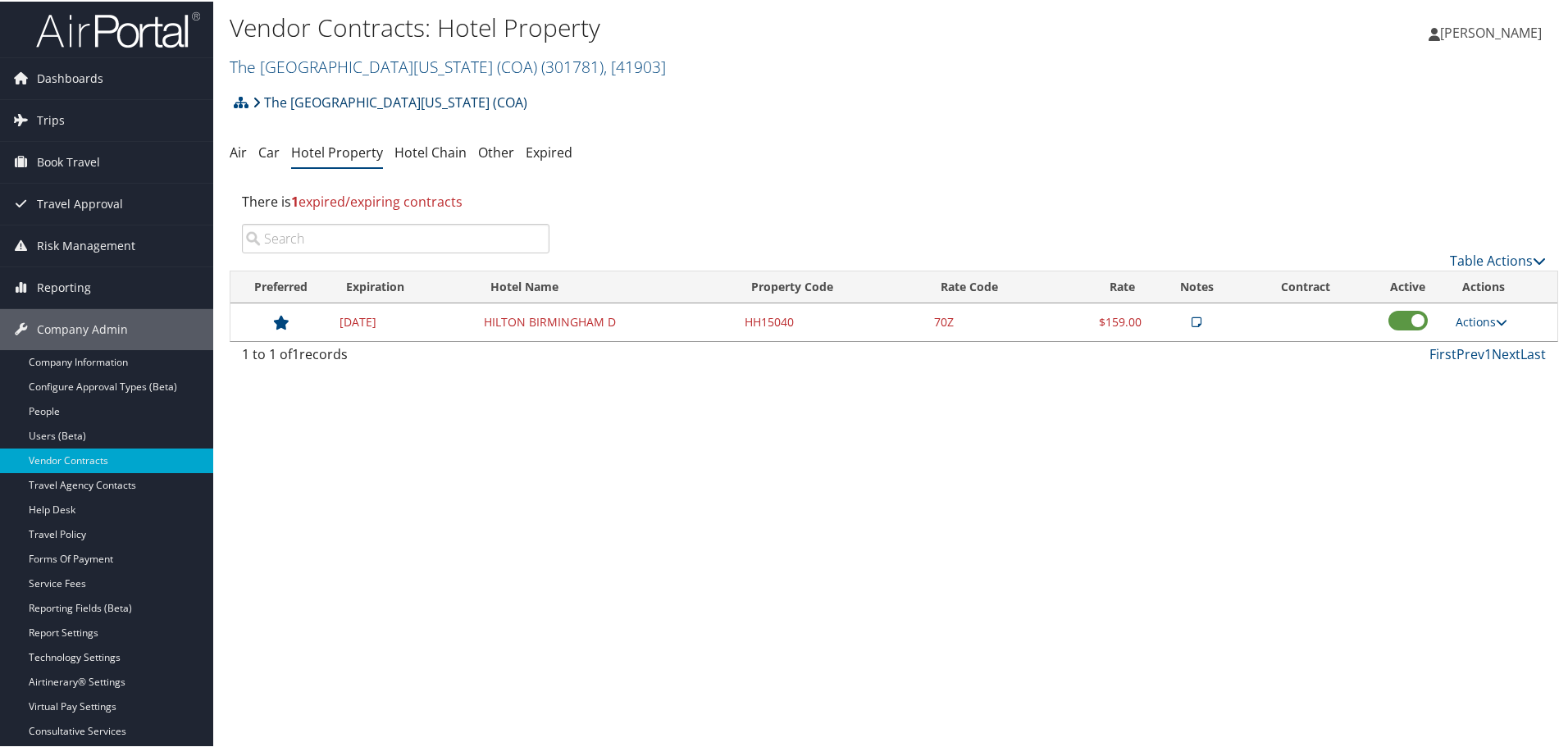
scroll to position [0, 0]
click at [413, 67] on link "The [GEOGRAPHIC_DATA][US_STATE] (COA) ( 301781 ) , [ 41903 ]" at bounding box center [447, 67] width 436 height 23
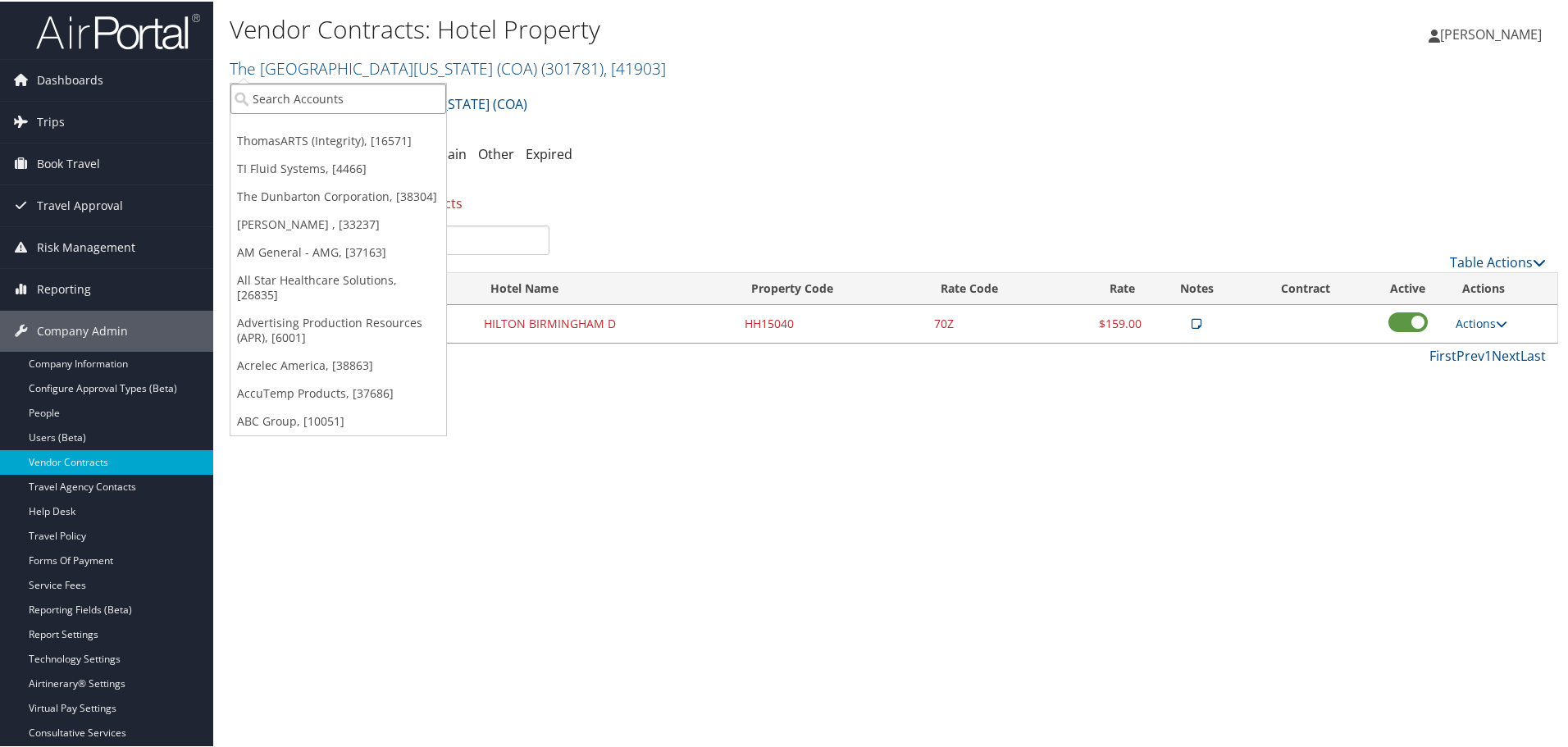
click at [390, 95] on input "search" at bounding box center [338, 97] width 216 height 31
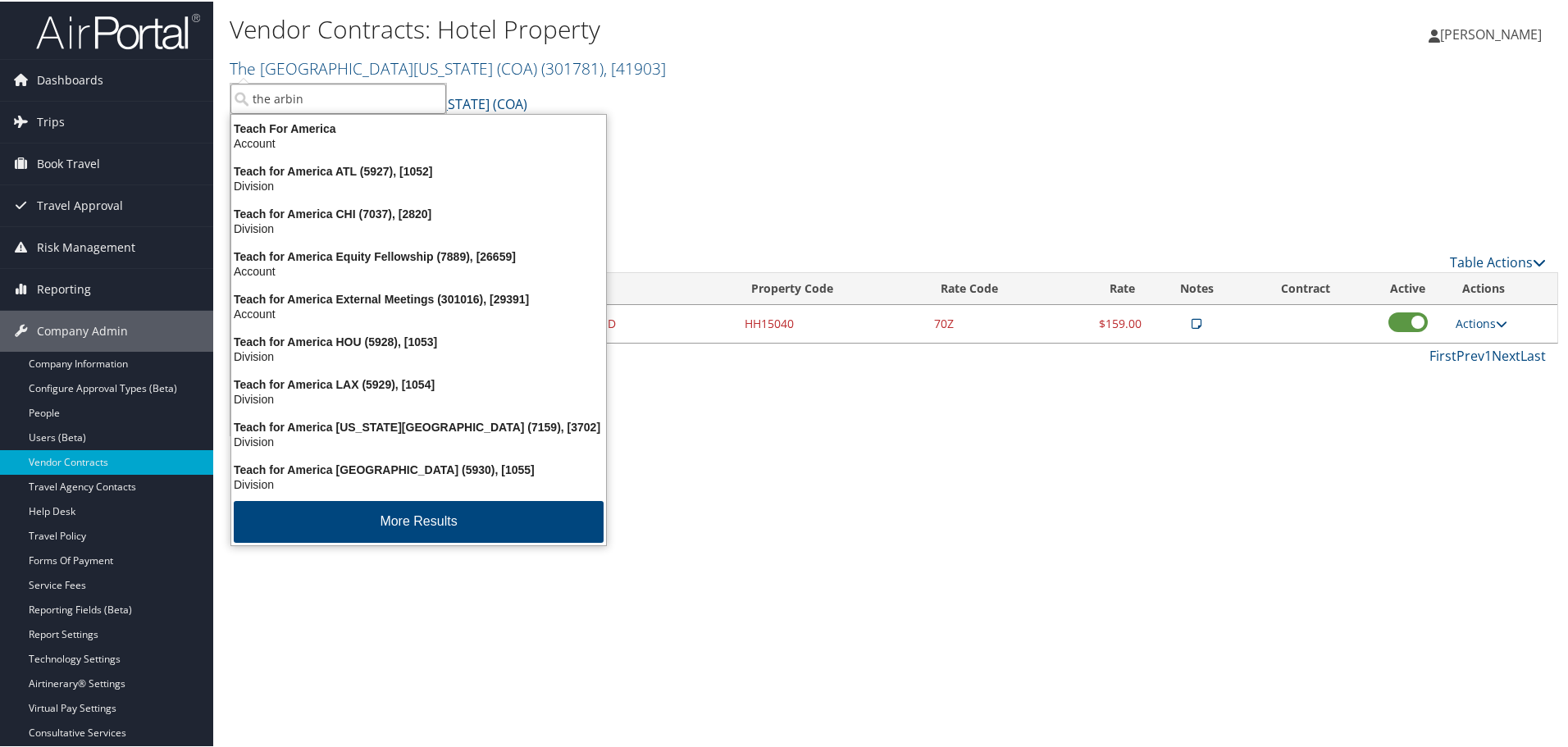
type input "the arbing"
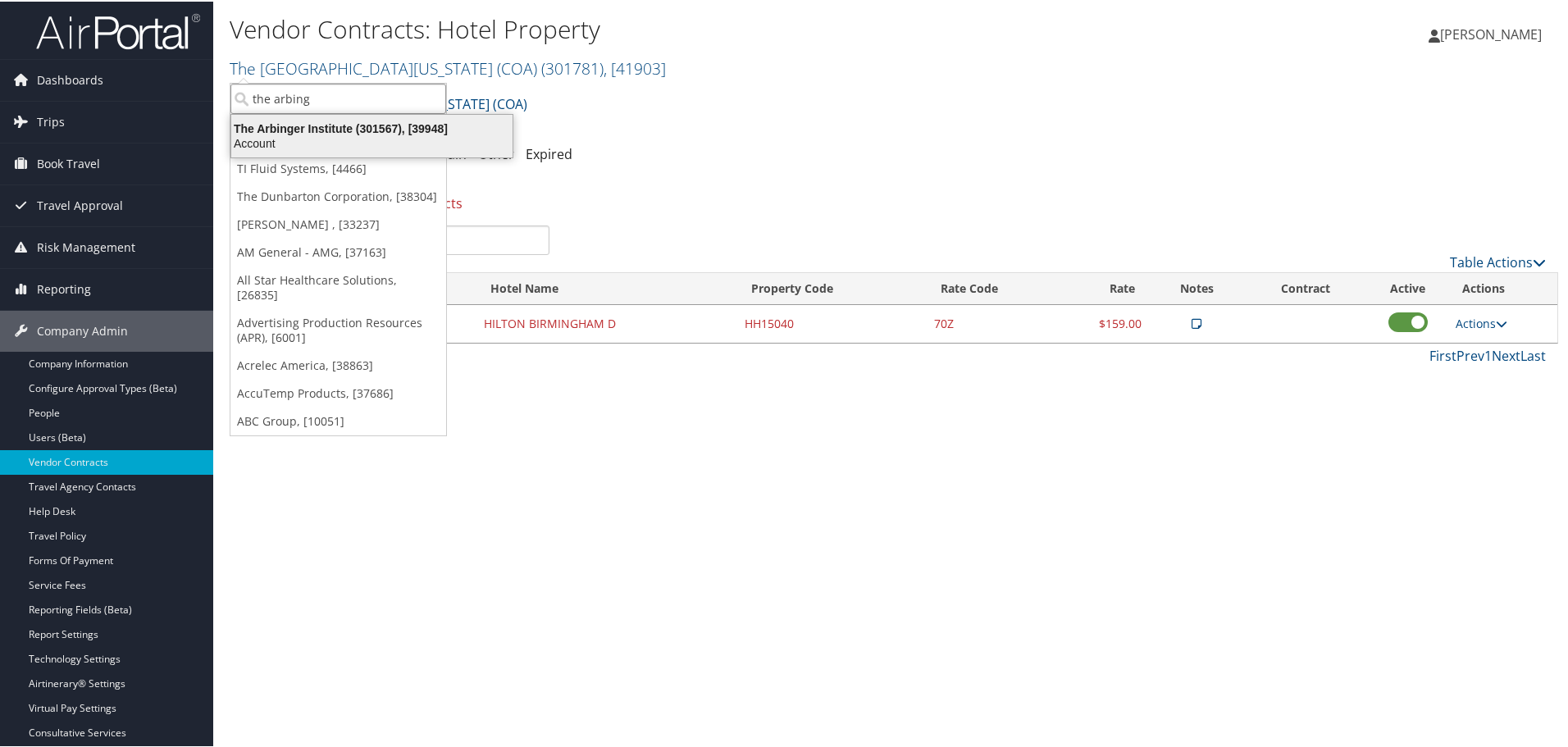
click at [372, 124] on div "The Arbinger Institute (301567), [39948]" at bounding box center [371, 127] width 301 height 14
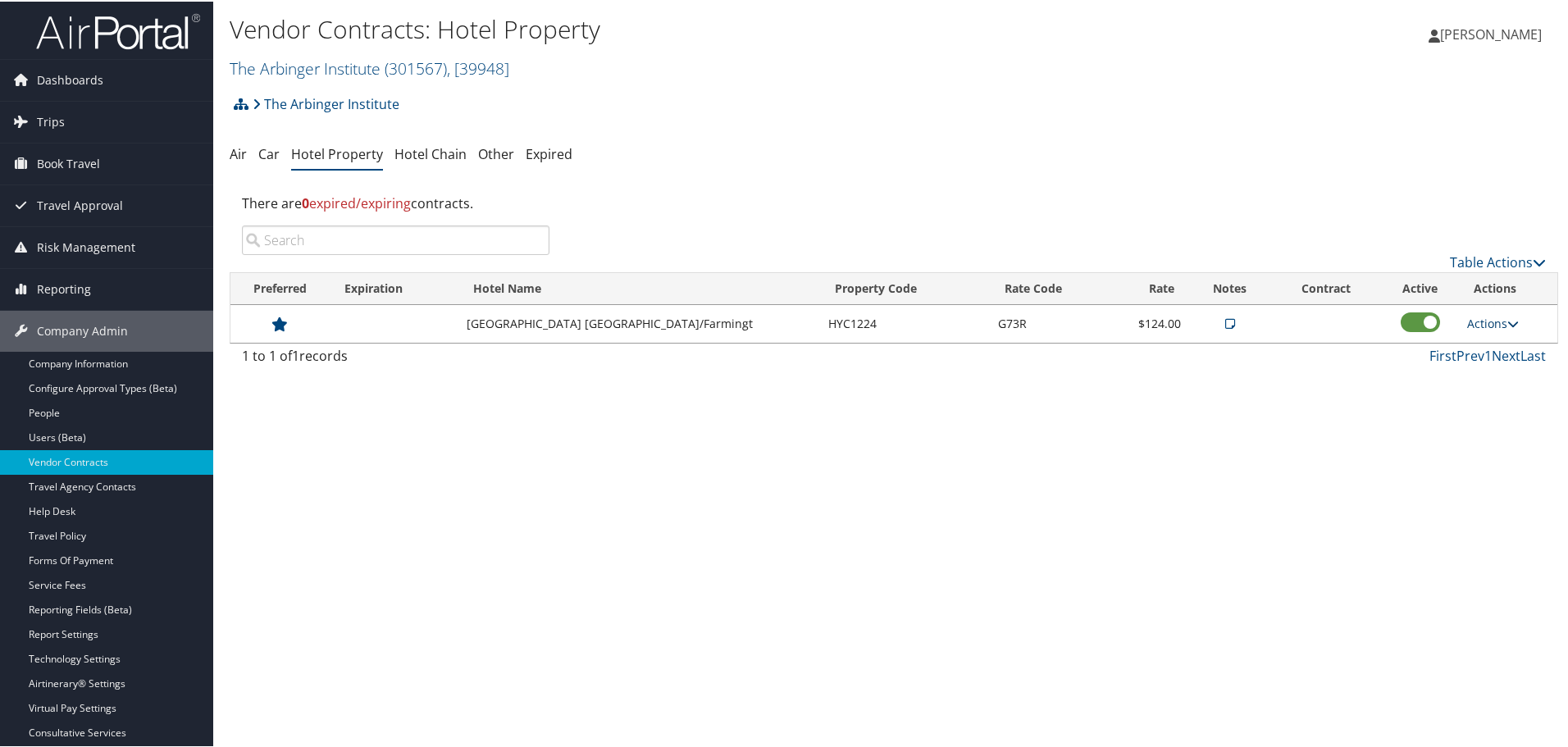
click at [1492, 319] on link "Actions" at bounding box center [1492, 321] width 51 height 15
click at [1490, 376] on link "Edit" at bounding box center [1505, 374] width 88 height 28
select select "NLRA"
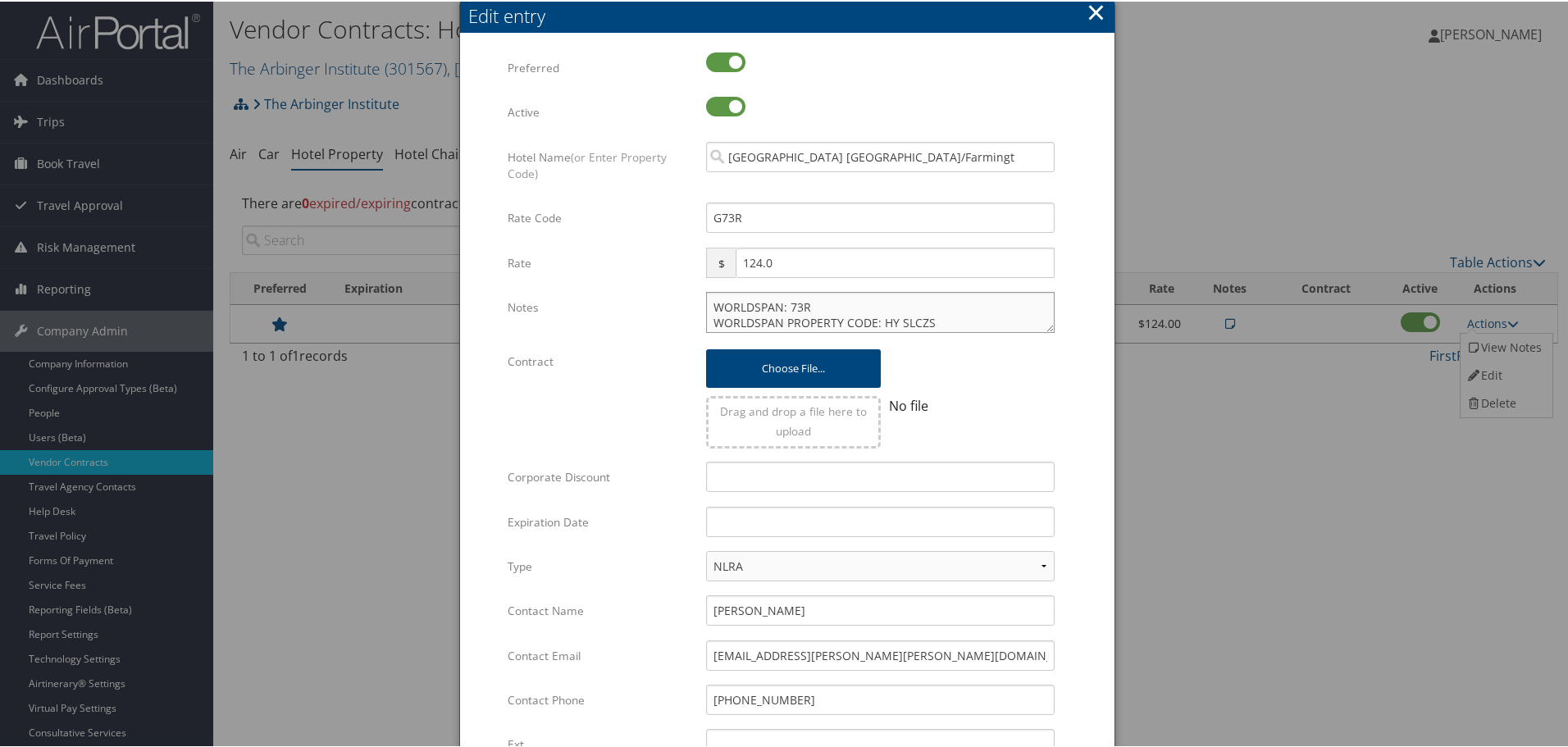
click at [706, 300] on textarea "WORLDSPAN: 73R WORLDSPAN PROPERTY CODE: HY SLCZS" at bounding box center [880, 310] width 348 height 41
paste textarea "Rates tested in TP+ [DATE];"
type textarea "Rates tested in TP+ Aug 2025; WORLDSPAN: 73R WORLDSPAN PROPERTY CODE: HY SLCZS"
click at [775, 514] on input "text" at bounding box center [880, 521] width 348 height 31
type input "[DATE]"
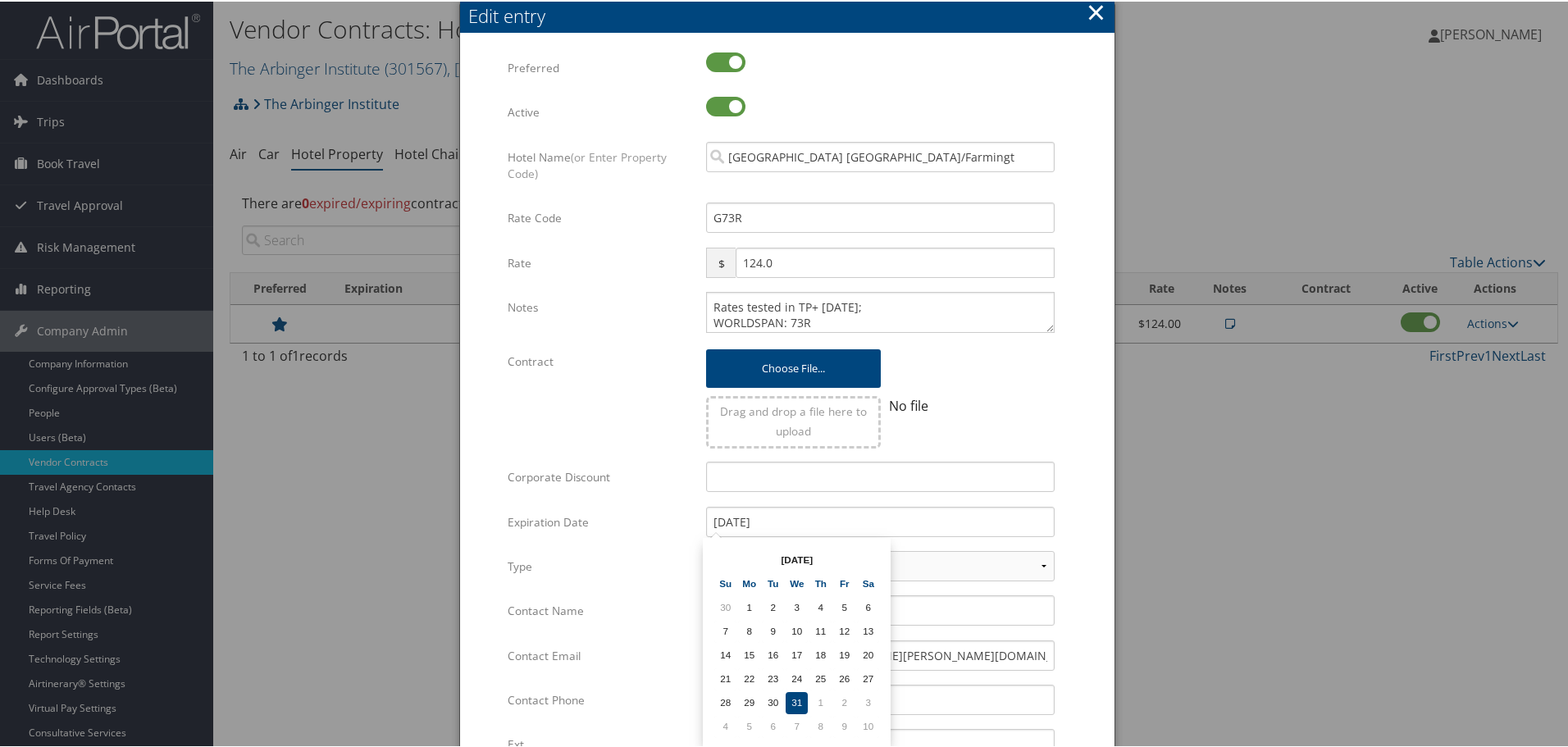
click at [1060, 424] on div "Choose file... Drag and drop a file here to upload No file Multiple values The …" at bounding box center [880, 402] width 373 height 115
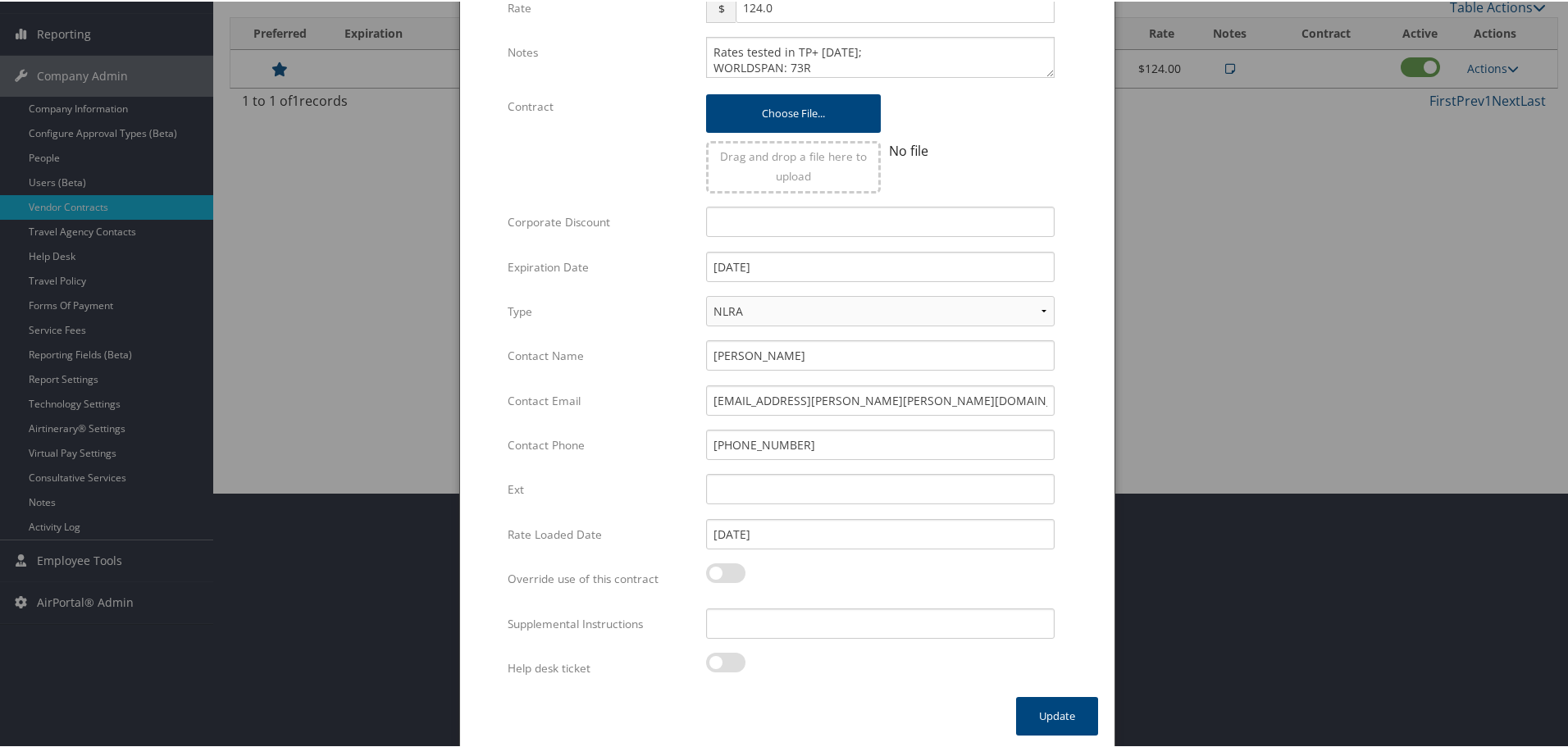
scroll to position [259, 0]
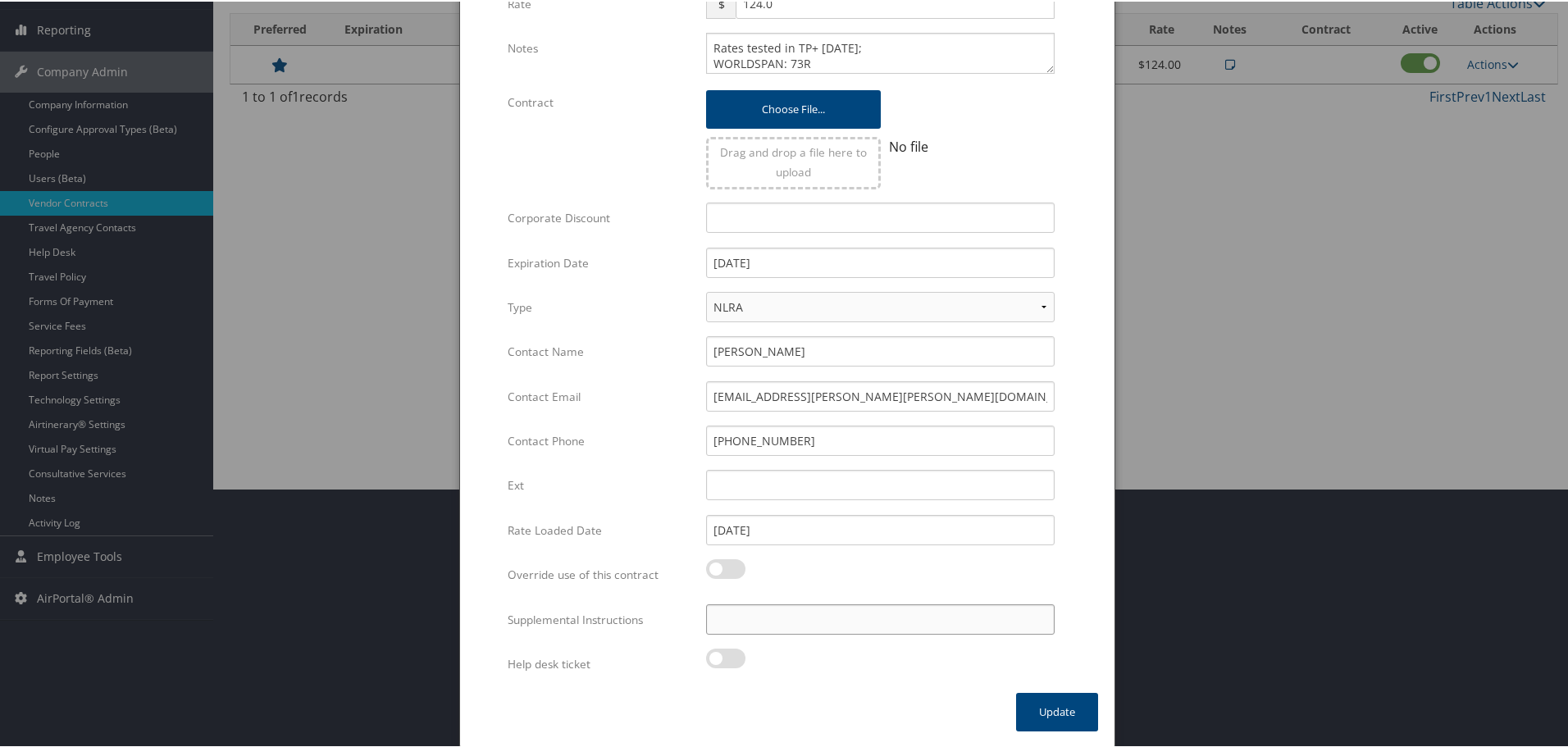
click at [824, 617] on input "Supplemental Instructions" at bounding box center [880, 618] width 348 height 31
paste input "SAB Prop ID -"
paste input "307224"
type input "SAB Prop ID - 307224"
click at [1065, 710] on button "Update" at bounding box center [1057, 710] width 82 height 39
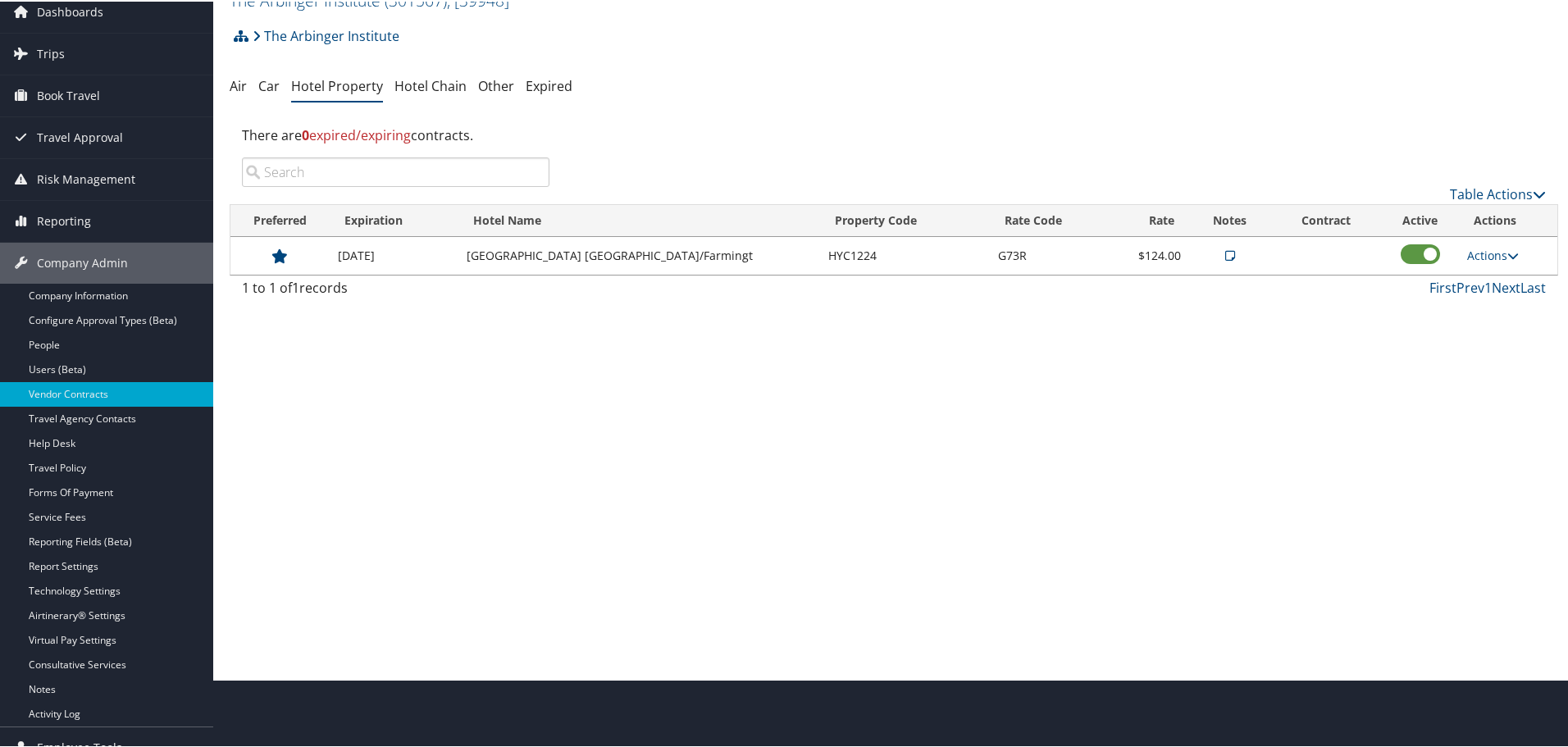
scroll to position [0, 0]
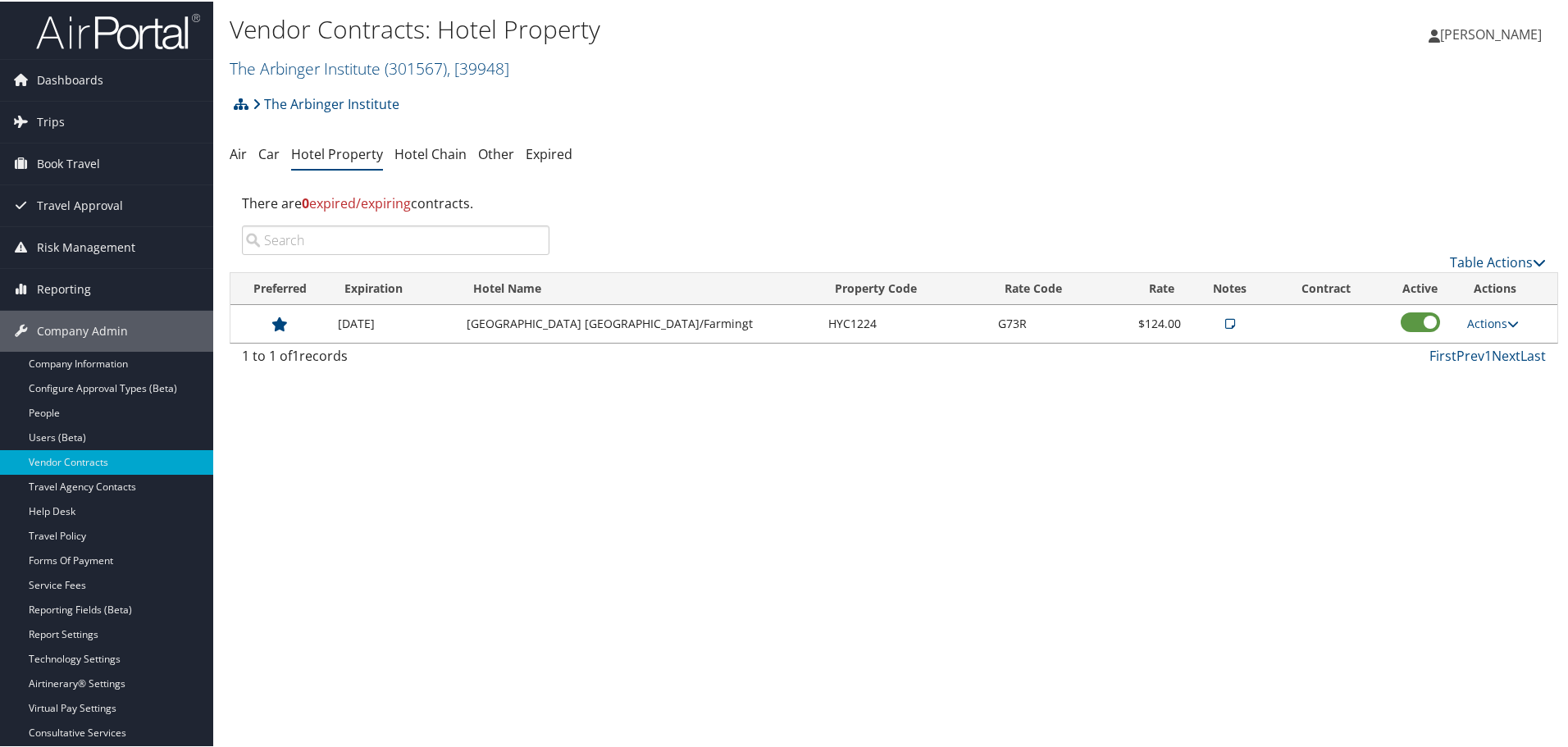
drag, startPoint x: 447, startPoint y: 62, endPoint x: 413, endPoint y: 90, distance: 44.0
click at [446, 66] on span "( 301567 )" at bounding box center [415, 67] width 62 height 23
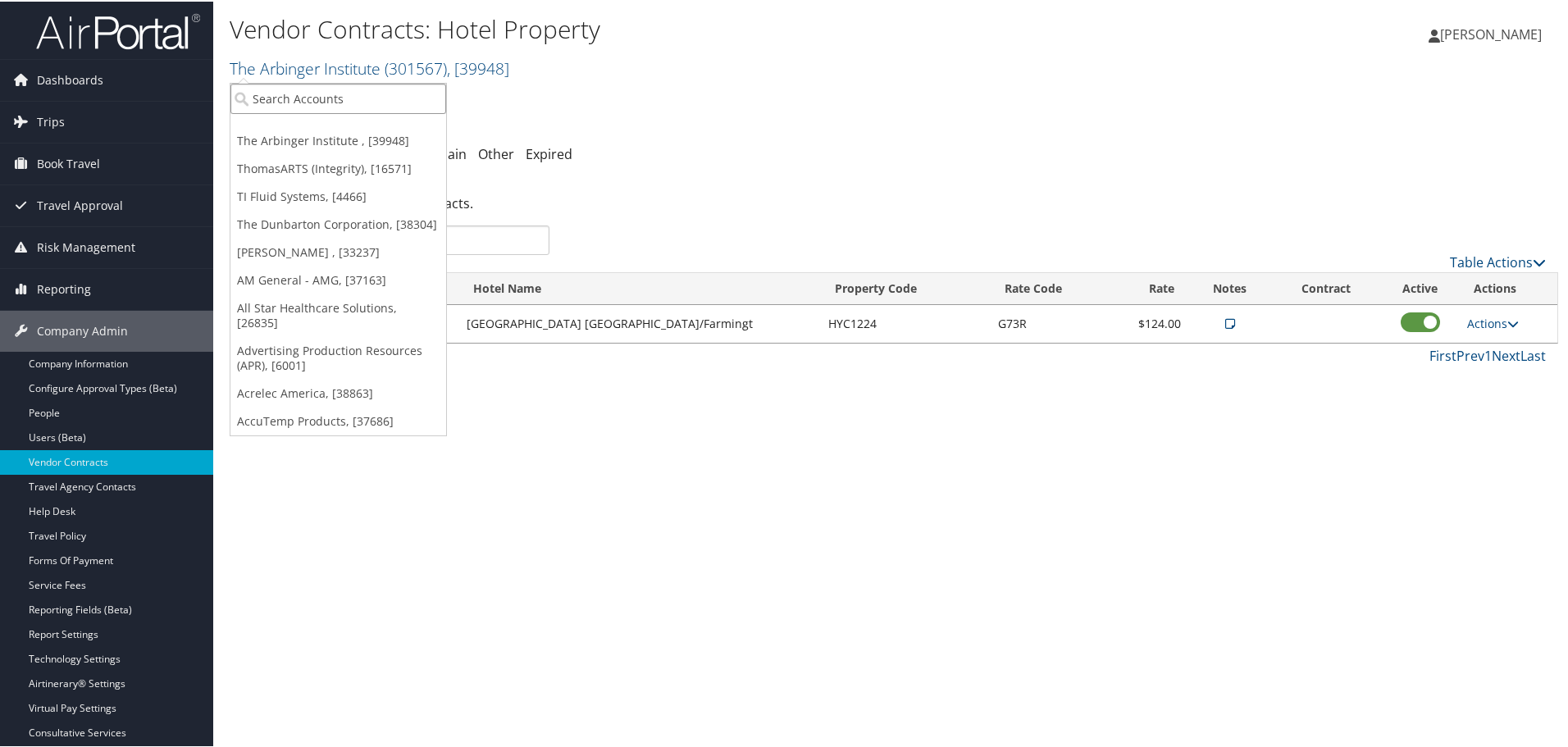
click at [378, 109] on input "search" at bounding box center [338, 97] width 216 height 31
type input "terrago"
click at [360, 137] on div "Account" at bounding box center [362, 142] width 282 height 14
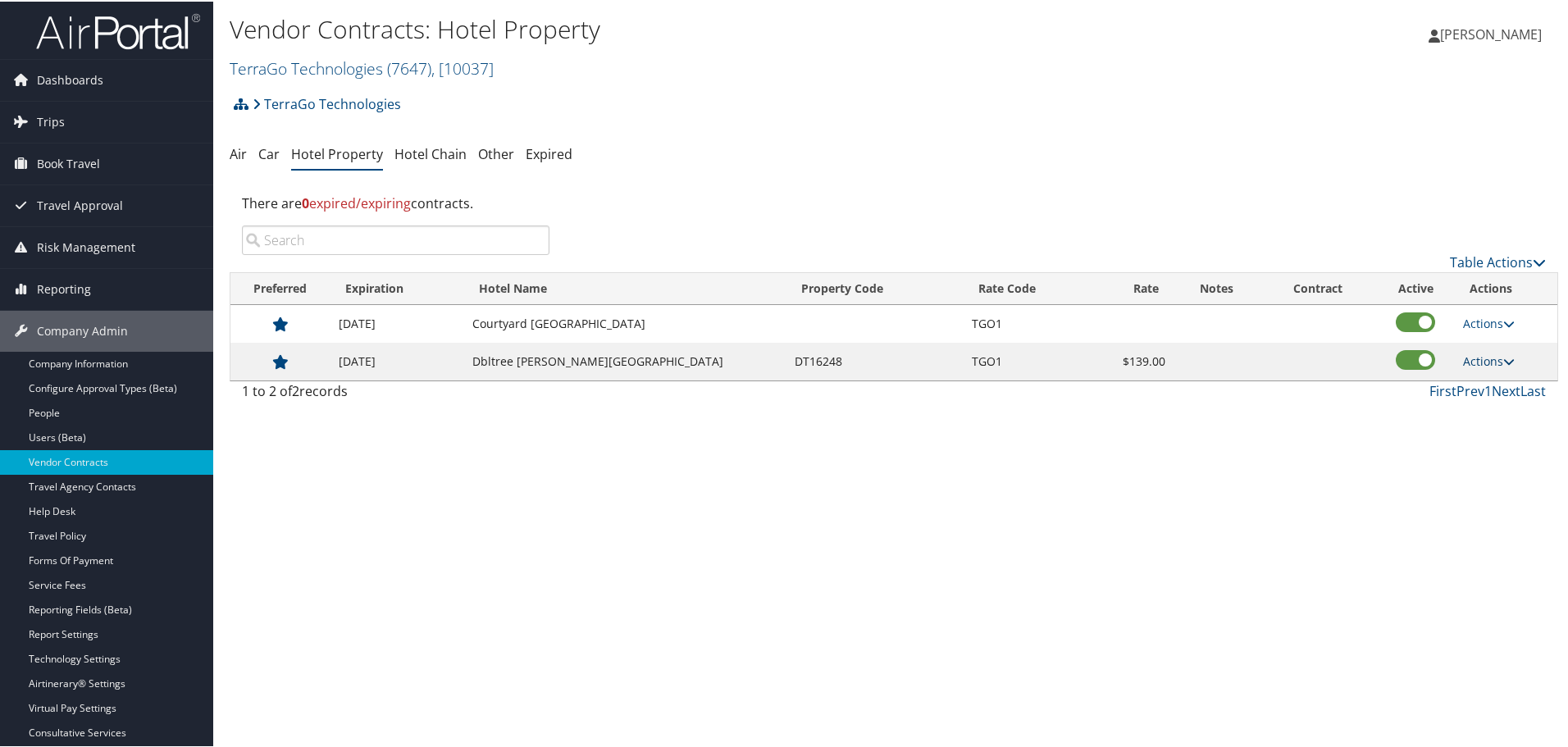
click at [1487, 352] on link "Actions" at bounding box center [1489, 359] width 51 height 15
click at [1491, 385] on link "Edit" at bounding box center [1488, 383] width 63 height 28
select select "NLRA"
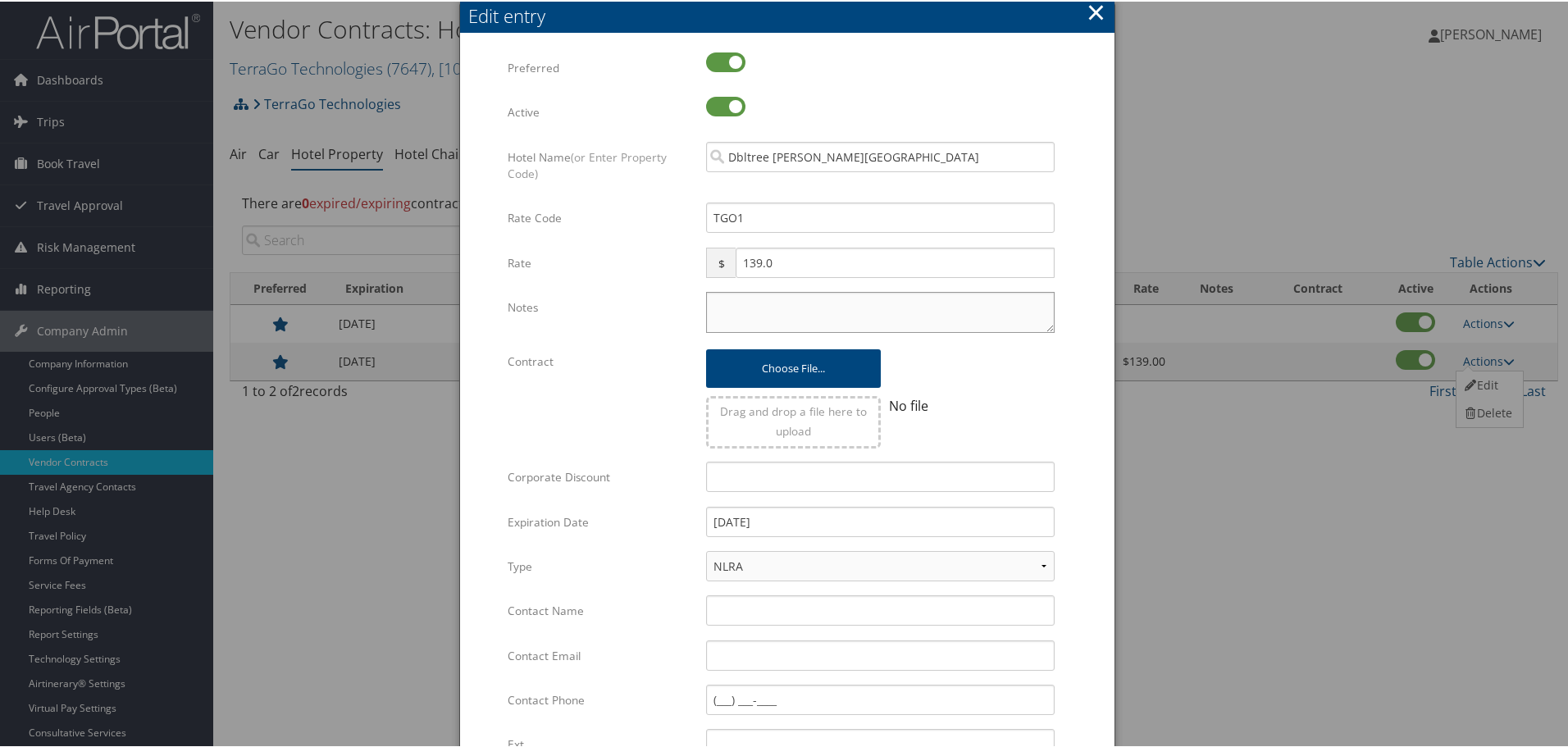
click at [793, 300] on textarea "Notes" at bounding box center [880, 310] width 348 height 41
paste textarea "Rates tested in TP+ [DATE];"
type textarea "Rates tested in TP+ [DATE];"
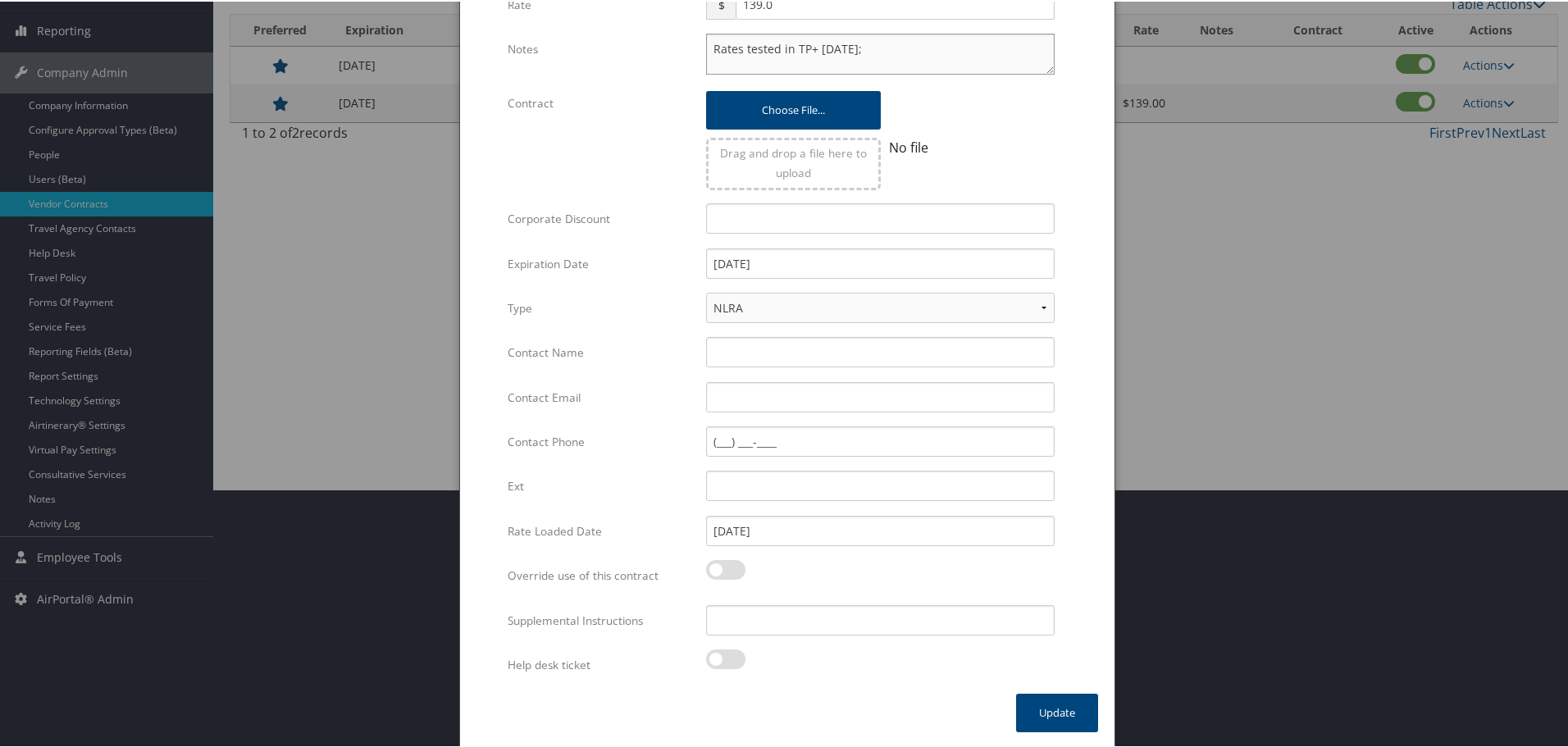
scroll to position [259, 0]
click at [774, 621] on input "Supplemental Instructions" at bounding box center [880, 618] width 348 height 31
paste input "SAB Prop ID -"
paste input "121874"
type input "SAB Prop ID - 121874"
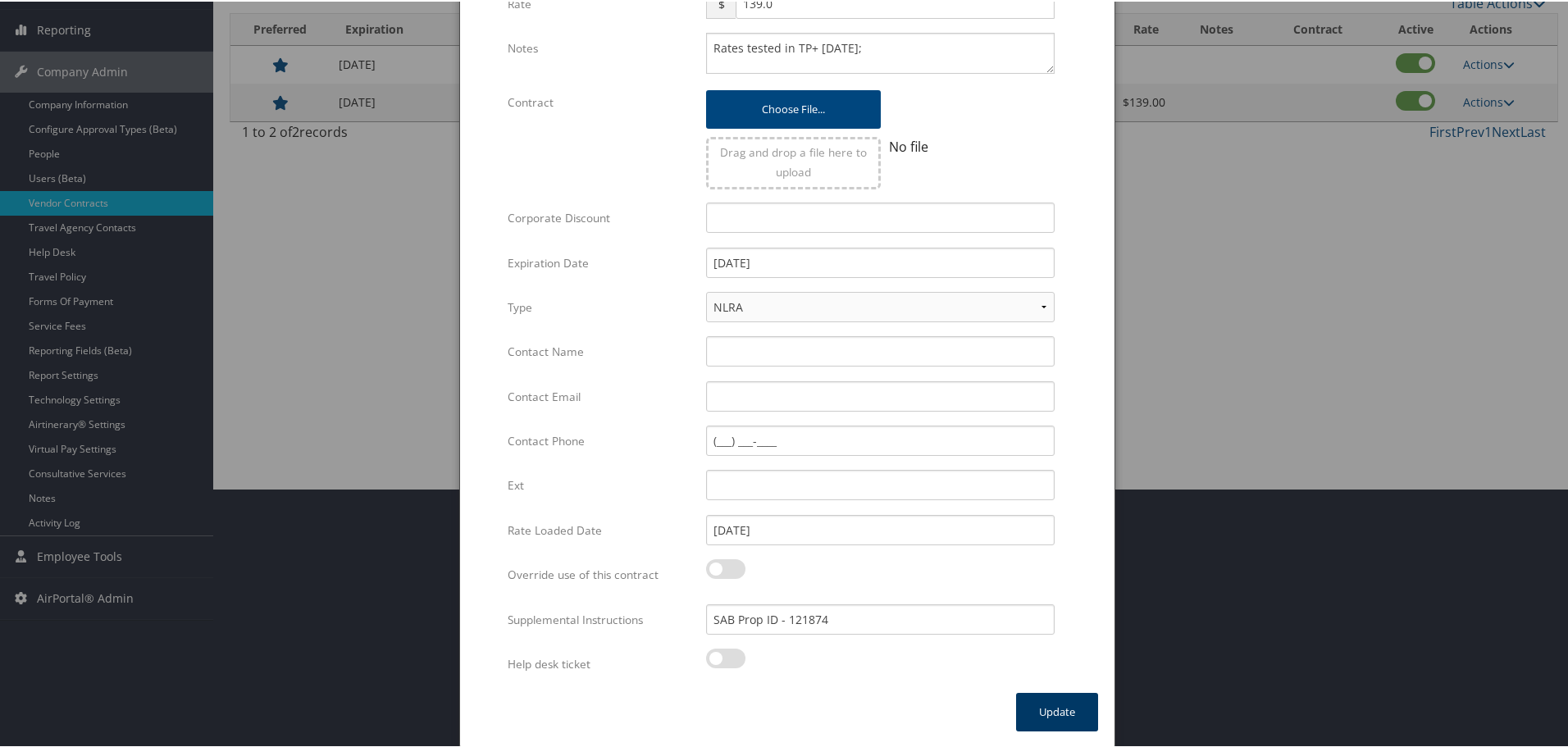
click at [1050, 698] on button "Update" at bounding box center [1057, 710] width 82 height 39
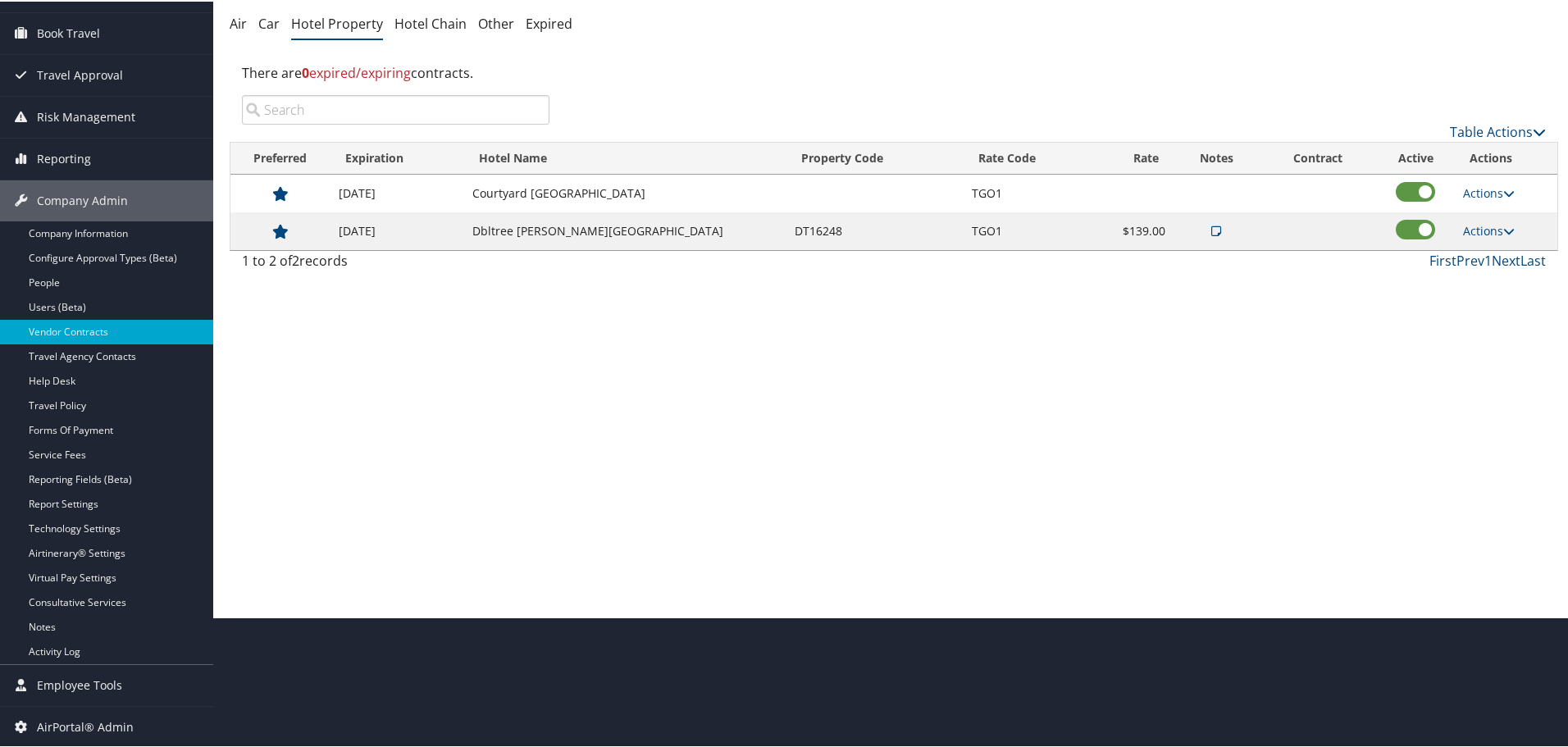
scroll to position [130, 0]
click at [1497, 193] on link "Actions" at bounding box center [1489, 190] width 51 height 15
click at [1496, 214] on link "Edit" at bounding box center [1488, 215] width 63 height 28
select select "NLRA"
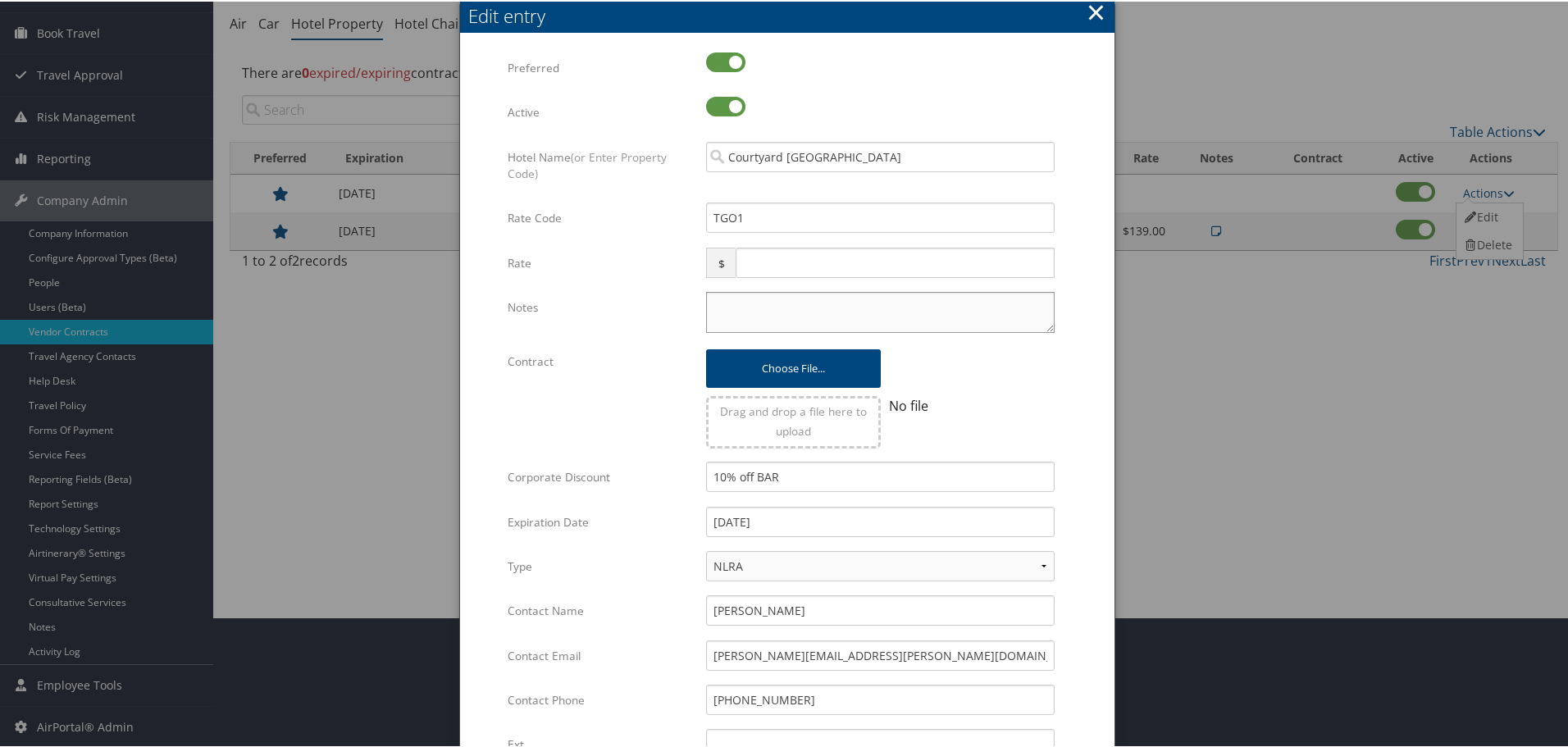
click at [741, 299] on textarea "Notes" at bounding box center [880, 310] width 348 height 41
paste textarea "Rates tested in TP+ [DATE];"
type textarea "Rates tested in TP+ [DATE];"
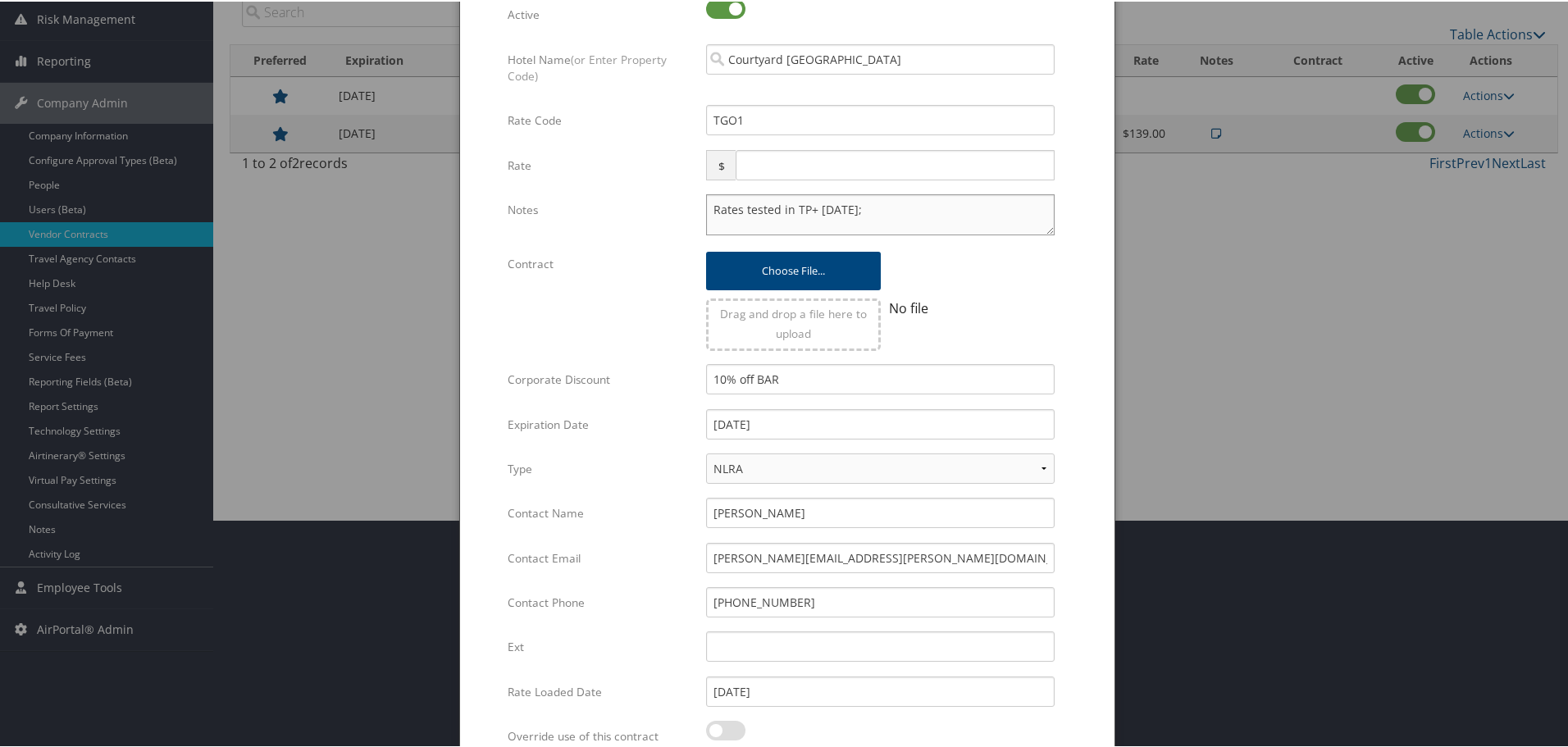
scroll to position [390, 0]
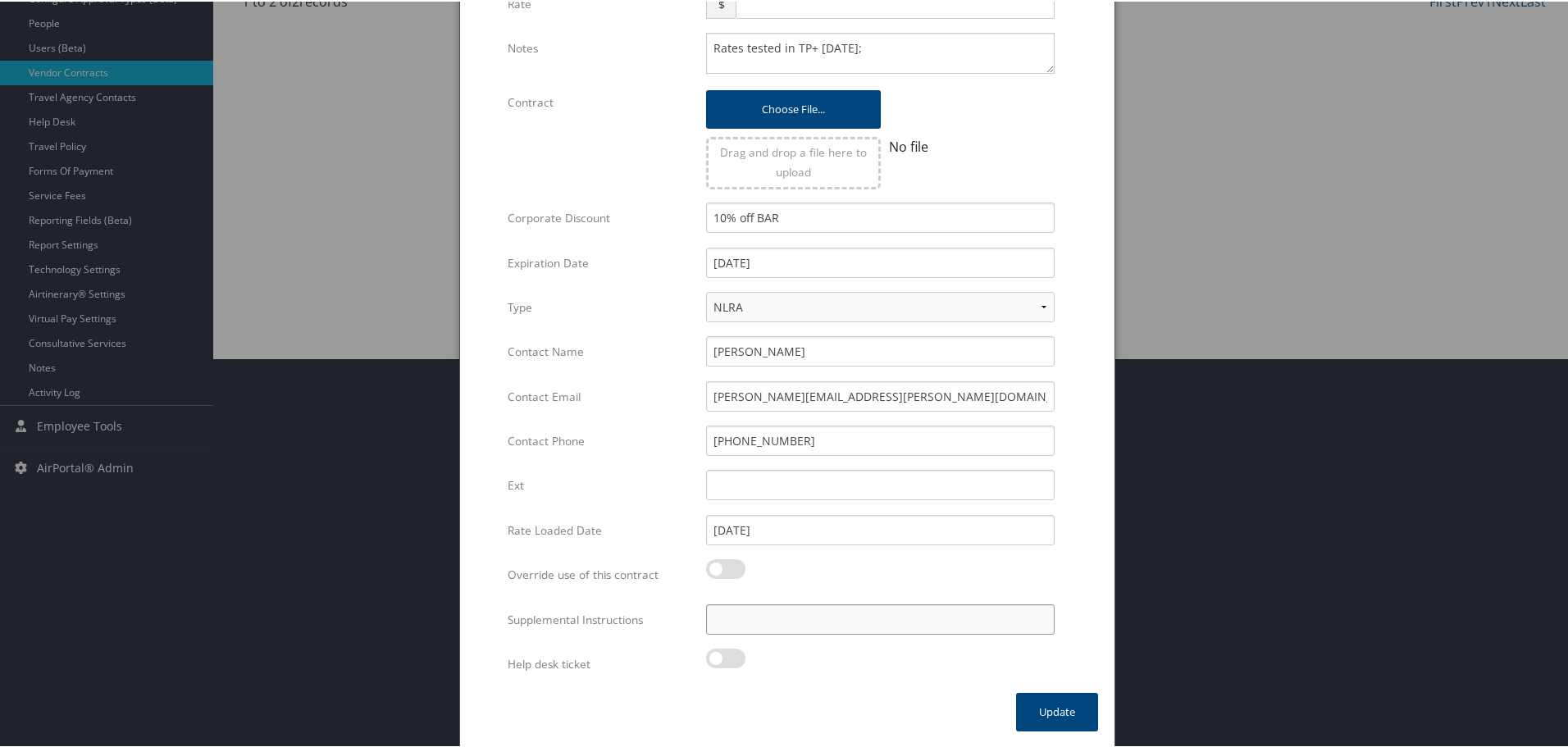
click at [832, 618] on input "Supplemental Instructions" at bounding box center [880, 618] width 348 height 31
paste input "SAB Prop ID -"
paste input "56204"
type input "SAB Prop ID - 56204"
click at [1046, 712] on button "Update" at bounding box center [1057, 710] width 82 height 39
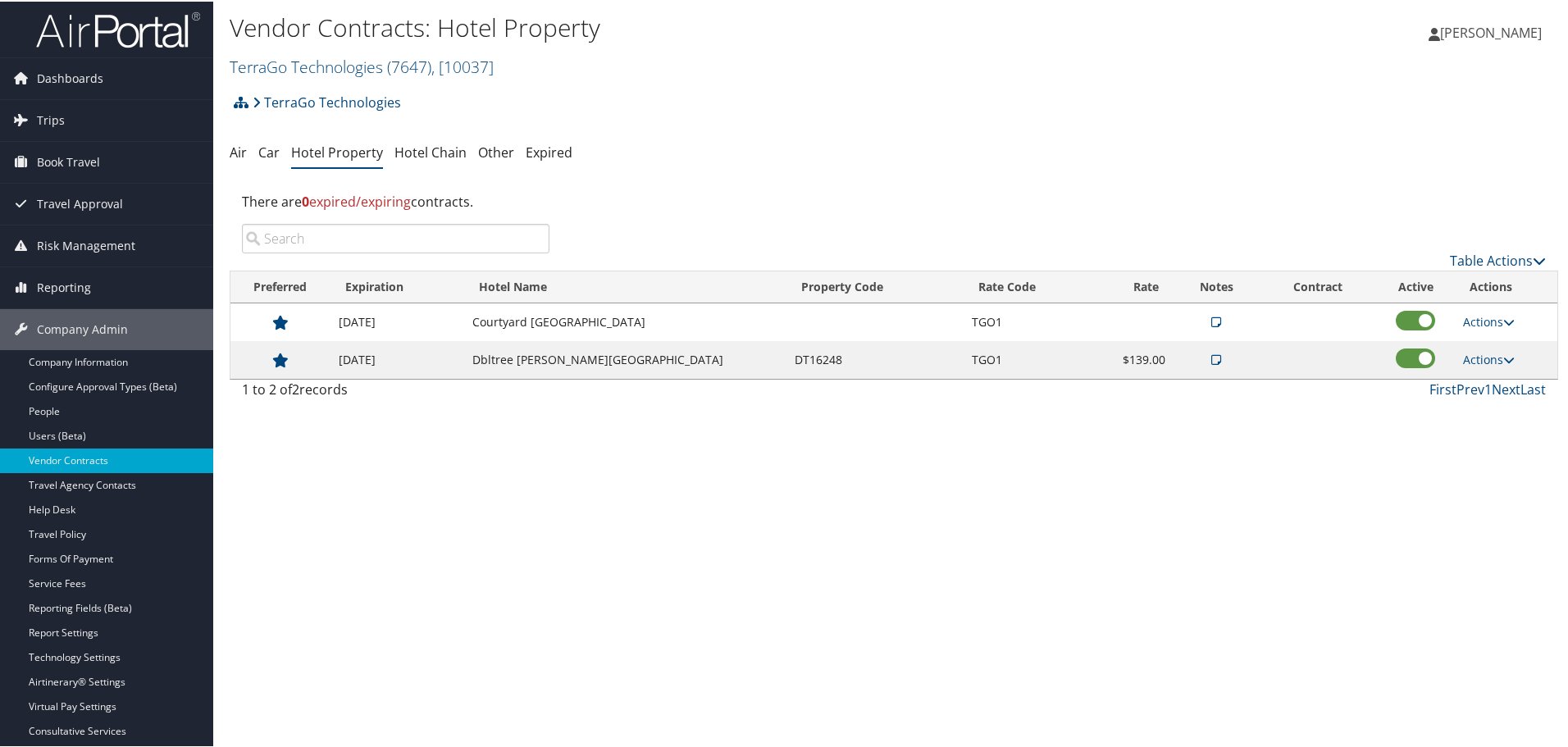
scroll to position [0, 0]
click at [454, 69] on span ", [ 10037 ]" at bounding box center [462, 67] width 62 height 23
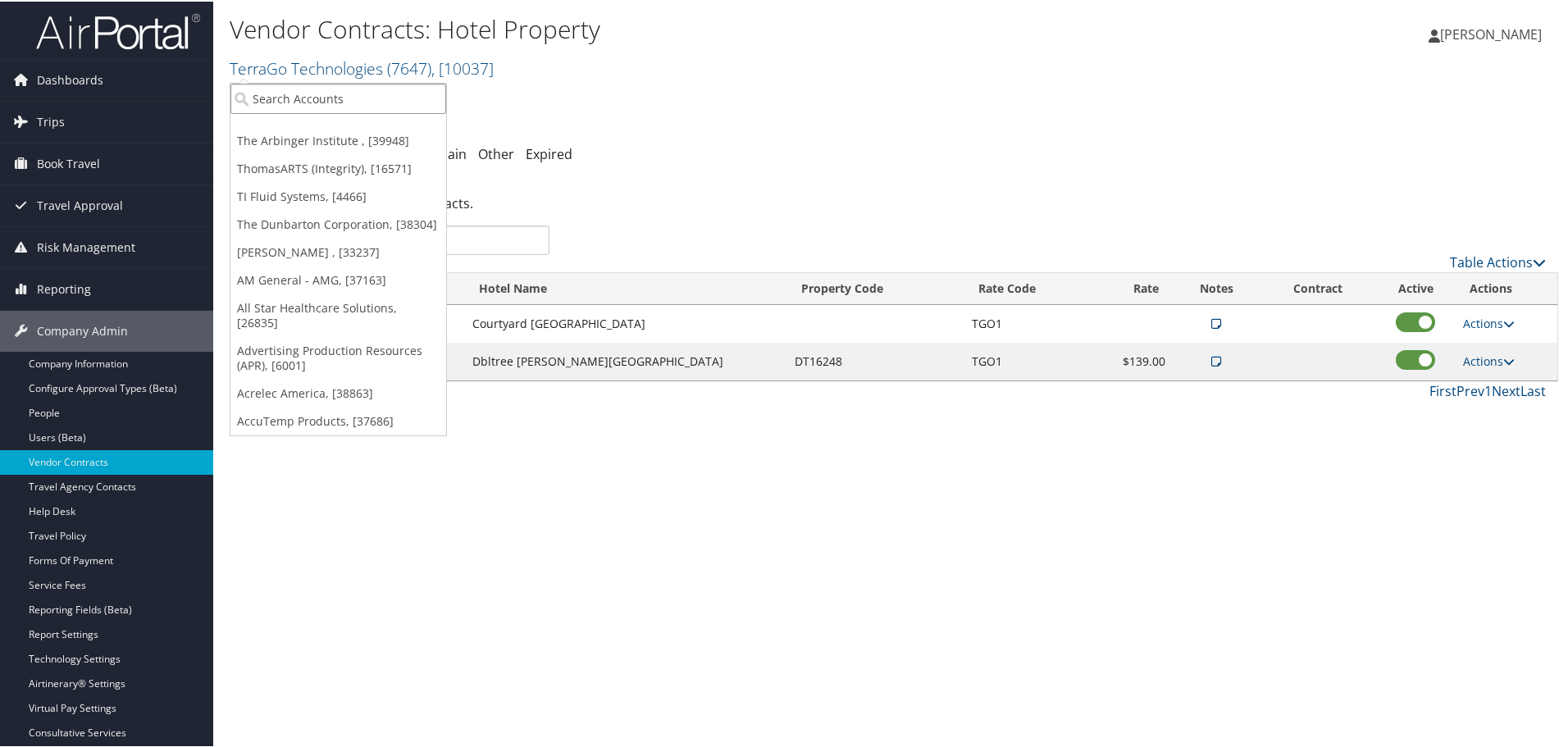
click at [415, 91] on input "search" at bounding box center [338, 97] width 216 height 31
type input "ansira pa"
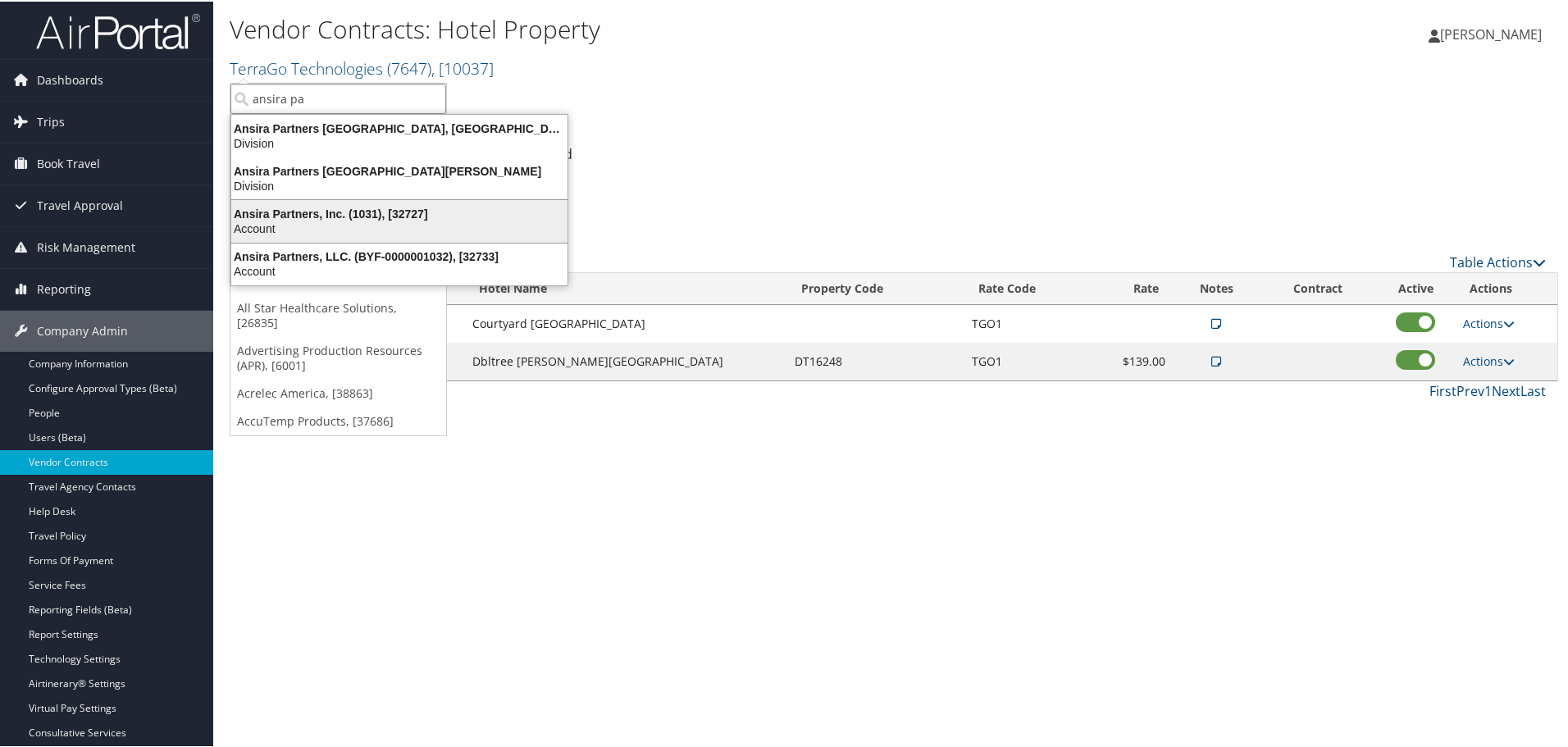
click at [388, 219] on div "Ansira Partners, Inc. (1031), [32727]" at bounding box center [399, 212] width 356 height 14
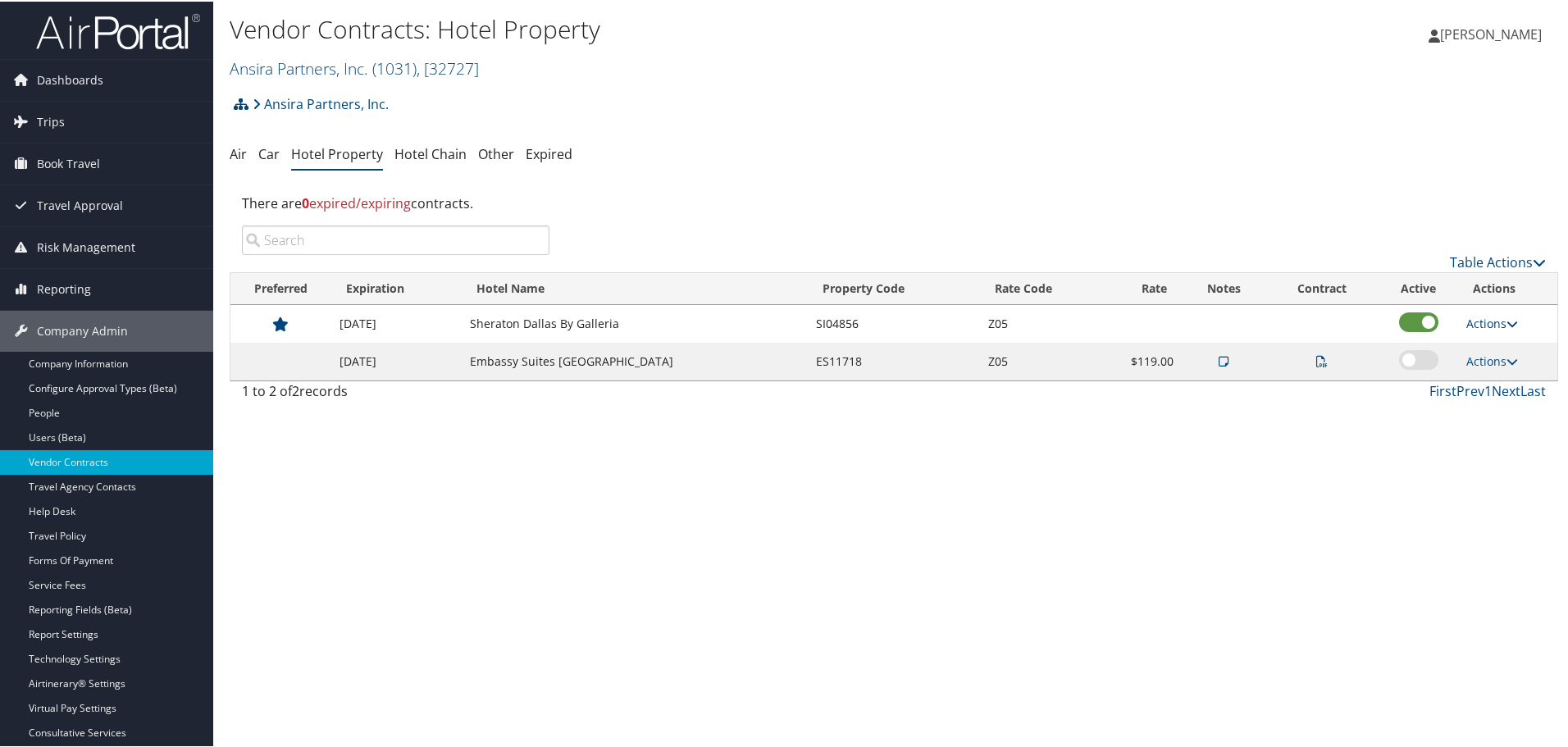
click at [1480, 322] on link "Actions" at bounding box center [1491, 321] width 51 height 15
click at [1491, 346] on link "Edit" at bounding box center [1492, 346] width 63 height 28
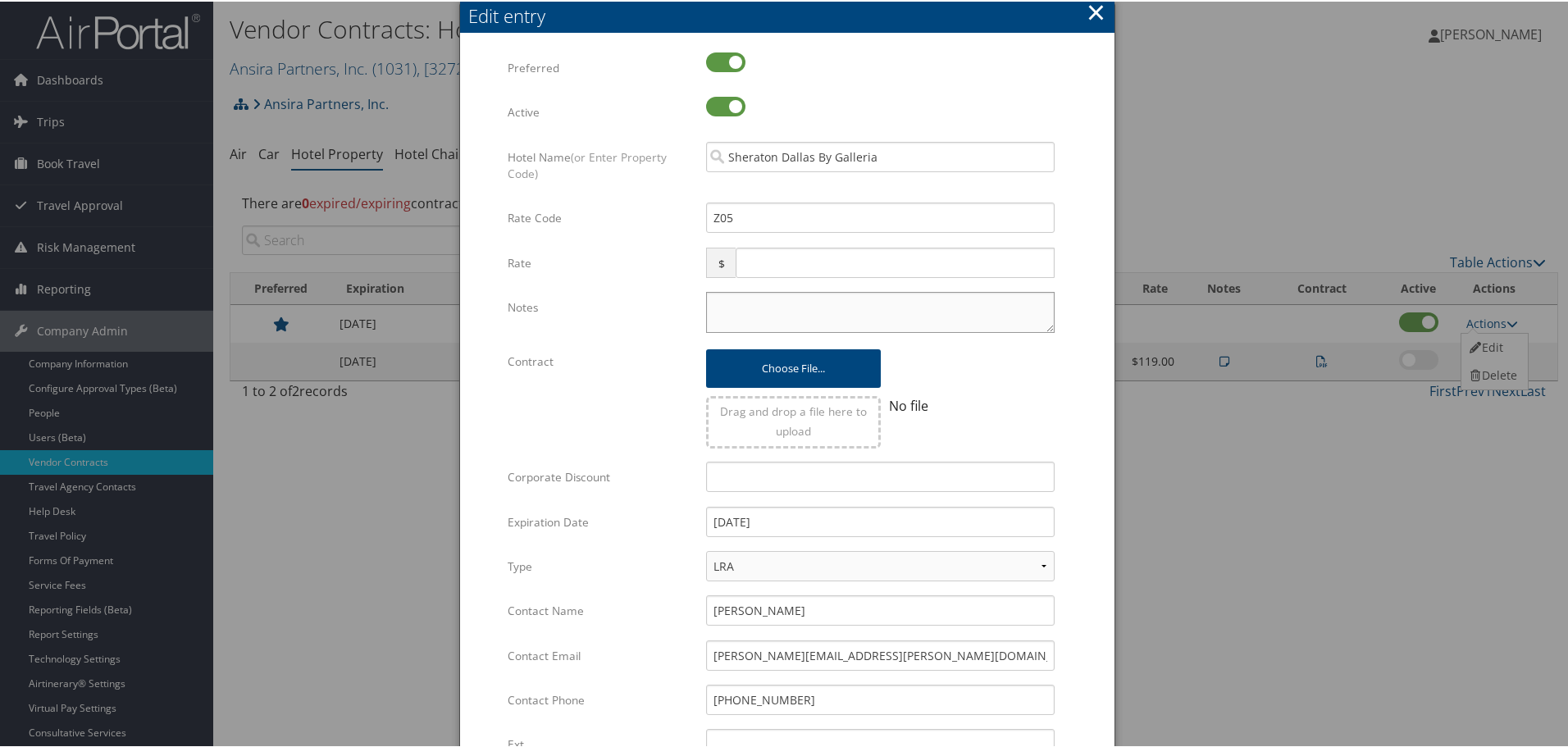
click at [744, 305] on textarea "Notes" at bounding box center [880, 310] width 348 height 41
paste textarea "Rates tested in TP+ [DATE];"
type textarea "Rates tested in TP+ [DATE];"
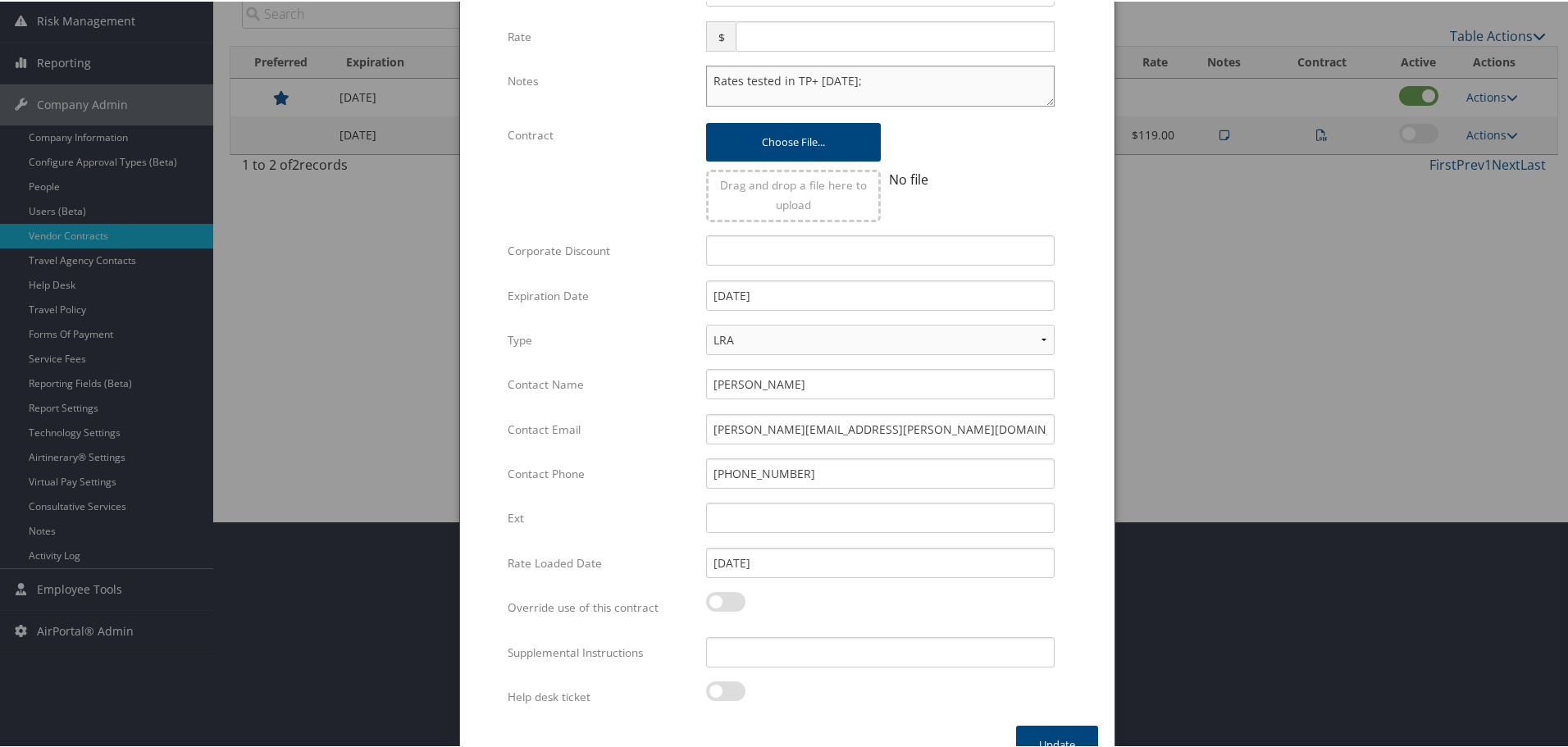
scroll to position [259, 0]
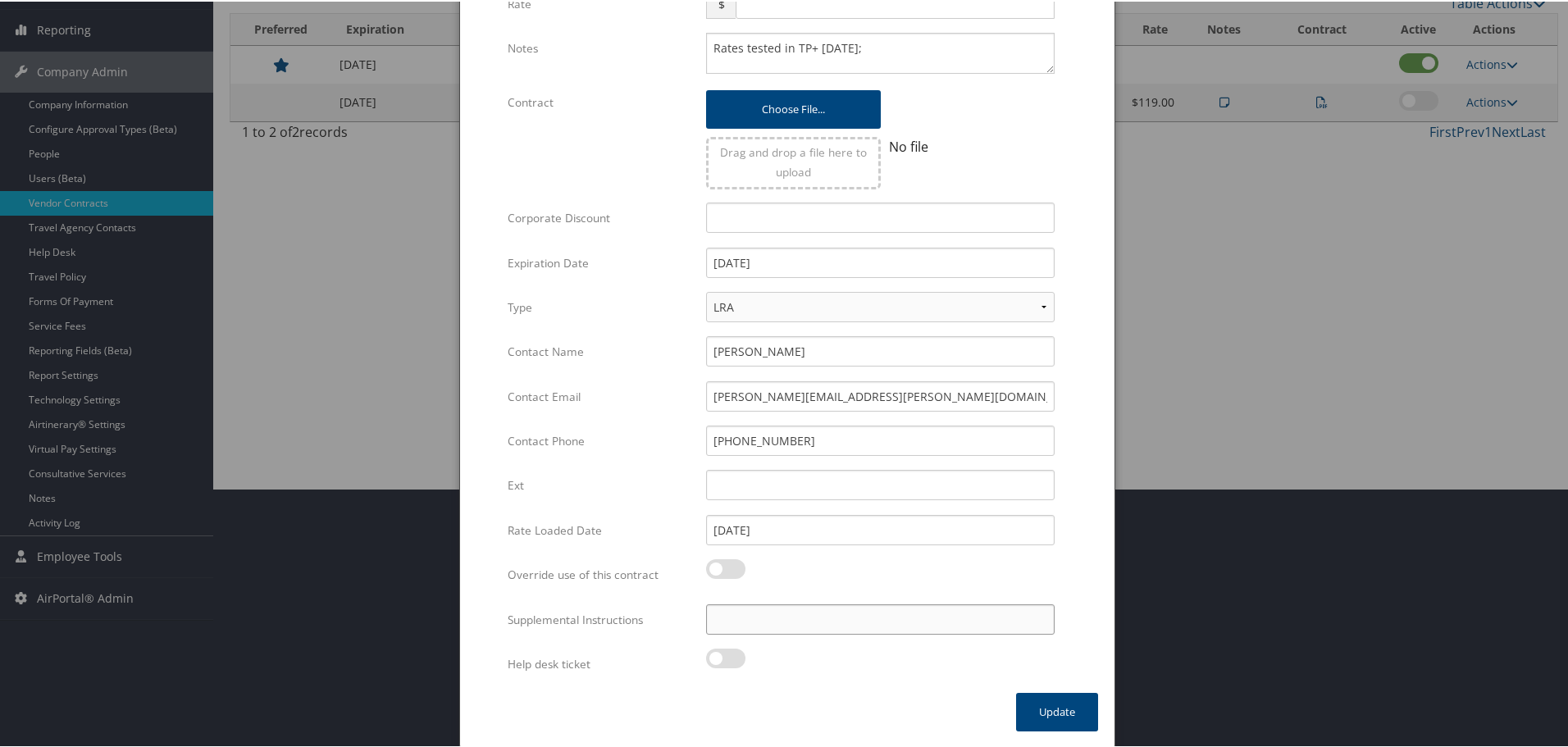
click at [852, 612] on input "Supplemental Instructions" at bounding box center [880, 618] width 348 height 31
paste input "SAB Prop ID -"
paste input "009250"
type input "SAB Prop ID - 009250"
click at [1045, 710] on button "Update" at bounding box center [1057, 710] width 82 height 39
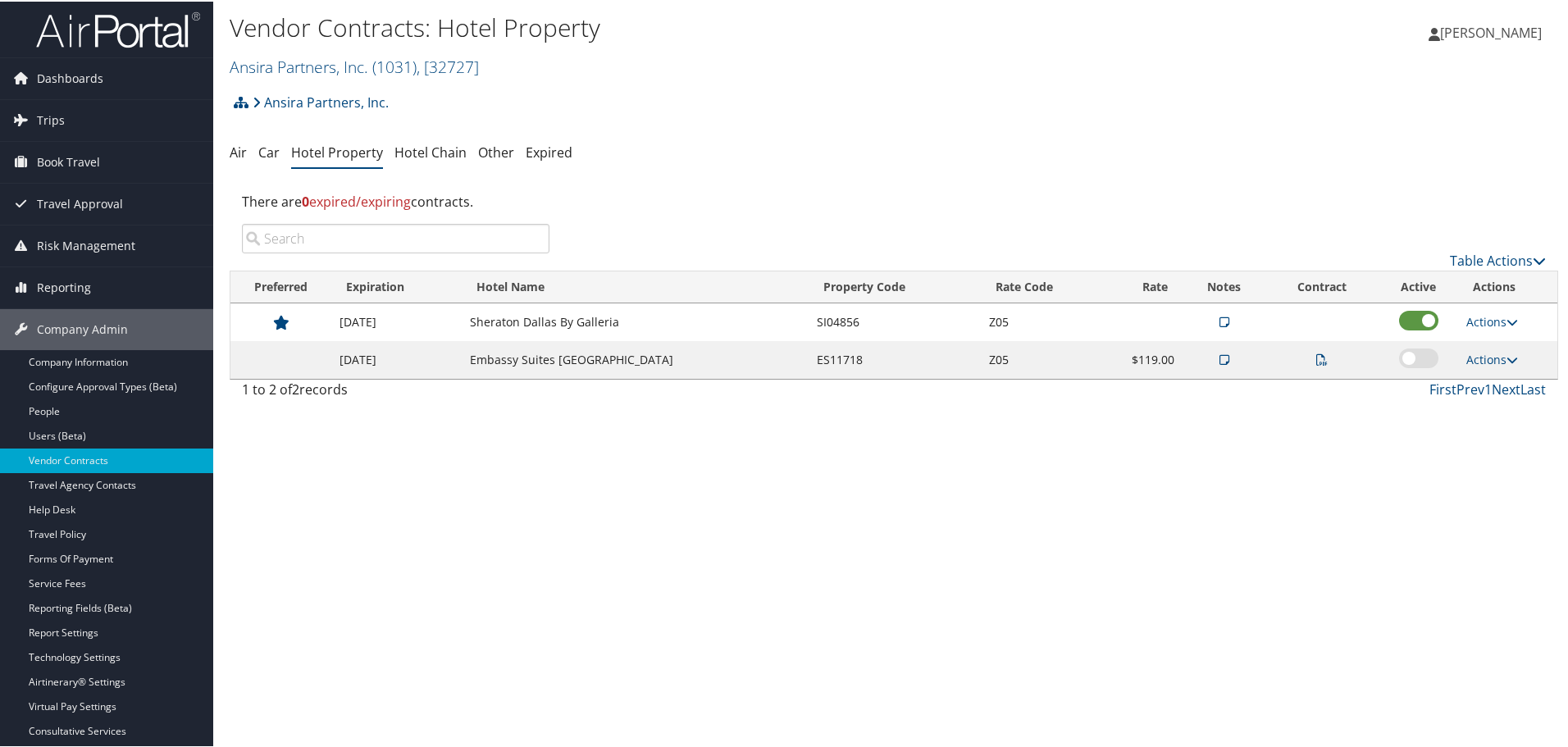
scroll to position [0, 0]
click at [441, 64] on span ", [ 32727 ]" at bounding box center [447, 67] width 62 height 23
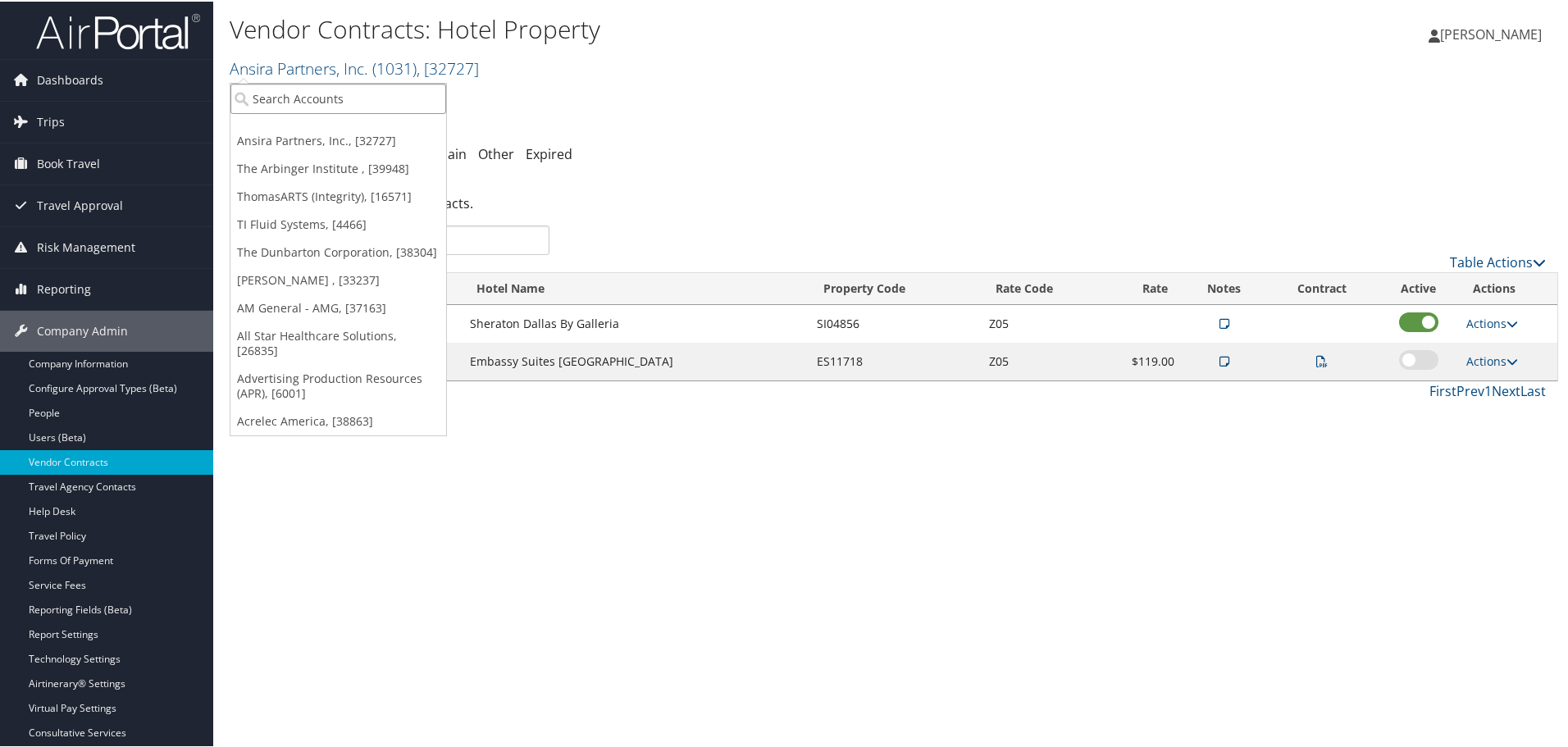
click at [395, 88] on input "search" at bounding box center [338, 97] width 216 height 31
type input "[PERSON_NAME]"
click at [362, 126] on div "[PERSON_NAME] [GEOGRAPHIC_DATA] (3105), [33803]" at bounding box center [363, 127] width 284 height 14
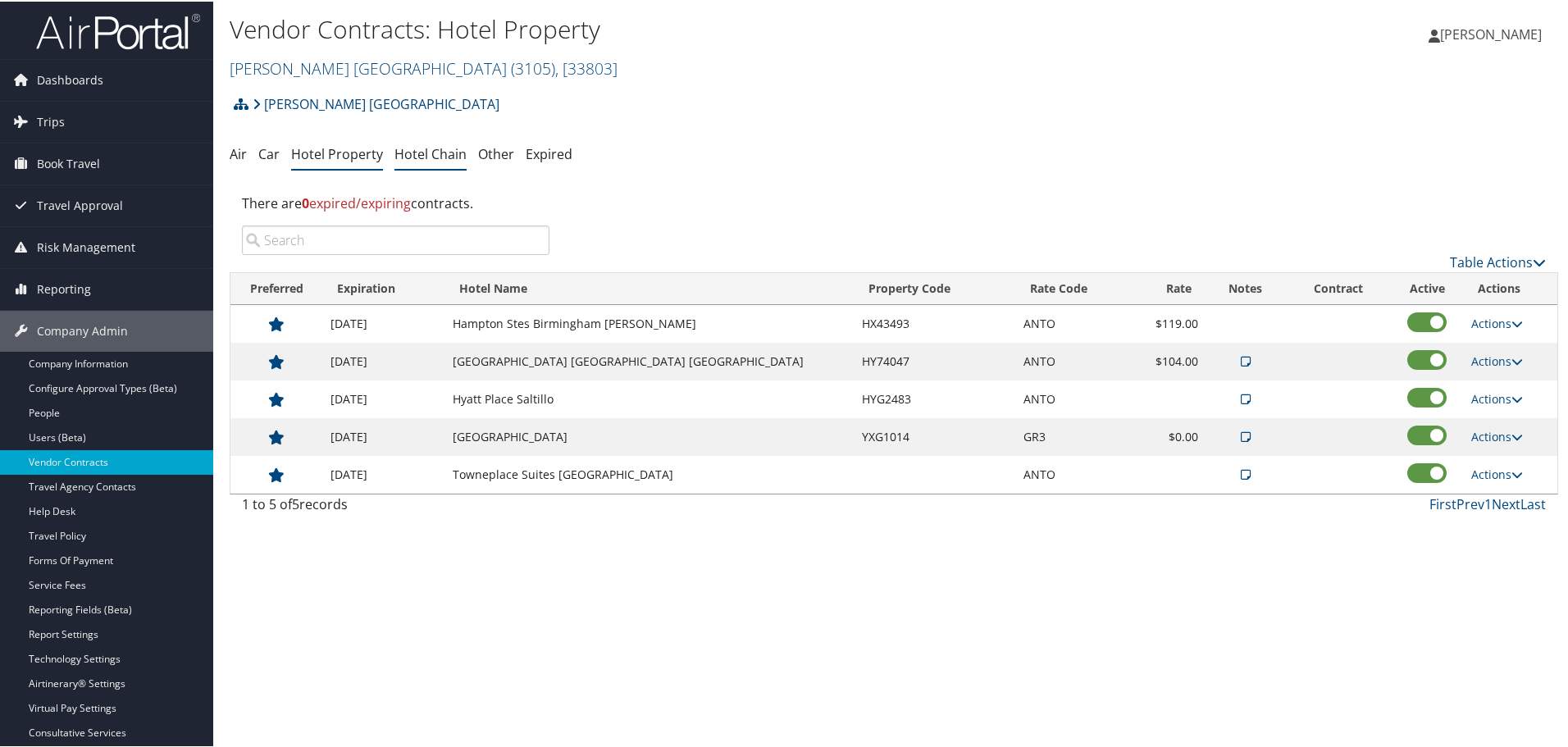
click at [420, 154] on link "Hotel Chain" at bounding box center [431, 152] width 72 height 18
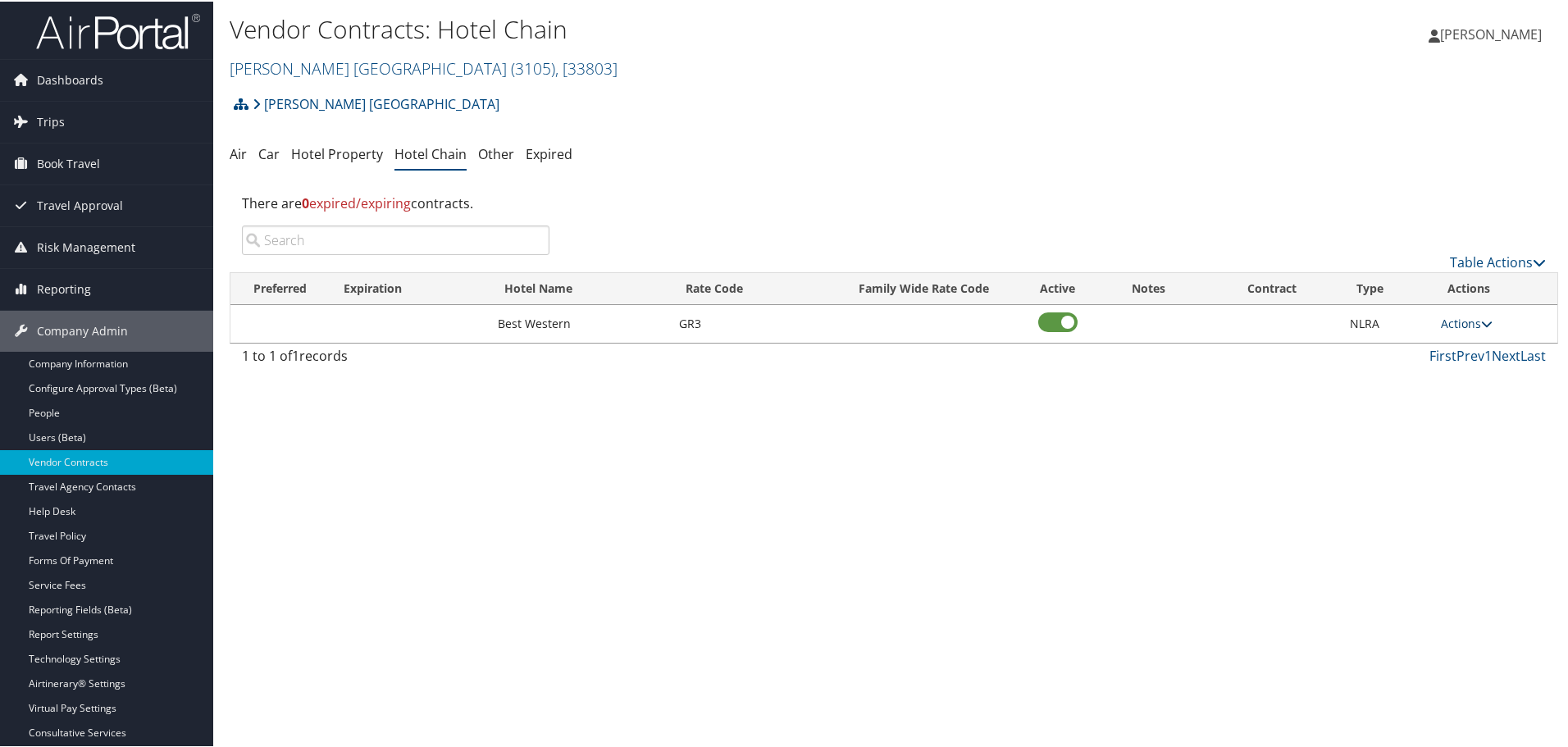
click at [1458, 324] on link "Actions" at bounding box center [1466, 321] width 51 height 15
click at [1459, 343] on link "Edit" at bounding box center [1468, 346] width 63 height 28
select select "NLRA"
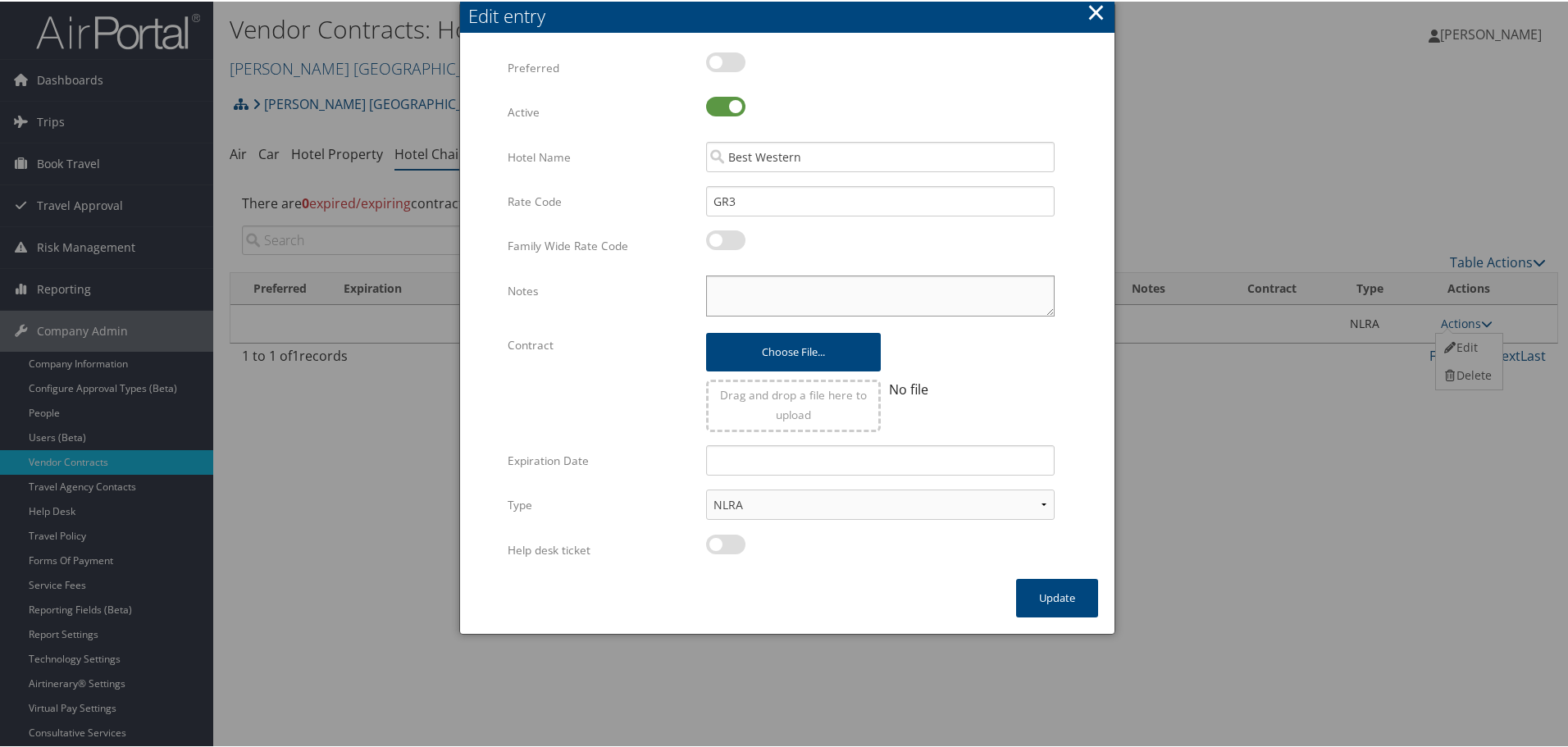
click at [790, 299] on textarea "Notes" at bounding box center [880, 293] width 348 height 41
paste textarea "Rates tested in TP+ [DATE];"
type textarea "Rates tested in TP+ [DATE];"
click at [1053, 587] on button "Update" at bounding box center [1057, 596] width 82 height 39
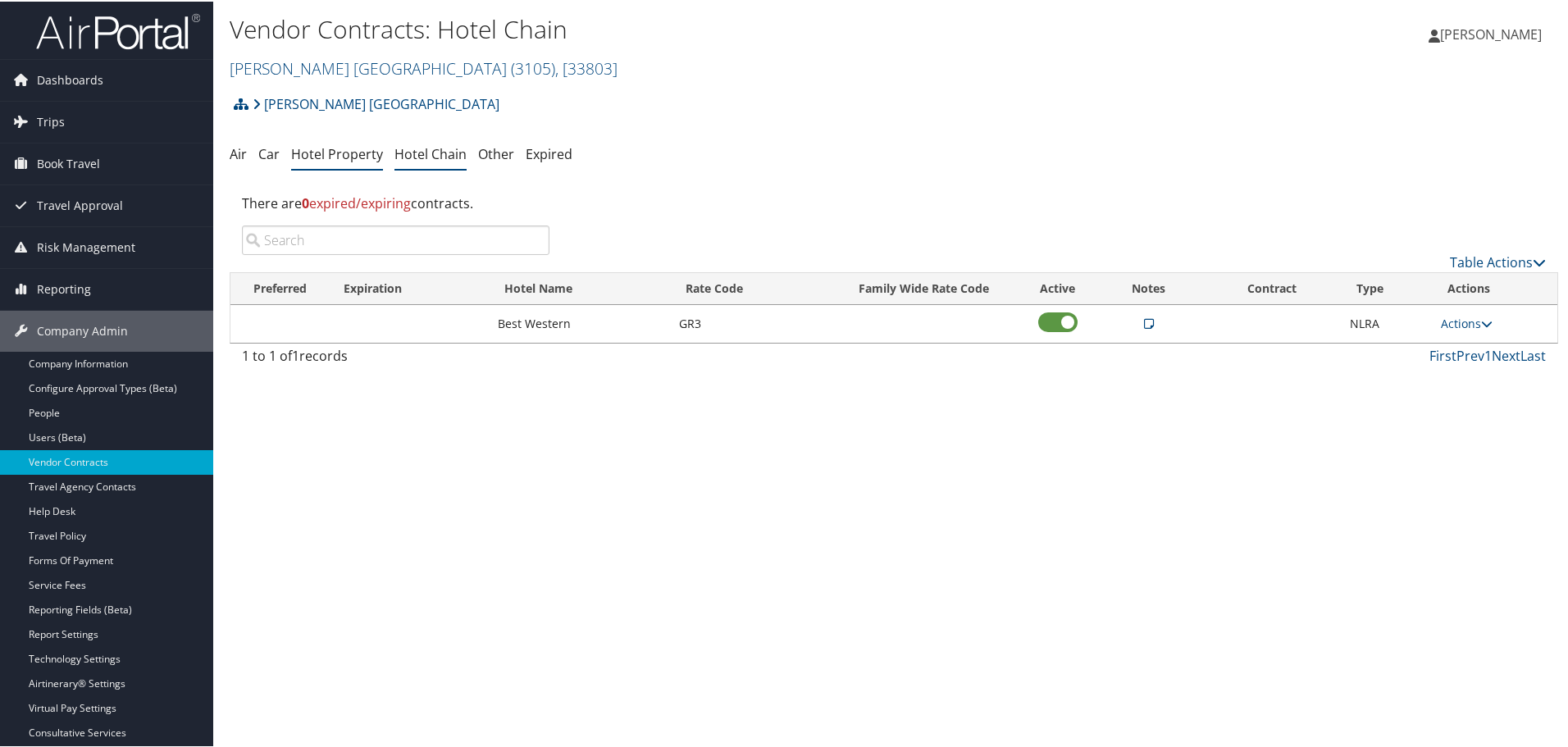
click at [347, 151] on link "Hotel Property" at bounding box center [338, 152] width 92 height 18
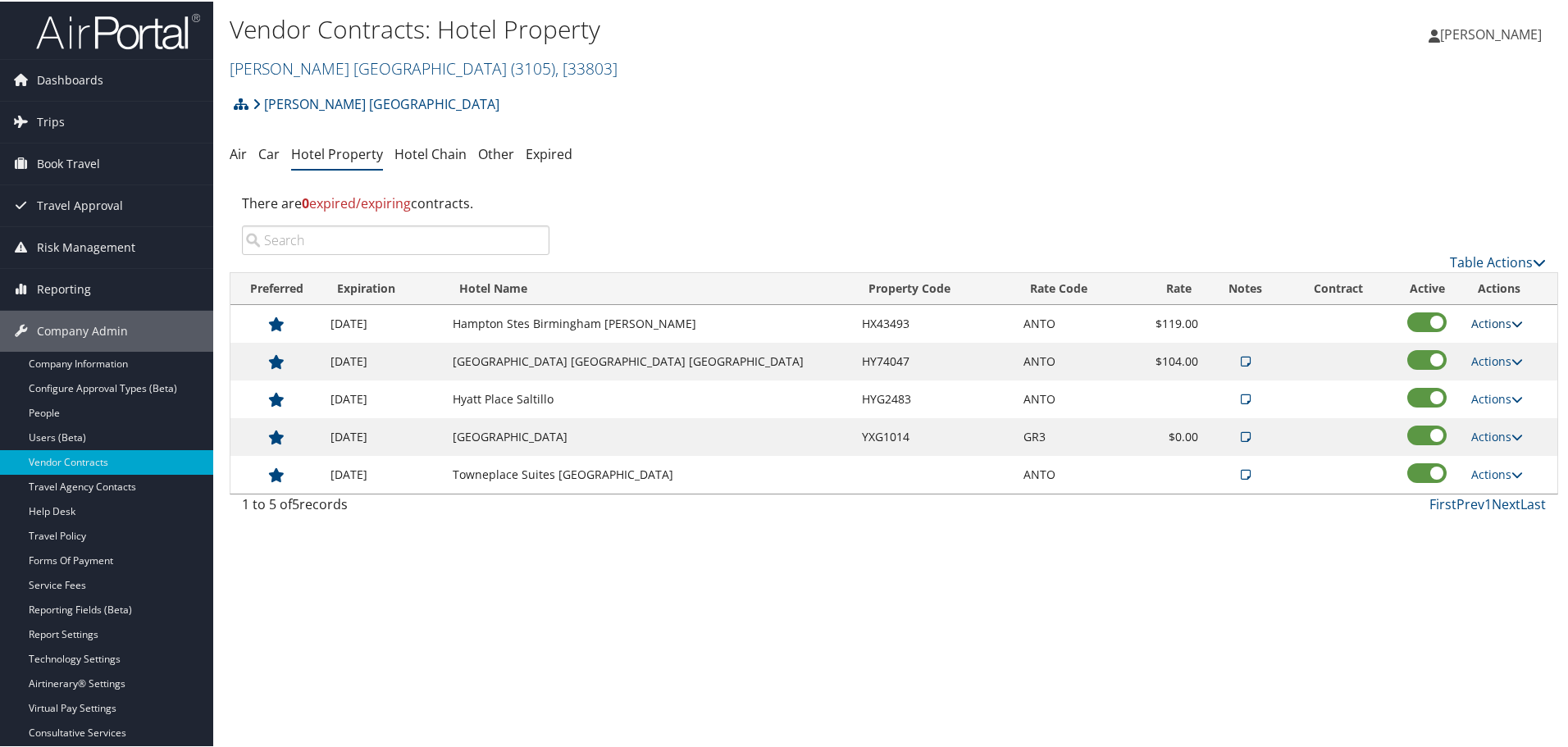
click at [1489, 317] on link "Actions" at bounding box center [1497, 321] width 51 height 15
click at [1488, 340] on link "Edit" at bounding box center [1489, 346] width 63 height 28
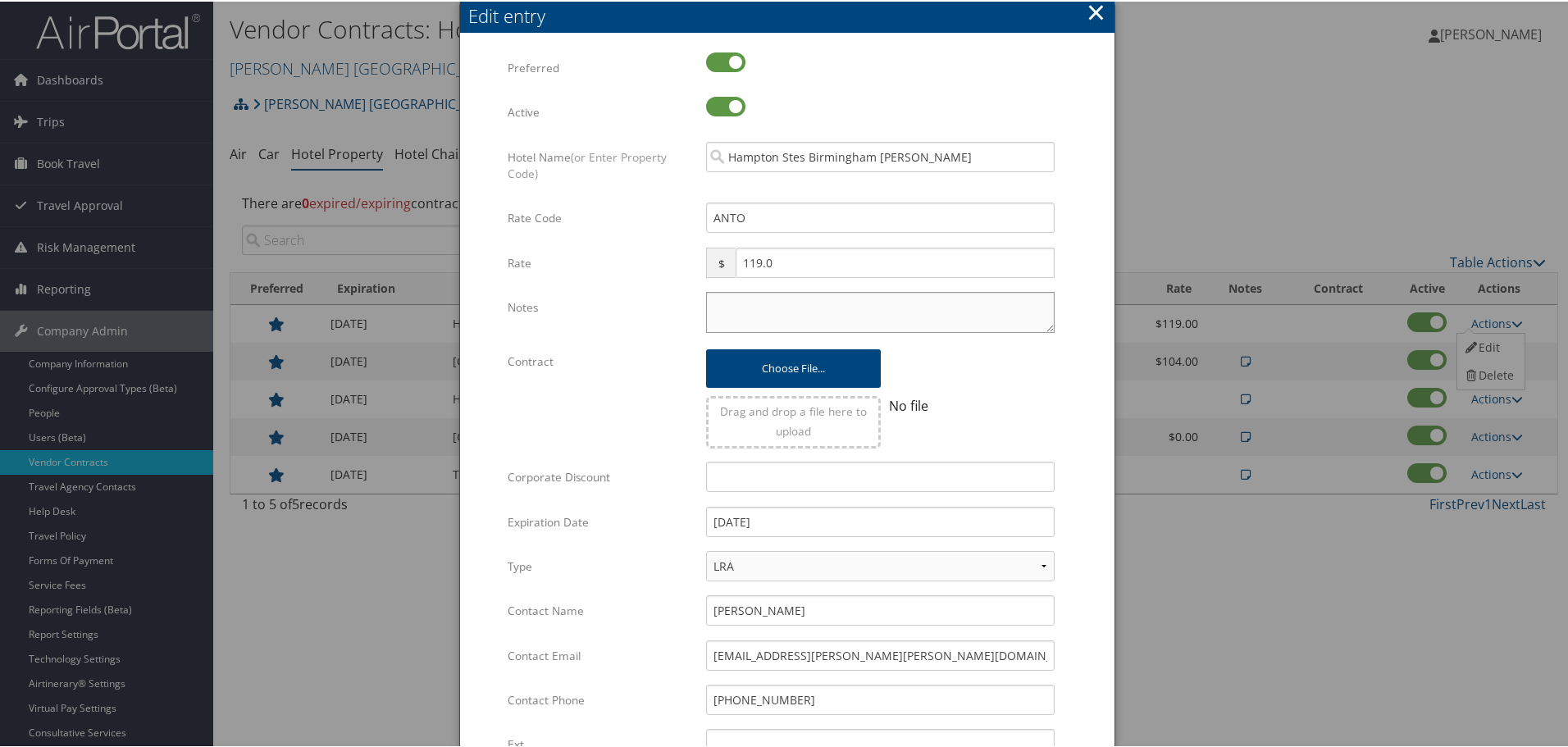
click at [739, 314] on textarea "Notes" at bounding box center [880, 310] width 348 height 41
paste textarea "Rates tested in TP+ [DATE];"
type textarea "Rates tested in TP+ [DATE];"
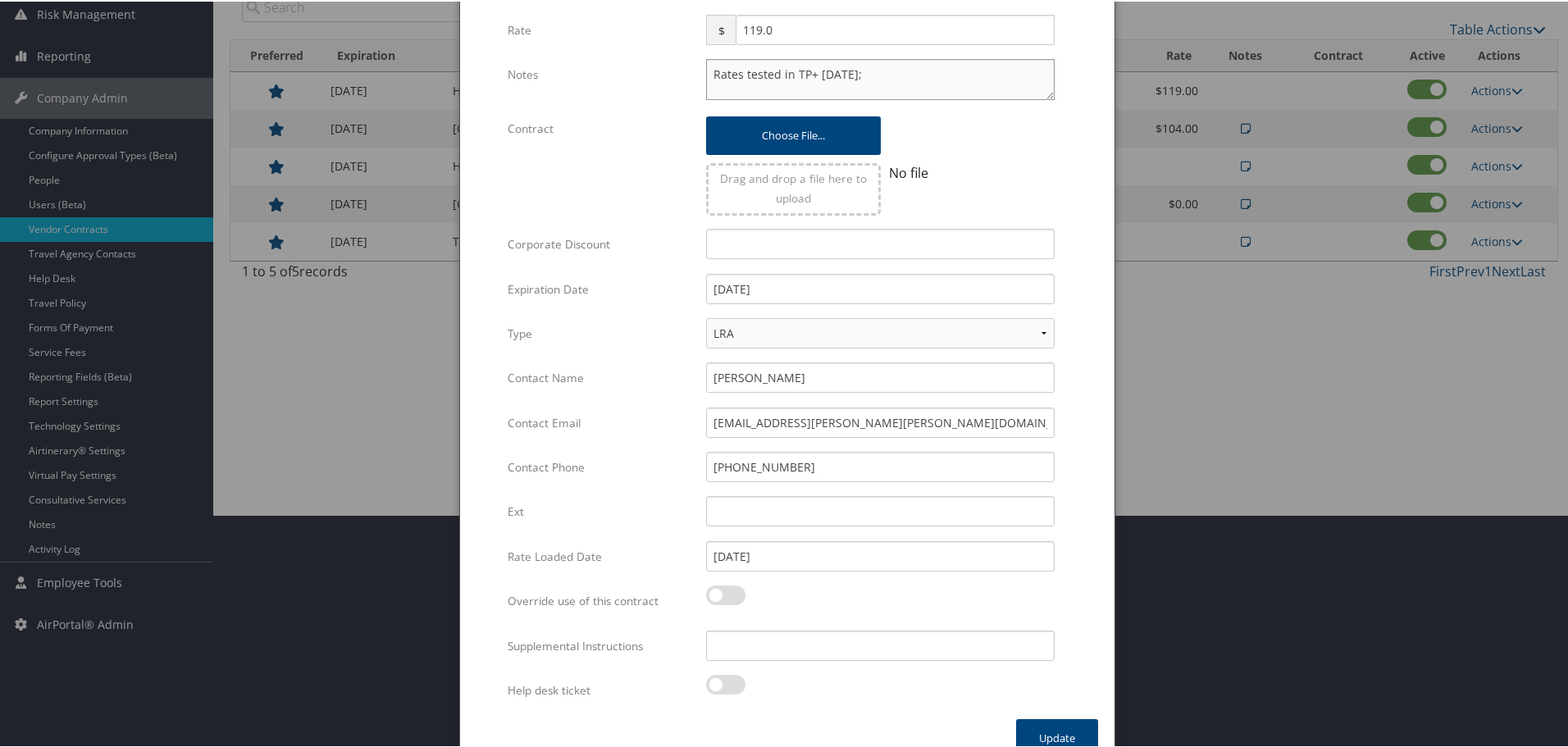
scroll to position [259, 0]
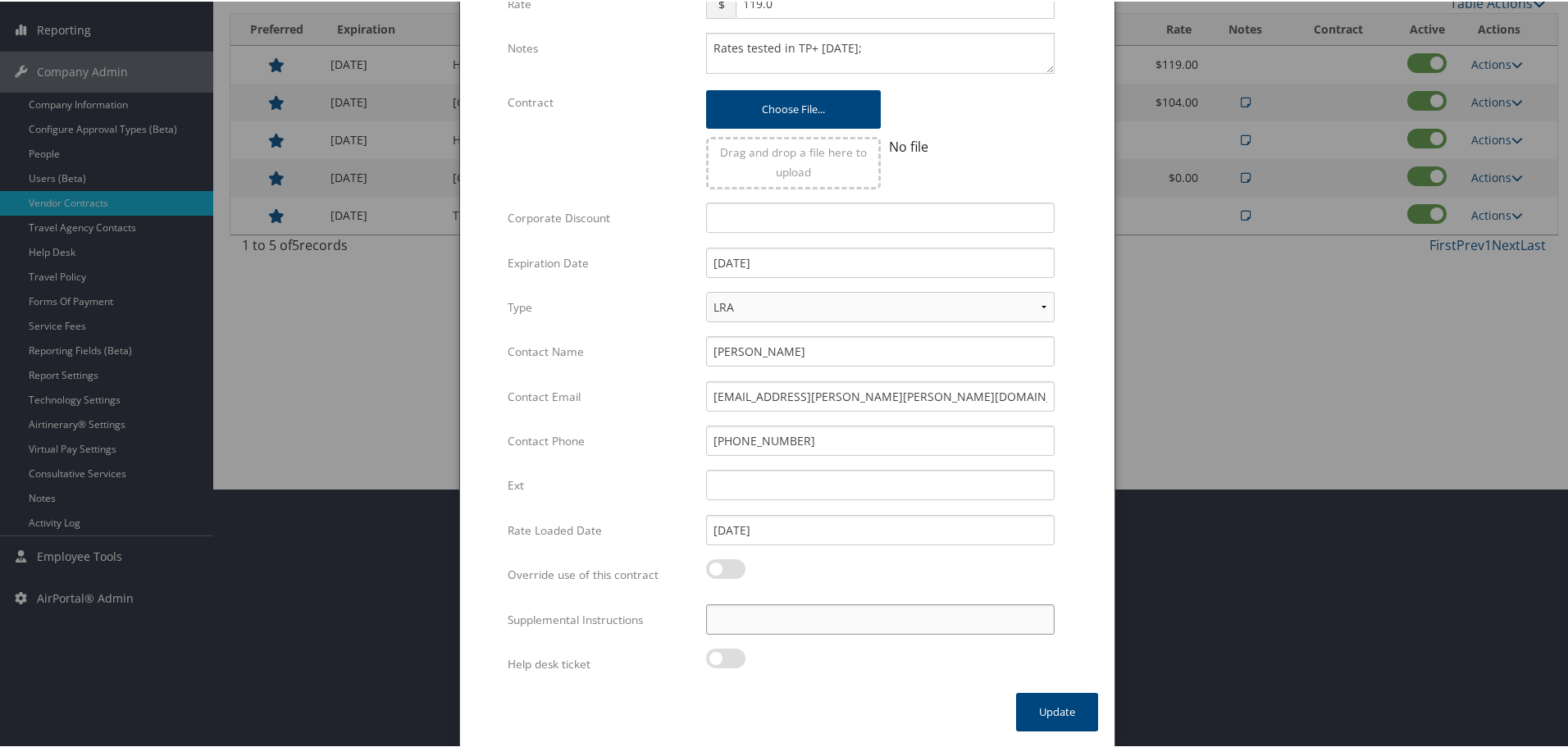
click at [821, 623] on input "Supplemental Instructions" at bounding box center [880, 618] width 348 height 31
paste input "SAB Prop ID -"
paste input "044415"
type input "SAB Prop ID - 044415"
click at [1056, 708] on button "Update" at bounding box center [1057, 710] width 82 height 39
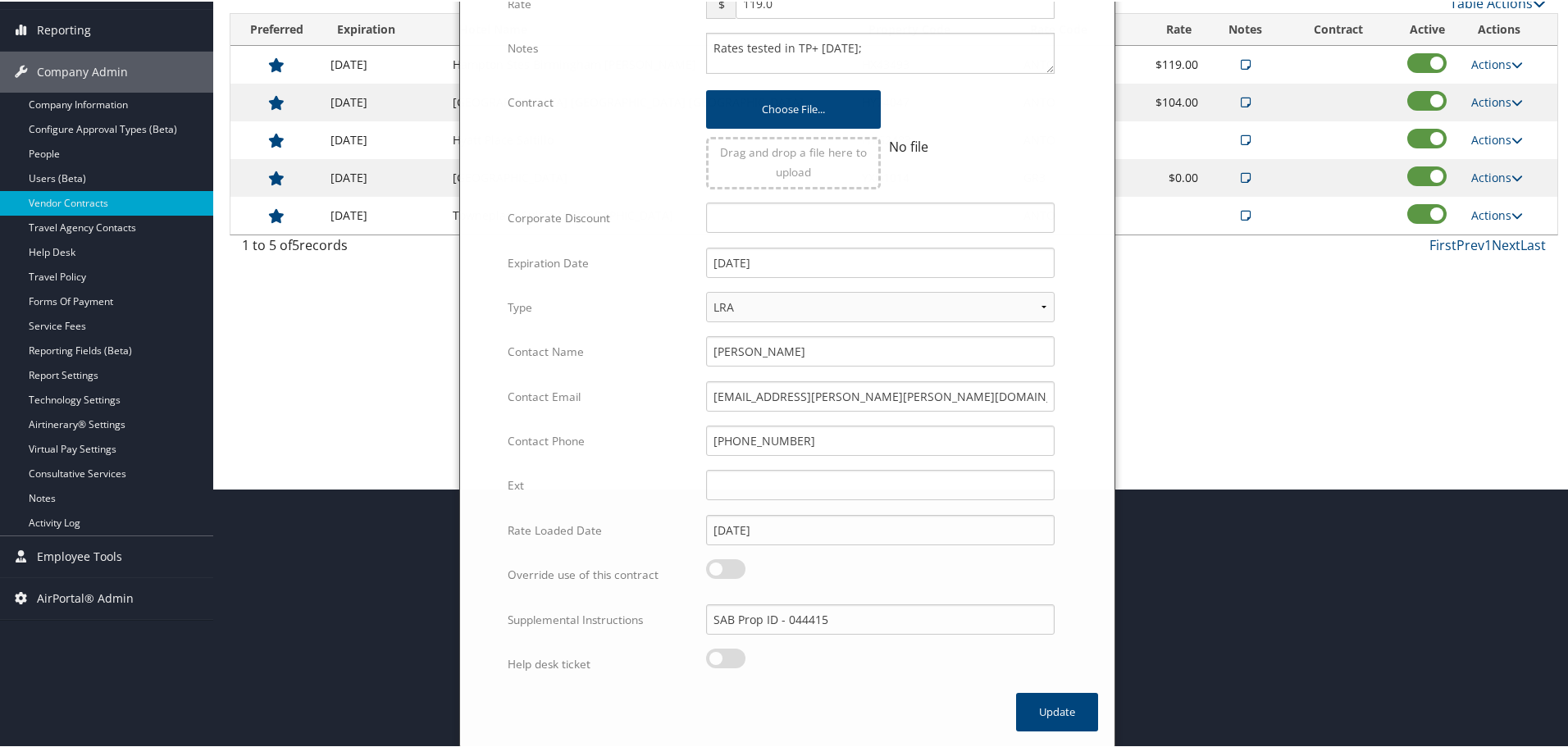
scroll to position [130, 0]
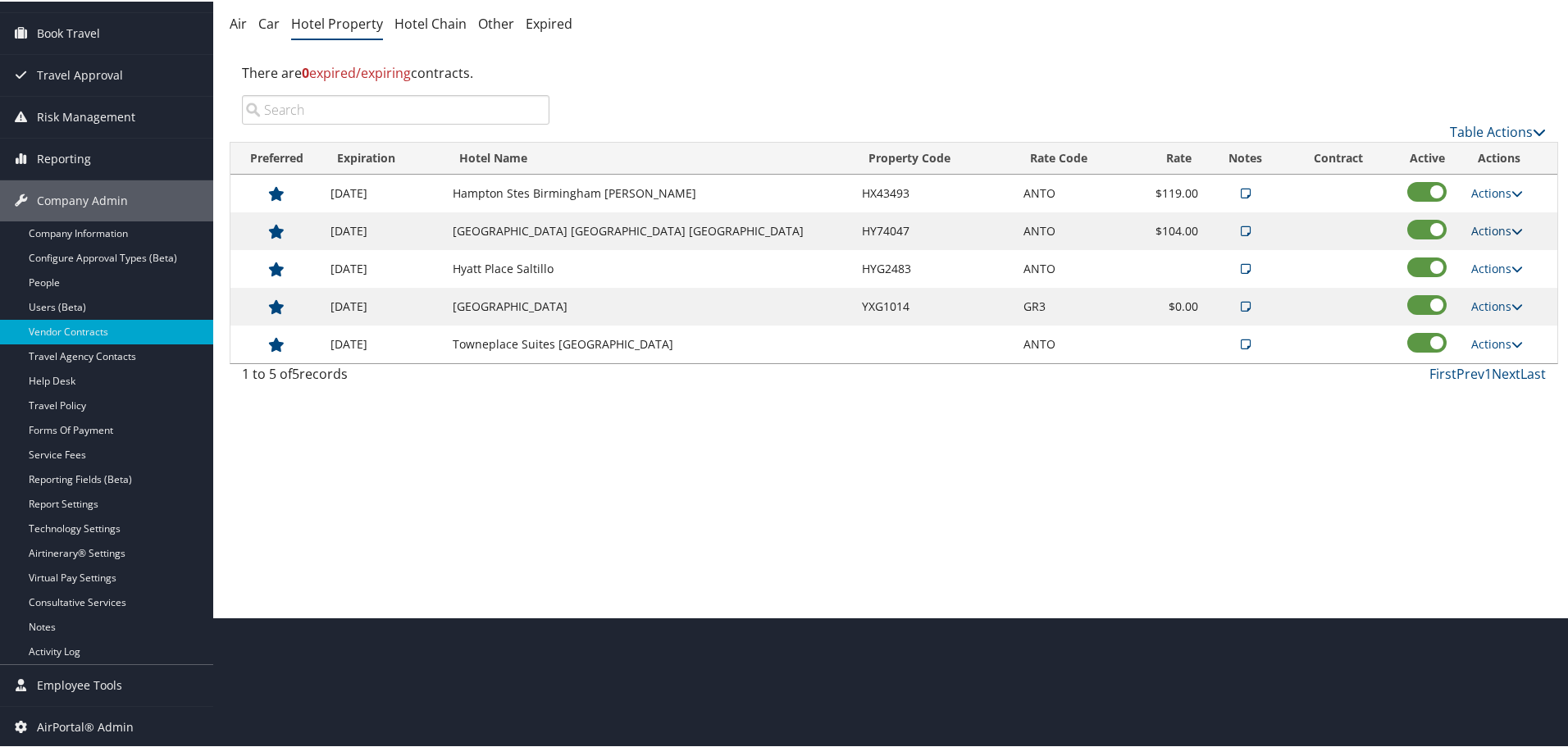
click at [1491, 230] on link "Actions" at bounding box center [1497, 228] width 51 height 15
click at [1493, 275] on link "Edit" at bounding box center [1501, 281] width 88 height 28
select select "NLRA"
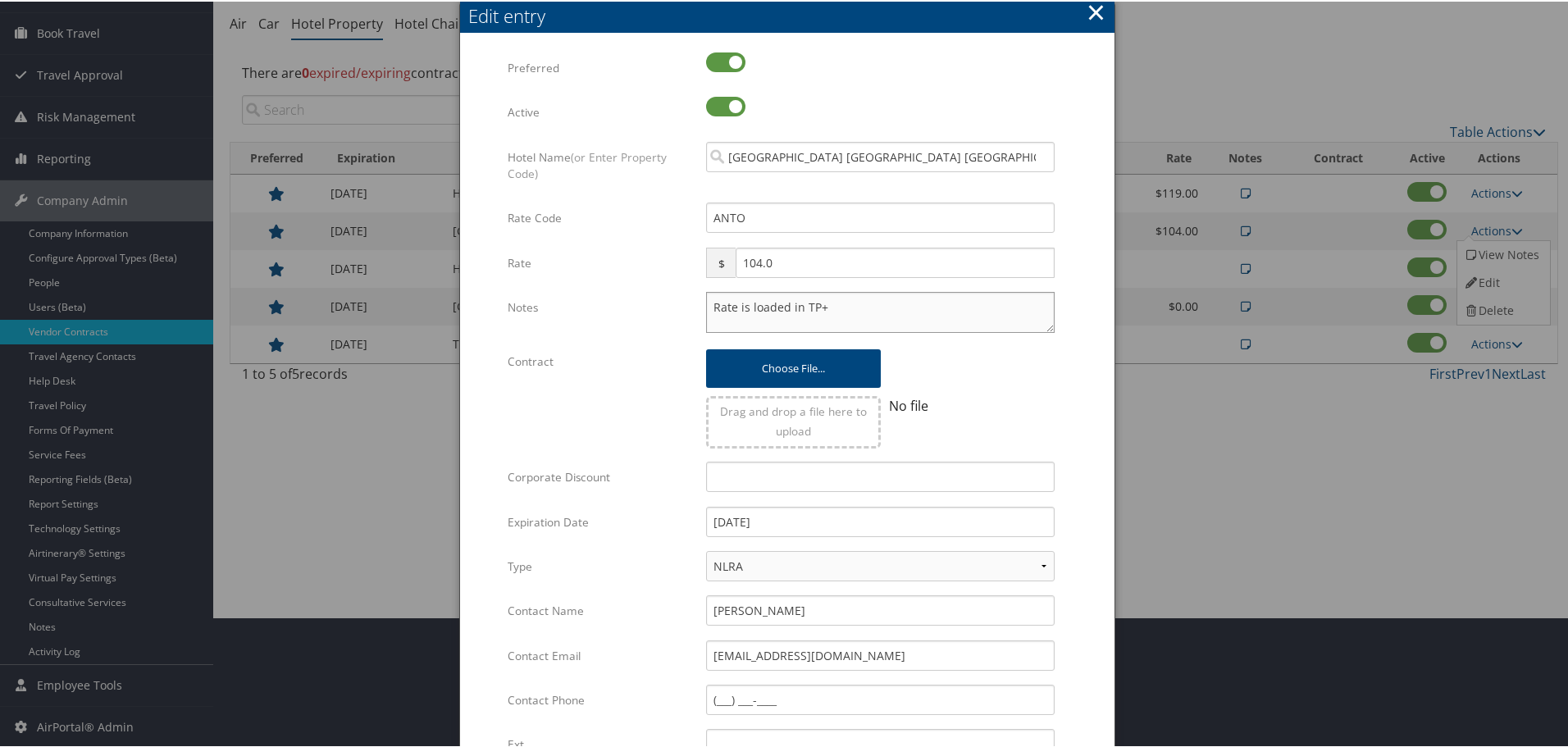
click at [710, 303] on textarea "Rate is loaded in TP+" at bounding box center [880, 310] width 348 height 41
paste textarea "Rates tested in TP+ [DATE];"
click at [710, 302] on textarea "Rates tested in TP+ [DATE]; Rate is loaded in [GEOGRAPHIC_DATA]" at bounding box center [880, 310] width 348 height 41
type textarea "Rates tested in TP+ [DATE]; Rate is loaded in [GEOGRAPHIC_DATA]"
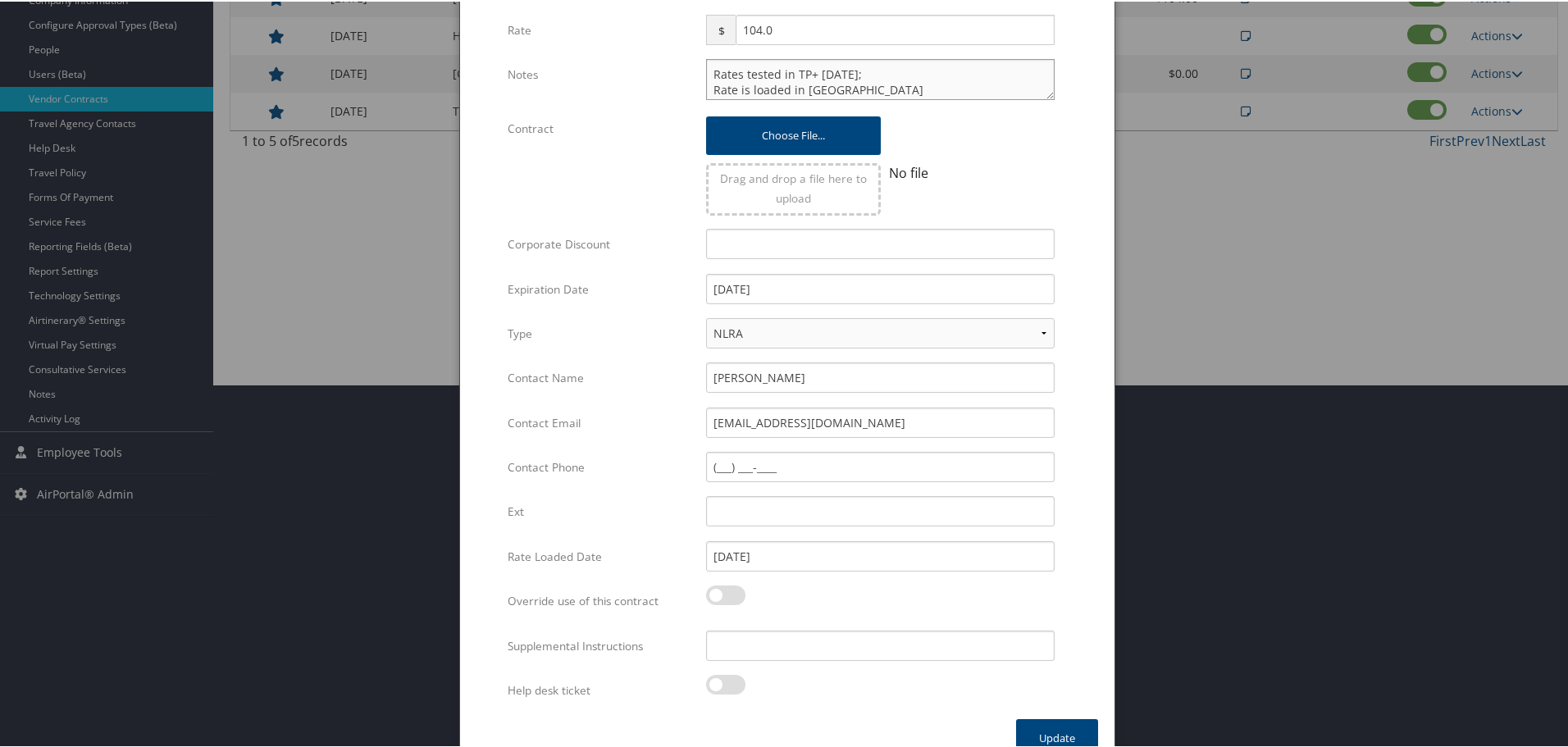
scroll to position [390, 0]
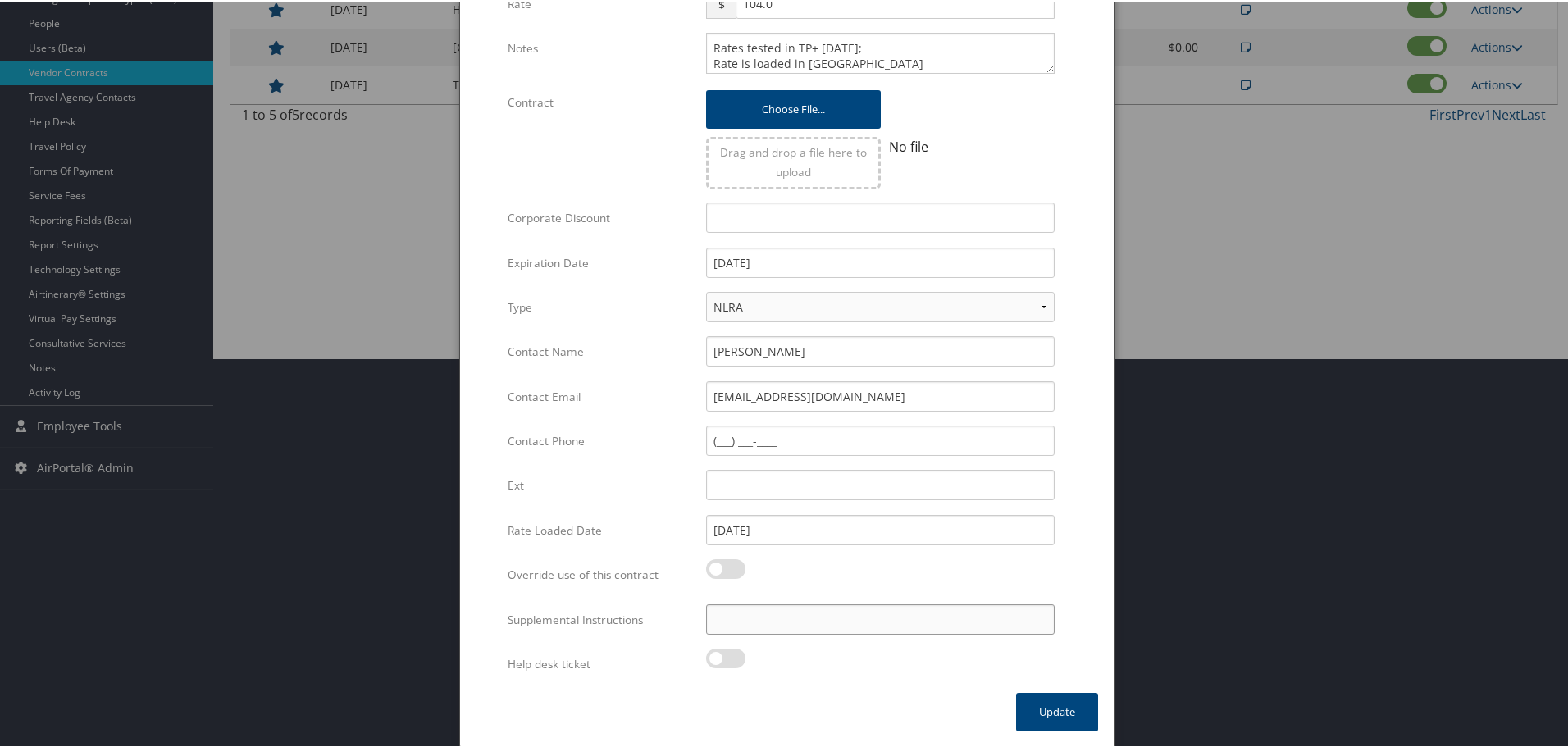
click at [821, 612] on input "Supplemental Instructions" at bounding box center [880, 618] width 348 height 31
paste input "SAB Prop ID -"
paste input "012064"
type input "SAB Prop ID - 012064"
click at [1037, 709] on button "Update" at bounding box center [1057, 710] width 82 height 39
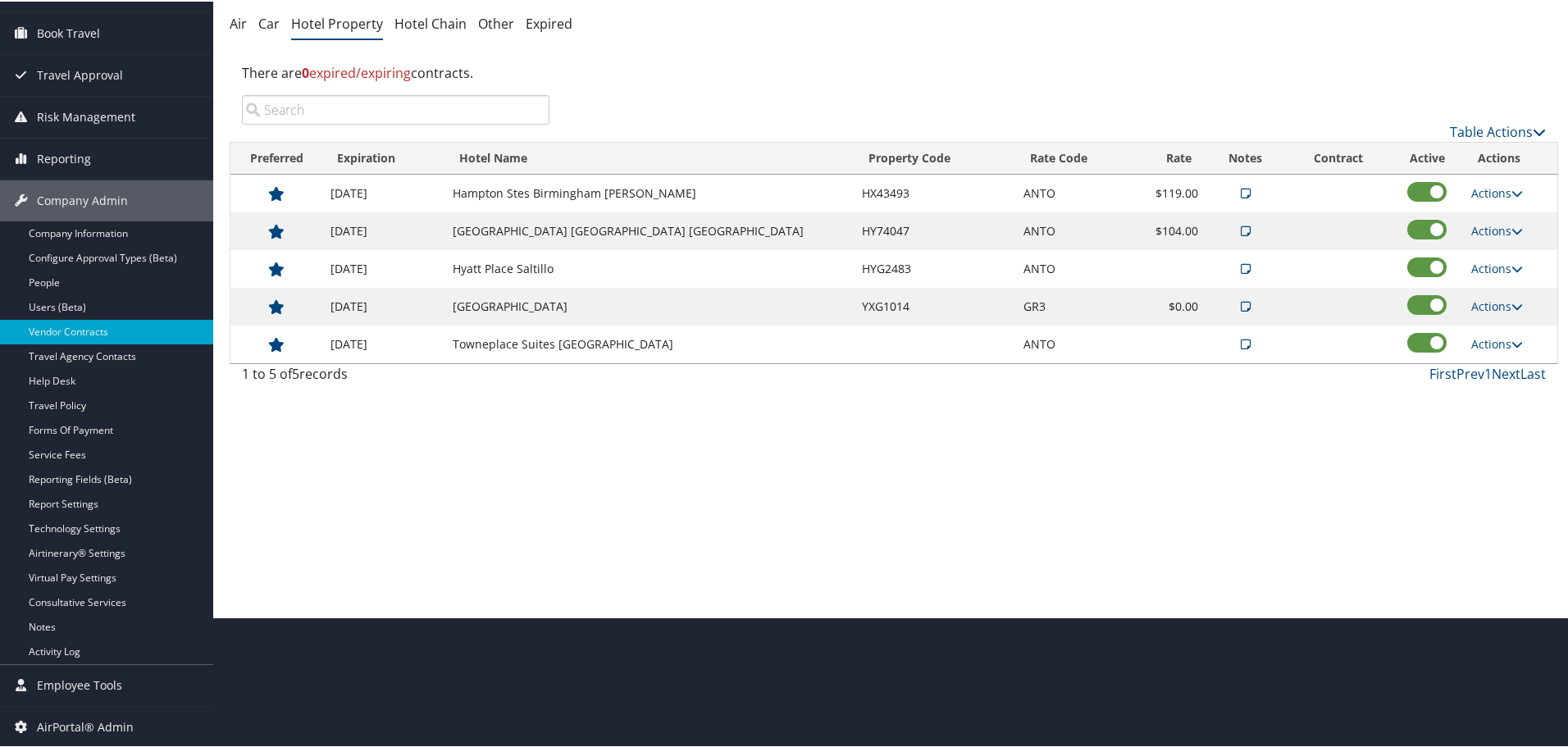
scroll to position [130, 0]
click at [1482, 267] on link "Actions" at bounding box center [1497, 266] width 51 height 15
click at [1500, 318] on link "Edit" at bounding box center [1501, 318] width 88 height 28
select select "NLRA"
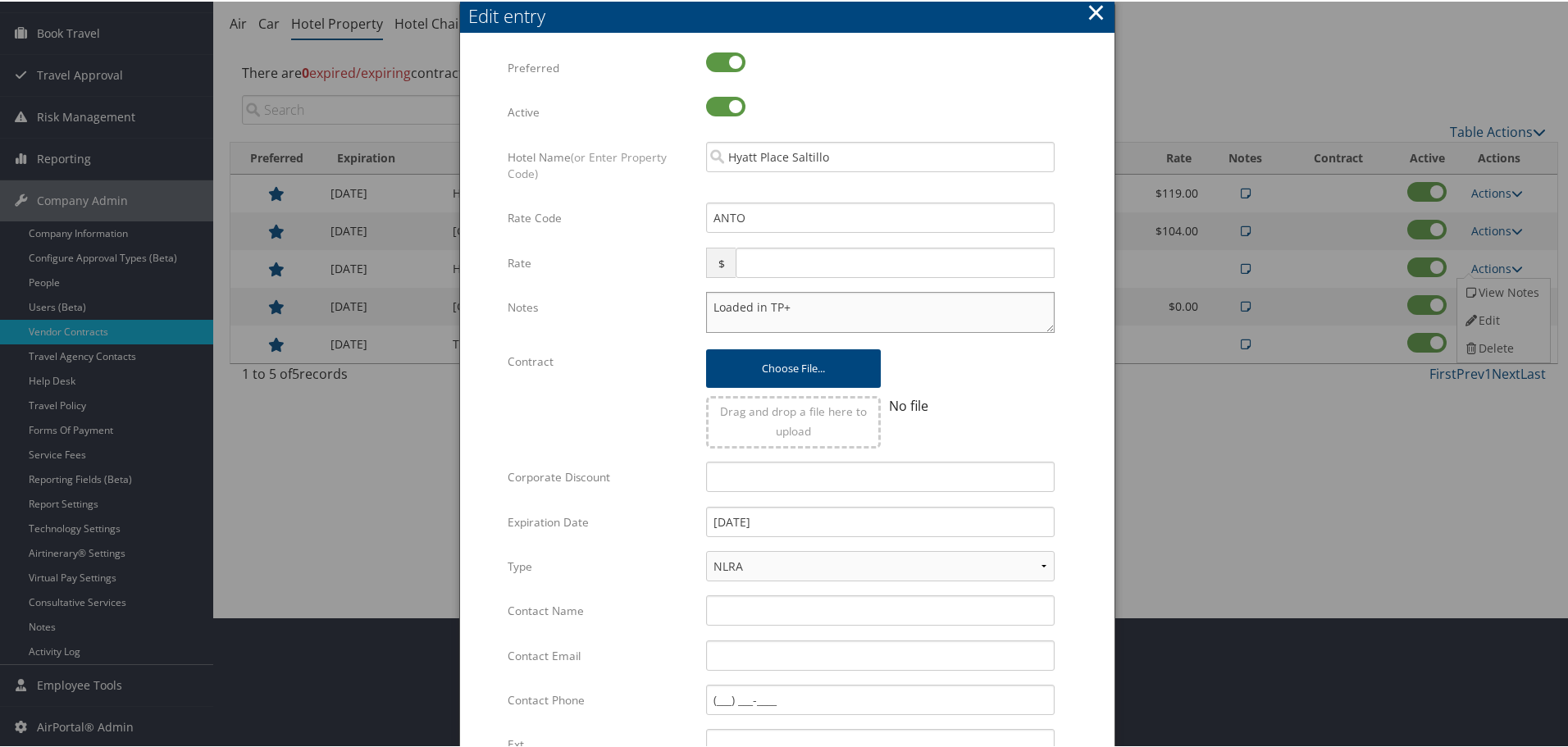
click at [707, 306] on textarea "Loaded in TP+" at bounding box center [880, 310] width 348 height 41
paste textarea "Rates tested in TP+ [DATE];"
type textarea "Rates tested in TP+ Aug 2025; Loaded in TP+"
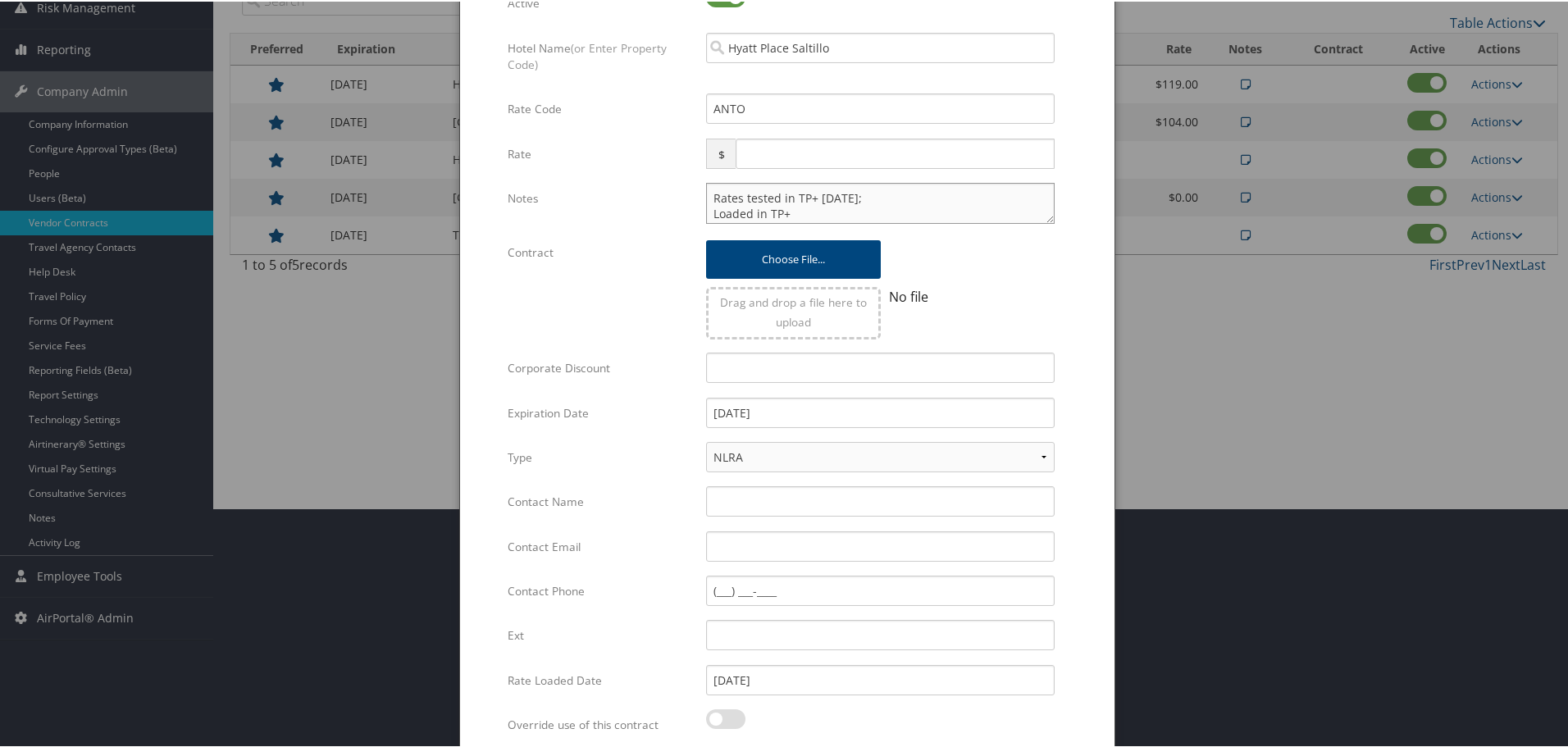
scroll to position [390, 0]
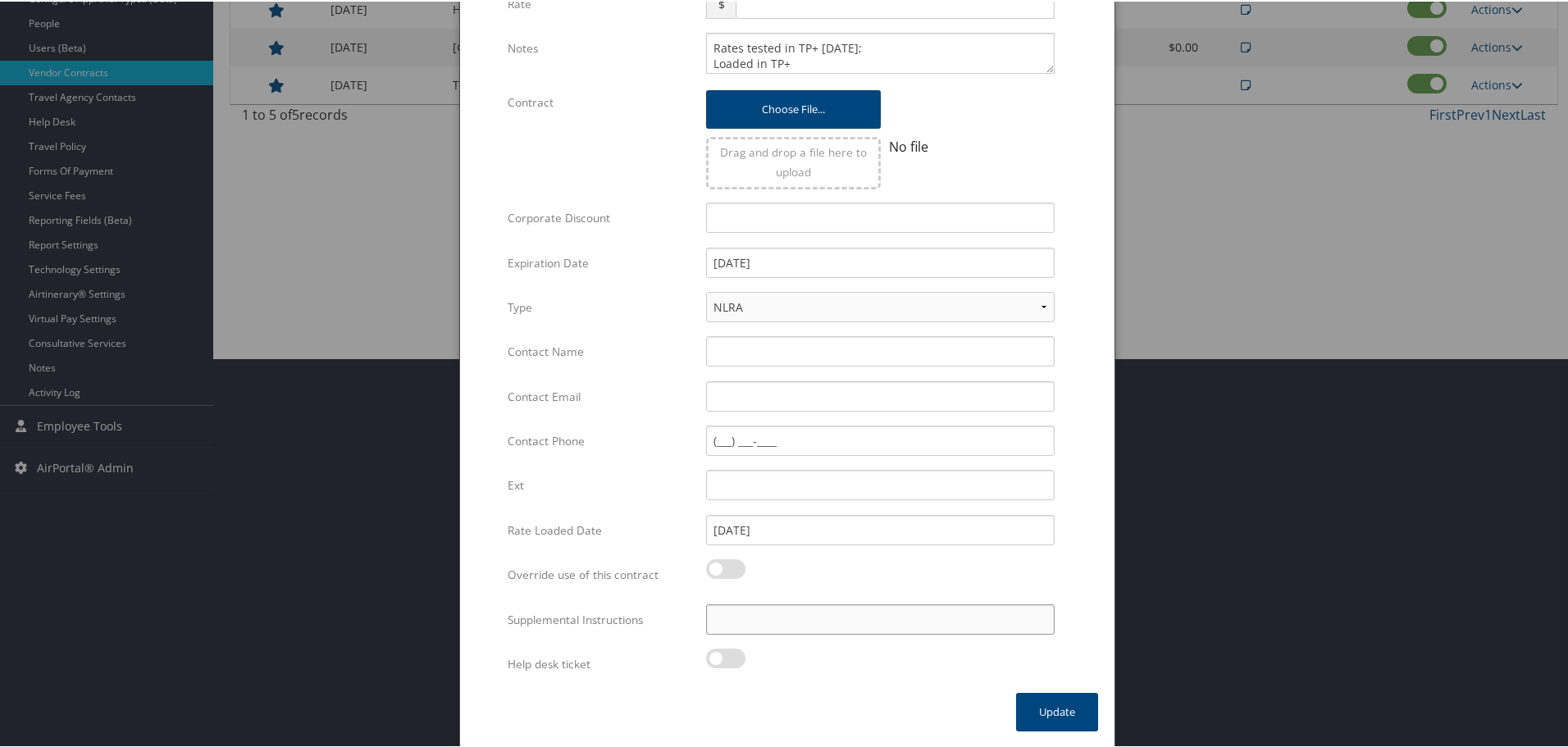
click at [802, 612] on input "Supplemental Instructions" at bounding box center [880, 618] width 348 height 31
paste input "SAB Prop ID -"
paste input "389618"
type input "SAB Prop ID - 389618"
click at [1065, 713] on button "Update" at bounding box center [1057, 710] width 82 height 39
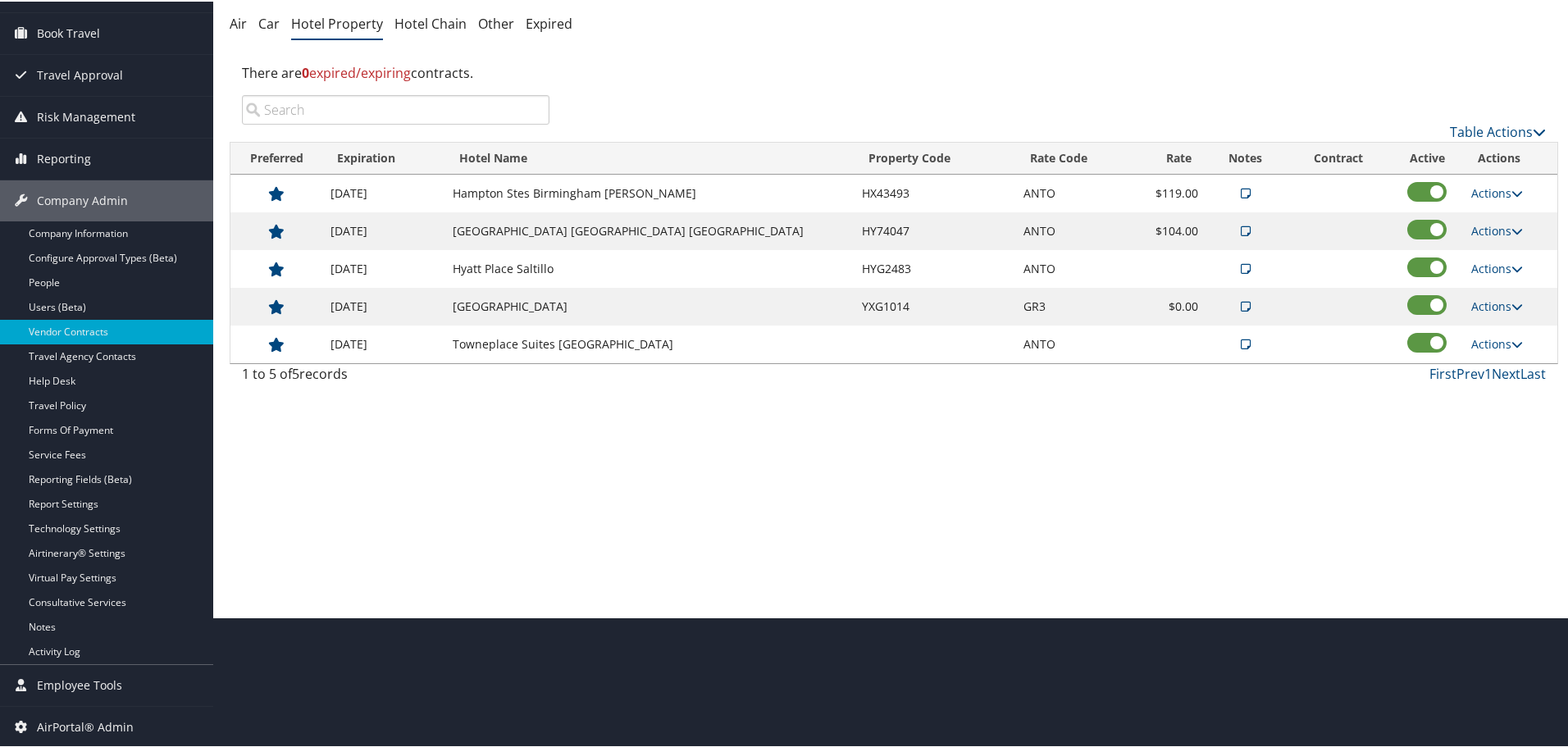
scroll to position [130, 0]
click at [1491, 300] on link "Actions" at bounding box center [1497, 304] width 51 height 15
click at [1494, 356] on link "Edit" at bounding box center [1501, 356] width 88 height 28
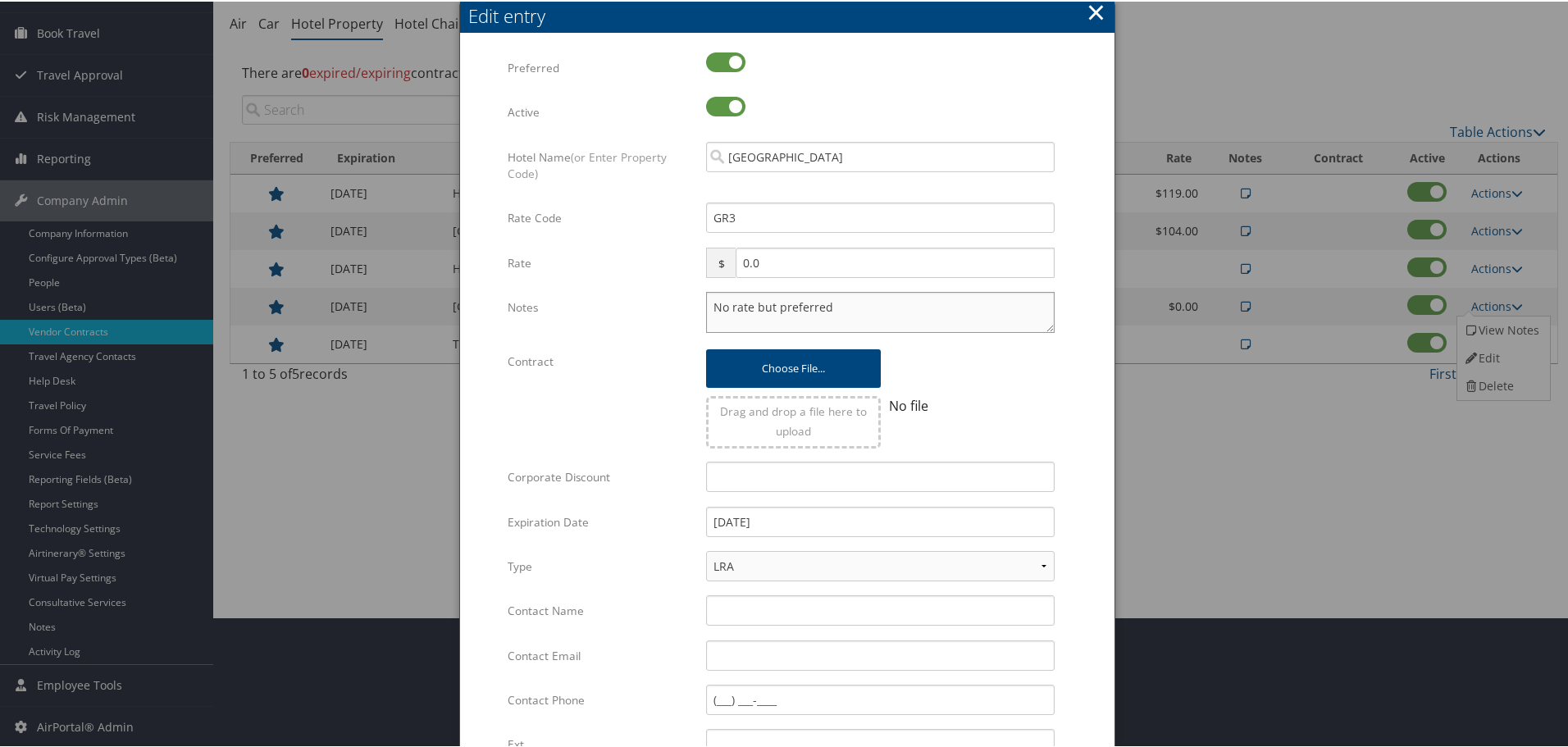
click at [710, 309] on textarea "No rate but preferred" at bounding box center [880, 310] width 348 height 41
paste textarea "Rates tested in TP+ [DATE];"
type textarea "Rates tested in TP+ Aug 2025; No rate but preferred"
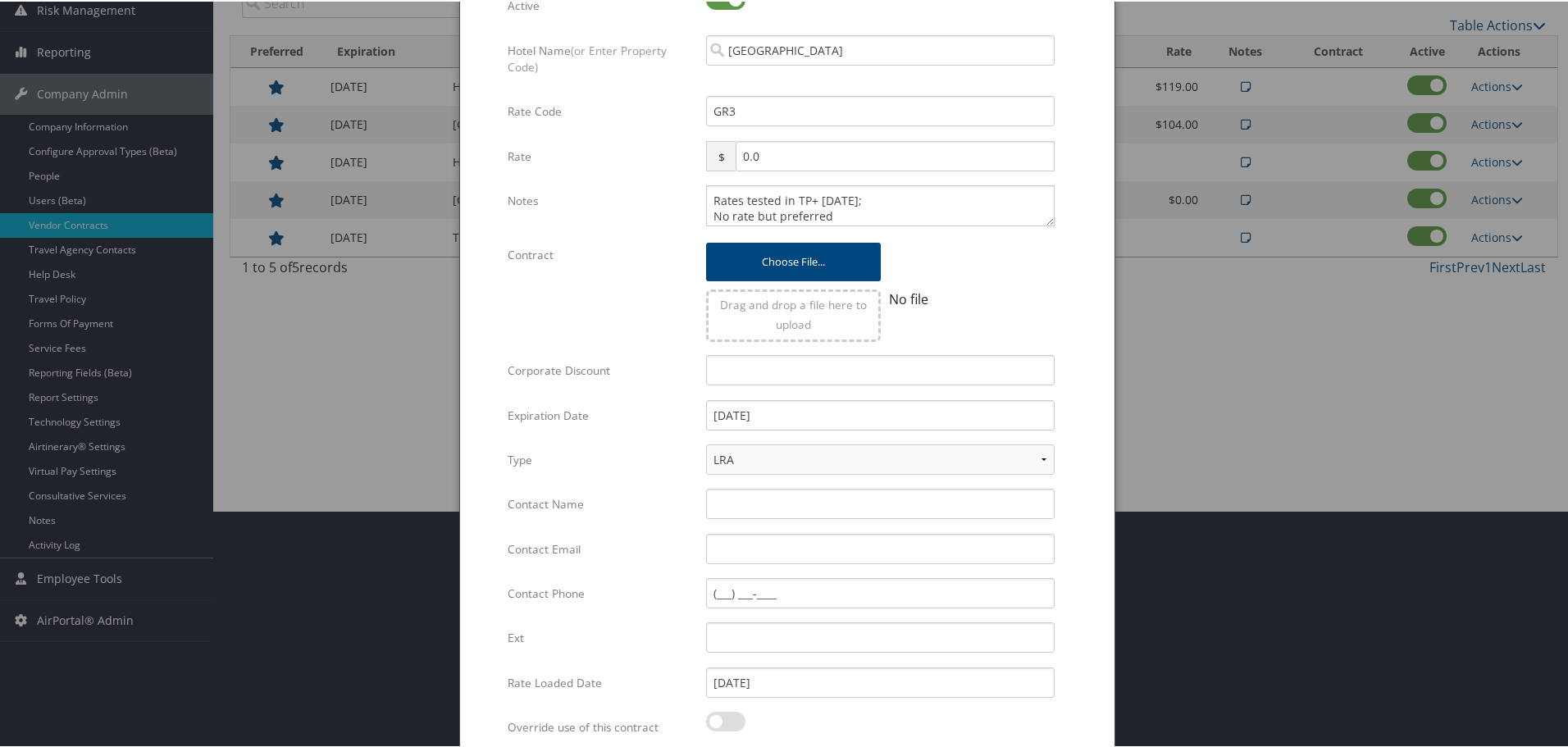
scroll to position [390, 0]
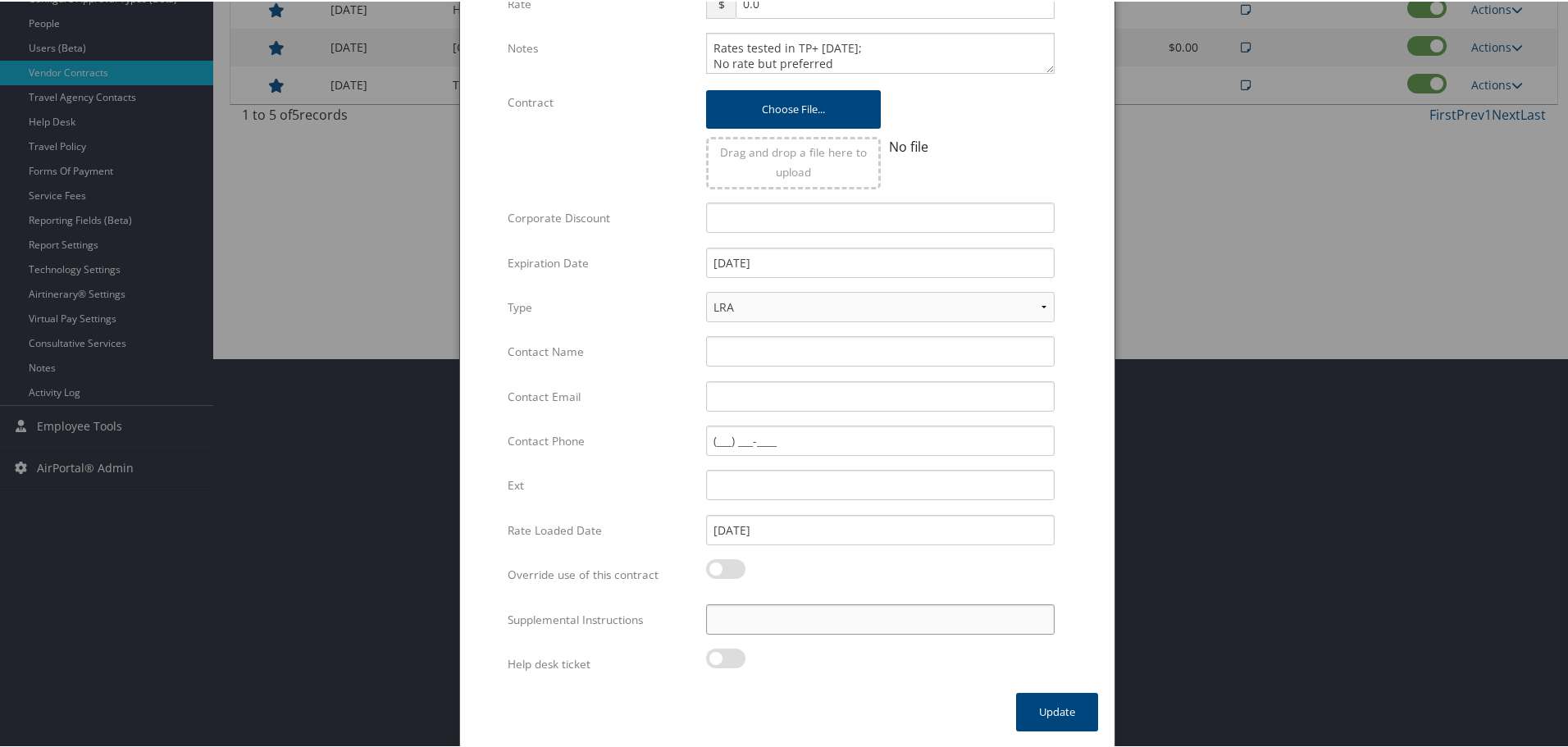
click at [784, 623] on input "Supplemental Instructions" at bounding box center [880, 618] width 348 height 31
paste input "SAB Prop ID -"
paste input "042725"
type input "SAB Prop ID - 042725"
click at [1042, 707] on button "Update" at bounding box center [1057, 710] width 82 height 39
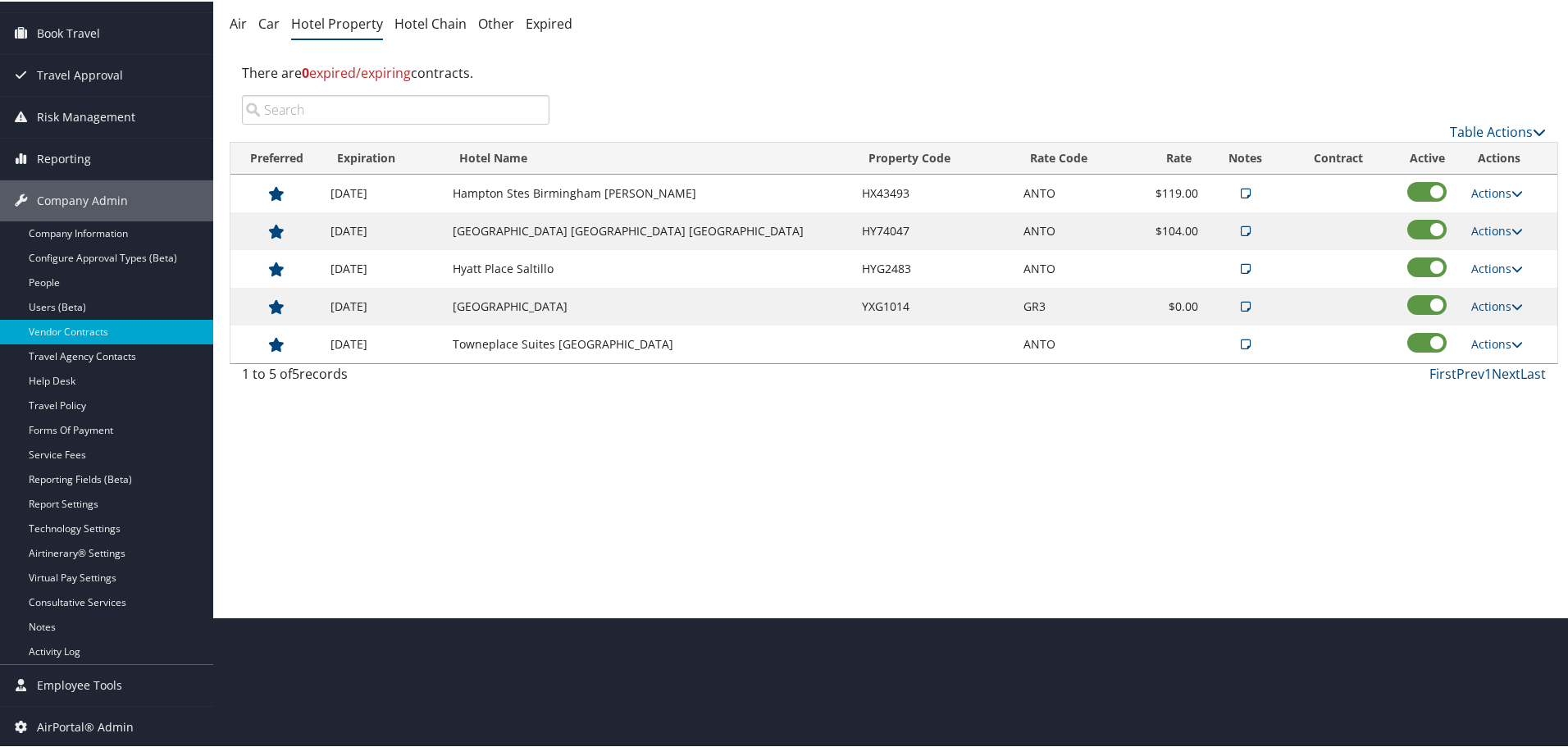
scroll to position [130, 0]
click at [1489, 337] on link "Actions" at bounding box center [1497, 342] width 51 height 15
click at [1493, 386] on link "Edit" at bounding box center [1501, 394] width 88 height 28
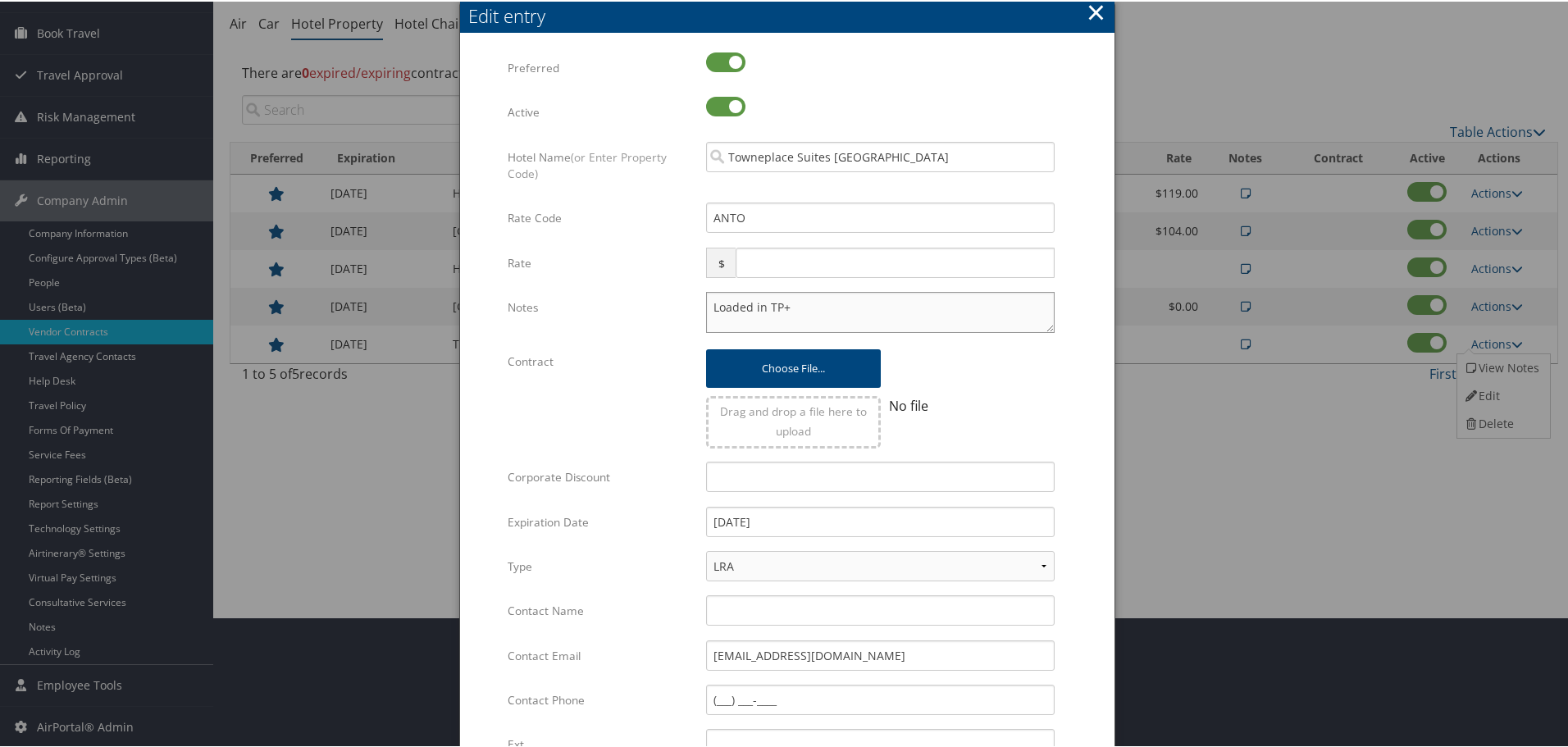
click at [706, 309] on textarea "Loaded in TP+" at bounding box center [880, 310] width 348 height 41
paste textarea "Rates tested in TP+ [DATE];"
type textarea "Rates tested in TP+ Aug 2025; Loaded in TP+"
click at [803, 522] on input "12/31/2026" at bounding box center [880, 521] width 348 height 31
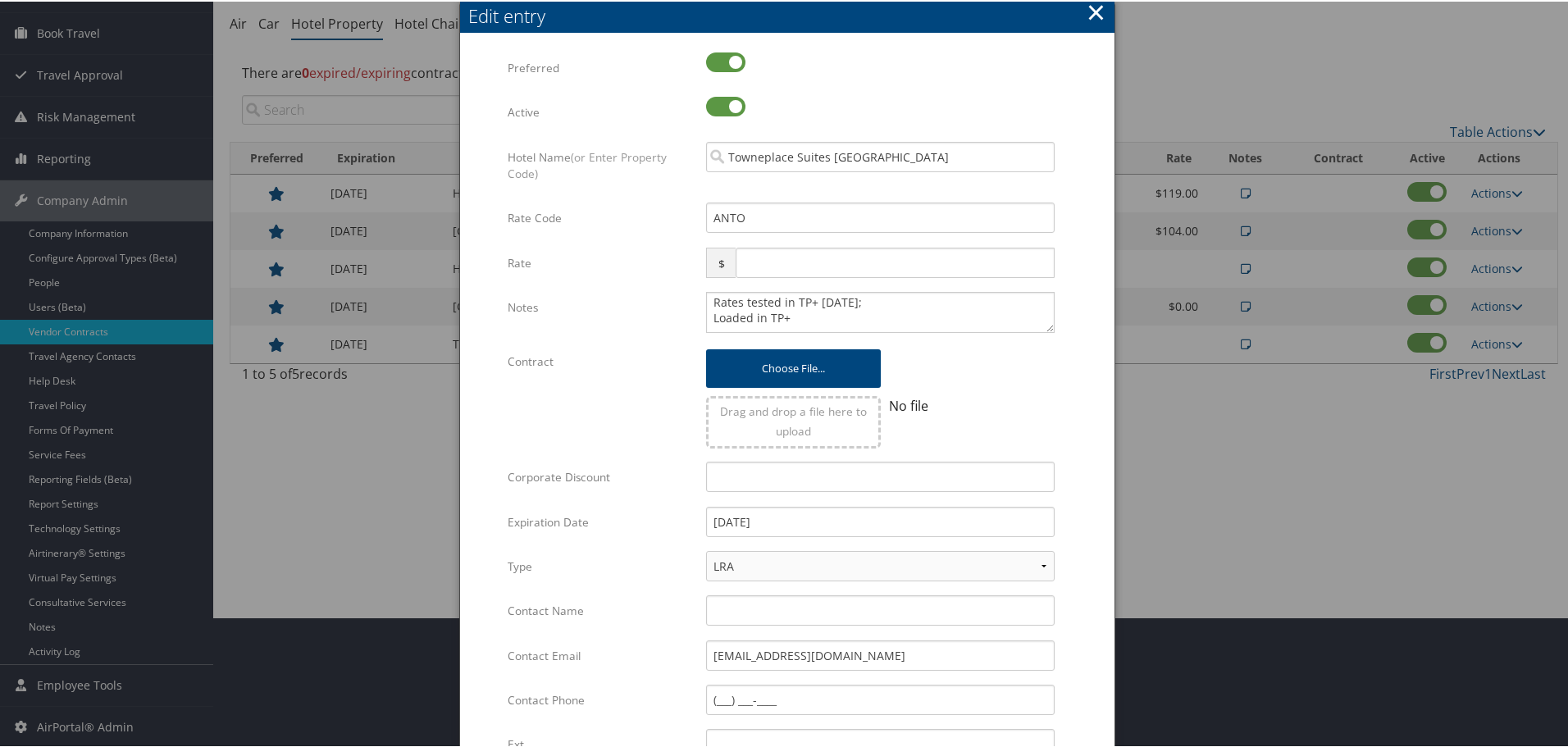
click at [1103, 512] on div "Multiple values The selected items contain different values for this input. To …" at bounding box center [787, 493] width 654 height 917
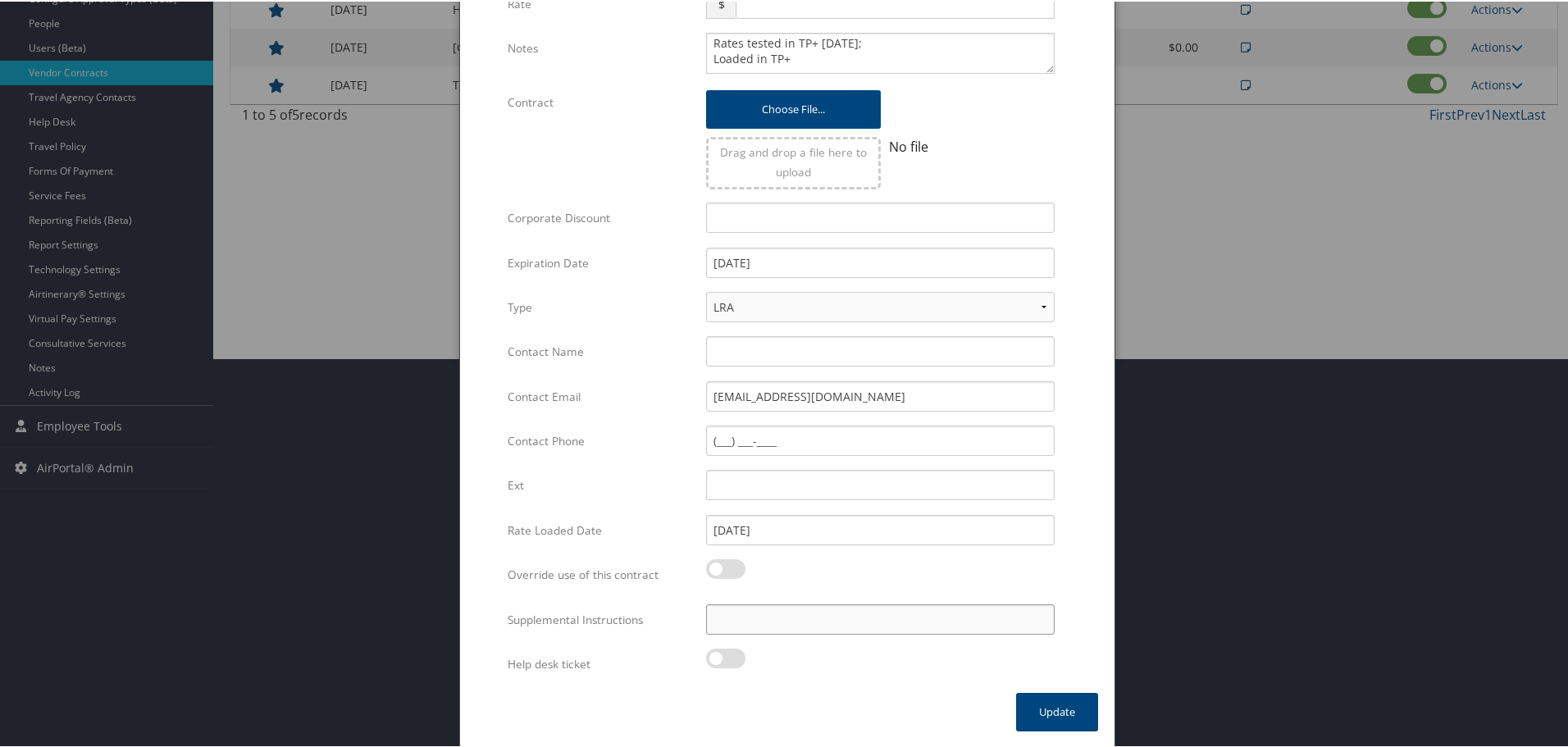
click at [846, 632] on input "Supplemental Instructions" at bounding box center [880, 618] width 348 height 31
paste input "SAB Prop ID -"
paste input "318693"
type input "SAB Prop ID - 318693"
click at [1043, 704] on button "Update" at bounding box center [1057, 710] width 82 height 39
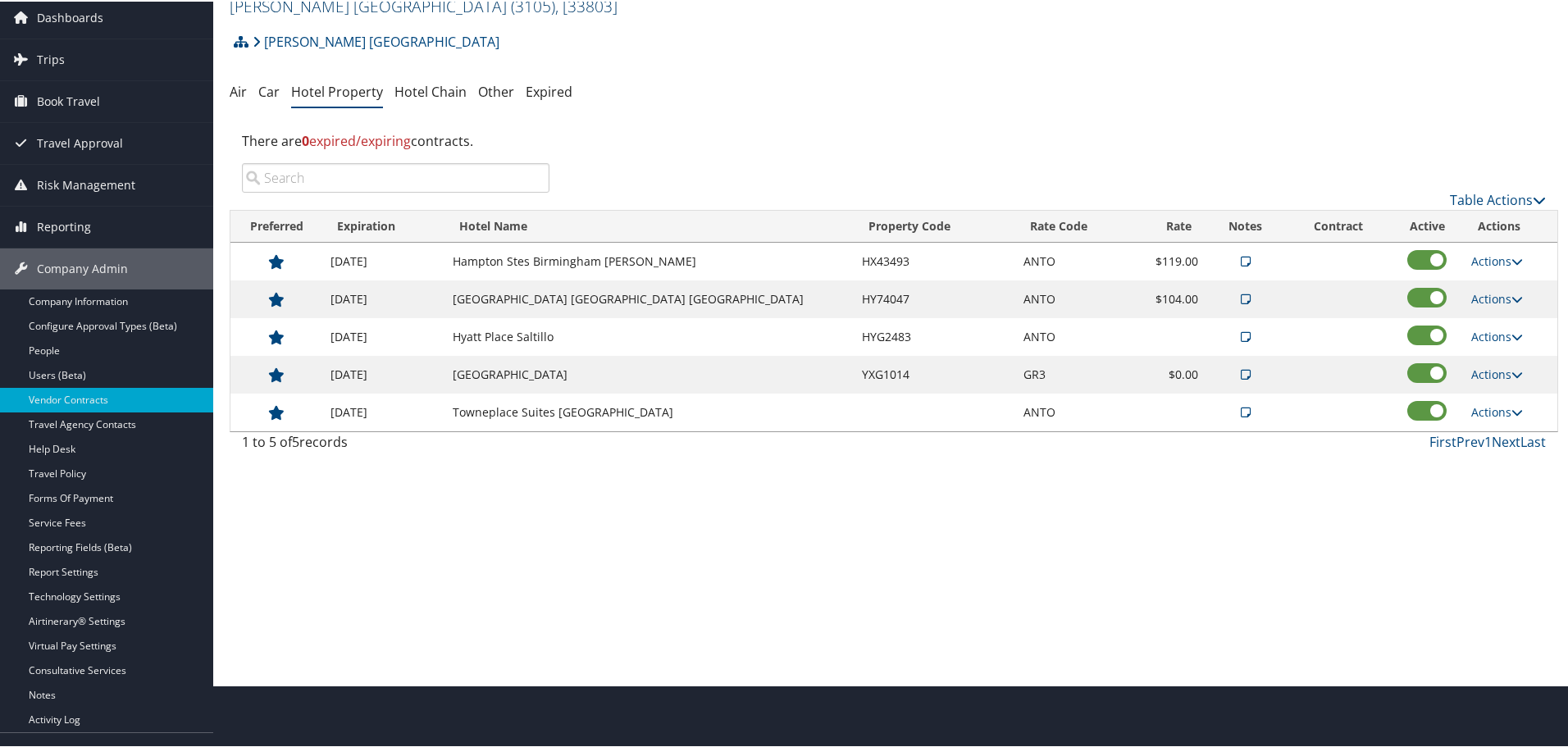
scroll to position [0, 0]
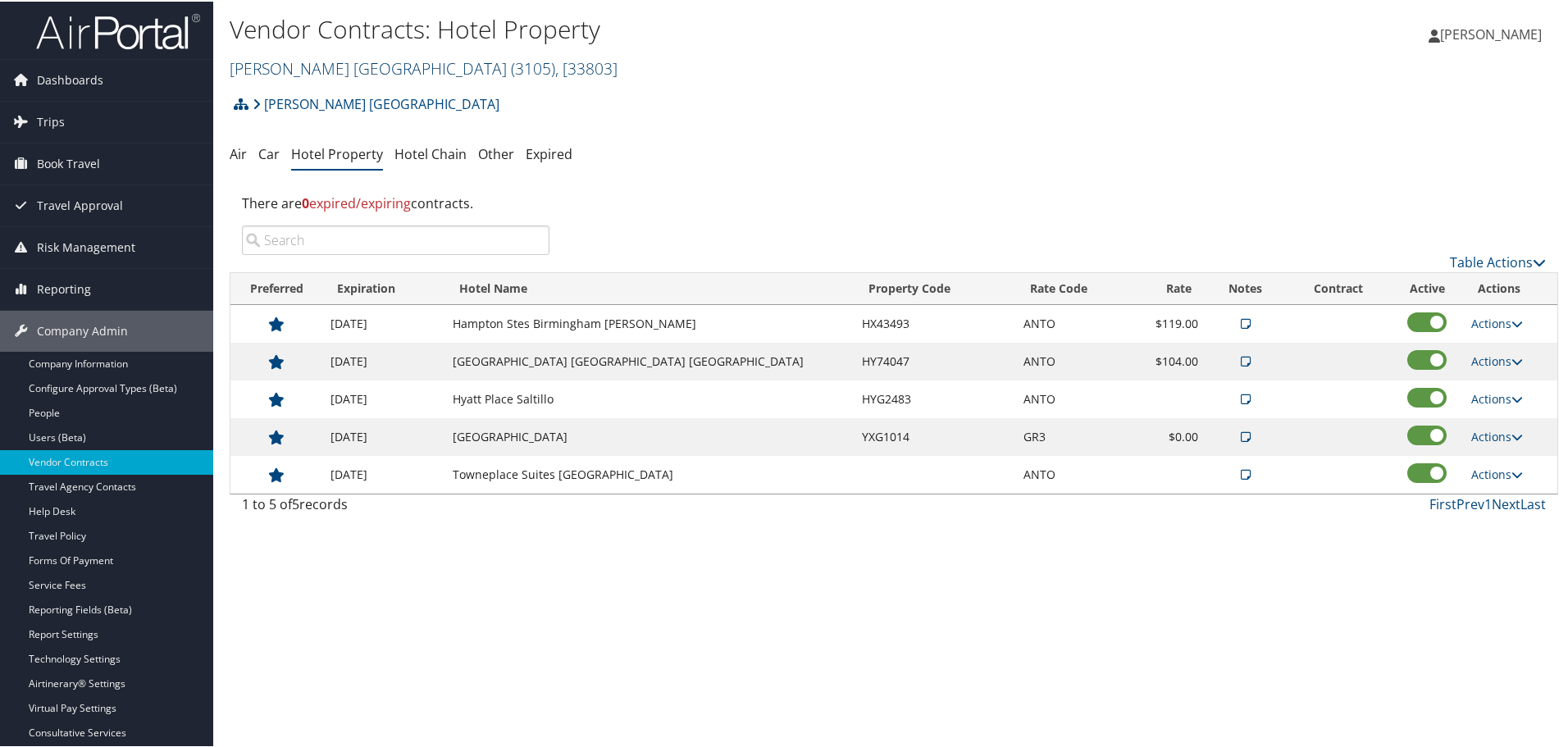
click at [511, 60] on span "( 3105 )" at bounding box center [533, 67] width 44 height 23
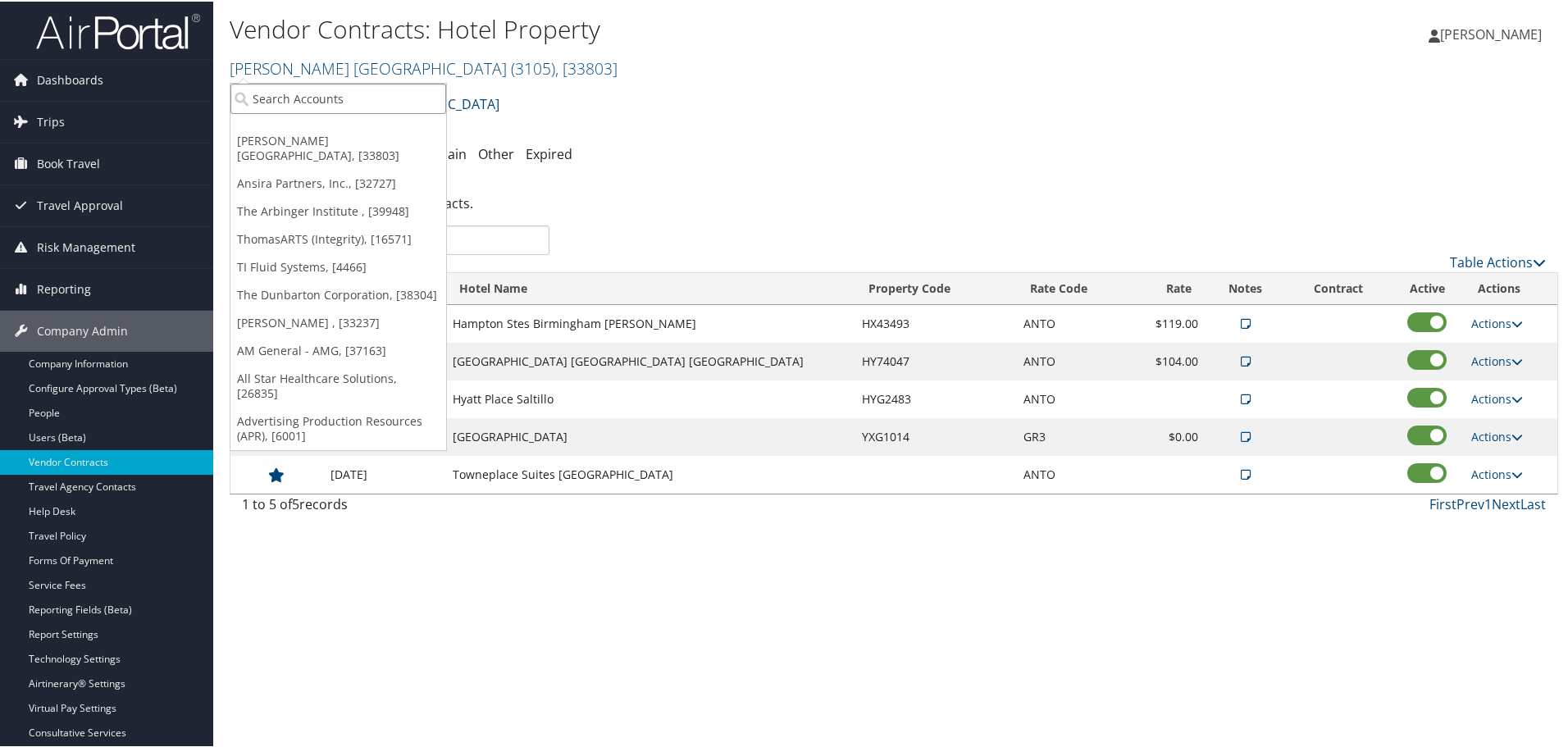
click at [372, 94] on input "search" at bounding box center [338, 97] width 216 height 31
type input "argus in"
click at [366, 139] on div "Account" at bounding box center [377, 142] width 313 height 14
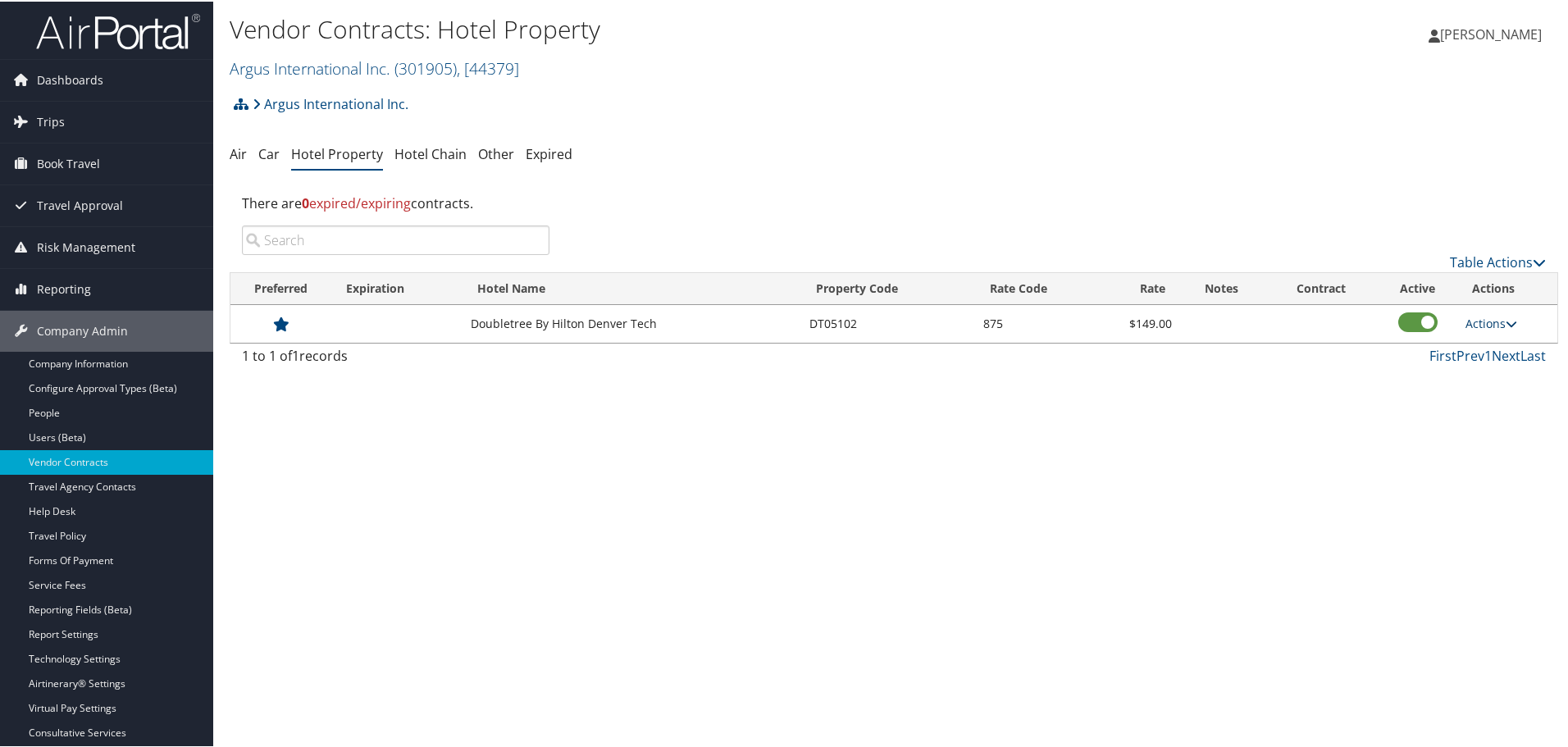
click at [1482, 316] on link "Actions" at bounding box center [1490, 321] width 51 height 15
click at [1491, 345] on link "Edit" at bounding box center [1492, 346] width 63 height 28
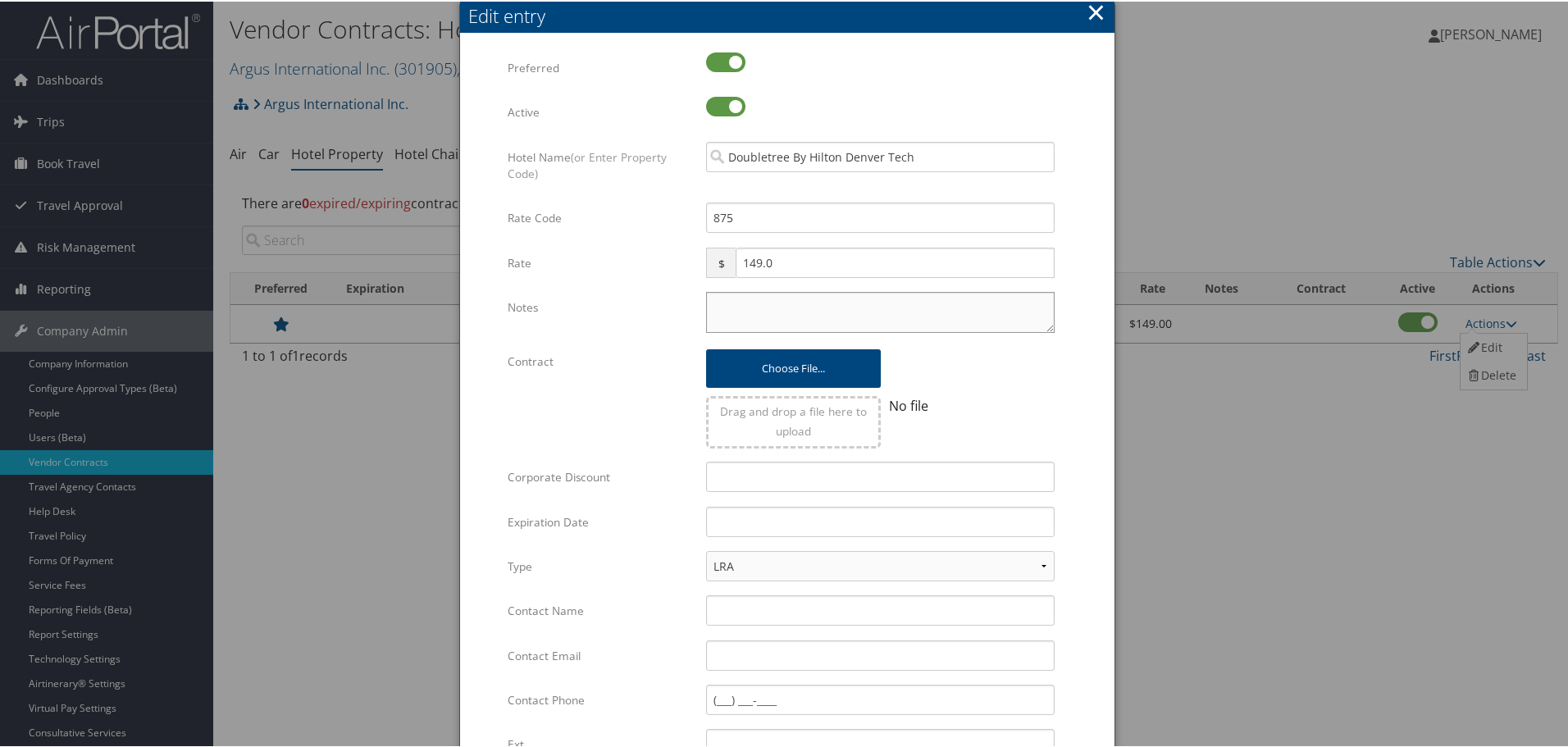
click at [731, 319] on textarea "Notes" at bounding box center [880, 310] width 348 height 41
paste textarea "Rates tested in TP+ [DATE];"
type textarea "Rates tested in TP+ [DATE];"
click at [812, 524] on input "text" at bounding box center [880, 521] width 348 height 31
type input "[DATE]"
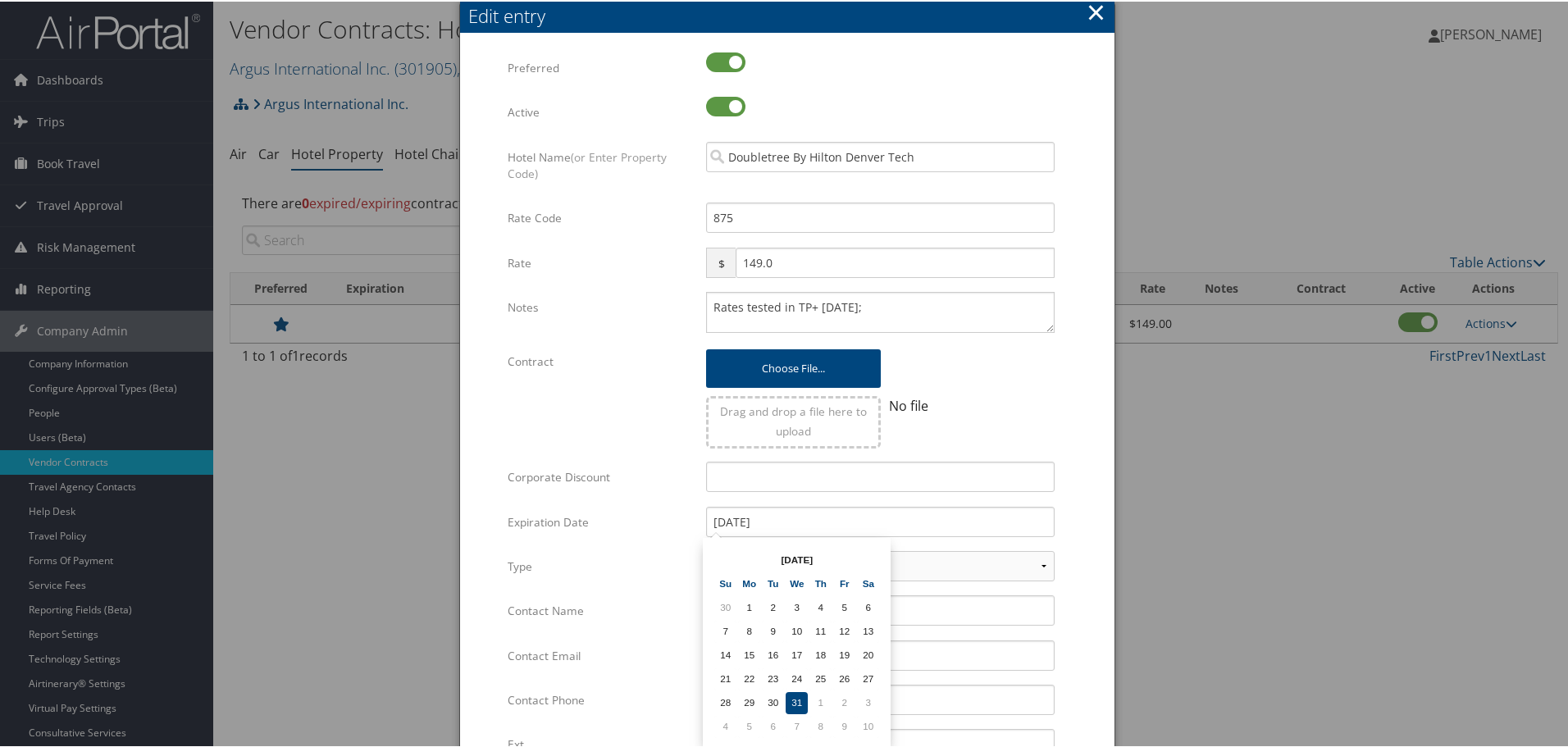
click at [1058, 414] on div "Choose file... Drag and drop a file here to upload No file Multiple values The …" at bounding box center [880, 402] width 373 height 115
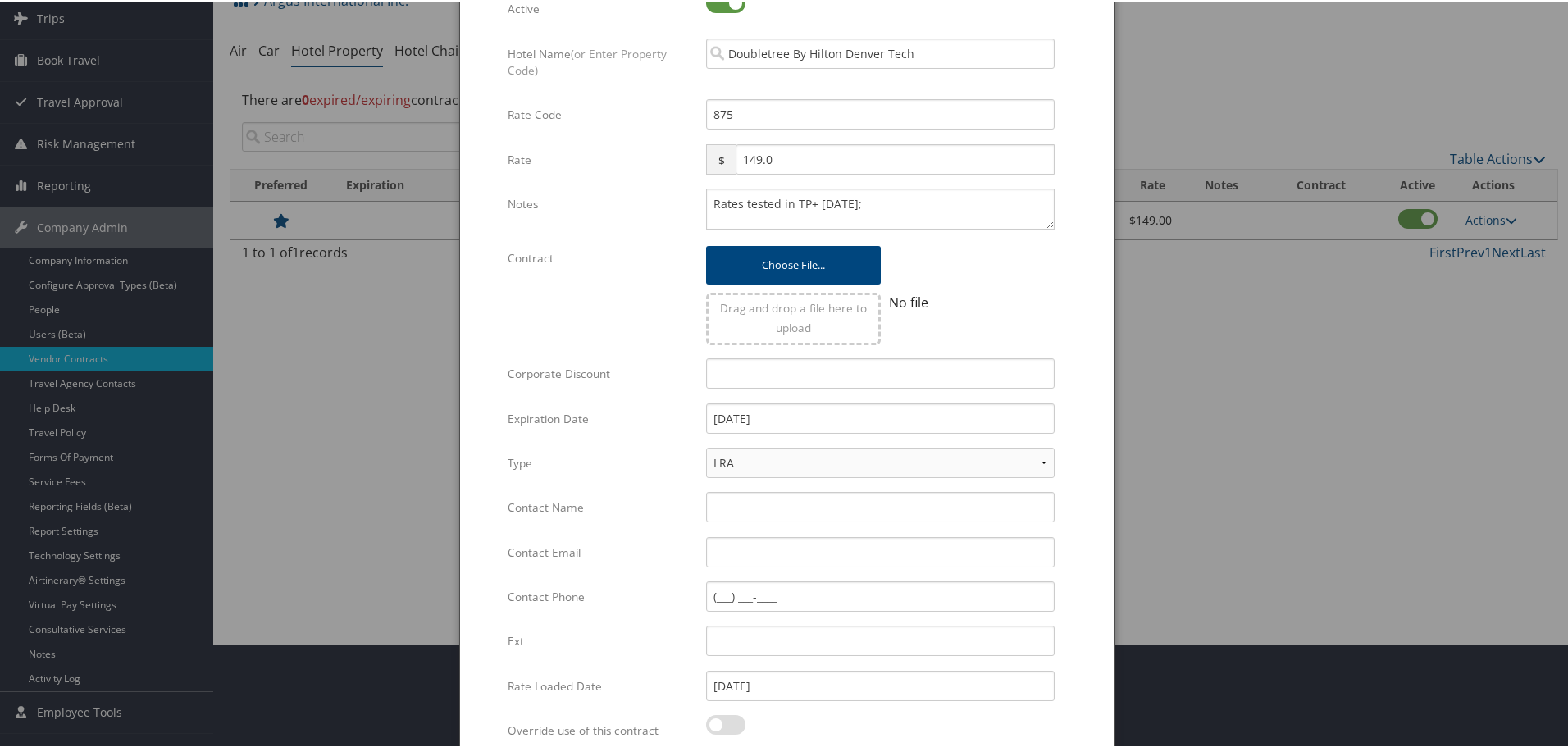
scroll to position [259, 0]
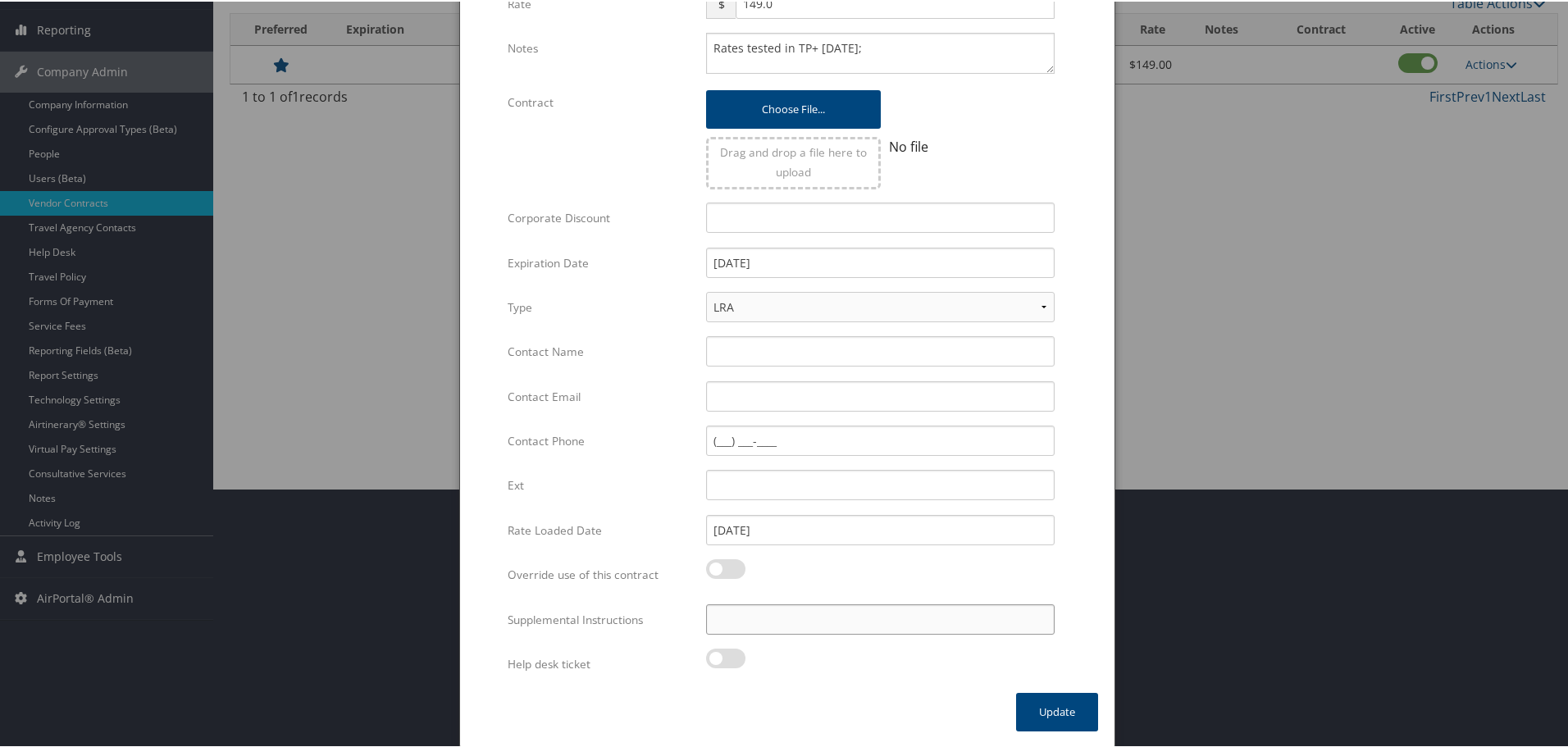
click at [926, 619] on input "Supplemental Instructions" at bounding box center [880, 618] width 348 height 31
paste input "SAB Prop ID -"
paste input "009399"
type input "SAB Prop ID - 009399"
click at [1059, 711] on button "Update" at bounding box center [1057, 710] width 82 height 39
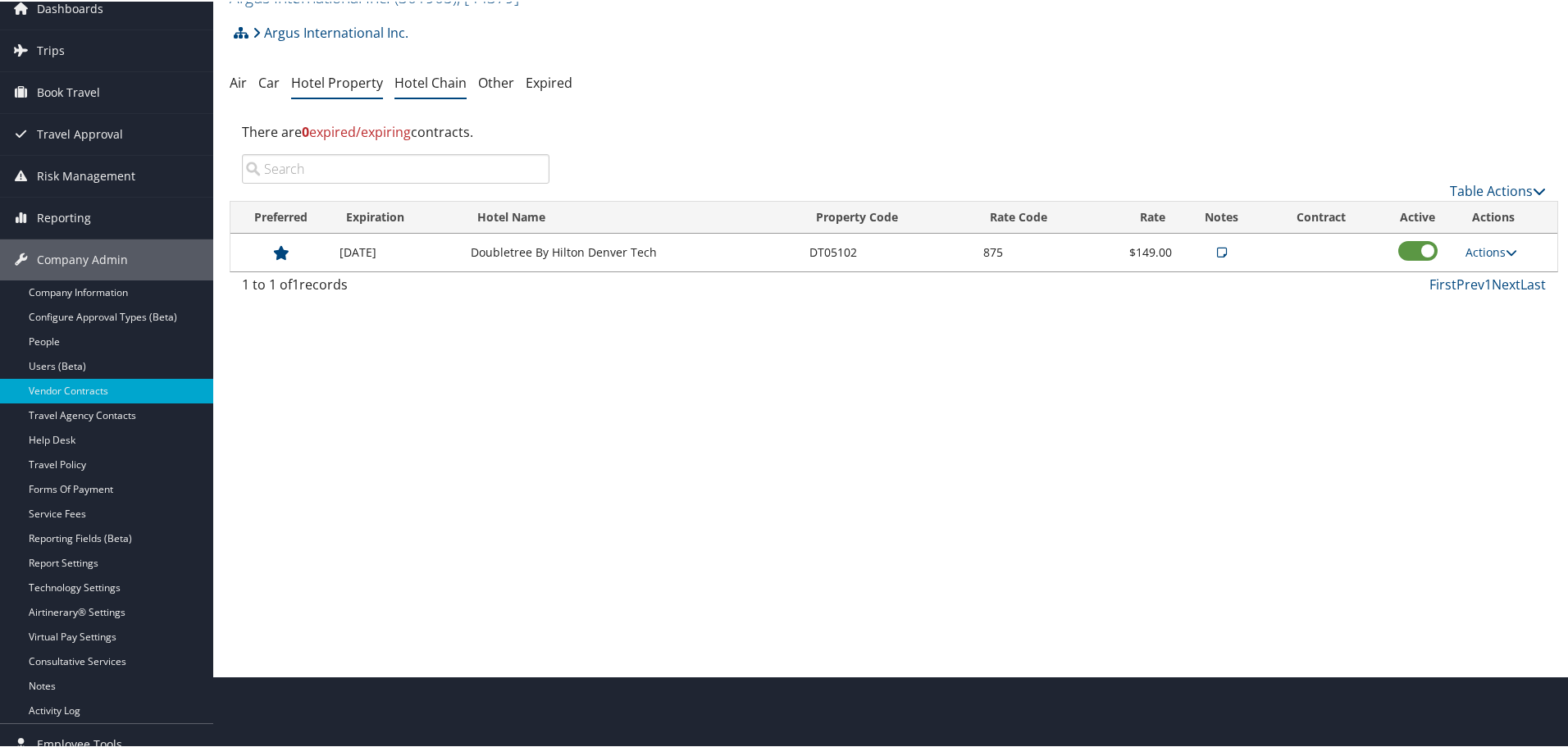
scroll to position [0, 0]
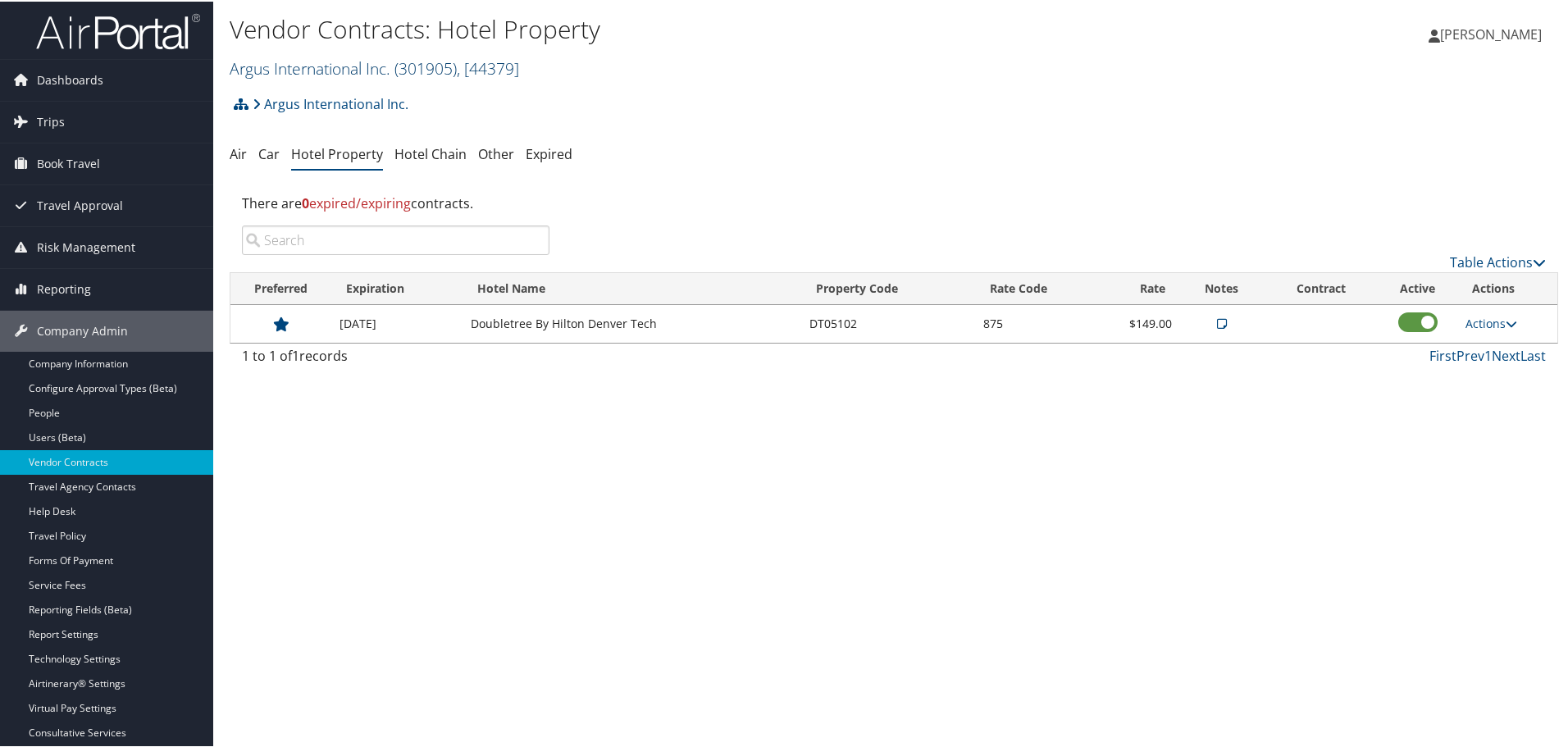
click at [388, 66] on link "Argus International Inc. ( 301905 ) , [ 44379 ]" at bounding box center [374, 67] width 290 height 23
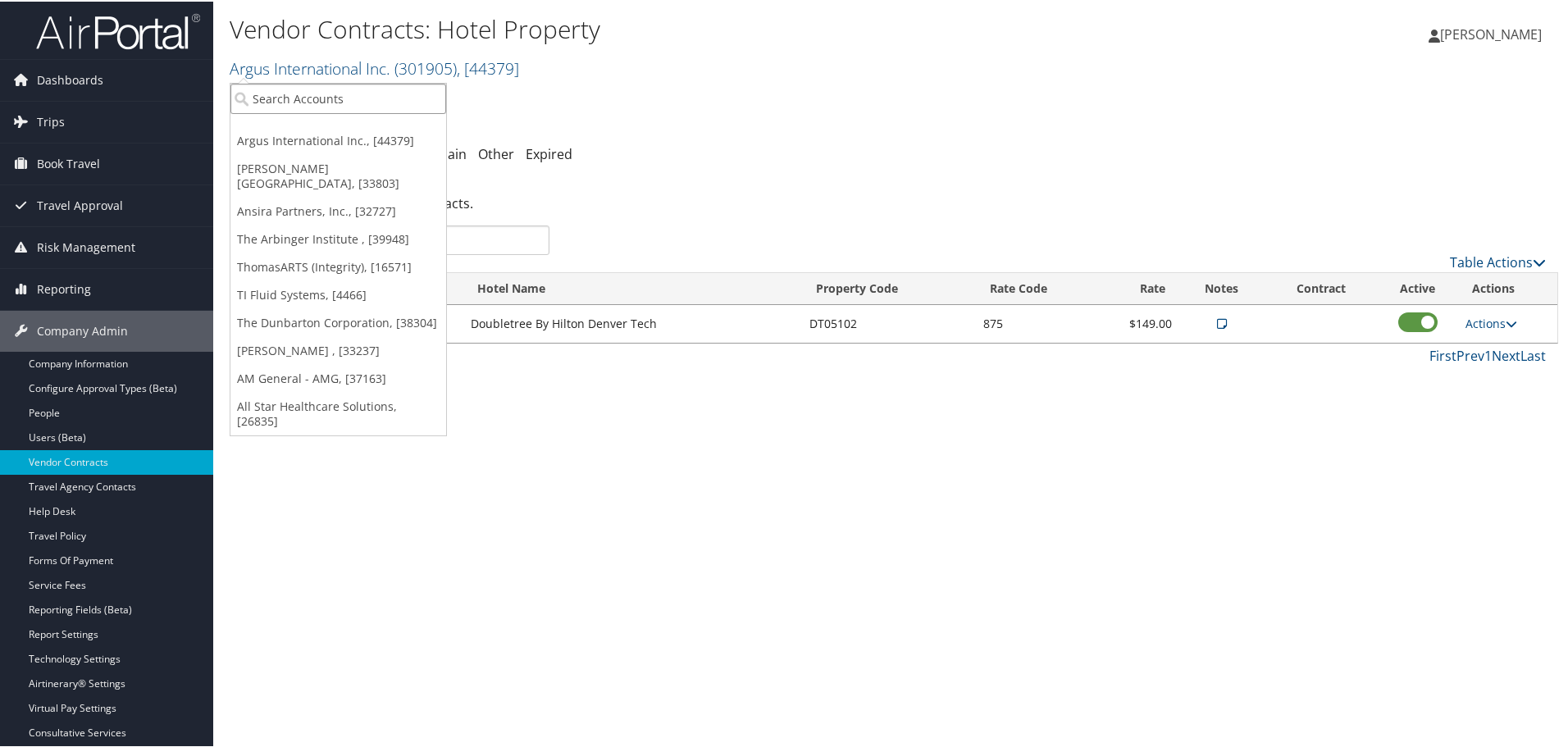
click at [366, 90] on input "search" at bounding box center [338, 97] width 216 height 31
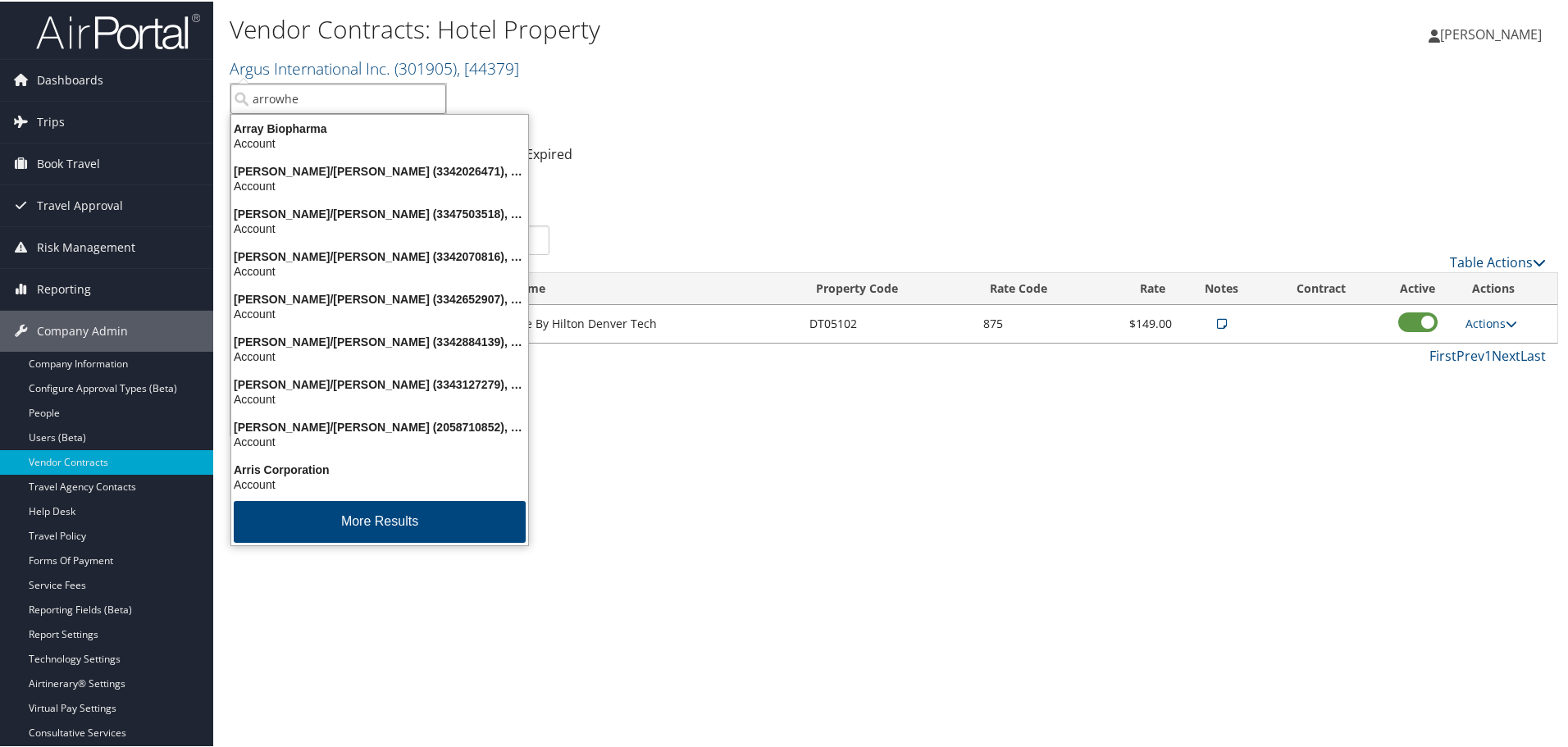
type input "arrowhea"
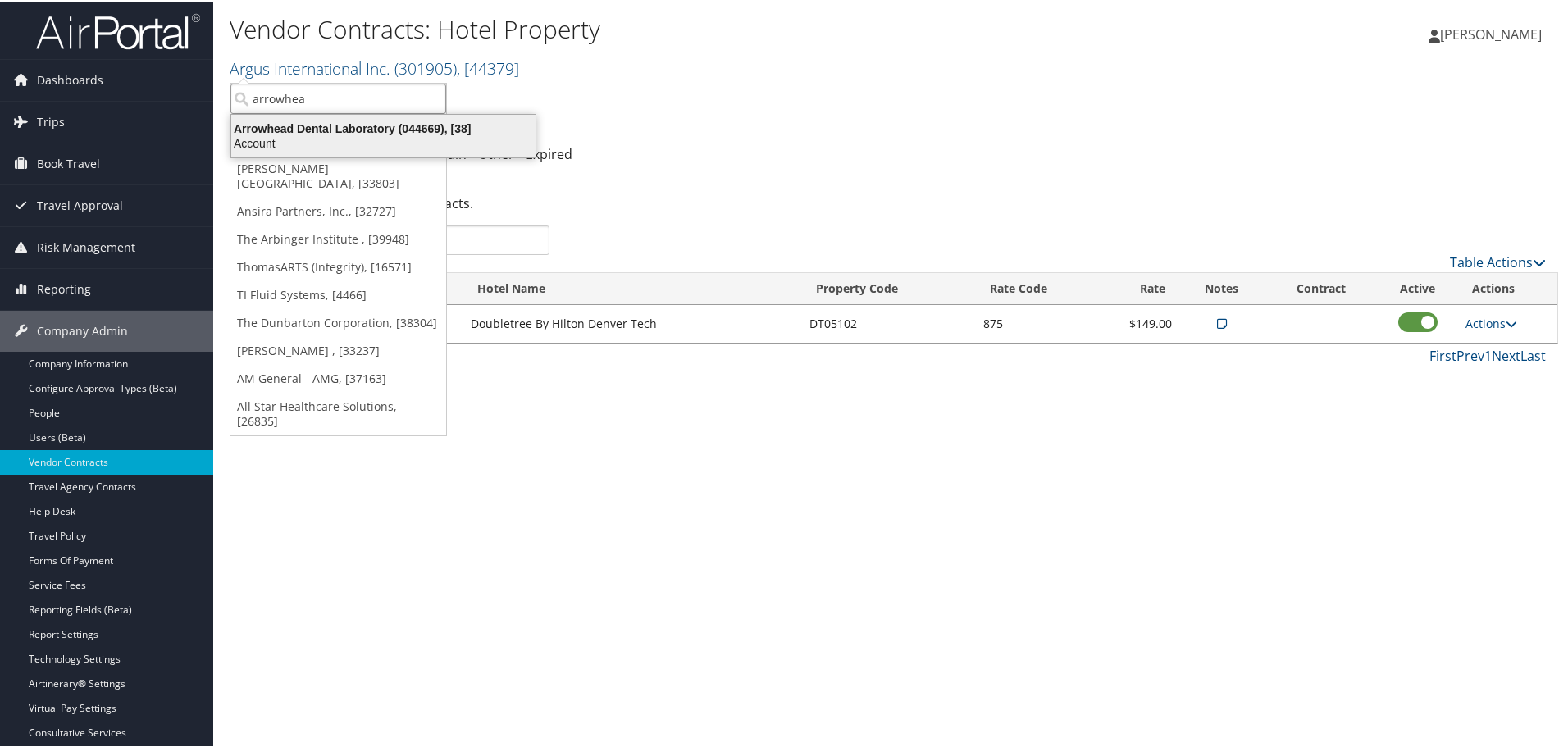
click at [351, 122] on div "Arrowhead Dental Laboratory (044669), [38]" at bounding box center [383, 127] width 324 height 14
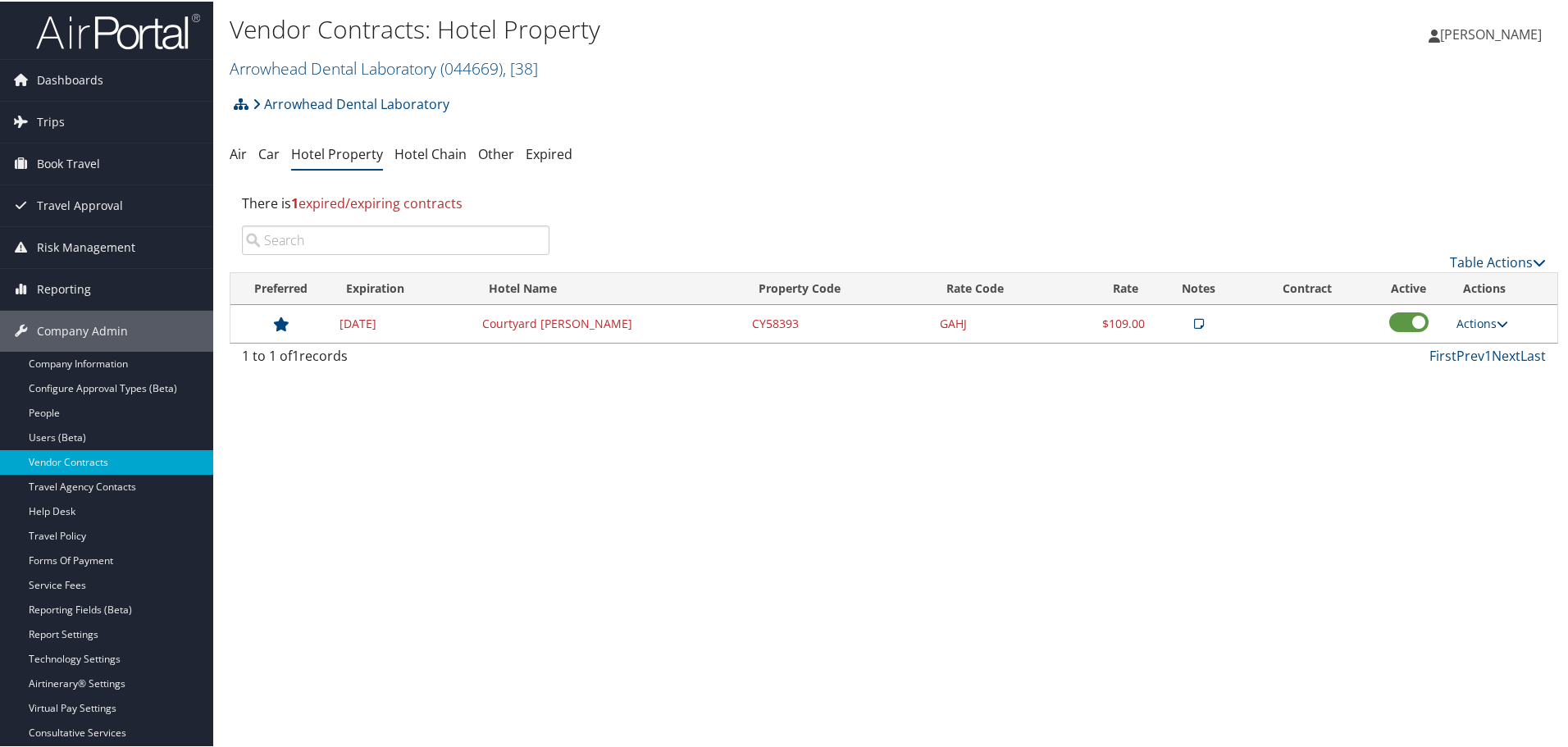
click at [1470, 317] on link "Actions" at bounding box center [1481, 321] width 51 height 15
click at [1489, 370] on link "Edit" at bounding box center [1496, 374] width 88 height 28
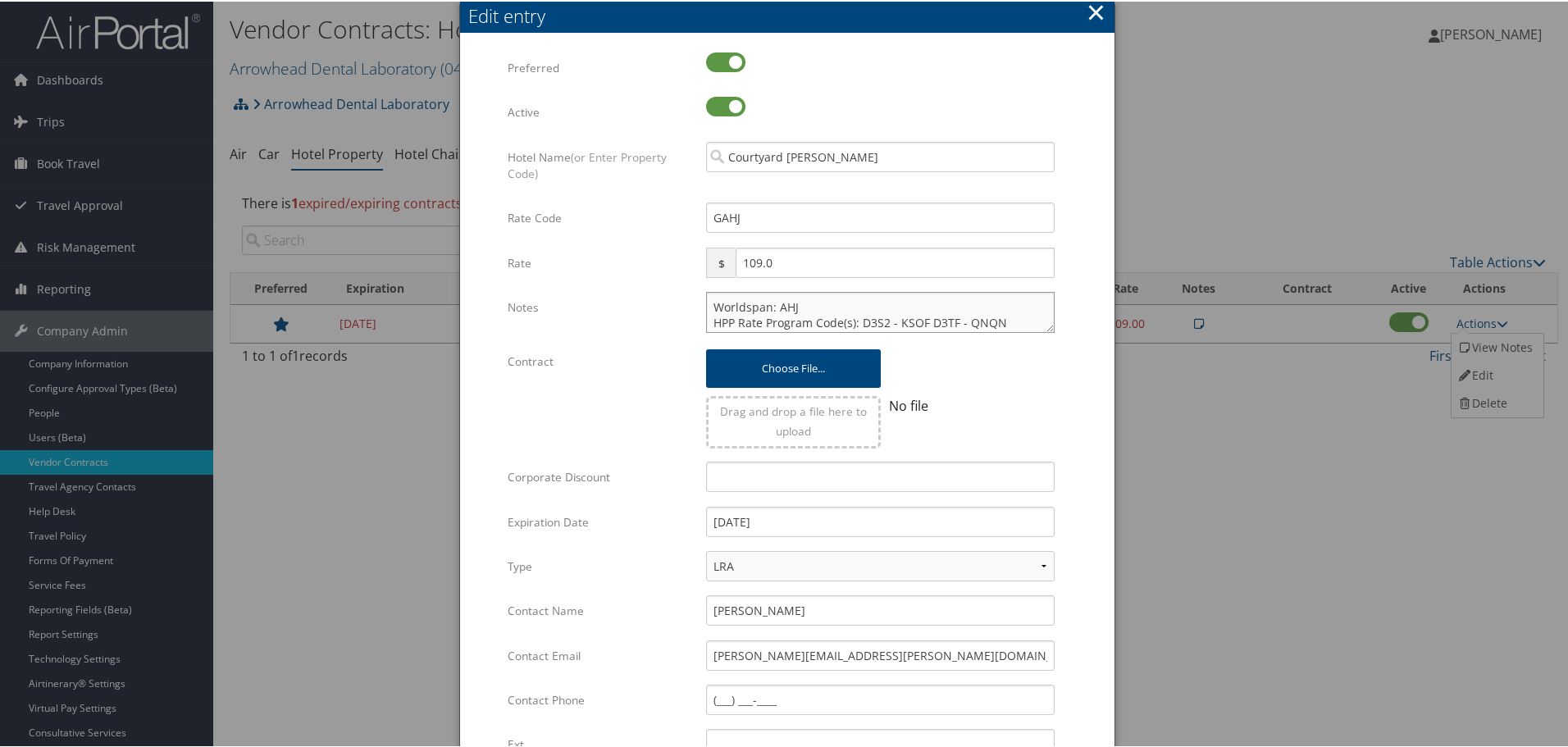
click at [706, 301] on textarea "Worldspan: AHJ HPP Rate Program Code(s): D3S2 - KSOF D3TF - QNQN" at bounding box center [880, 310] width 348 height 41
paste textarea "Rates tested in TP+ [DATE];"
type textarea "Rates tested in TP+ [DATE]; Worldspan: AHJ HPP Rate Program Code(s): D3S2 - KSO…"
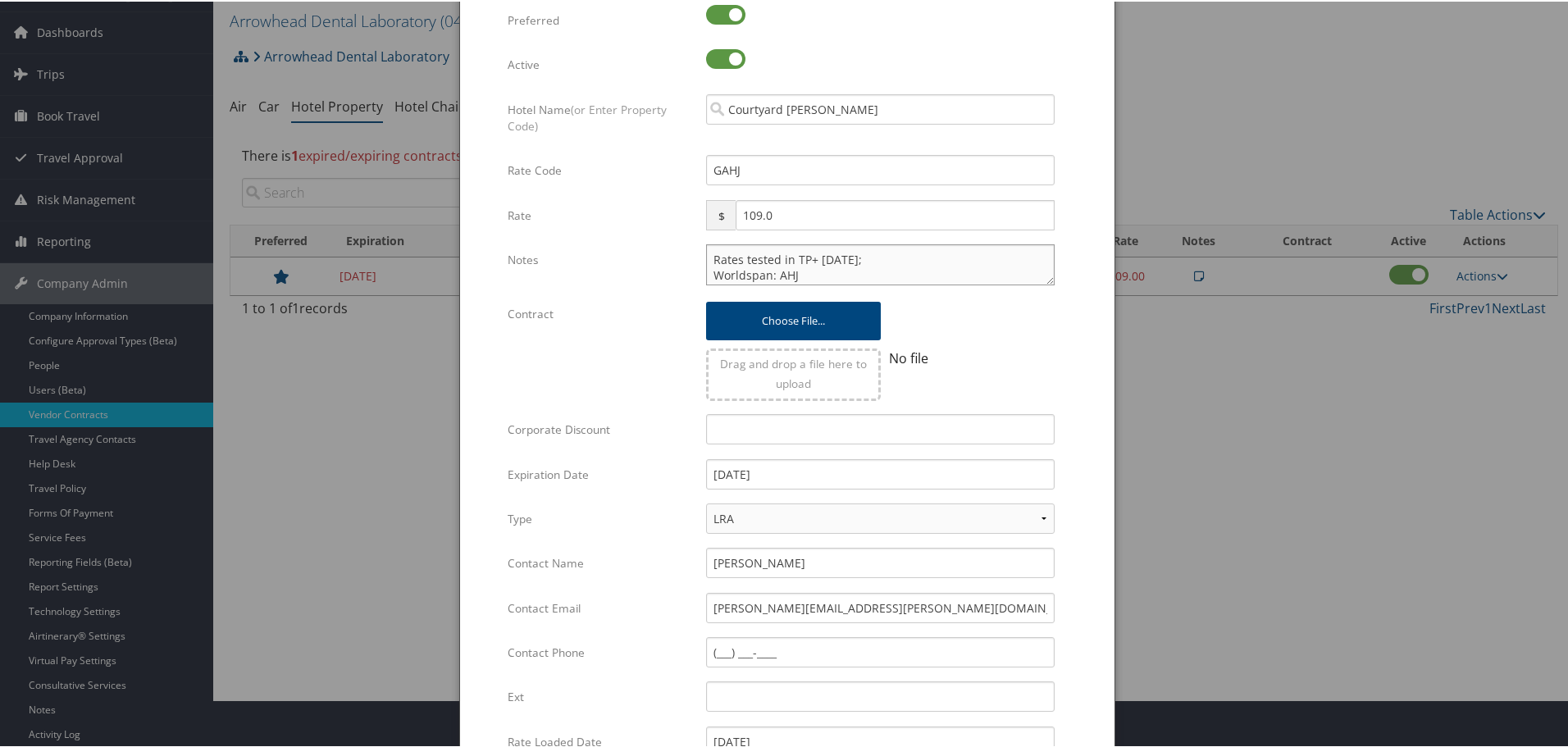
scroll to position [82, 0]
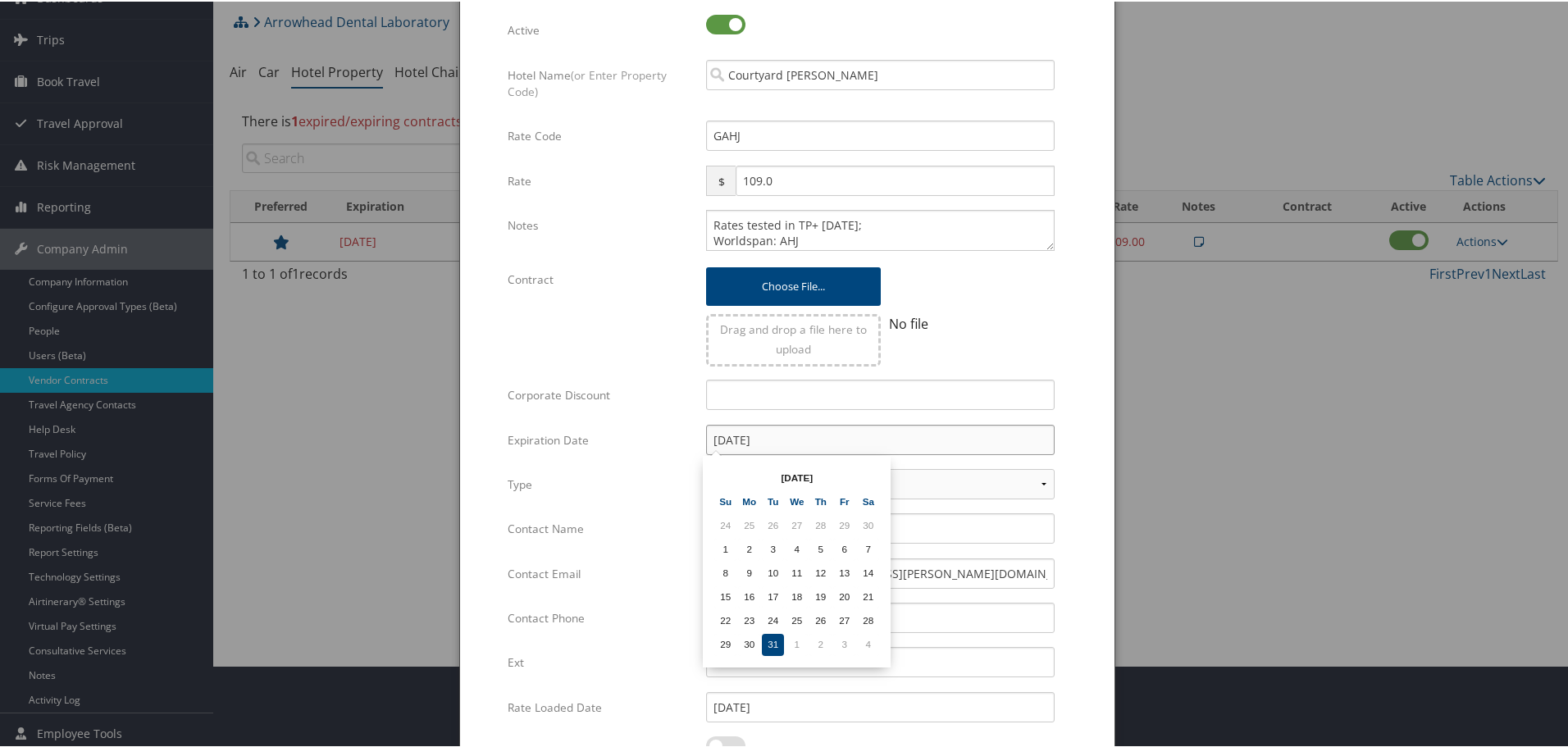
click at [814, 437] on input "[DATE]" at bounding box center [880, 438] width 348 height 31
type input "[DATE]"
click at [1097, 475] on div "Multiple values The selected items contain different values for this input. To …" at bounding box center [787, 410] width 654 height 917
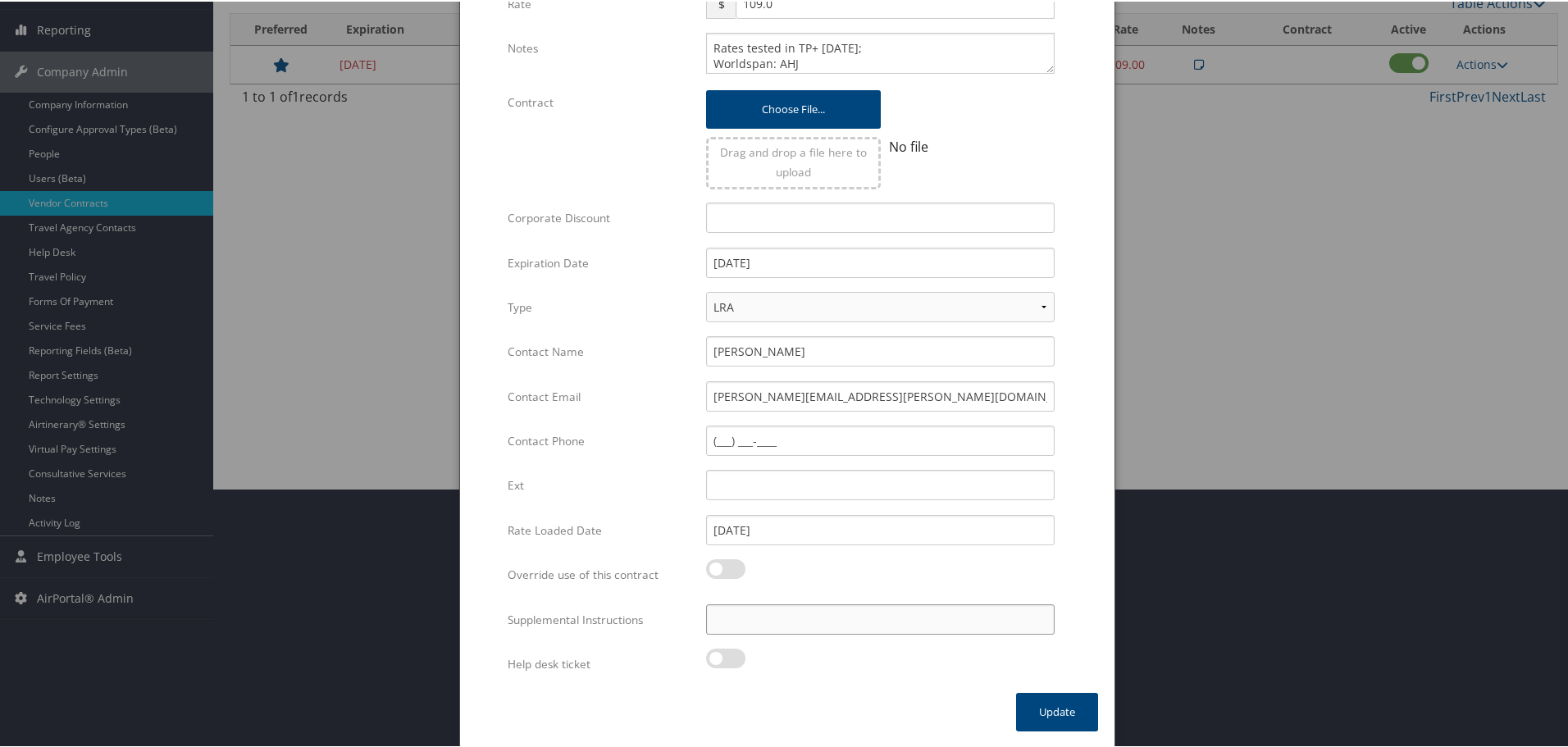
click at [825, 628] on input "Supplemental Instructions" at bounding box center [880, 618] width 348 height 31
paste input "SAB Prop ID -"
paste input "014439"
type input "SAB Prop ID - 014439"
click at [1070, 712] on button "Update" at bounding box center [1057, 710] width 82 height 39
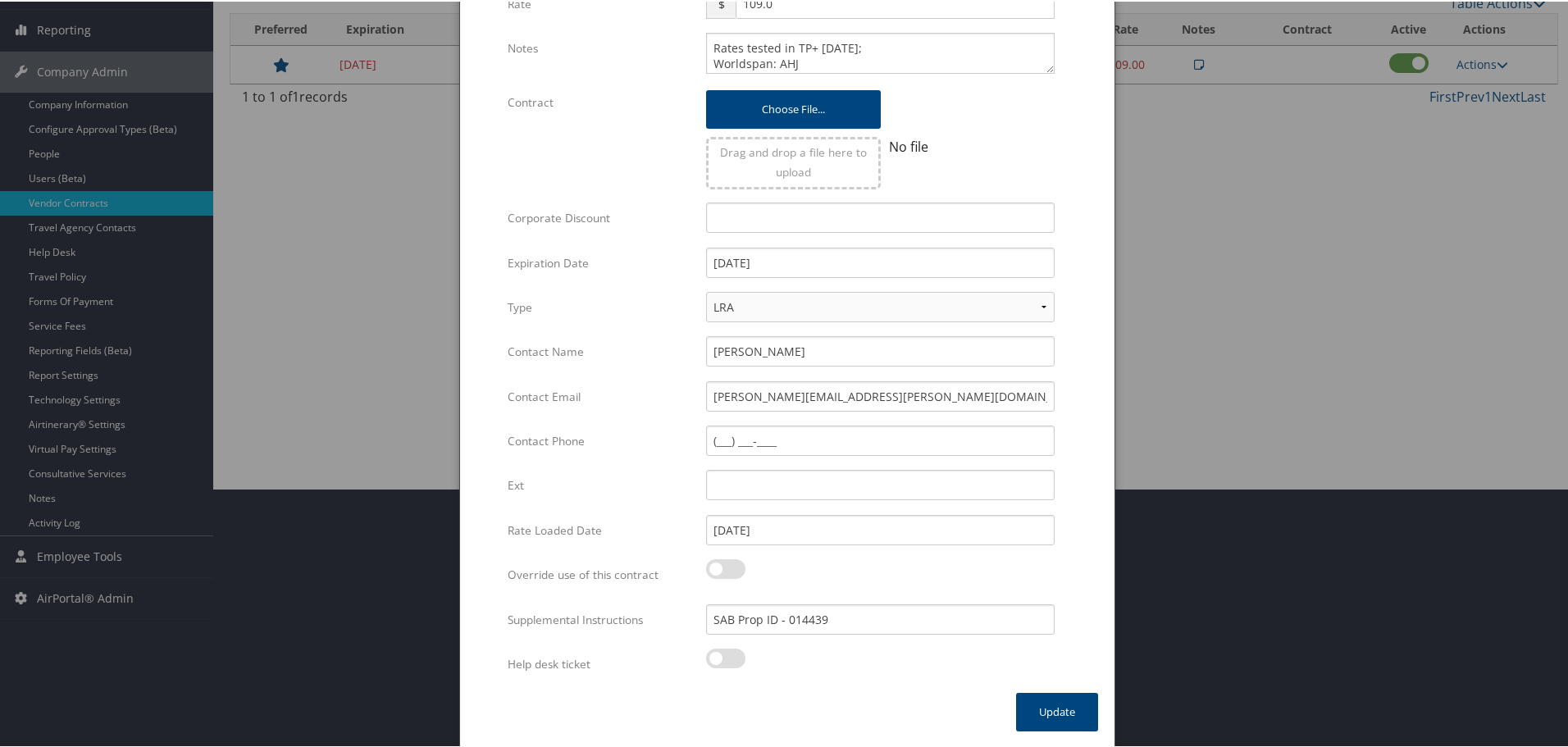
scroll to position [130, 0]
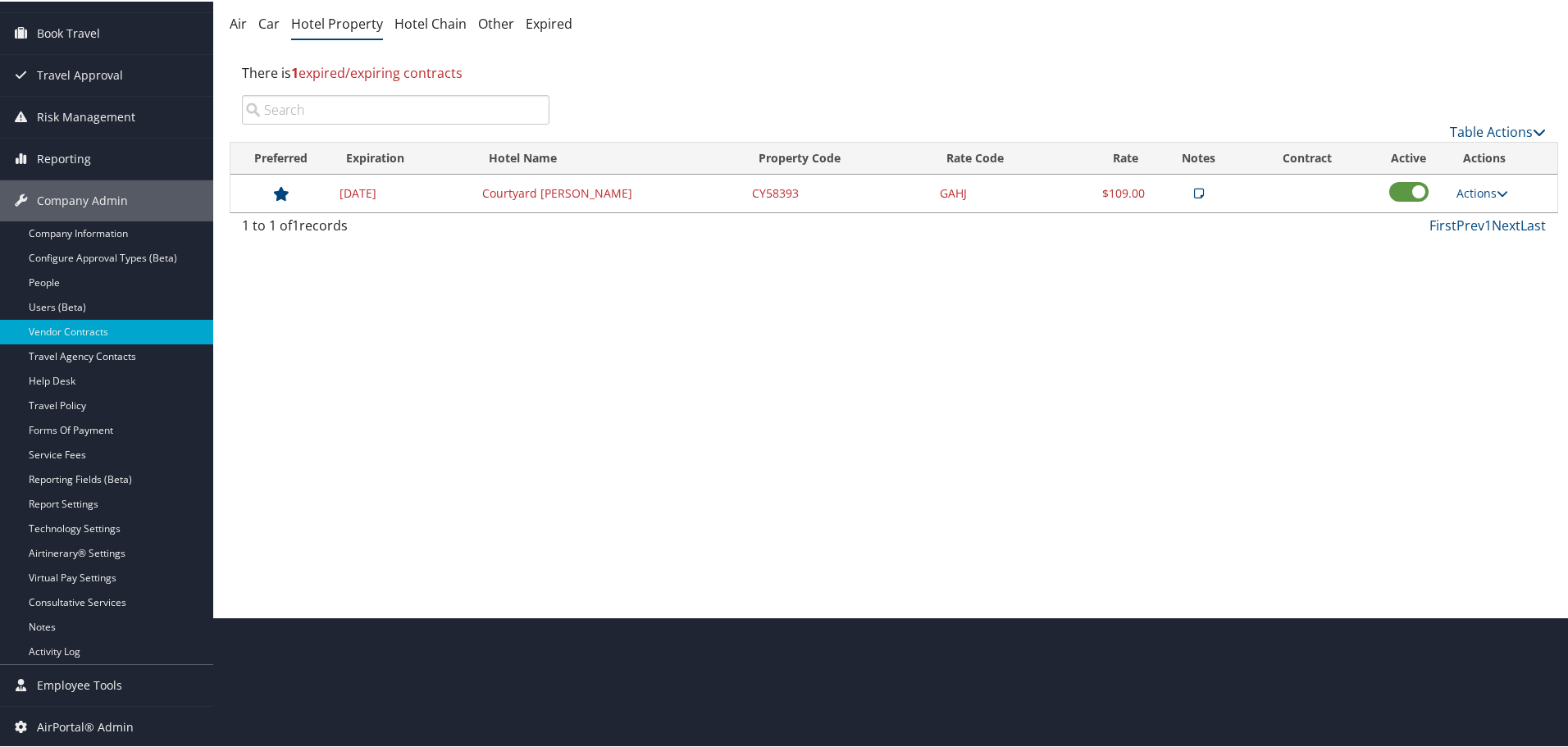
click at [786, 386] on div "Vendor Contracts: Hotel Property [GEOGRAPHIC_DATA] ( 044669 ) , [ 38 ] Arrowhea…" at bounding box center [894, 244] width 1361 height 747
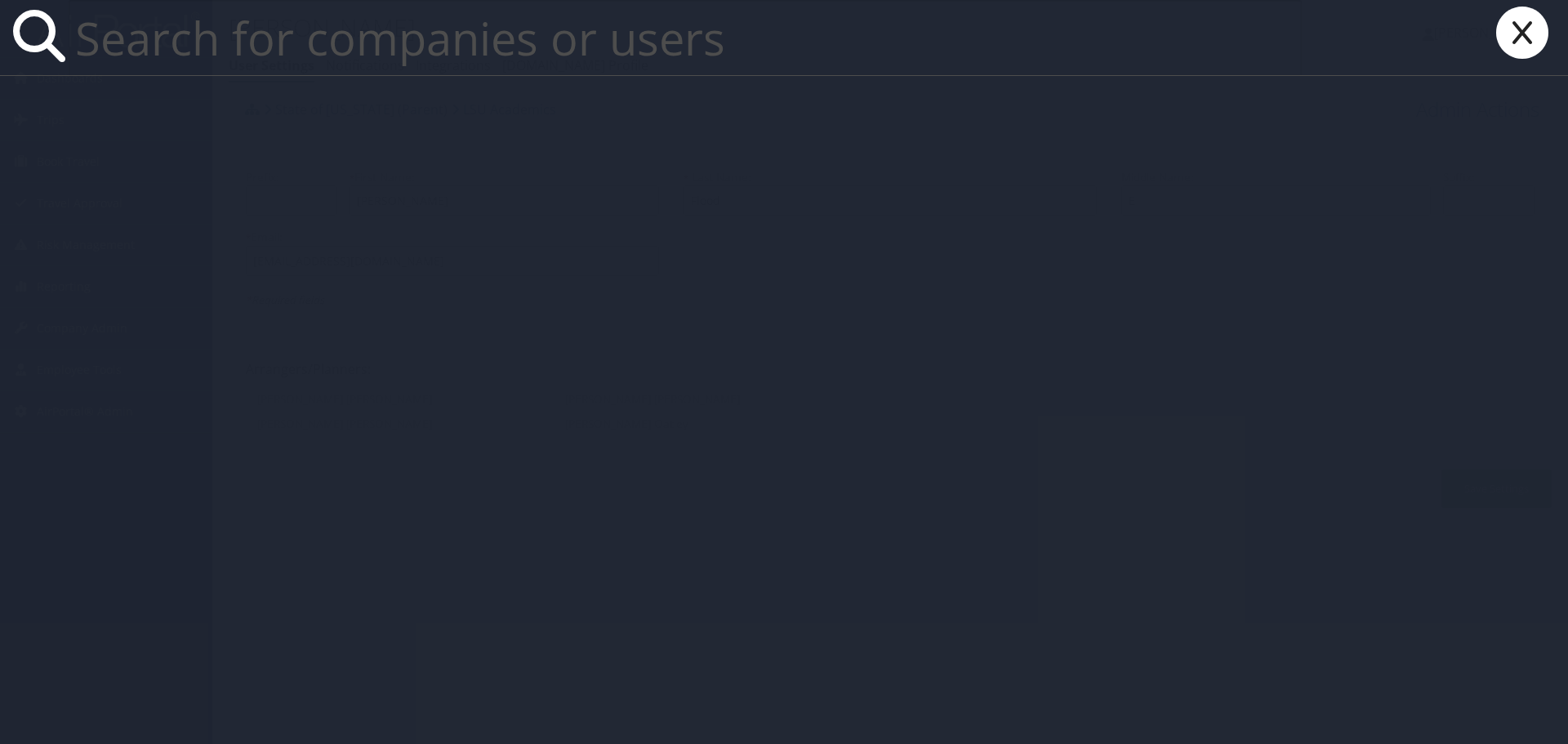
paste input "[EMAIL_ADDRESS][DOMAIN_NAME]"
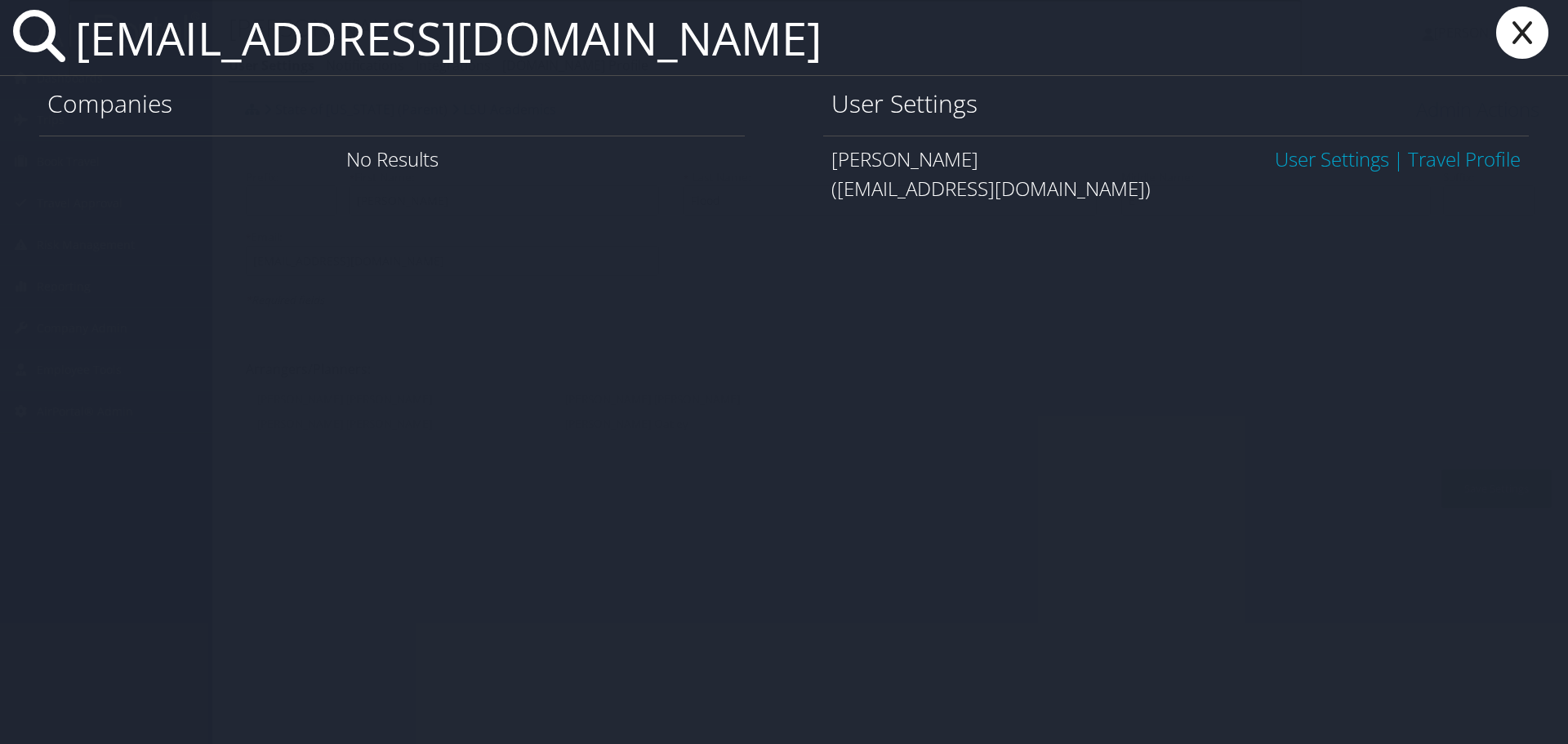
type input "[EMAIL_ADDRESS][DOMAIN_NAME]"
click at [1316, 151] on link "User Settings" at bounding box center [1332, 159] width 114 height 27
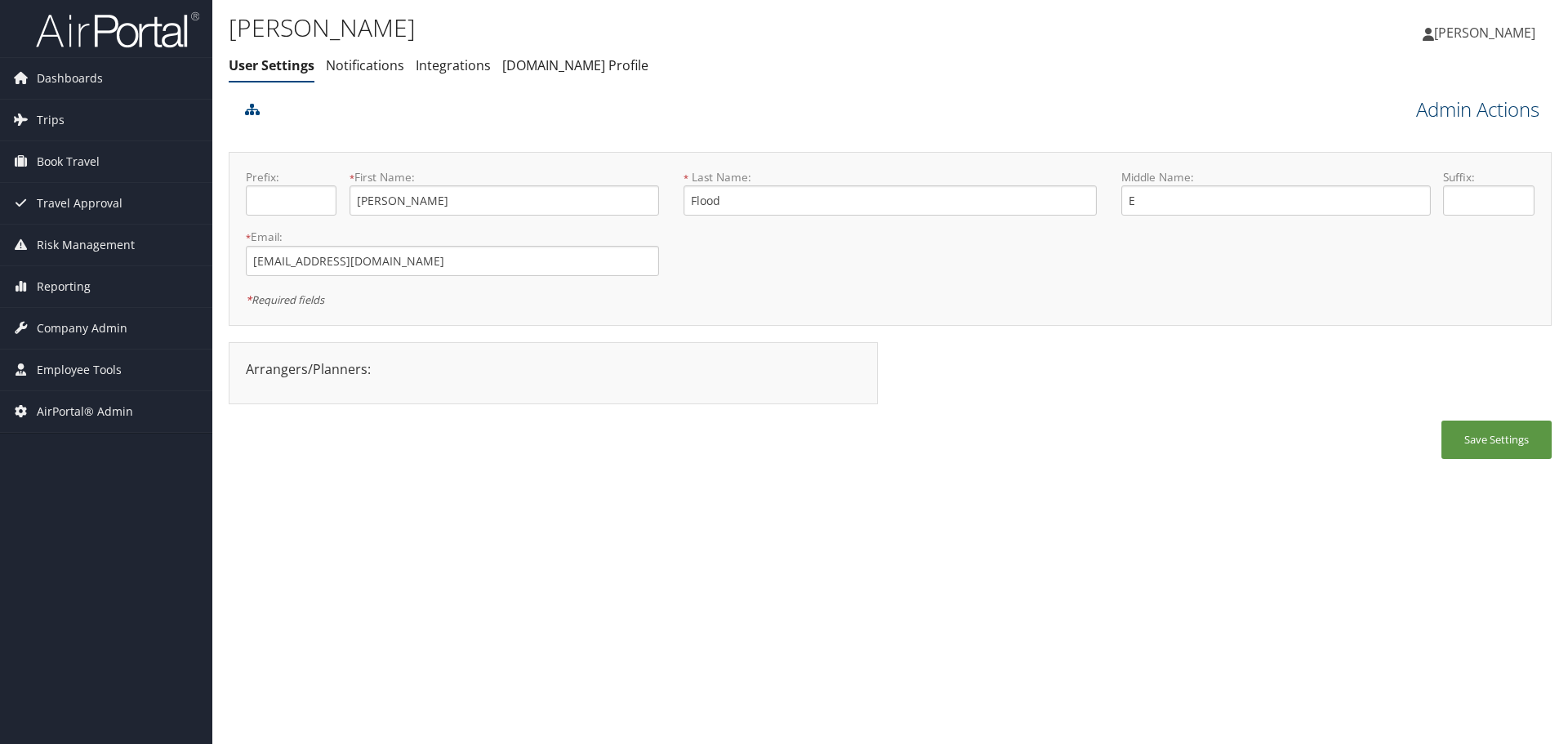
drag, startPoint x: 0, startPoint y: 0, endPoint x: 1457, endPoint y: 120, distance: 1461.9
click at [1453, 122] on div "Admin Actions View Profile Reset User's Password Confirm Reset User's Password …" at bounding box center [890, 111] width 1323 height 34
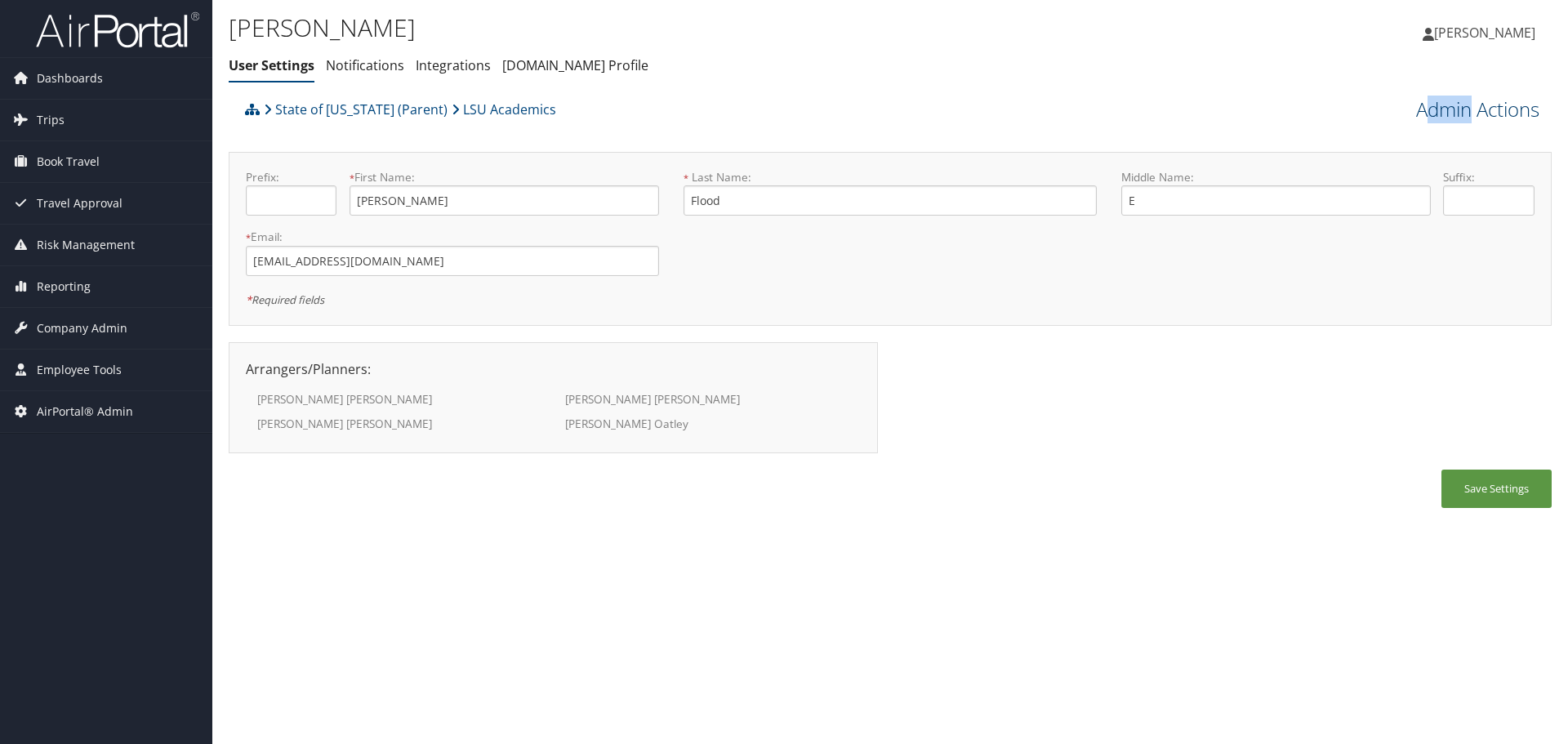
click at [1474, 102] on link "Admin Actions" at bounding box center [1477, 109] width 123 height 28
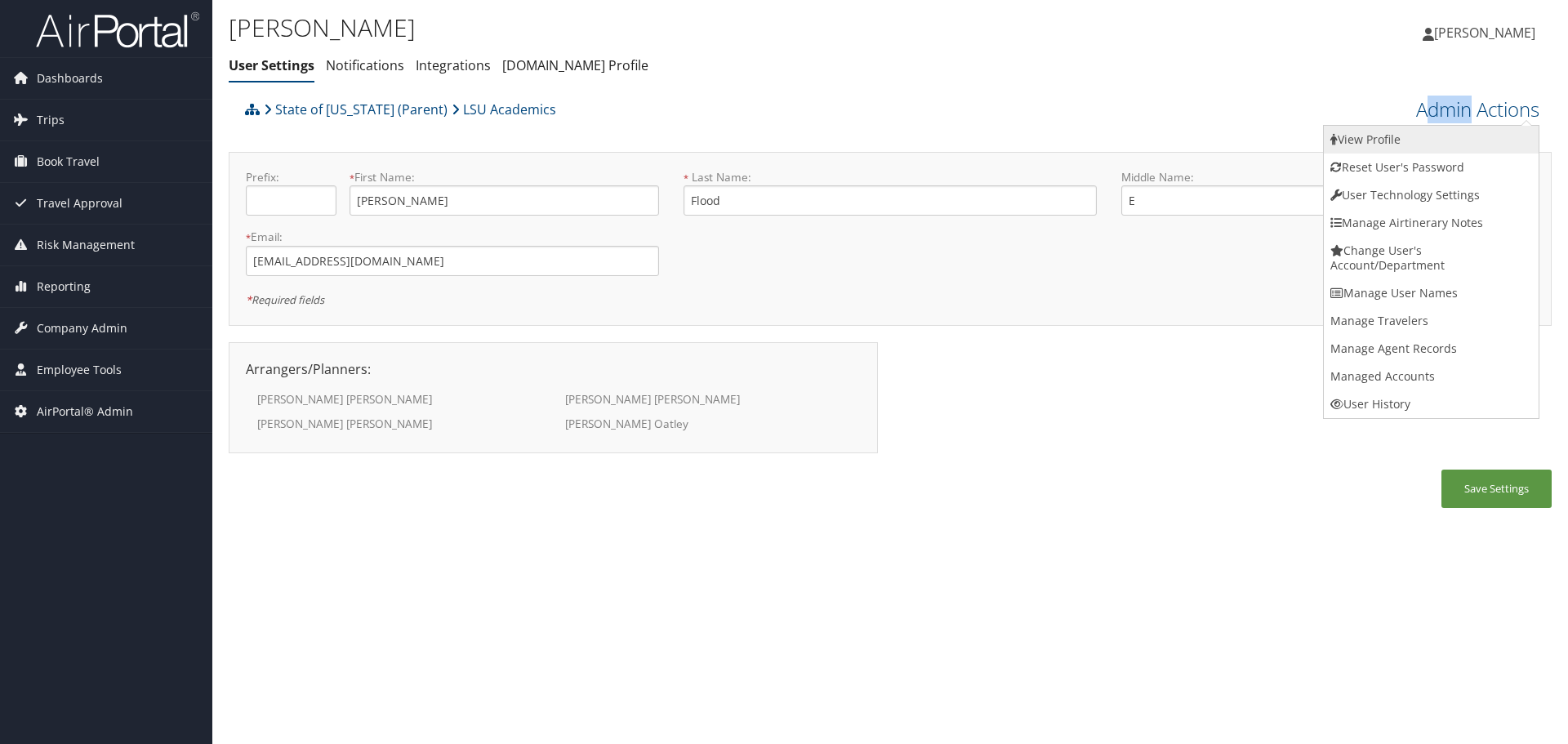
click at [1452, 131] on link "View Profile" at bounding box center [1431, 139] width 215 height 28
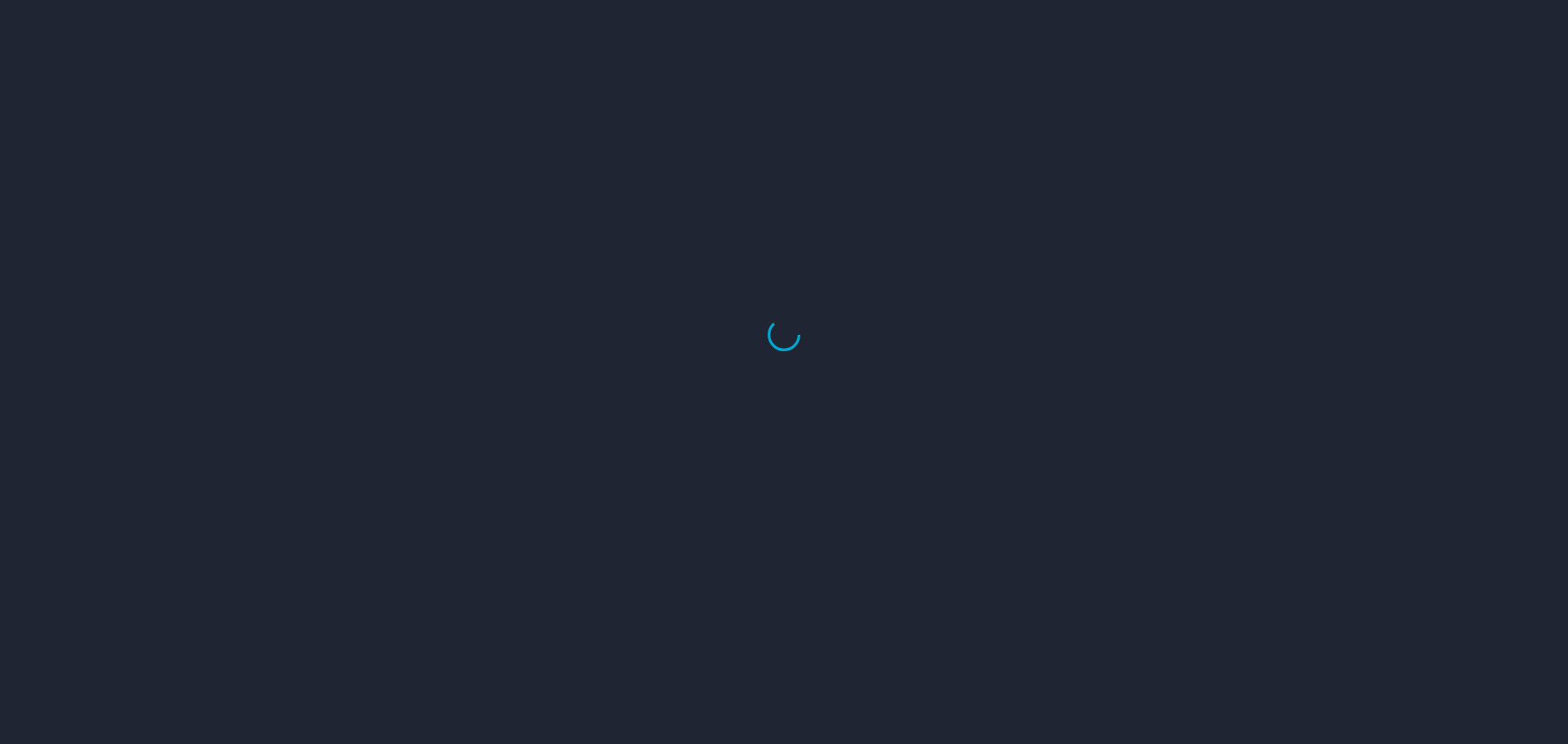
select select "US"
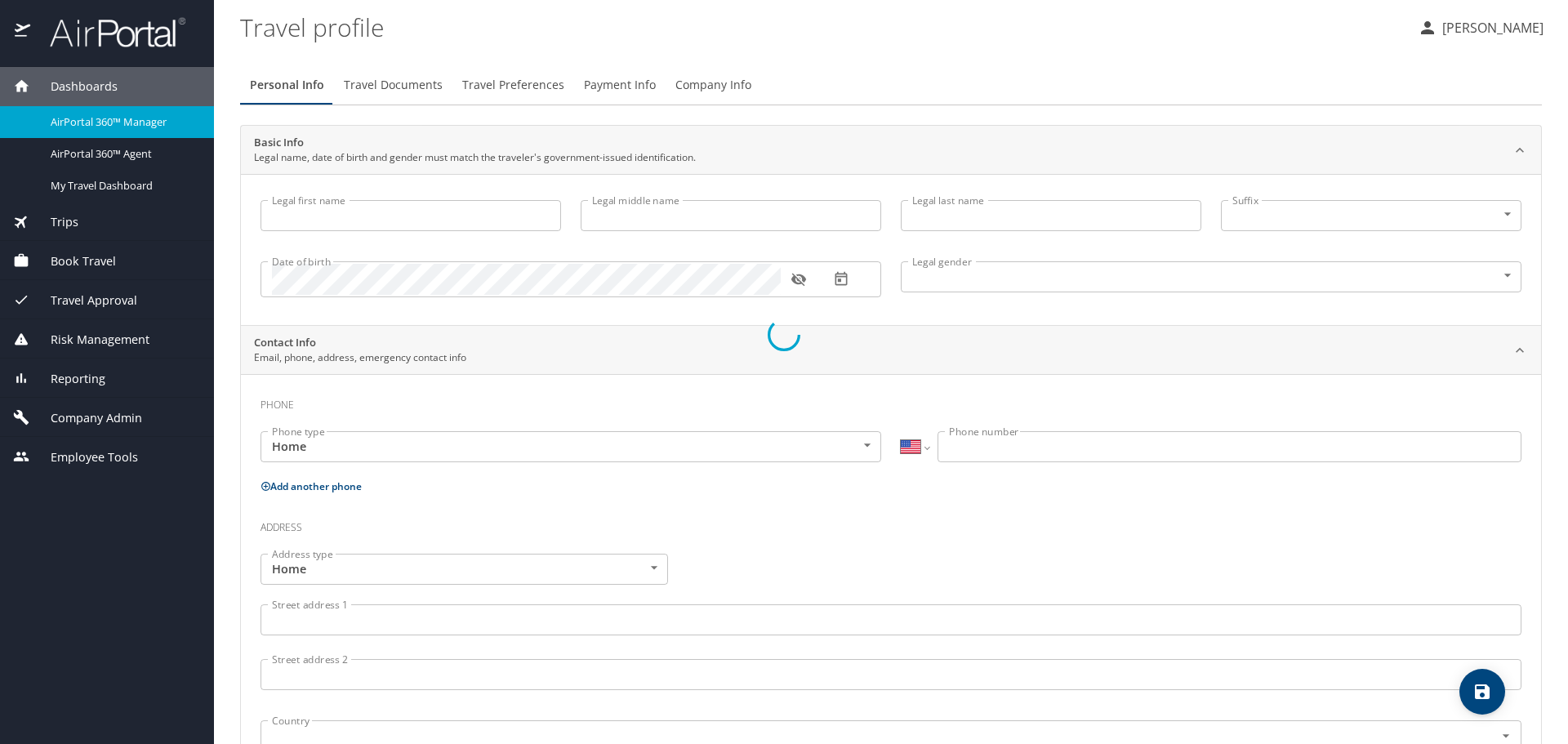
type input "[PERSON_NAME]"
type input "E"
type input "Flood"
type input "[DEMOGRAPHIC_DATA]"
select select "US"
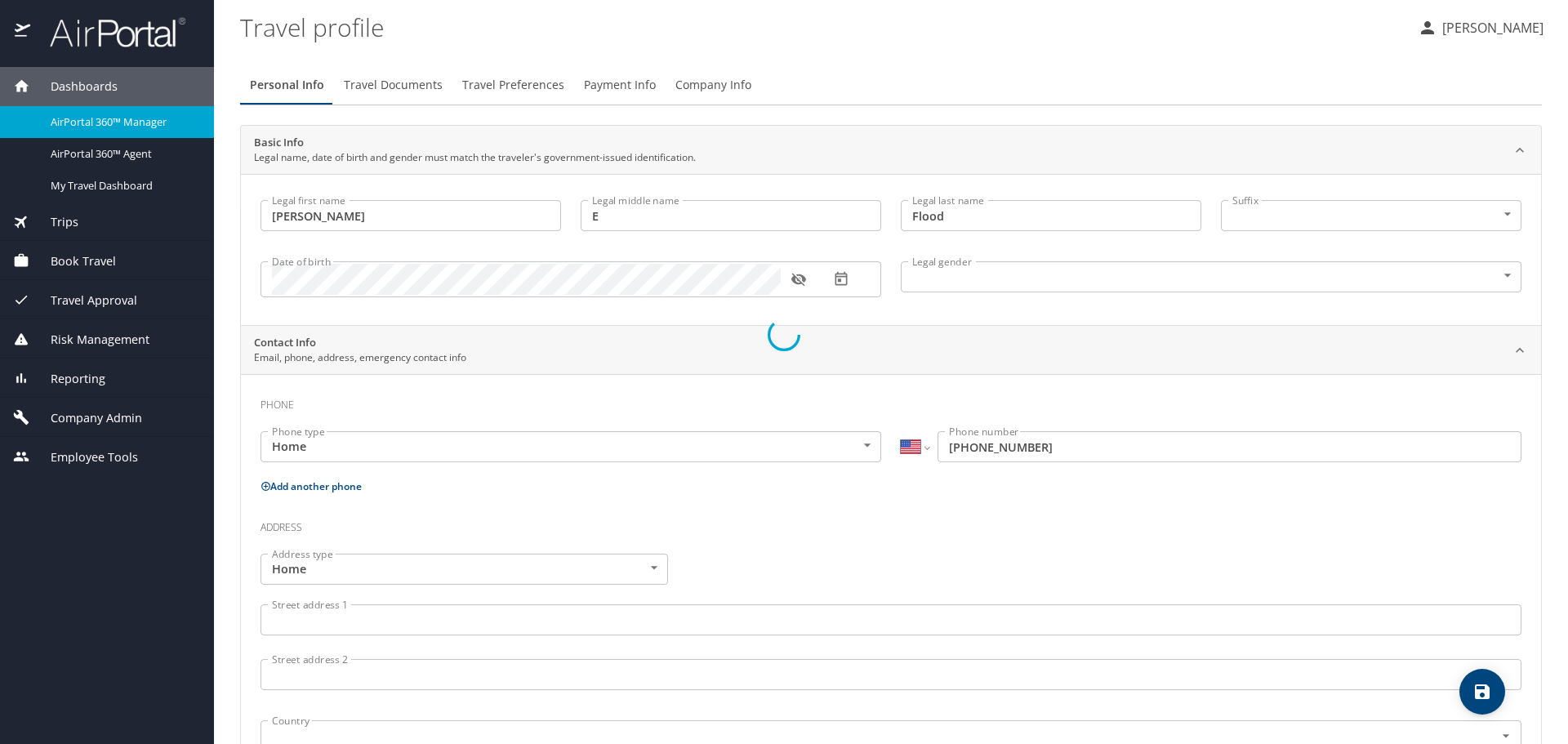
select select "US"
